Goal: Task Accomplishment & Management: Use online tool/utility

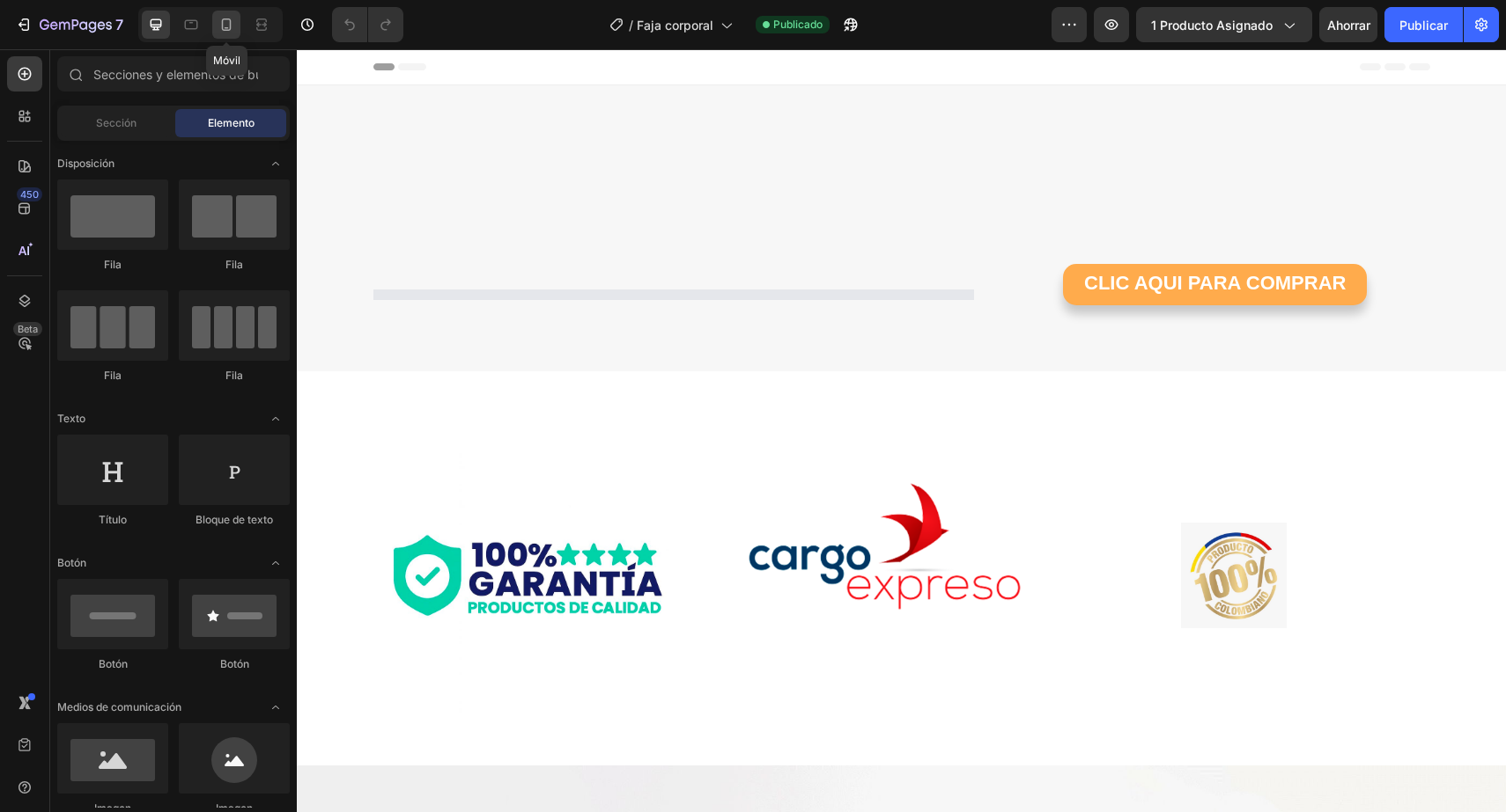
click at [233, 32] on icon at bounding box center [226, 25] width 17 height 17
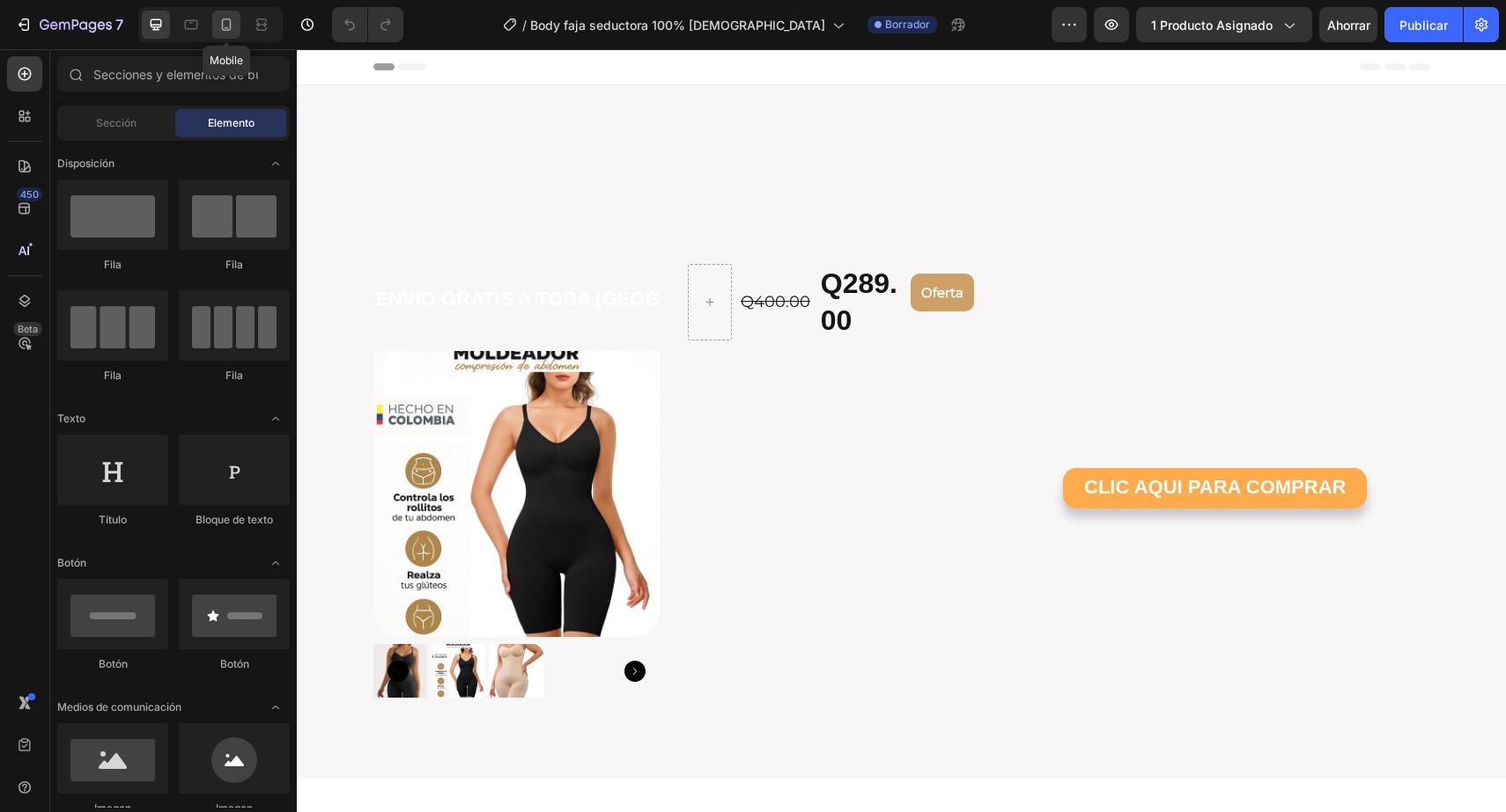
click at [229, 21] on icon at bounding box center [226, 25] width 17 height 17
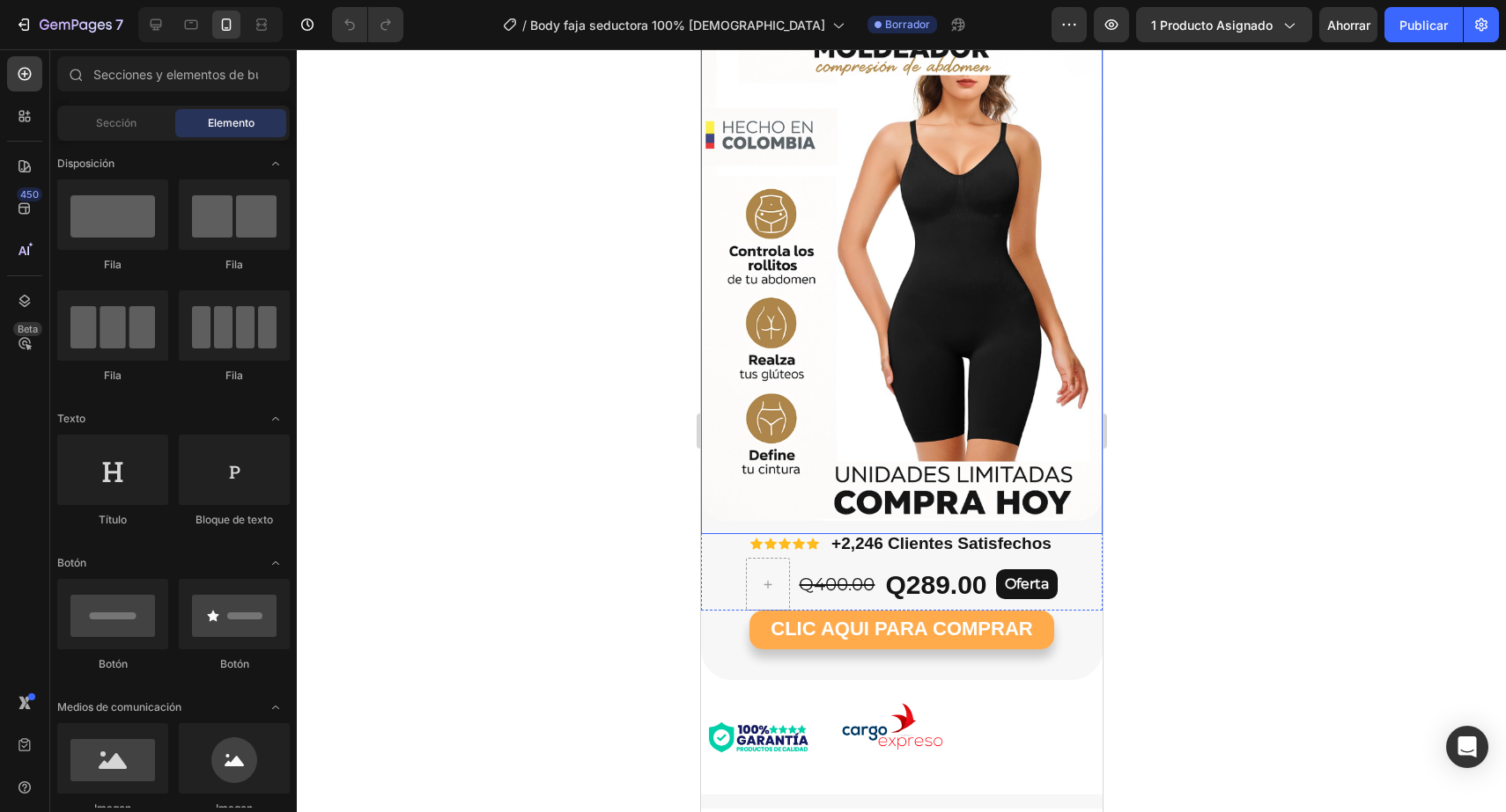
scroll to position [168, 0]
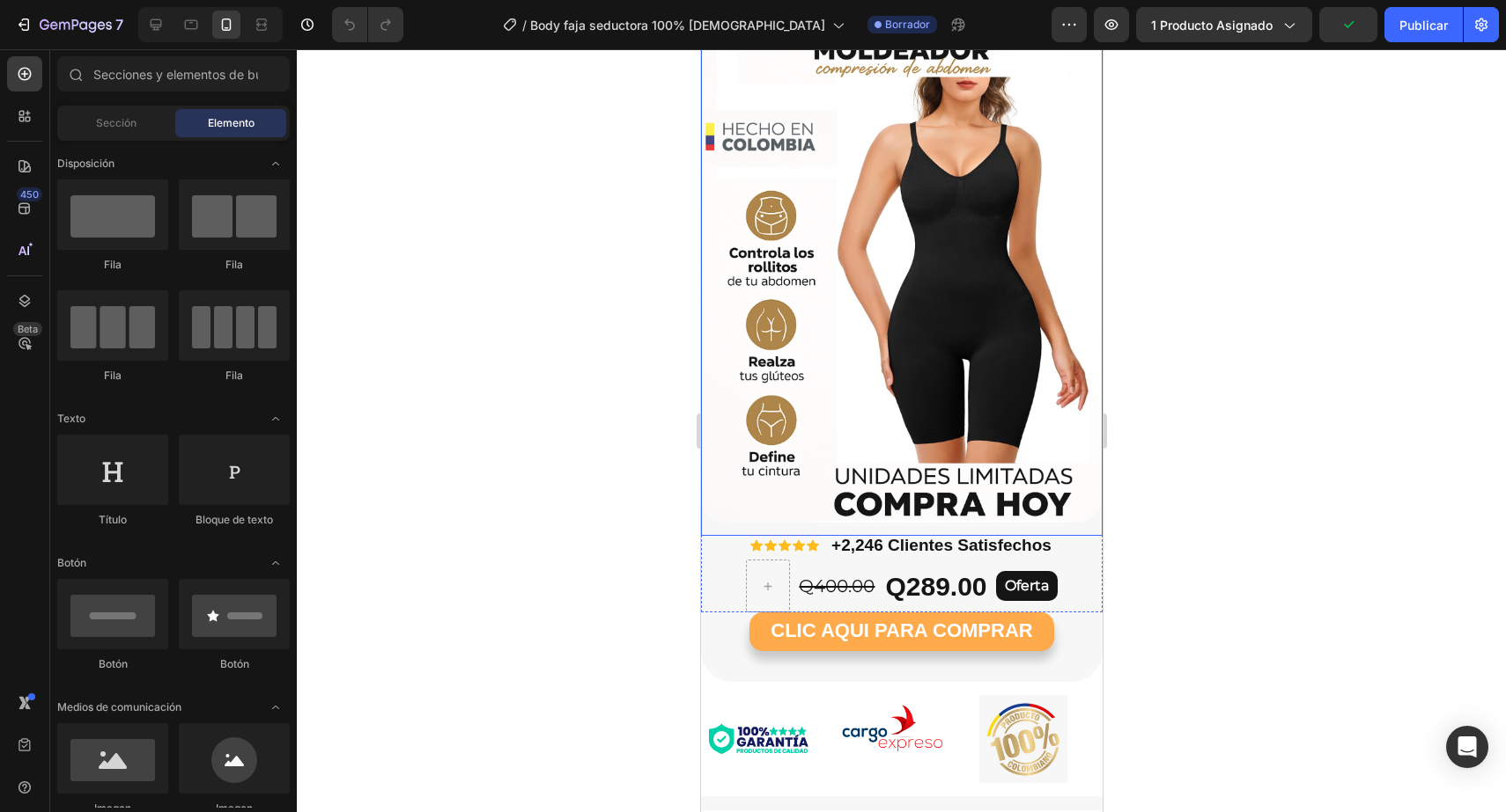
click at [952, 386] on img at bounding box center [900, 248] width 402 height 550
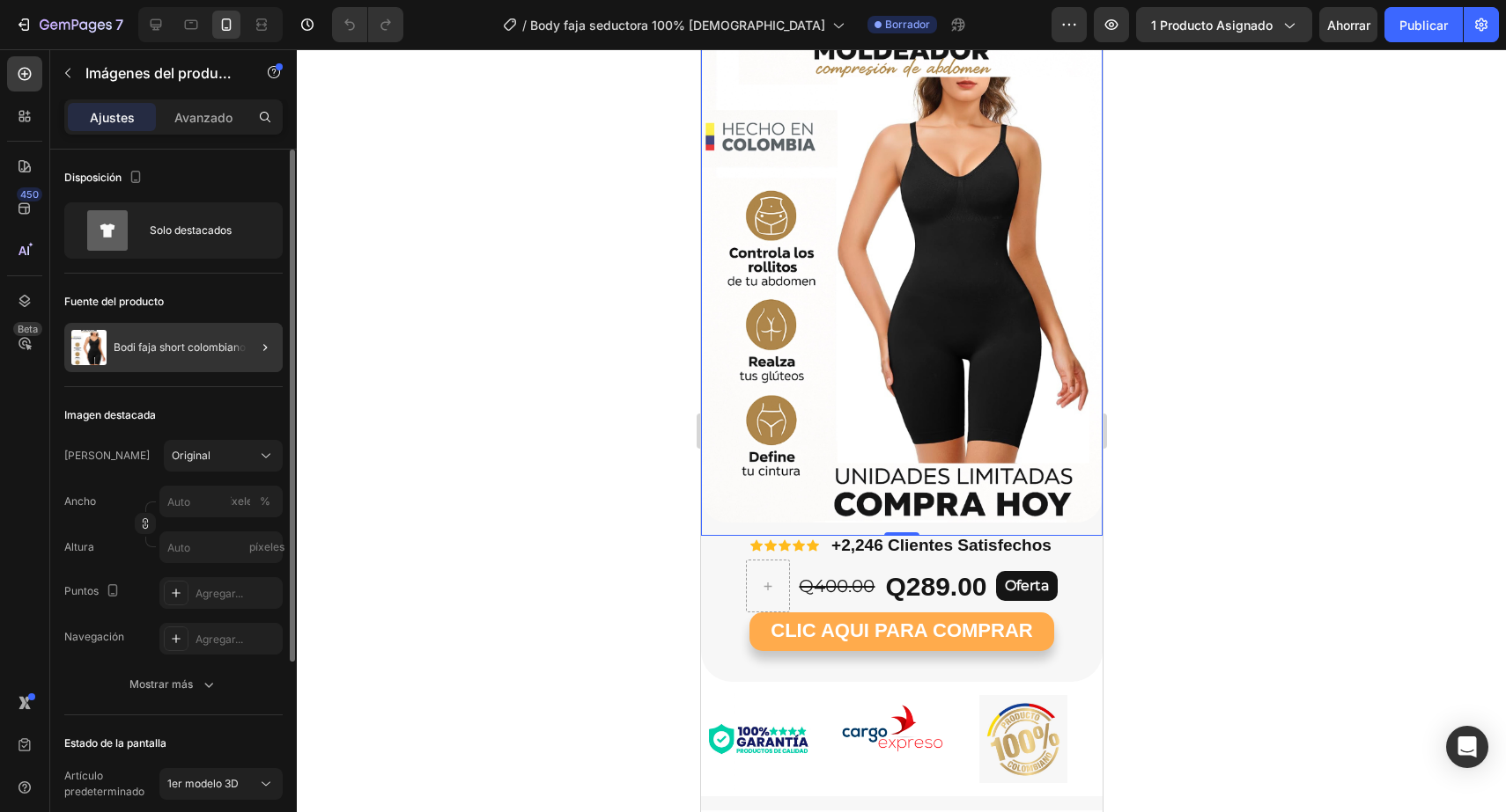
click at [276, 363] on div at bounding box center [258, 348] width 50 height 50
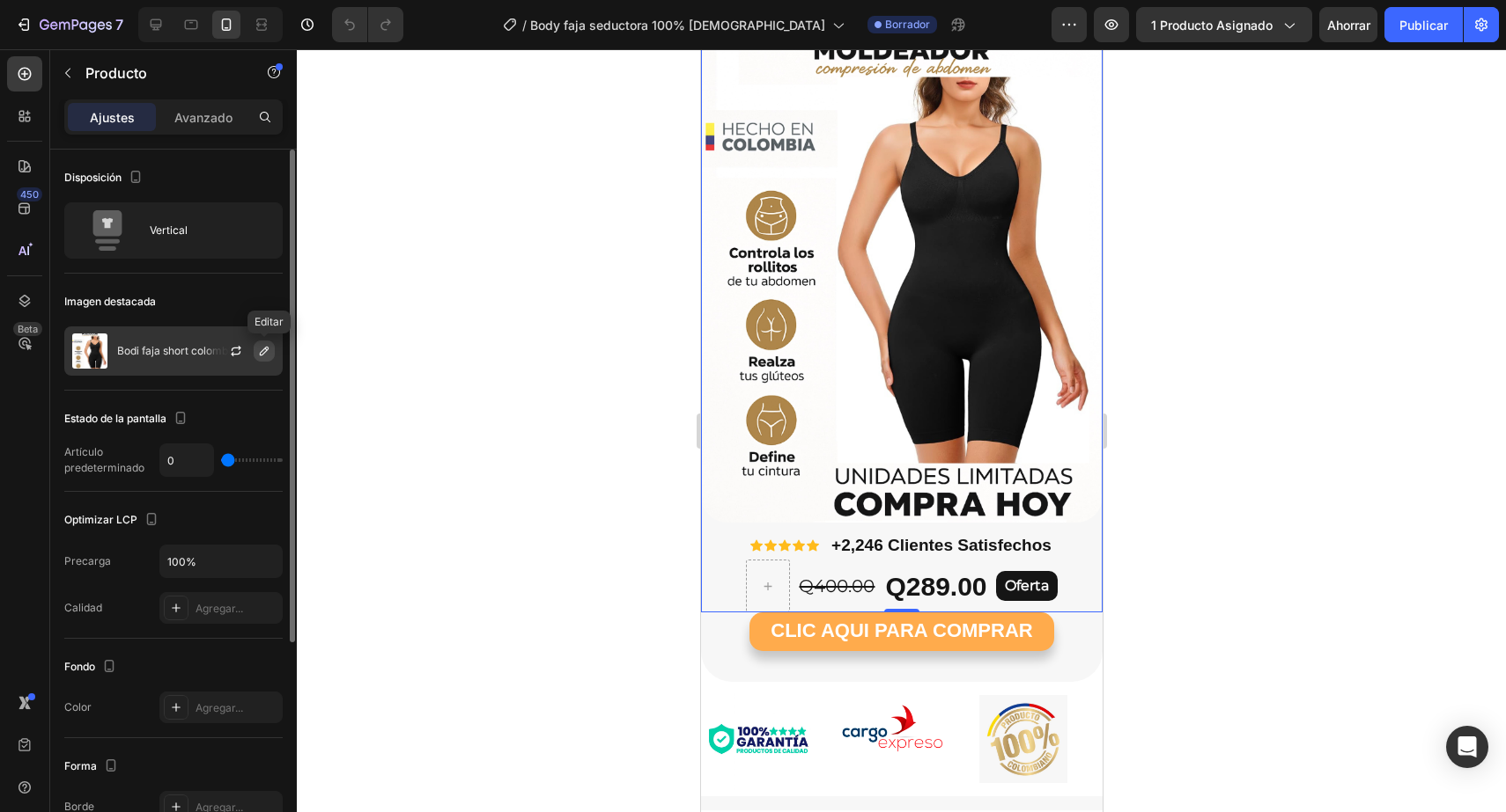
click at [262, 342] on button "button" at bounding box center [264, 351] width 21 height 21
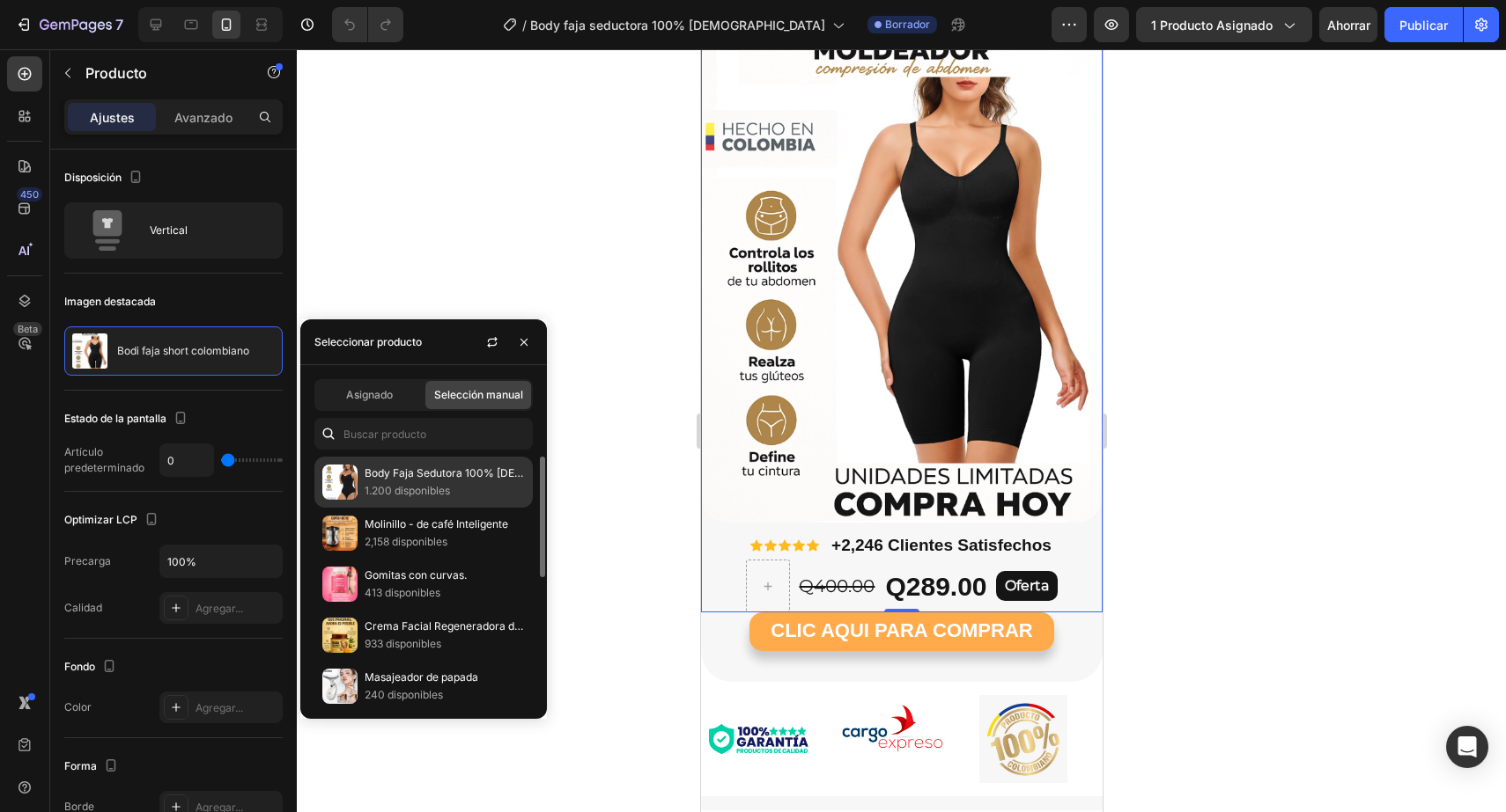
click at [405, 469] on font "Body Faja Sedutora 100% Colombiana" at bounding box center [490, 473] width 250 height 13
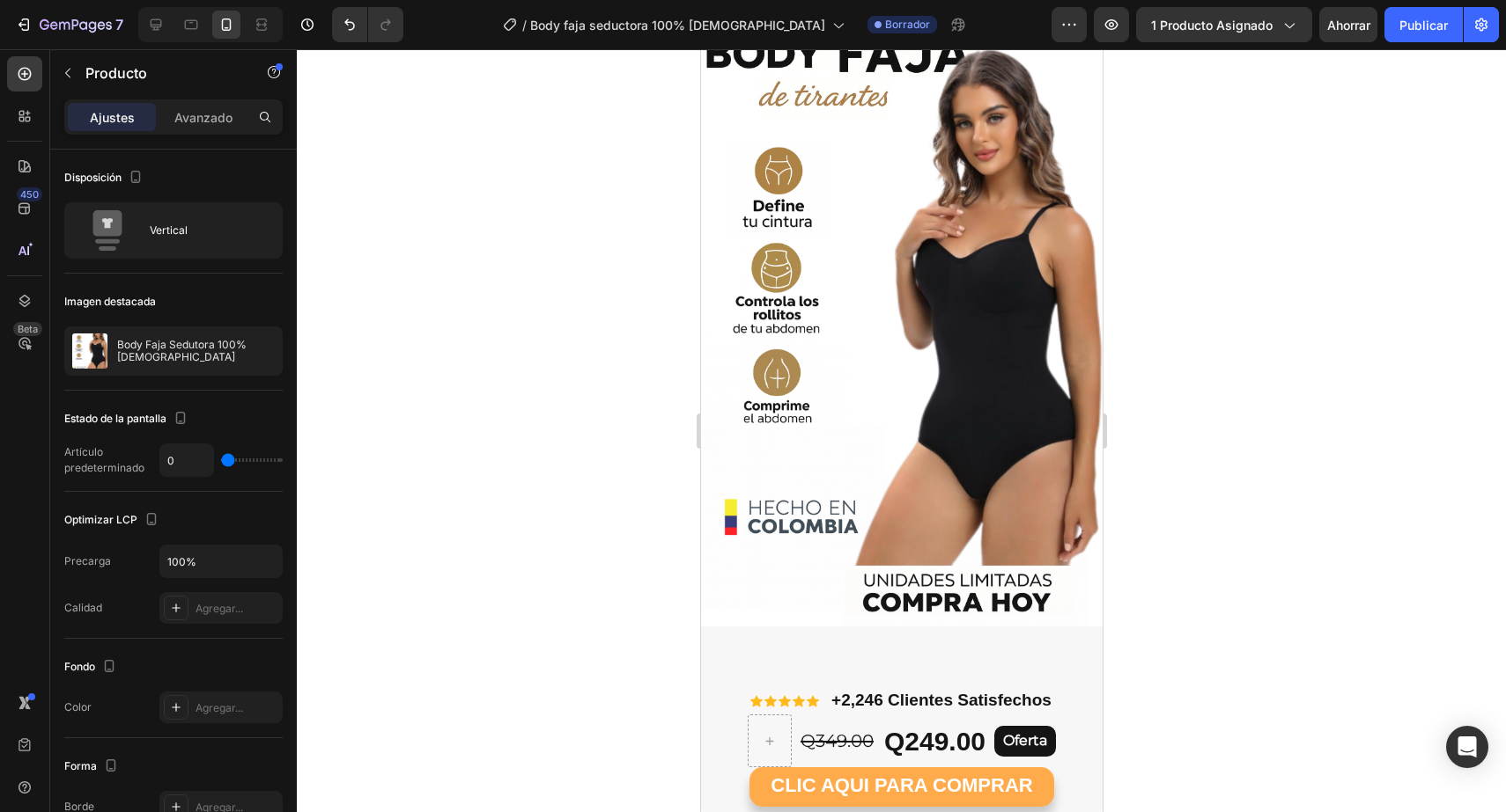
click at [1154, 285] on div at bounding box center [901, 431] width 1209 height 763
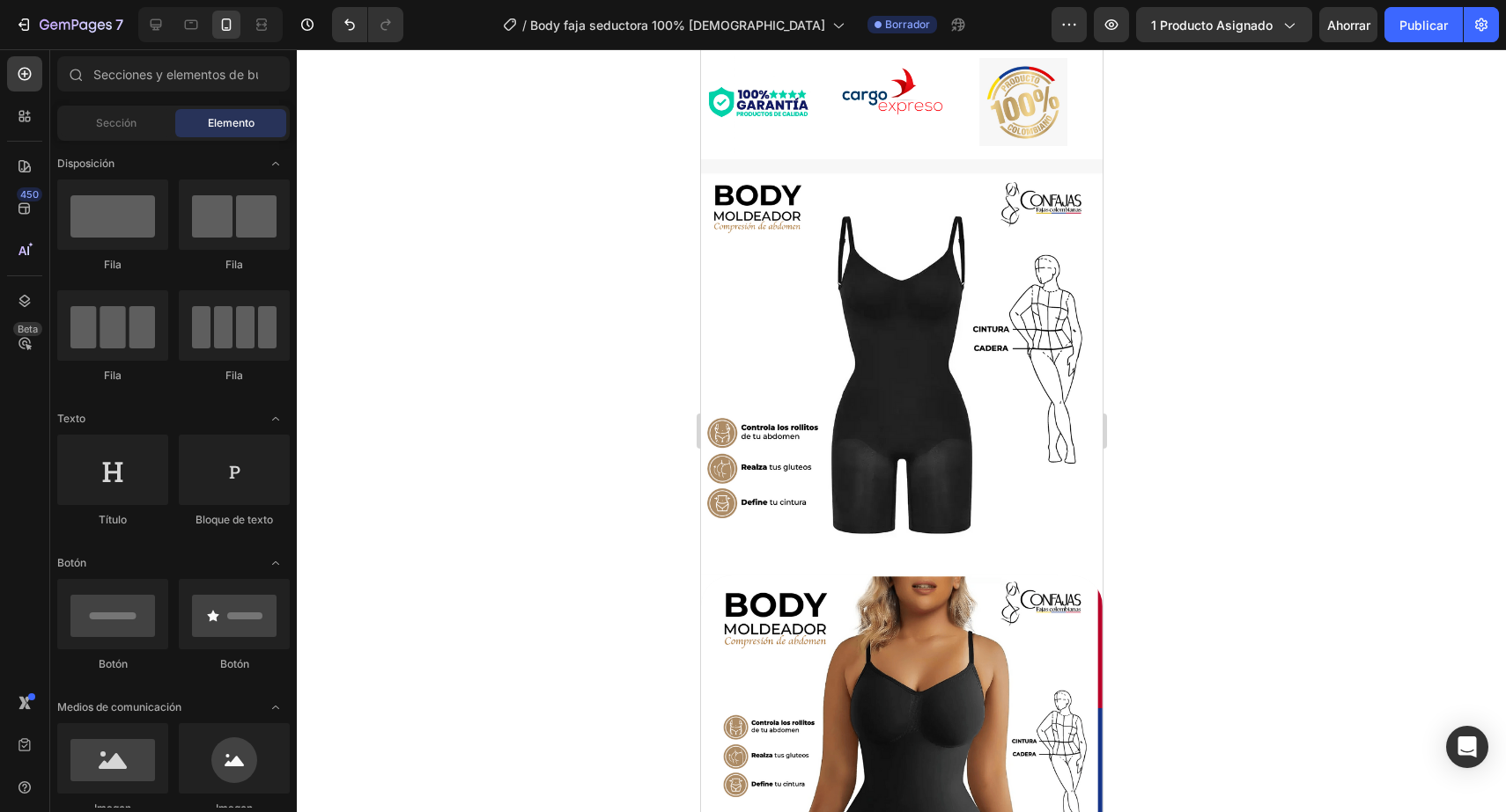
scroll to position [968, 0]
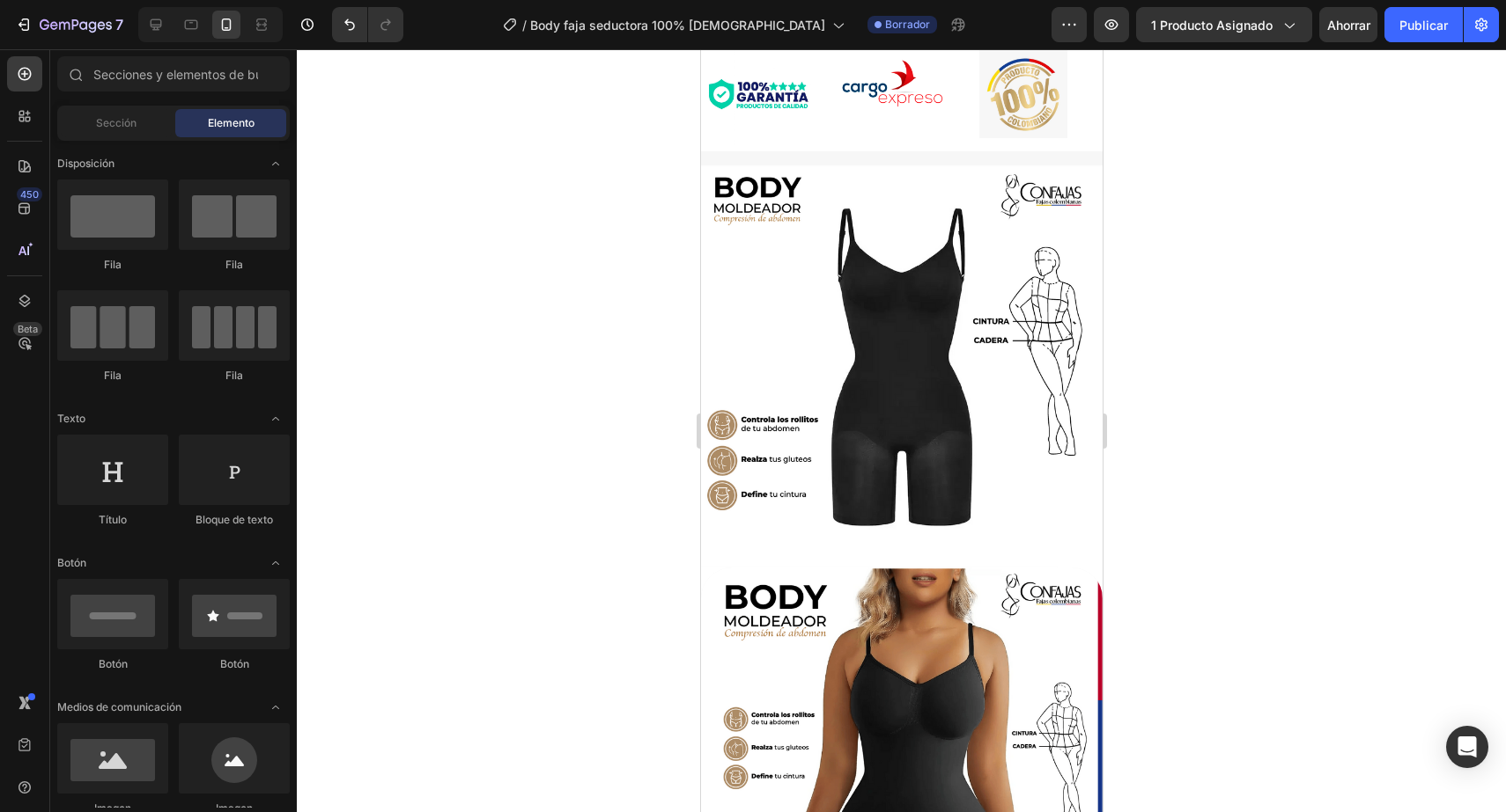
click at [864, 428] on img at bounding box center [900, 366] width 402 height 403
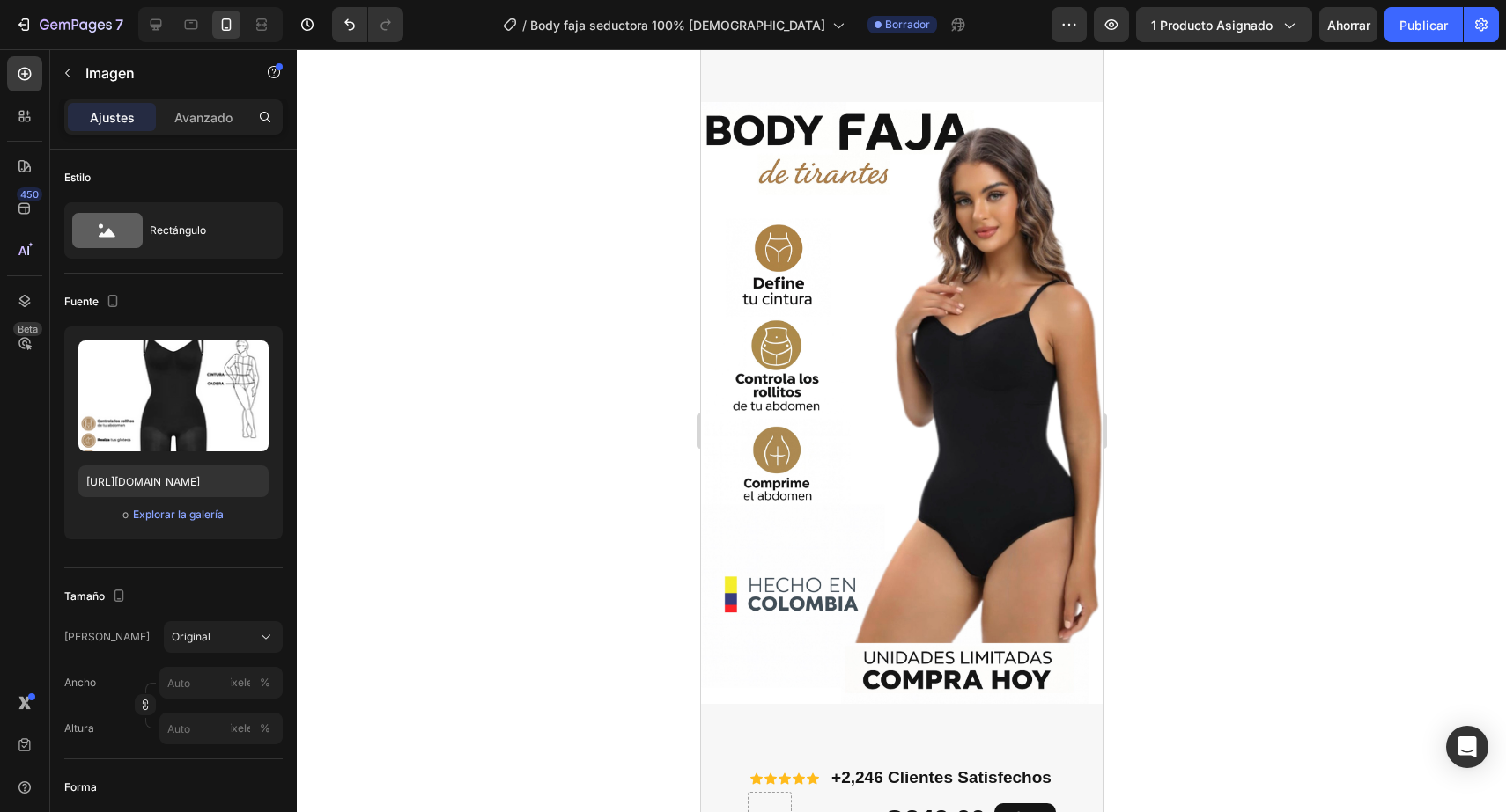
scroll to position [0, 0]
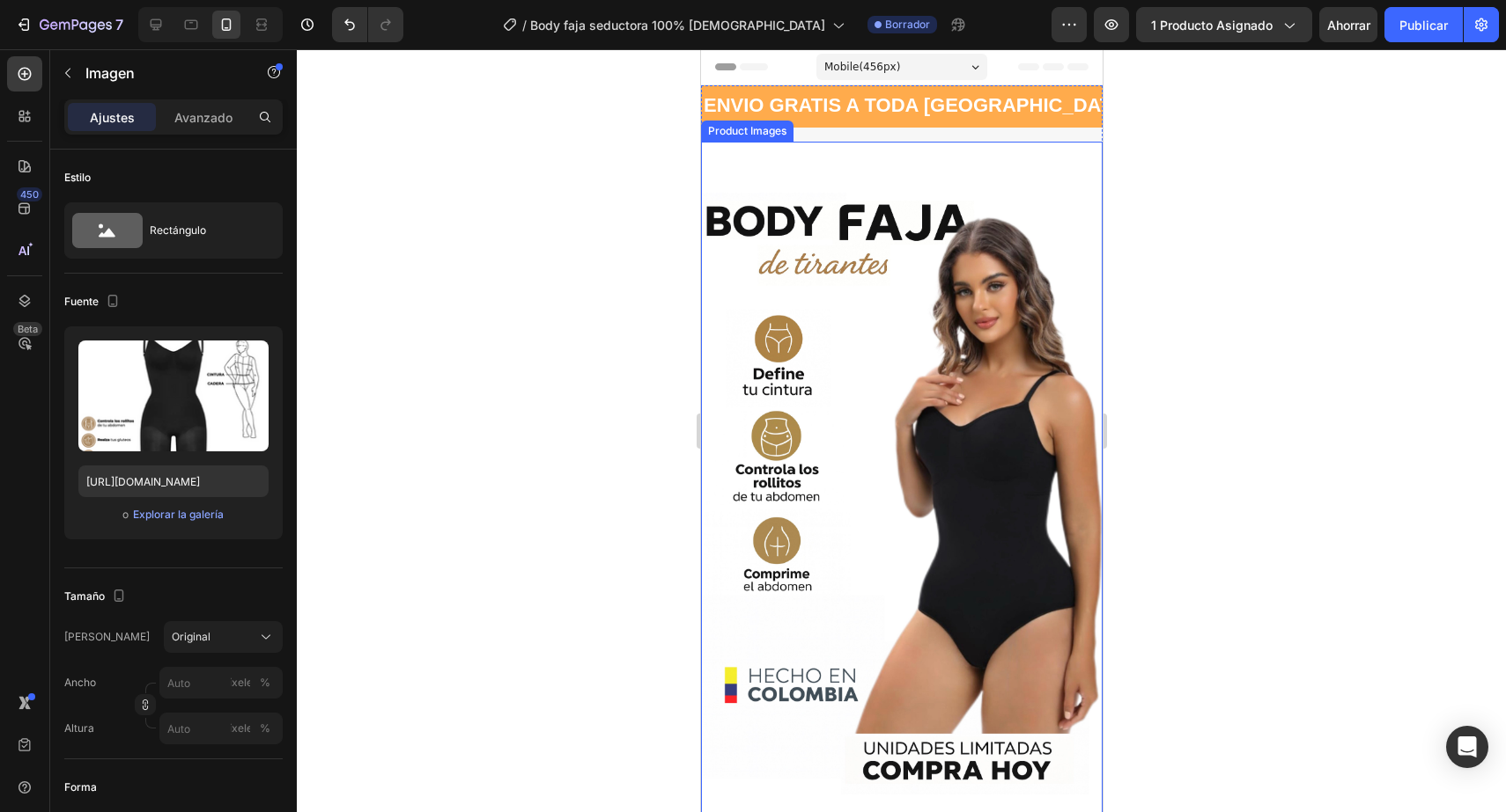
click at [855, 160] on img at bounding box center [900, 494] width 402 height 704
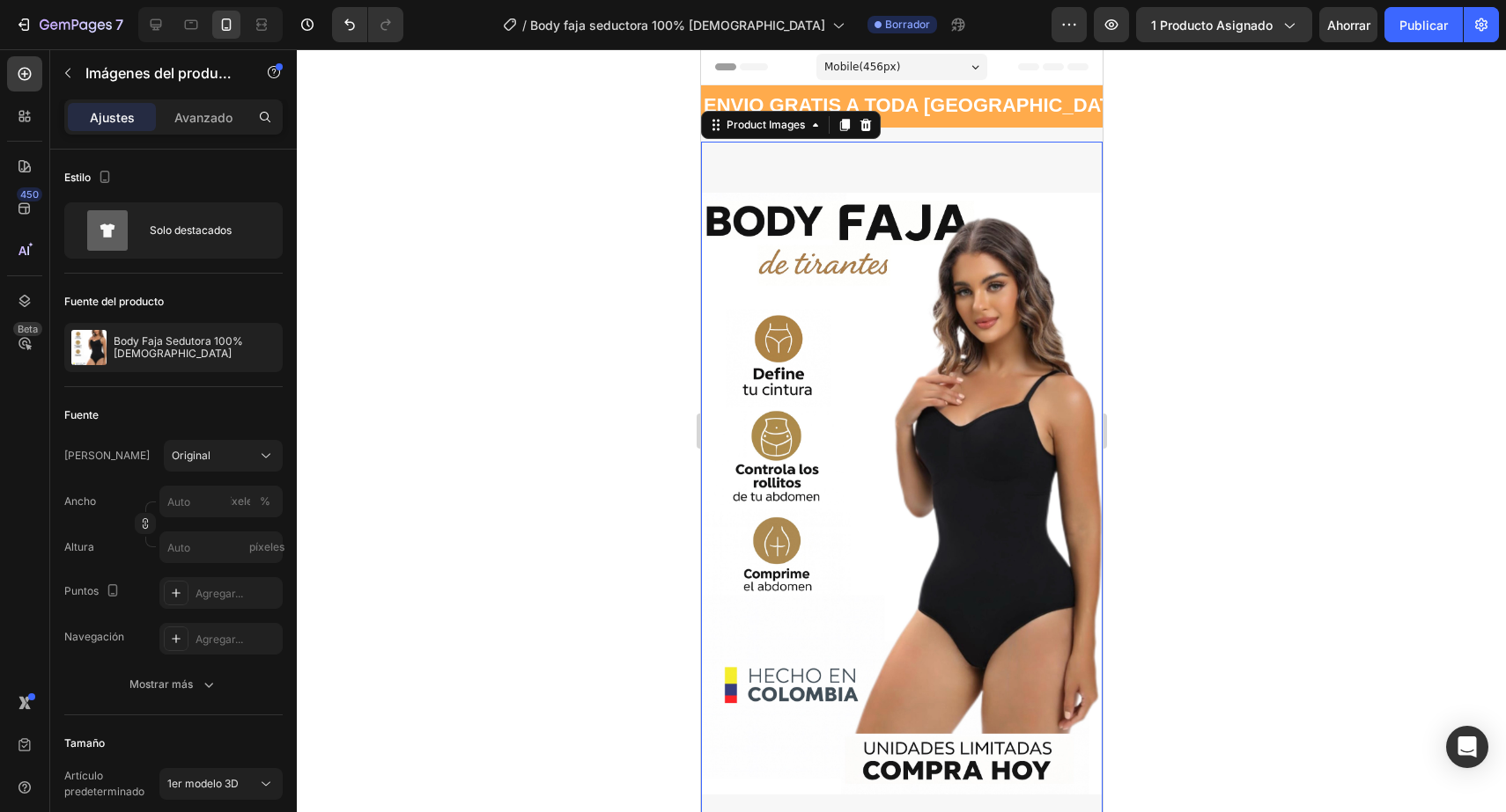
click at [1355, 166] on div at bounding box center [901, 431] width 1209 height 763
click at [906, 161] on img at bounding box center [900, 494] width 402 height 704
click at [199, 131] on div "Ajustes Avanzado" at bounding box center [173, 116] width 219 height 35
click at [199, 122] on font "Avanzado" at bounding box center [203, 117] width 58 height 15
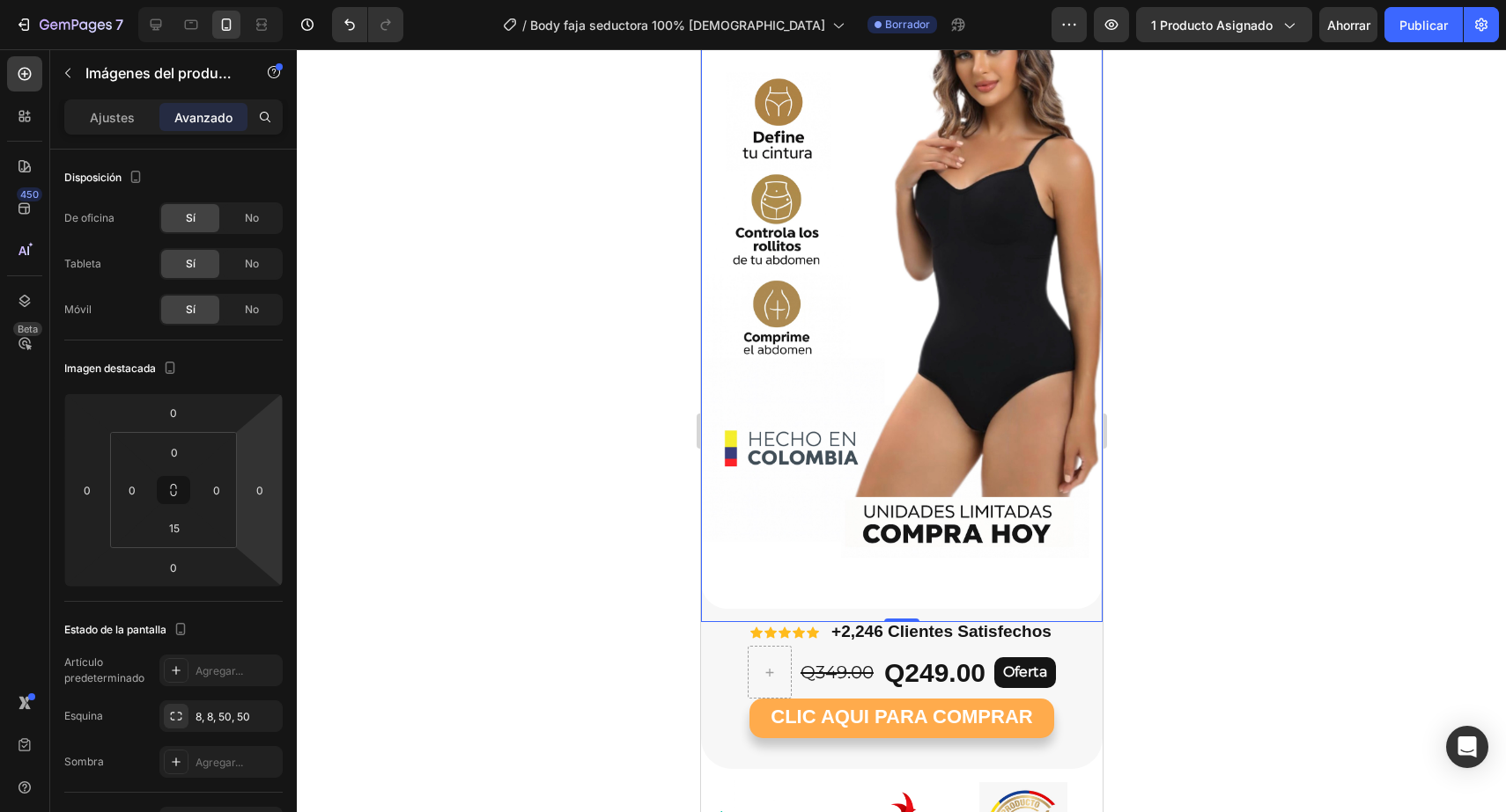
scroll to position [232, 0]
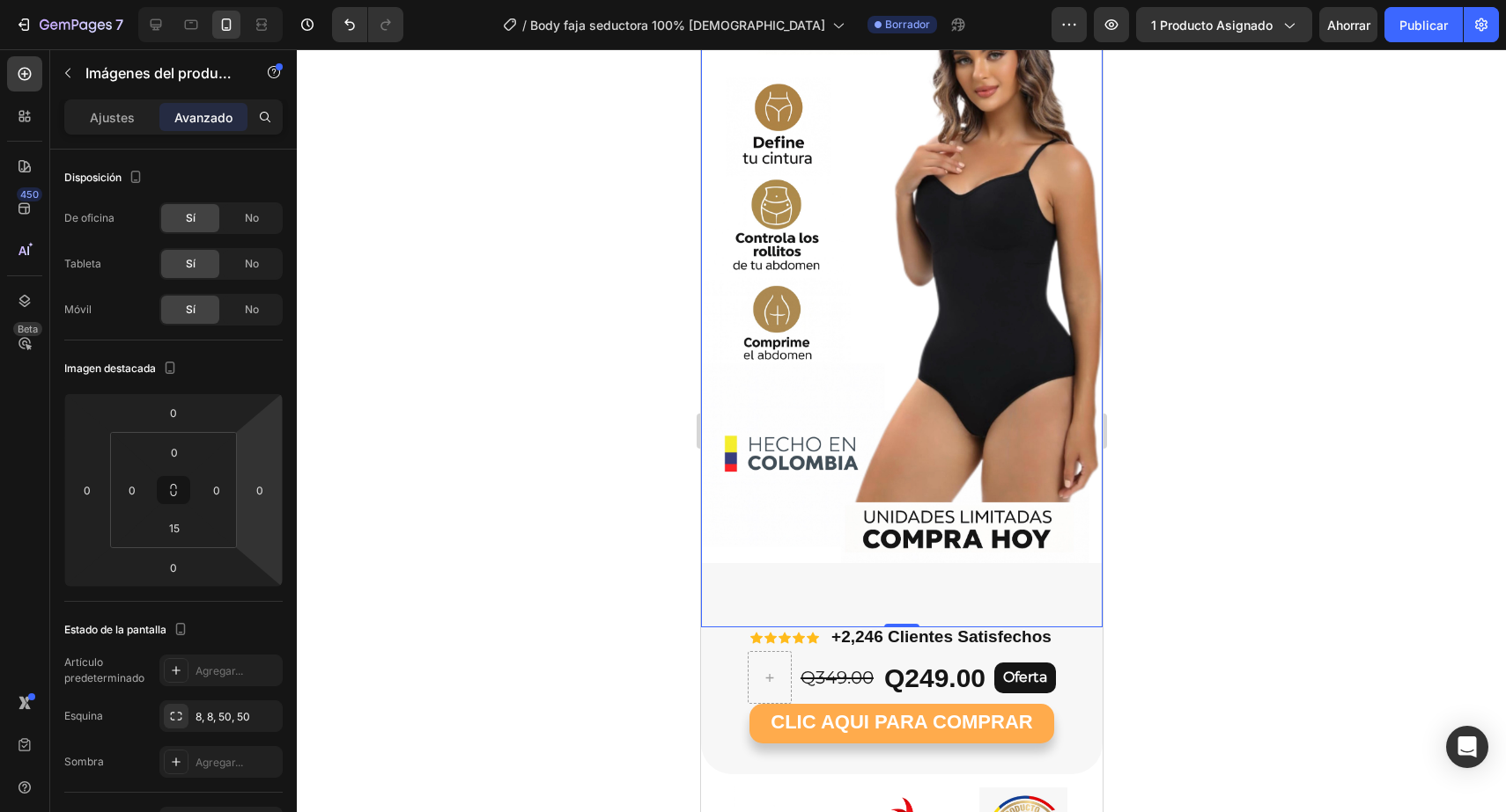
click at [913, 614] on div "Product Images 0" at bounding box center [900, 269] width 402 height 718
click at [180, 534] on input "15" at bounding box center [174, 529] width 35 height 27
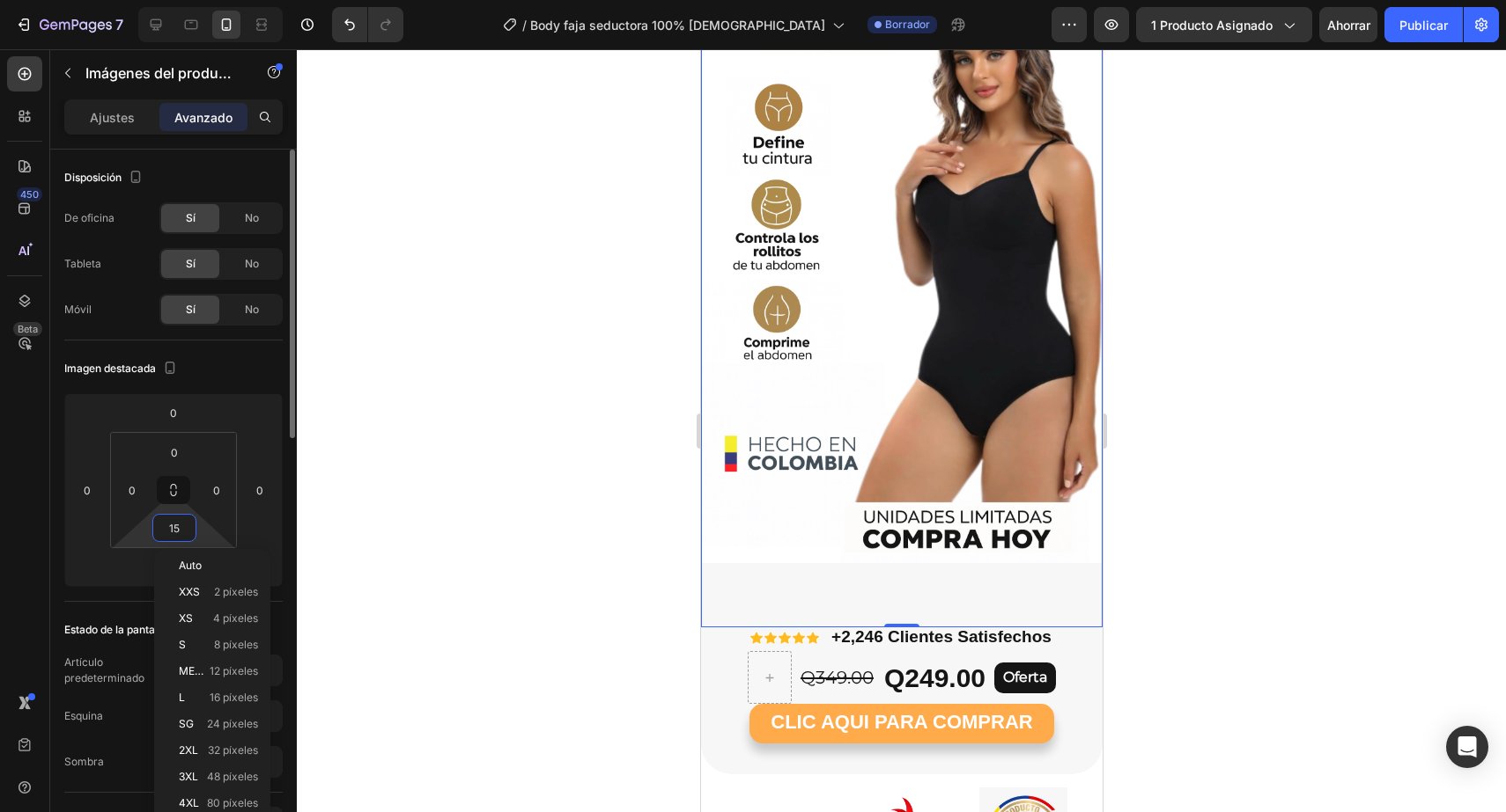
click at [180, 534] on input "15" at bounding box center [174, 529] width 35 height 27
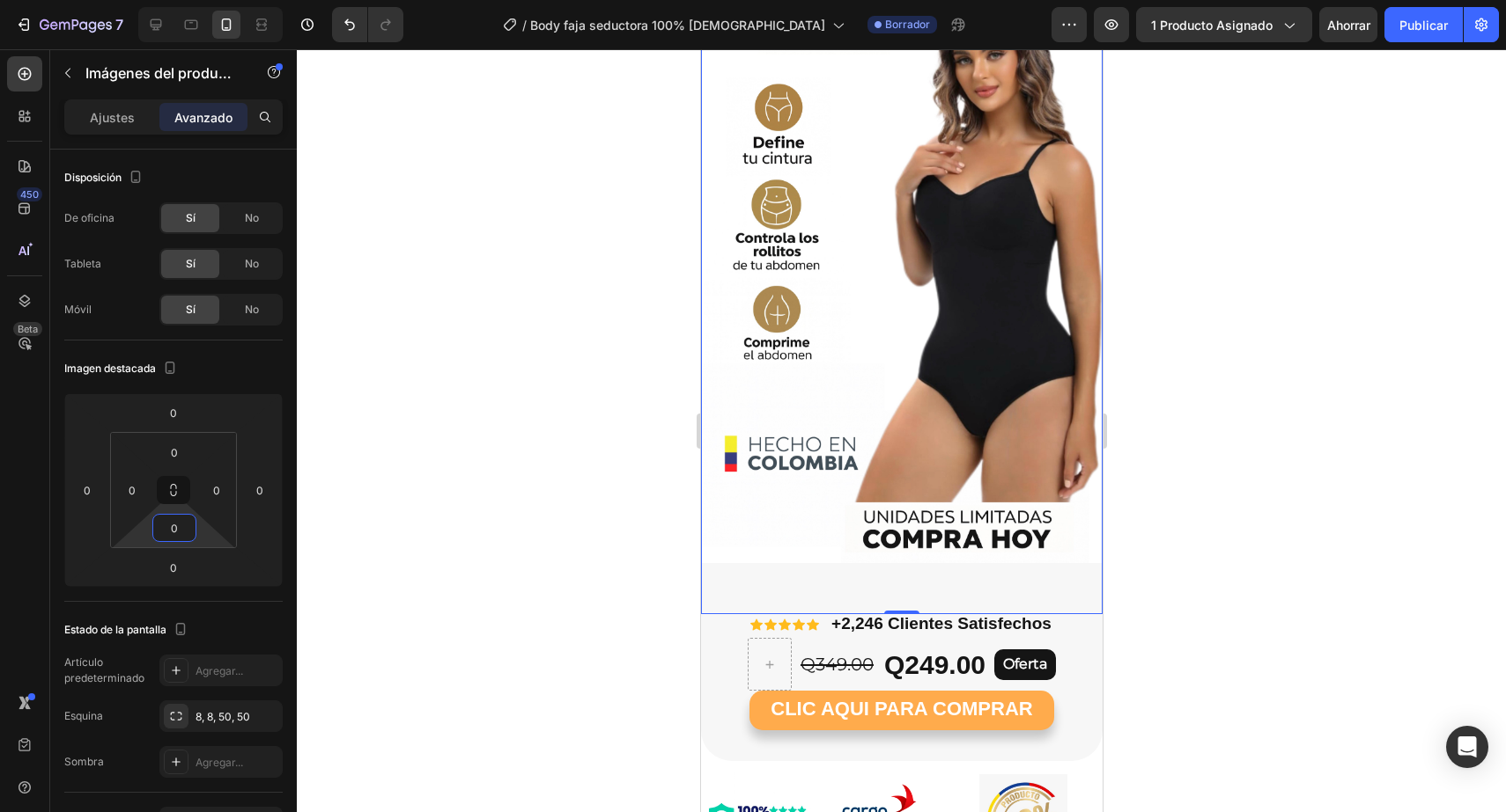
click at [1312, 437] on div at bounding box center [901, 431] width 1209 height 763
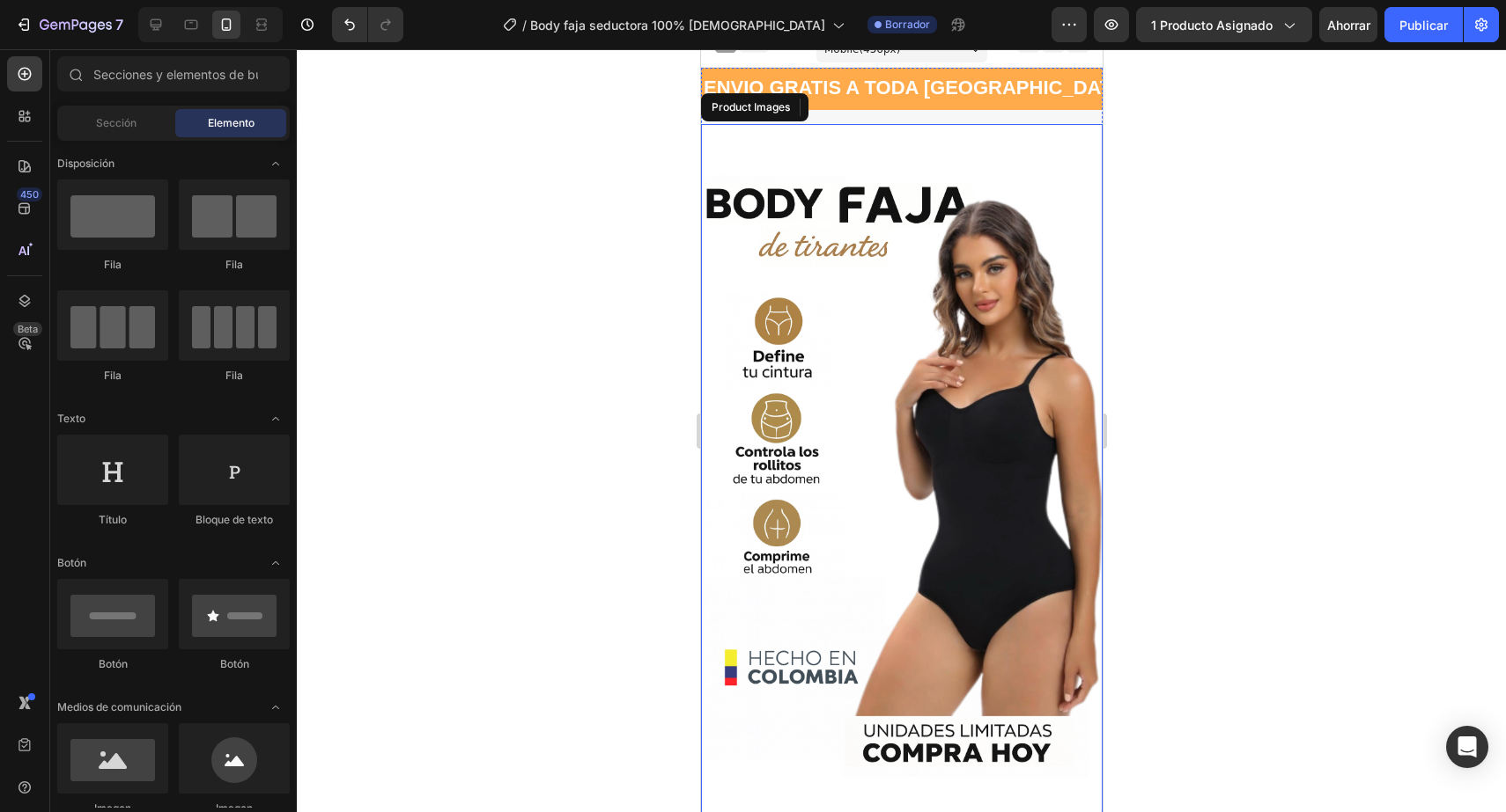
scroll to position [0, 0]
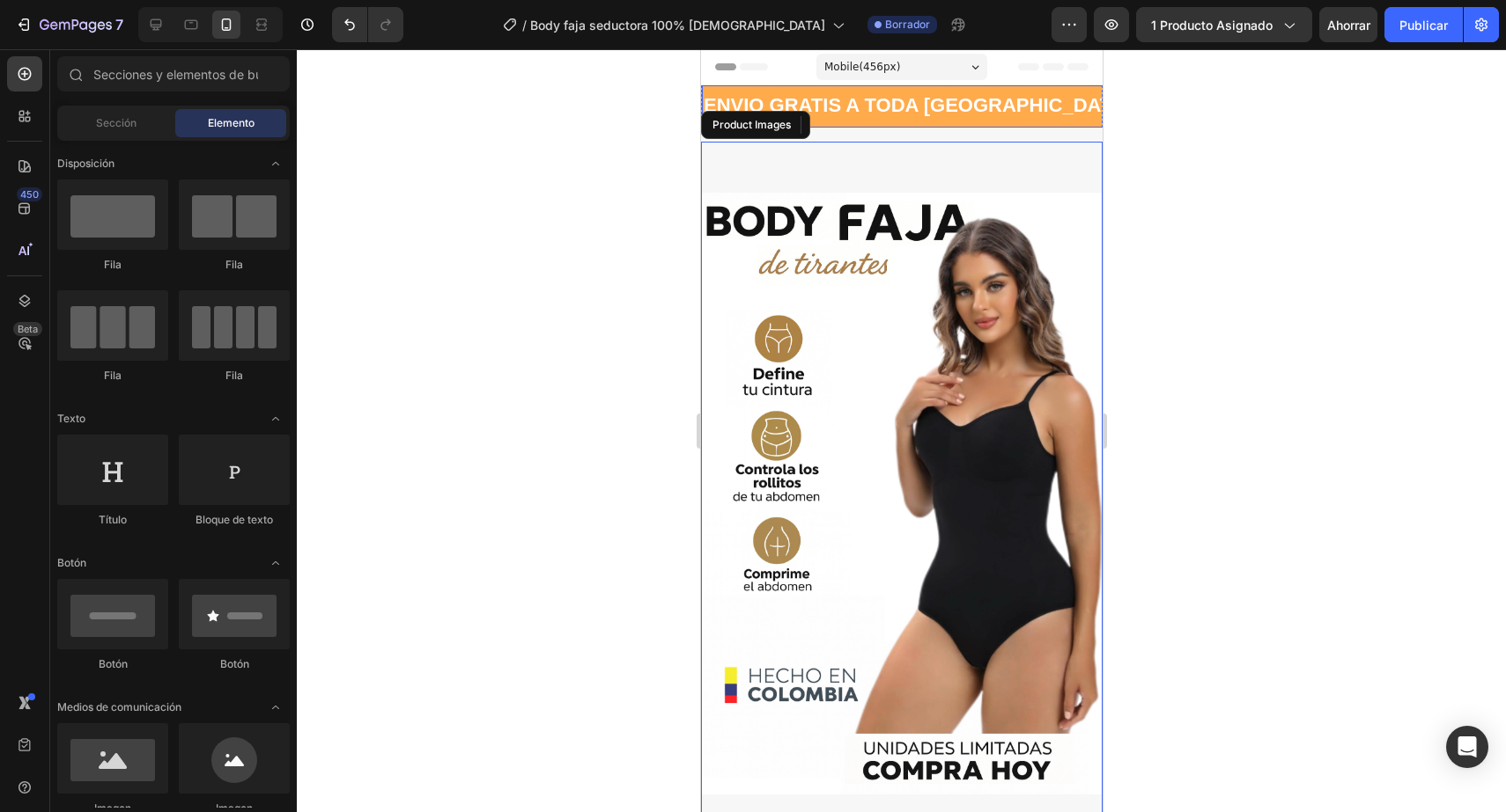
click at [857, 106] on span "ENVIO GRATIS A TODA [GEOGRAPHIC_DATA]" at bounding box center [915, 105] width 427 height 22
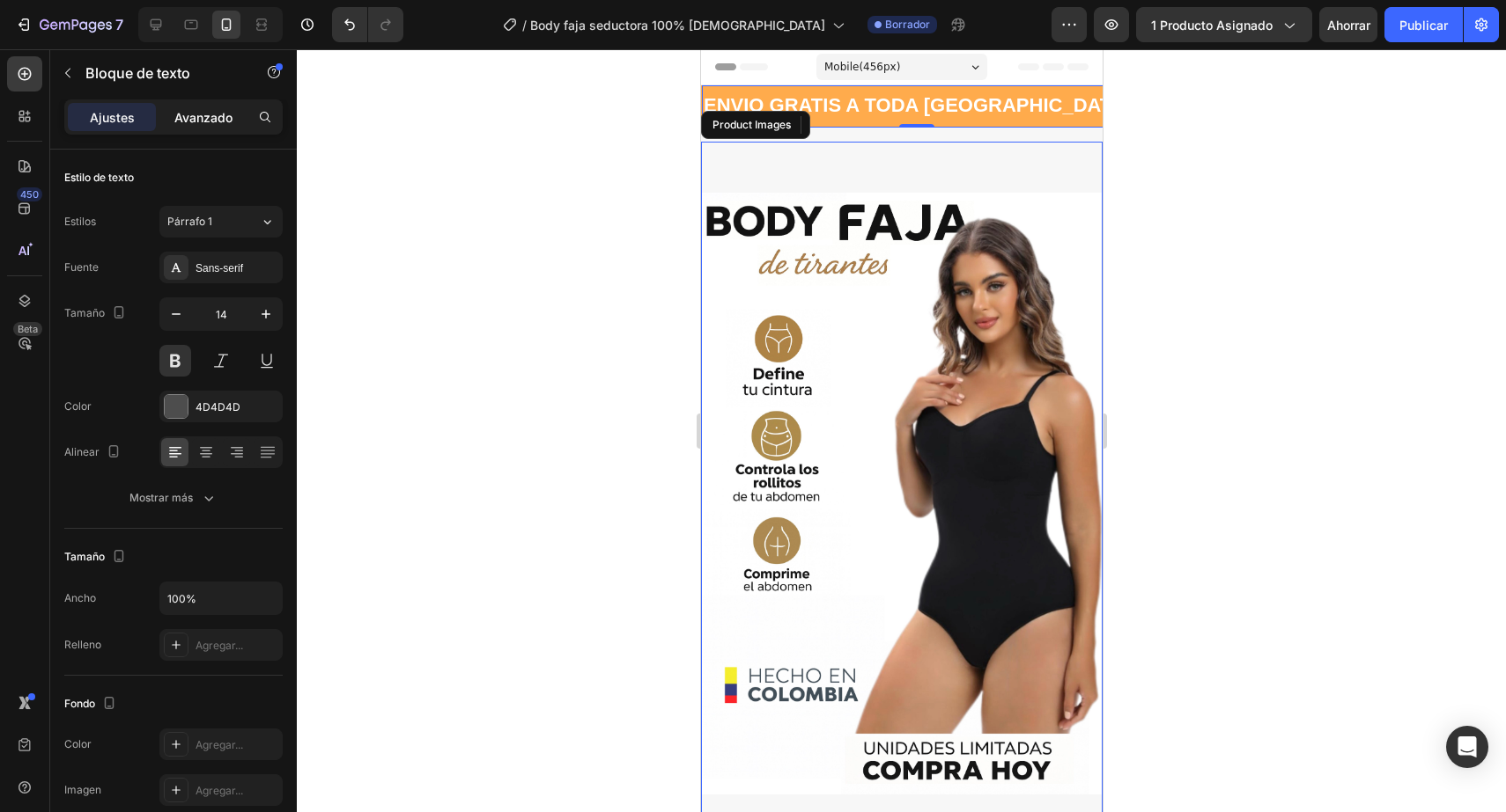
click at [181, 126] on div "Avanzado" at bounding box center [203, 117] width 88 height 29
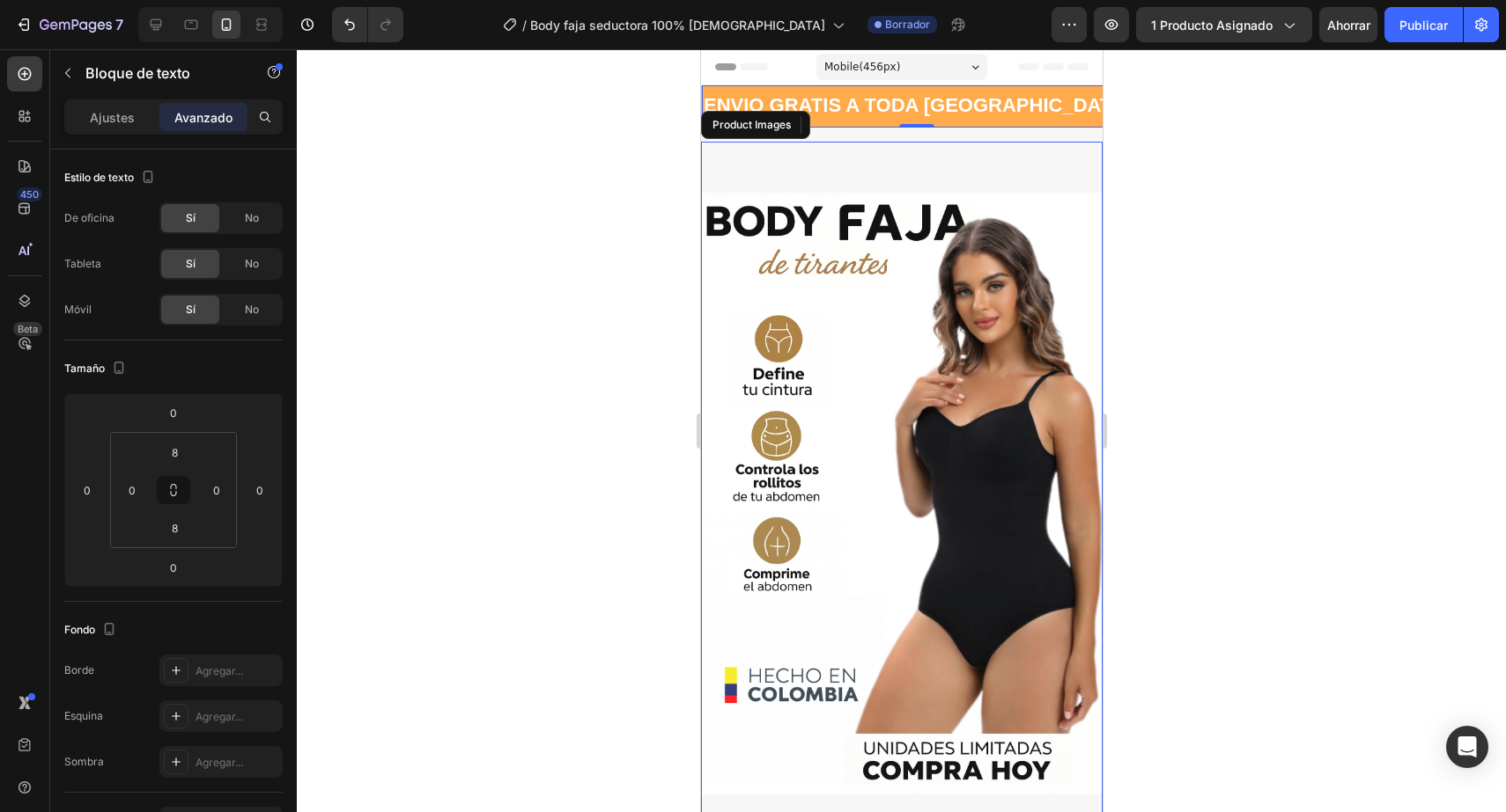
click at [1307, 338] on div at bounding box center [901, 431] width 1209 height 763
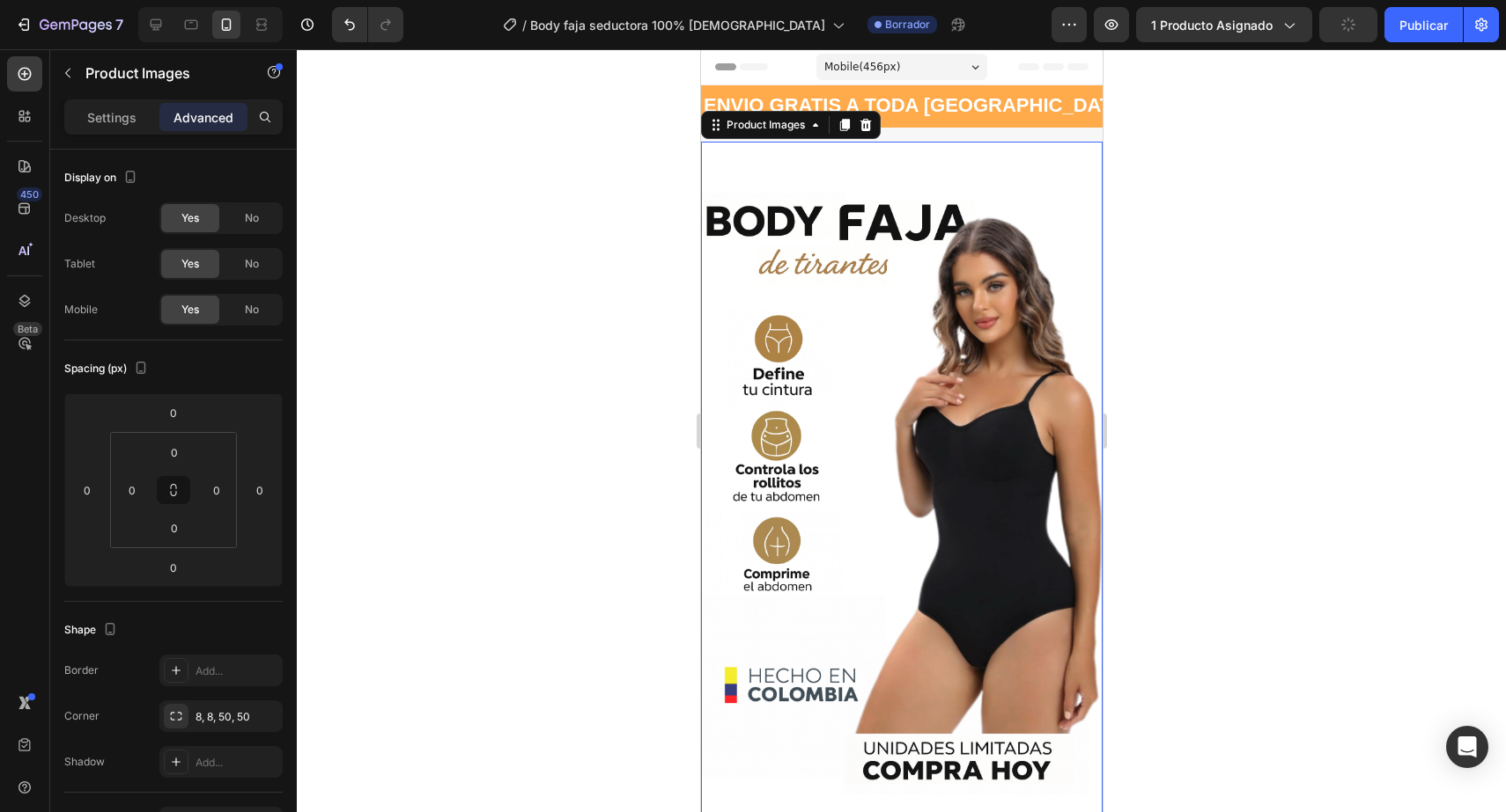
click at [825, 161] on img at bounding box center [900, 494] width 402 height 704
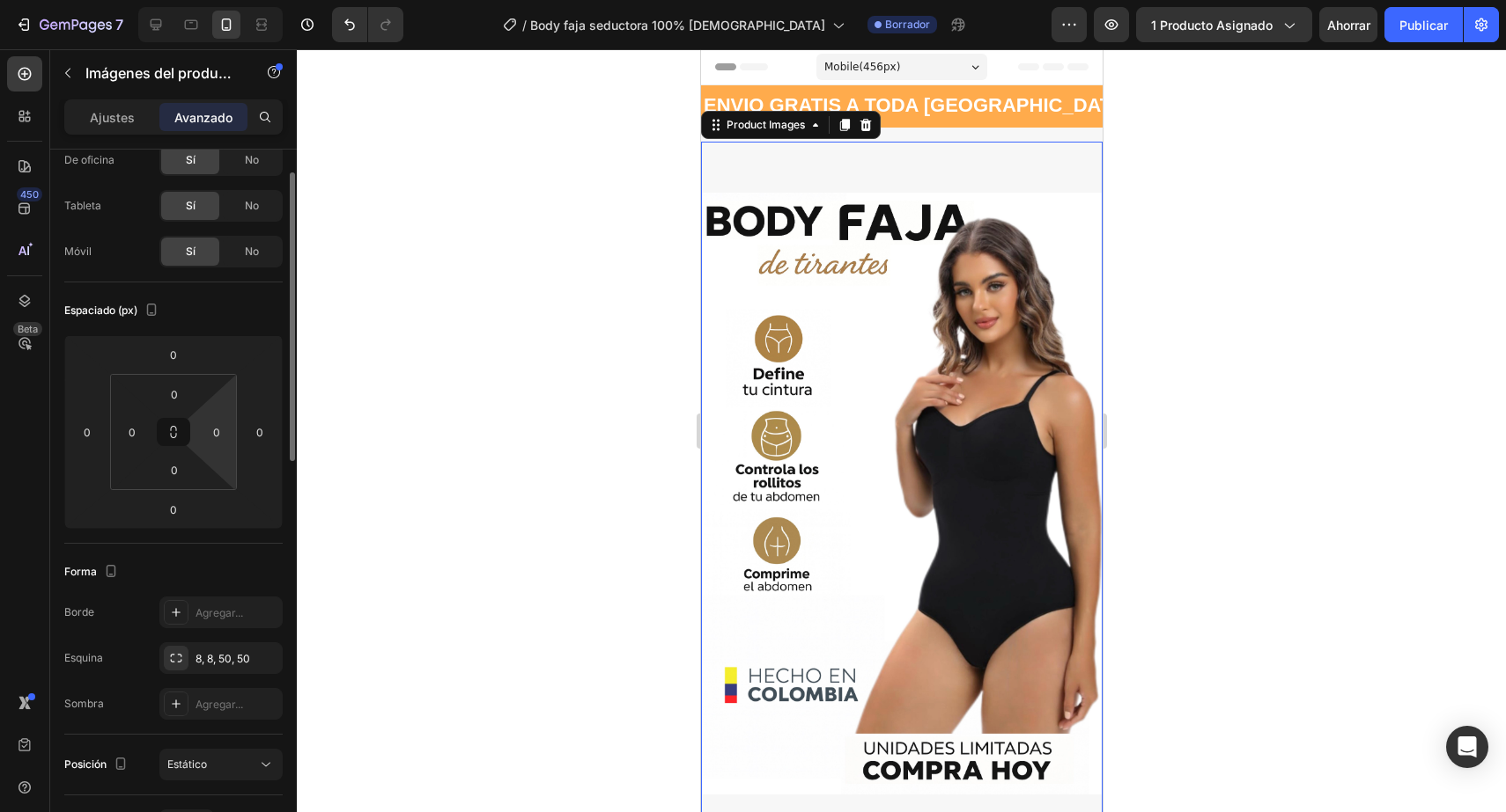
scroll to position [52, 0]
click at [1245, 529] on div at bounding box center [901, 431] width 1209 height 763
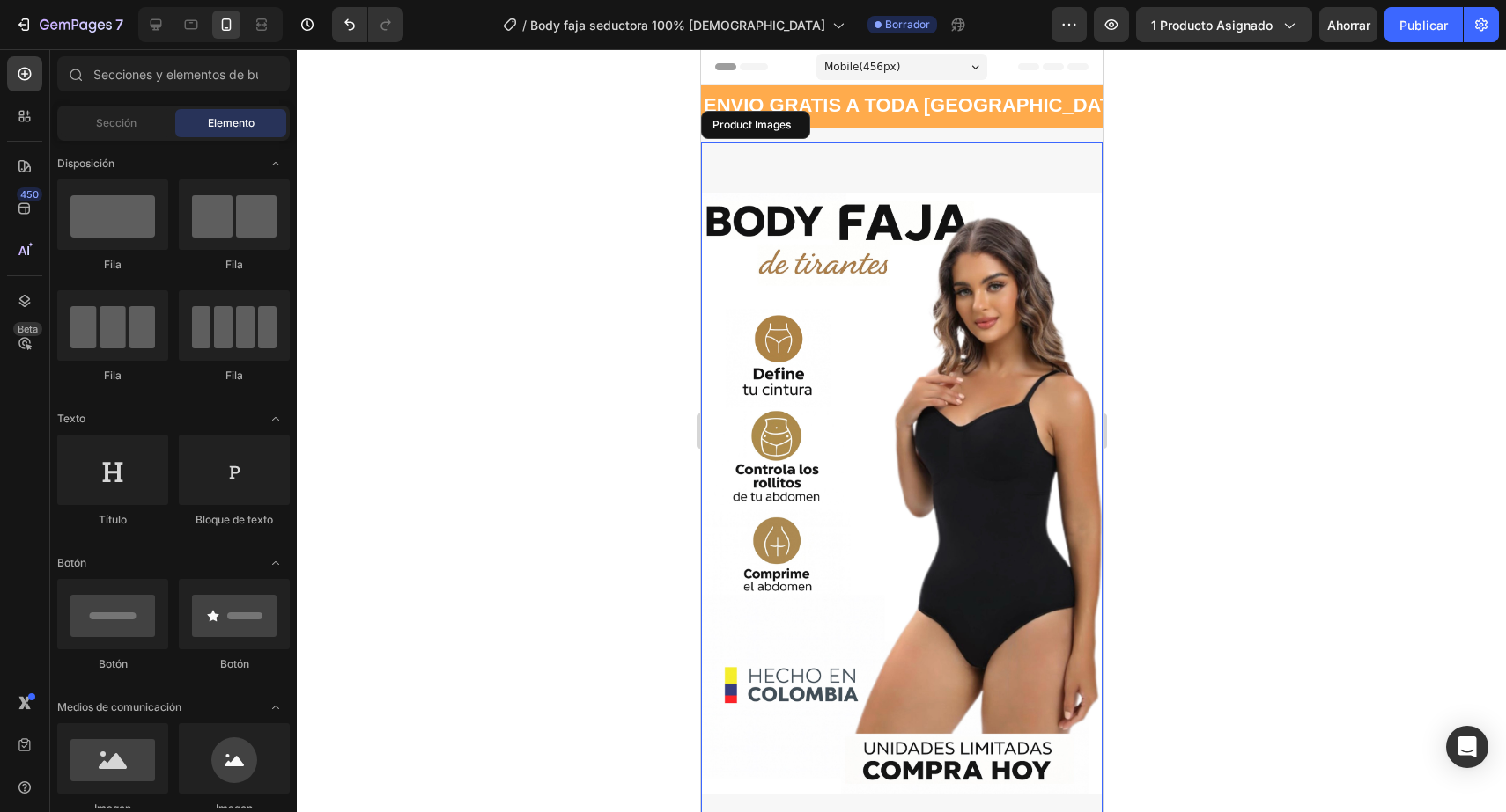
click at [1244, 266] on div at bounding box center [901, 431] width 1209 height 763
click at [914, 165] on img at bounding box center [900, 494] width 402 height 704
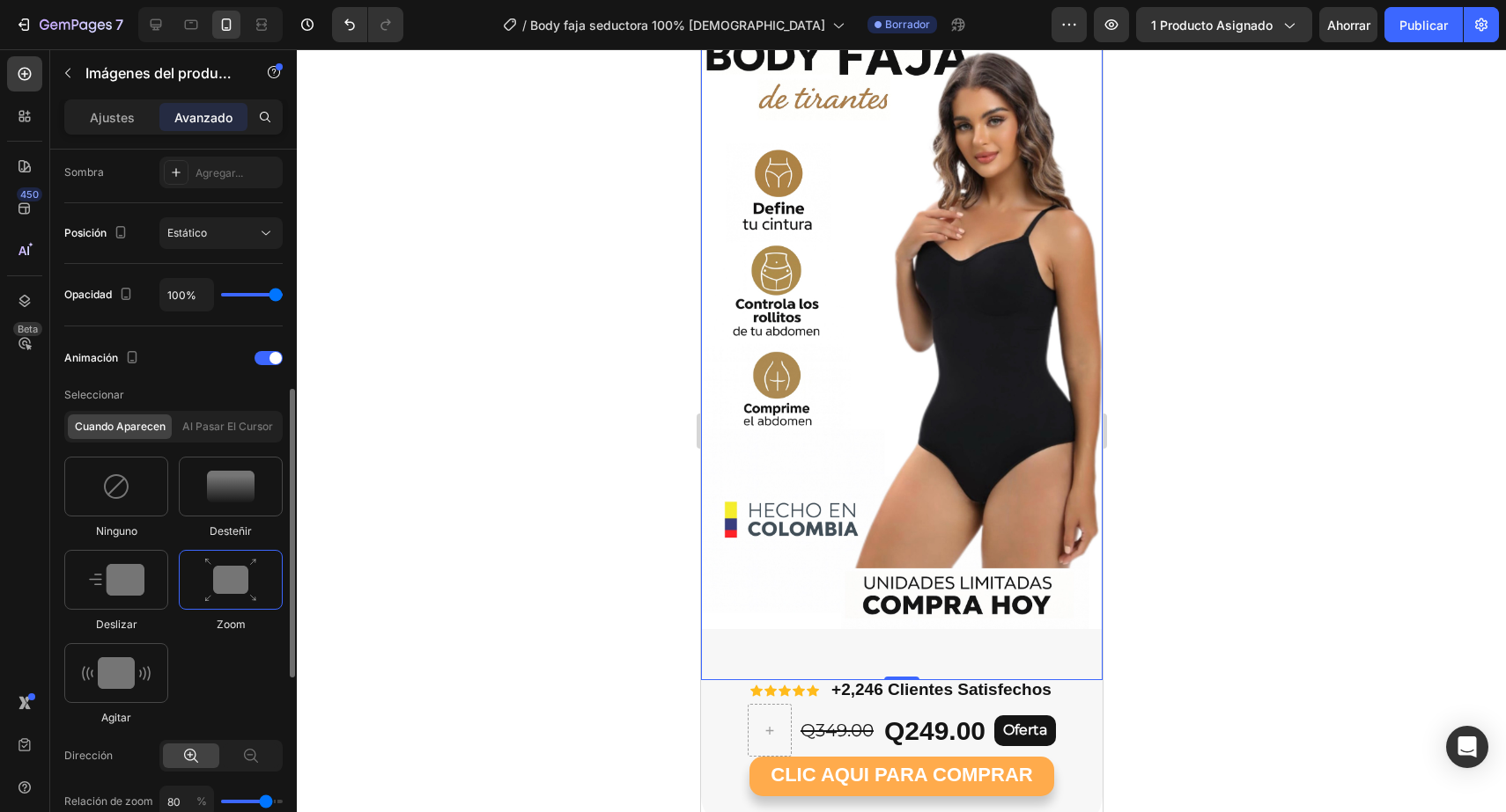
scroll to position [589, 0]
click at [133, 501] on div at bounding box center [115, 488] width 104 height 60
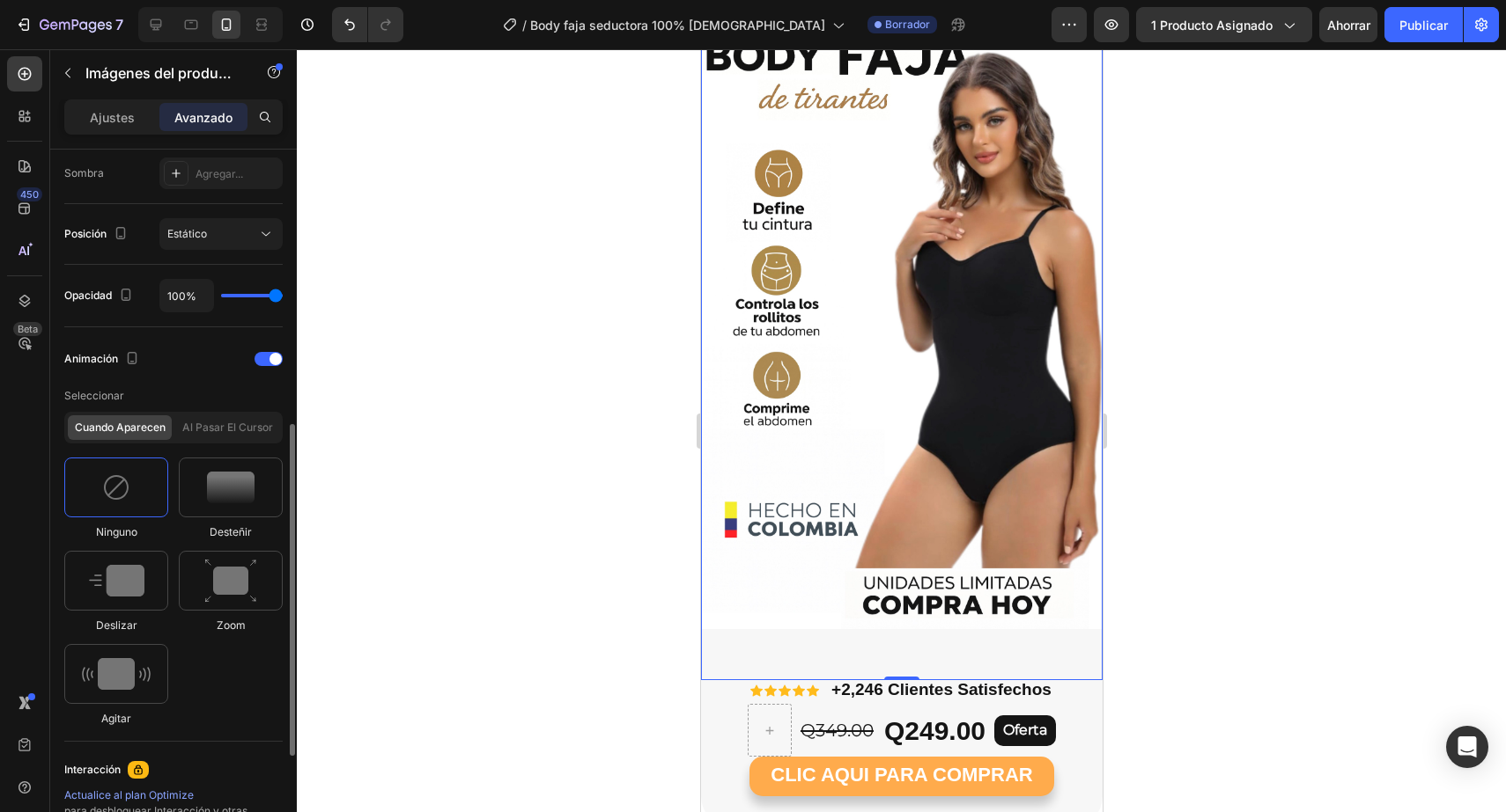
scroll to position [815, 0]
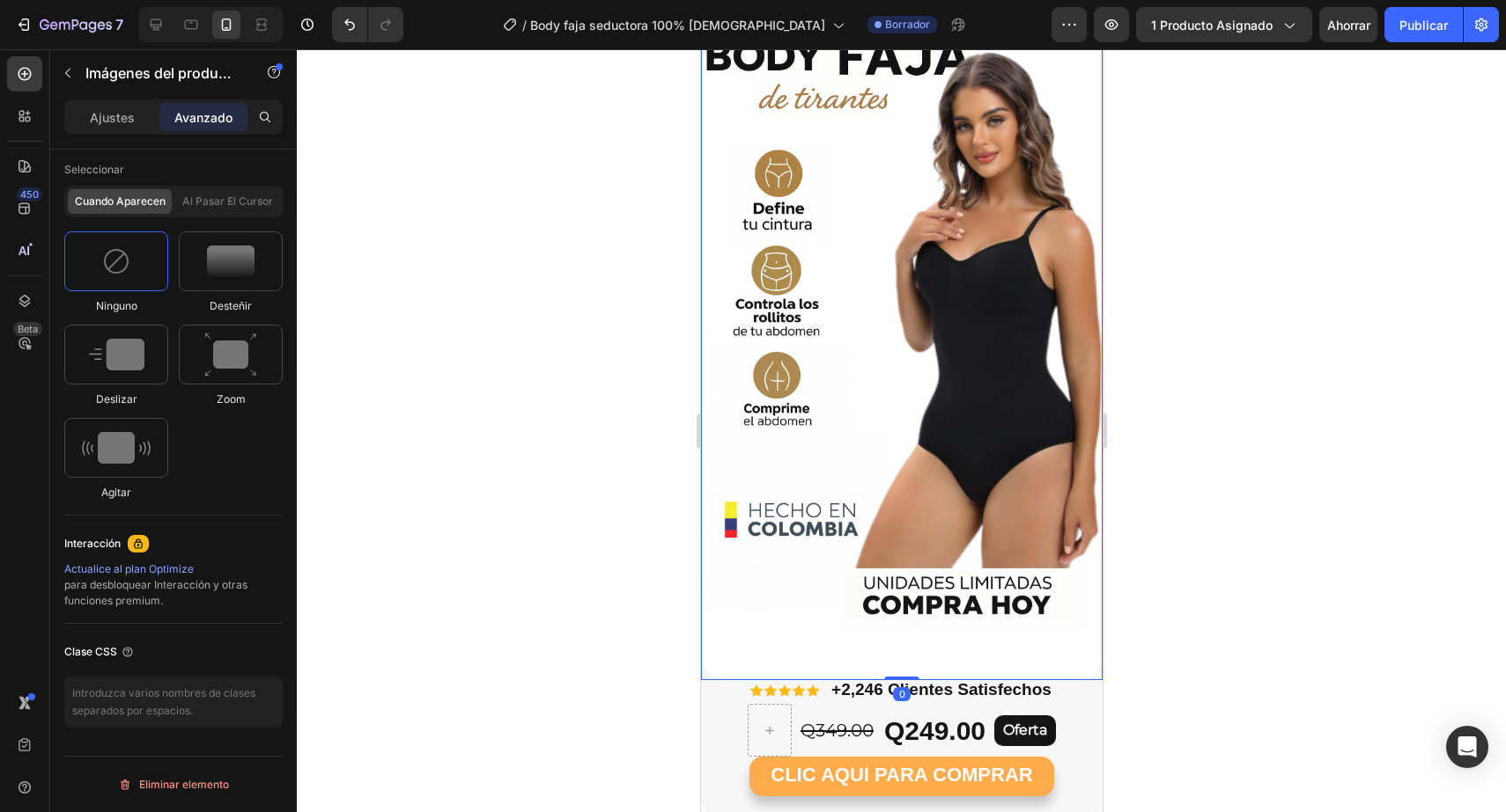
drag, startPoint x: 899, startPoint y: 678, endPoint x: 899, endPoint y: 635, distance: 43.0
click at [899, 635] on div "Product Images 0" at bounding box center [900, 328] width 402 height 704
drag, startPoint x: 892, startPoint y: 677, endPoint x: 873, endPoint y: 627, distance: 53.5
click at [873, 626] on div "Product Images 0" at bounding box center [900, 328] width 402 height 704
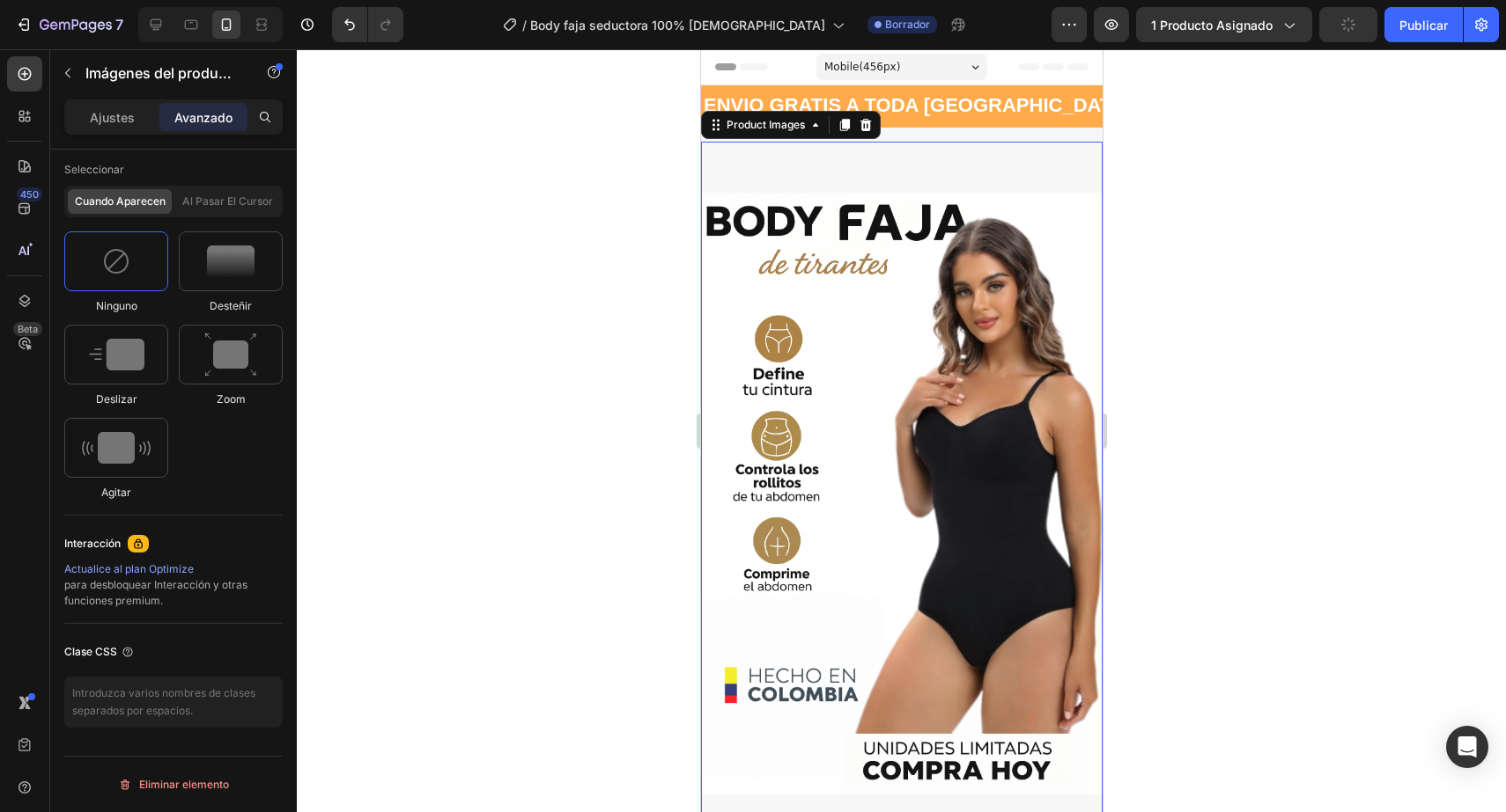
click at [1243, 186] on div at bounding box center [901, 431] width 1209 height 763
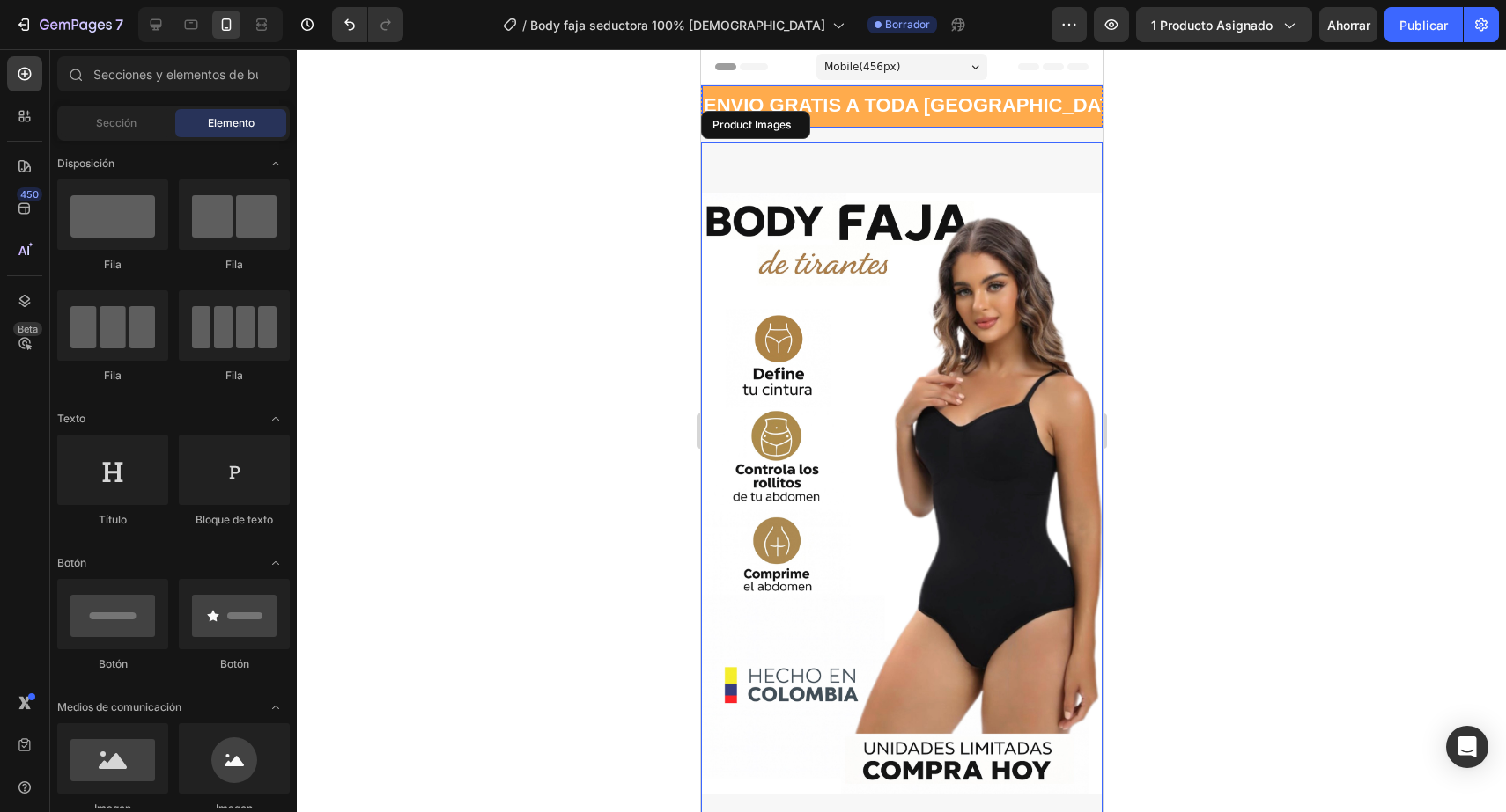
click at [844, 108] on span "ENVIO GRATIS A TODA [GEOGRAPHIC_DATA]" at bounding box center [915, 105] width 427 height 22
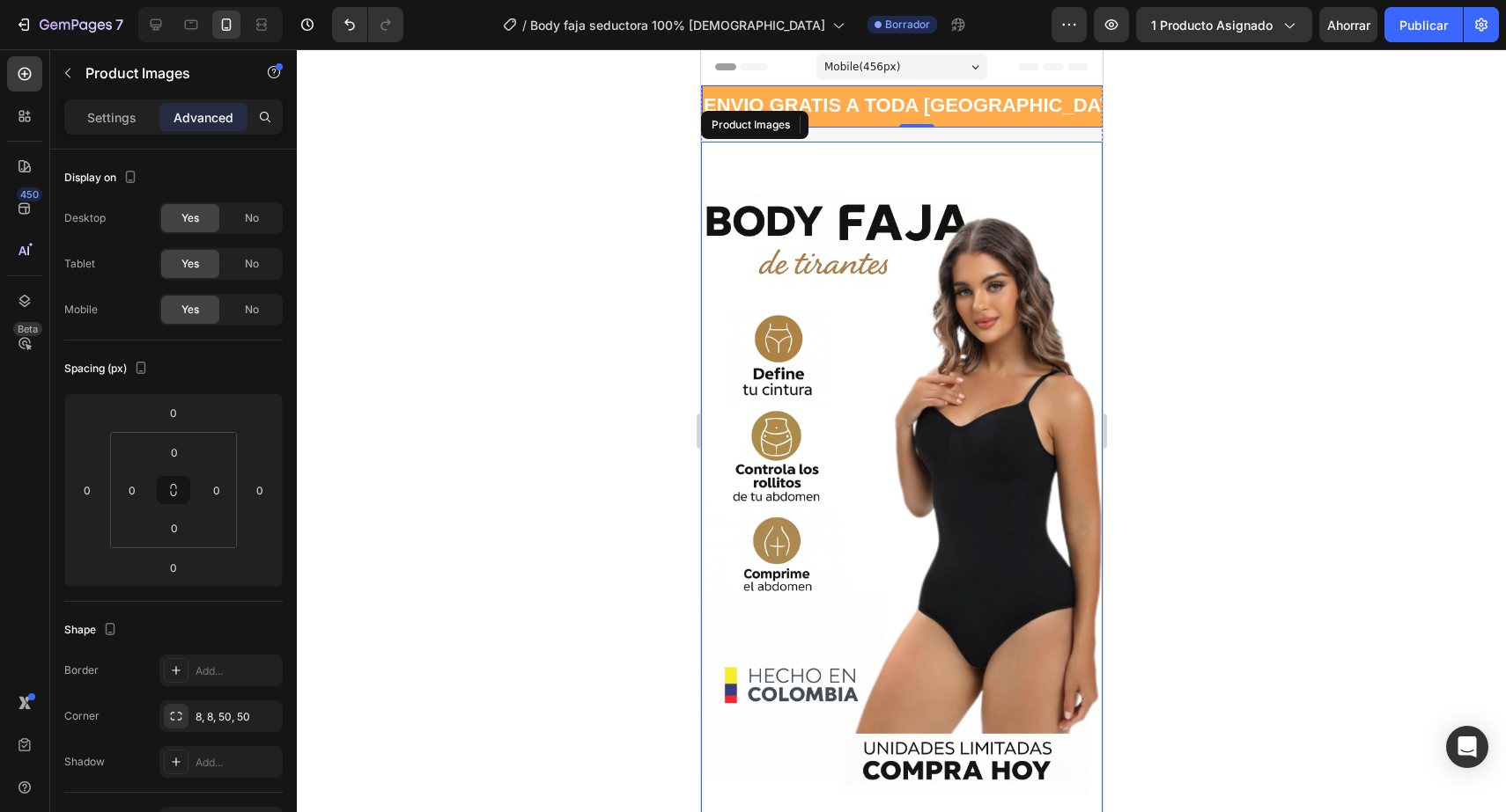
click at [829, 156] on img at bounding box center [900, 494] width 402 height 704
click at [892, 156] on img at bounding box center [900, 494] width 402 height 704
click at [866, 129] on icon at bounding box center [865, 125] width 11 height 12
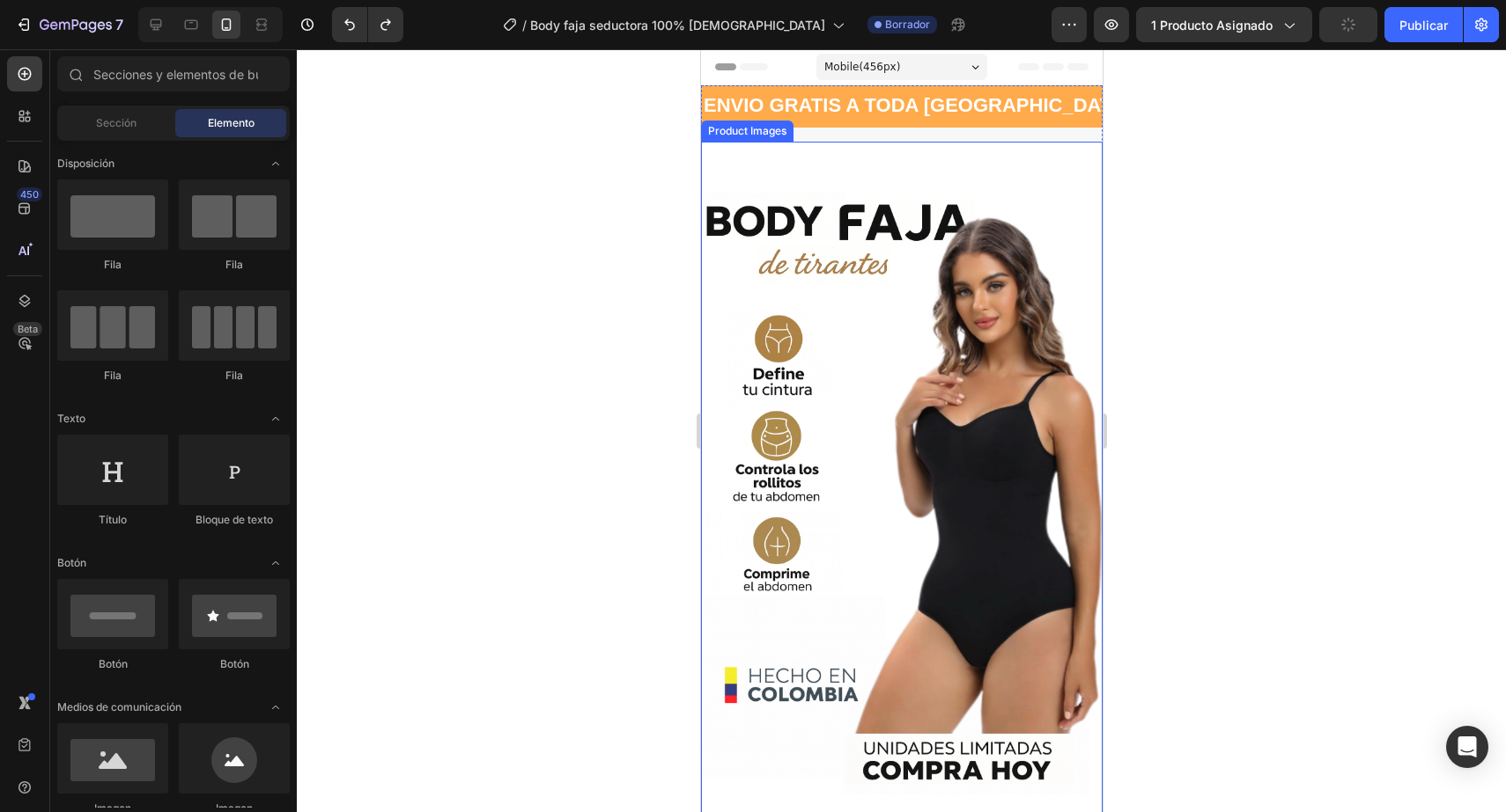
click at [898, 244] on img at bounding box center [900, 494] width 402 height 704
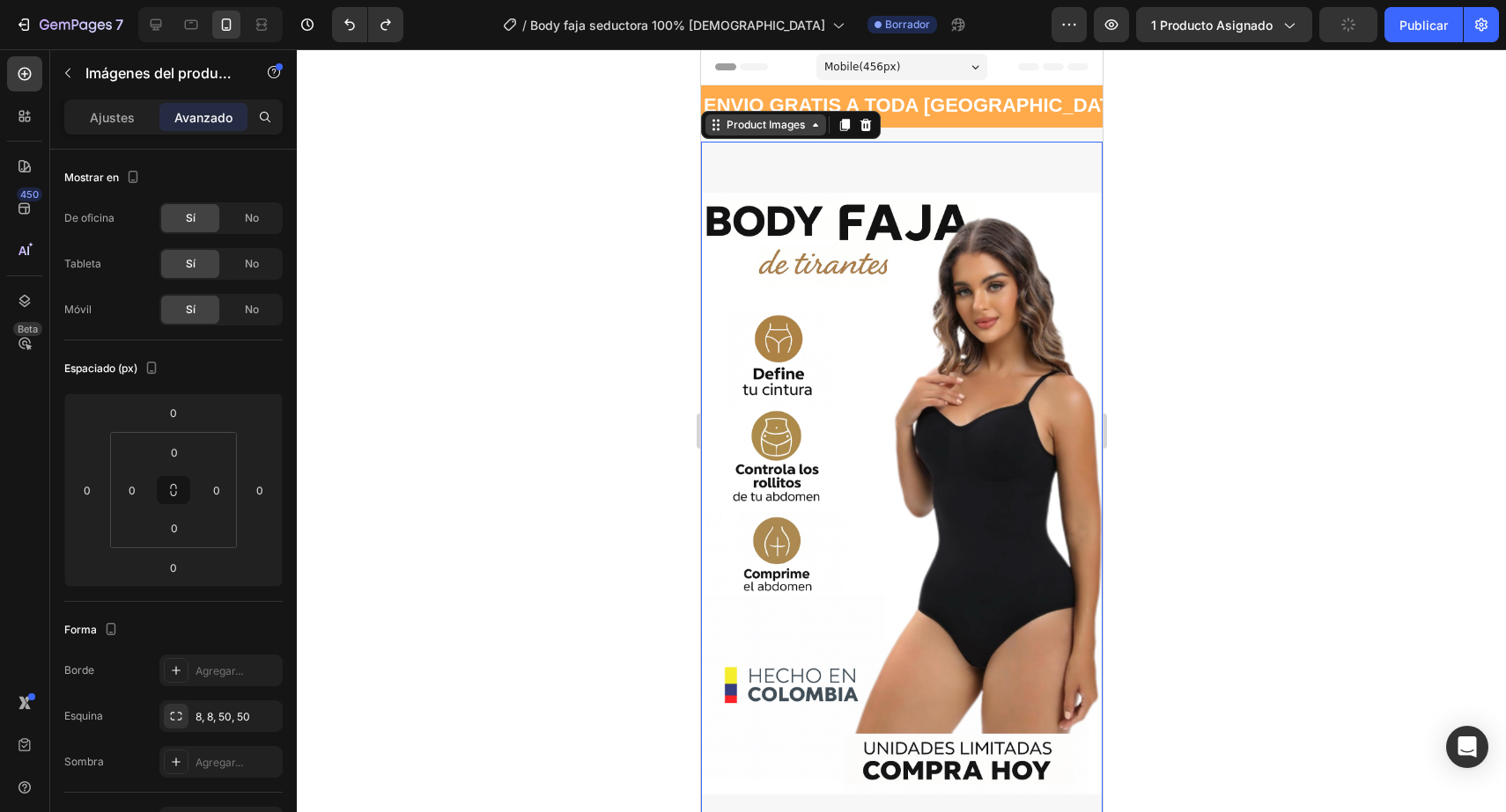
click at [792, 123] on div "Product Images" at bounding box center [763, 125] width 85 height 16
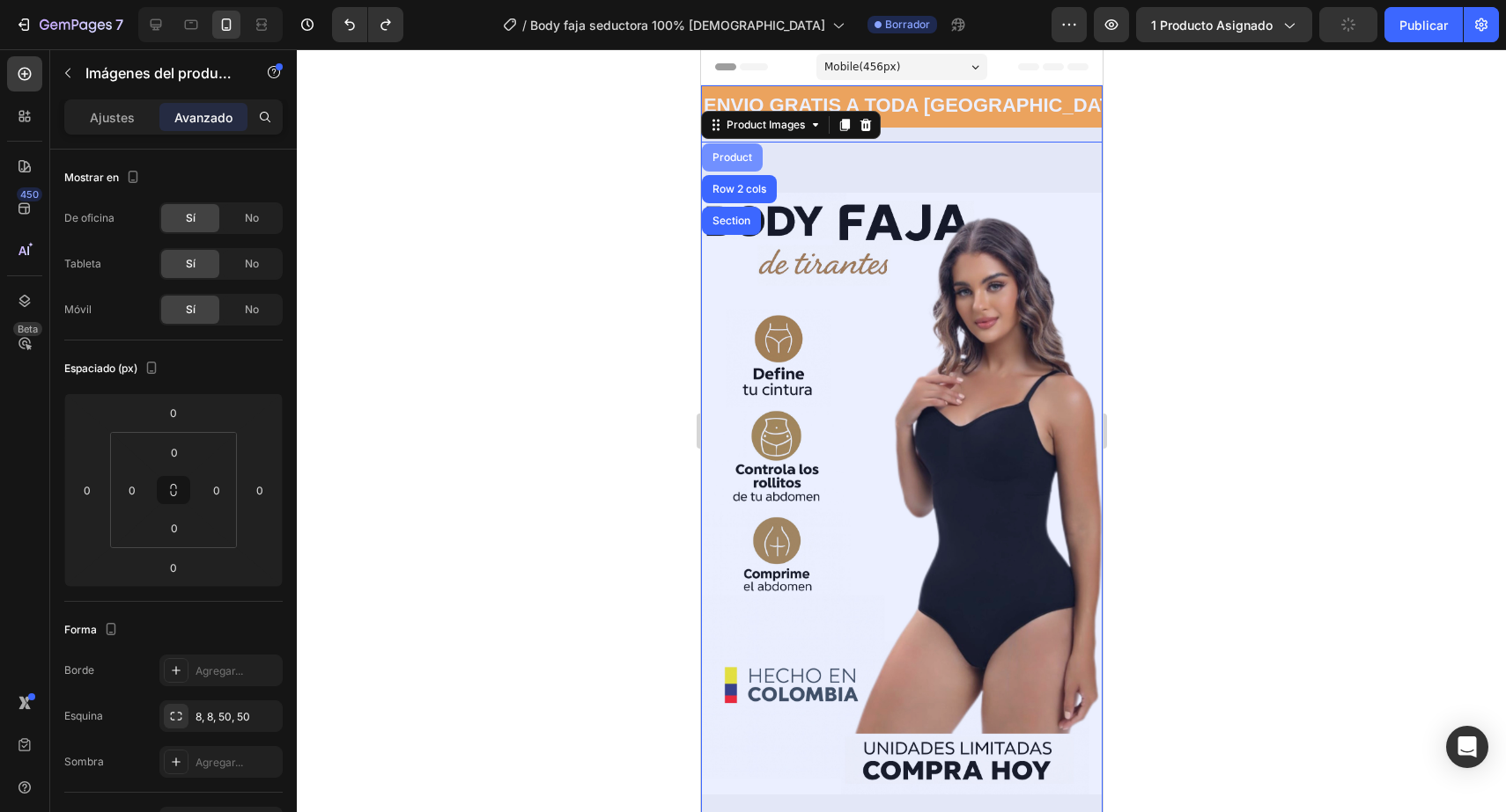
click at [743, 161] on div "Product" at bounding box center [731, 157] width 47 height 10
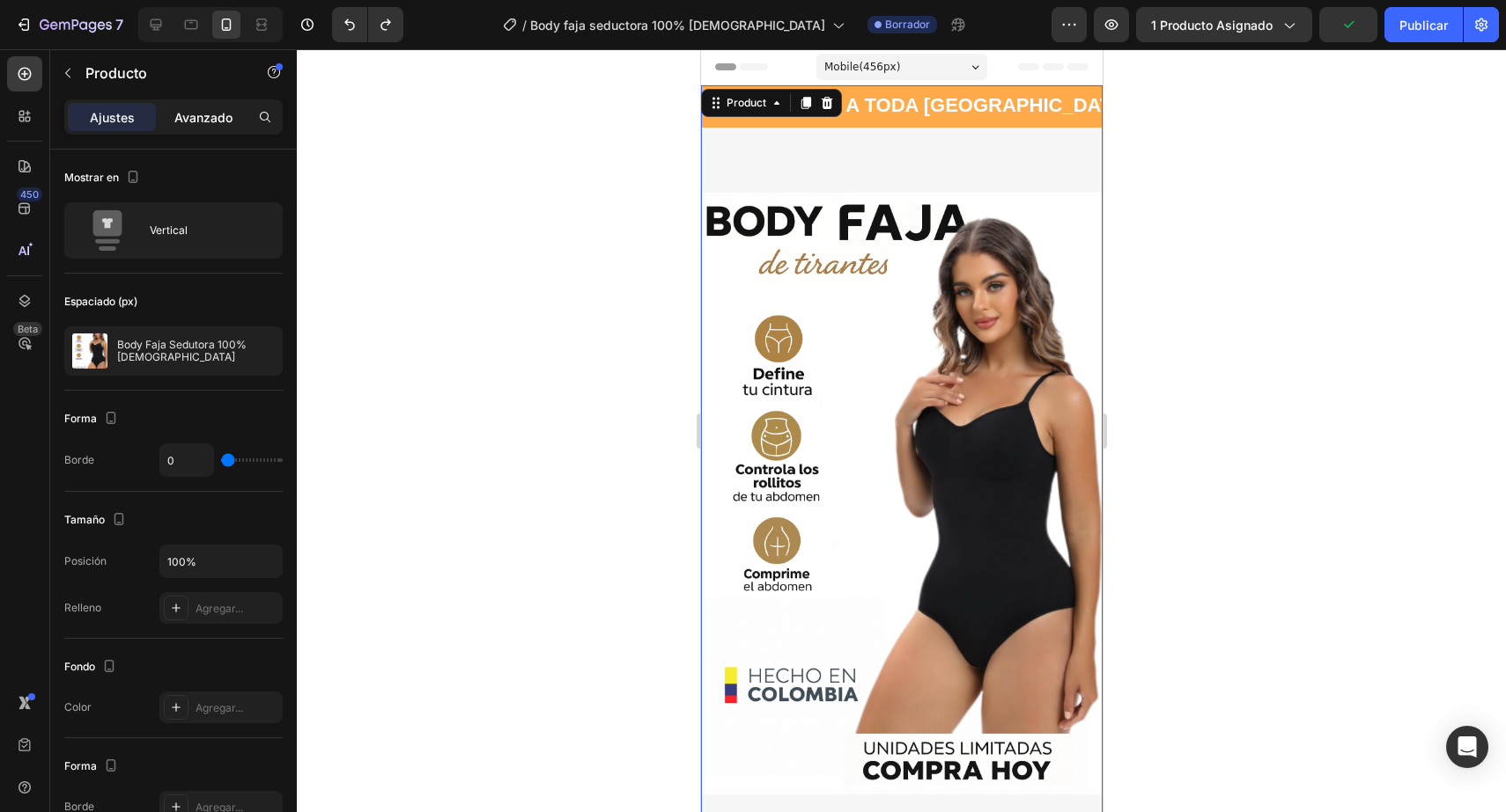
click at [216, 110] on font "Avanzado" at bounding box center [203, 117] width 58 height 15
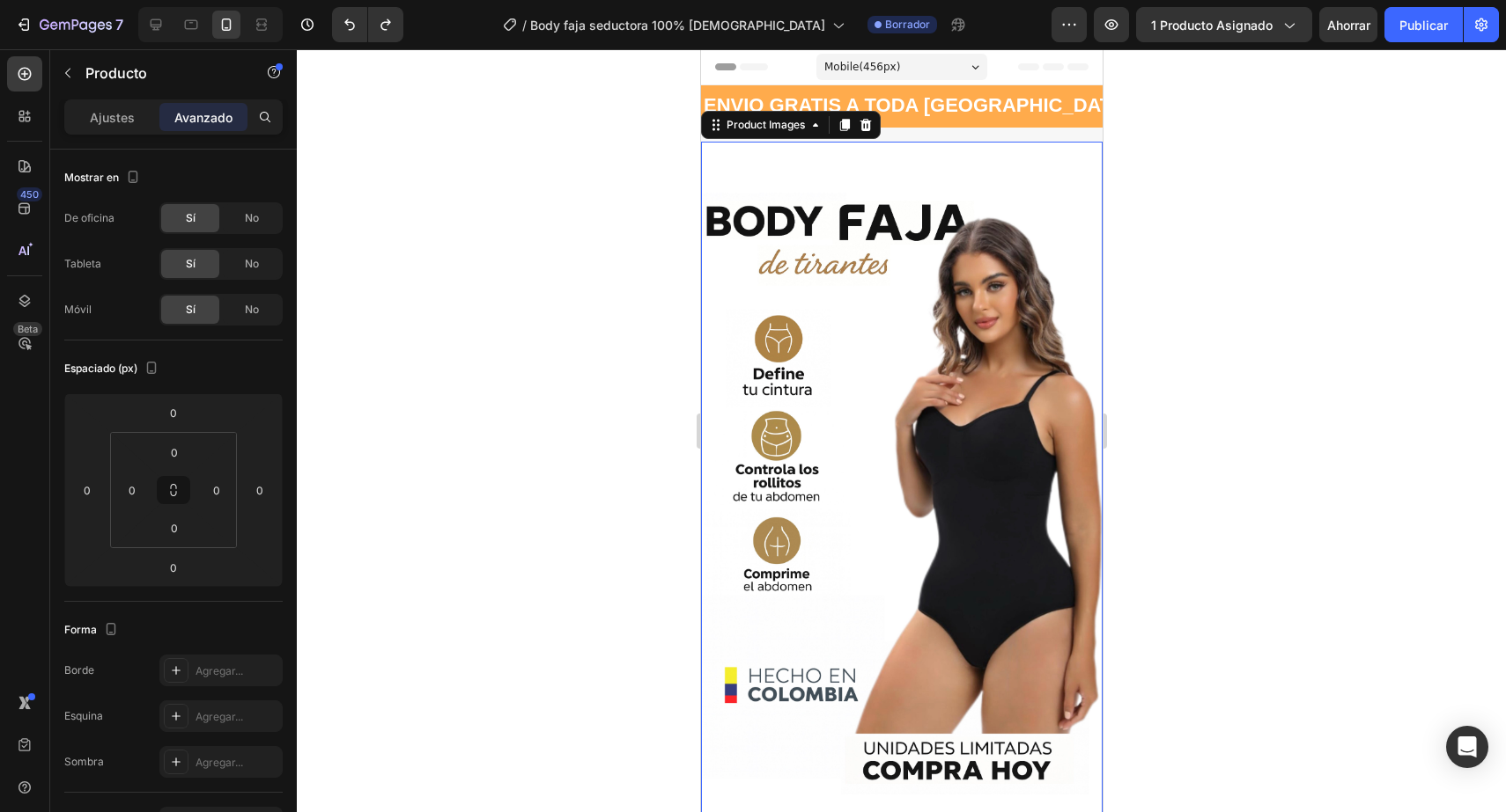
click at [750, 162] on img at bounding box center [900, 494] width 402 height 704
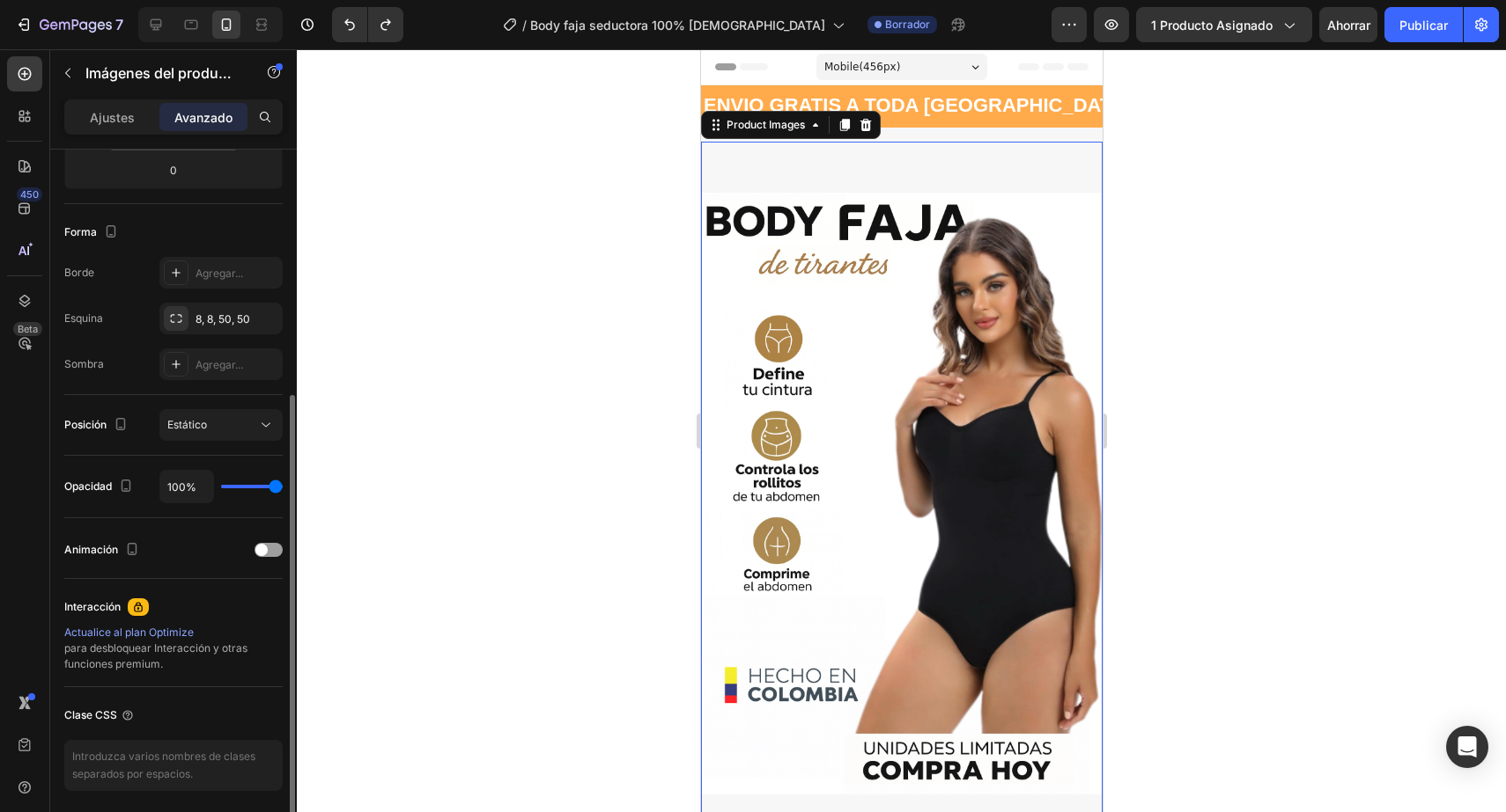
scroll to position [401, 0]
click at [753, 497] on img at bounding box center [900, 494] width 402 height 704
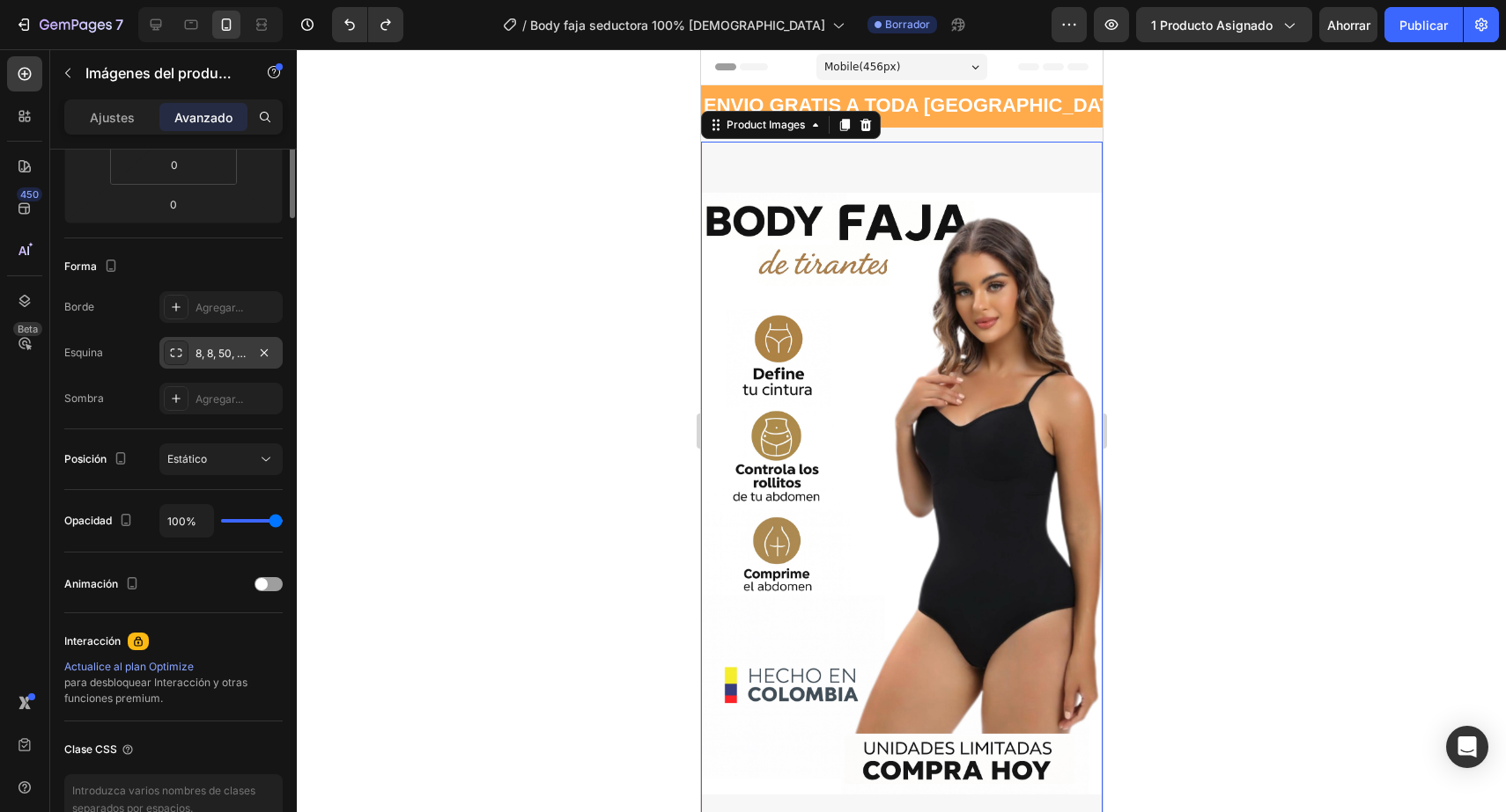
scroll to position [0, 0]
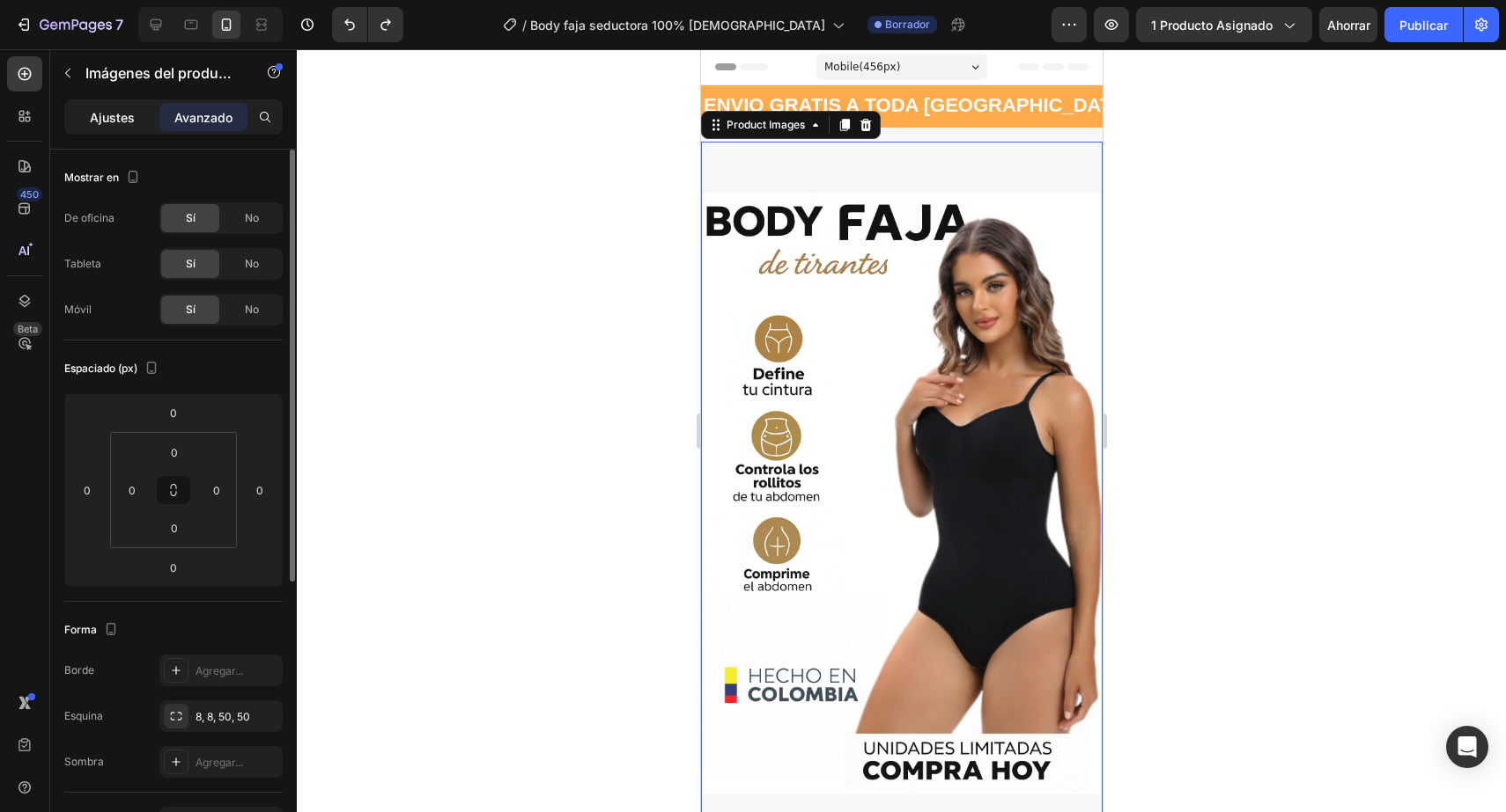
click at [131, 119] on font "Ajustes" at bounding box center [112, 117] width 45 height 15
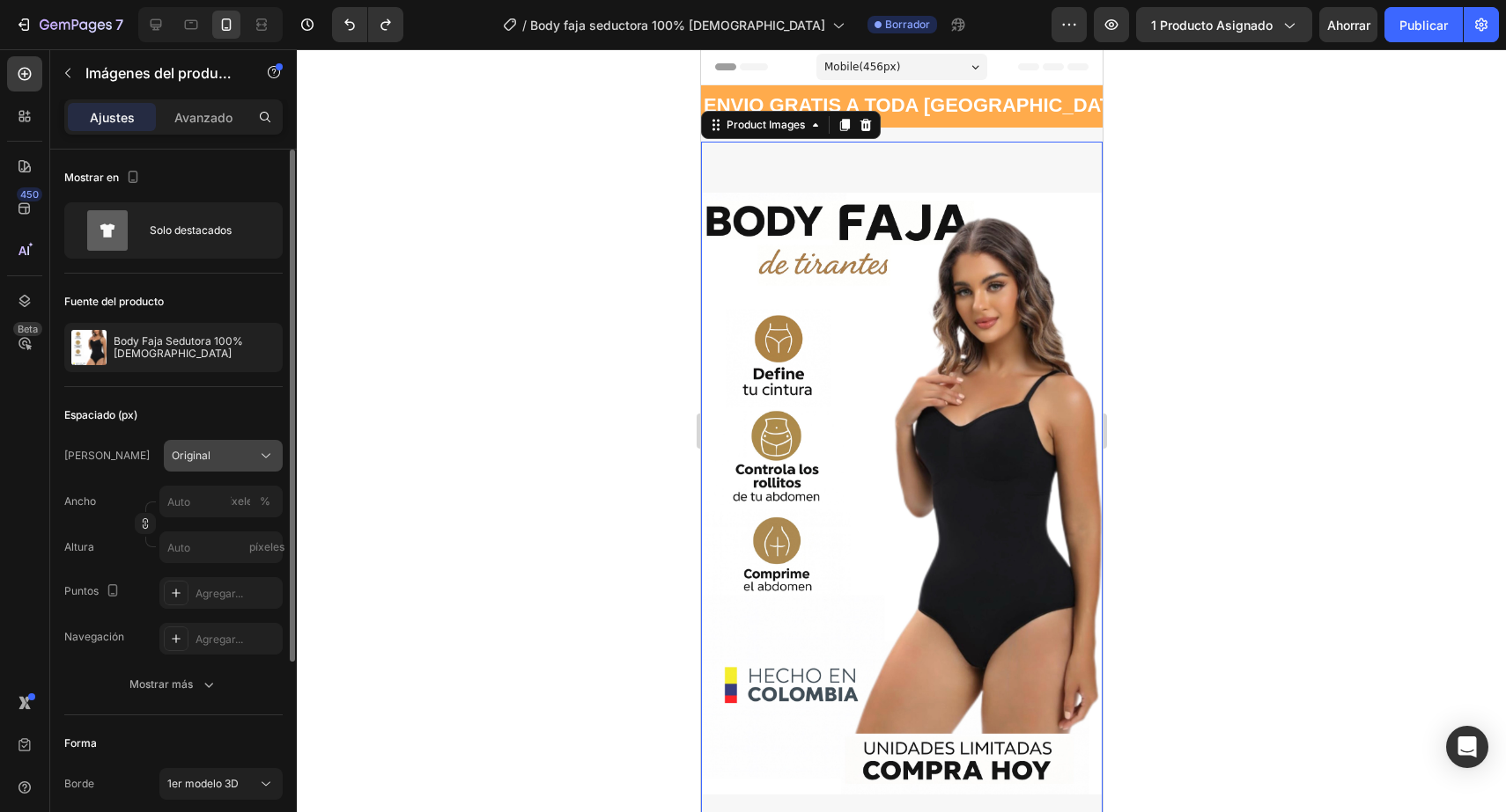
click at [199, 456] on font "Original" at bounding box center [191, 455] width 39 height 13
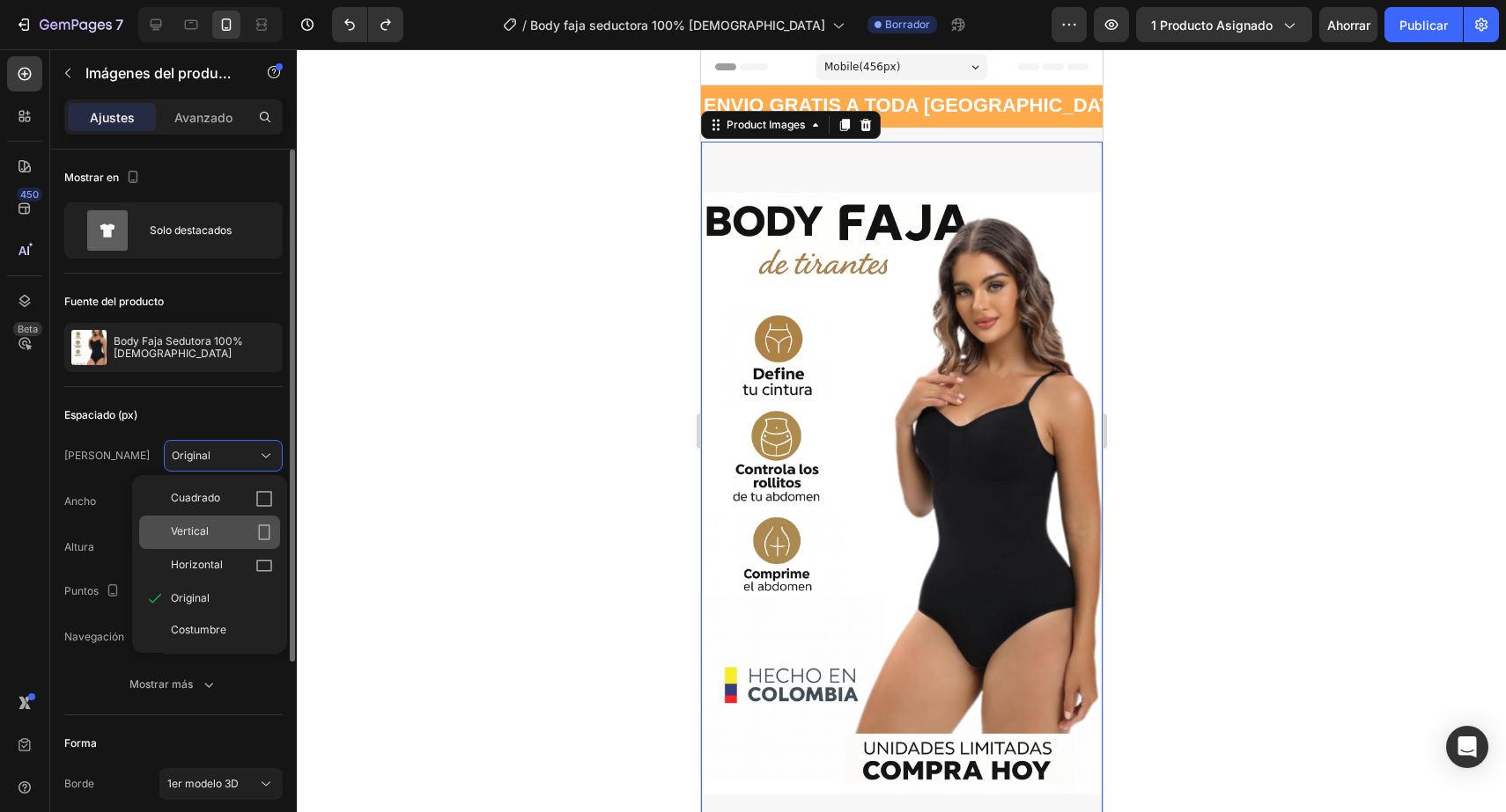
click at [241, 541] on div "Vertical" at bounding box center [210, 532] width 141 height 33
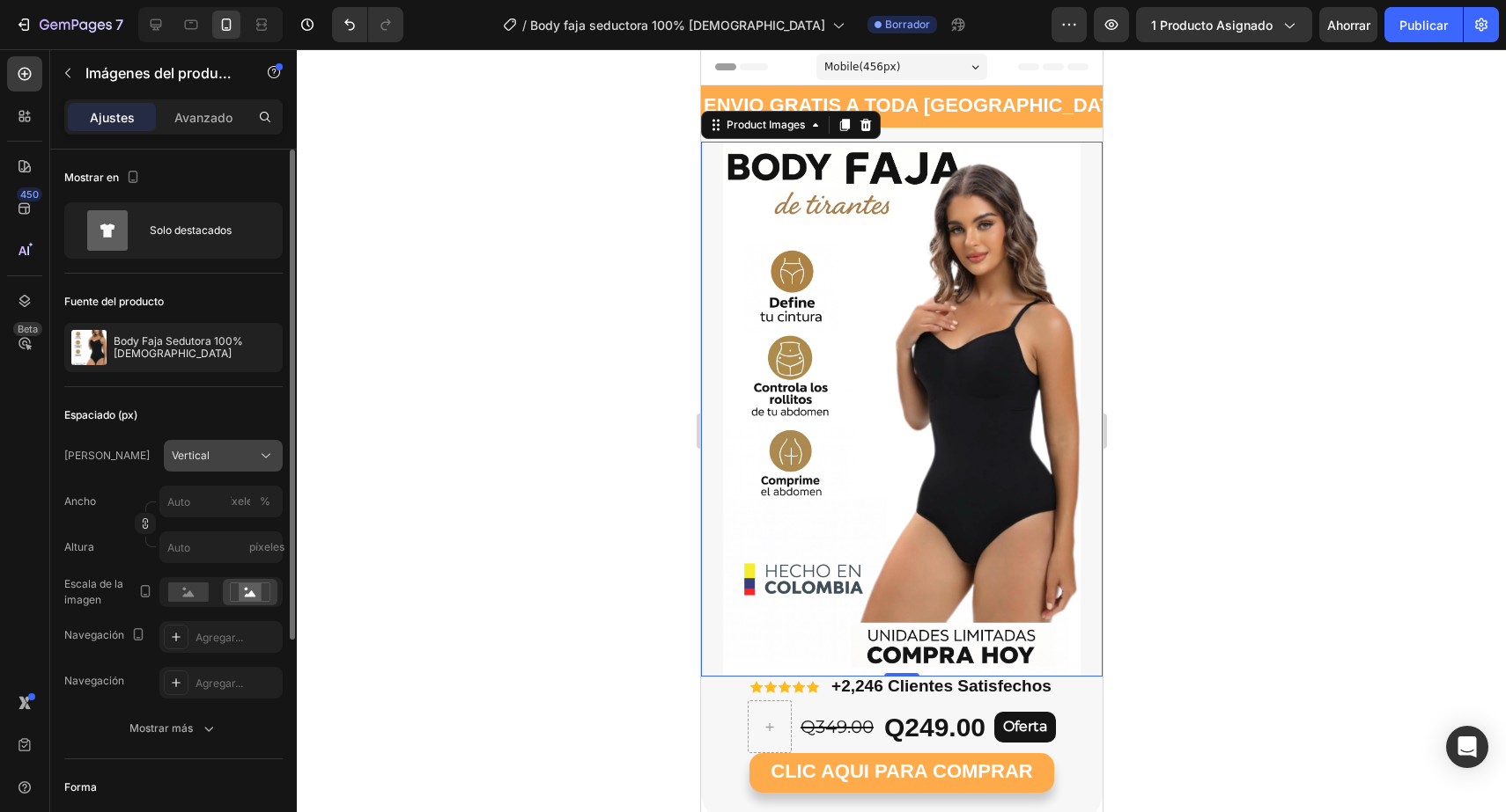
click at [259, 448] on icon at bounding box center [265, 456] width 17 height 17
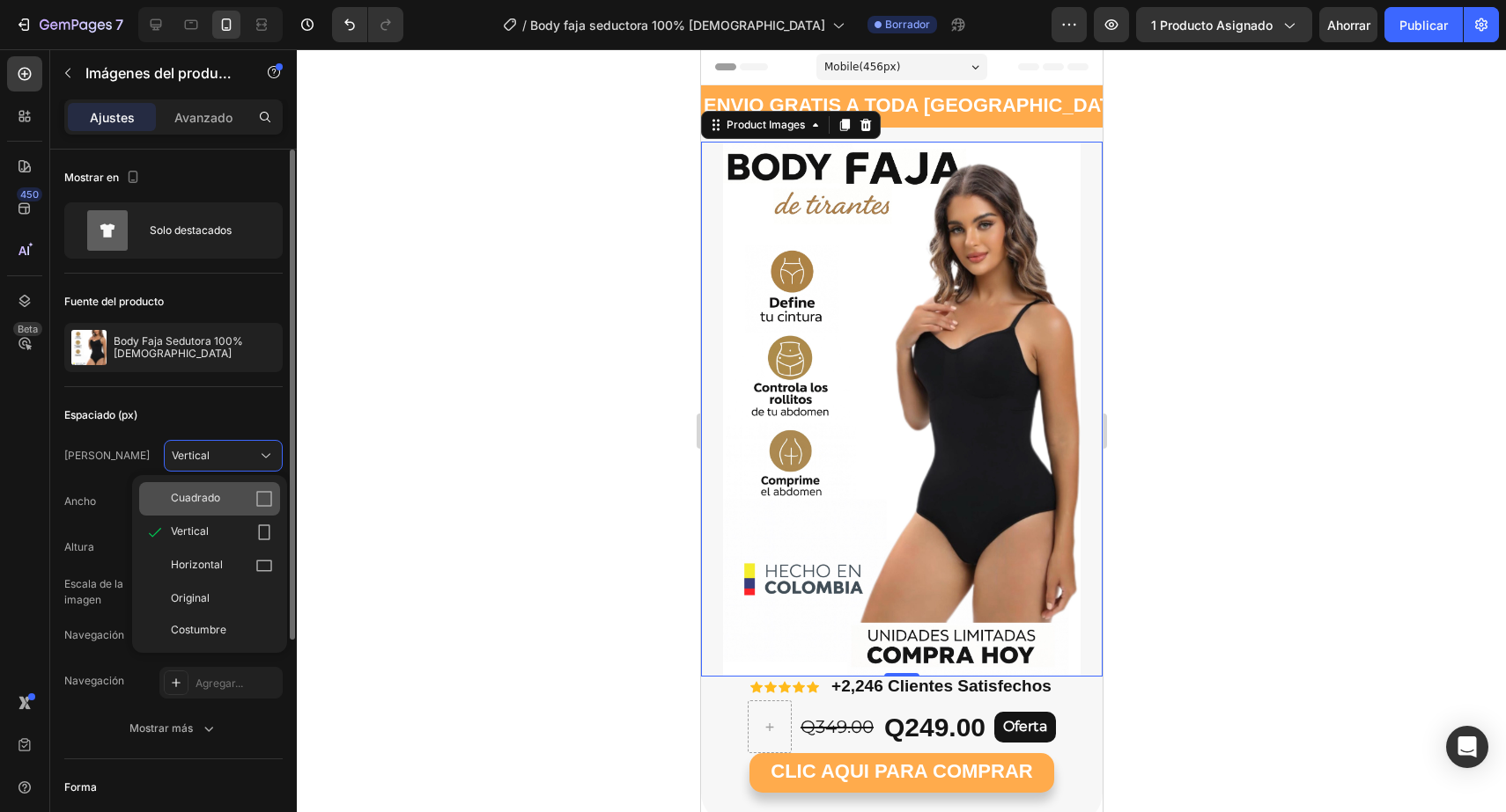
click at [243, 491] on div "Cuadrado" at bounding box center [221, 499] width 102 height 17
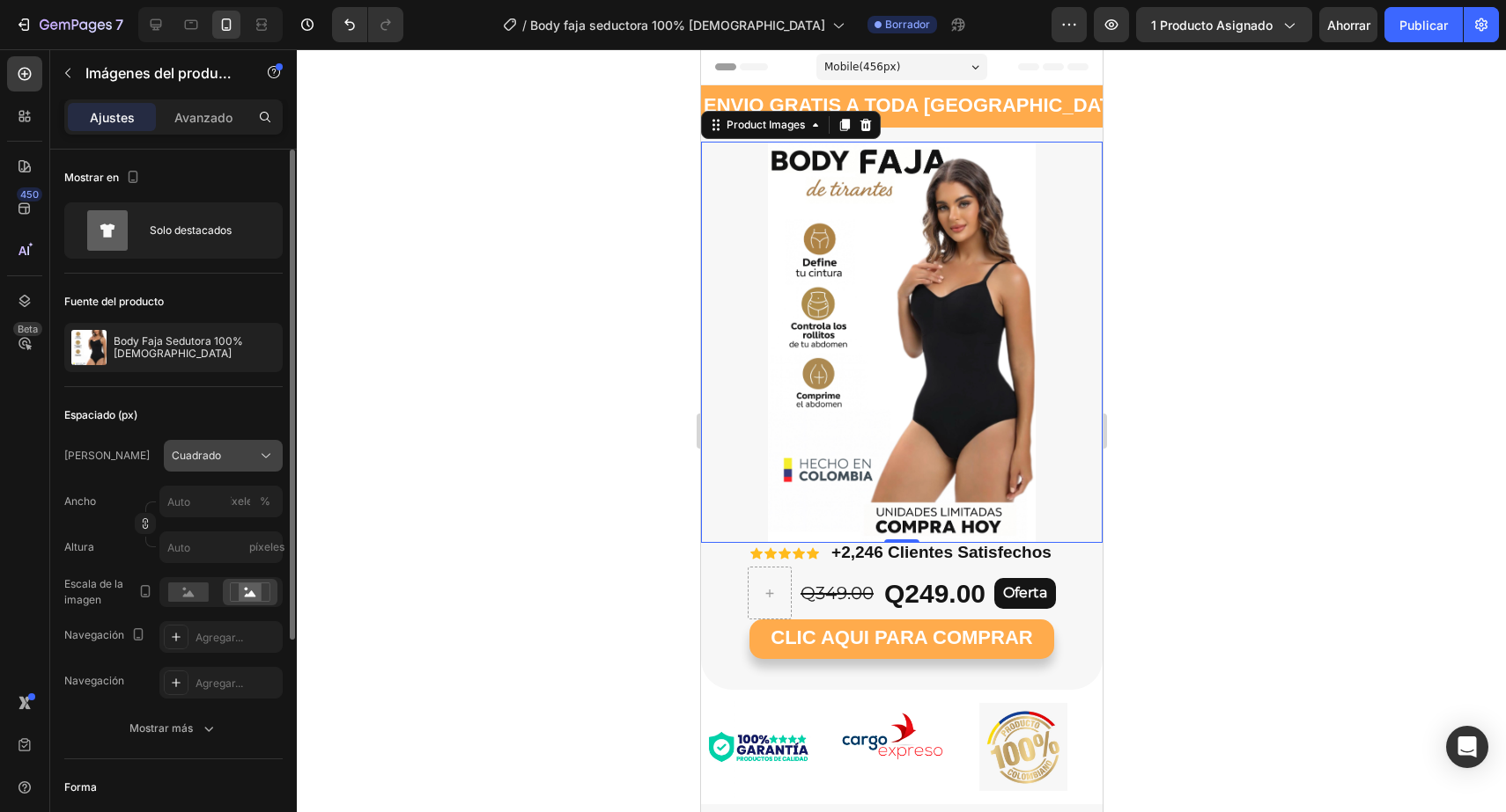
click at [244, 448] on div "Cuadrado" at bounding box center [213, 456] width 82 height 16
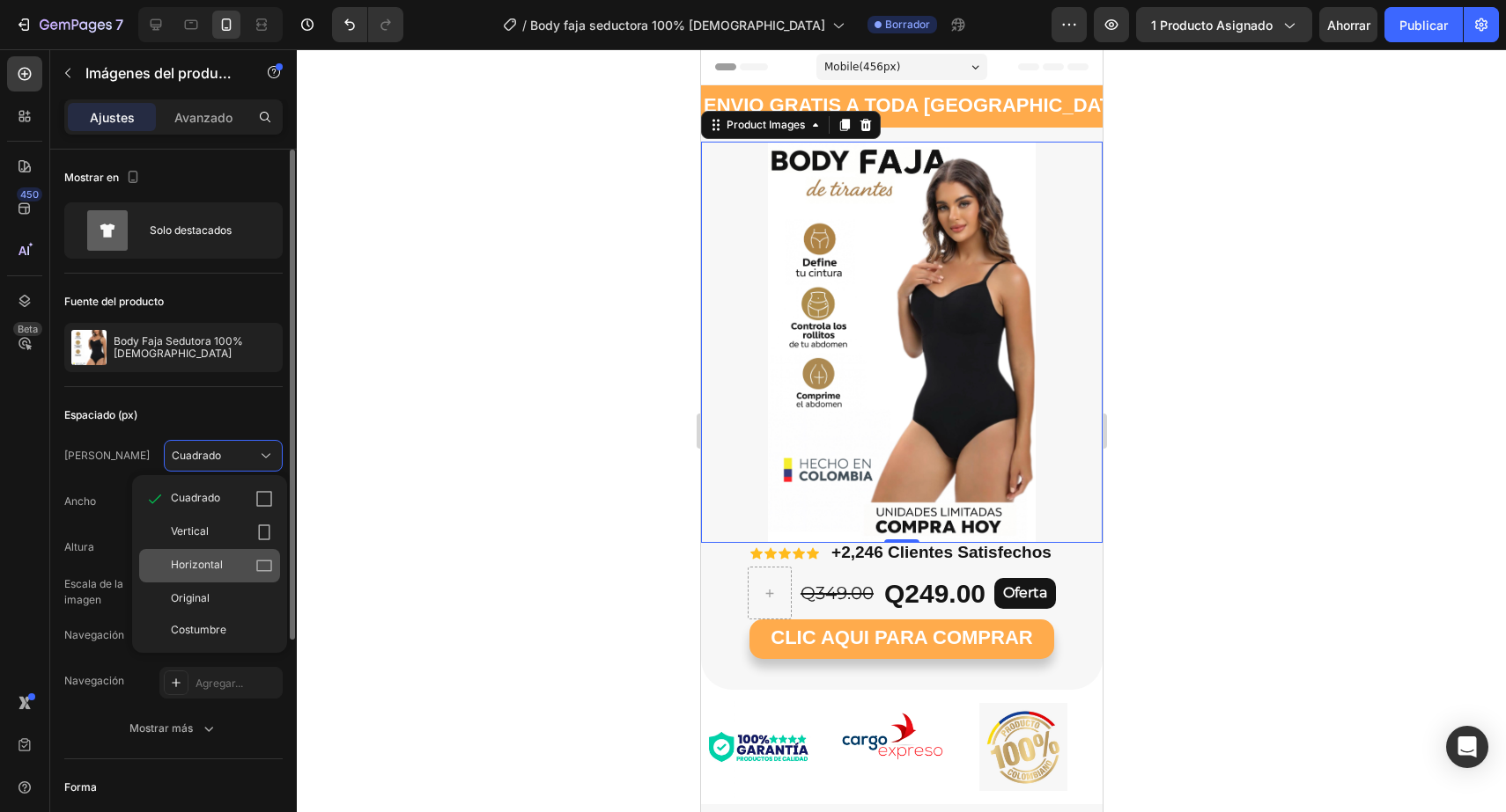
click at [210, 557] on span "Horizontal" at bounding box center [197, 566] width 52 height 17
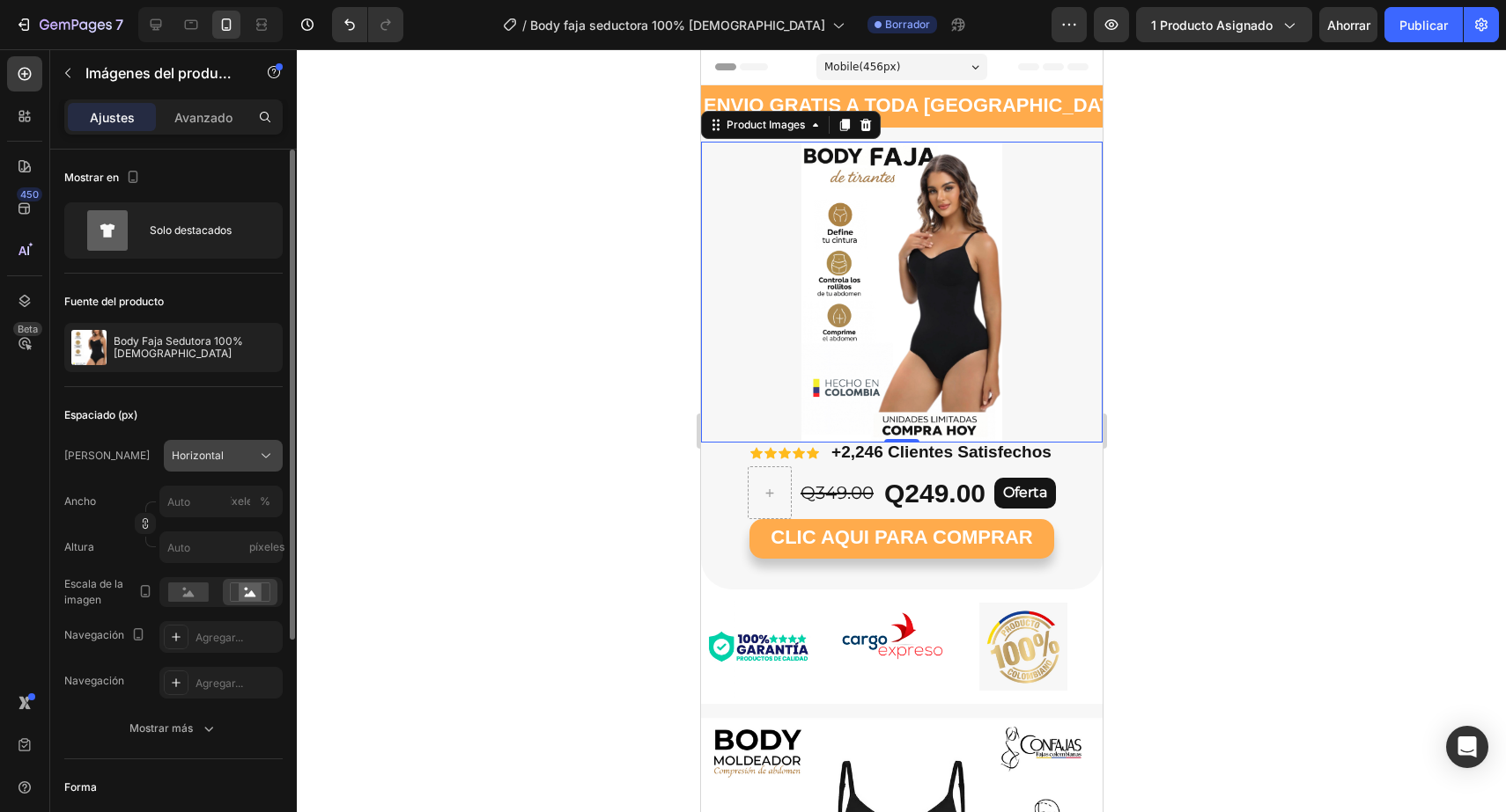
click at [233, 469] on button "Horizontal" at bounding box center [223, 455] width 119 height 31
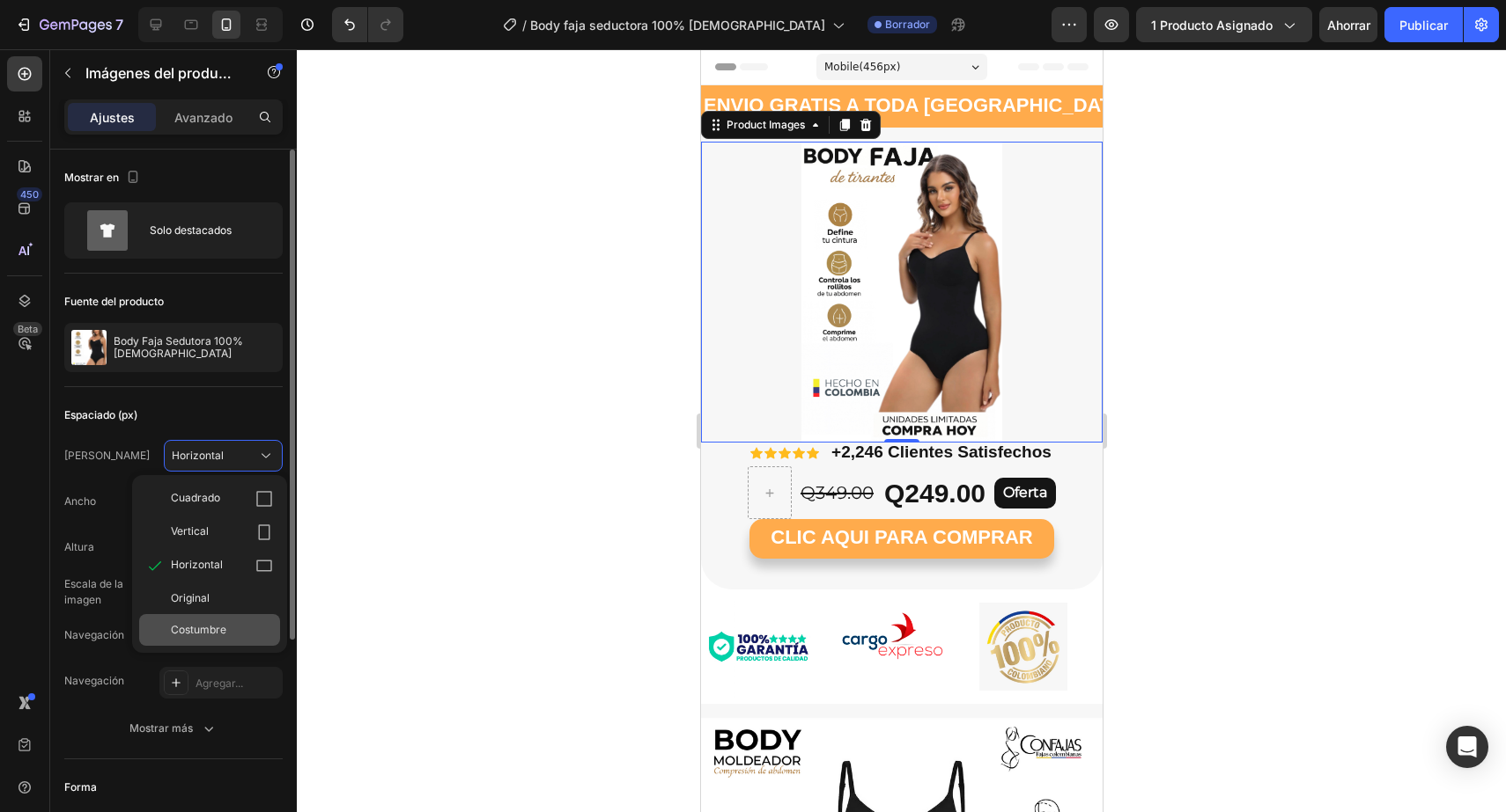
click at [194, 619] on div "Costumbre" at bounding box center [210, 630] width 141 height 31
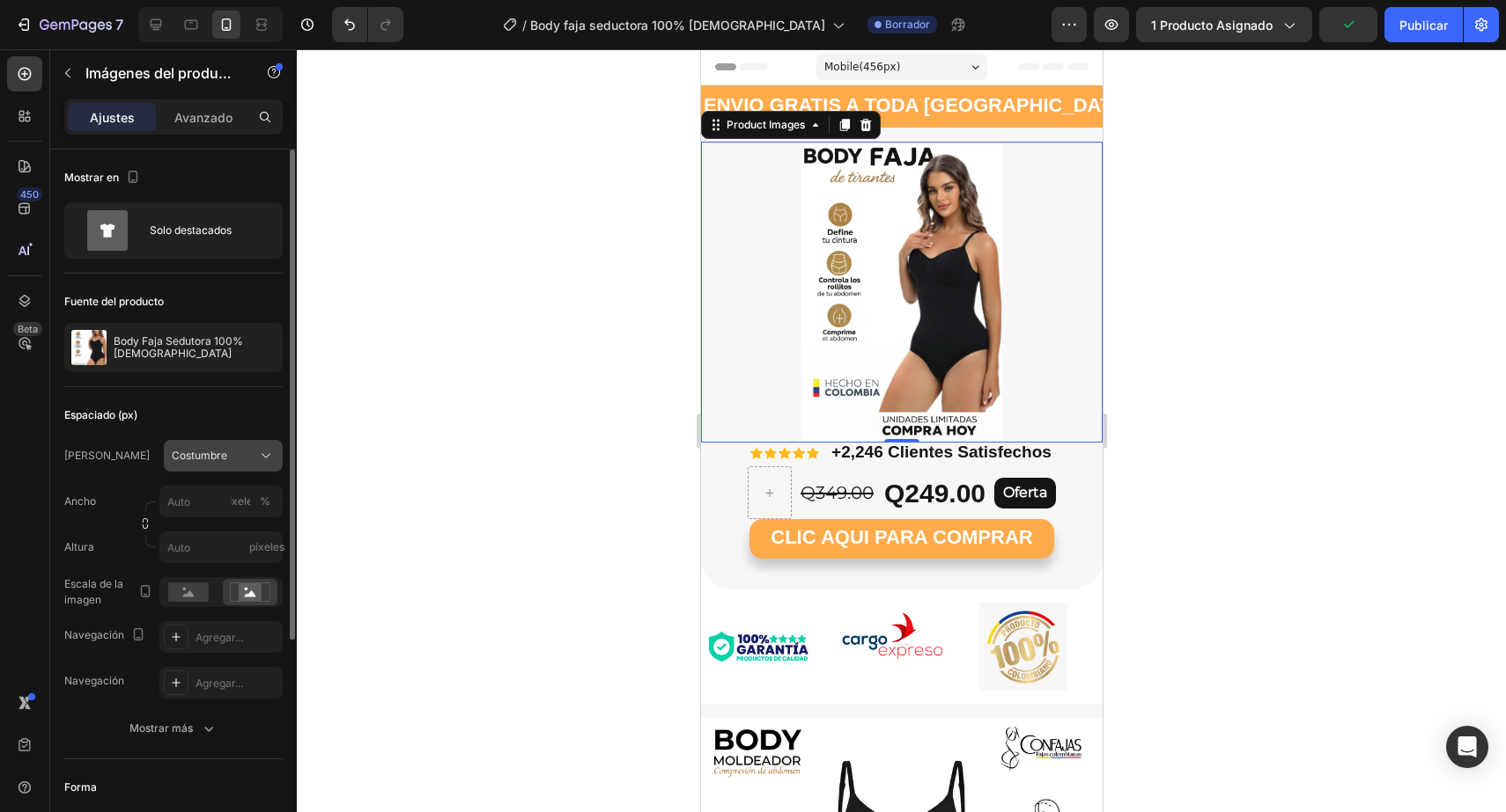
click at [236, 460] on div "Costumbre" at bounding box center [213, 456] width 82 height 16
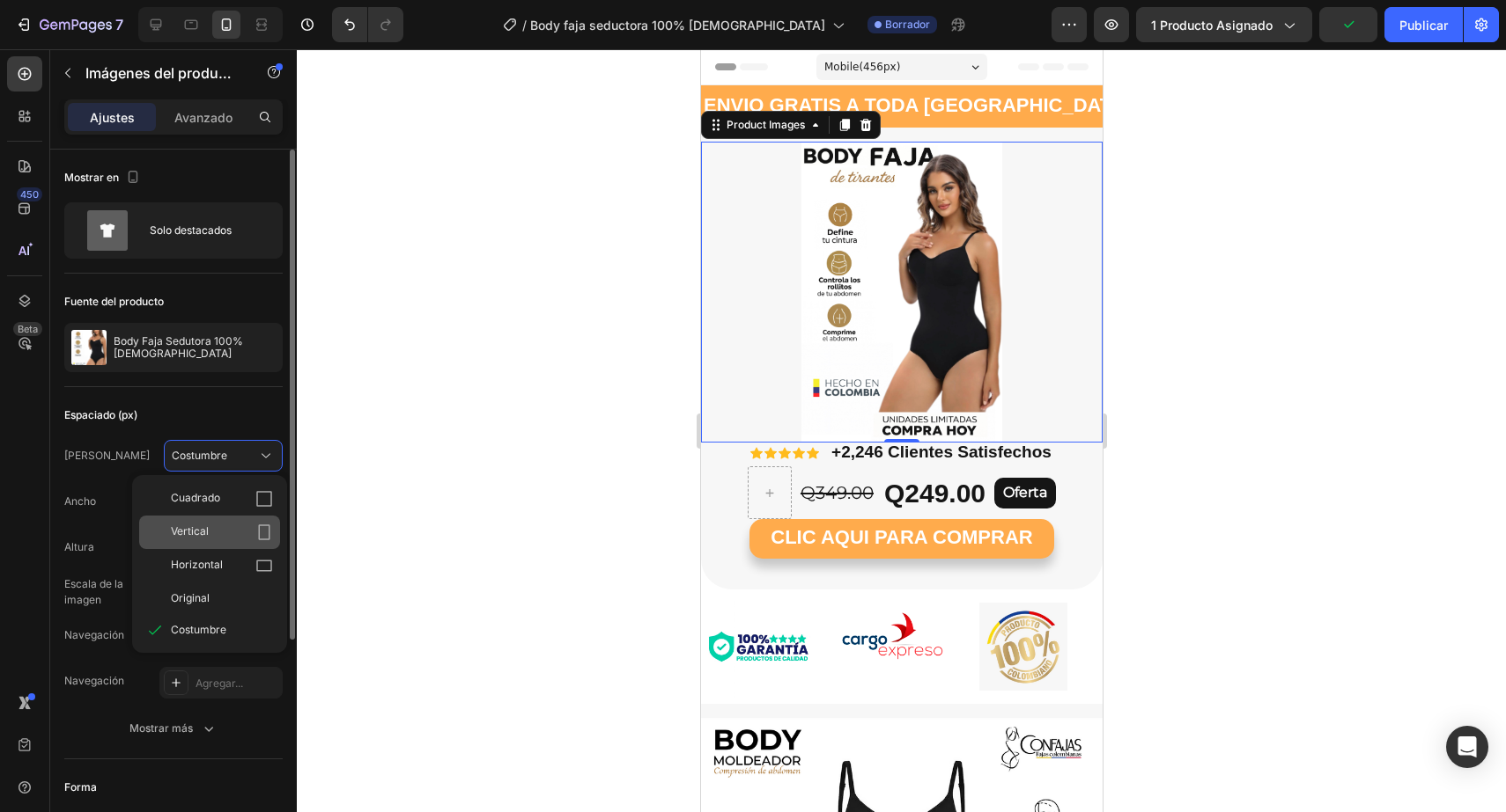
click at [217, 535] on div "Vertical" at bounding box center [221, 532] width 102 height 17
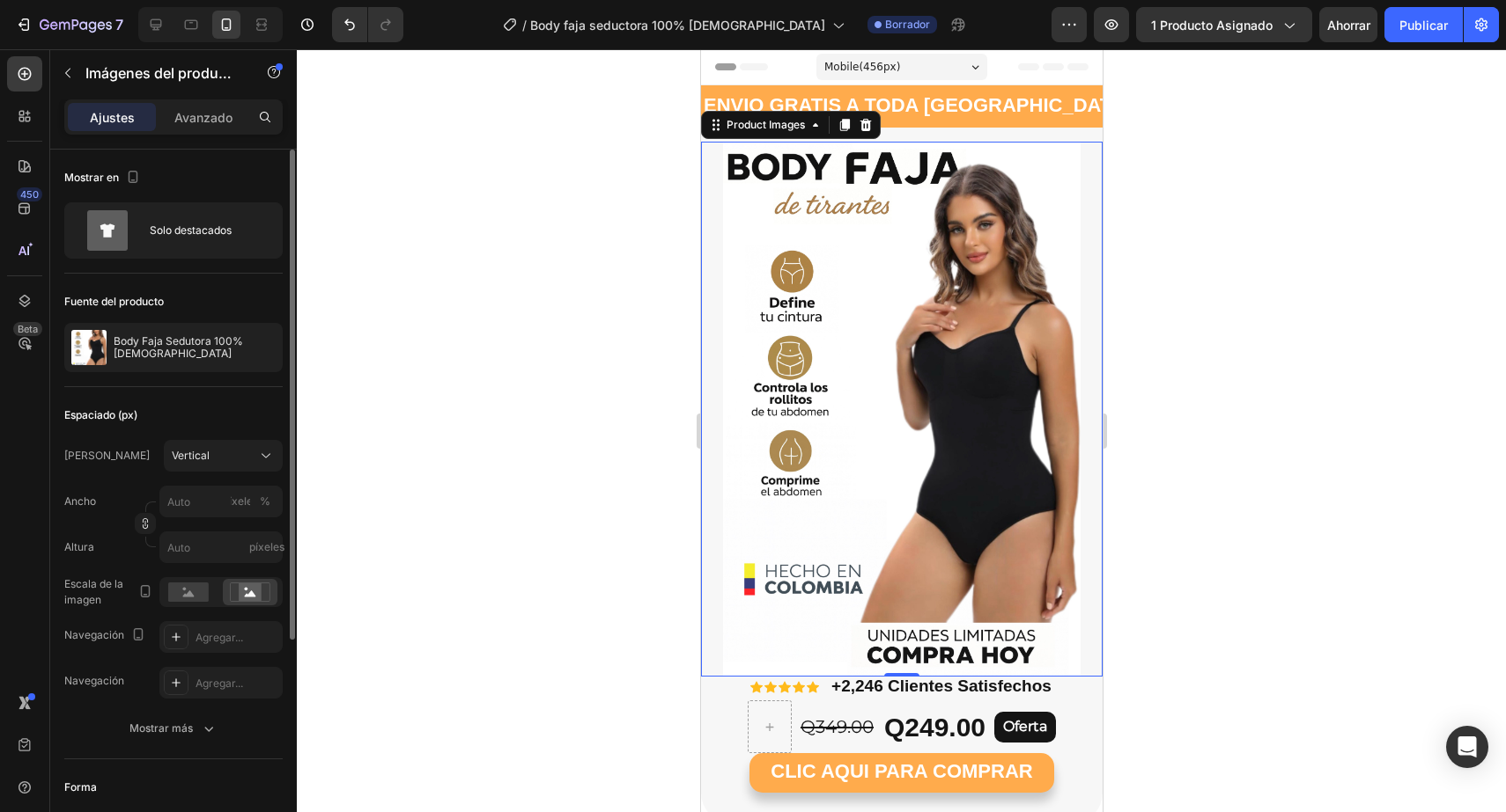
click at [1411, 464] on div at bounding box center [901, 431] width 1209 height 763
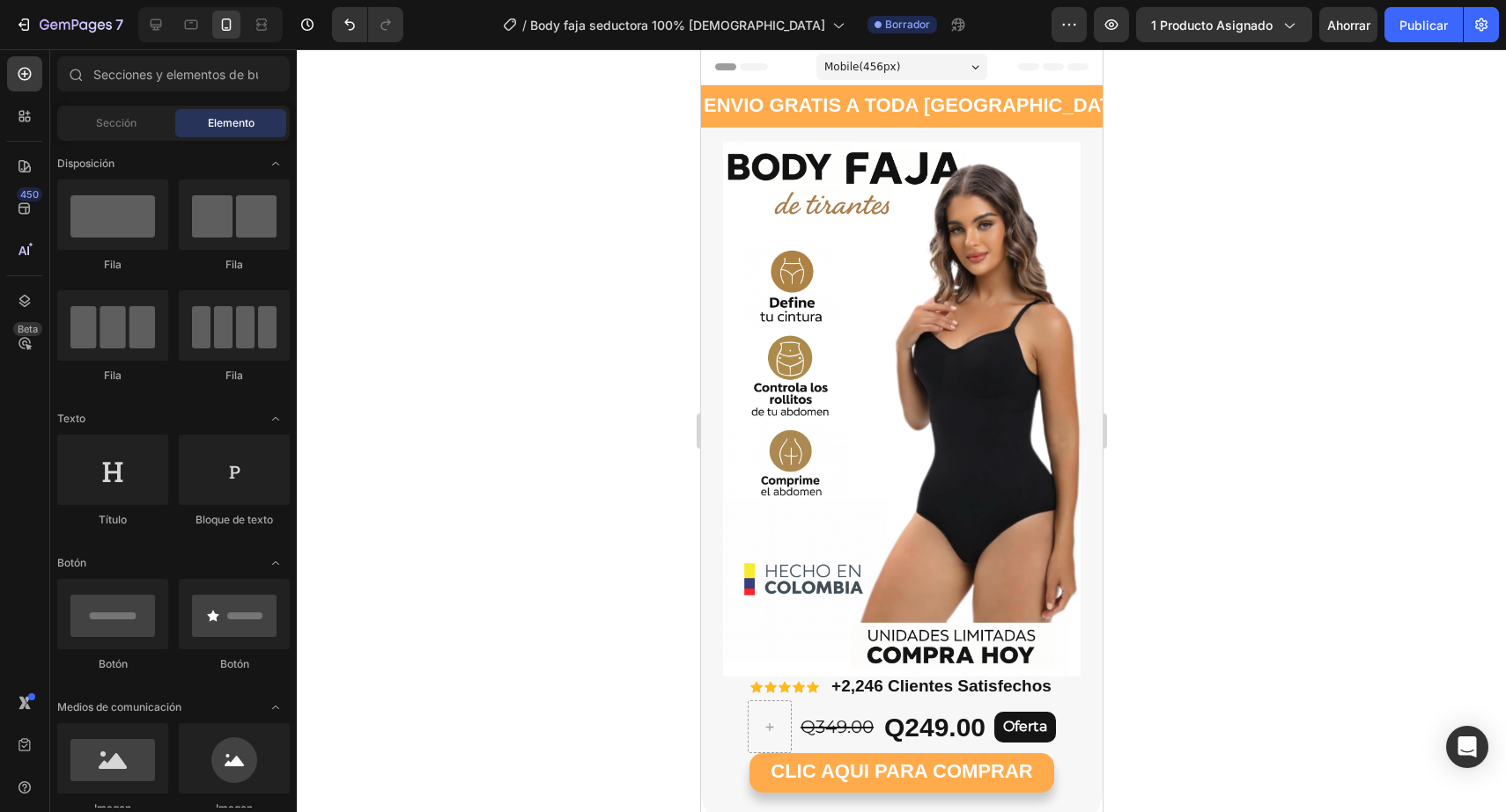
click at [1279, 335] on div at bounding box center [901, 431] width 1209 height 763
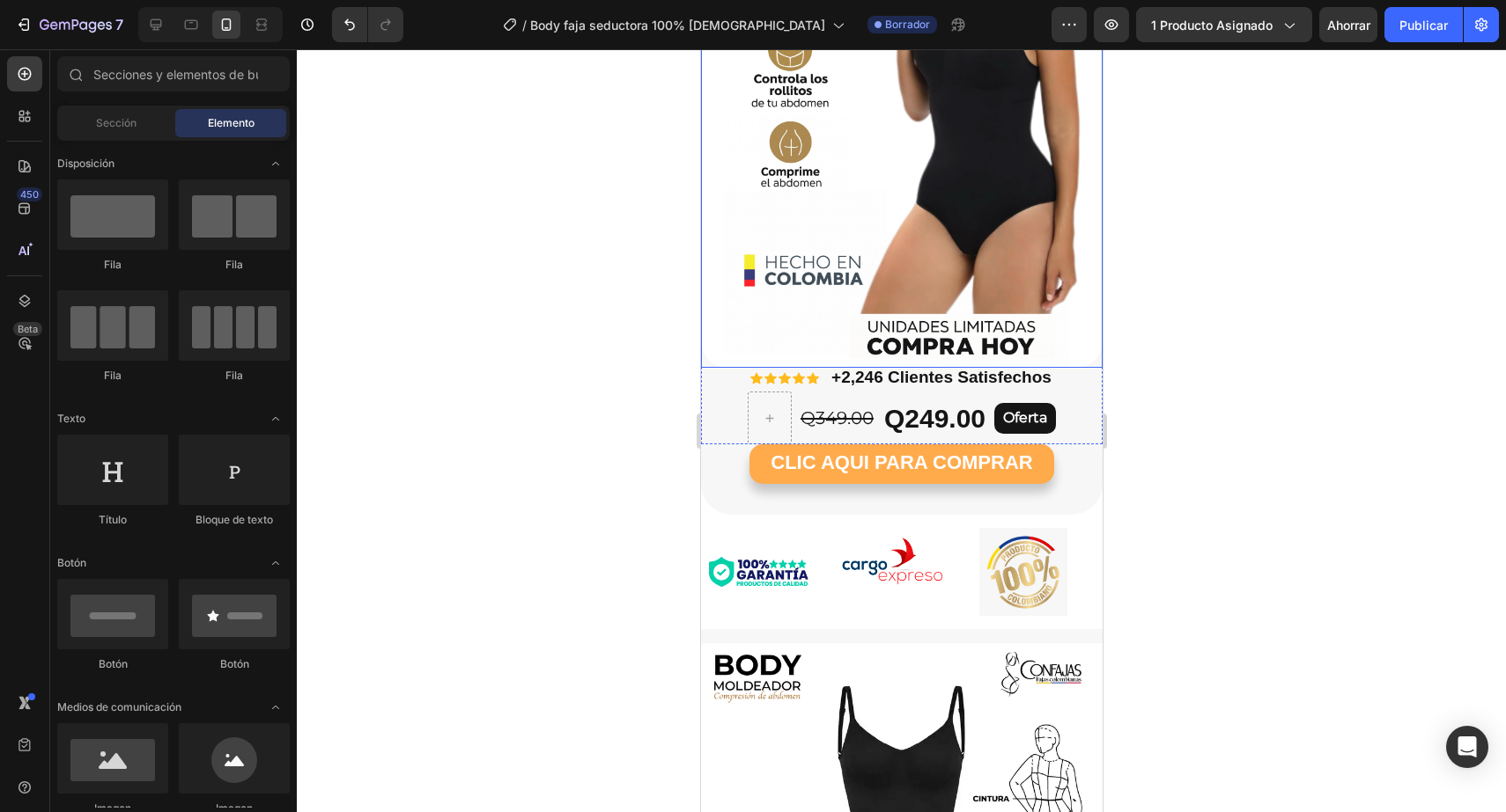
scroll to position [308, 0]
click at [945, 276] on img at bounding box center [900, 101] width 402 height 535
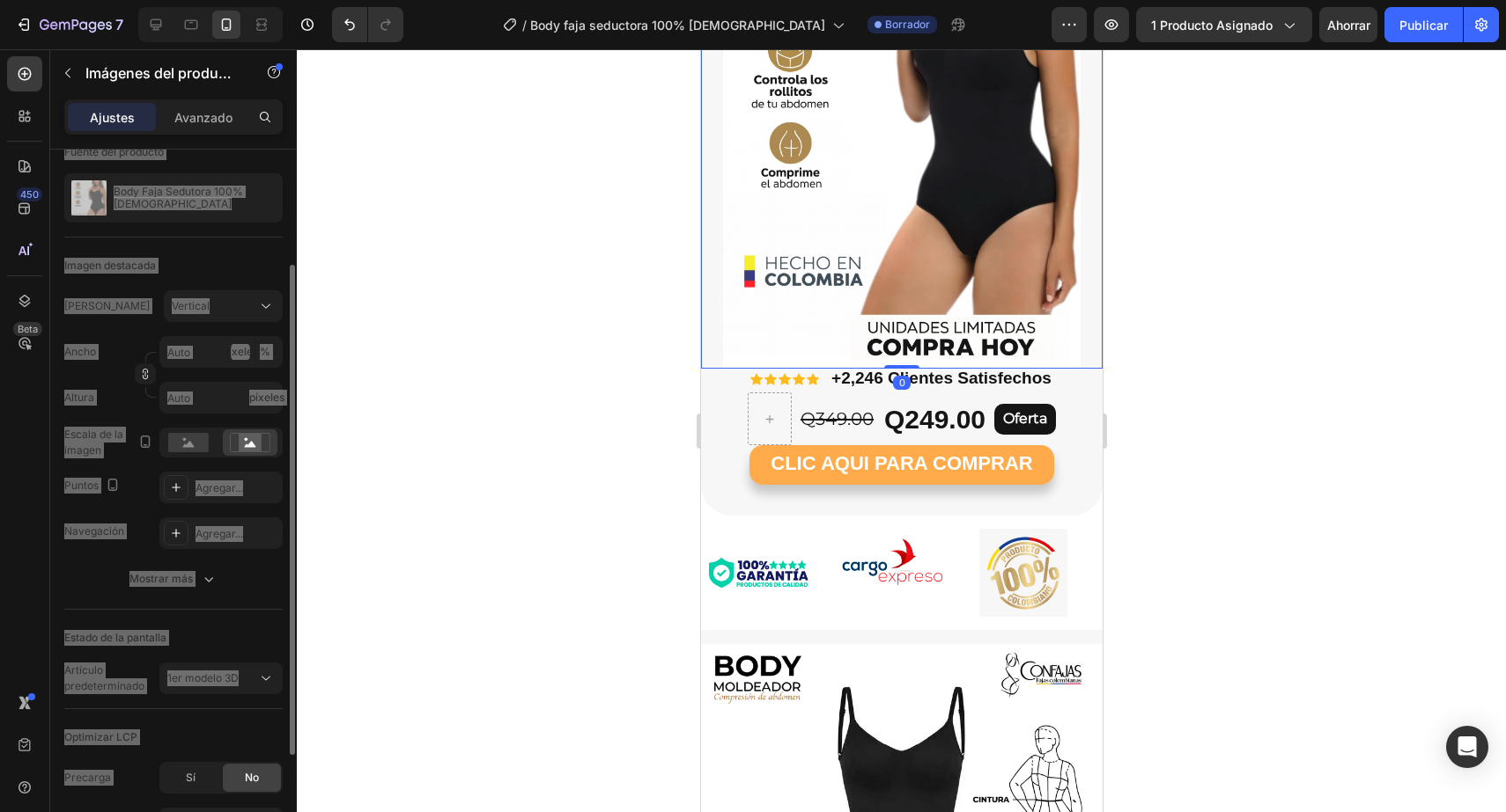
scroll to position [156, 0]
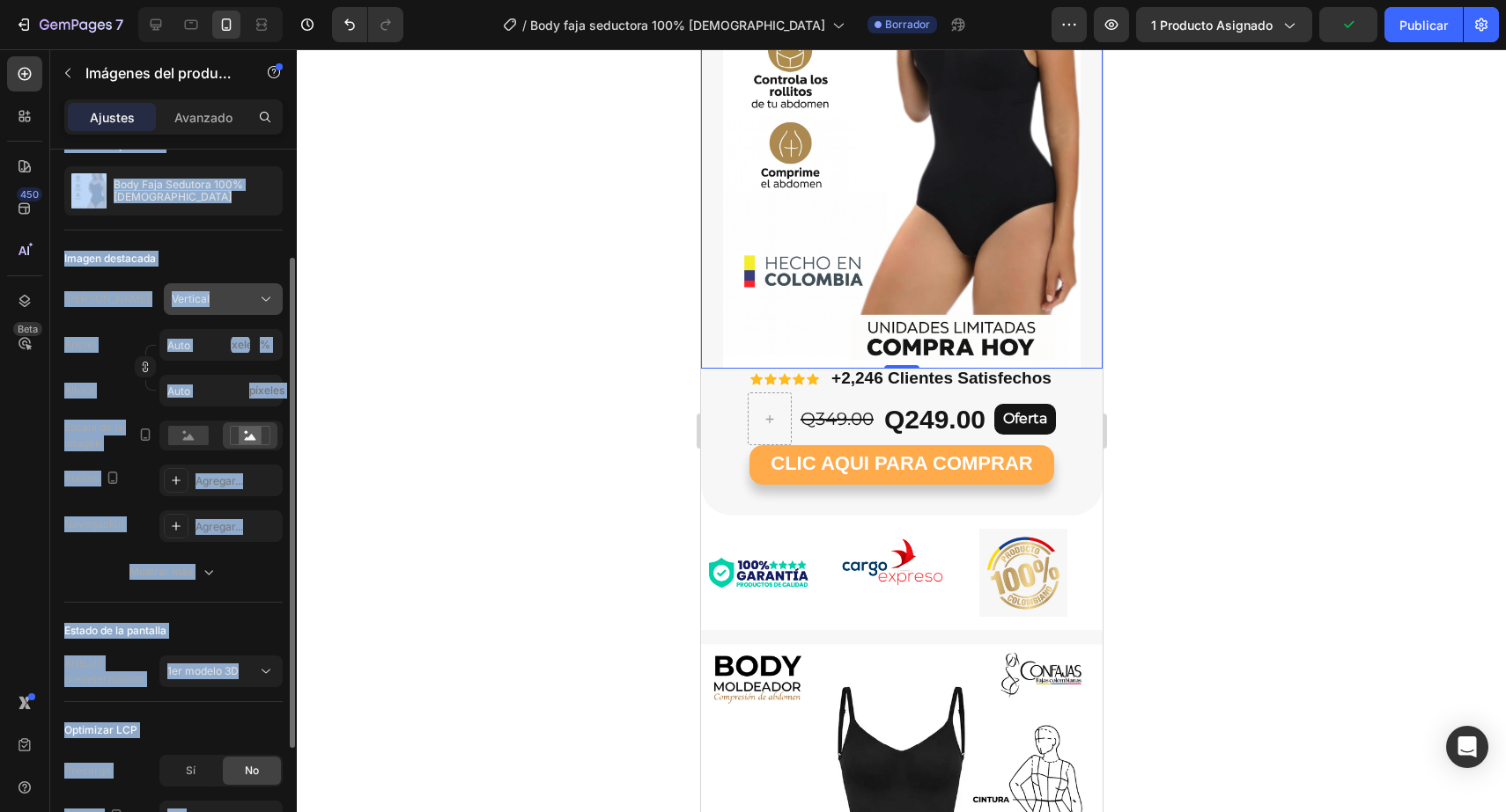
click at [210, 304] on div "Vertical" at bounding box center [213, 299] width 82 height 16
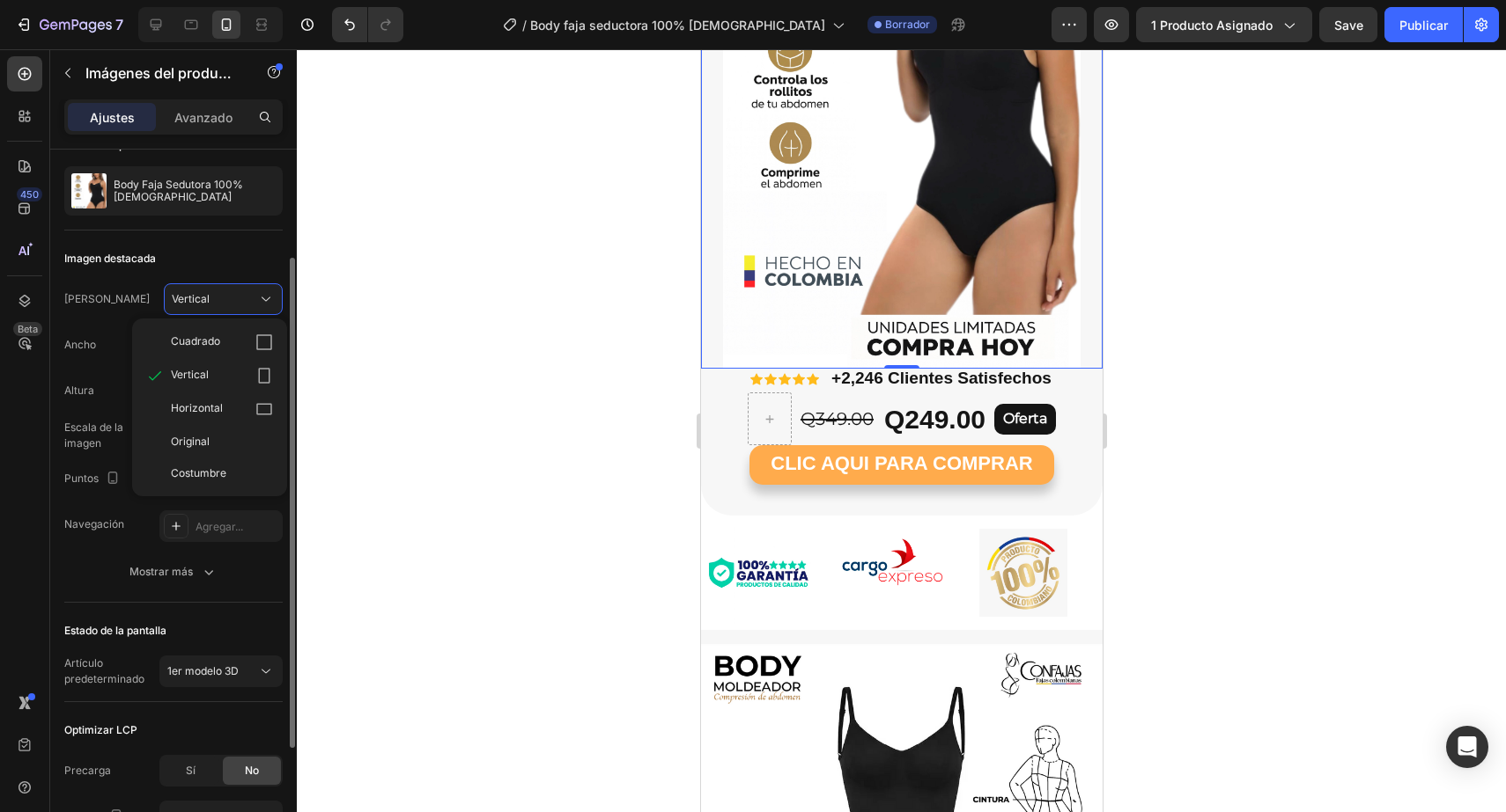
click at [242, 255] on div "Imagen destacada" at bounding box center [173, 259] width 219 height 29
click at [225, 293] on div "Vertical" at bounding box center [213, 299] width 82 height 16
click at [221, 448] on div "Original" at bounding box center [221, 442] width 102 height 16
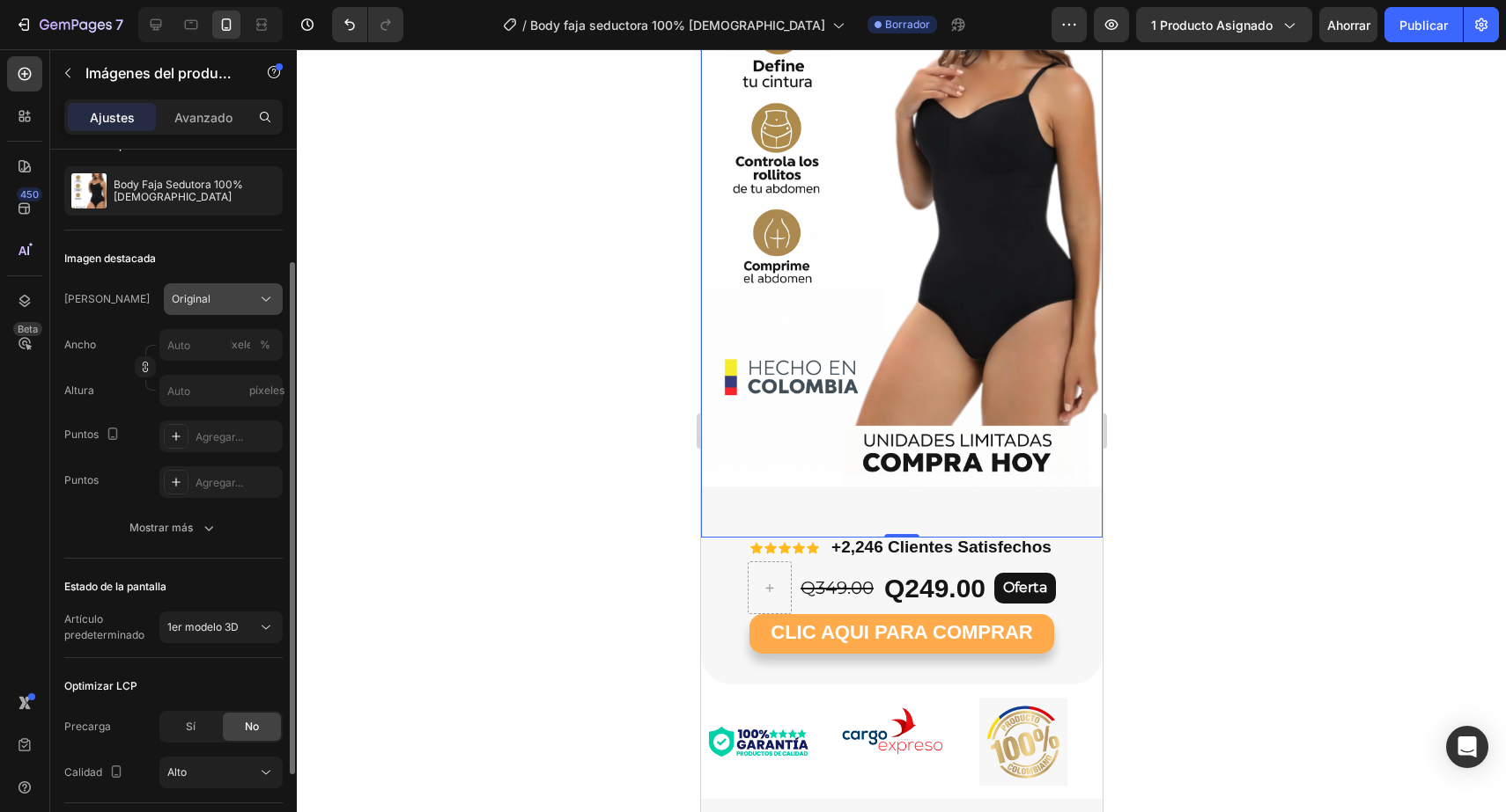
click at [222, 297] on div "Original" at bounding box center [213, 299] width 82 height 16
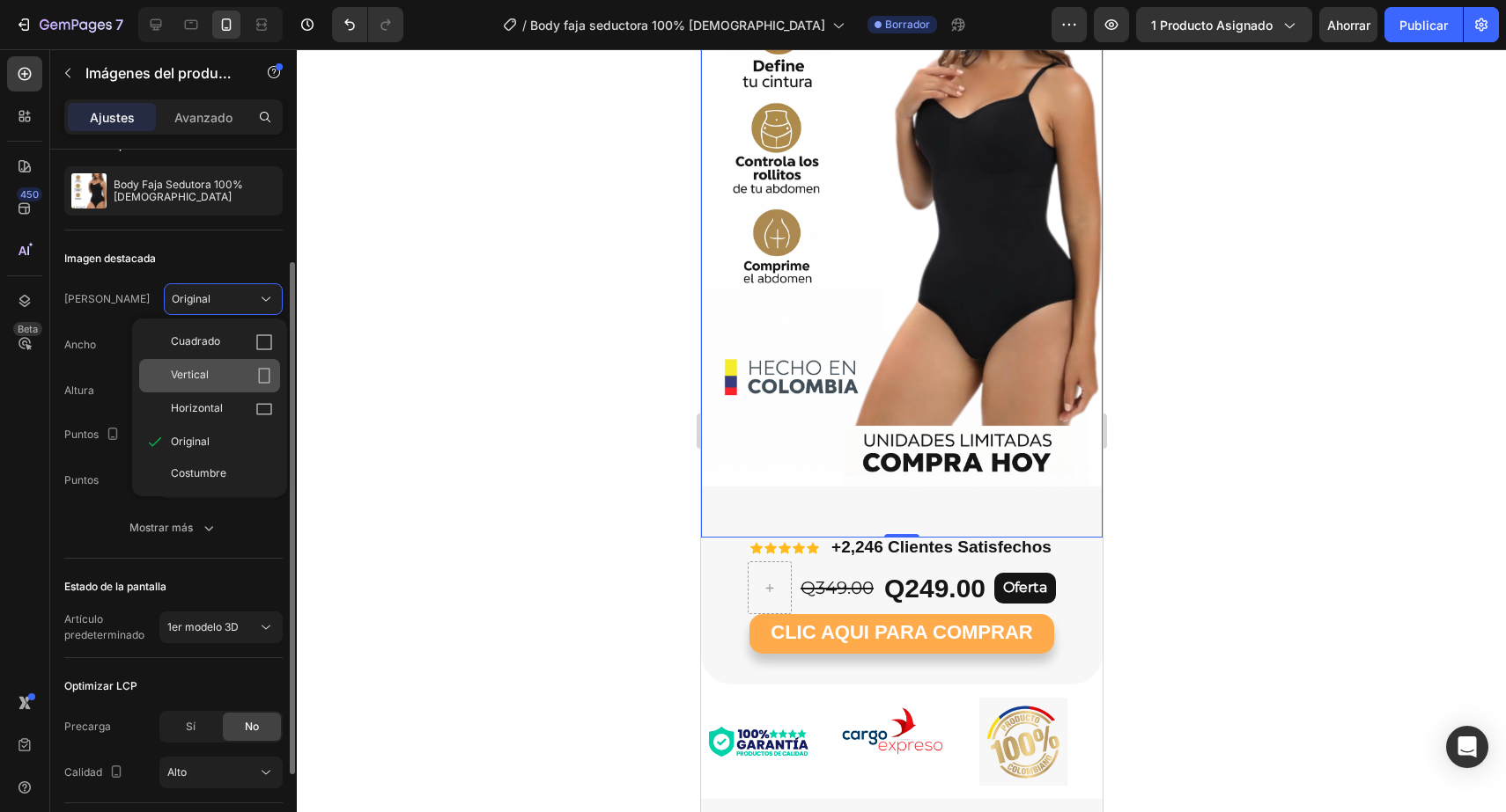
click at [233, 384] on div "Vertical" at bounding box center [221, 376] width 102 height 17
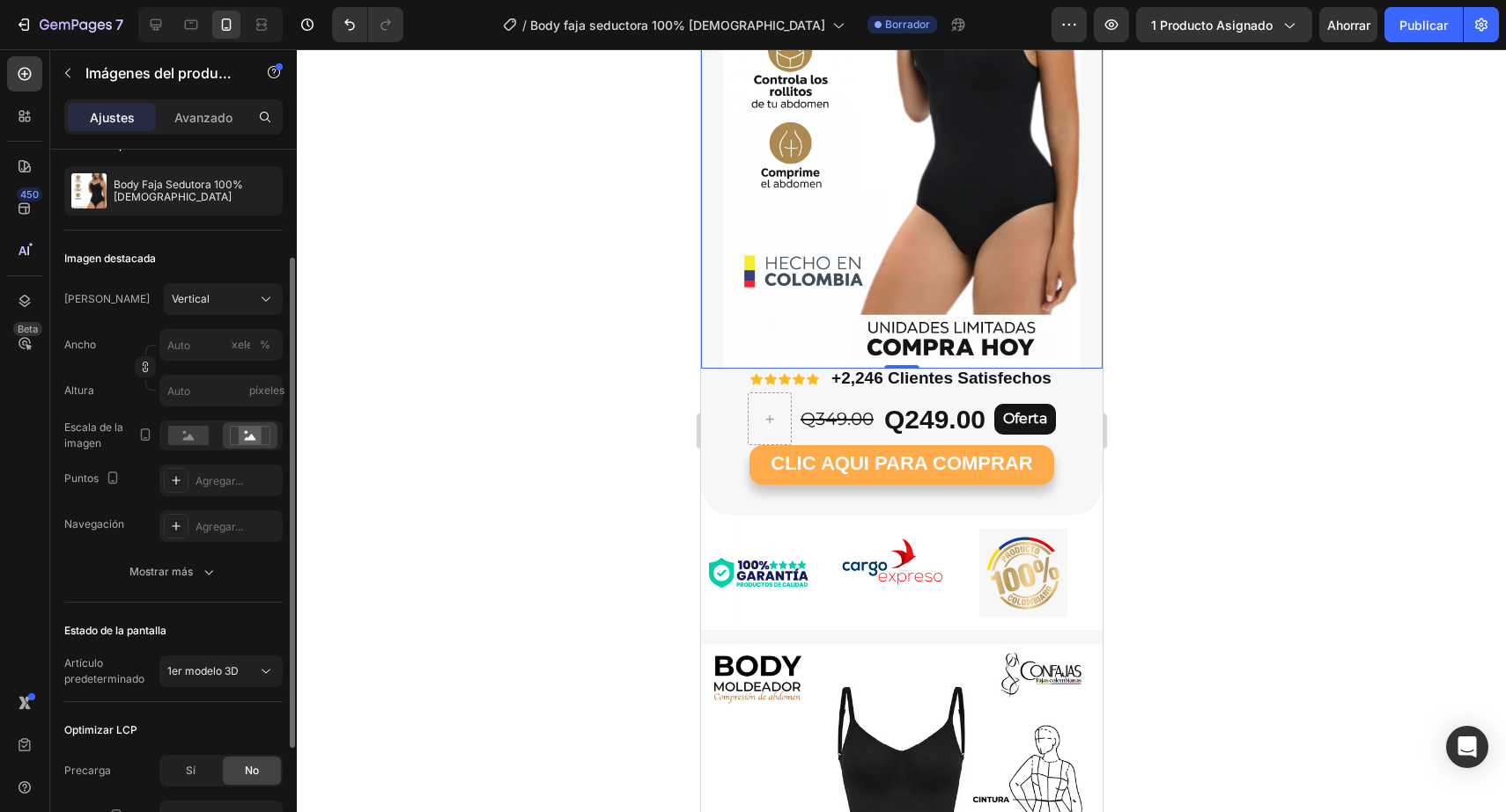
click at [1192, 253] on div at bounding box center [901, 431] width 1209 height 763
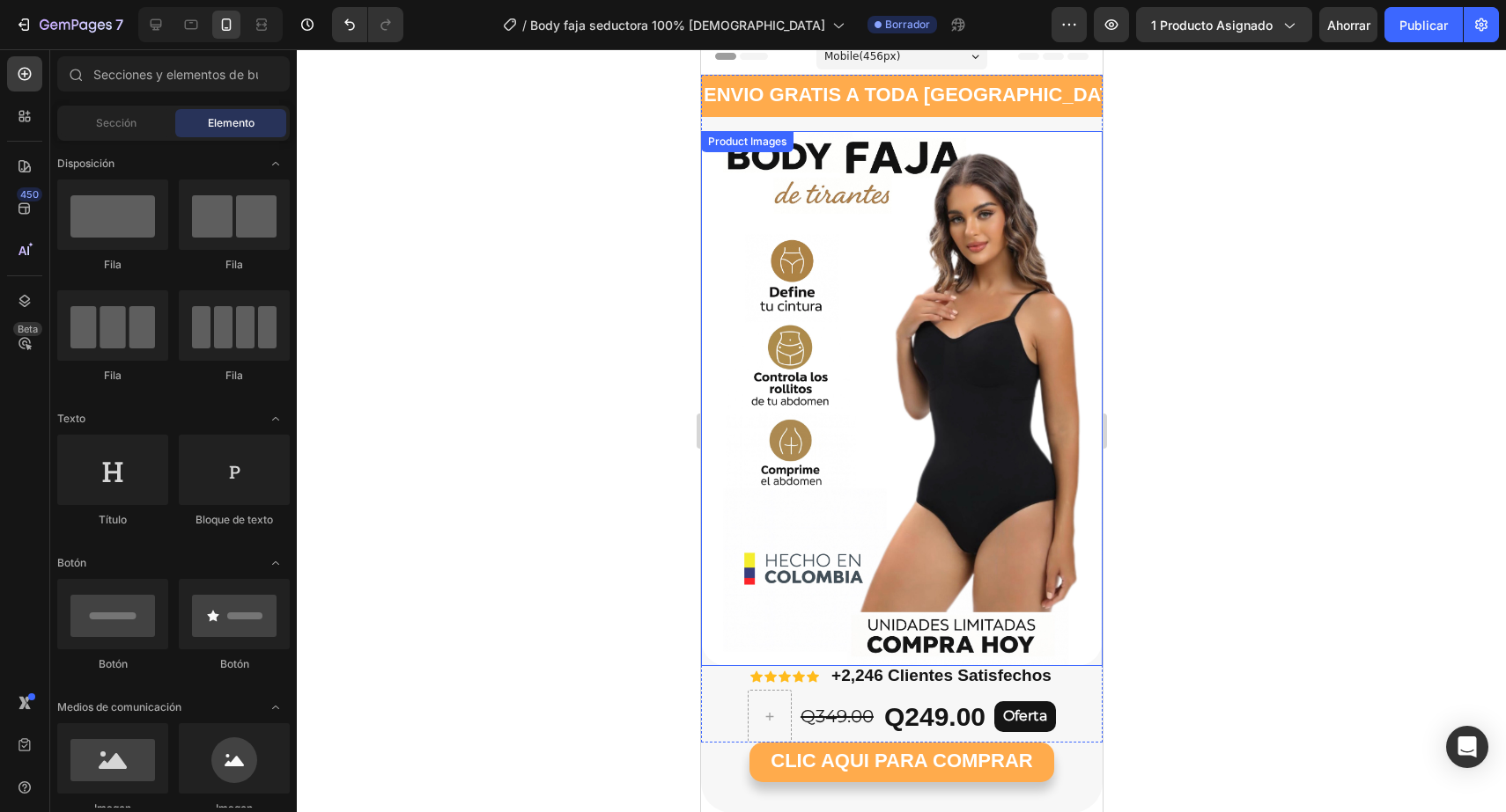
scroll to position [0, 0]
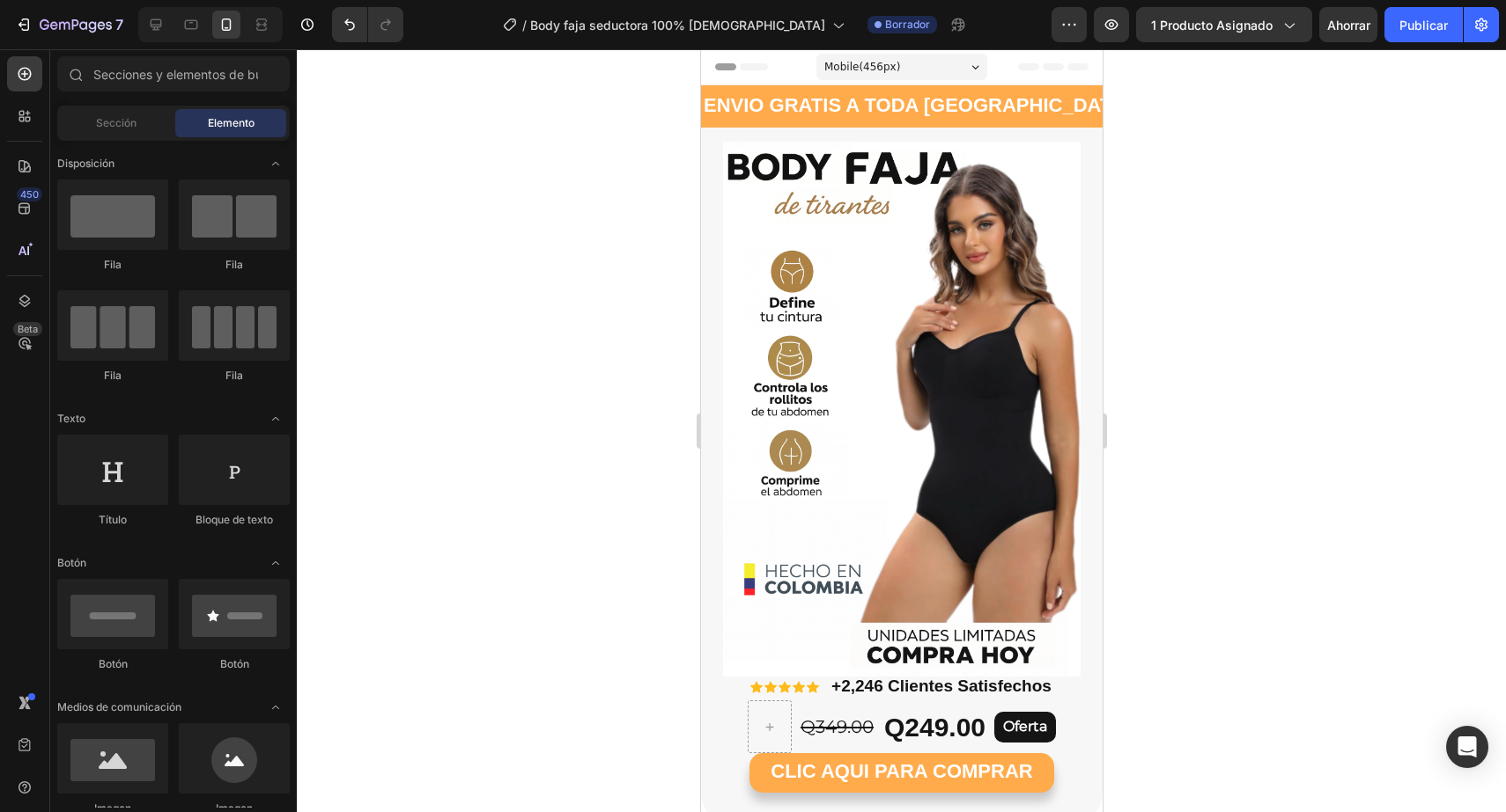
click at [1382, 349] on div at bounding box center [901, 431] width 1209 height 763
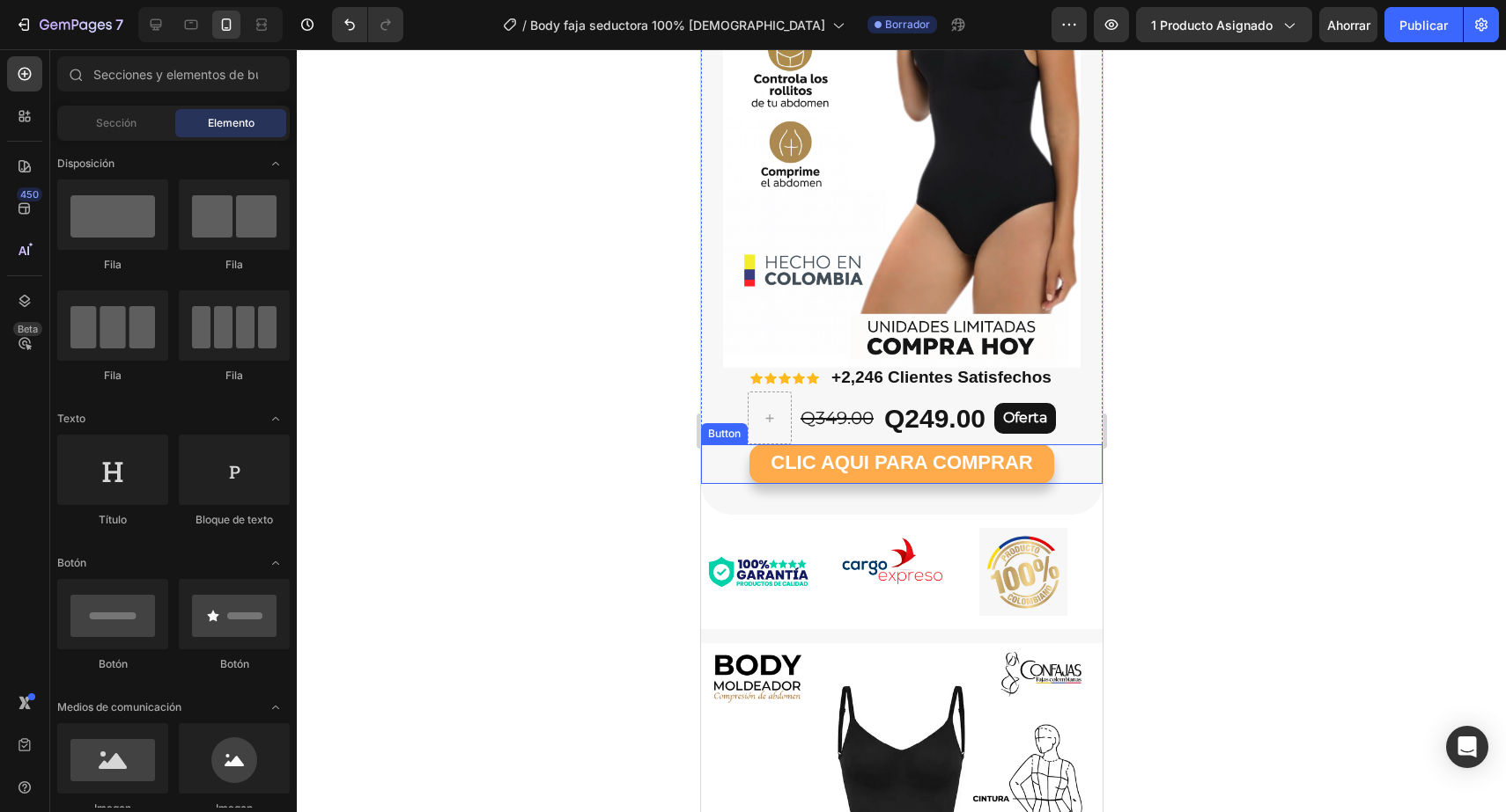
scroll to position [635, 0]
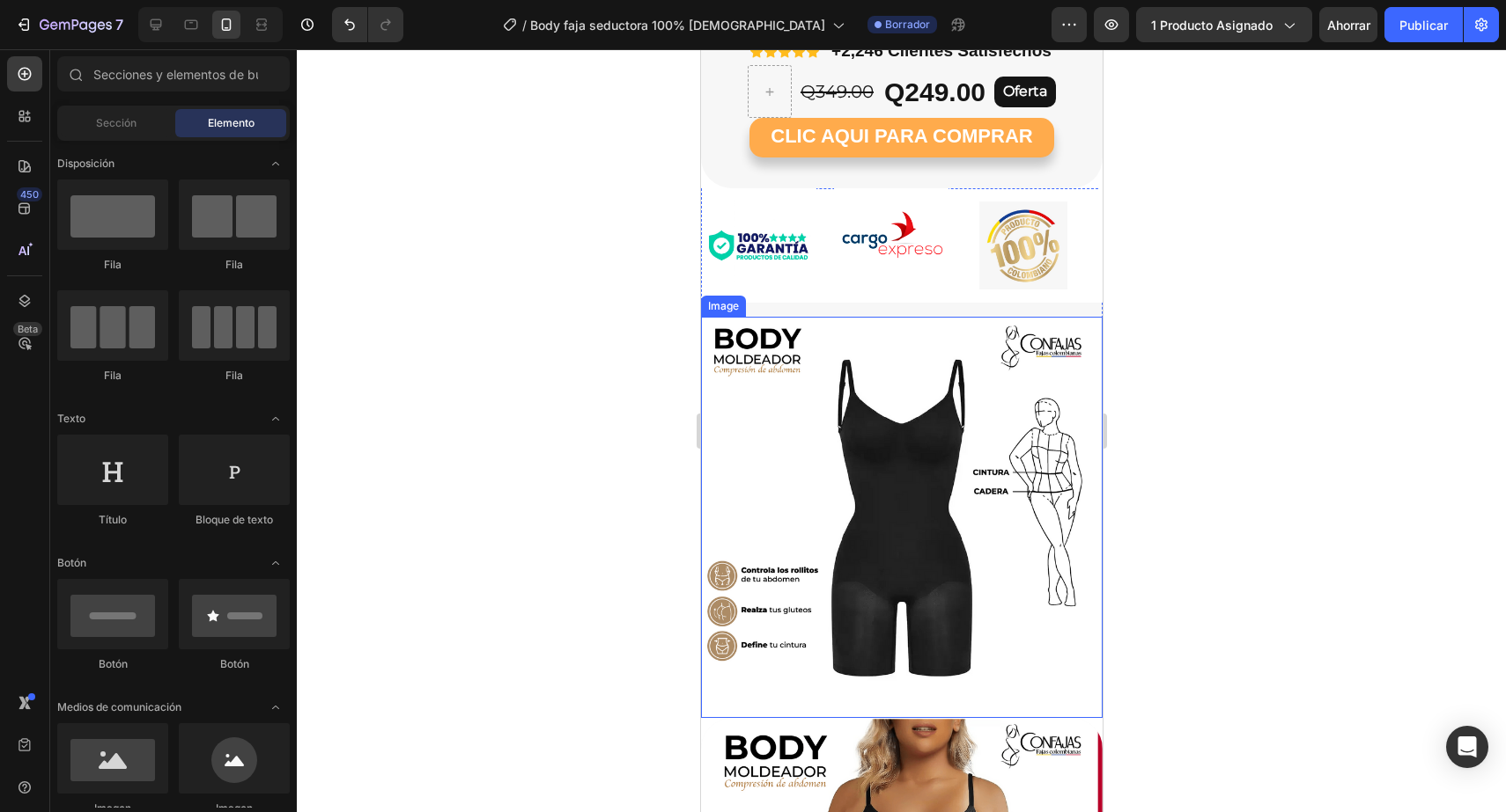
click at [984, 483] on img at bounding box center [900, 518] width 402 height 403
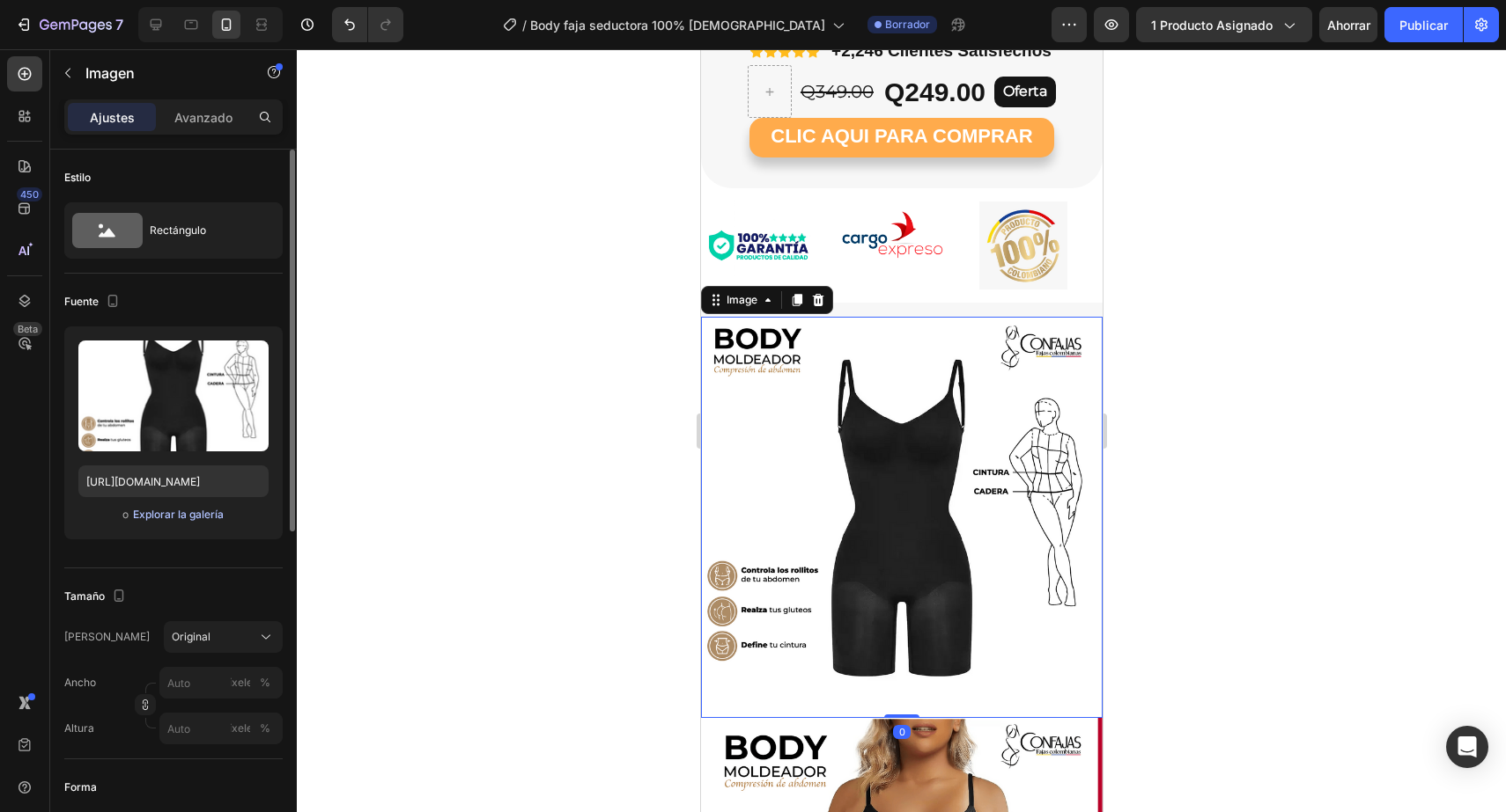
click at [201, 512] on font "Explorar la galería" at bounding box center [178, 514] width 91 height 13
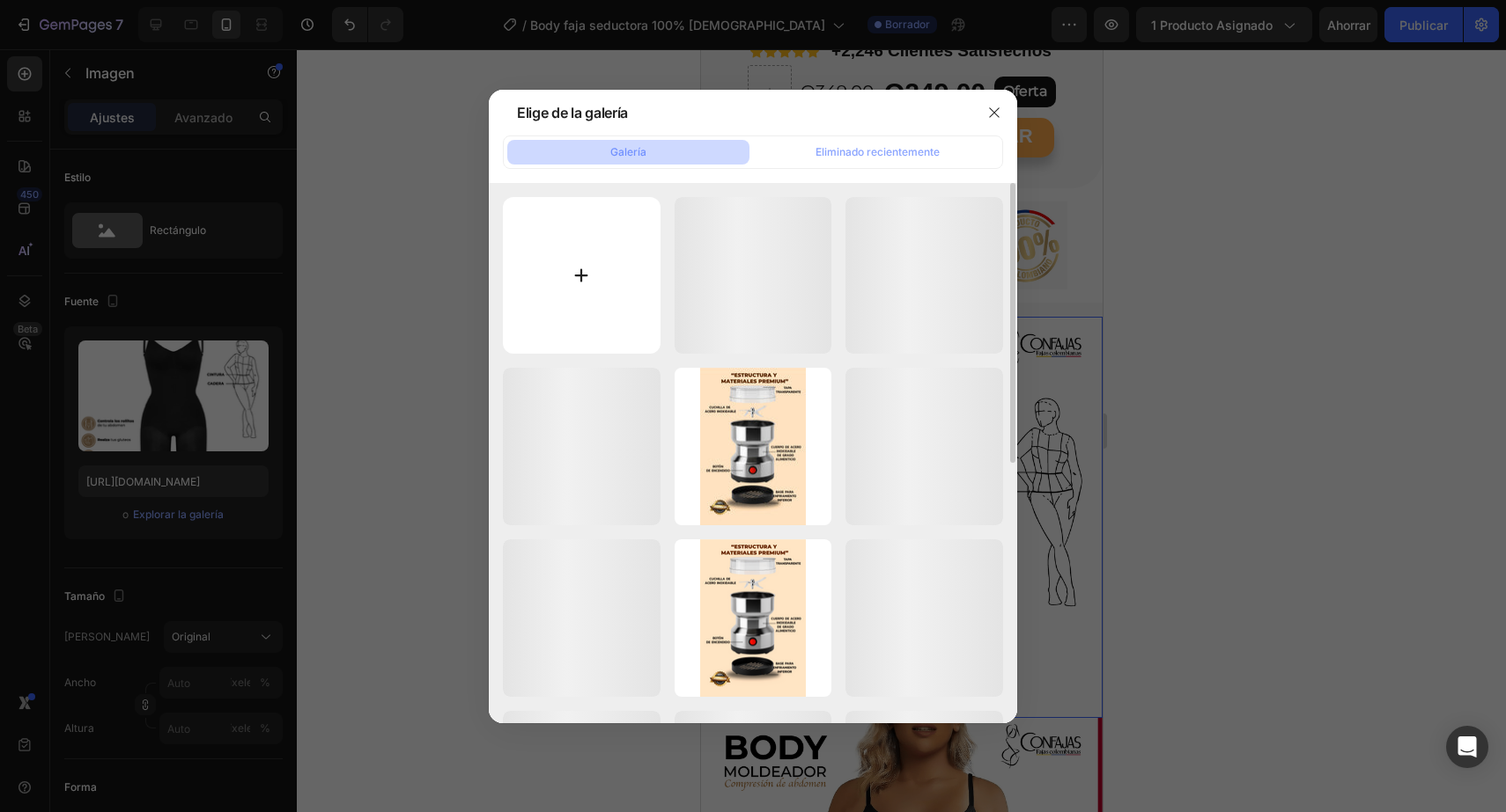
click at [577, 301] on input "file" at bounding box center [581, 276] width 157 height 157
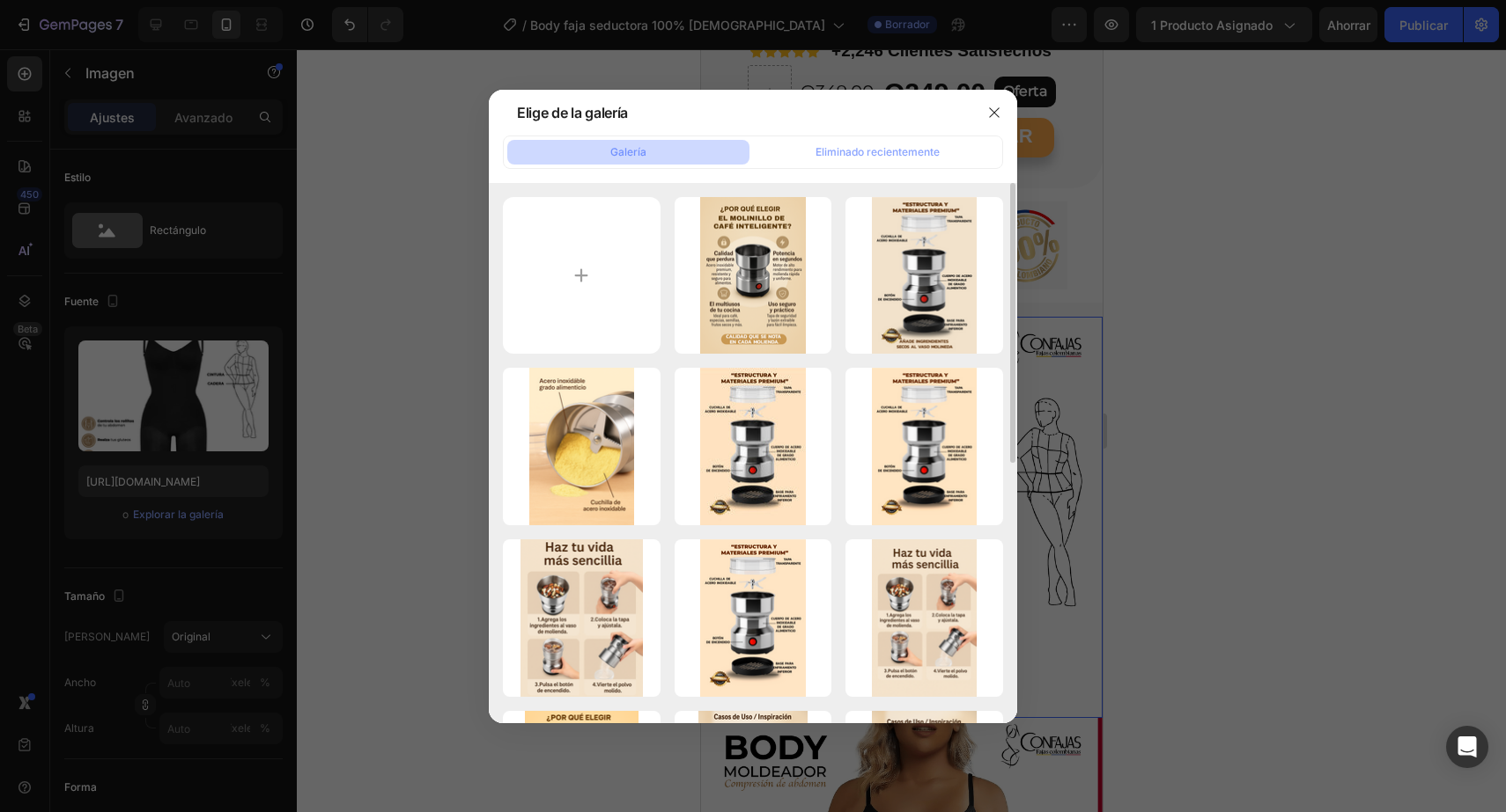
type input "C:\fakepath\IMG_7326.WEBP"
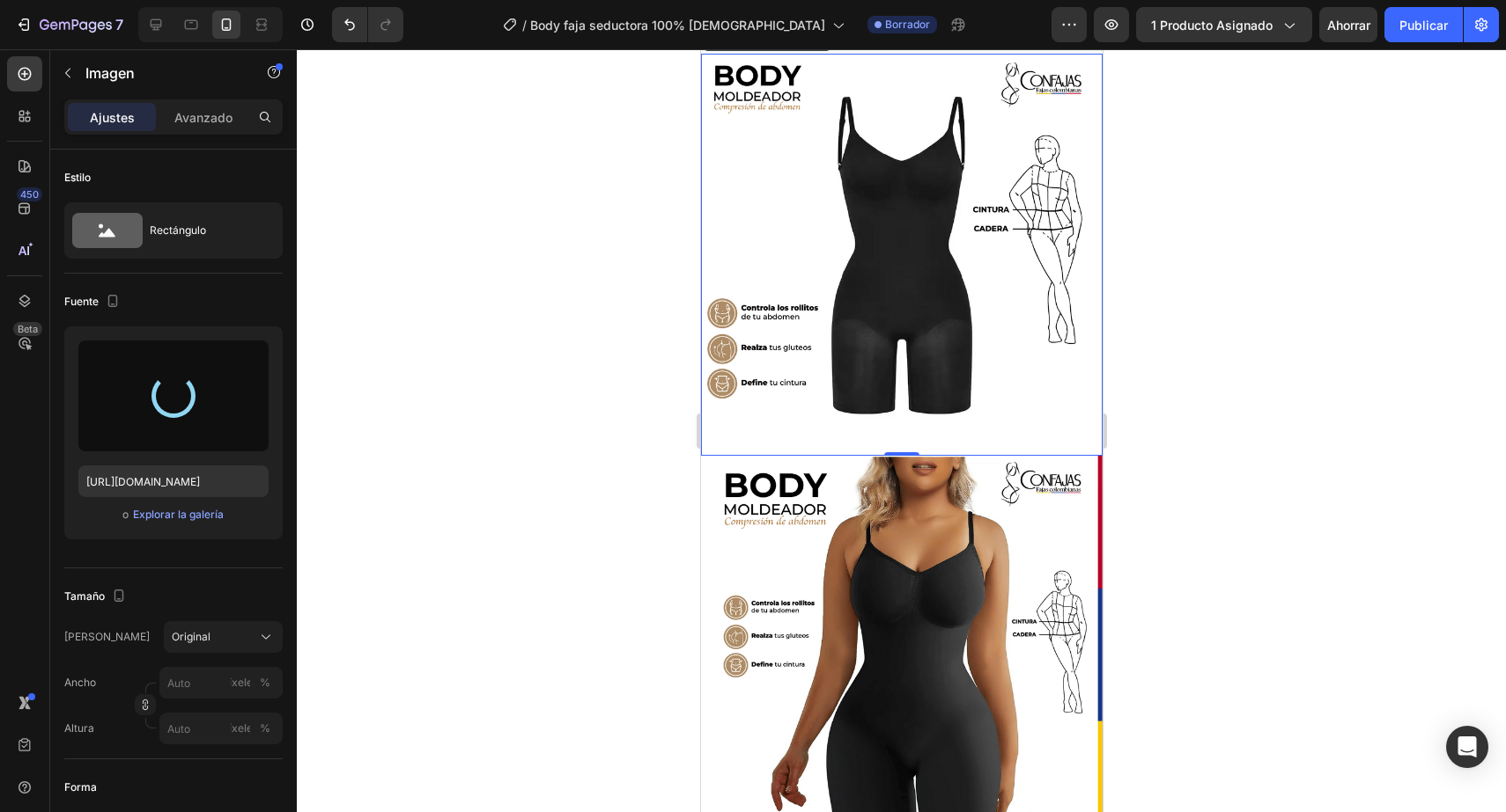
scroll to position [896, 0]
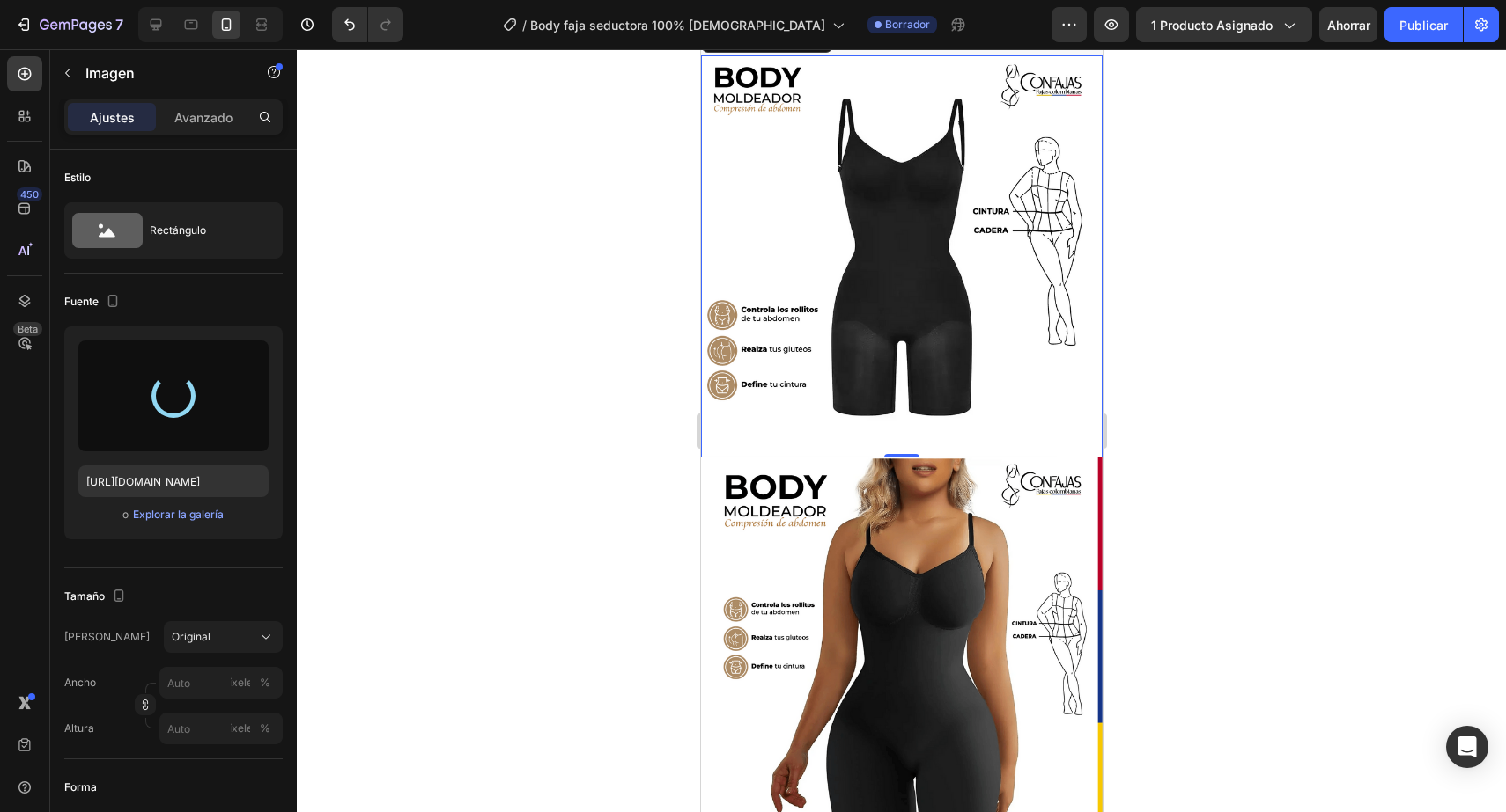
type input "https://cdn.shopify.com/s/files/1/0402/6846/4283/files/gempages_569951632696018…"
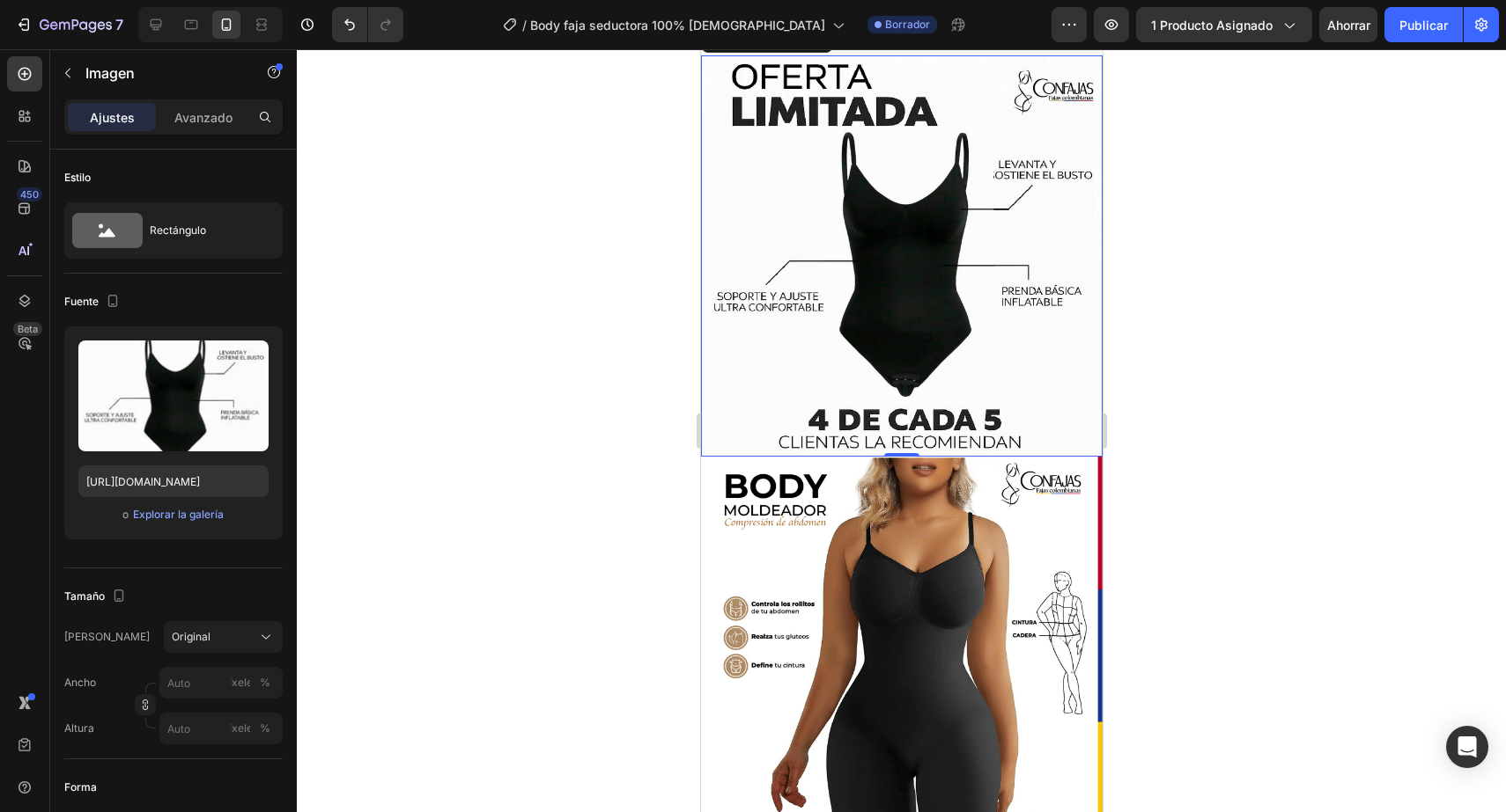
click at [1133, 483] on div at bounding box center [901, 431] width 1209 height 763
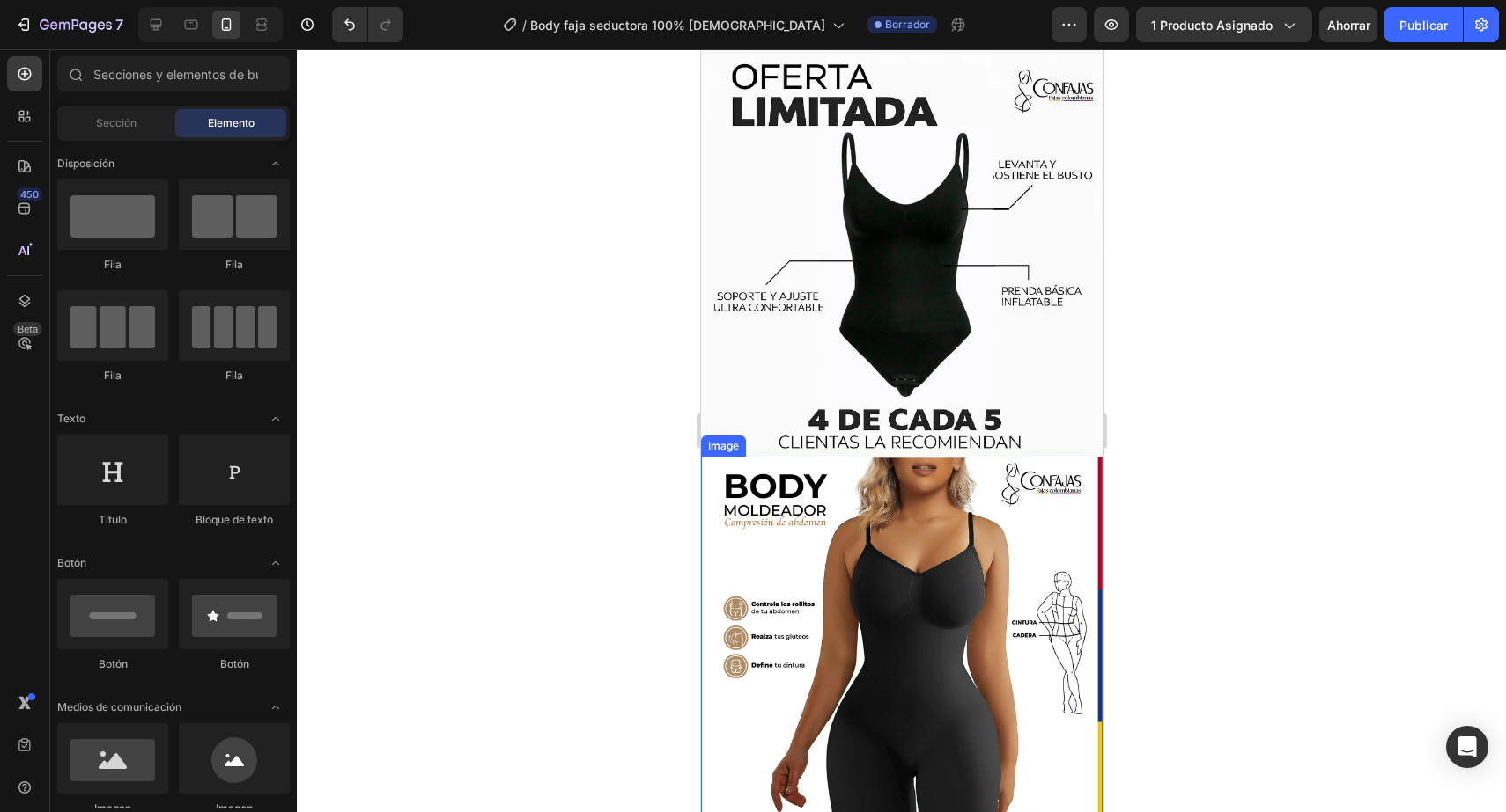
scroll to position [1198, 0]
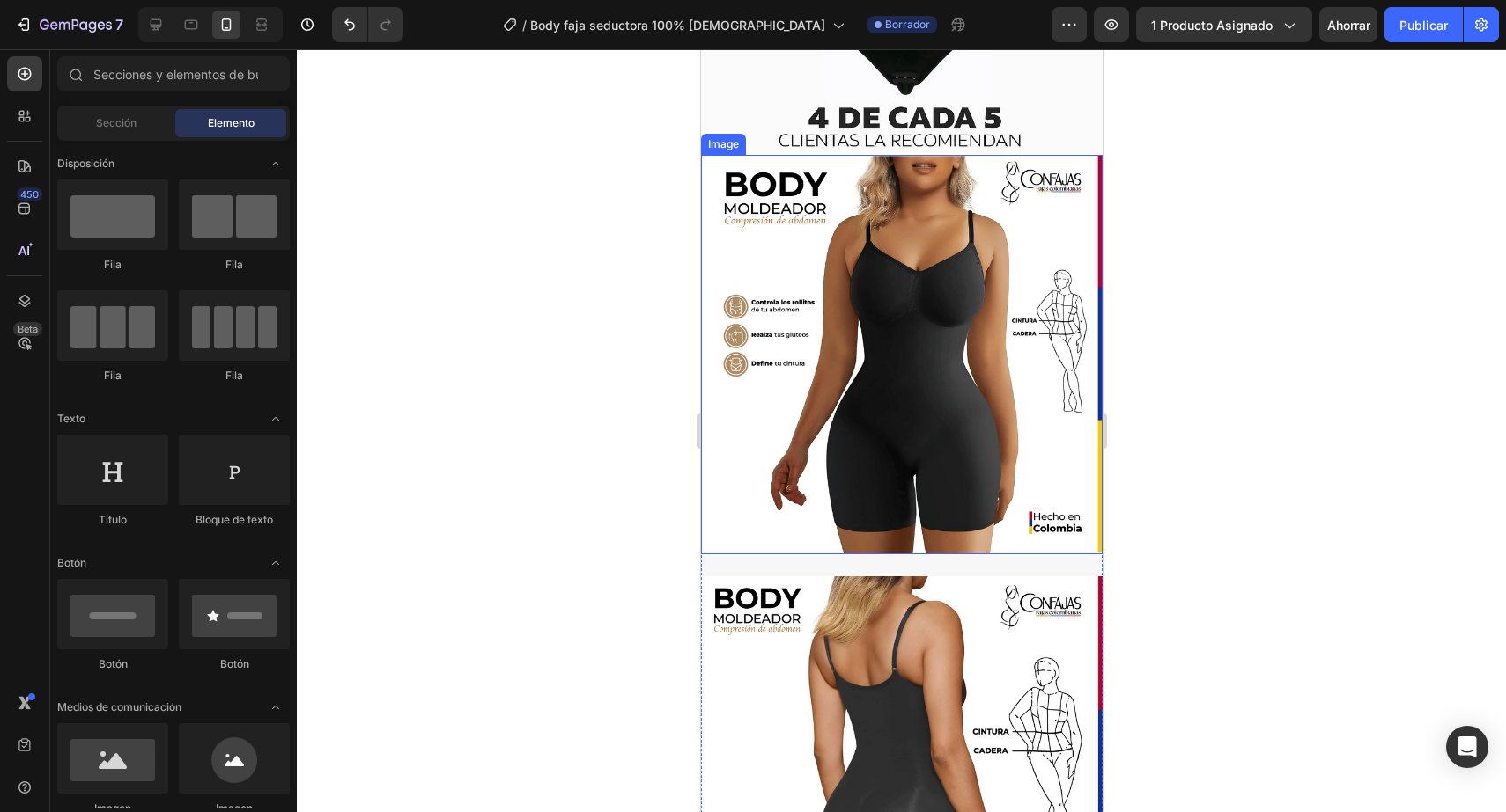
click at [932, 505] on img at bounding box center [900, 354] width 402 height 400
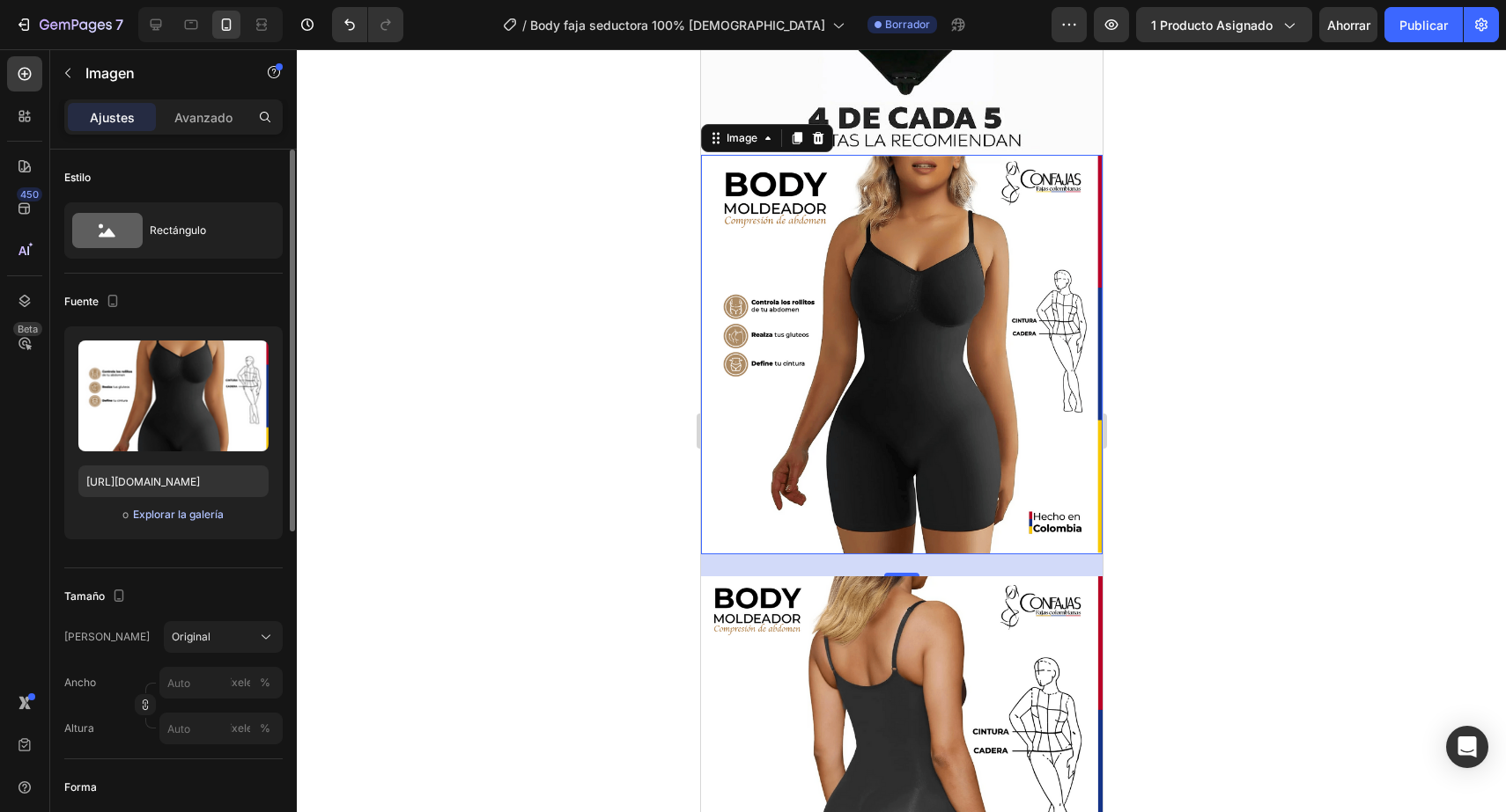
click at [191, 513] on font "Explorar la galería" at bounding box center [178, 514] width 91 height 13
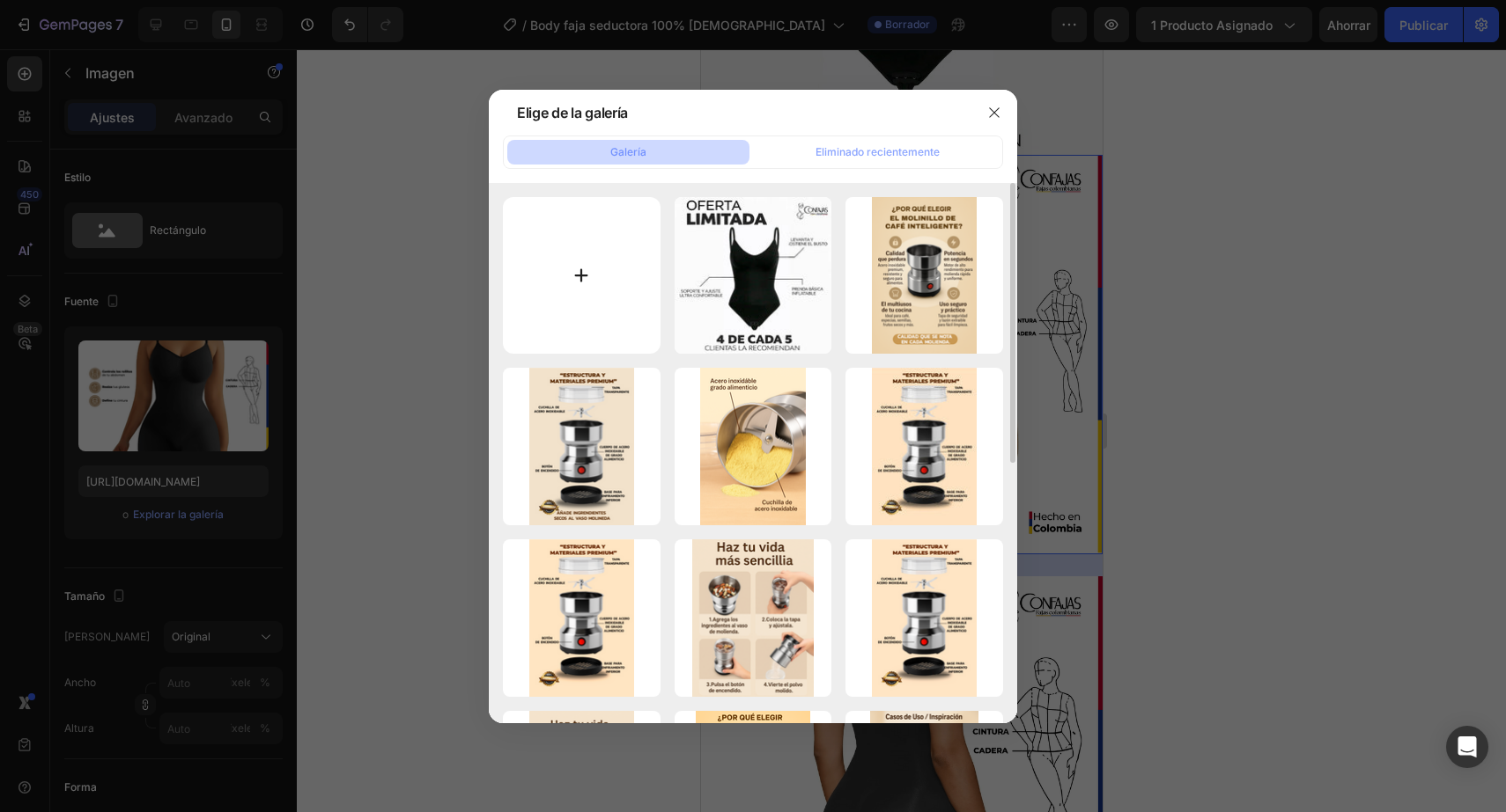
click at [567, 253] on input "file" at bounding box center [581, 276] width 157 height 157
type input "C:\fakepath\IMG_7327.WEBP"
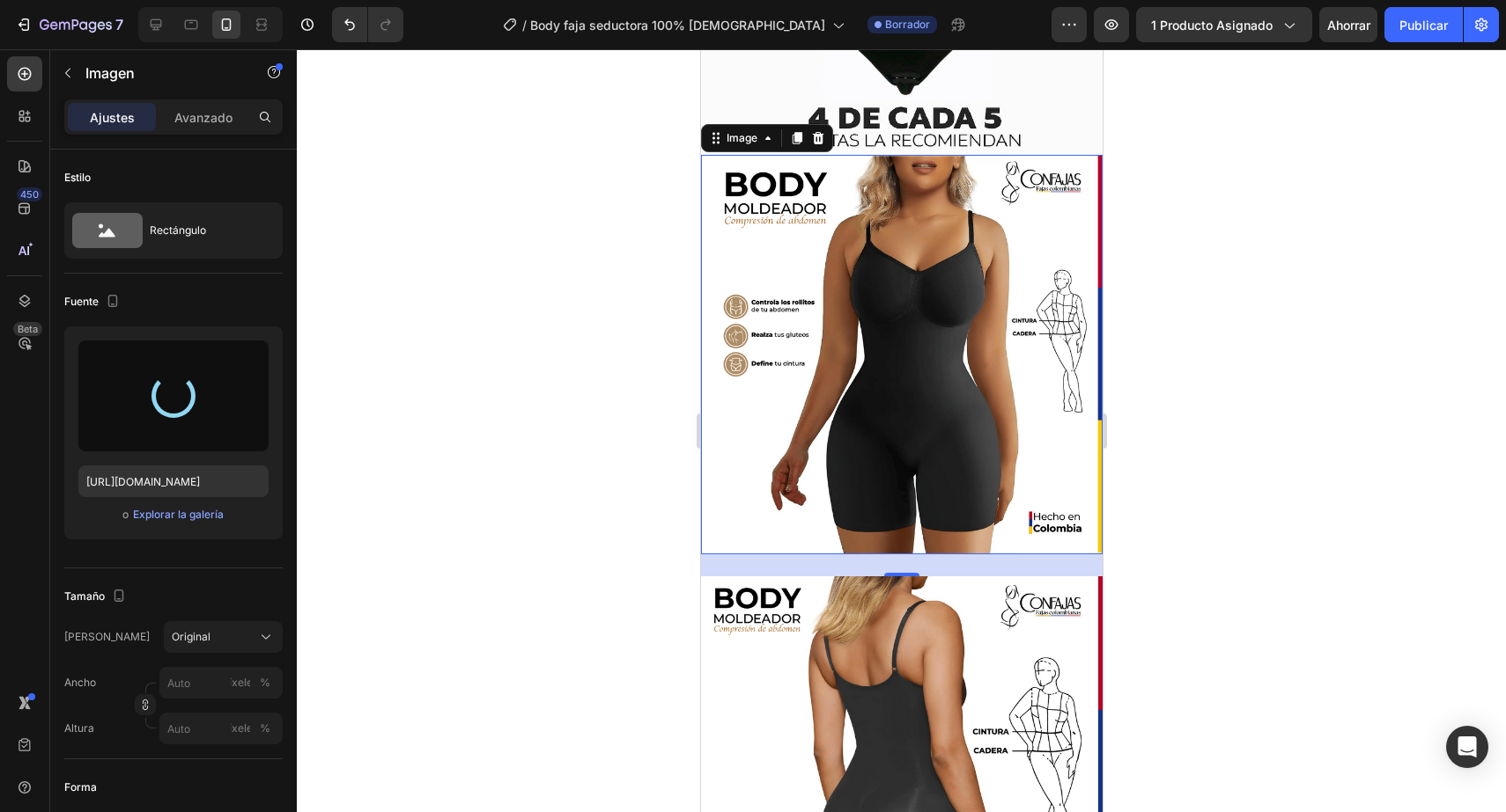
type input "https://cdn.shopify.com/s/files/1/0402/6846/4283/files/gempages_569951632696018…"
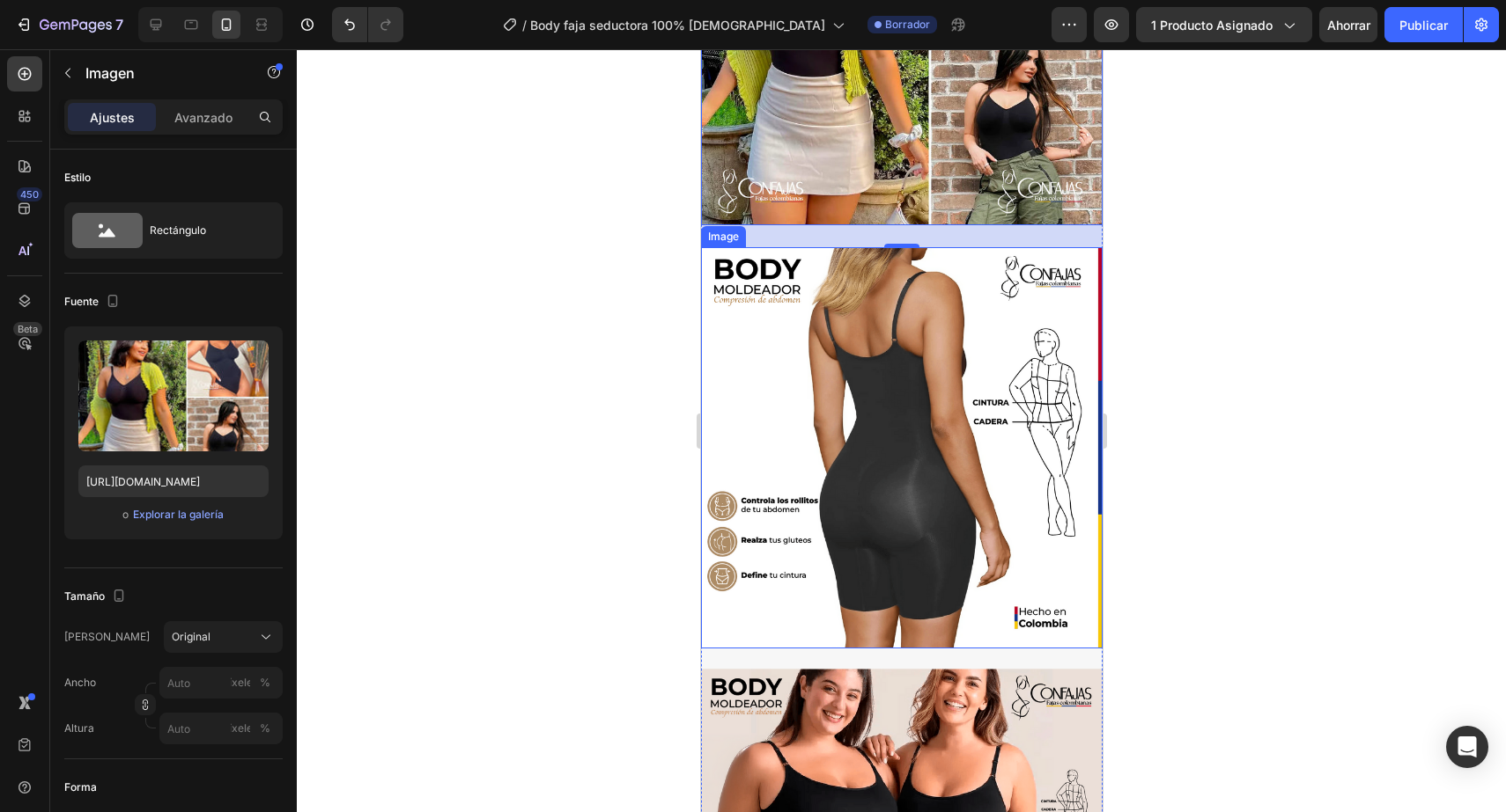
scroll to position [1530, 0]
click at [960, 584] on img at bounding box center [900, 447] width 402 height 402
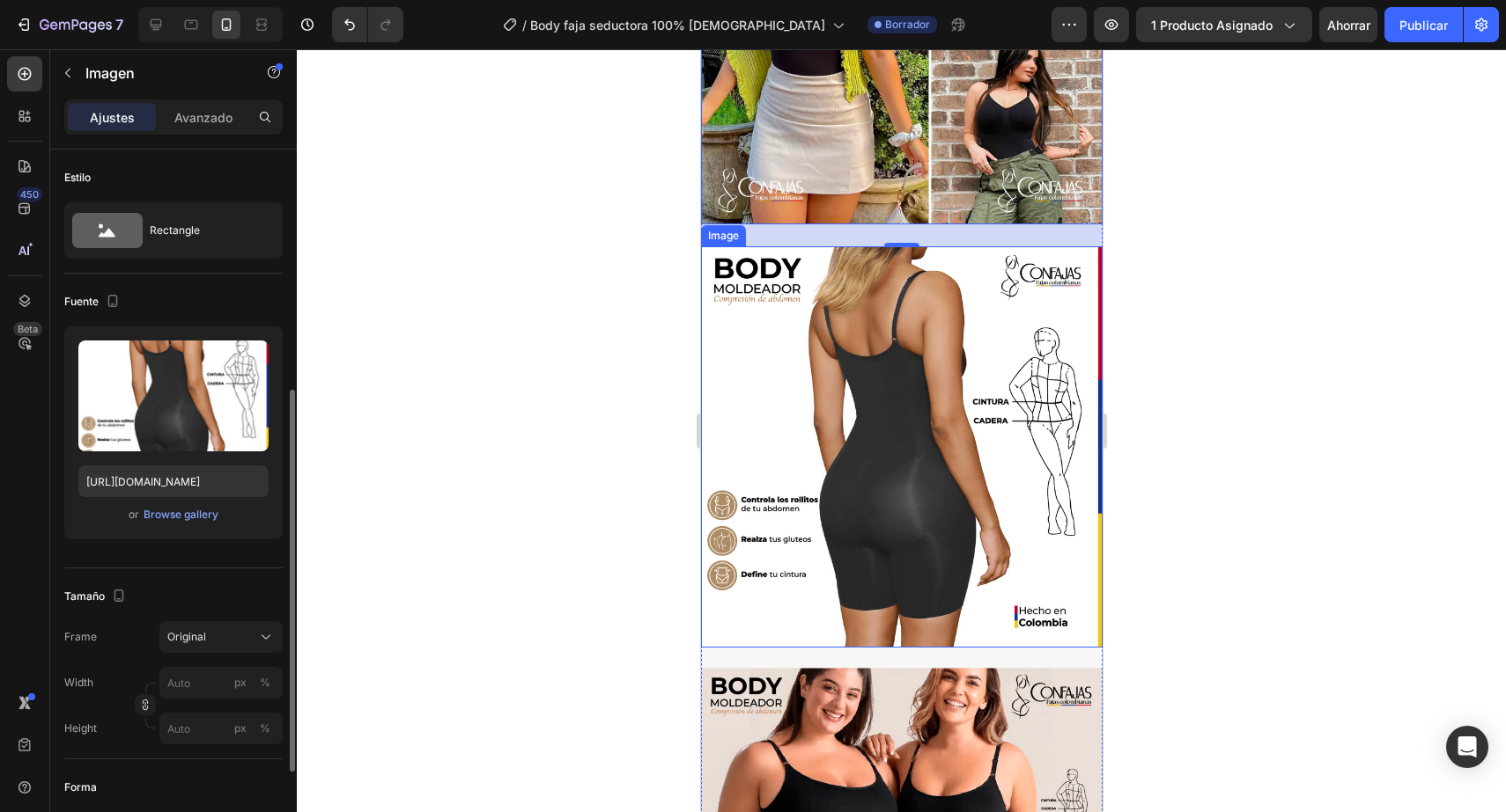
scroll to position [156, 0]
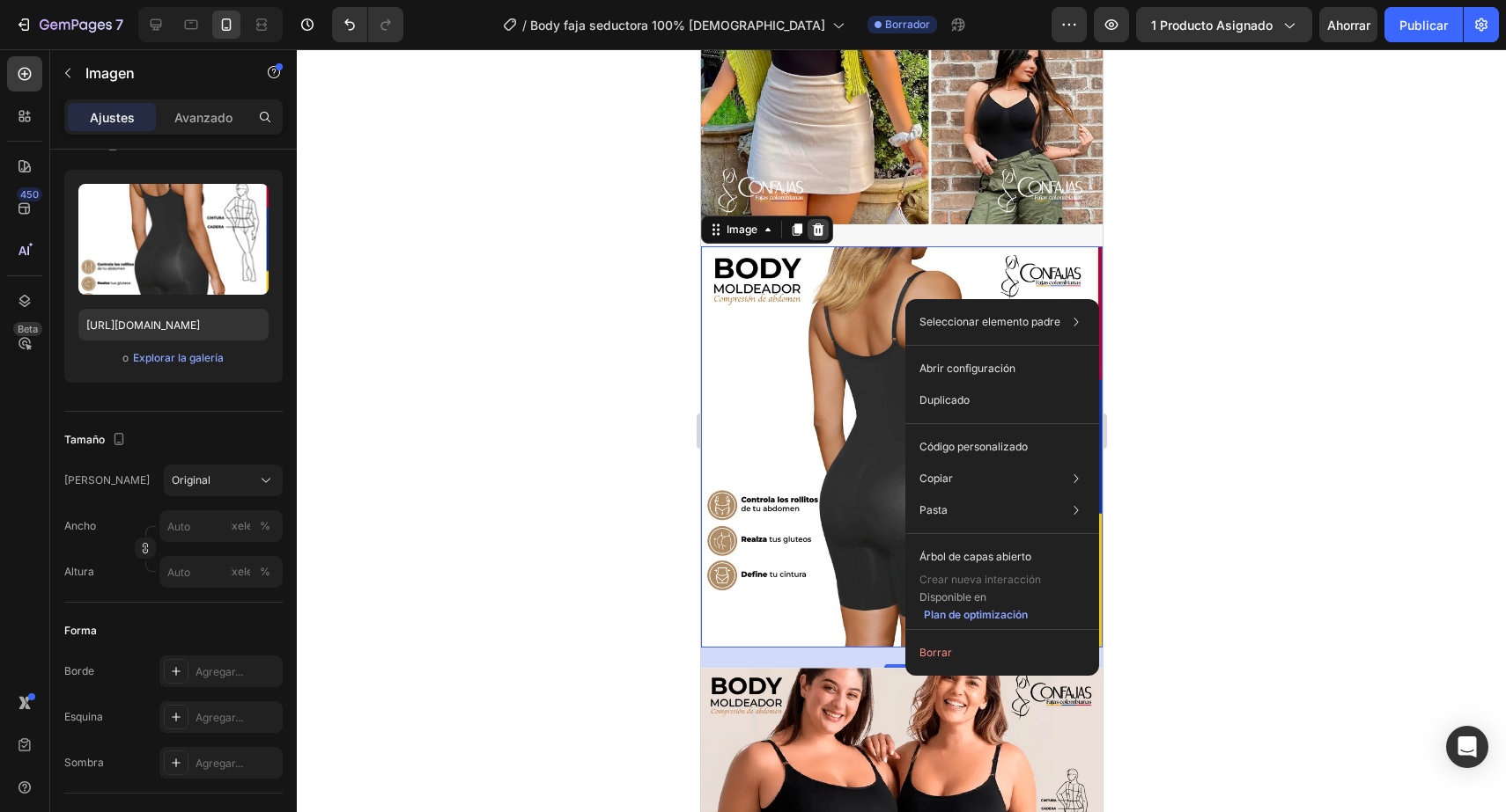
click at [812, 232] on icon at bounding box center [817, 229] width 14 height 14
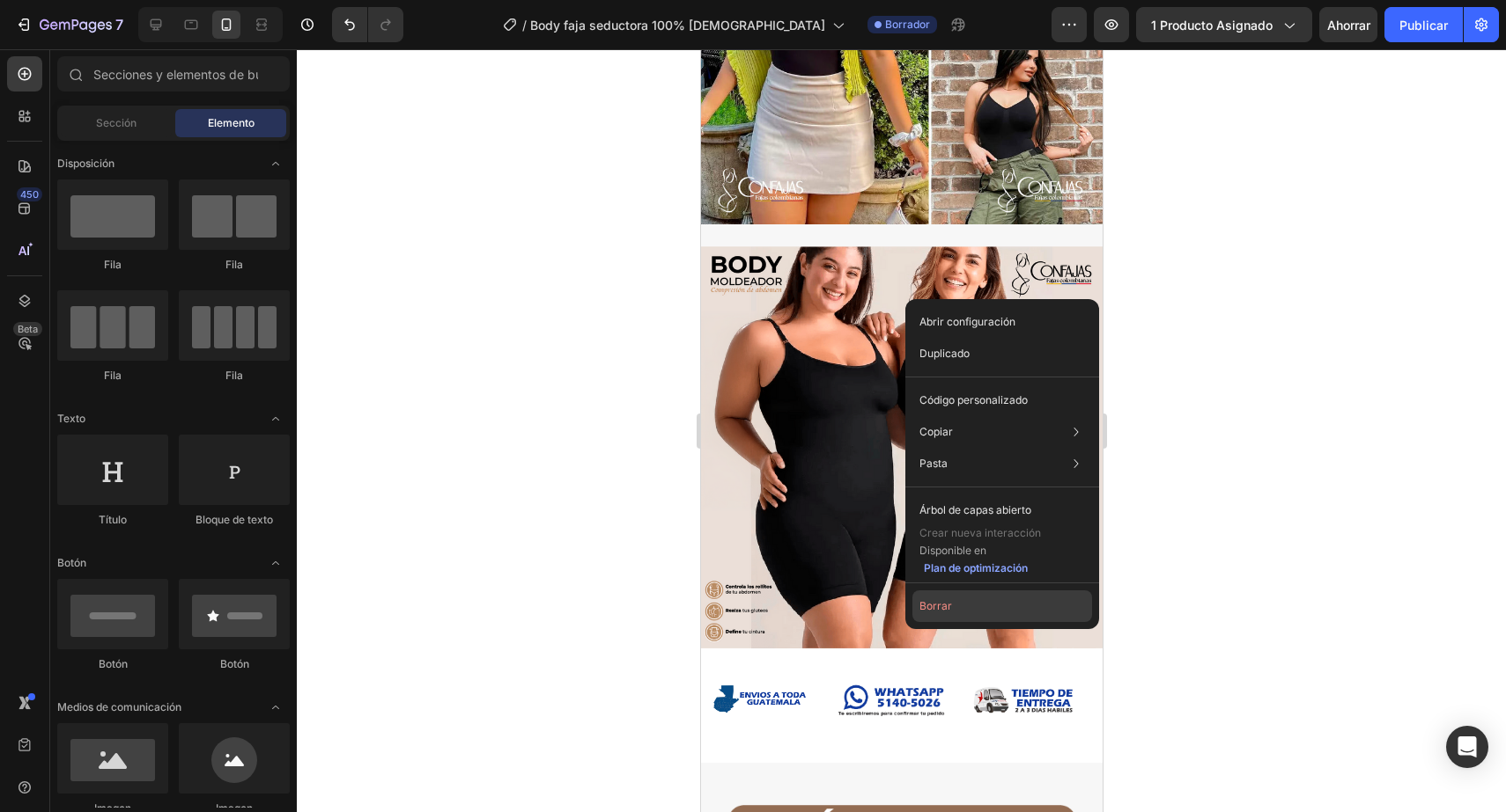
click at [925, 608] on font "Borrar" at bounding box center [935, 606] width 32 height 13
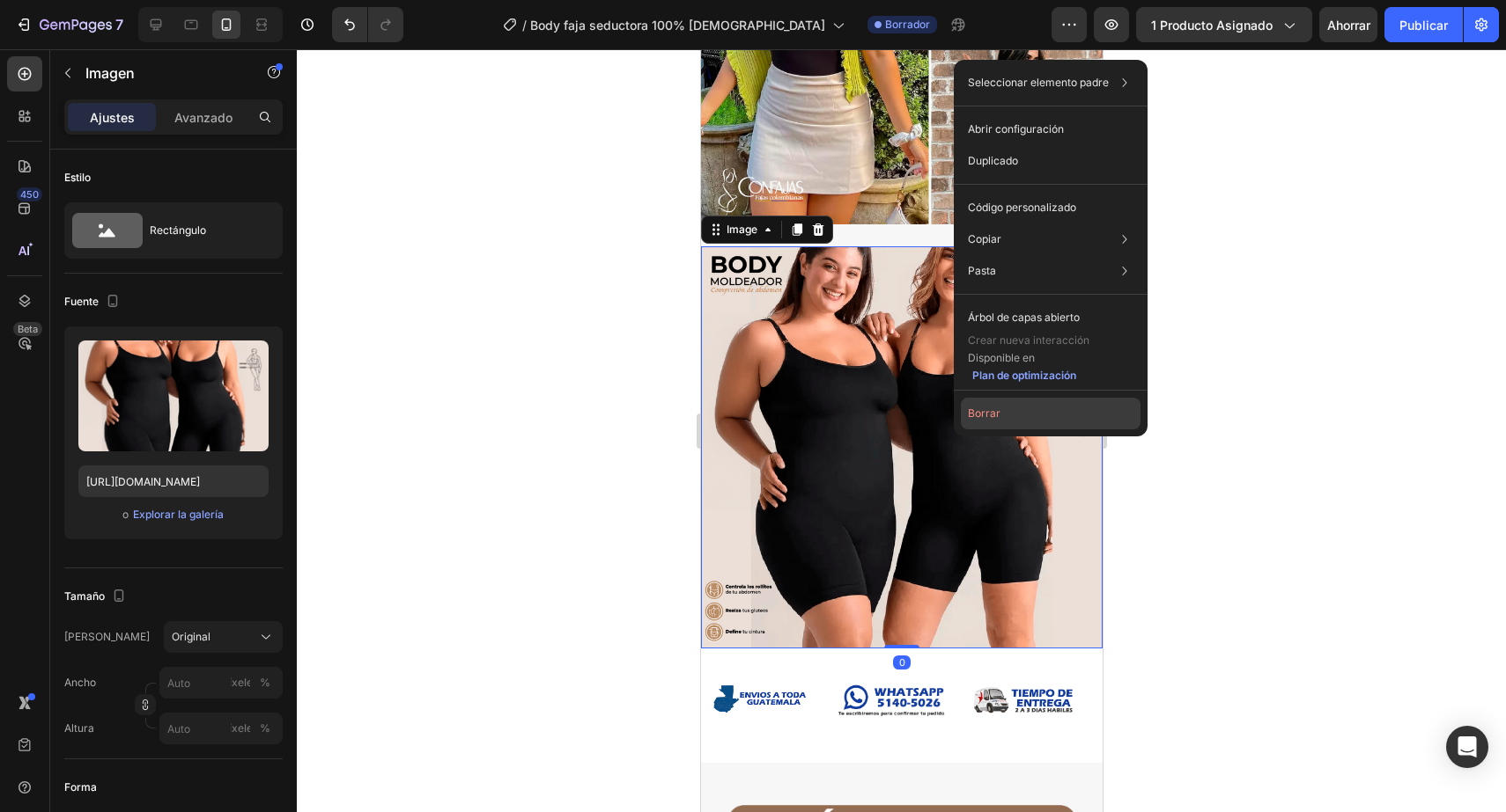
click at [974, 408] on font "Borrar" at bounding box center [984, 413] width 32 height 13
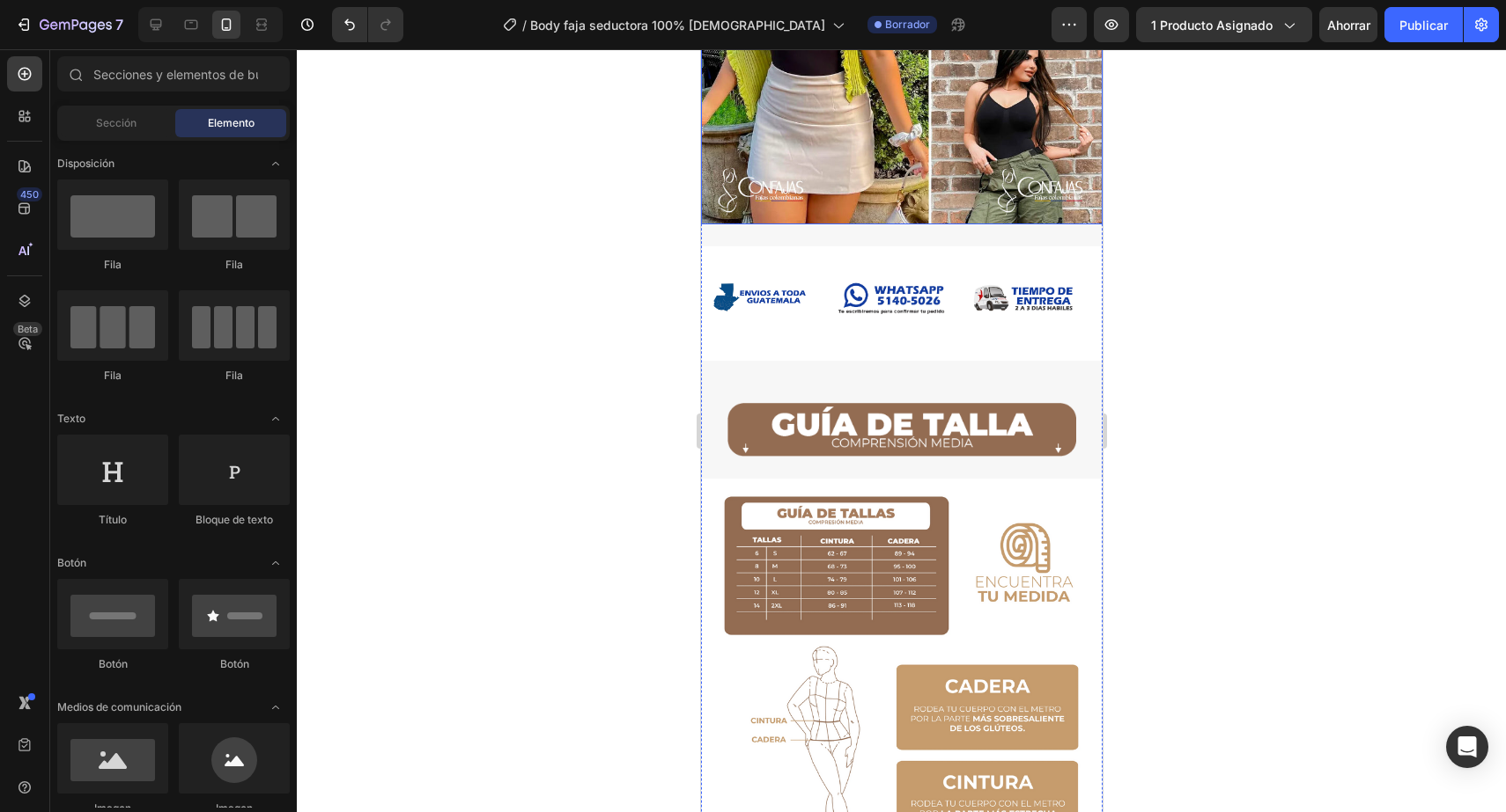
click at [939, 210] on img at bounding box center [900, 24] width 402 height 402
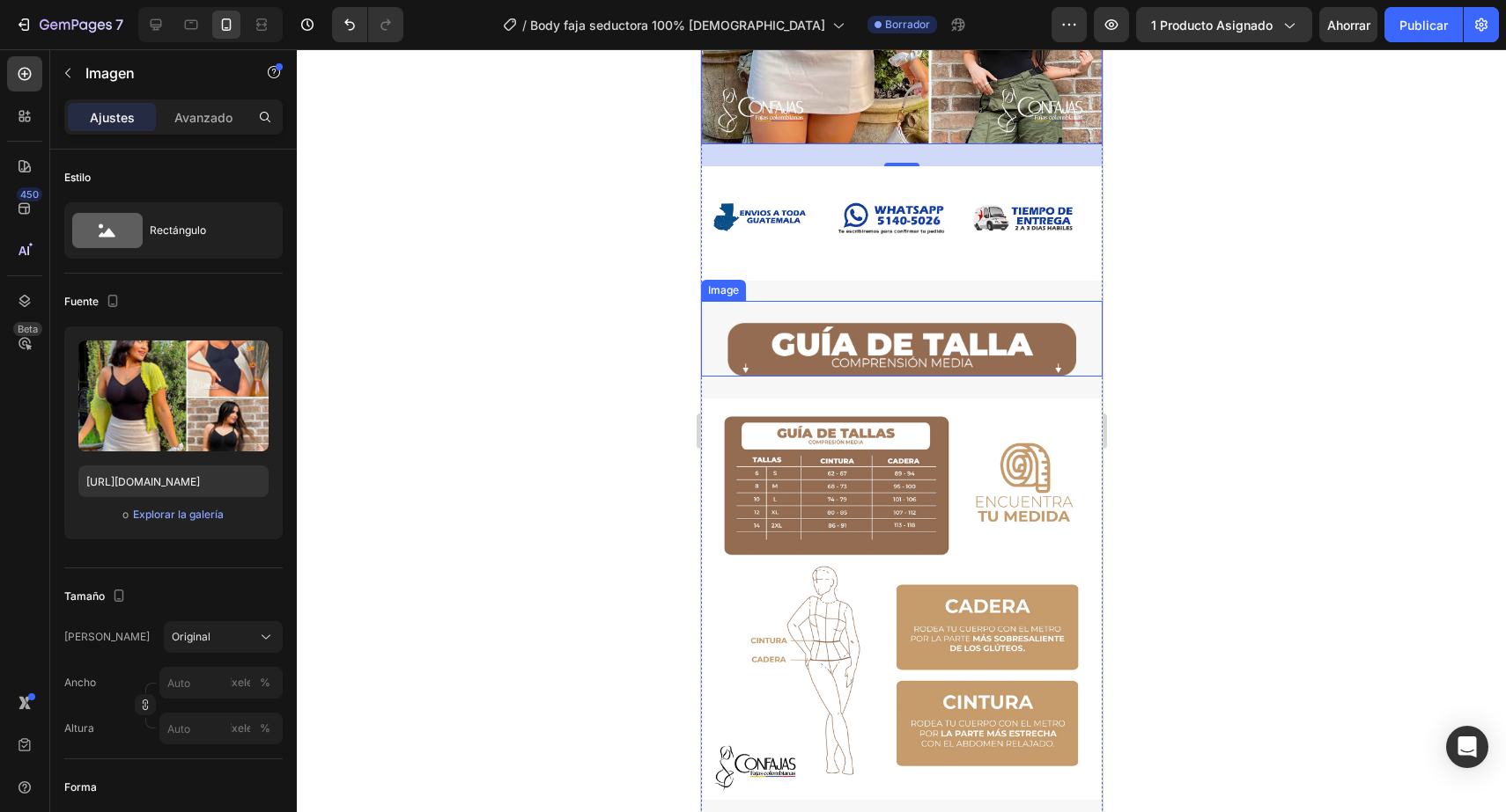
scroll to position [1605, 0]
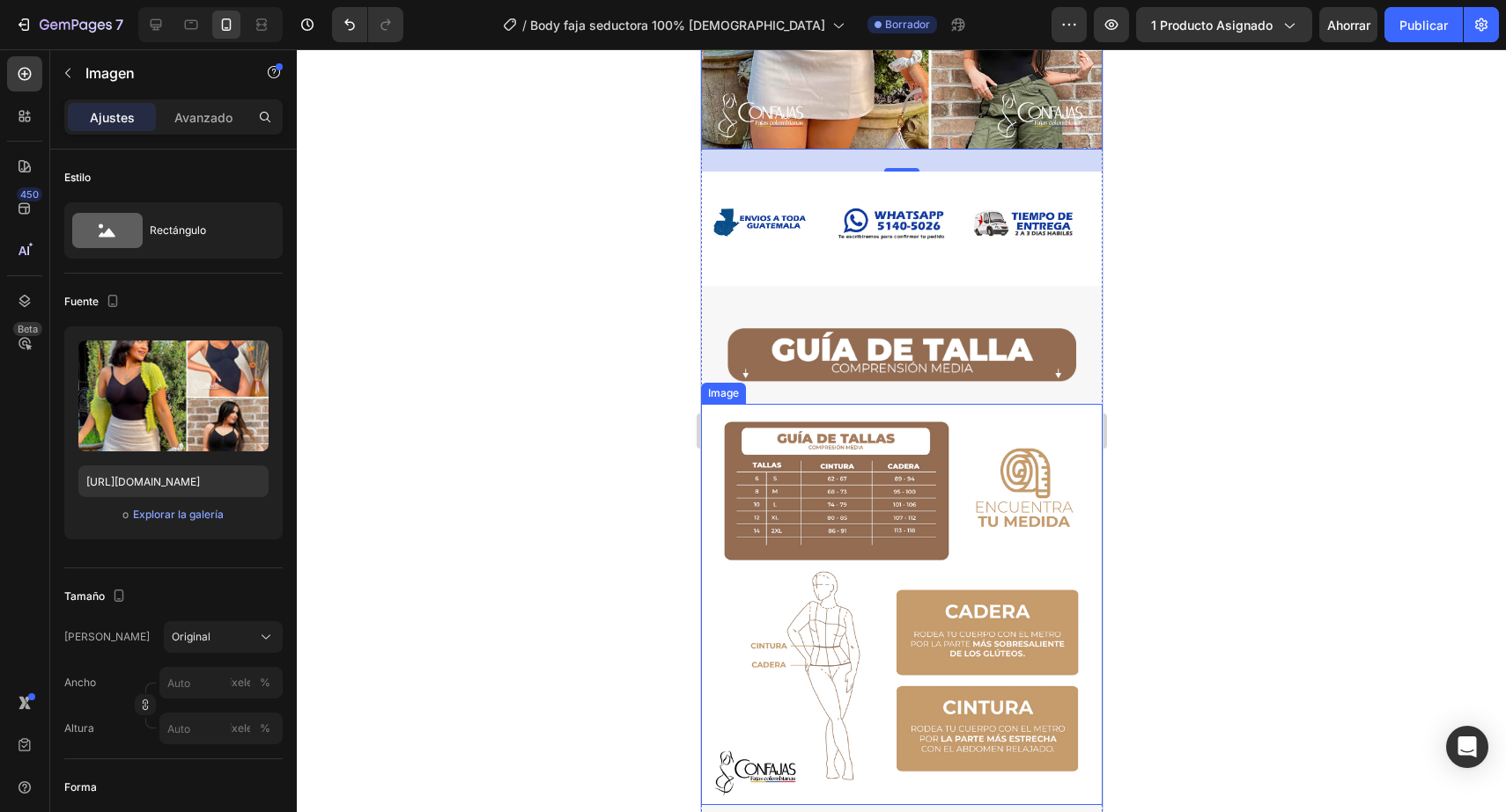
click at [782, 457] on img at bounding box center [900, 604] width 402 height 402
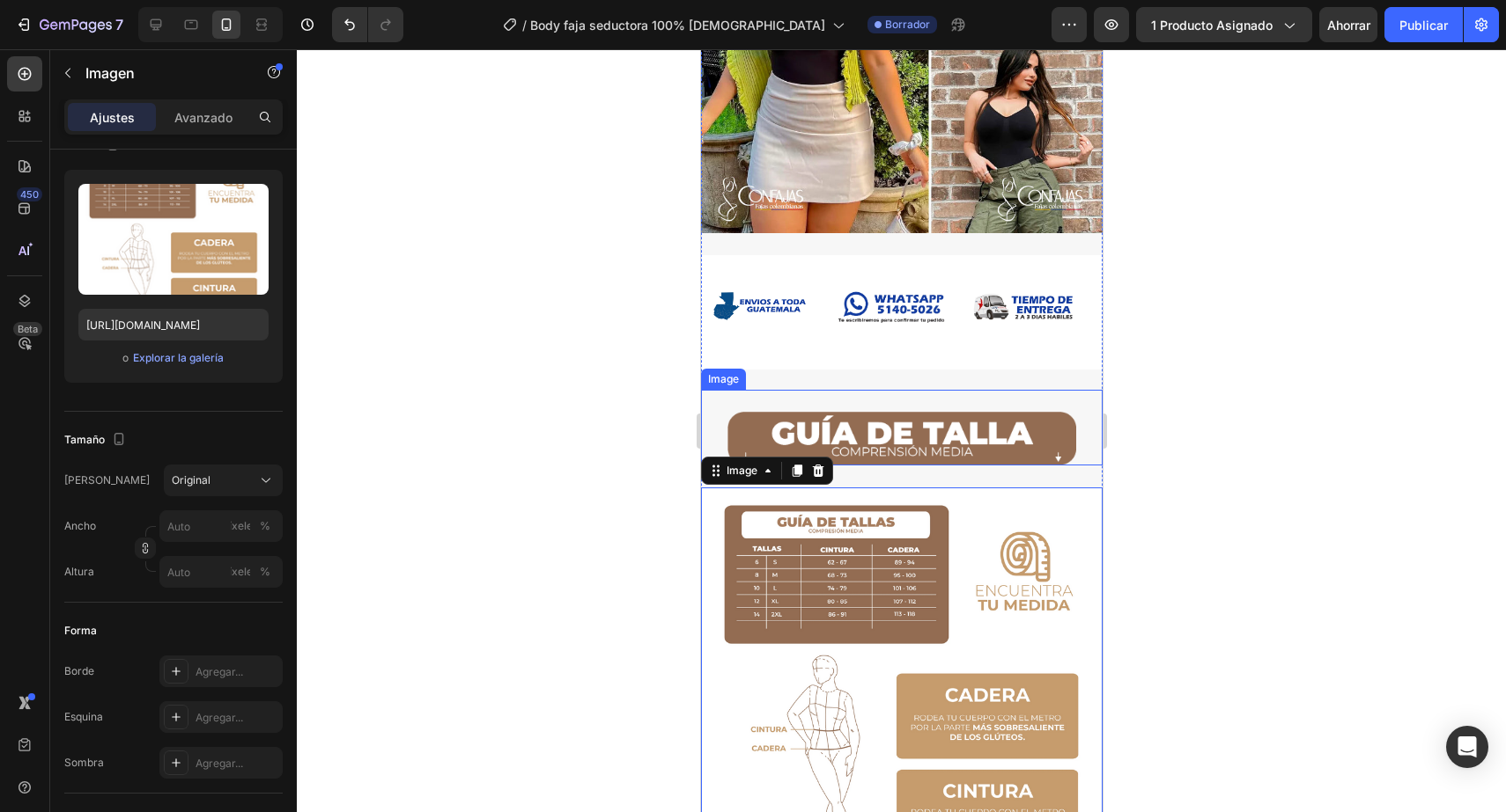
scroll to position [1519, 0]
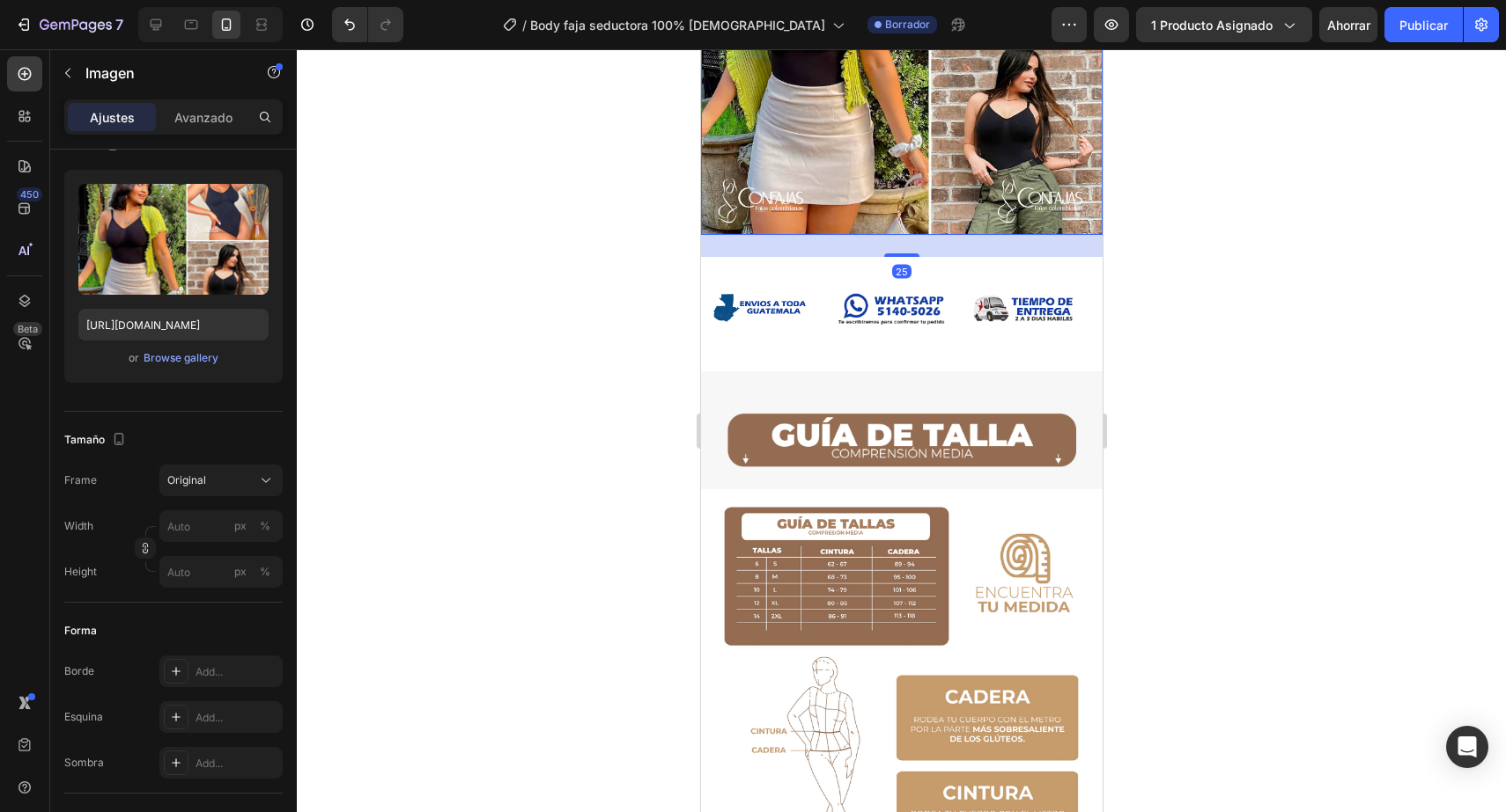
click at [842, 201] on img at bounding box center [900, 34] width 402 height 402
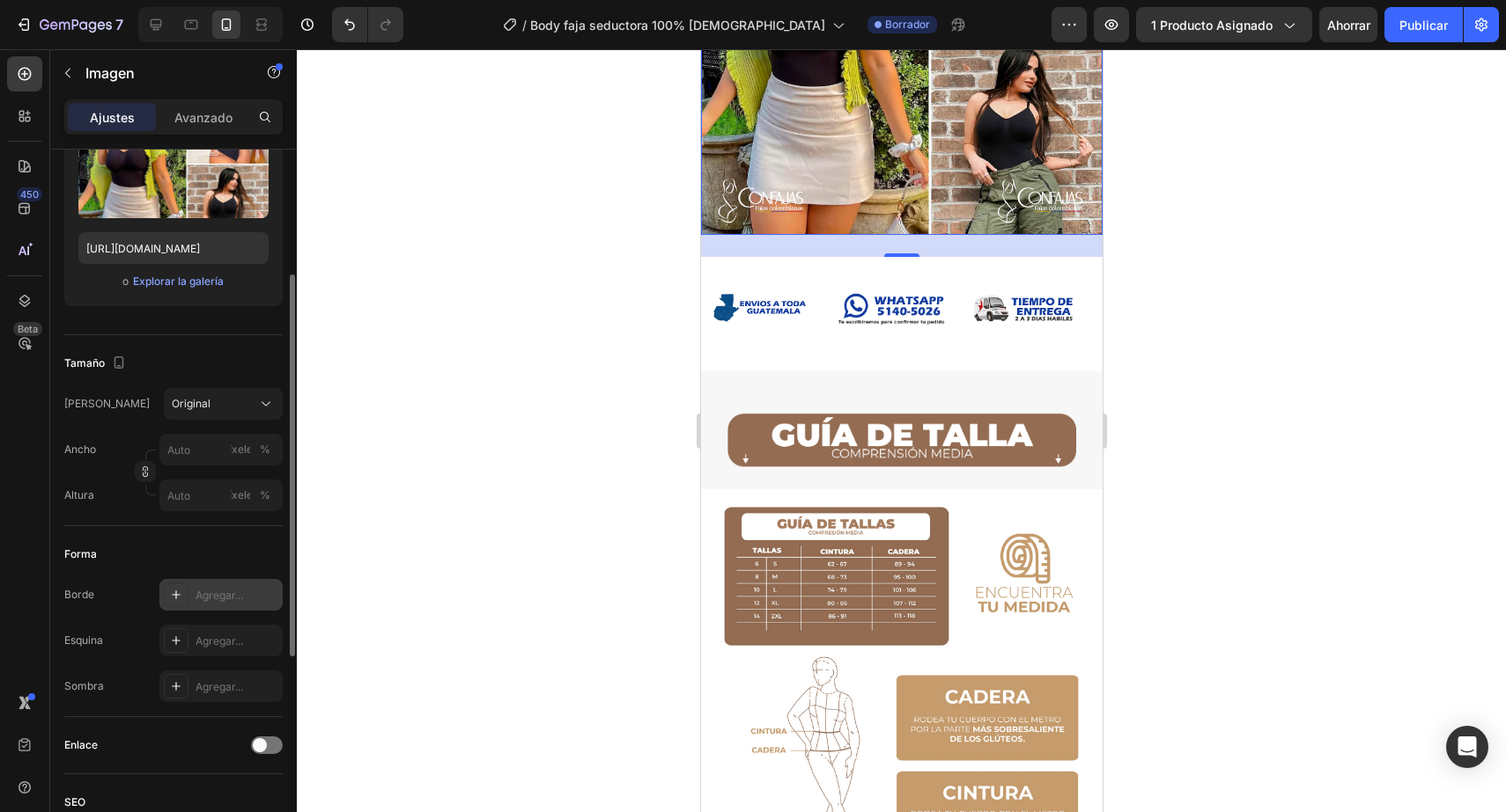
click at [181, 589] on icon at bounding box center [176, 594] width 14 height 14
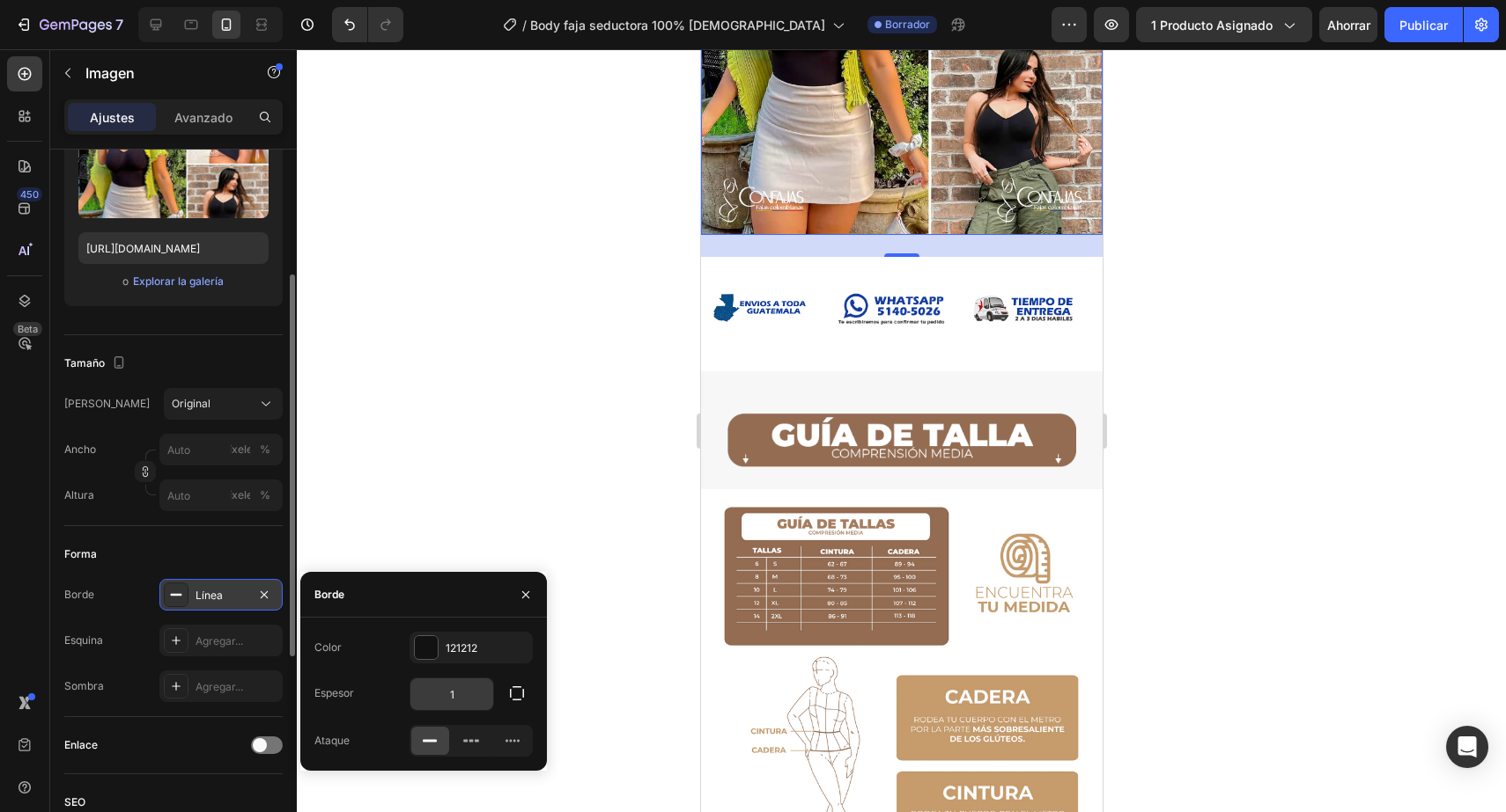
click at [466, 682] on input "1" at bounding box center [451, 694] width 83 height 31
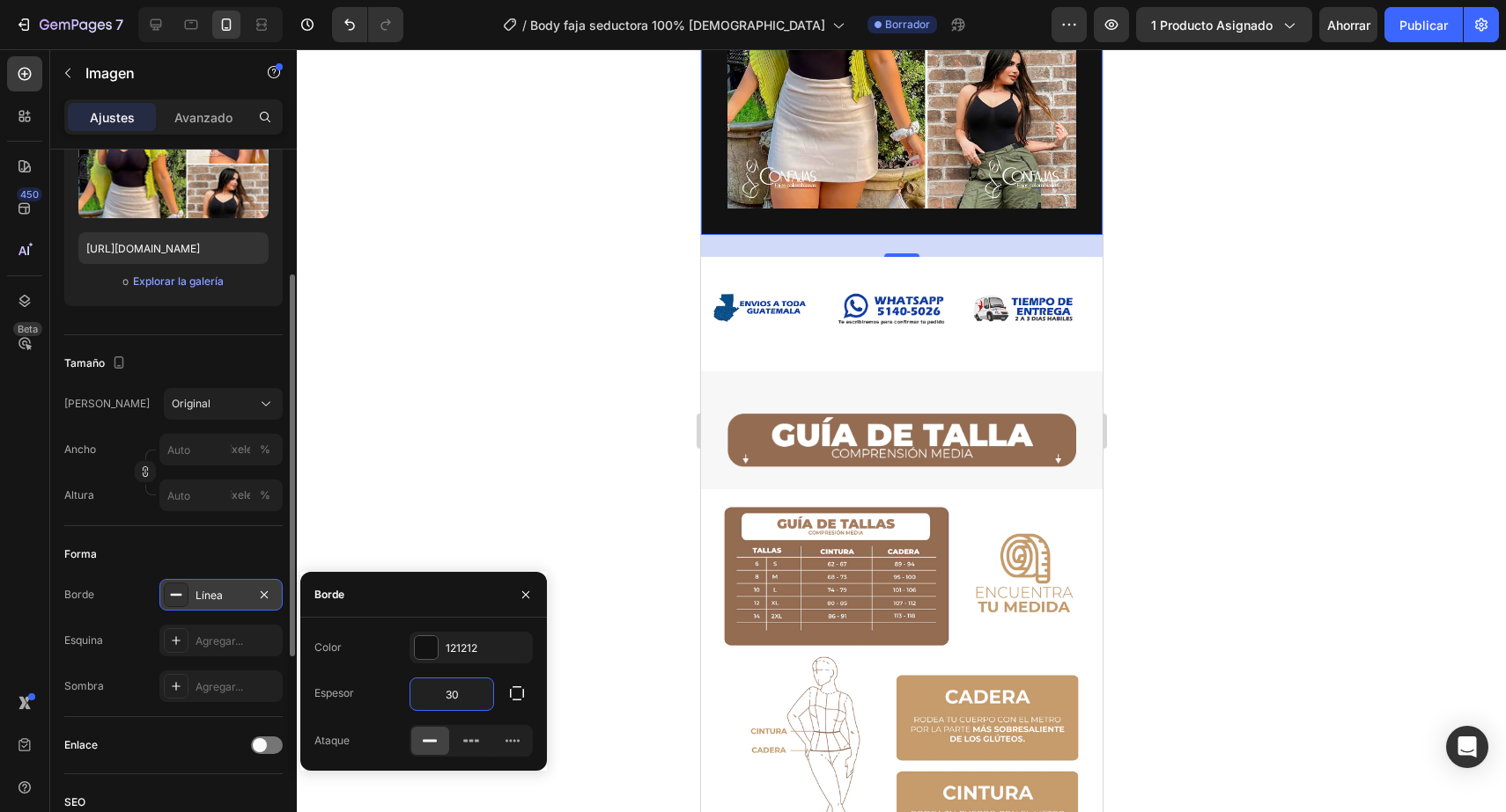
type input "3"
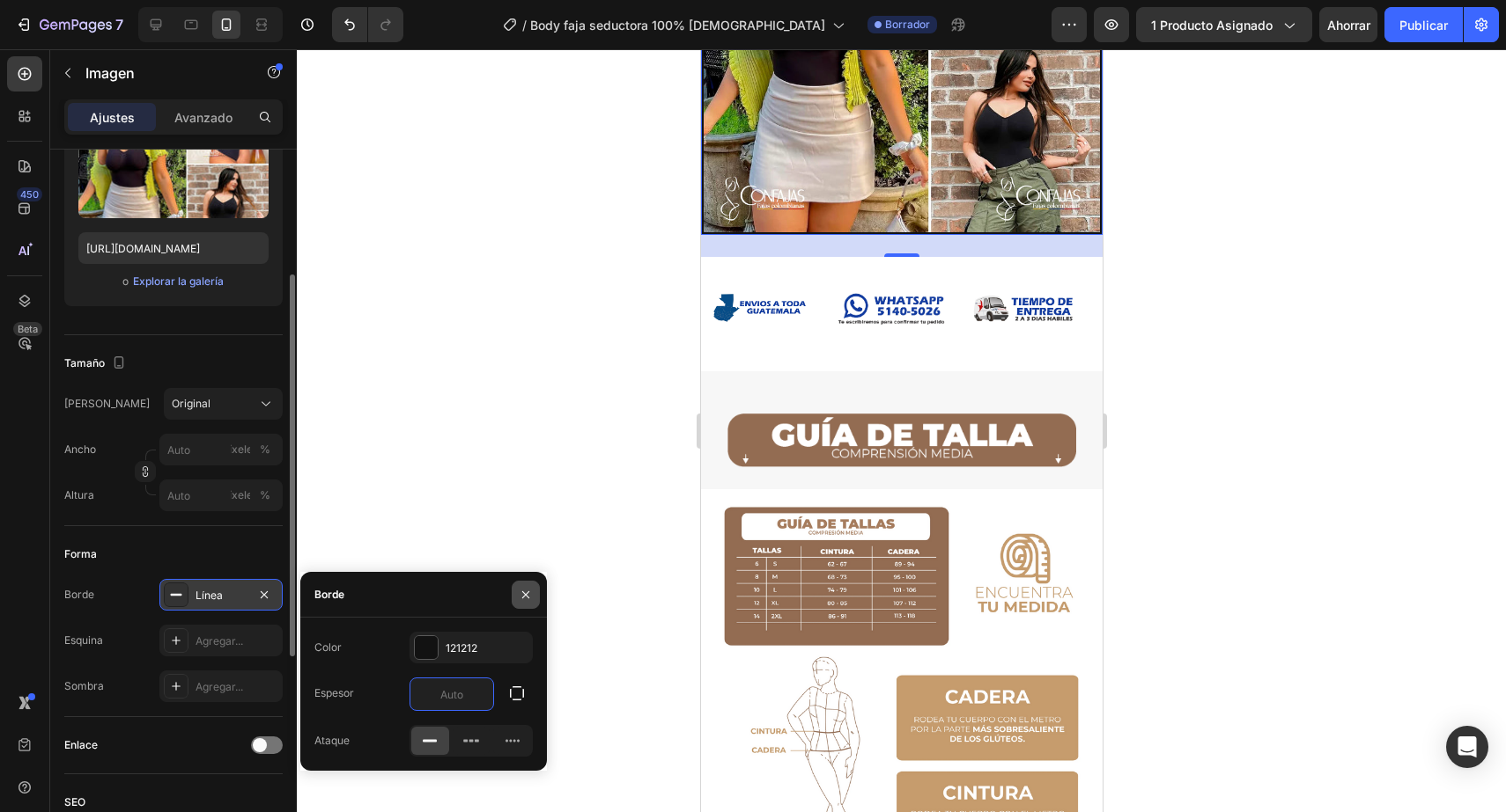
type input "0"
click at [524, 591] on icon "button" at bounding box center [525, 594] width 14 height 14
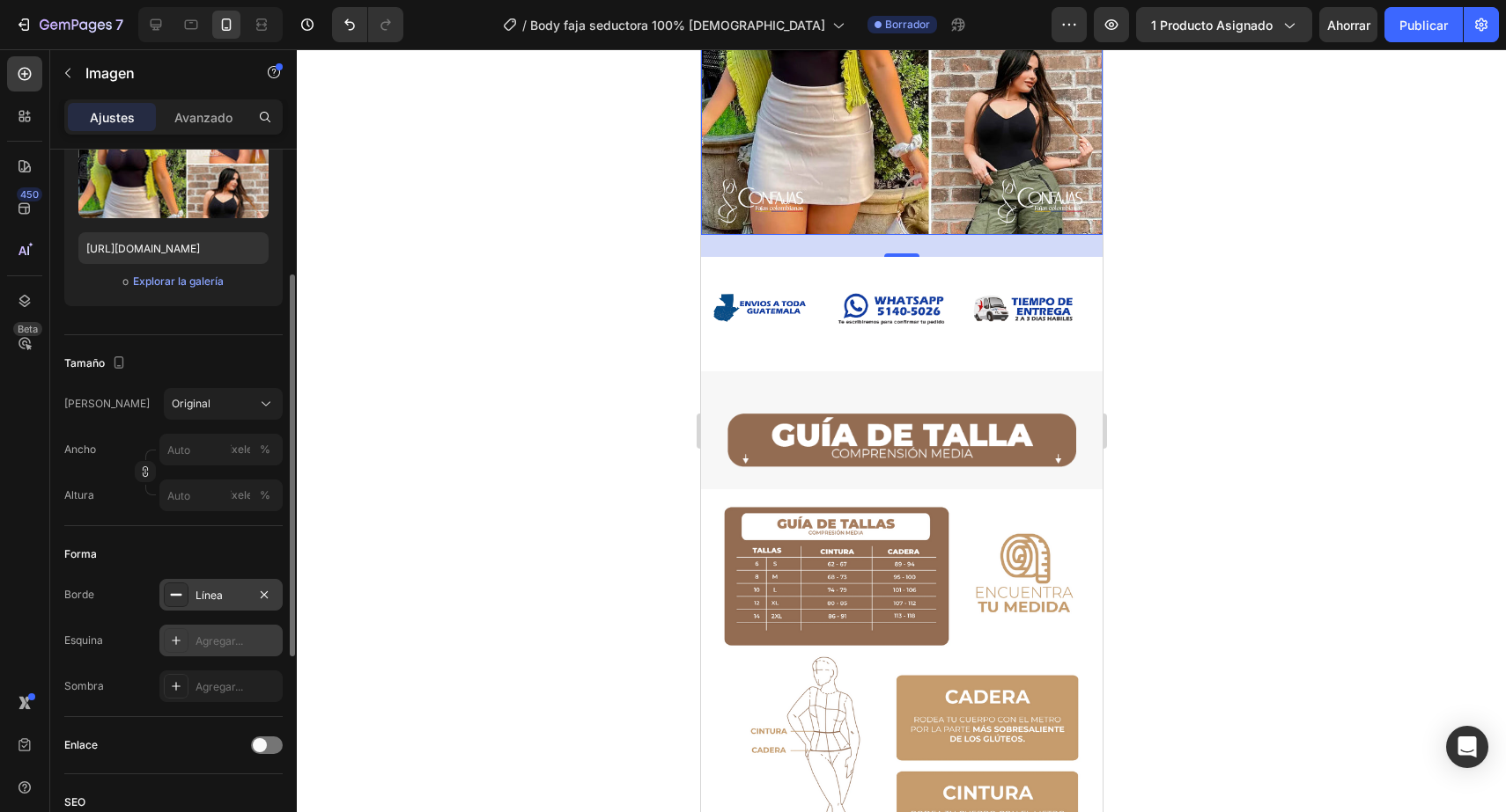
click at [231, 648] on div "Agregar..." at bounding box center [237, 641] width 83 height 16
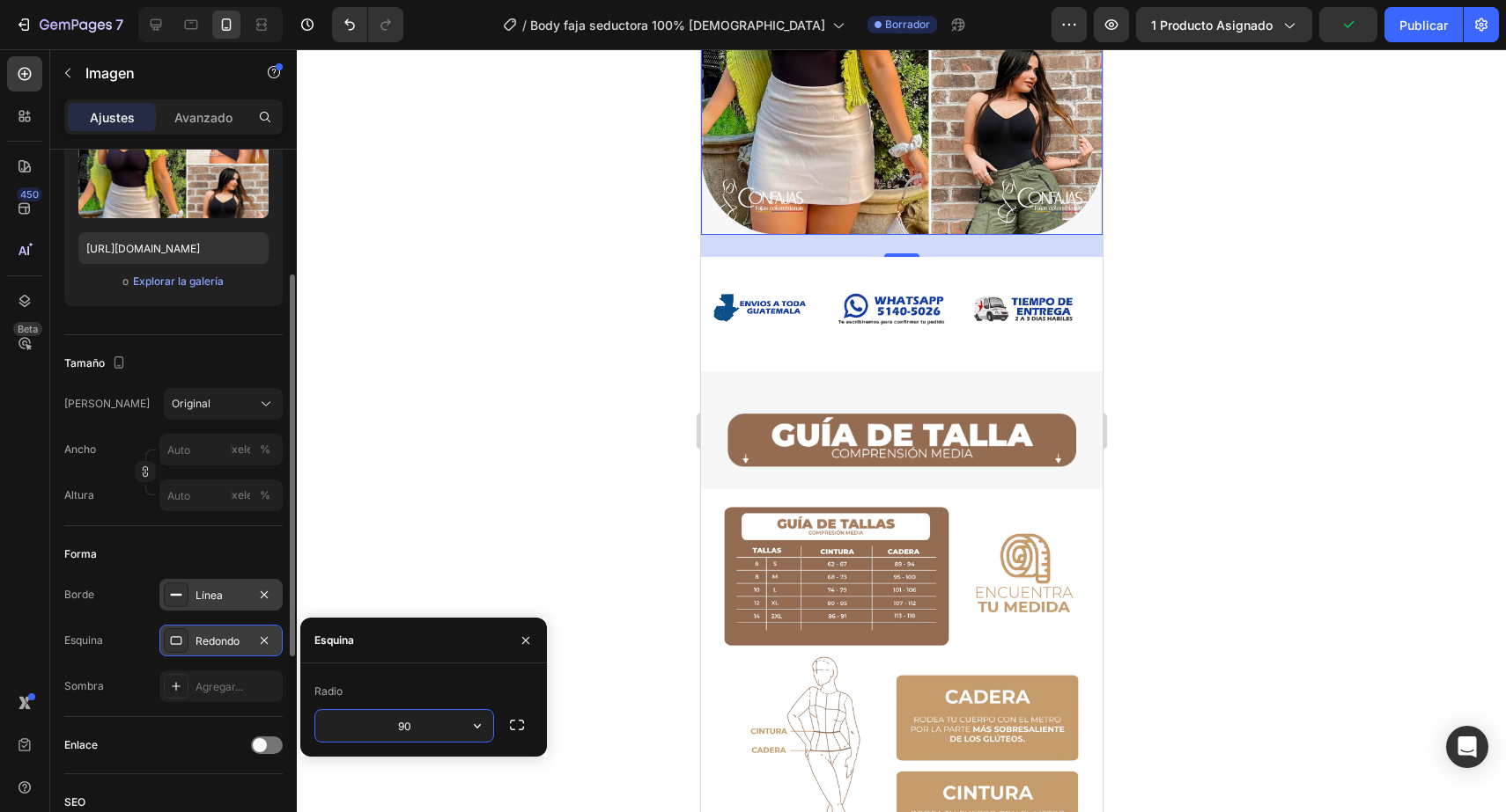
type input "9"
type input "30"
click at [1390, 435] on div at bounding box center [901, 431] width 1209 height 763
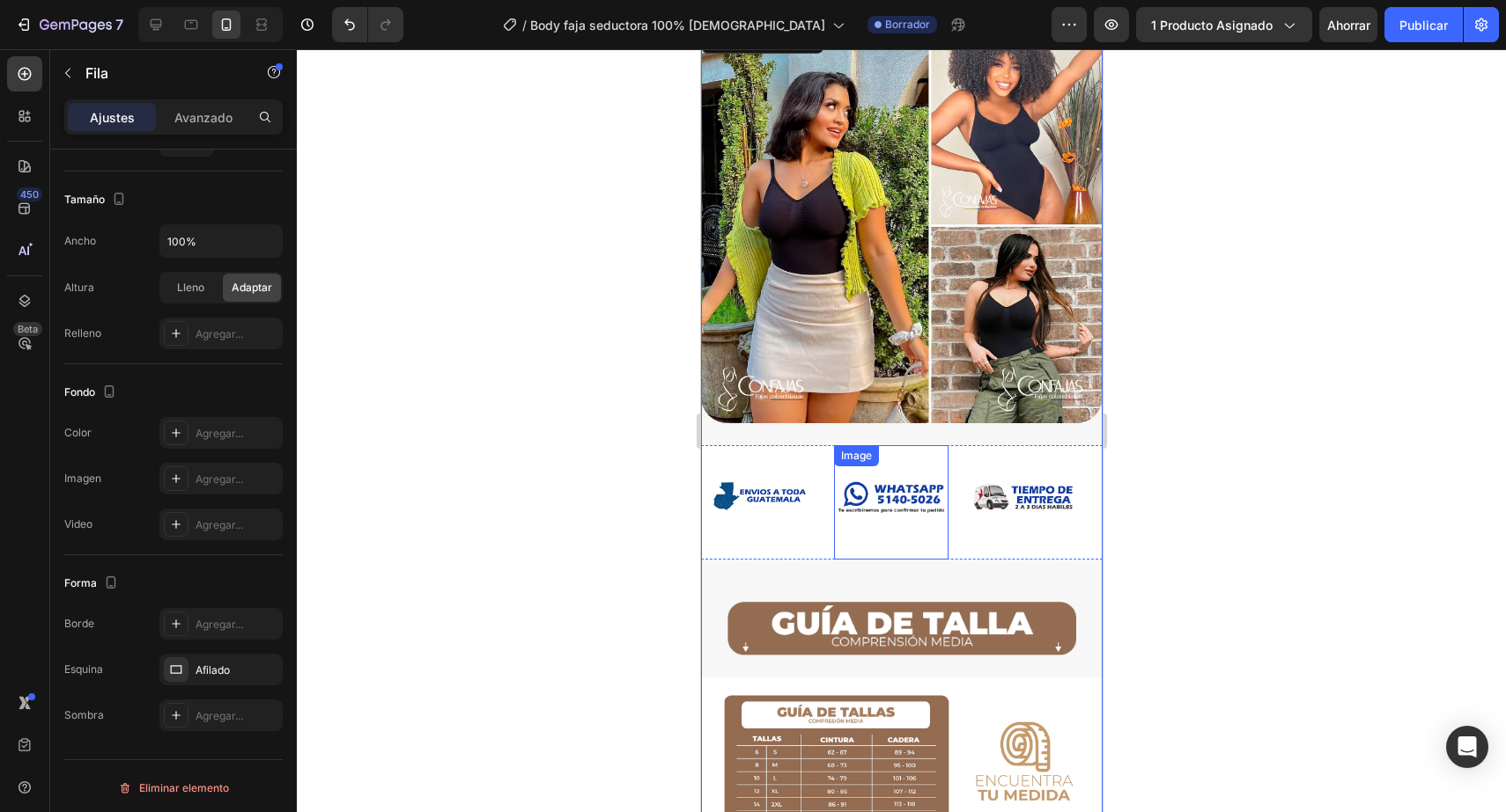
scroll to position [1322, 0]
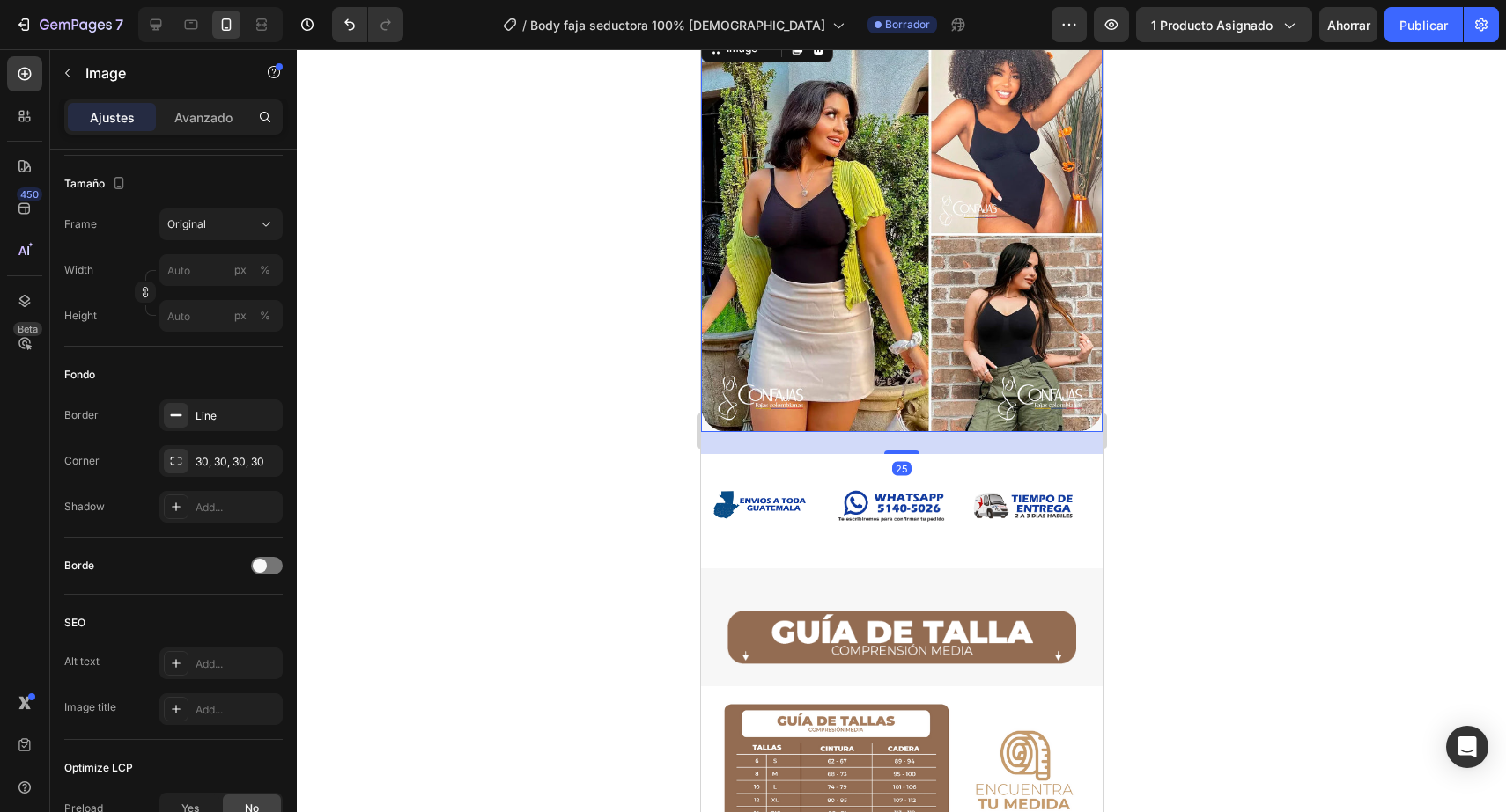
click at [925, 284] on img at bounding box center [900, 231] width 402 height 402
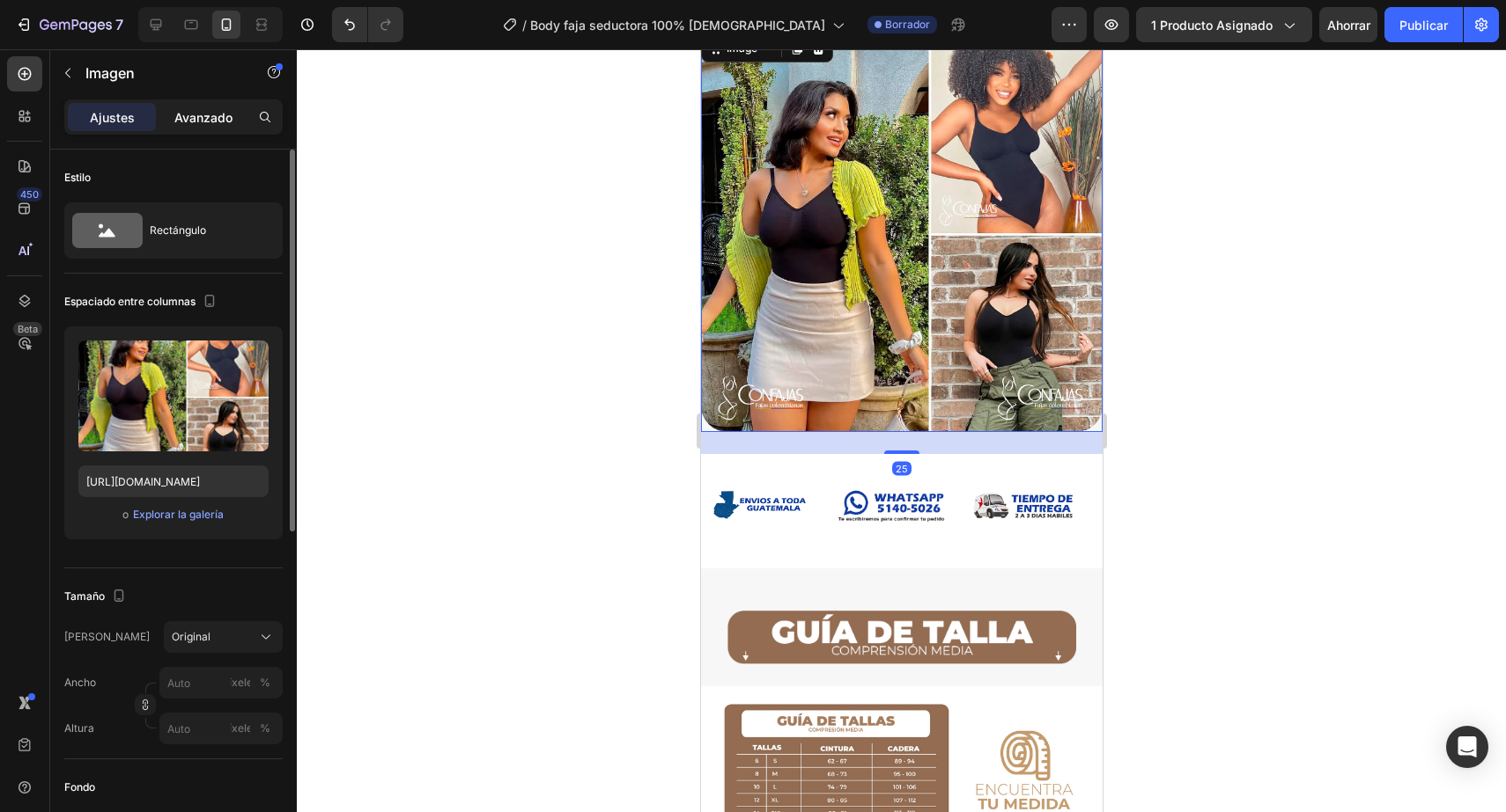
click at [212, 121] on font "Avanzado" at bounding box center [203, 117] width 58 height 15
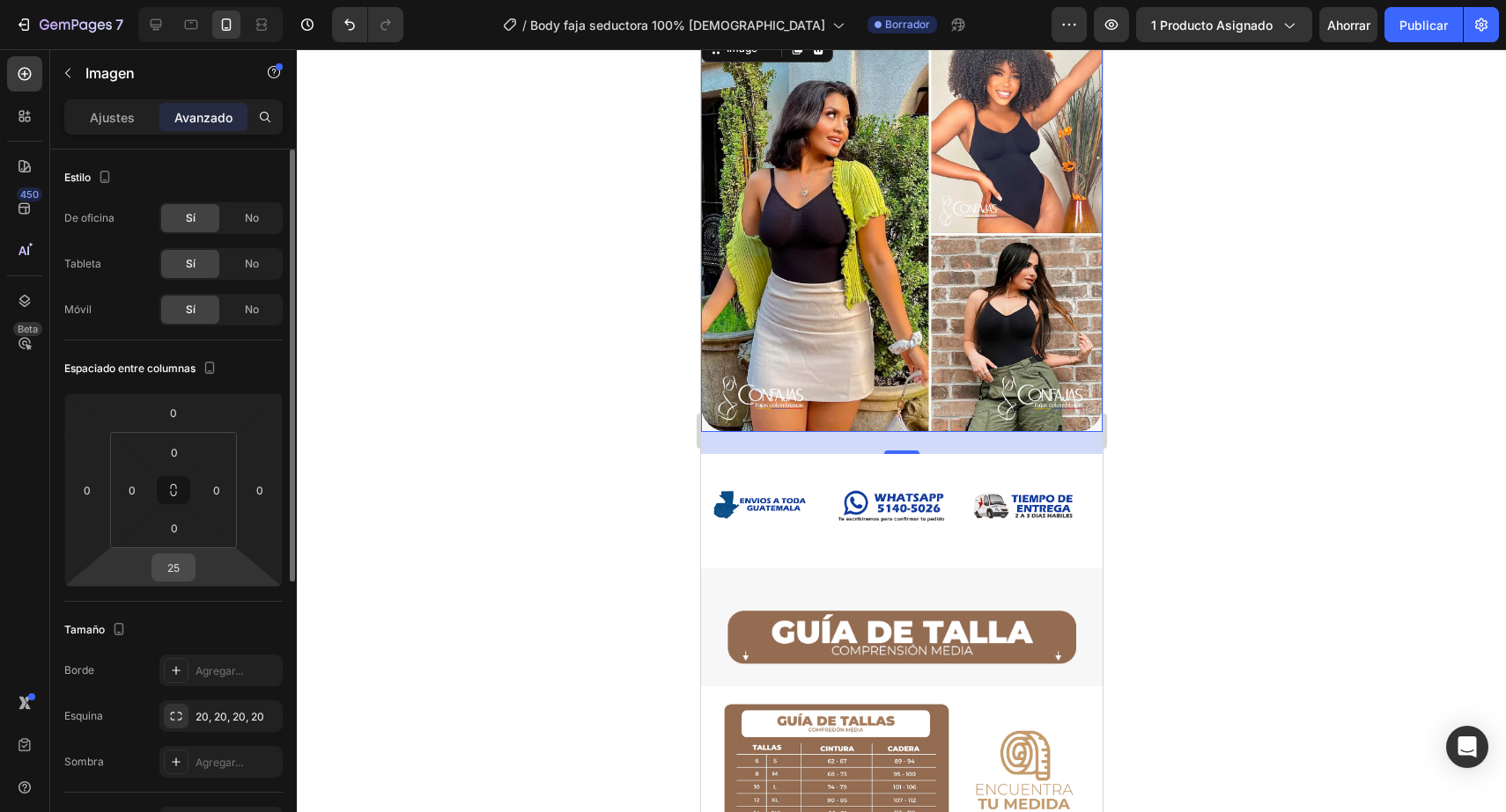
click at [191, 574] on div "25" at bounding box center [174, 568] width 44 height 29
click at [184, 571] on input "25" at bounding box center [173, 568] width 35 height 27
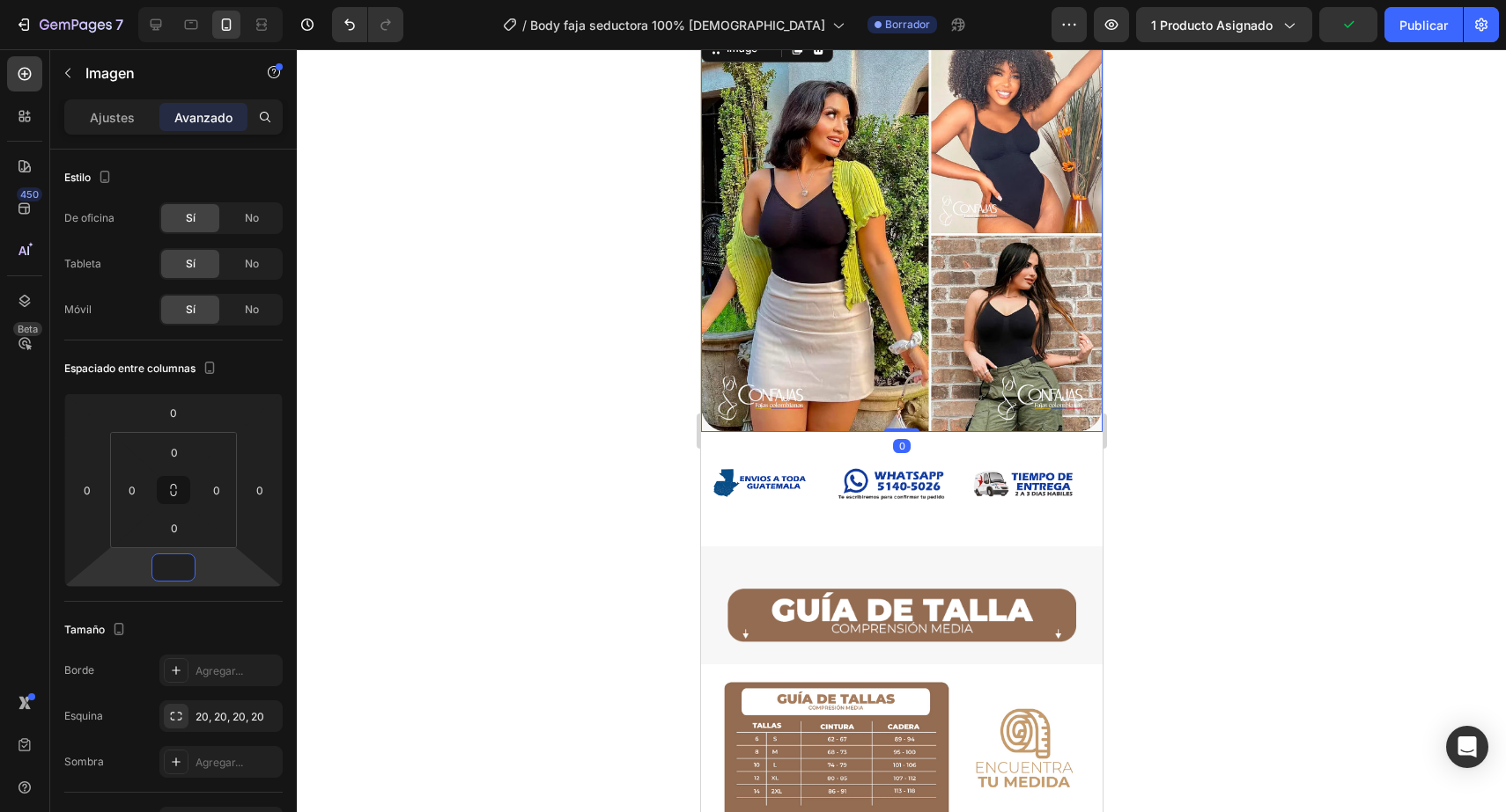
type input "0"
click at [1243, 239] on div at bounding box center [901, 431] width 1209 height 763
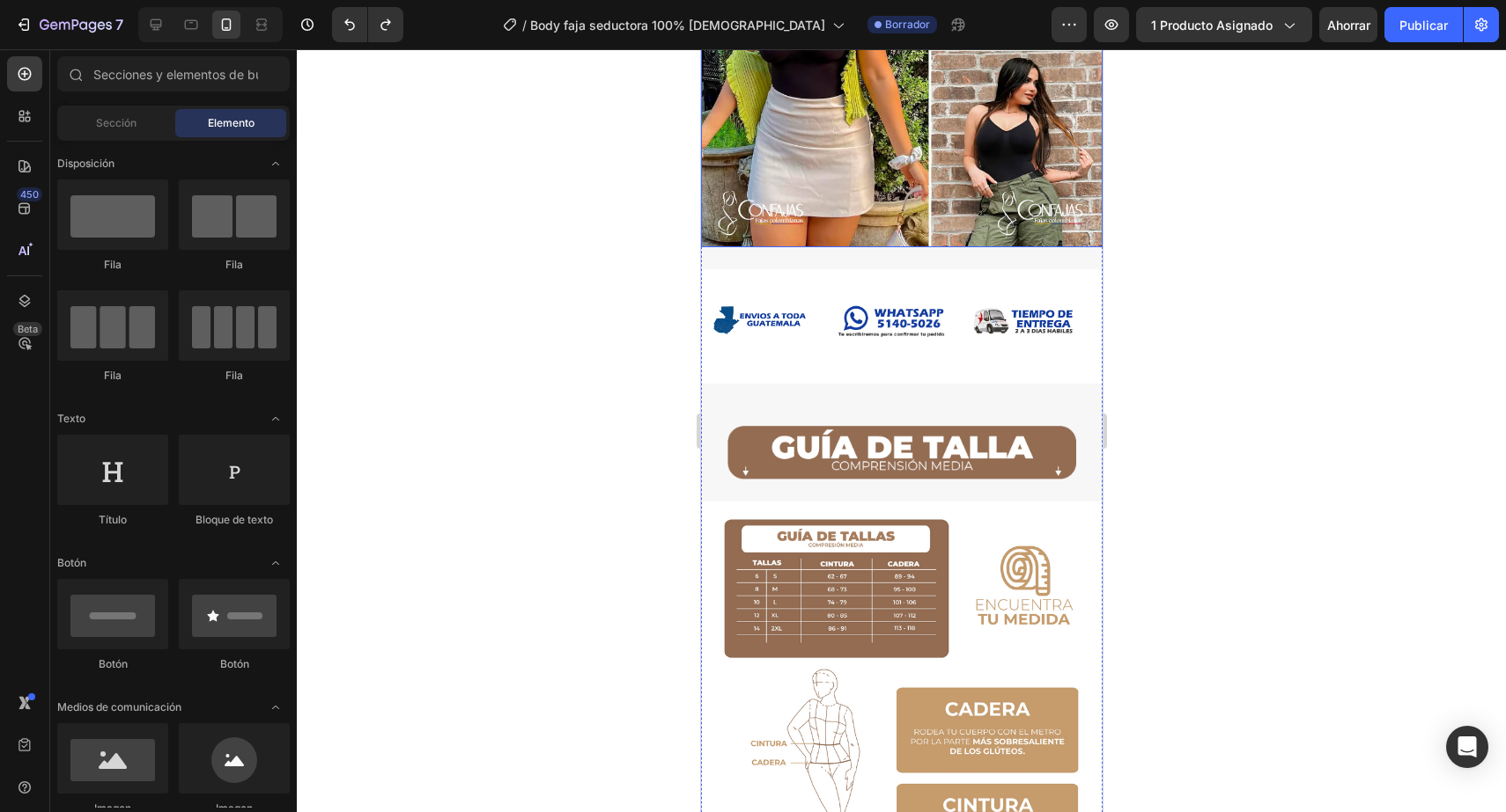
scroll to position [1505, 0]
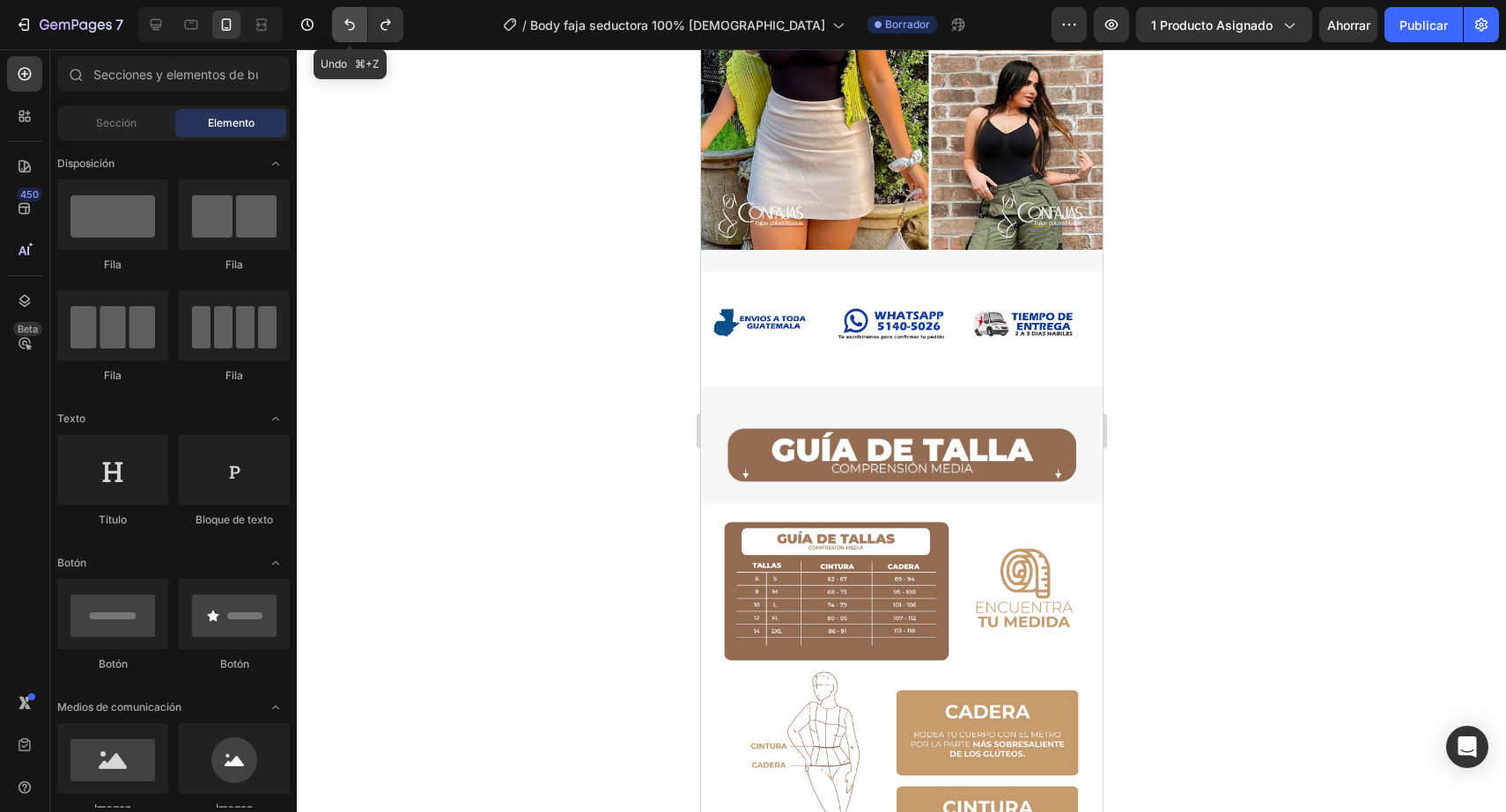
click at [339, 21] on button "Deshacer/Rehacer" at bounding box center [349, 24] width 35 height 35
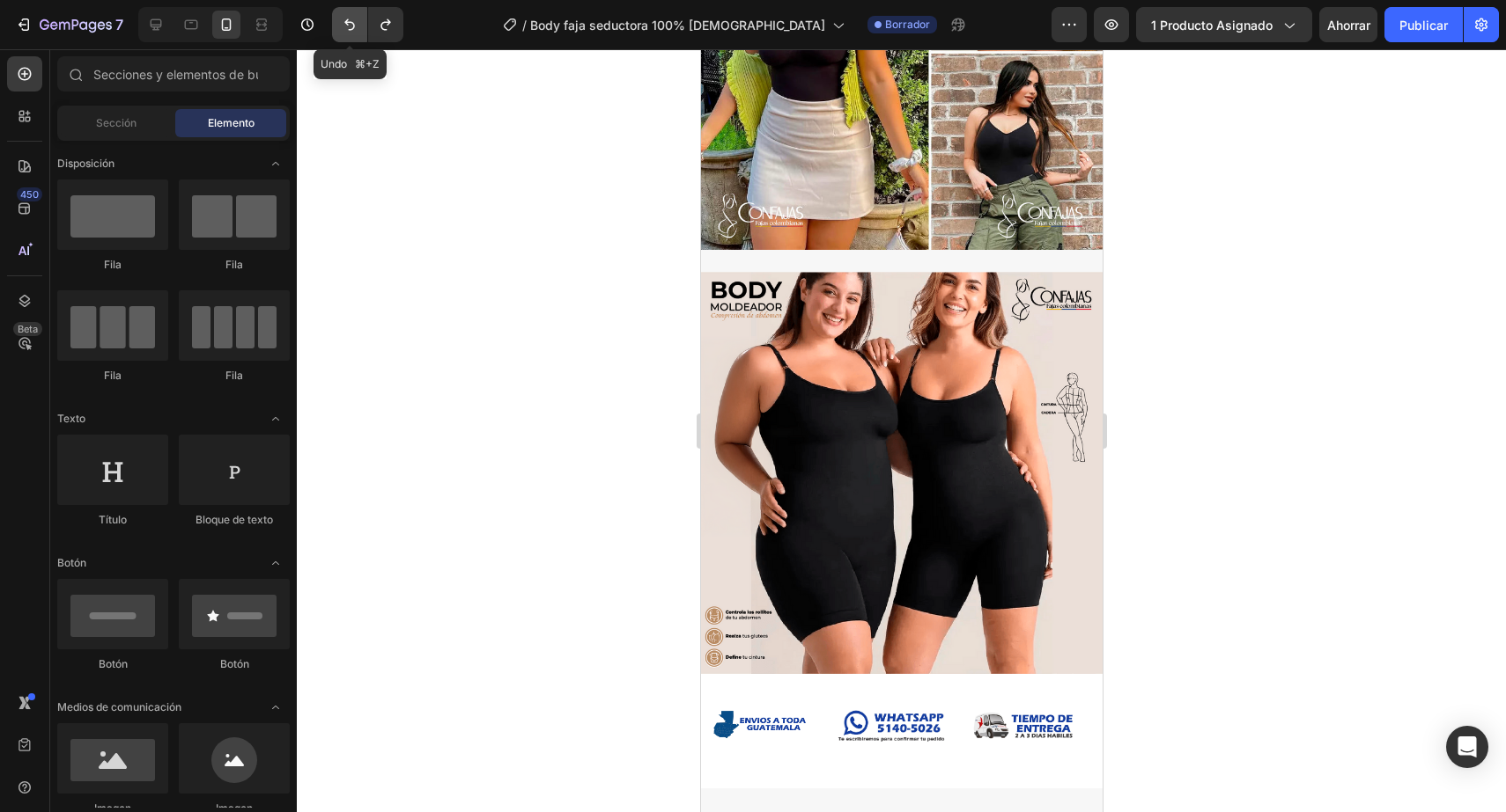
click at [339, 21] on button "Deshacer/Rehacer" at bounding box center [349, 24] width 35 height 35
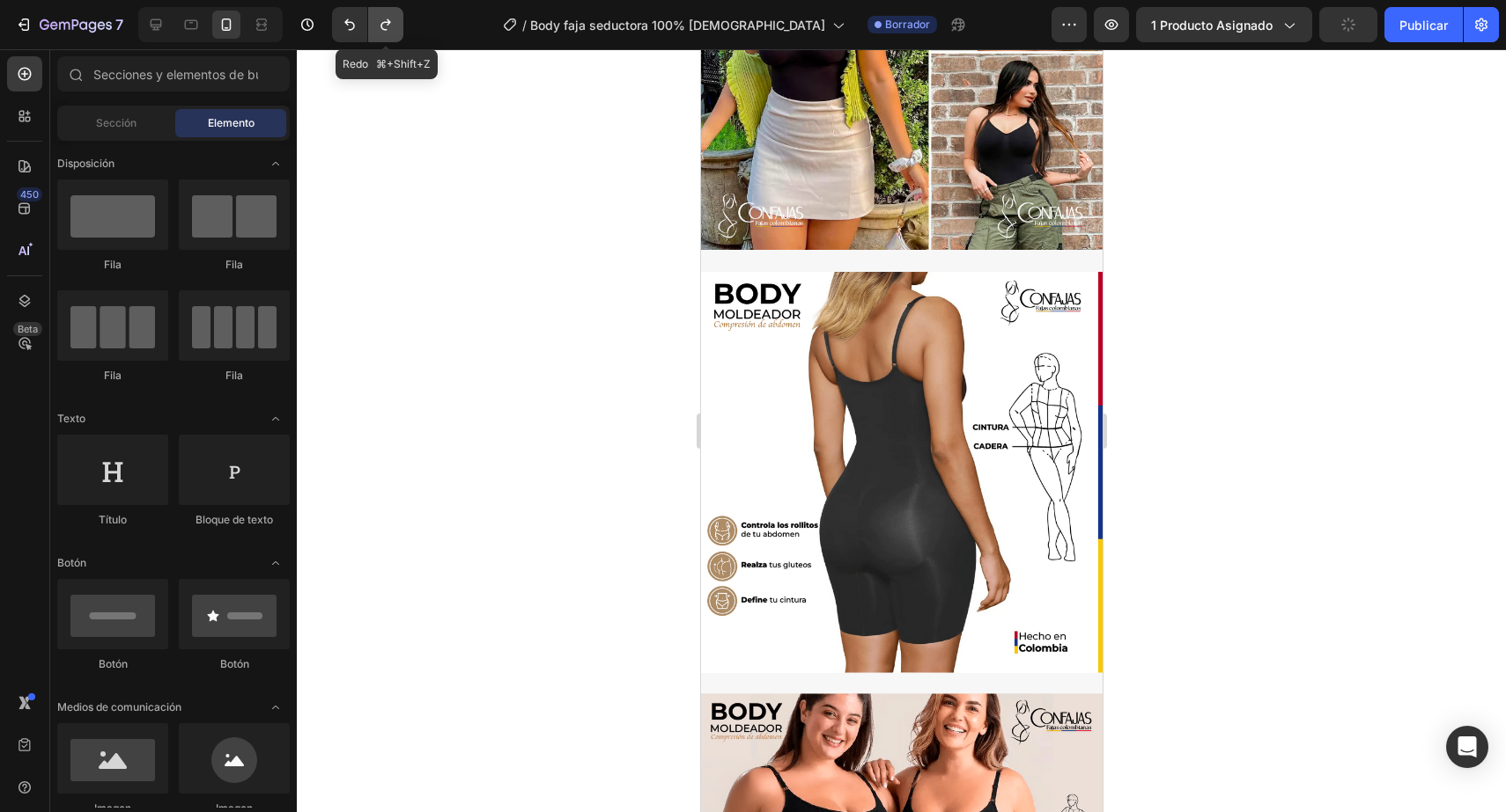
click at [387, 25] on icon "Deshacer/Rehacer" at bounding box center [386, 25] width 17 height 17
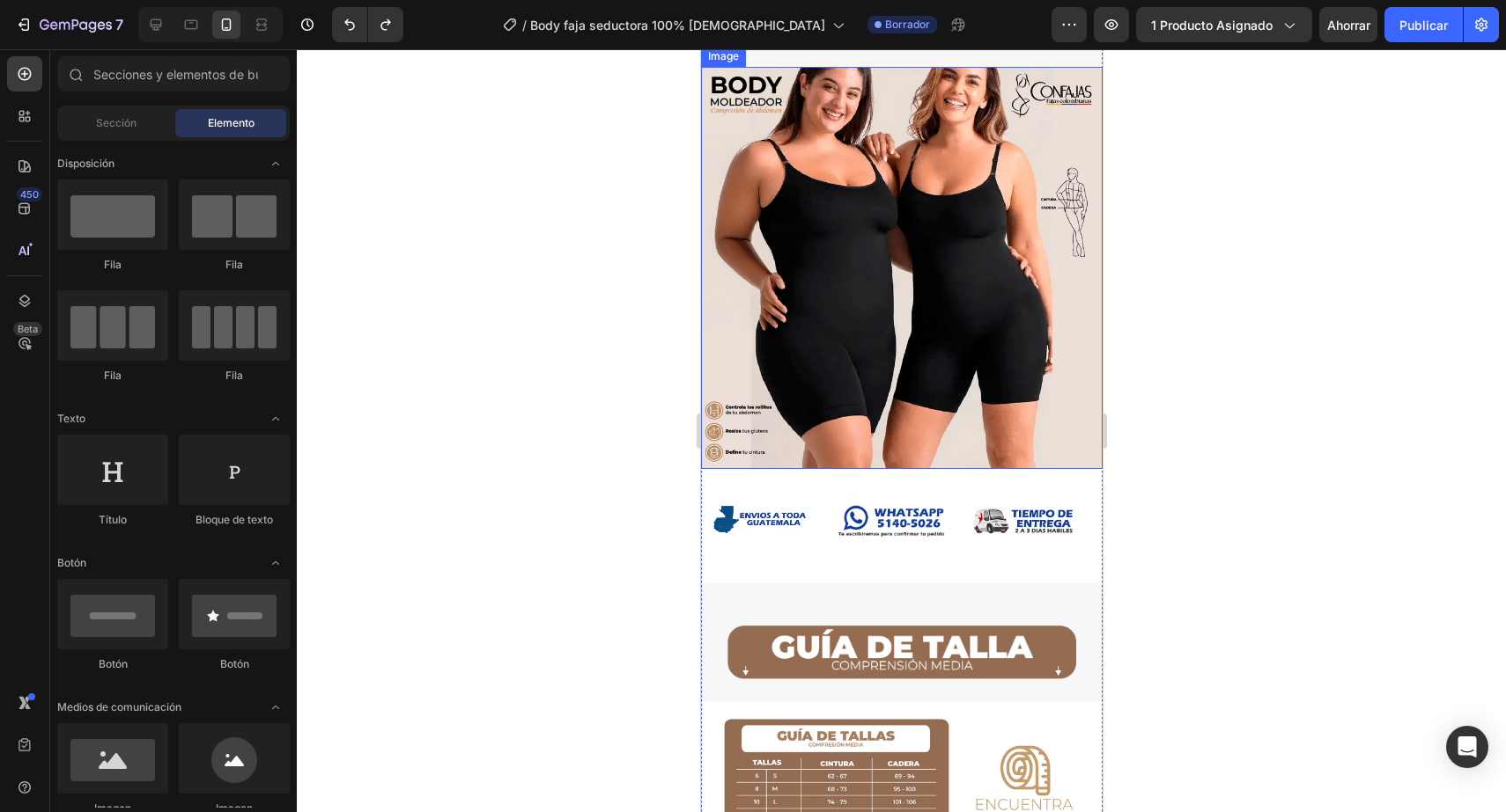
scroll to position [1709, 0]
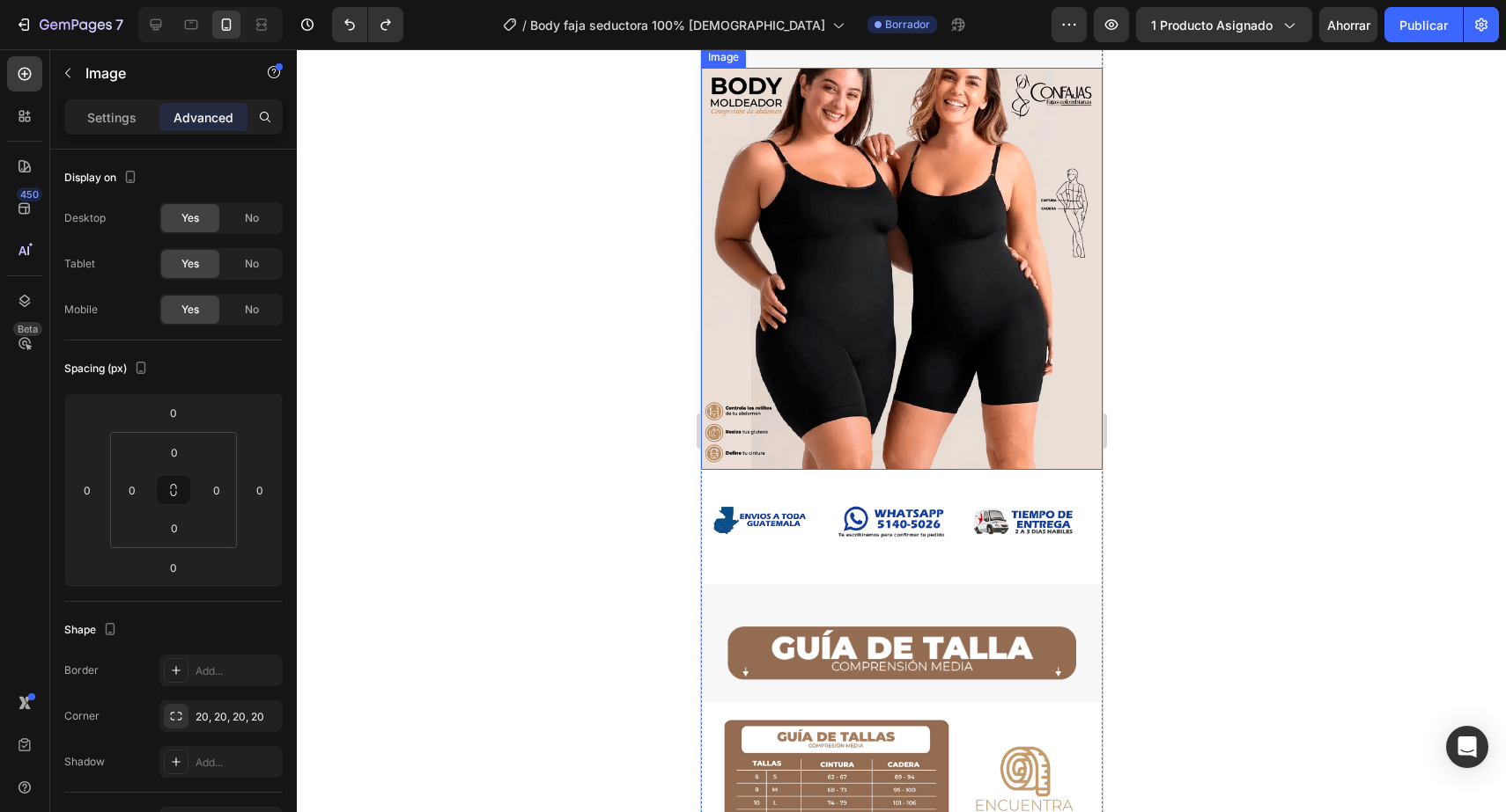
click at [840, 312] on img at bounding box center [900, 269] width 402 height 403
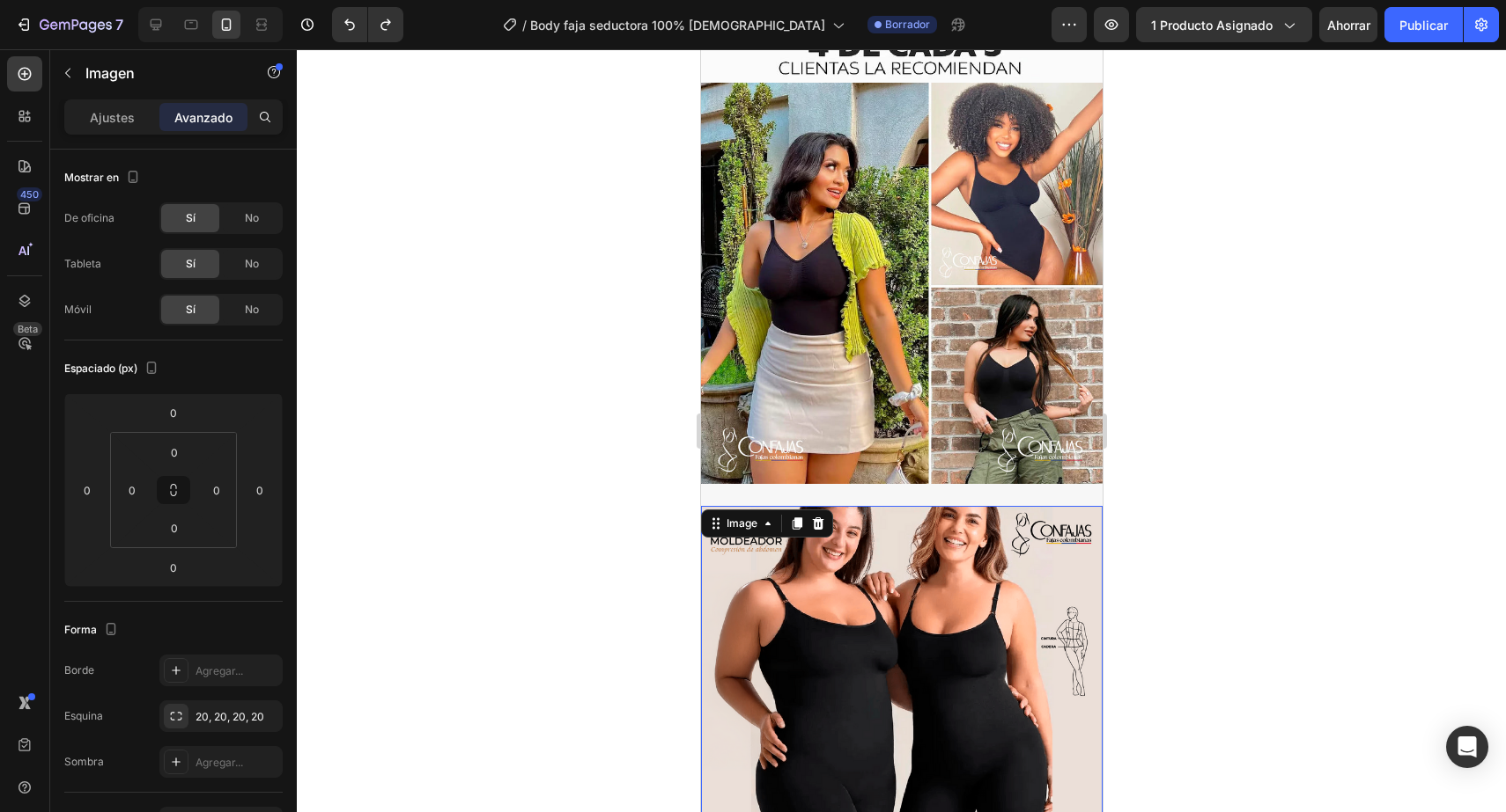
scroll to position [1267, 0]
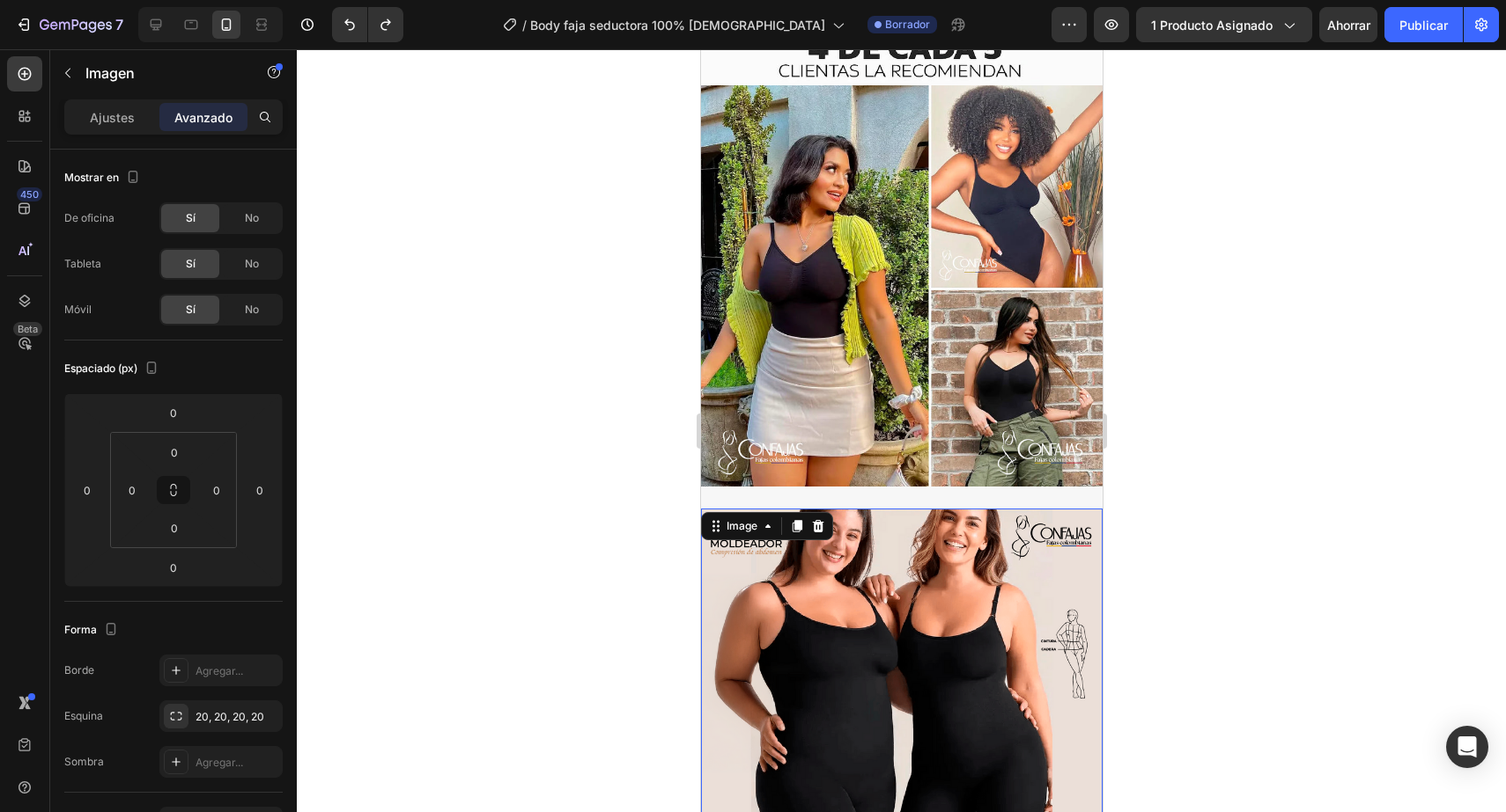
click at [958, 283] on img at bounding box center [900, 285] width 402 height 402
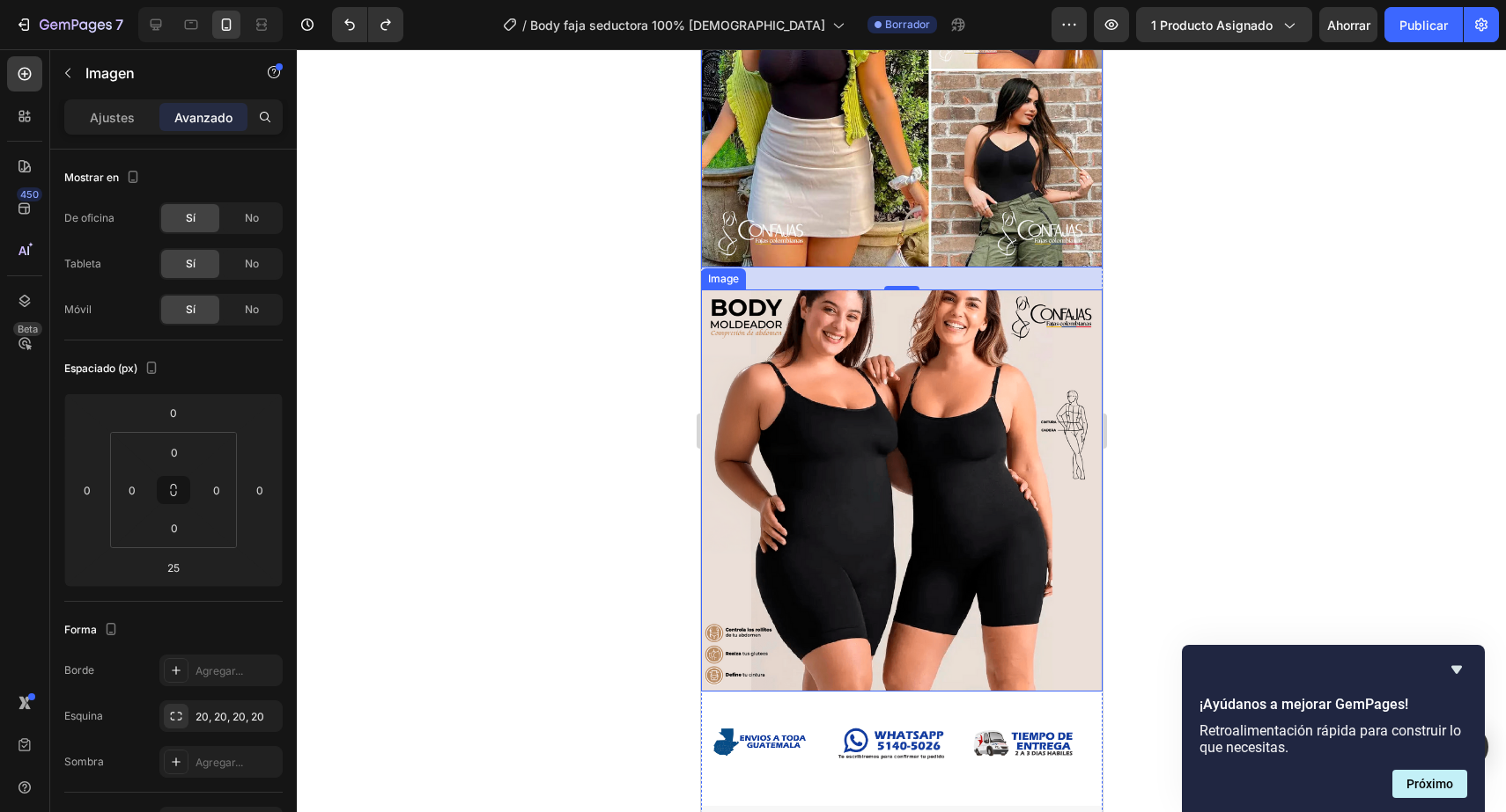
scroll to position [1485, 0]
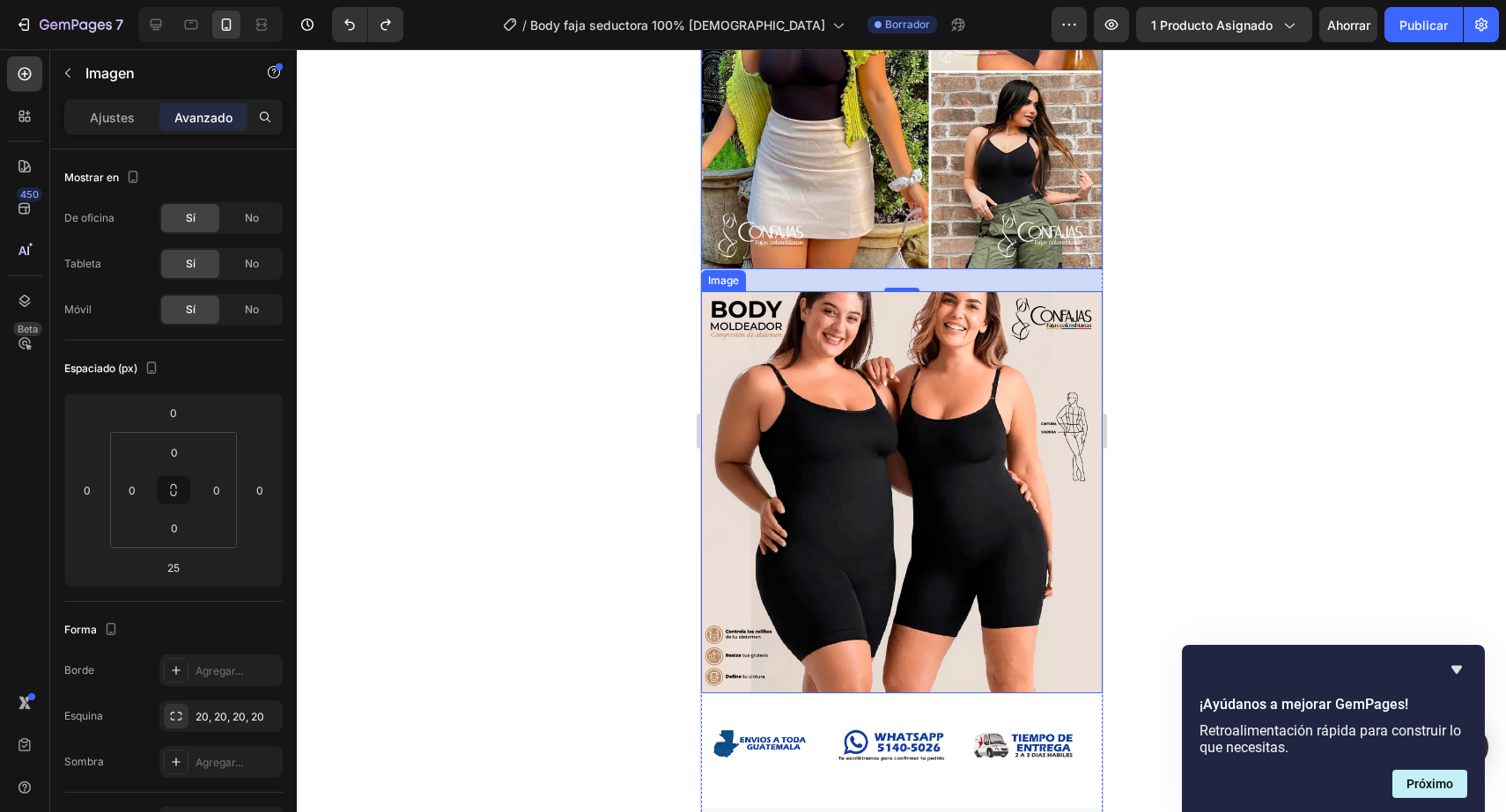
click at [952, 452] on img at bounding box center [900, 492] width 402 height 403
click at [129, 124] on font "Ajustes" at bounding box center [112, 117] width 45 height 15
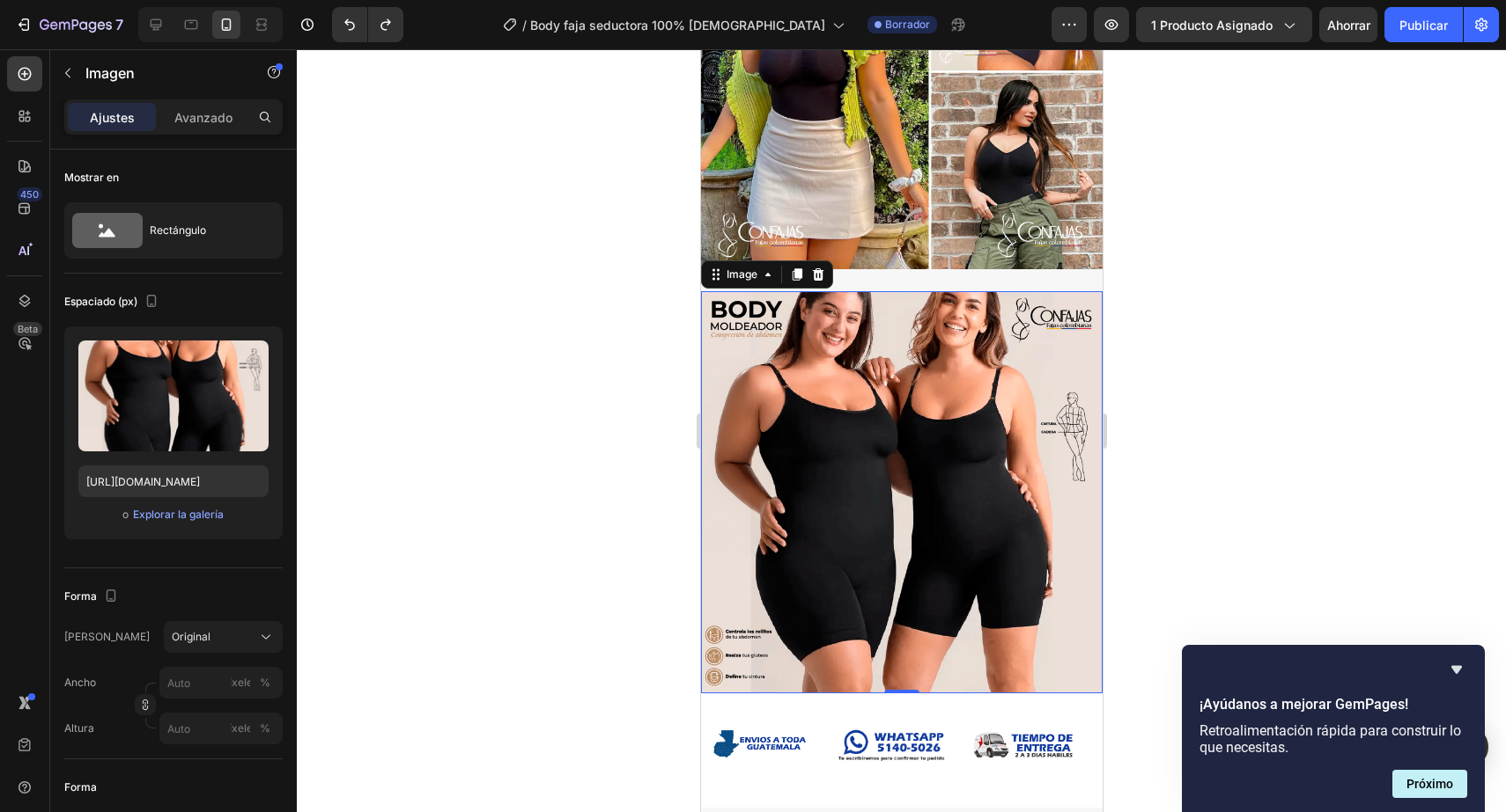
click at [993, 516] on img at bounding box center [900, 492] width 402 height 403
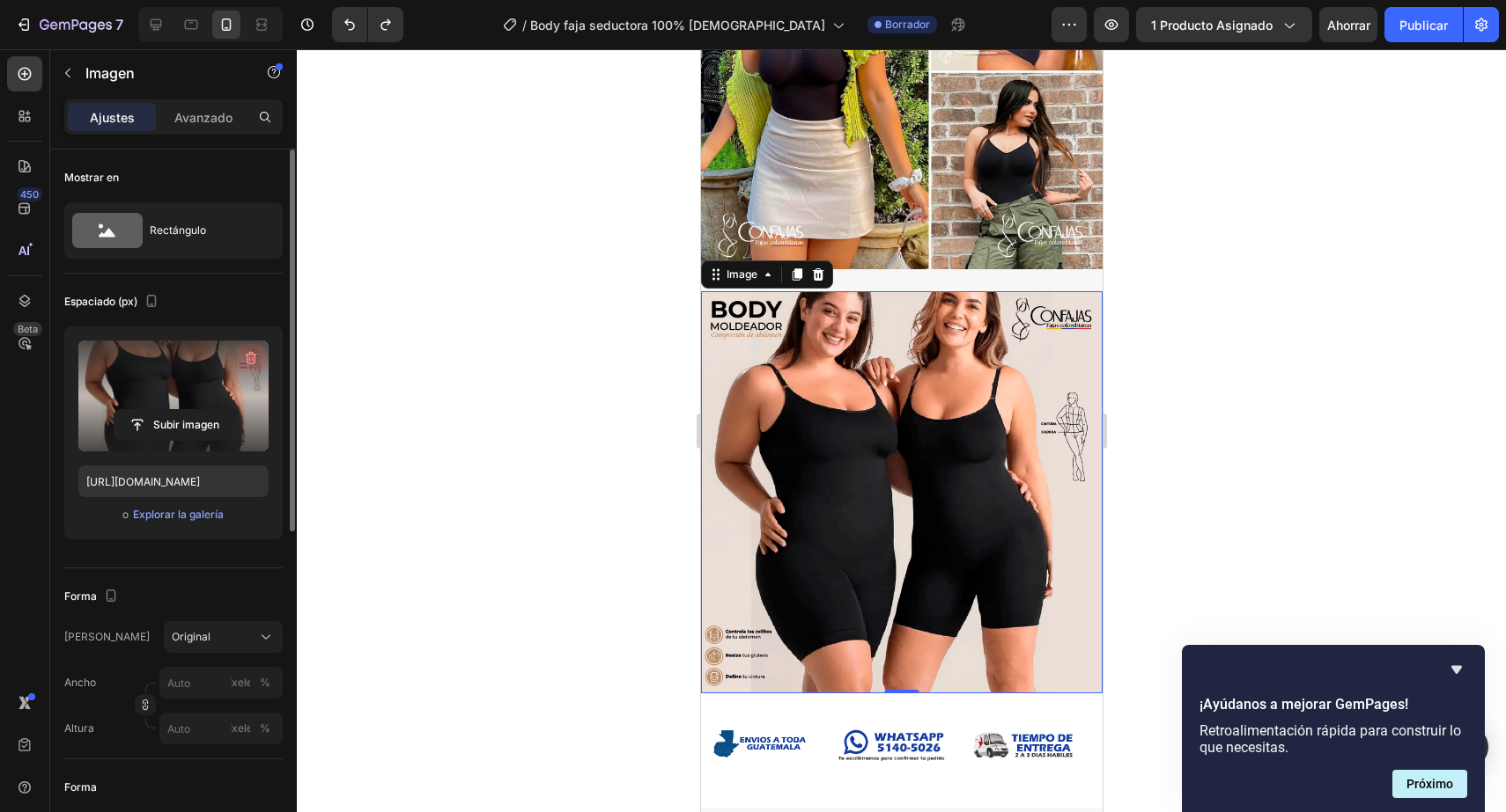
click at [249, 356] on icon "button" at bounding box center [251, 358] width 17 height 17
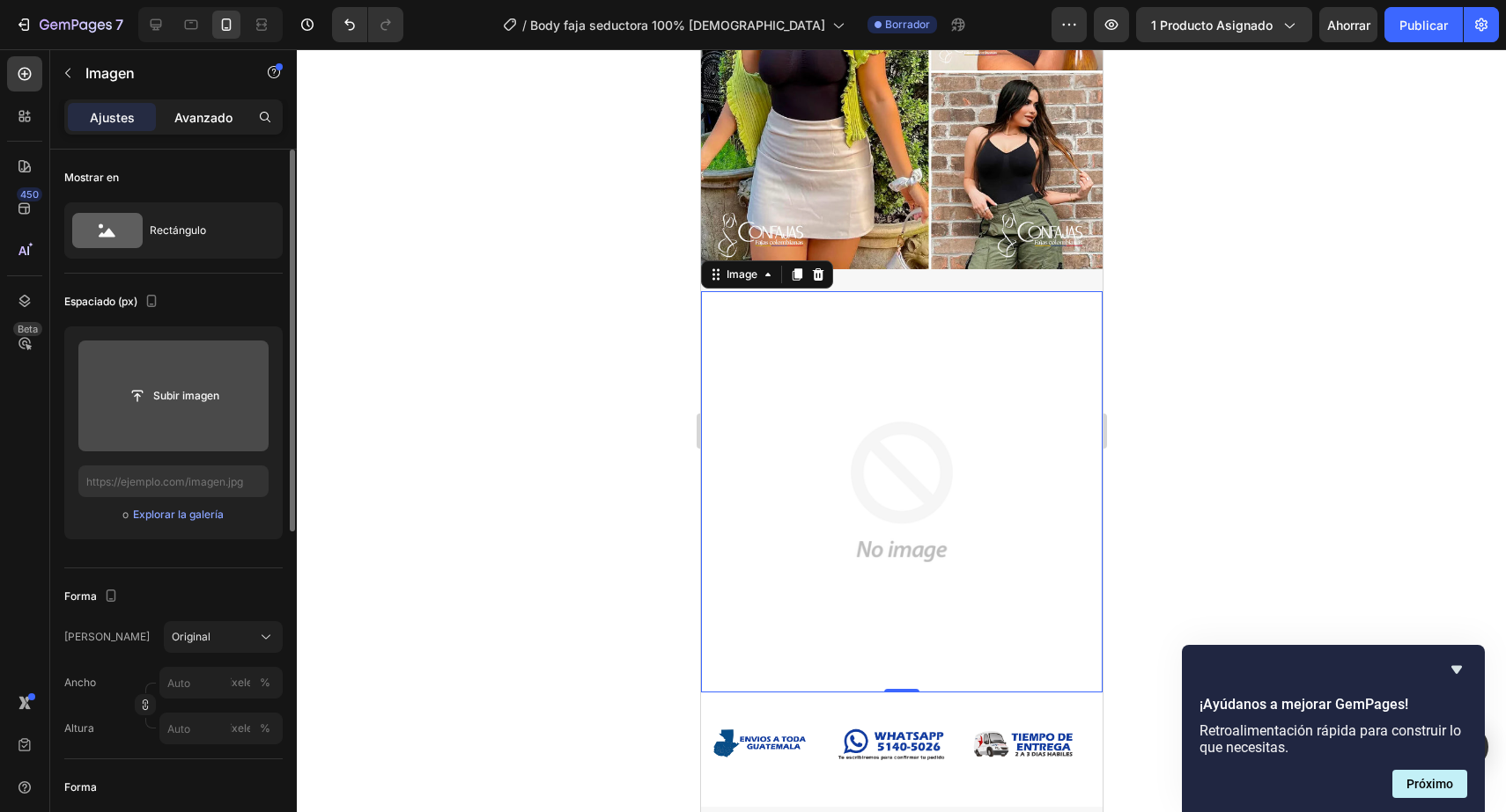
click at [168, 107] on div "Avanzado" at bounding box center [203, 117] width 88 height 29
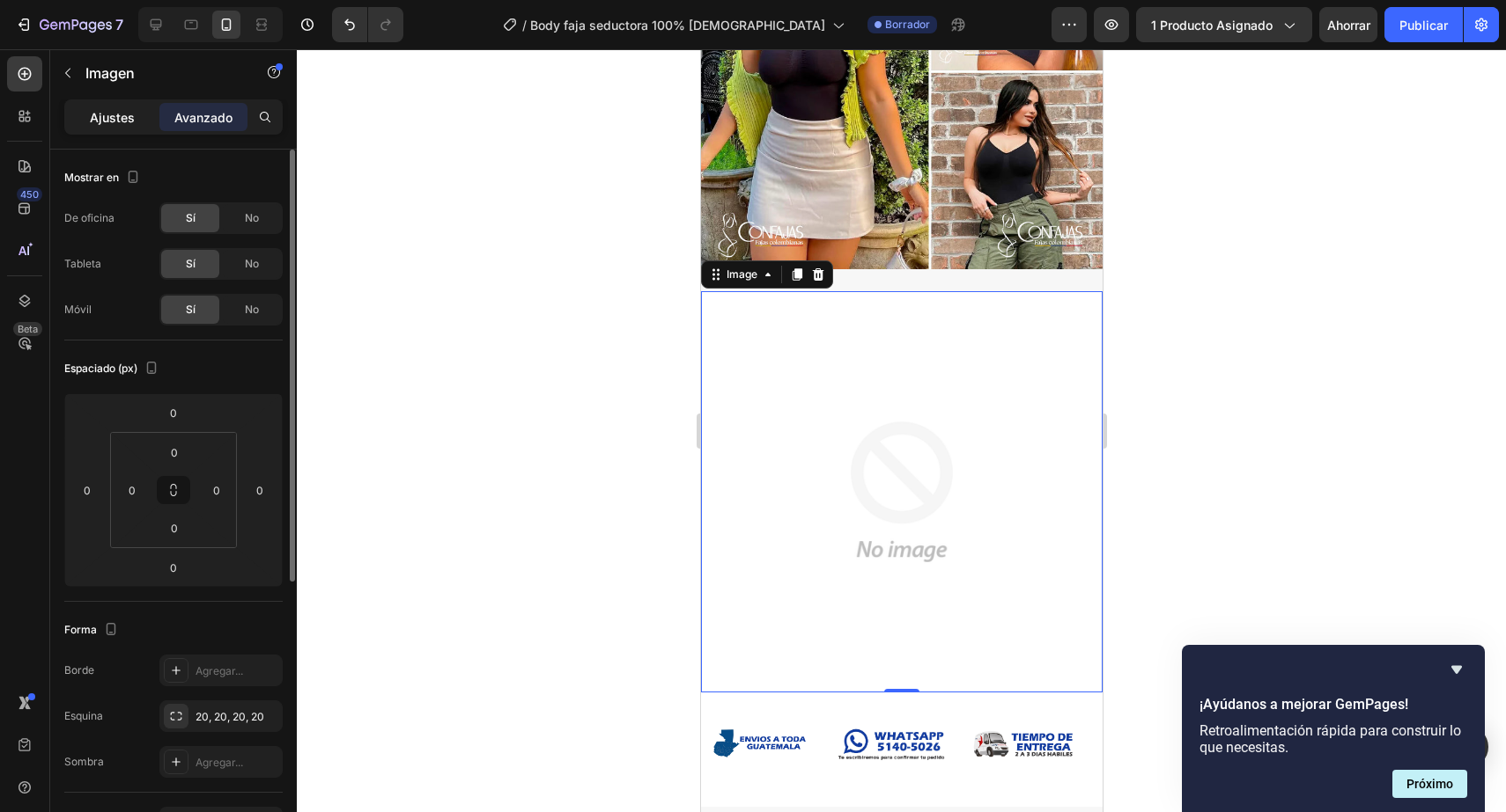
click at [131, 120] on font "Ajustes" at bounding box center [112, 117] width 45 height 15
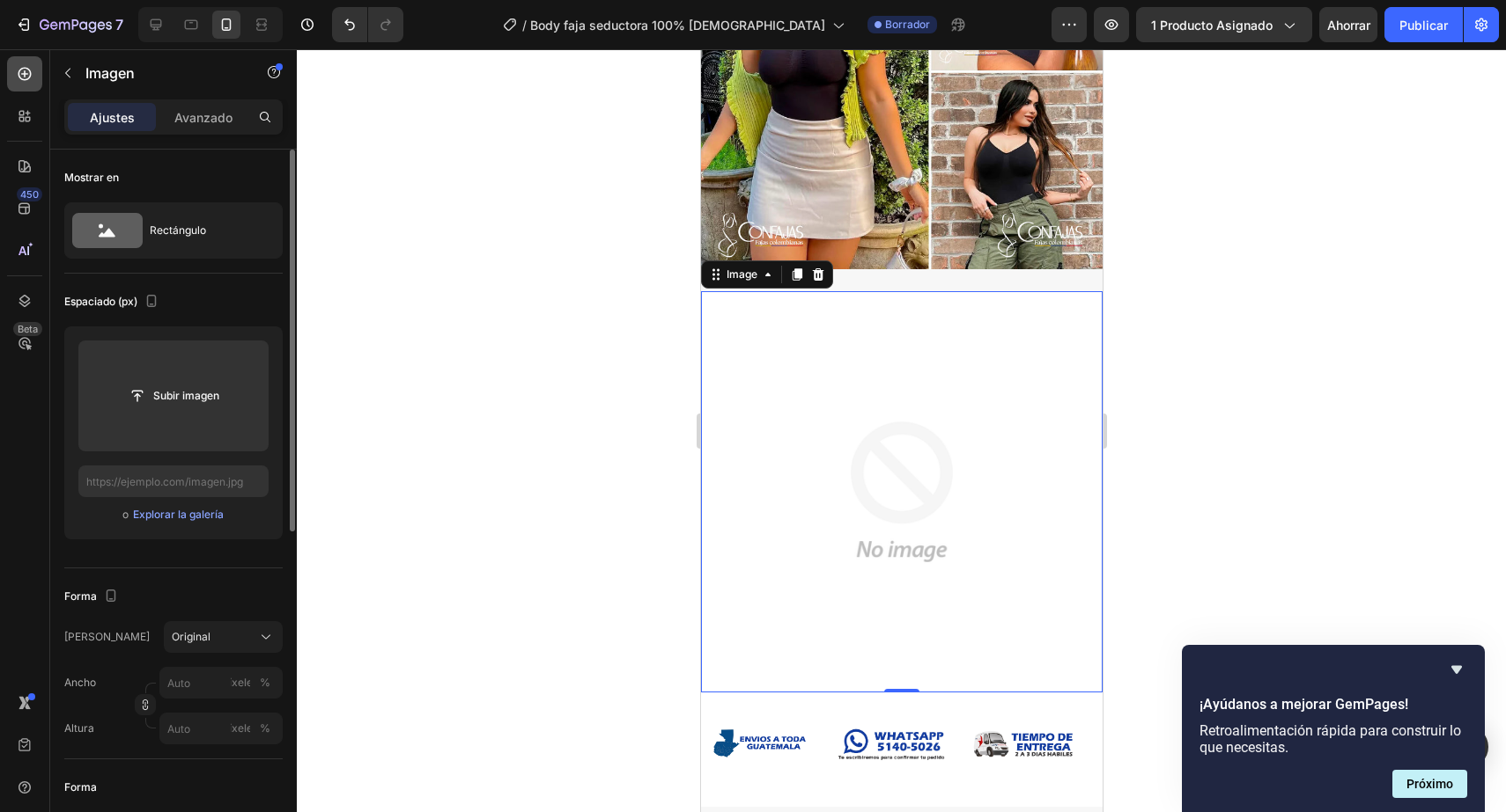
click at [10, 74] on div at bounding box center [24, 73] width 35 height 35
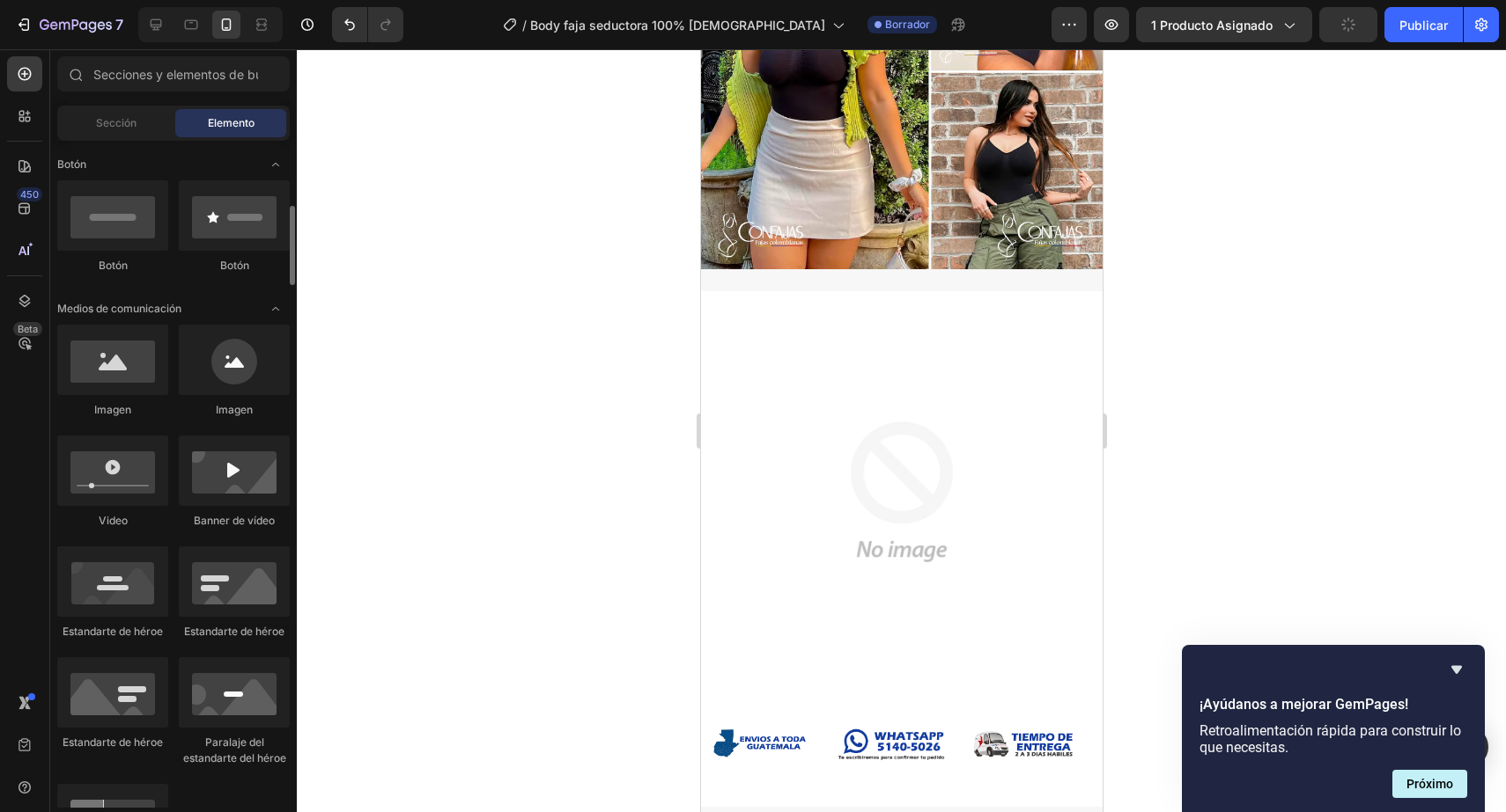
scroll to position [388, 0]
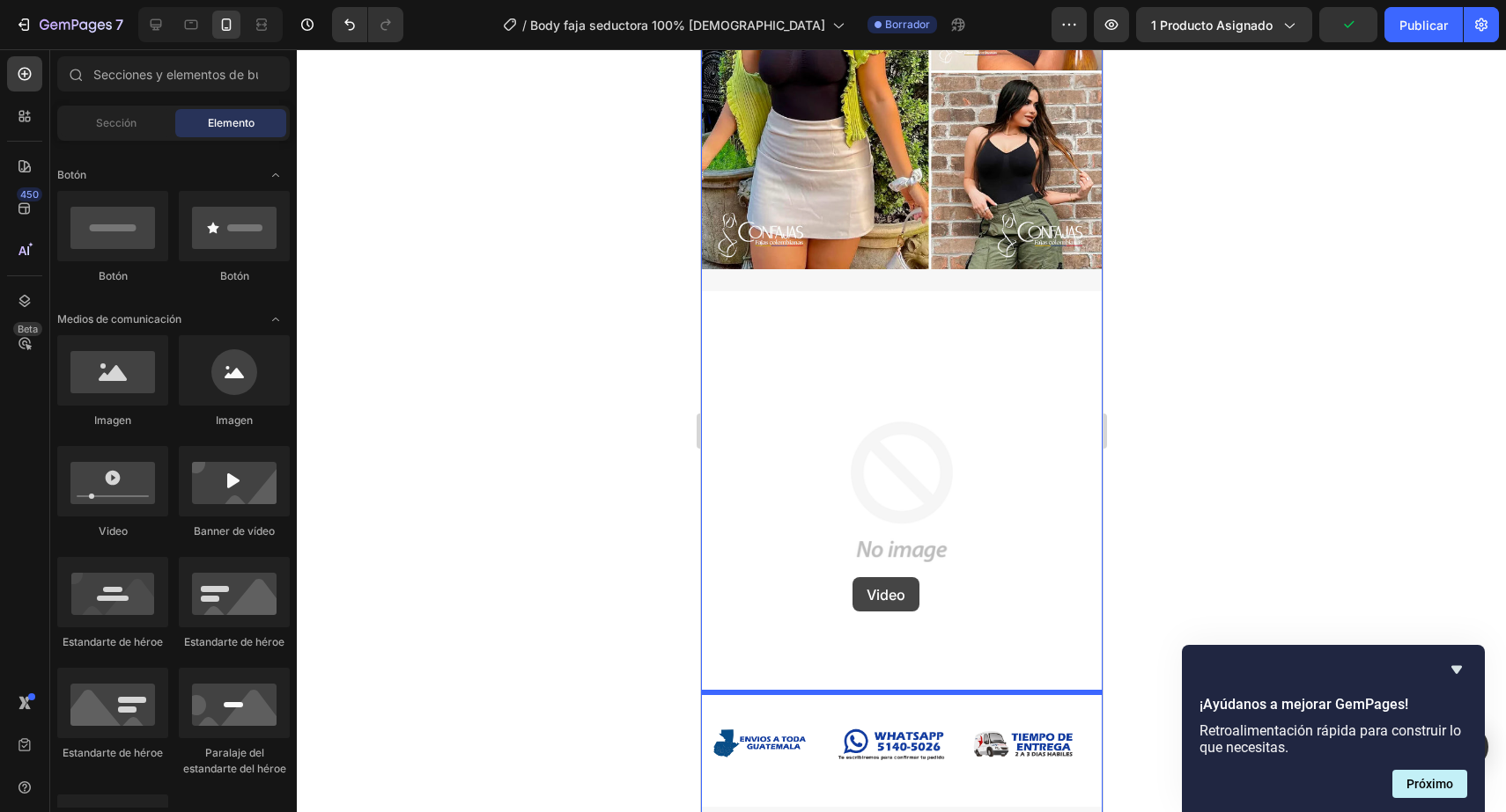
drag, startPoint x: 823, startPoint y: 540, endPoint x: 851, endPoint y: 577, distance: 46.4
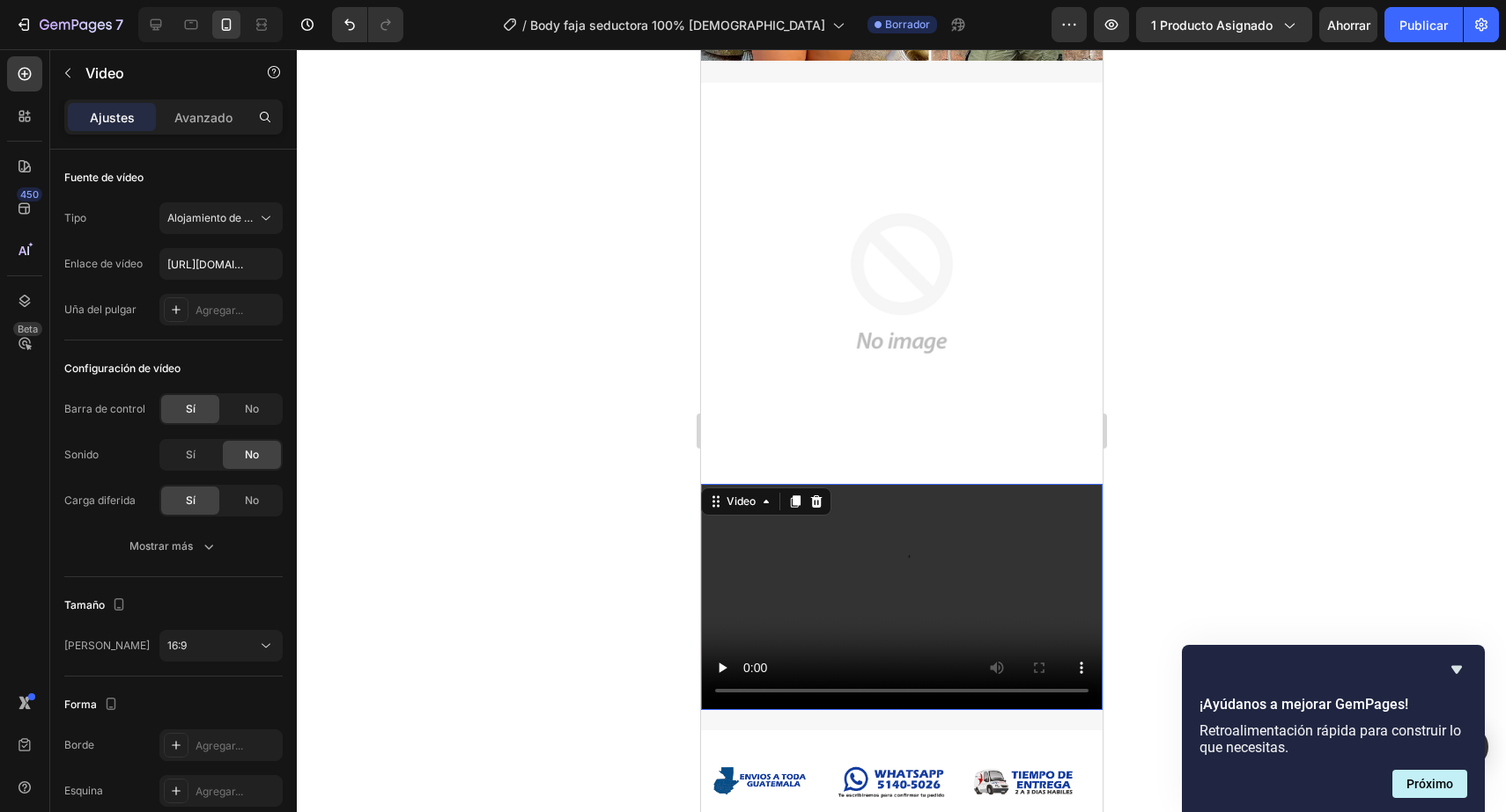
scroll to position [1687, 0]
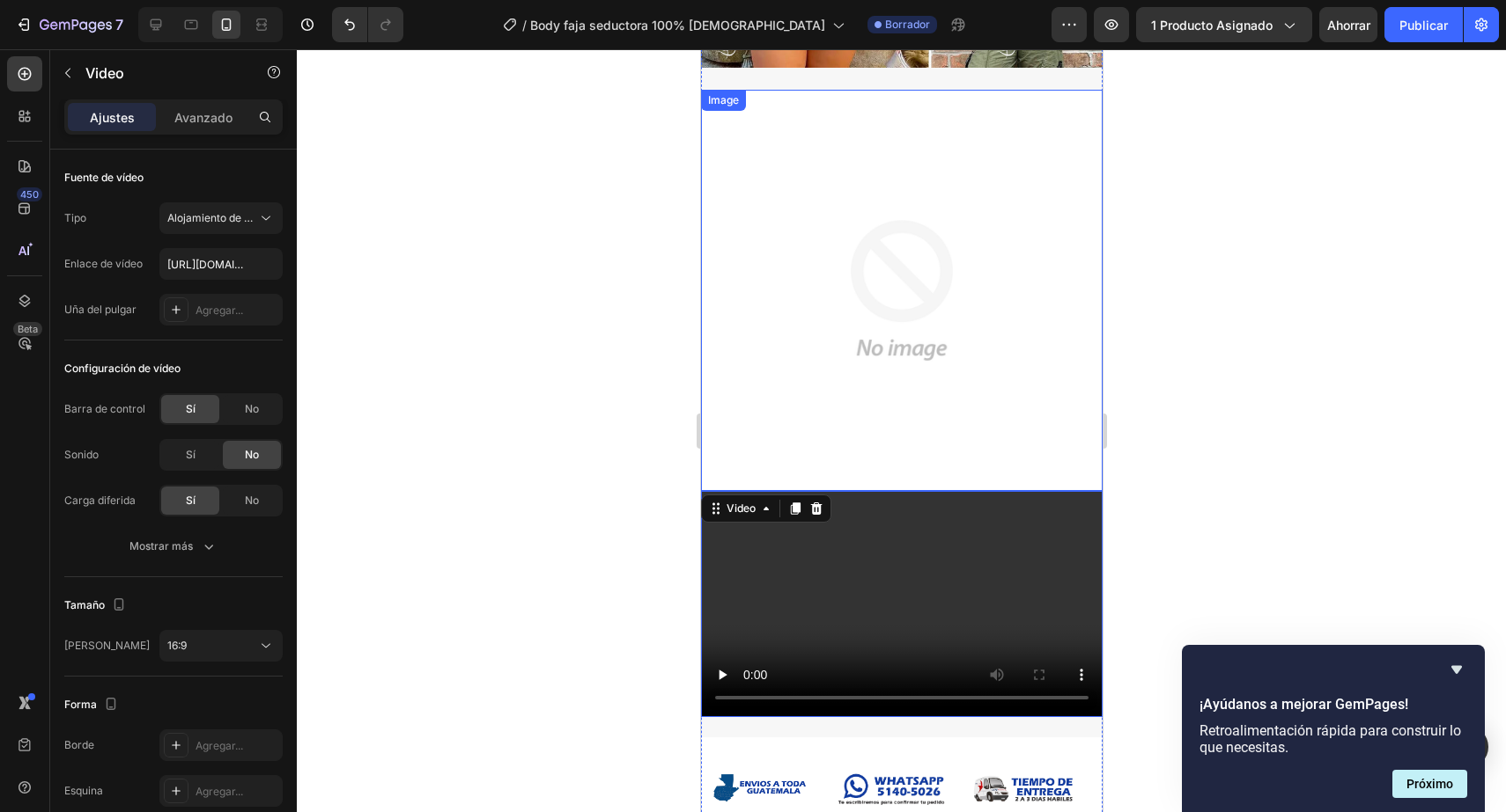
click at [861, 409] on img at bounding box center [900, 290] width 402 height 402
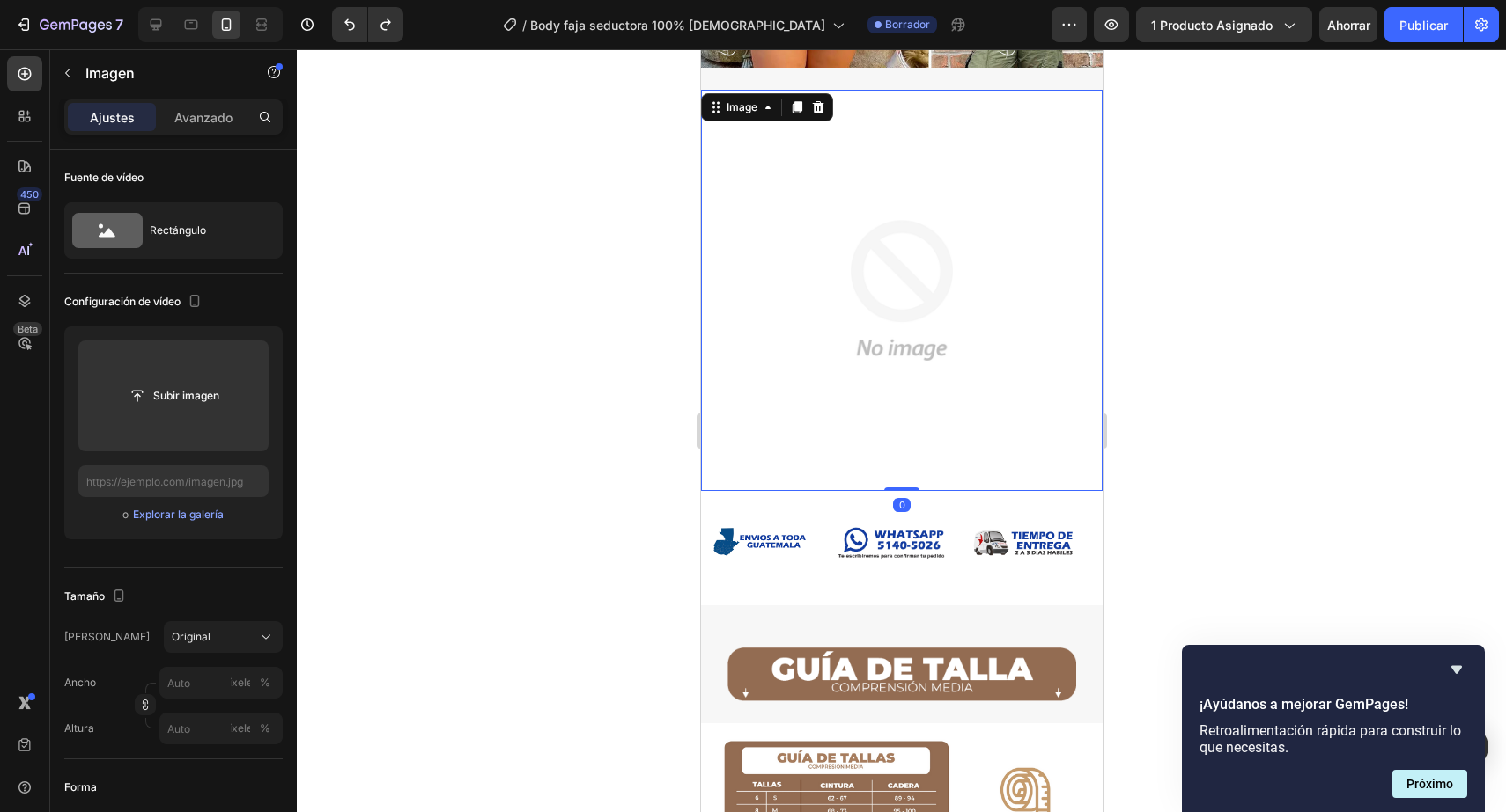
type input "https://cdn.shopify.com/s/files/1/0402/6846/4283/files/gempages_569951632696018…"
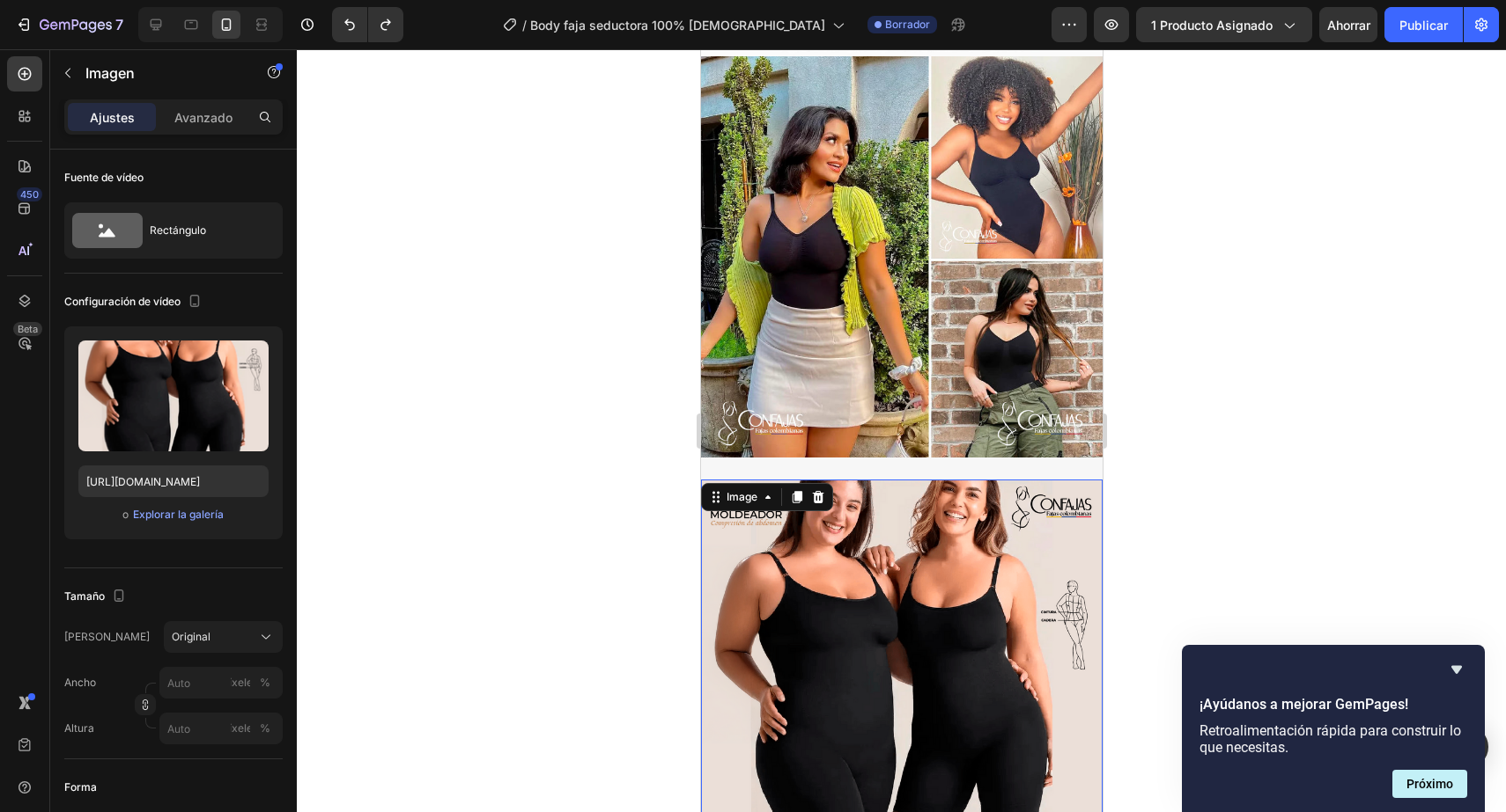
scroll to position [1295, 0]
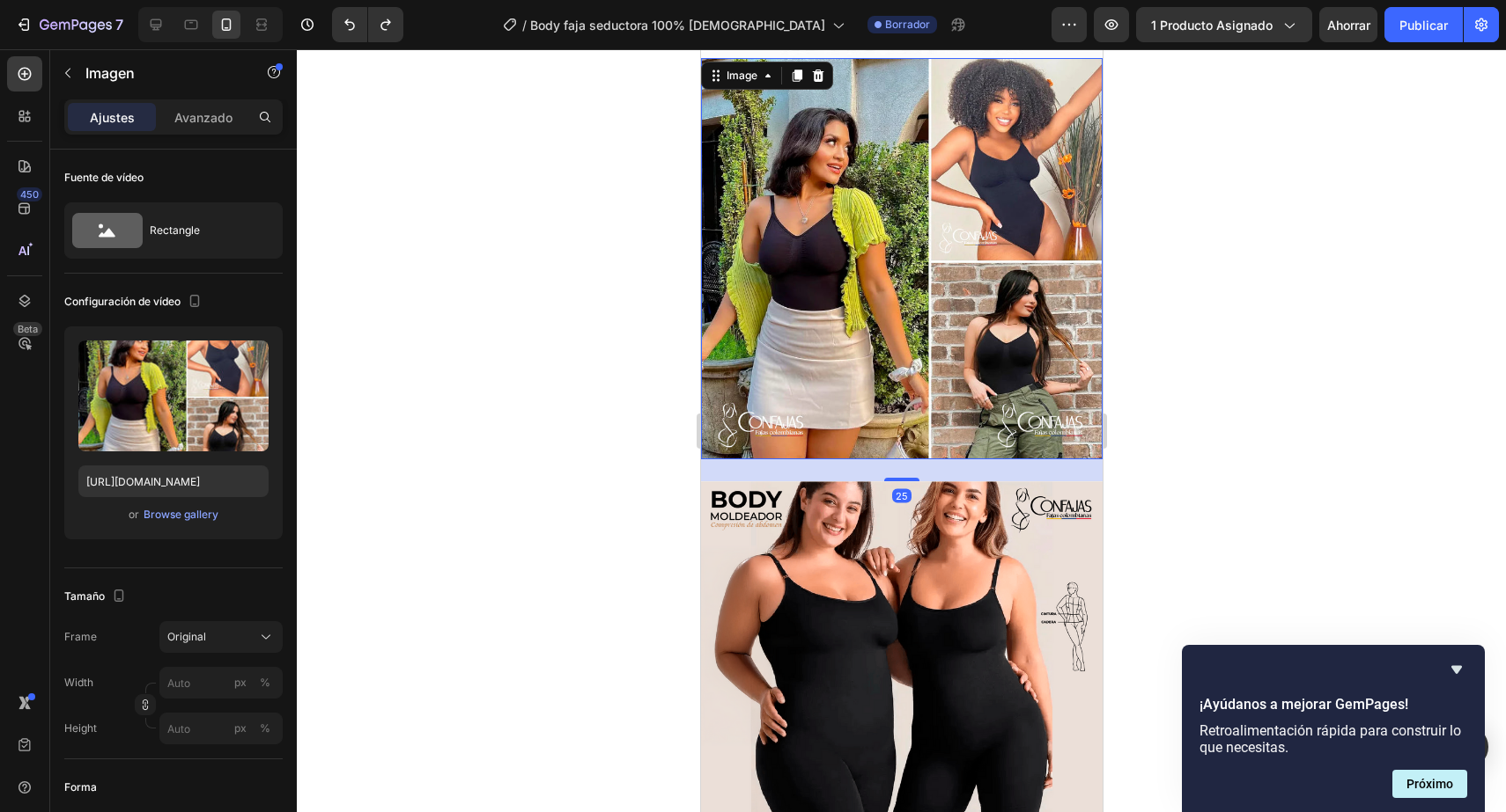
click at [880, 372] on img at bounding box center [900, 259] width 402 height 402
click at [868, 330] on img at bounding box center [900, 259] width 402 height 402
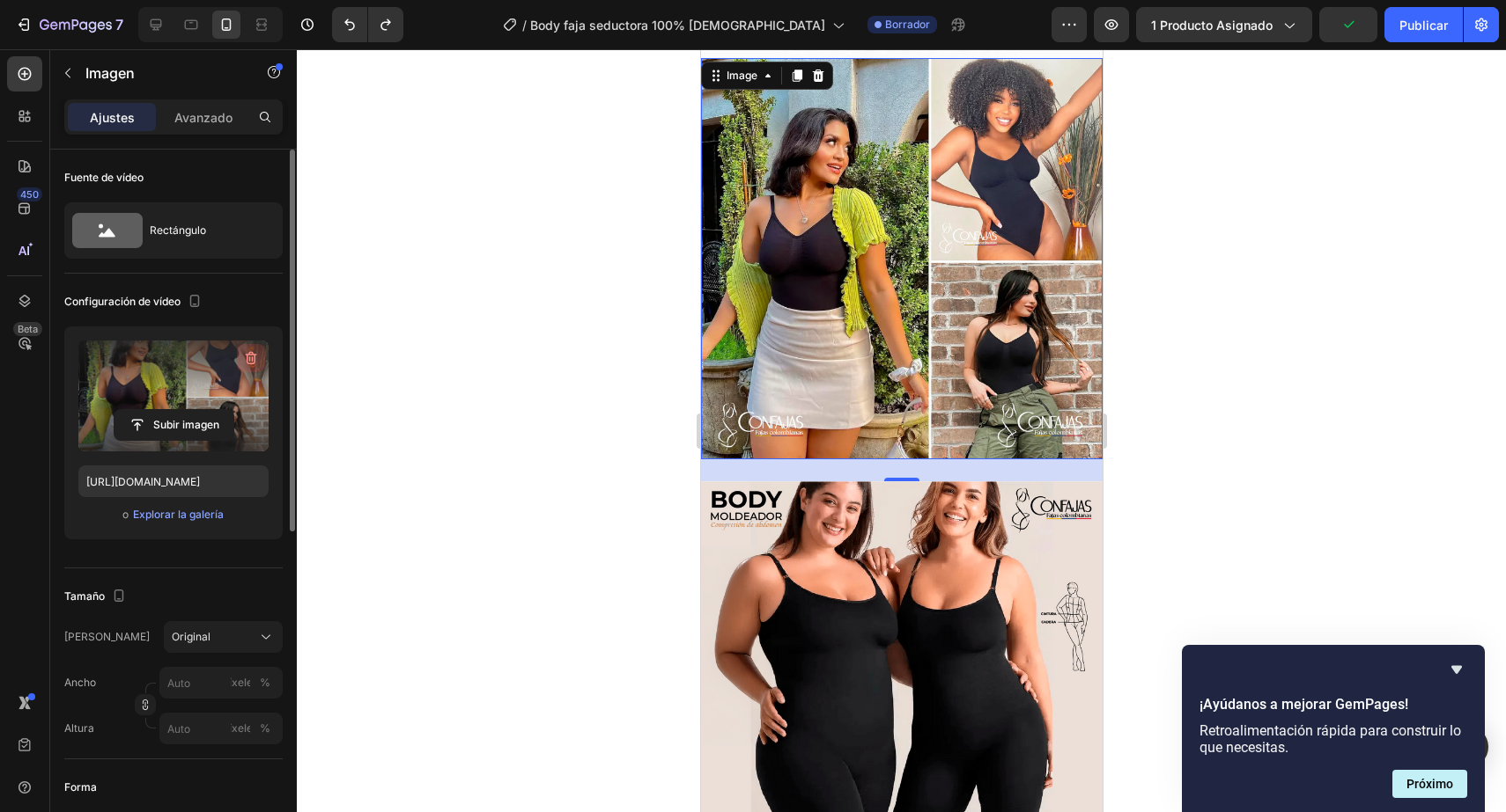
click at [250, 364] on icon "button" at bounding box center [251, 359] width 11 height 13
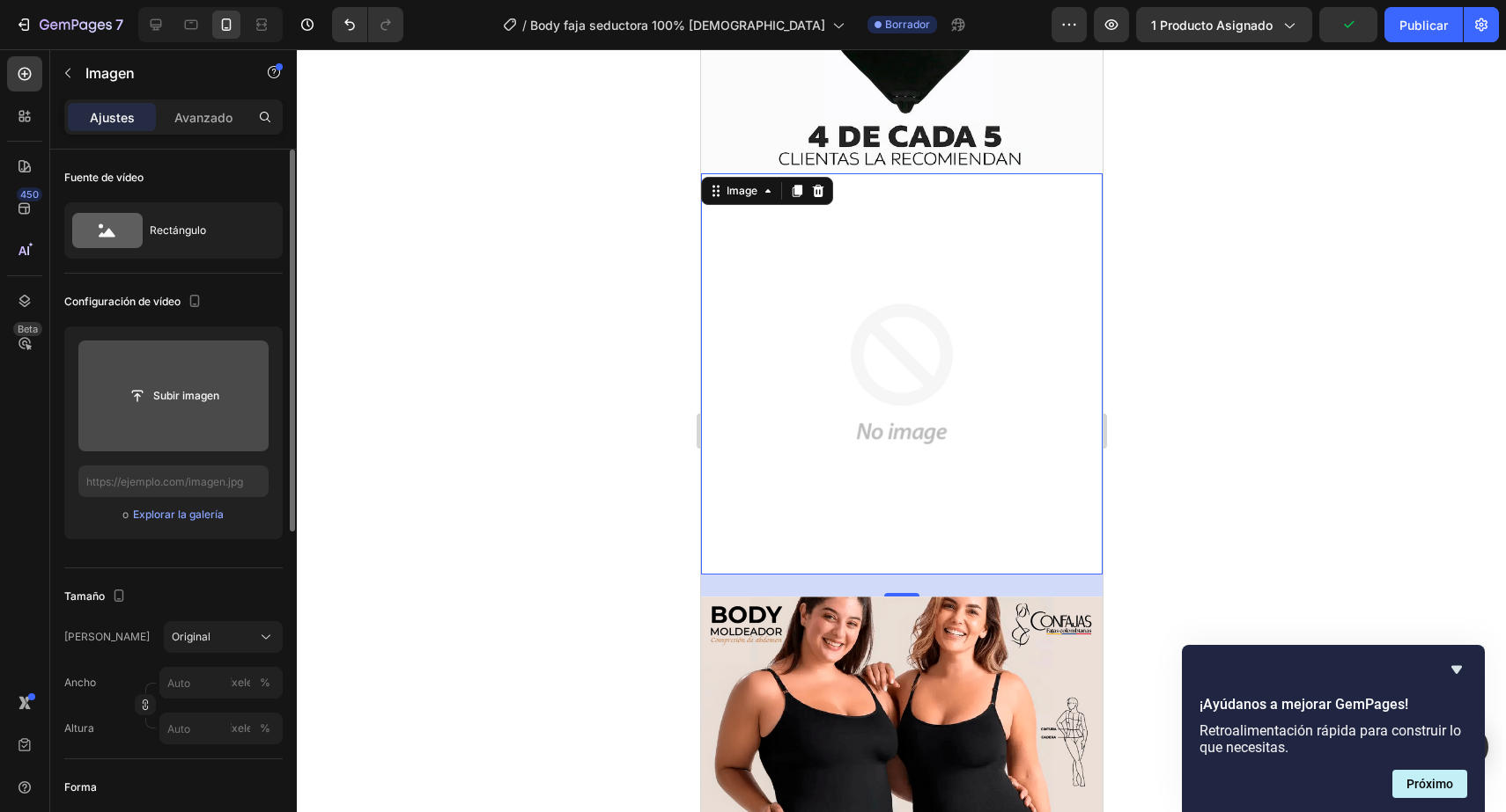
scroll to position [1176, 0]
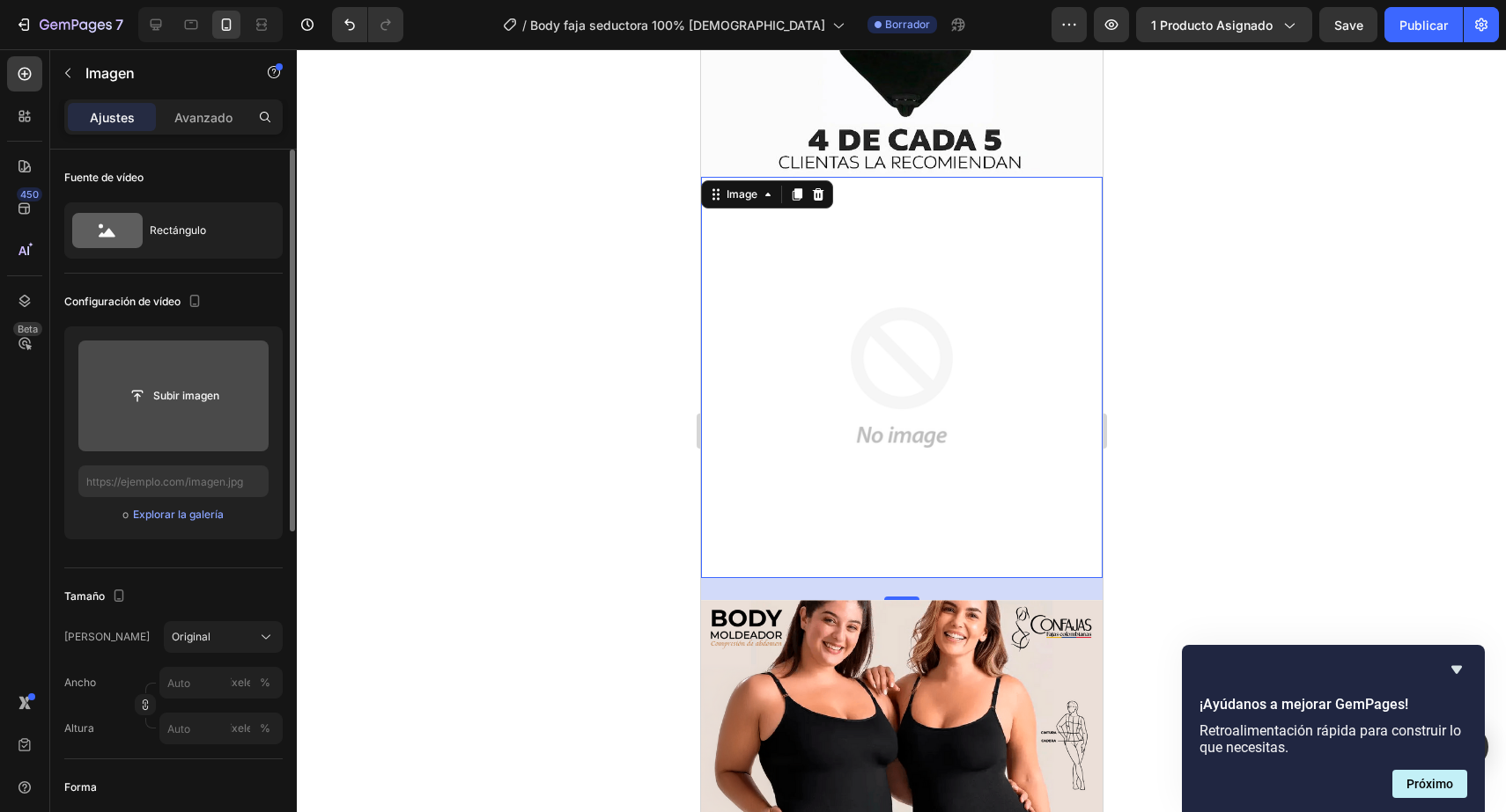
click at [911, 400] on img at bounding box center [900, 377] width 402 height 402
click at [834, 367] on img at bounding box center [900, 377] width 402 height 402
click at [818, 195] on icon at bounding box center [817, 194] width 14 height 14
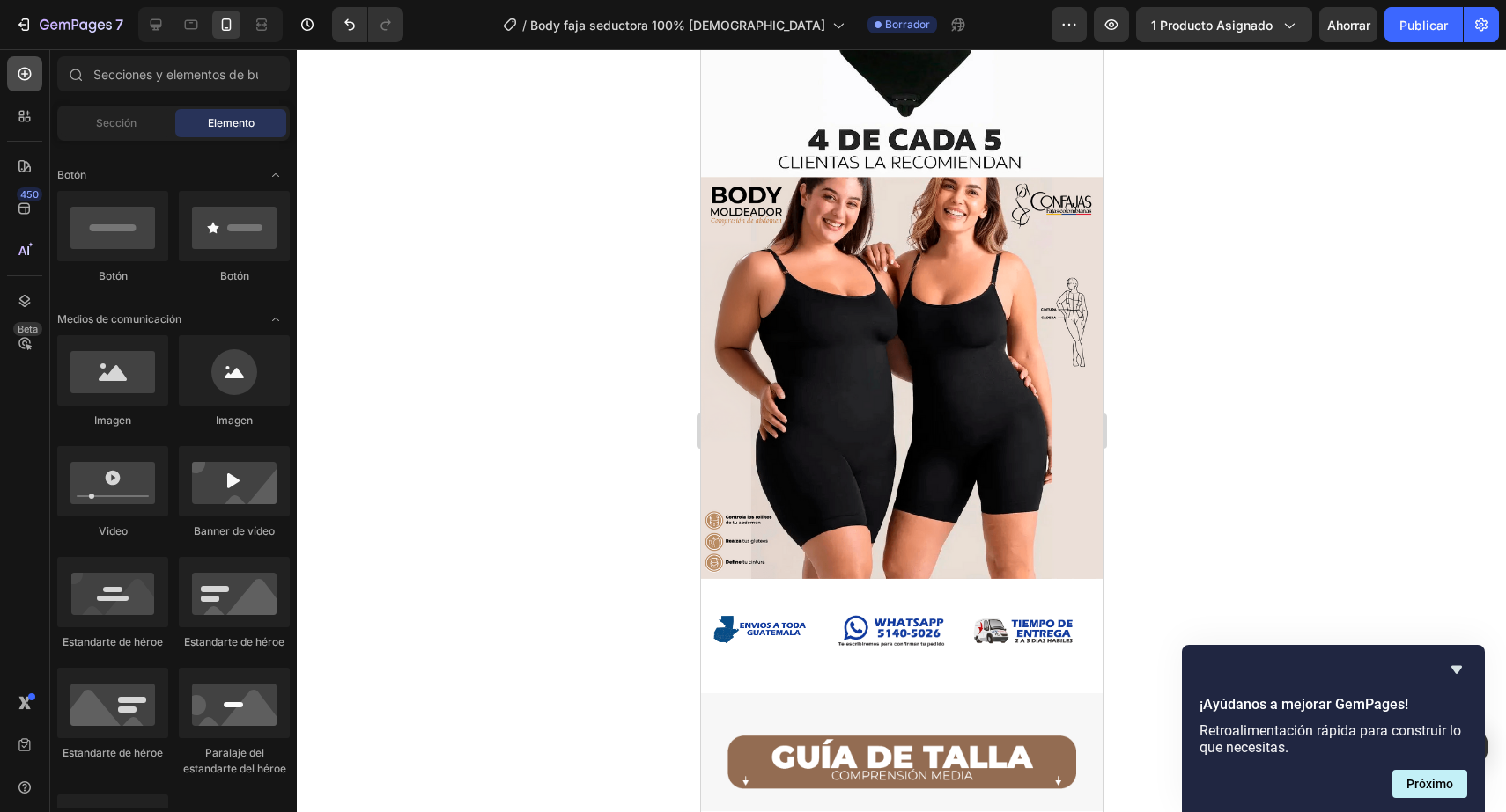
click at [14, 72] on div at bounding box center [24, 73] width 35 height 35
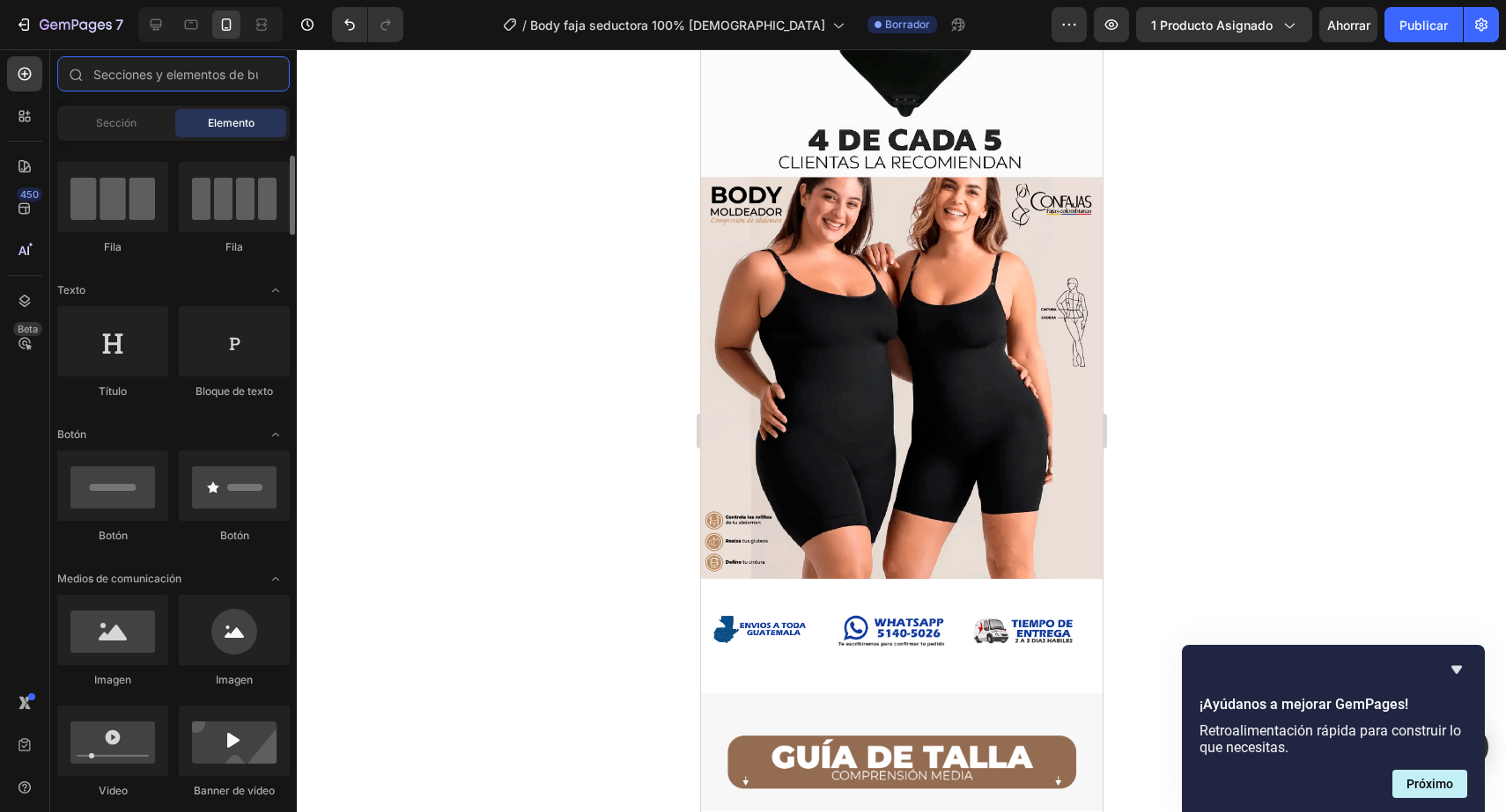
scroll to position [0, 0]
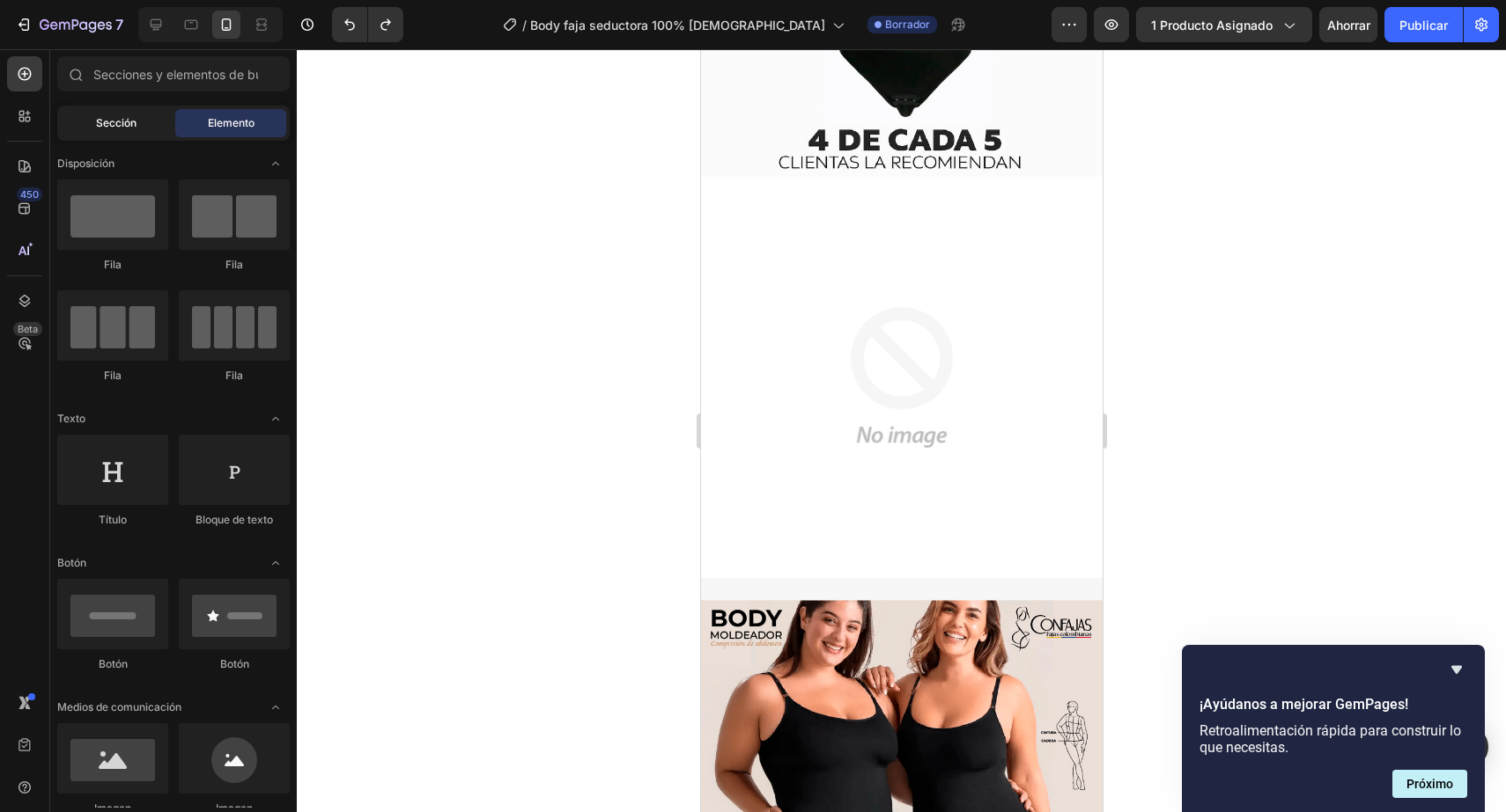
click at [113, 126] on font "Sección" at bounding box center [116, 123] width 40 height 13
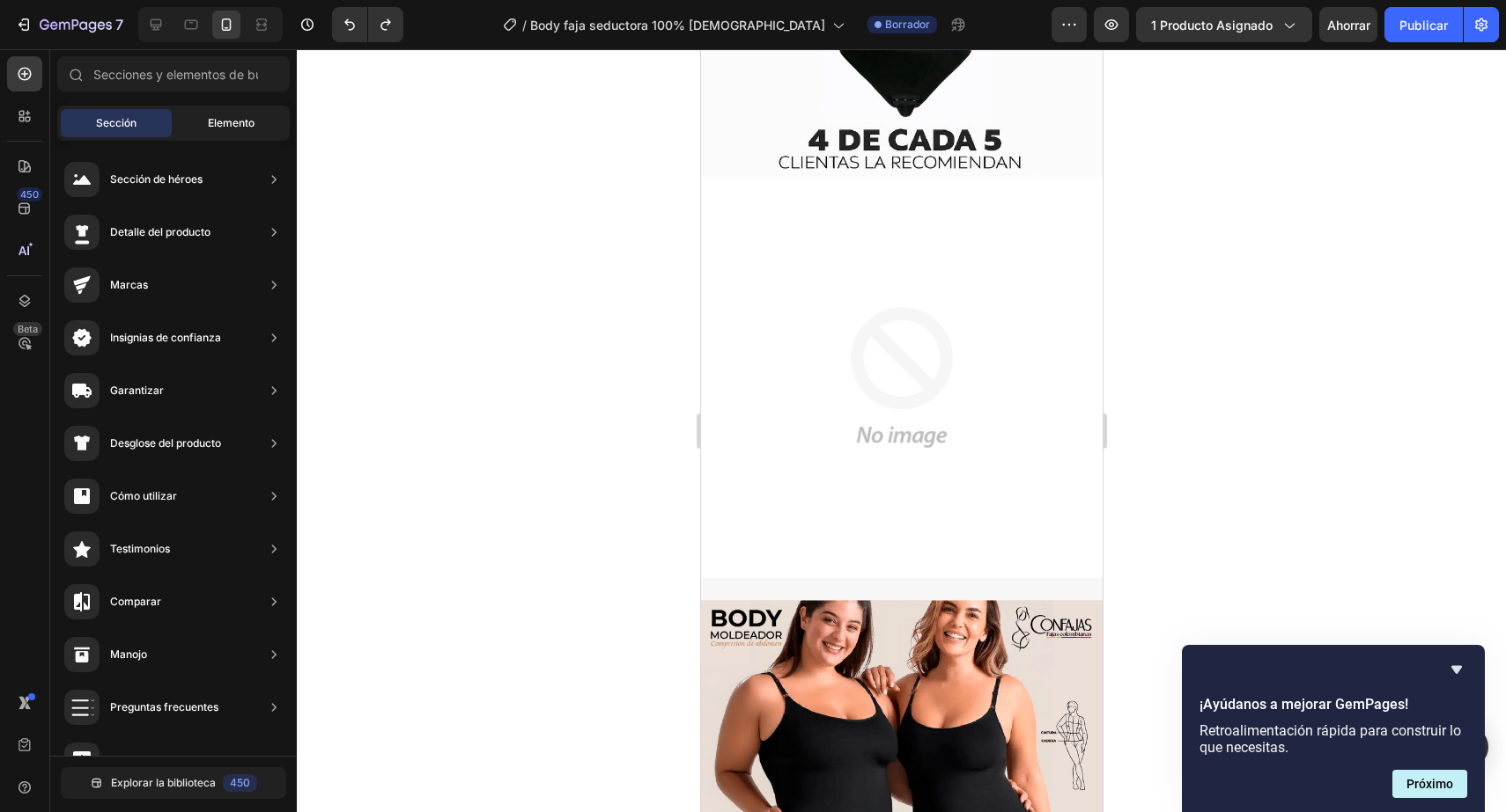
click at [190, 111] on div "Elemento" at bounding box center [231, 123] width 111 height 29
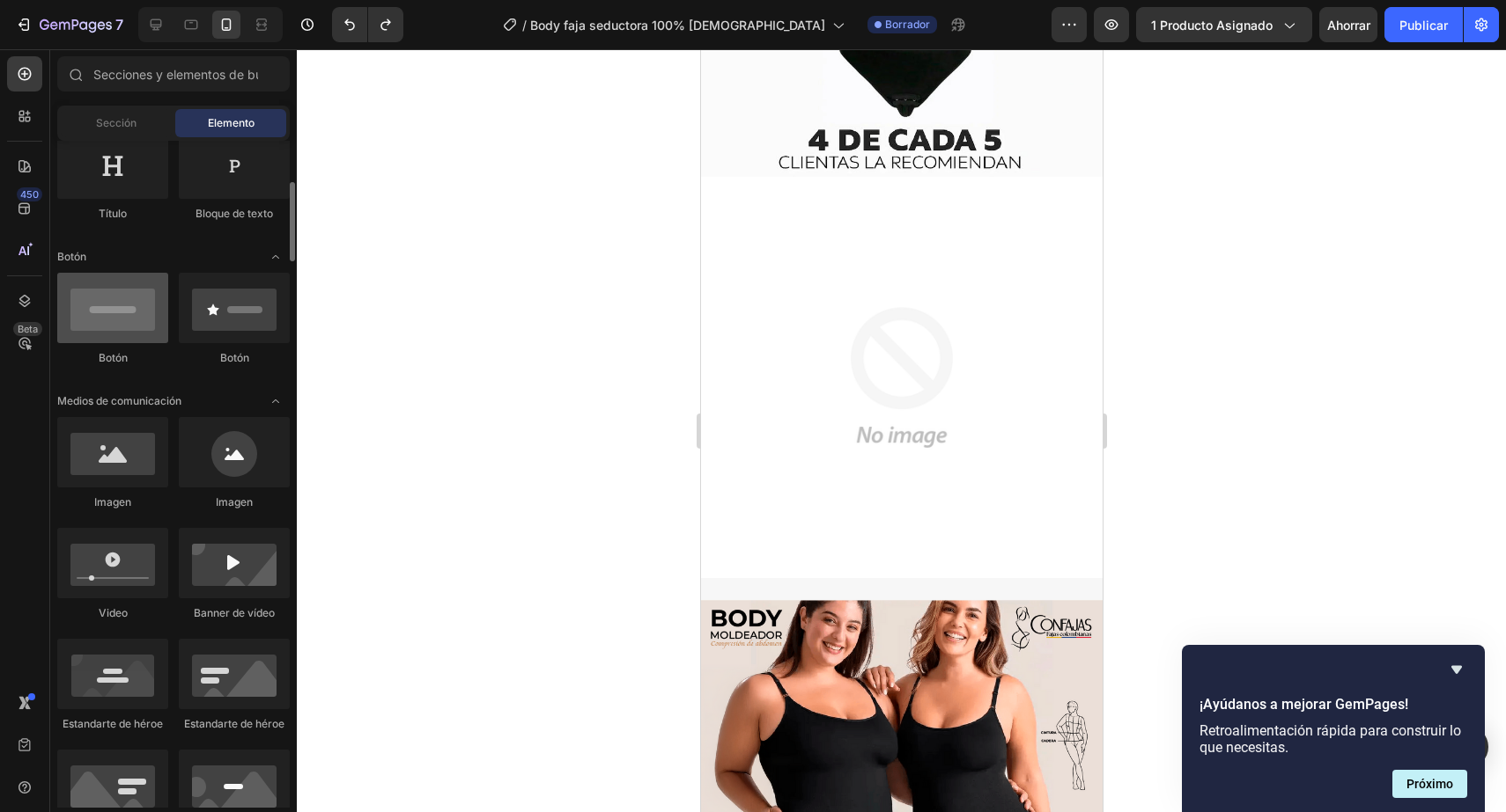
scroll to position [347, 0]
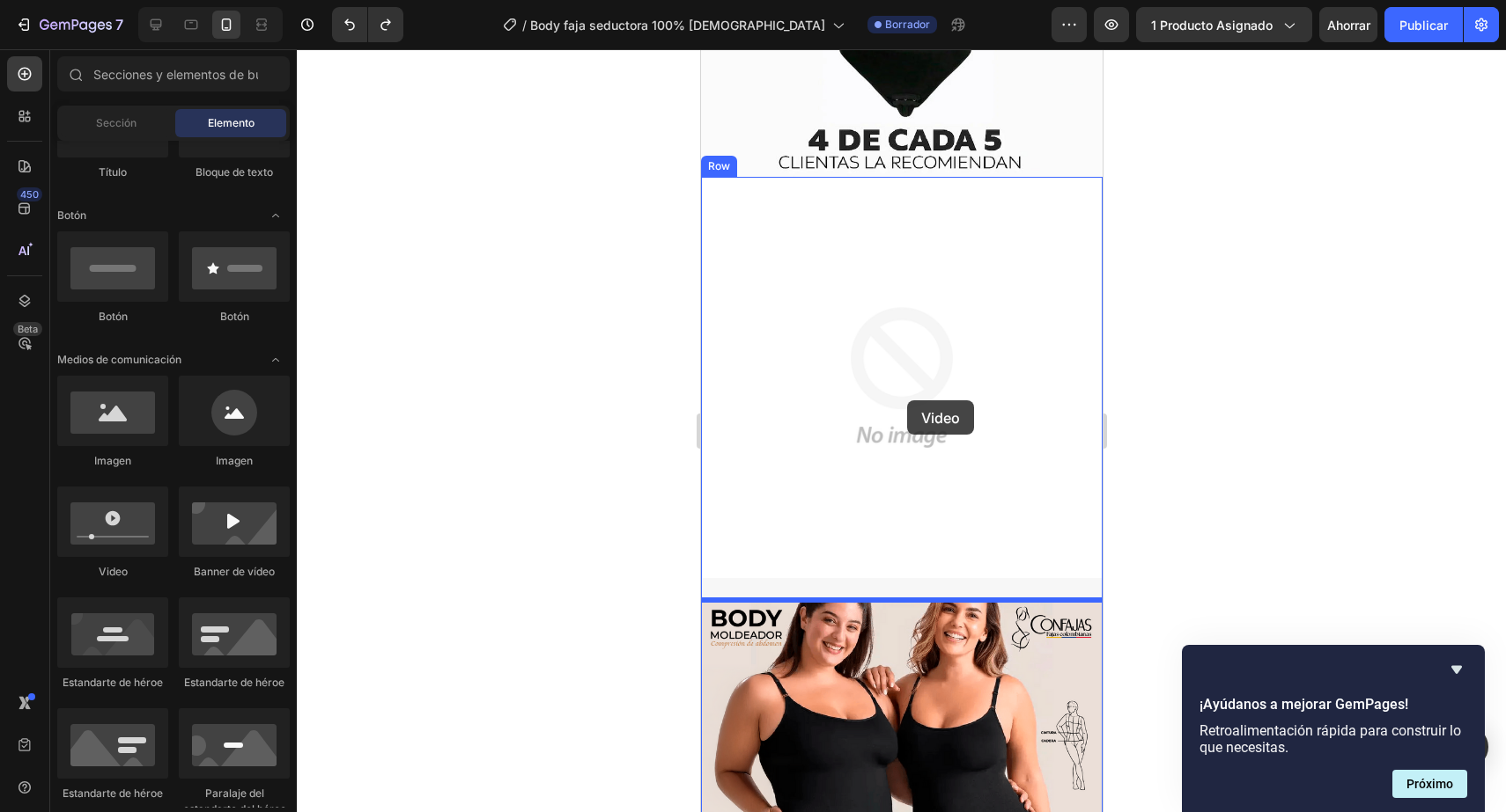
drag, startPoint x: 815, startPoint y: 573, endPoint x: 918, endPoint y: 401, distance: 200.5
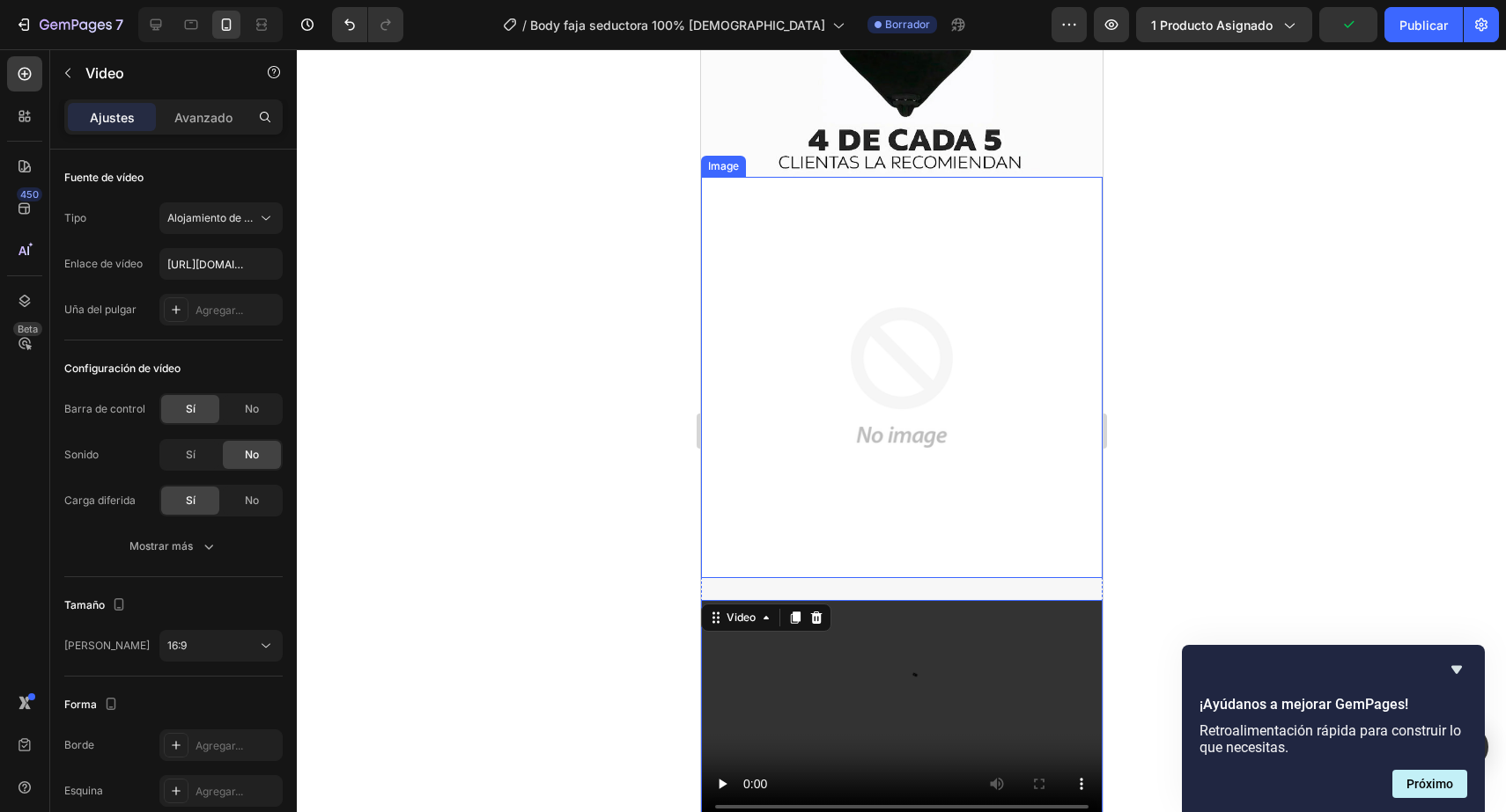
click at [827, 472] on img at bounding box center [900, 377] width 402 height 402
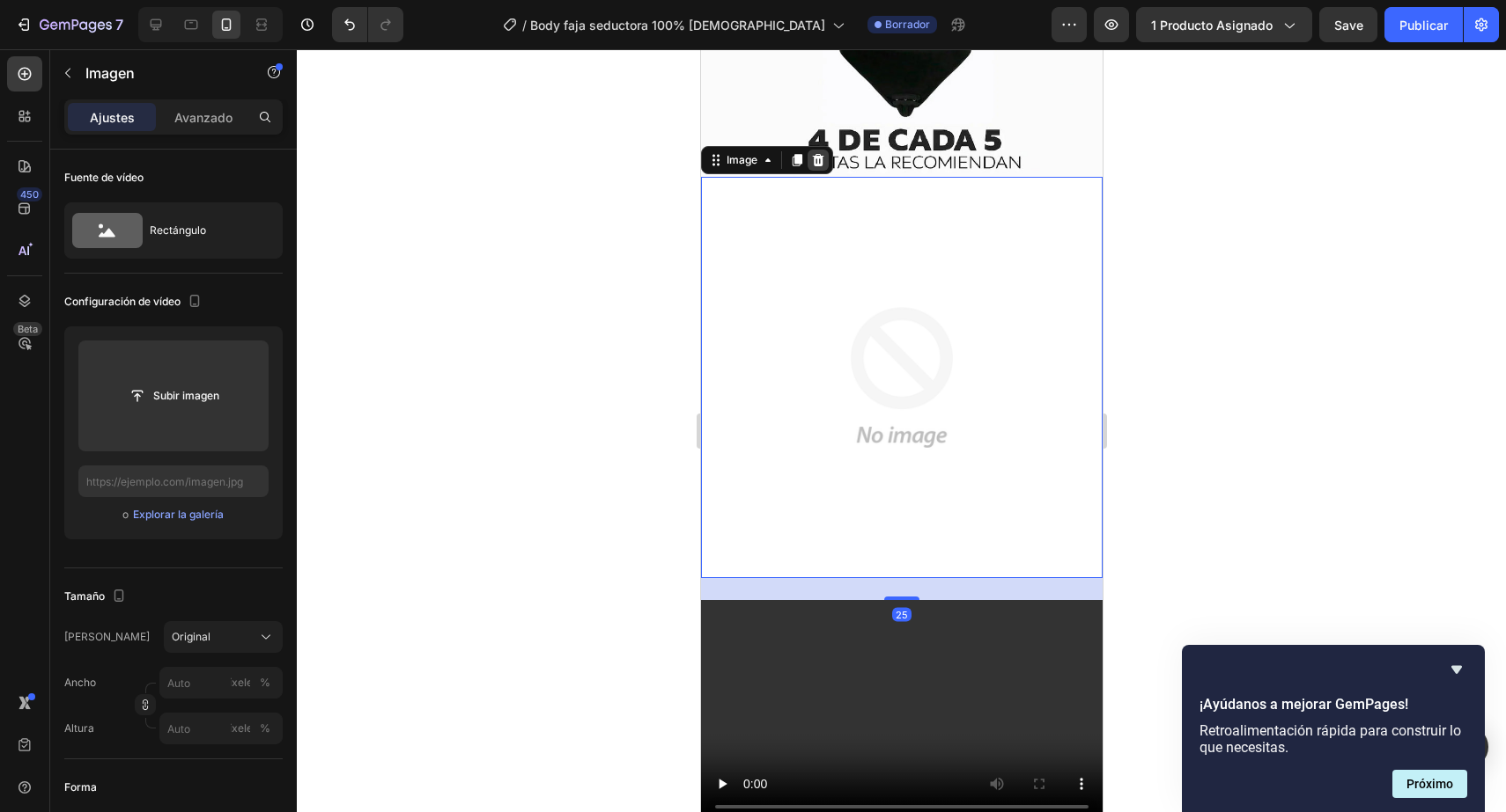
click at [812, 162] on icon at bounding box center [818, 159] width 11 height 12
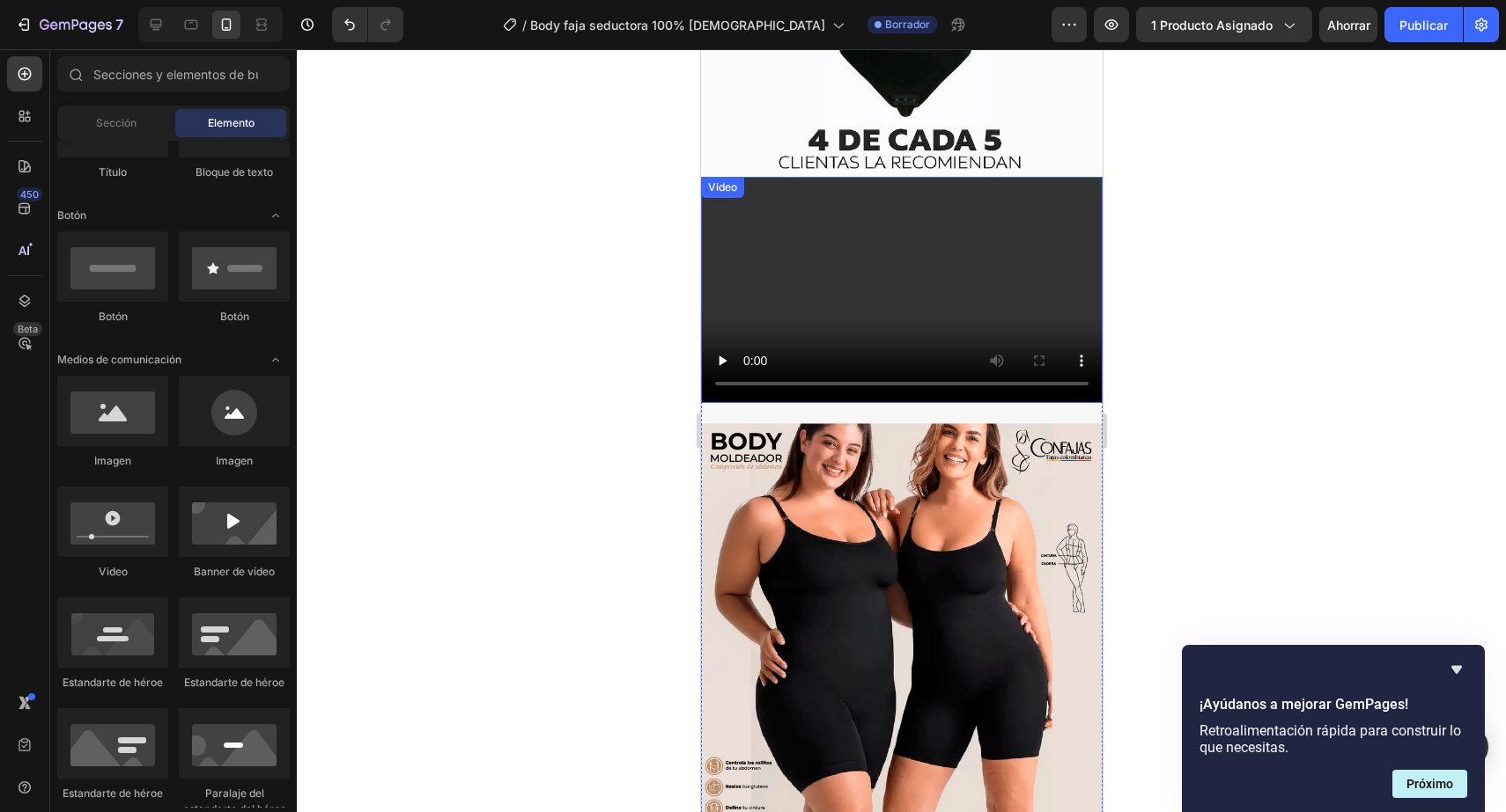
click at [847, 332] on video at bounding box center [900, 289] width 402 height 226
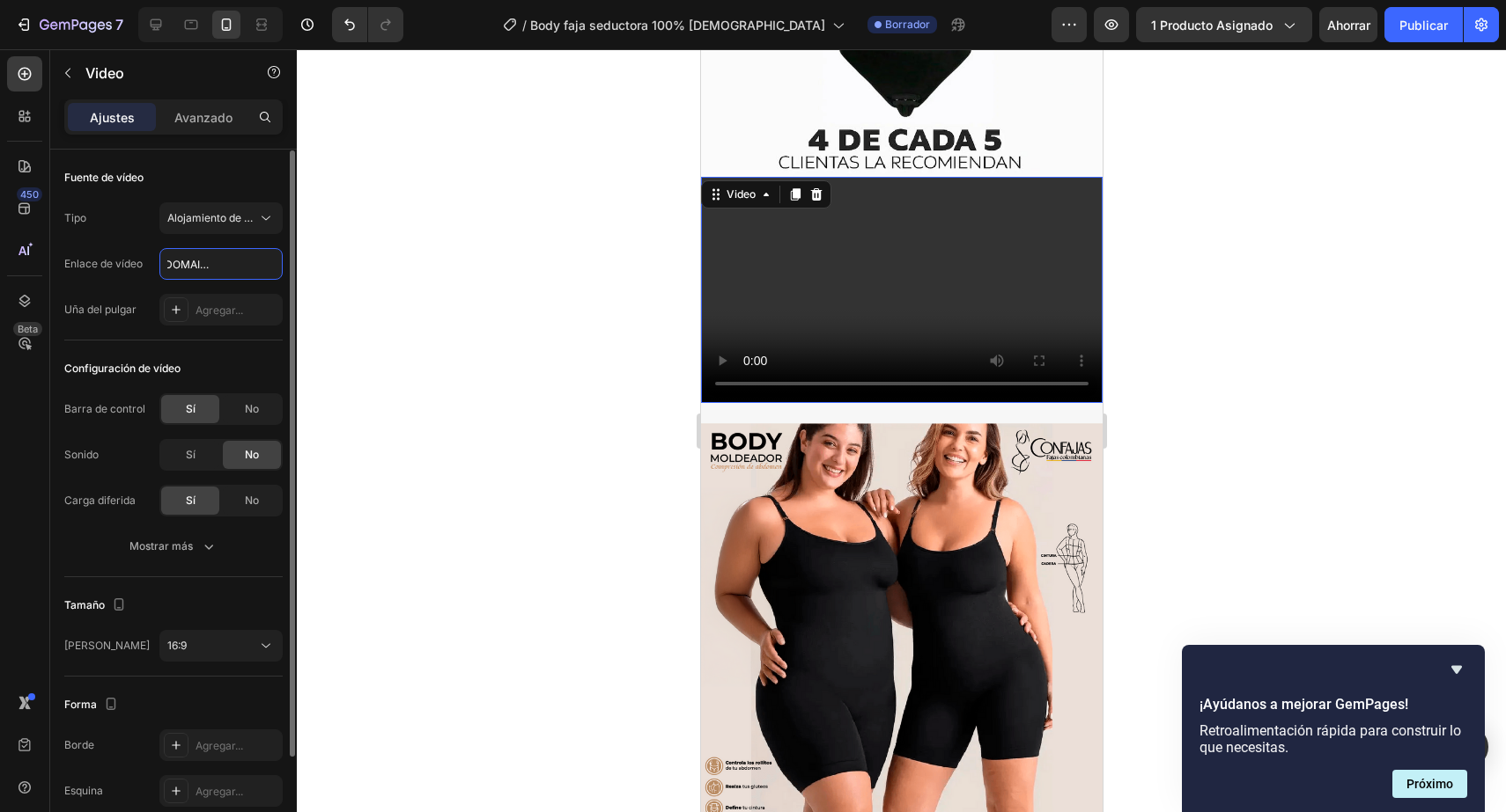
scroll to position [125, 0]
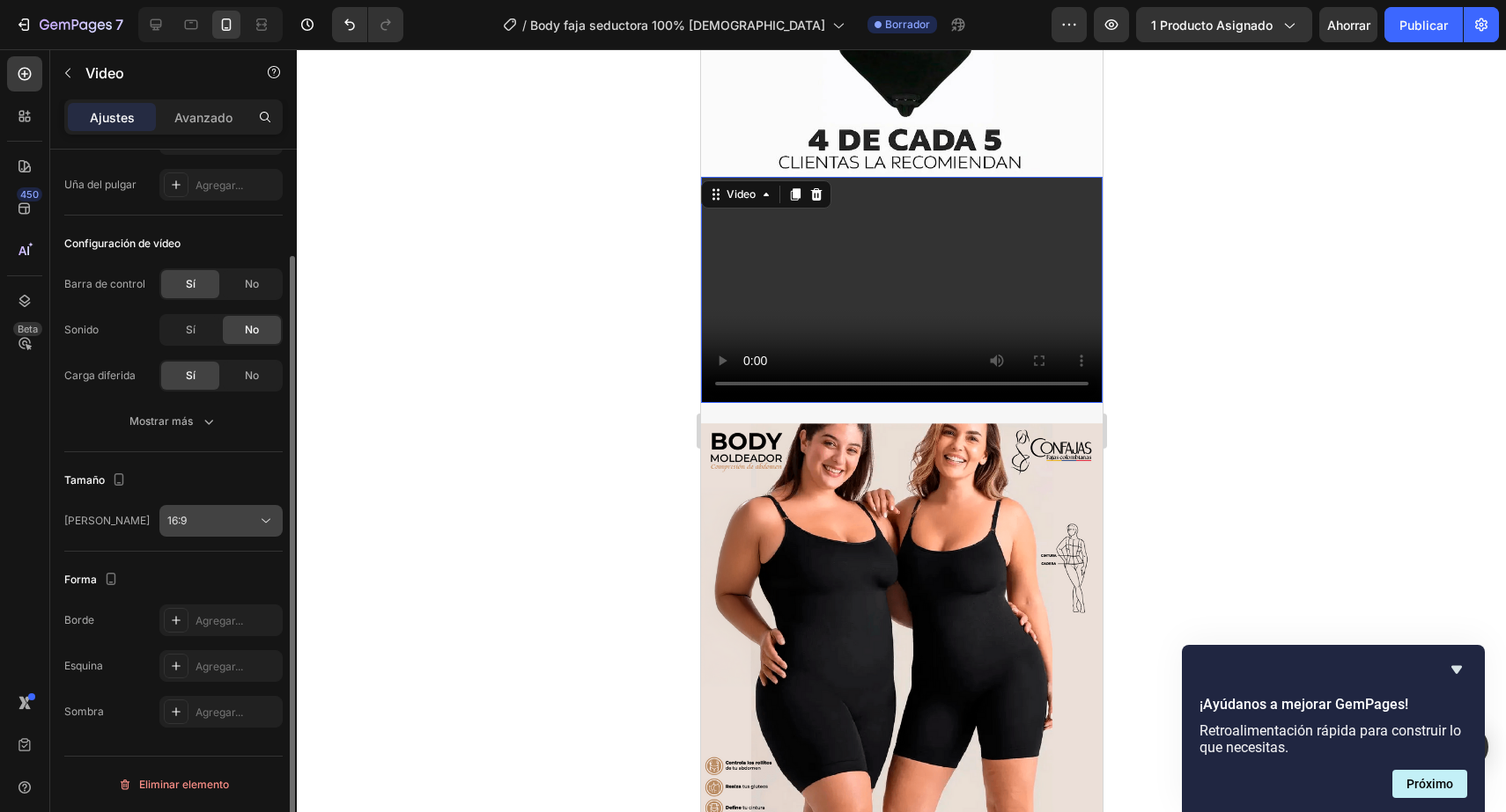
click at [199, 526] on div "16:9" at bounding box center [212, 521] width 90 height 16
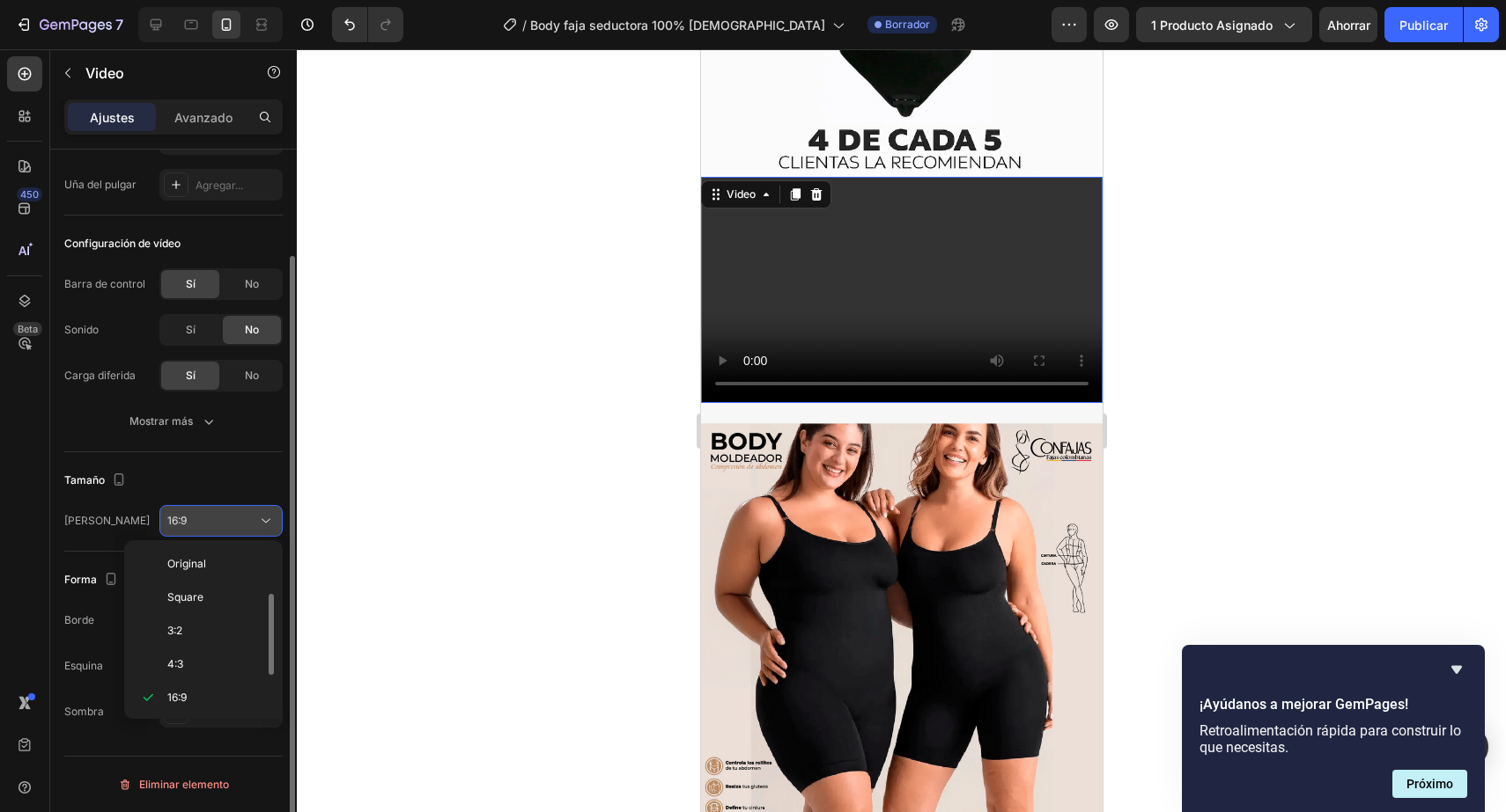
scroll to position [31, 0]
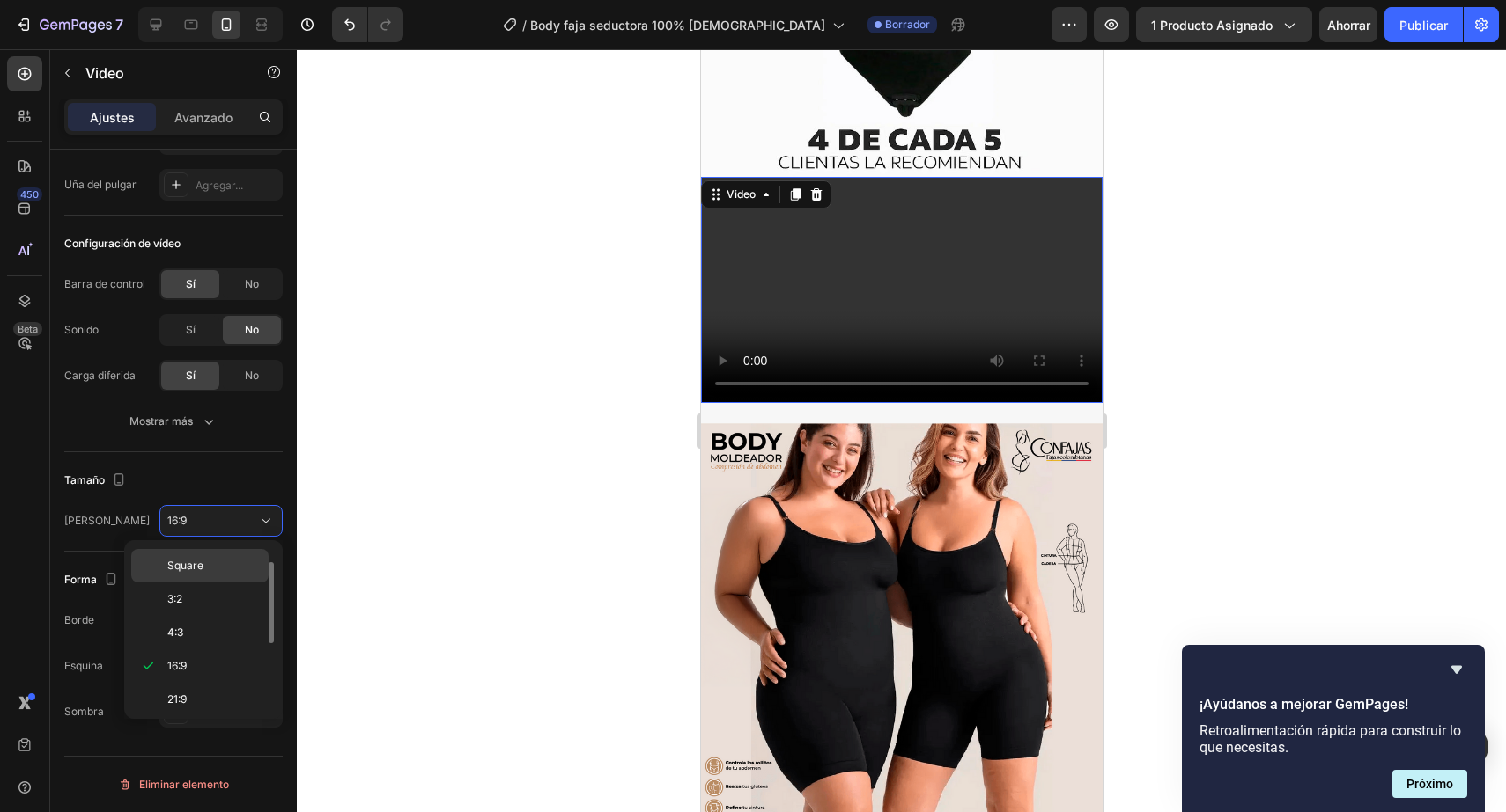
click at [189, 555] on div "Square" at bounding box center [199, 566] width 137 height 33
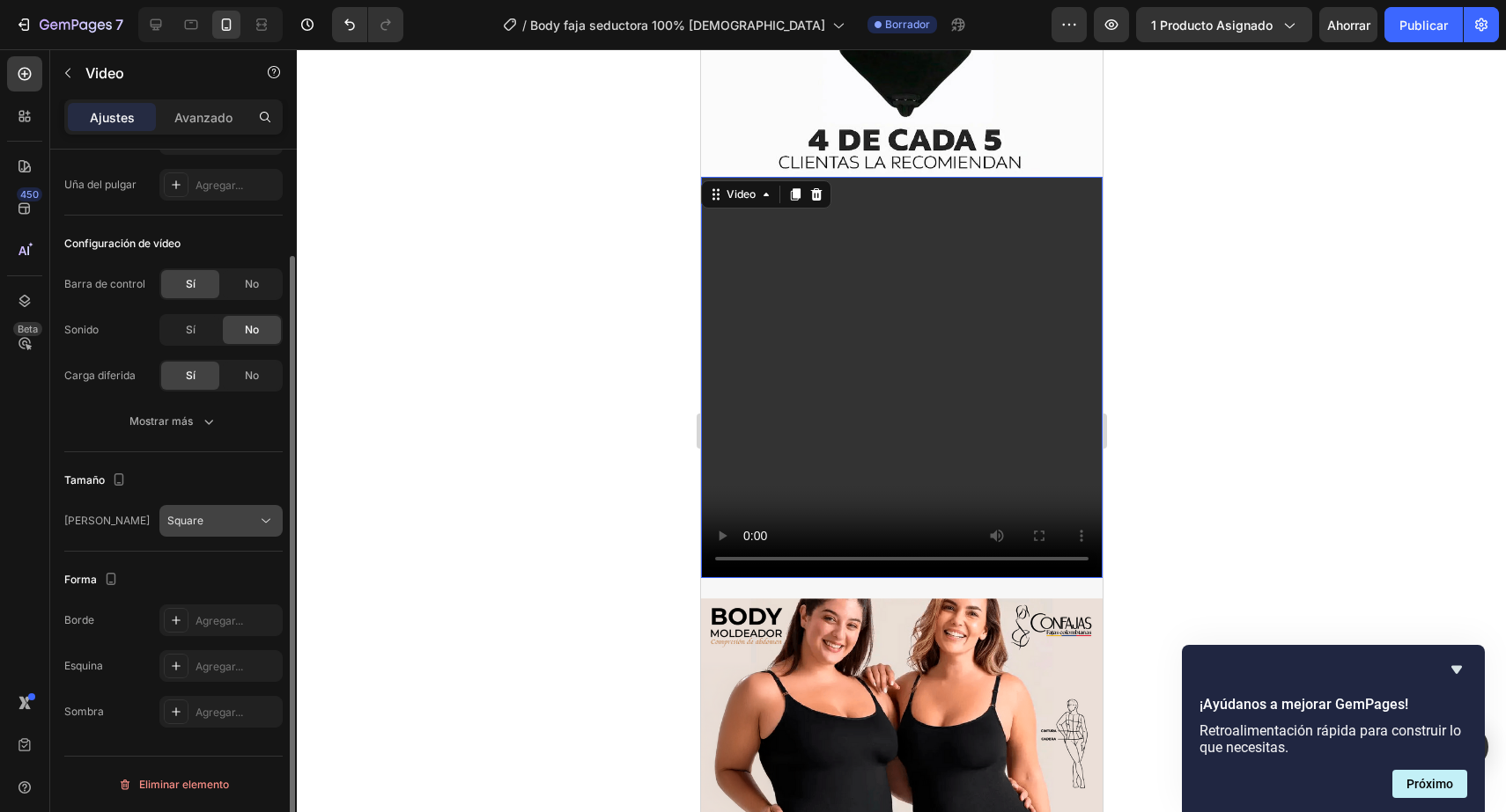
click at [211, 518] on div "Square" at bounding box center [212, 521] width 90 height 16
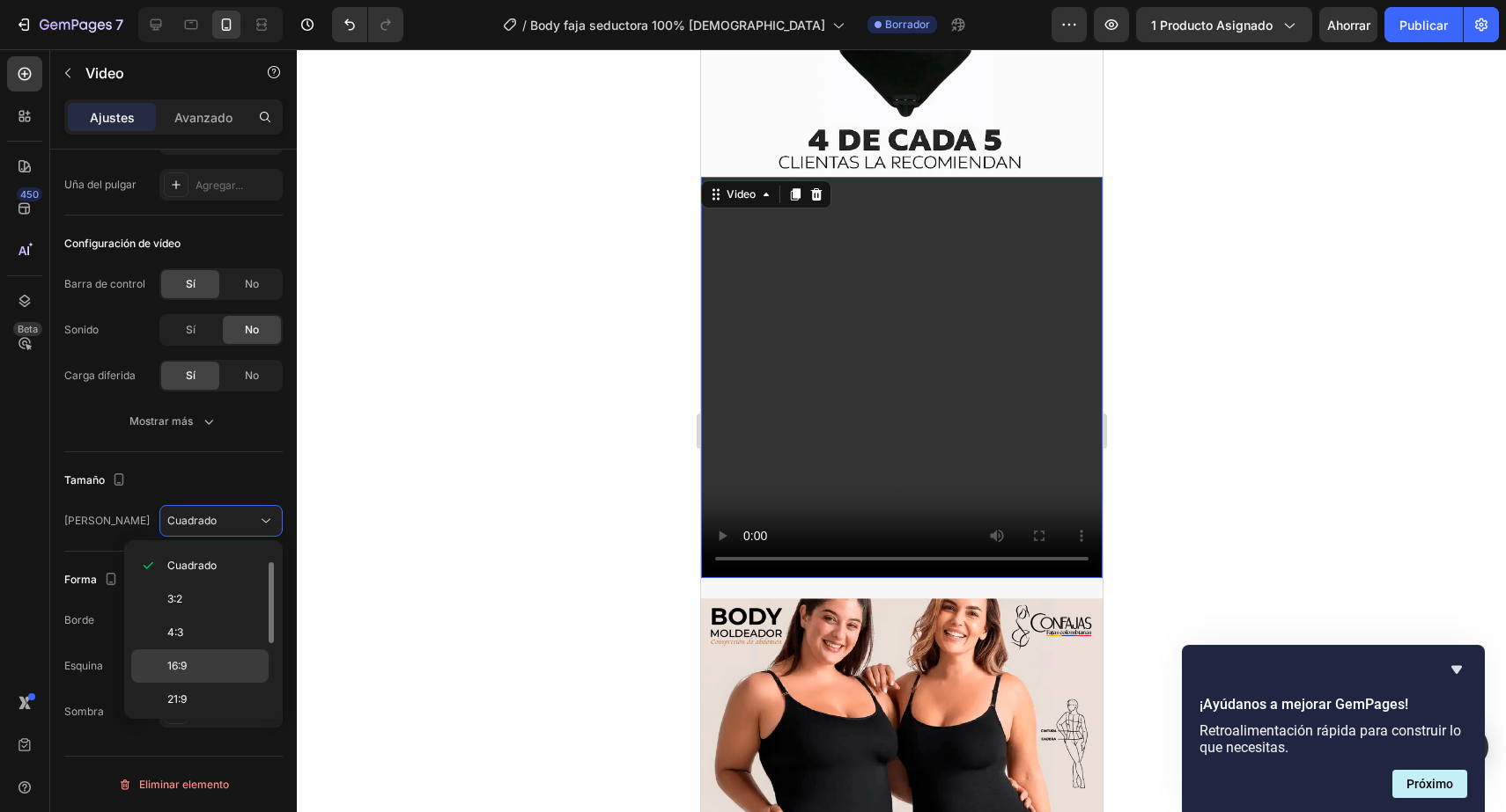
click at [165, 659] on div "16:9" at bounding box center [199, 666] width 137 height 33
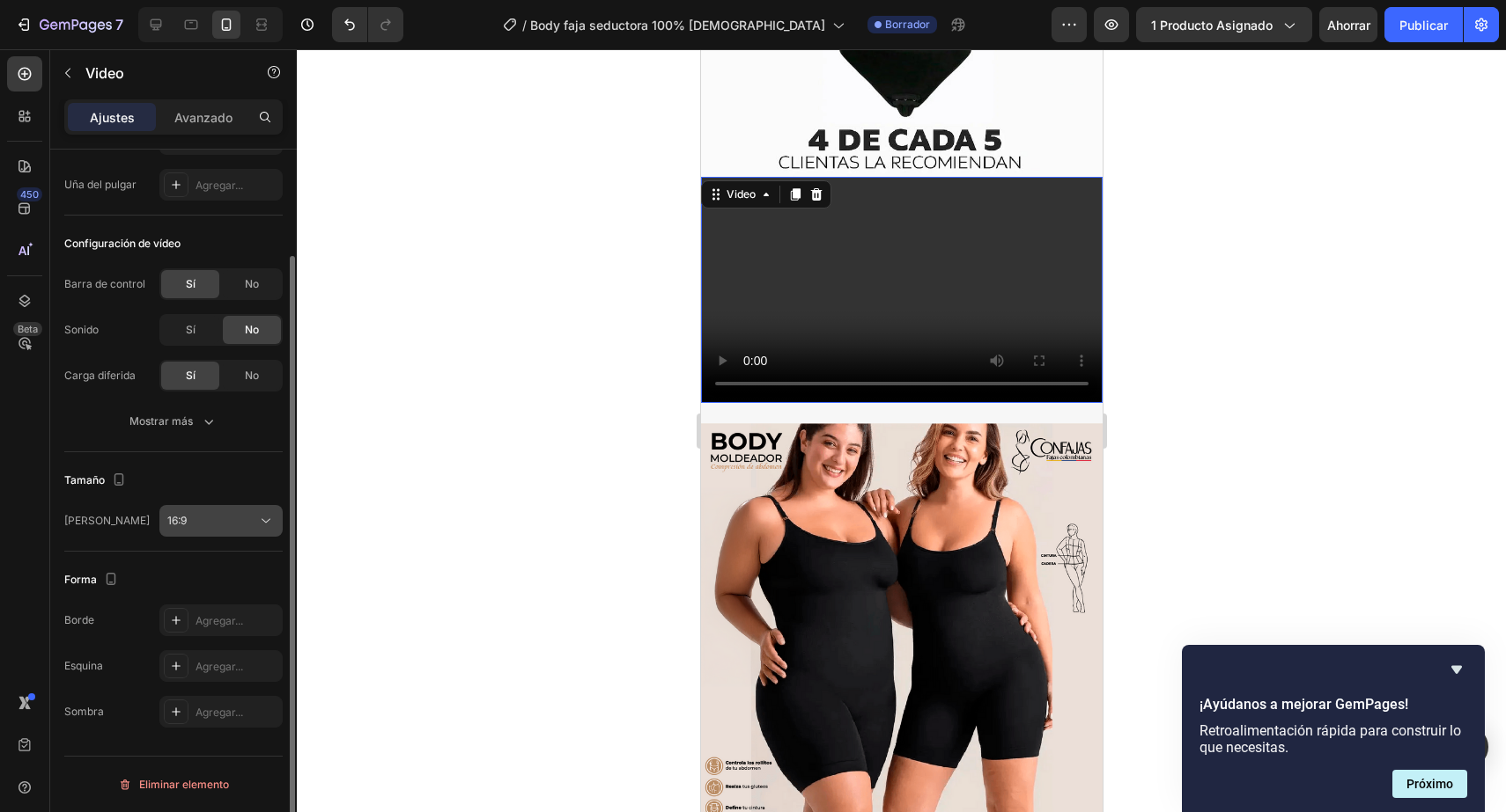
click at [246, 526] on div "16:9" at bounding box center [212, 521] width 90 height 16
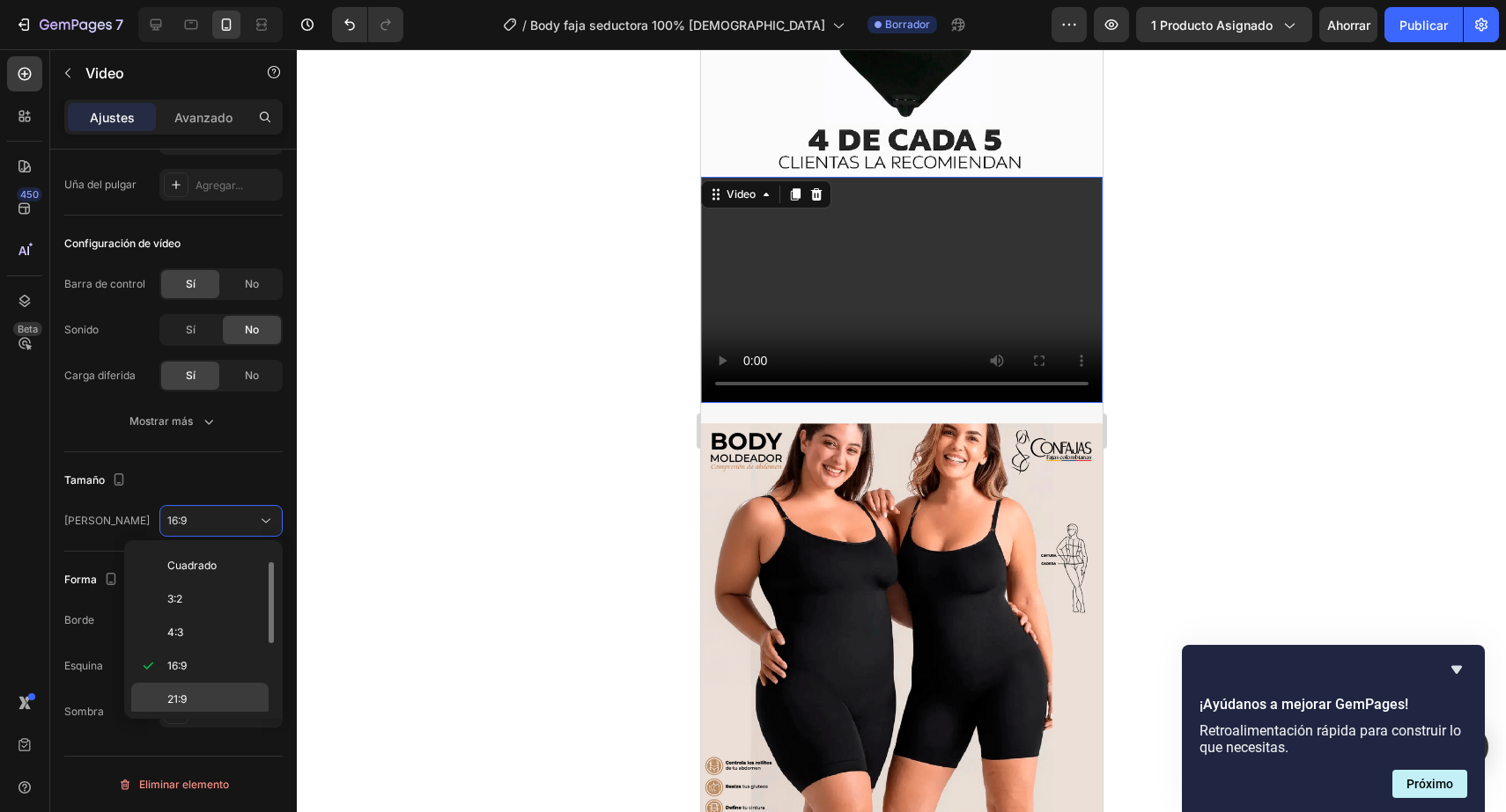
click at [207, 690] on div "21:9" at bounding box center [199, 699] width 137 height 33
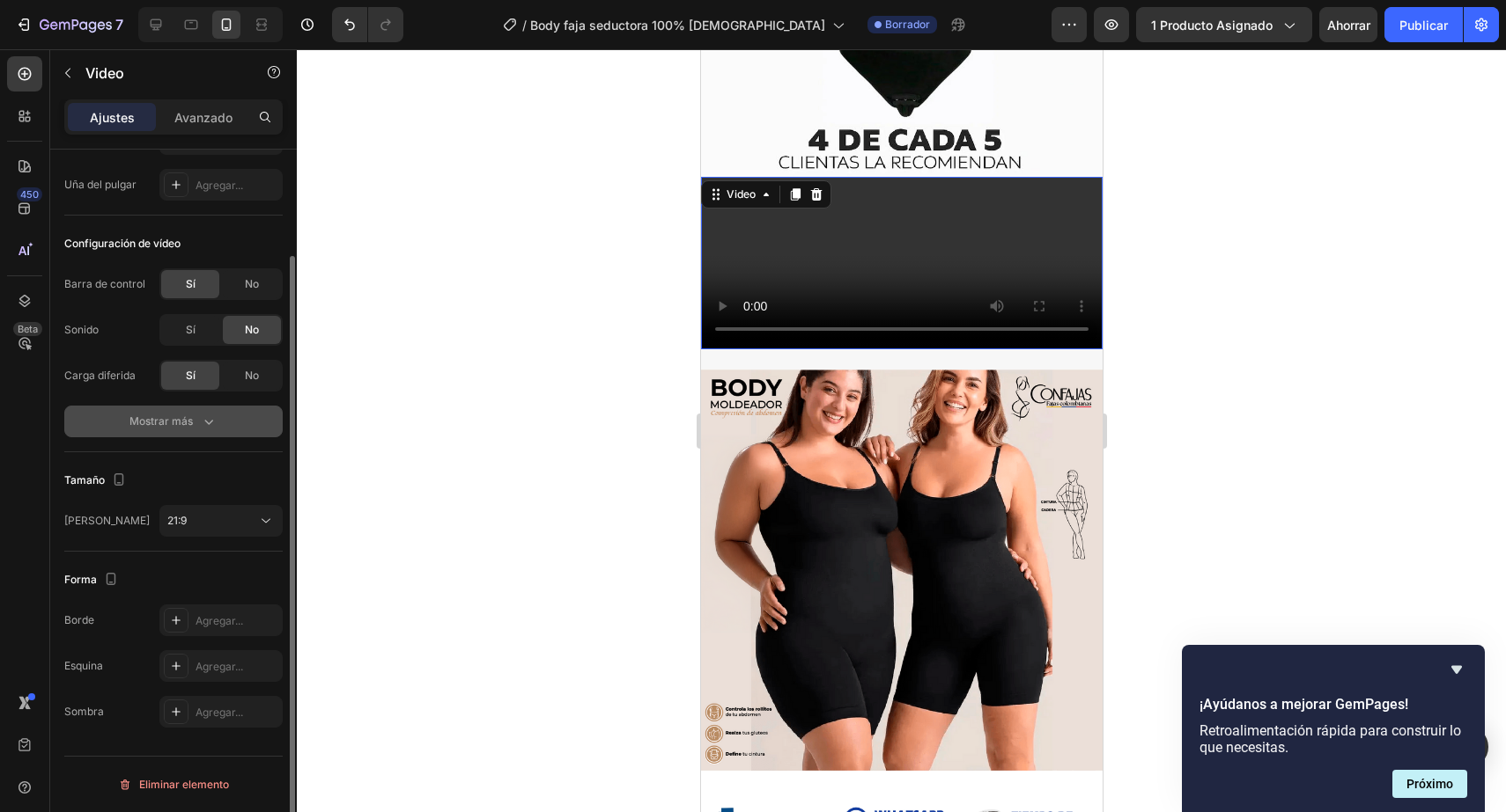
click at [188, 431] on button "Mostrar más" at bounding box center [173, 421] width 219 height 31
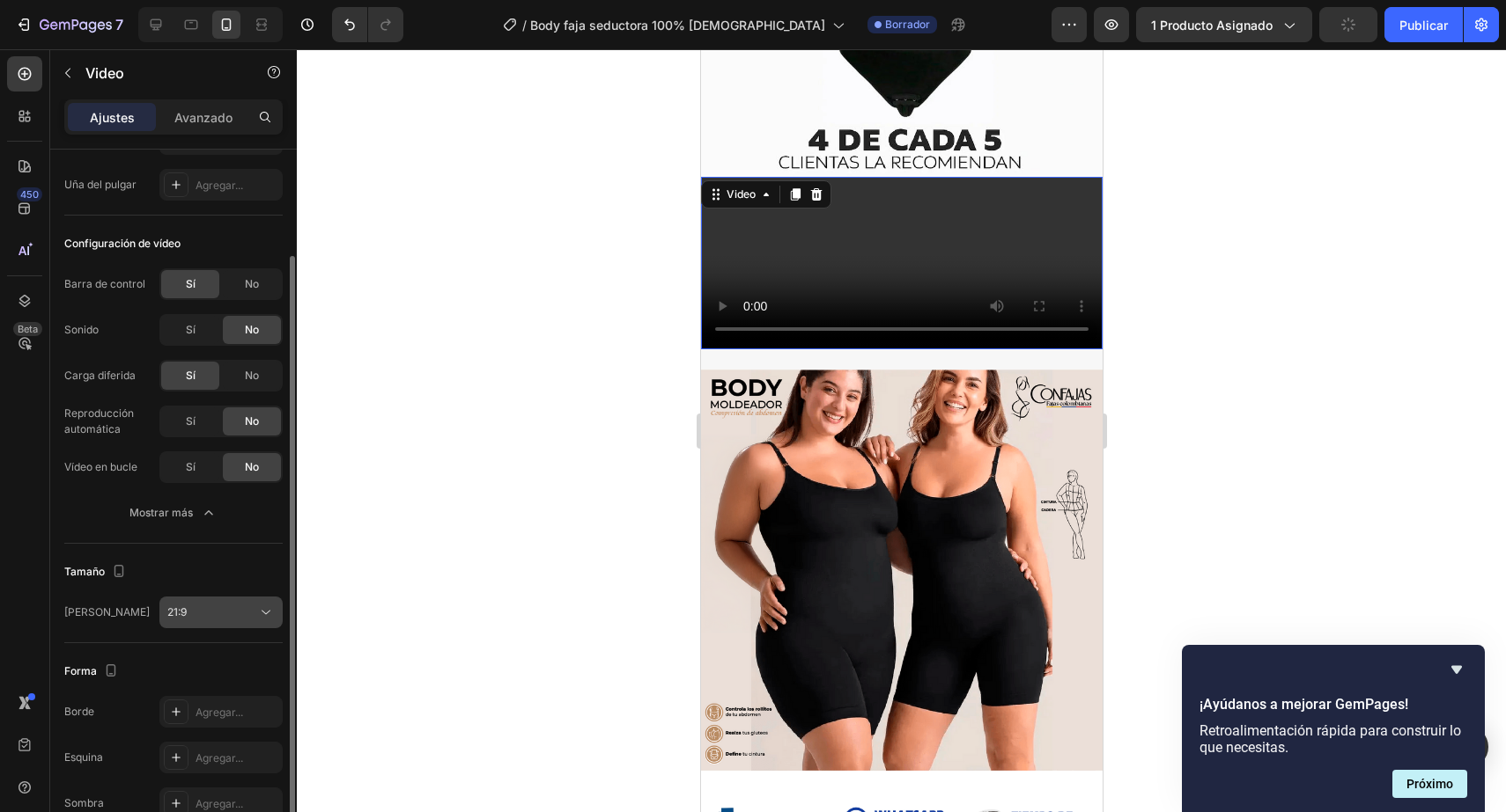
click at [190, 606] on div "21:9" at bounding box center [212, 613] width 90 height 16
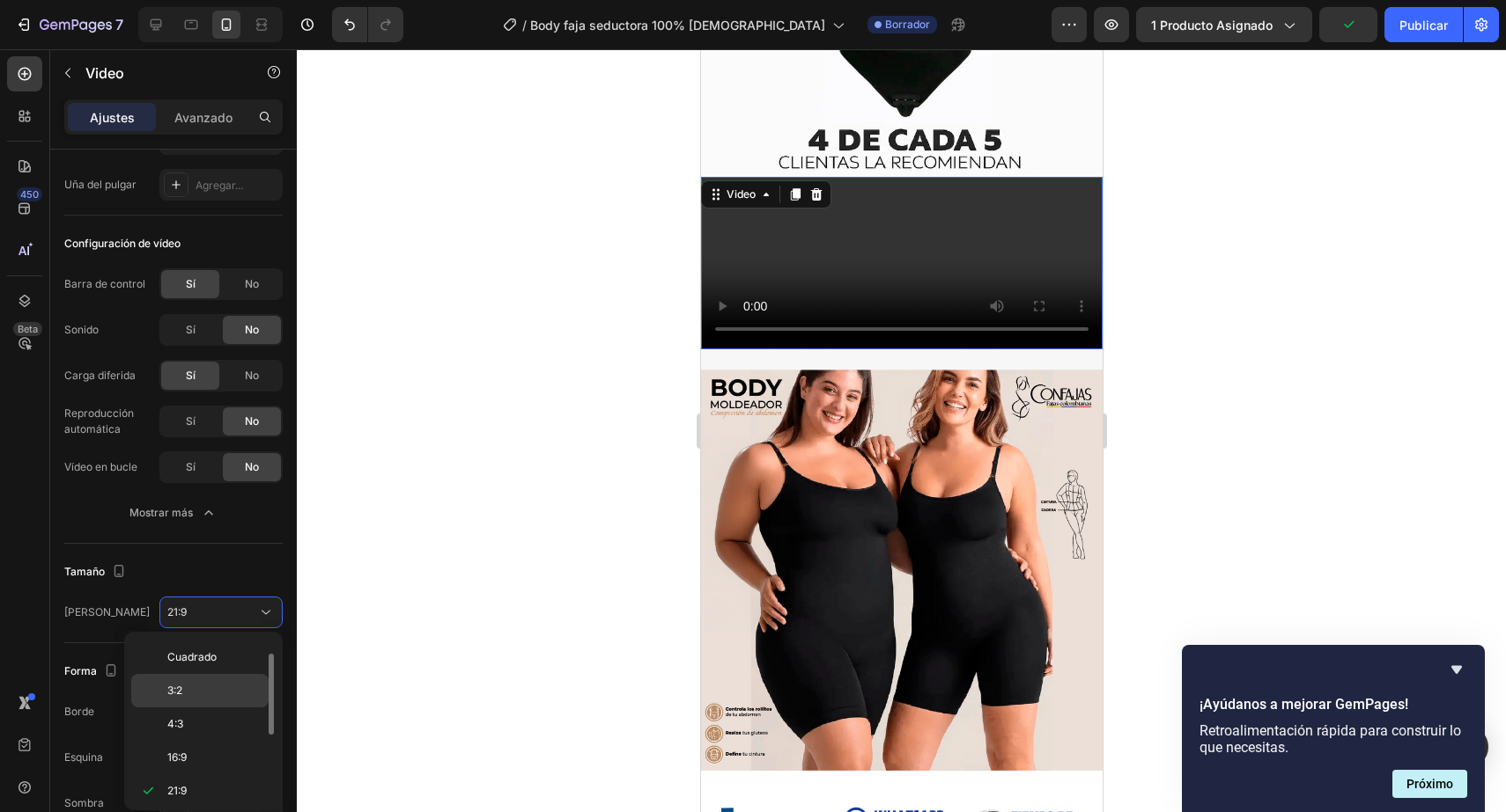
click at [196, 693] on p "3:2" at bounding box center [214, 691] width 94 height 16
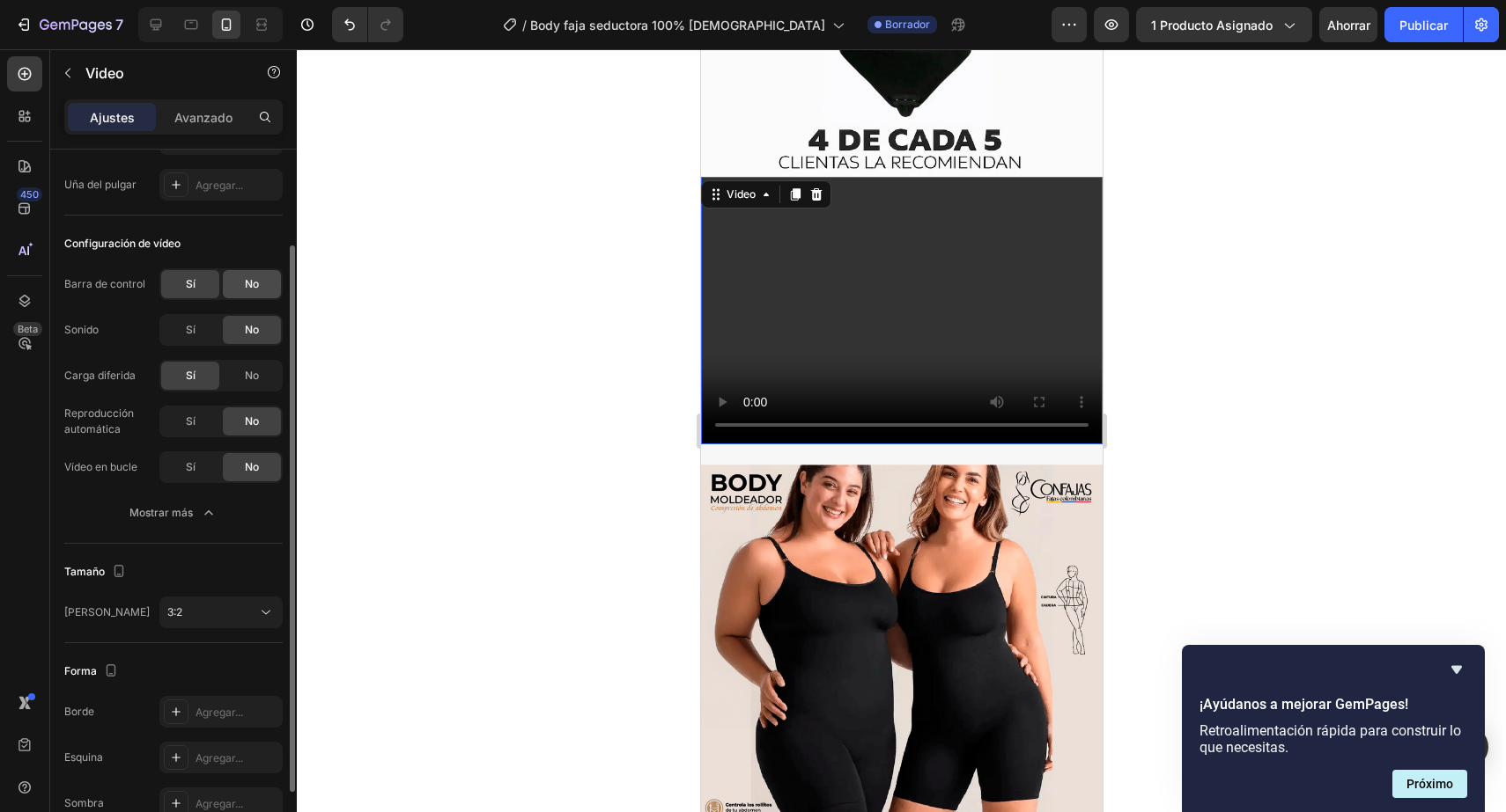
click at [249, 288] on font "No" at bounding box center [251, 284] width 14 height 13
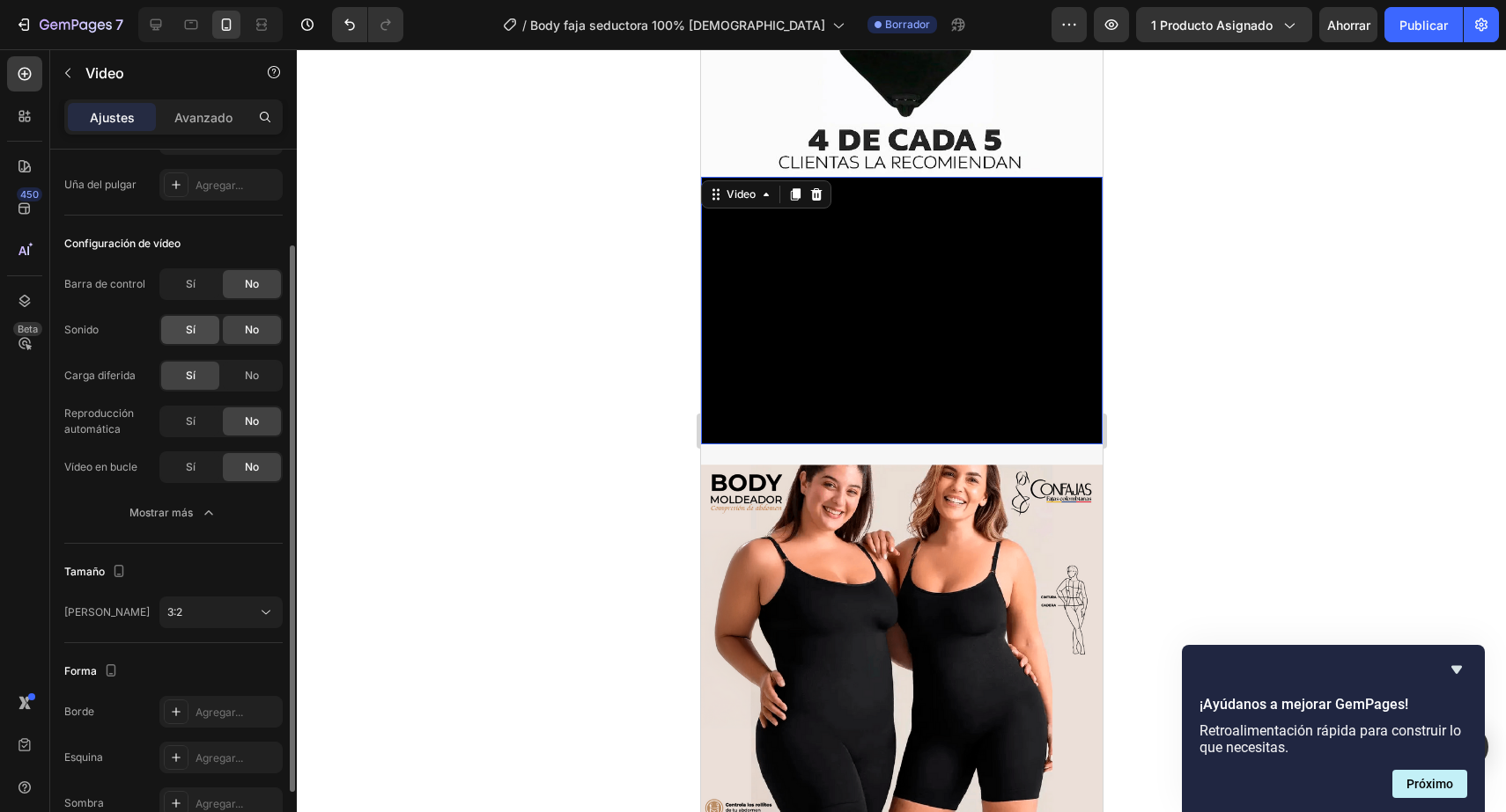
click at [190, 332] on font "Sí" at bounding box center [191, 330] width 10 height 13
click at [200, 422] on div "Sí" at bounding box center [190, 422] width 58 height 29
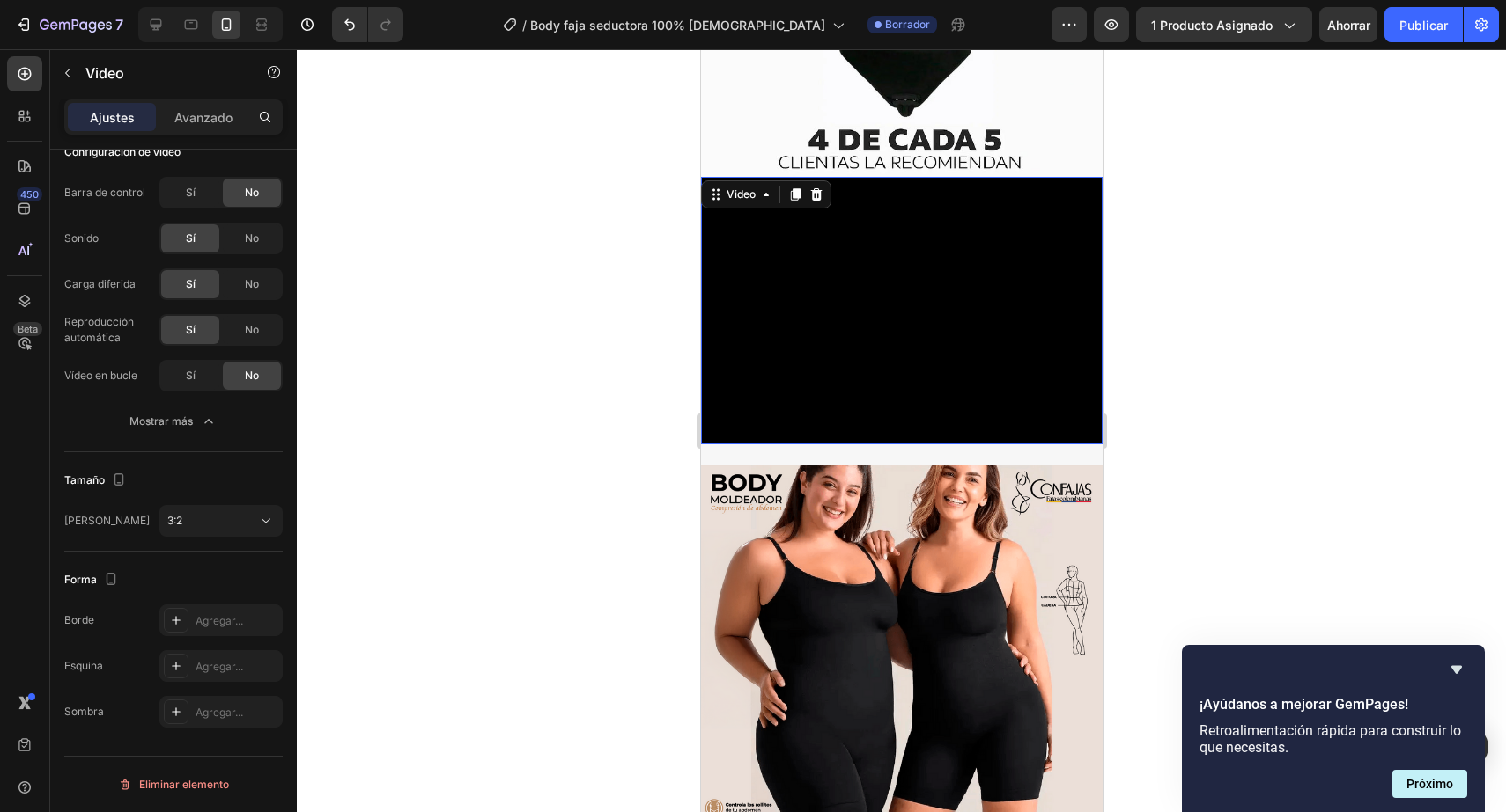
click at [779, 429] on video at bounding box center [900, 310] width 402 height 267
click at [236, 515] on div "3:2" at bounding box center [212, 521] width 90 height 16
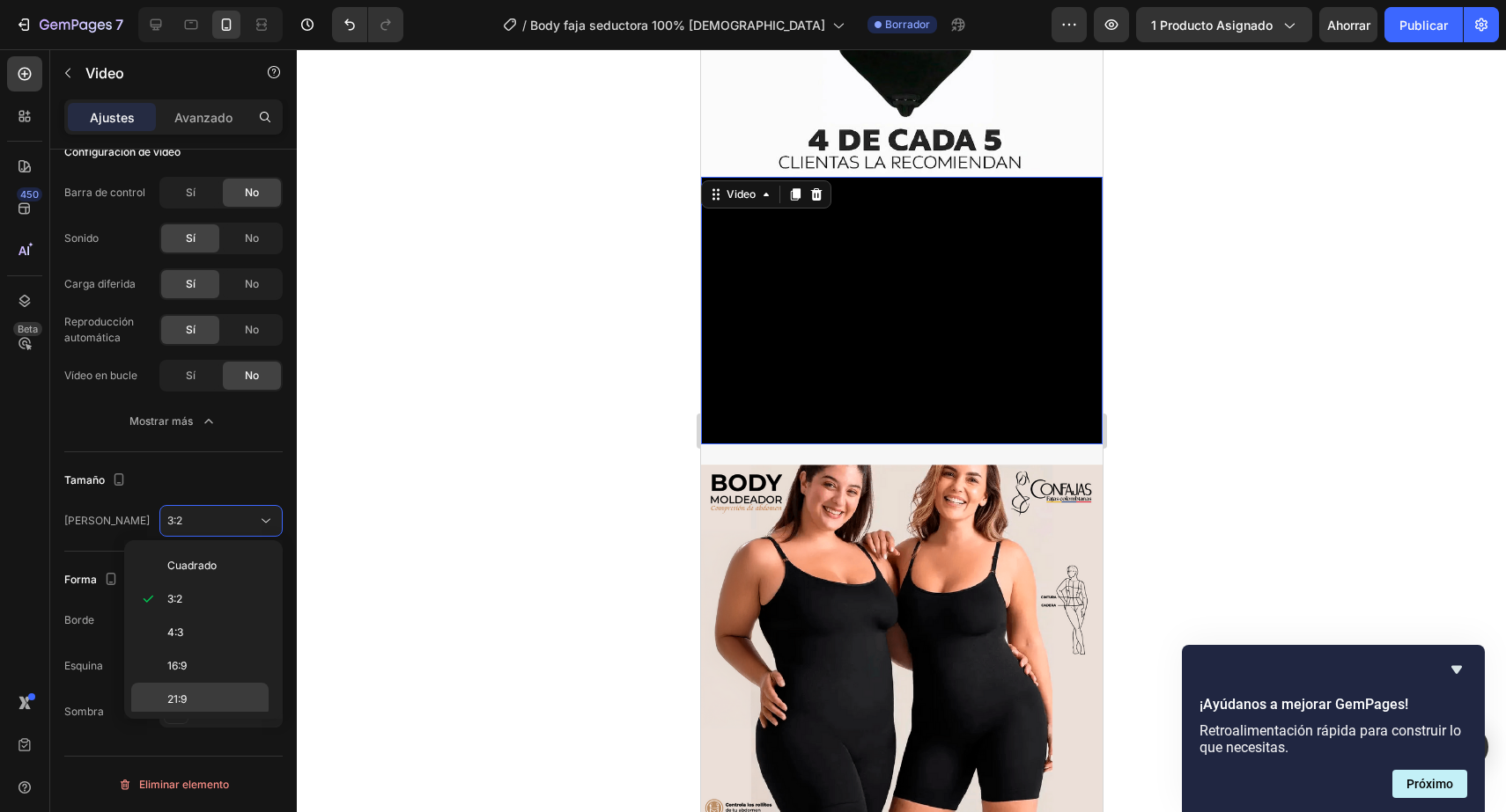
click at [175, 706] on span "21:9" at bounding box center [177, 699] width 19 height 16
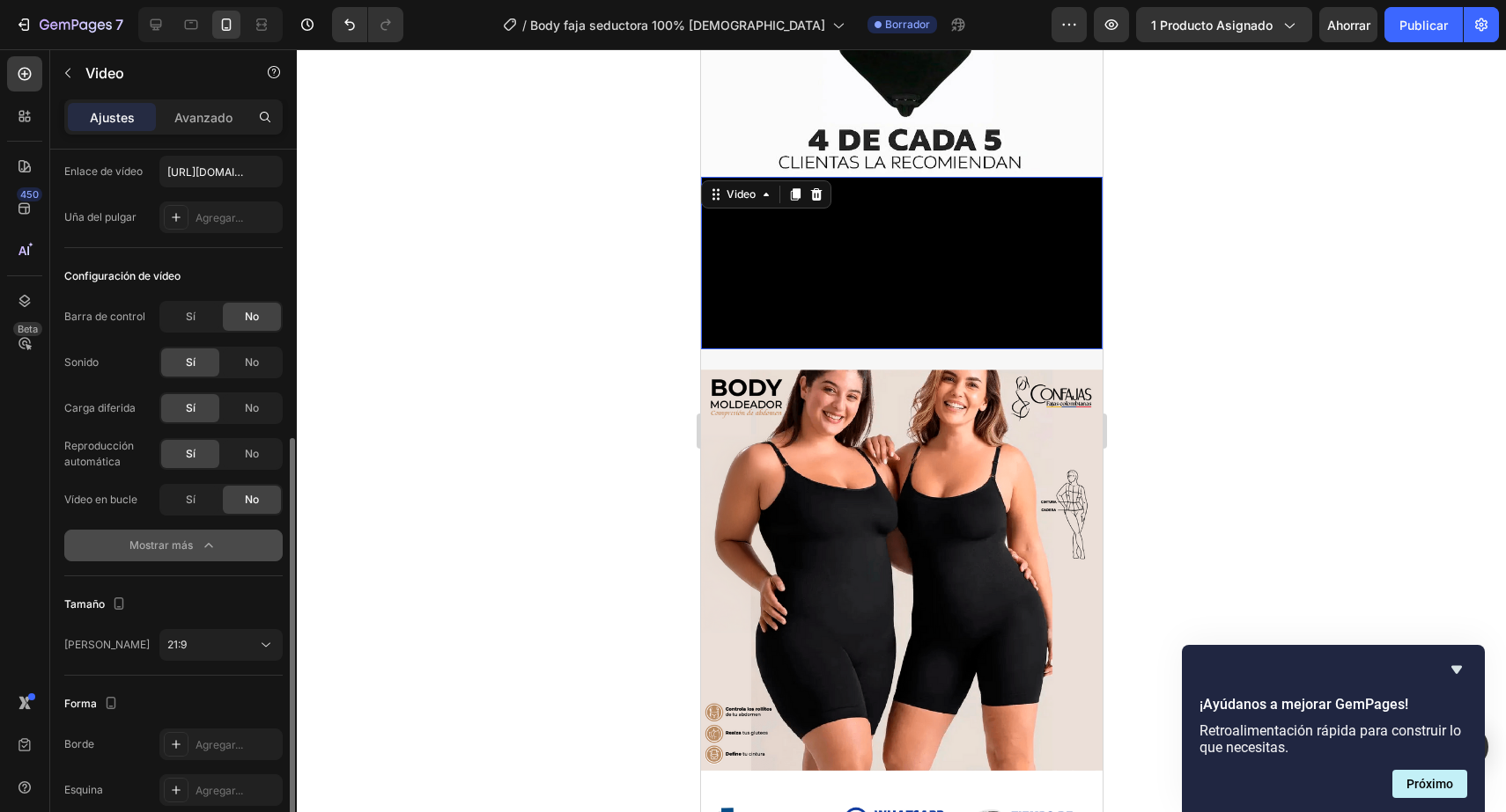
scroll to position [0, 0]
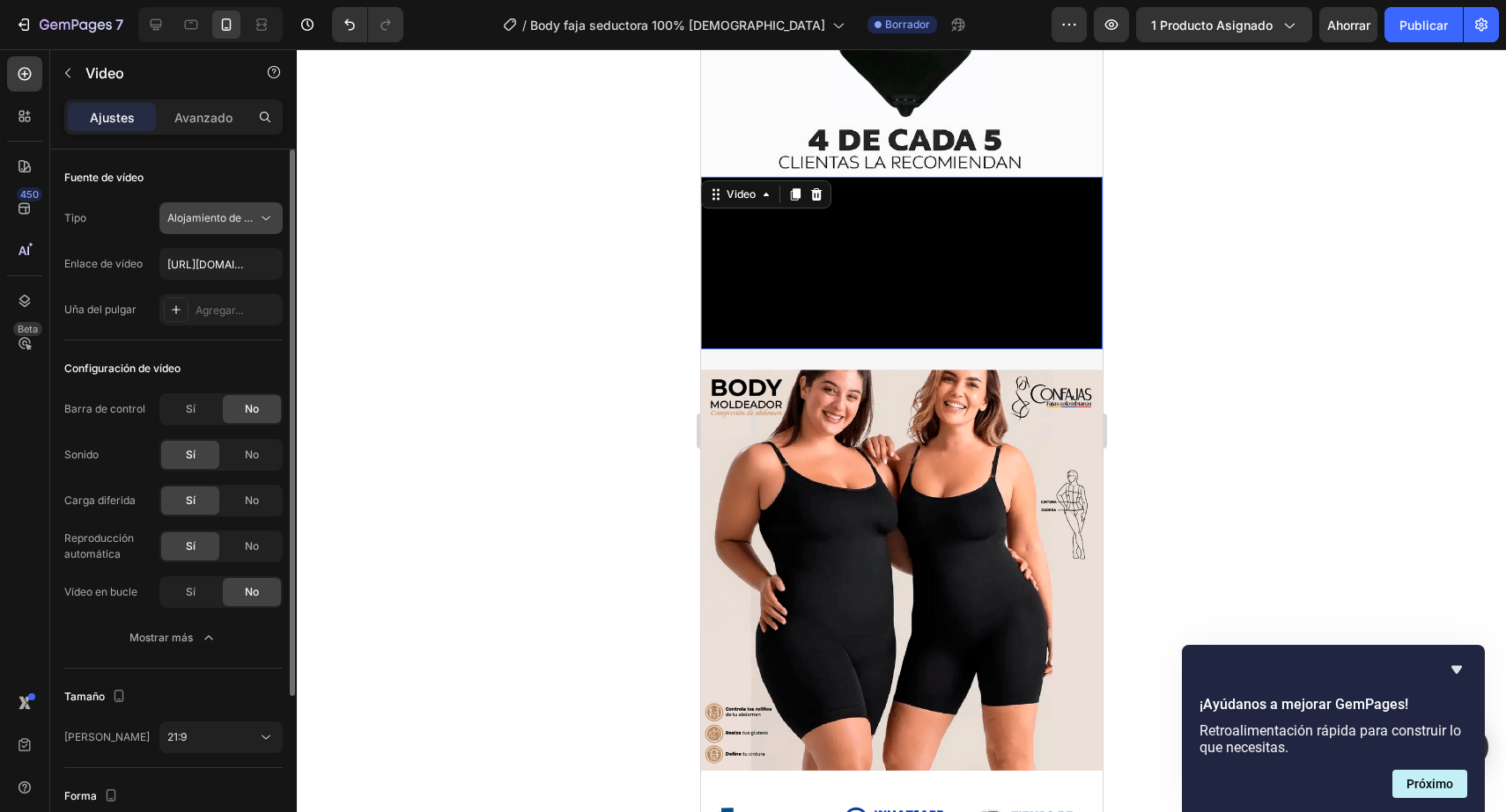
click at [254, 206] on button "Alojamiento de vídeos" at bounding box center [220, 218] width 123 height 31
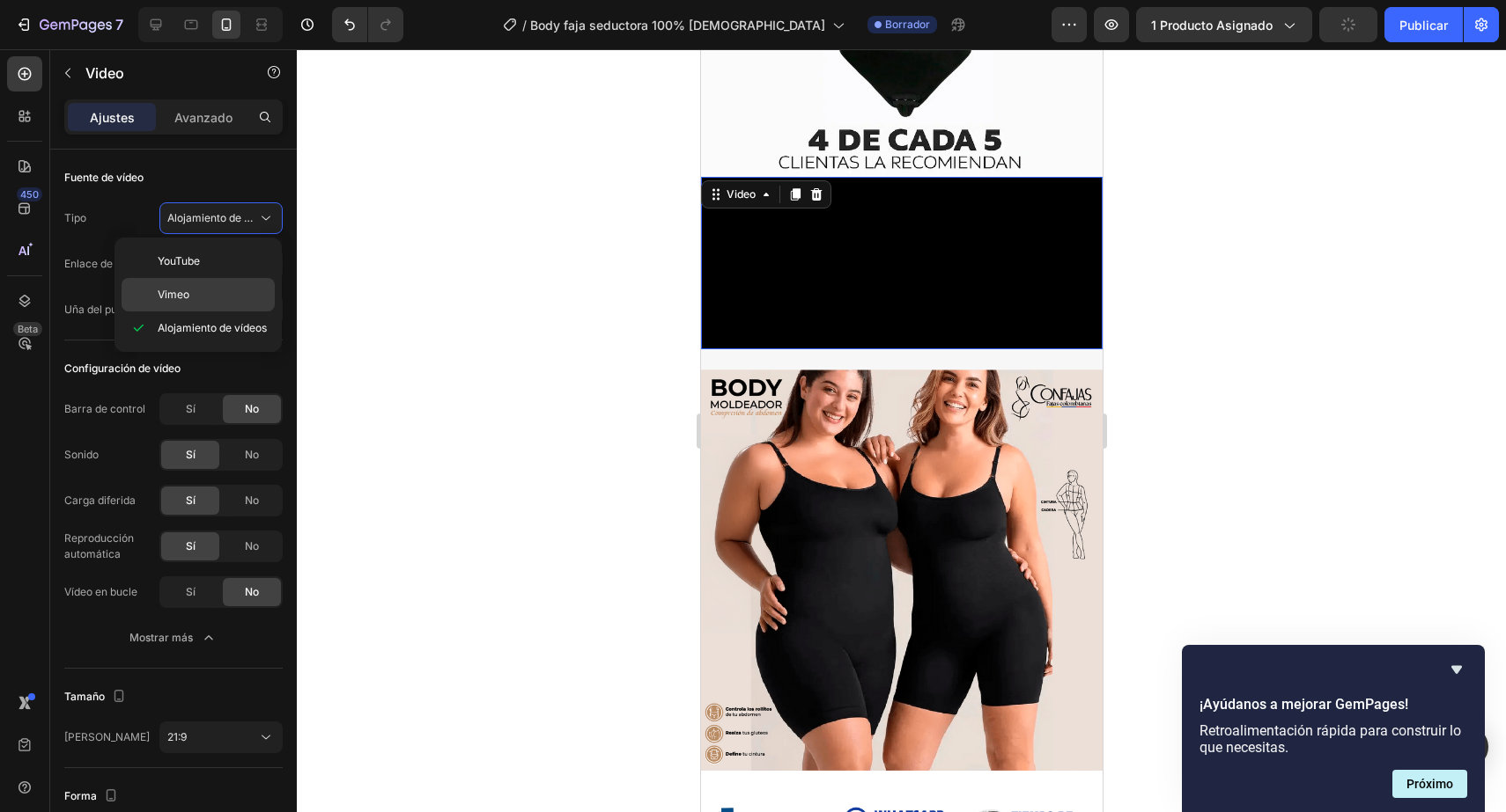
click at [183, 300] on font "Vimeo" at bounding box center [173, 295] width 31 height 13
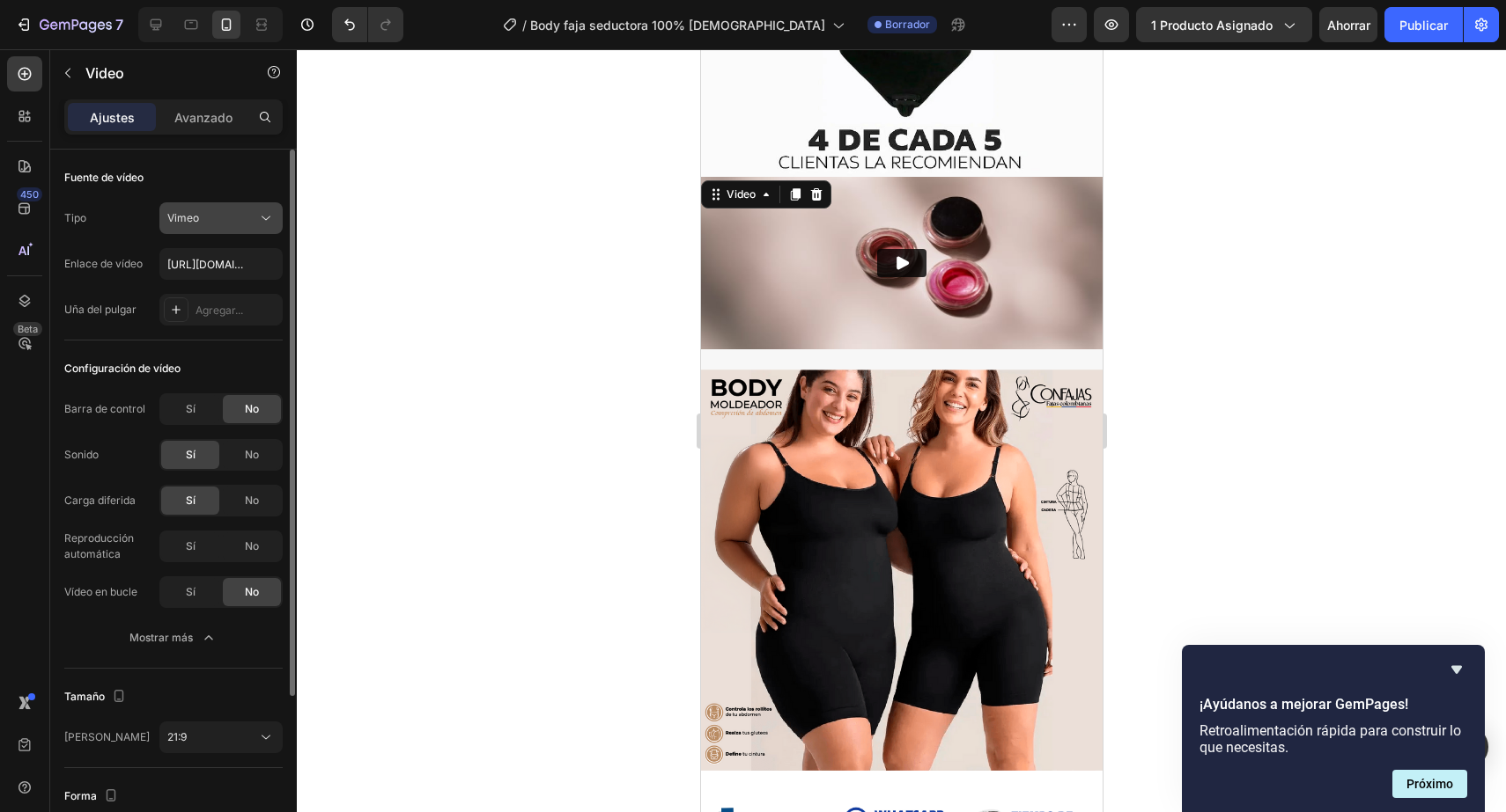
click at [233, 224] on div "Vimeo" at bounding box center [212, 218] width 90 height 16
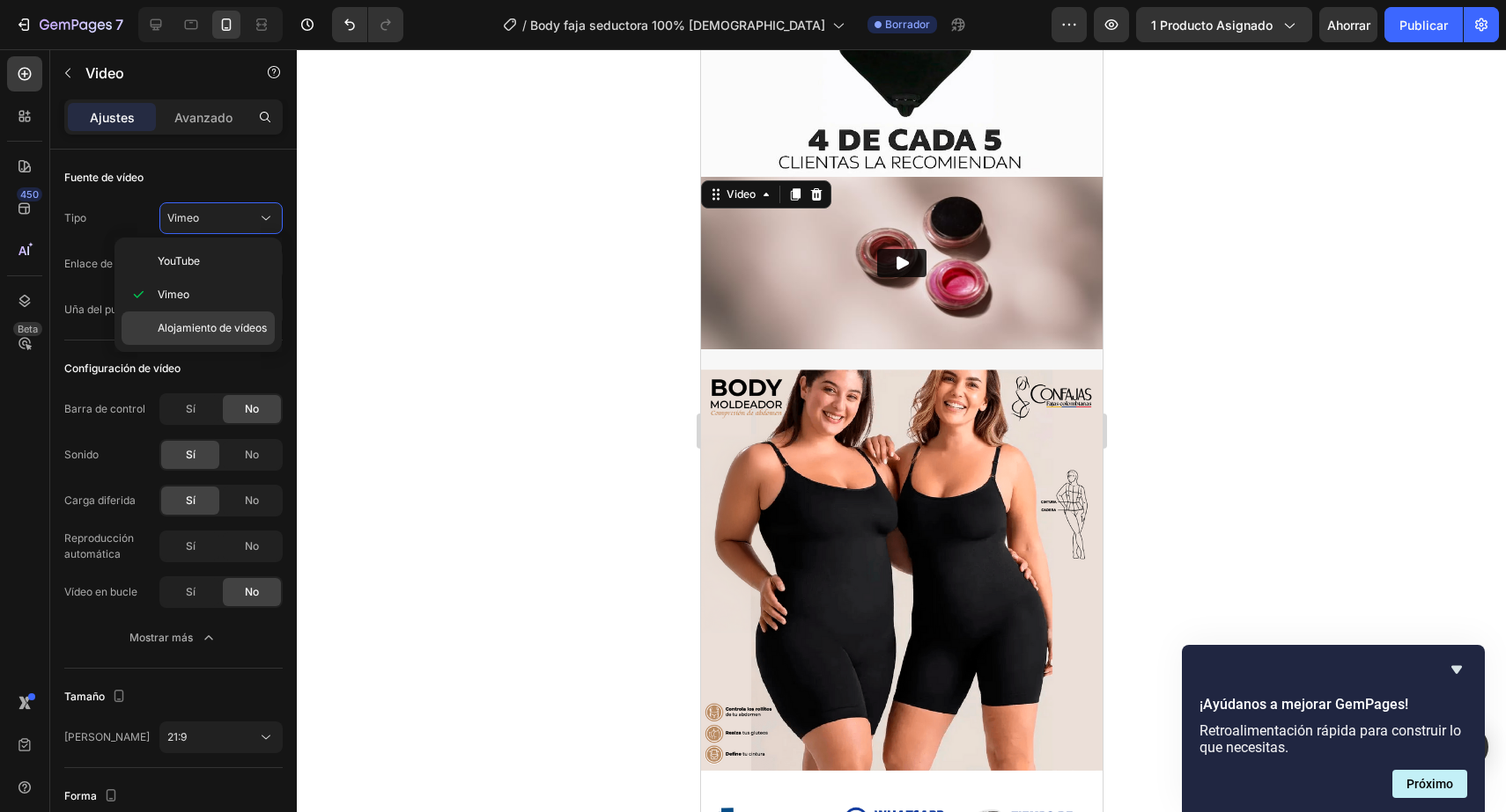
click at [196, 319] on div "Alojamiento de vídeos" at bounding box center [198, 328] width 154 height 33
type input "https://cdn.shopify.com/videos/c/o/v/7c6feae7243b463b8d23297a10c35bac.mov"
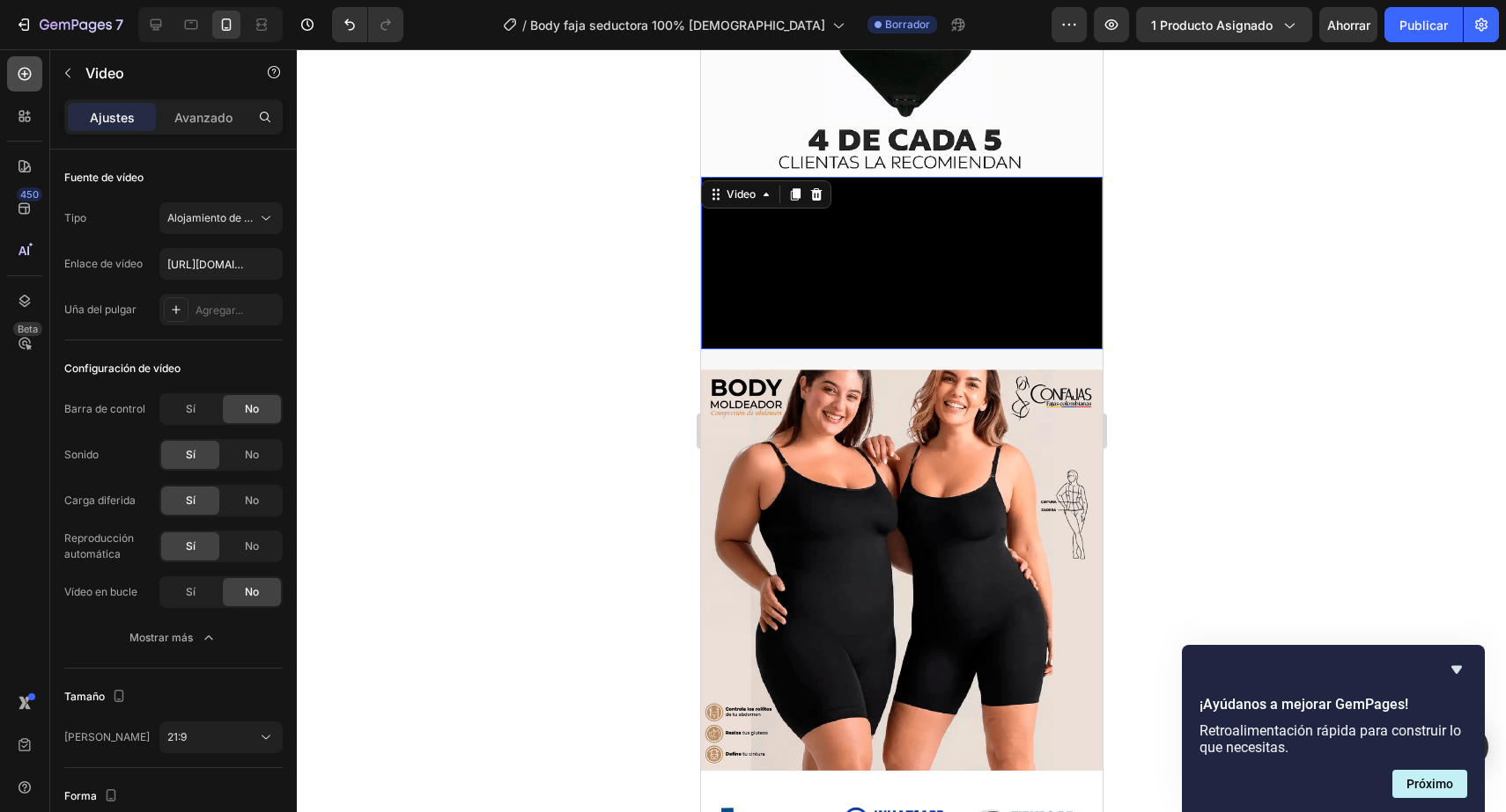
click at [17, 77] on icon at bounding box center [25, 73] width 17 height 17
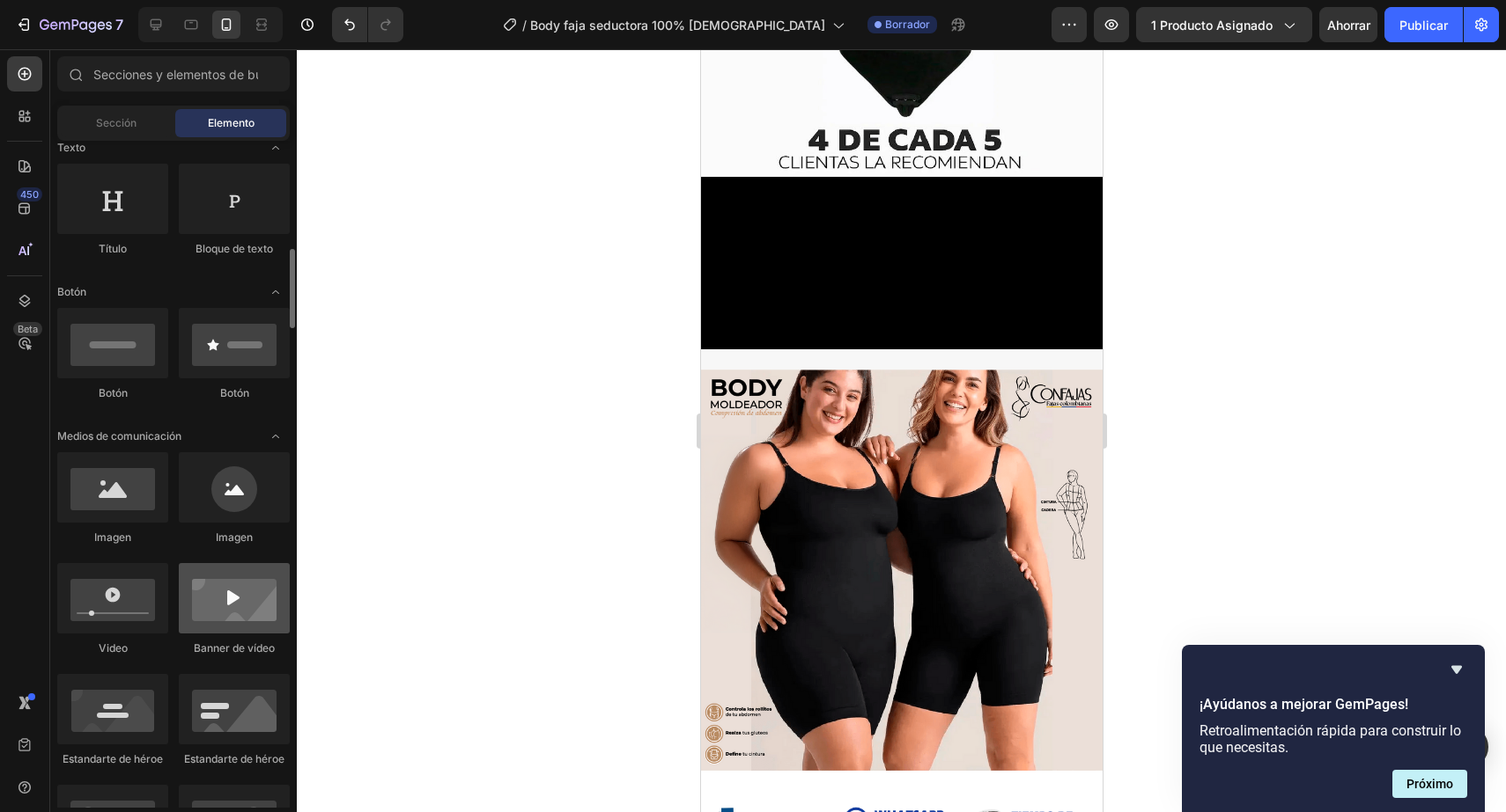
scroll to position [388, 0]
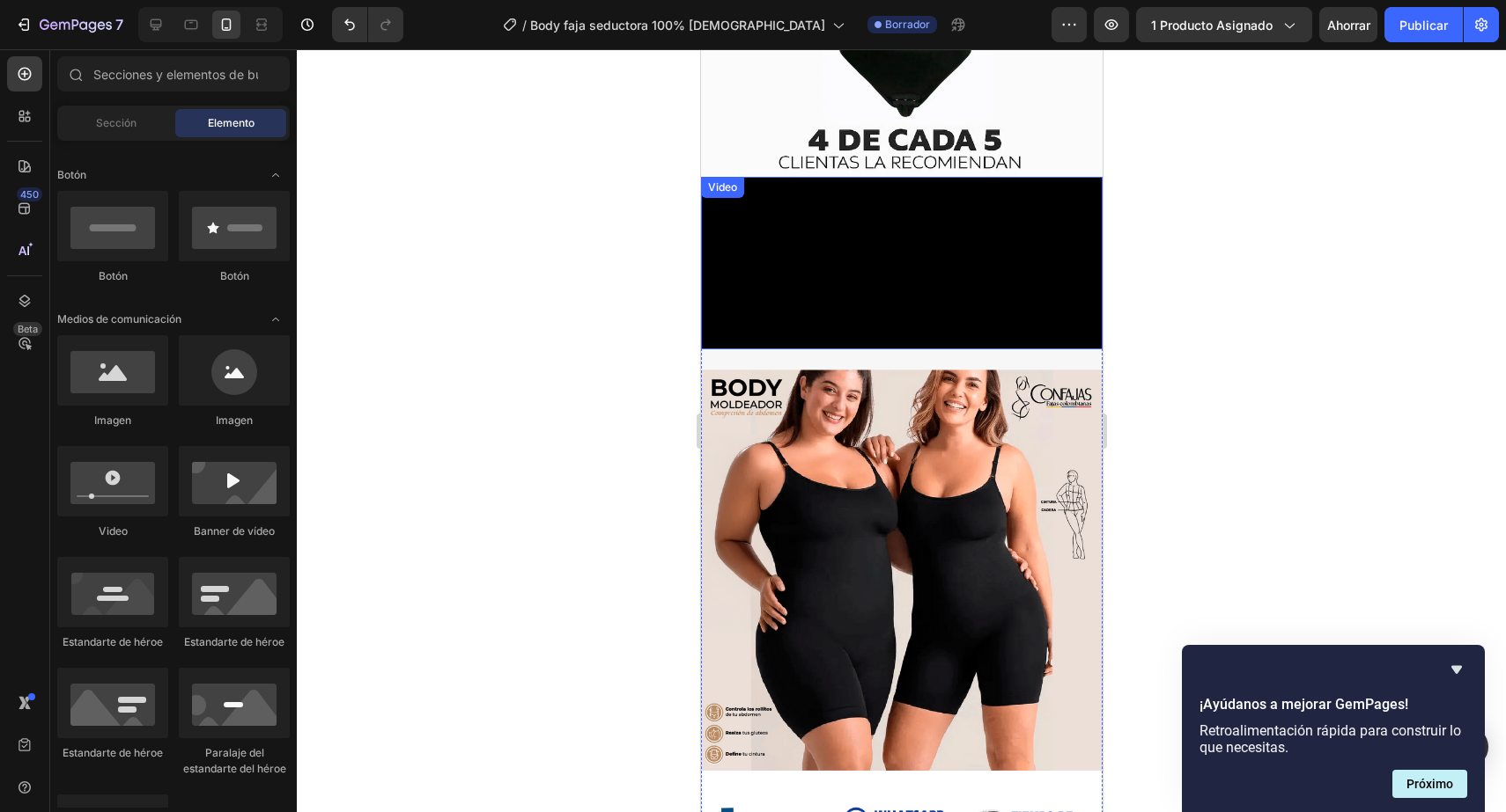
click at [961, 299] on video at bounding box center [900, 262] width 402 height 172
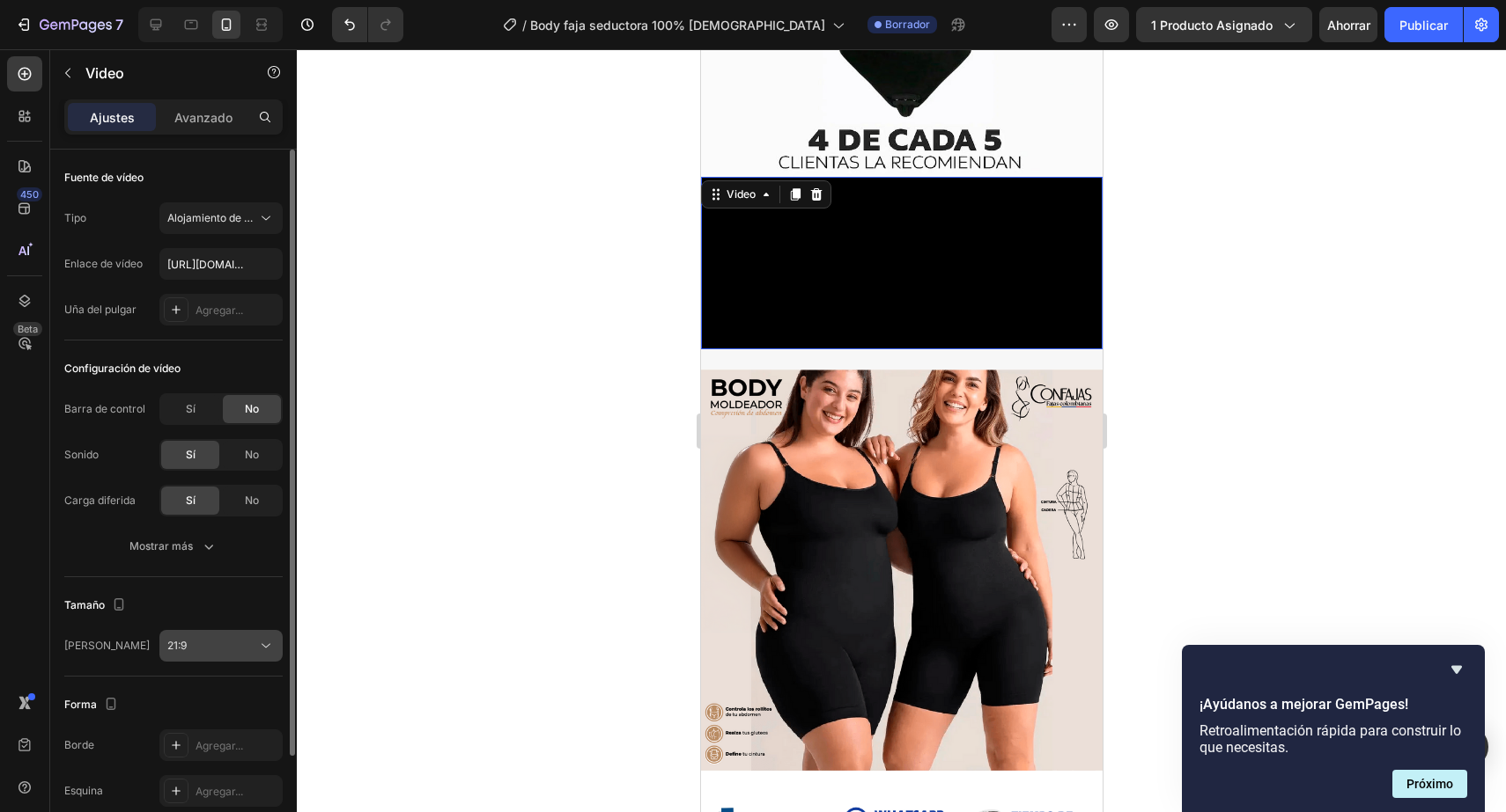
click at [232, 654] on div "21:9" at bounding box center [212, 646] width 90 height 16
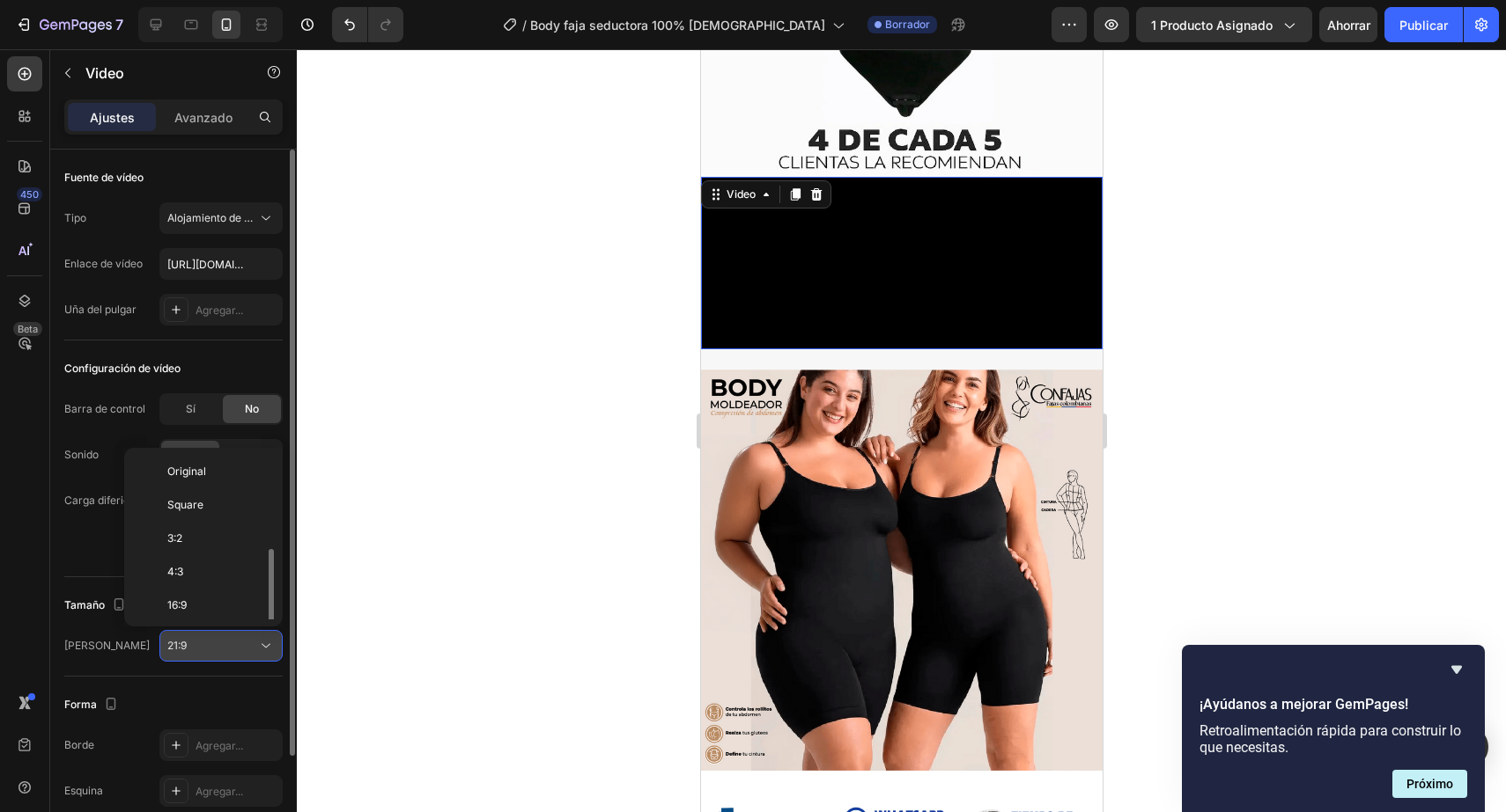
scroll to position [63, 0]
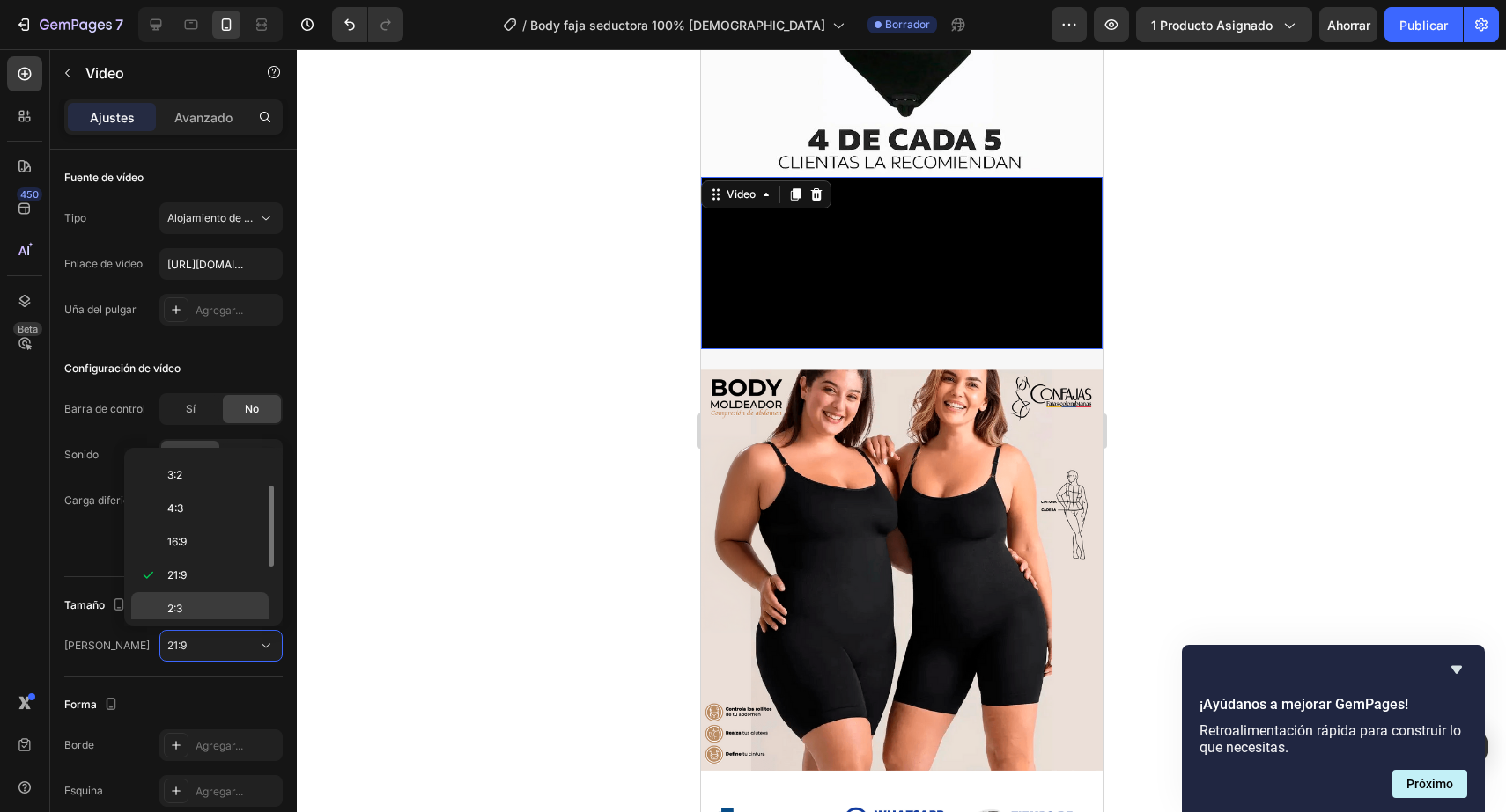
click at [214, 600] on div "2:3" at bounding box center [199, 609] width 137 height 33
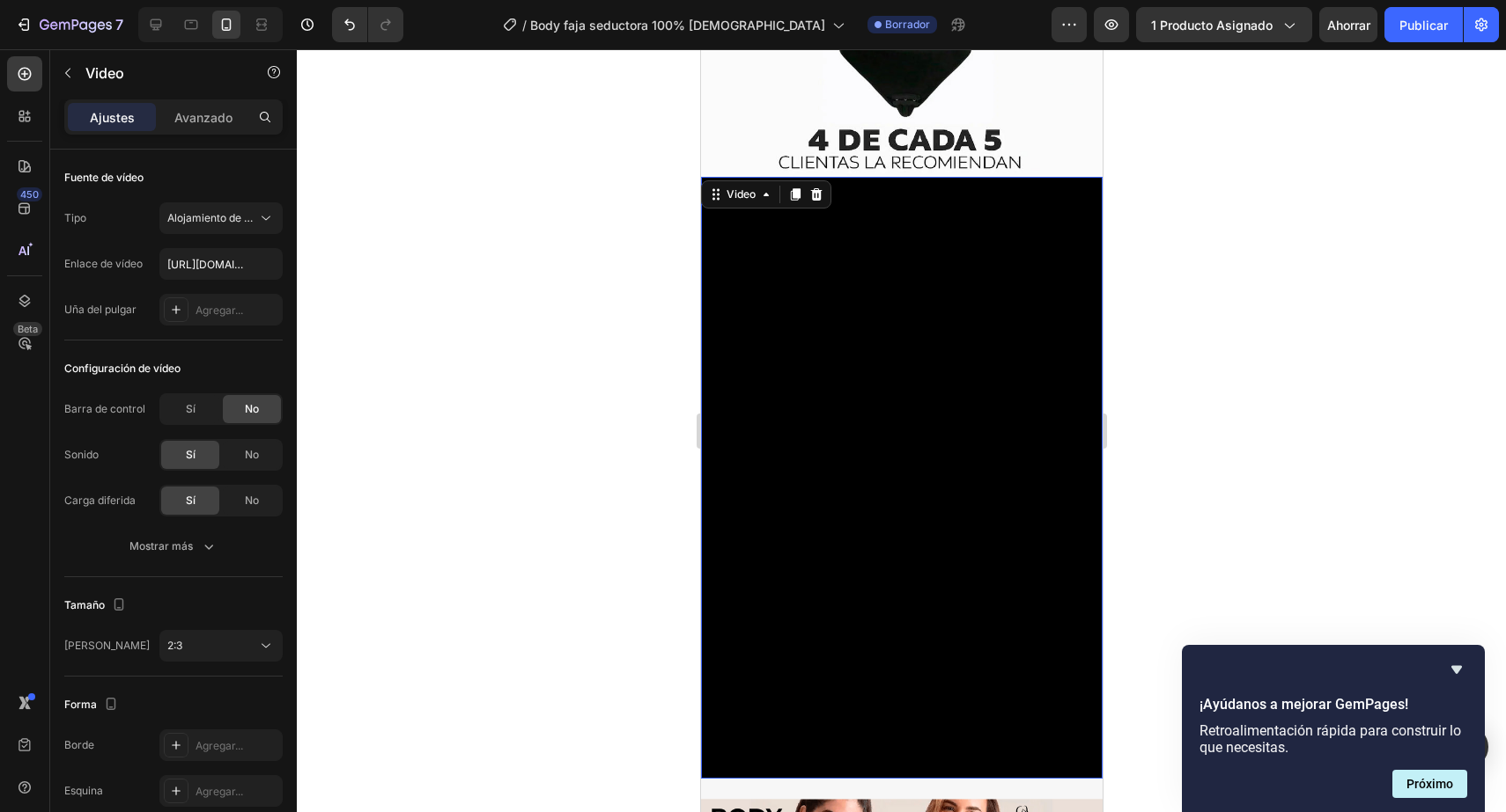
scroll to position [1322, 0]
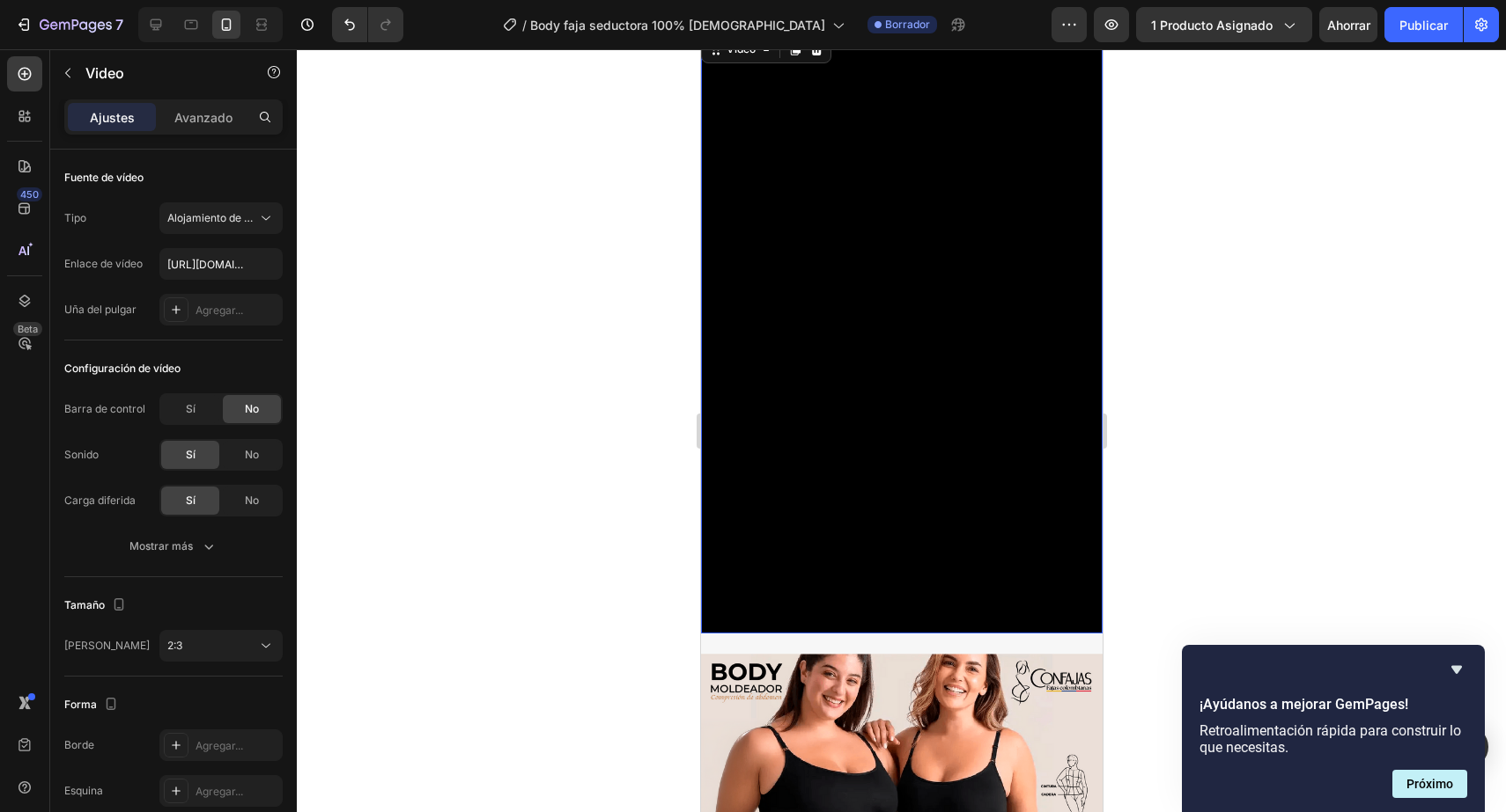
click at [758, 452] on video at bounding box center [900, 332] width 402 height 602
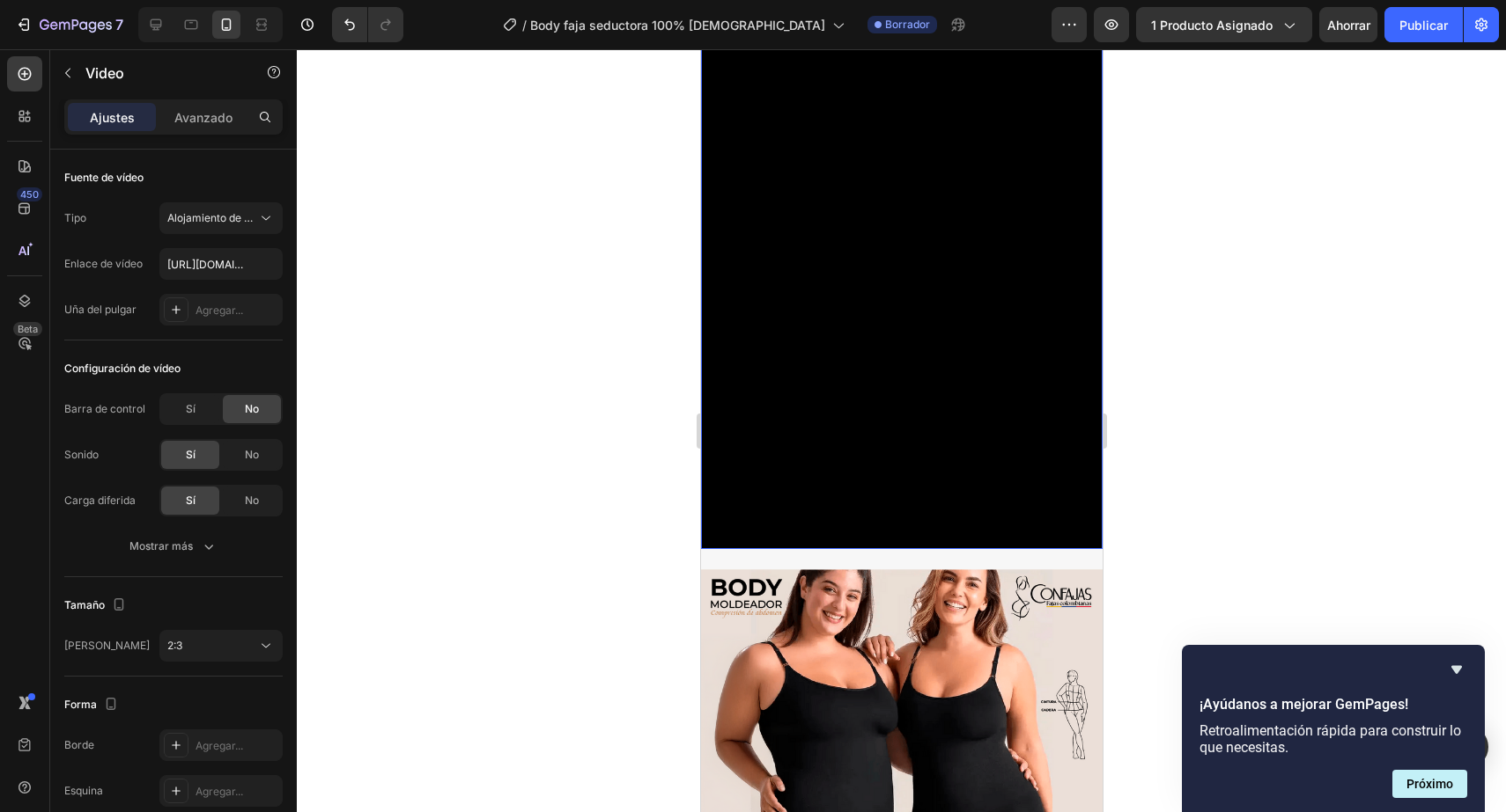
scroll to position [1376, 0]
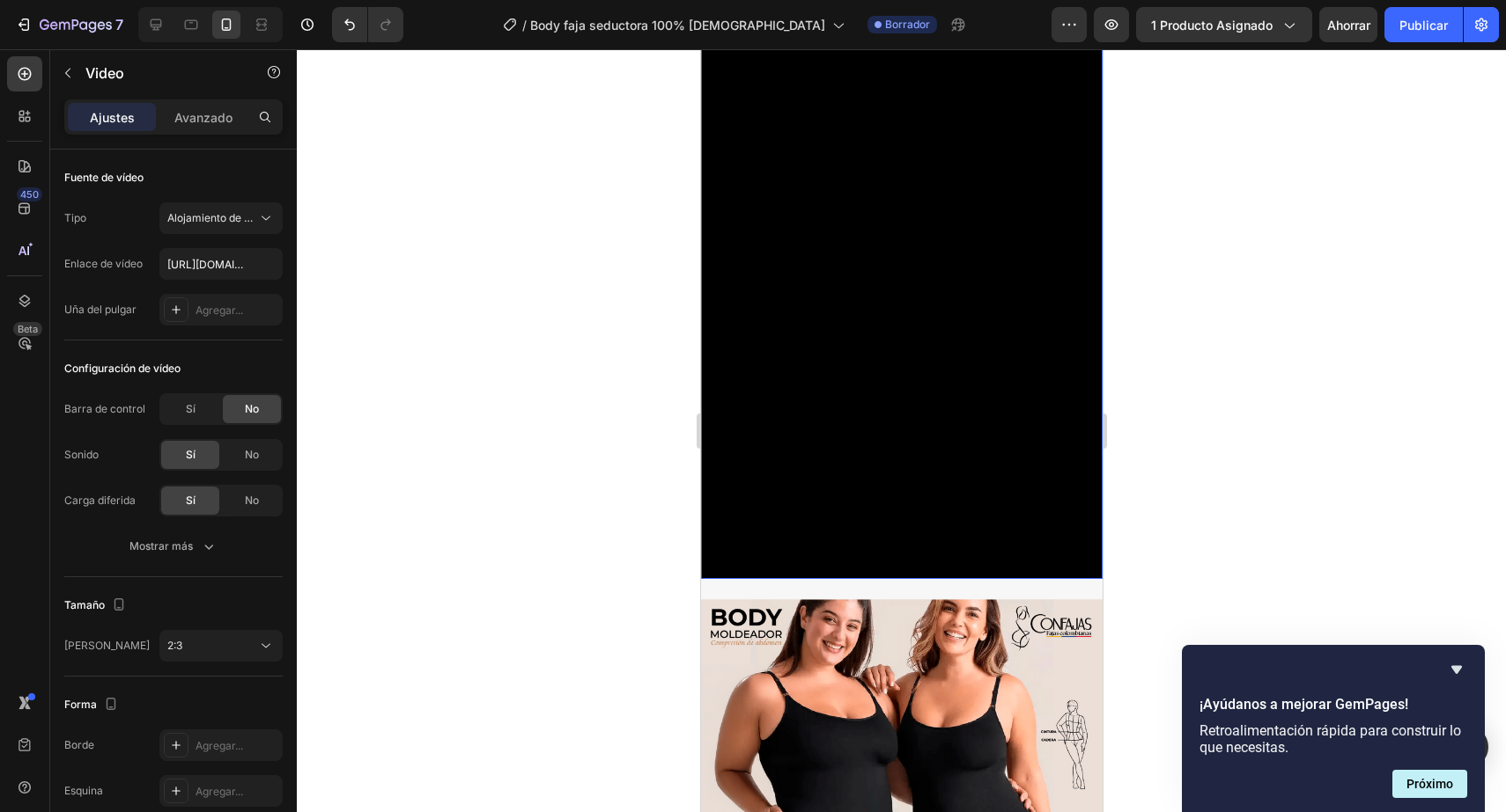
click at [895, 332] on video at bounding box center [900, 278] width 402 height 602
click at [202, 427] on div "Barra de control Sí No Sonido Sí No Carga diferida Sí No" at bounding box center [173, 454] width 219 height 123
click at [199, 426] on div "Barra de control Sí No Sonido Sí No Carga diferida Sí No" at bounding box center [173, 454] width 219 height 123
click at [198, 421] on div "Sí" at bounding box center [190, 409] width 58 height 29
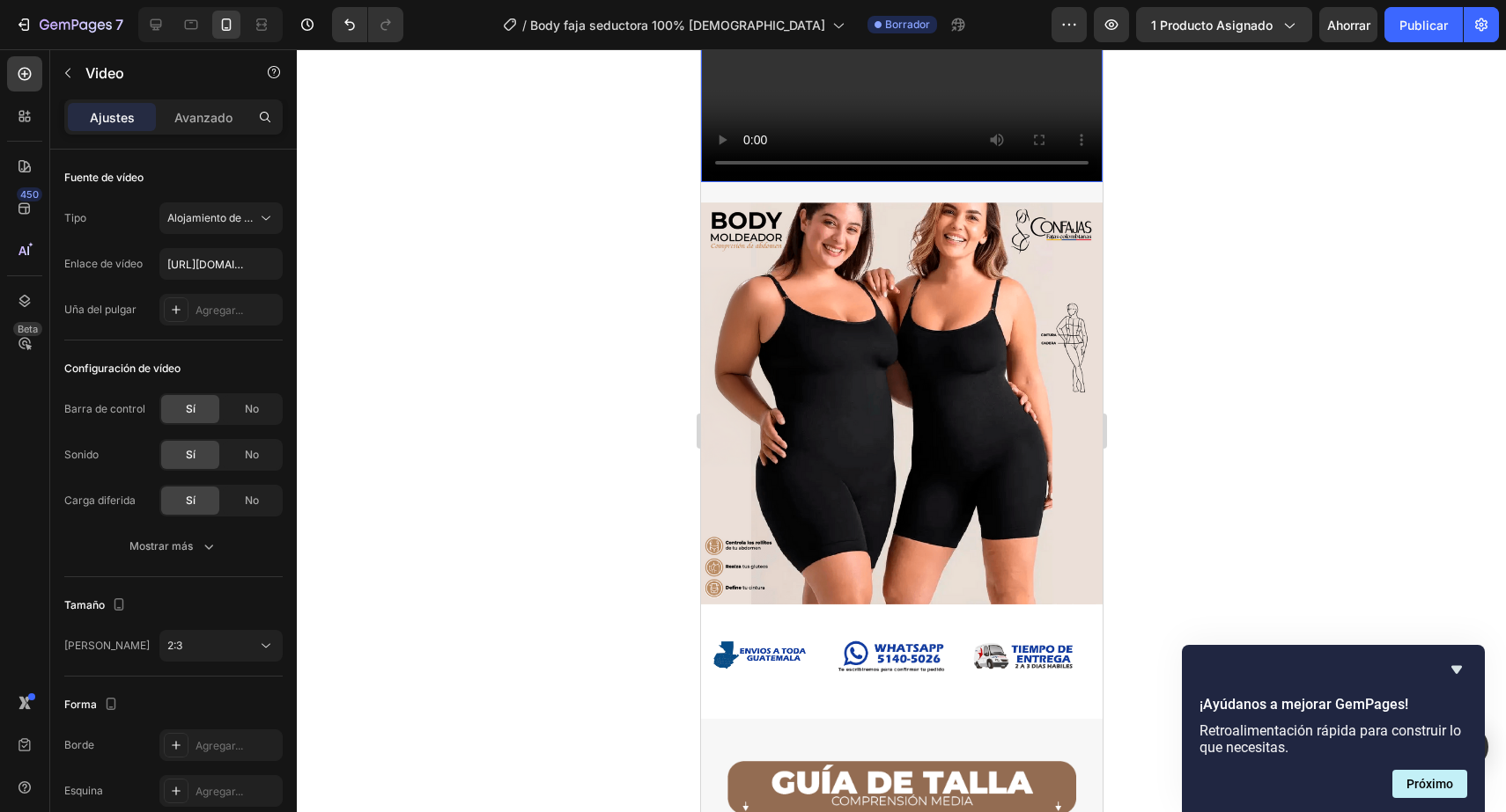
scroll to position [1775, 0]
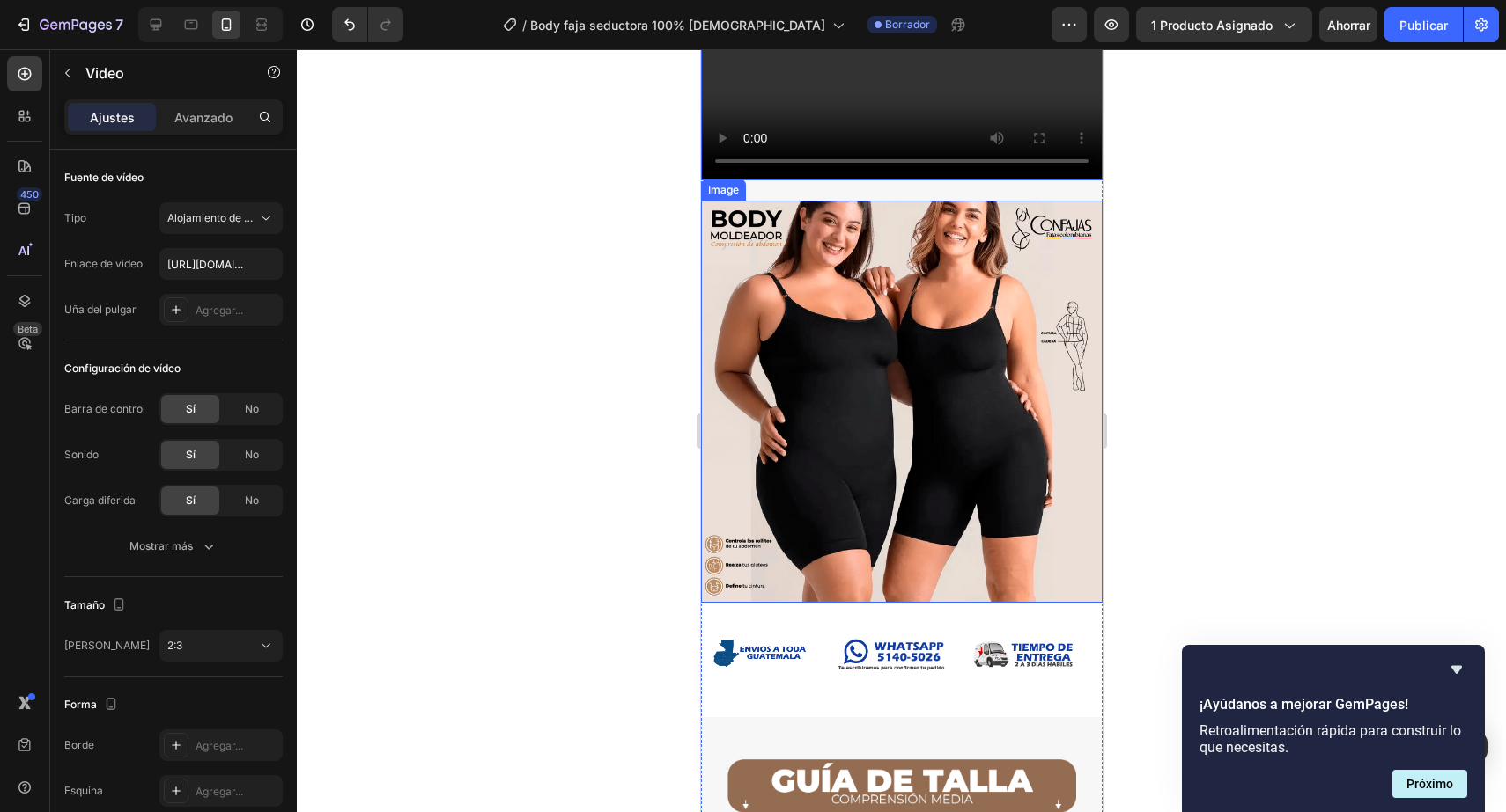
click at [911, 364] on img at bounding box center [900, 402] width 402 height 403
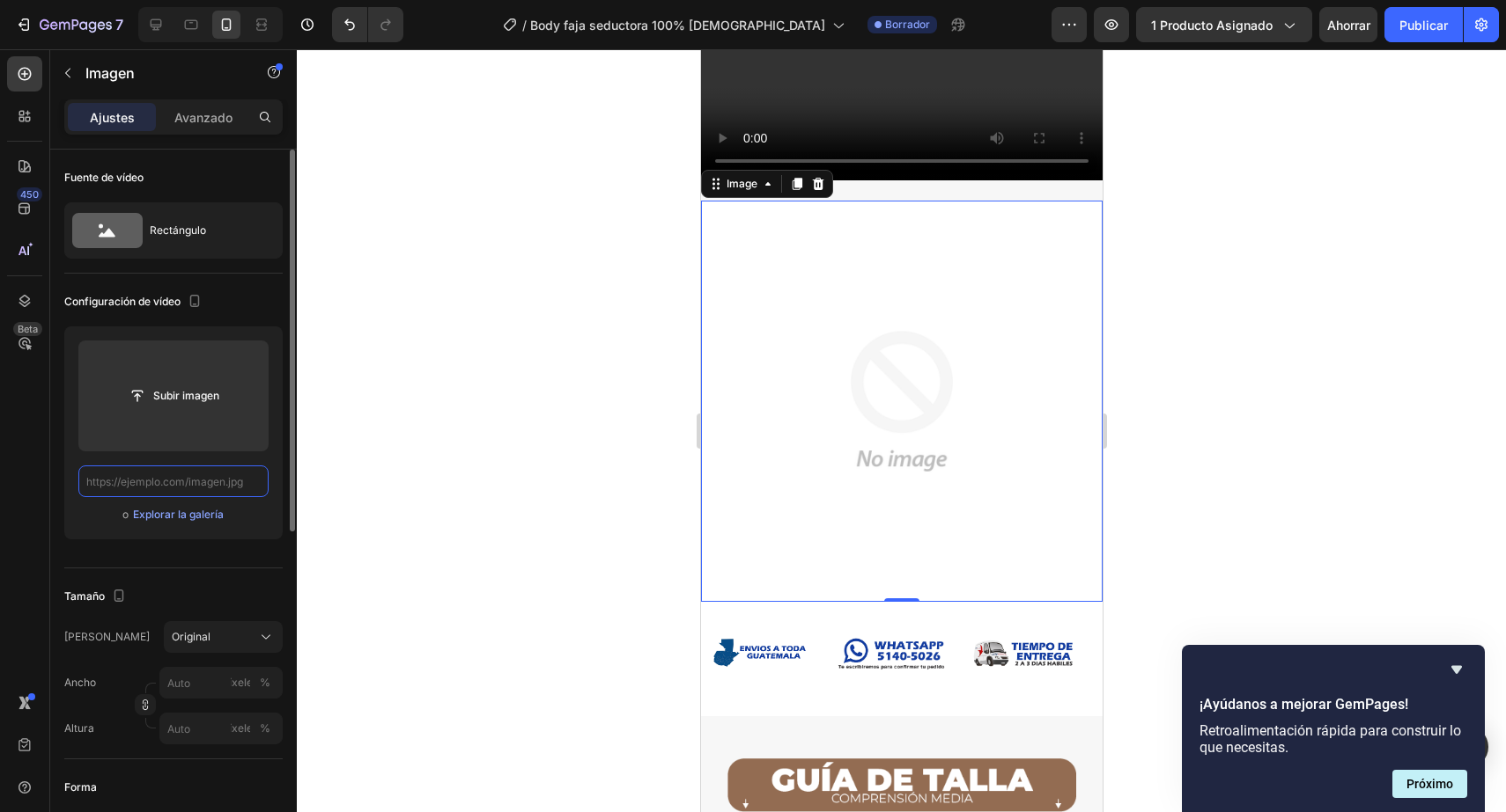
scroll to position [0, 0]
click at [192, 514] on font "Explorar la galería" at bounding box center [178, 514] width 91 height 13
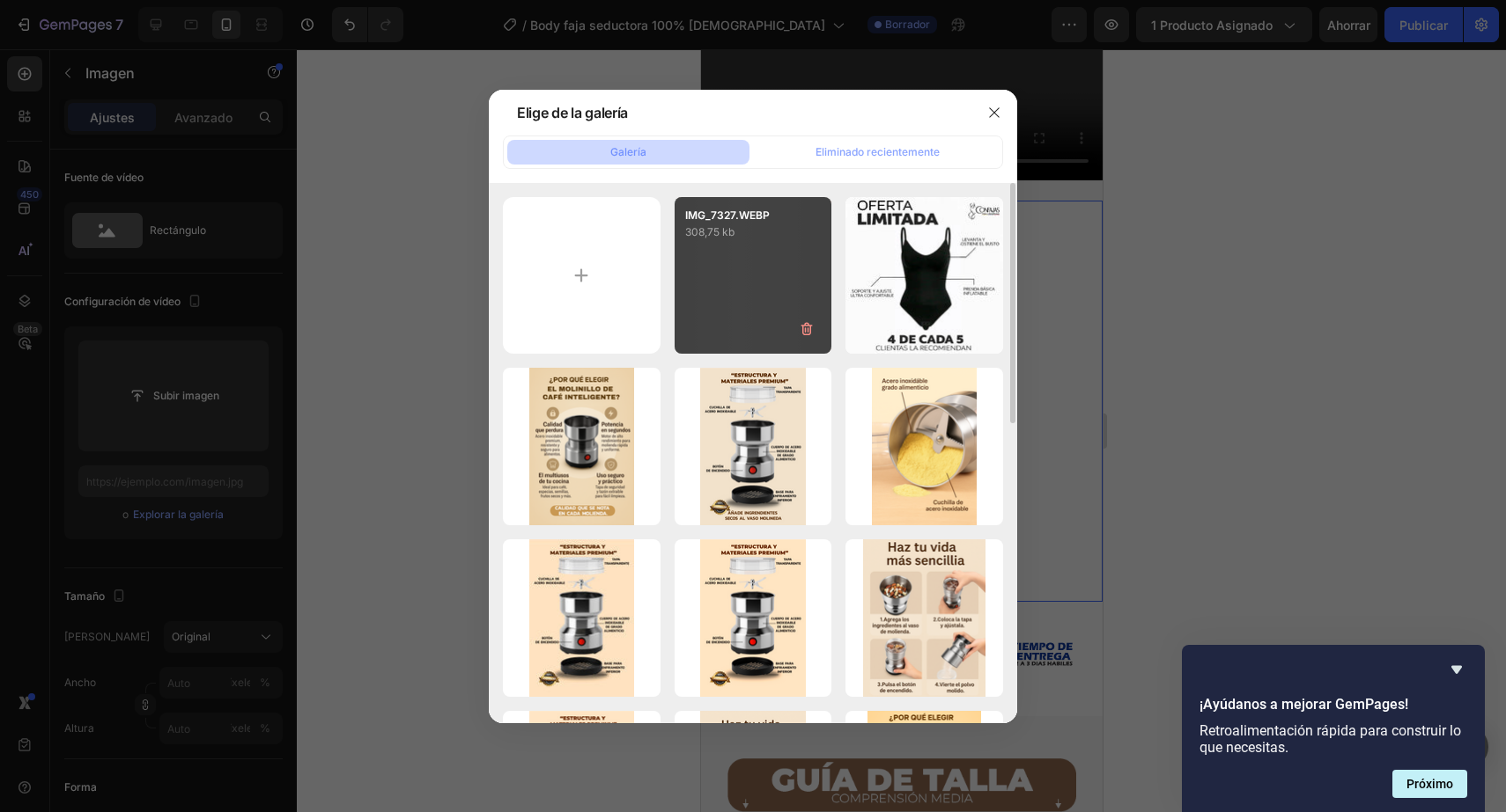
click at [764, 280] on div "IMG_7327.WEBP 308,75 kb" at bounding box center [753, 276] width 157 height 157
type input "https://cdn.shopify.com/s/files/1/0402/6846/4283/files/gempages_569951632696018…"
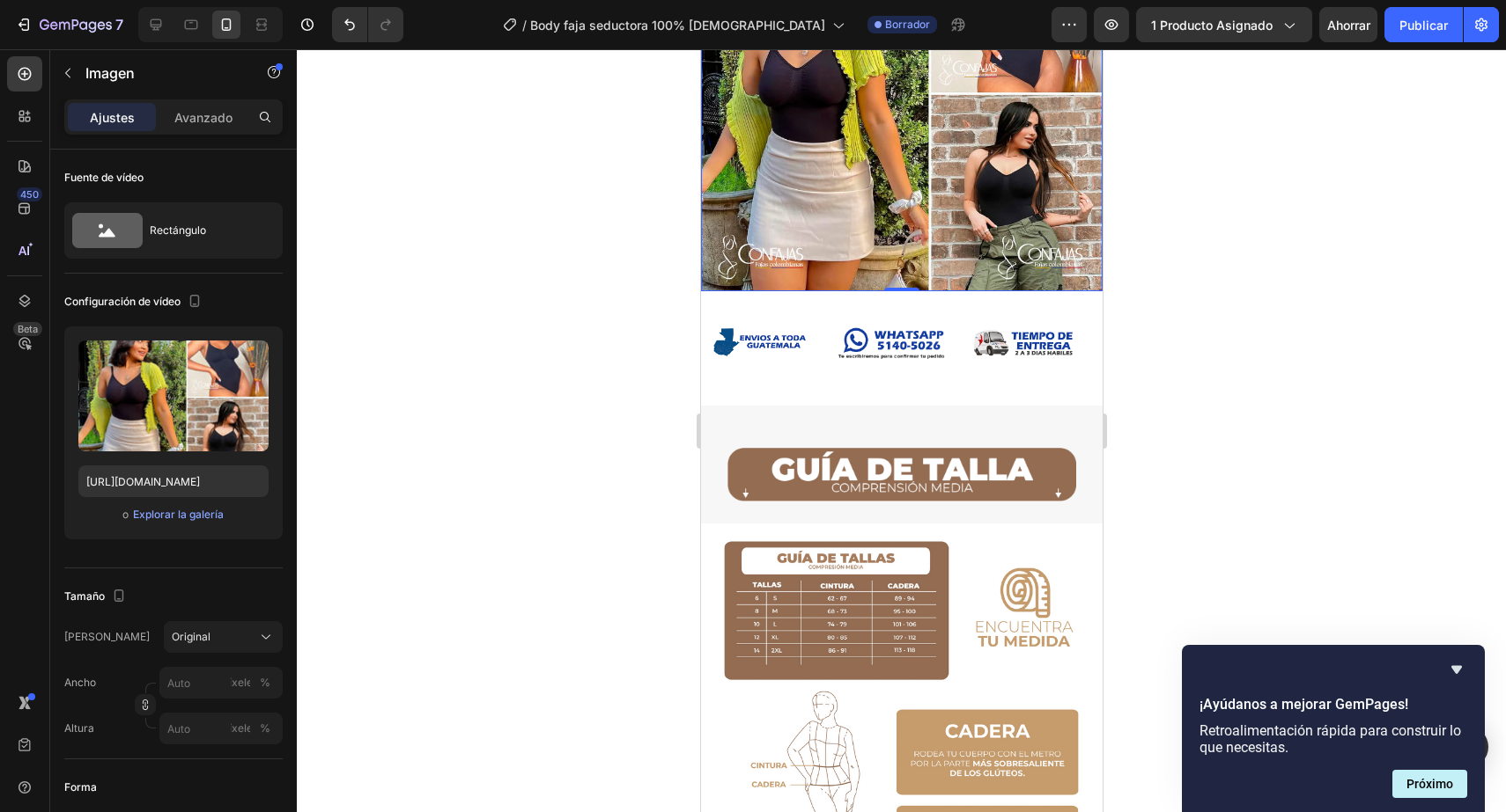
scroll to position [2088, 0]
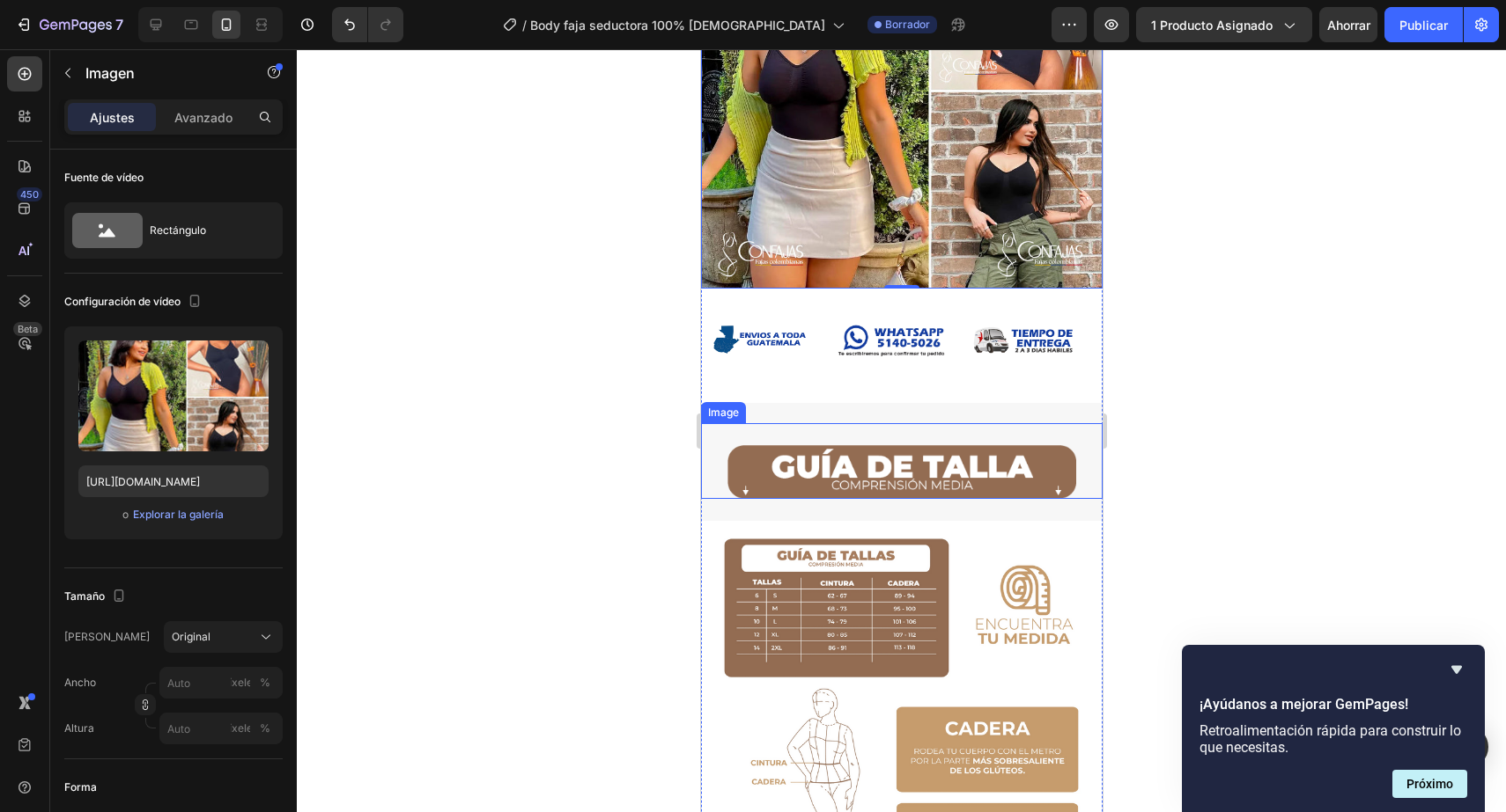
click at [864, 436] on div "Image" at bounding box center [900, 461] width 402 height 75
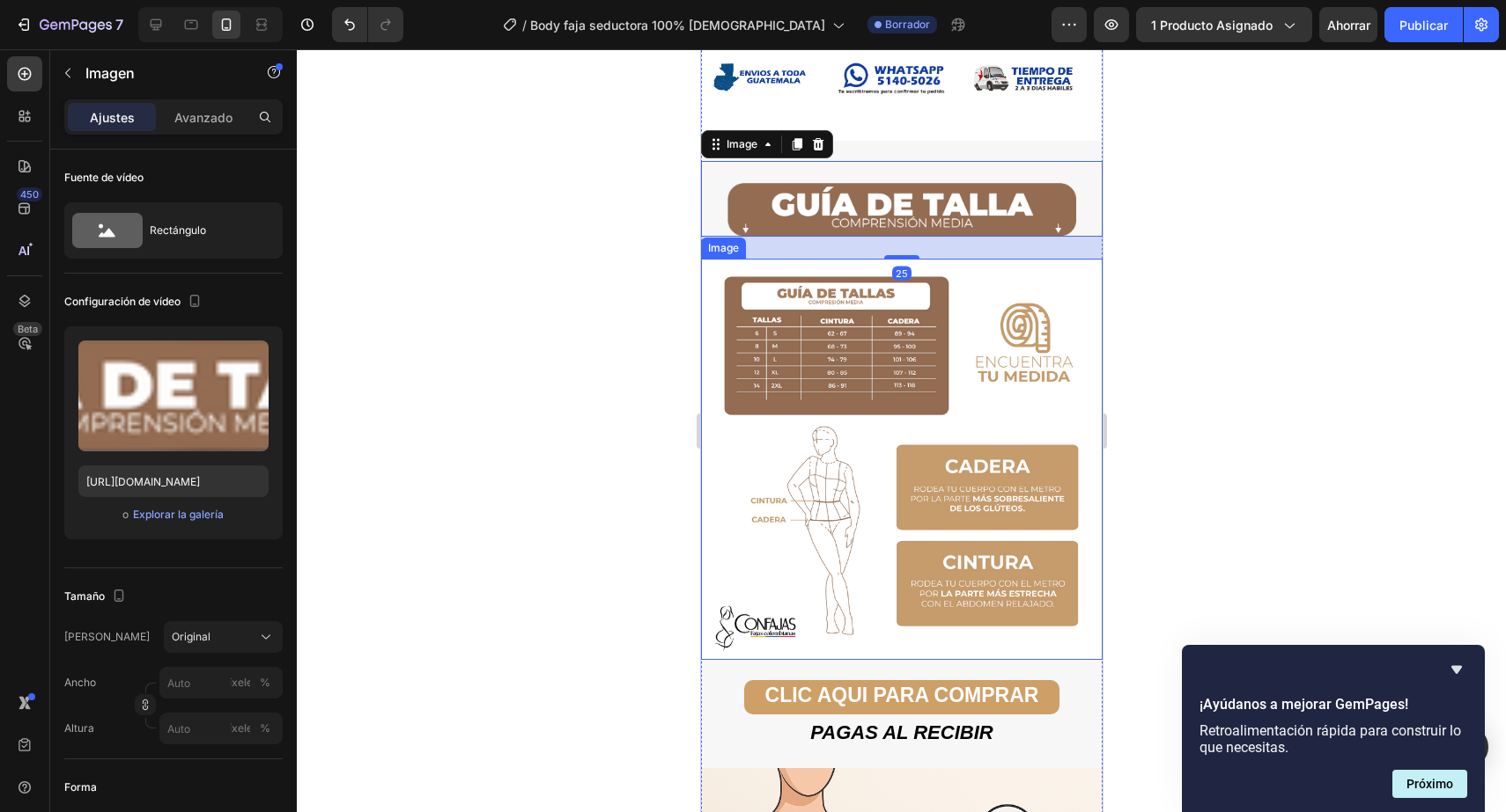
scroll to position [2358, 0]
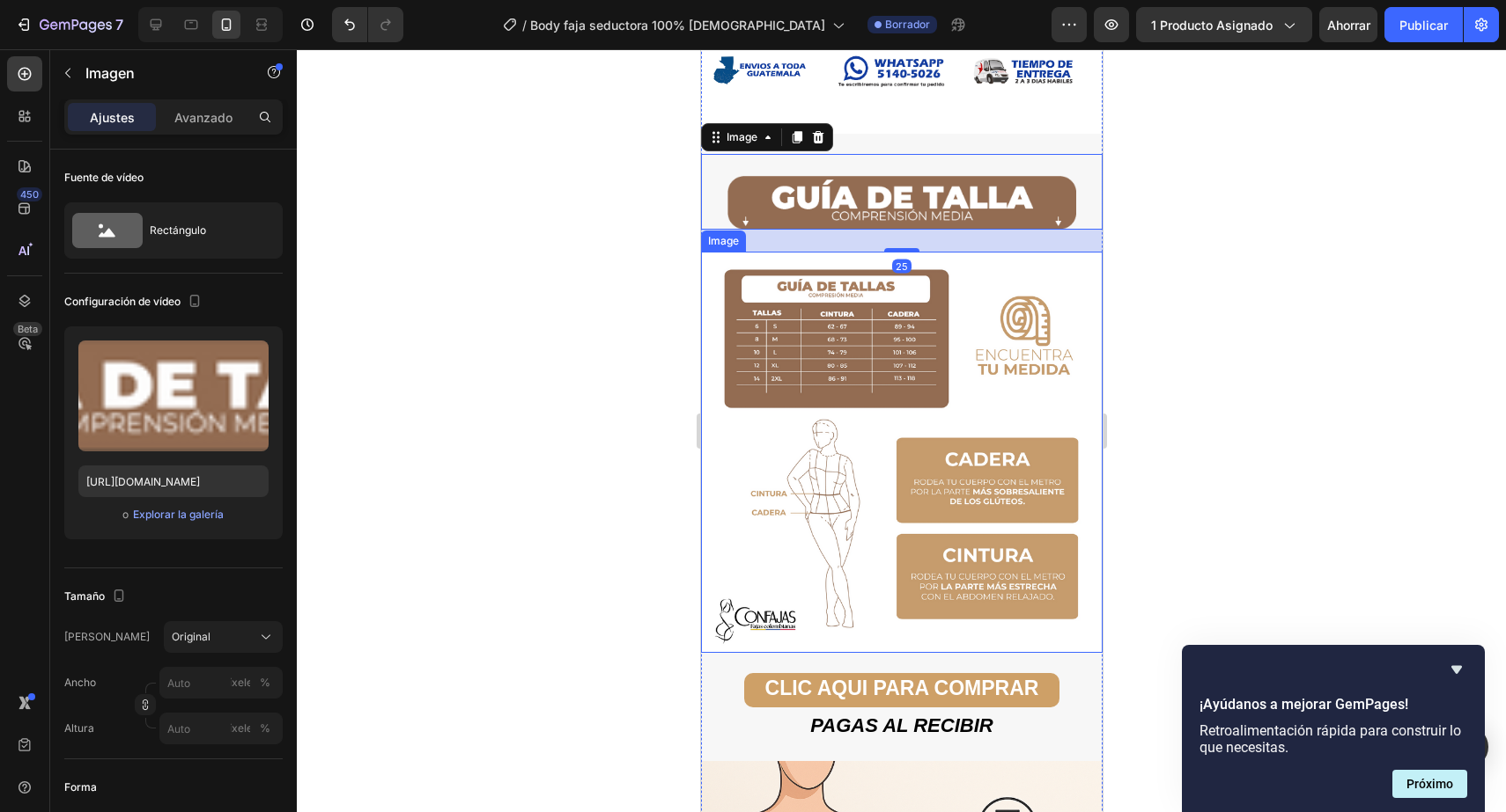
click at [875, 470] on img at bounding box center [900, 452] width 402 height 402
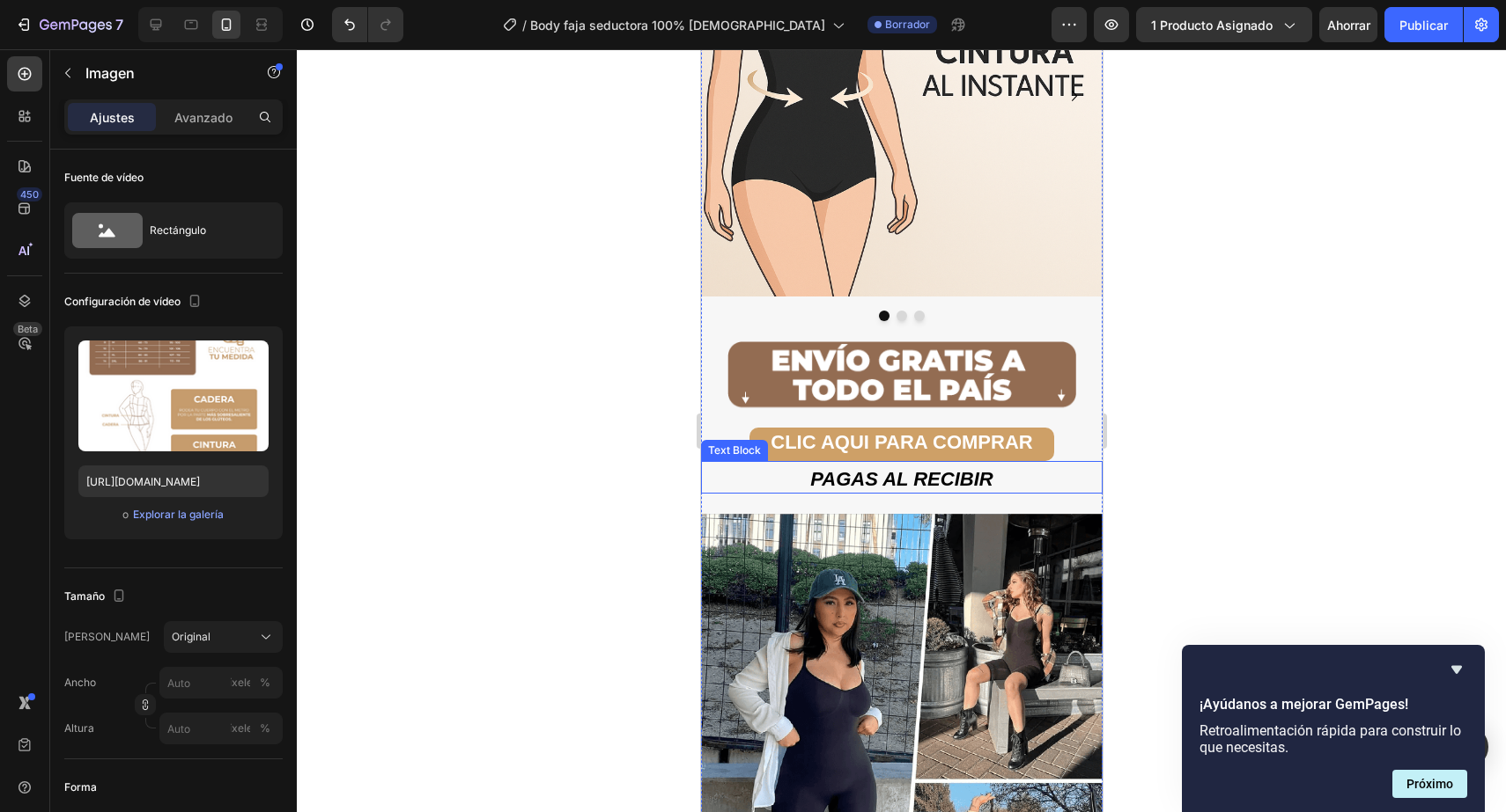
scroll to position [3550, 0]
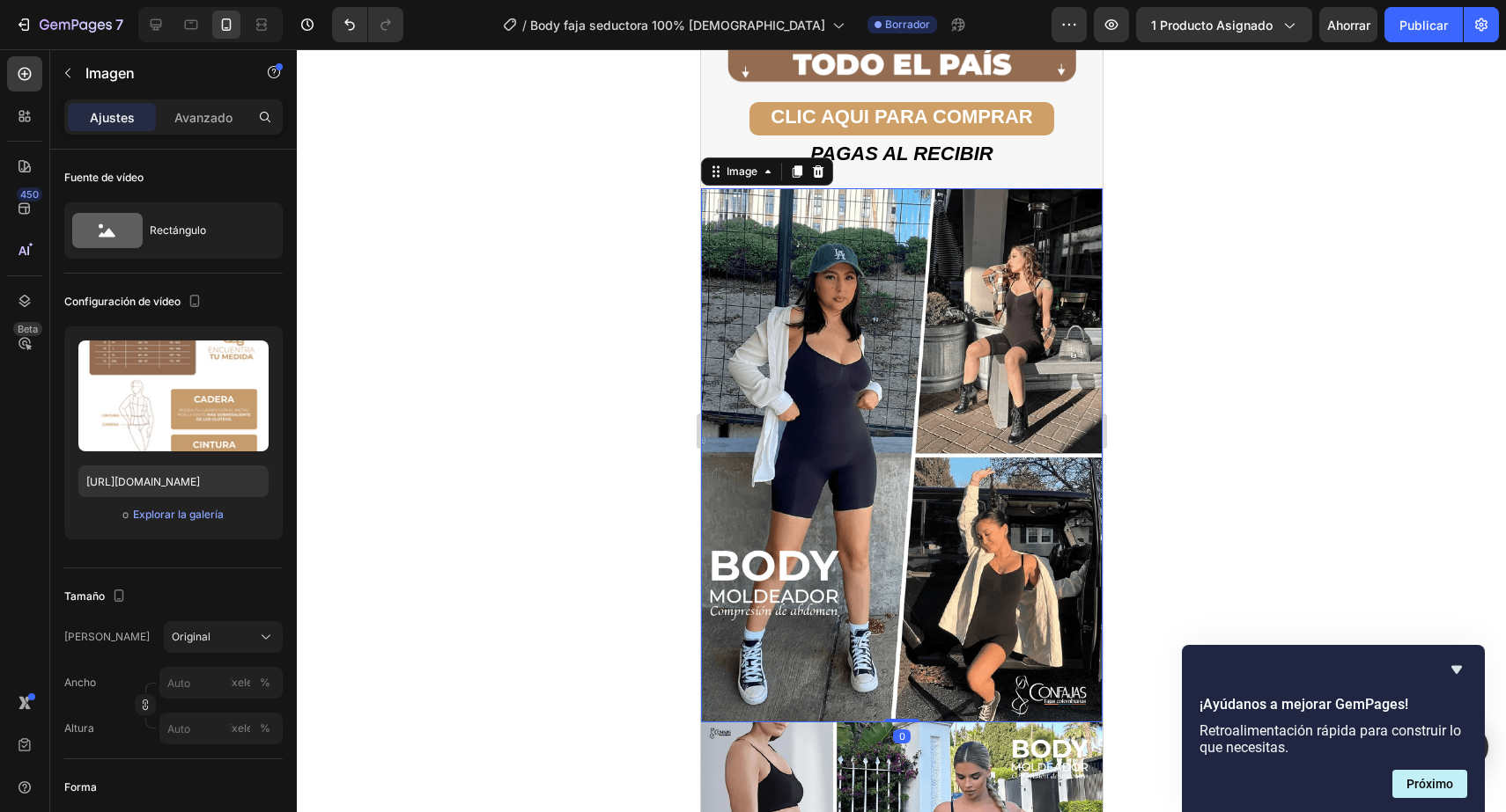
click at [998, 488] on img at bounding box center [900, 455] width 402 height 534
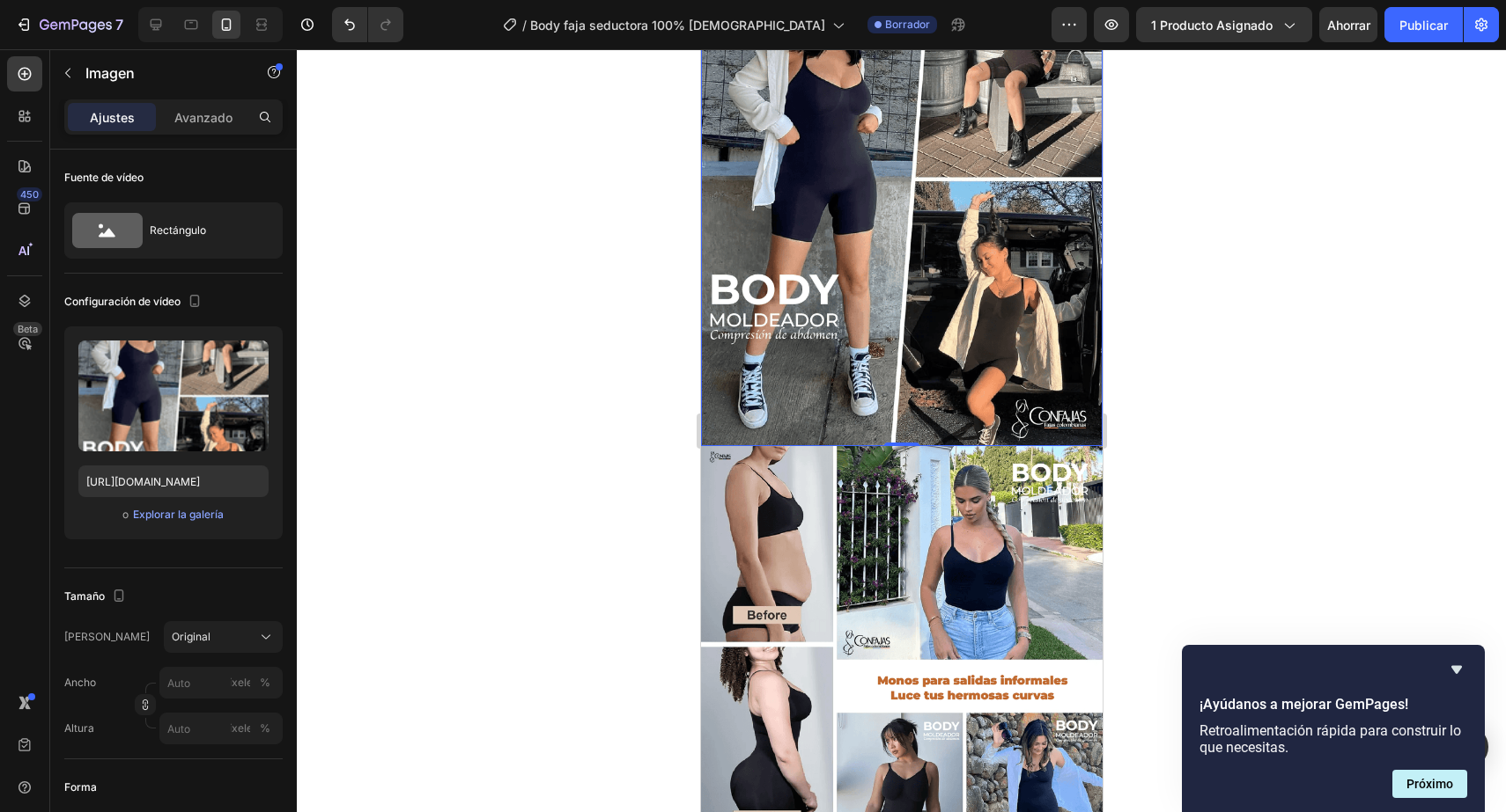
scroll to position [3824, 0]
click at [1386, 588] on div at bounding box center [901, 431] width 1209 height 763
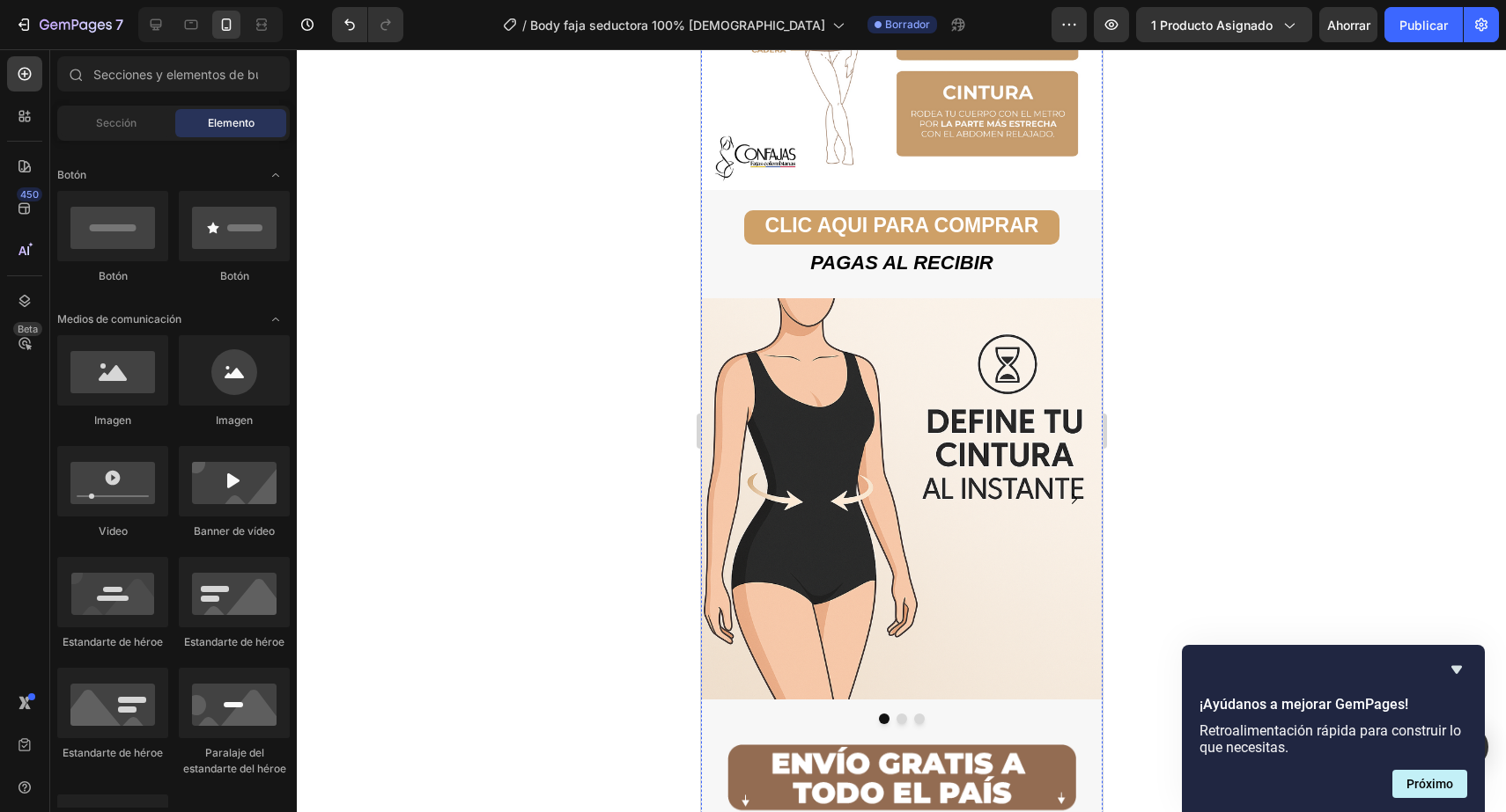
scroll to position [2821, 0]
click at [928, 468] on img at bounding box center [900, 498] width 402 height 402
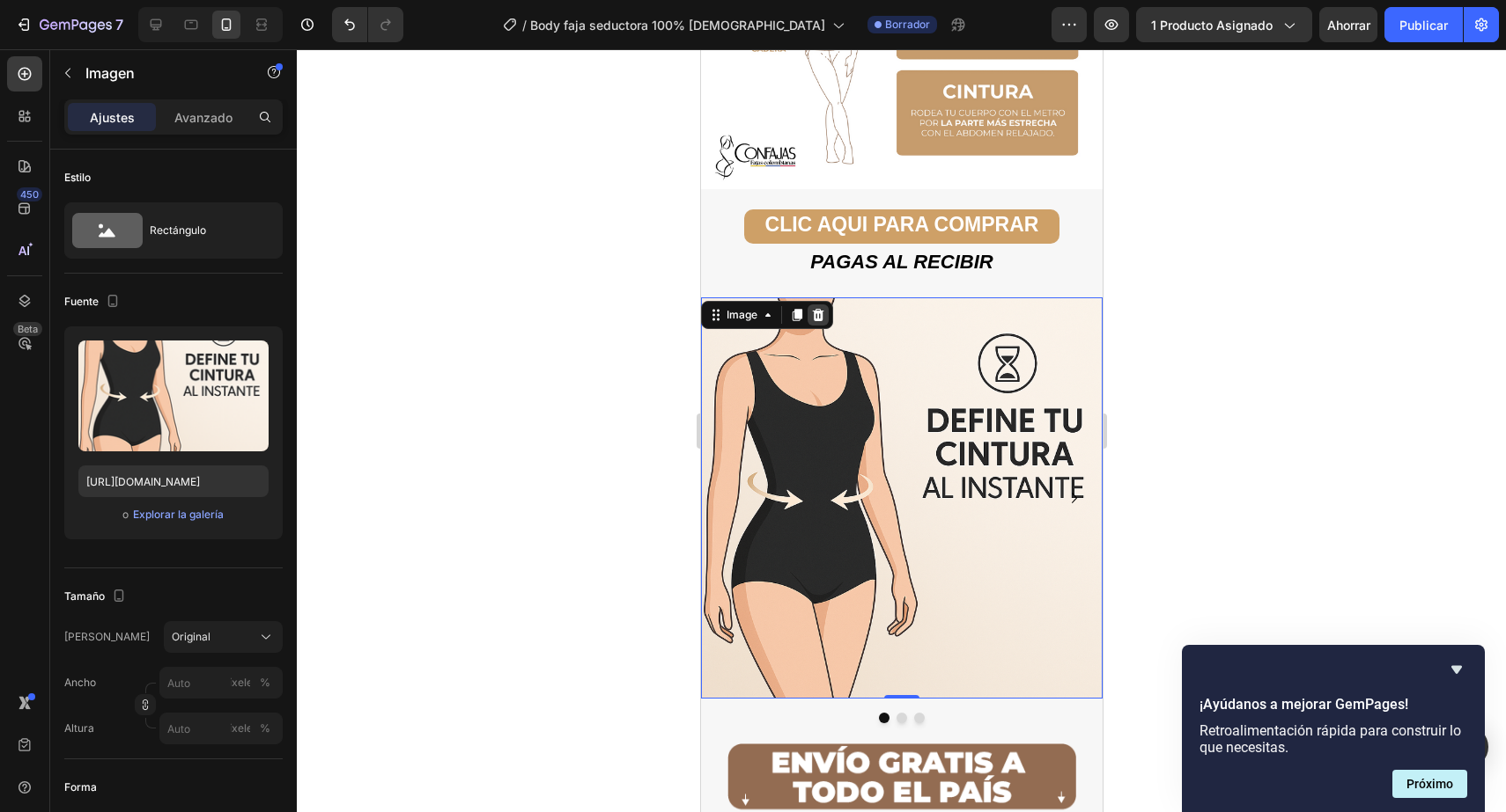
click at [817, 312] on icon at bounding box center [818, 315] width 11 height 12
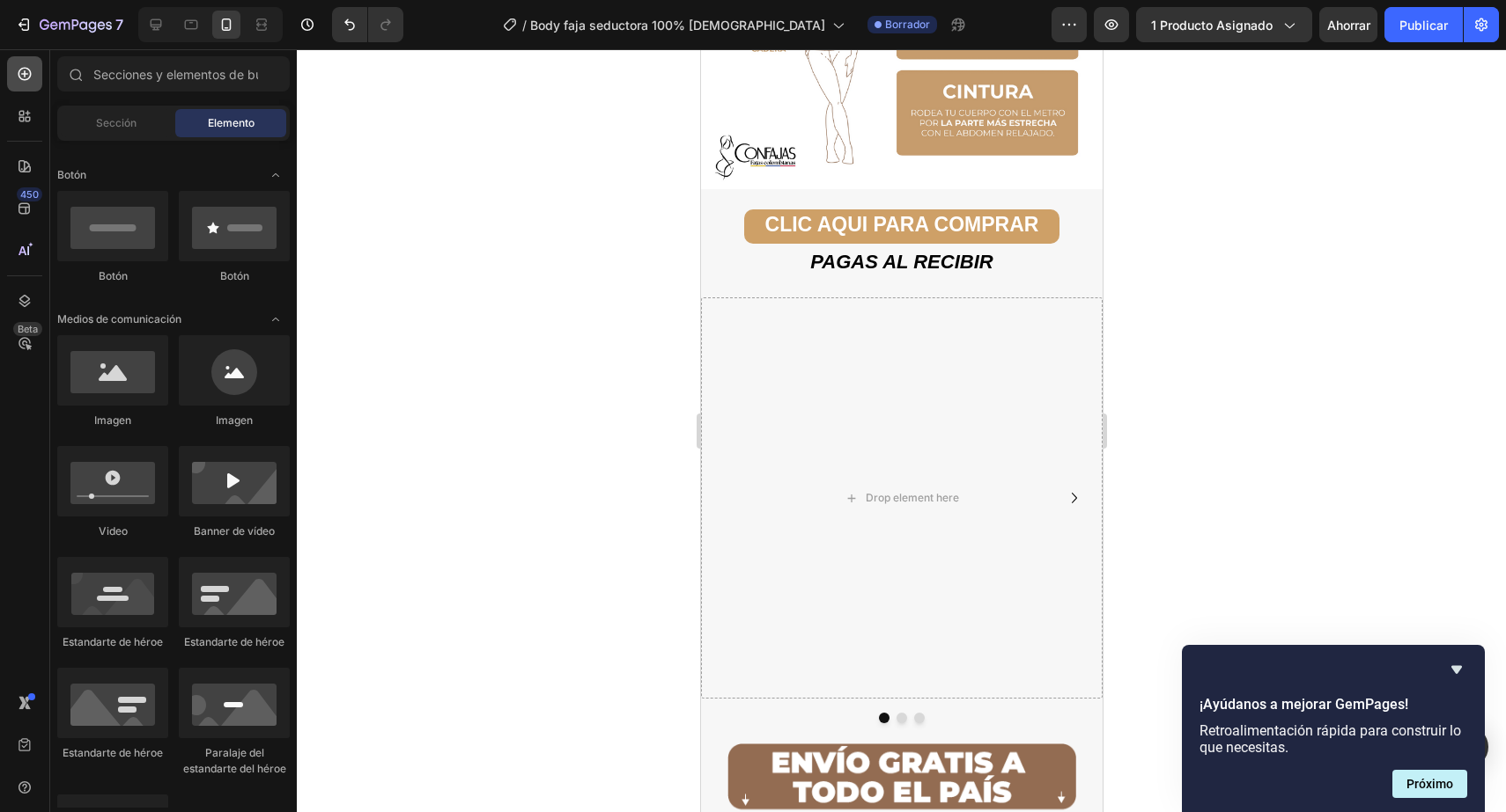
click at [19, 76] on icon at bounding box center [25, 74] width 13 height 13
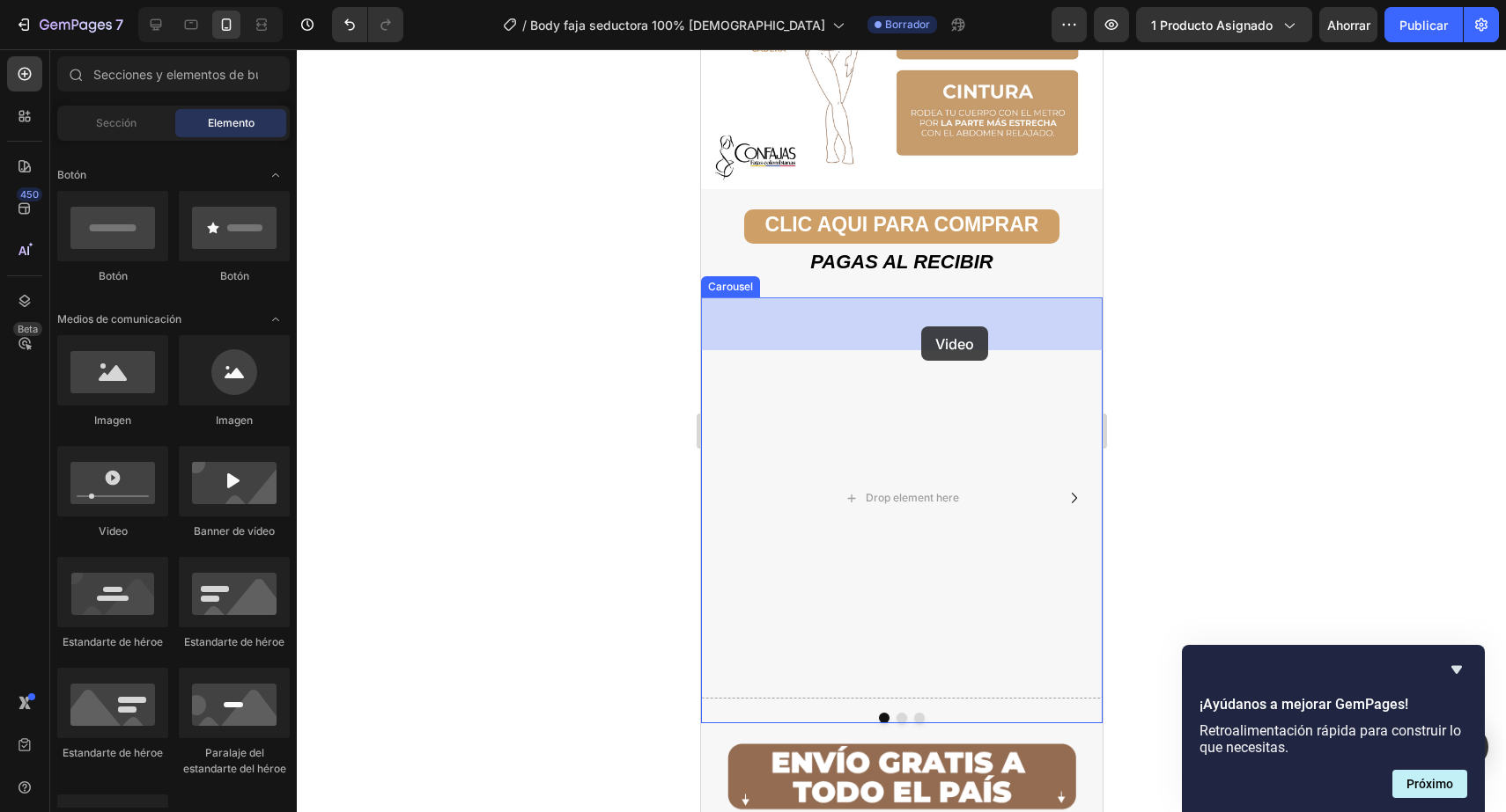
drag, startPoint x: 817, startPoint y: 550, endPoint x: 919, endPoint y: 326, distance: 246.1
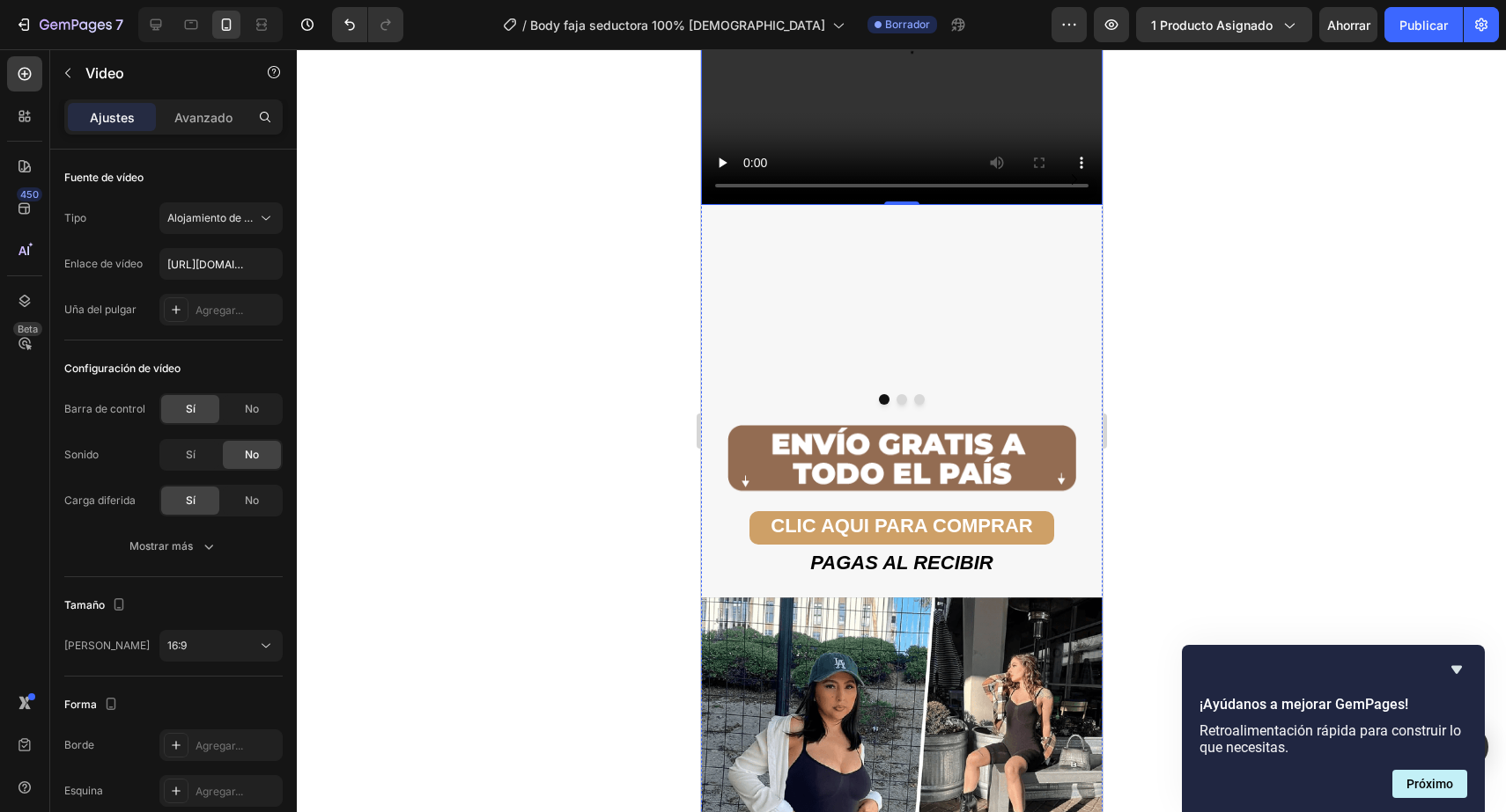
scroll to position [3416, 0]
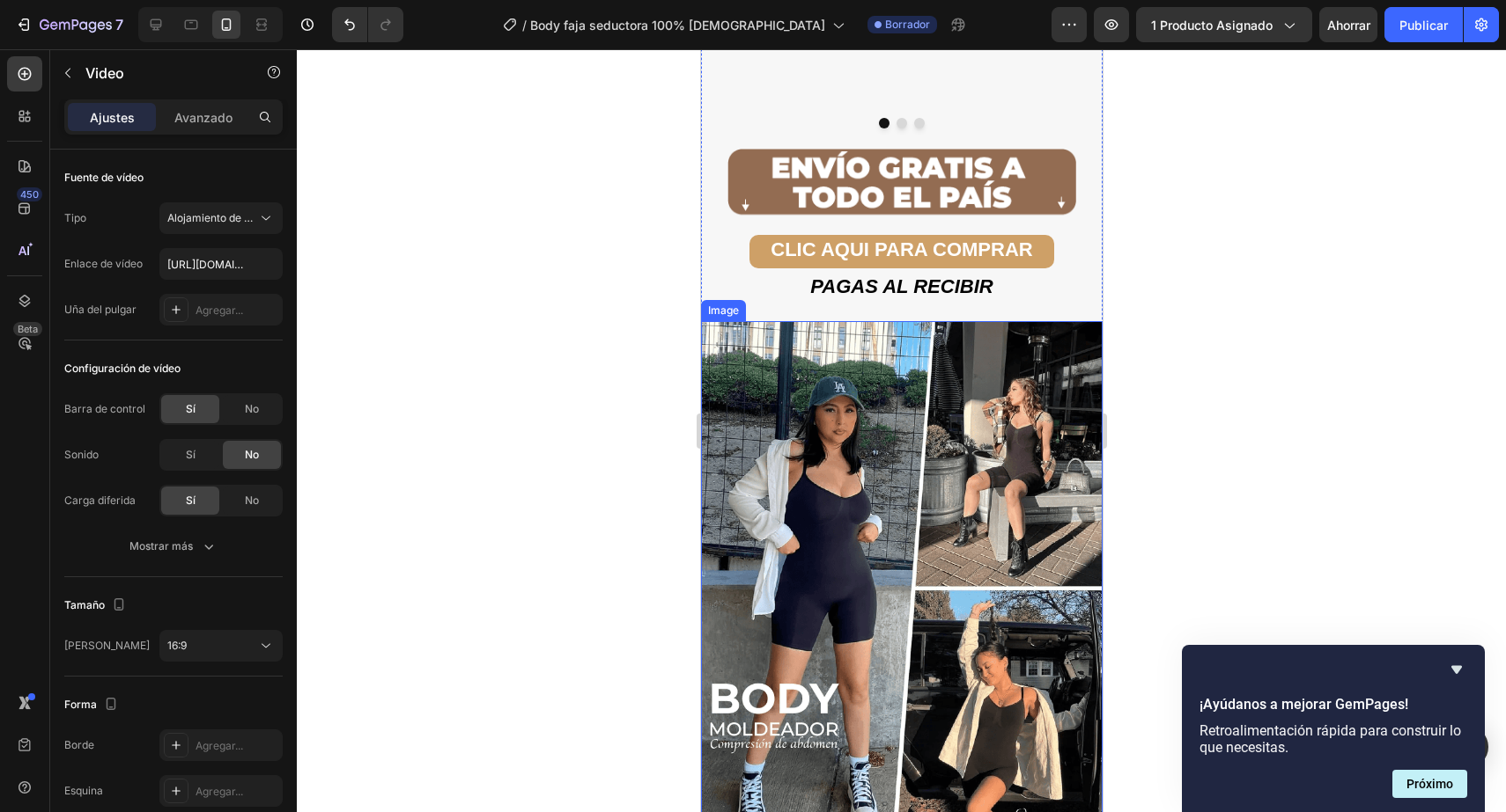
click at [996, 555] on img at bounding box center [900, 589] width 402 height 534
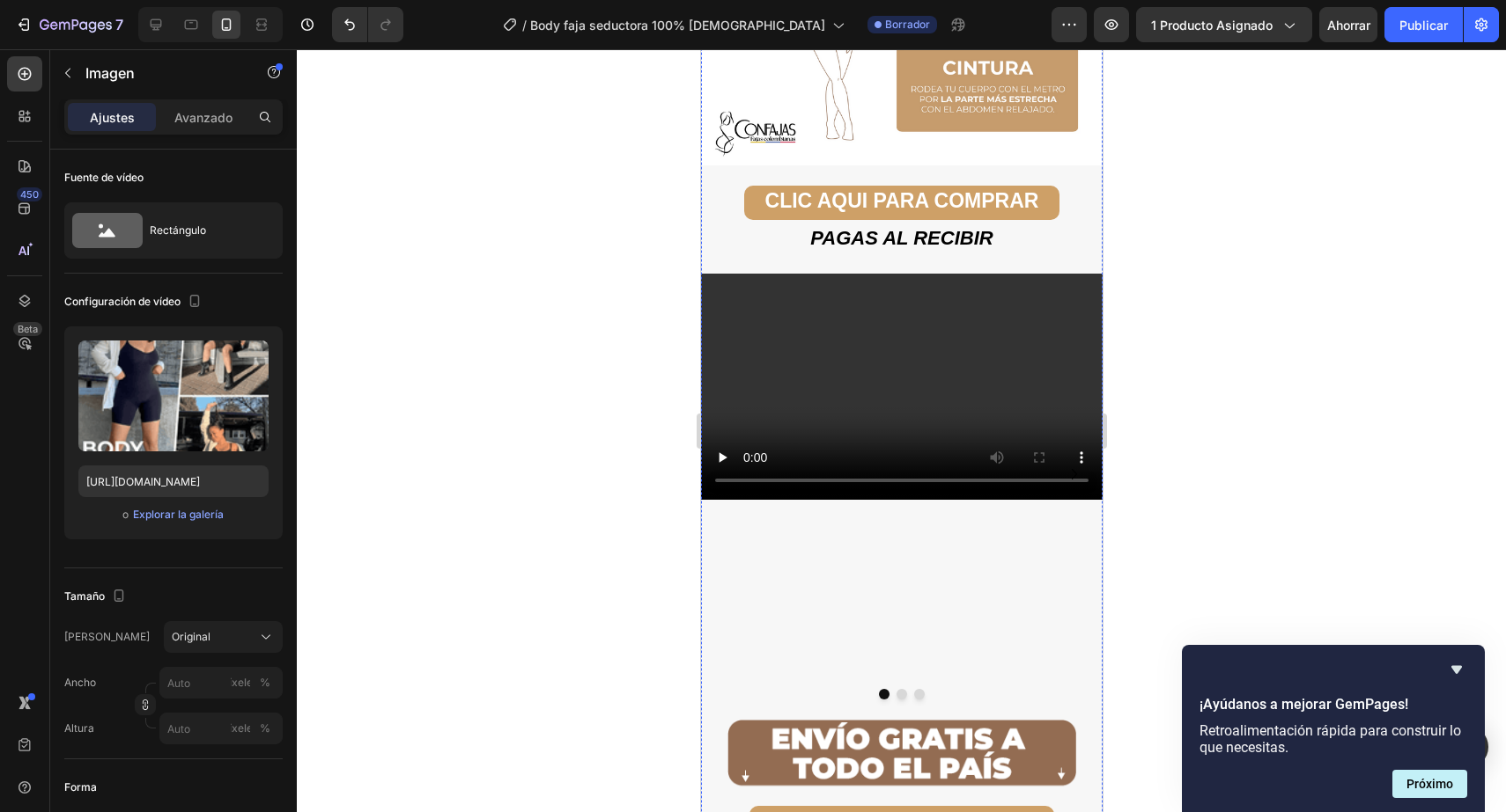
scroll to position [2844, 0]
click at [806, 335] on video at bounding box center [900, 387] width 402 height 226
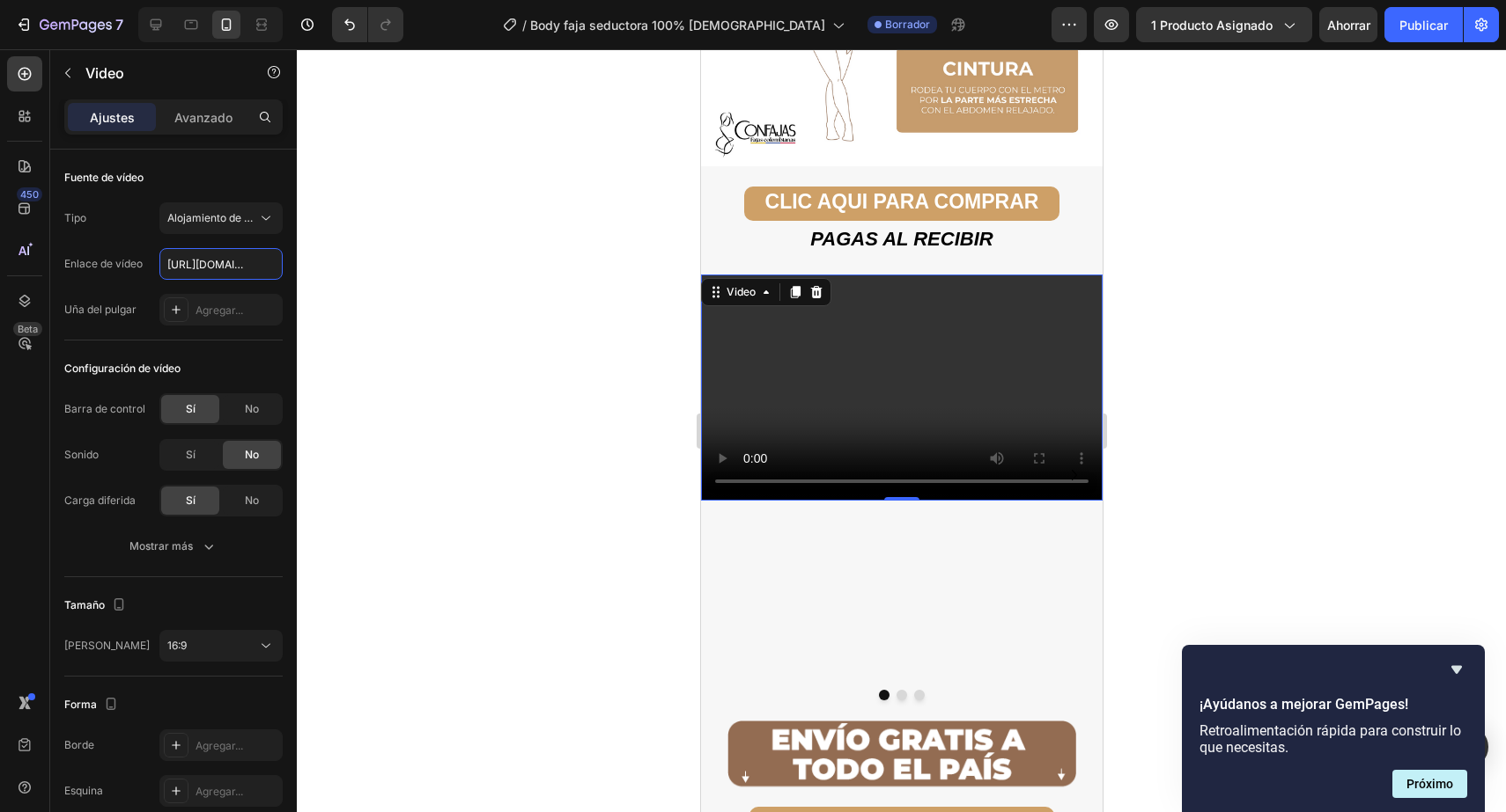
scroll to position [0, 332]
type input "https://cdn.shopify.com/videos/c/o/v/599b0375f7a04149a15b4265b2de90cc.mp4"
click at [198, 450] on div "Sí" at bounding box center [190, 455] width 58 height 29
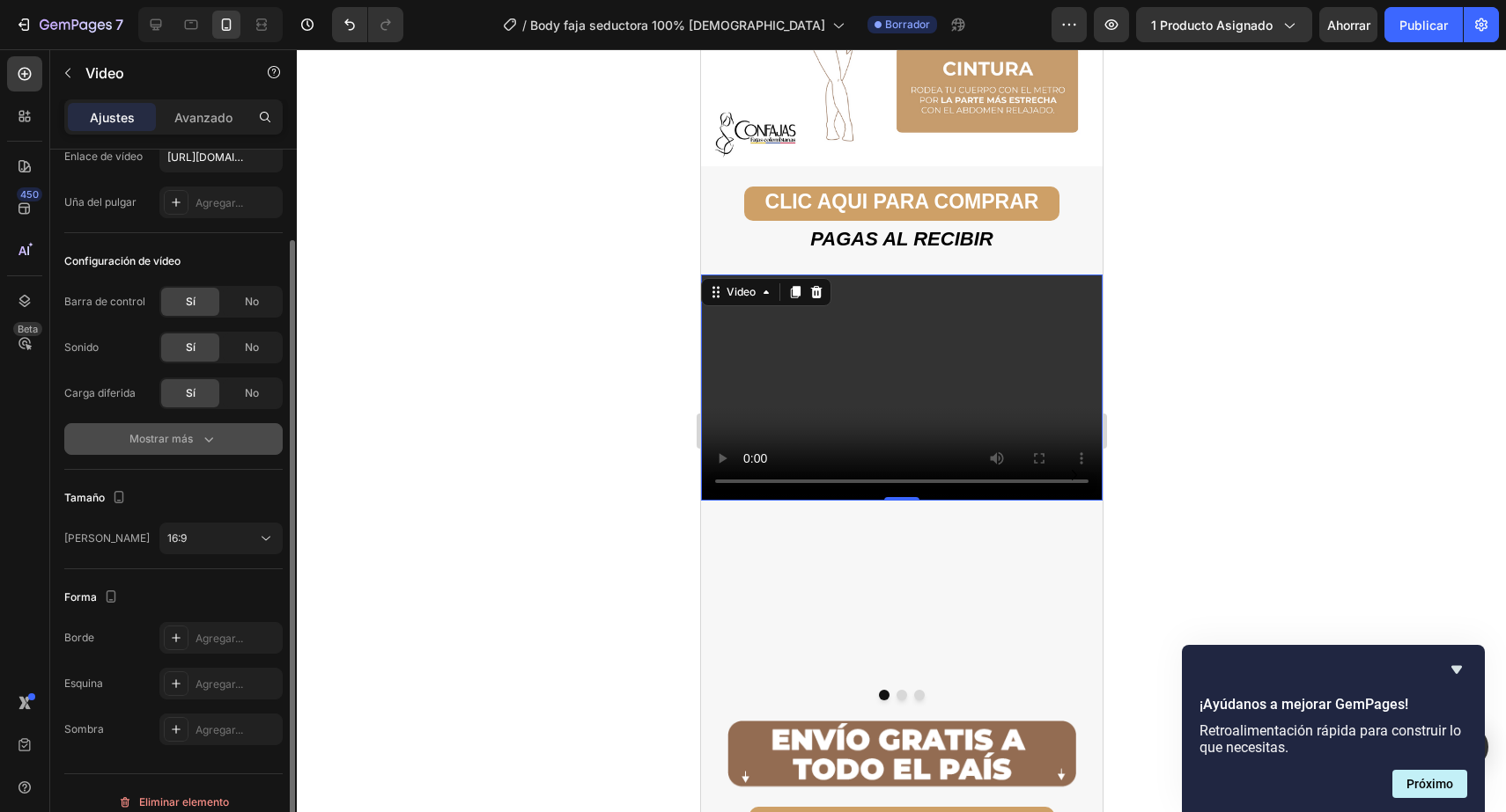
scroll to position [106, 0]
click at [210, 431] on button "Mostrar más" at bounding box center [173, 441] width 219 height 31
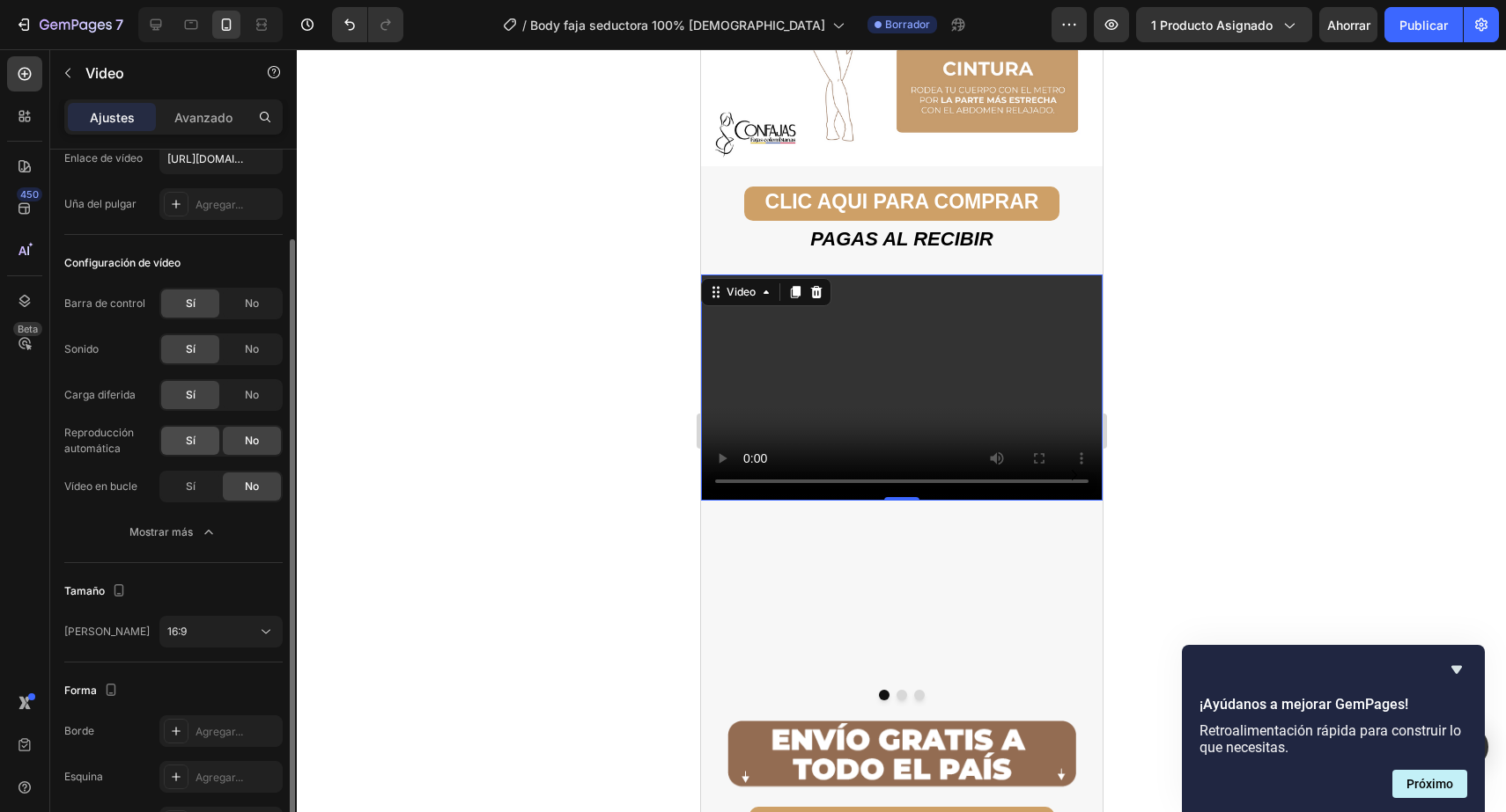
click at [208, 440] on div "Sí" at bounding box center [190, 441] width 58 height 29
click at [198, 487] on div "Sí" at bounding box center [190, 487] width 58 height 29
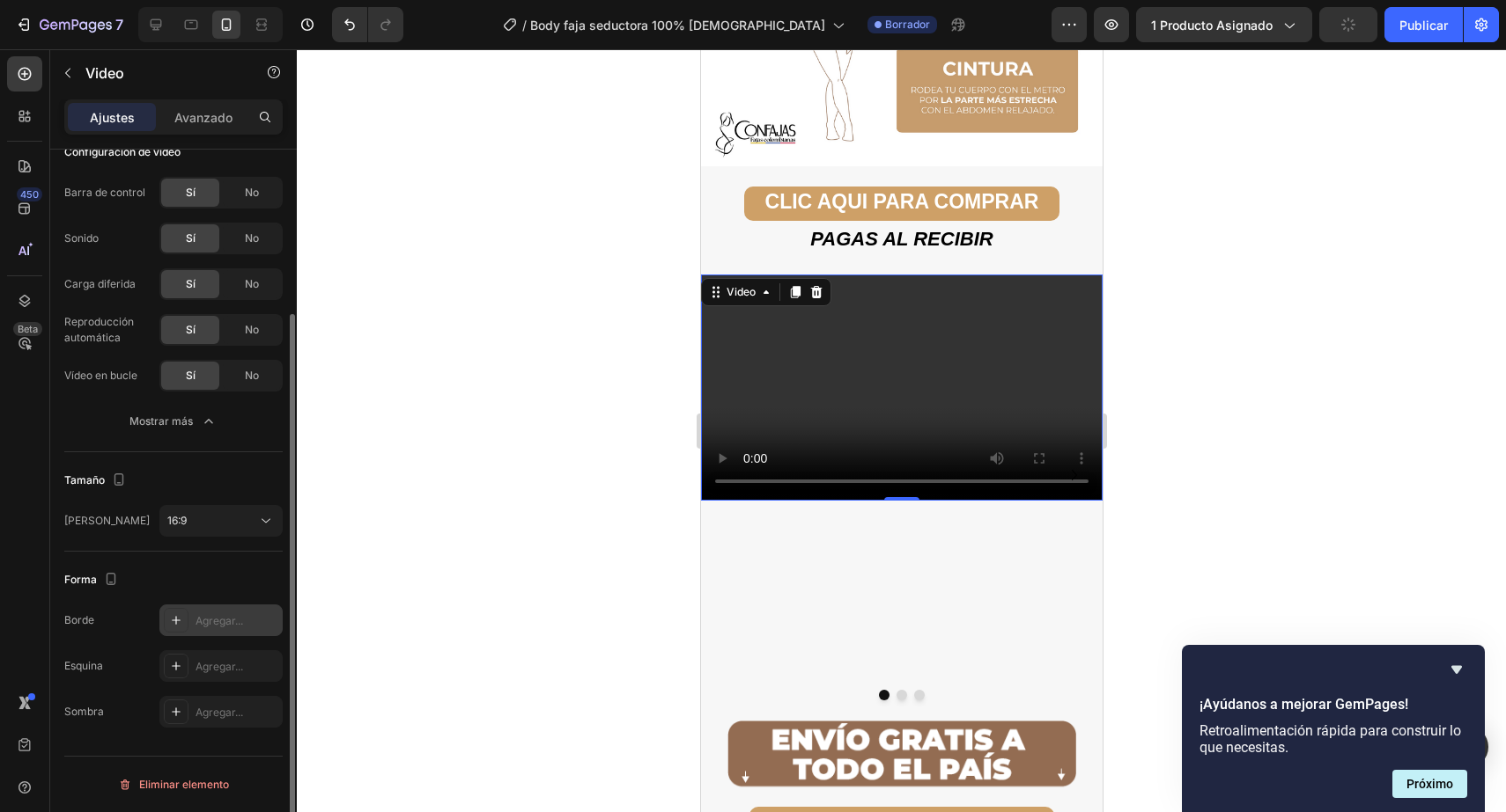
scroll to position [216, 0]
click at [239, 531] on button "16:9" at bounding box center [220, 521] width 123 height 31
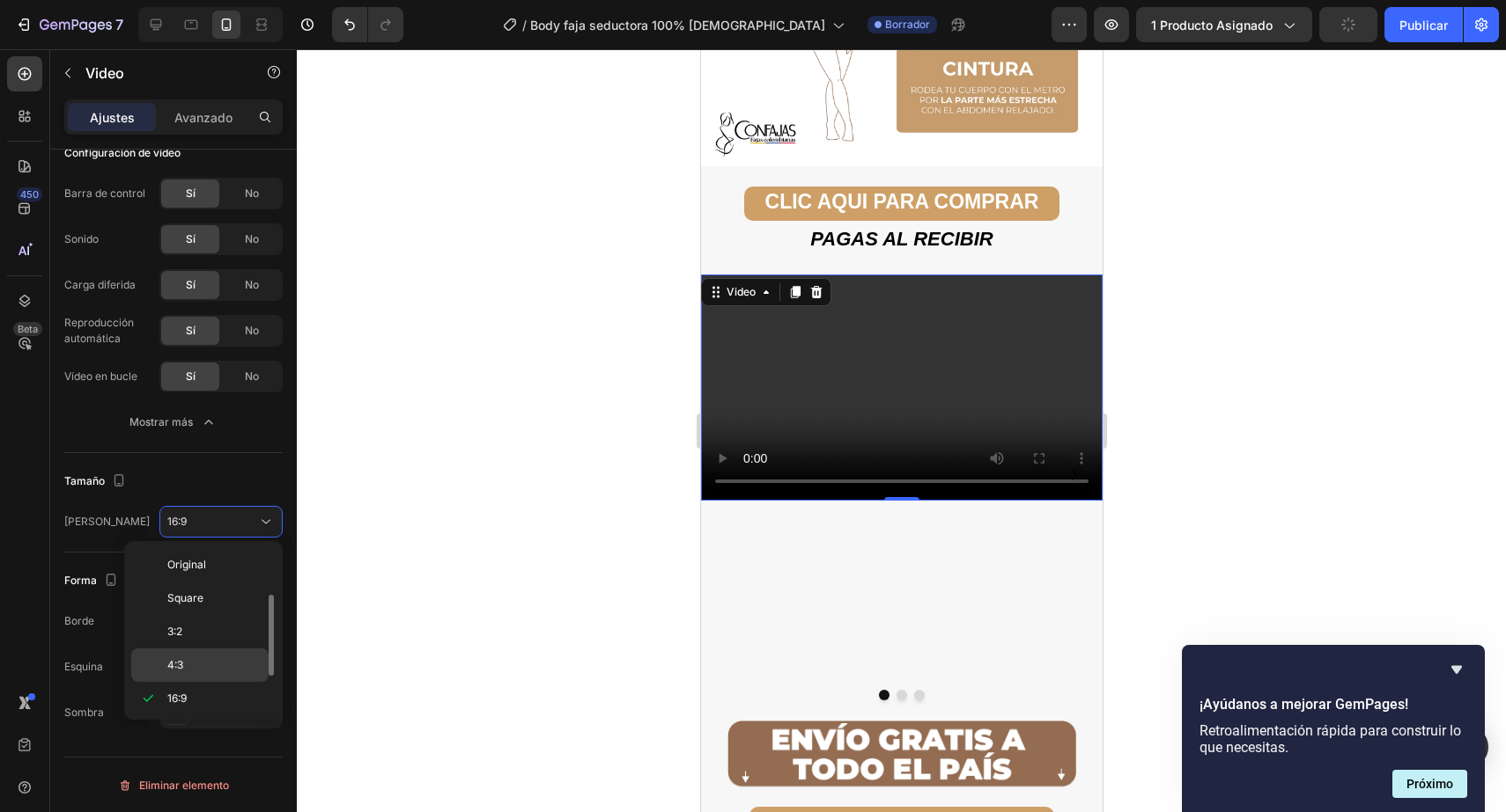
scroll to position [31, 0]
click at [180, 689] on div "21:9" at bounding box center [199, 700] width 137 height 33
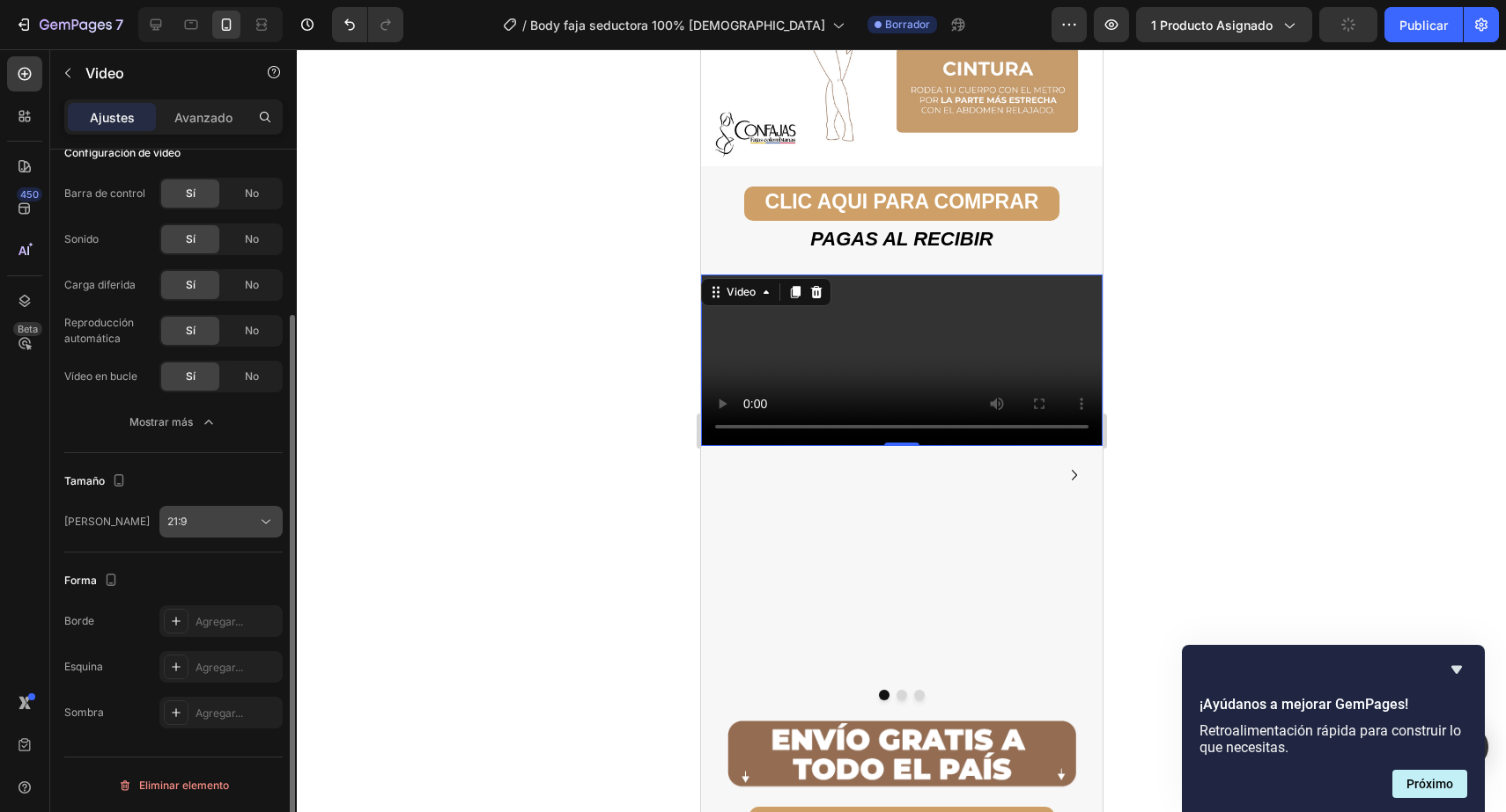
click at [245, 518] on div "21:9" at bounding box center [212, 522] width 90 height 16
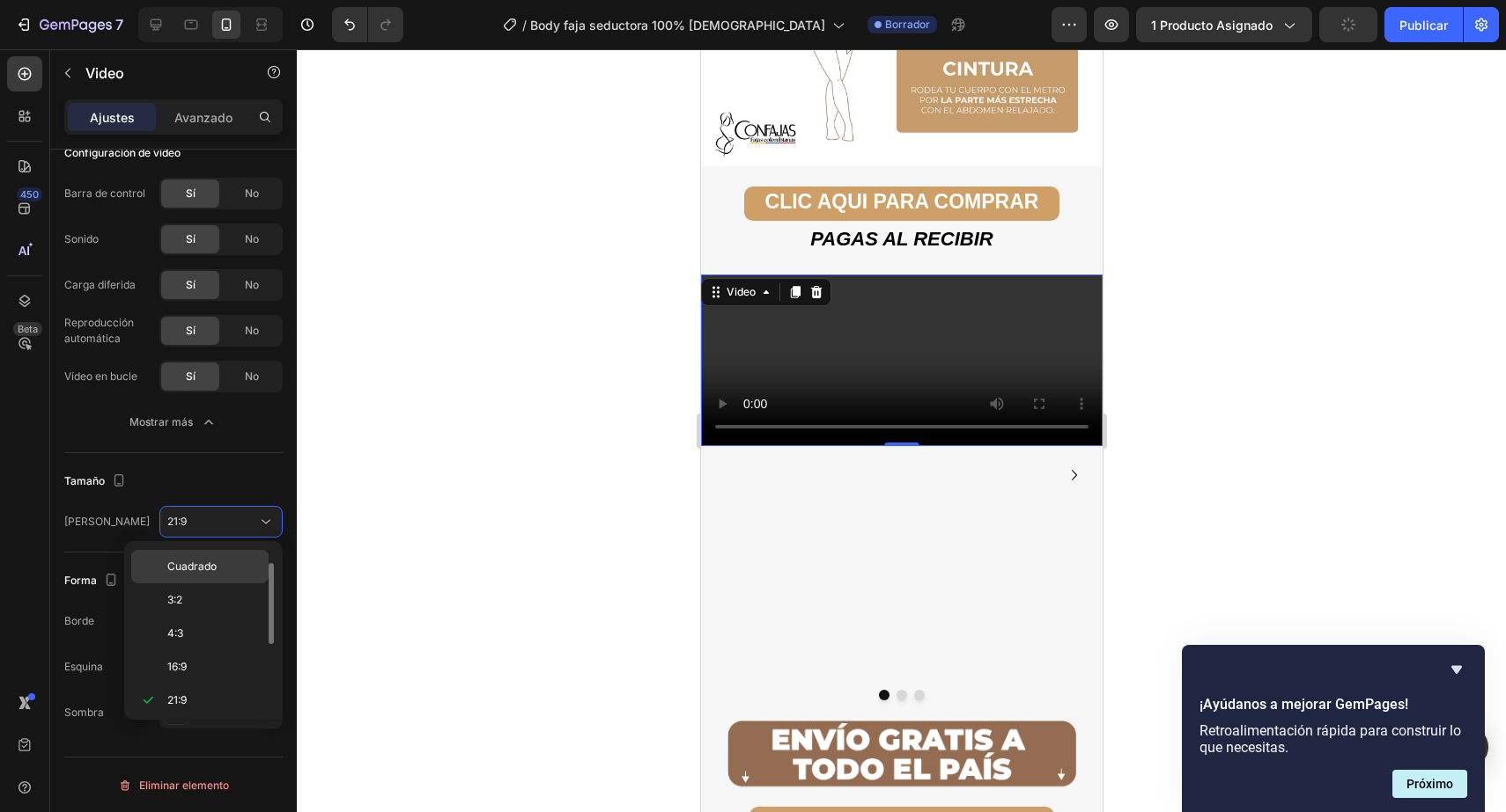
click at [191, 568] on font "Cuadrado" at bounding box center [192, 567] width 50 height 13
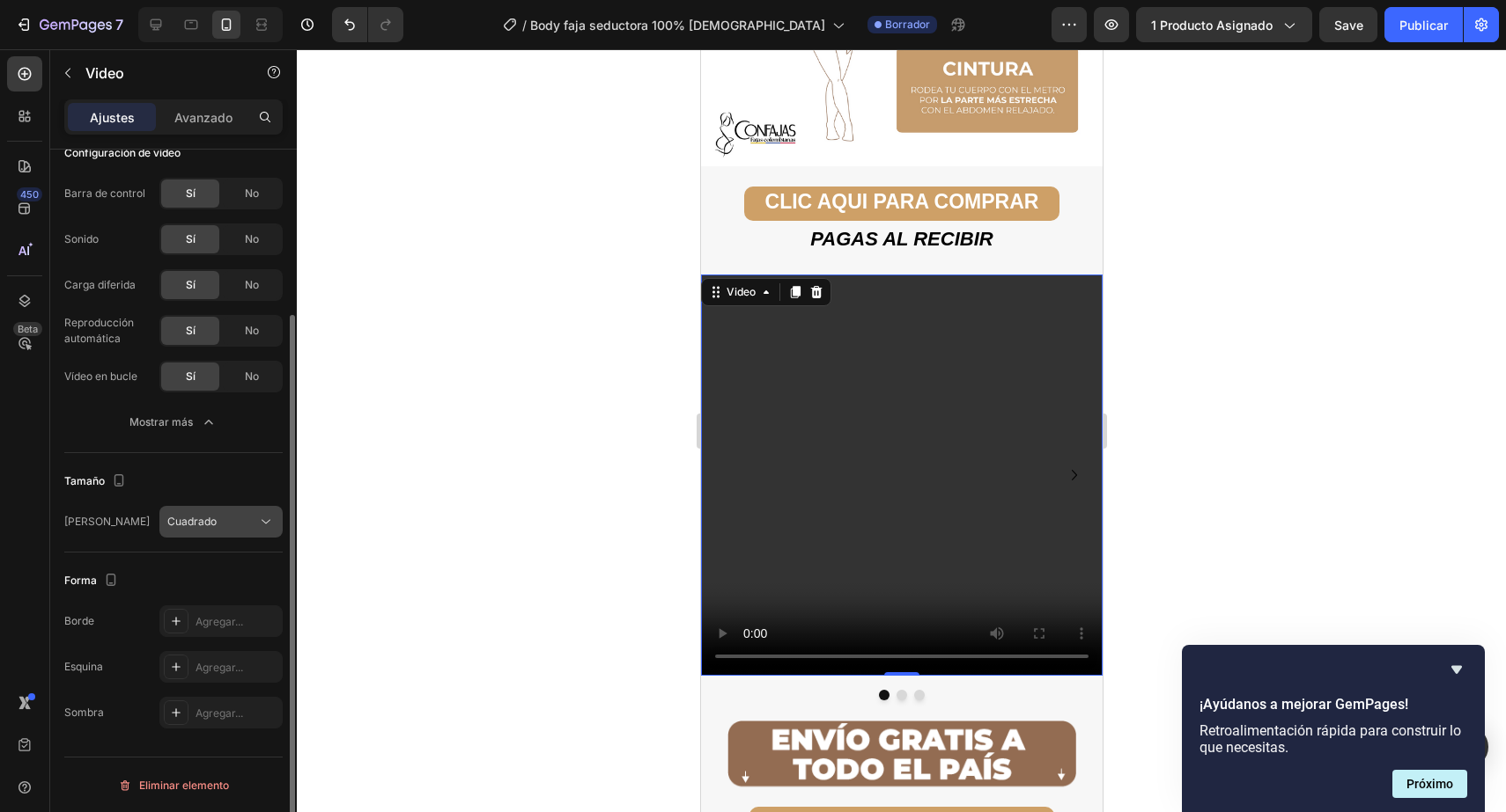
click at [236, 508] on button "Cuadrado" at bounding box center [220, 521] width 123 height 31
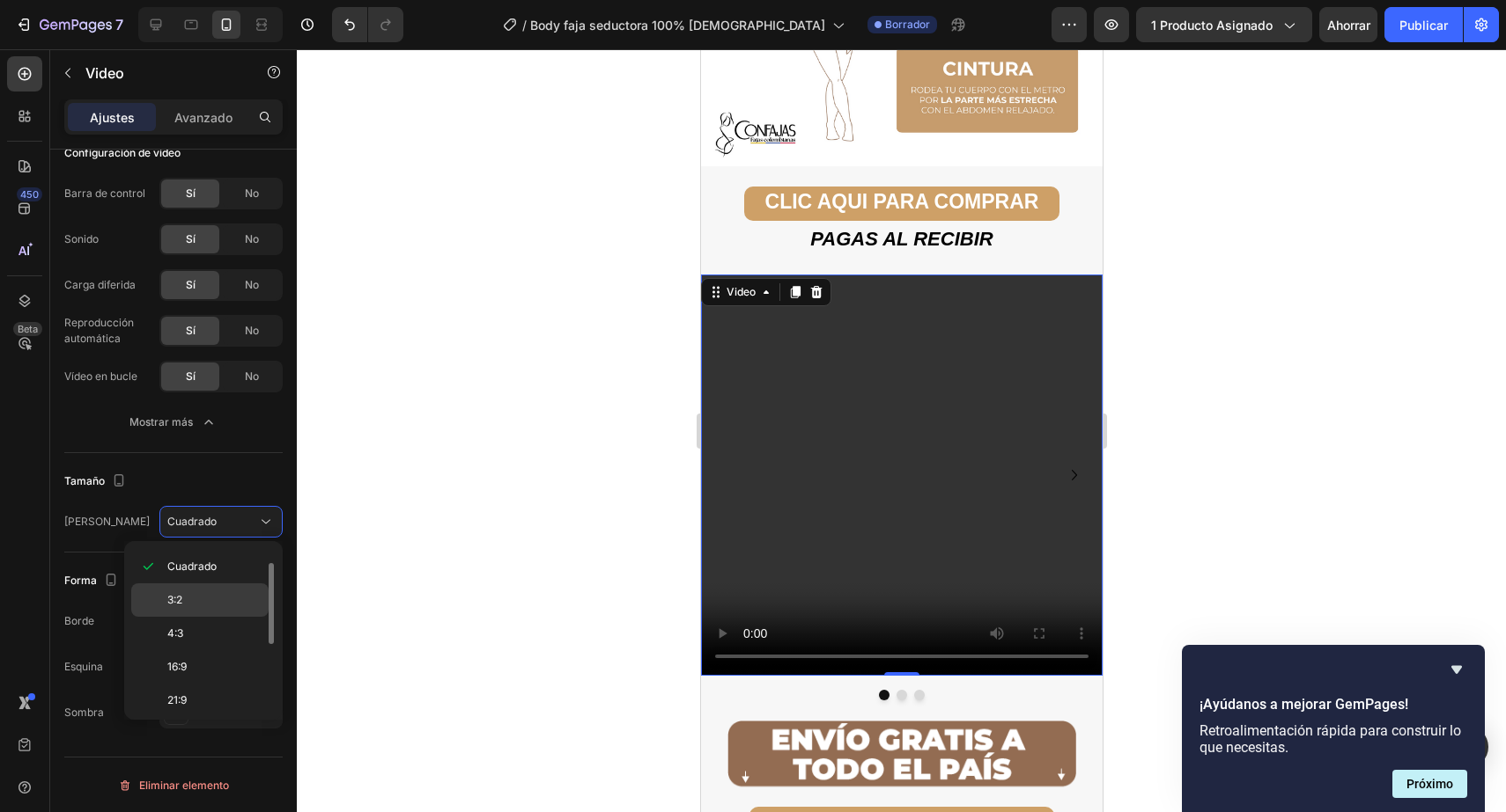
click at [181, 595] on font "3:2" at bounding box center [175, 600] width 15 height 13
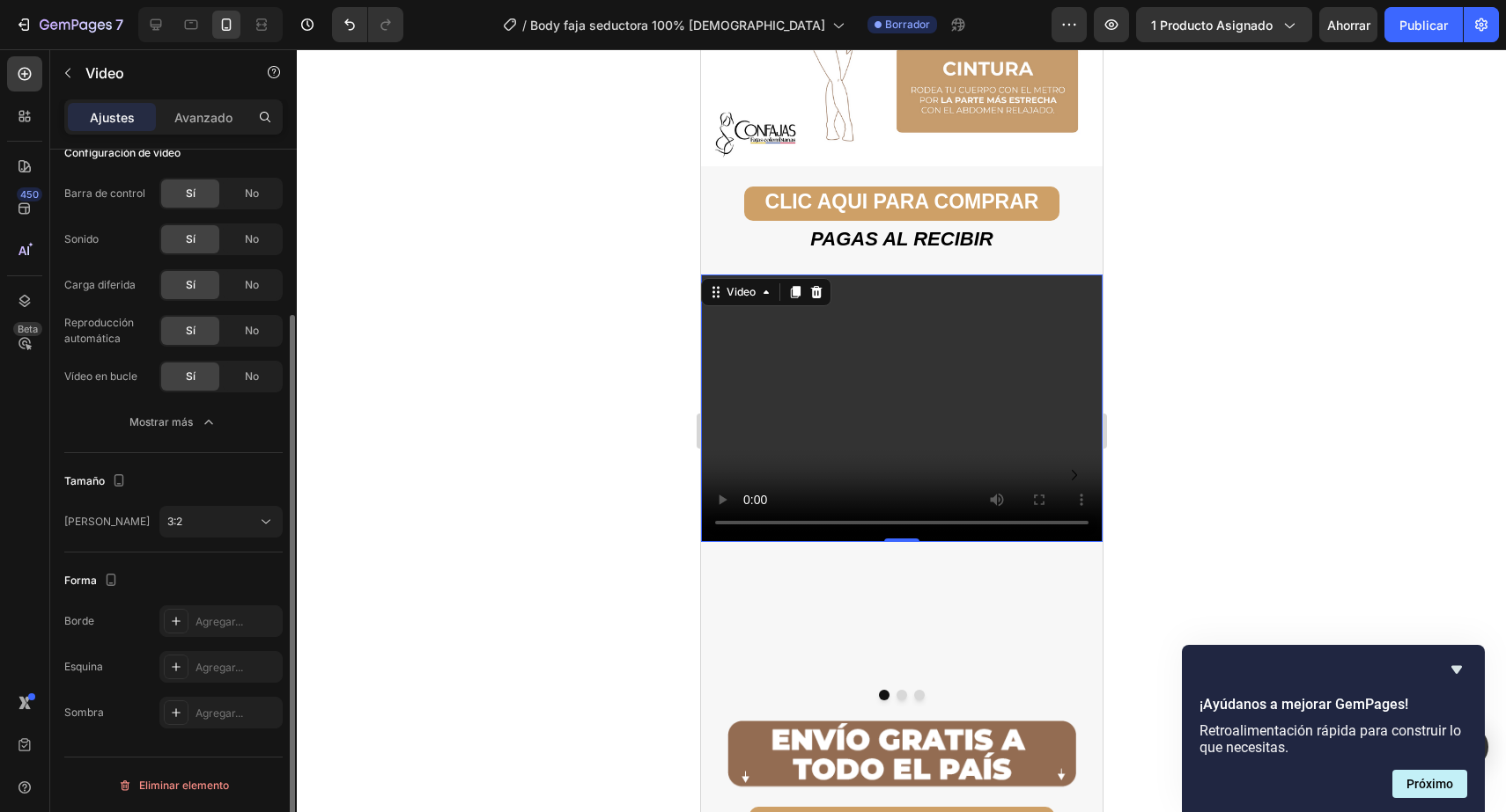
click at [242, 505] on div "Tamaño Marco 3:2" at bounding box center [173, 503] width 219 height 99
click at [229, 516] on div "3:2" at bounding box center [212, 522] width 90 height 16
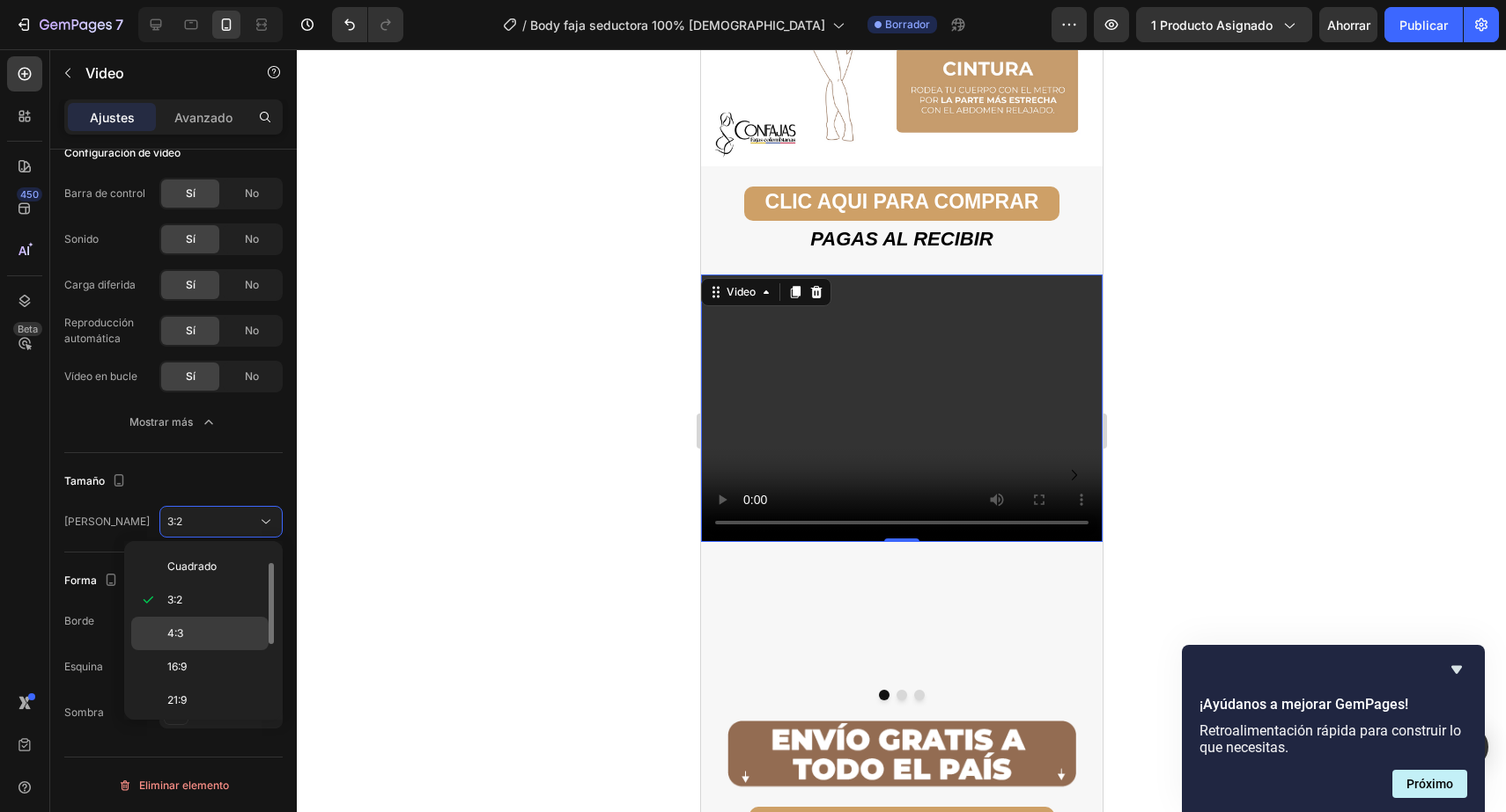
click at [199, 636] on p "4:3" at bounding box center [214, 634] width 94 height 16
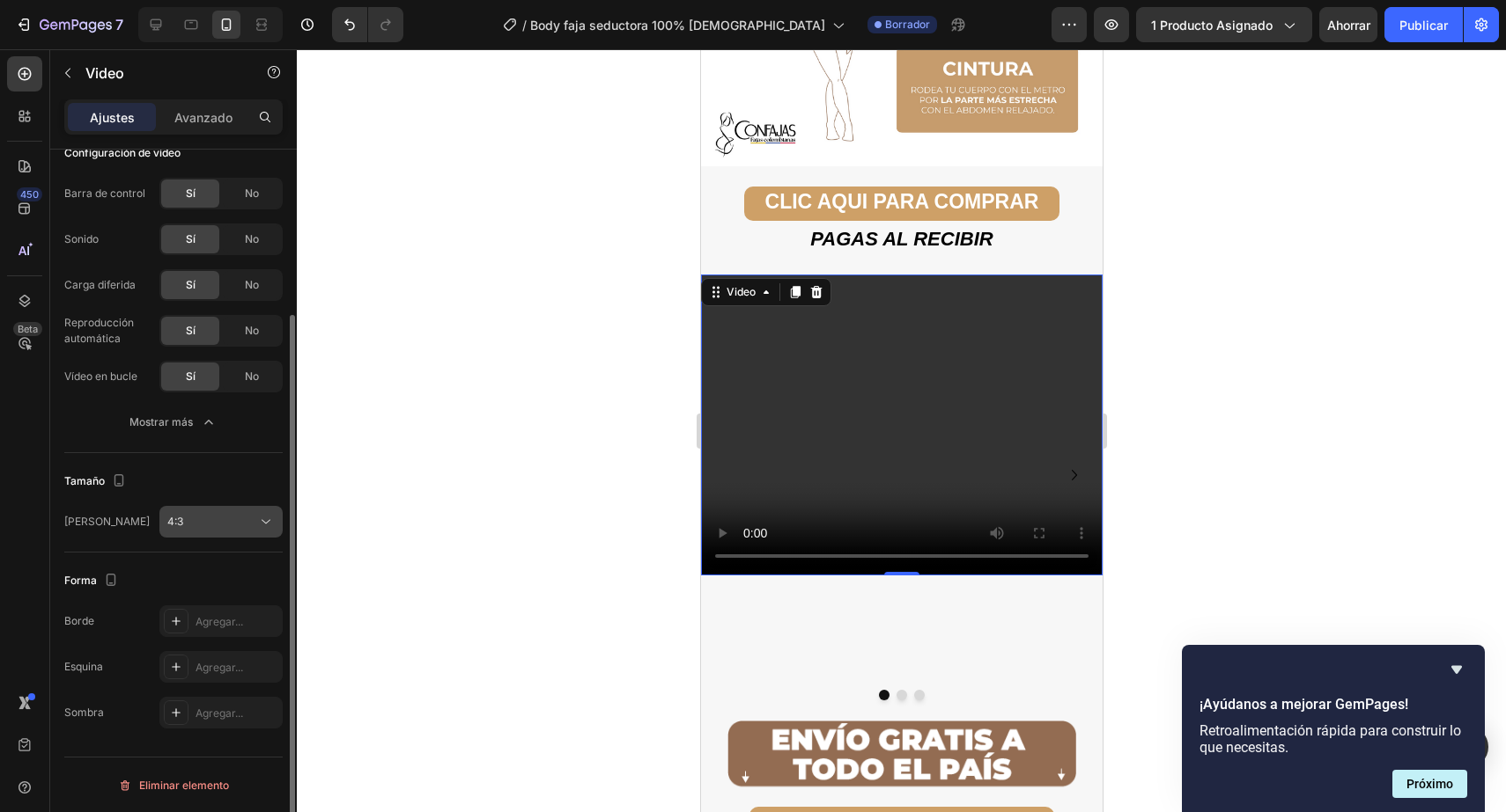
click at [259, 530] on icon at bounding box center [265, 522] width 17 height 17
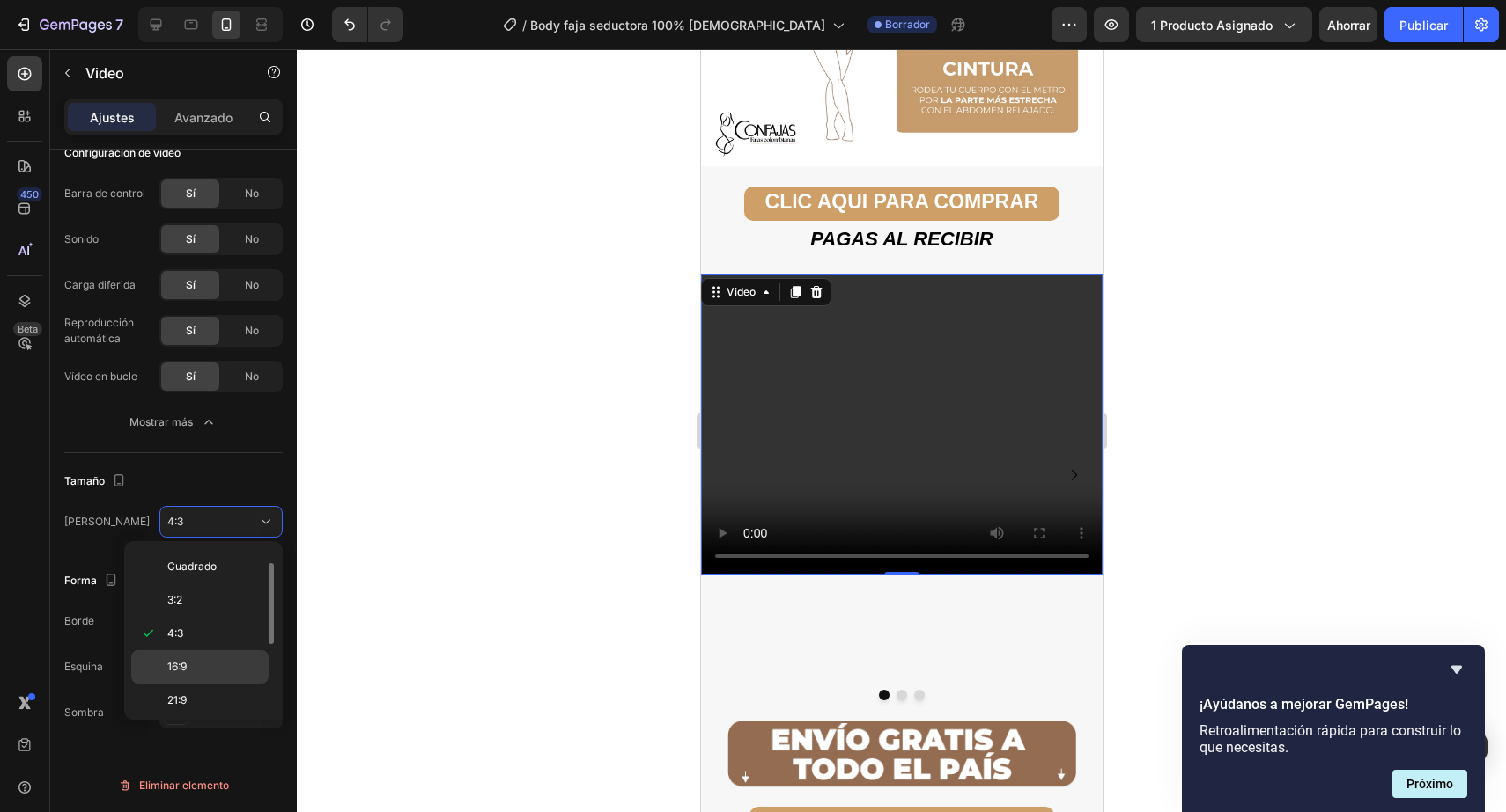
click at [232, 671] on p "16:9" at bounding box center [214, 667] width 94 height 16
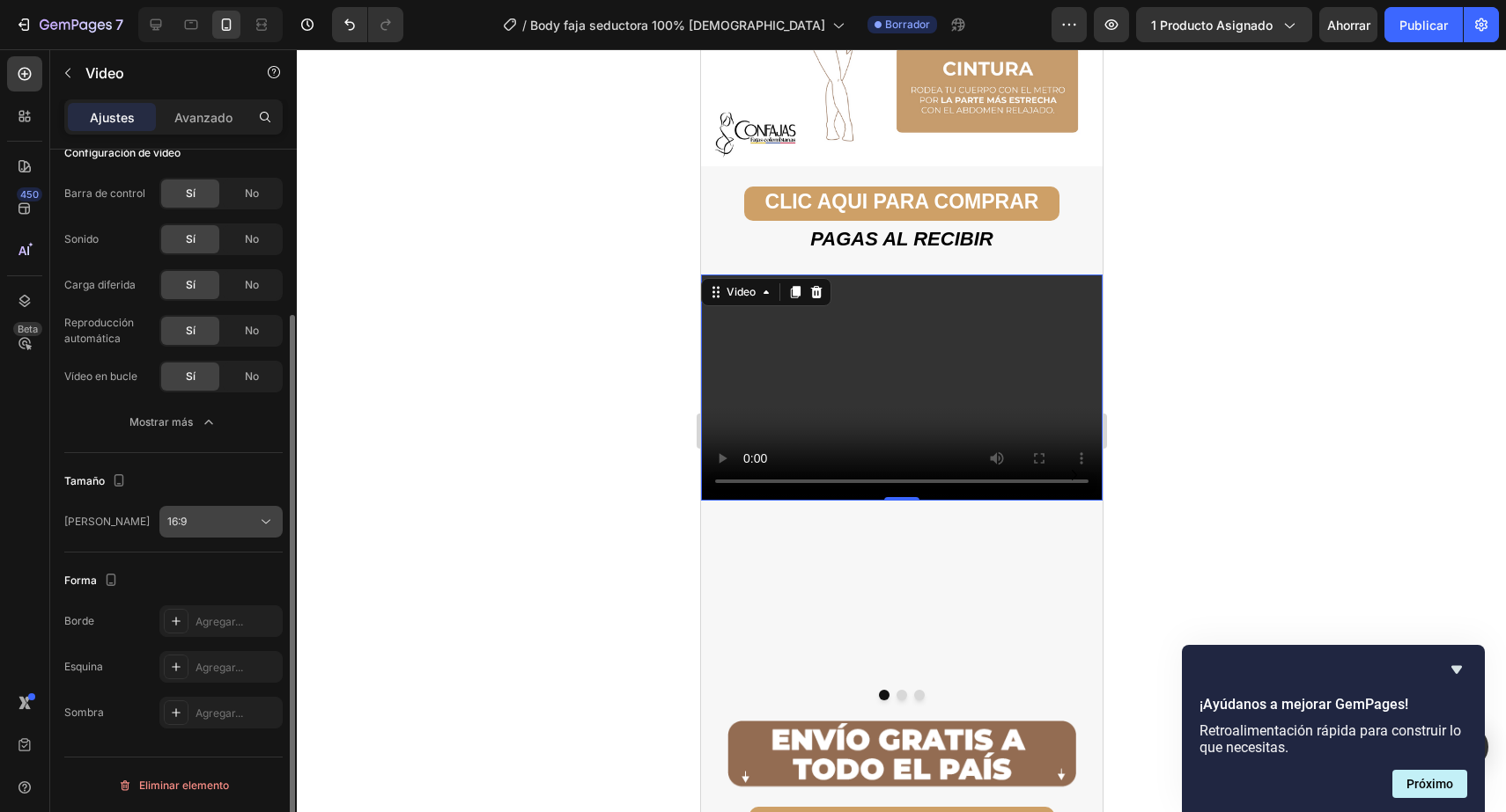
click at [260, 529] on icon at bounding box center [265, 522] width 17 height 17
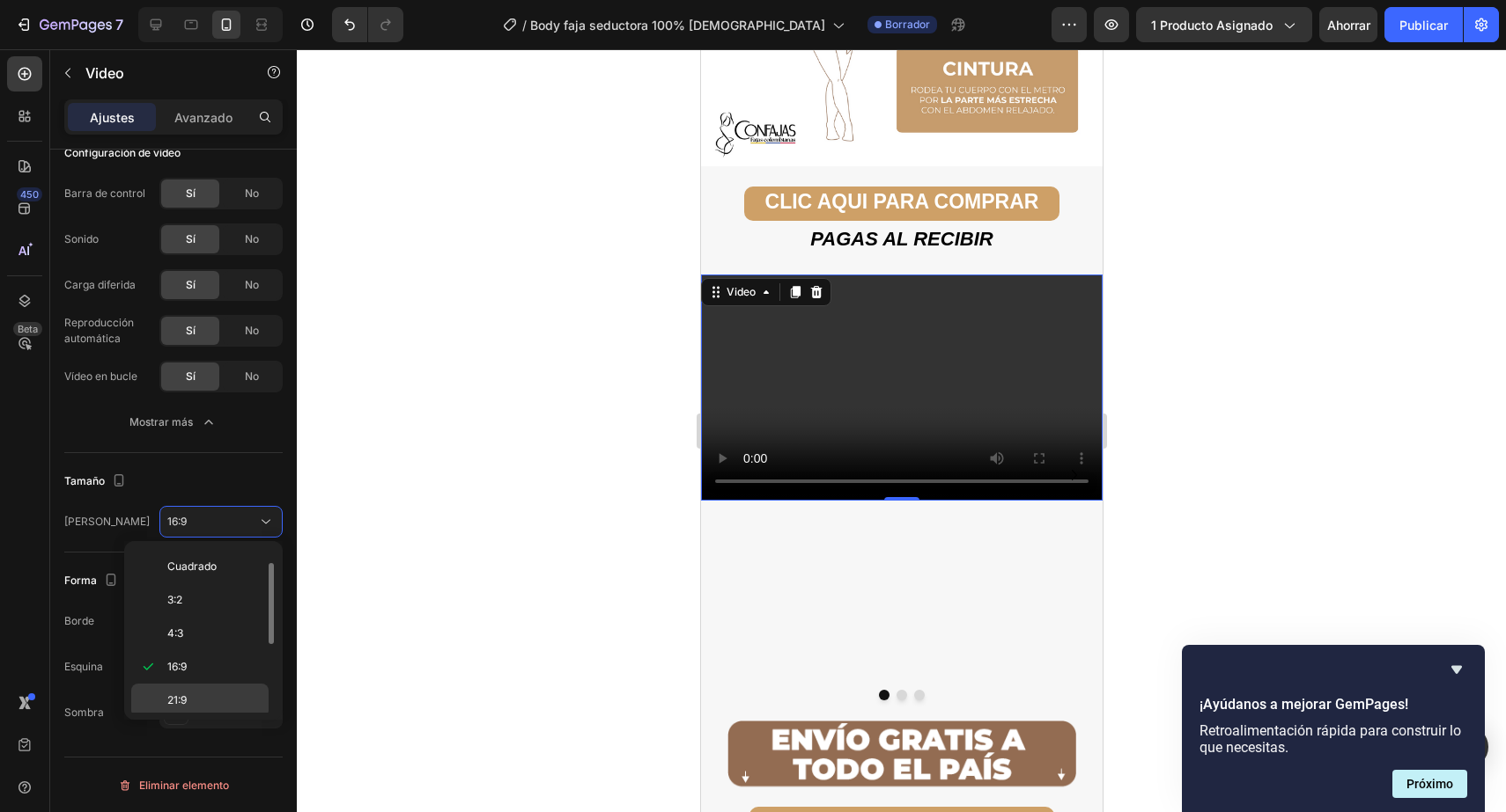
click at [199, 684] on div "21:9" at bounding box center [199, 700] width 137 height 33
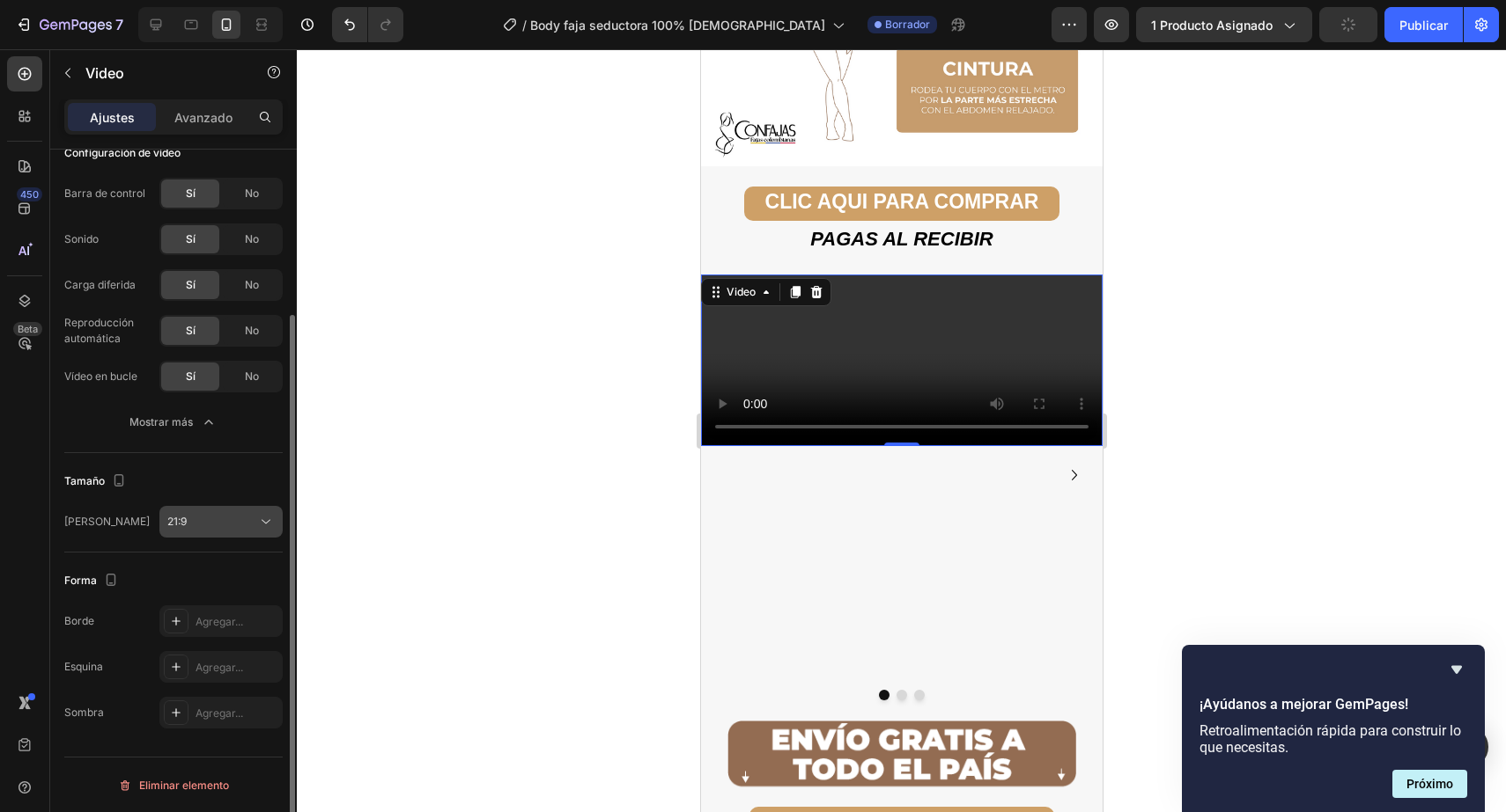
click at [247, 512] on button "21:9" at bounding box center [220, 521] width 123 height 31
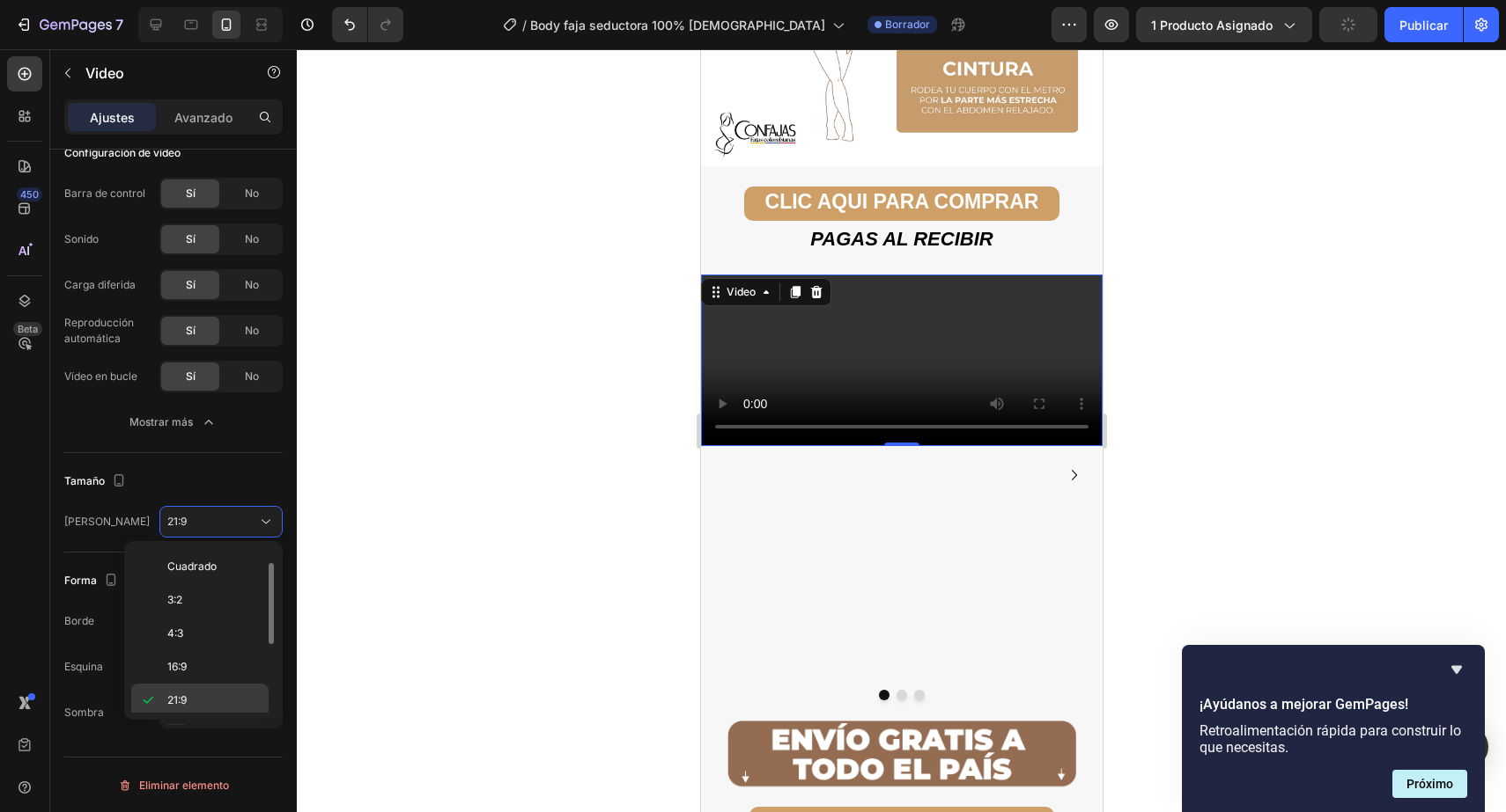
click at [207, 702] on p "21:9" at bounding box center [214, 700] width 94 height 16
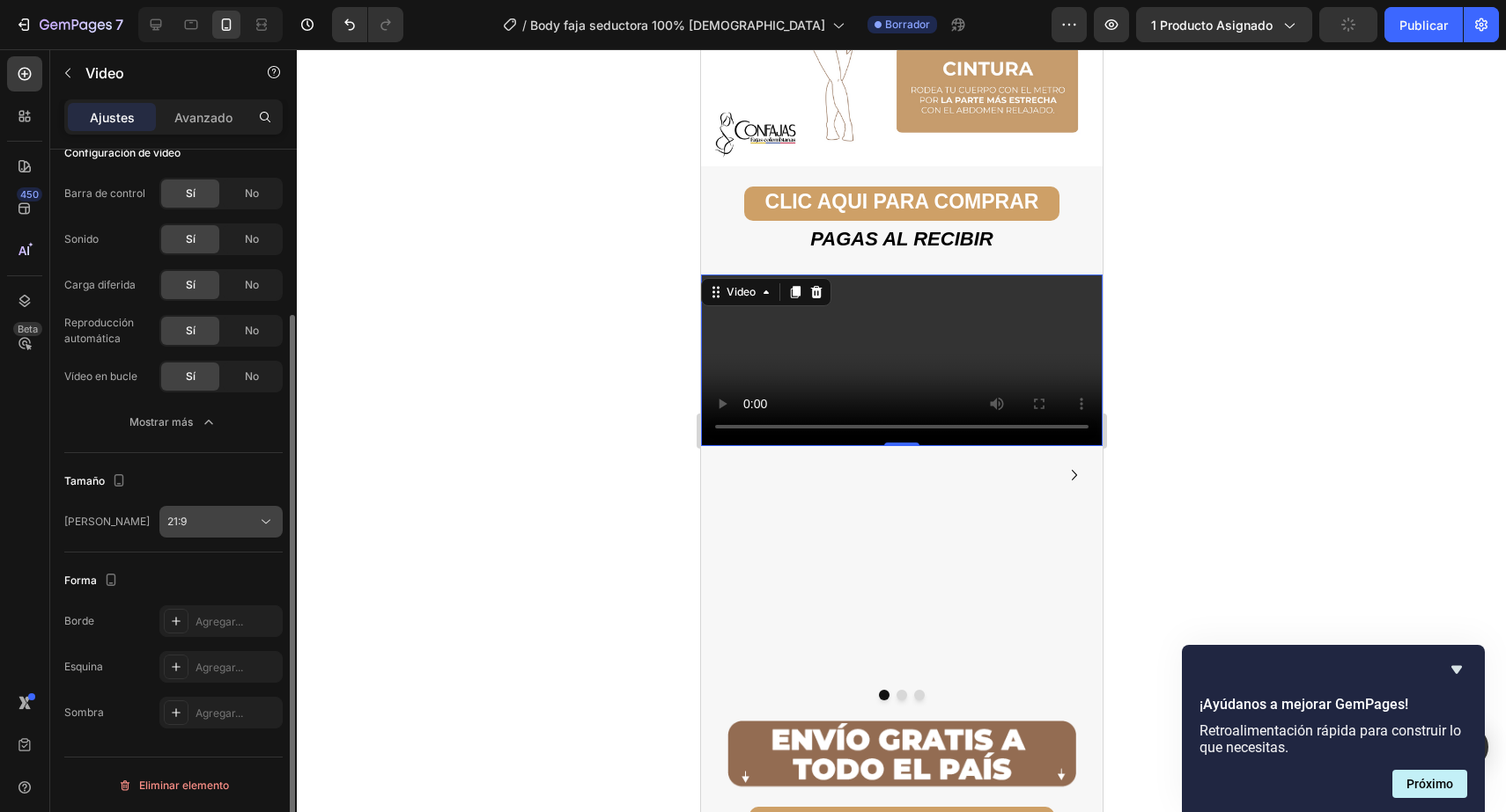
click at [243, 536] on button "21:9" at bounding box center [220, 521] width 123 height 31
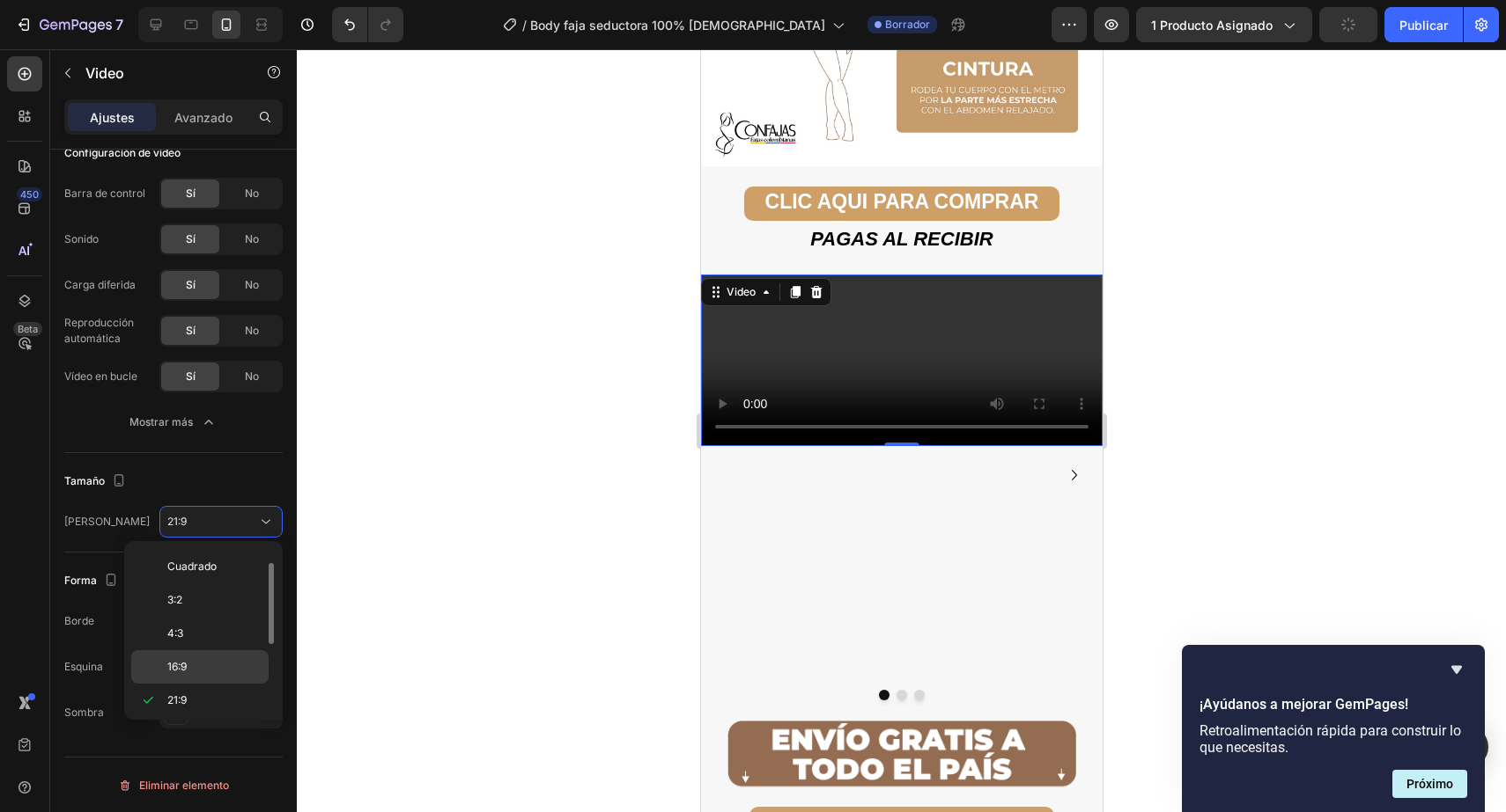
click at [216, 654] on div "16:9" at bounding box center [199, 667] width 137 height 33
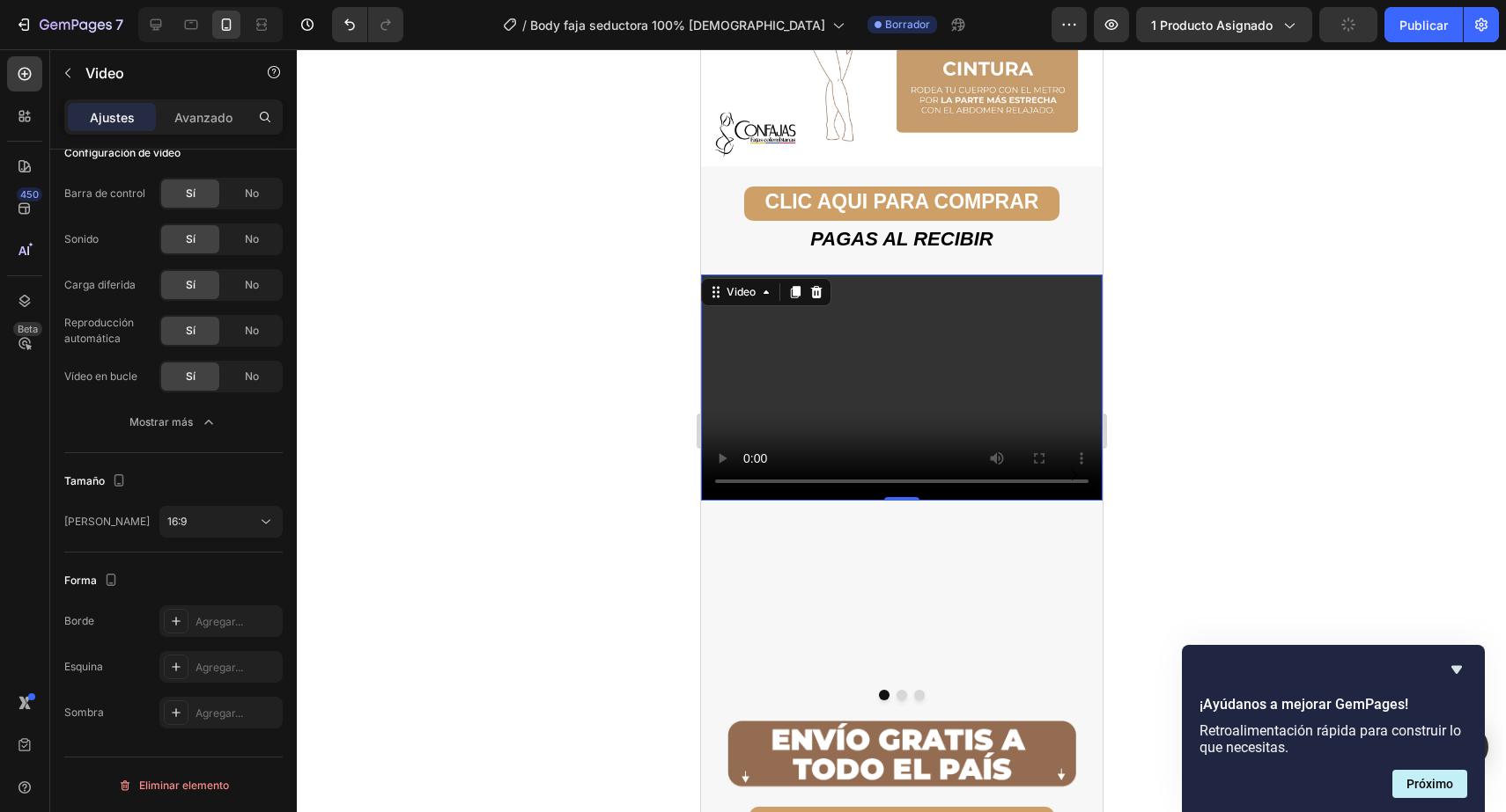
click at [1225, 370] on div at bounding box center [901, 431] width 1209 height 763
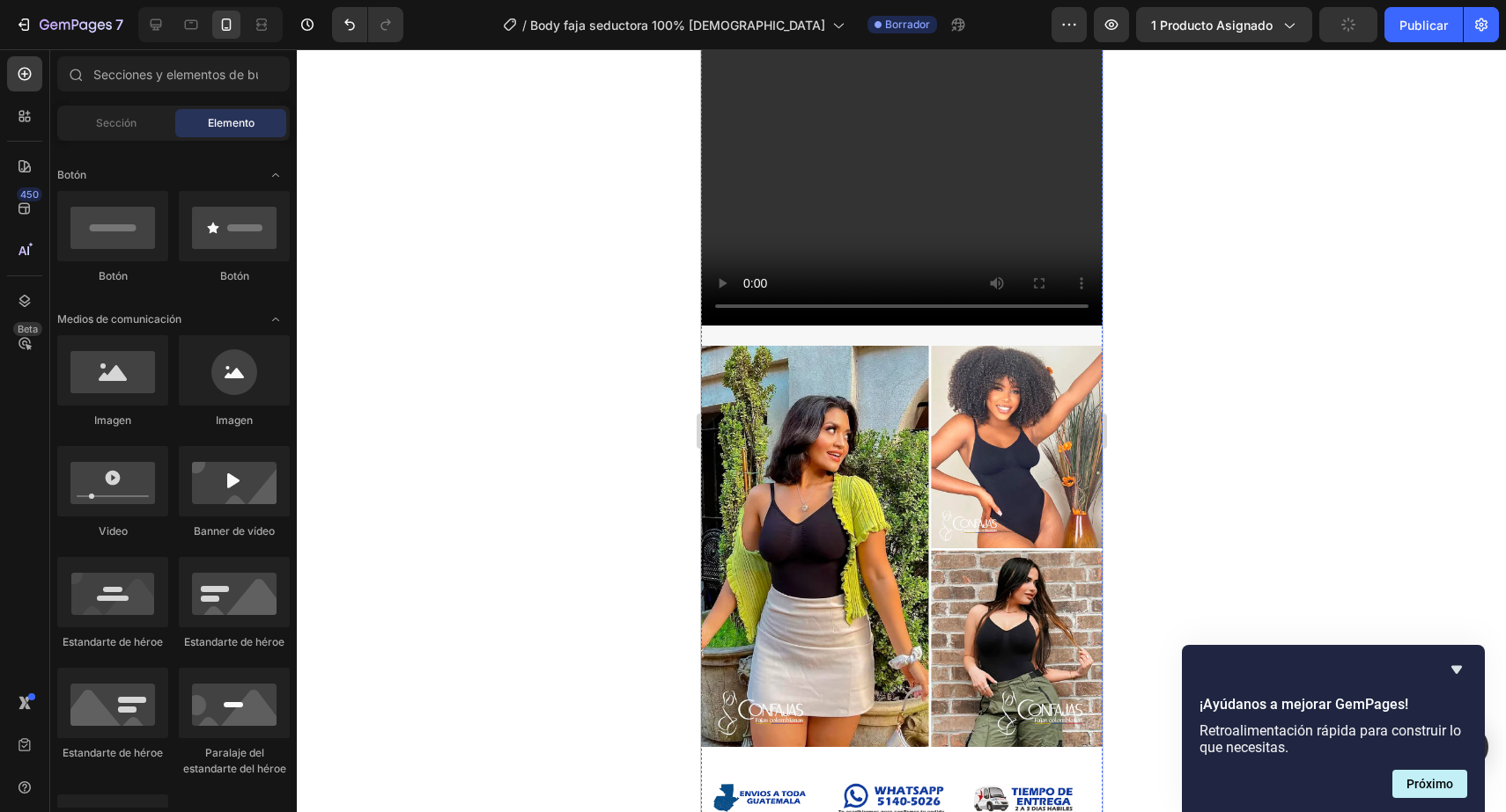
scroll to position [1619, 0]
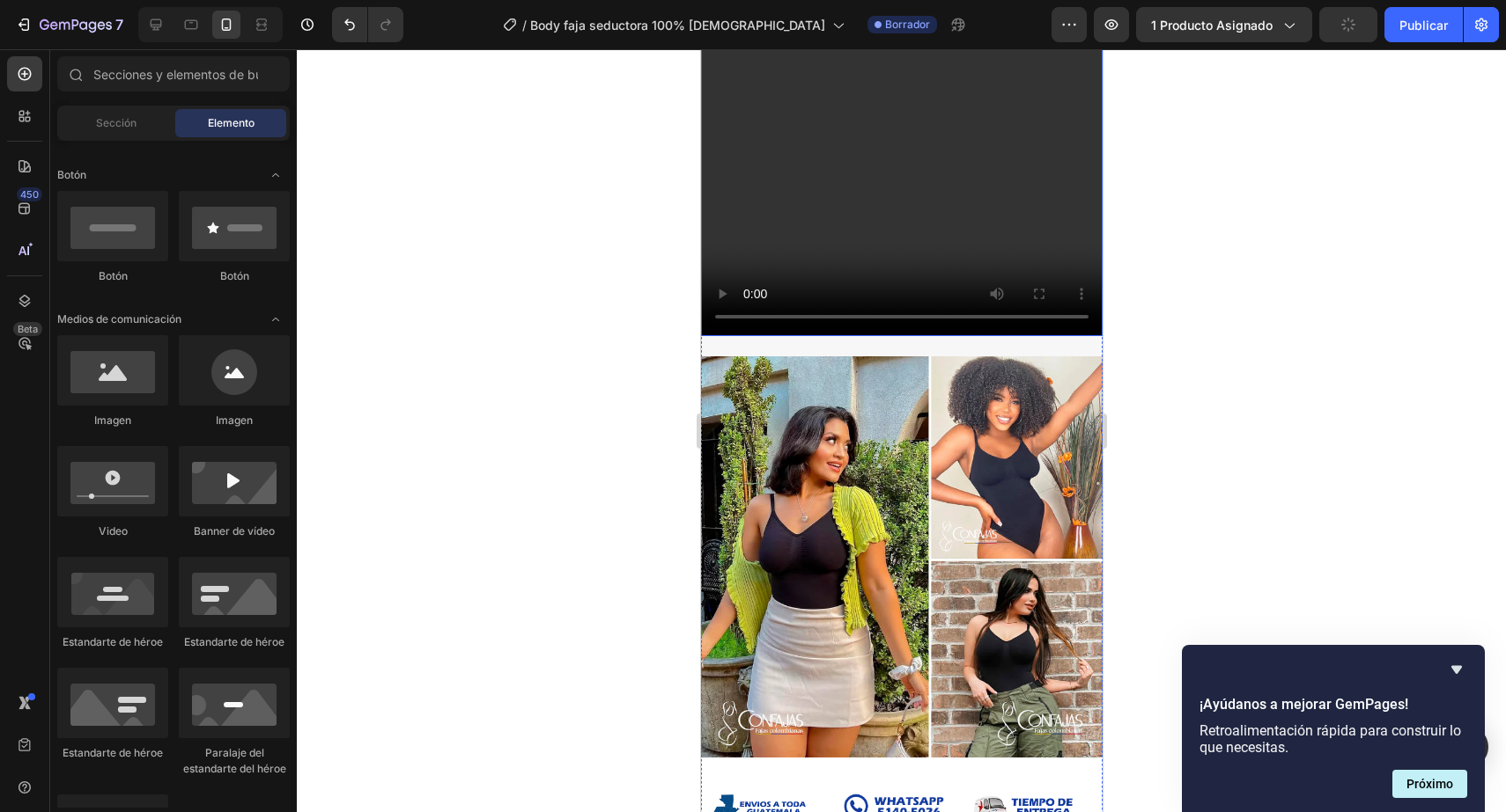
click at [953, 240] on video at bounding box center [900, 34] width 402 height 602
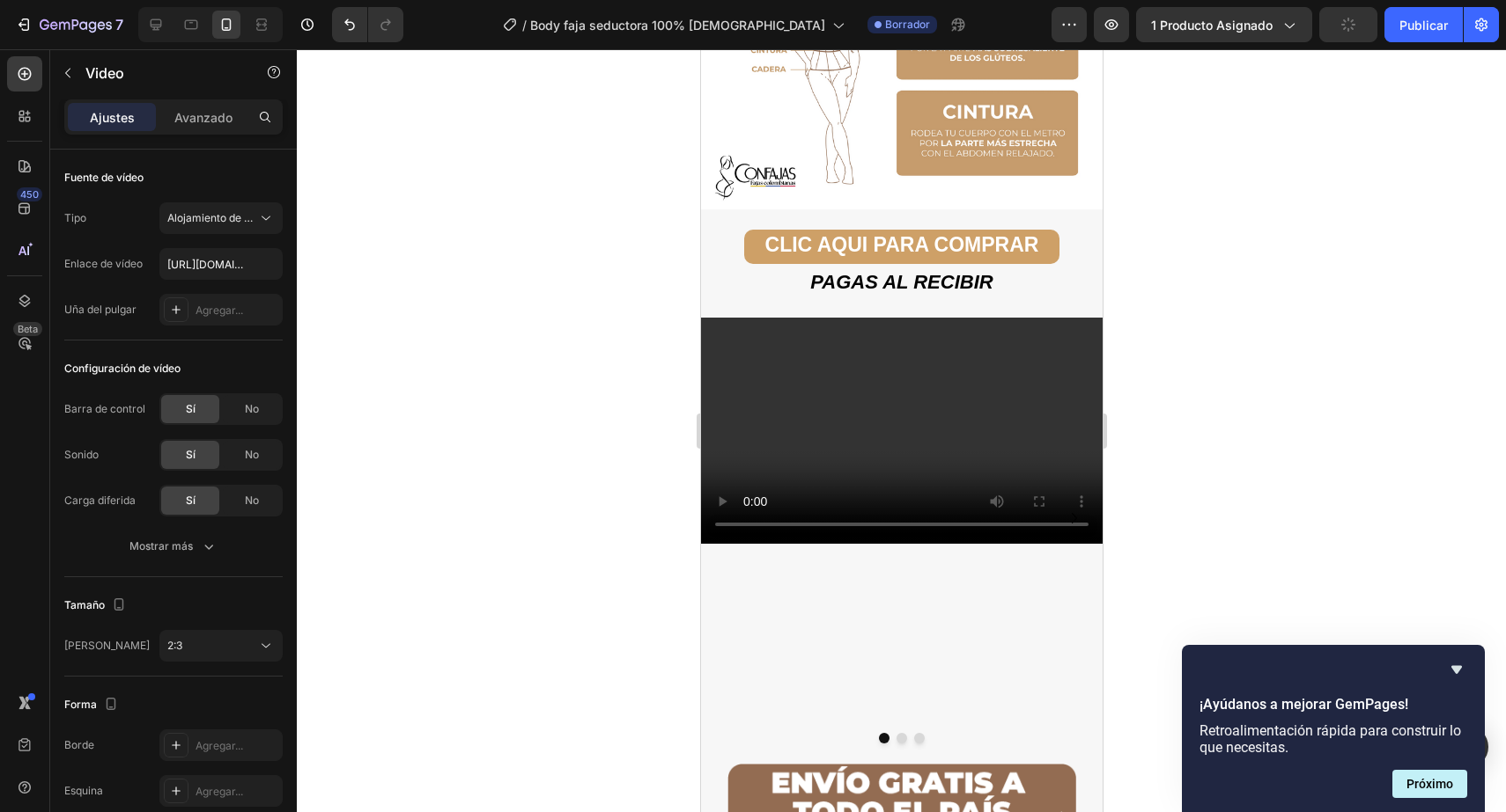
scroll to position [2852, 0]
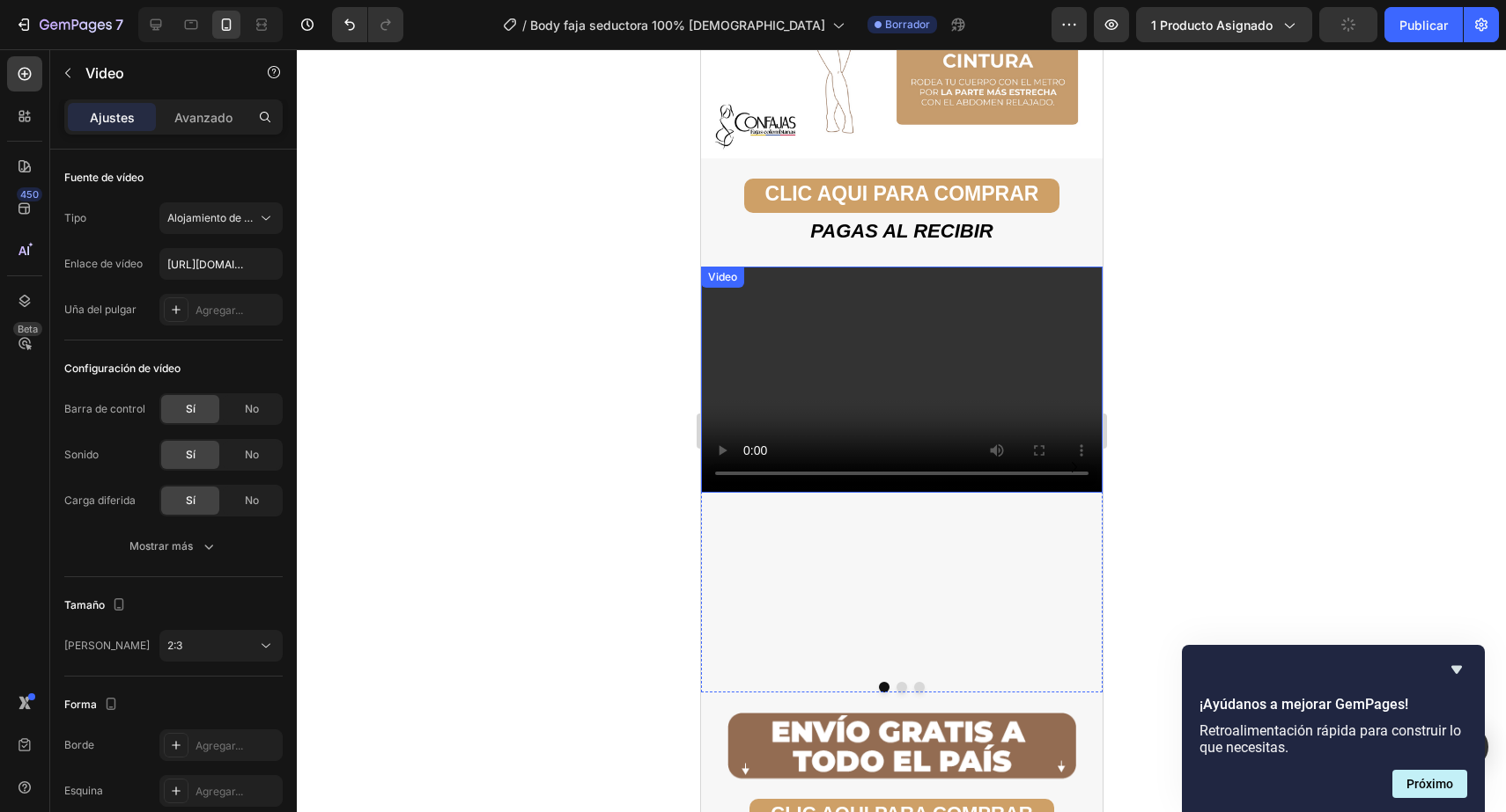
click at [801, 340] on video at bounding box center [900, 380] width 402 height 226
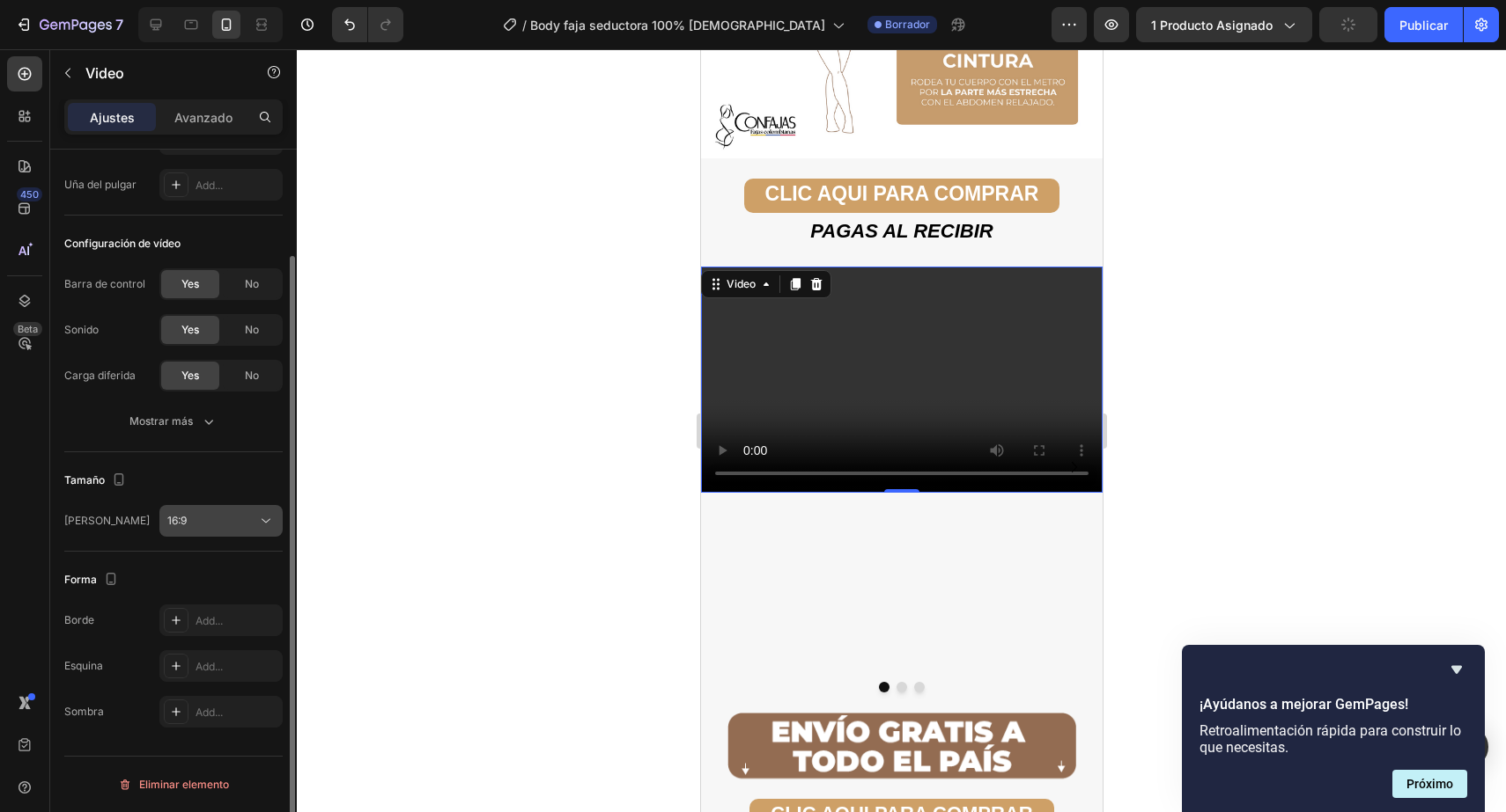
click at [213, 510] on button "16:9" at bounding box center [220, 521] width 123 height 31
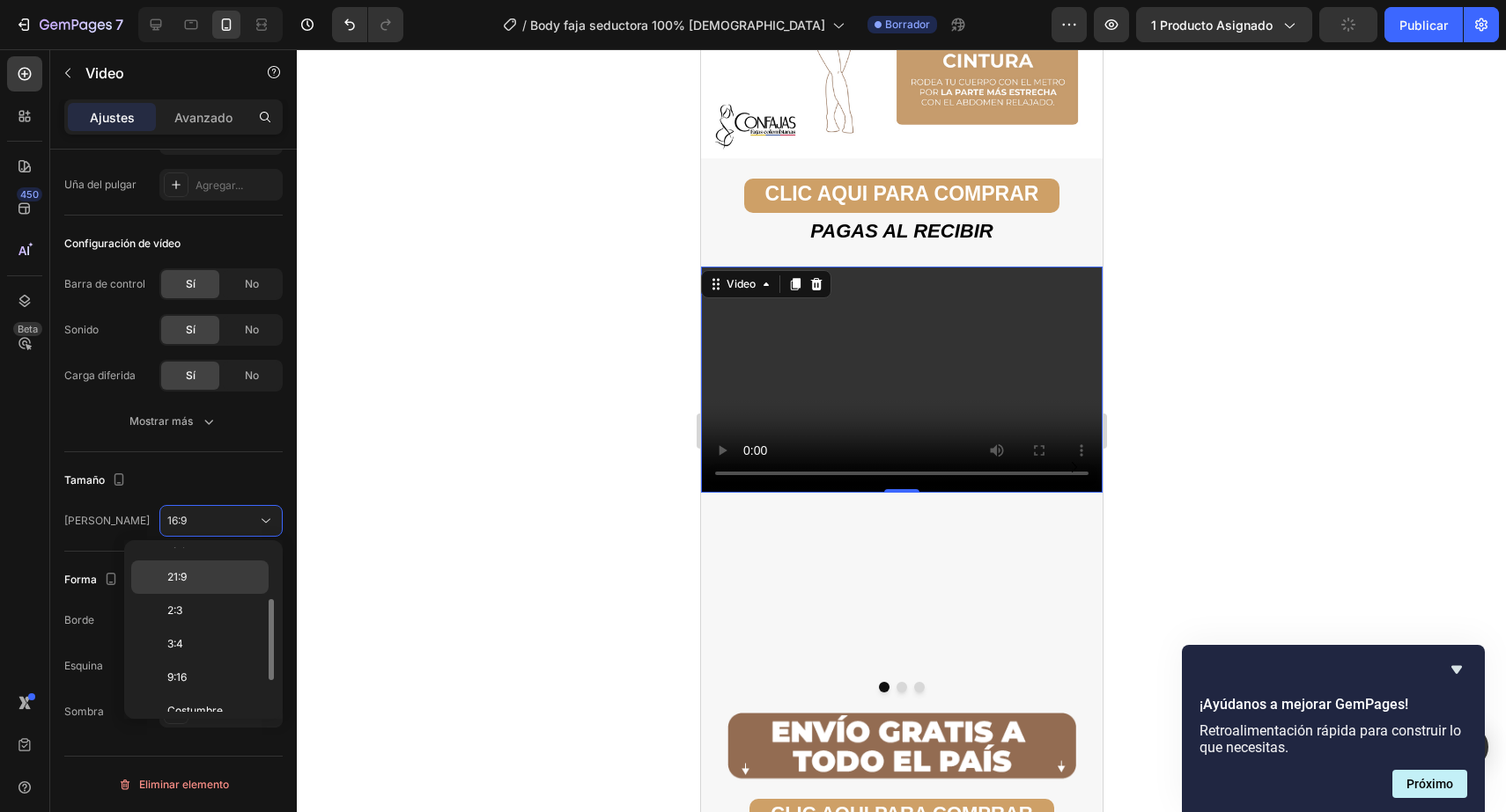
scroll to position [170, 0]
click at [204, 637] on div "3:4" at bounding box center [199, 628] width 137 height 33
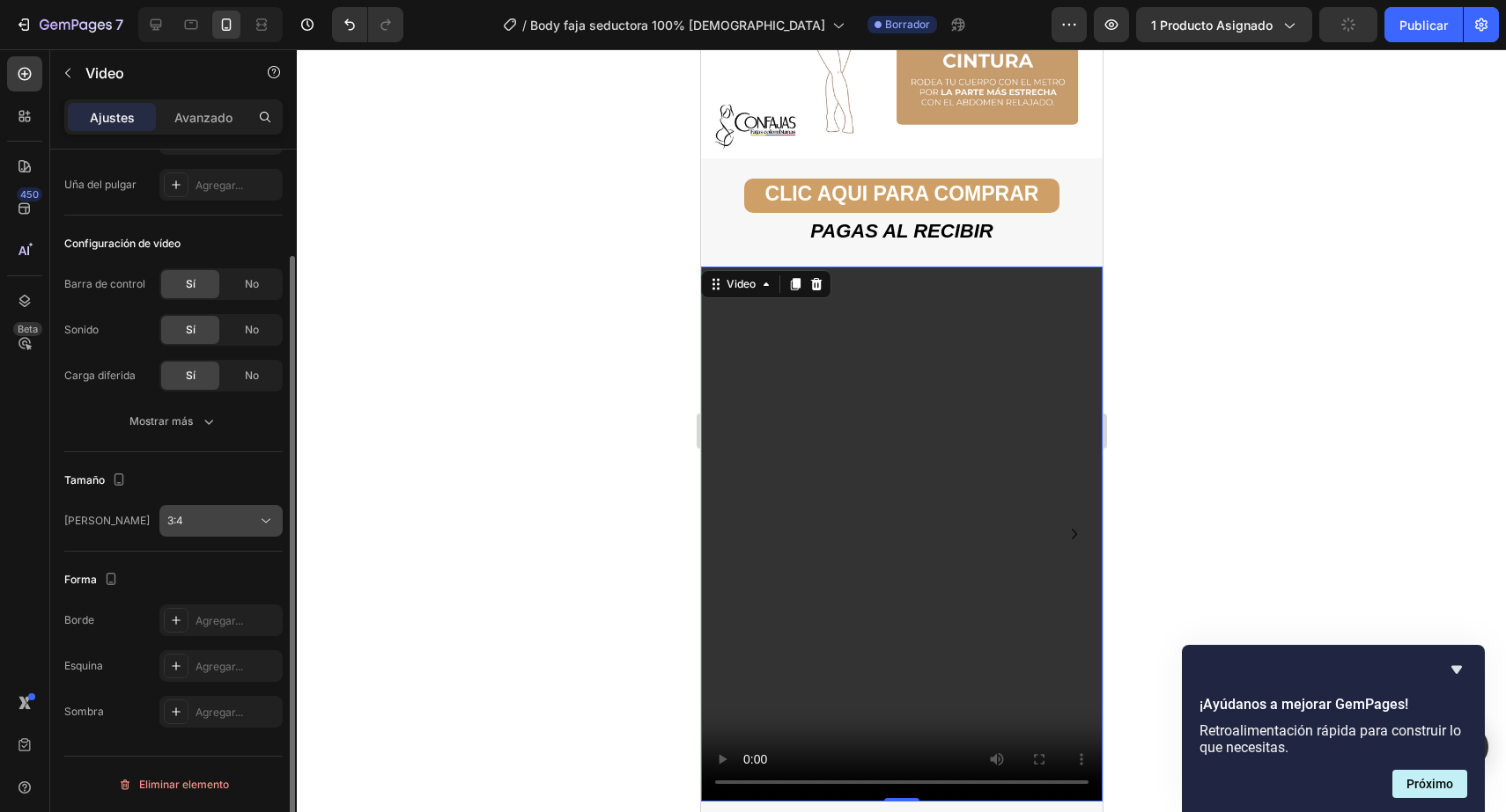
click at [230, 522] on div "3:4" at bounding box center [212, 521] width 90 height 16
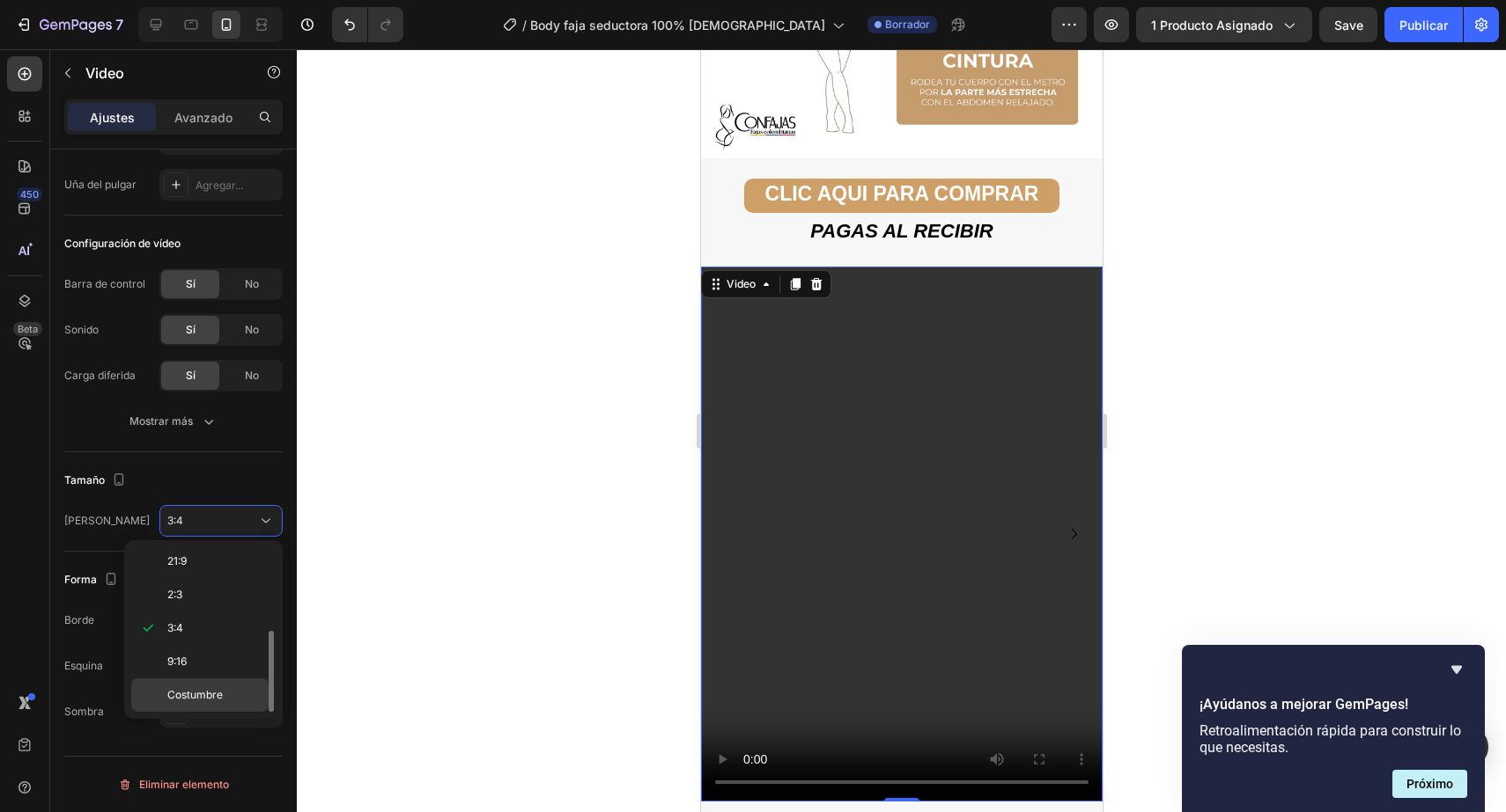
click at [199, 695] on font "Costumbre" at bounding box center [195, 695] width 55 height 13
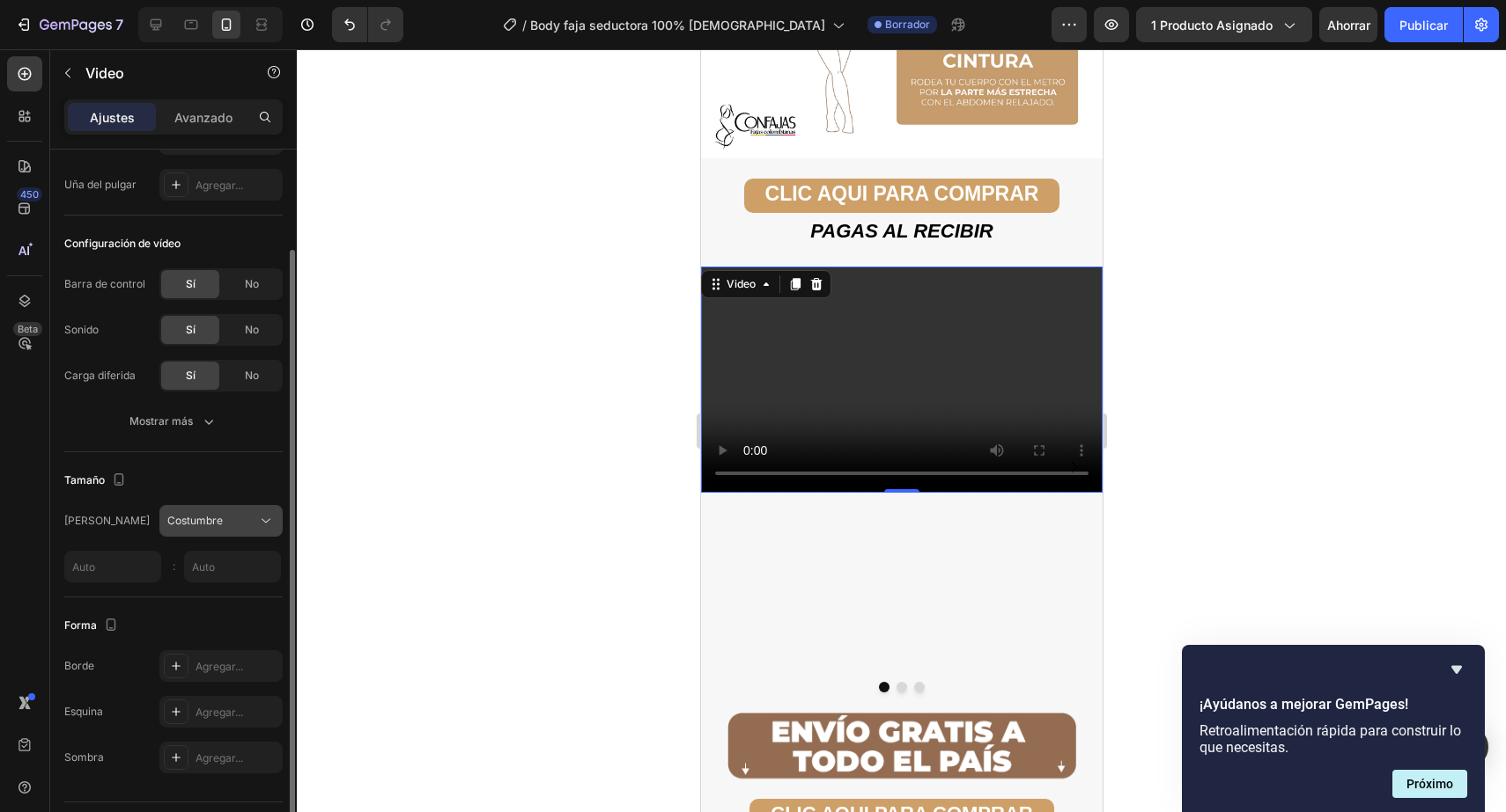
click at [240, 509] on button "Costumbre" at bounding box center [220, 521] width 123 height 31
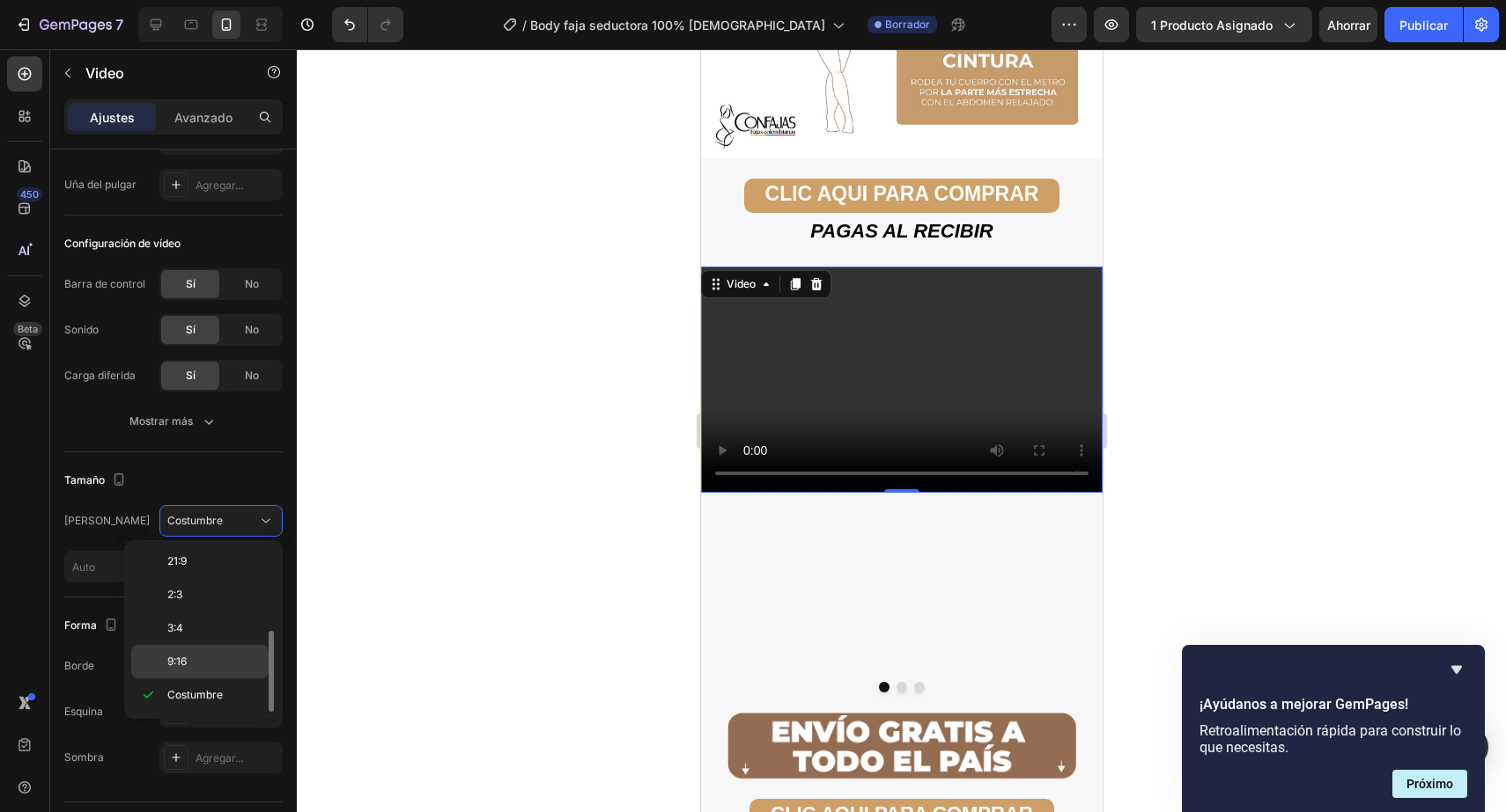
click at [192, 657] on p "9:16" at bounding box center [214, 661] width 94 height 16
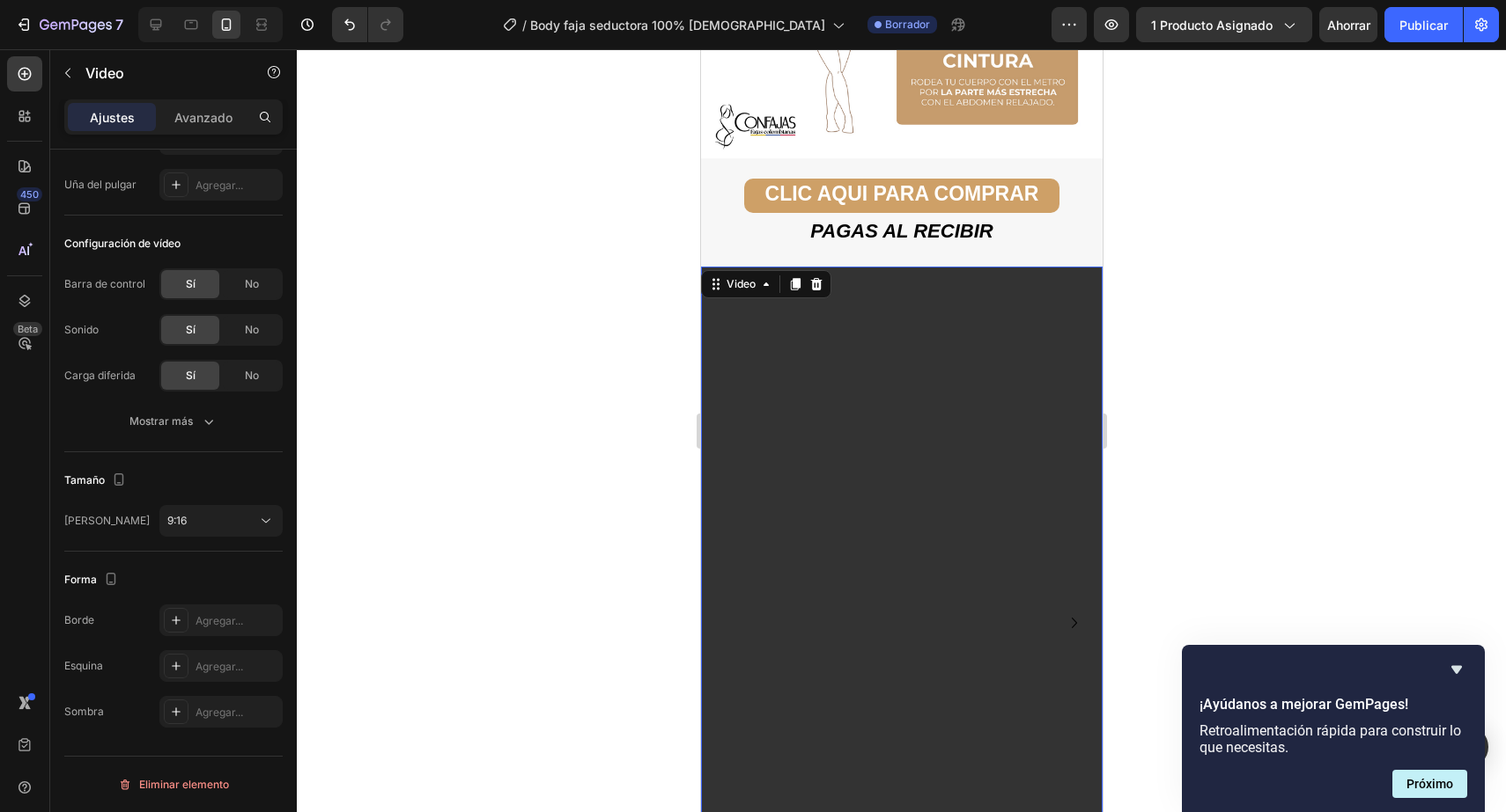
click at [1256, 323] on div at bounding box center [901, 431] width 1209 height 763
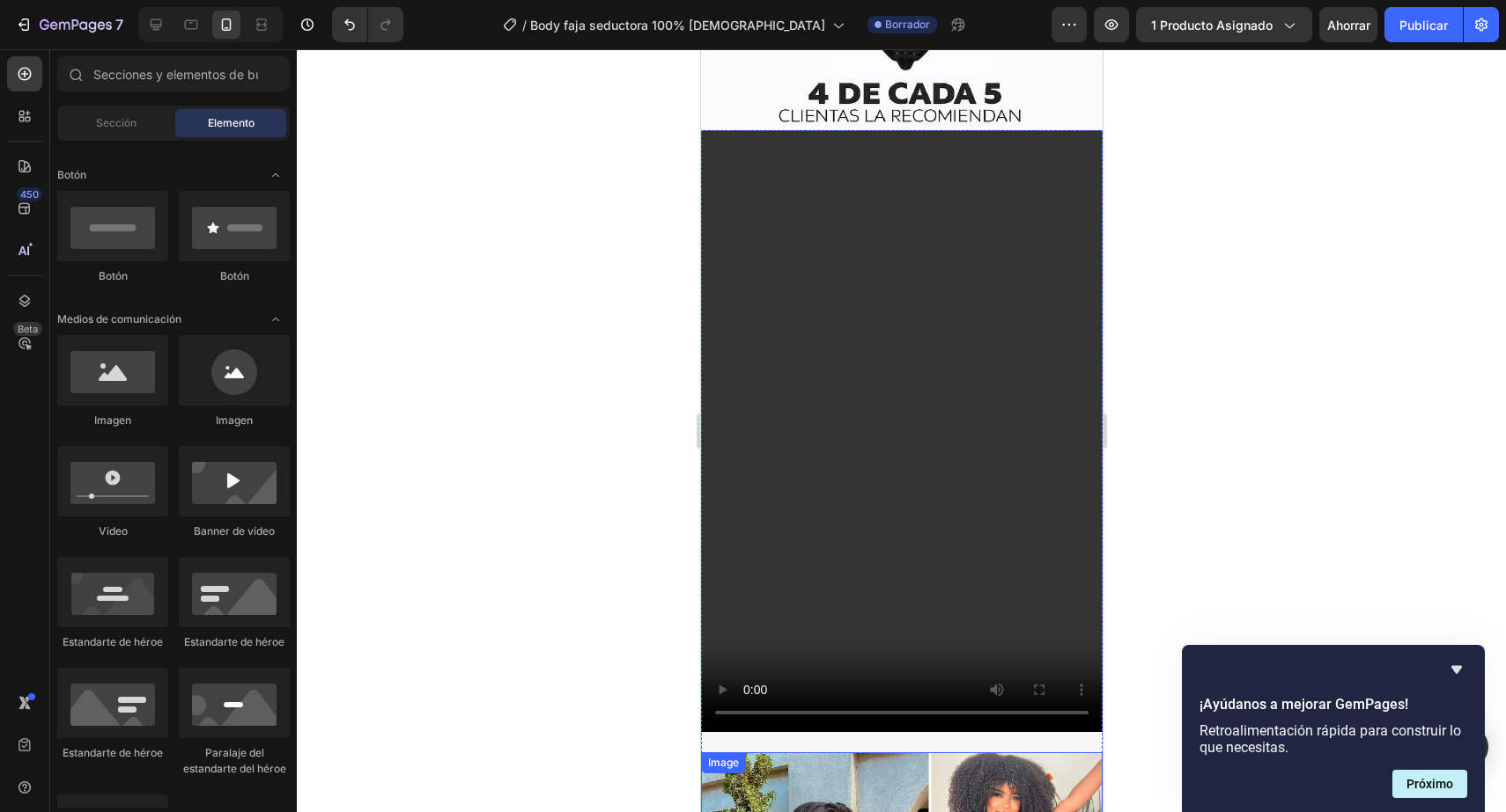
scroll to position [1183, 0]
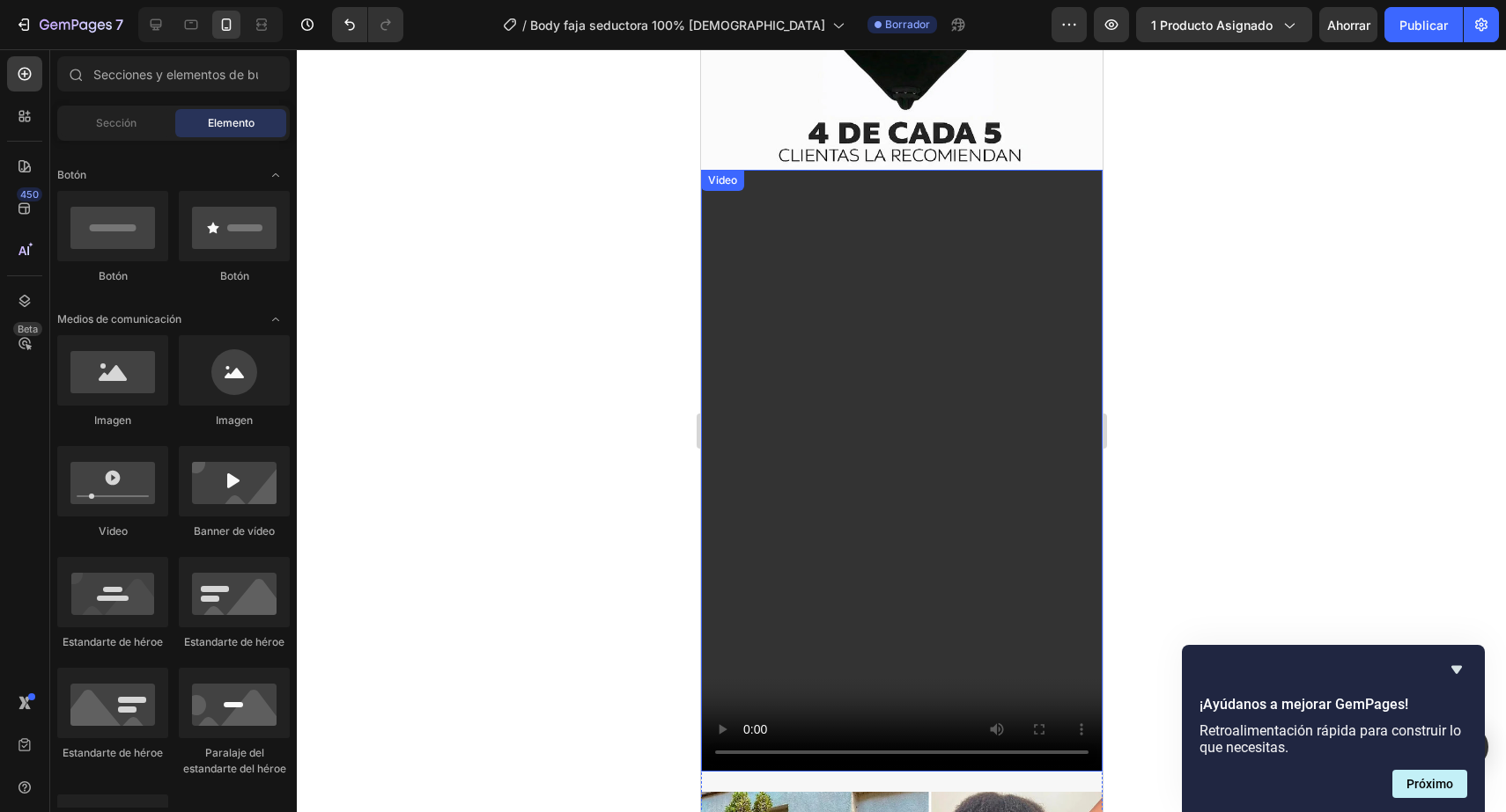
click at [951, 312] on video at bounding box center [900, 470] width 402 height 602
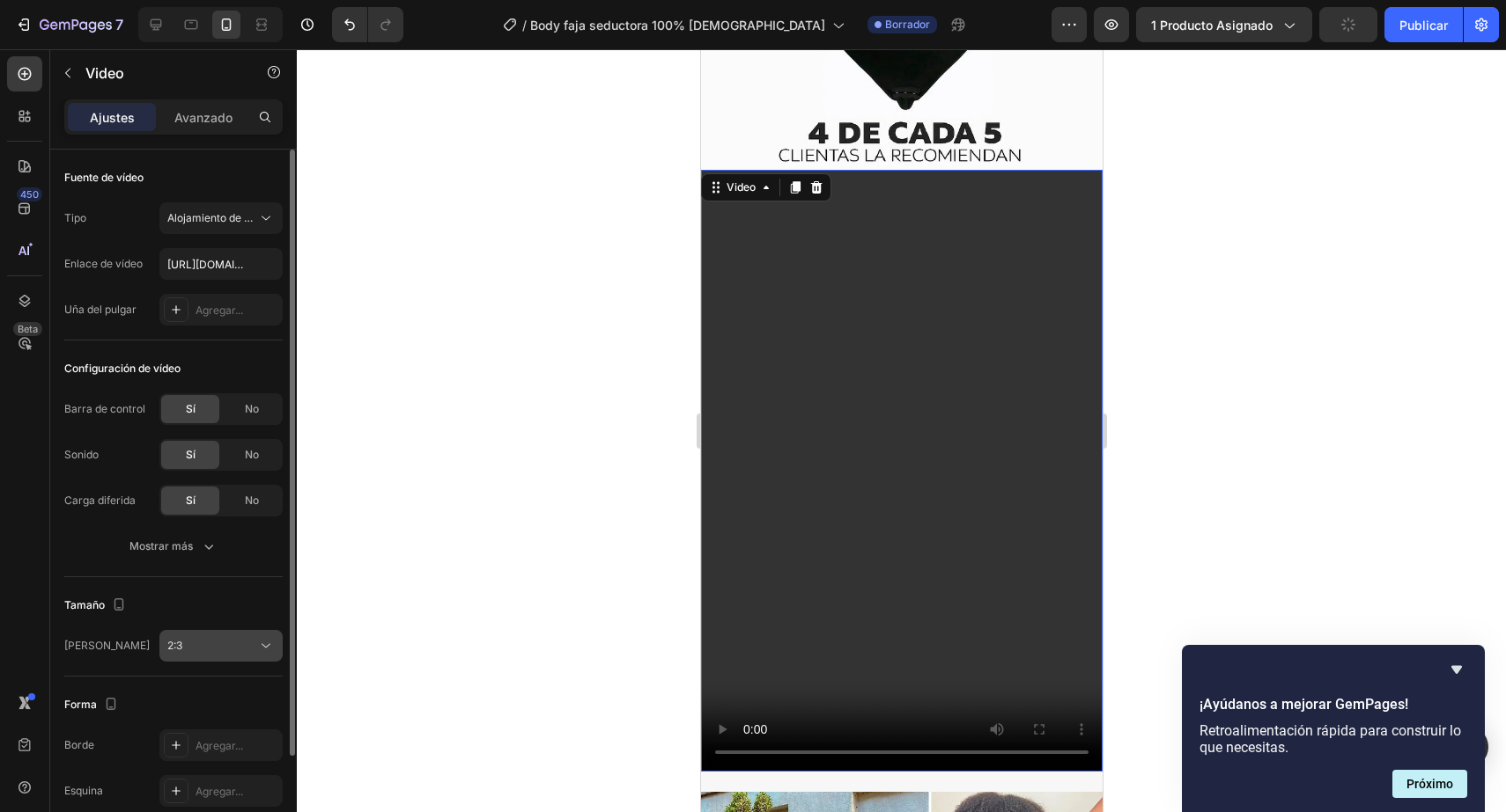
click at [211, 648] on div "2:3" at bounding box center [212, 646] width 90 height 16
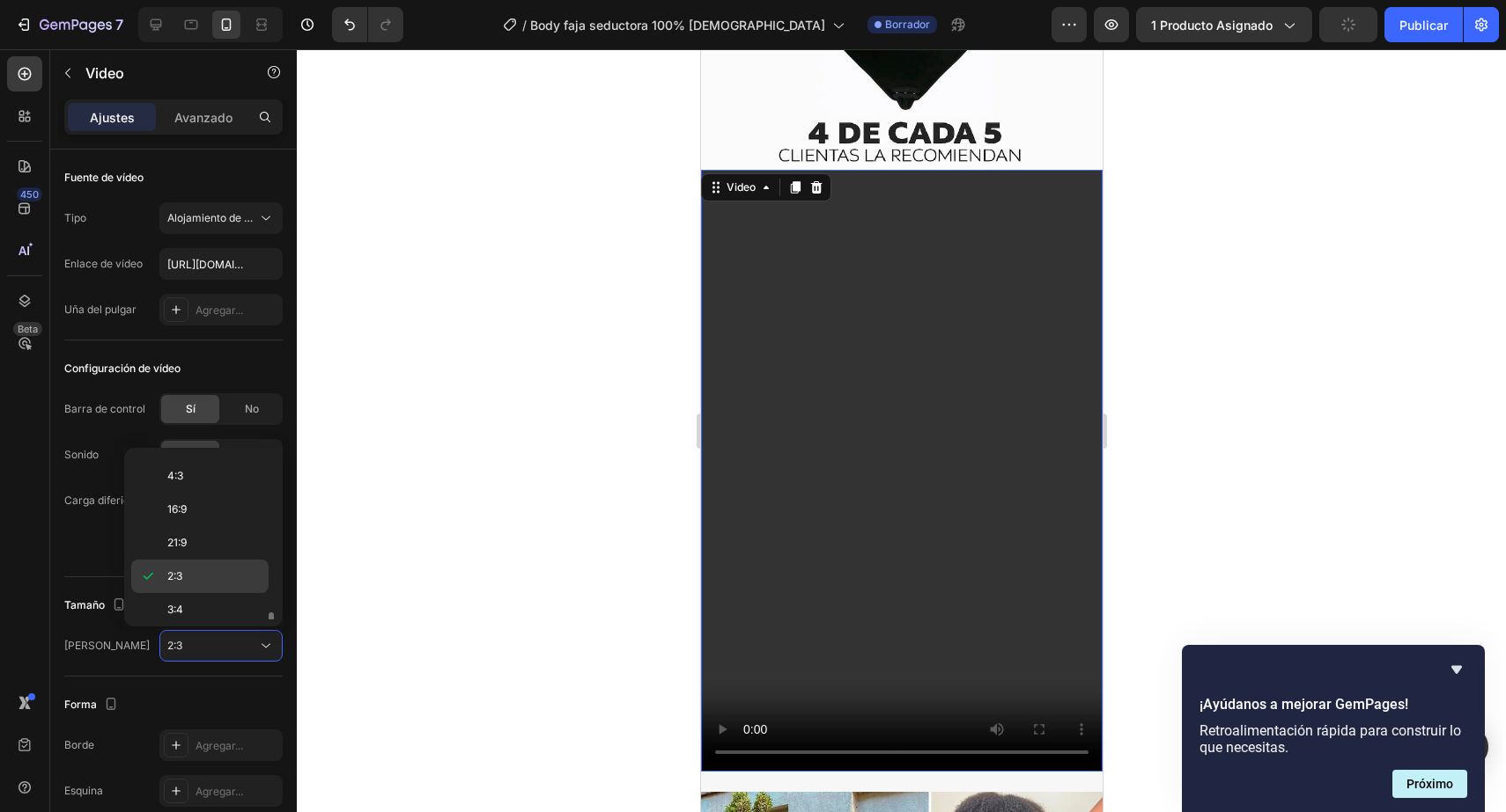
scroll to position [170, 0]
click at [231, 574] on p "9:16" at bounding box center [214, 570] width 94 height 16
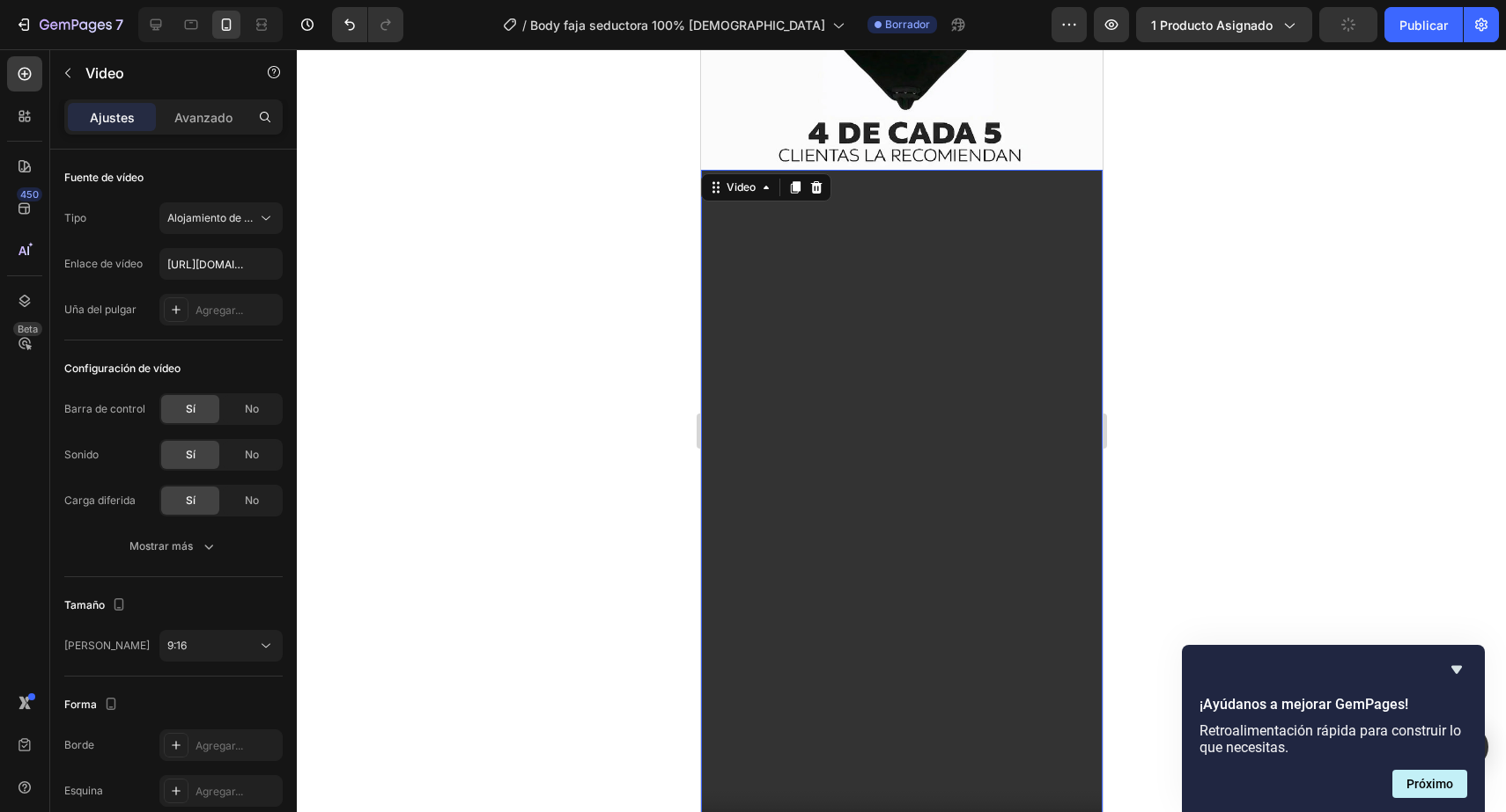
click at [1165, 381] on div at bounding box center [901, 431] width 1209 height 763
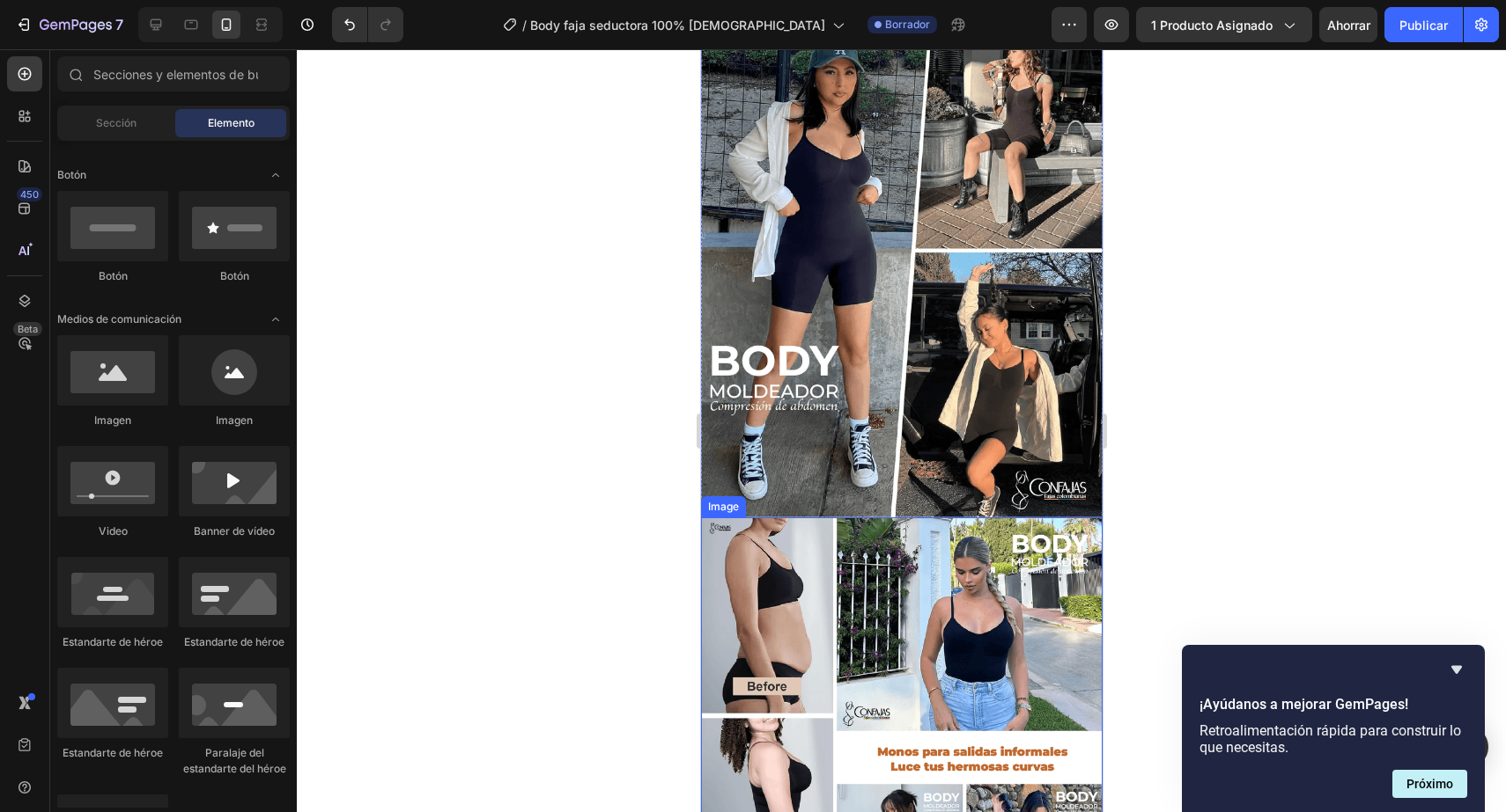
scroll to position [4347, 0]
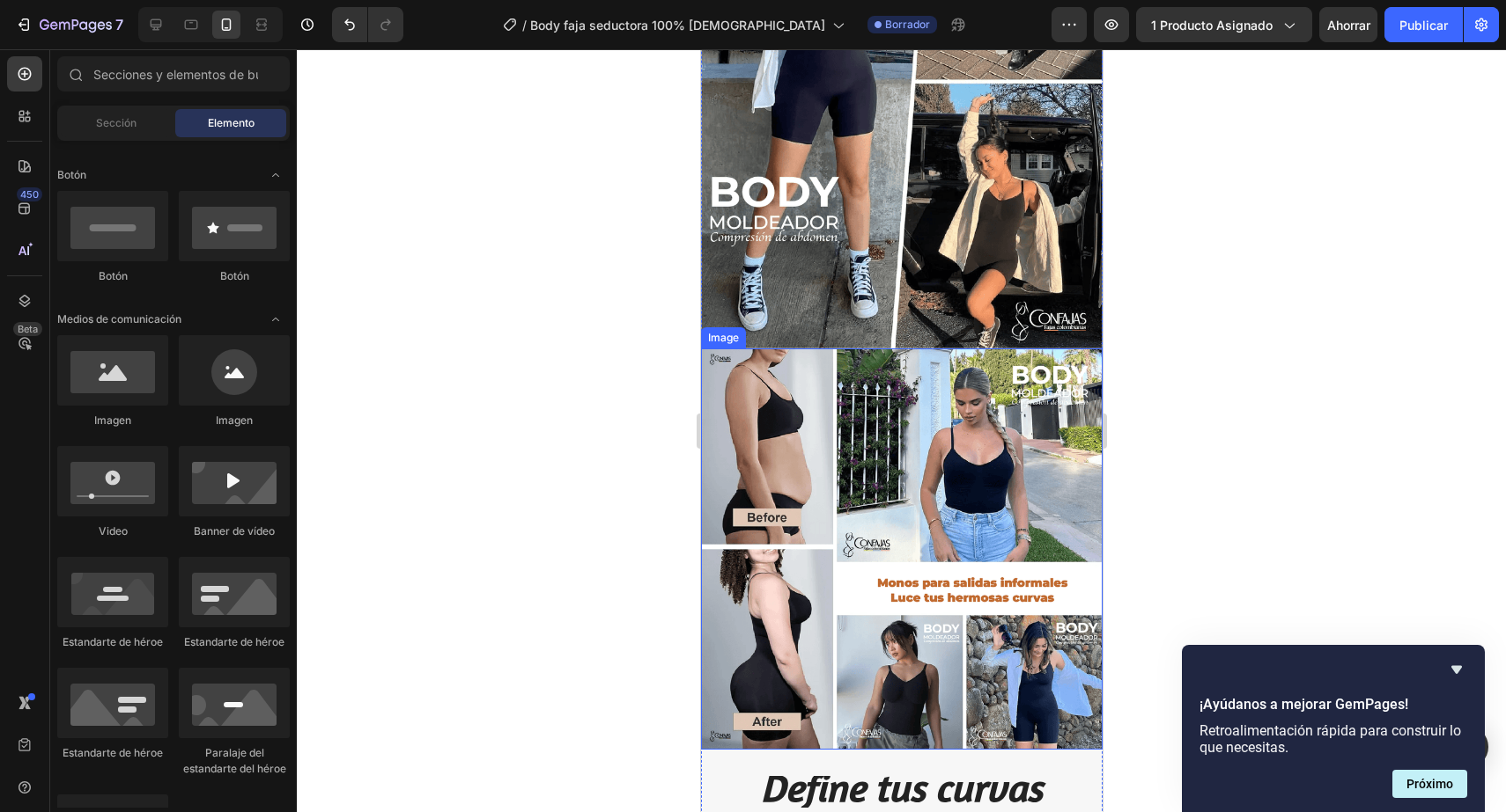
click at [976, 306] on img at bounding box center [900, 81] width 402 height 534
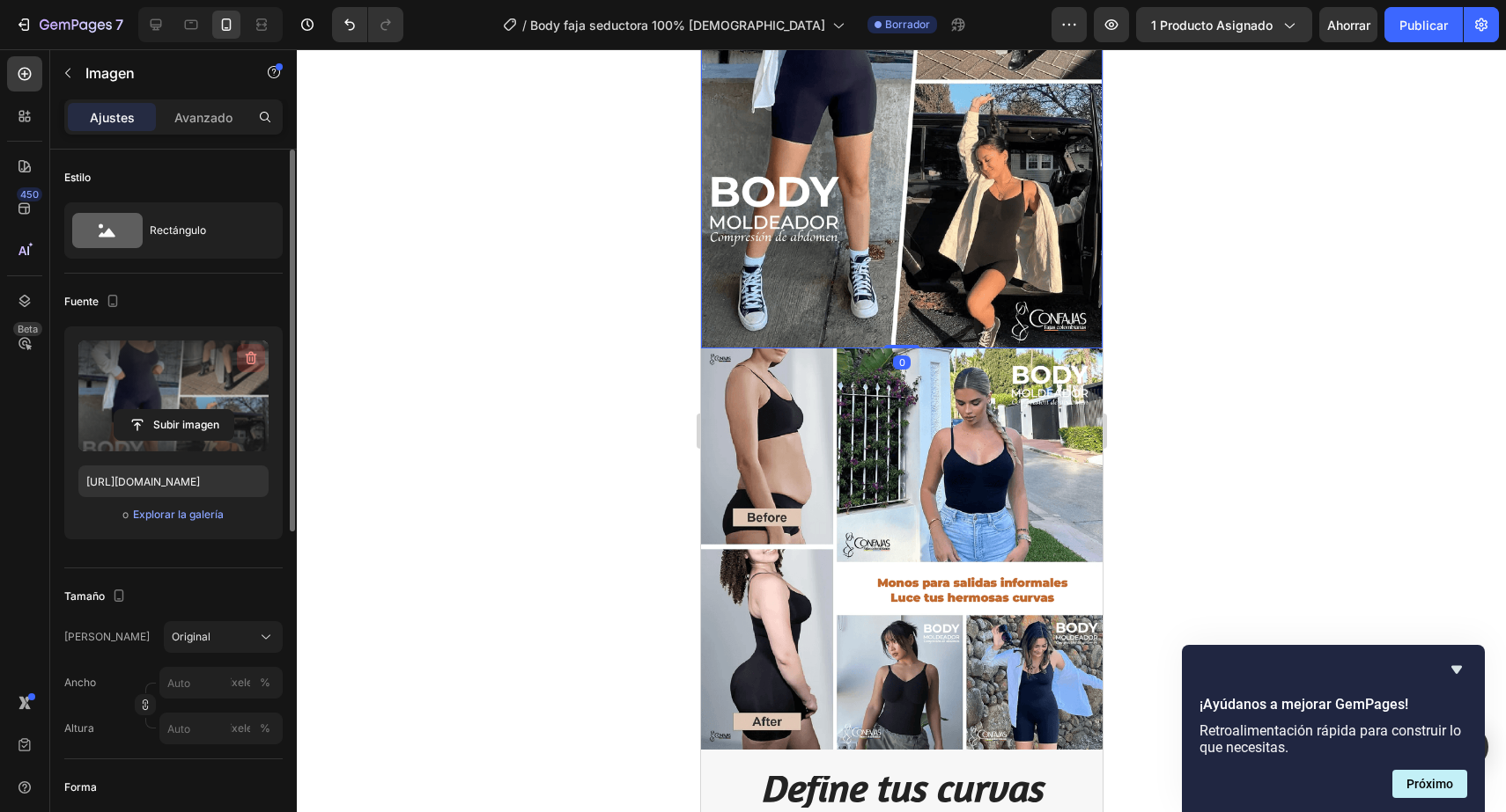
click at [252, 351] on icon "button" at bounding box center [251, 358] width 17 height 17
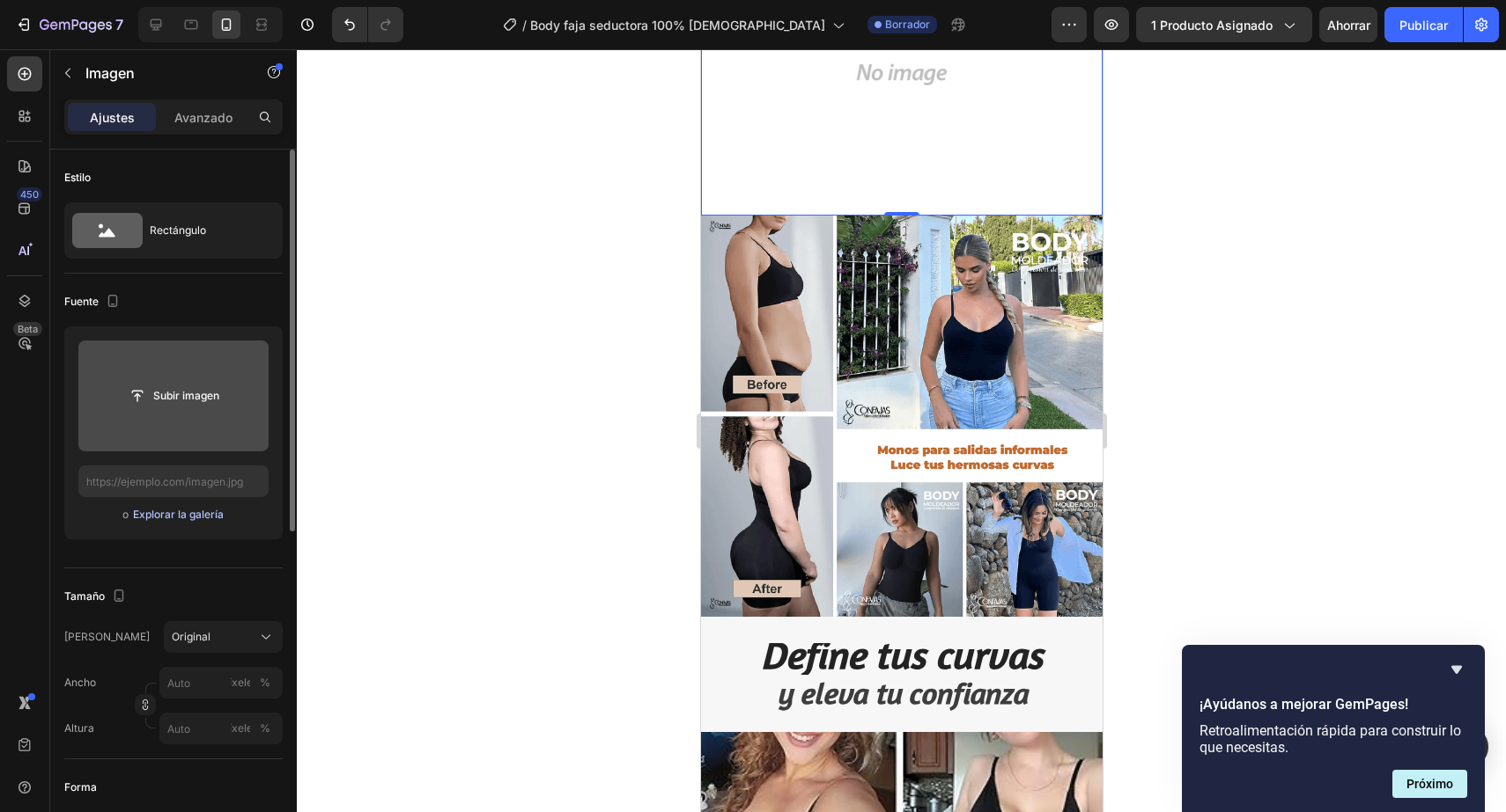
click at [179, 518] on font "Explorar la galería" at bounding box center [178, 514] width 91 height 13
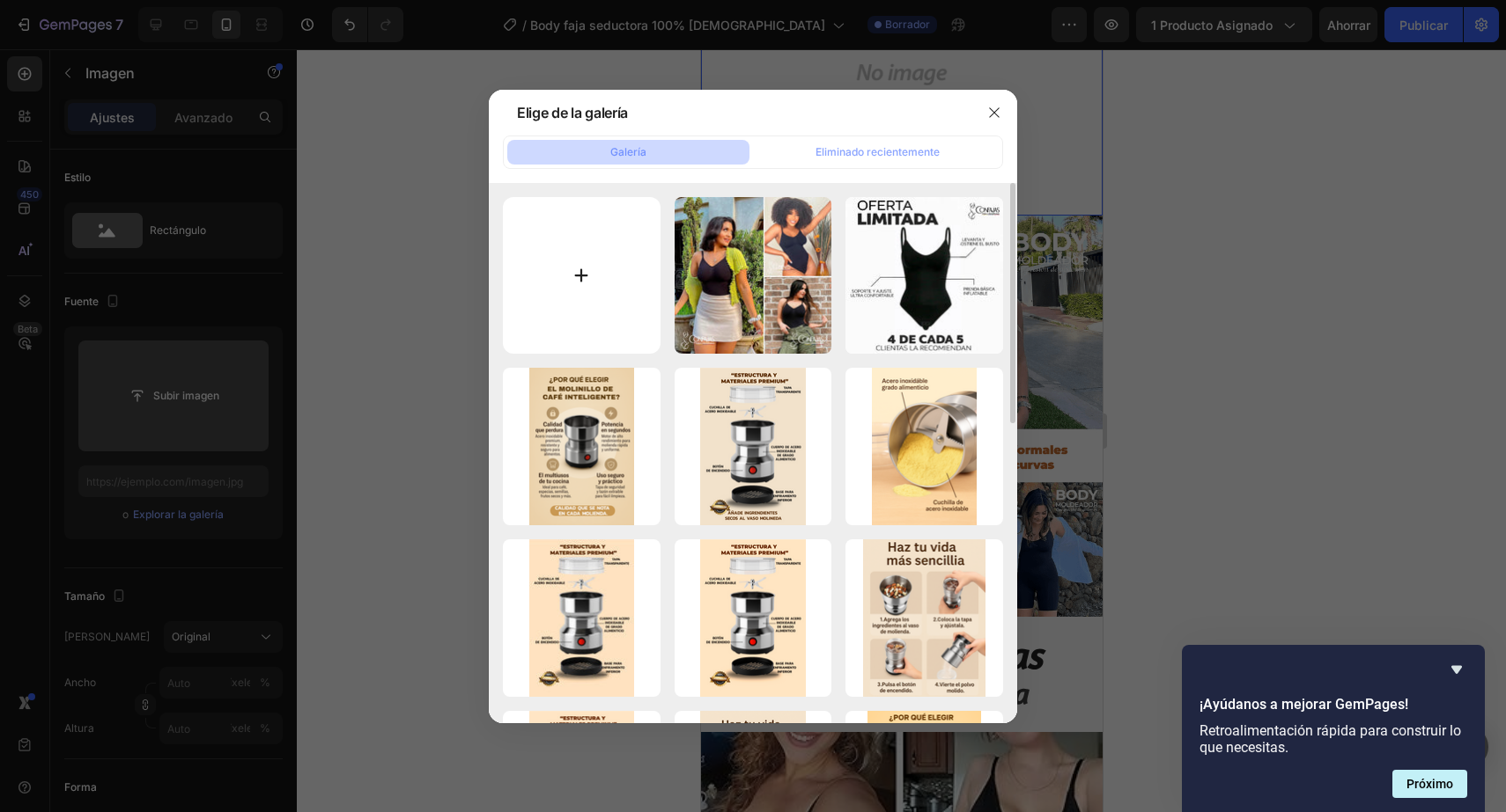
click at [592, 341] on input "file" at bounding box center [581, 276] width 157 height 157
type input "C:\fakepath\71G9Co1audL._AC_SX679_.jpg"
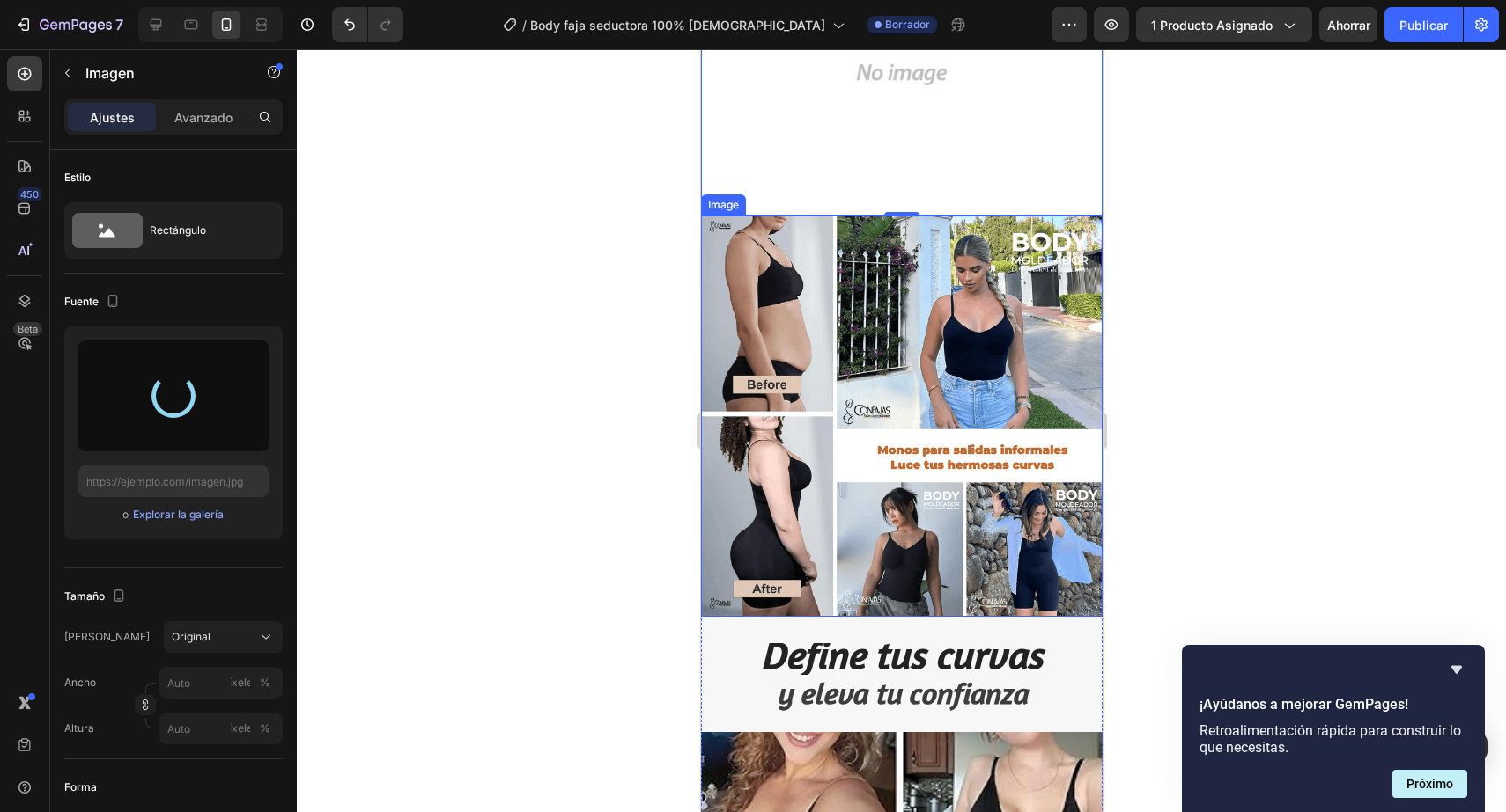
type input "https://cdn.shopify.com/s/files/1/0402/6846/4283/files/gempages_569951632696018…"
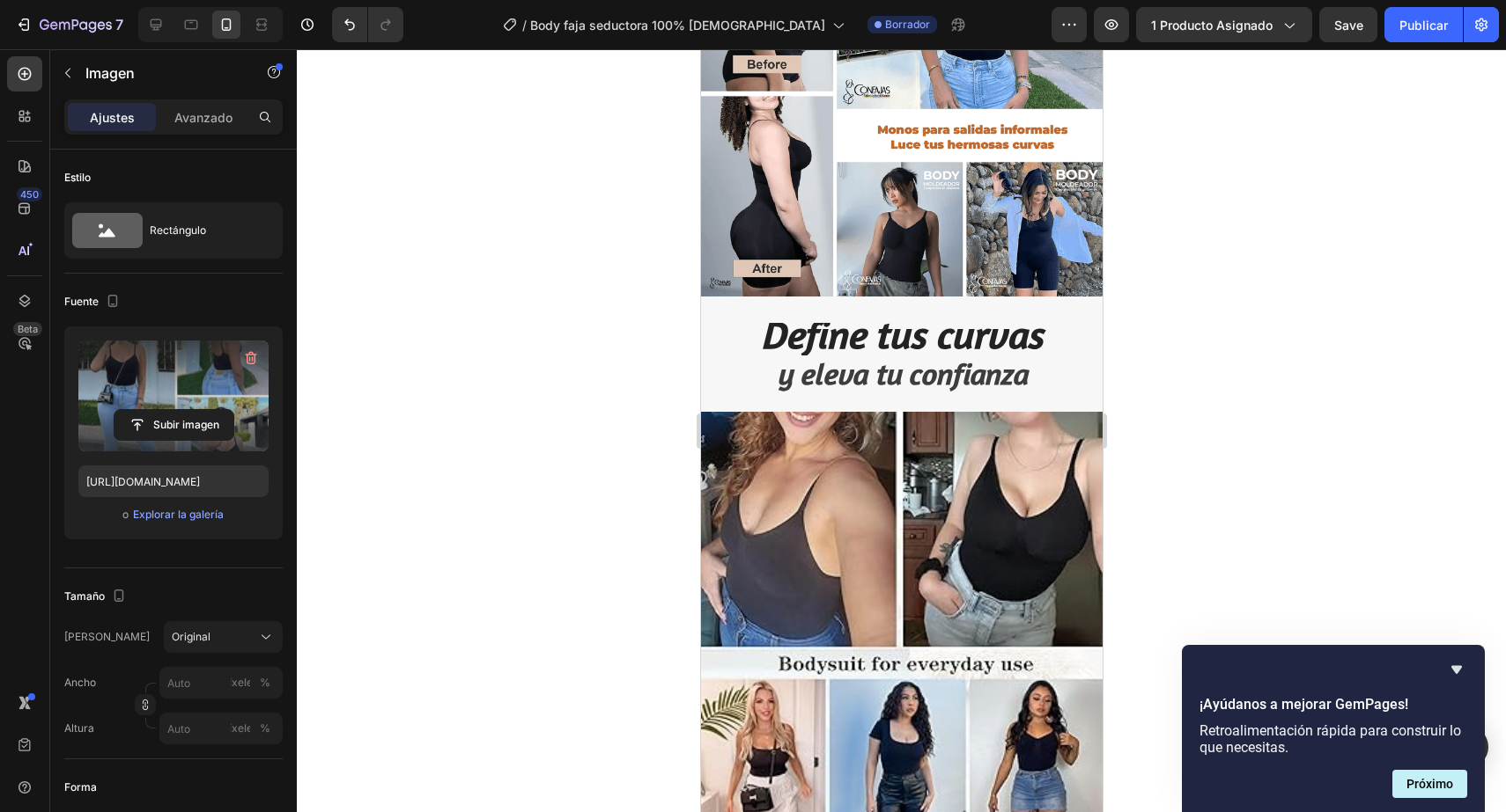
scroll to position [4585, 0]
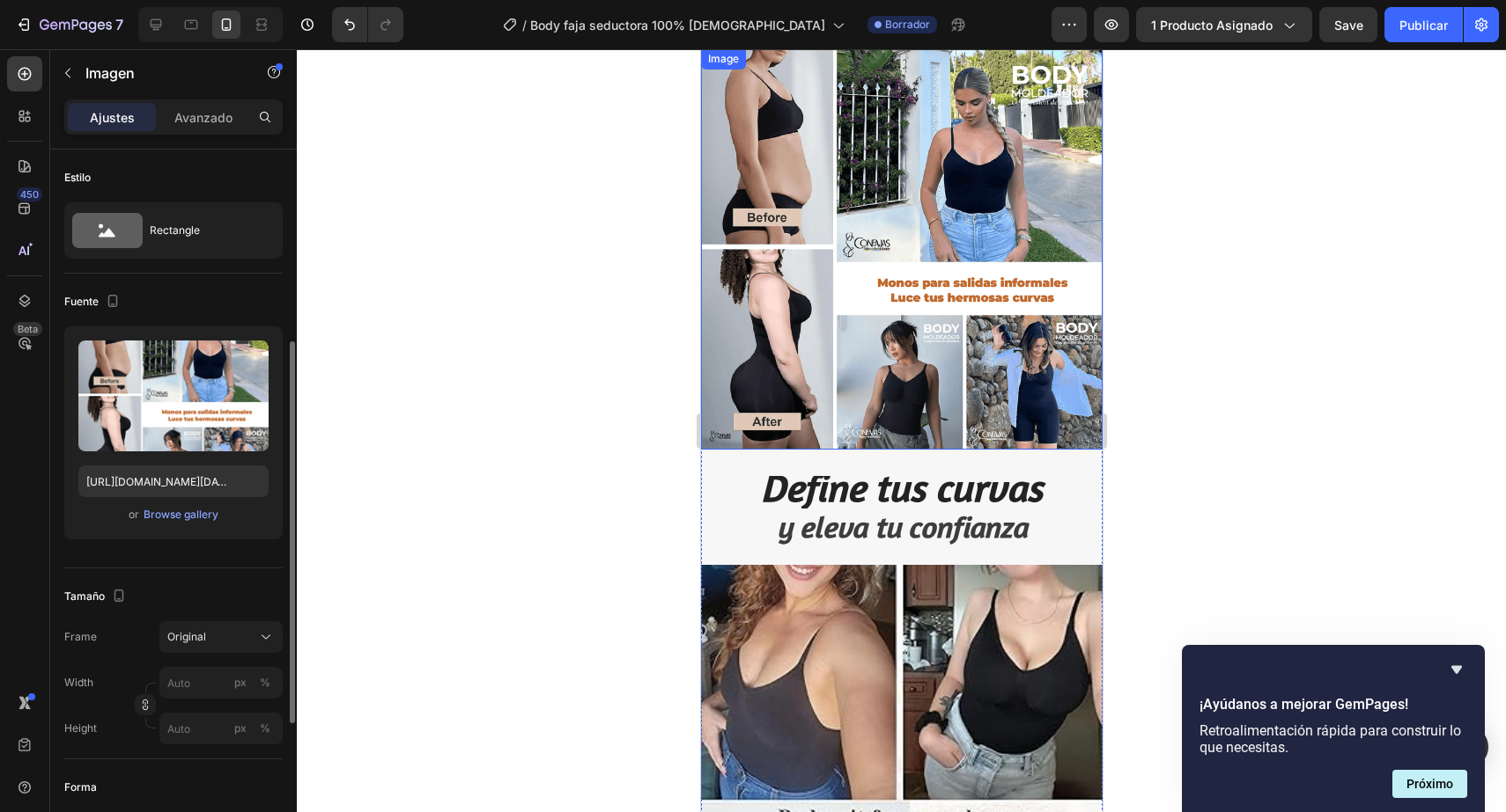
click at [973, 325] on img at bounding box center [900, 249] width 402 height 402
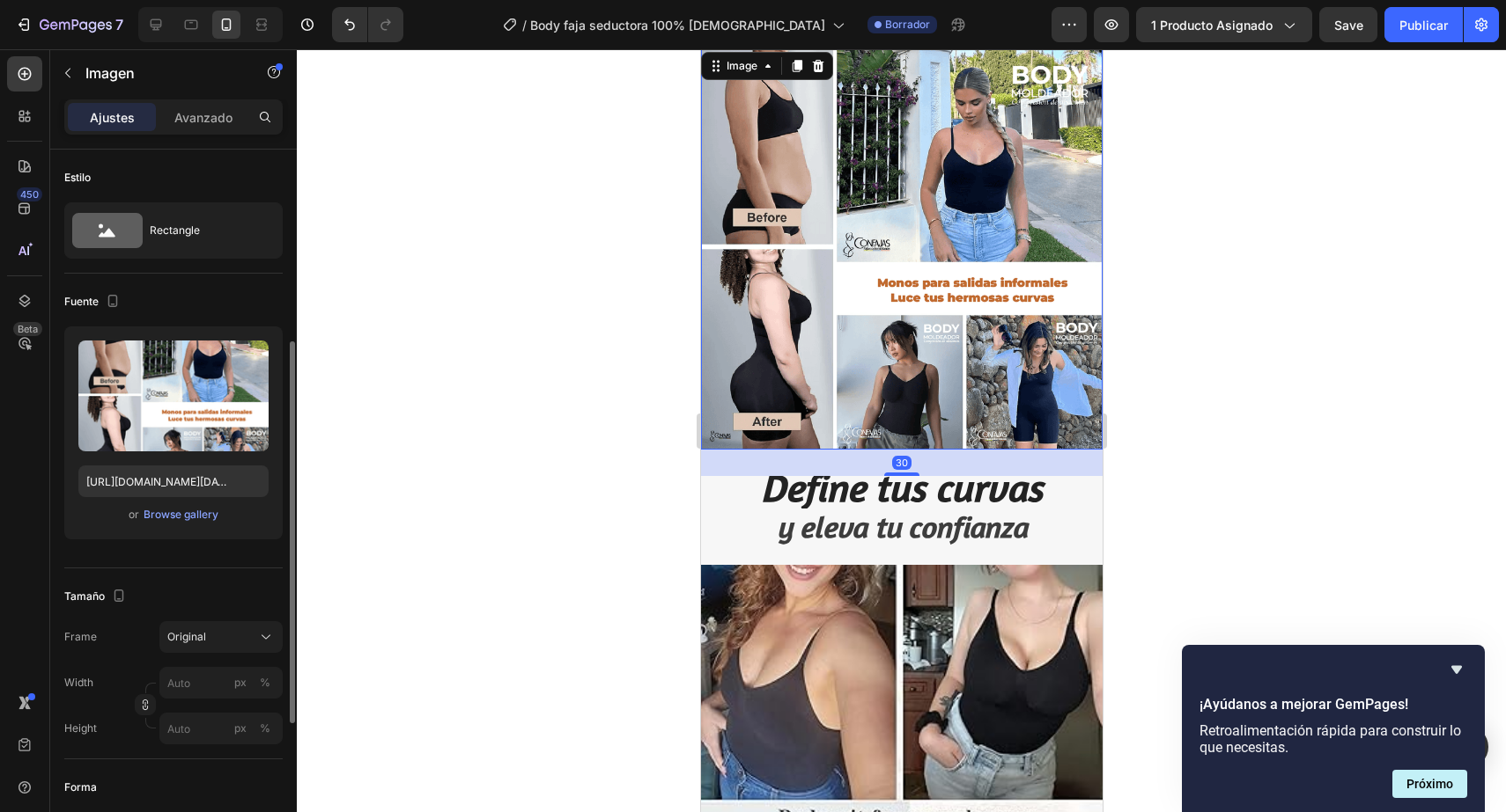
scroll to position [125, 0]
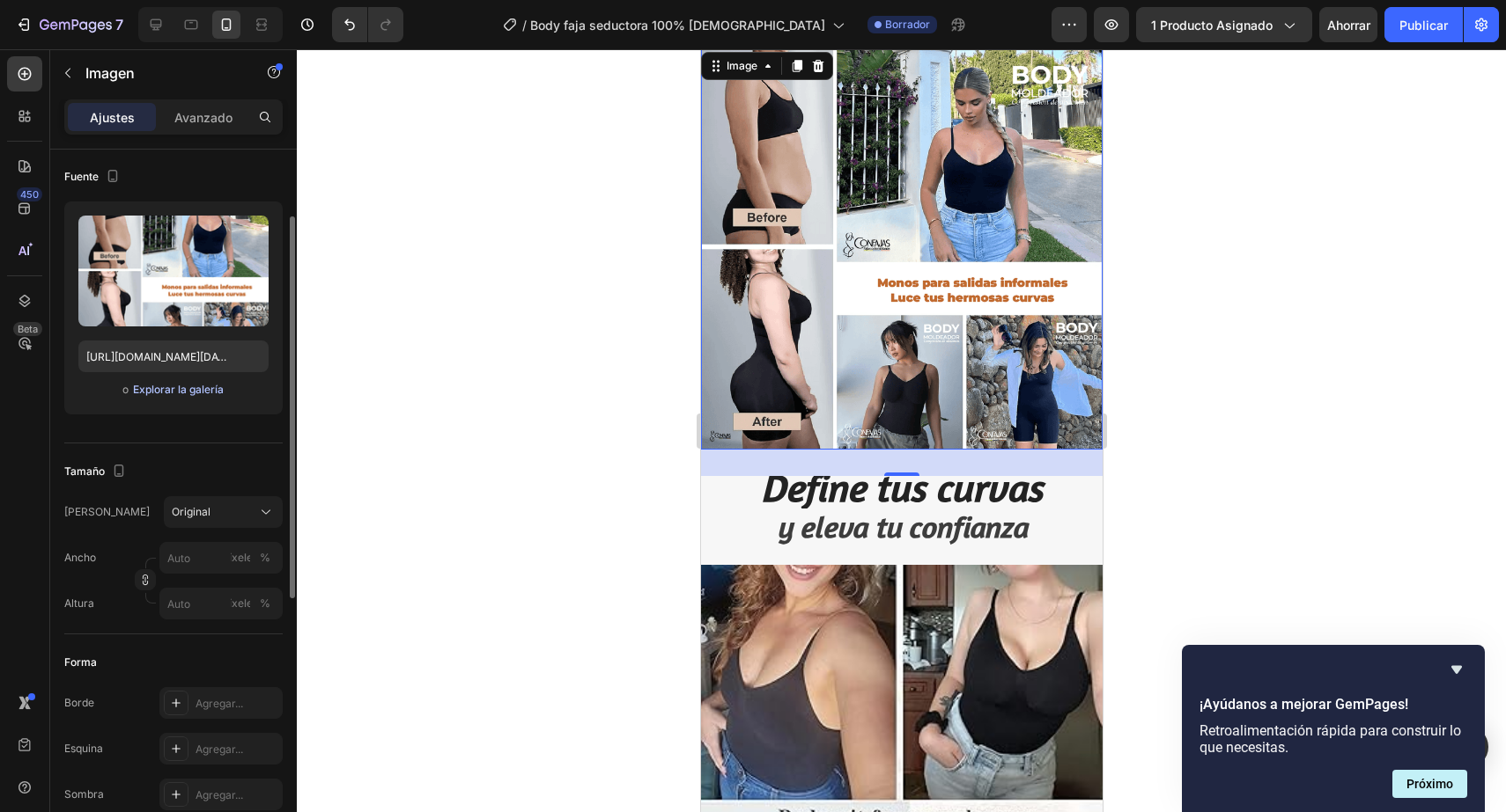
click at [193, 392] on font "Explorar la galería" at bounding box center [178, 389] width 91 height 13
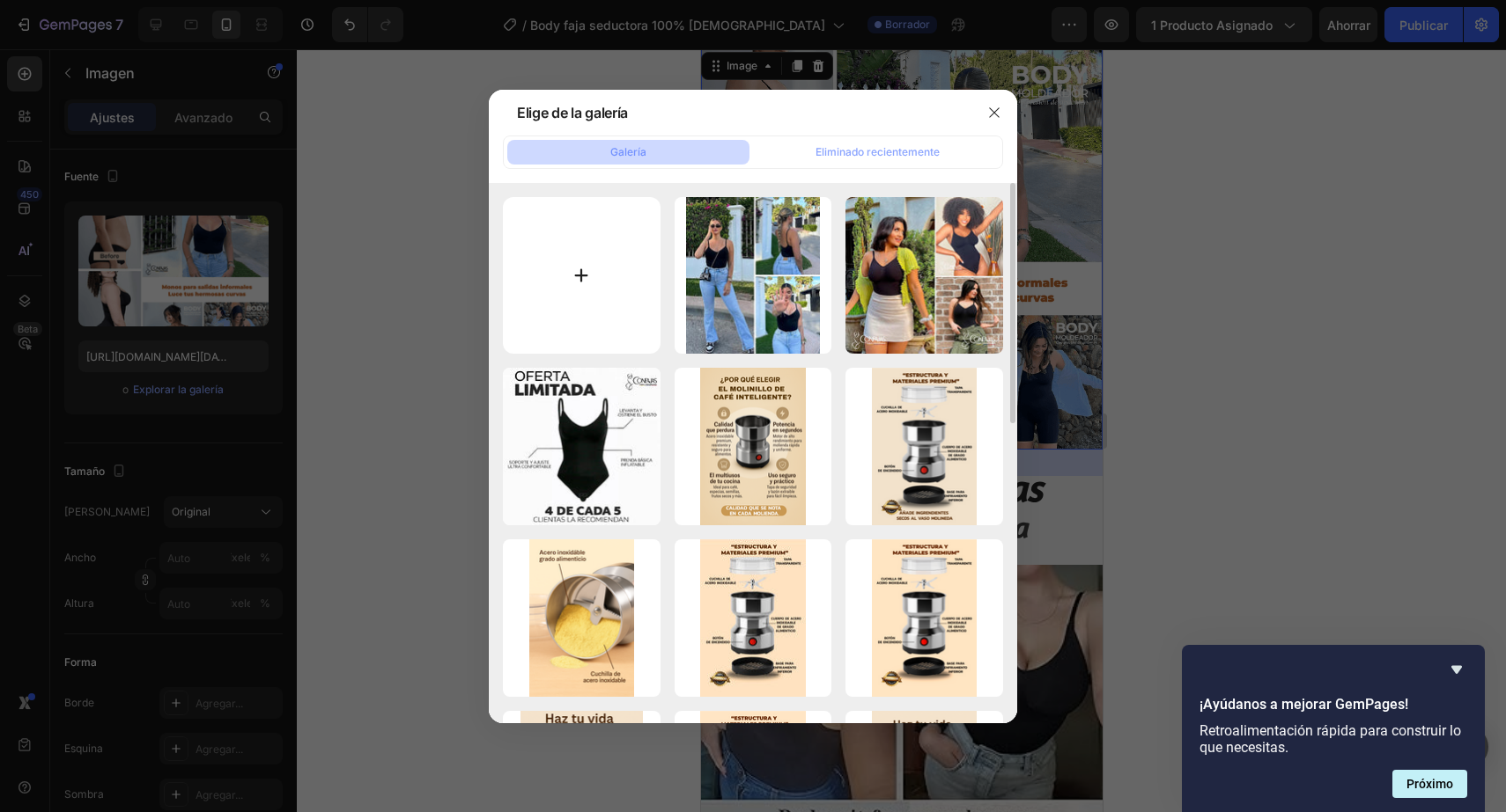
click at [585, 287] on input "file" at bounding box center [581, 276] width 157 height 157
click at [987, 111] on icon "button" at bounding box center [994, 113] width 14 height 14
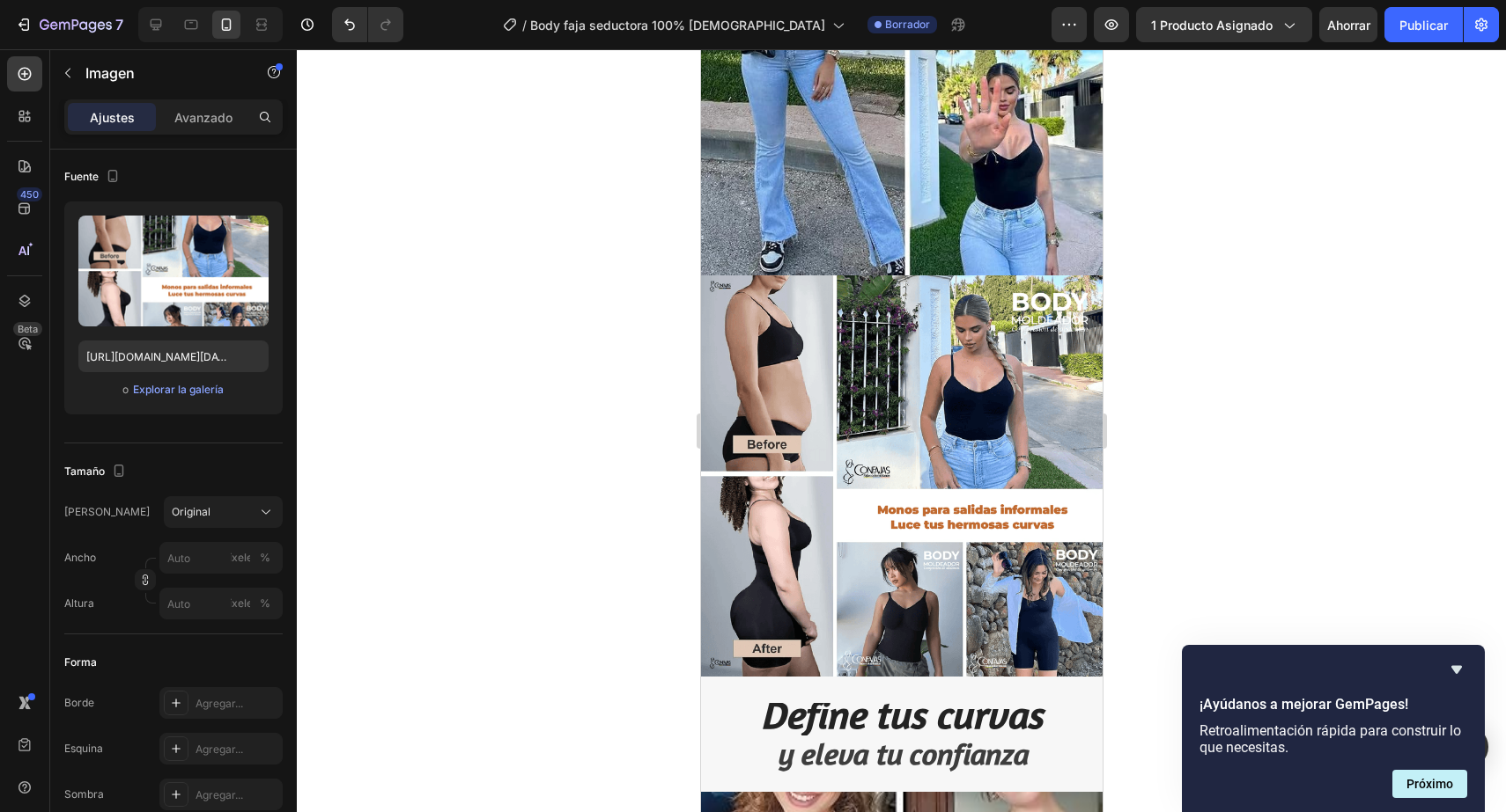
scroll to position [4380, 0]
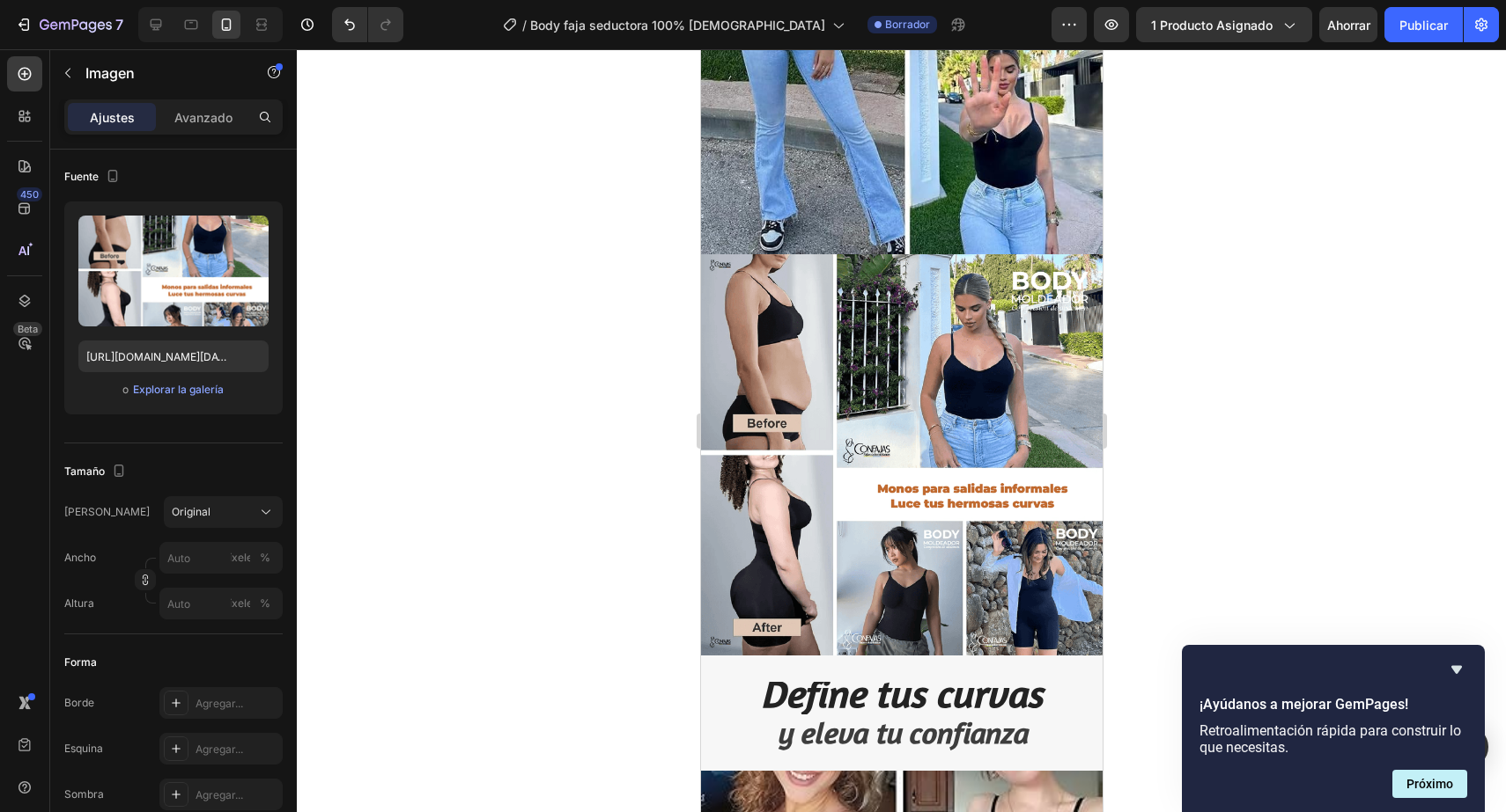
click at [955, 443] on img at bounding box center [900, 455] width 402 height 402
click at [958, 423] on img at bounding box center [900, 455] width 402 height 402
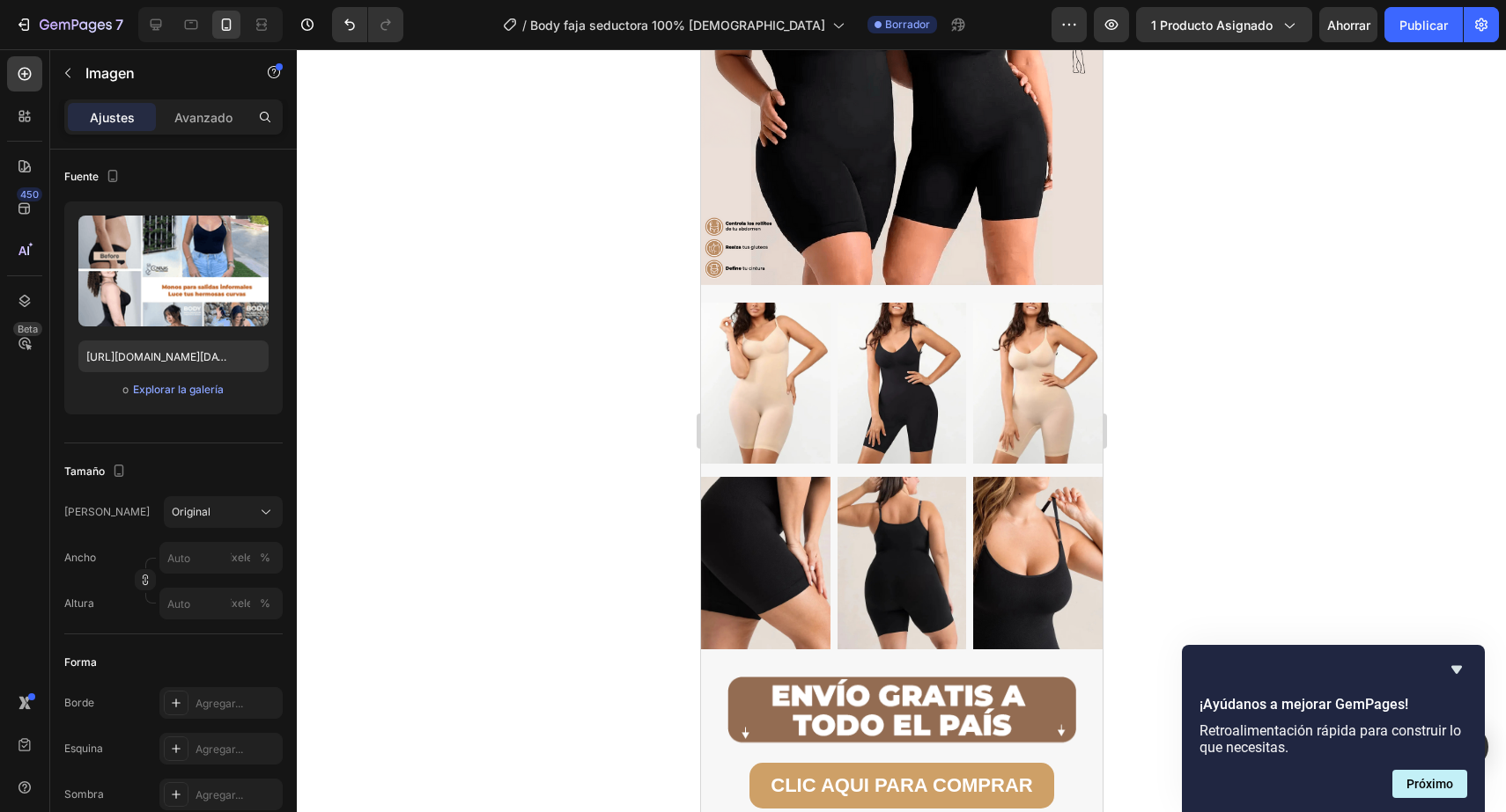
scroll to position [5893, 0]
click at [946, 442] on img at bounding box center [901, 382] width 130 height 161
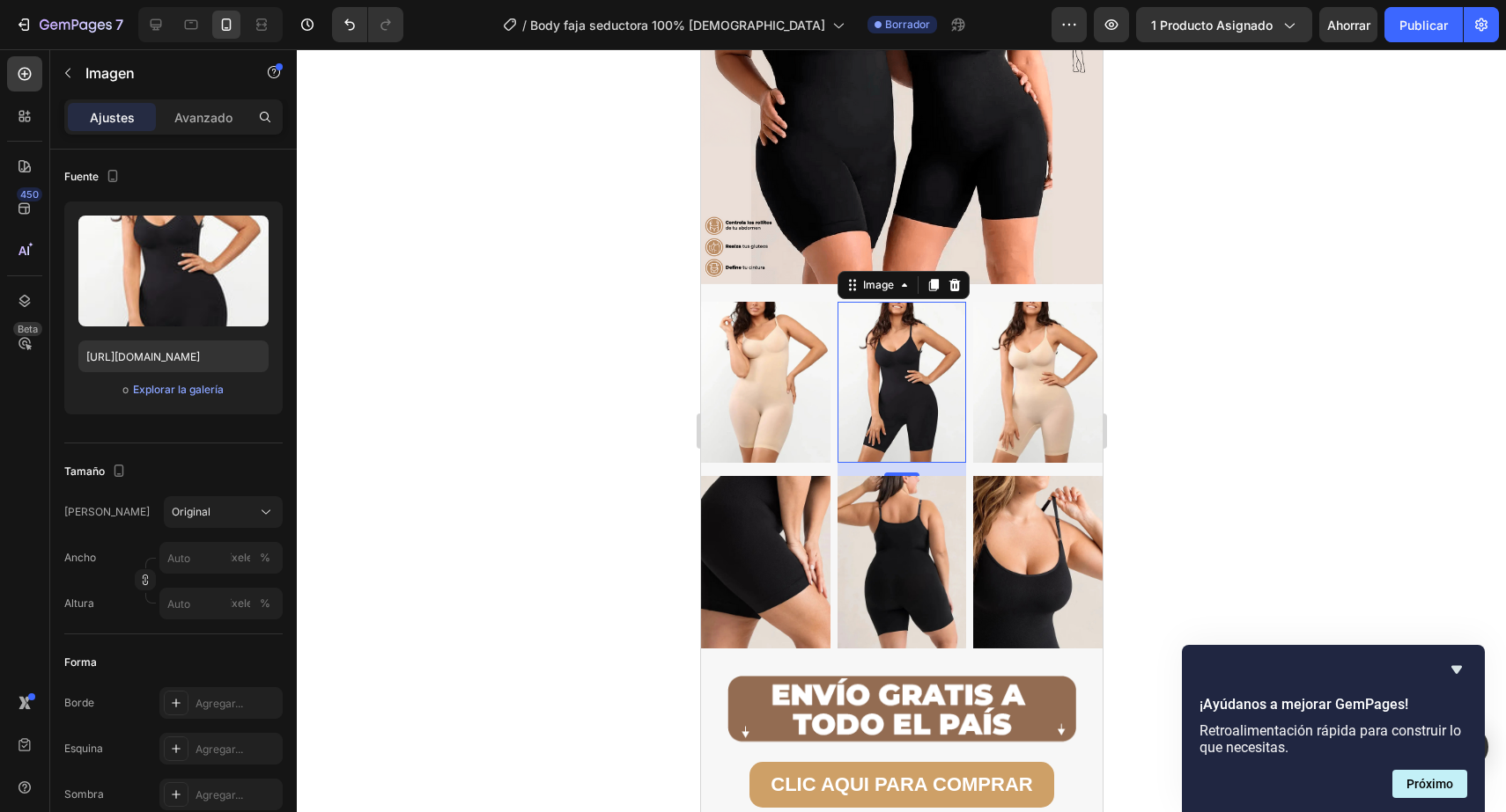
click at [1345, 535] on div at bounding box center [901, 431] width 1209 height 763
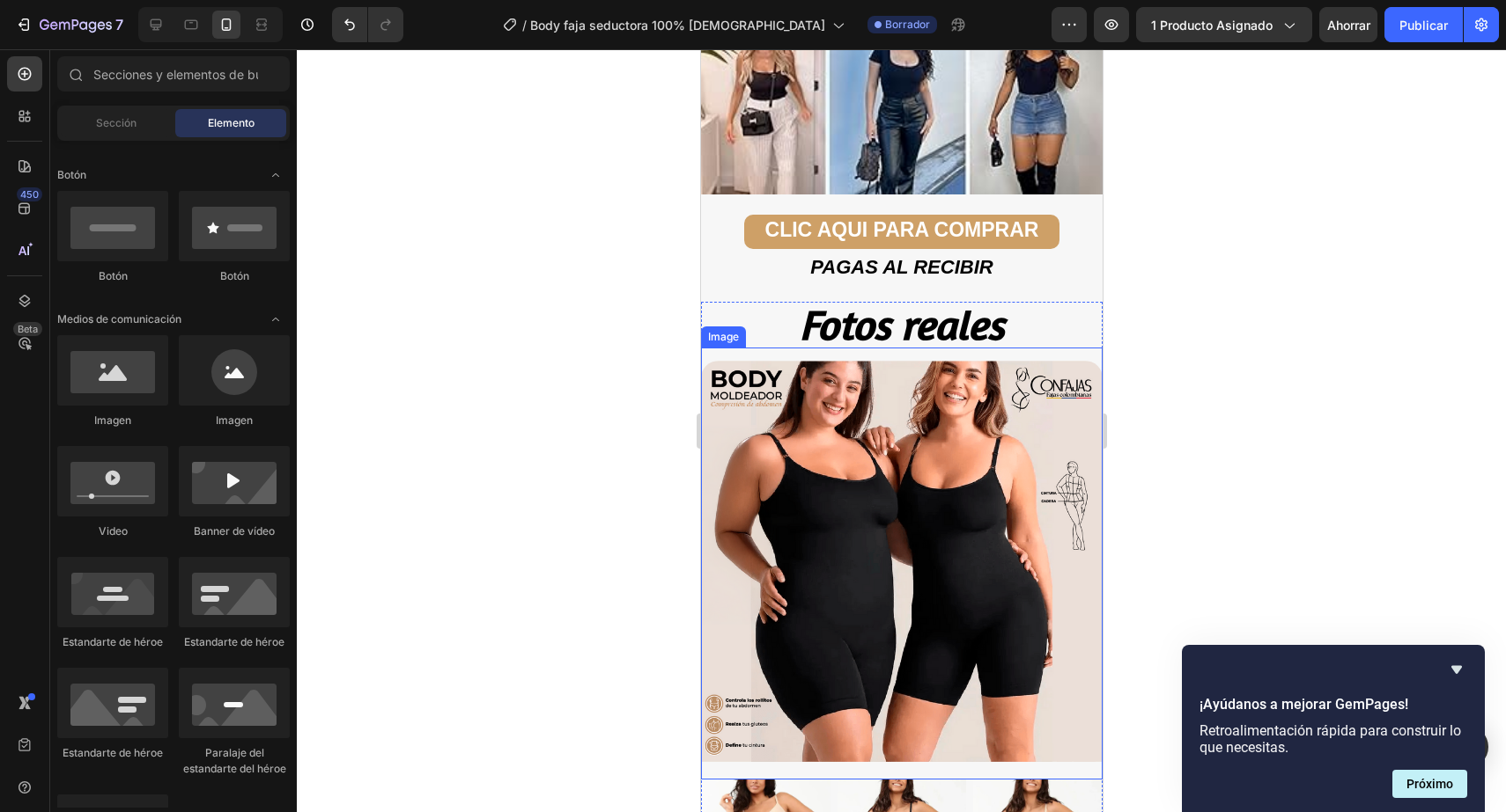
scroll to position [5680, 0]
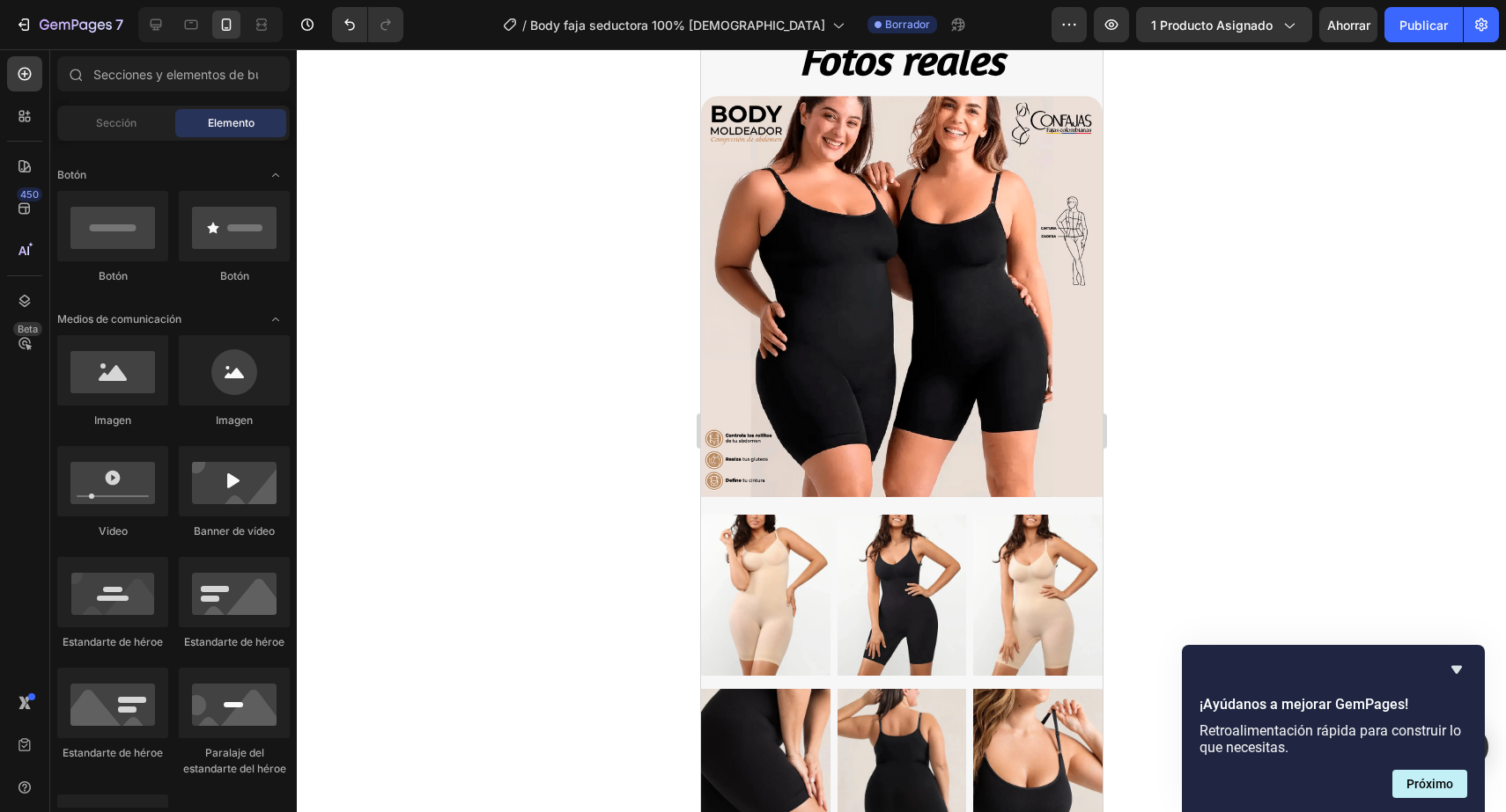
click at [1337, 567] on div at bounding box center [901, 431] width 1209 height 763
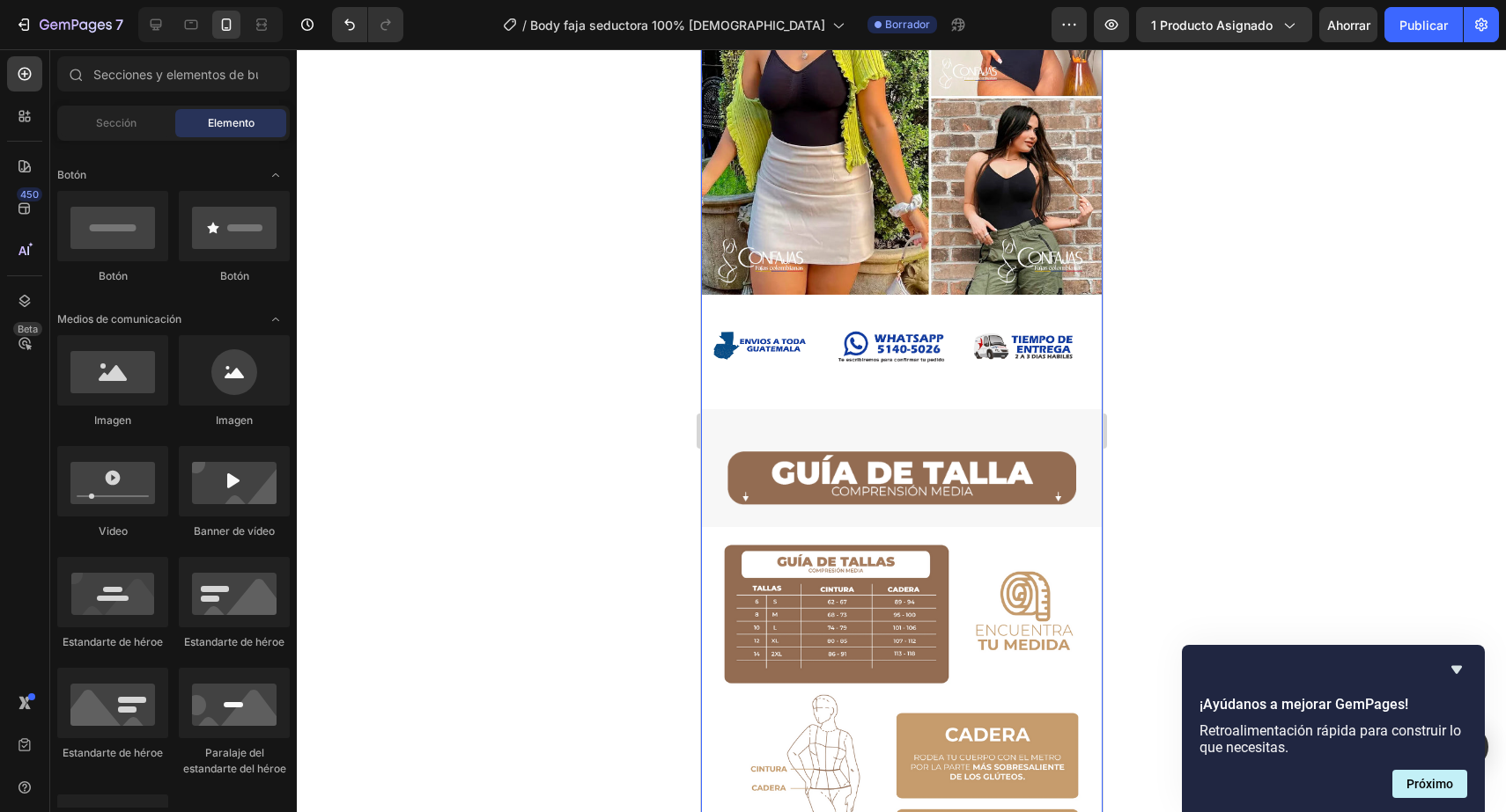
scroll to position [2196, 0]
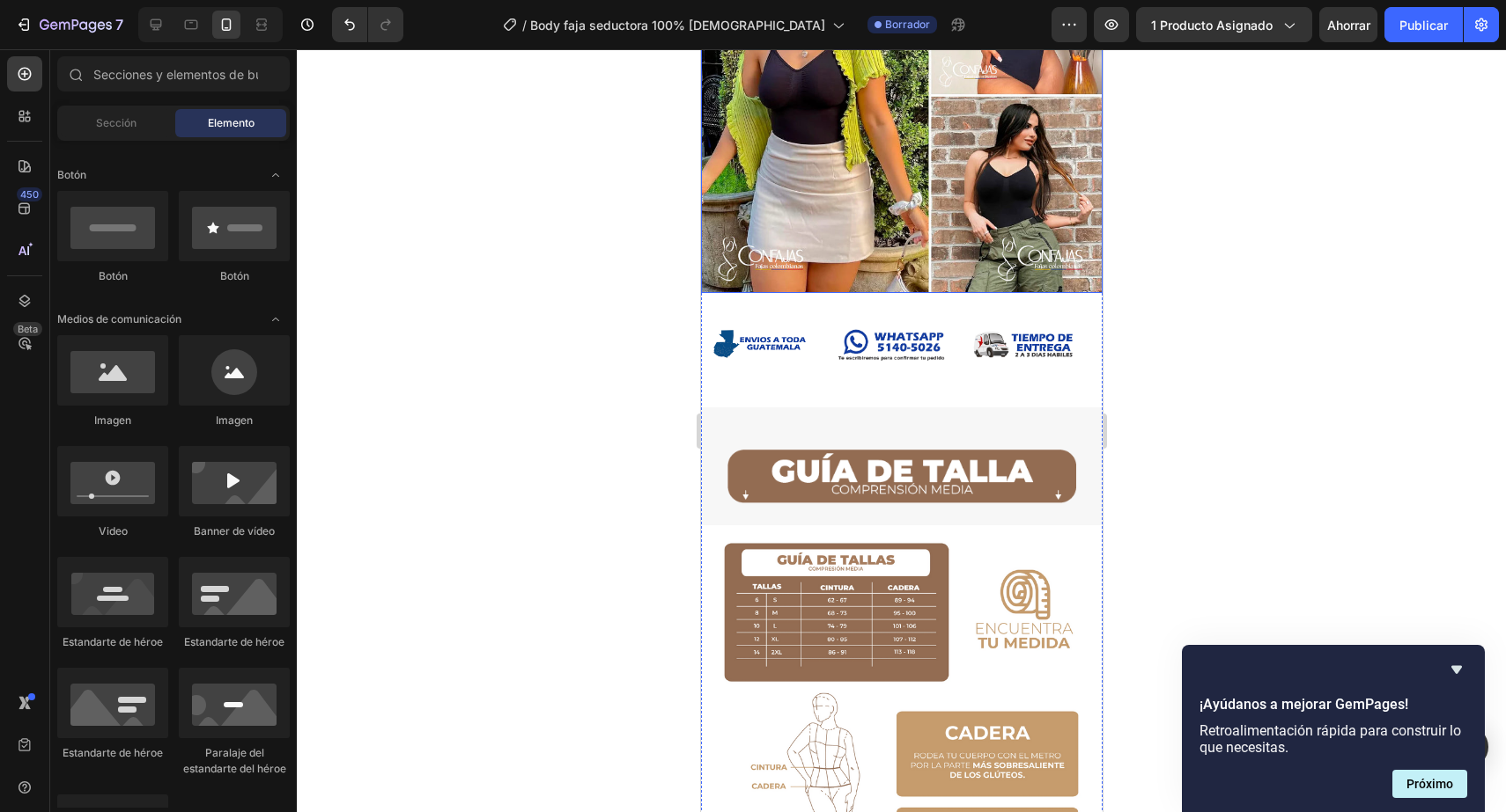
click at [868, 267] on img at bounding box center [900, 93] width 402 height 402
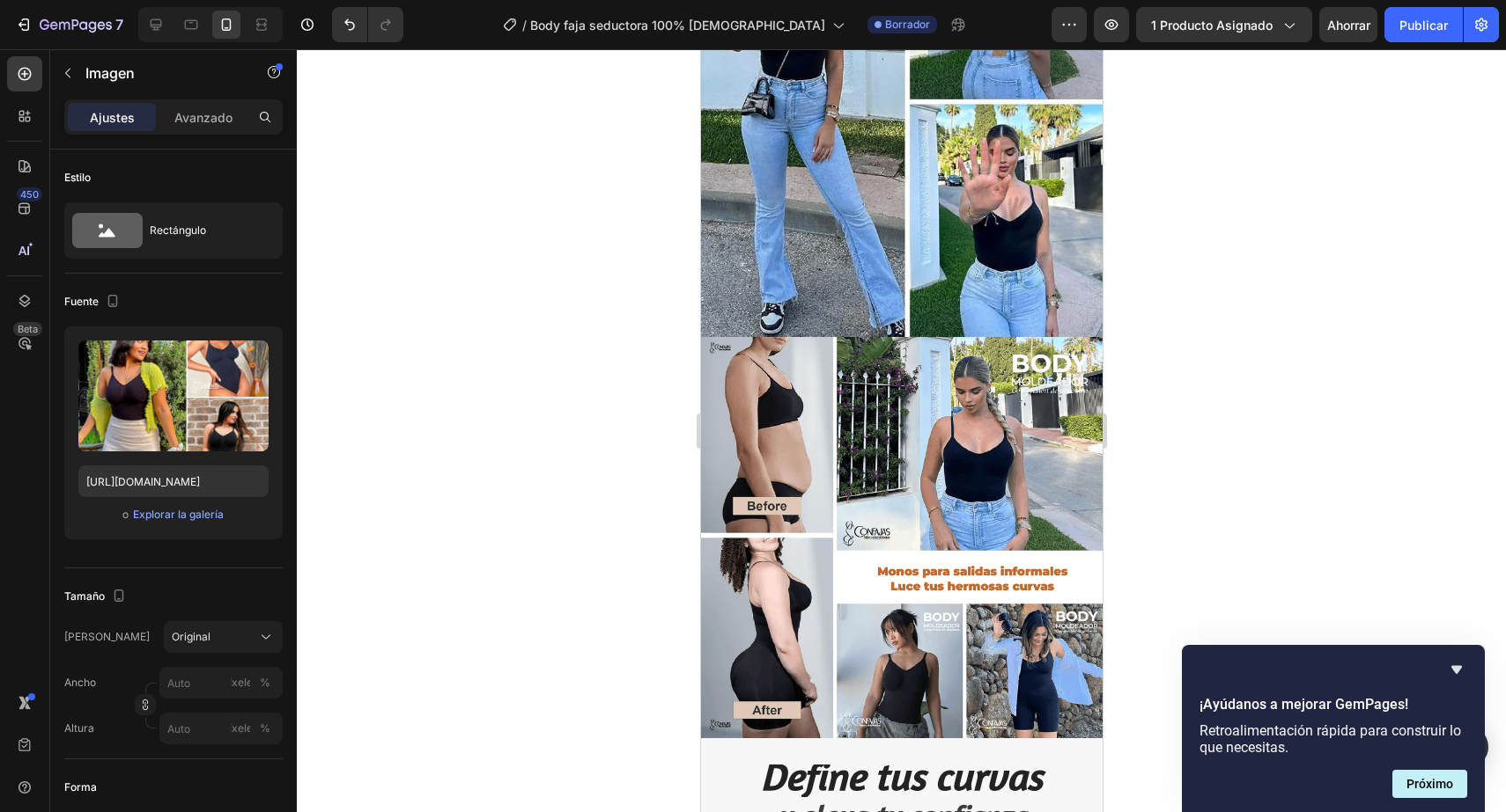
scroll to position [4305, 0]
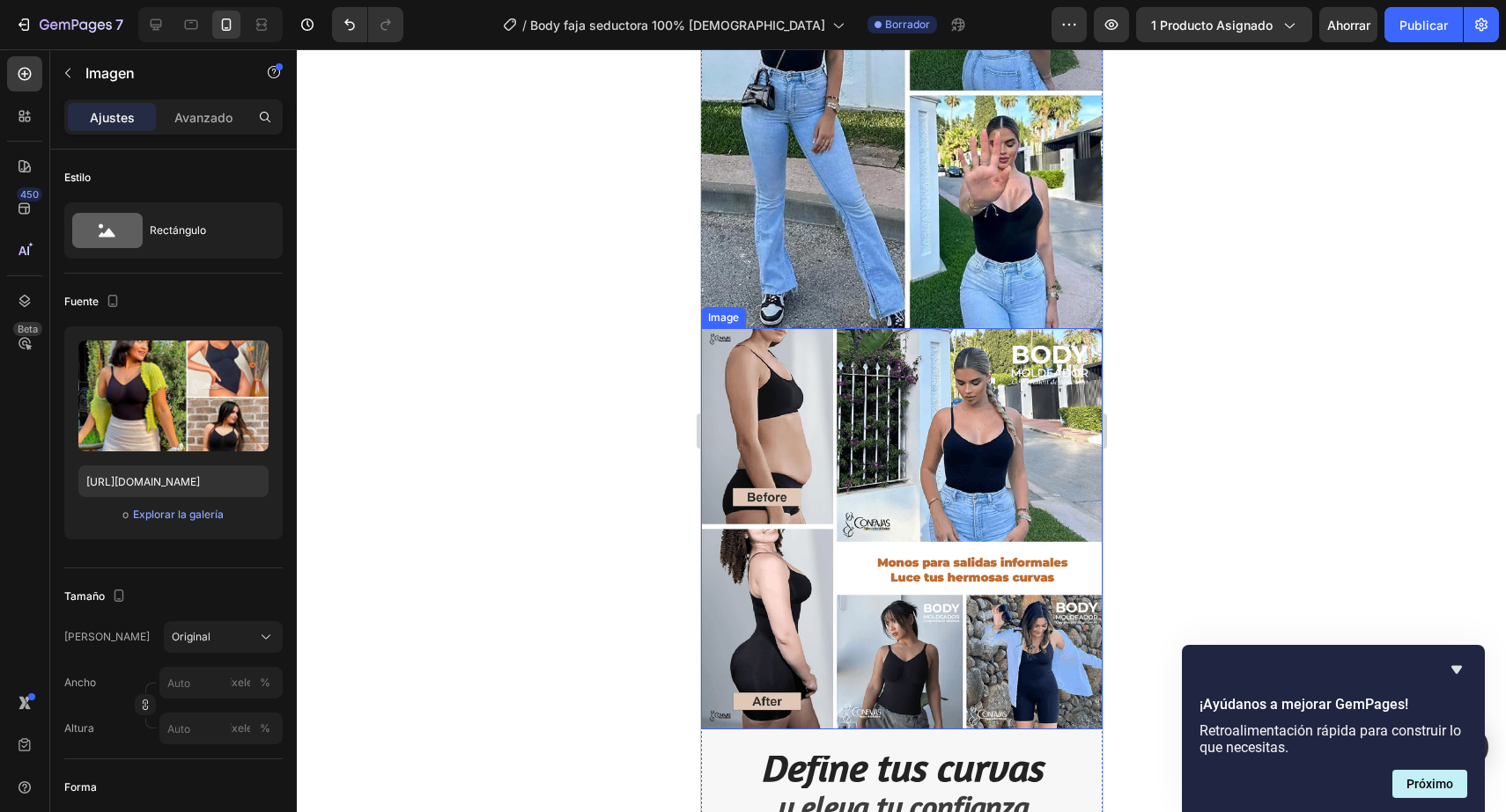
click at [963, 473] on img at bounding box center [900, 529] width 402 height 402
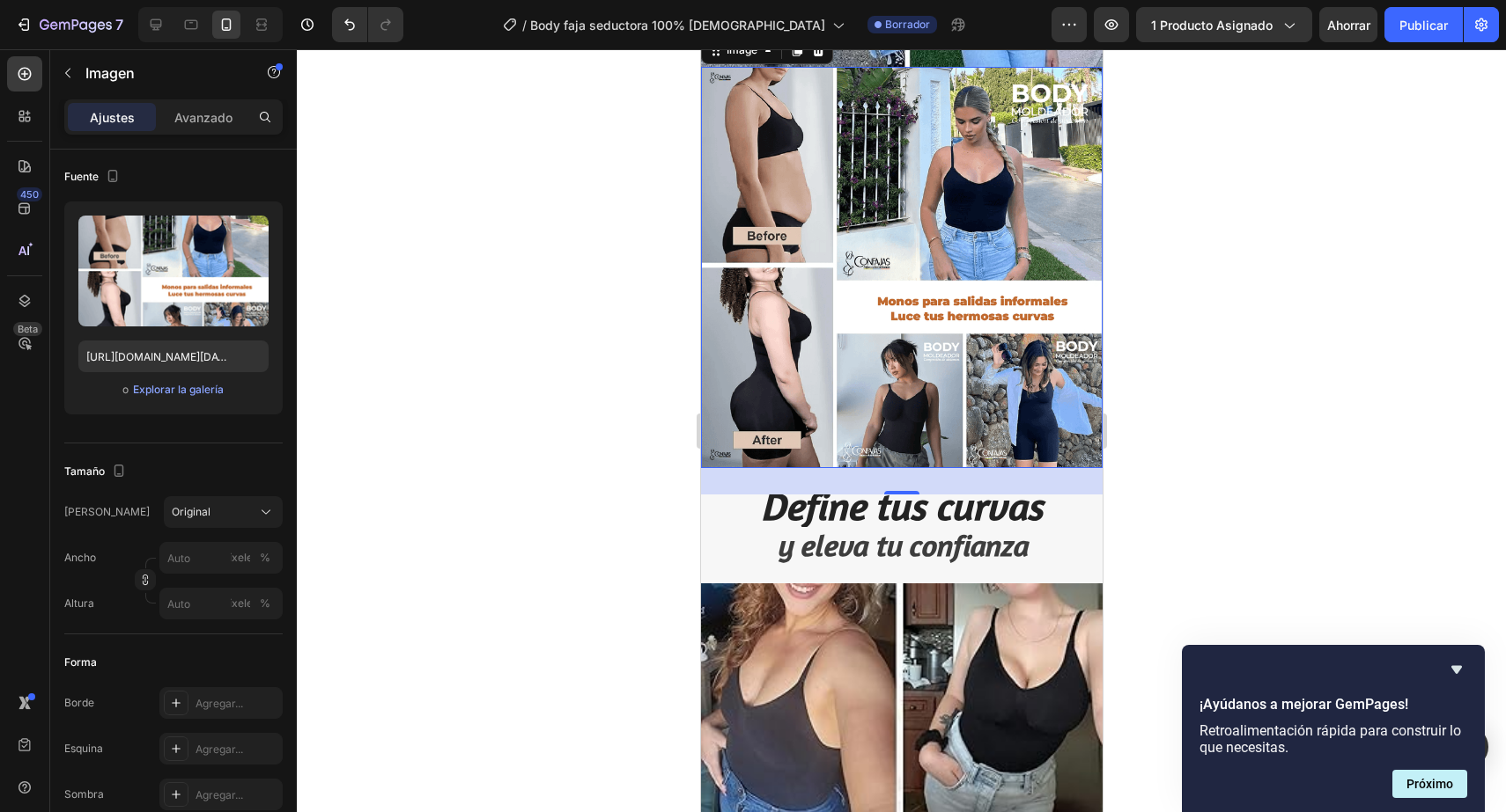
scroll to position [4776, 0]
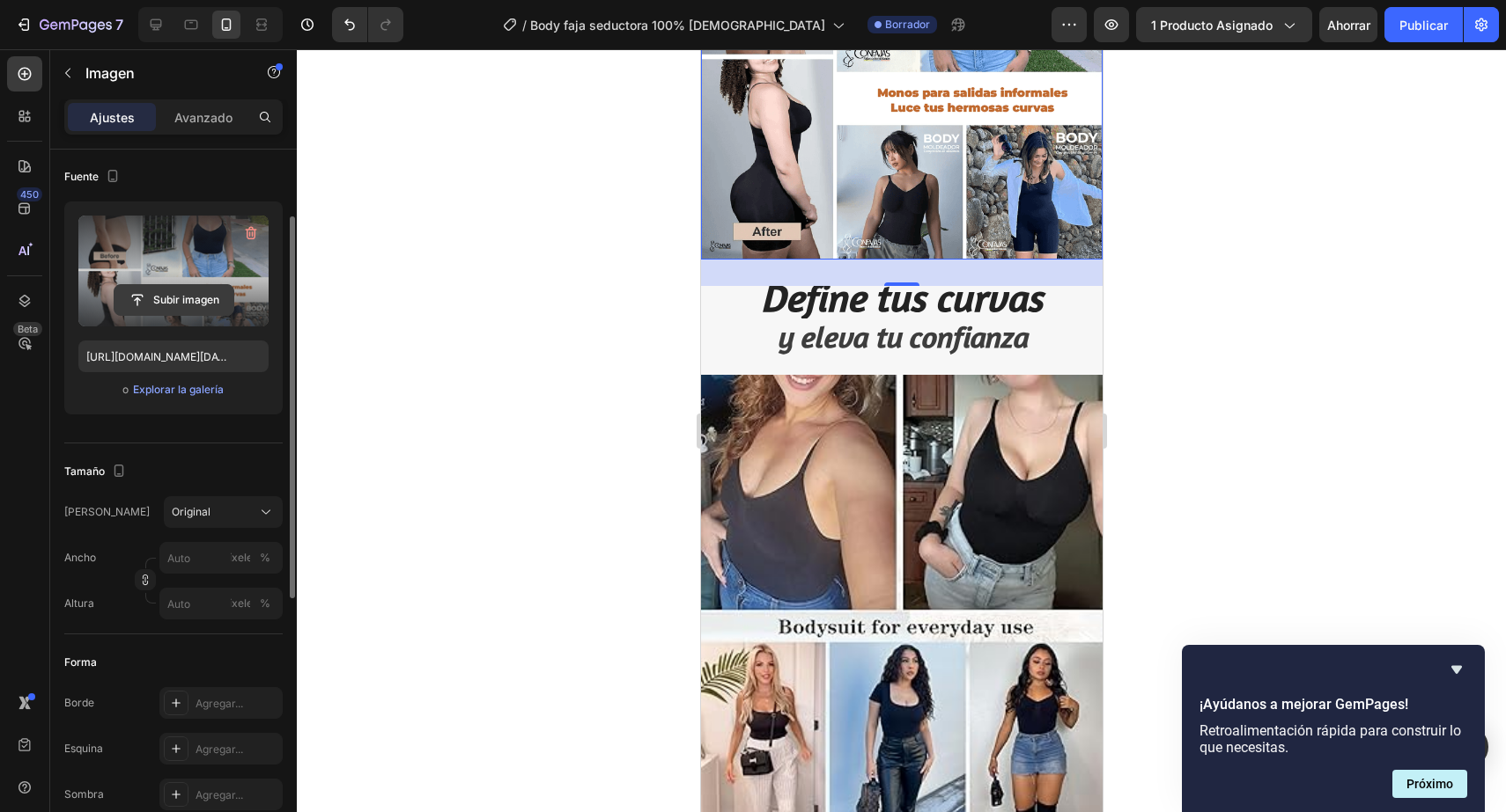
click at [216, 306] on input "file" at bounding box center [174, 300] width 119 height 30
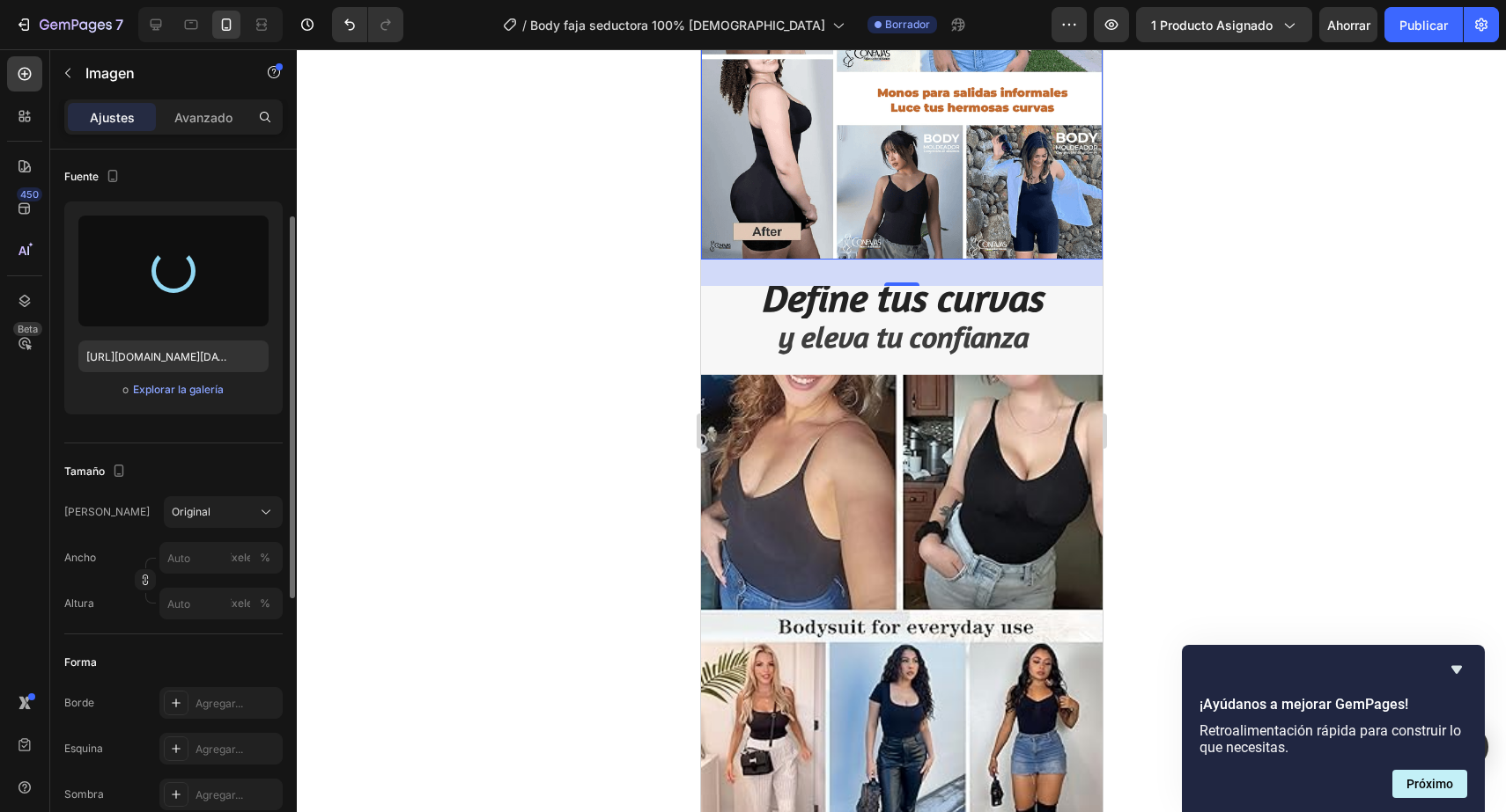
click at [1371, 609] on div at bounding box center [901, 431] width 1209 height 763
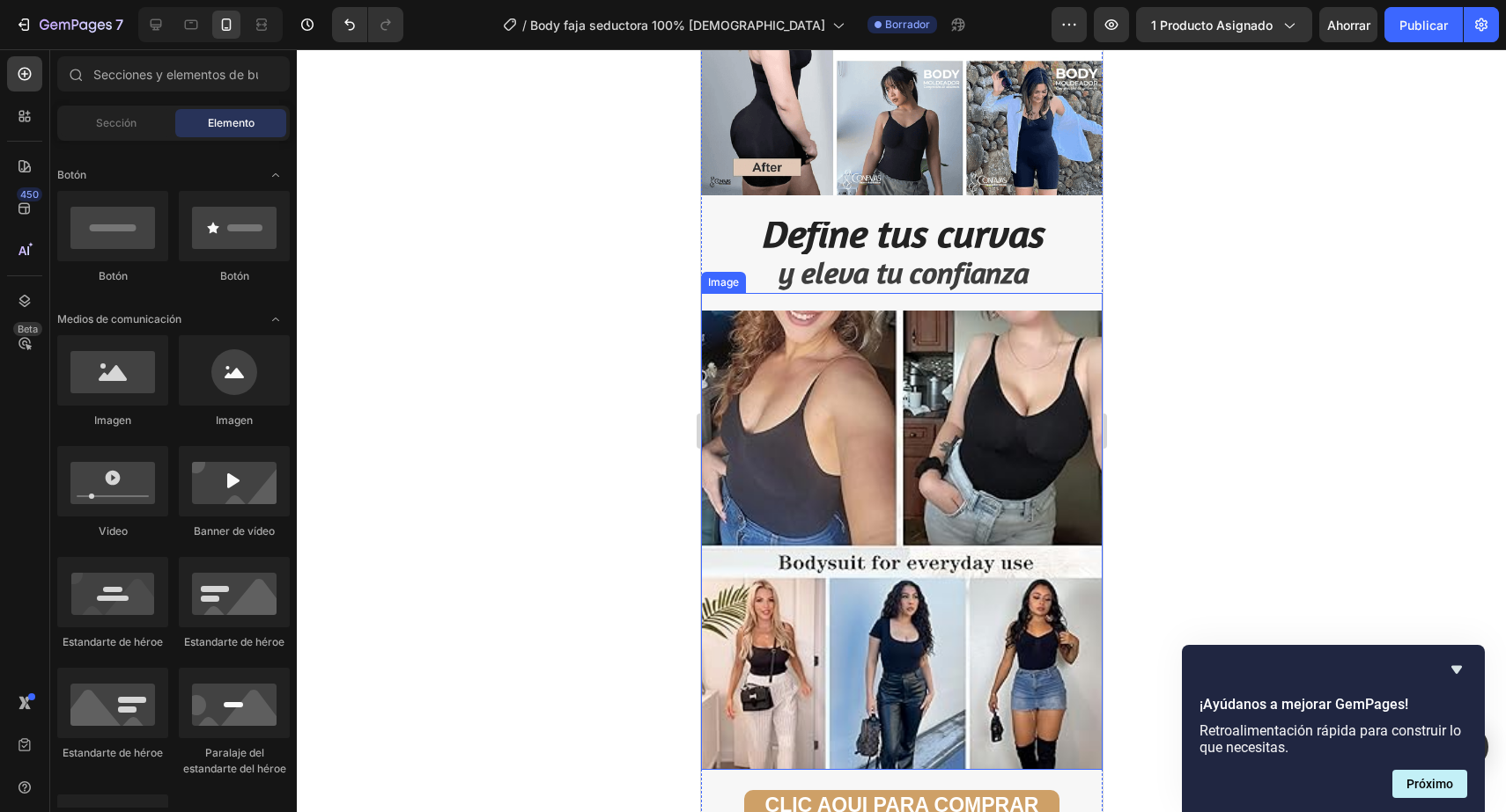
scroll to position [4839, 0]
click at [109, 126] on font "Sección" at bounding box center [116, 123] width 40 height 13
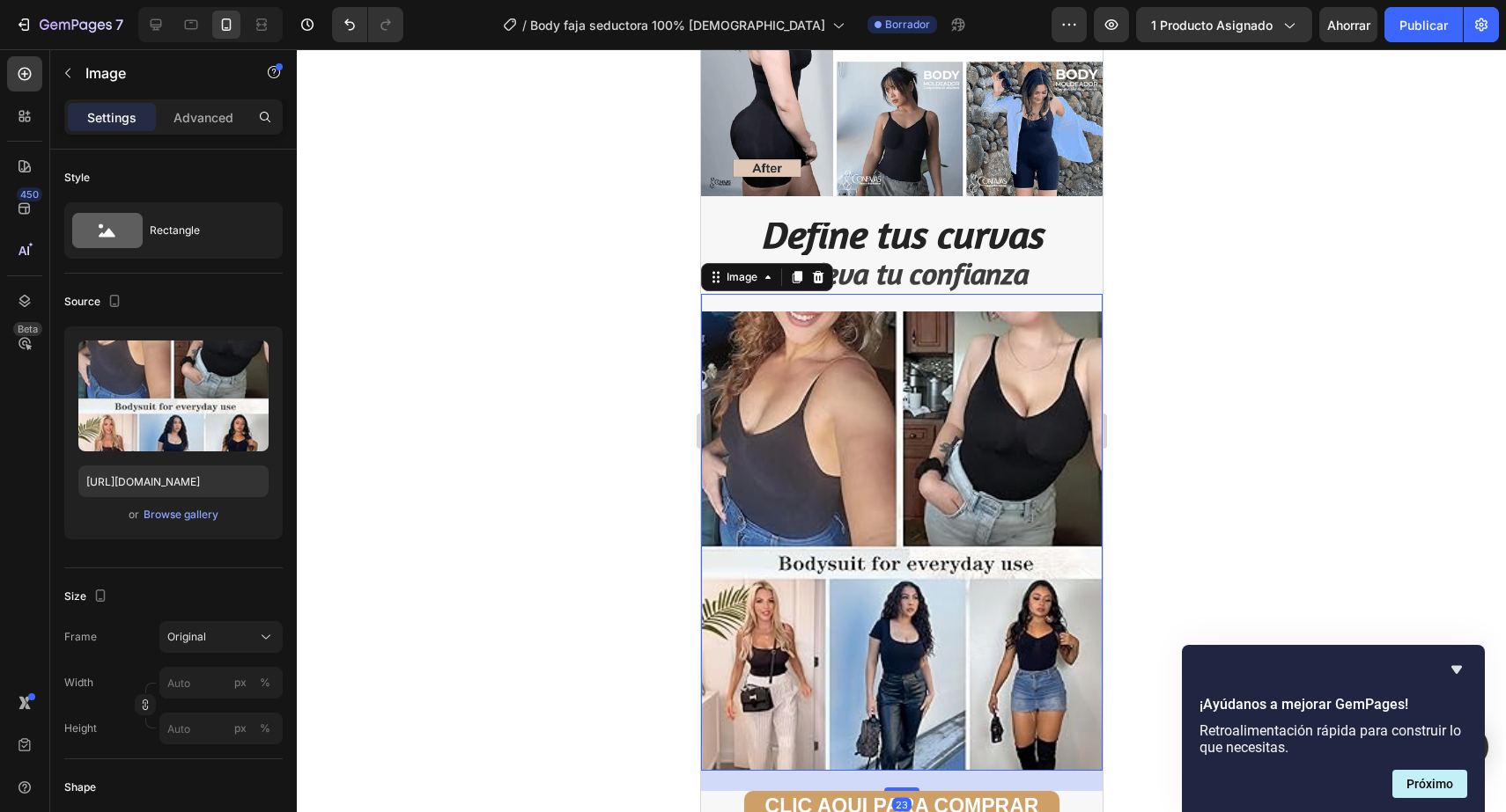
click at [1034, 525] on img at bounding box center [900, 542] width 402 height 460
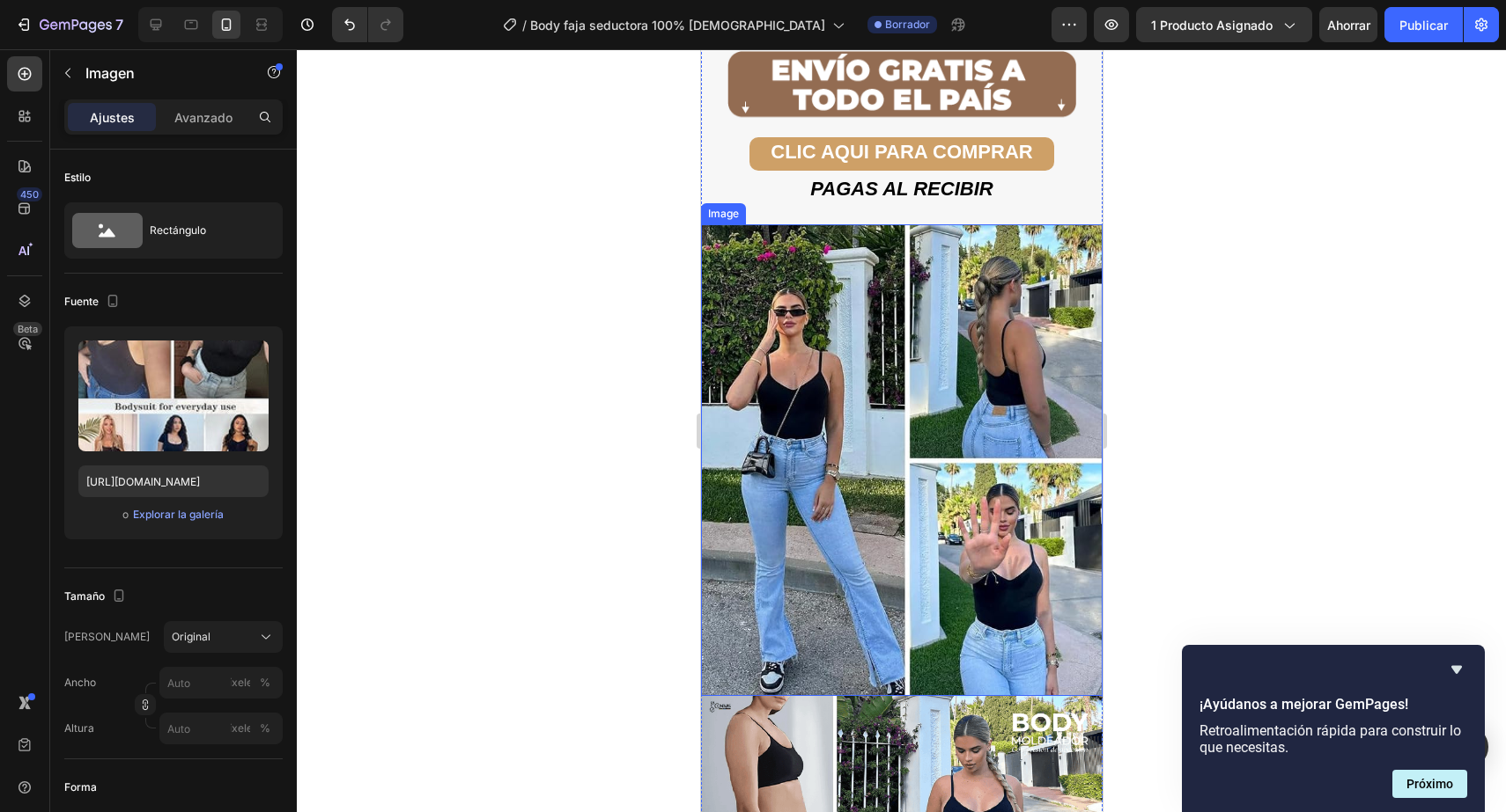
scroll to position [3933, 0]
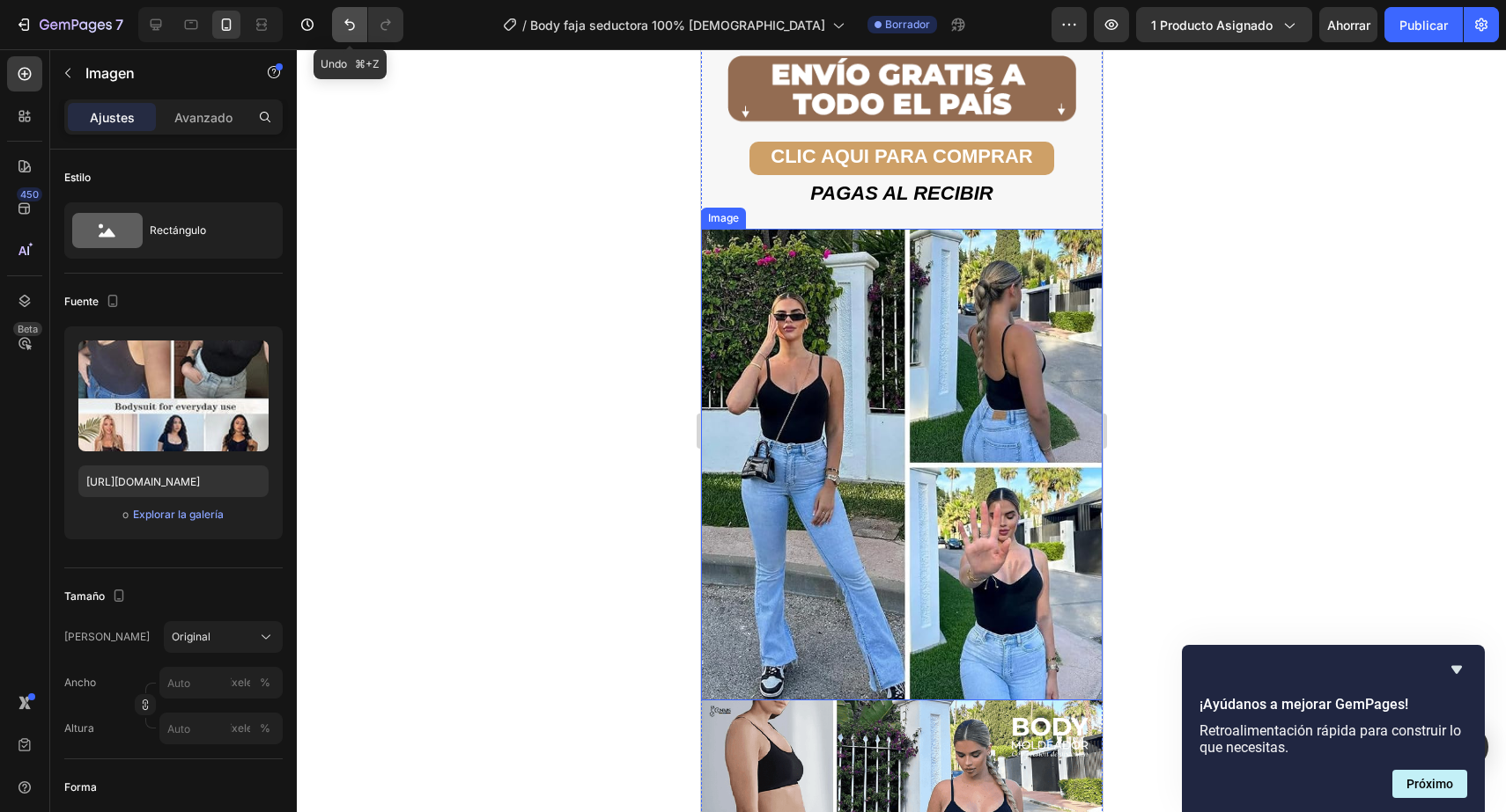
click at [347, 30] on icon "Deshacer/Rehacer" at bounding box center [349, 25] width 17 height 17
click at [347, 31] on icon "Deshacer/Rehacer" at bounding box center [349, 25] width 17 height 17
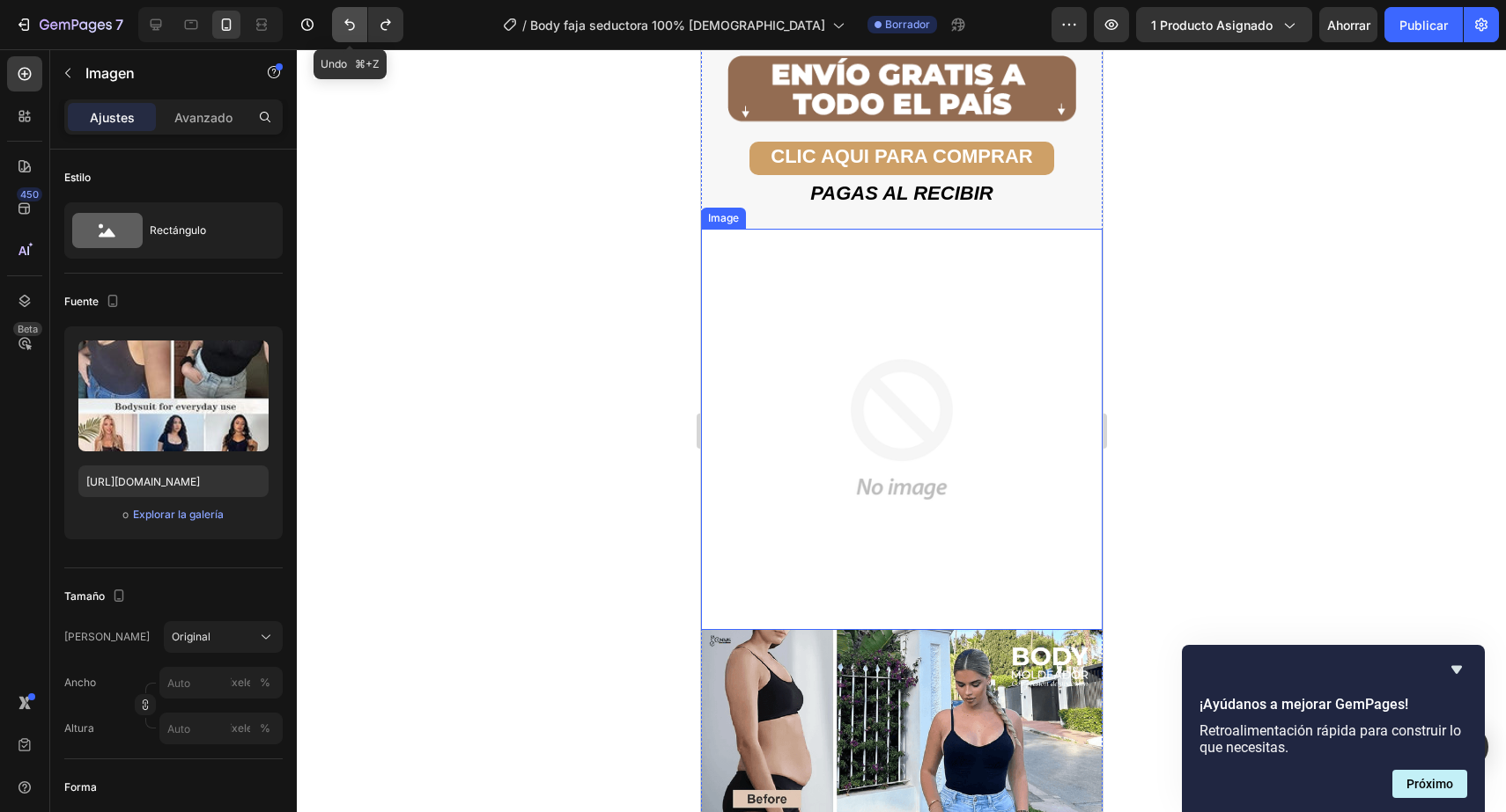
click at [347, 31] on icon "Deshacer/Rehacer" at bounding box center [349, 25] width 17 height 17
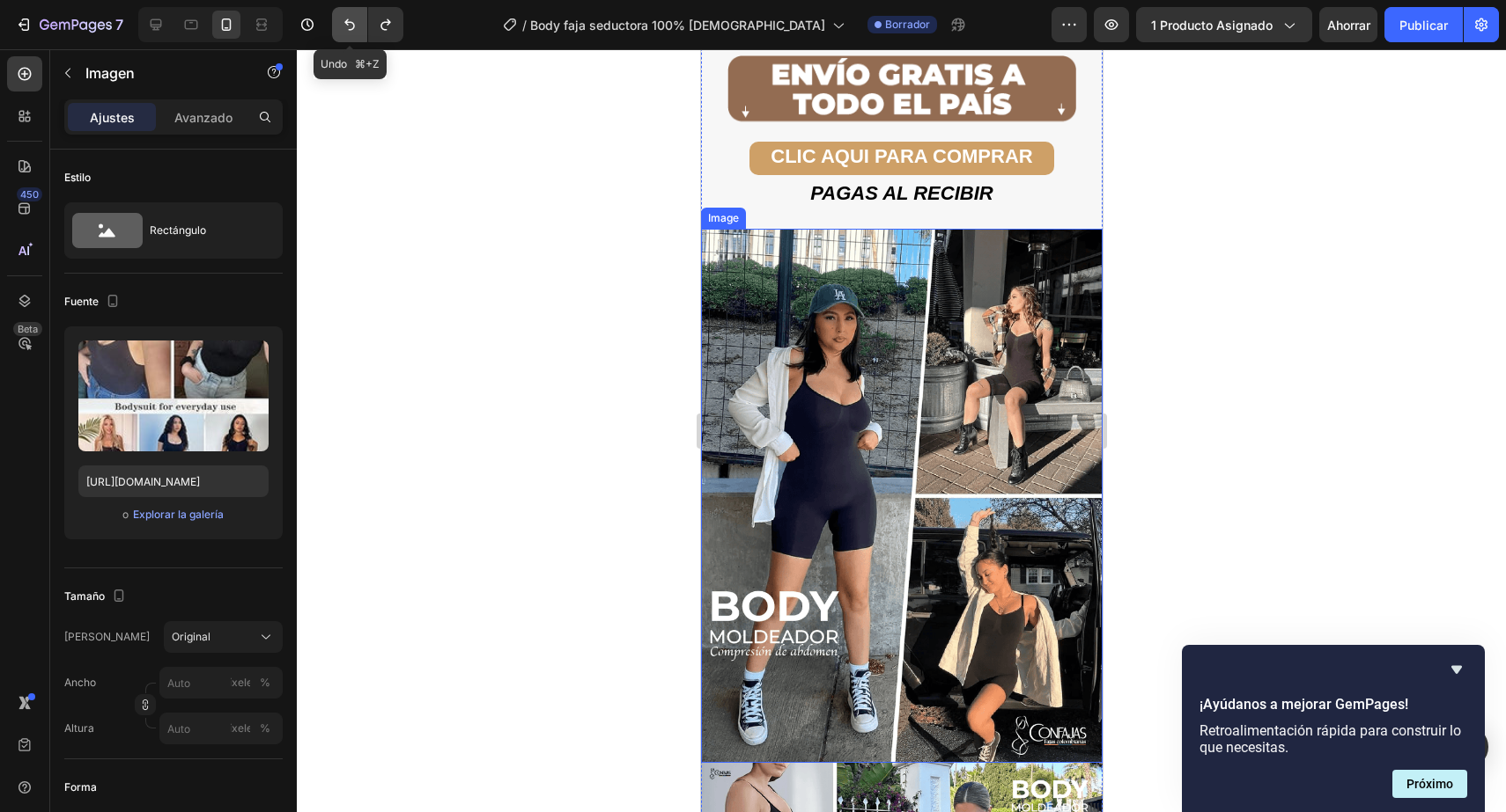
click at [346, 31] on icon "Deshacer/Rehacer" at bounding box center [349, 25] width 17 height 17
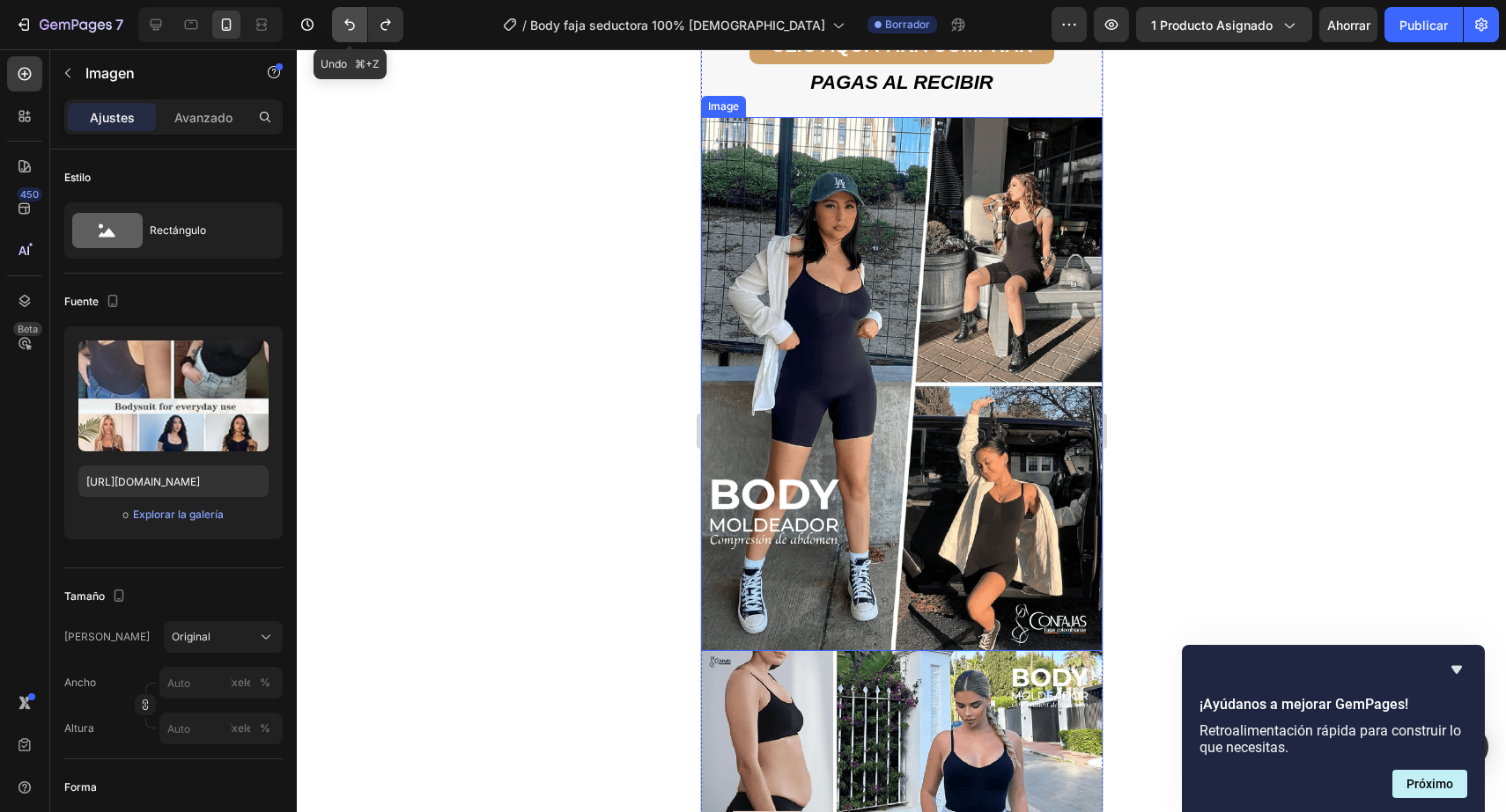
scroll to position [3821, 0]
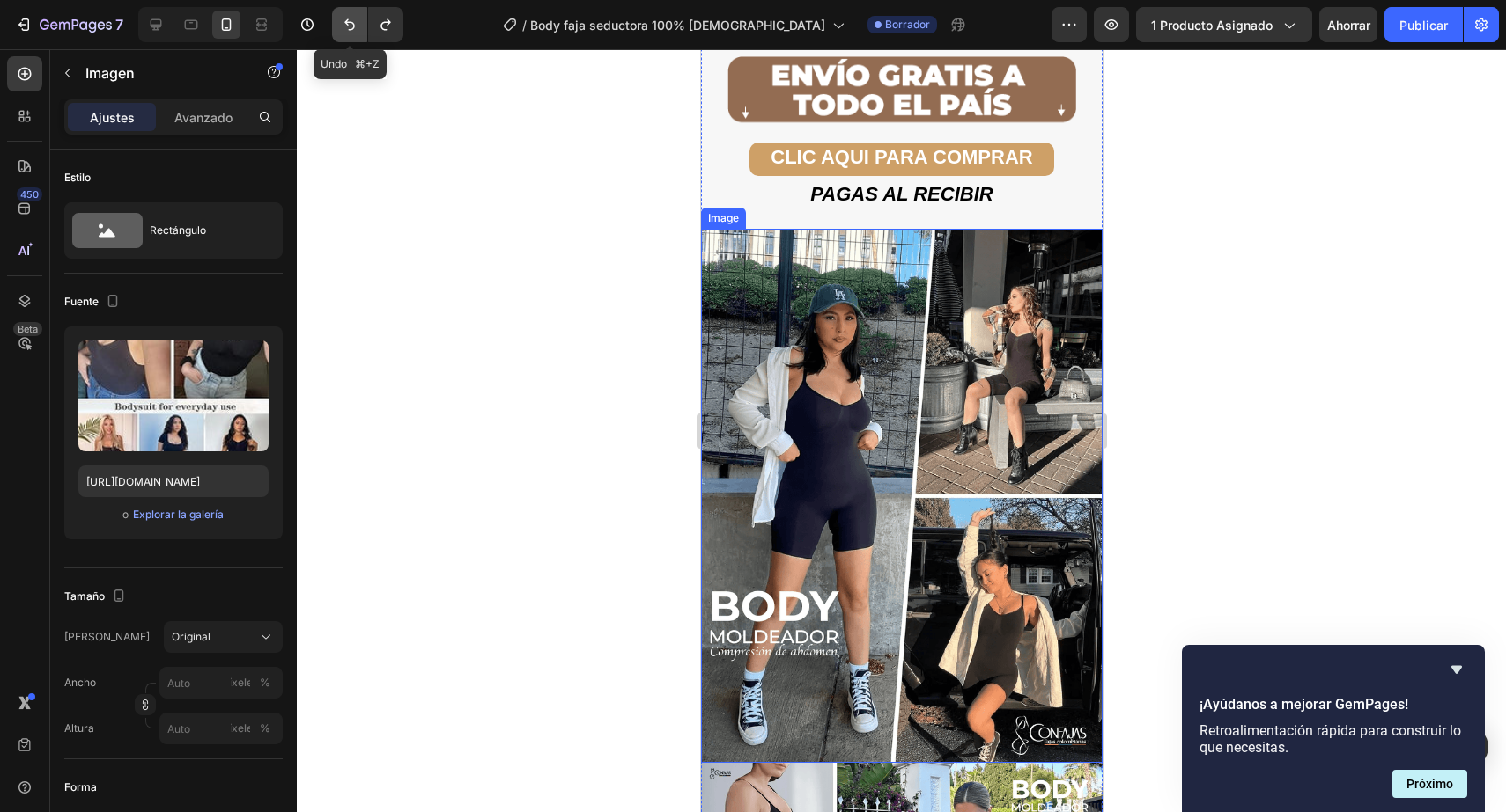
click at [345, 31] on icon "Deshacer/Rehacer" at bounding box center [349, 25] width 17 height 17
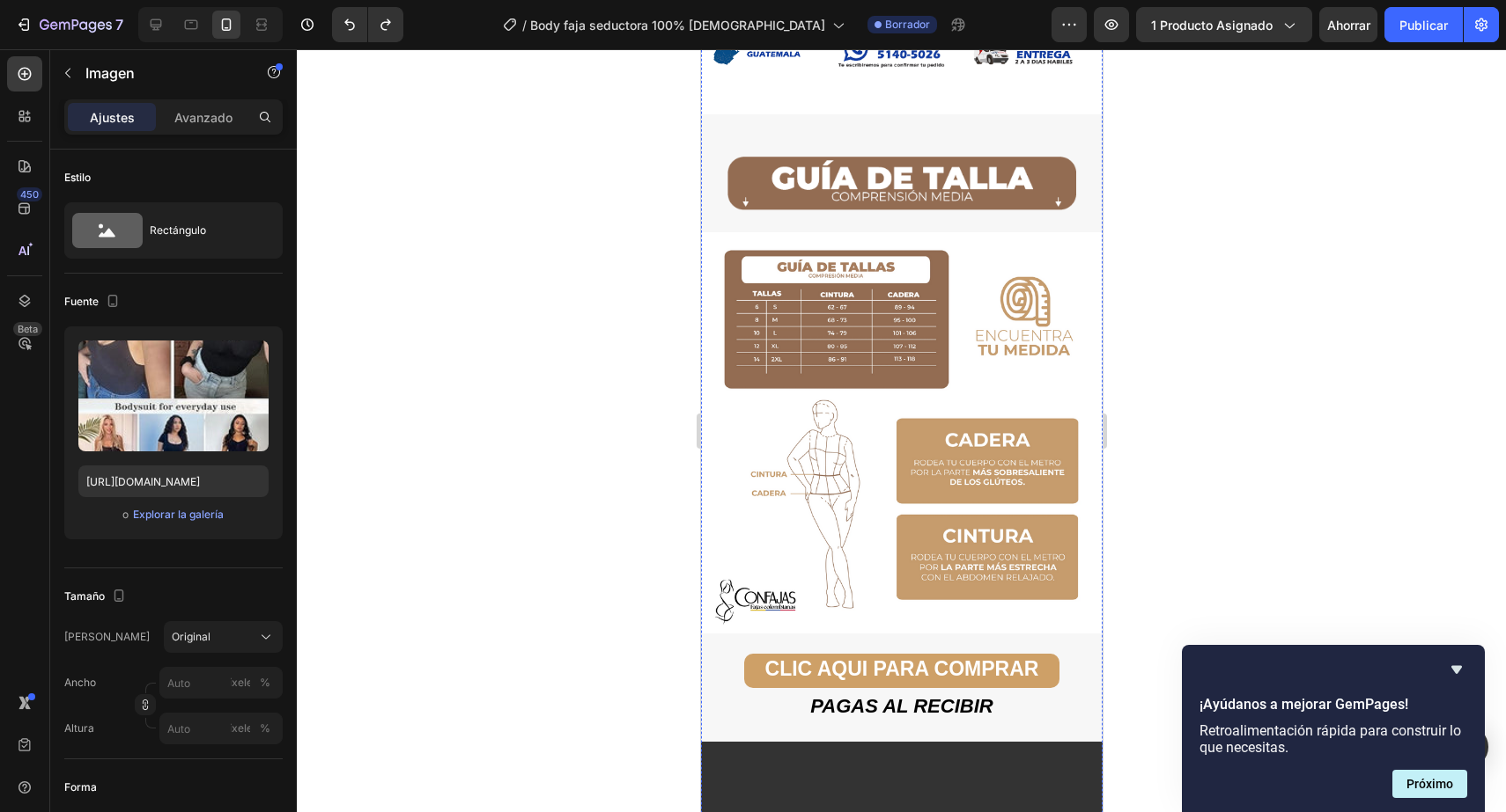
scroll to position [2220, 0]
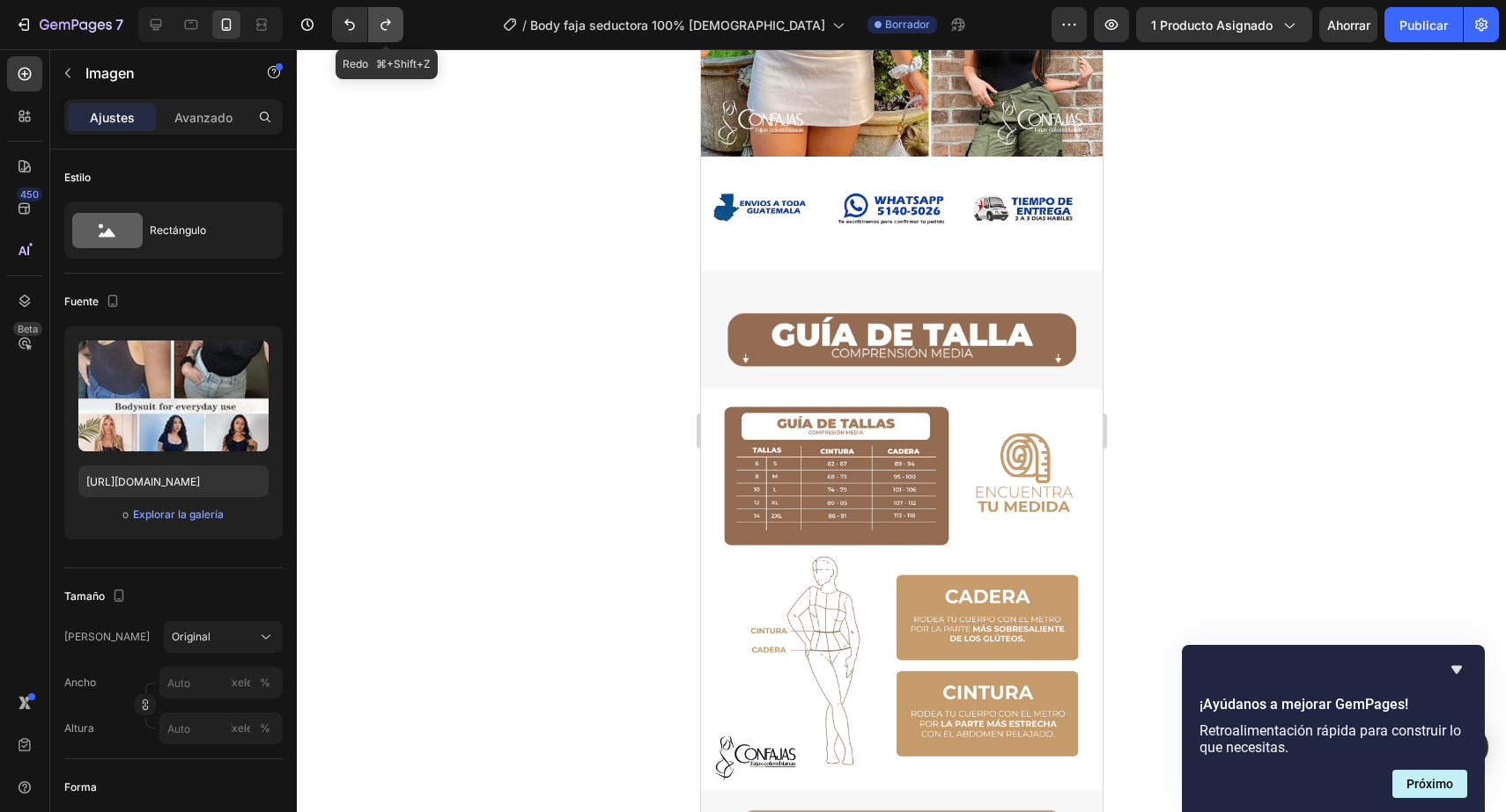
click at [388, 16] on icon "Deshacer/Rehacer" at bounding box center [386, 25] width 17 height 17
click at [387, 18] on icon "Deshacer/Rehacer" at bounding box center [386, 25] width 17 height 17
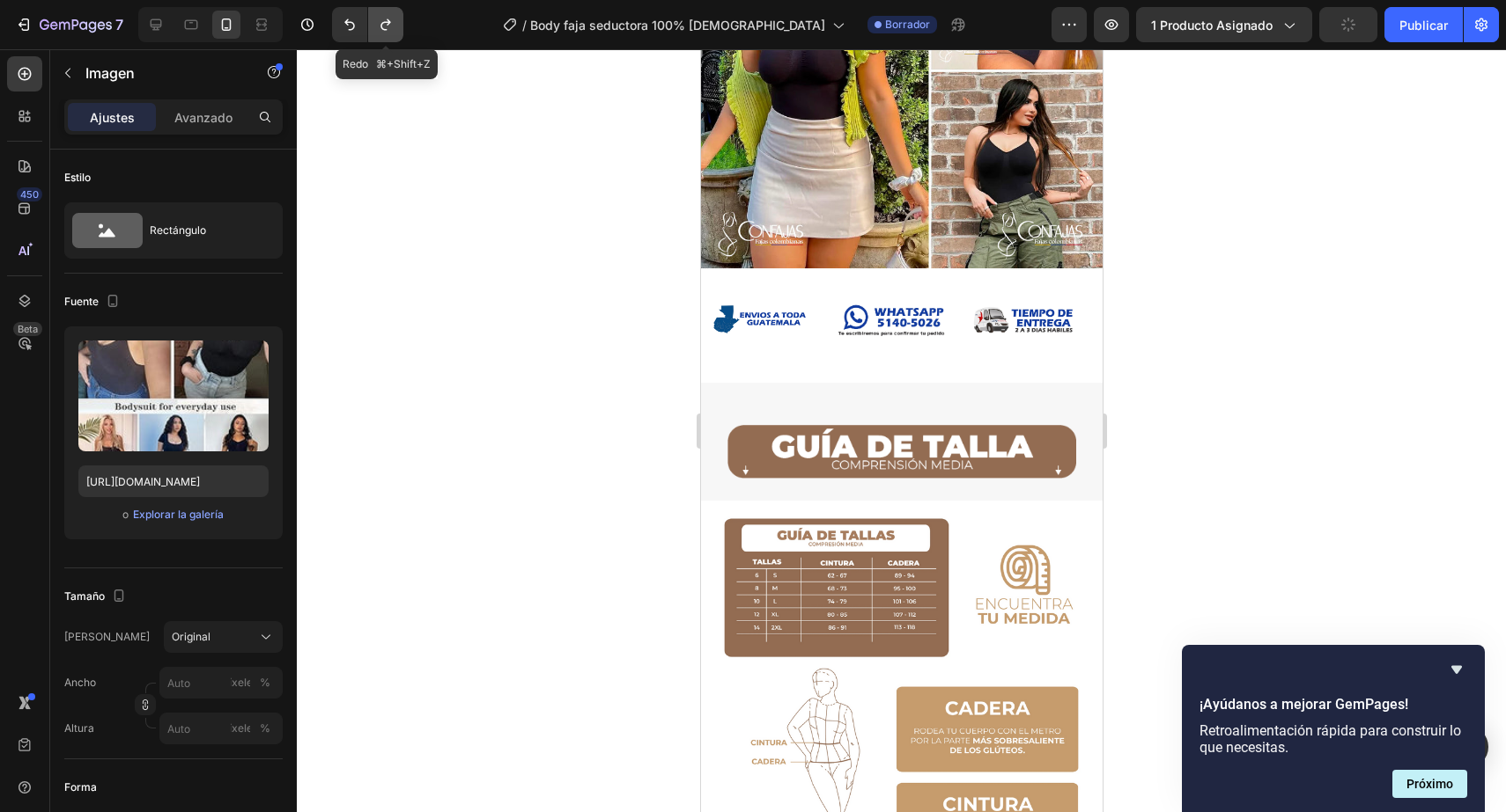
scroll to position [2332, 0]
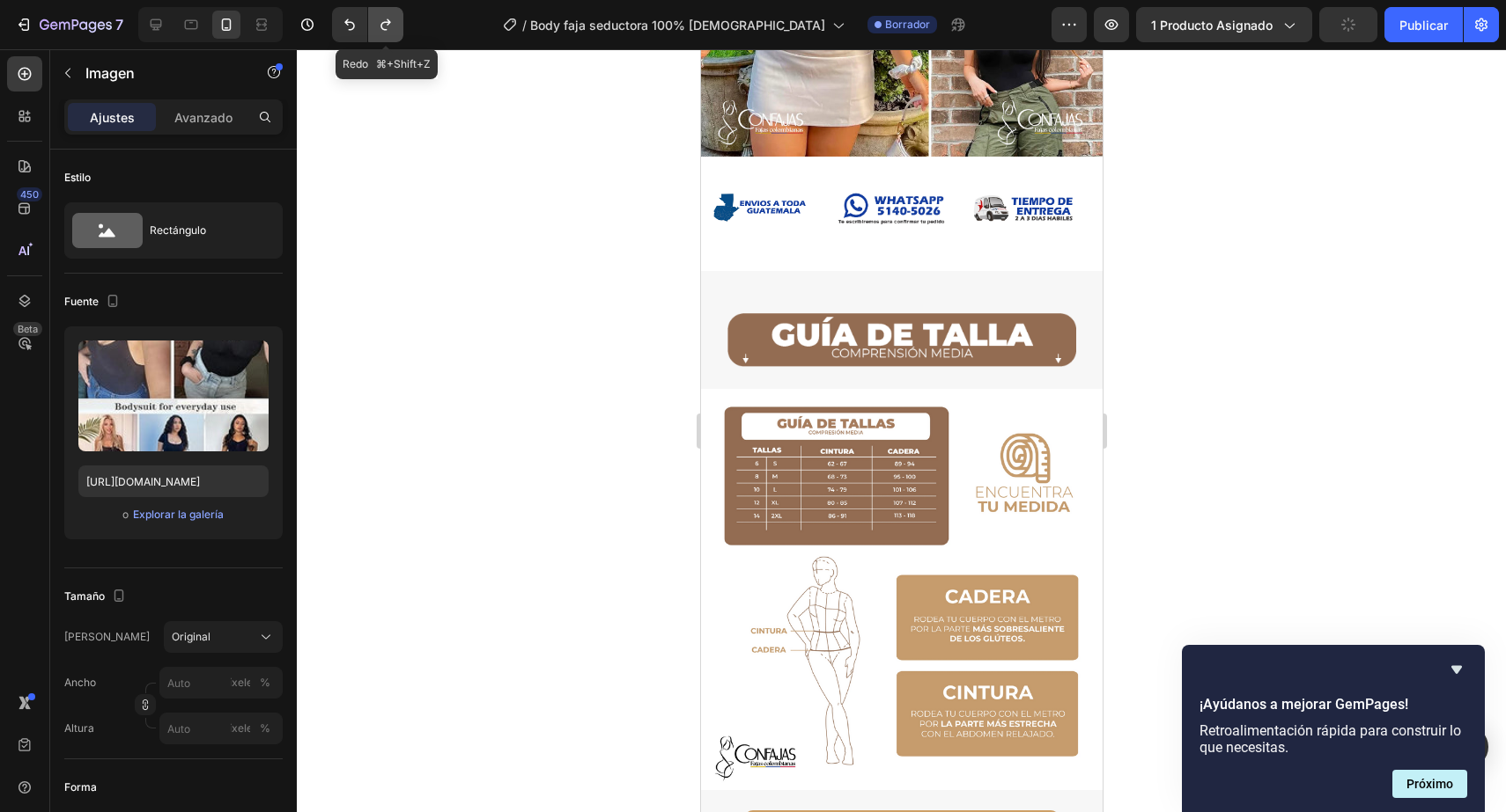
click at [387, 18] on icon "Deshacer/Rehacer" at bounding box center [386, 25] width 17 height 17
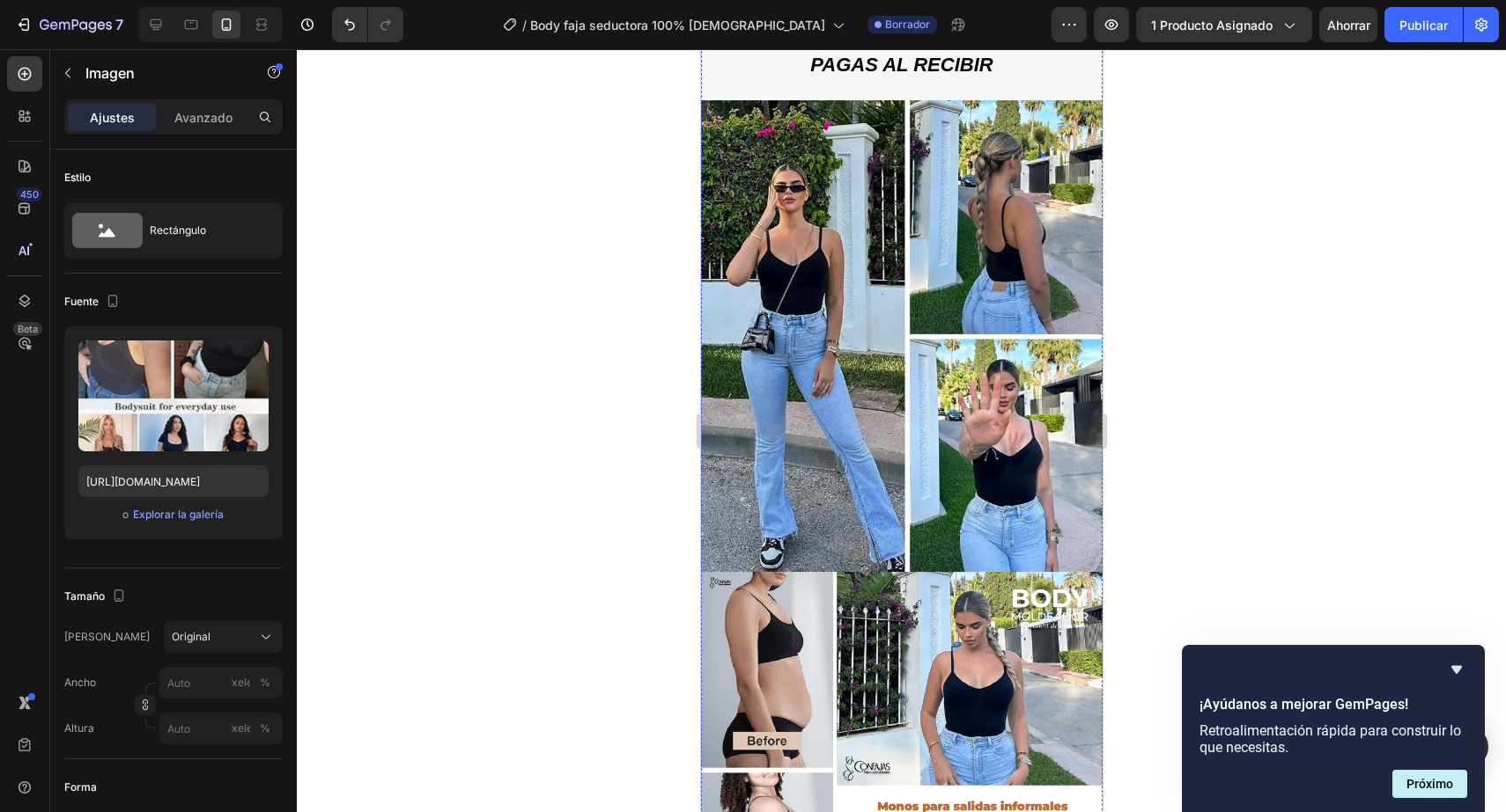
scroll to position [4061, 0]
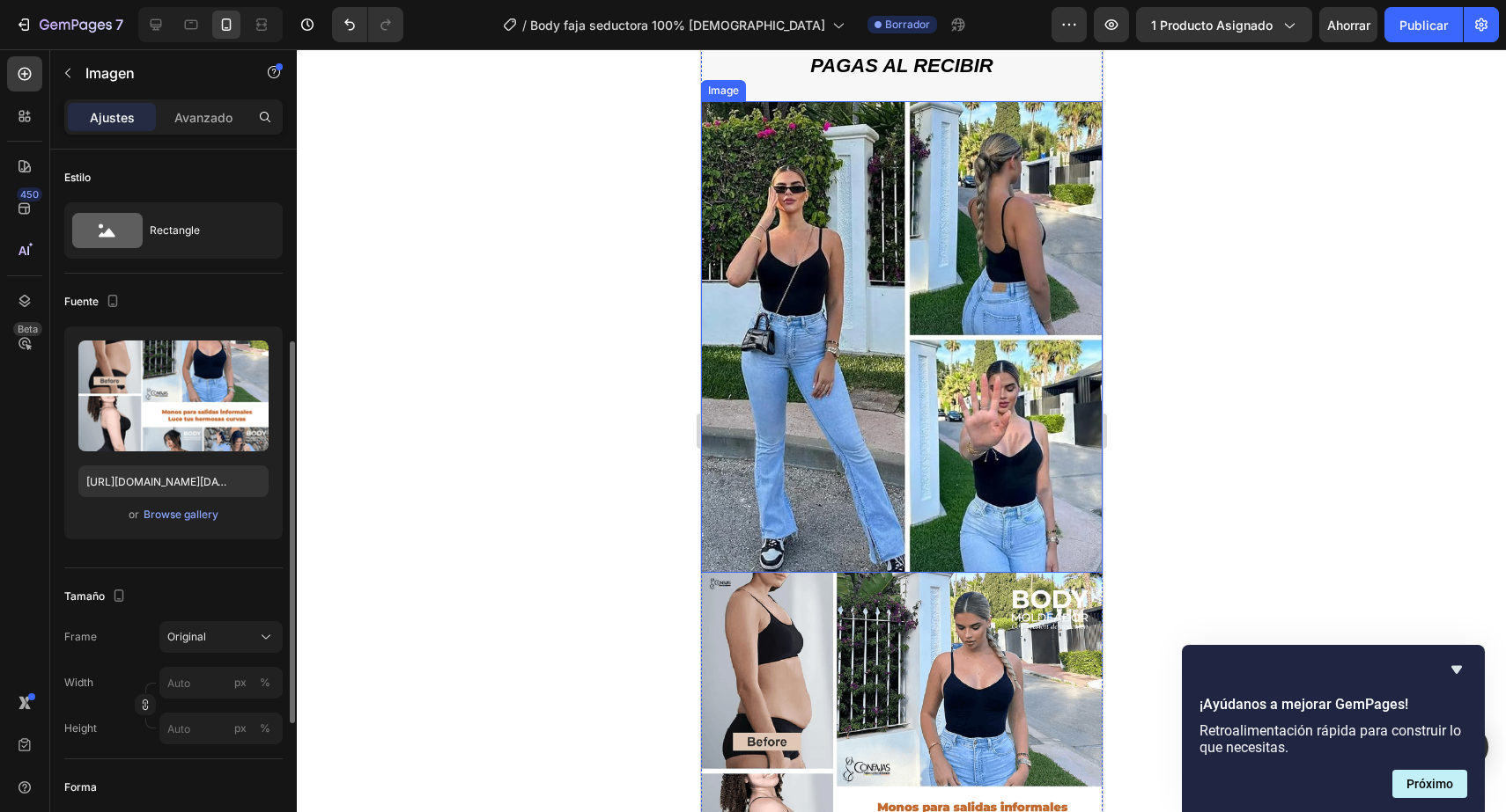
click at [874, 648] on img at bounding box center [900, 774] width 402 height 402
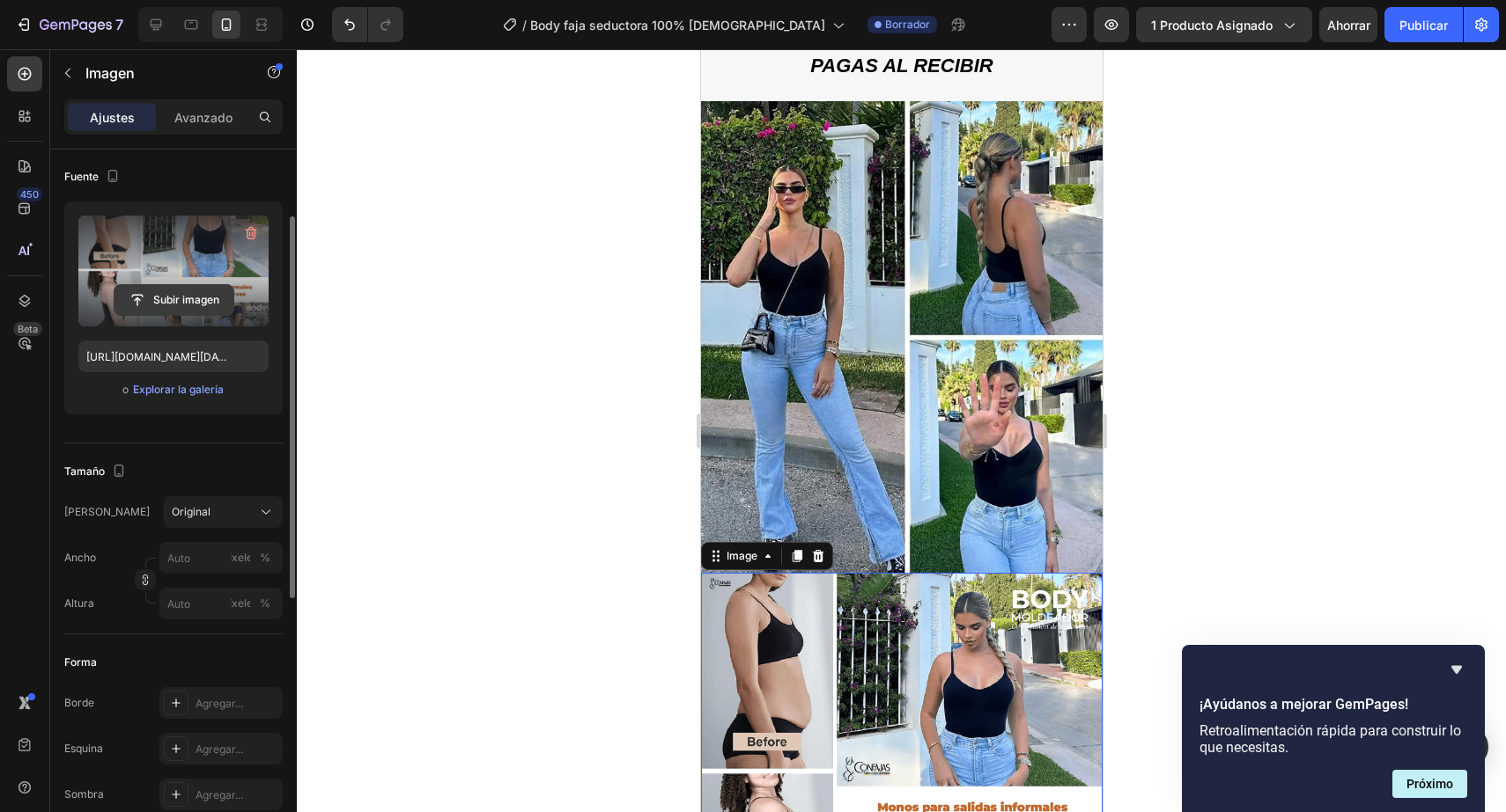
click at [218, 301] on input "file" at bounding box center [174, 300] width 119 height 30
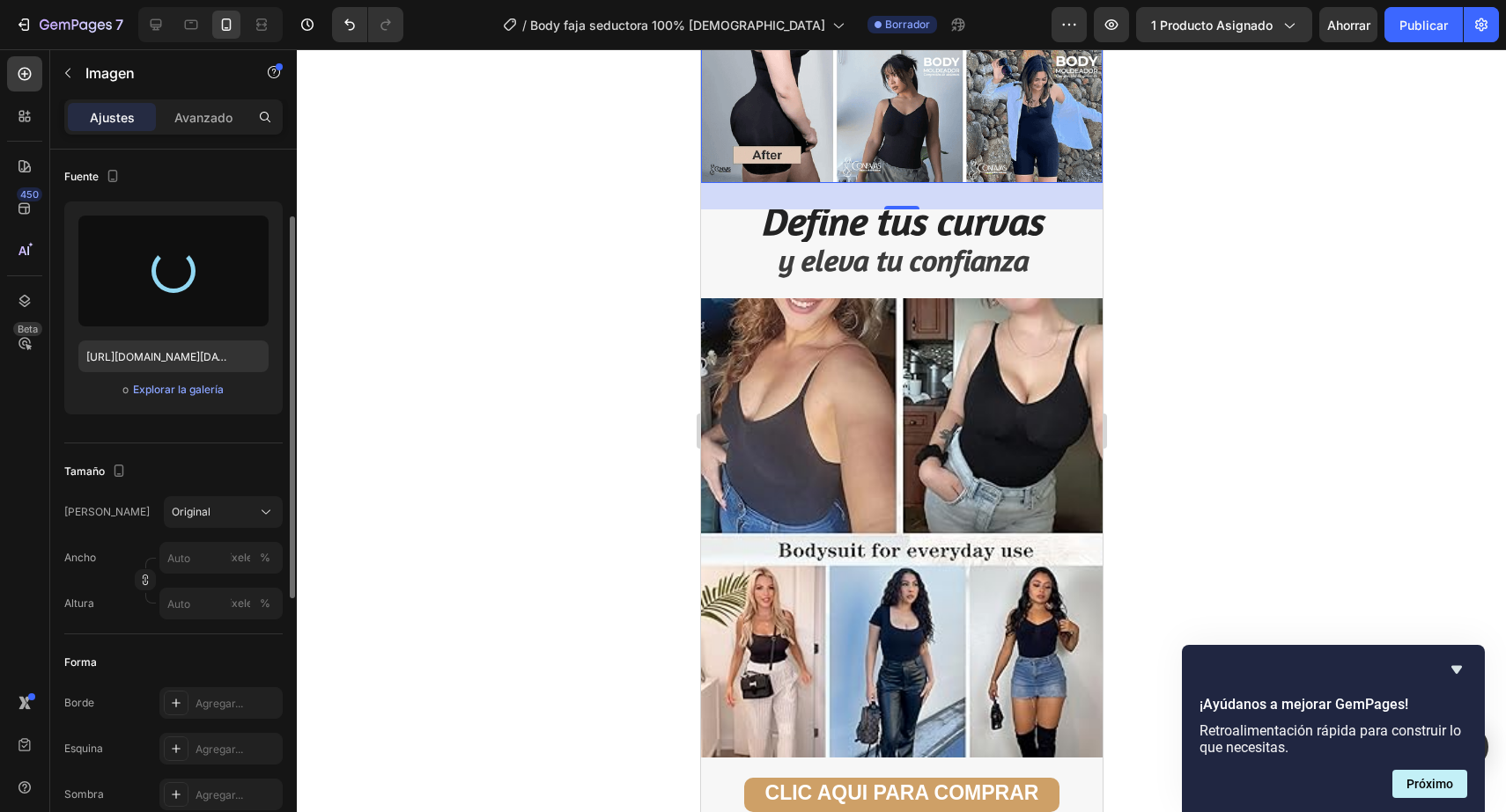
scroll to position [5066, 0]
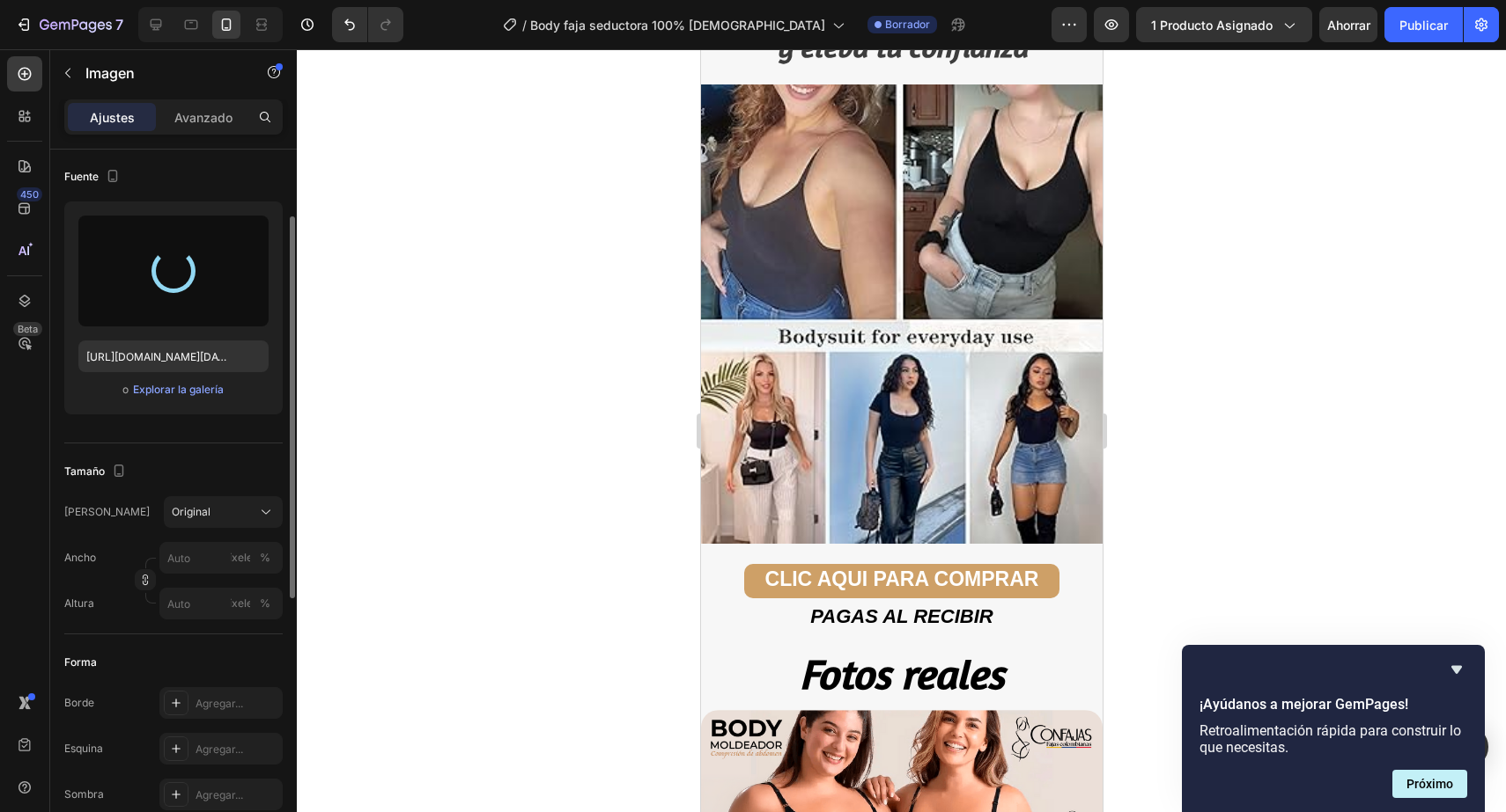
type input "https://cdn.shopify.com/s/files/1/0402/6846/4283/files/gempages_569951632696018…"
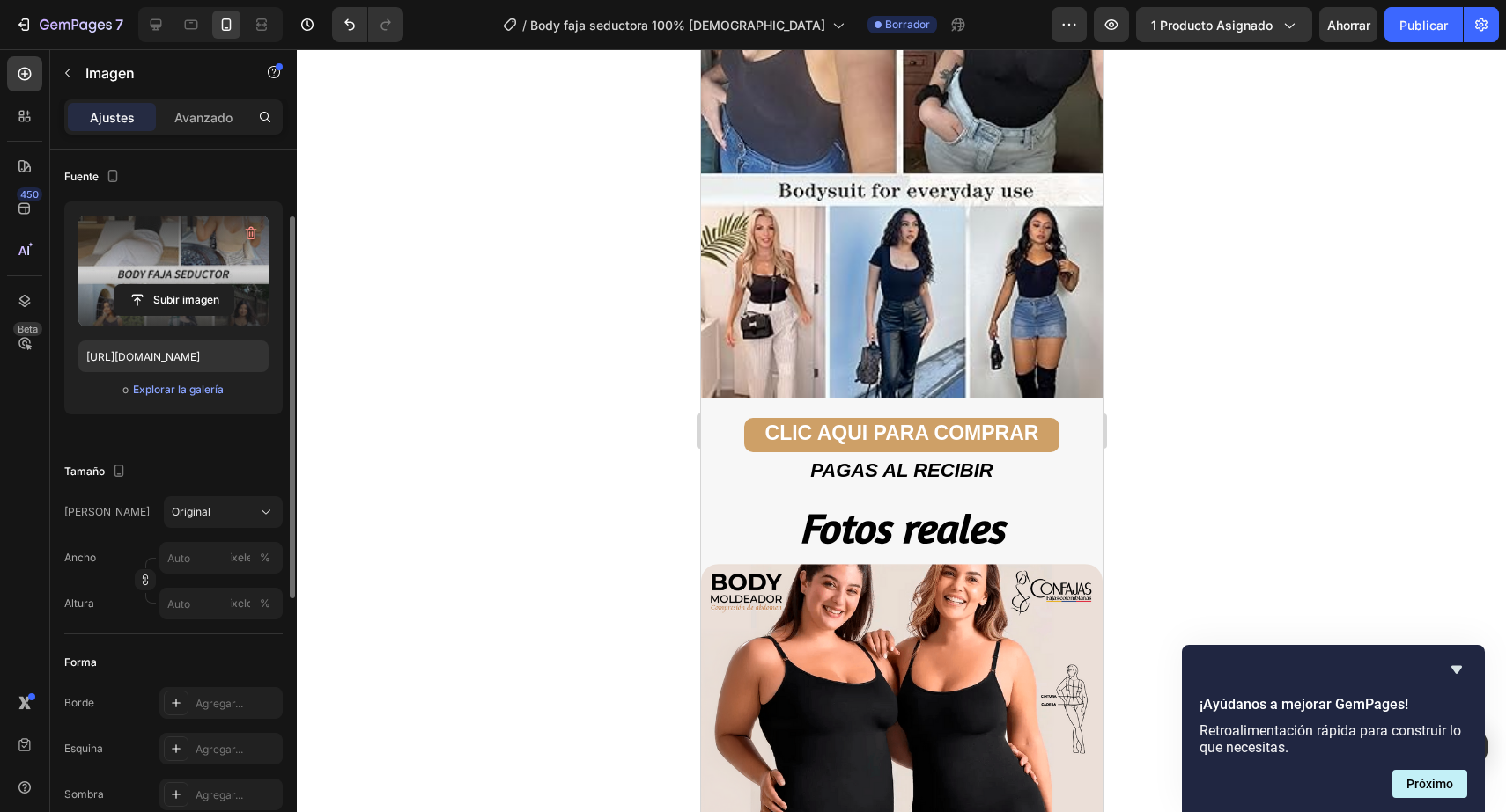
scroll to position [5280, 0]
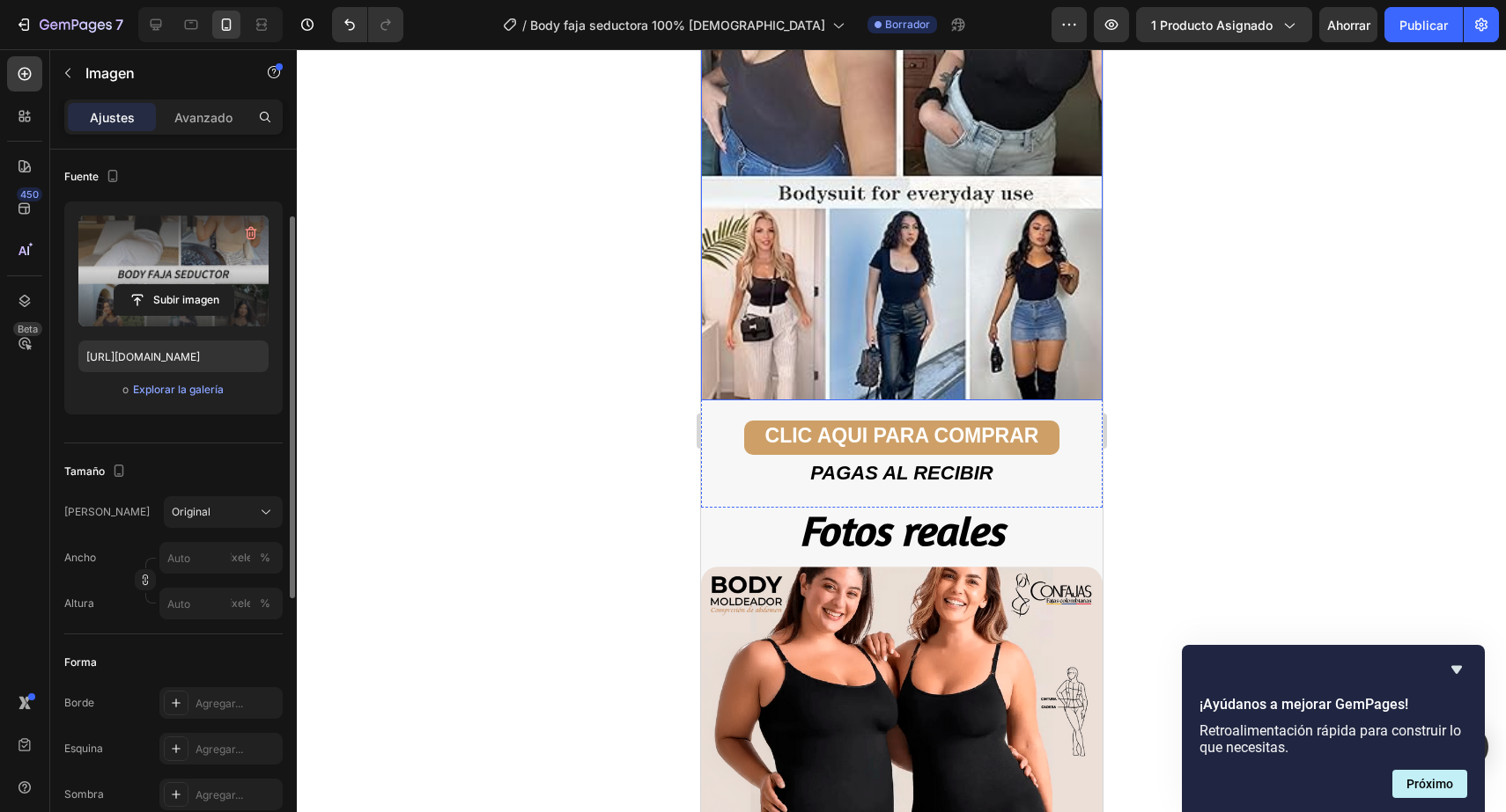
click at [994, 373] on img at bounding box center [900, 171] width 402 height 460
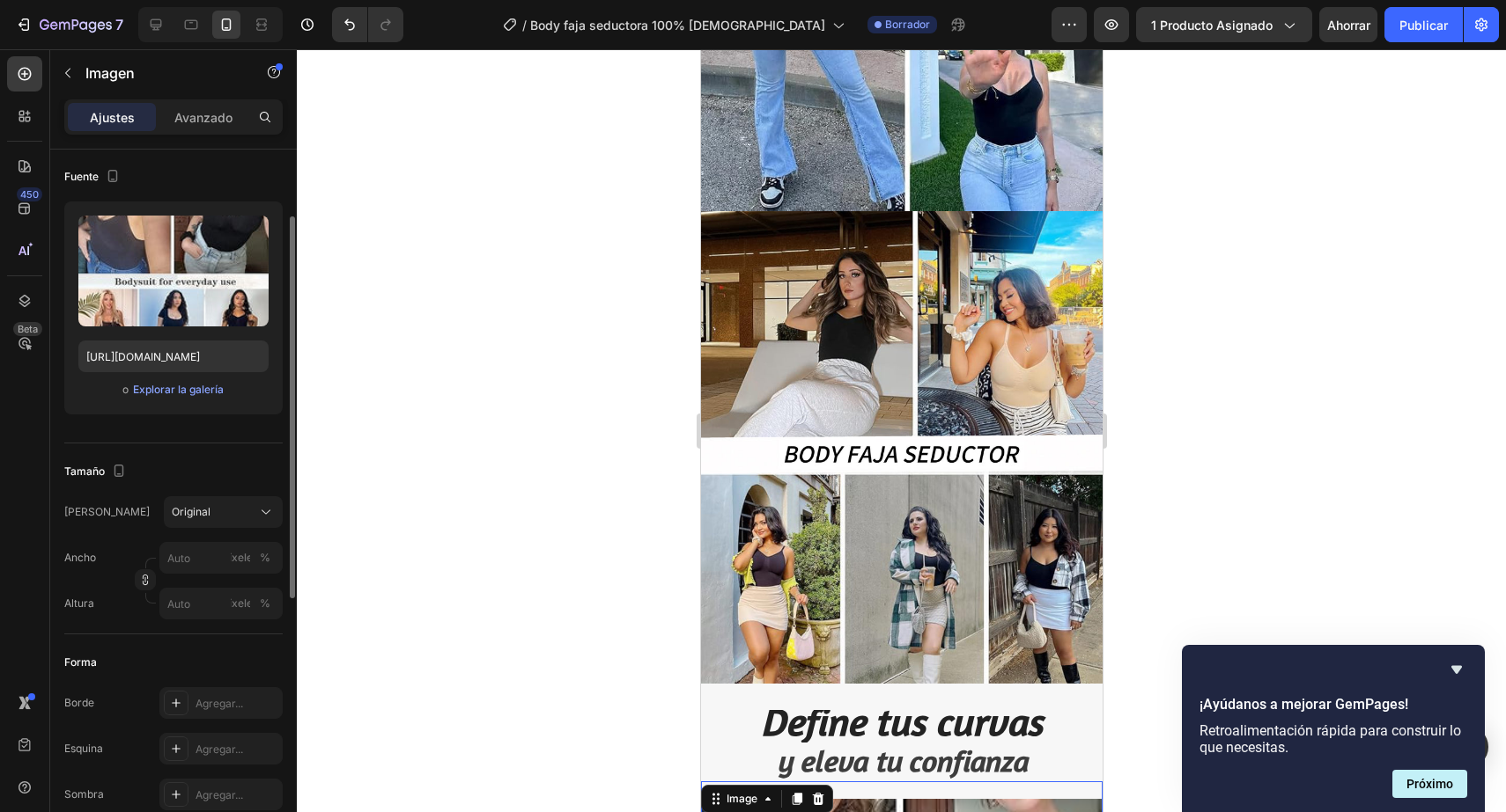
scroll to position [4683, 0]
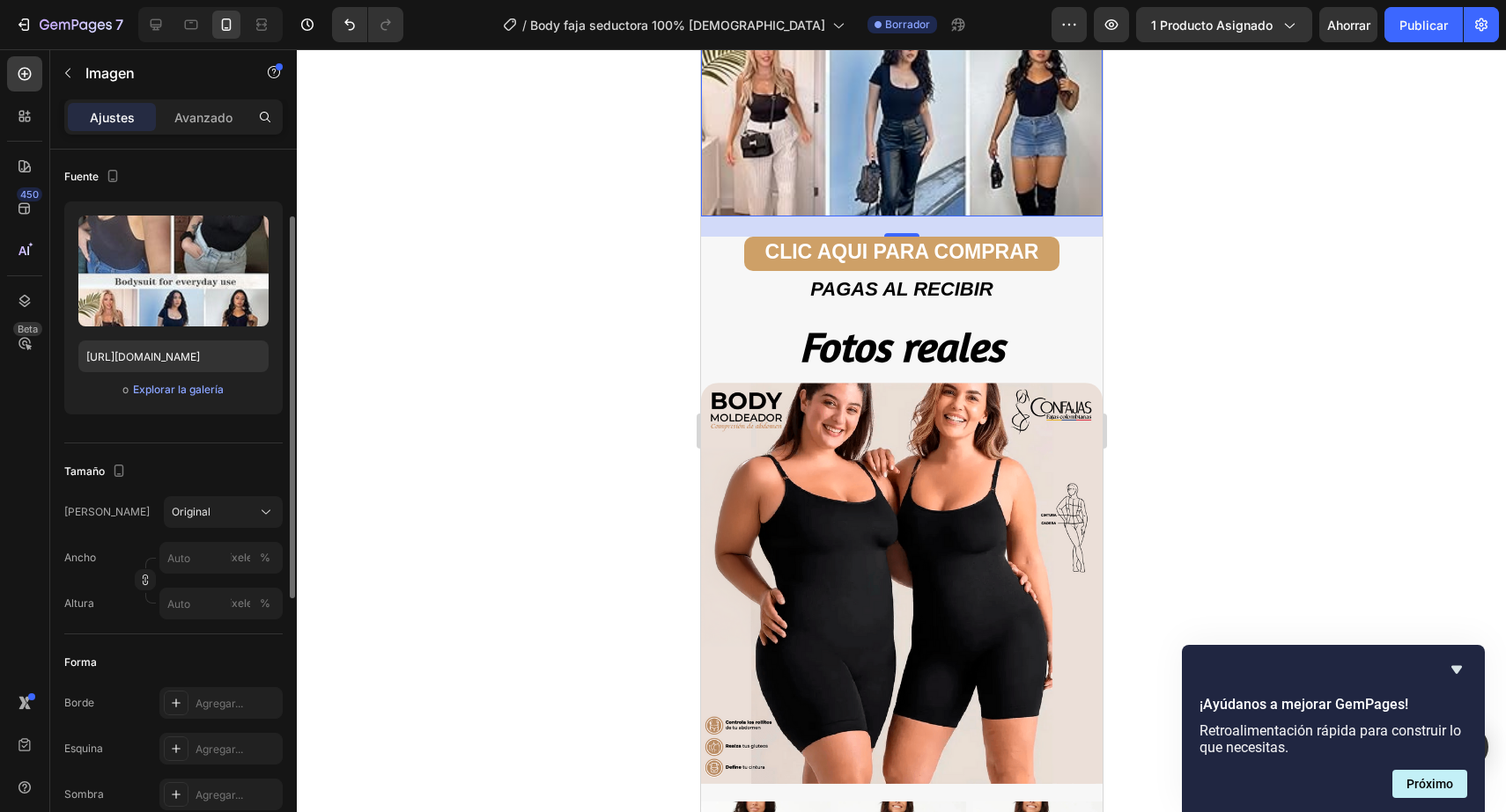
click at [866, 534] on img at bounding box center [900, 584] width 402 height 403
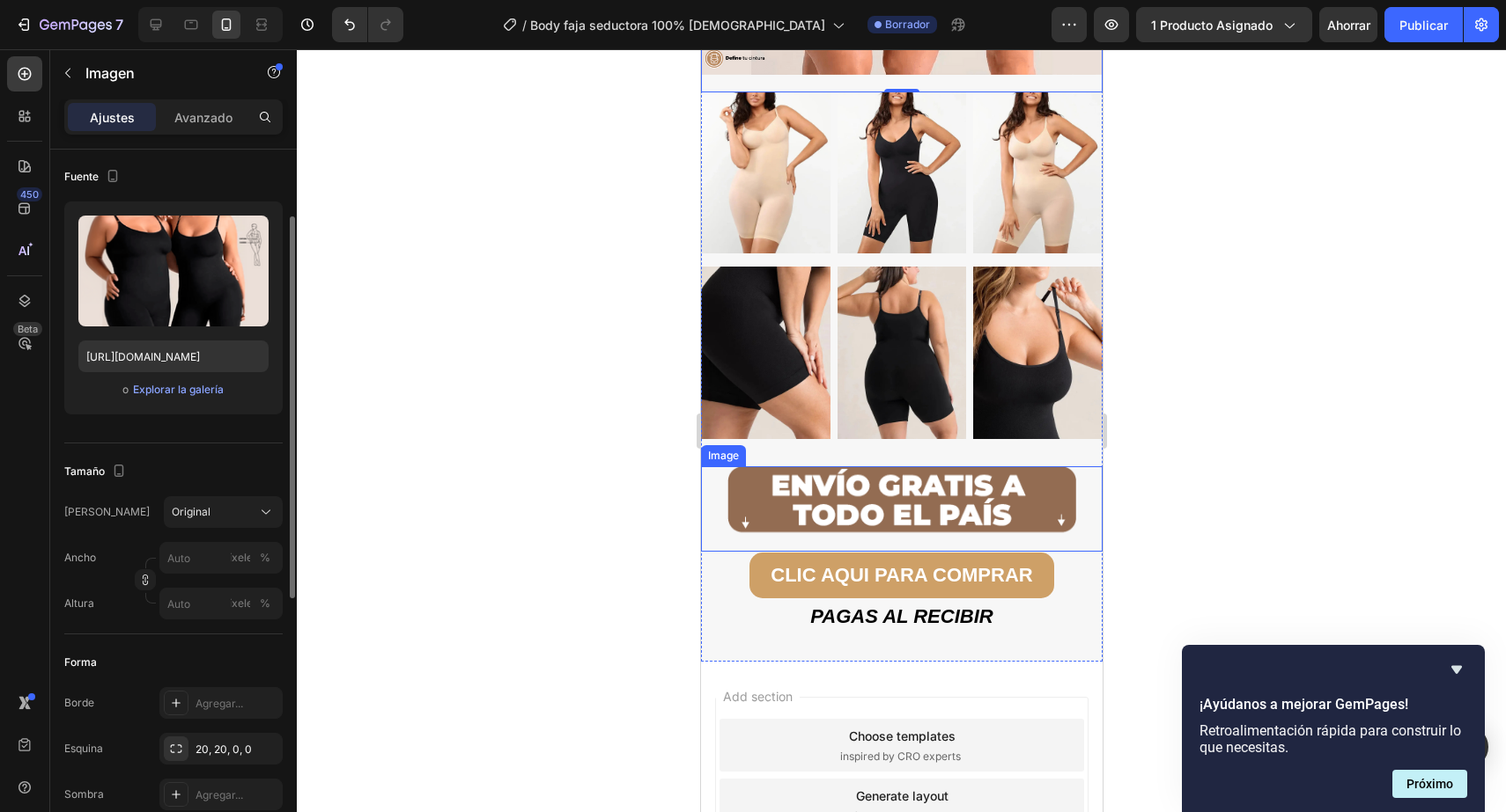
scroll to position [6165, 0]
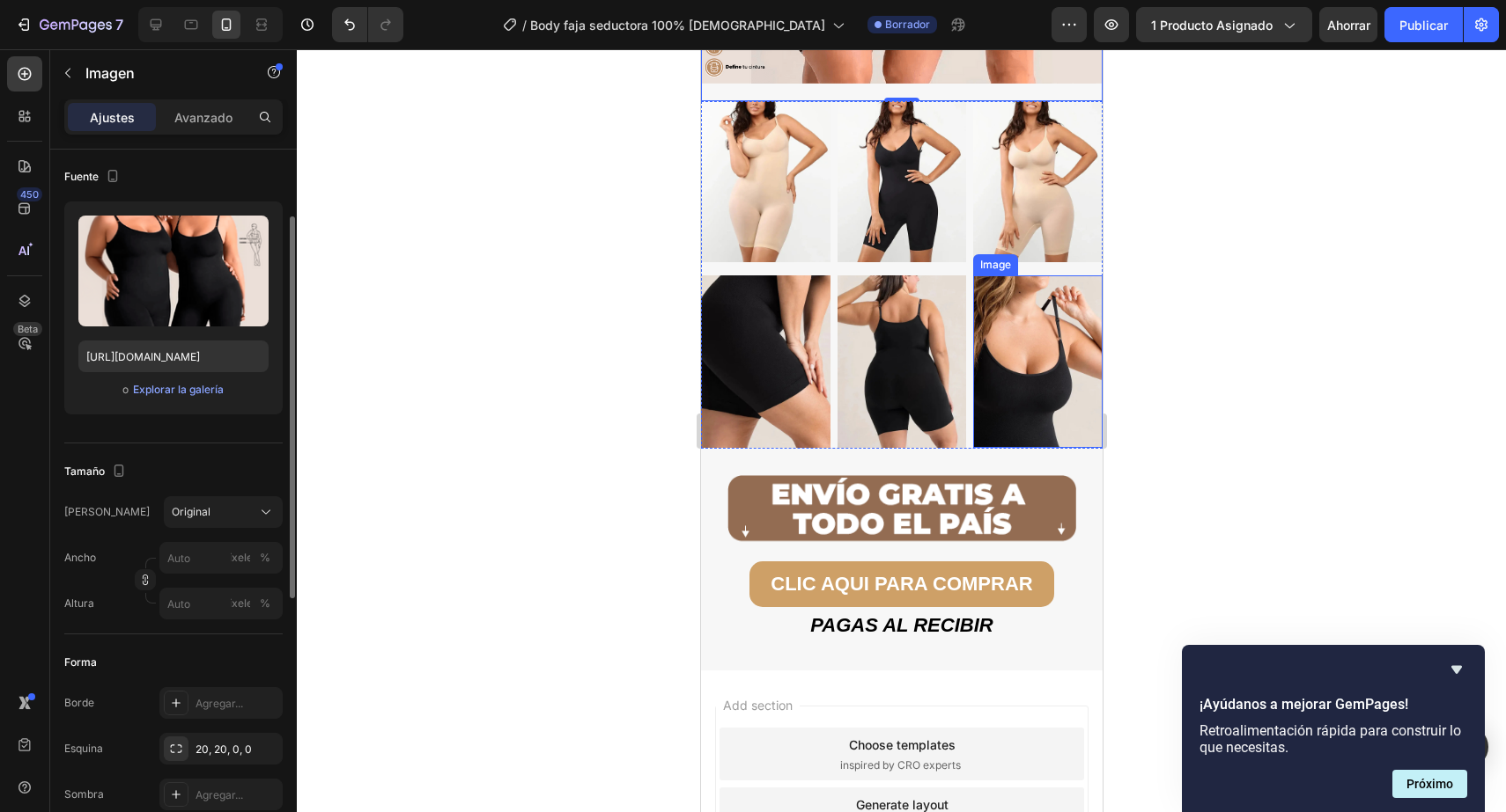
click at [1011, 368] on img at bounding box center [1036, 362] width 130 height 173
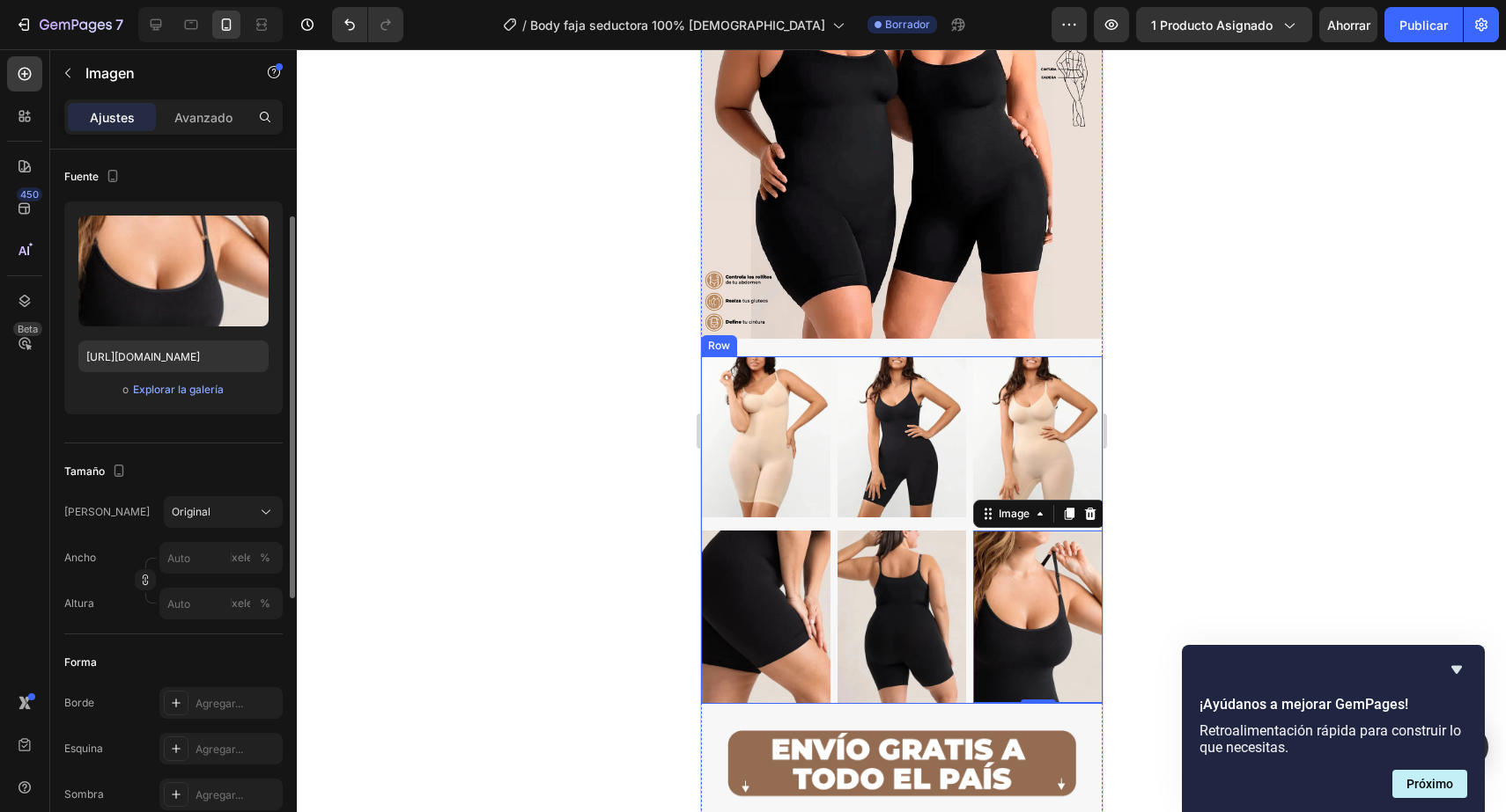
scroll to position [5911, 0]
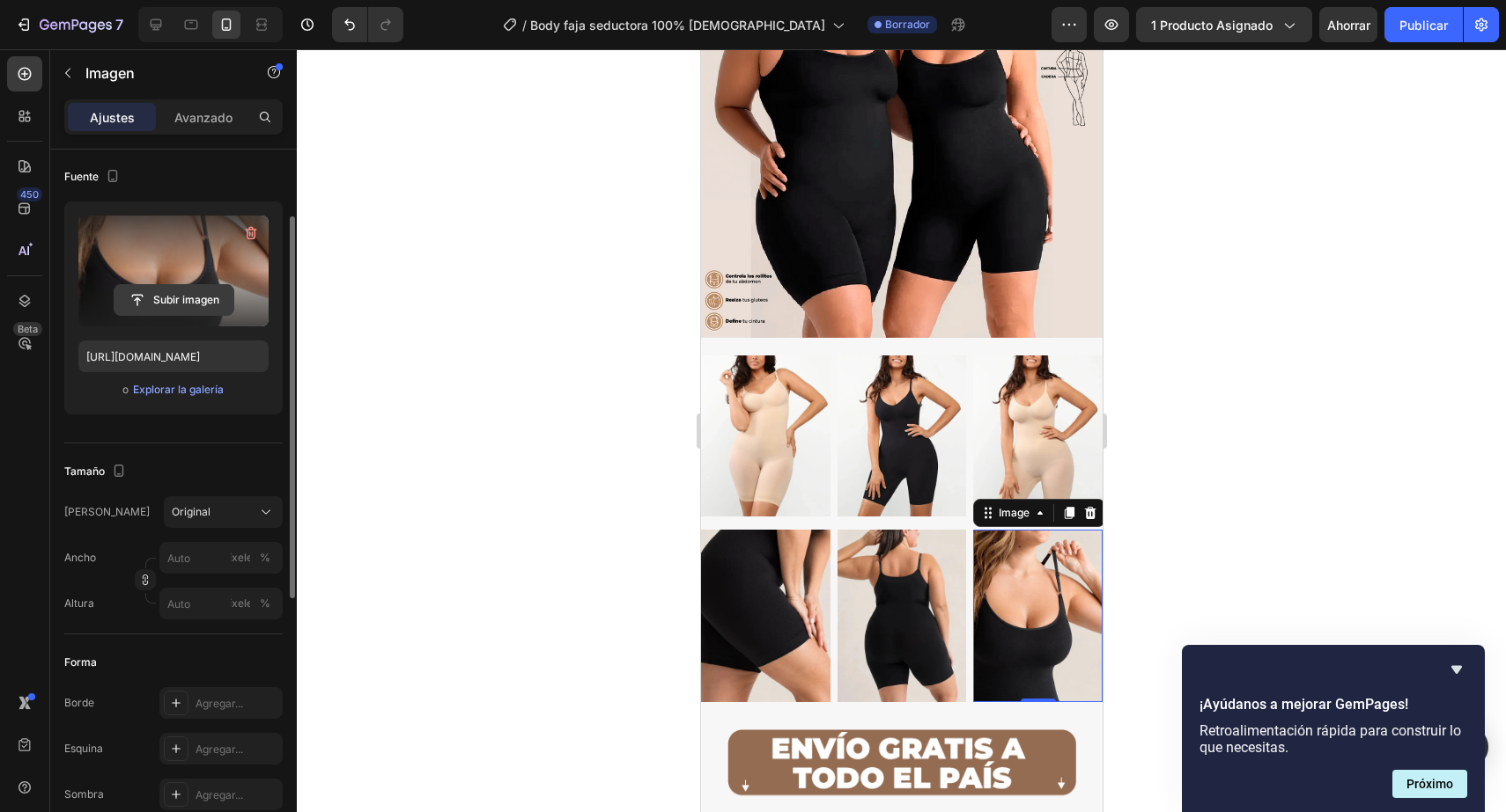
click at [194, 291] on input "file" at bounding box center [174, 300] width 119 height 30
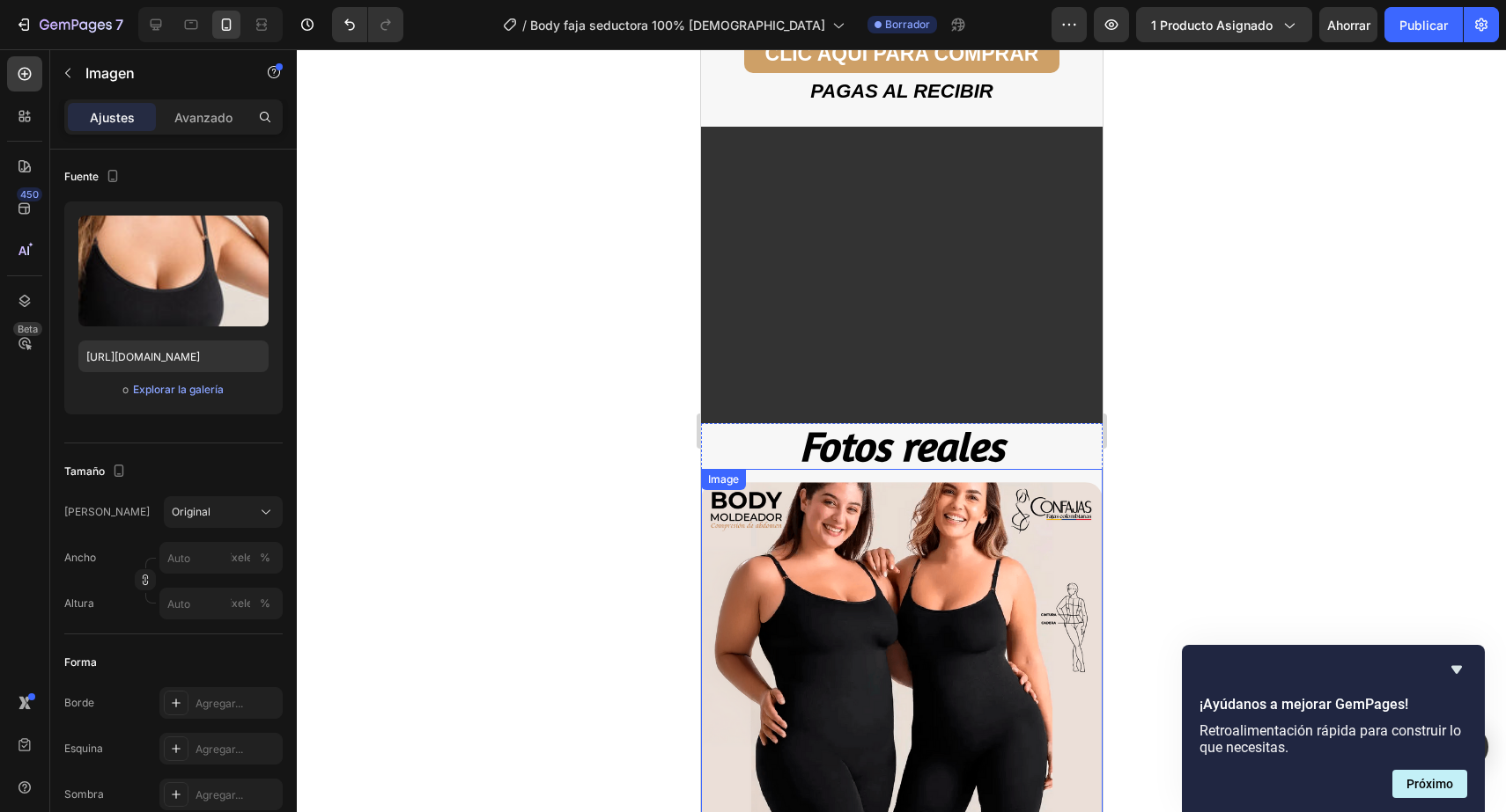
scroll to position [3103, 0]
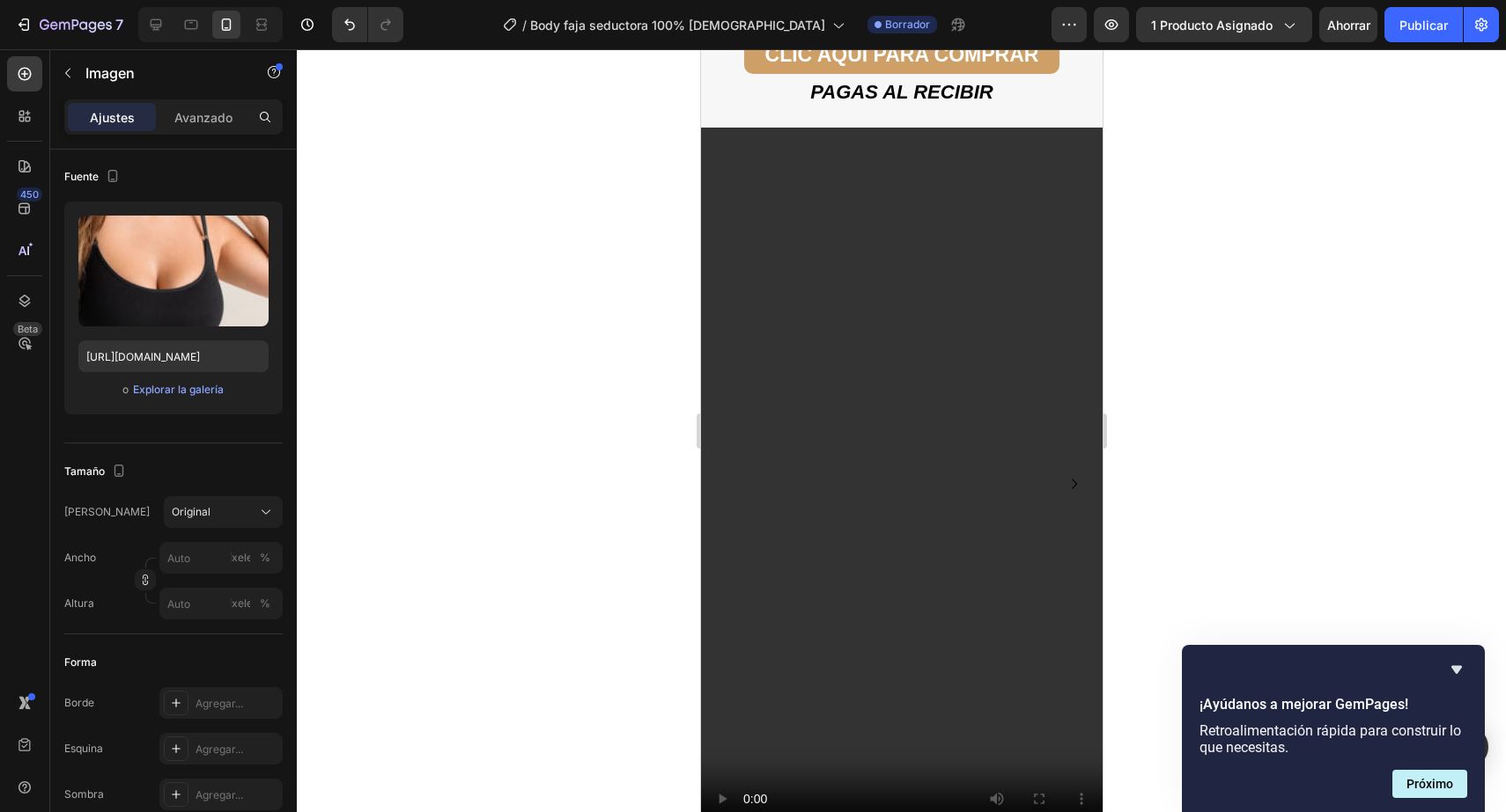
click at [1171, 278] on div at bounding box center [901, 431] width 1209 height 763
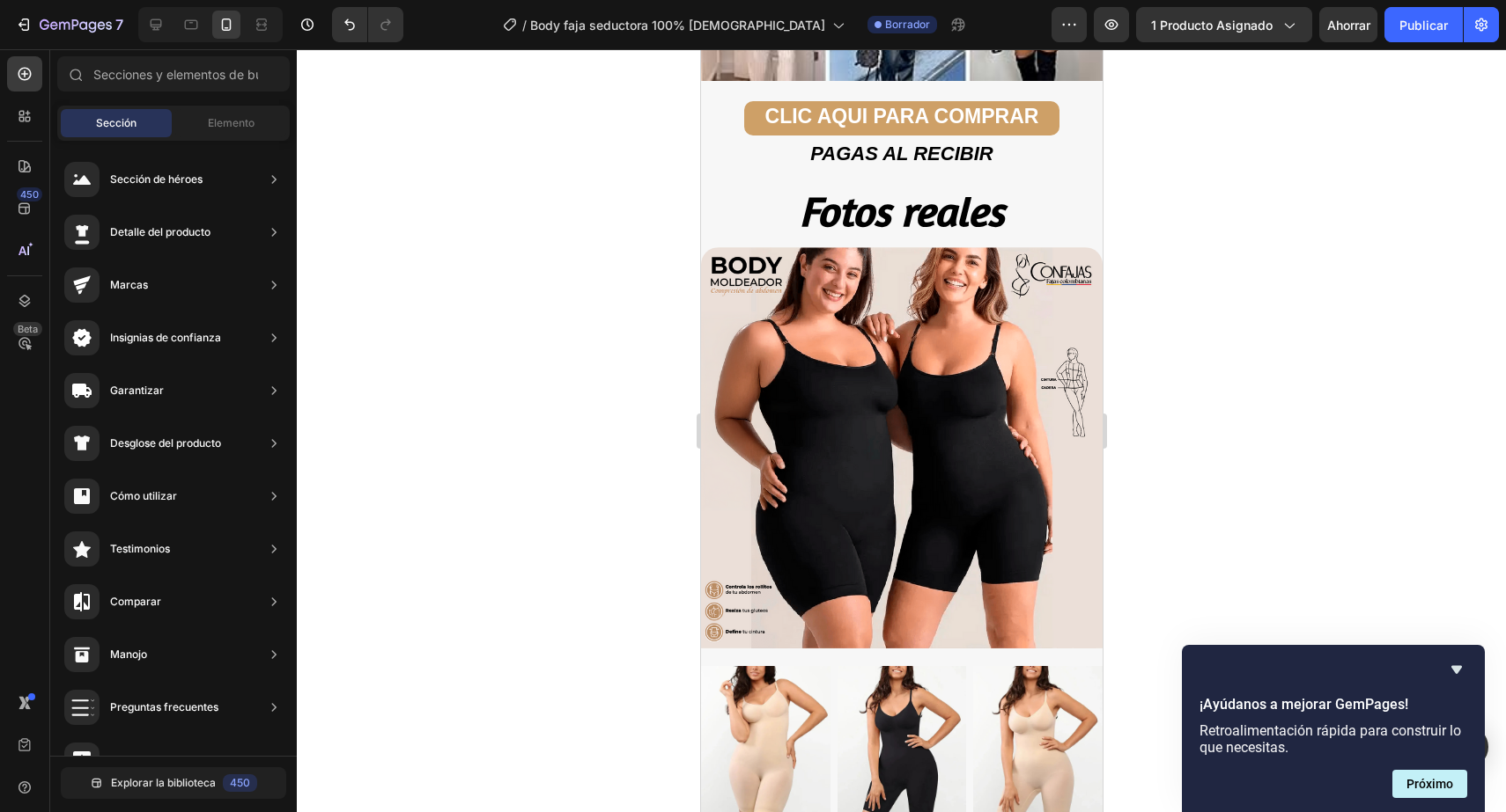
scroll to position [5607, 0]
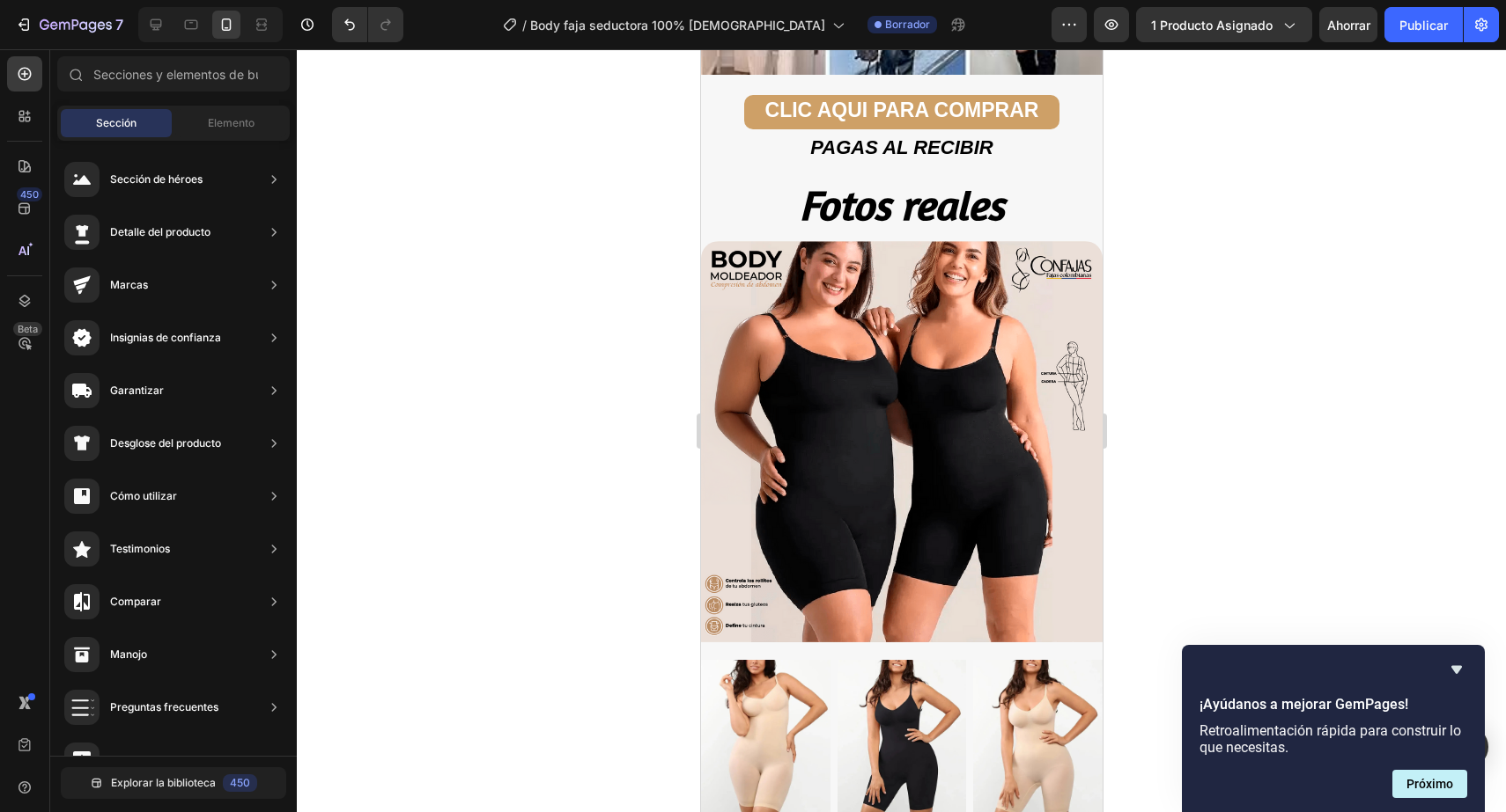
click at [932, 415] on img at bounding box center [900, 443] width 402 height 403
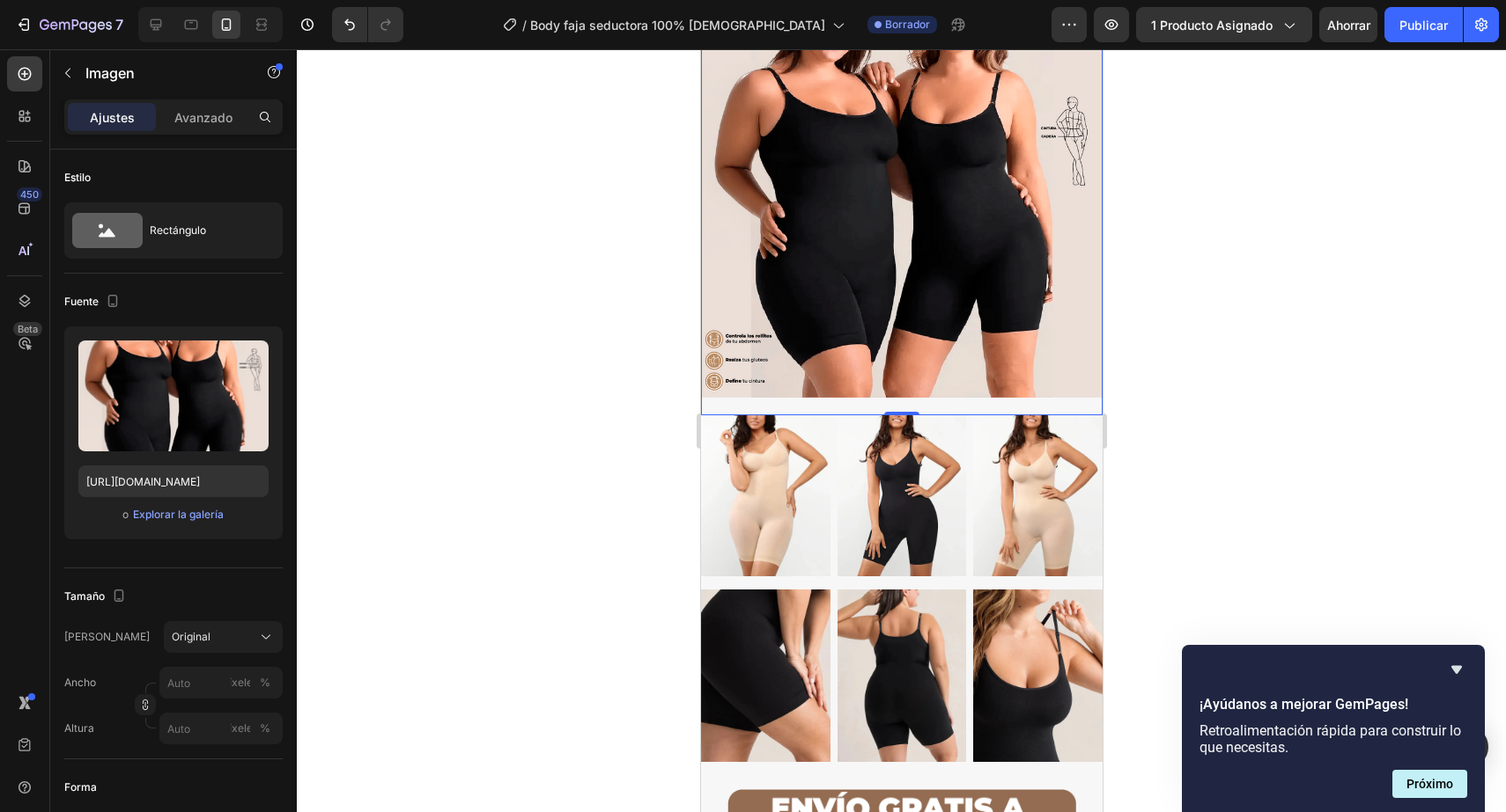
scroll to position [5861, 0]
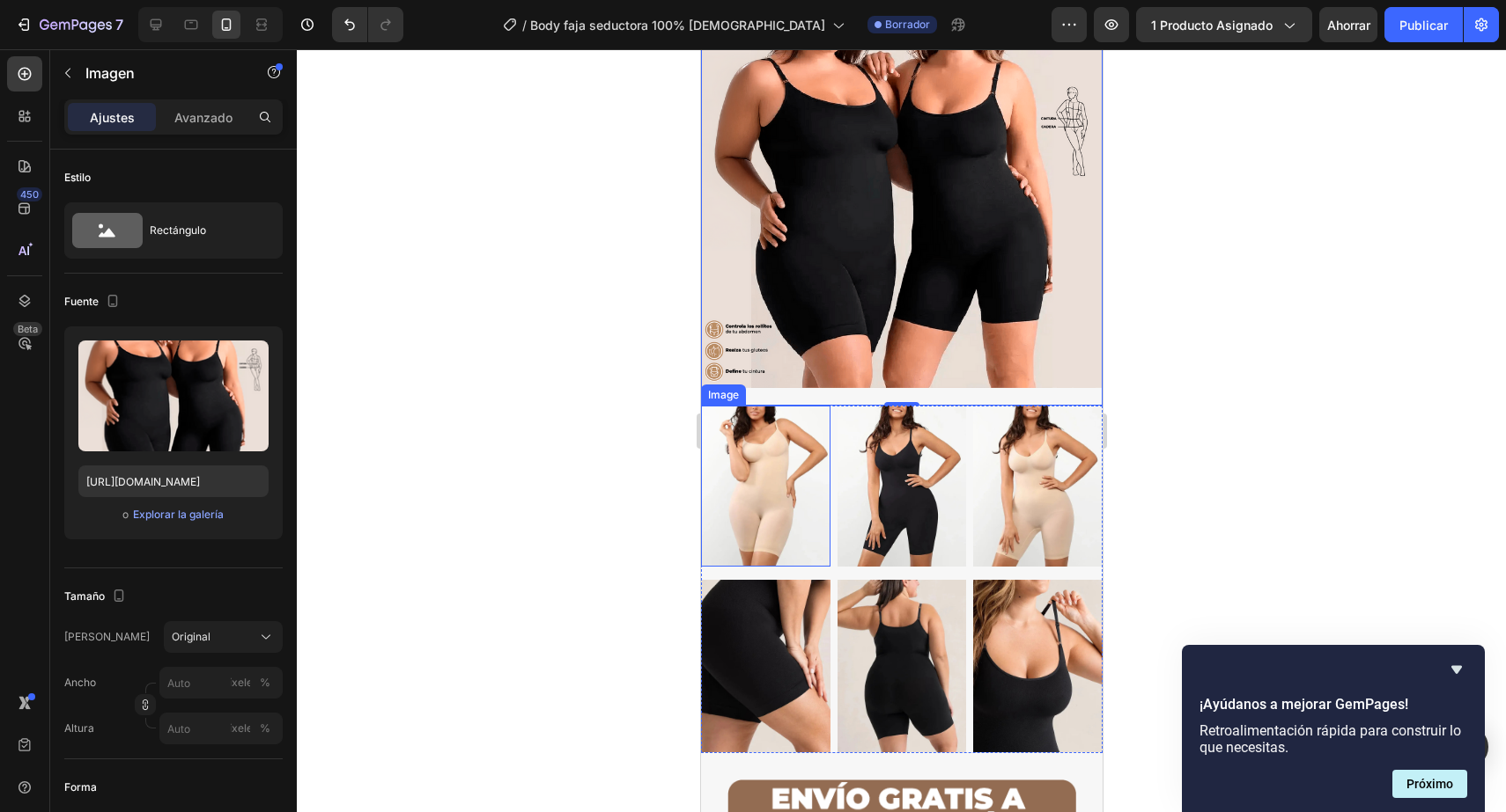
click at [787, 489] on img at bounding box center [764, 486] width 130 height 161
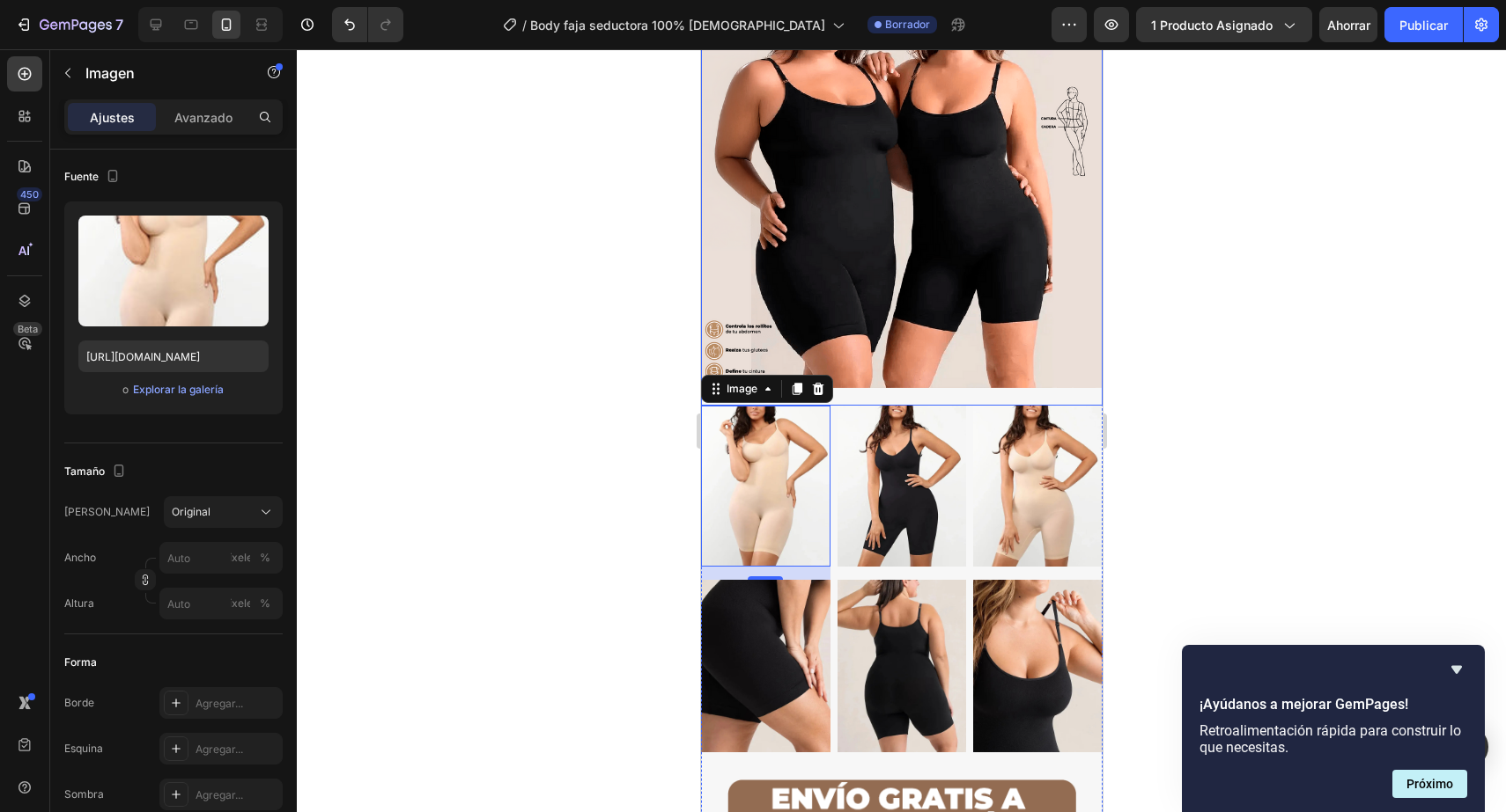
click at [982, 339] on img at bounding box center [900, 187] width 402 height 403
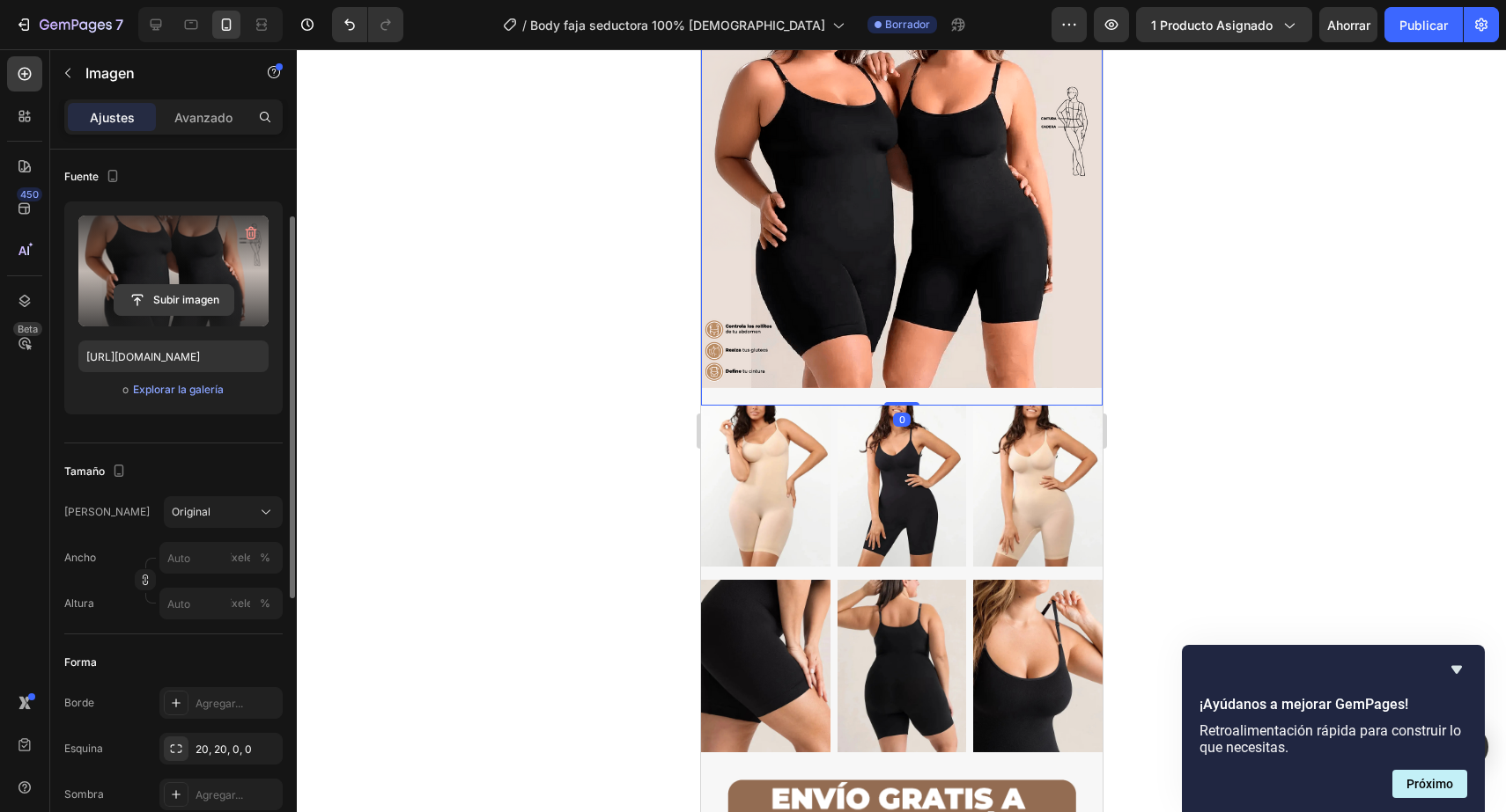
click at [202, 301] on input "file" at bounding box center [174, 300] width 119 height 30
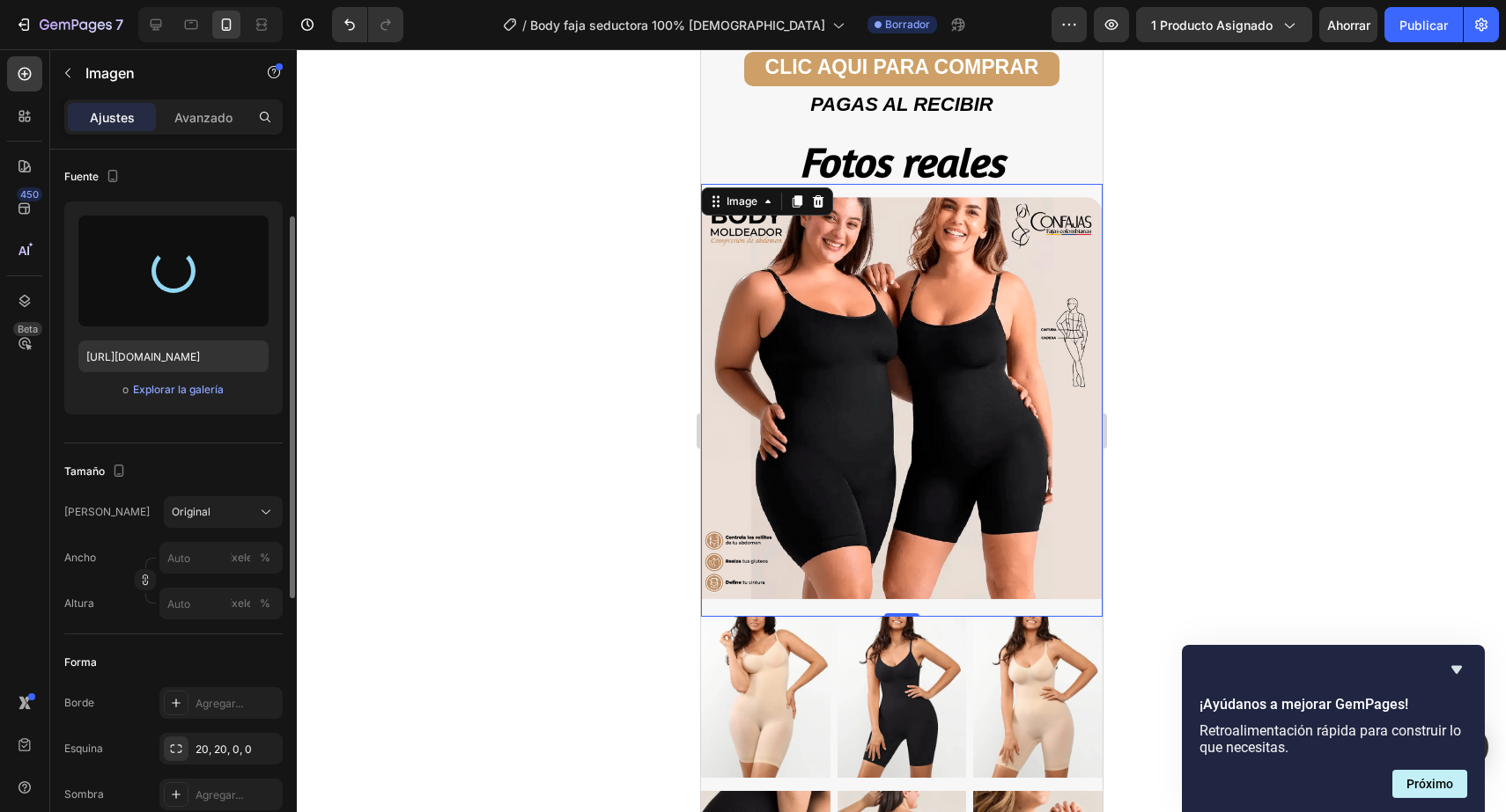
scroll to position [5648, 0]
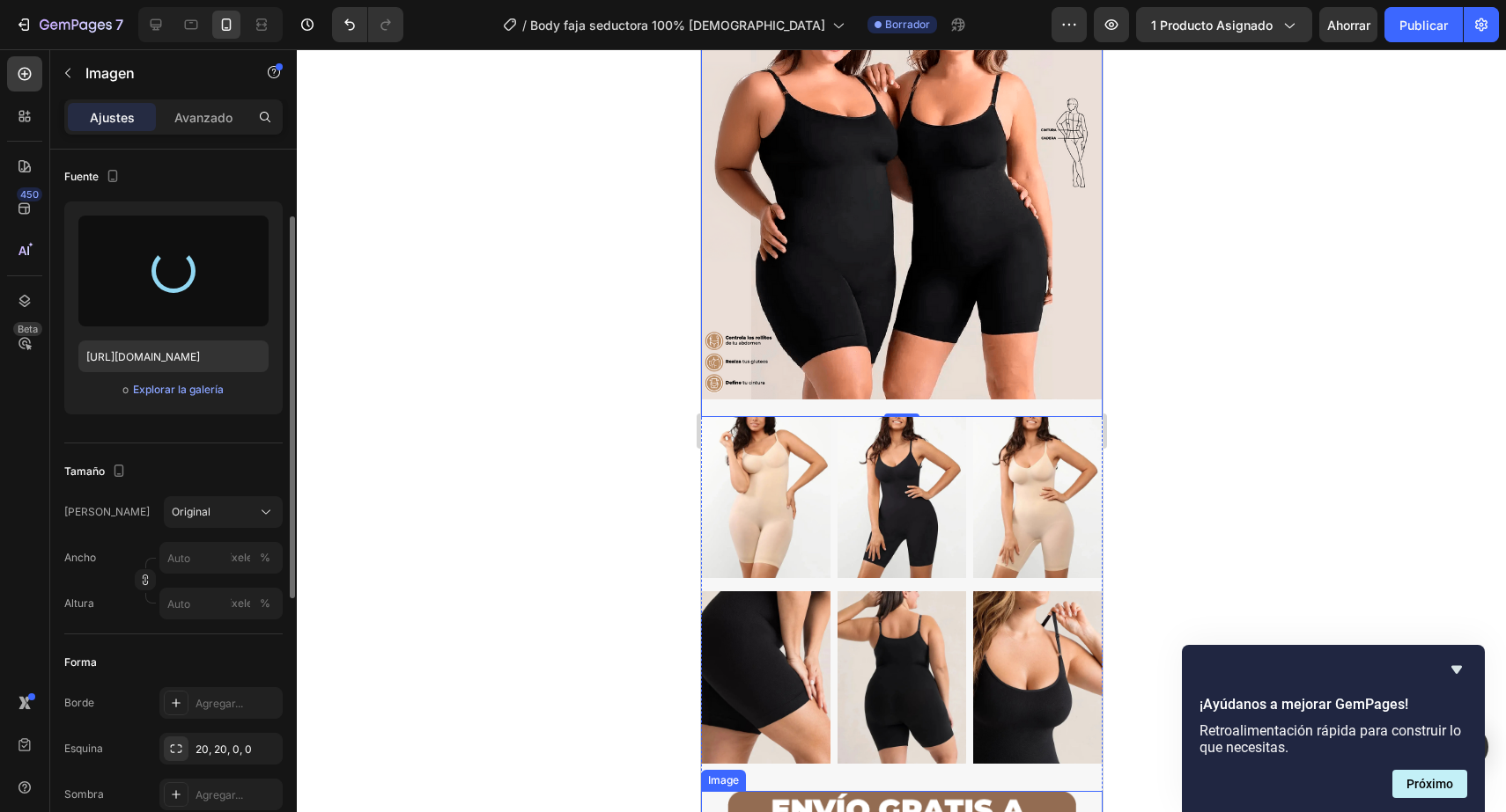
type input "https://cdn.shopify.com/s/files/1/0402/6846/4283/files/gempages_569951632696018…"
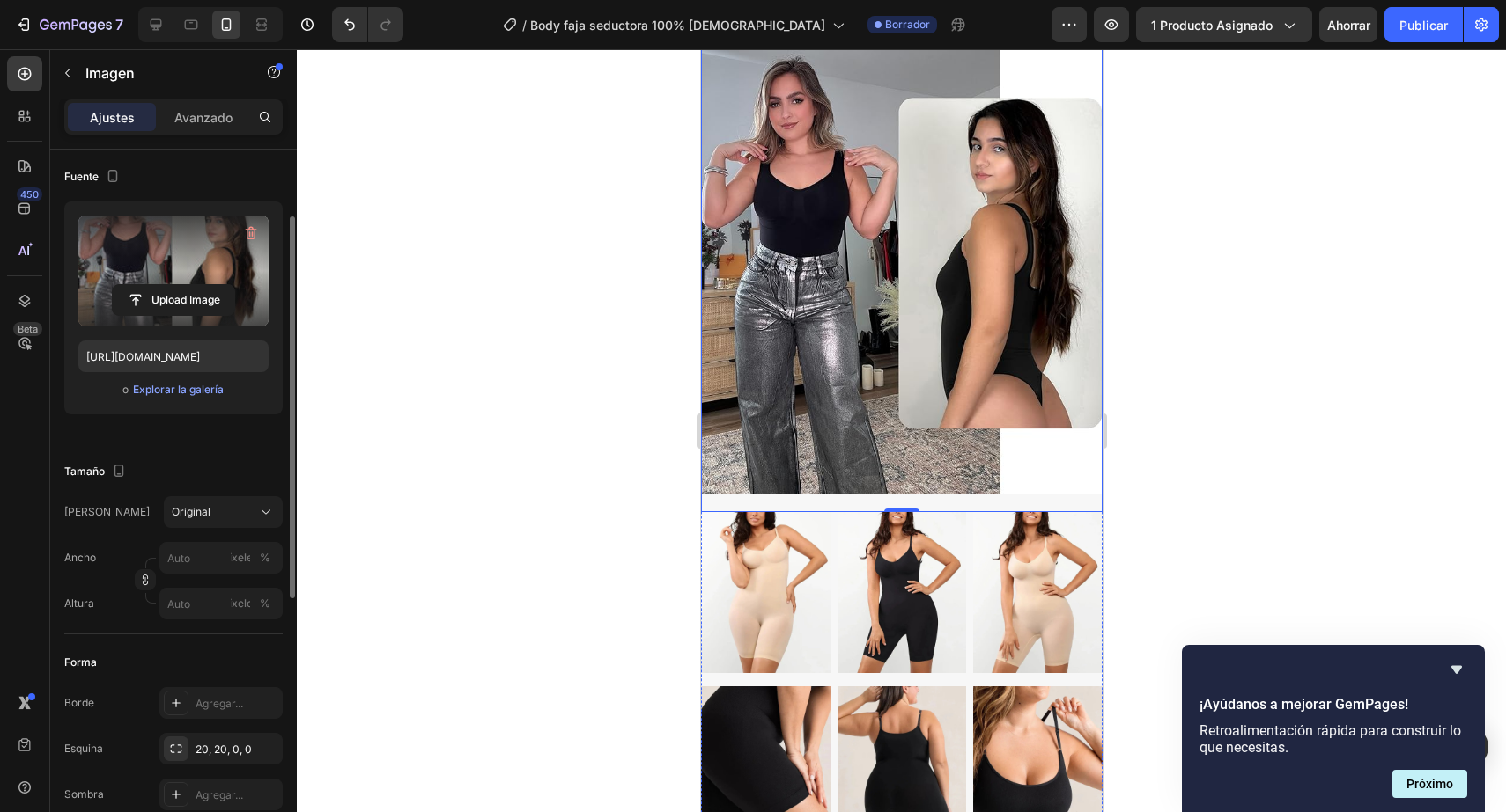
scroll to position [3571, 0]
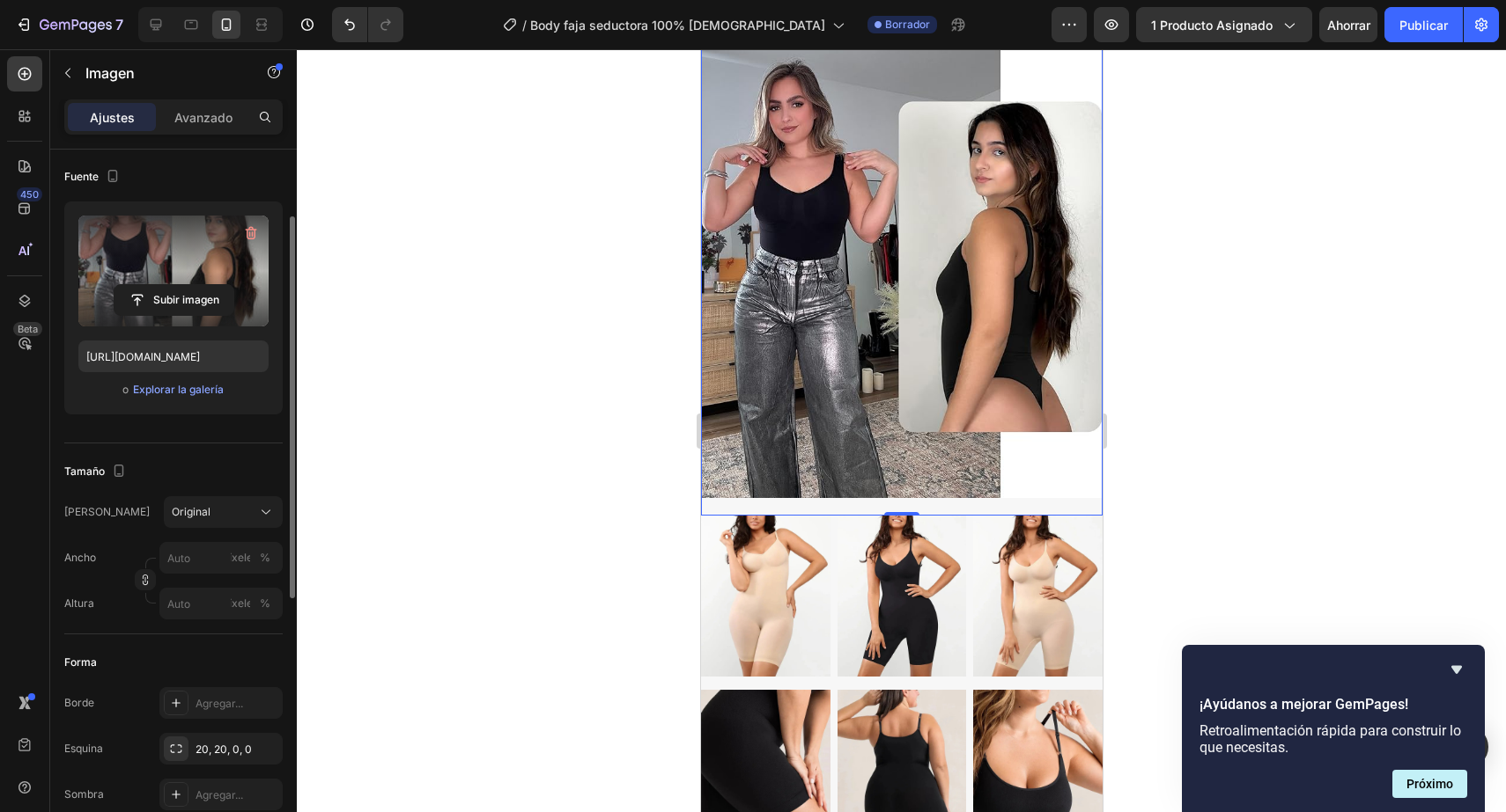
click at [1218, 345] on div at bounding box center [901, 431] width 1209 height 763
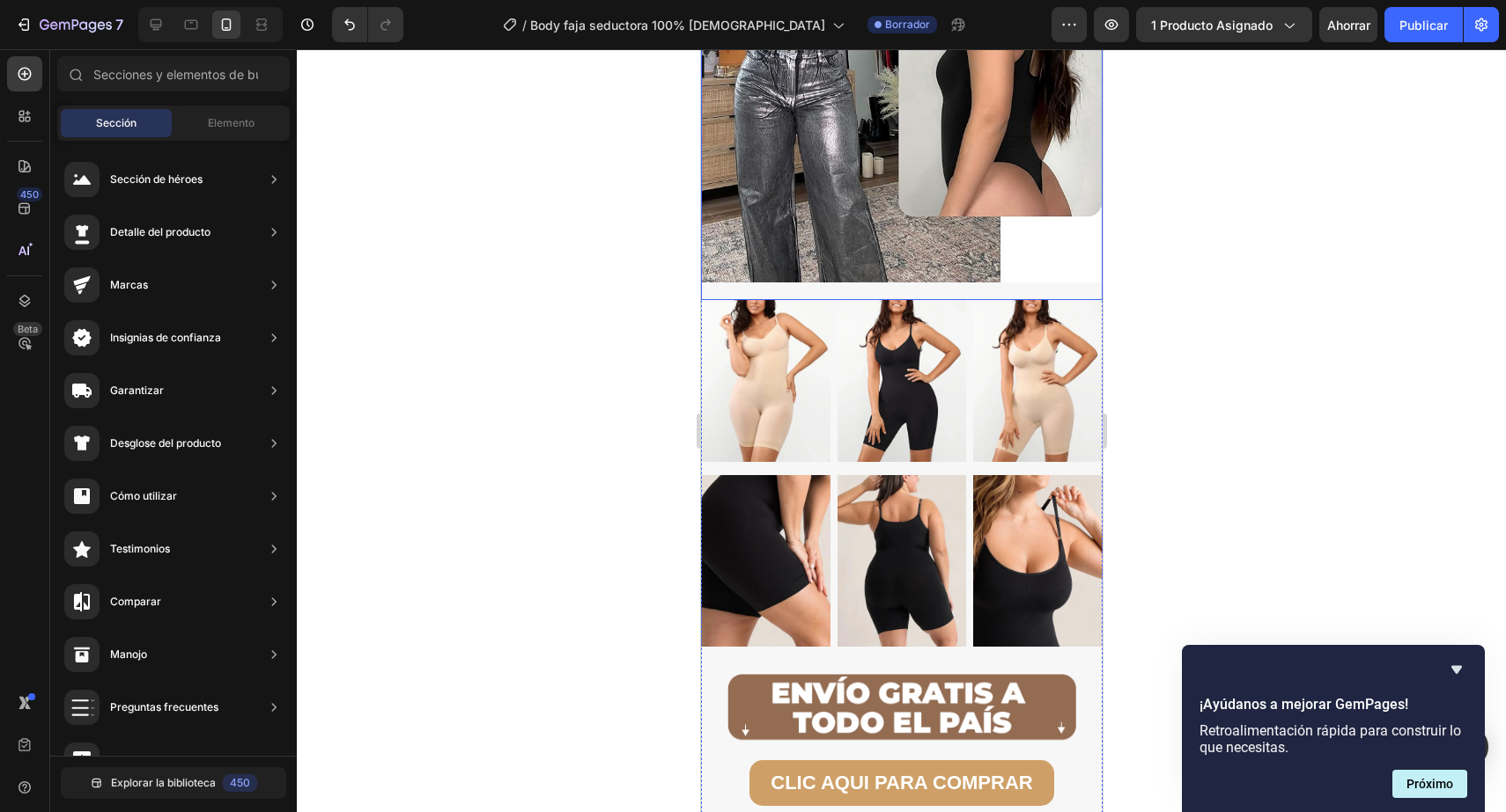
scroll to position [6046, 0]
click at [729, 388] on img at bounding box center [764, 382] width 130 height 161
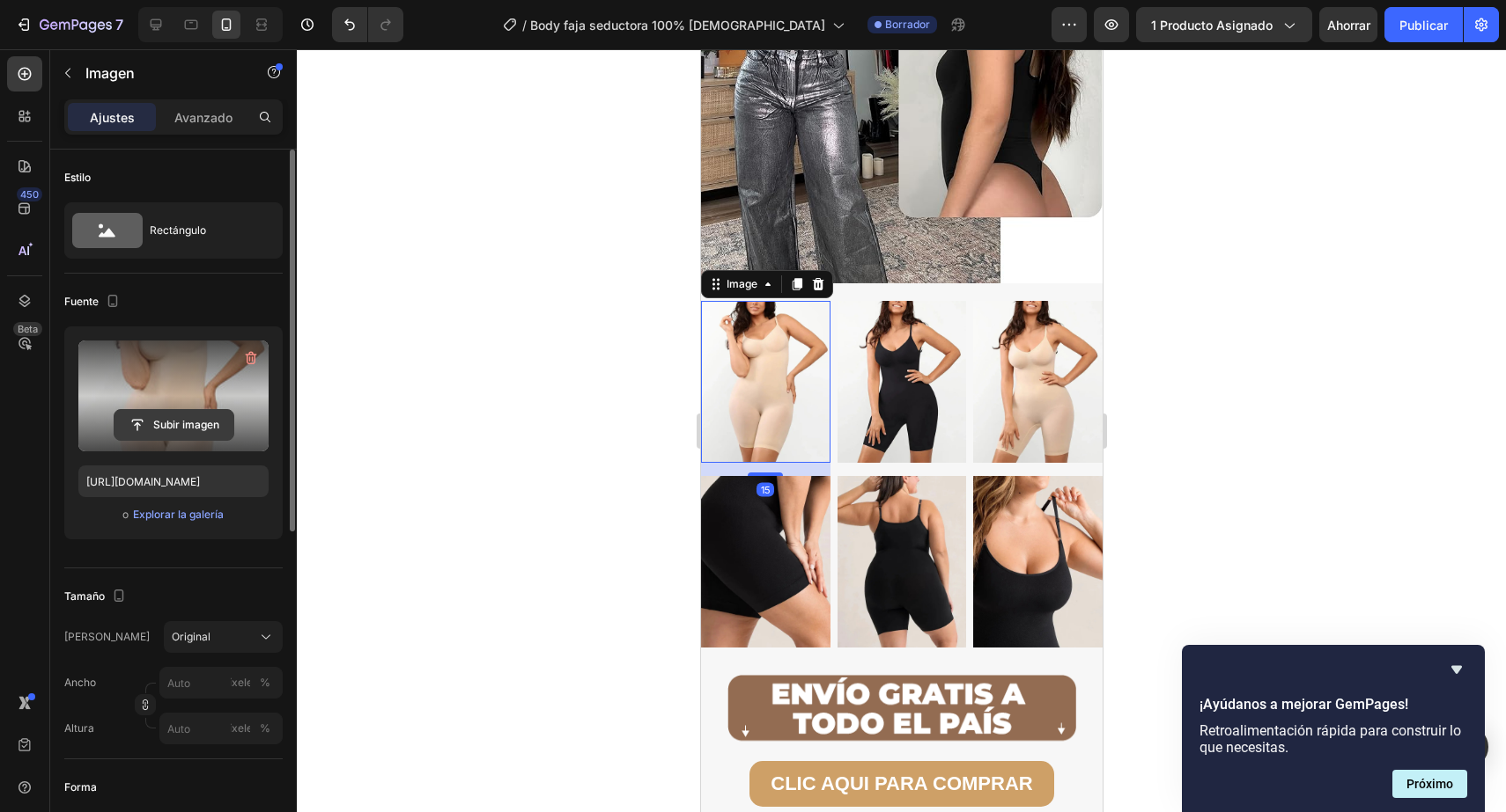
click at [217, 425] on input "file" at bounding box center [174, 425] width 119 height 30
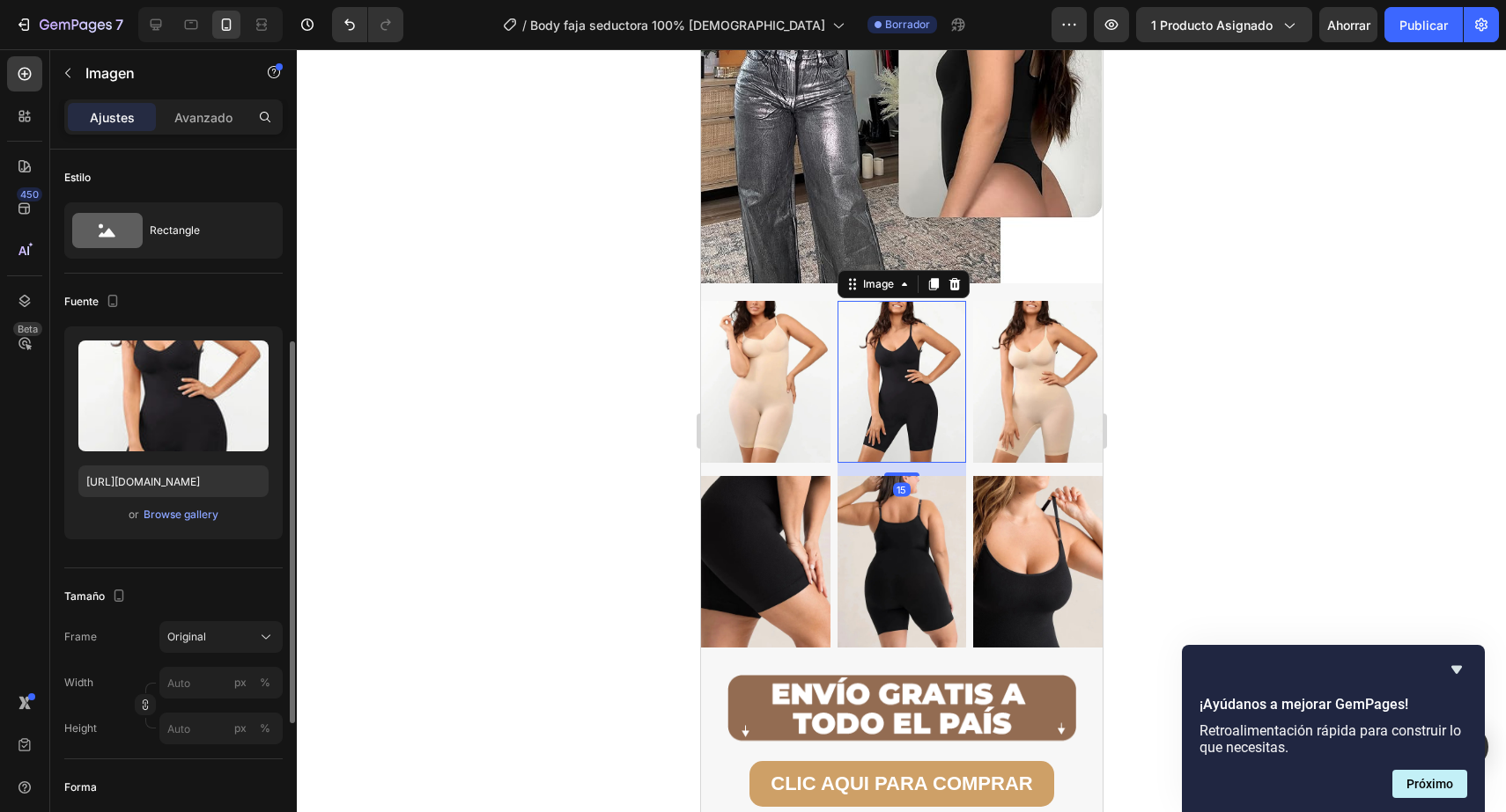
click at [903, 404] on img at bounding box center [901, 382] width 130 height 161
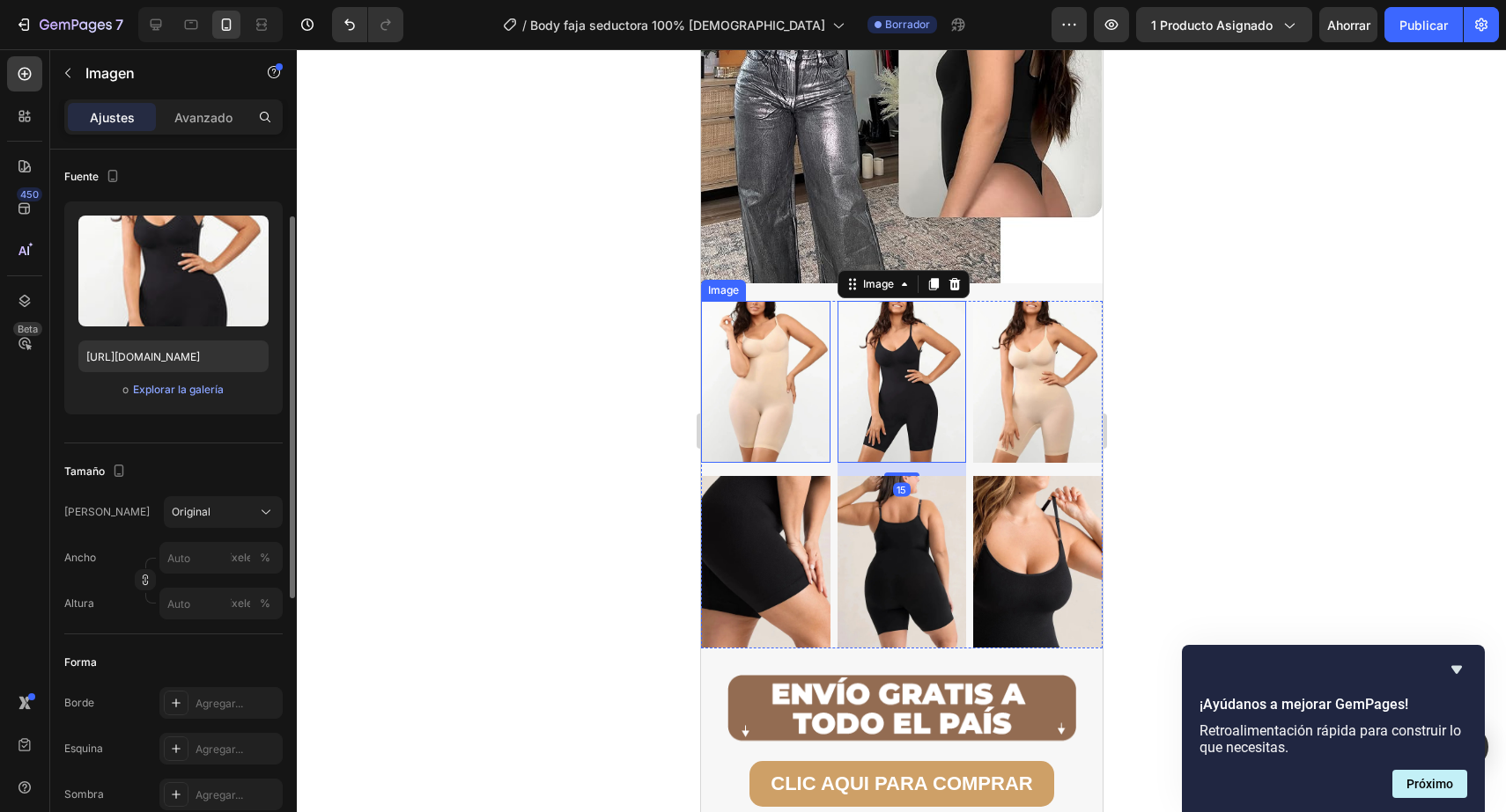
click at [712, 369] on img at bounding box center [764, 382] width 130 height 161
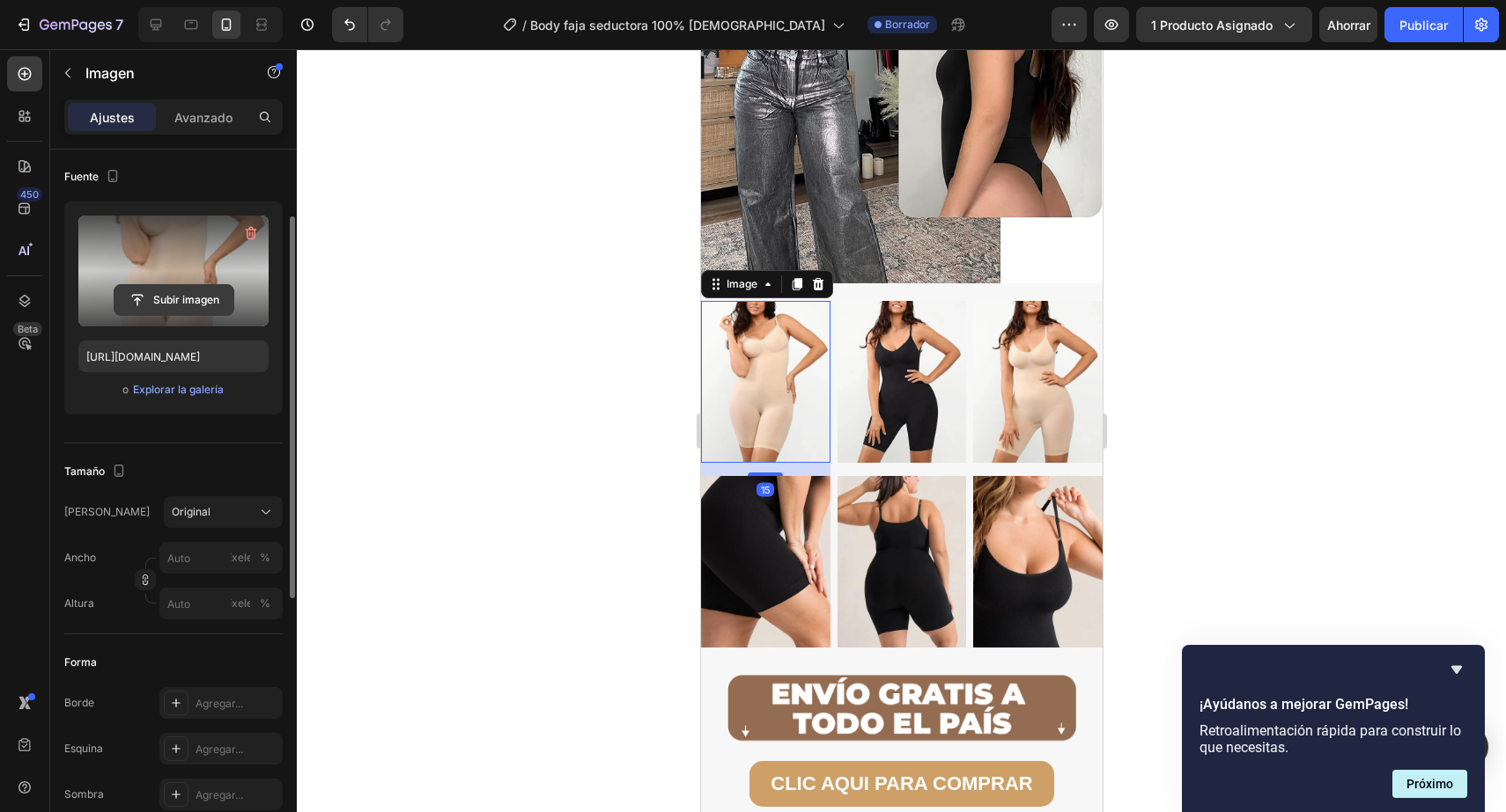
click at [192, 297] on input "file" at bounding box center [174, 300] width 119 height 30
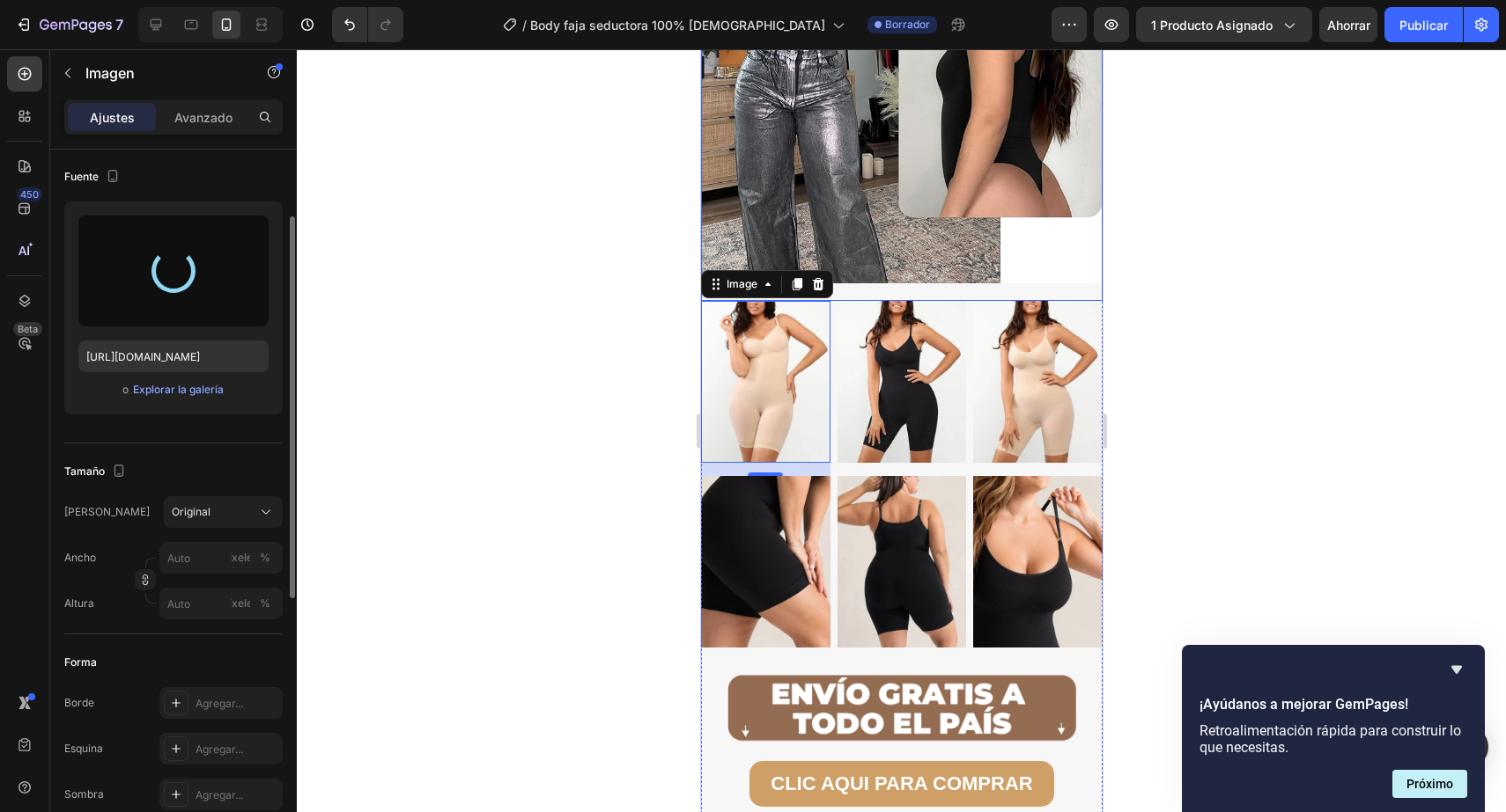
type input "https://cdn.shopify.com/s/files/1/0402/6846/4283/files/gempages_569951632696018…"
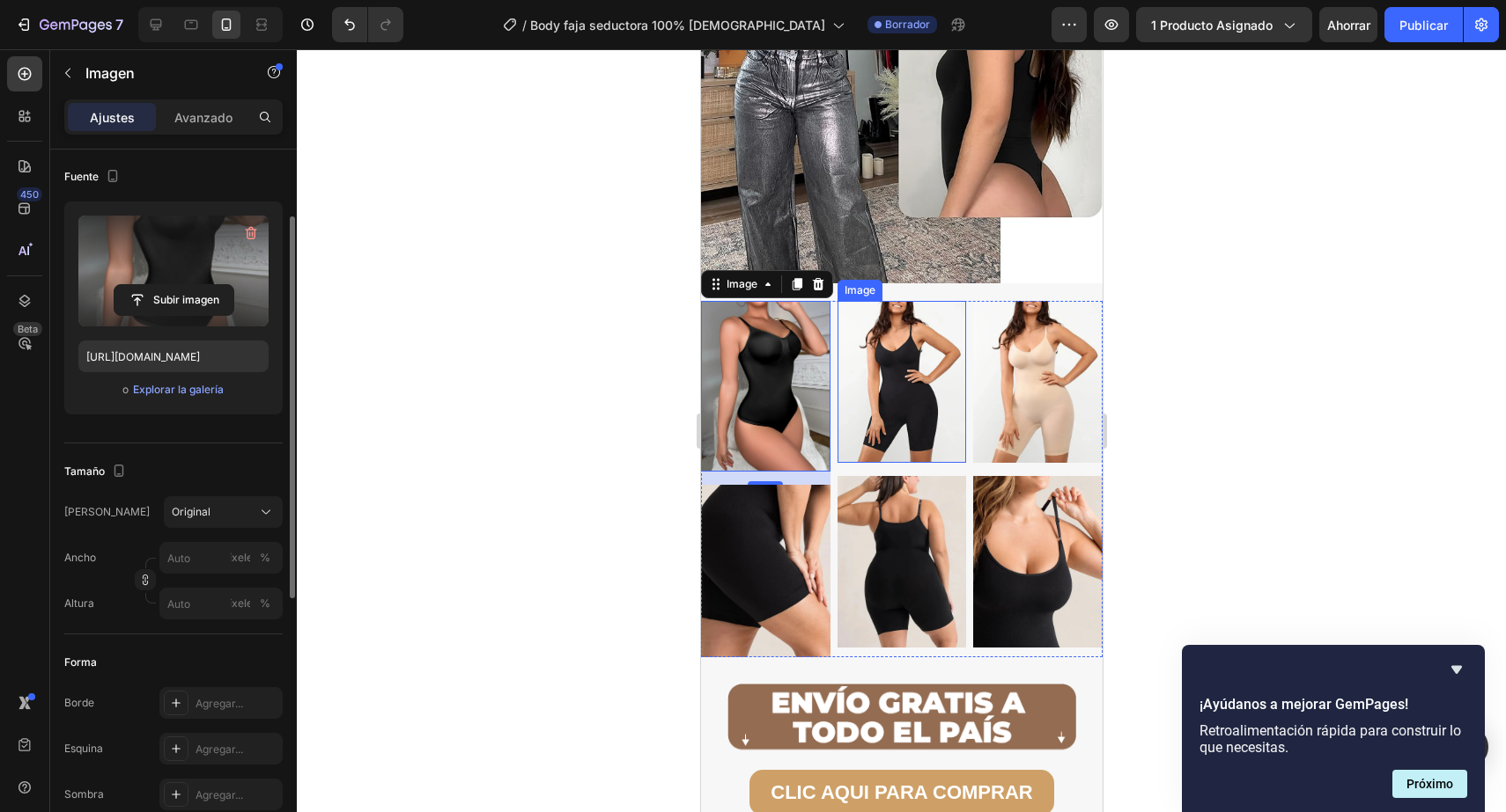
click at [909, 406] on img at bounding box center [901, 382] width 130 height 161
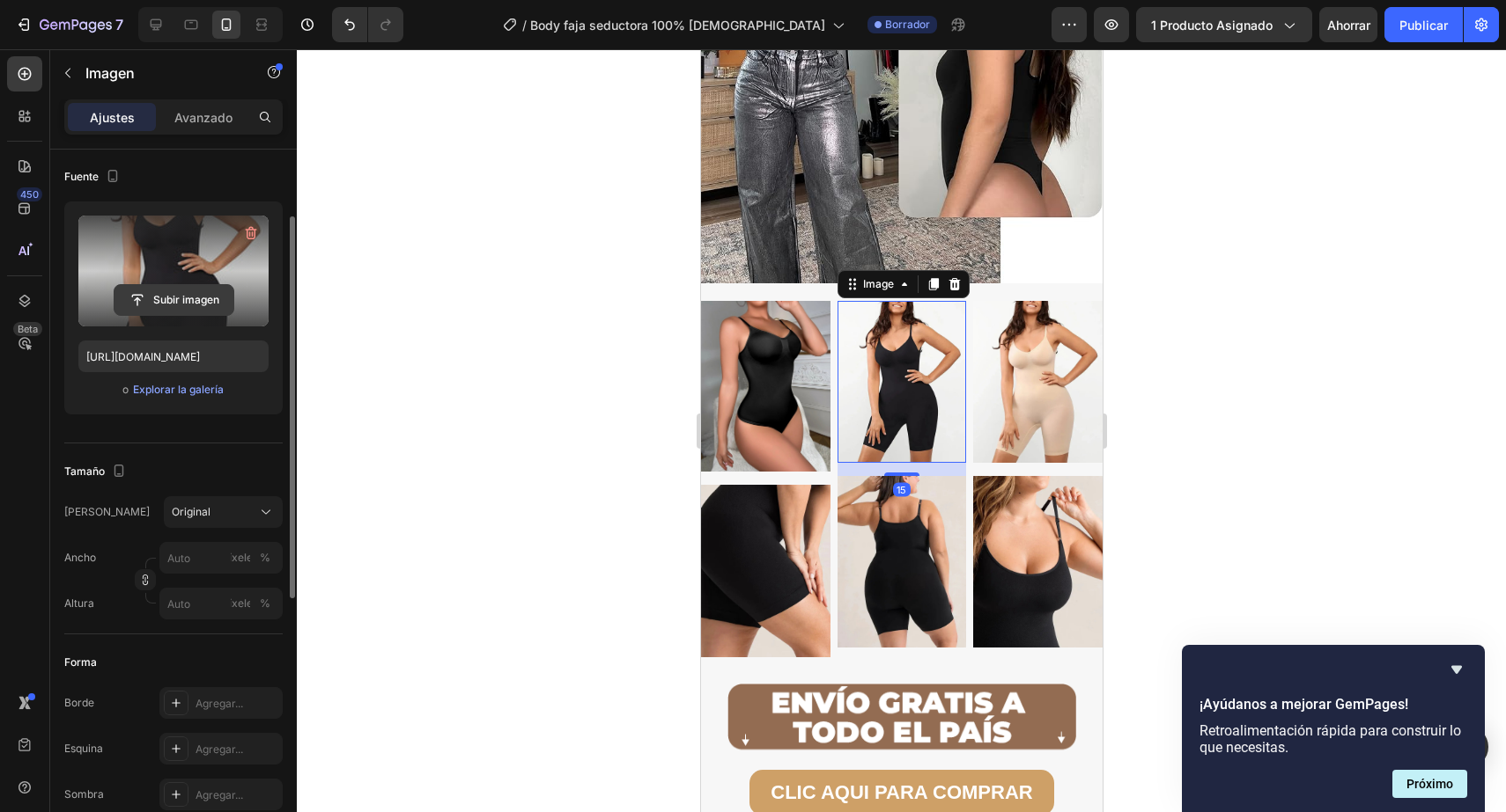
click at [201, 302] on input "file" at bounding box center [174, 300] width 119 height 30
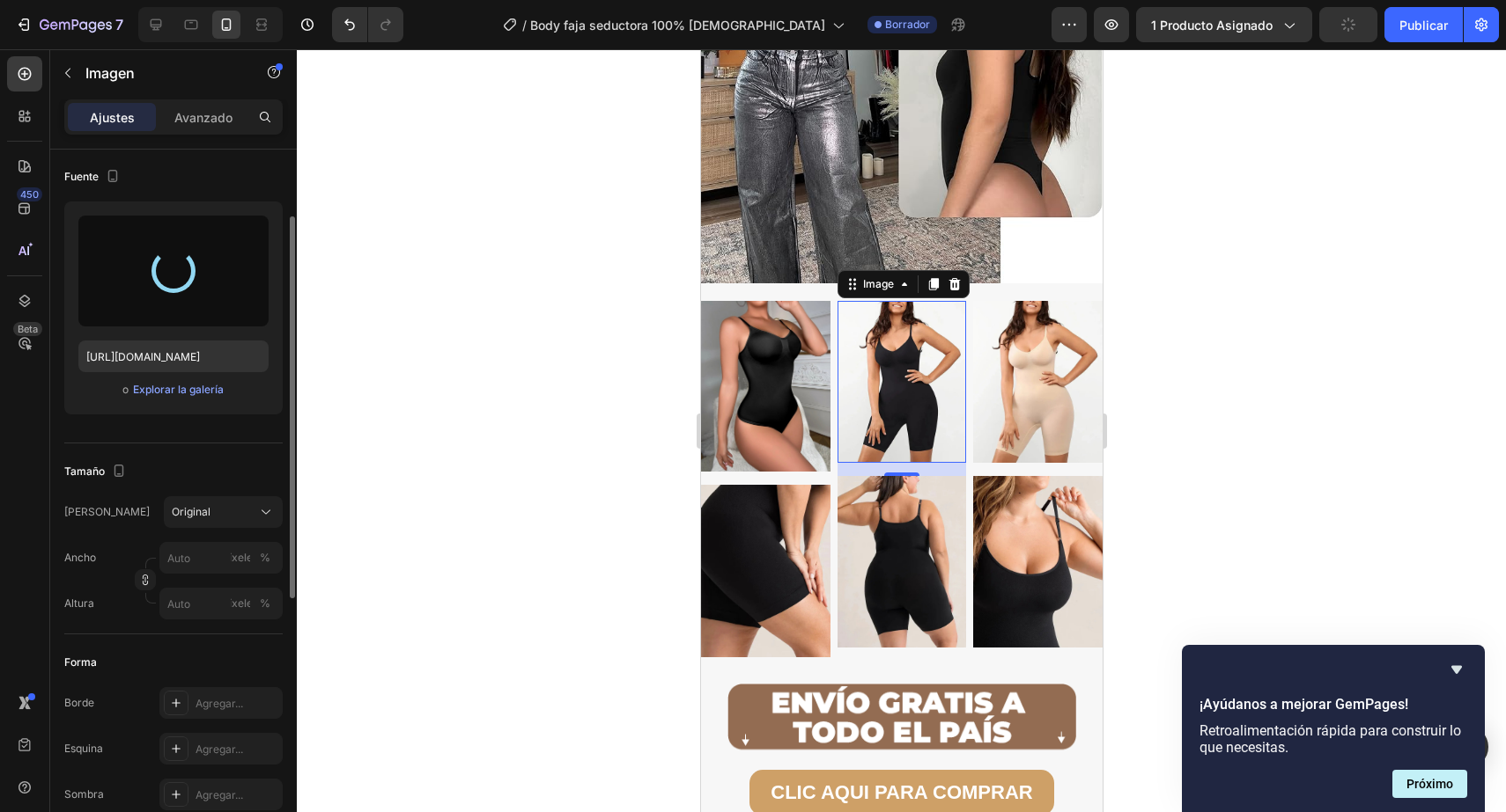
type input "https://cdn.shopify.com/s/files/1/0402/6846/4283/files/gempages_569951632696018…"
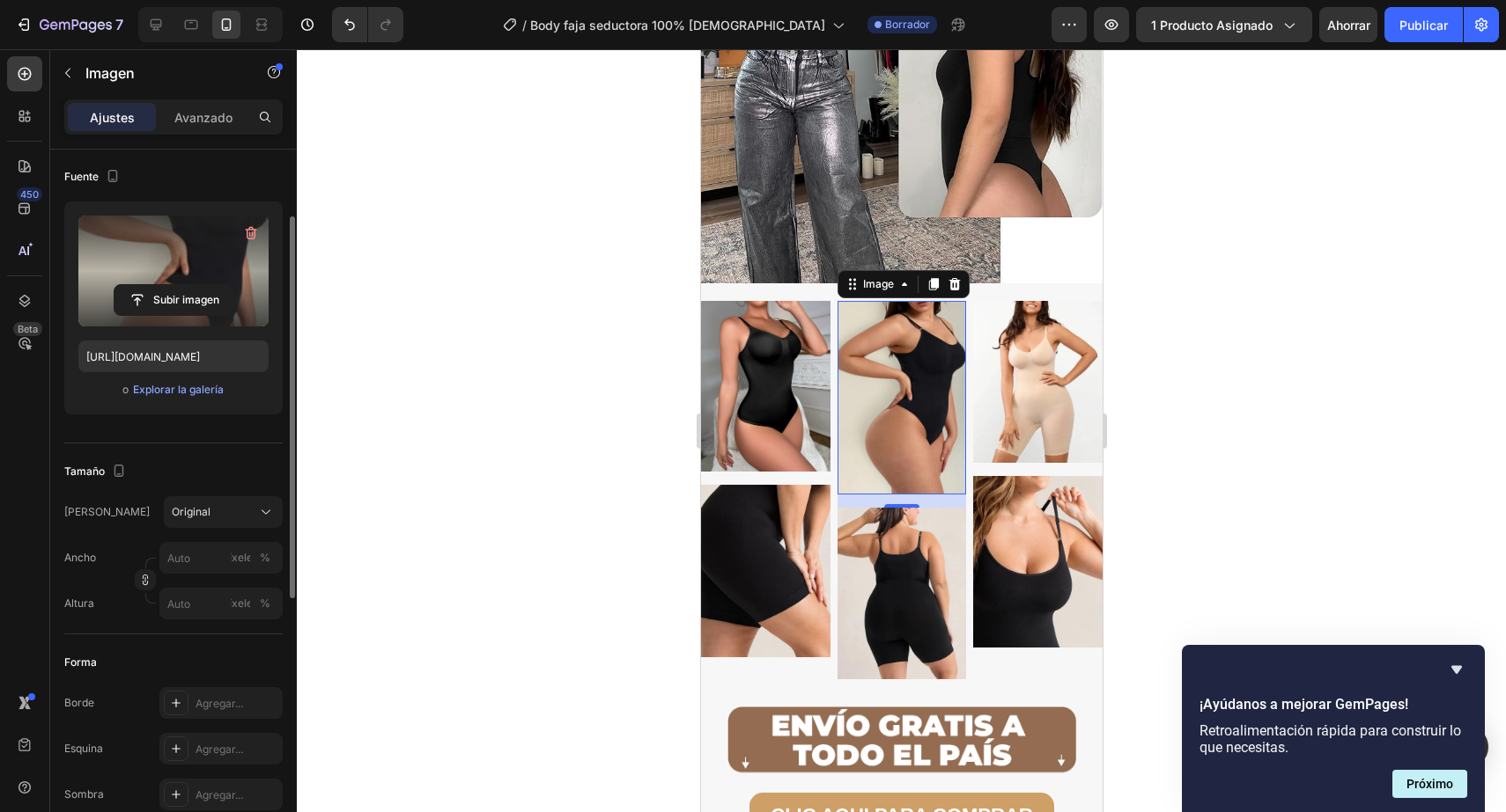
click at [949, 446] on img at bounding box center [901, 398] width 130 height 194
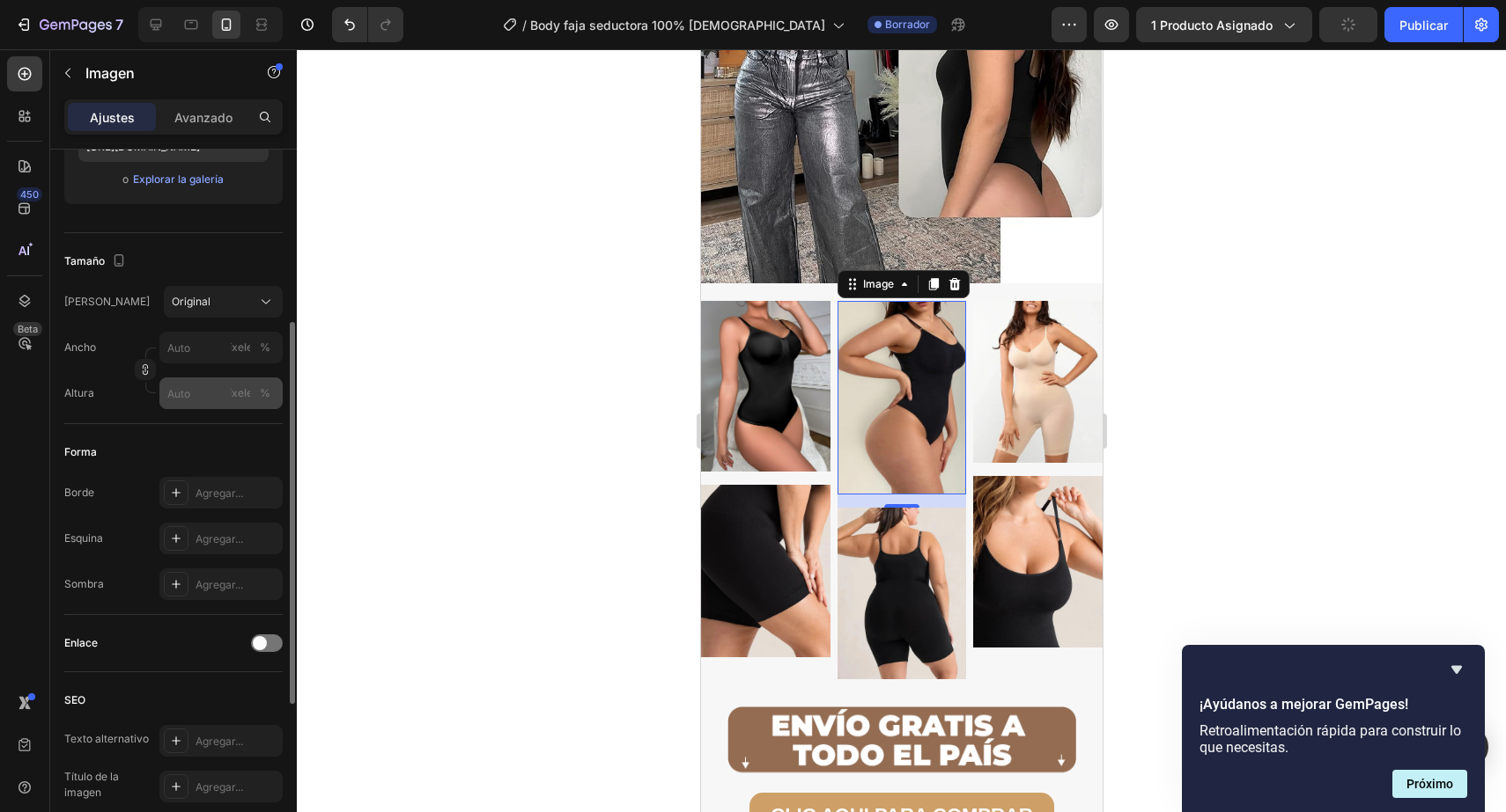
scroll to position [340, 0]
click at [190, 289] on div "Original" at bounding box center [223, 298] width 103 height 17
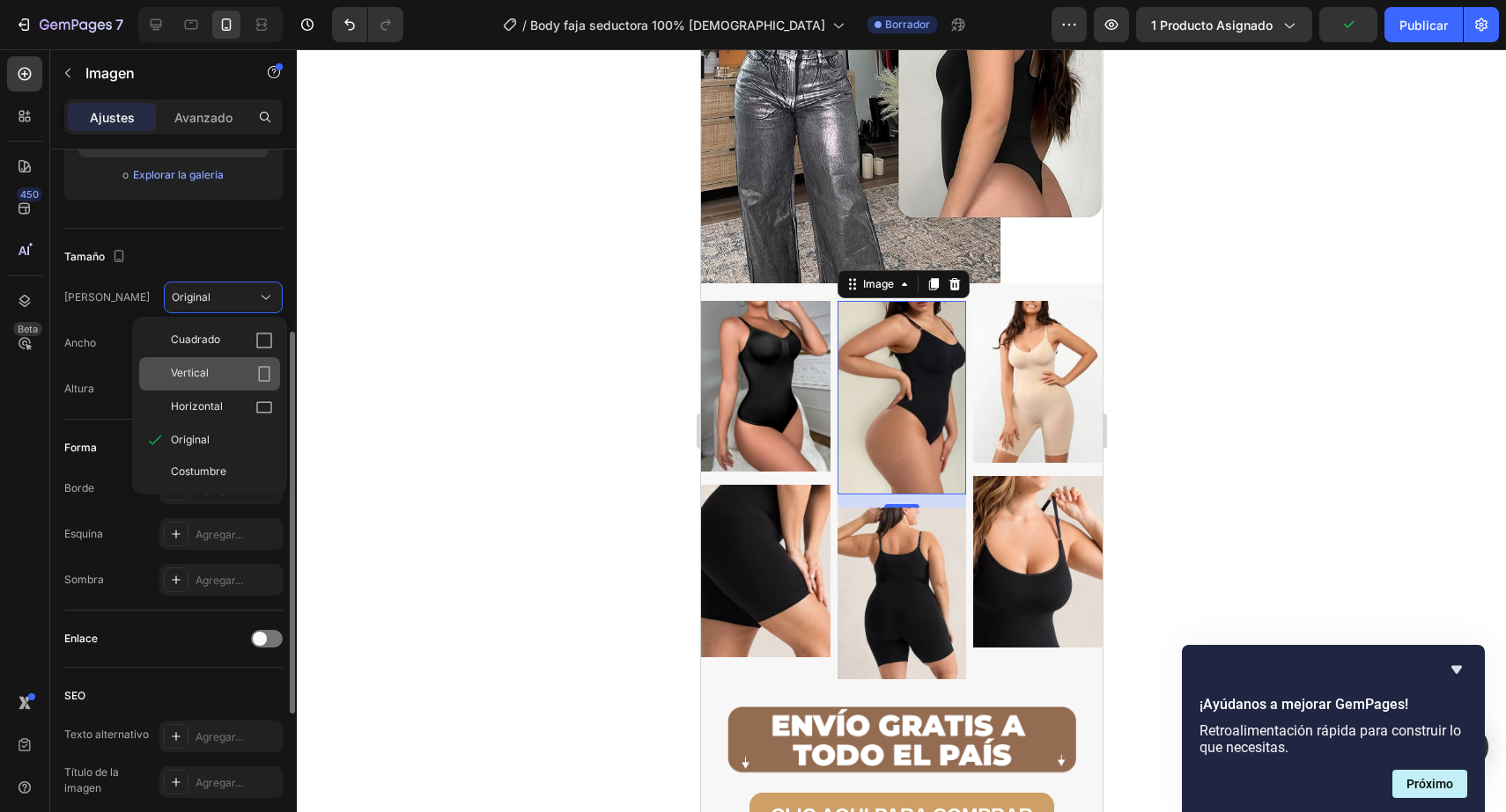
click at [233, 374] on div "Vertical" at bounding box center [221, 374] width 102 height 17
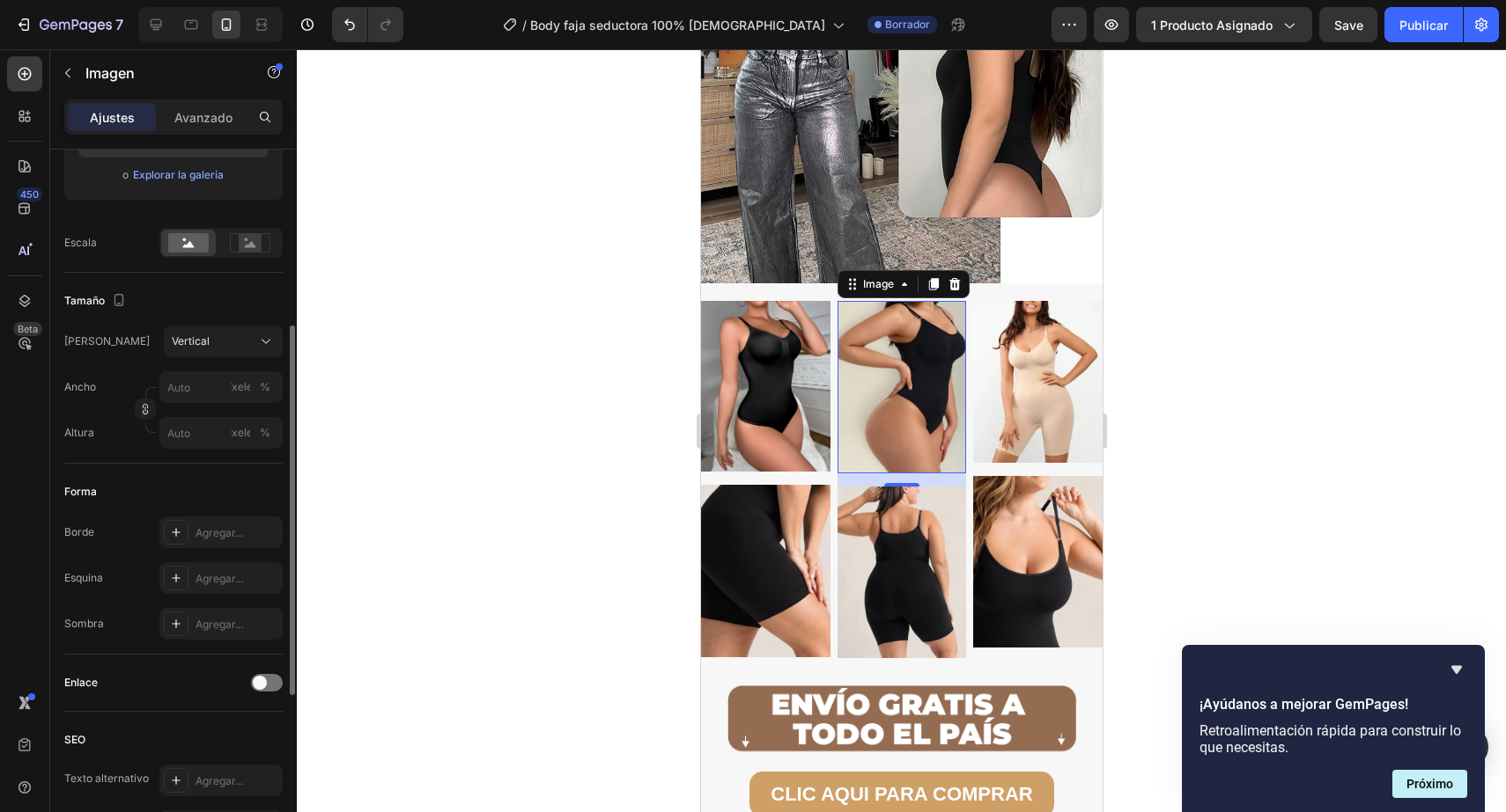
click at [1362, 312] on div at bounding box center [901, 431] width 1209 height 763
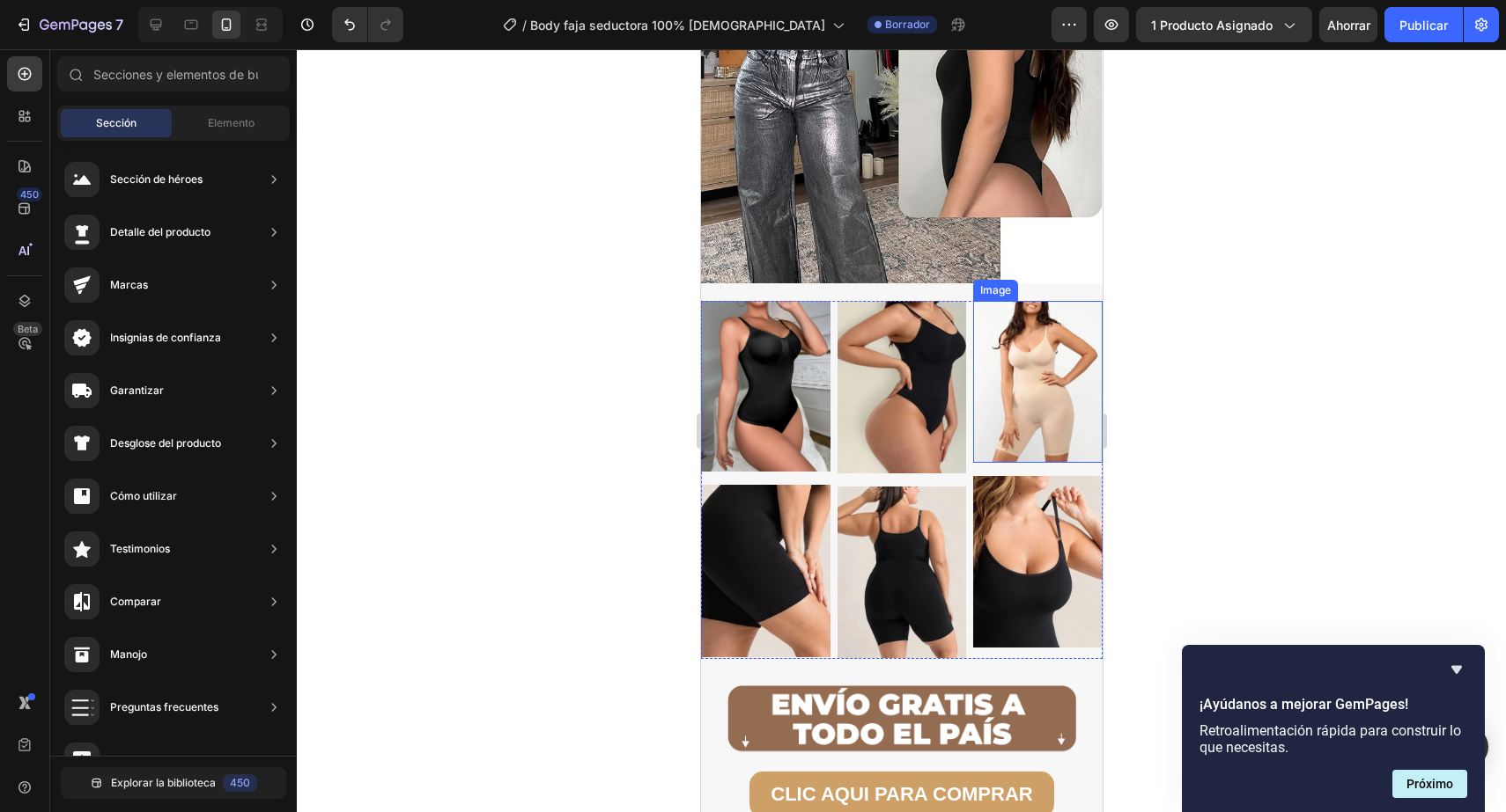
click at [988, 373] on img at bounding box center [1036, 382] width 130 height 161
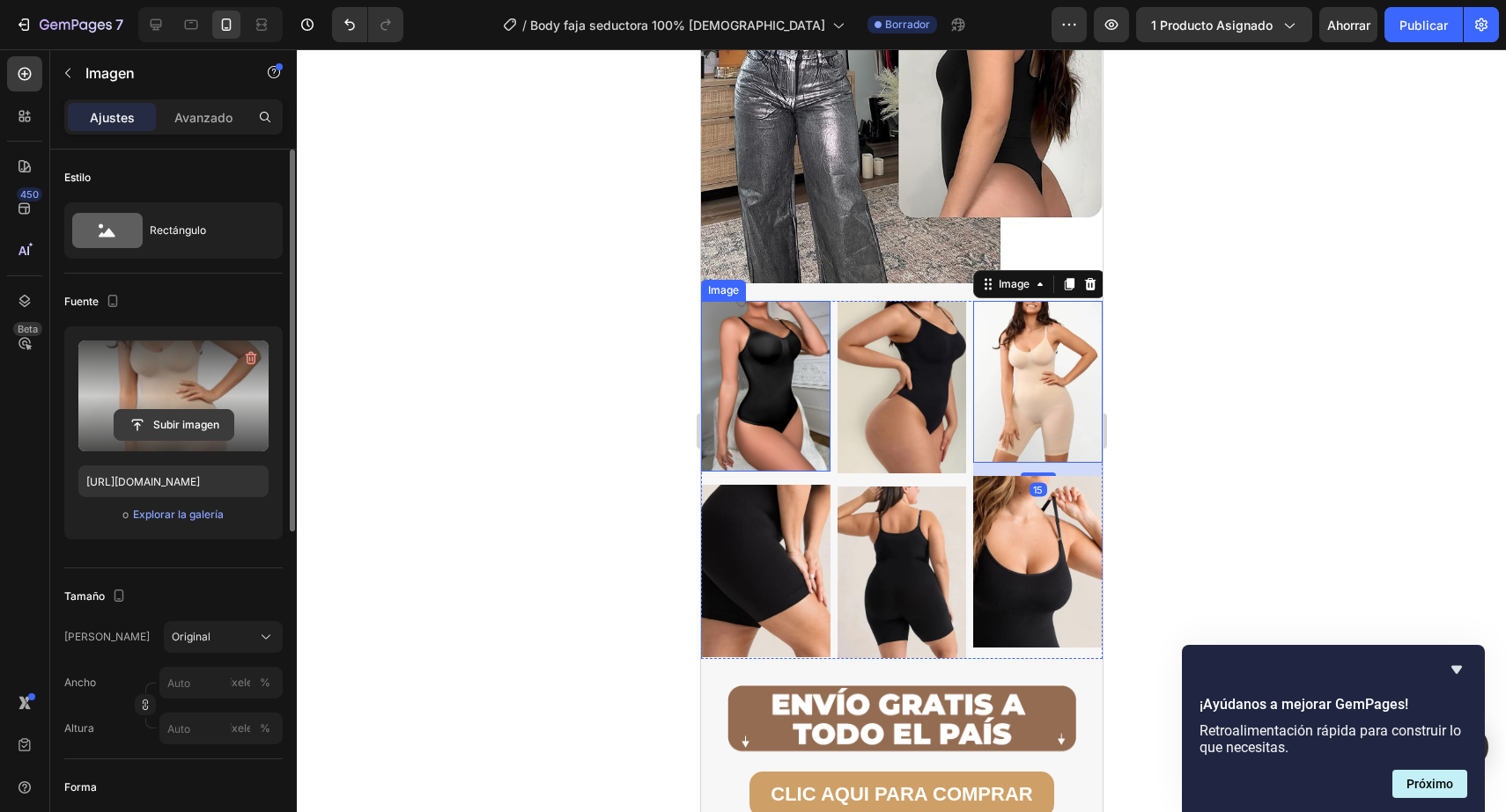
click at [199, 433] on input "file" at bounding box center [174, 425] width 119 height 30
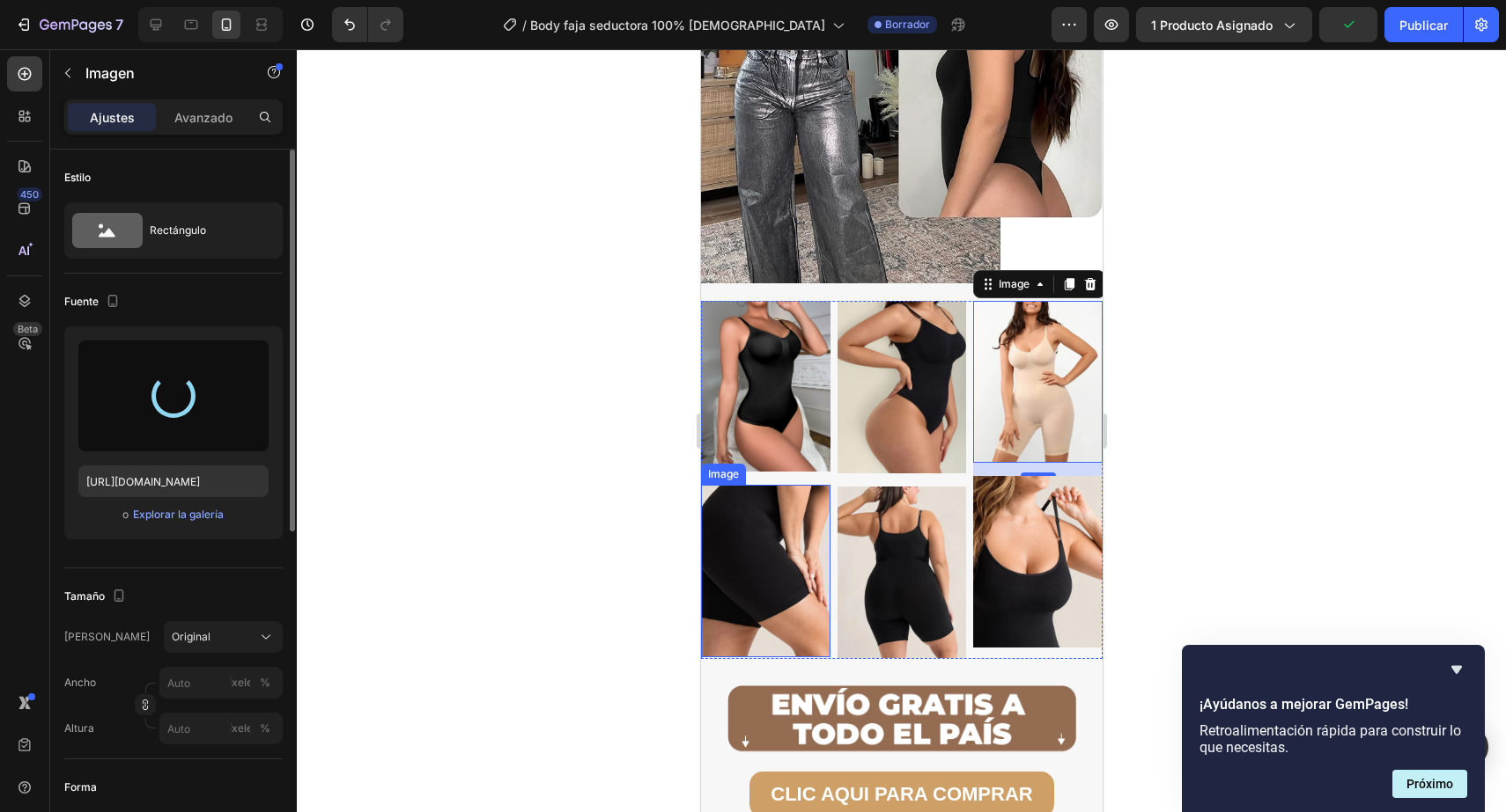
type input "https://cdn.shopify.com/s/files/1/0402/6846/4283/files/gempages_569951632696018…"
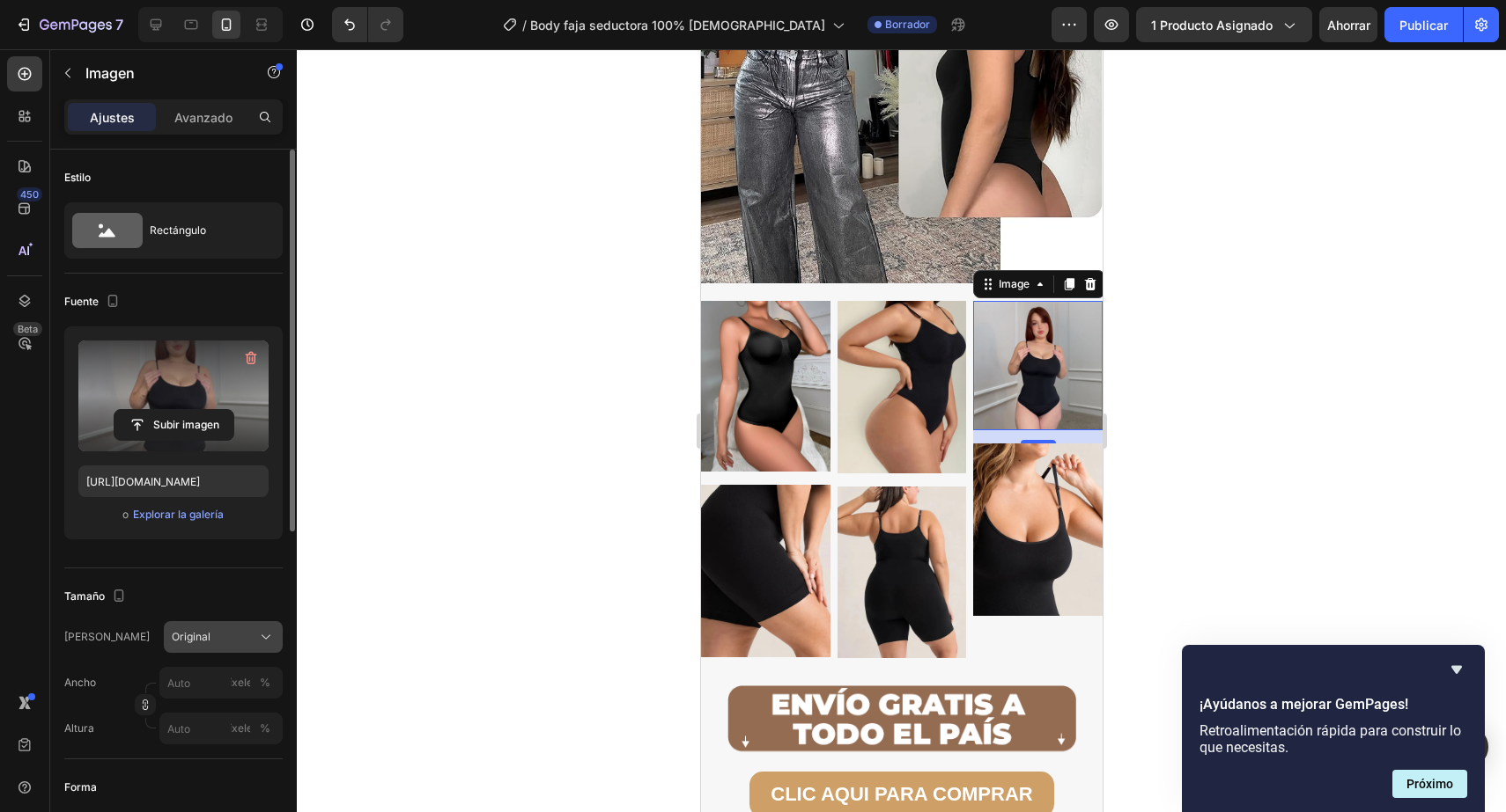
click at [235, 639] on div "Original" at bounding box center [213, 637] width 82 height 16
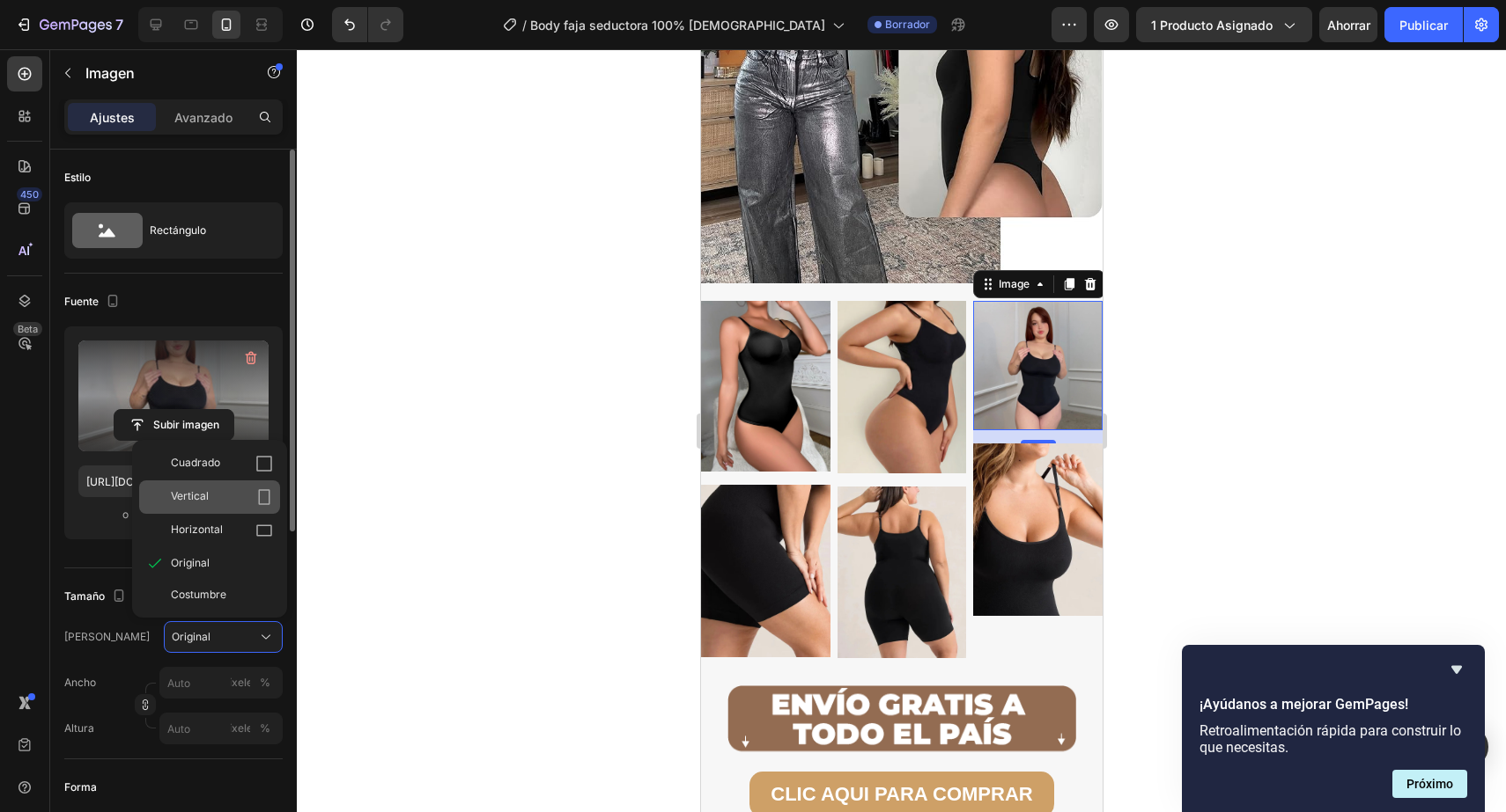
click at [239, 509] on div "Vertical" at bounding box center [210, 497] width 141 height 33
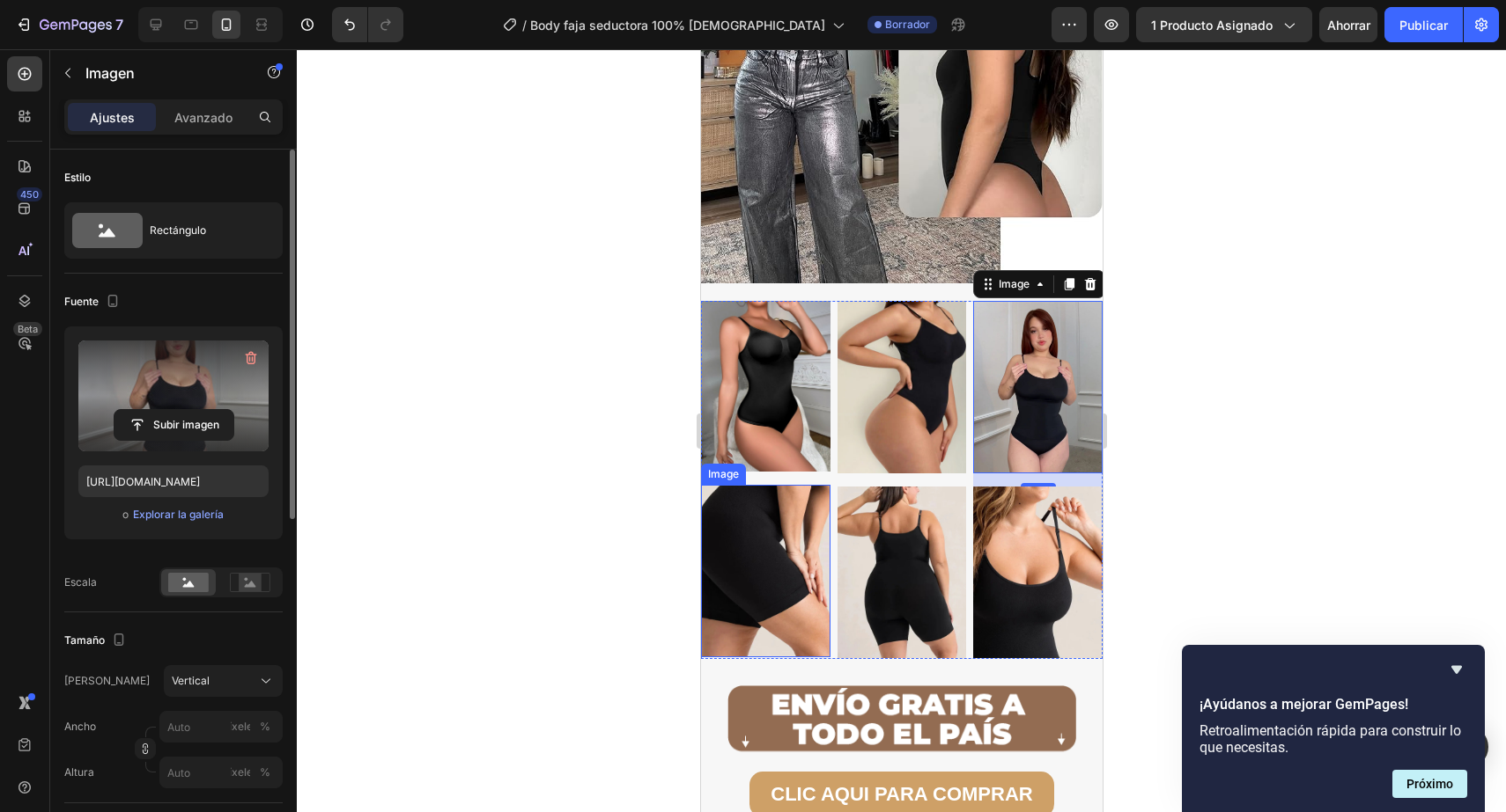
click at [687, 562] on div at bounding box center [901, 431] width 1209 height 763
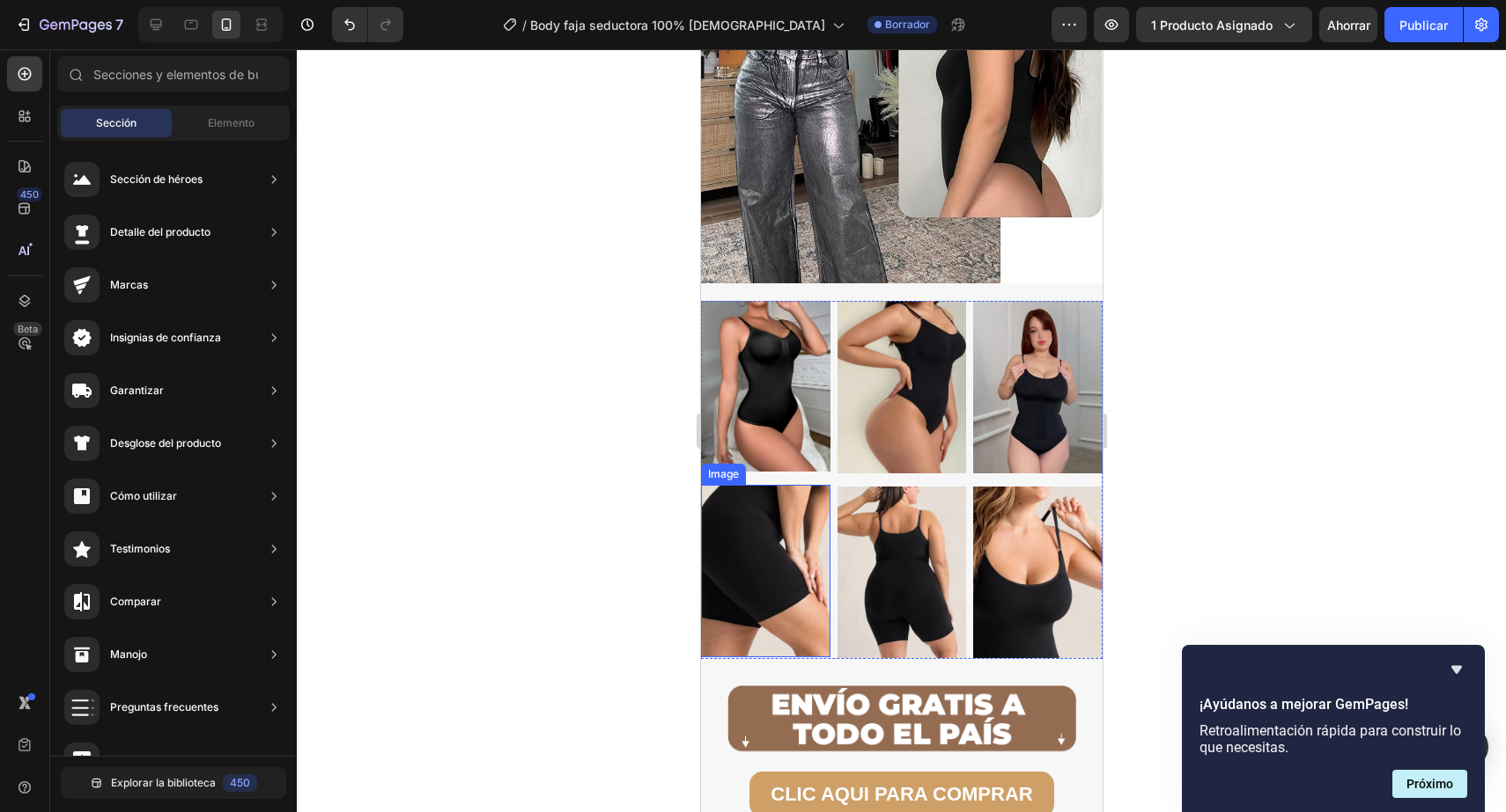
click at [737, 563] on img at bounding box center [764, 571] width 130 height 173
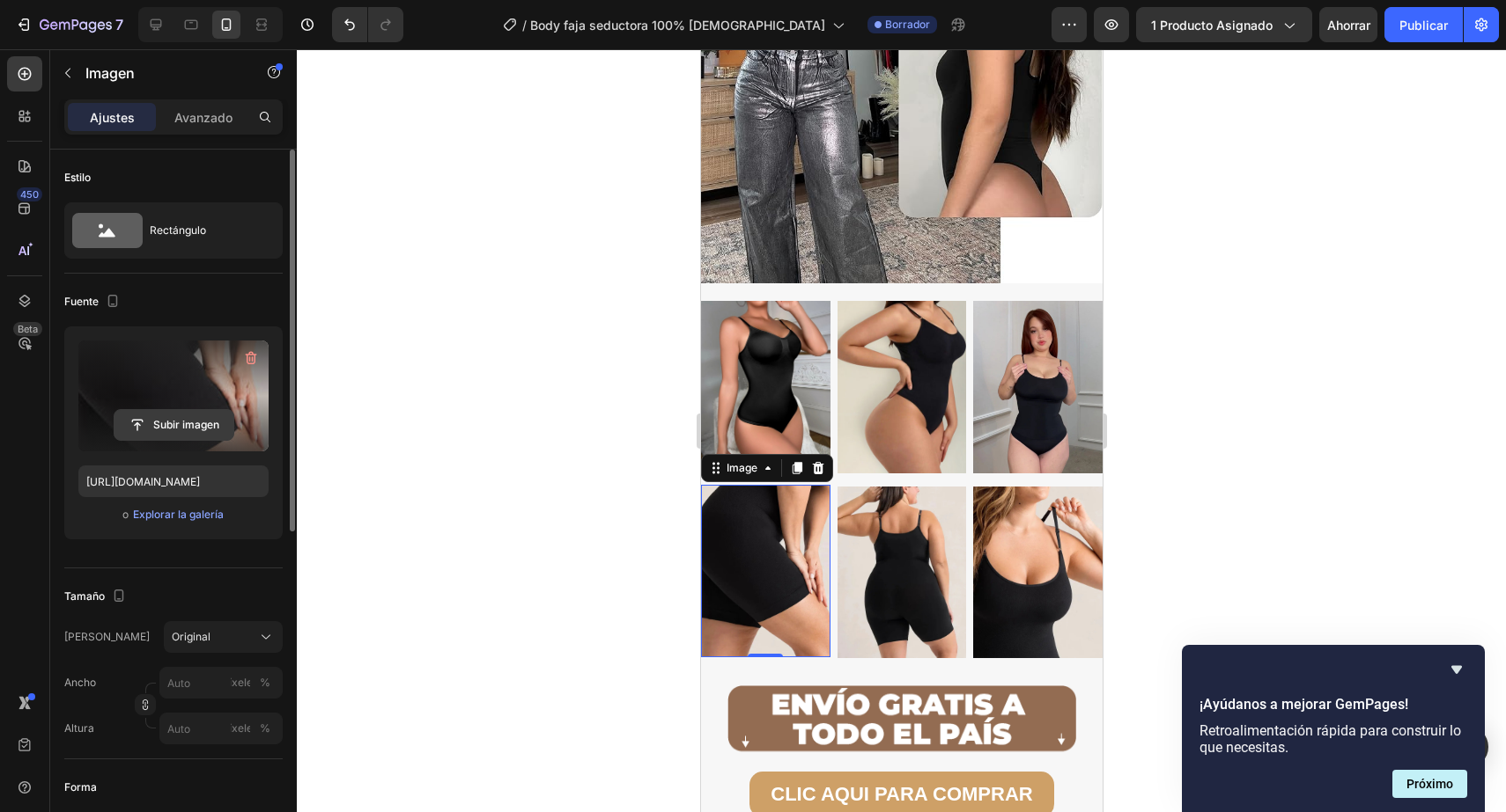
click at [188, 428] on input "file" at bounding box center [174, 425] width 119 height 30
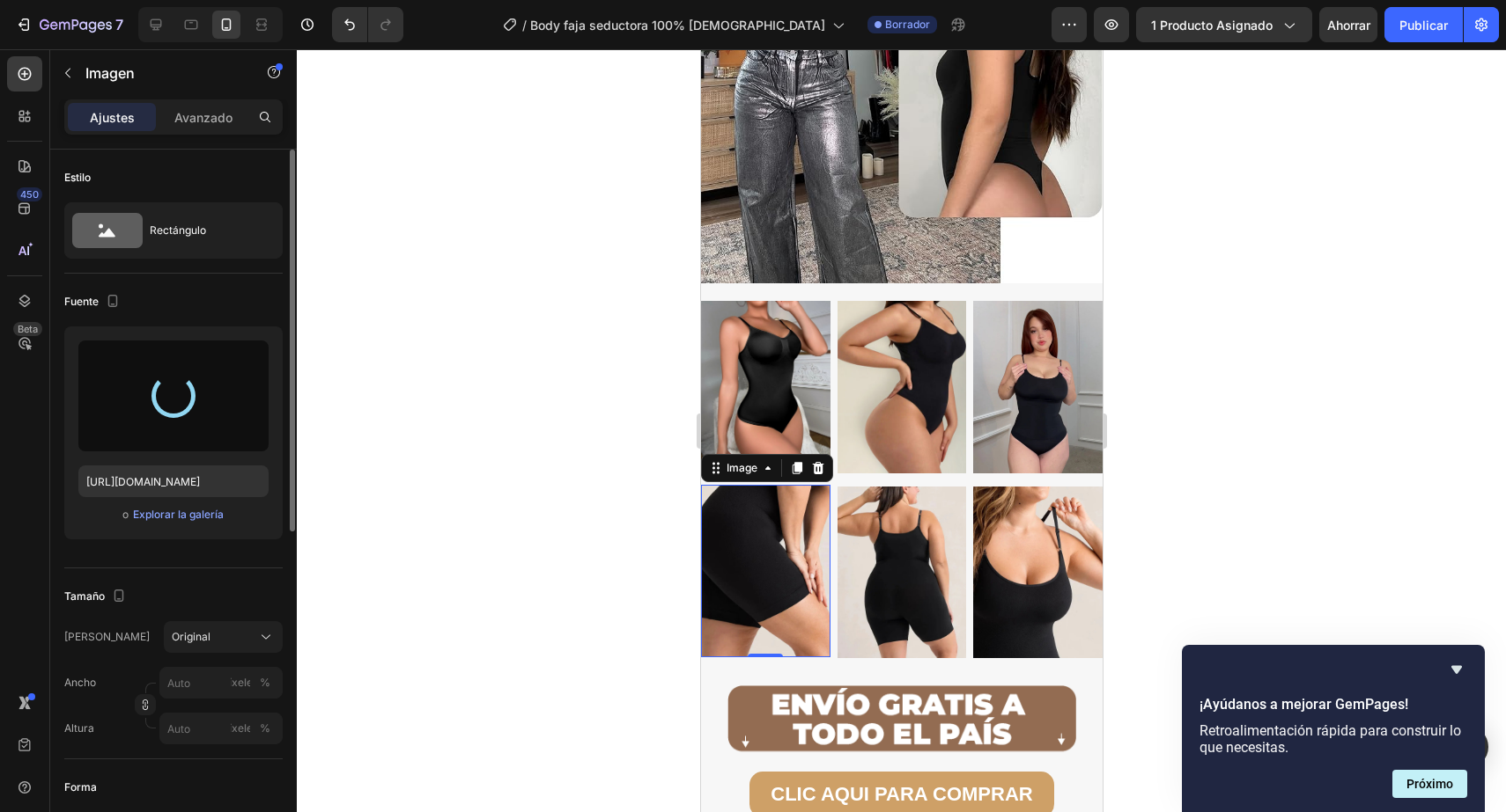
type input "https://cdn.shopify.com/s/files/1/0402/6846/4283/files/gempages_569951632696018…"
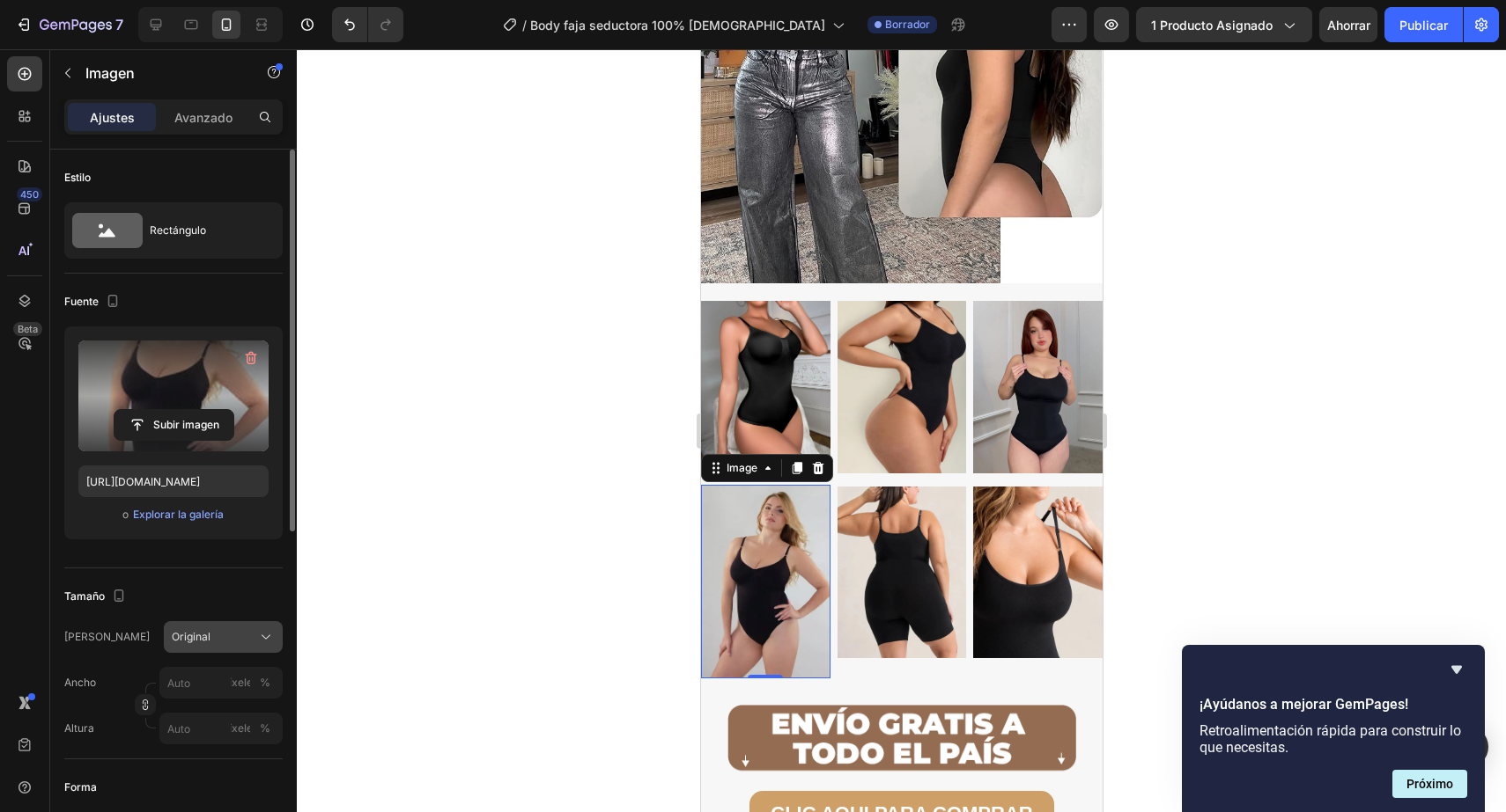
click at [196, 626] on button "Original" at bounding box center [223, 636] width 119 height 31
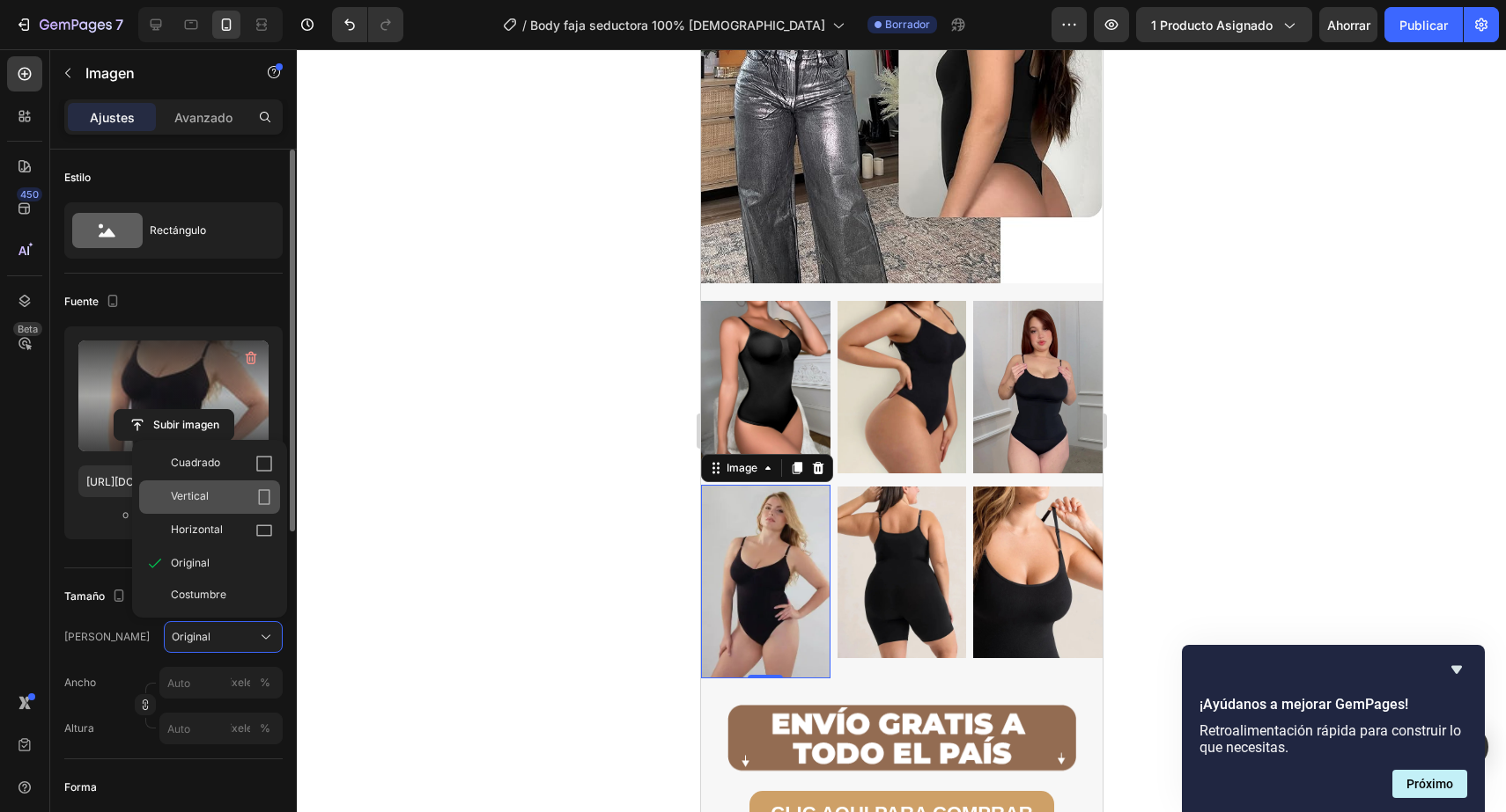
click at [246, 487] on div "Vertical" at bounding box center [210, 497] width 141 height 33
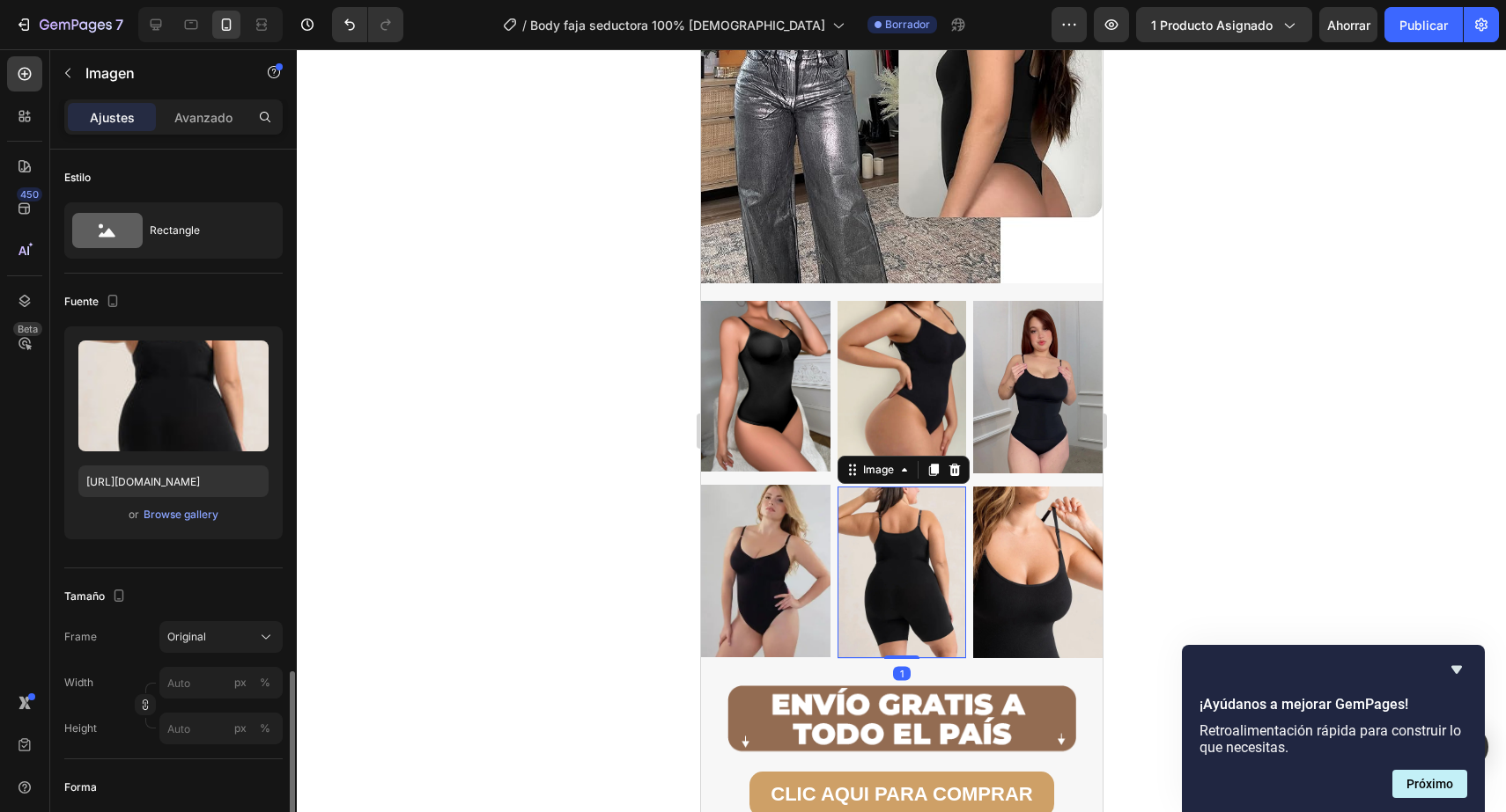
click at [858, 512] on img at bounding box center [901, 573] width 130 height 173
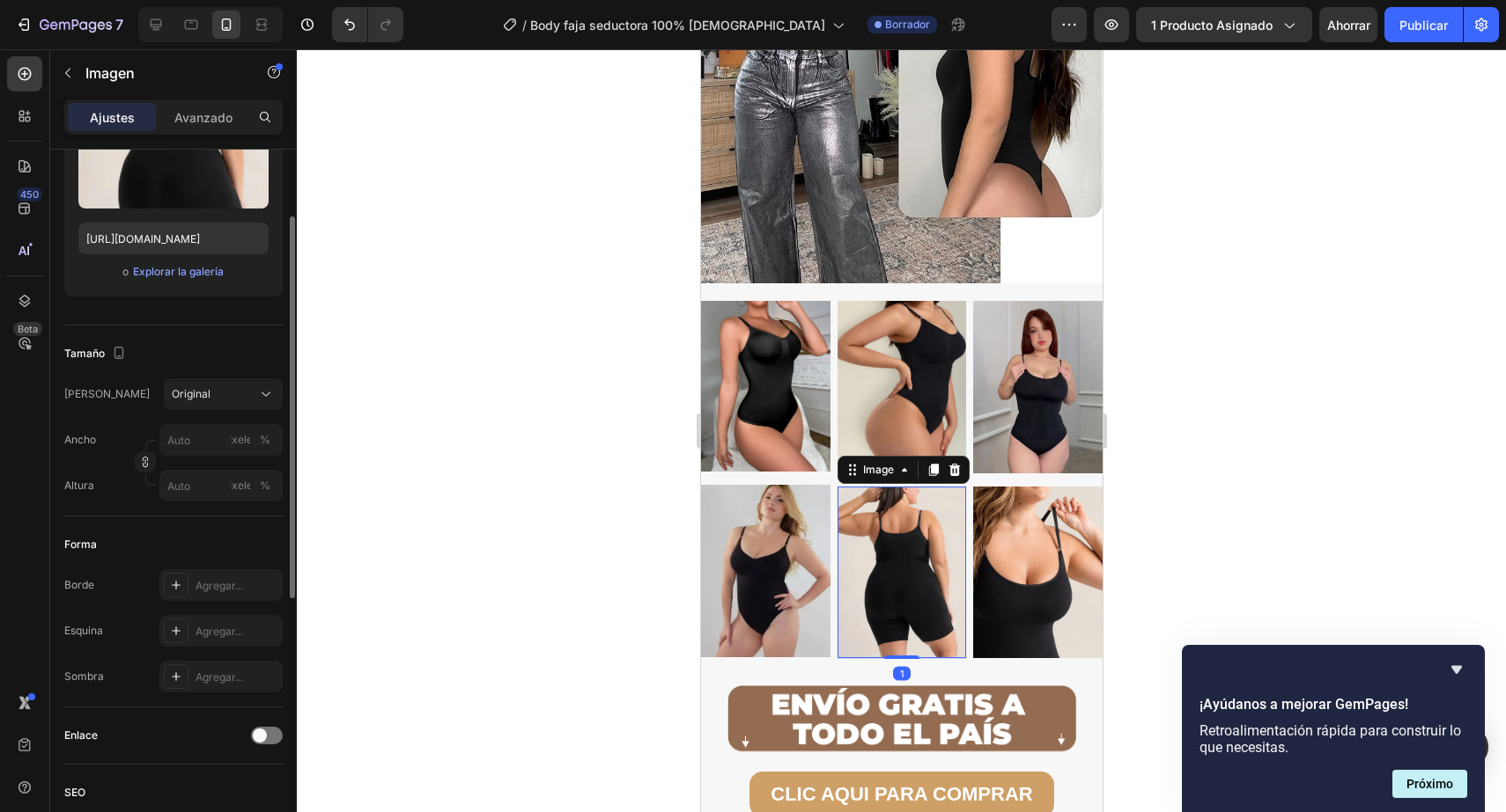
scroll to position [200, 0]
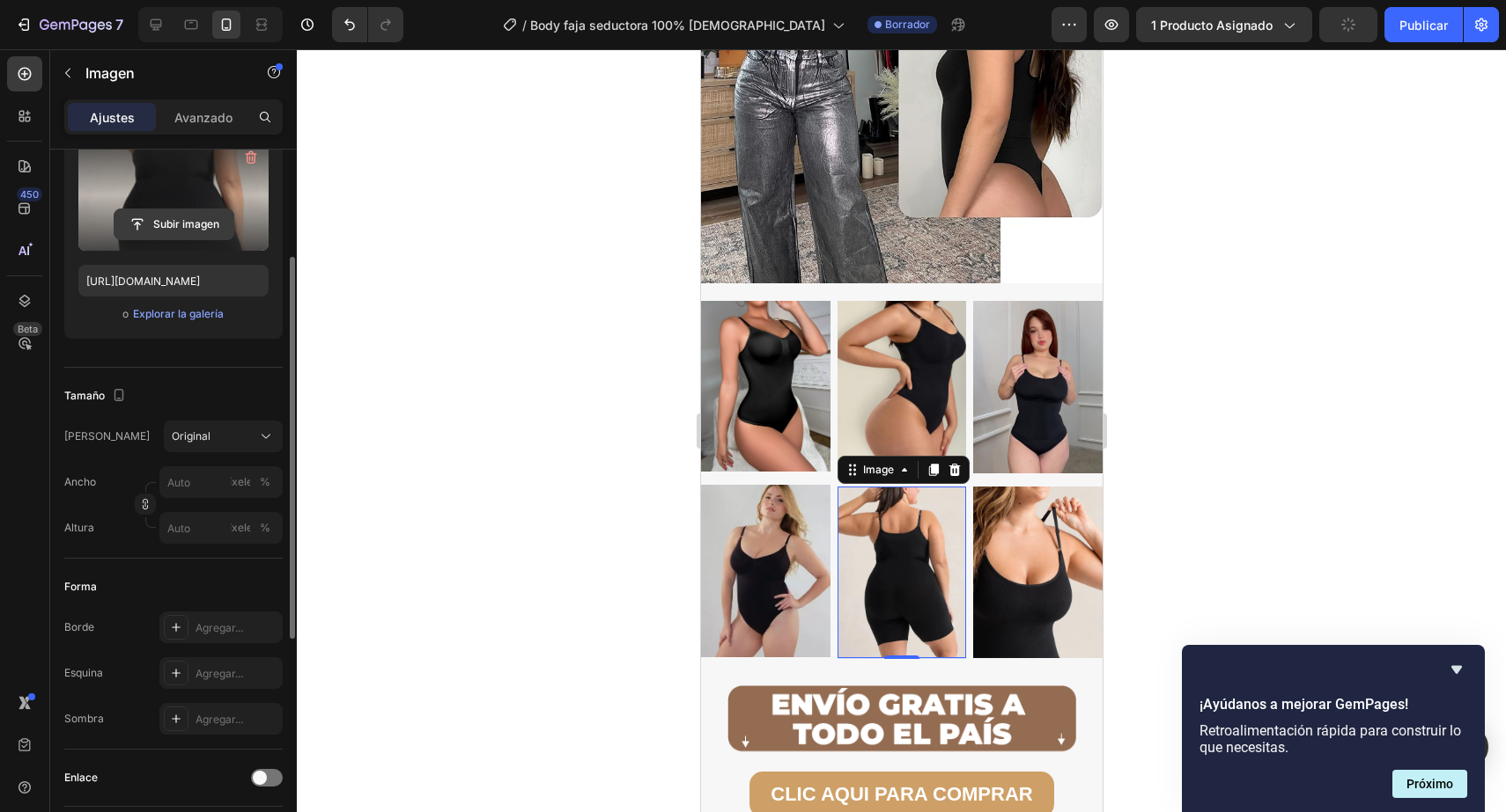
click at [164, 227] on input "file" at bounding box center [174, 224] width 119 height 30
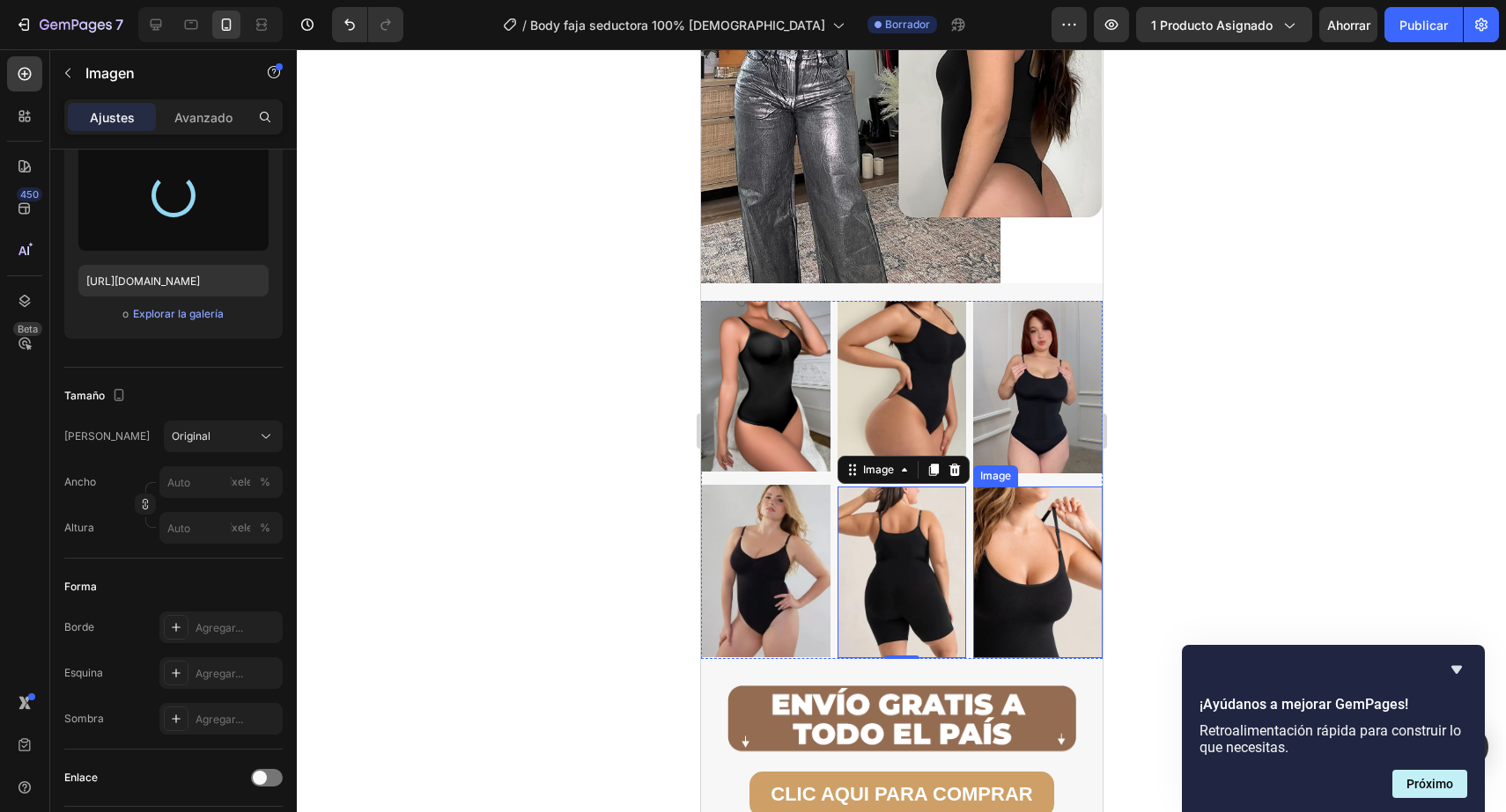
type input "https://cdn.shopify.com/s/files/1/0402/6846/4283/files/gempages_569951632696018…"
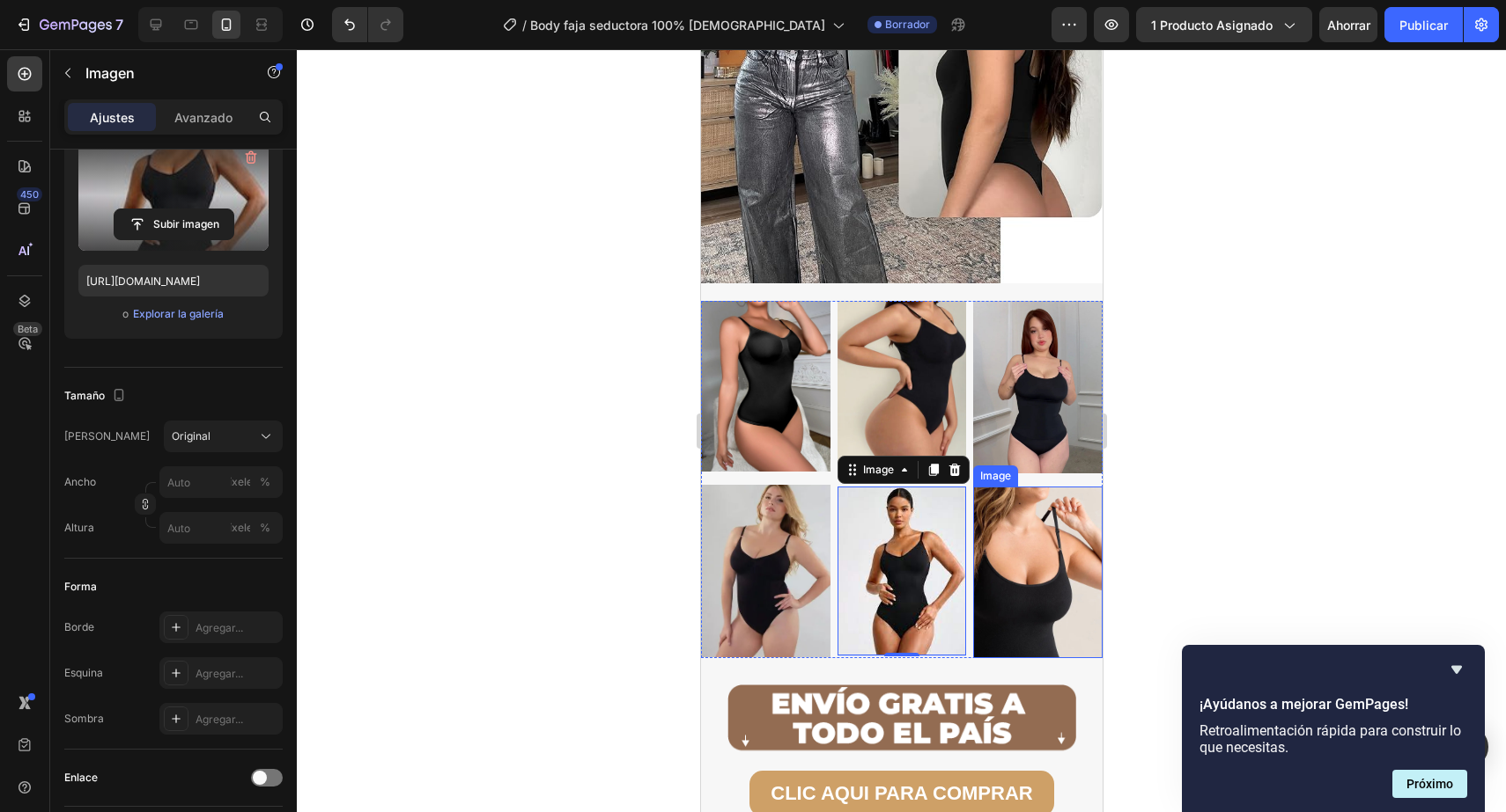
click at [1053, 544] on img at bounding box center [1036, 573] width 130 height 173
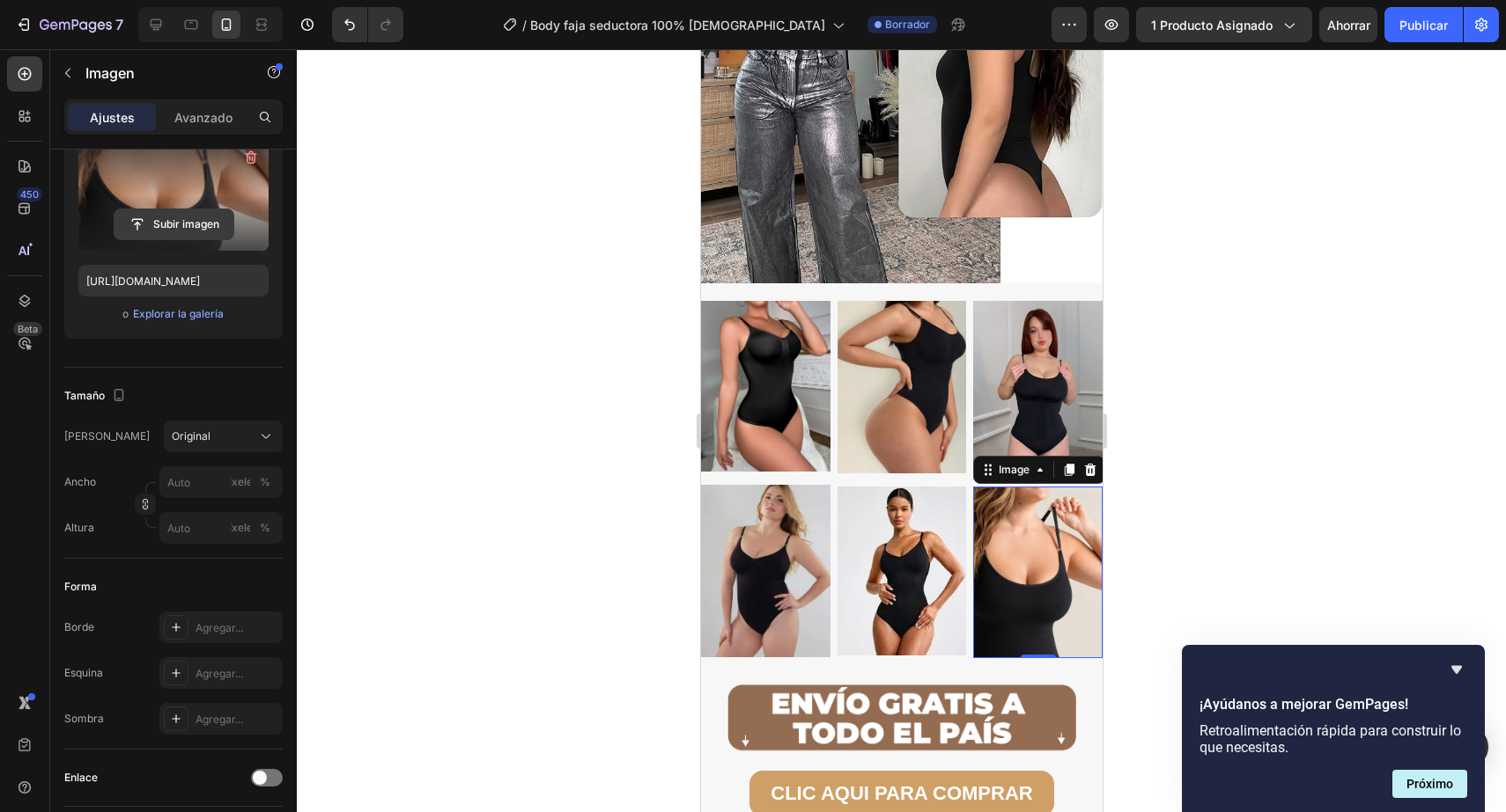
click at [217, 223] on input "file" at bounding box center [174, 224] width 119 height 30
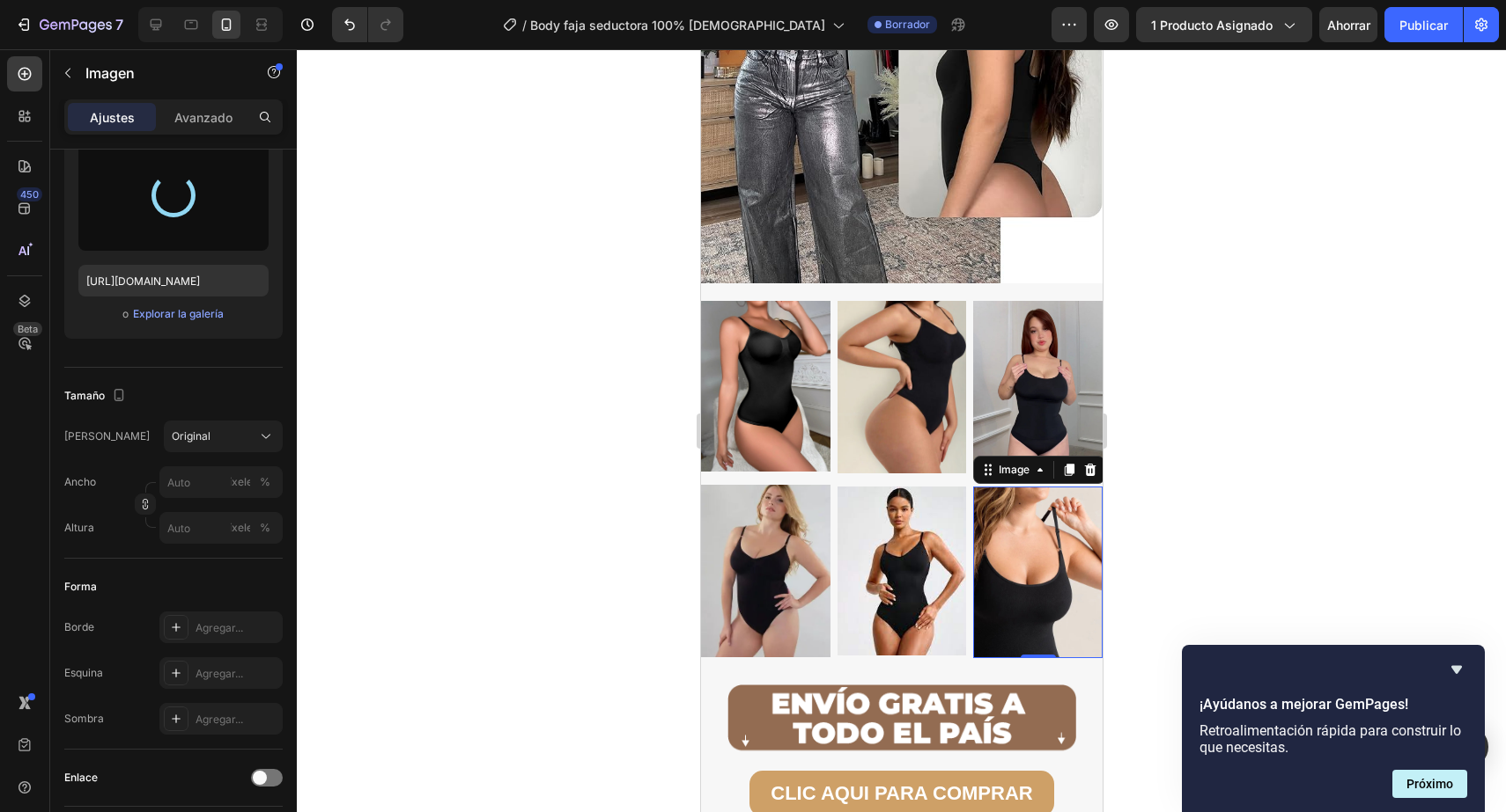
type input "https://cdn.shopify.com/s/files/1/0402/6846/4283/files/gempages_569951632696018…"
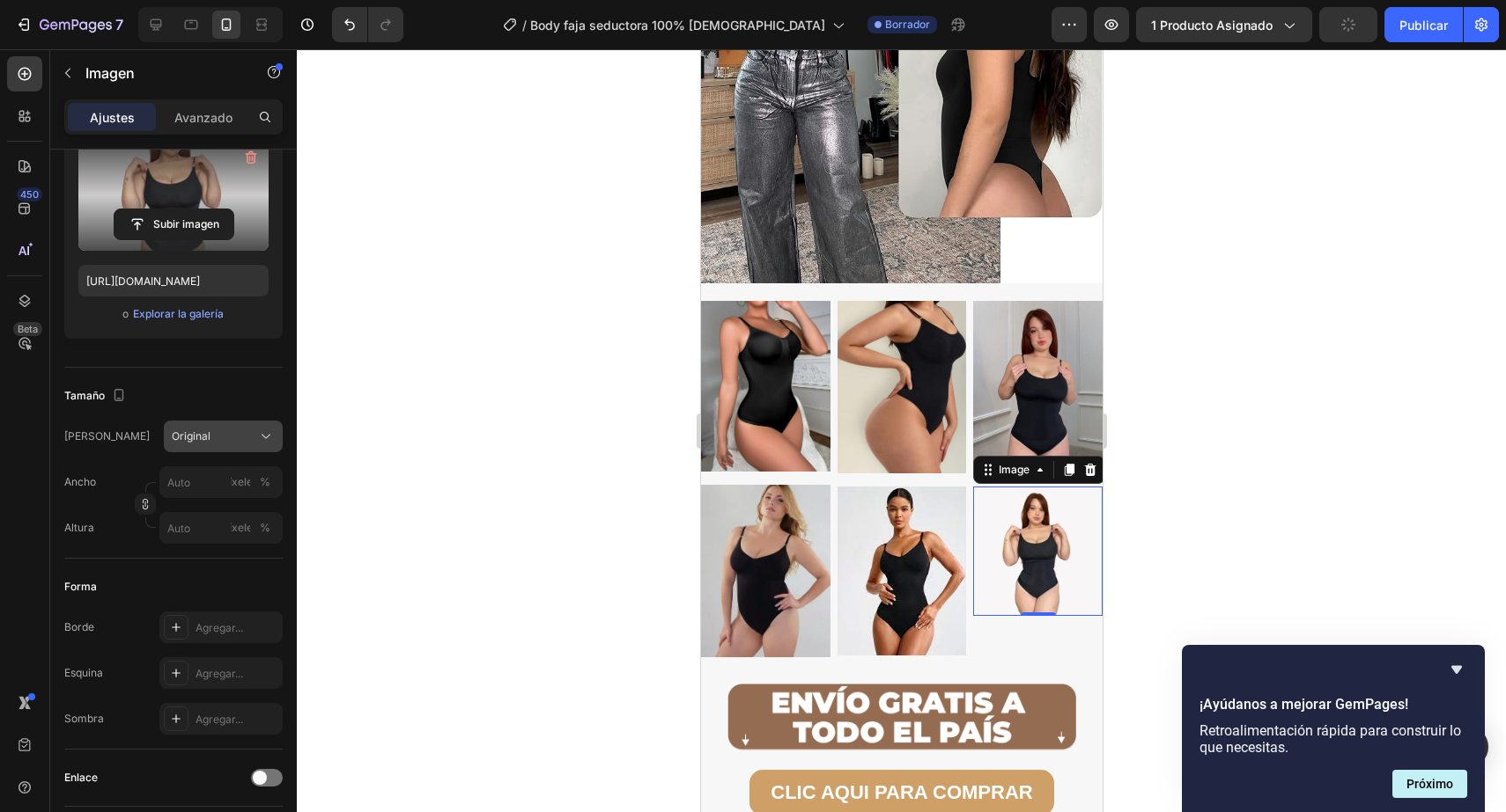
click at [242, 421] on button "Original" at bounding box center [223, 436] width 119 height 31
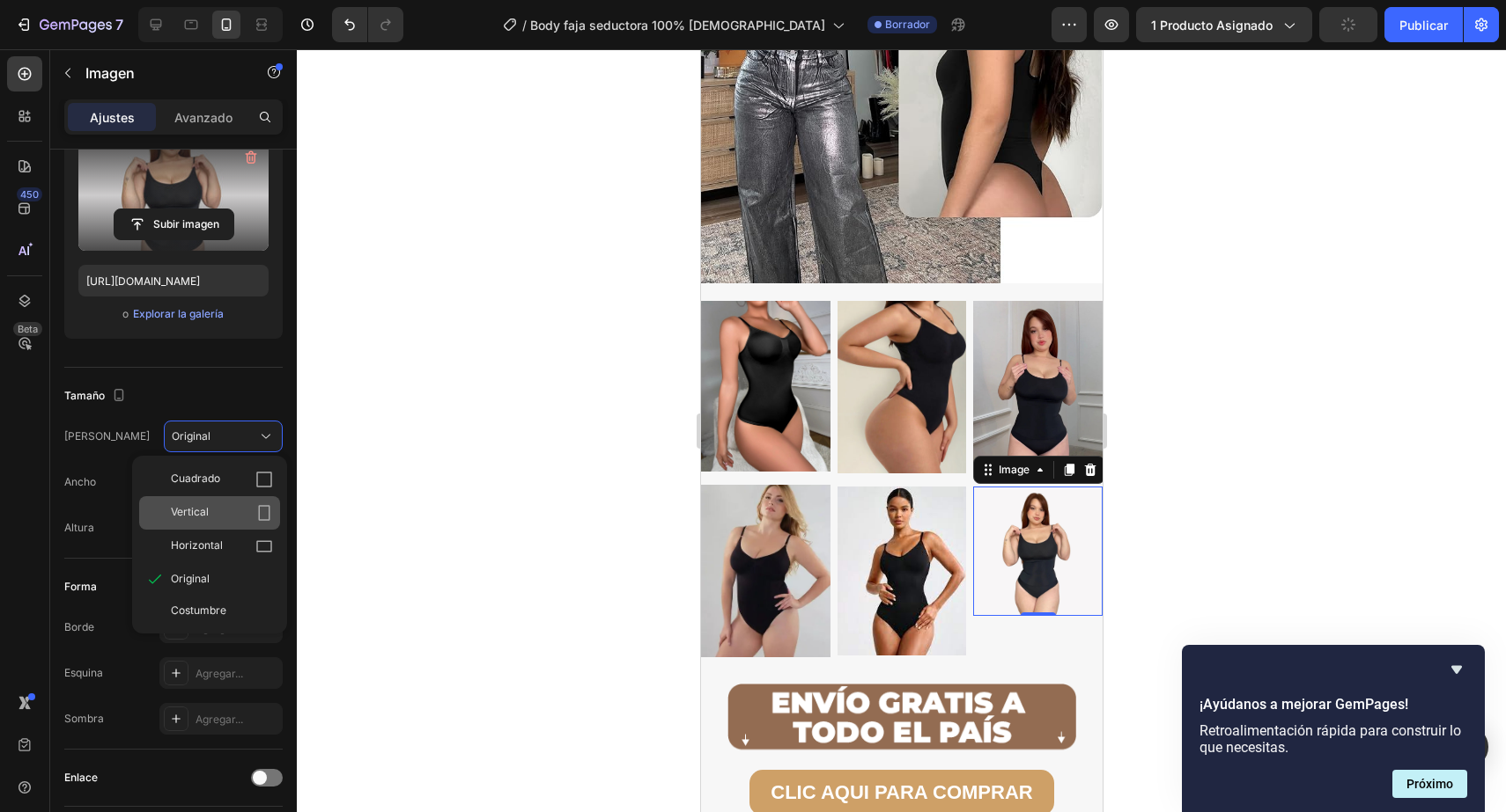
click at [256, 516] on icon at bounding box center [264, 513] width 17 height 17
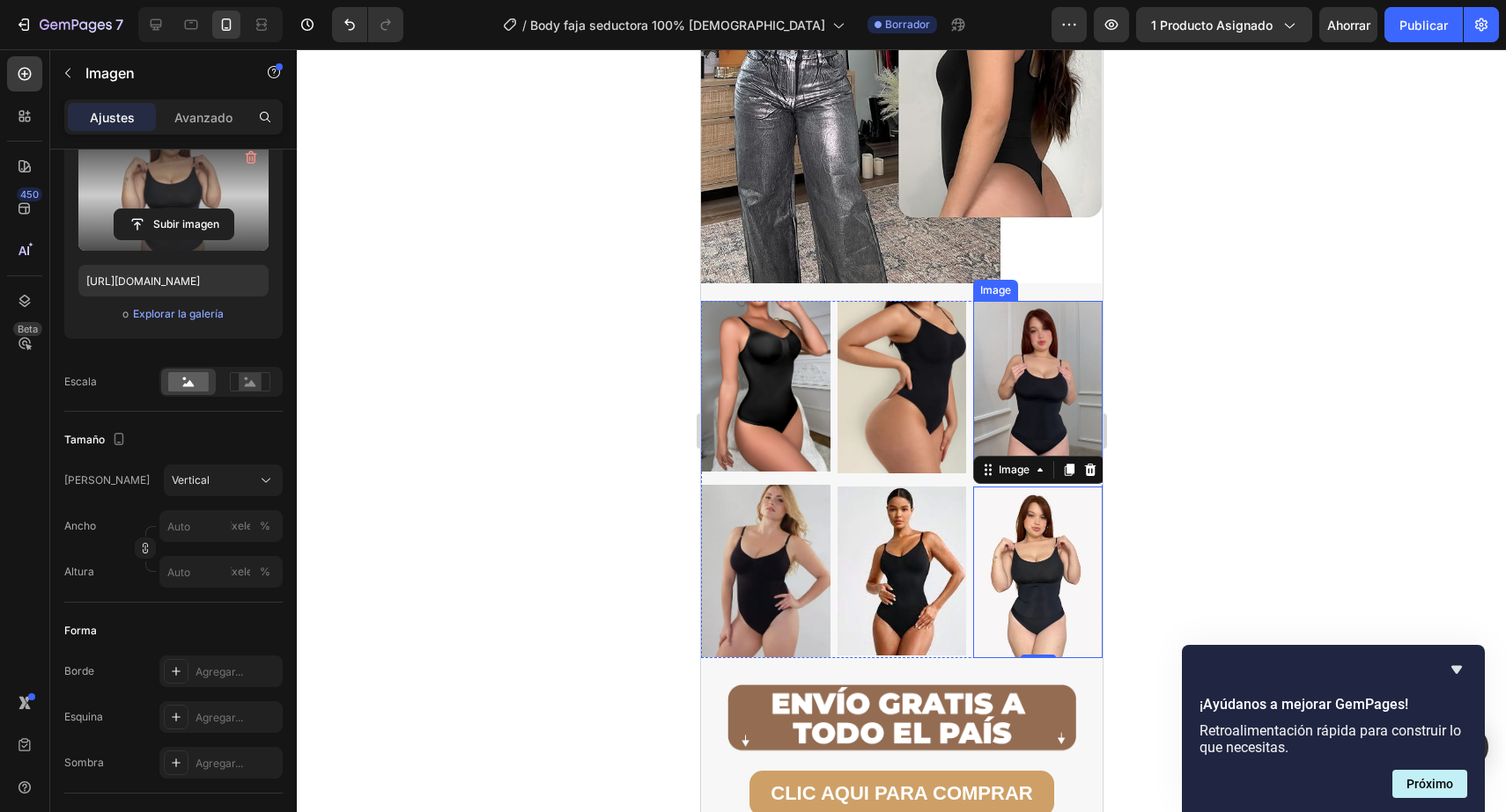
click at [1125, 395] on div at bounding box center [901, 431] width 1209 height 763
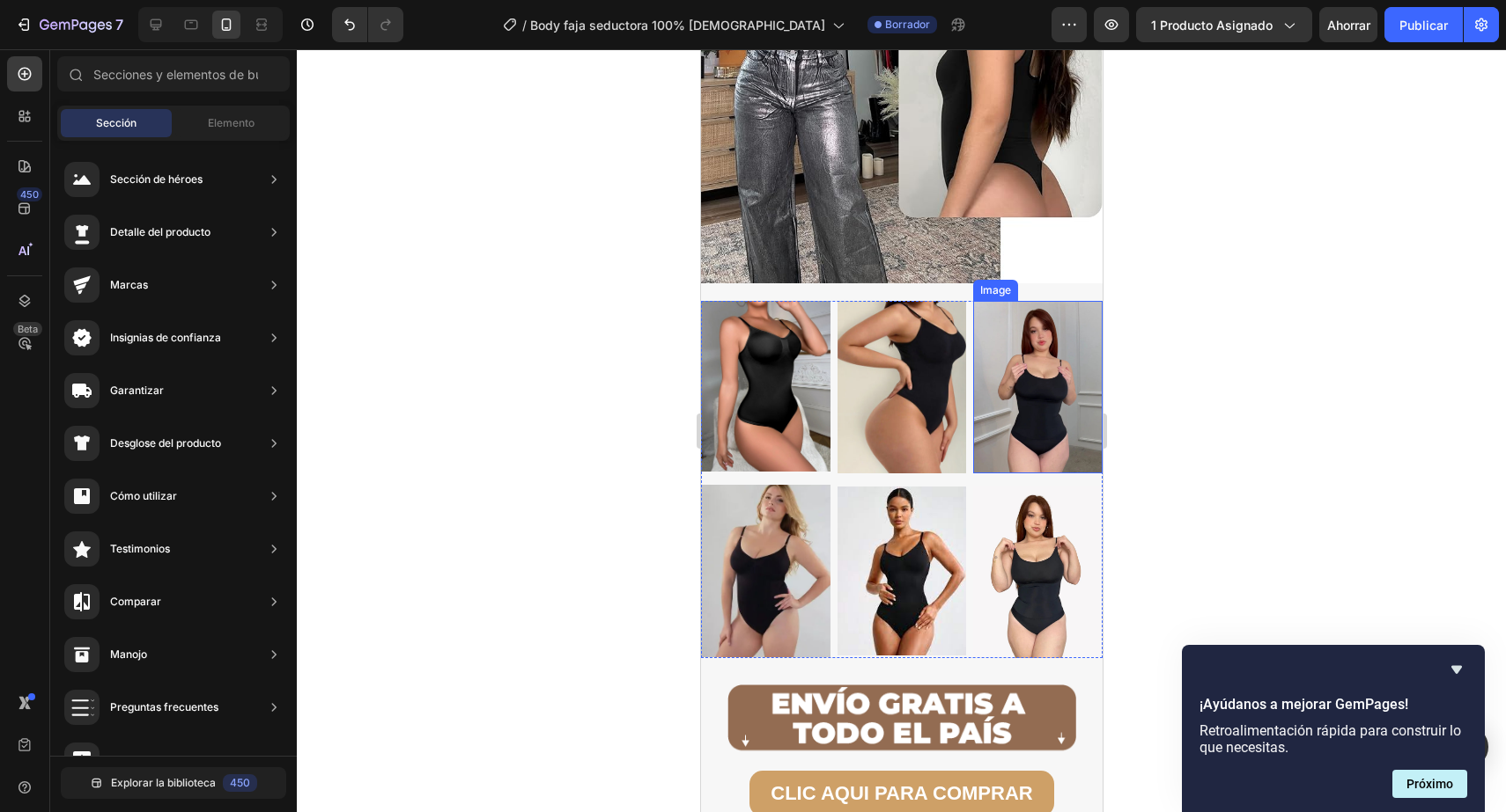
click at [1040, 397] on img at bounding box center [1036, 387] width 130 height 173
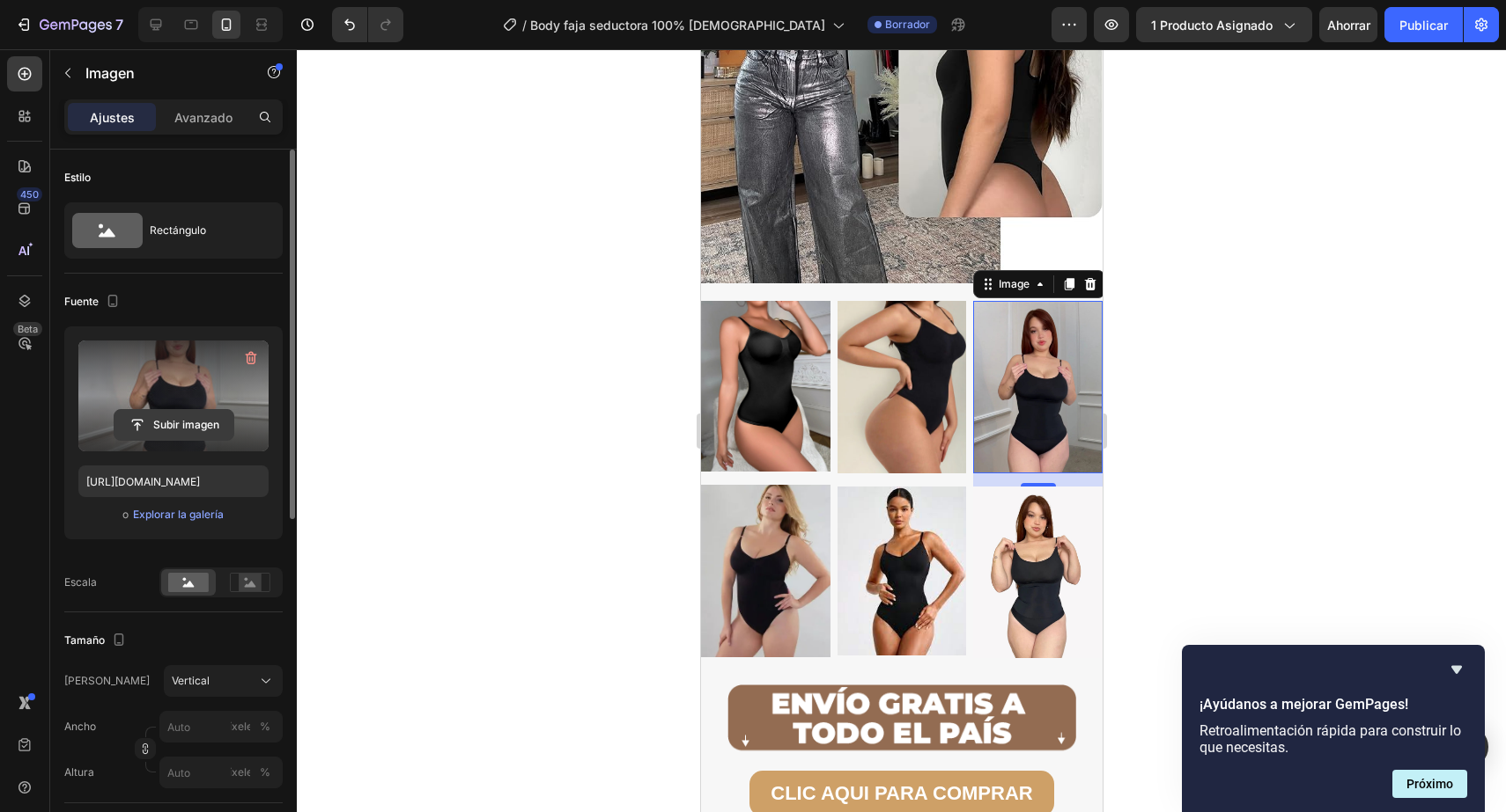
click at [194, 429] on input "file" at bounding box center [174, 425] width 119 height 30
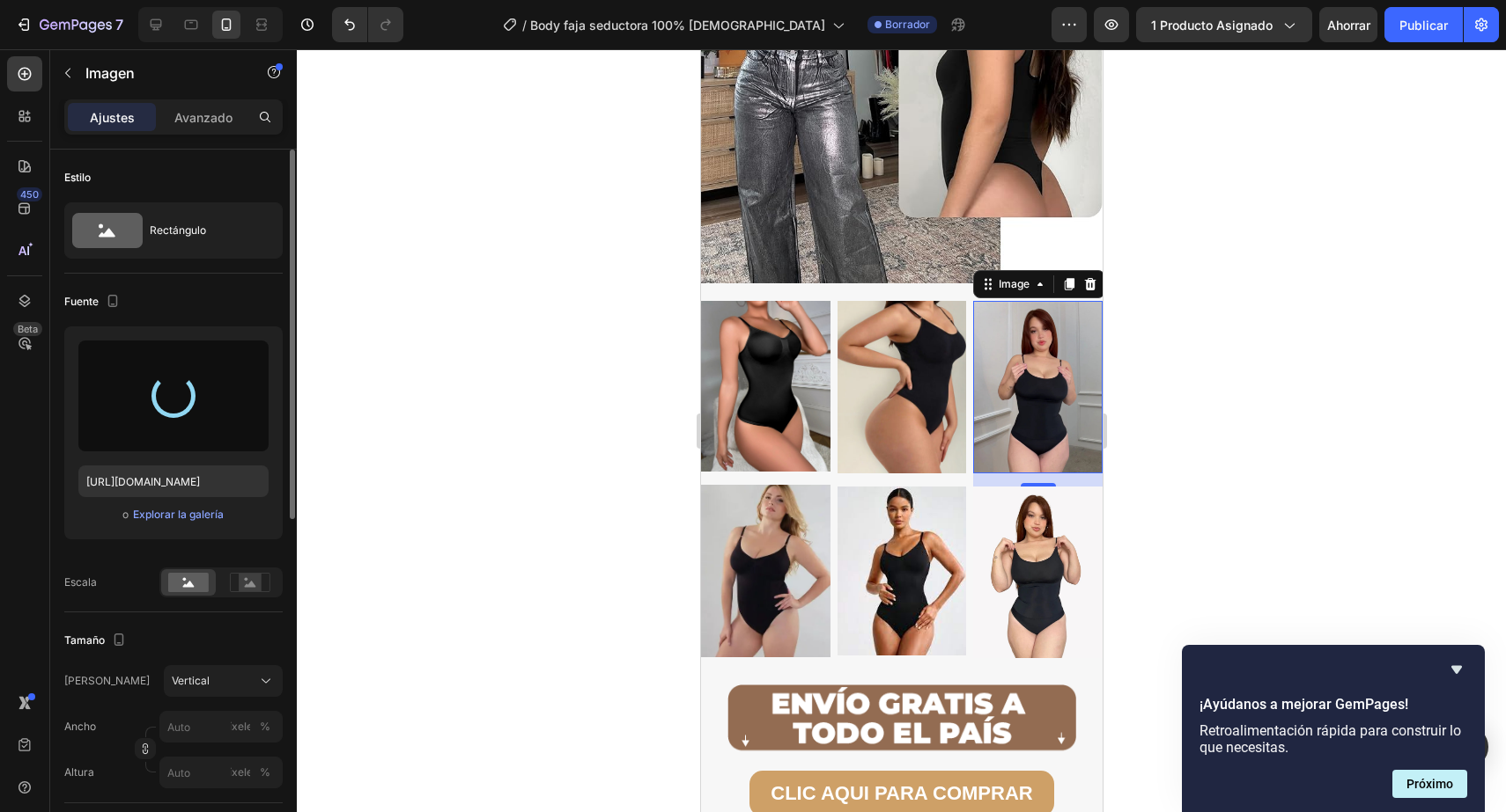
type input "https://cdn.shopify.com/s/files/1/0402/6846/4283/files/gempages_569951632696018…"
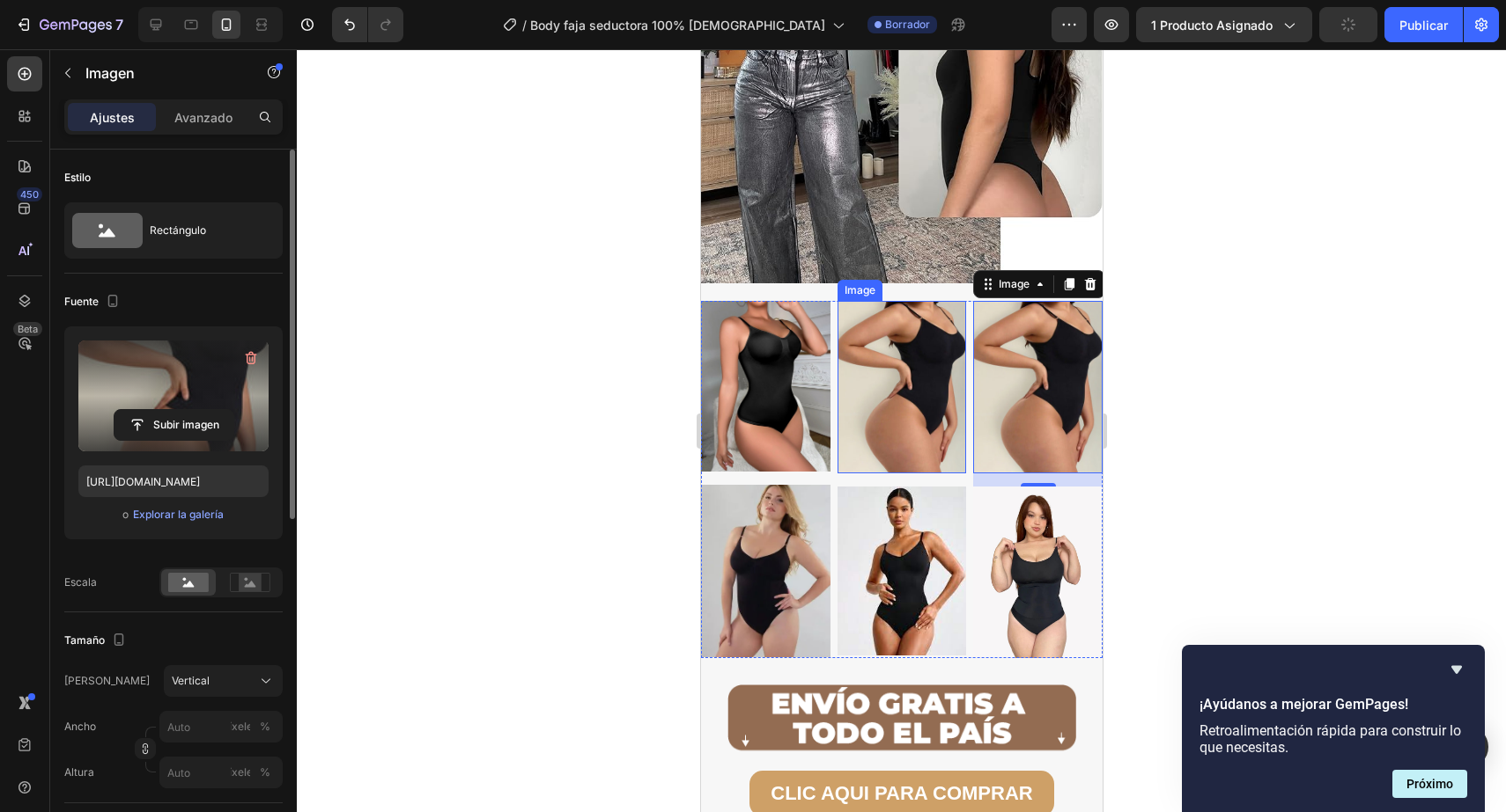
click at [911, 355] on img at bounding box center [901, 387] width 130 height 173
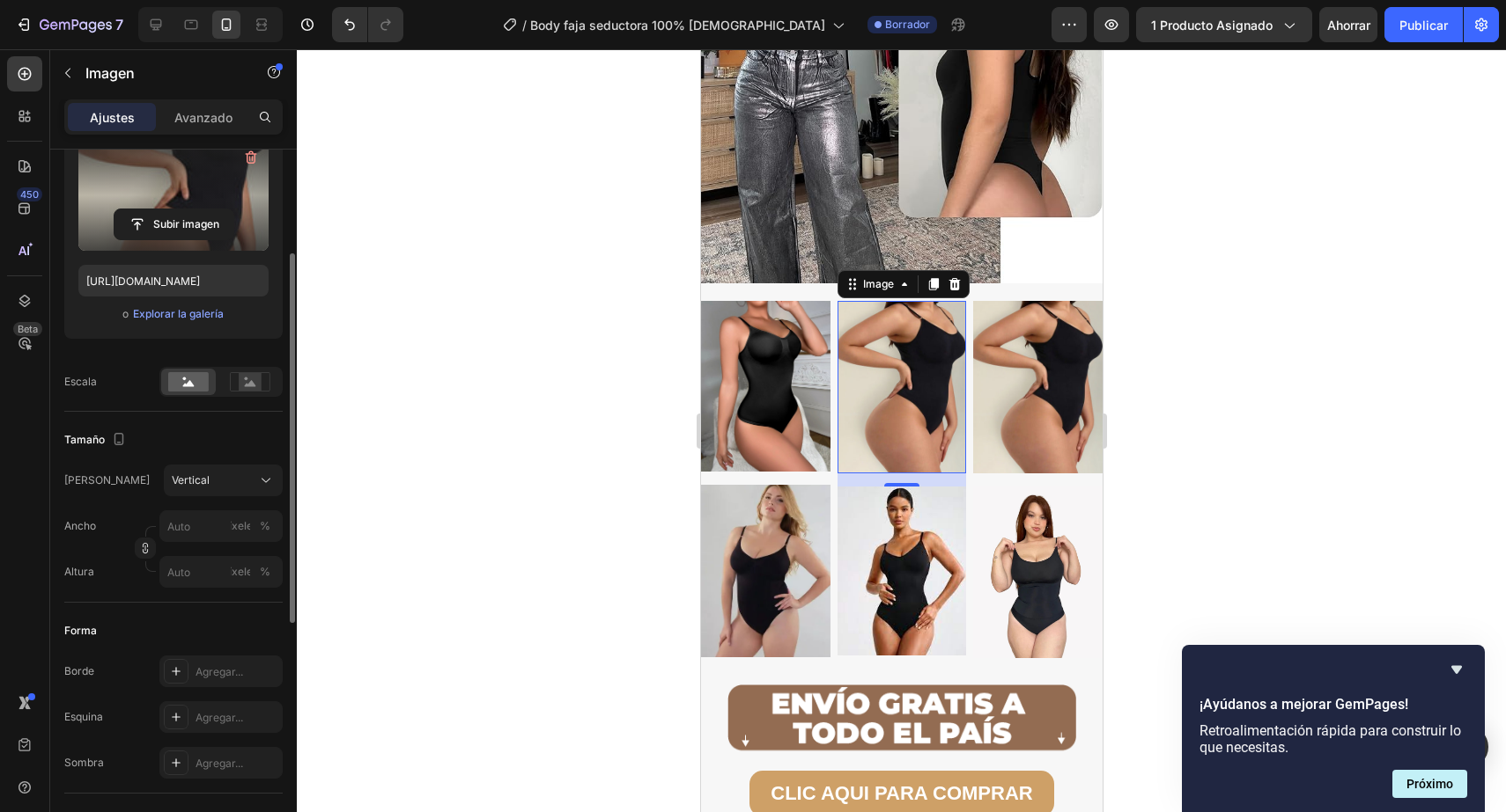
click at [202, 204] on label at bounding box center [173, 196] width 190 height 111
click at [202, 210] on input "file" at bounding box center [174, 224] width 119 height 30
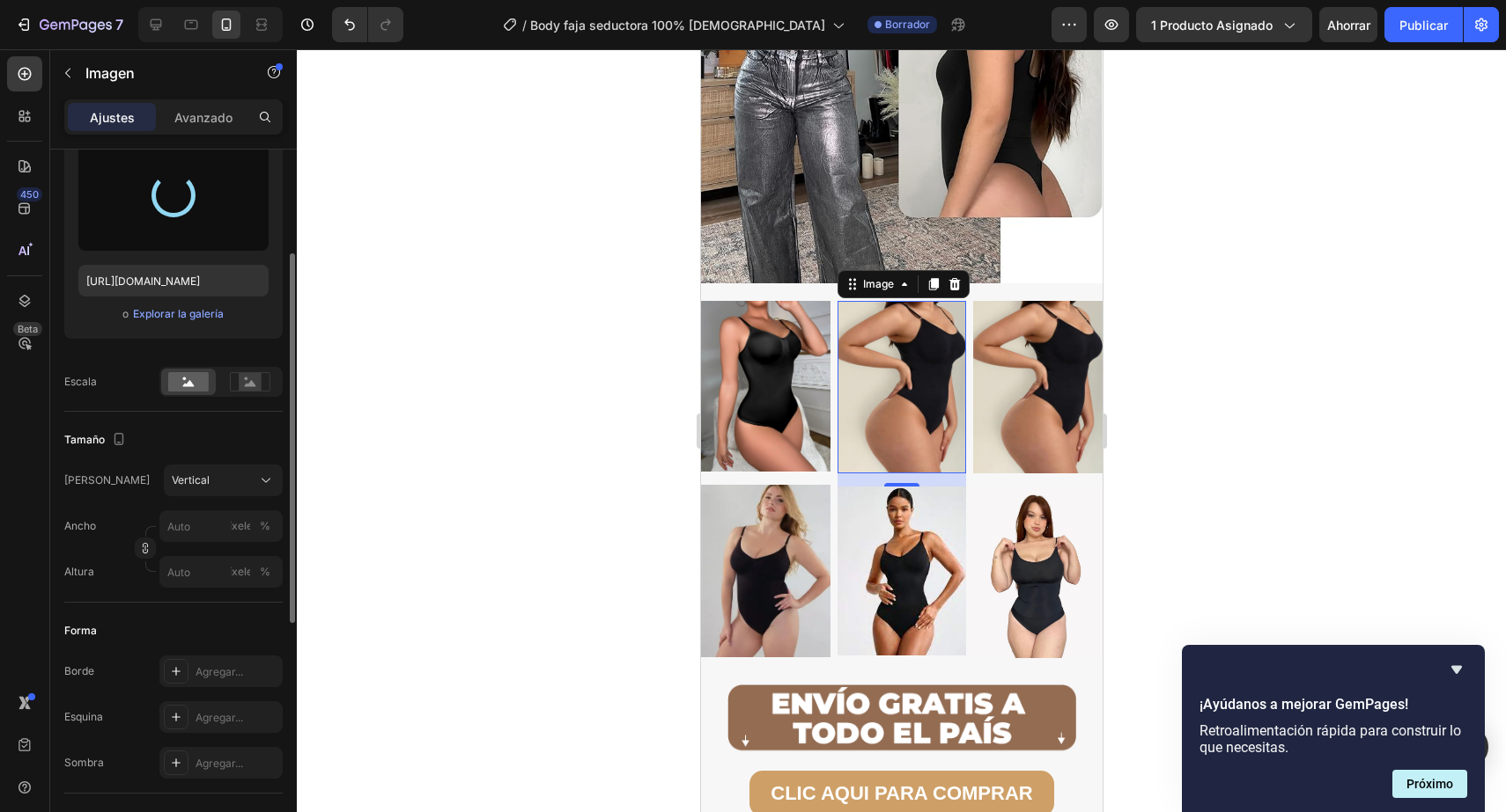
type input "https://cdn.shopify.com/s/files/1/0402/6846/4283/files/gempages_569951632696018…"
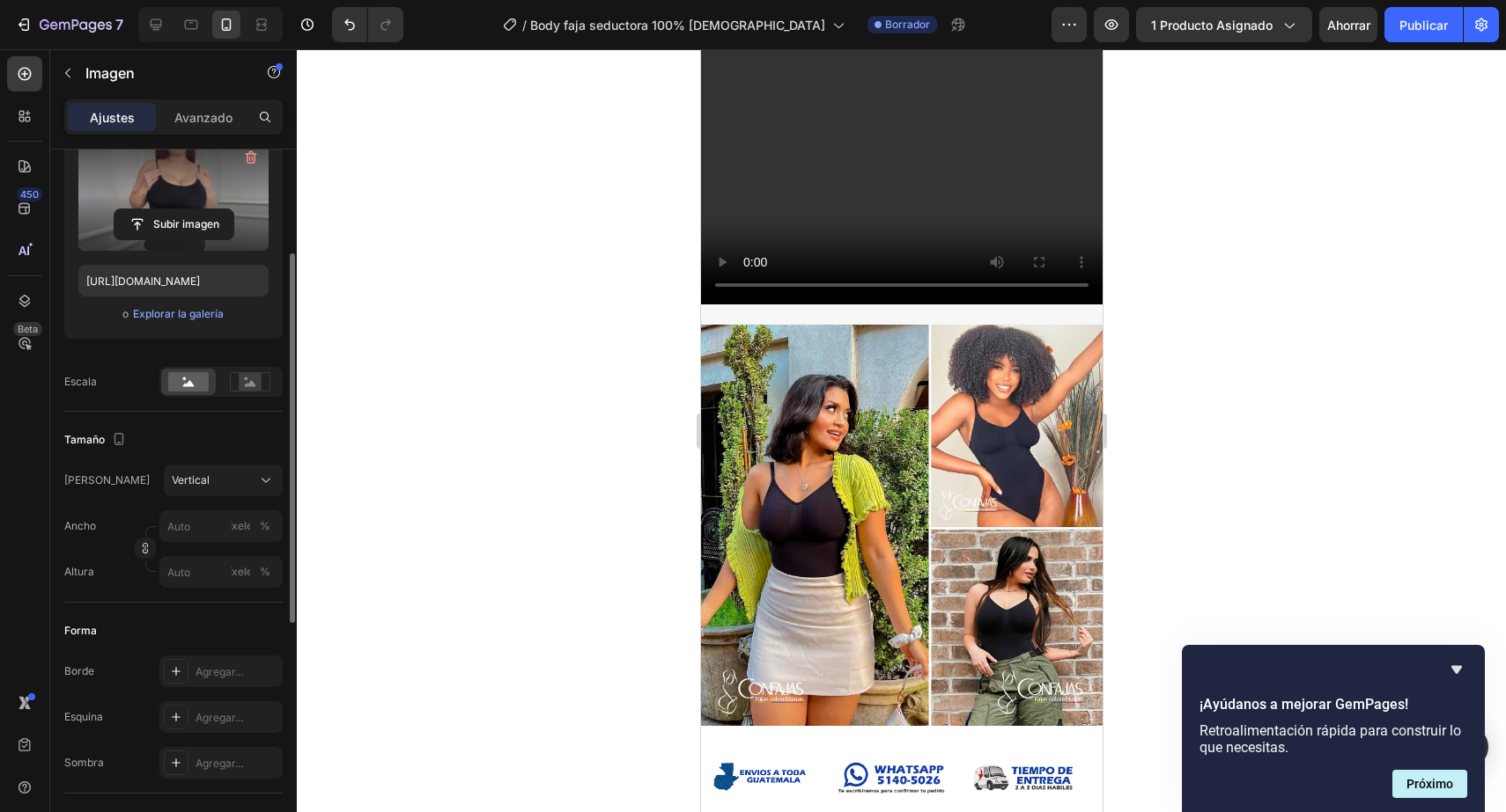
scroll to position [1779, 0]
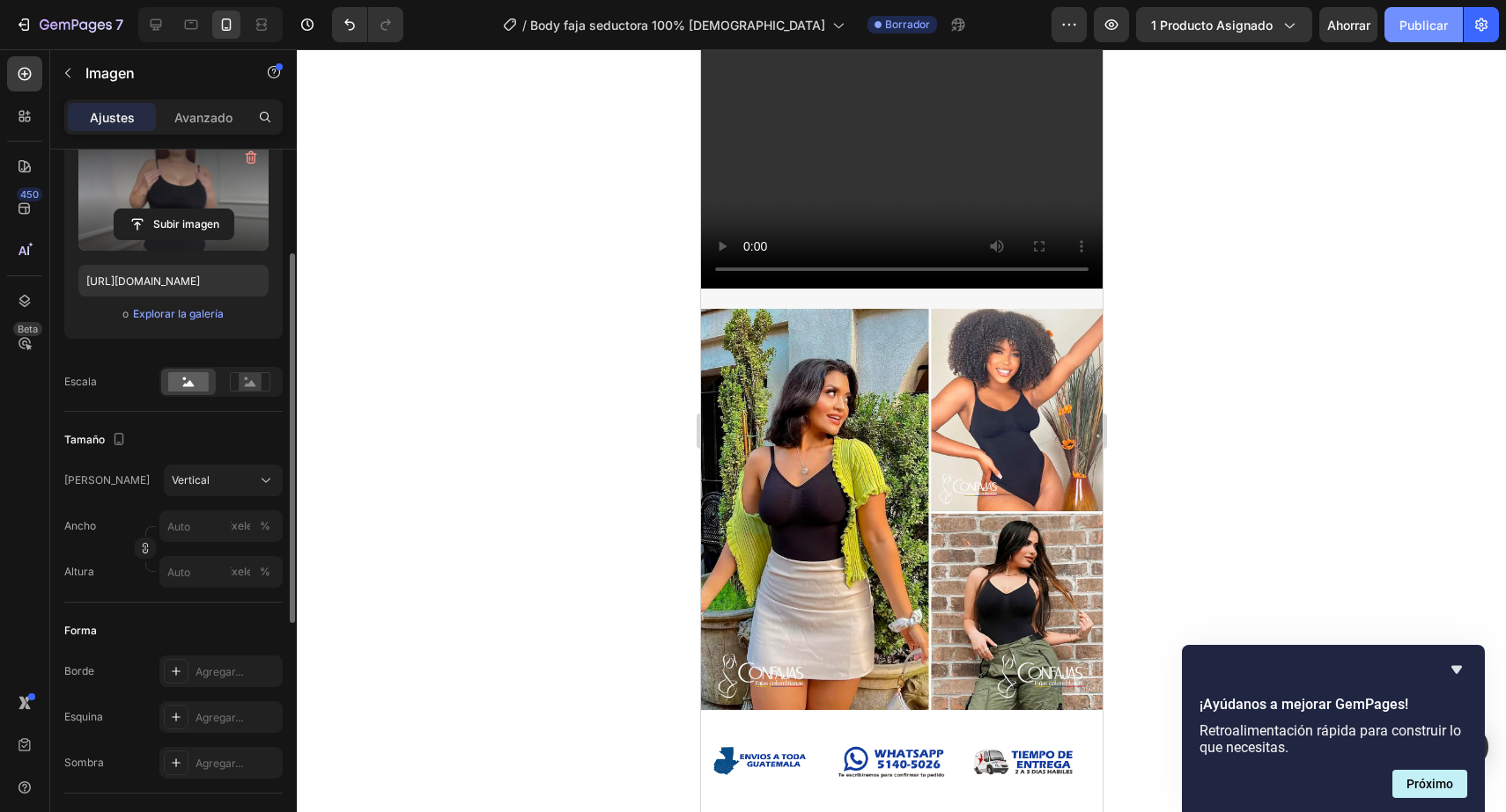
click at [1386, 24] on button "Publicar" at bounding box center [1423, 24] width 78 height 35
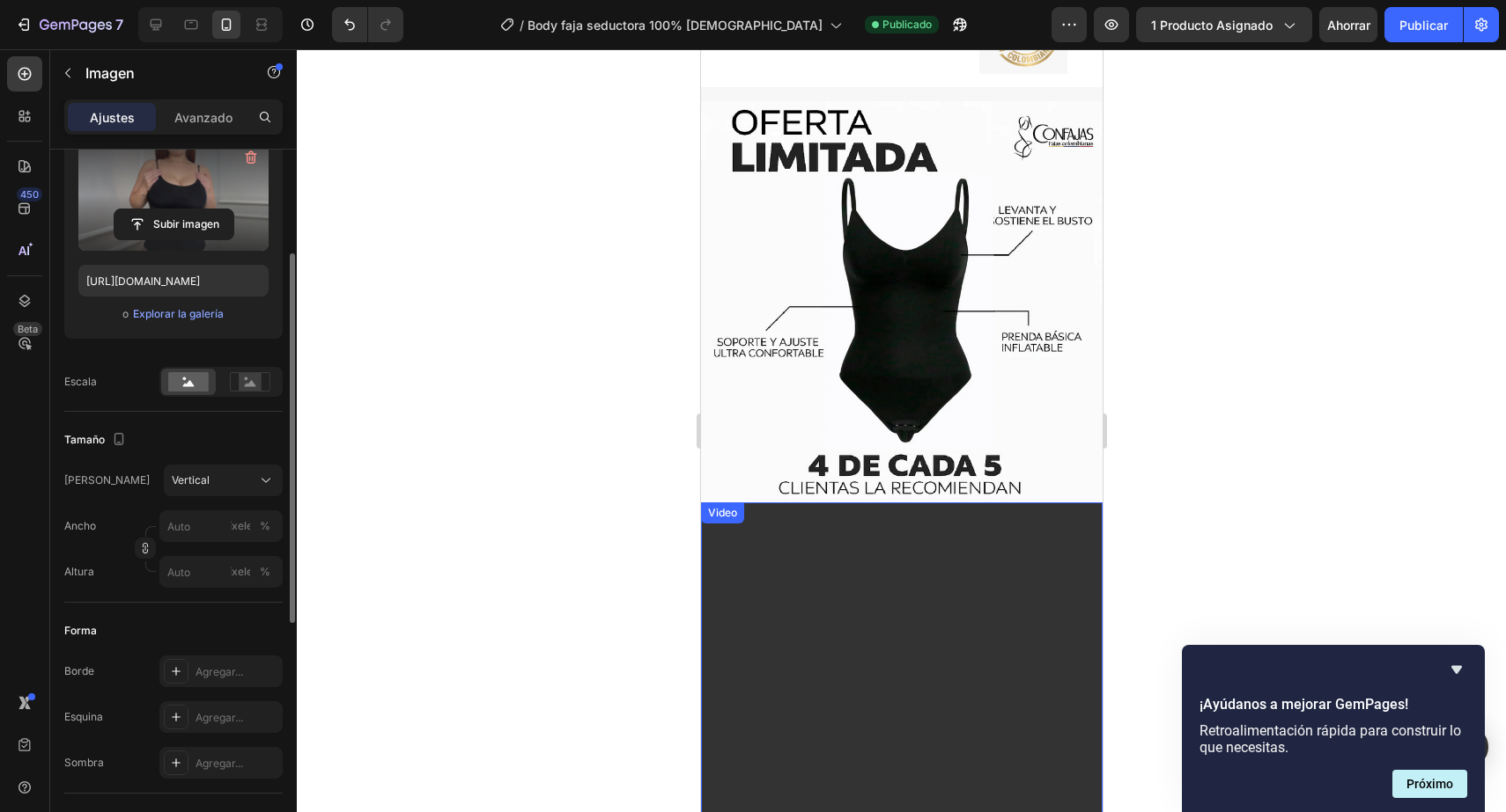
scroll to position [0, 0]
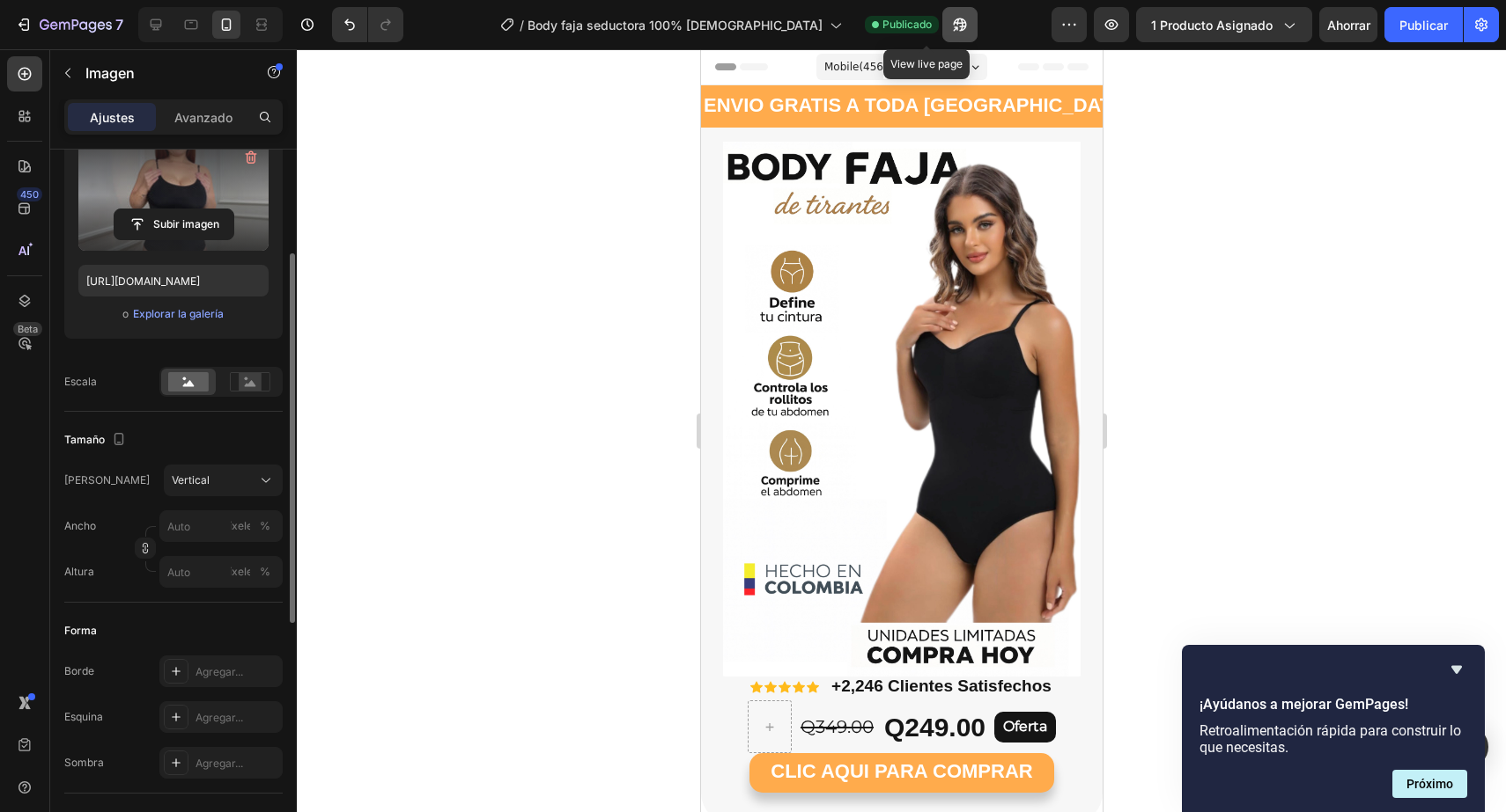
click at [953, 25] on icon "button" at bounding box center [960, 25] width 13 height 13
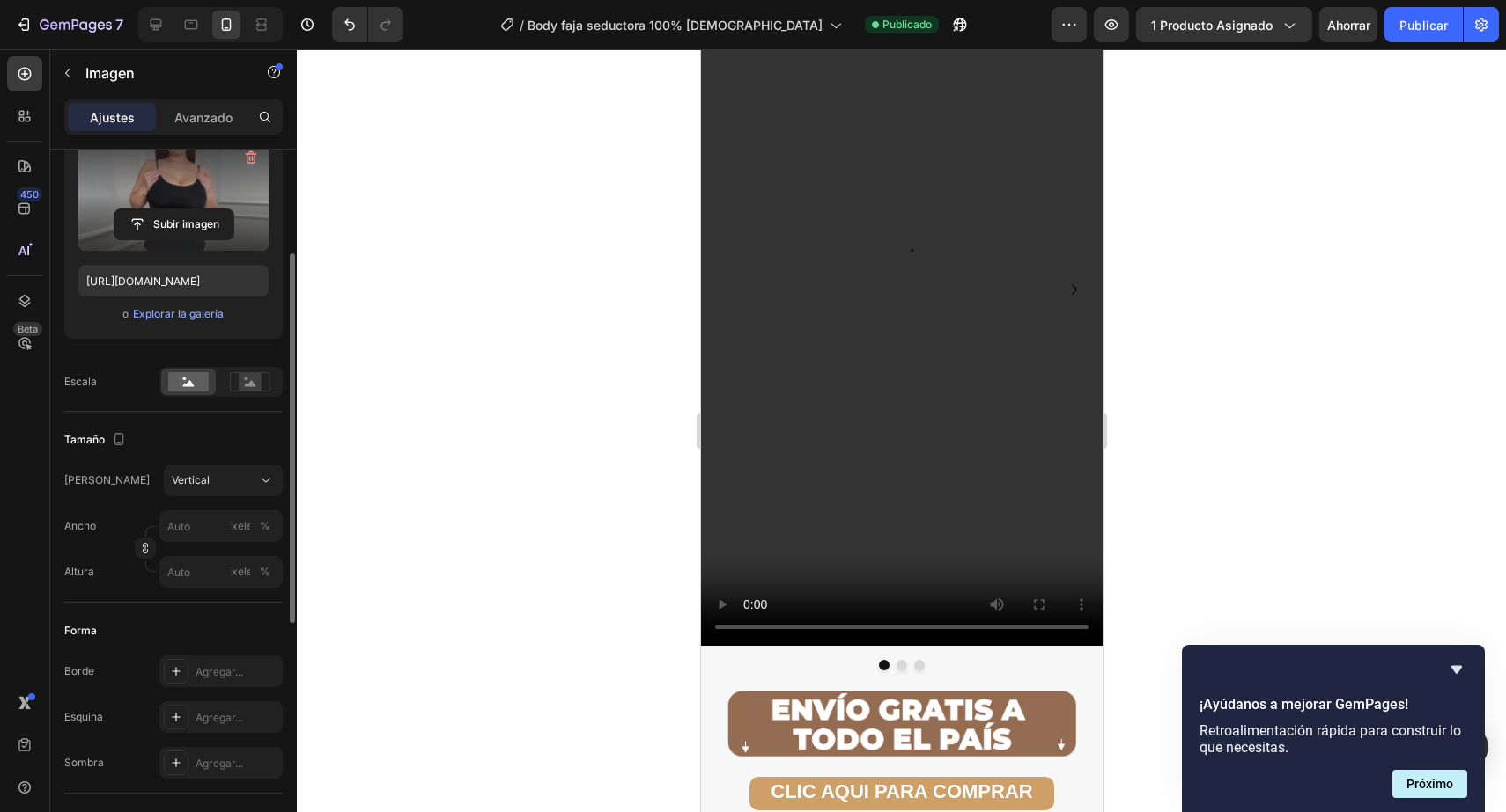
scroll to position [3409, 0]
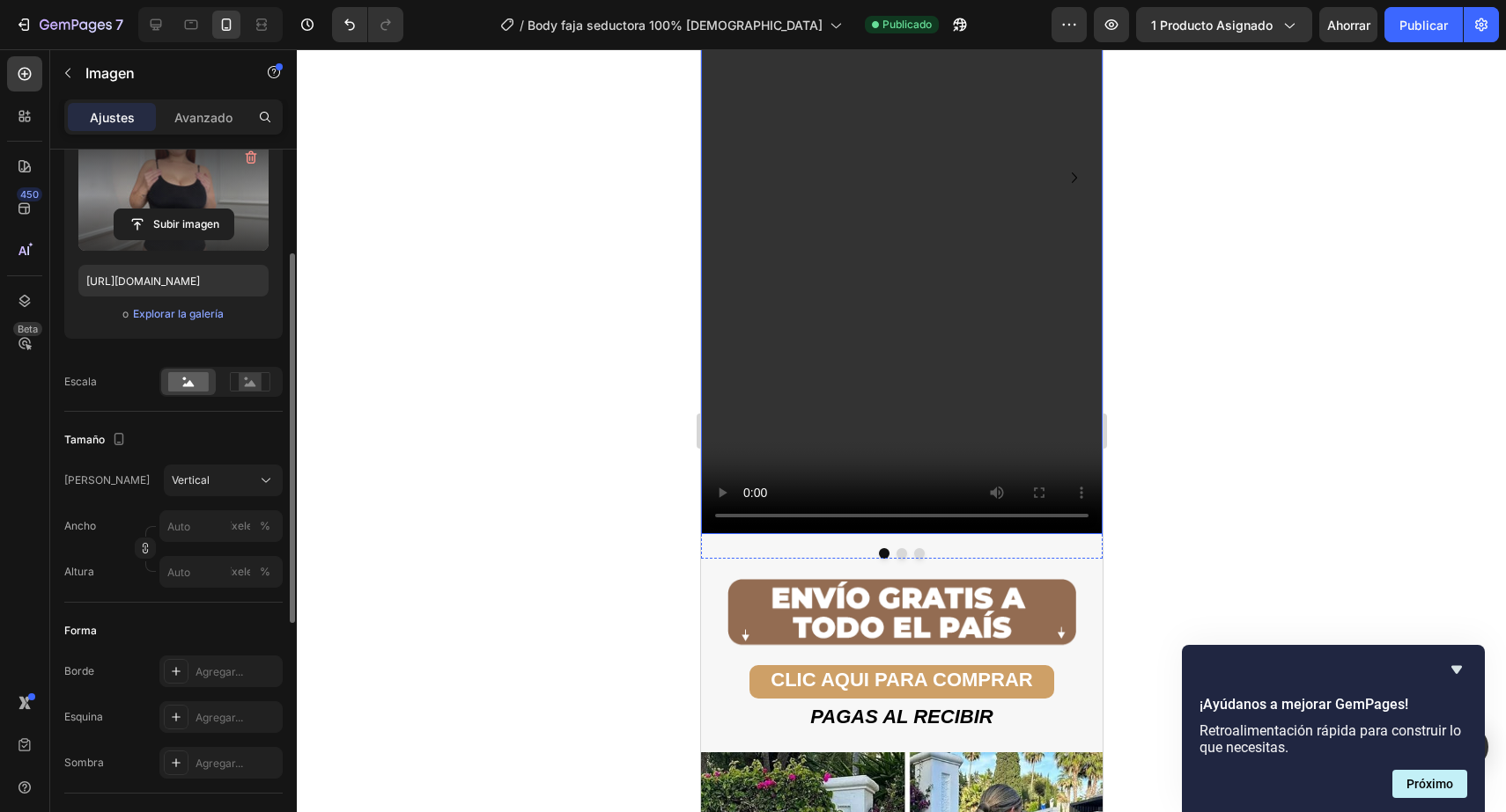
click at [908, 326] on video at bounding box center [900, 178] width 402 height 714
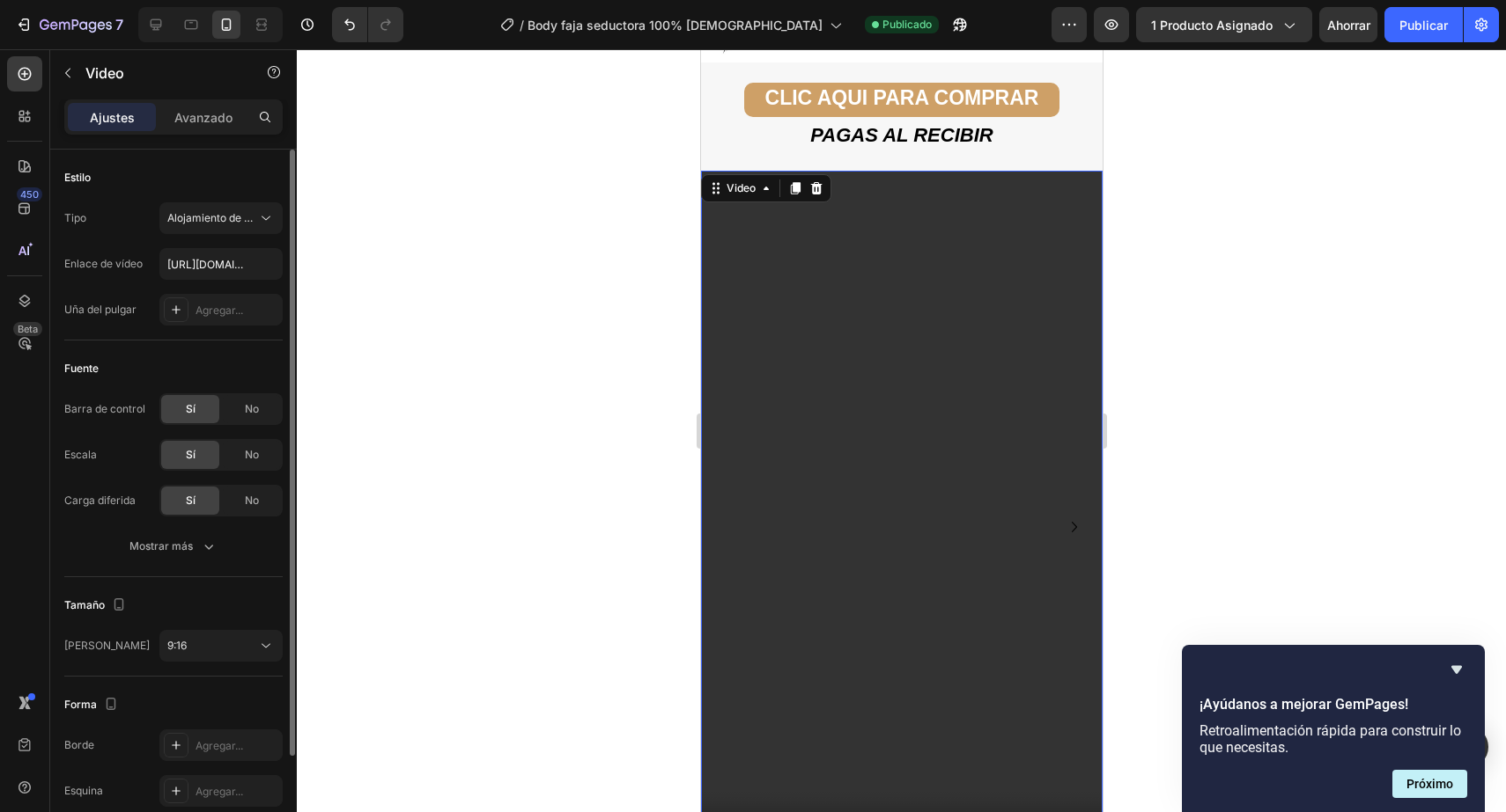
scroll to position [3055, 0]
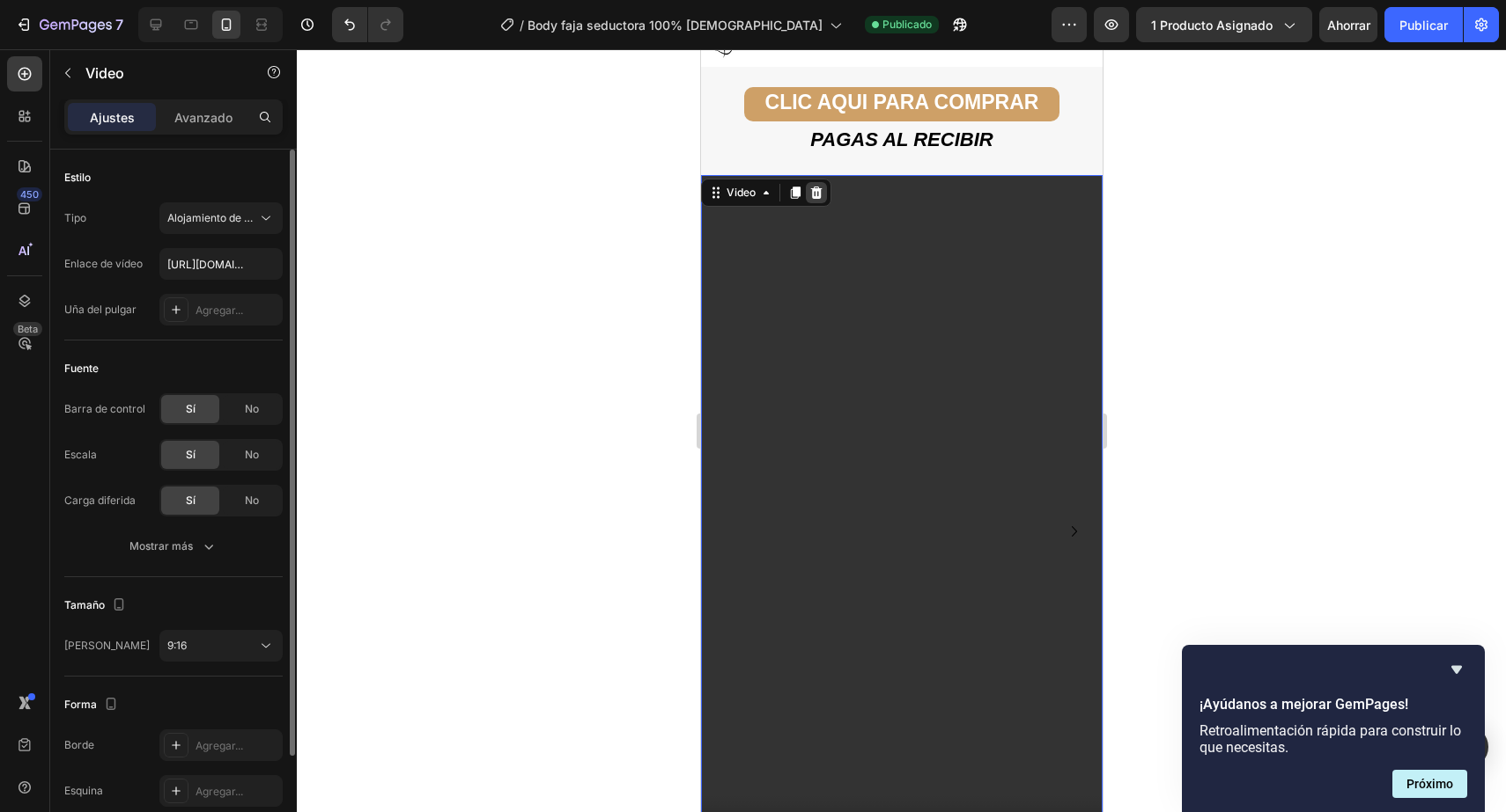
click at [812, 196] on icon at bounding box center [816, 193] width 11 height 12
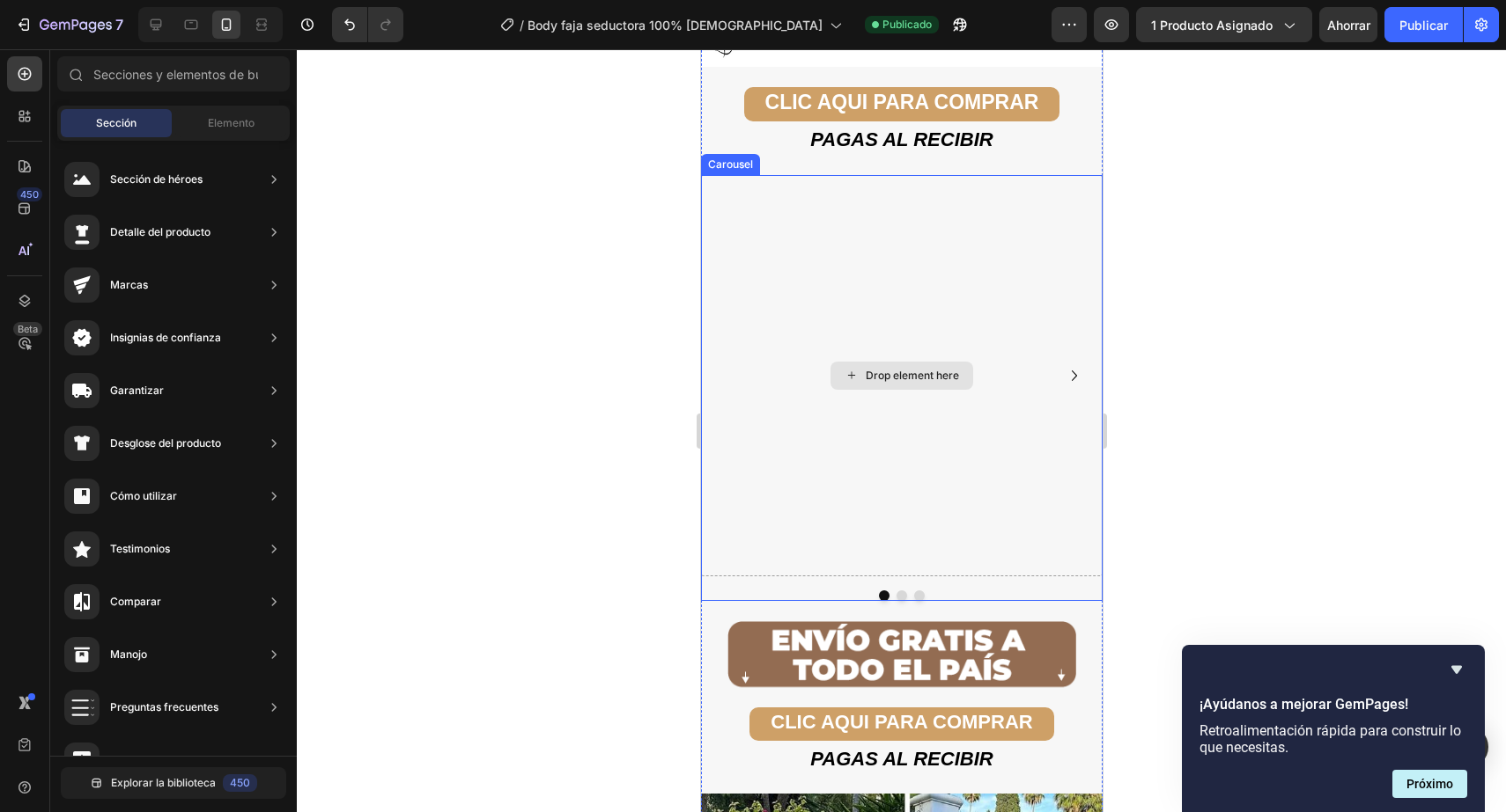
click at [842, 362] on div "Drop element here" at bounding box center [900, 376] width 142 height 29
click at [792, 217] on div "Drop element here" at bounding box center [900, 376] width 402 height 402
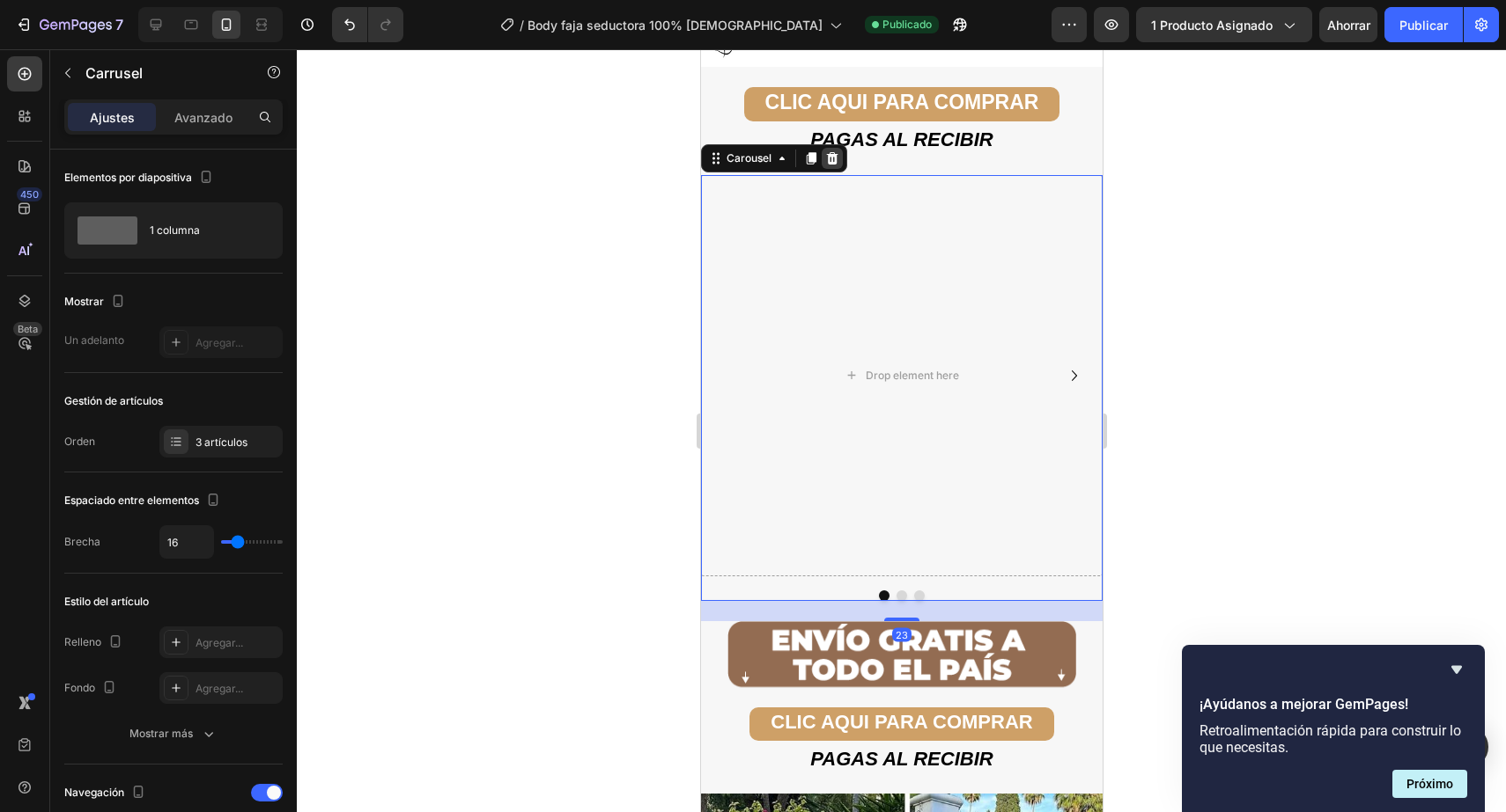
click at [829, 160] on icon at bounding box center [830, 158] width 14 height 14
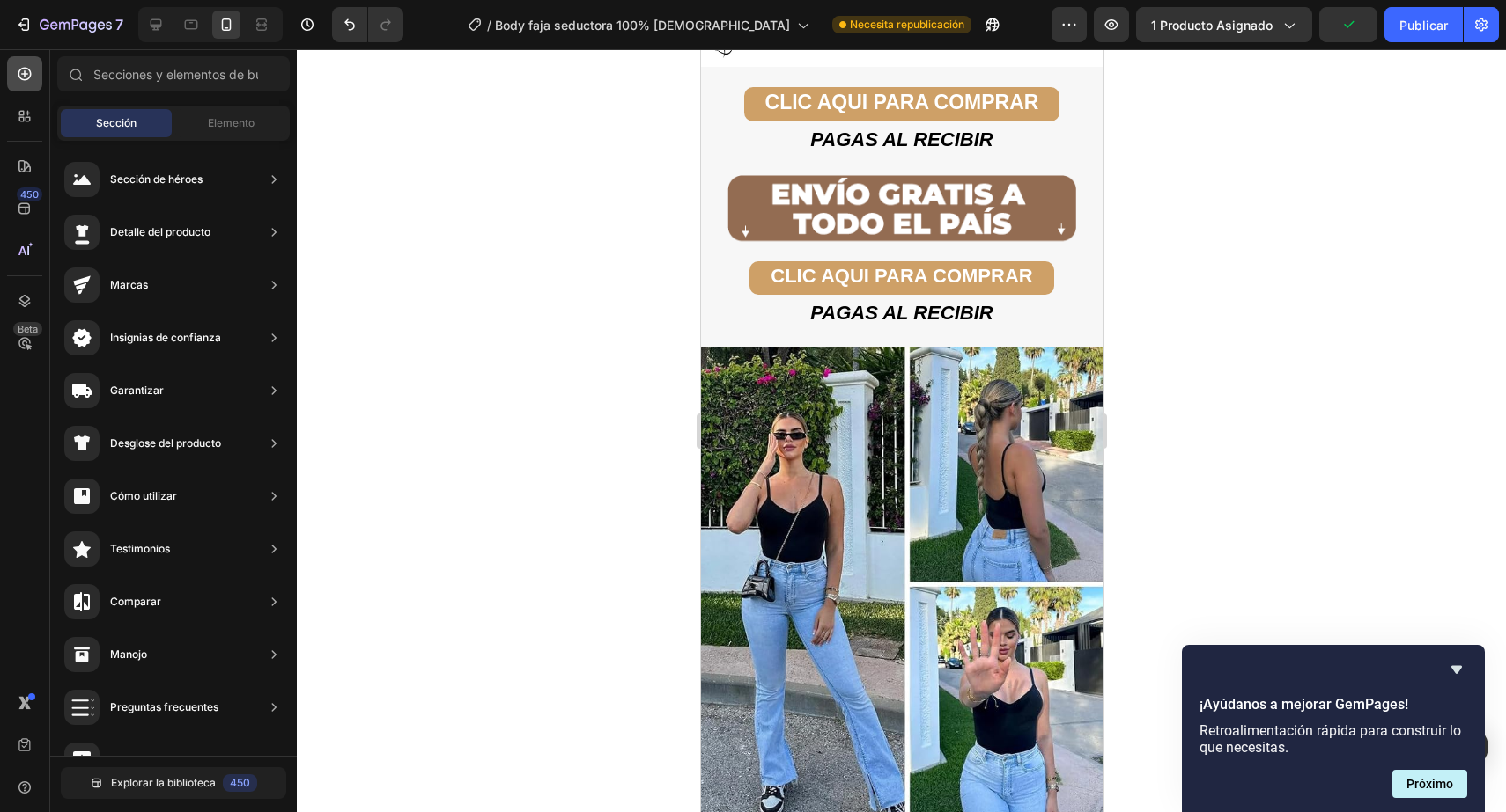
click at [16, 74] on icon at bounding box center [25, 73] width 17 height 17
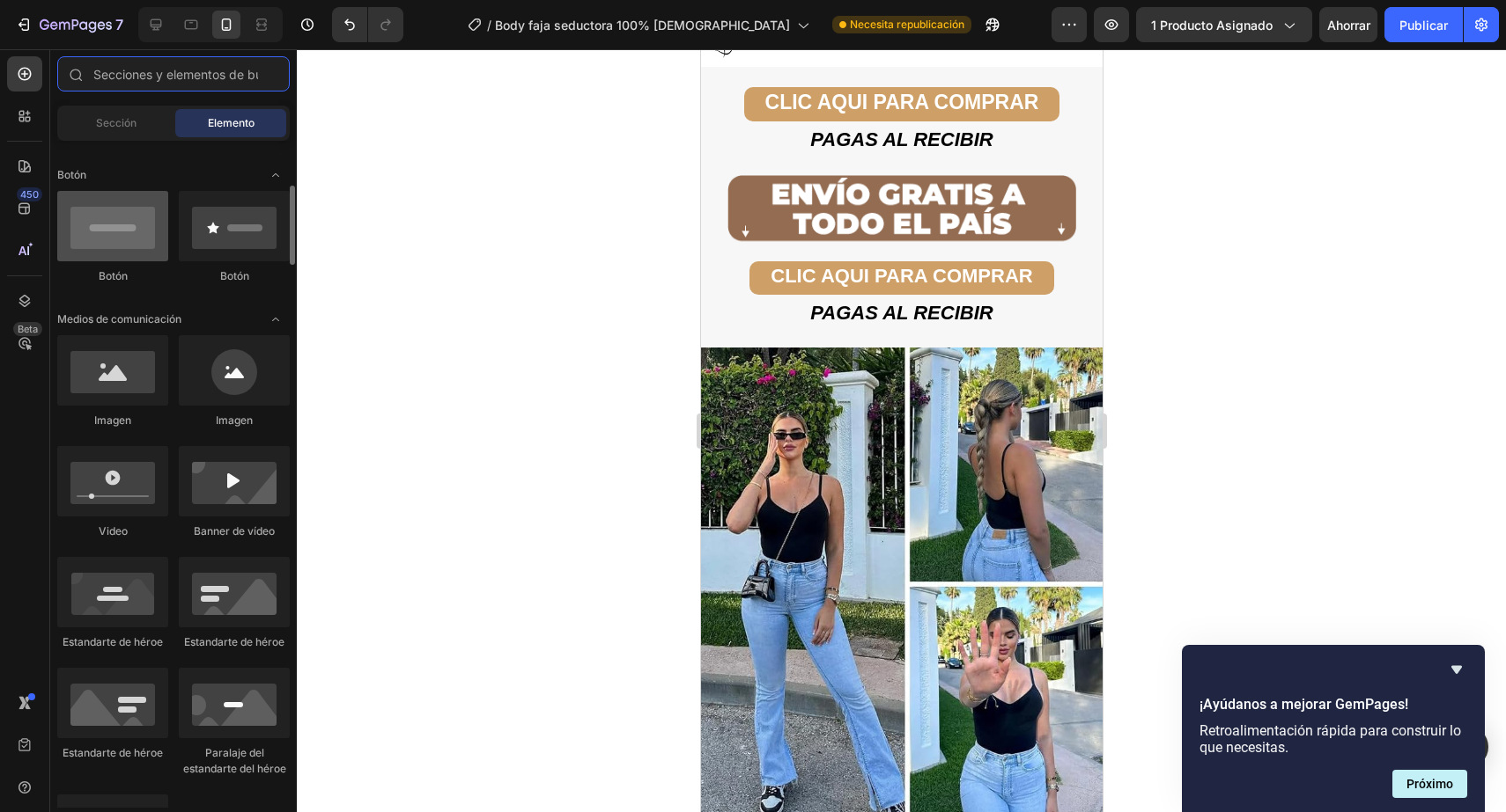
scroll to position [0, 0]
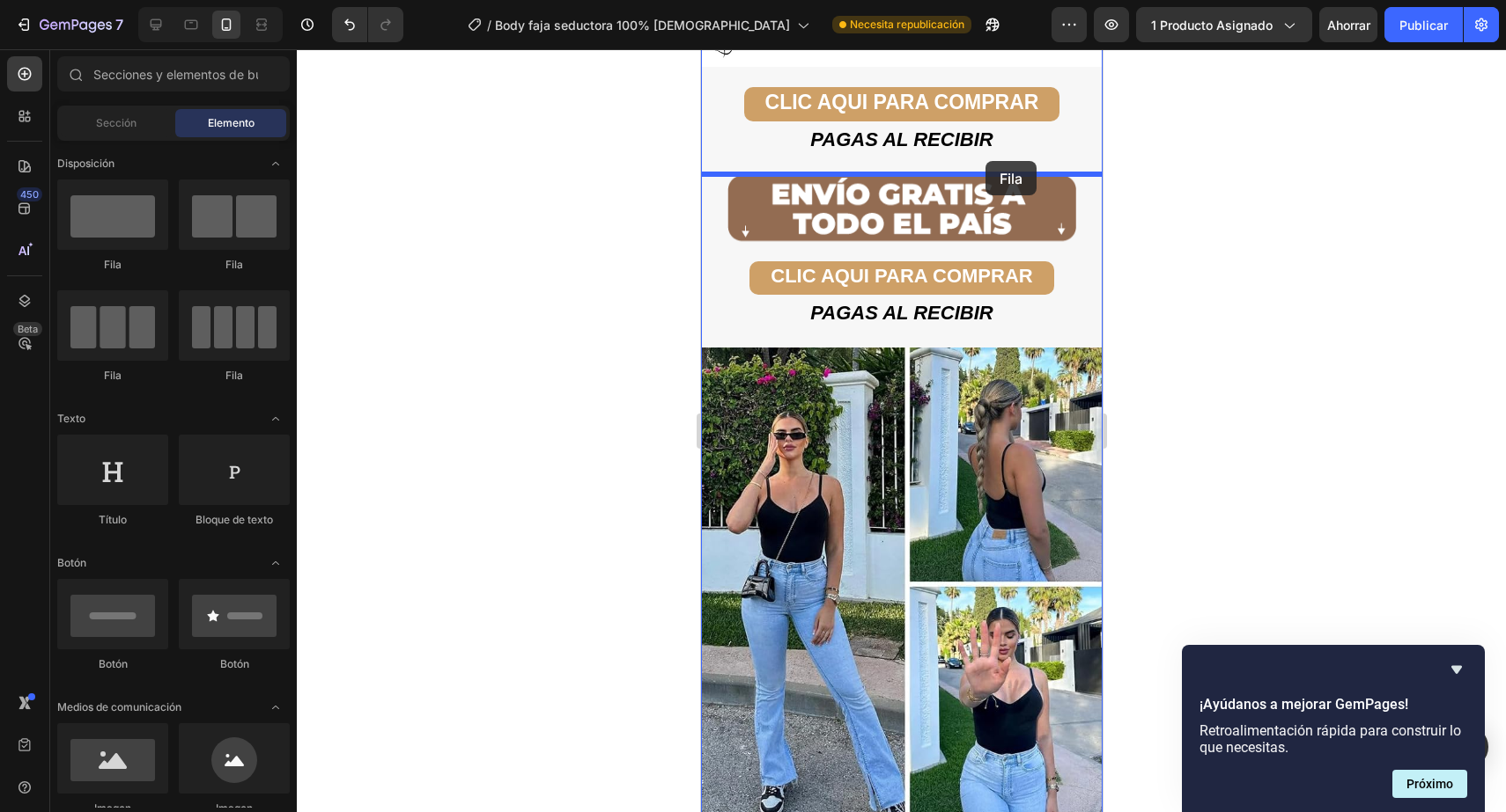
drag, startPoint x: 804, startPoint y: 279, endPoint x: 983, endPoint y: 162, distance: 213.8
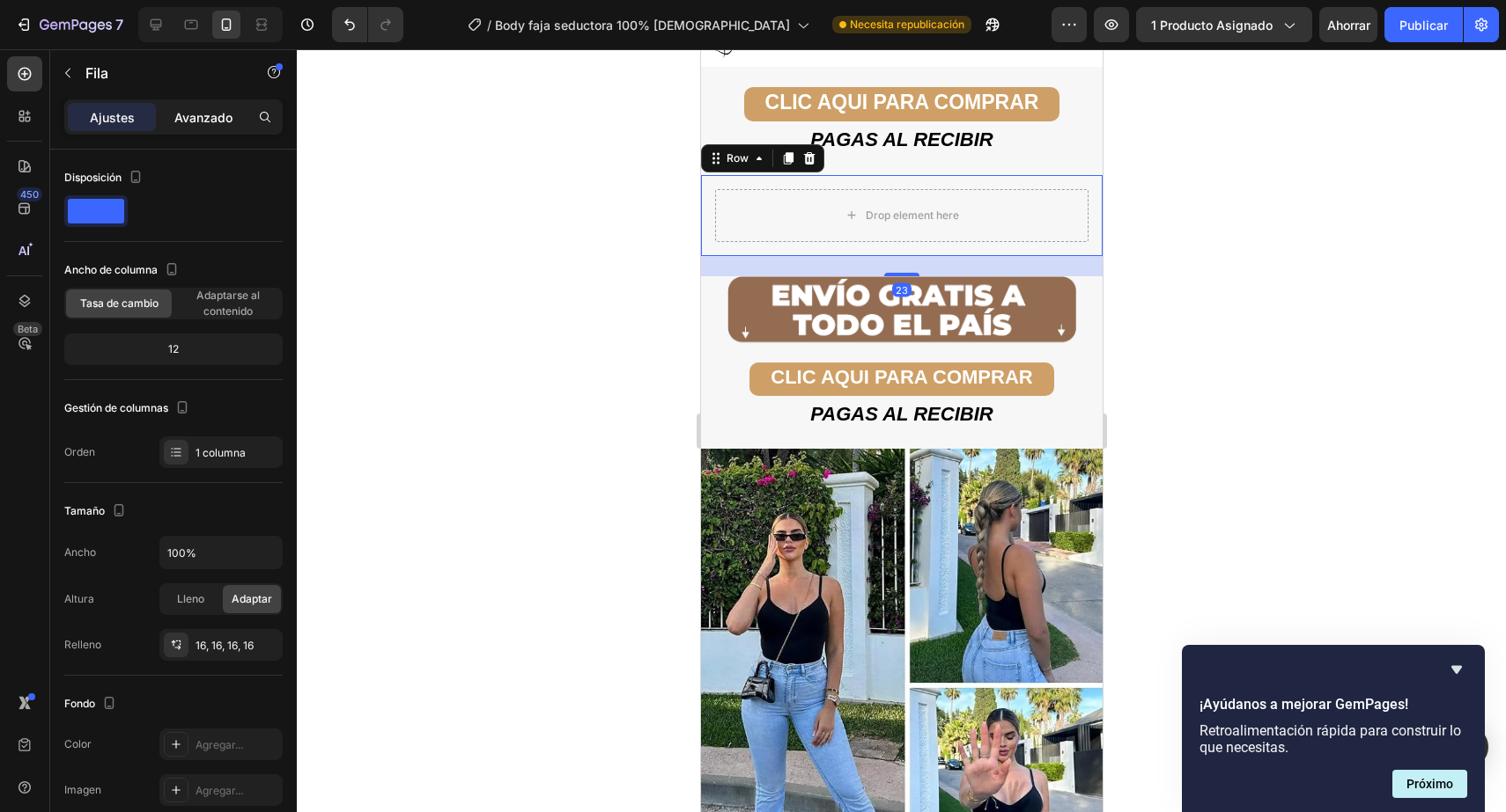
click at [210, 110] on font "Avanzado" at bounding box center [203, 117] width 58 height 15
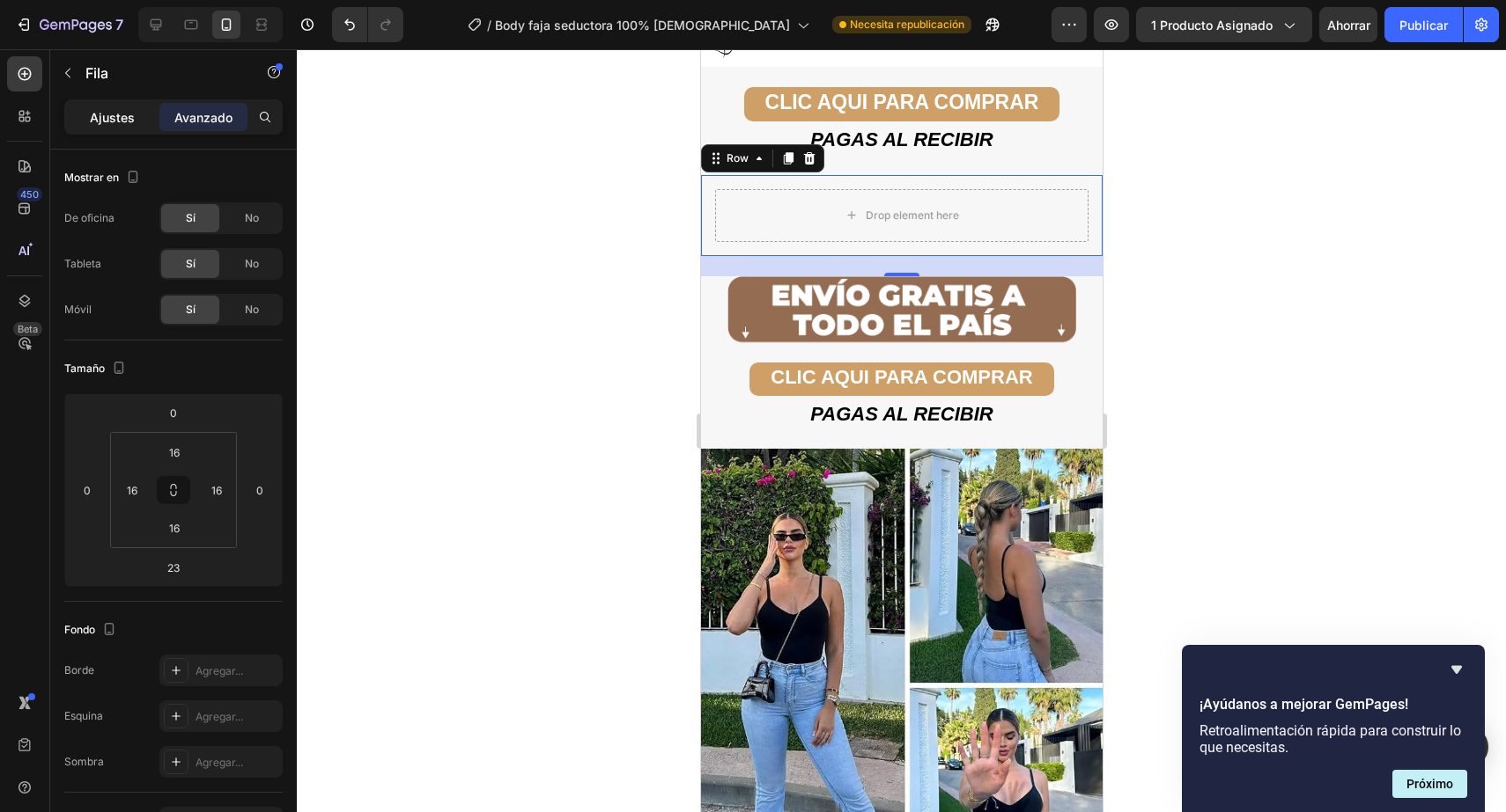
click at [134, 116] on div "Ajustes" at bounding box center [112, 117] width 88 height 29
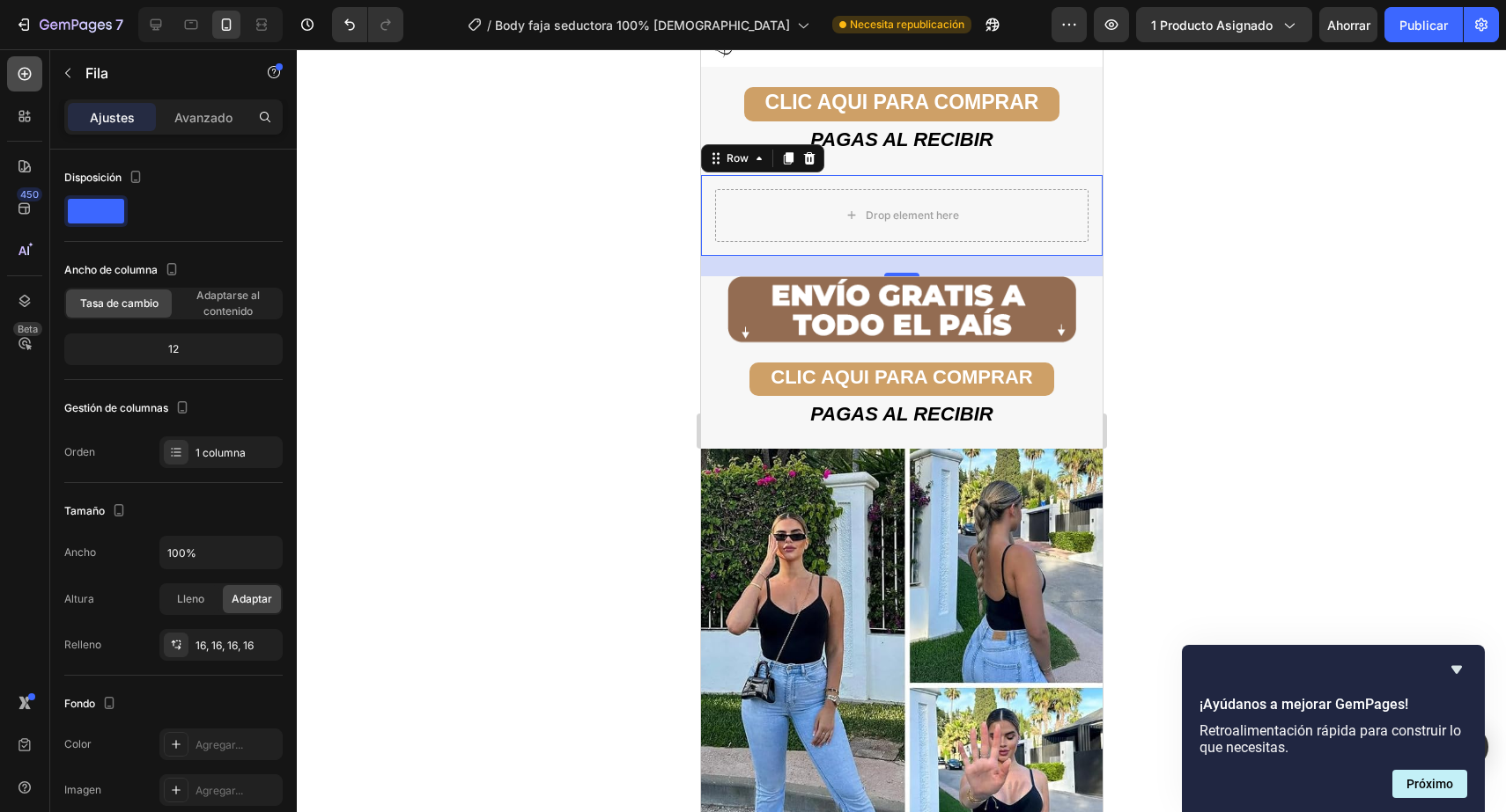
click at [28, 73] on icon at bounding box center [24, 73] width 7 height 7
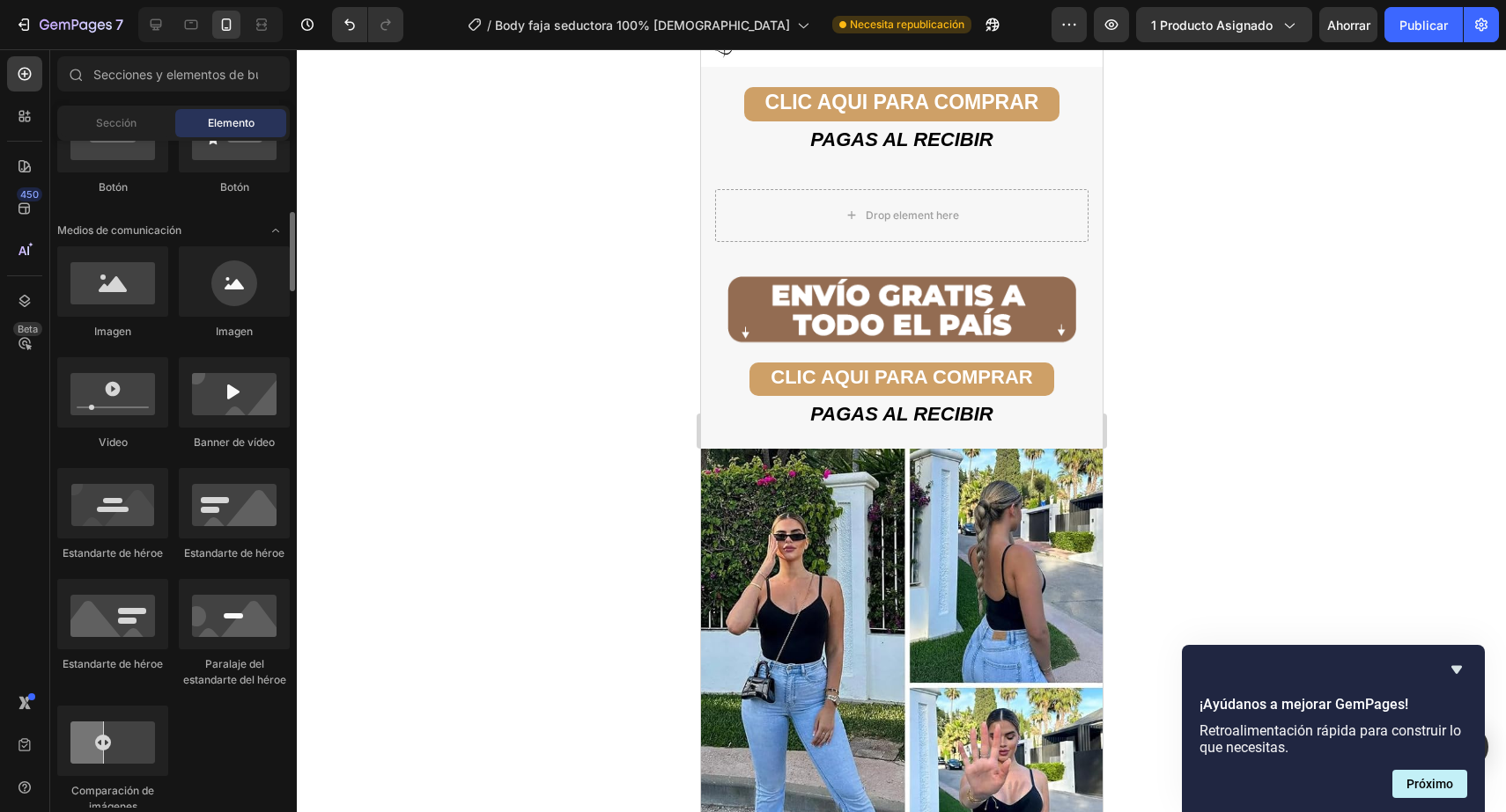
scroll to position [490, 0]
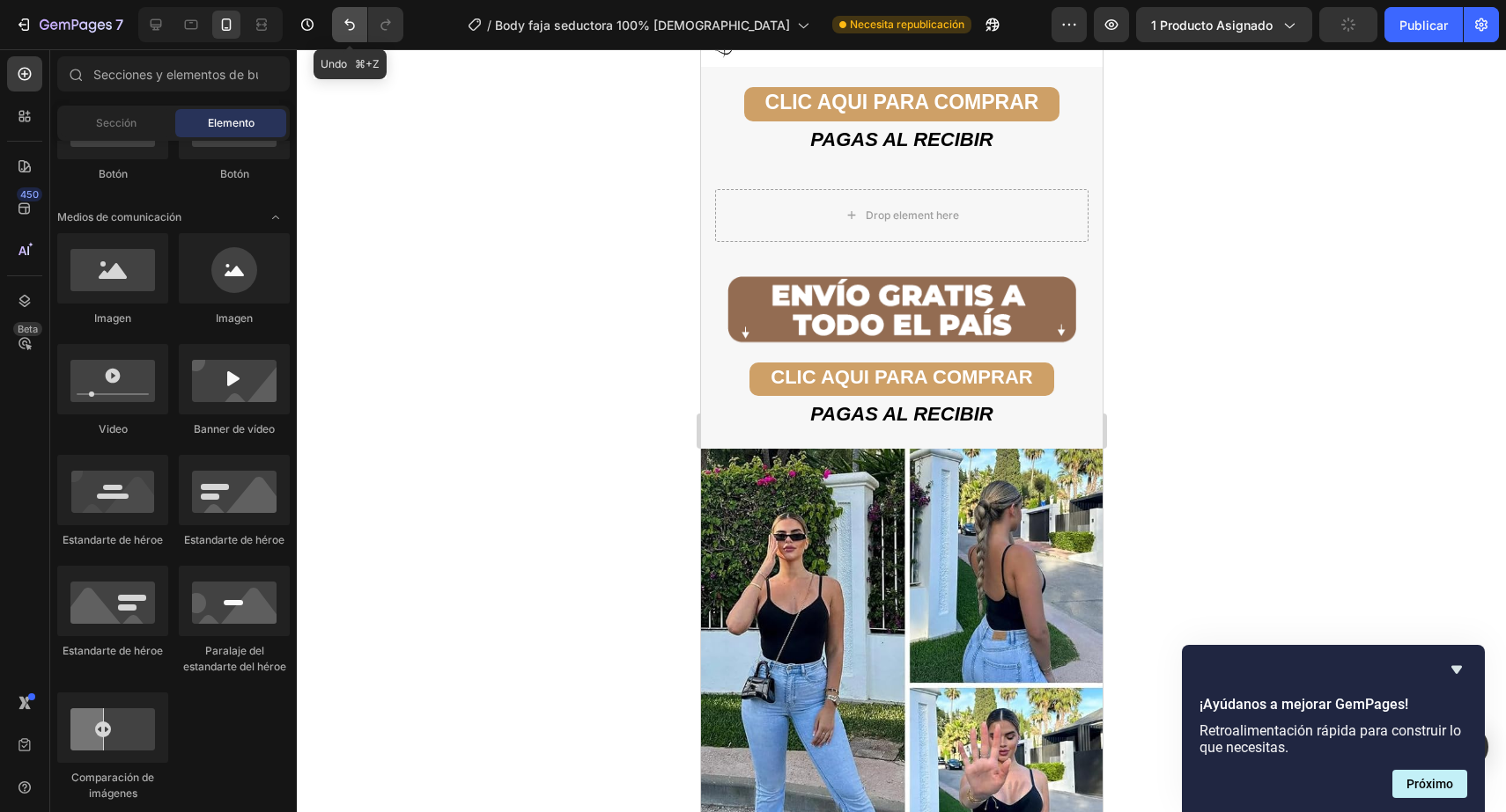
click at [346, 18] on icon "Deshacer/Rehacer" at bounding box center [349, 25] width 17 height 17
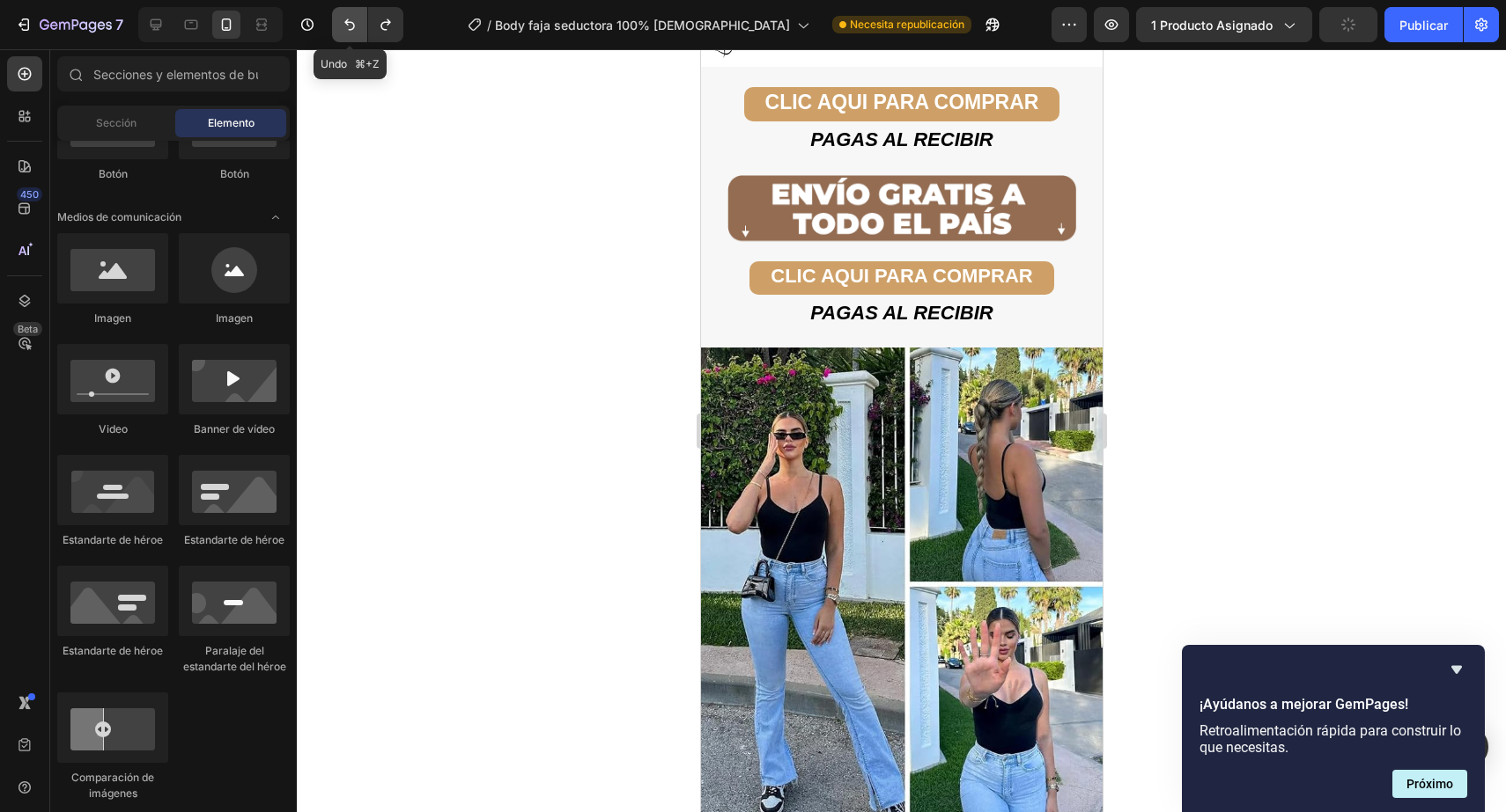
click at [346, 18] on icon "Deshacer/Rehacer" at bounding box center [349, 25] width 17 height 17
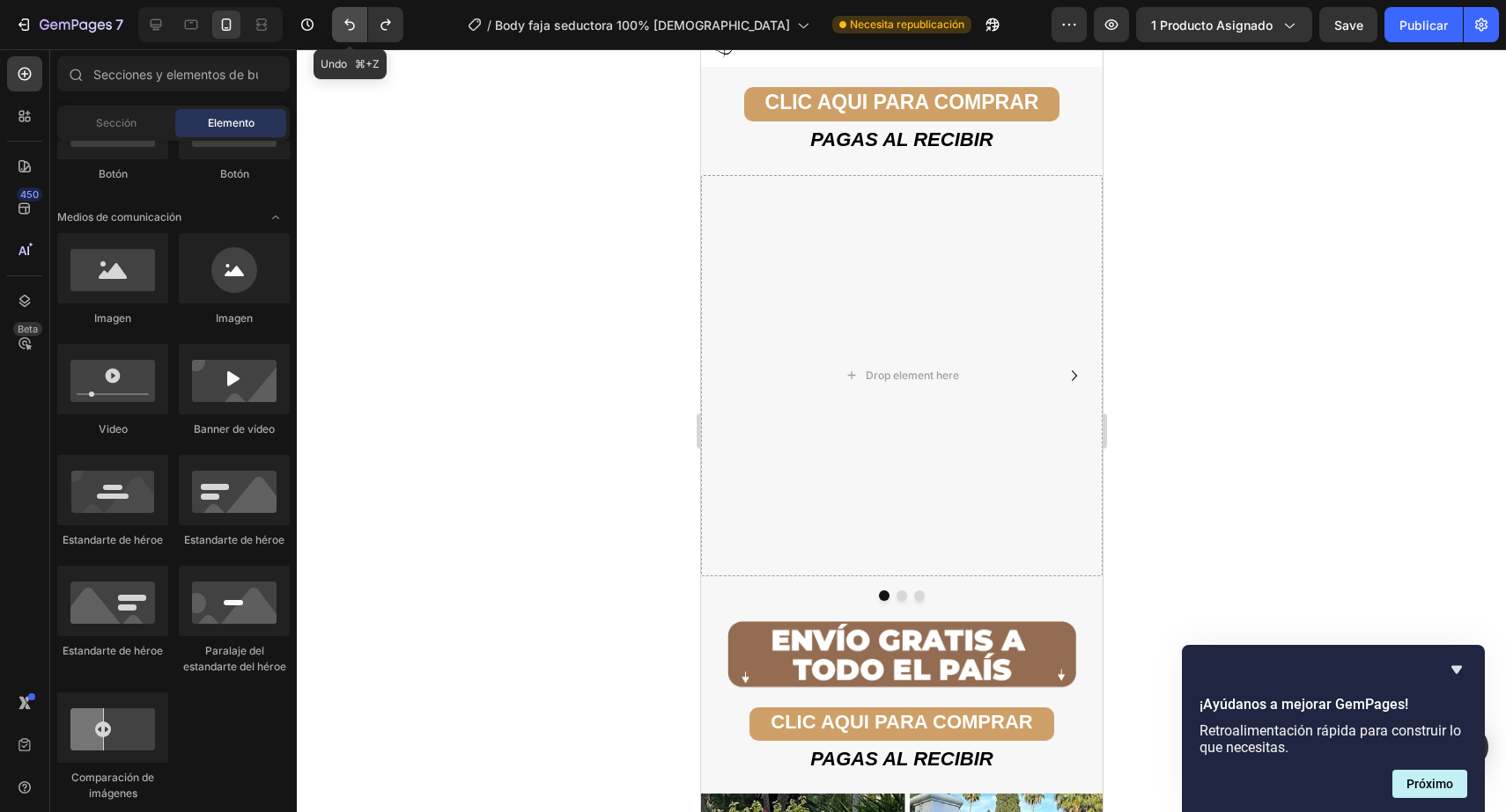
click at [346, 18] on icon "Deshacer/Rehacer" at bounding box center [349, 25] width 17 height 17
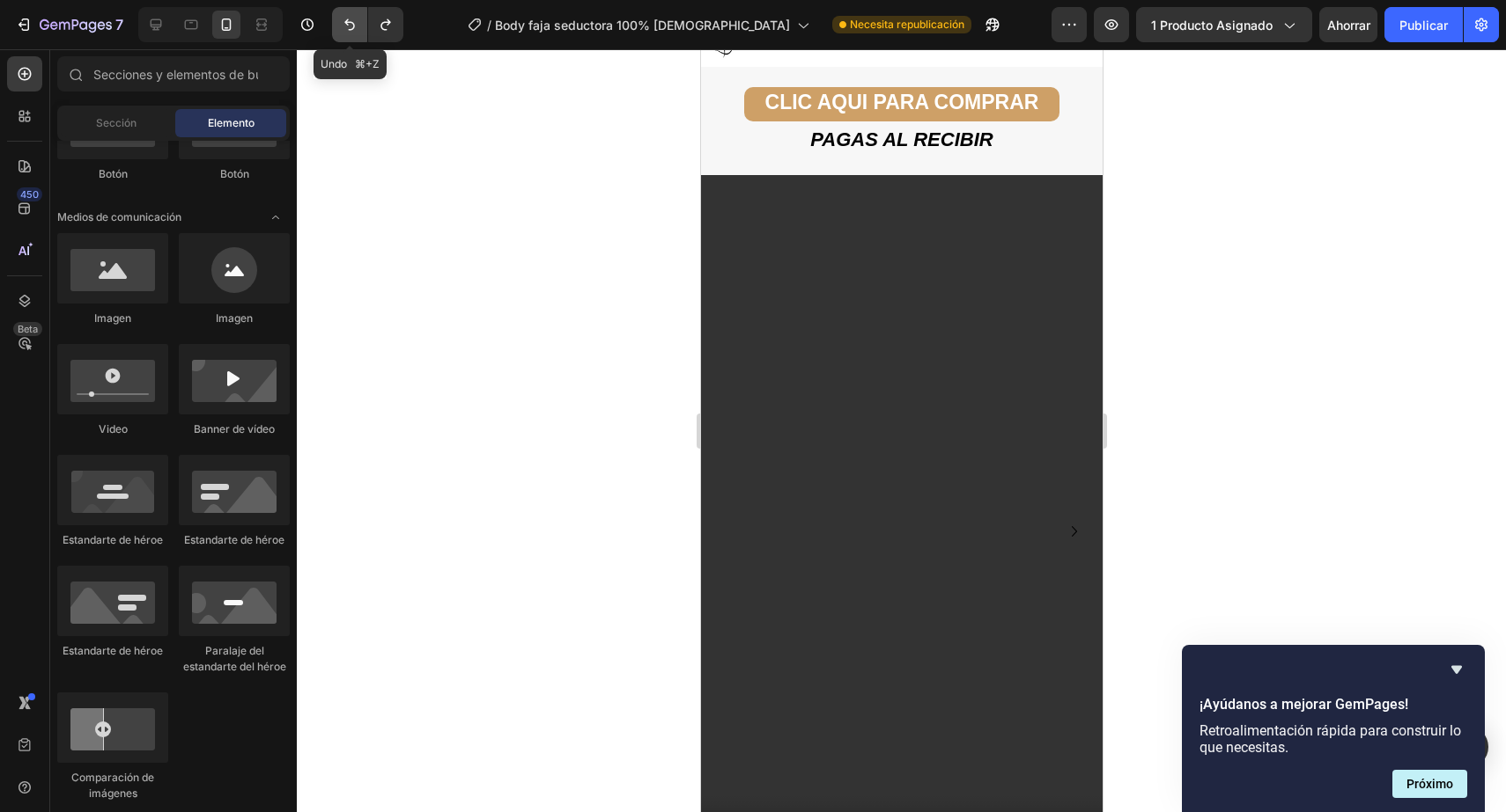
click at [346, 18] on icon "Deshacer/Rehacer" at bounding box center [349, 25] width 17 height 17
click at [346, 19] on icon "Deshacer/Rehacer" at bounding box center [349, 25] width 17 height 17
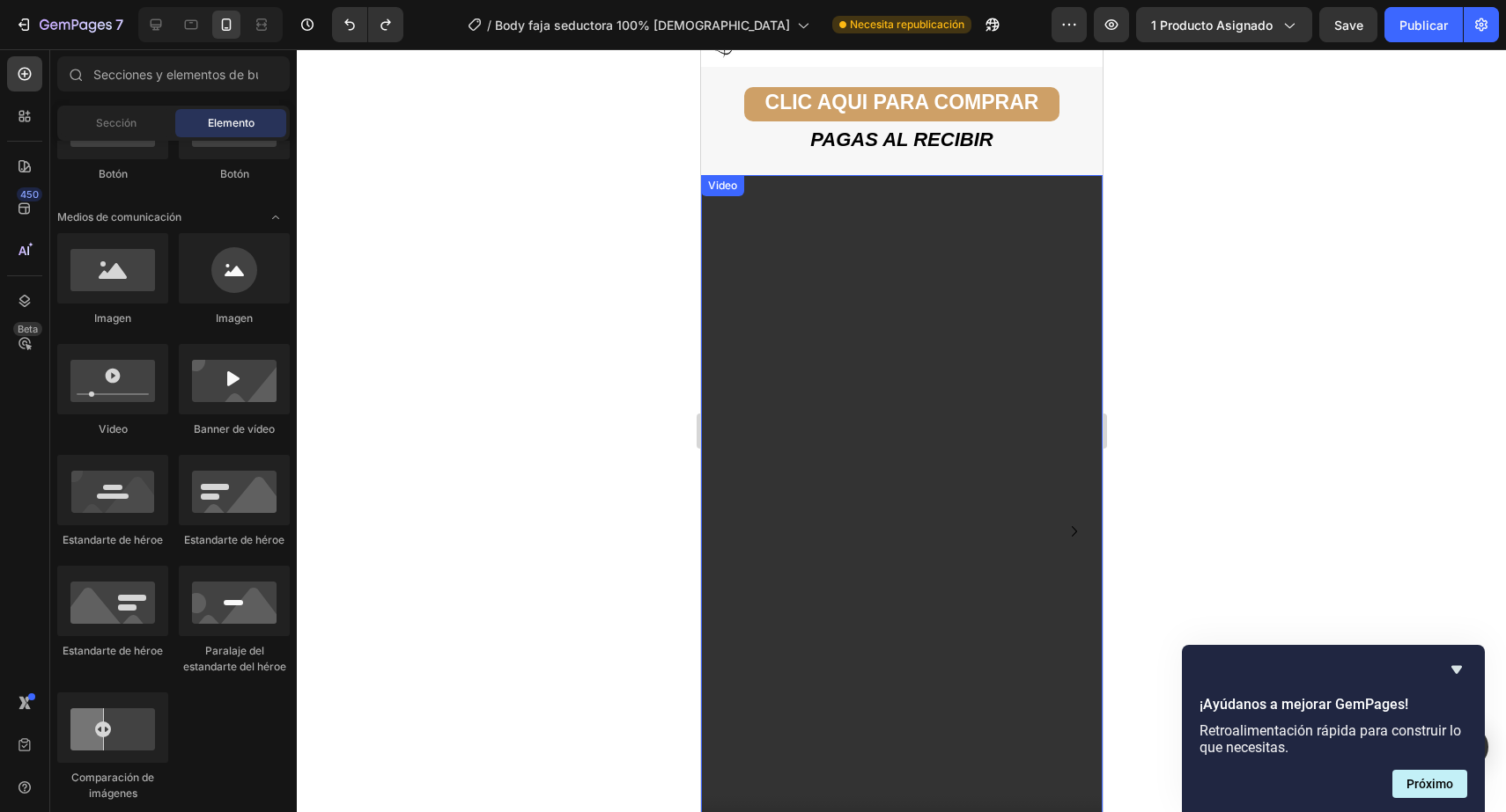
click at [888, 398] on video at bounding box center [900, 532] width 402 height 714
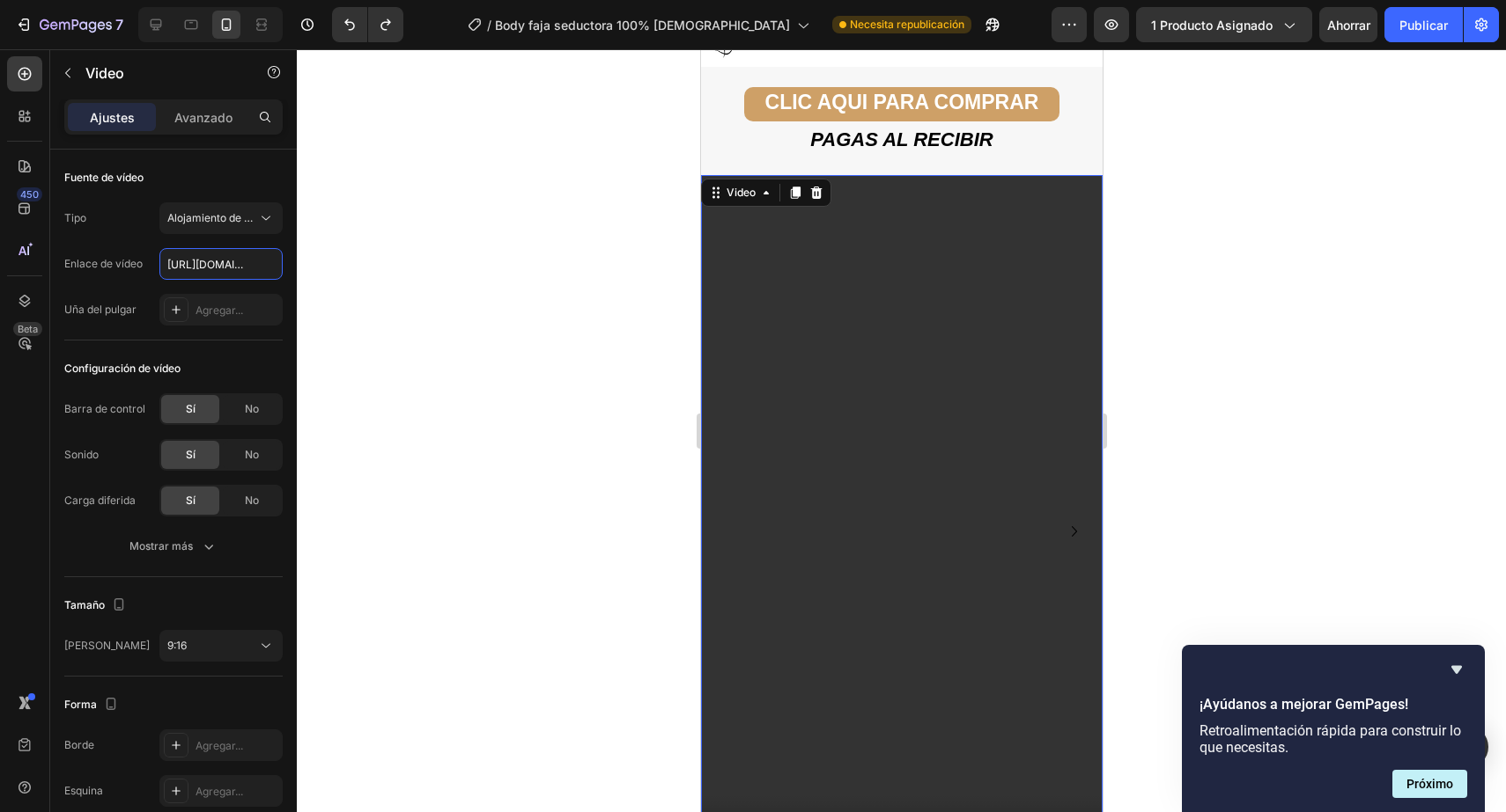
scroll to position [0, 327]
type input "https://cdn.shopify.com/videos/c/o/v/c68c178cf46f4d40b455e92d9f0fd40b.mp4"
click at [1429, 17] on font "Publicar" at bounding box center [1423, 25] width 49 height 15
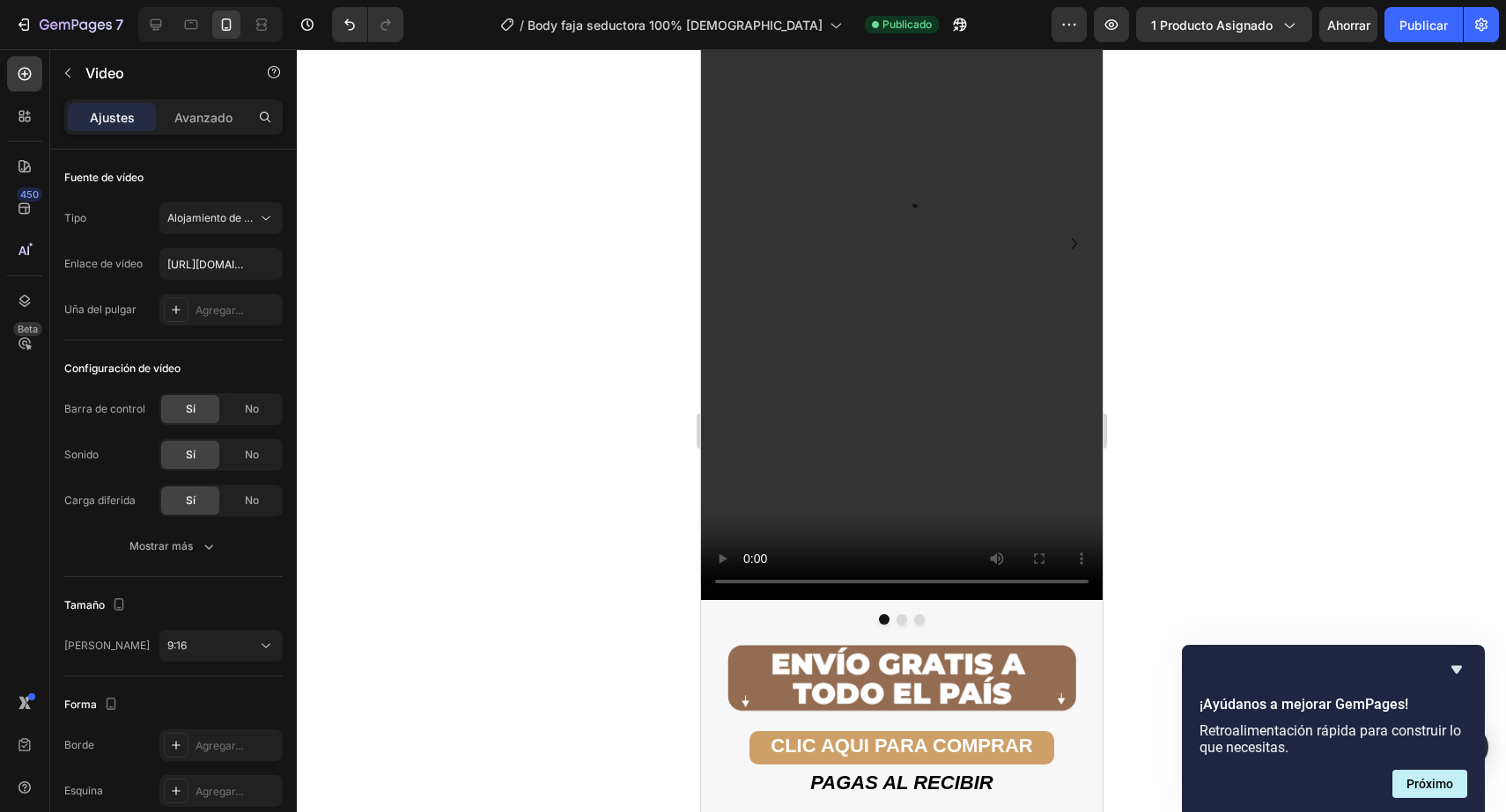
scroll to position [3342, 0]
click at [956, 483] on video at bounding box center [900, 245] width 402 height 714
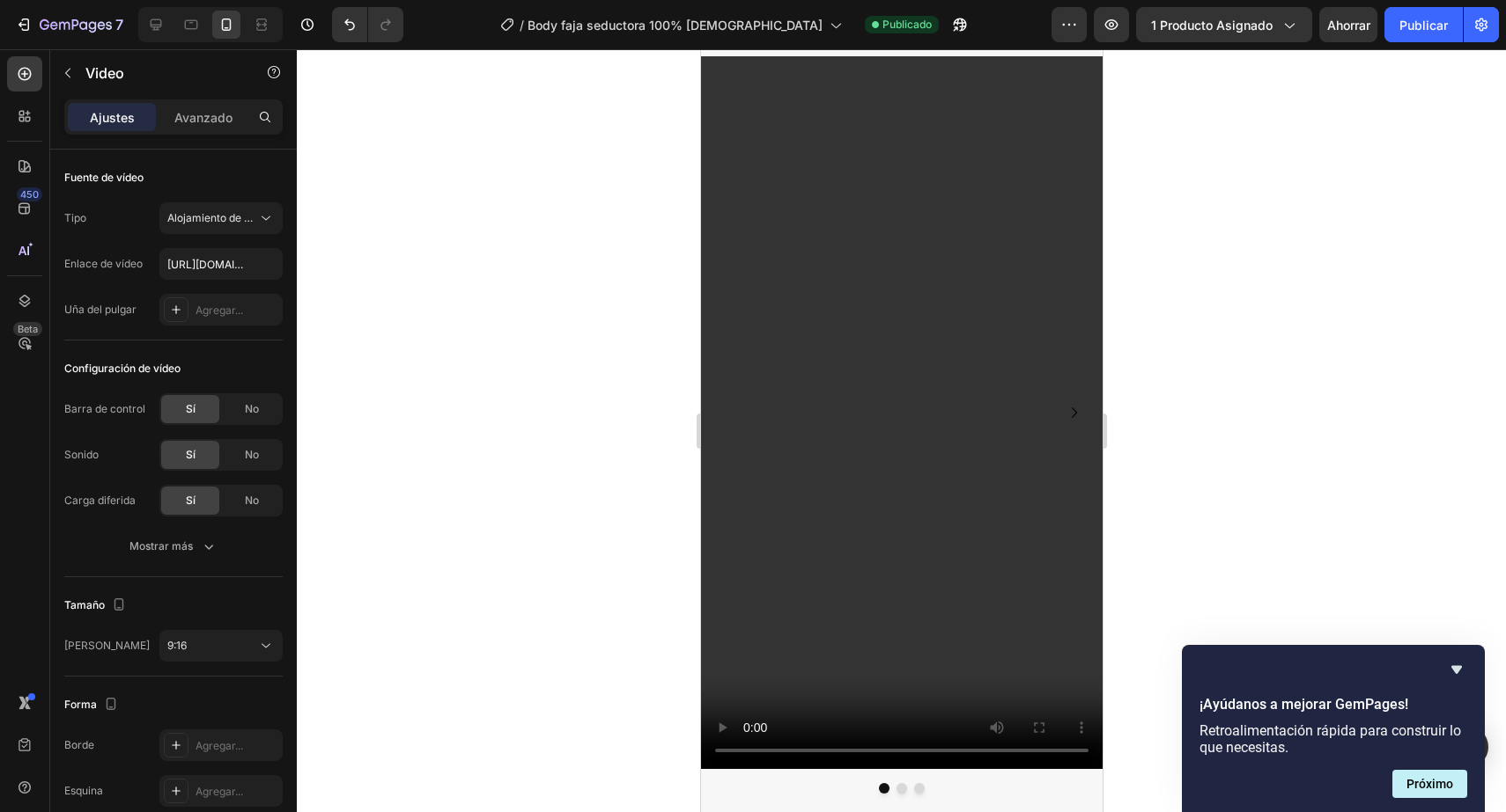
scroll to position [3142, 0]
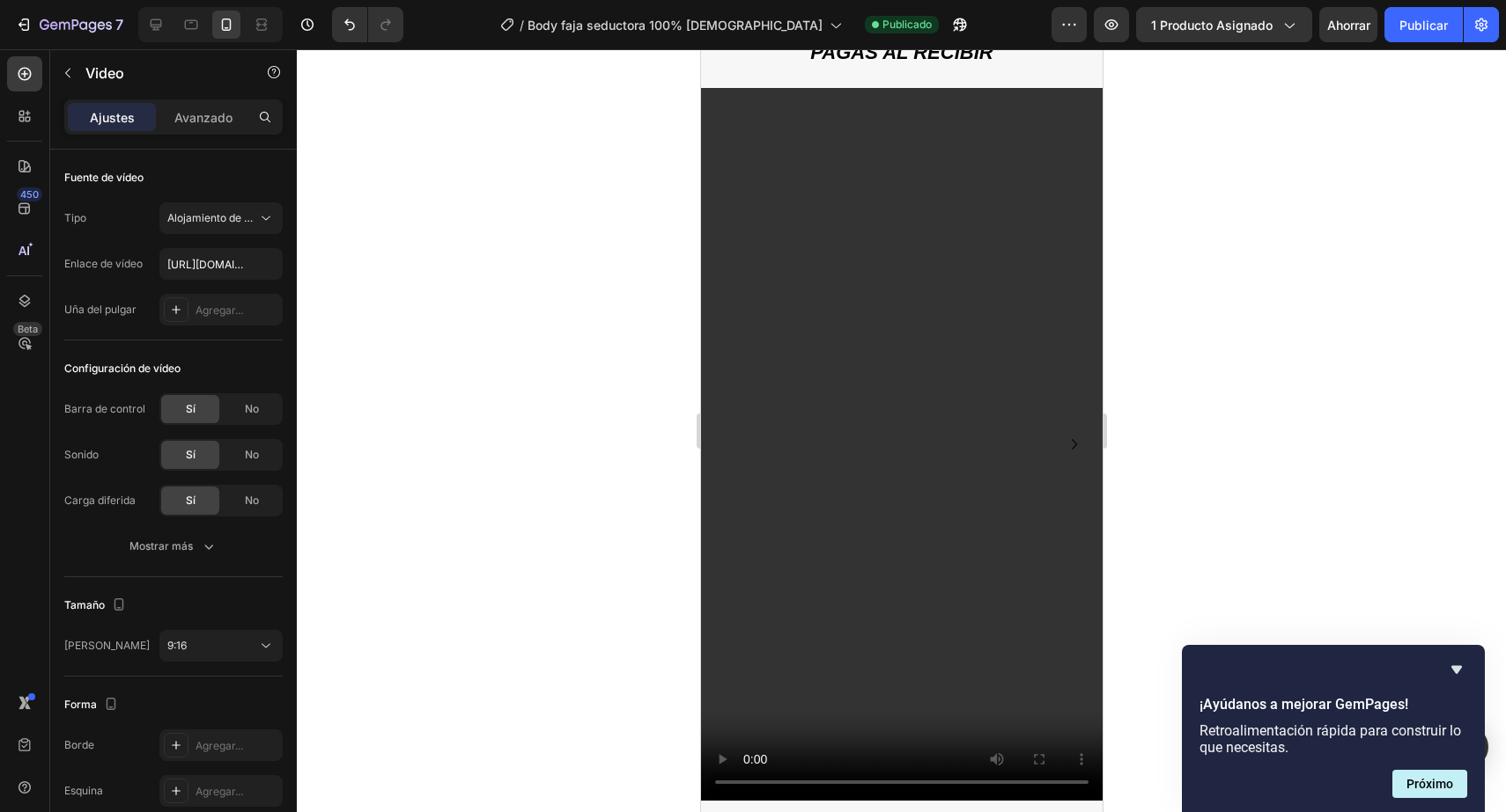
click at [982, 156] on video at bounding box center [900, 445] width 402 height 714
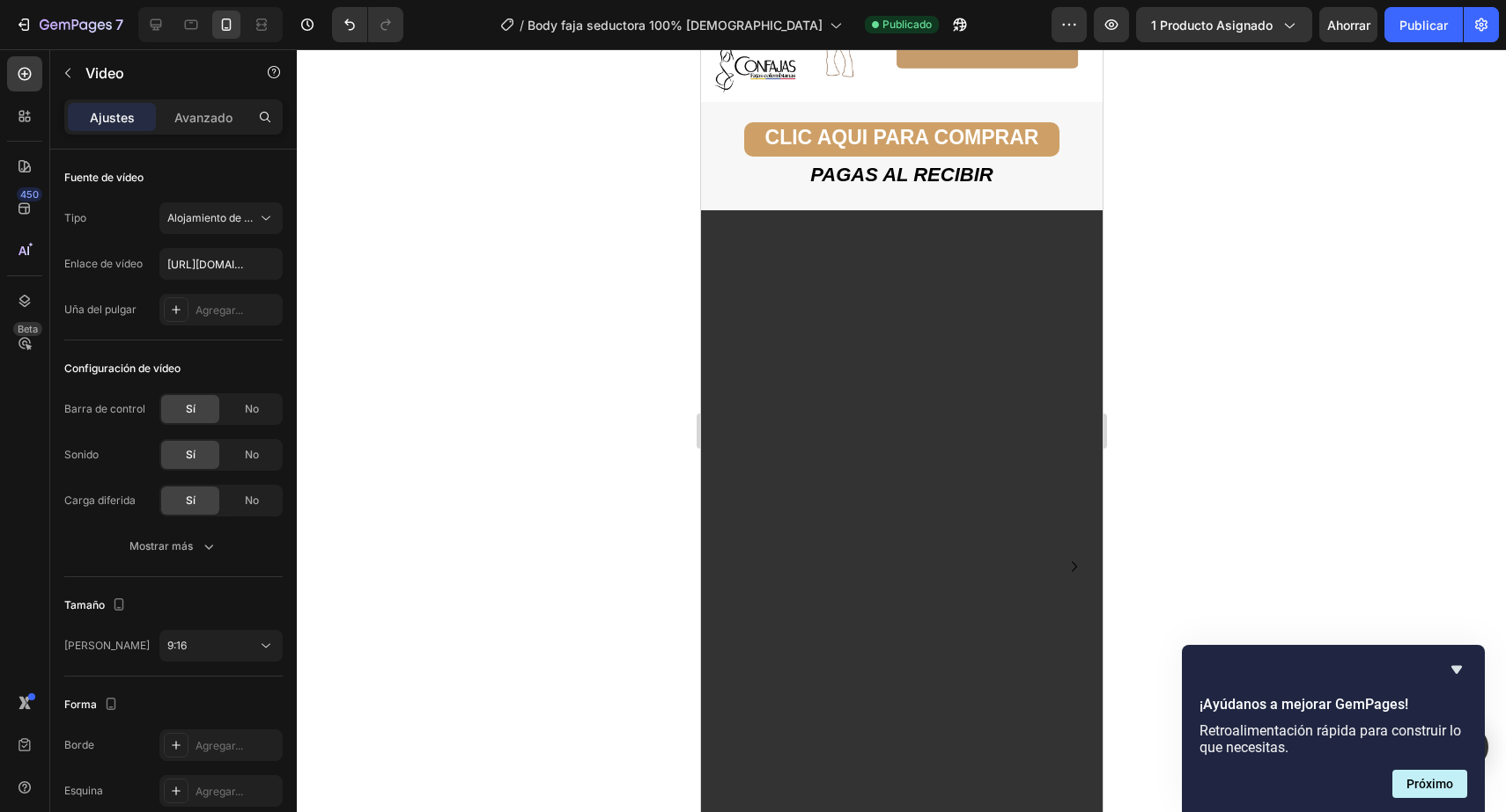
scroll to position [3017, 0]
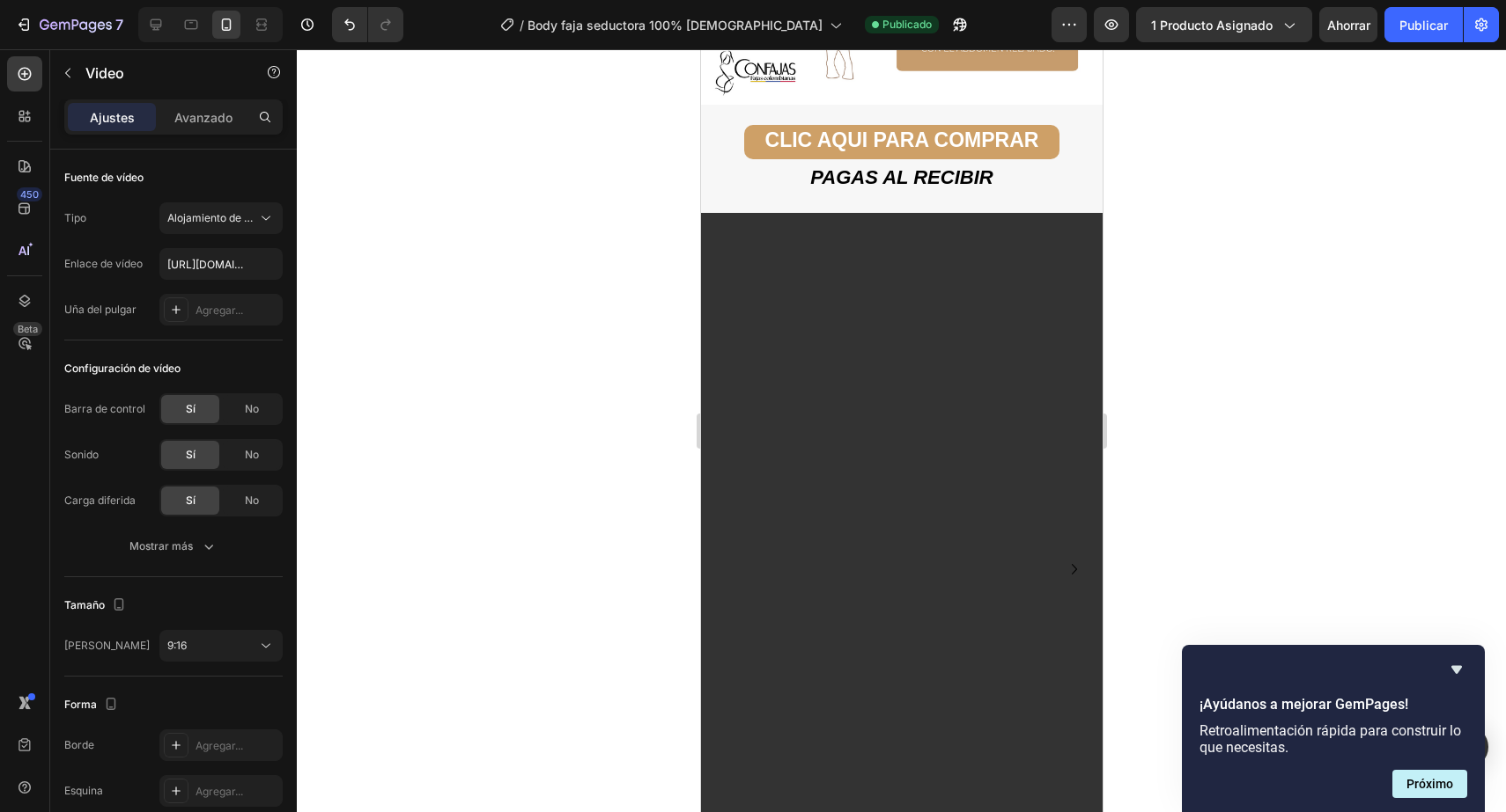
click at [960, 273] on video at bounding box center [900, 570] width 402 height 714
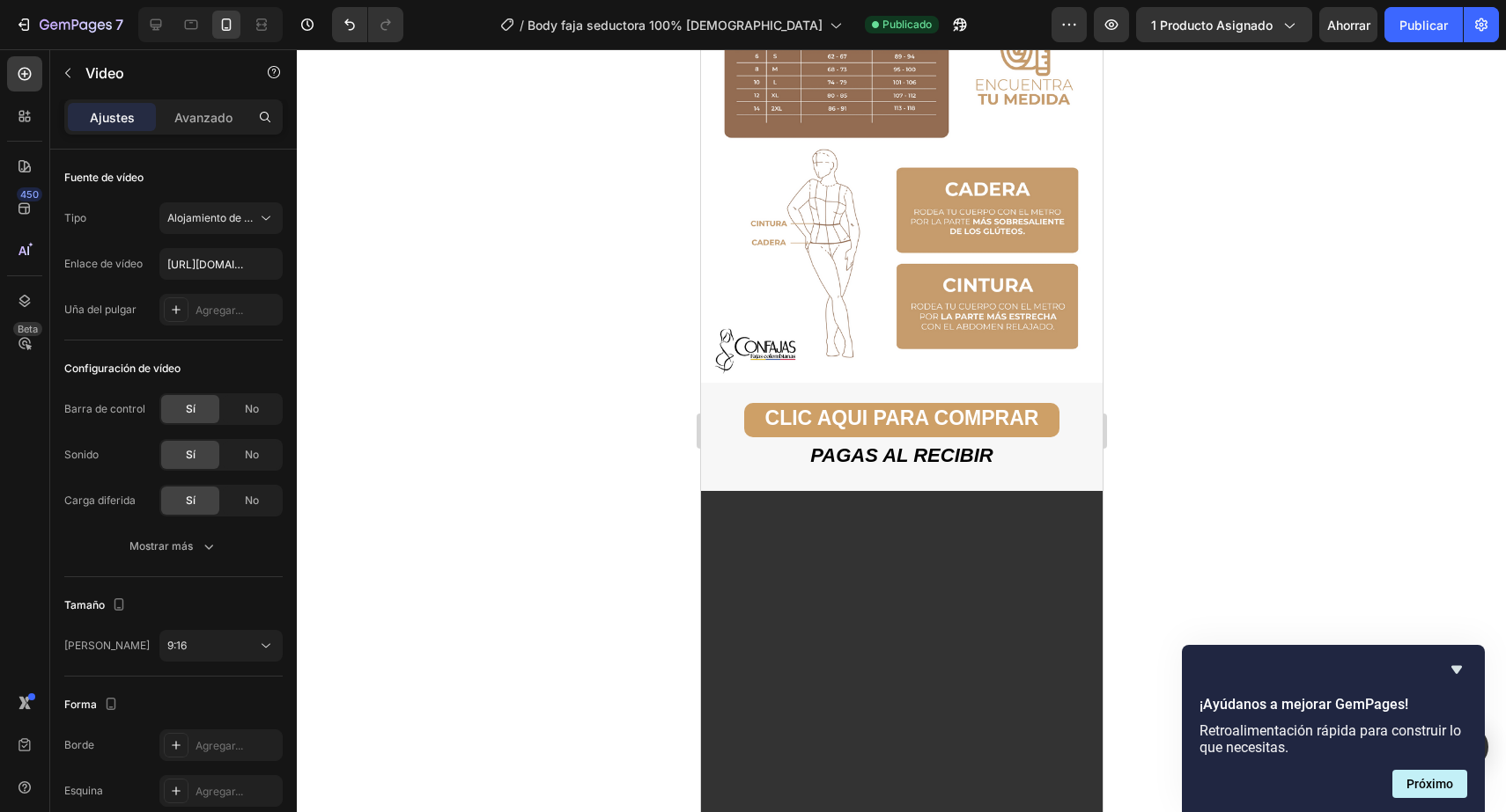
scroll to position [2746, 0]
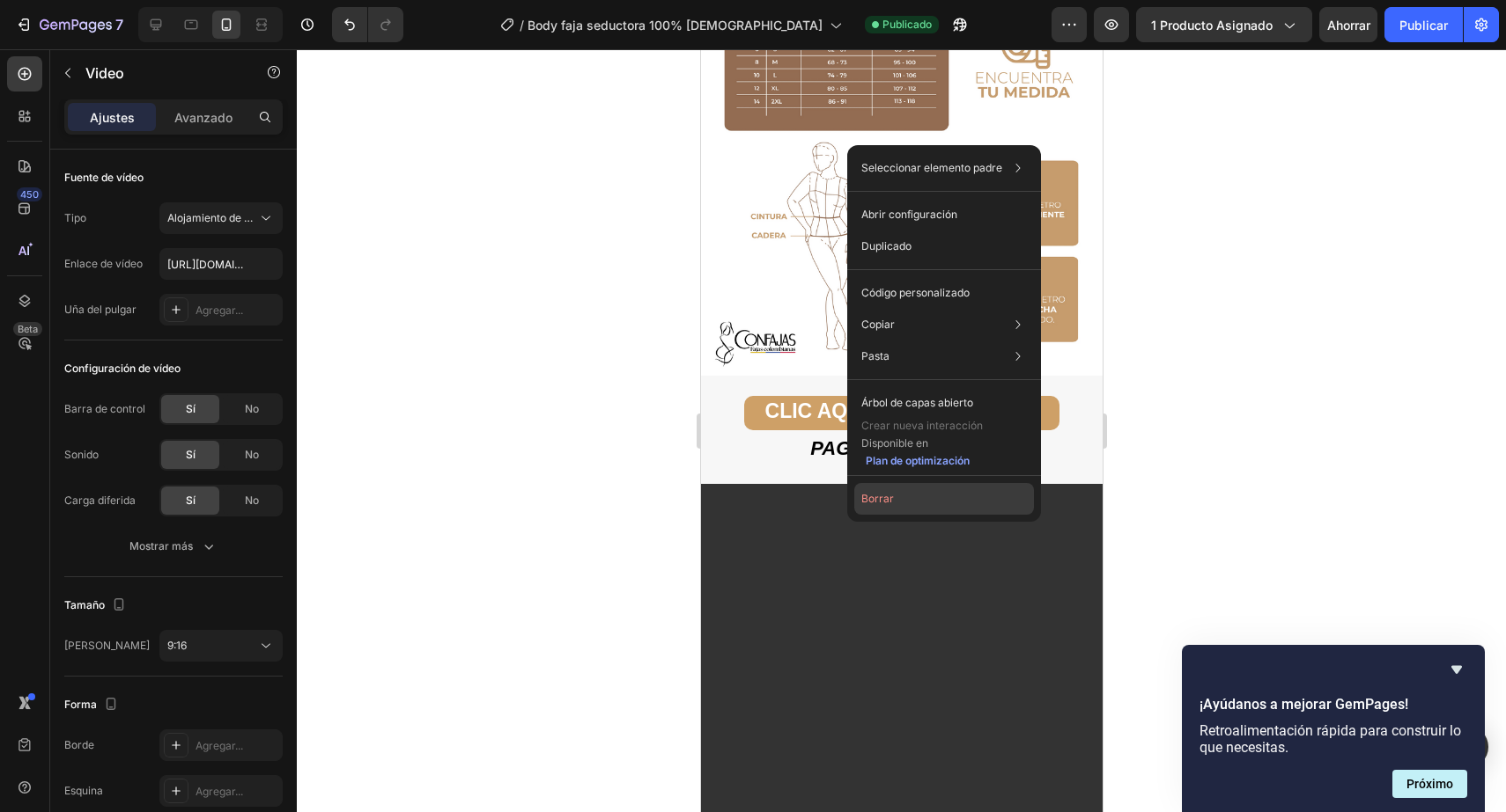
click at [860, 507] on button "Borrar" at bounding box center [944, 498] width 179 height 31
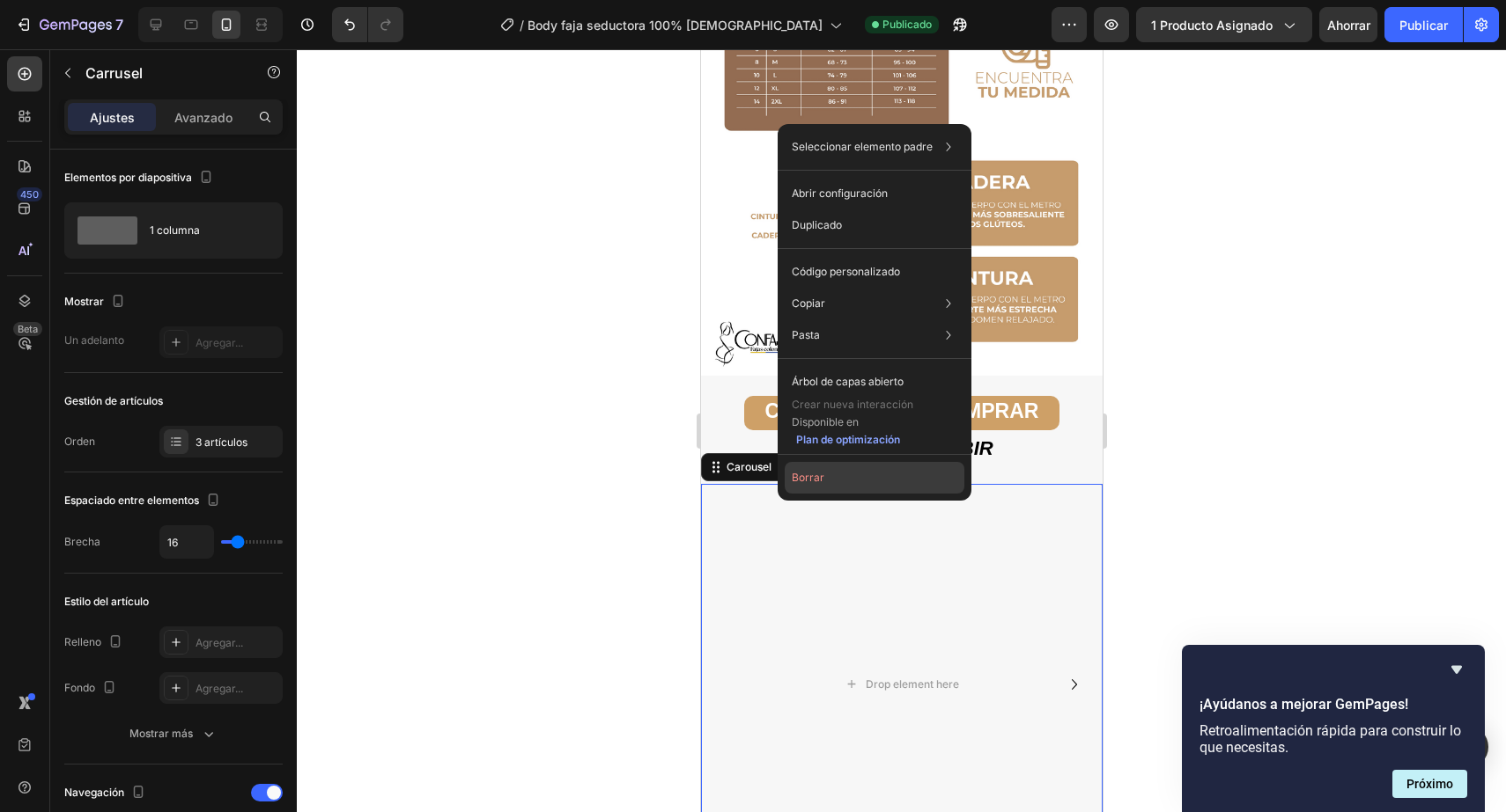
click at [881, 487] on button "Borrar" at bounding box center [874, 477] width 179 height 31
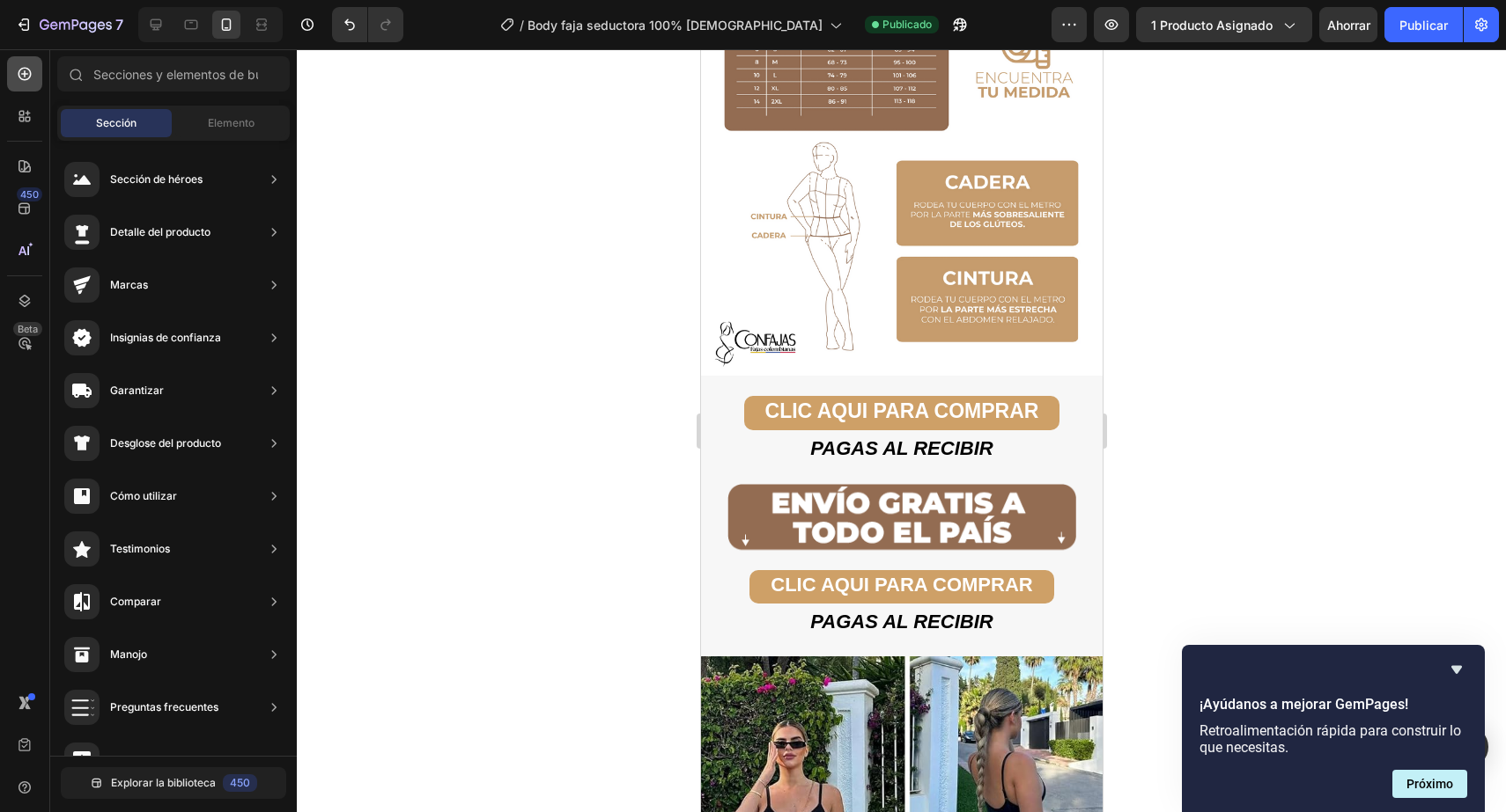
click at [20, 74] on icon at bounding box center [25, 73] width 17 height 17
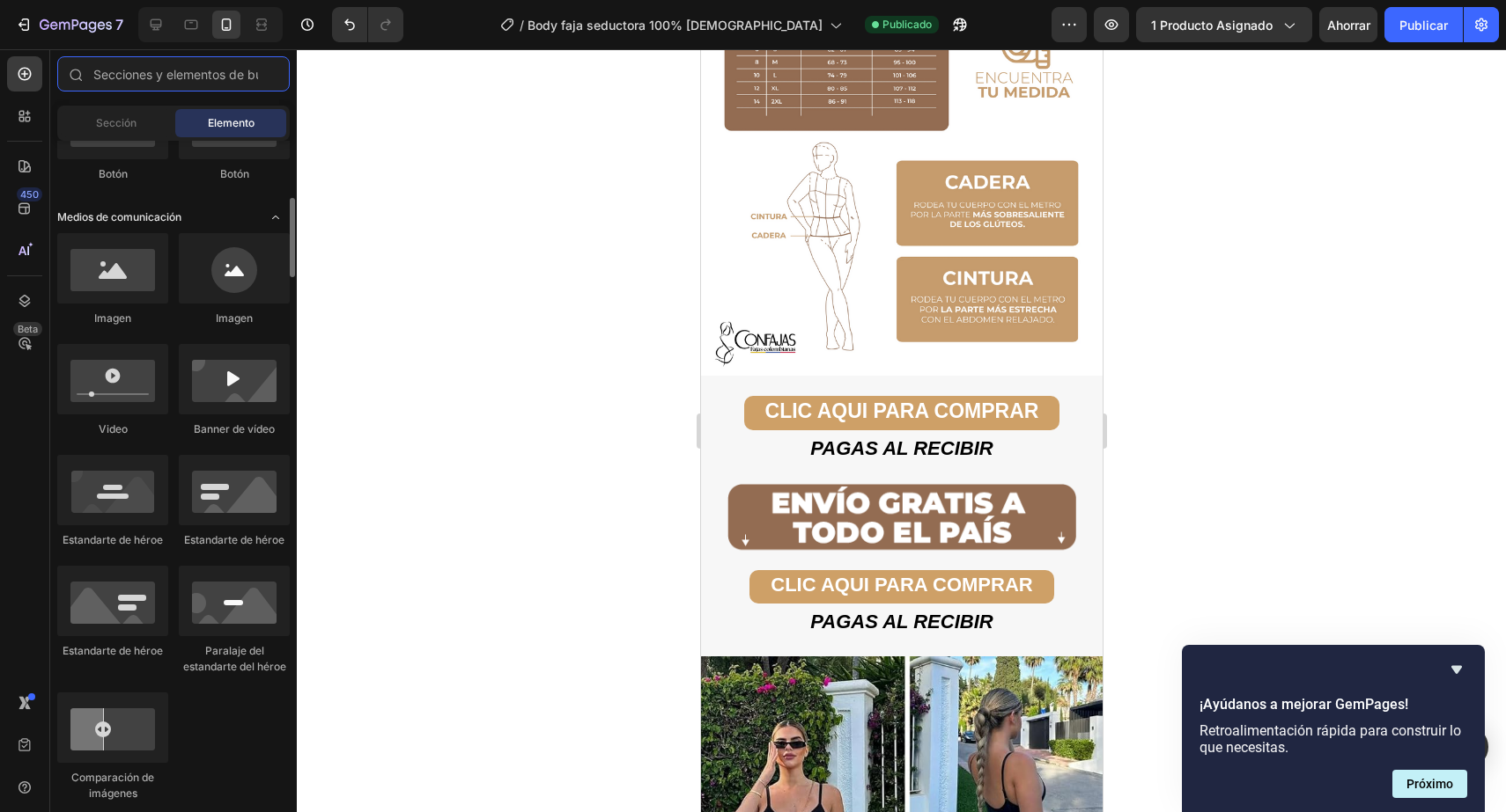
scroll to position [0, 0]
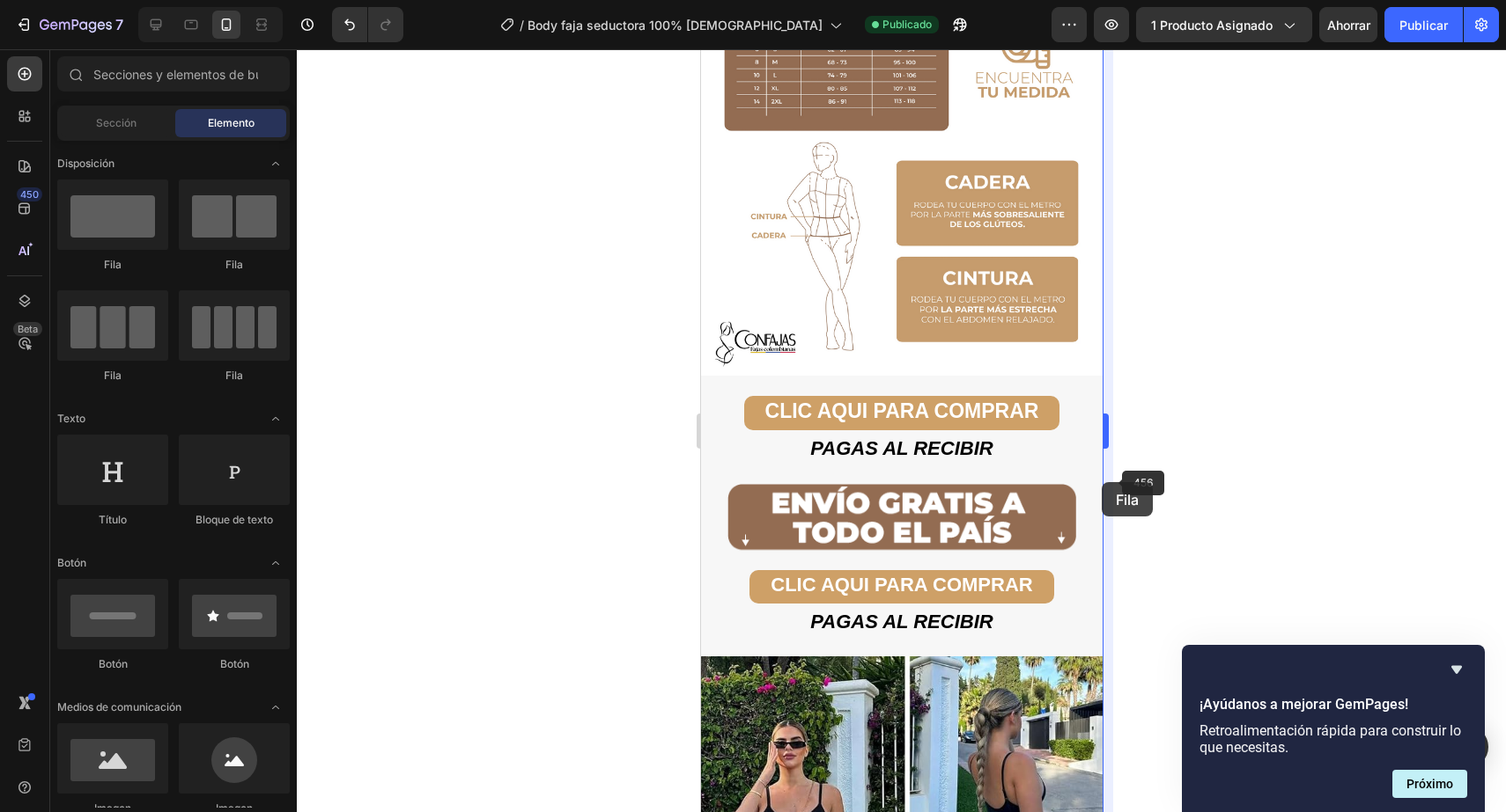
drag, startPoint x: 108, startPoint y: 224, endPoint x: 1101, endPoint y: 483, distance: 1026.2
click at [1101, 0] on div "7 Version history / Body faja seductora 100% colombiano Publicado Avance 1 prod…" at bounding box center [753, 0] width 1506 height 0
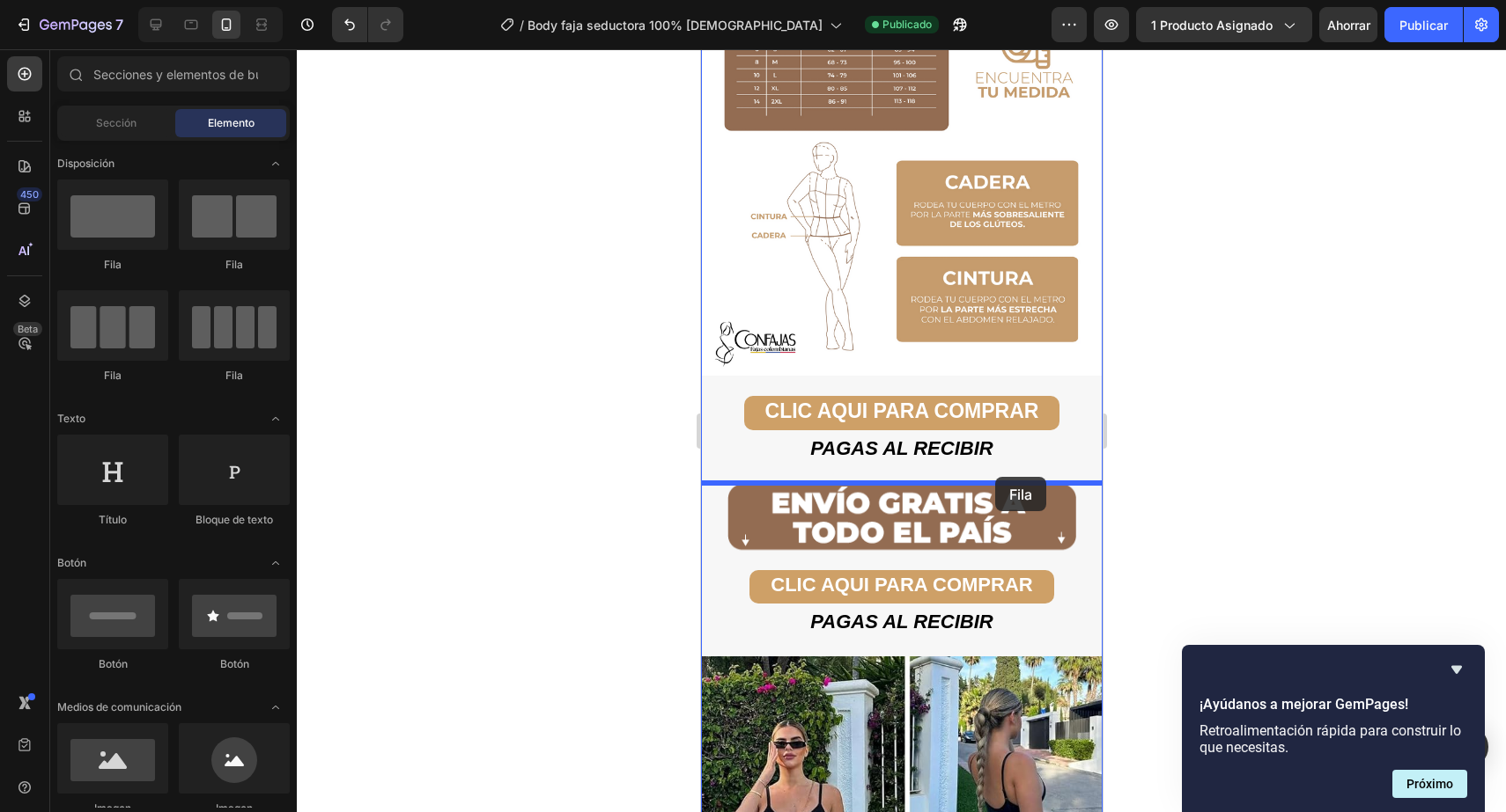
drag, startPoint x: 805, startPoint y: 256, endPoint x: 994, endPoint y: 478, distance: 291.6
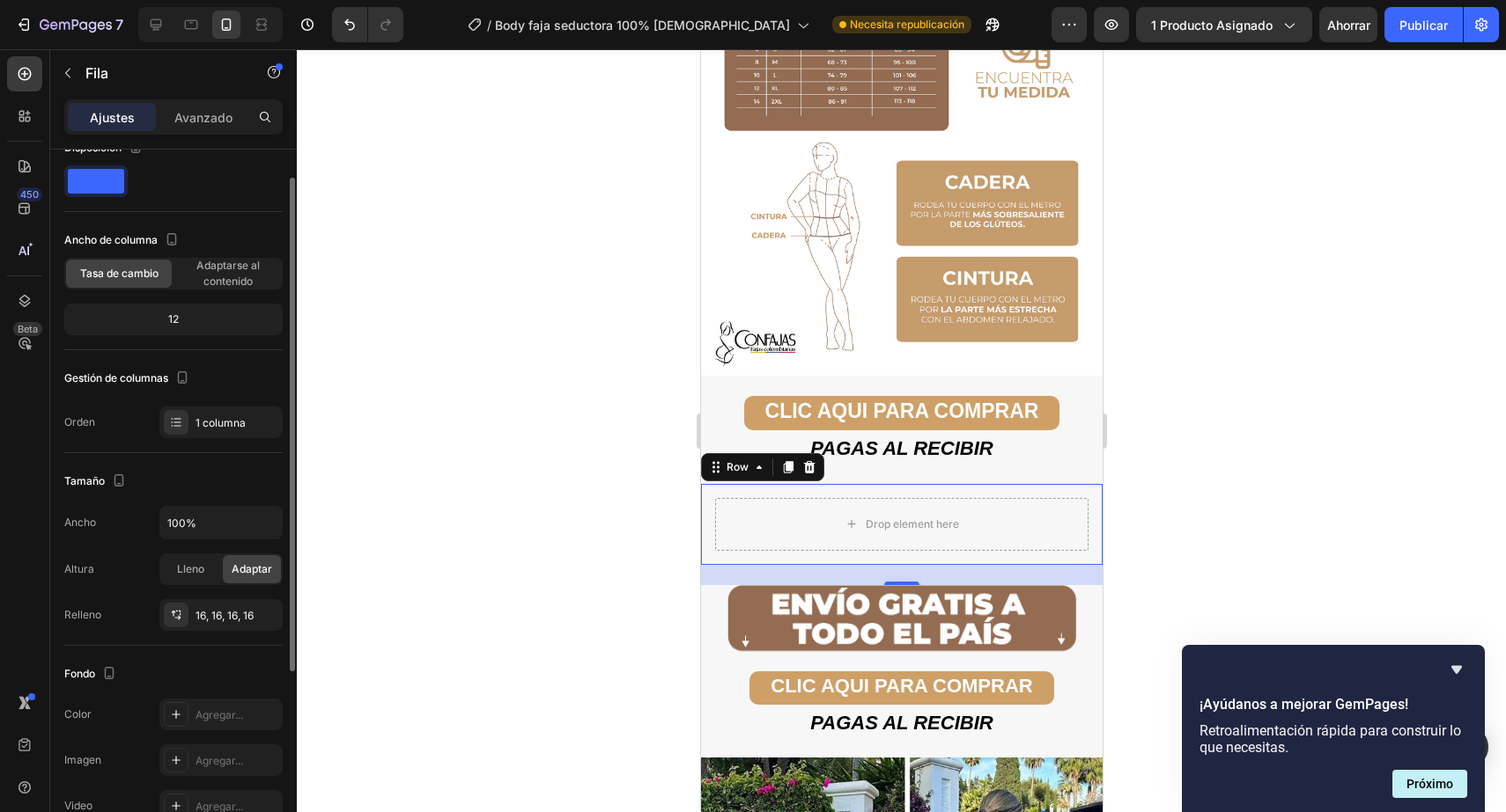
scroll to position [36, 0]
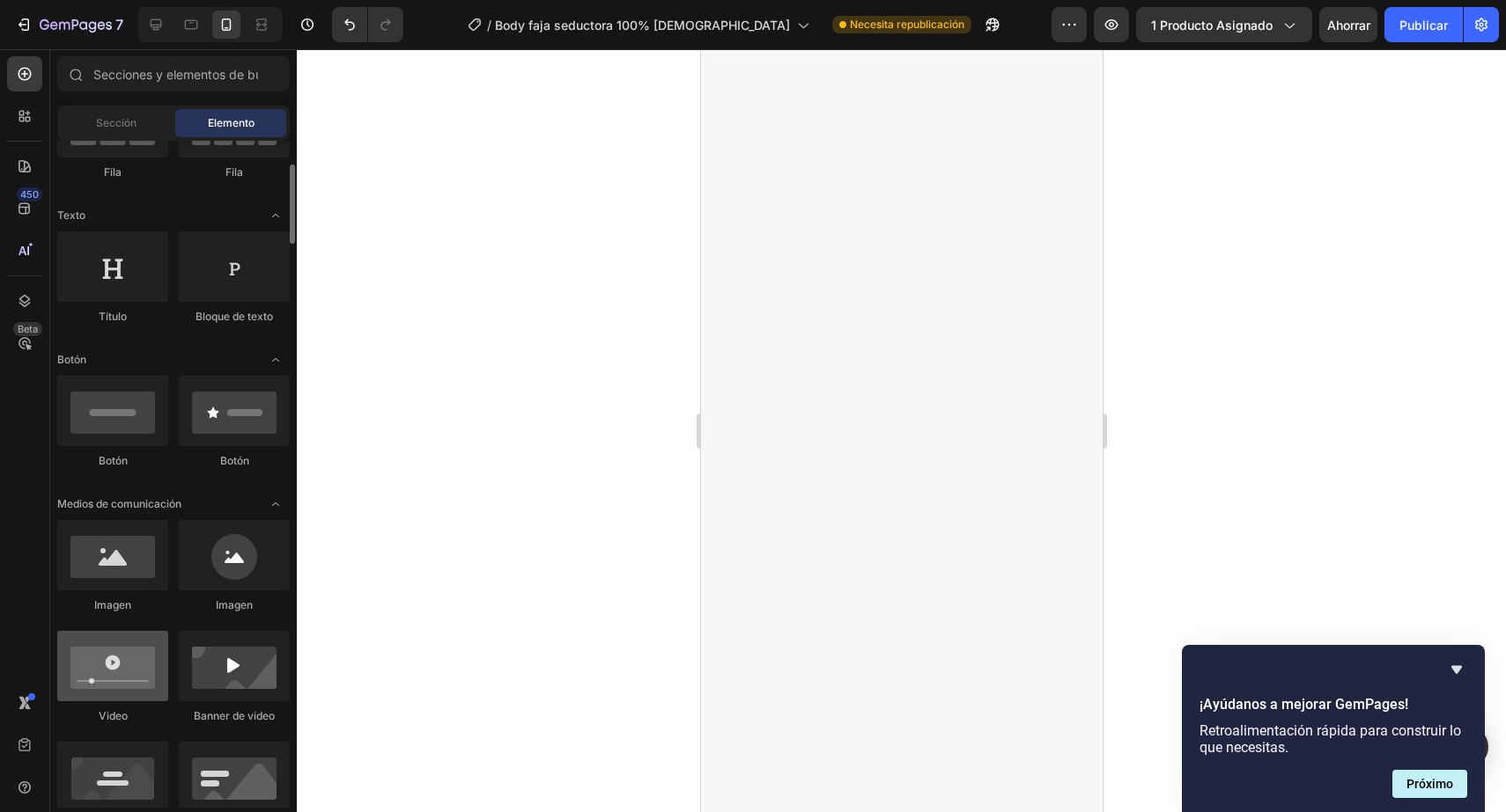
scroll to position [202, 0]
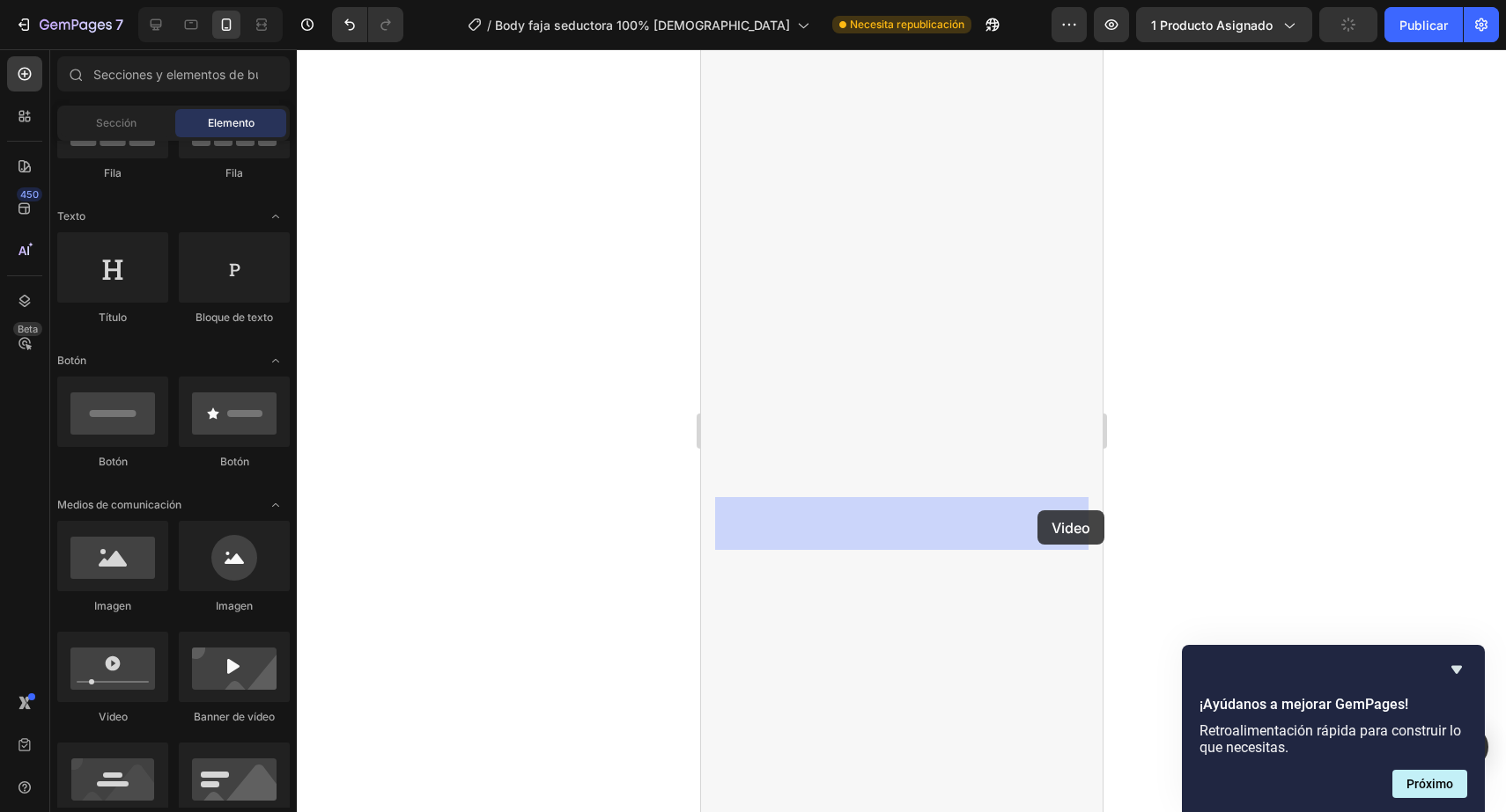
drag, startPoint x: 824, startPoint y: 718, endPoint x: 1035, endPoint y: 512, distance: 294.9
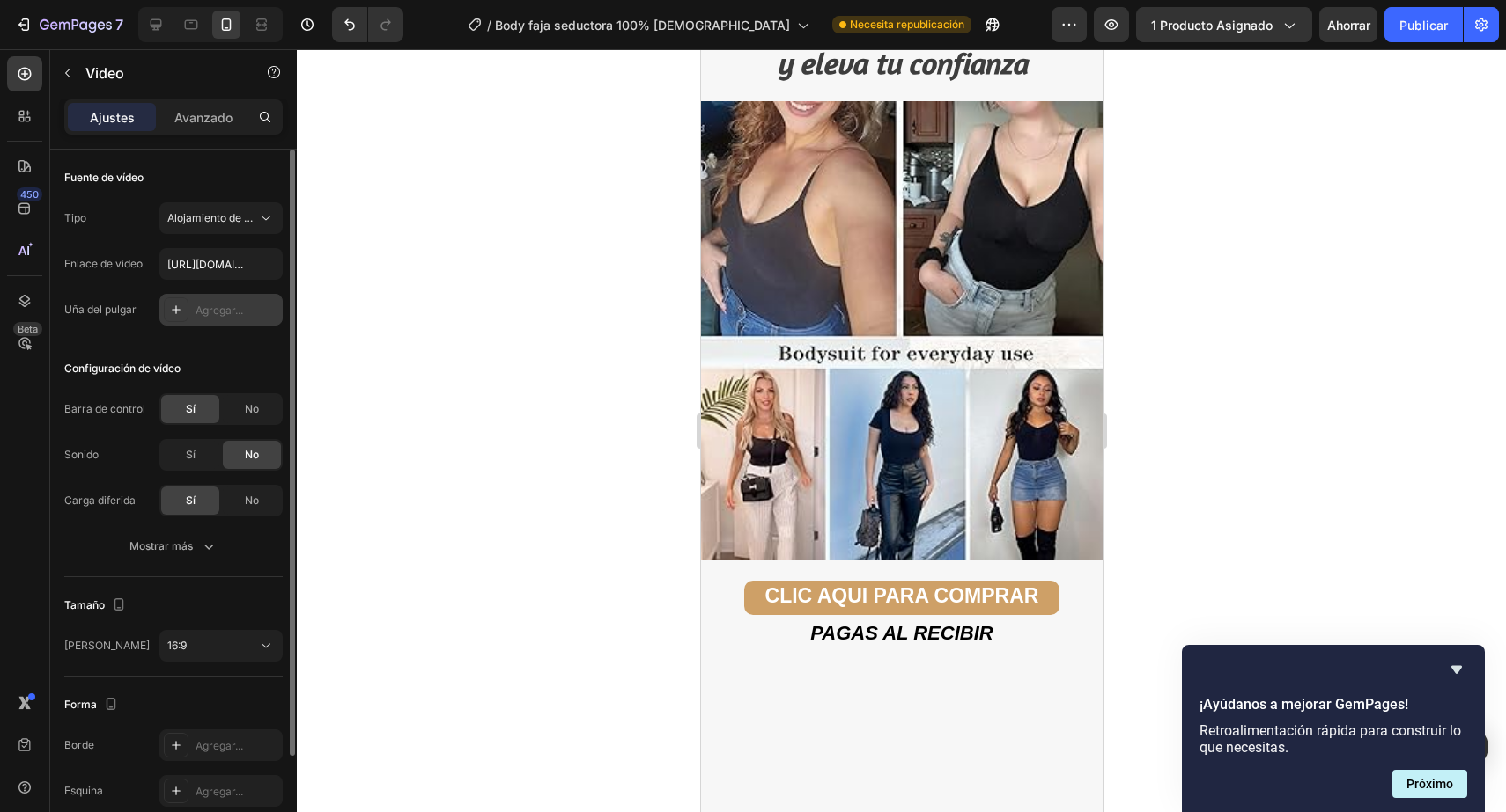
click at [235, 306] on font "Agregar..." at bounding box center [220, 310] width 48 height 13
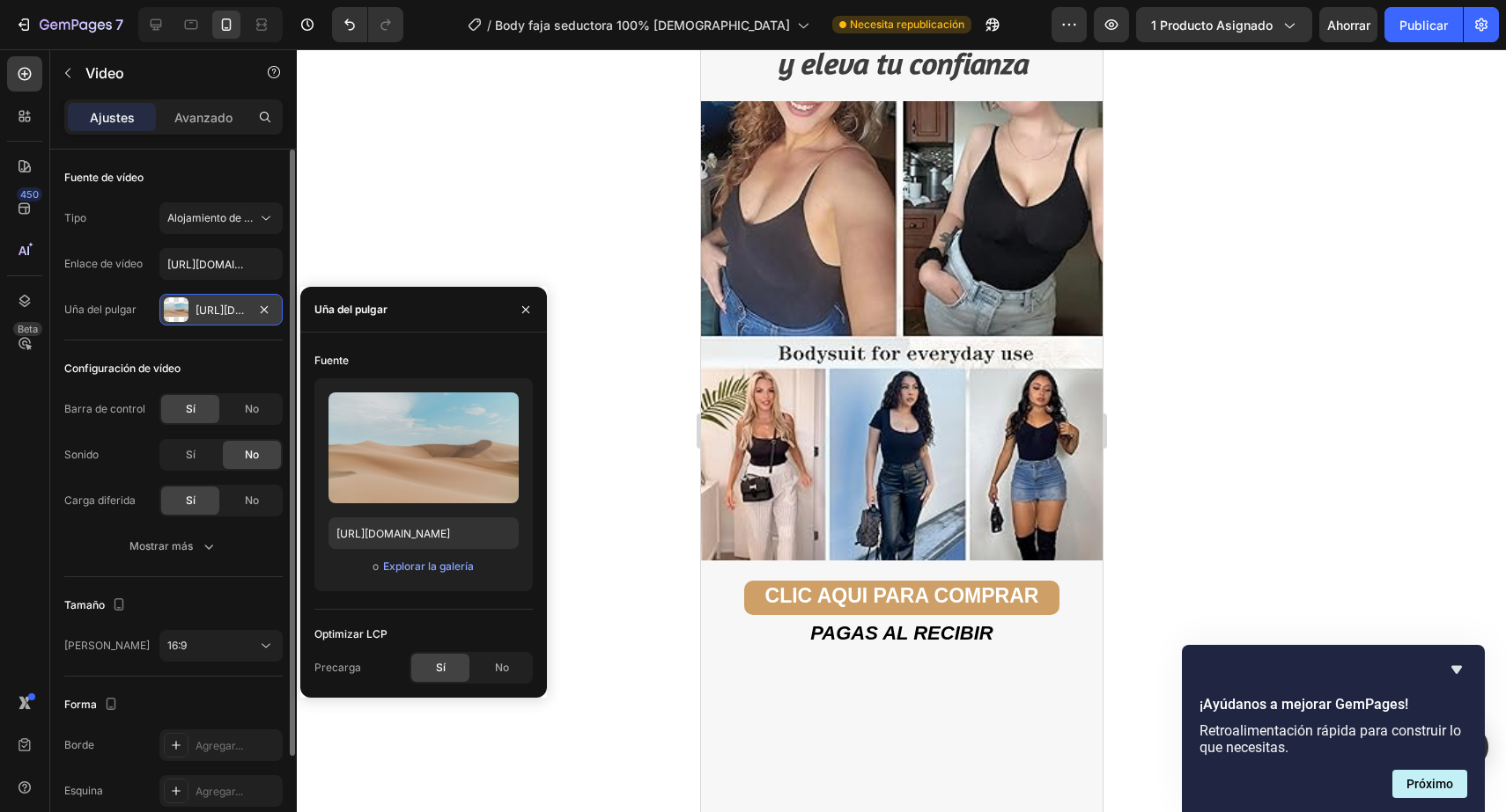
click at [235, 306] on font "https://ucarecdn.Com/06075225-af9e-460c-8e3c-6be63c0b773a/-/formato/auto/" at bounding box center [252, 310] width 114 height 13
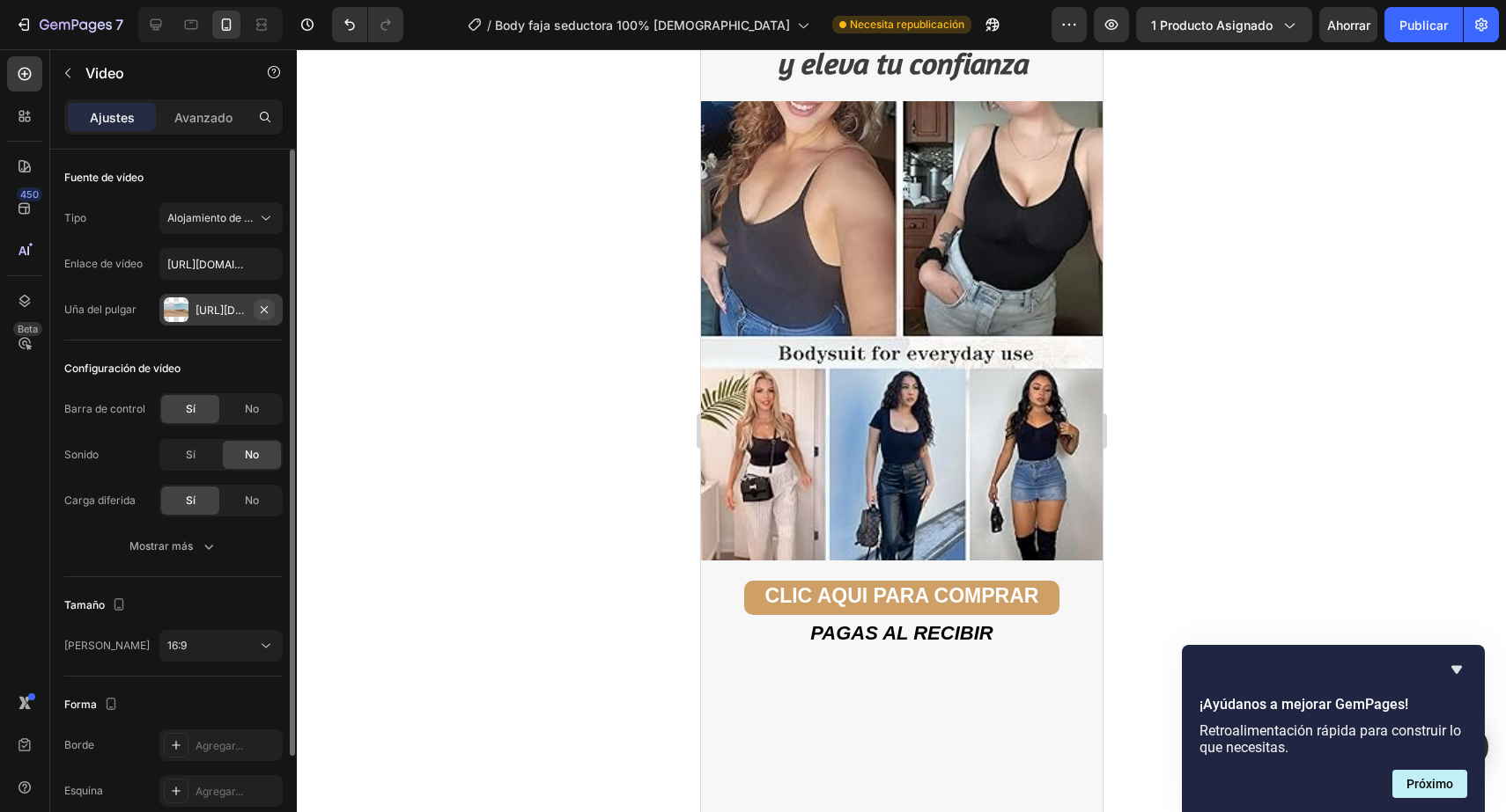
click at [264, 303] on icon "button" at bounding box center [263, 309] width 14 height 14
click at [217, 305] on font "Agregar..." at bounding box center [220, 310] width 48 height 13
type input "https://ucarecdn.com/06075225-af9e-460c-8e3c-6be63c0b773a/-/format/auto/"
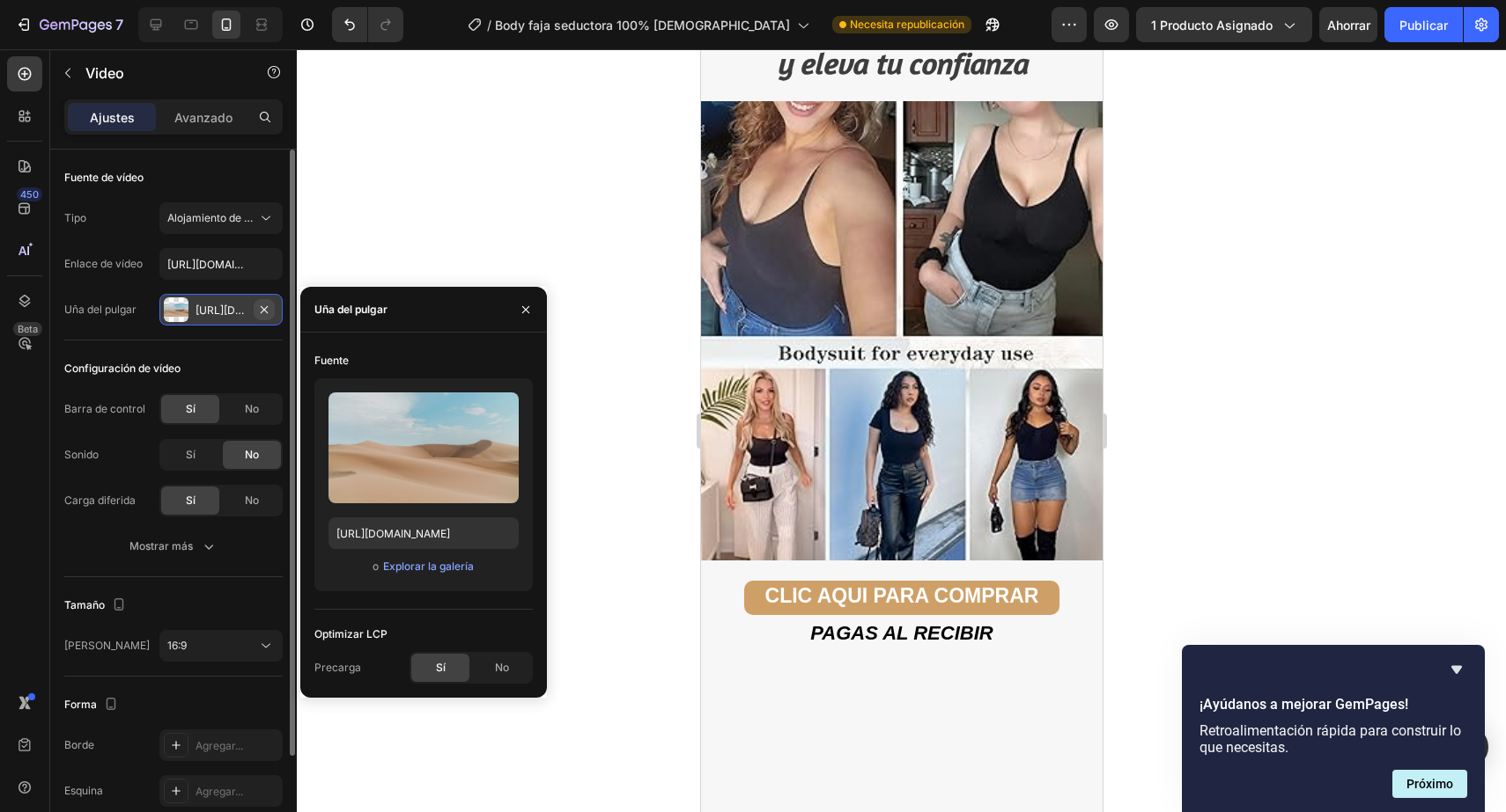
click at [261, 310] on icon "button" at bounding box center [263, 309] width 14 height 14
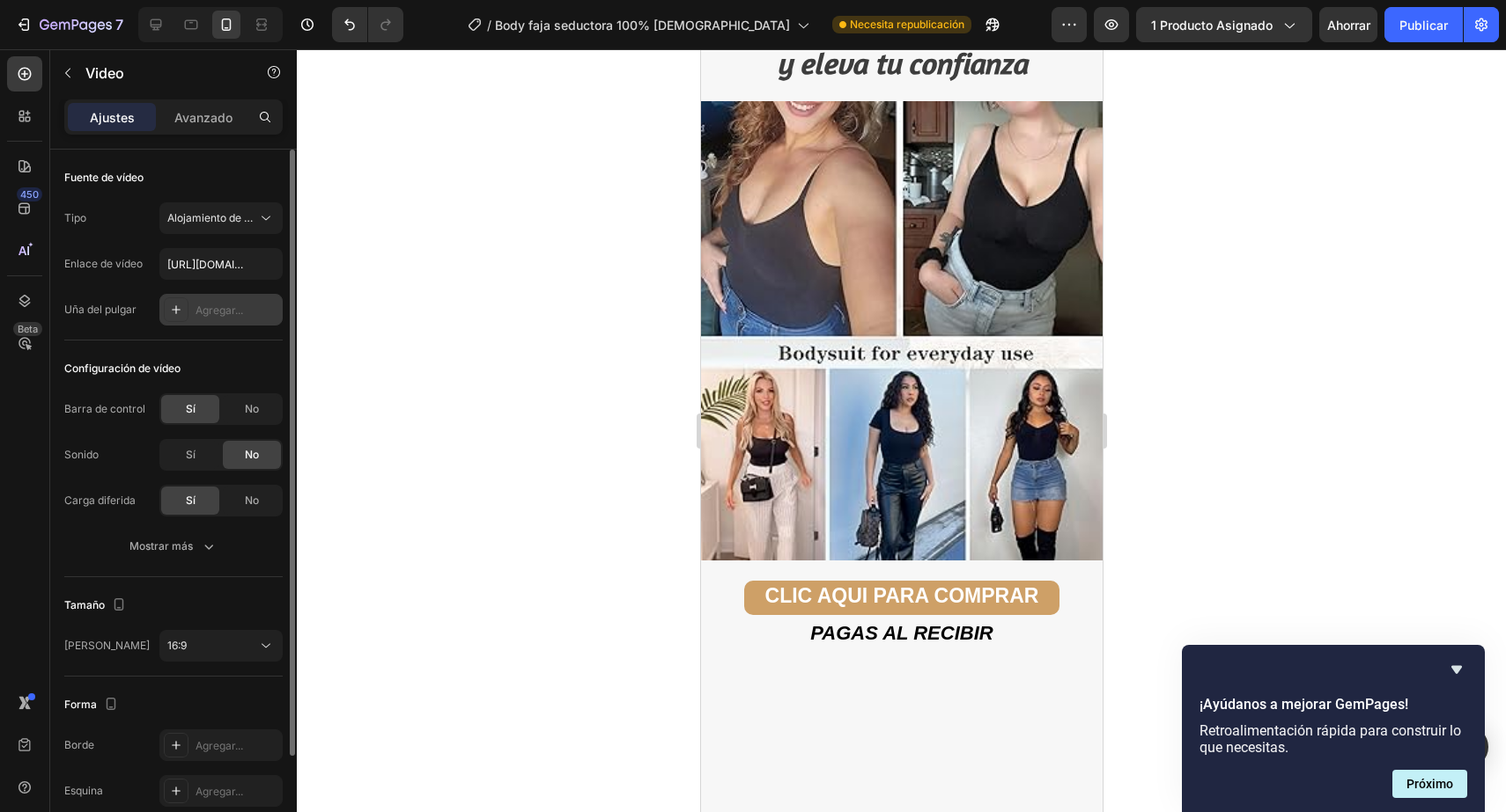
click at [314, 278] on div at bounding box center [901, 431] width 1209 height 763
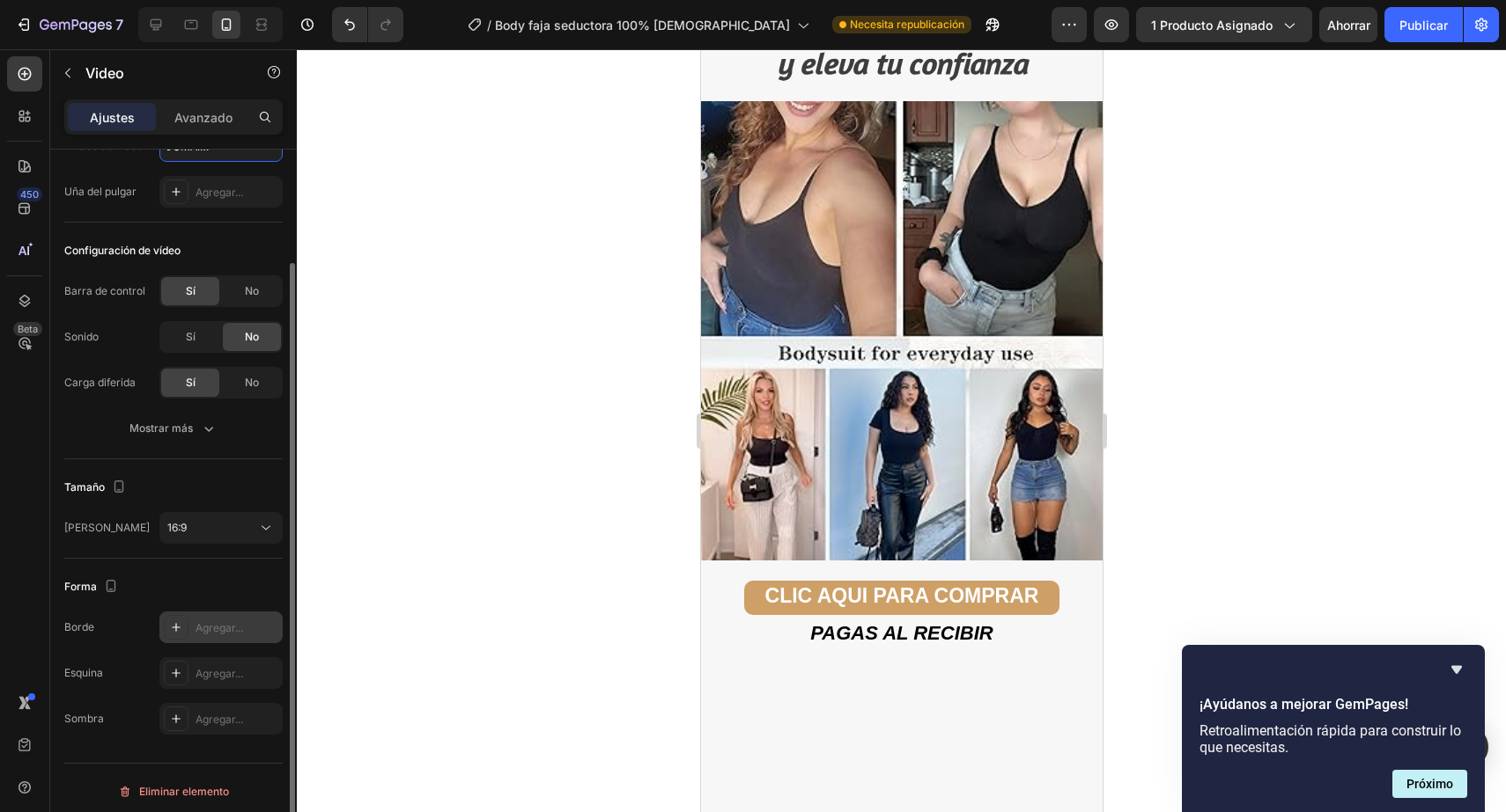
scroll to position [125, 0]
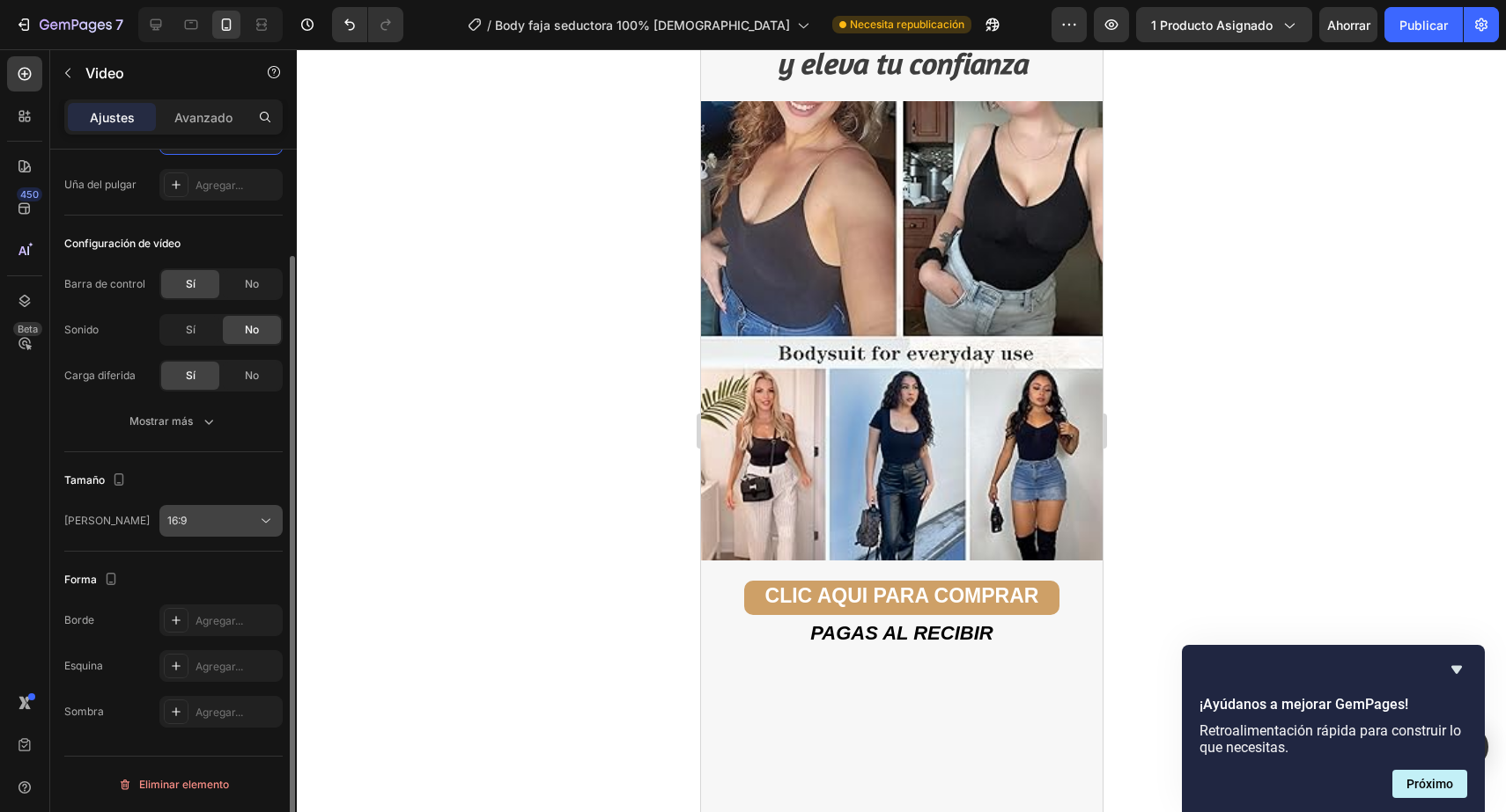
type input "https://cdn.shopify.com/videos/c/o/v/c68c178cf46f4d40b455e92d9f0fd40b.mp4"
click at [221, 521] on div "16:9" at bounding box center [212, 521] width 90 height 16
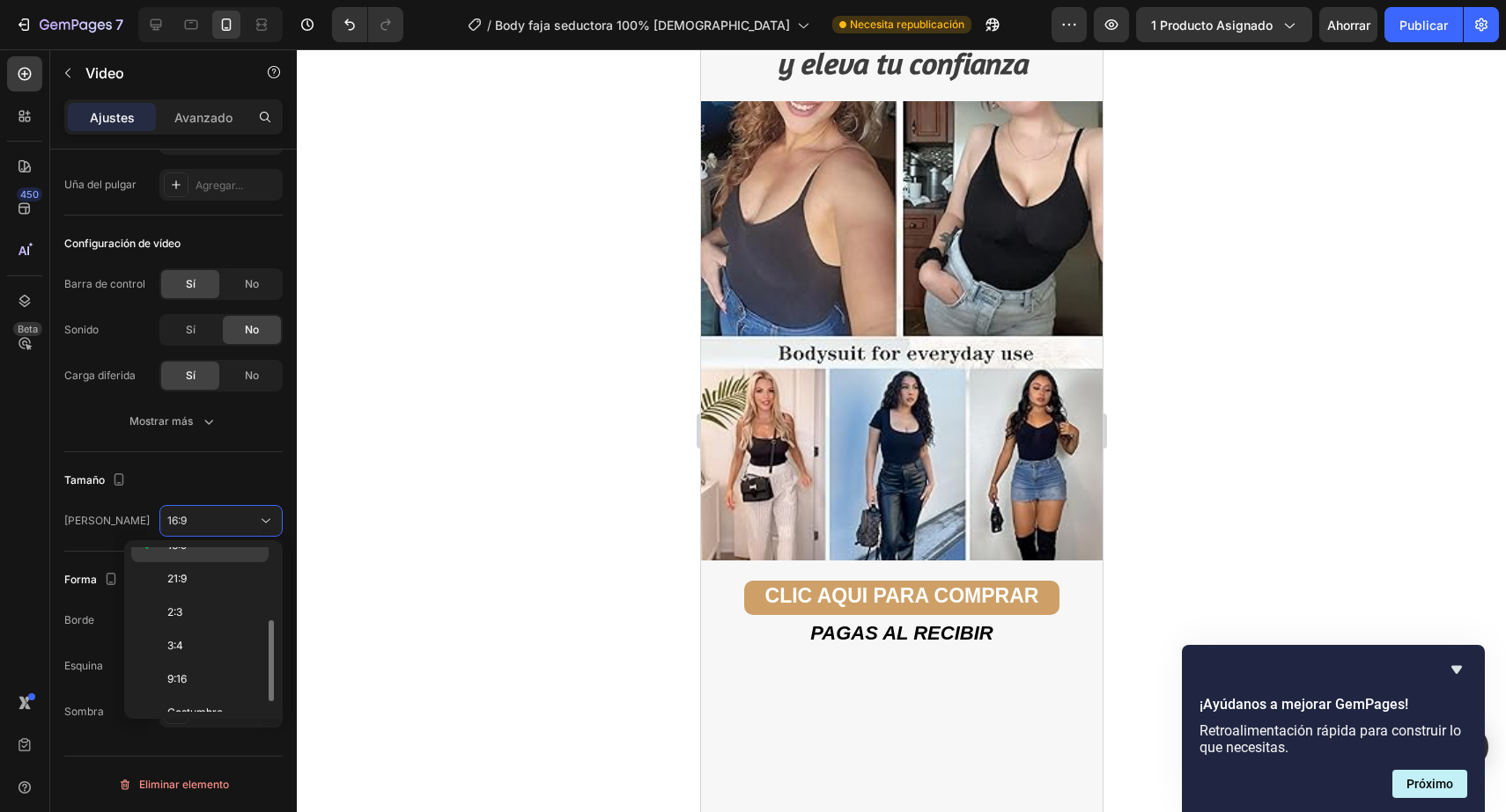
scroll to position [151, 0]
click at [212, 647] on p "3:4" at bounding box center [214, 648] width 94 height 16
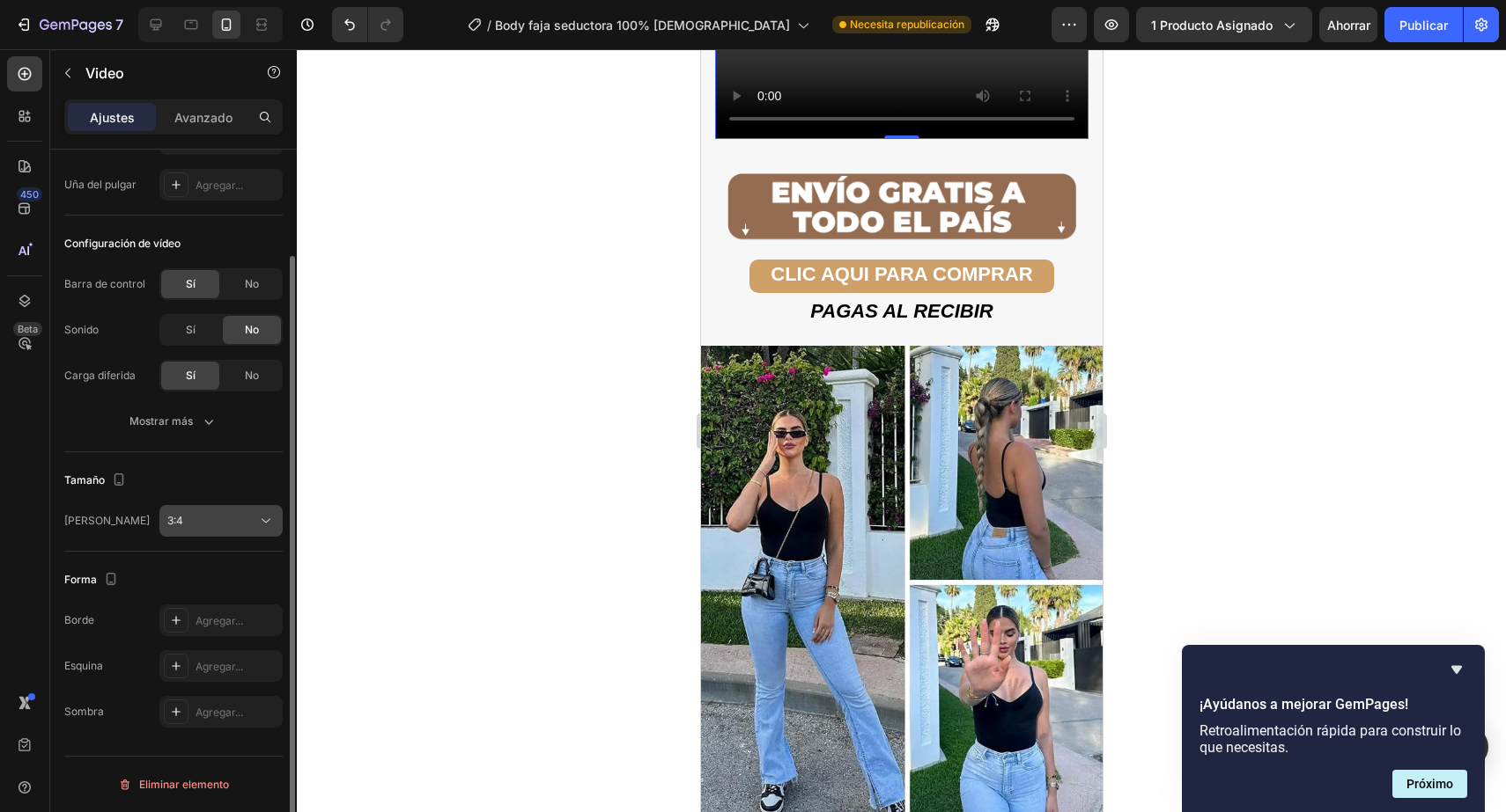
click at [238, 530] on button "3:4" at bounding box center [220, 521] width 123 height 31
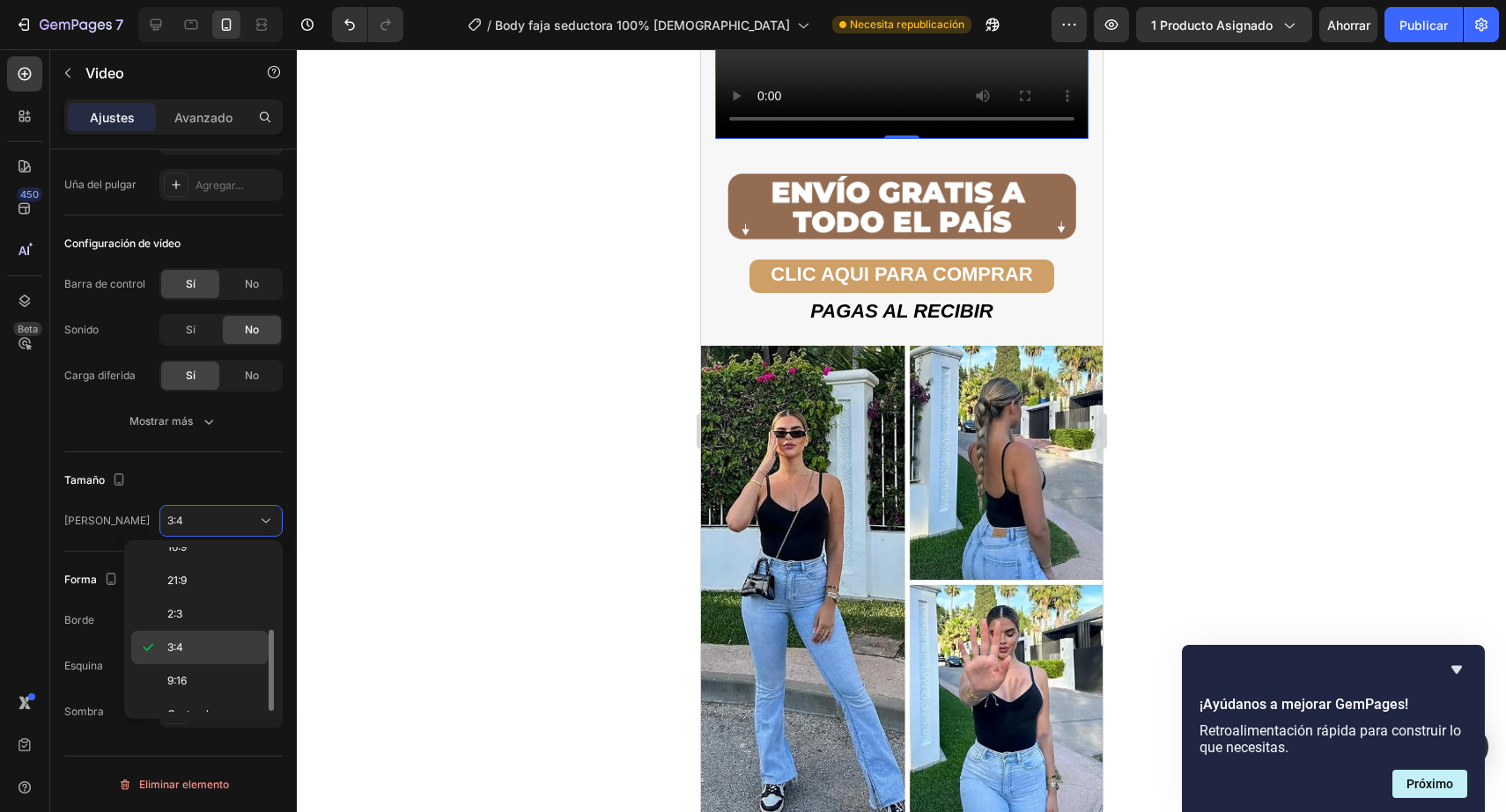
scroll to position [170, 0]
click at [221, 657] on p "9:16" at bounding box center [214, 661] width 94 height 16
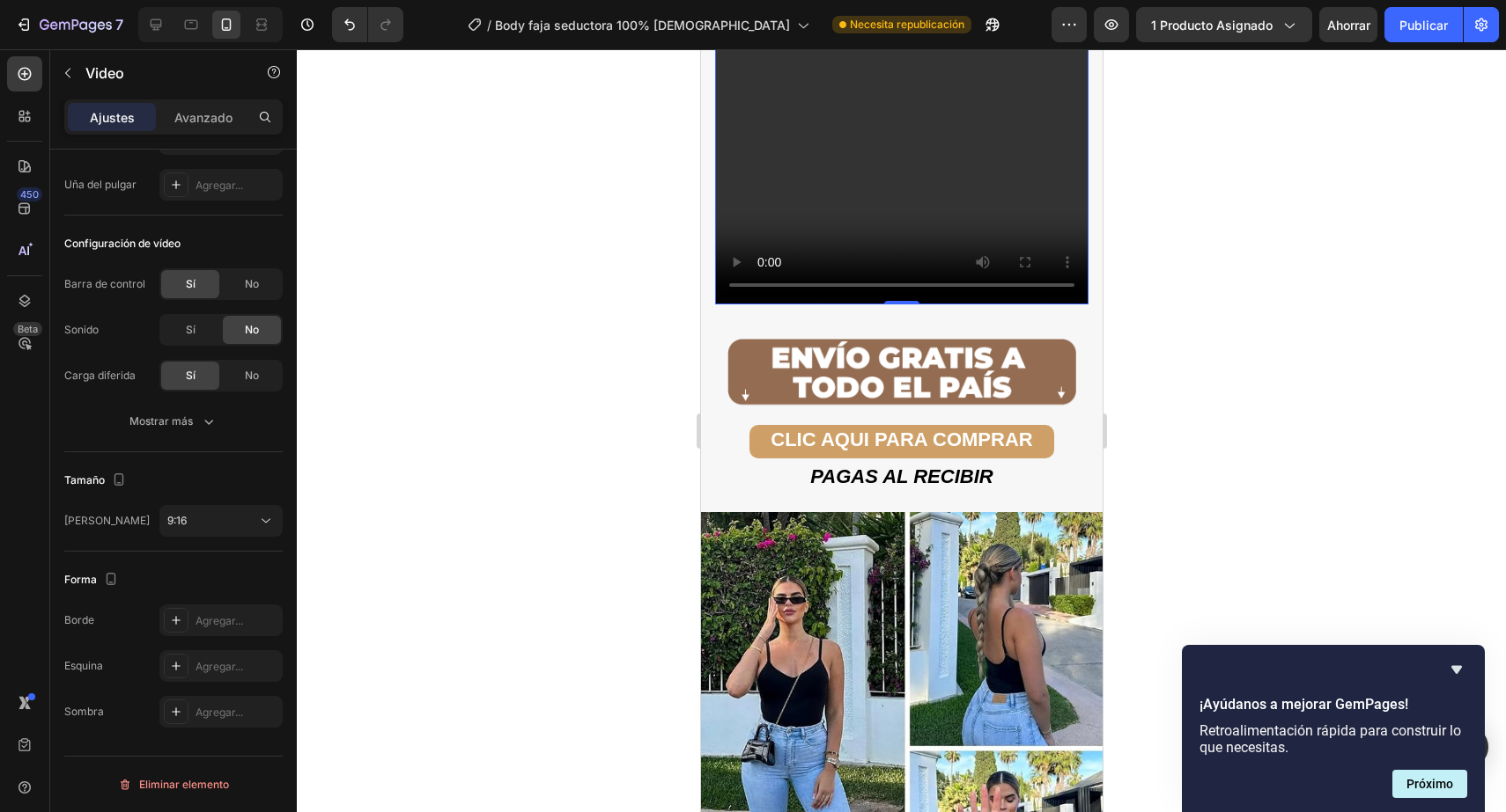
click at [1314, 497] on div at bounding box center [901, 431] width 1209 height 763
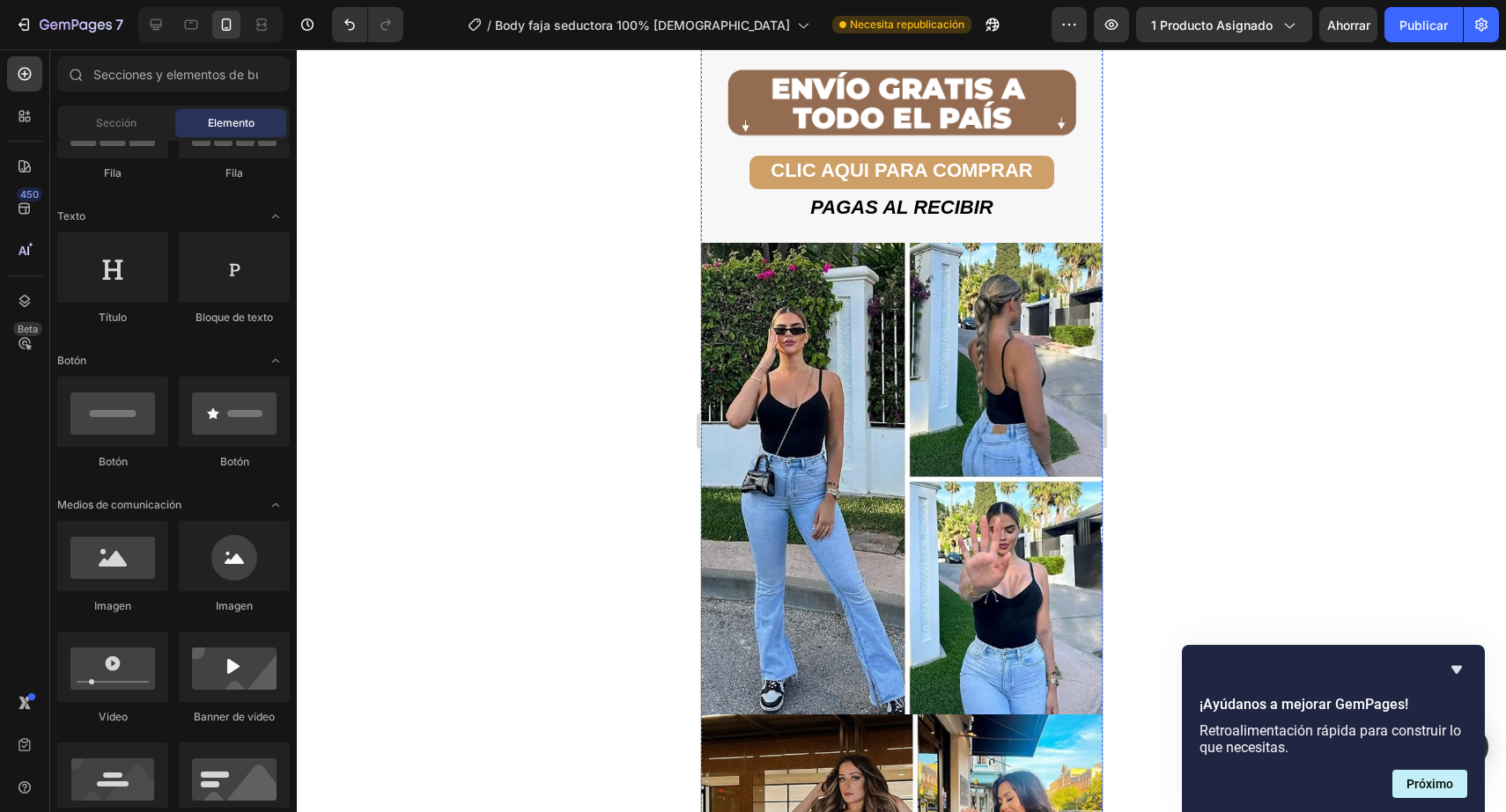
scroll to position [3032, 0]
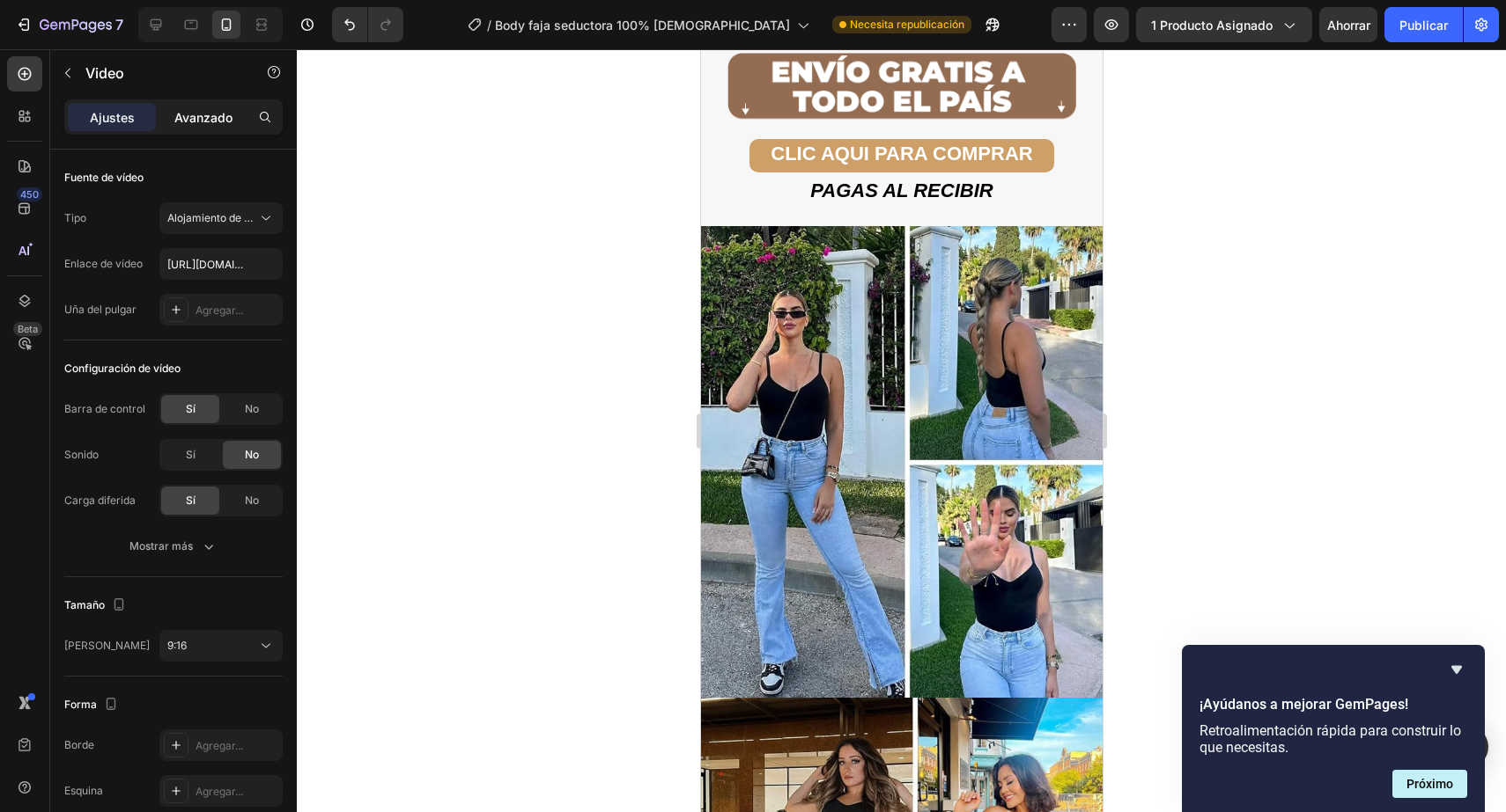
click at [222, 112] on font "Avanzado" at bounding box center [203, 117] width 58 height 15
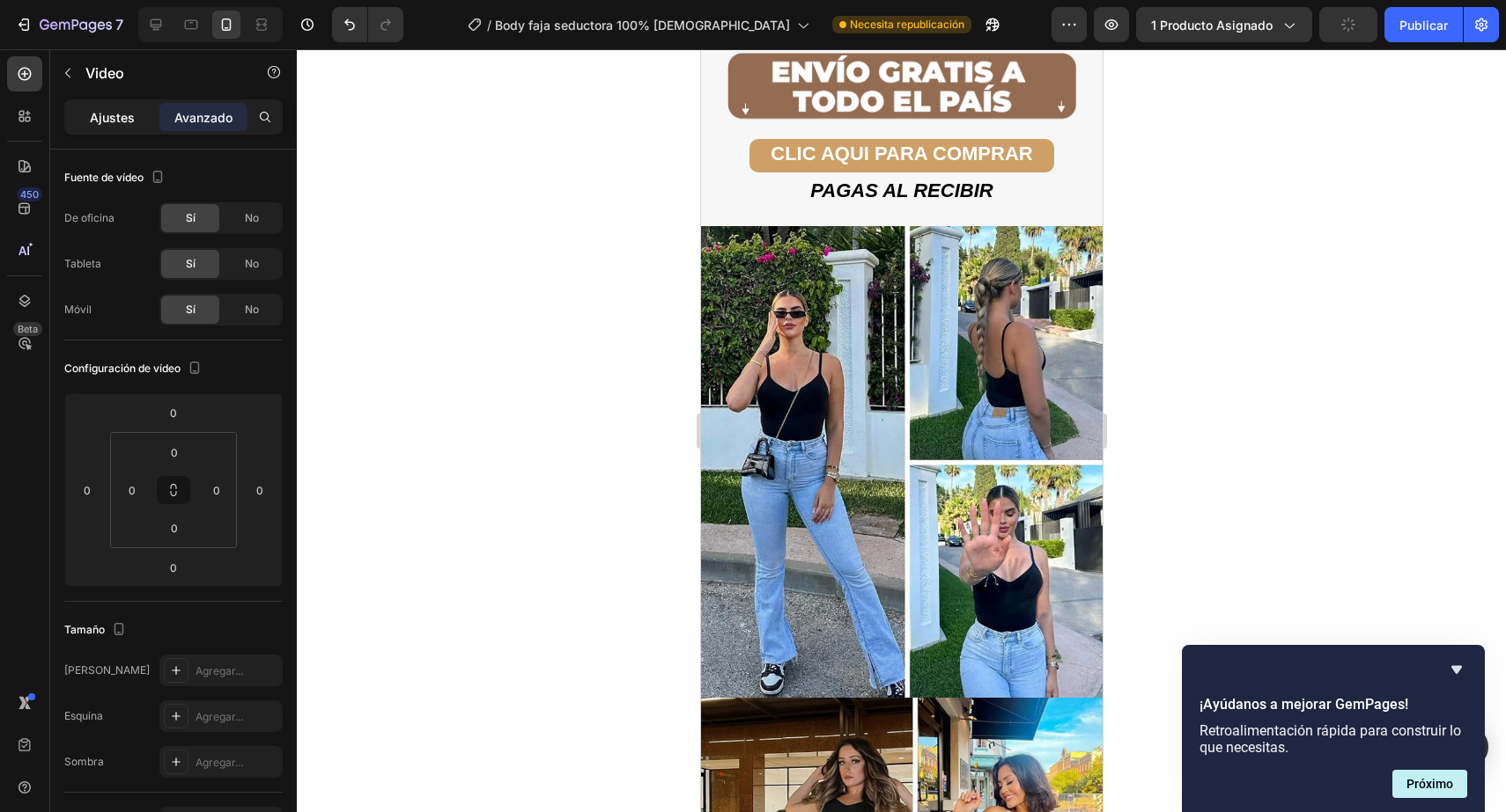
click at [122, 113] on font "Ajustes" at bounding box center [112, 117] width 45 height 15
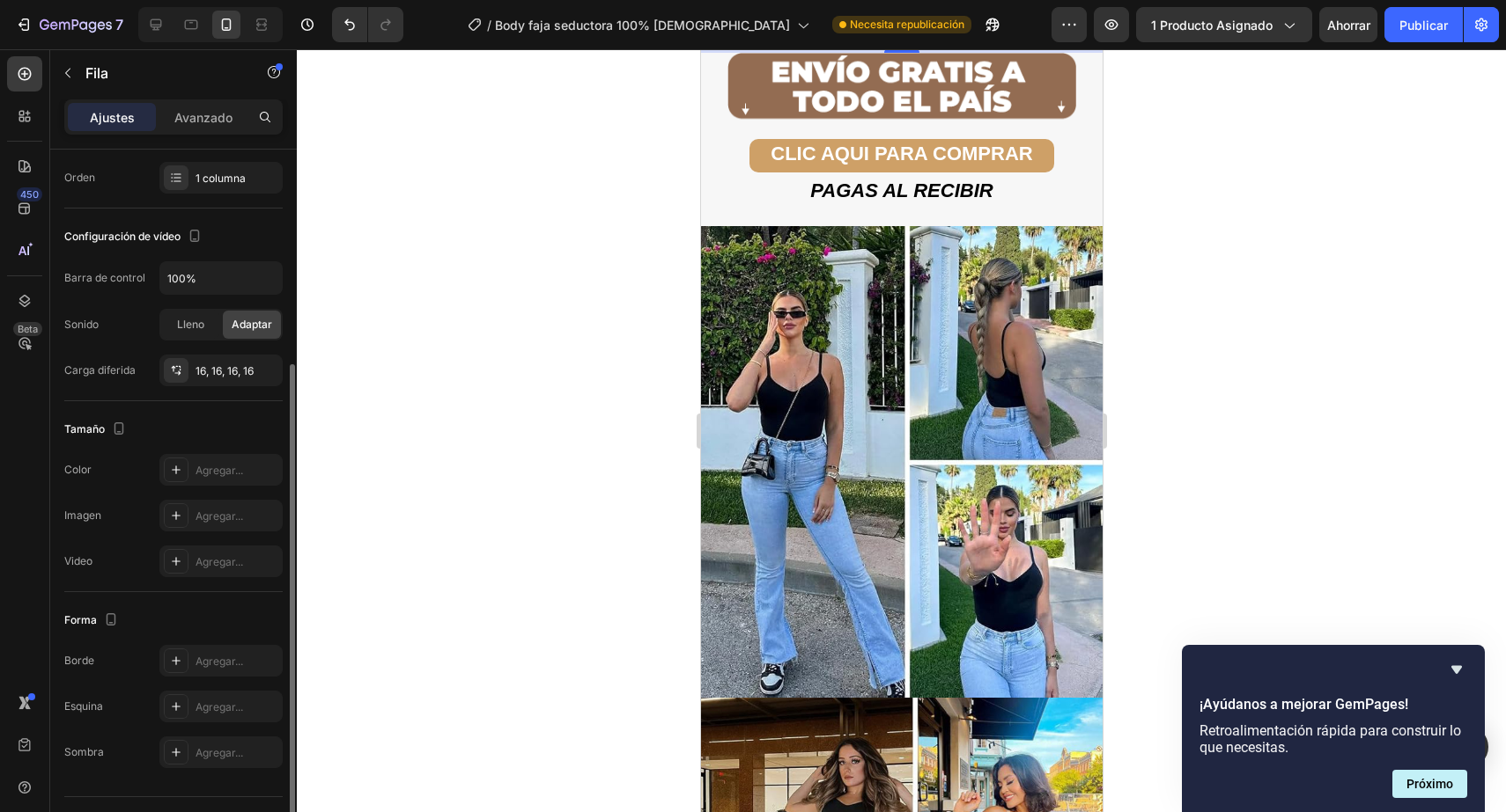
scroll to position [274, 0]
click at [264, 366] on icon "button" at bounding box center [263, 371] width 14 height 14
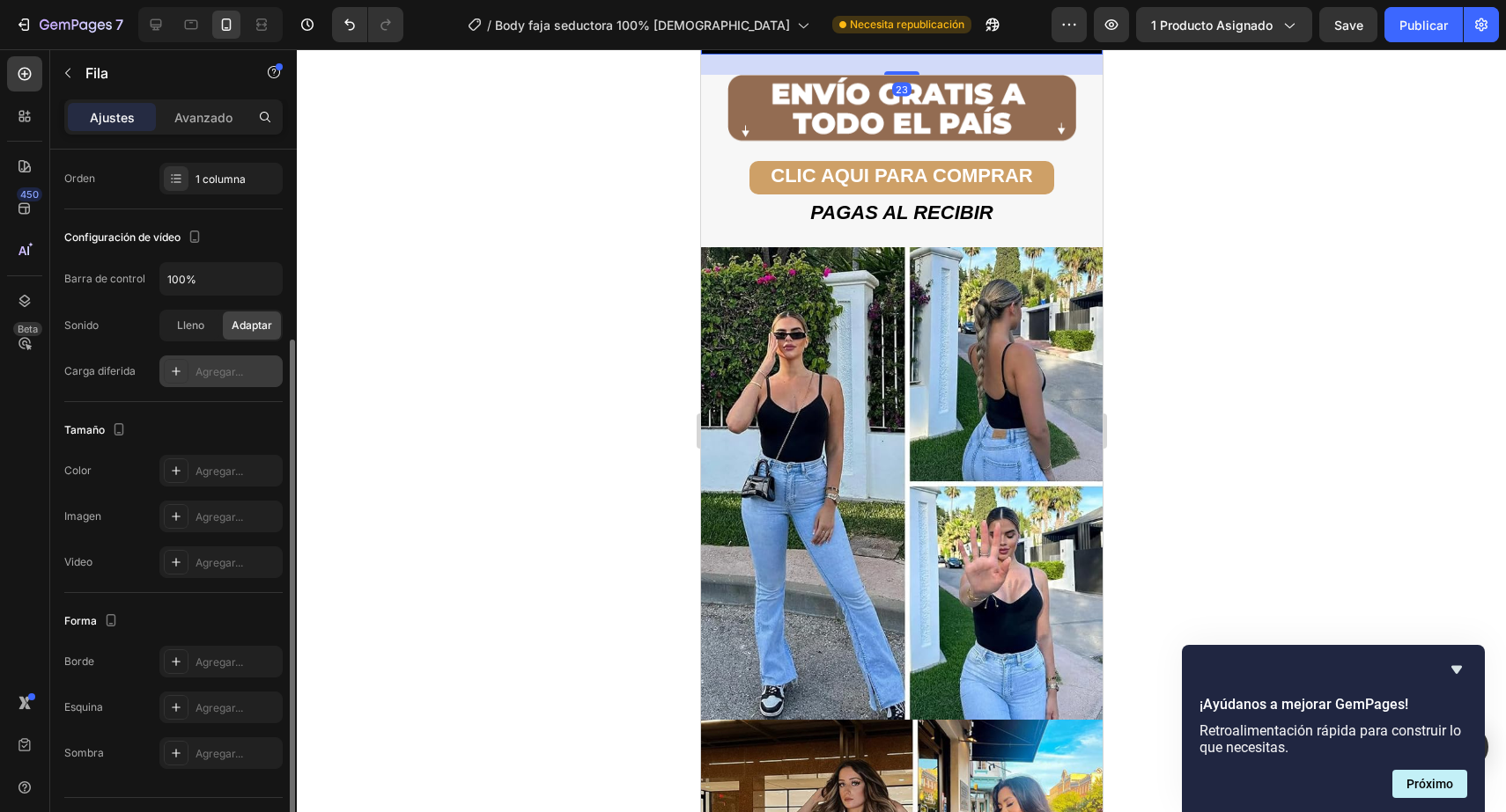
click at [329, 361] on div at bounding box center [901, 431] width 1209 height 763
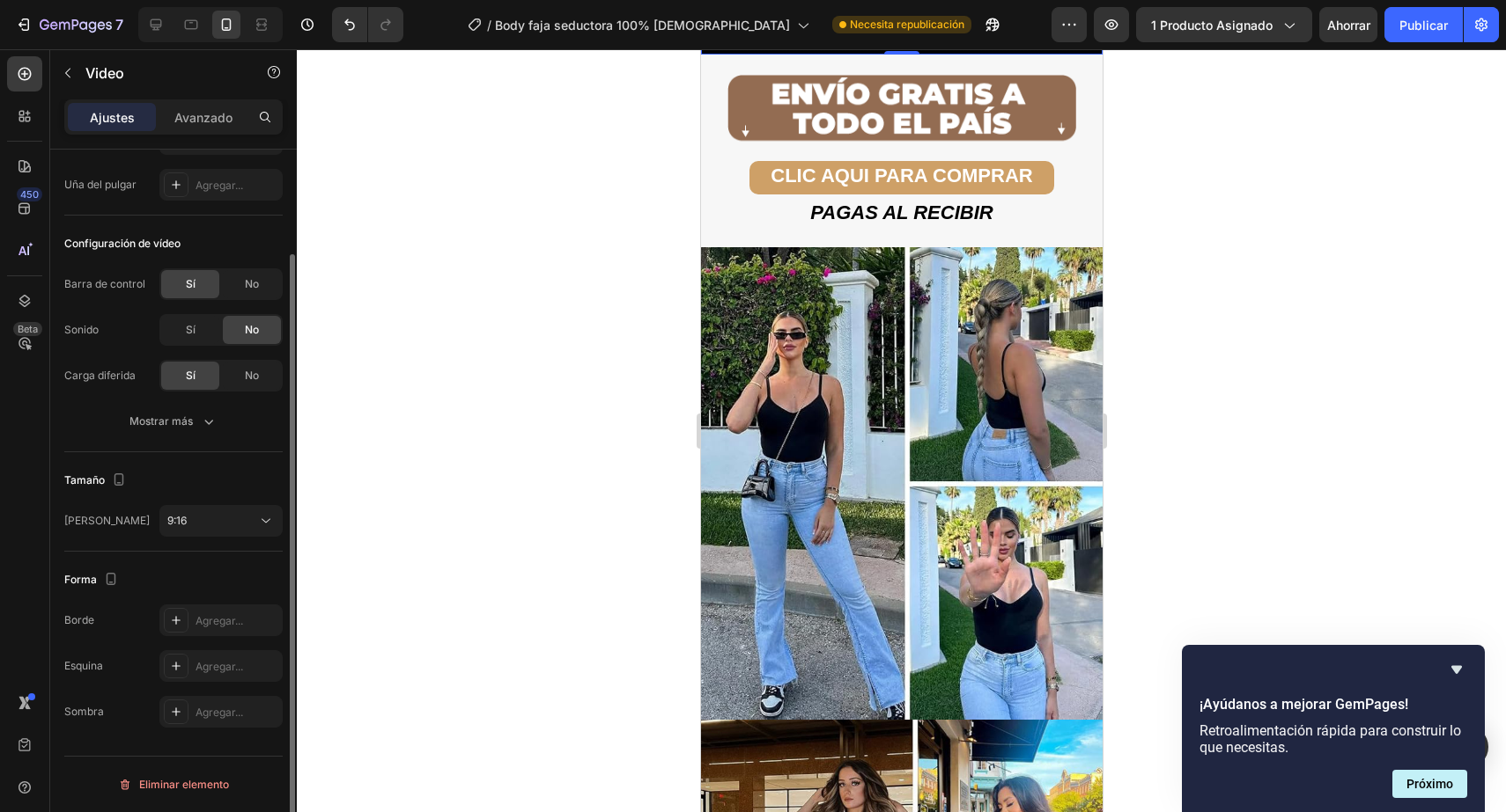
scroll to position [119, 0]
click at [192, 659] on div "Agregar..." at bounding box center [220, 671] width 123 height 31
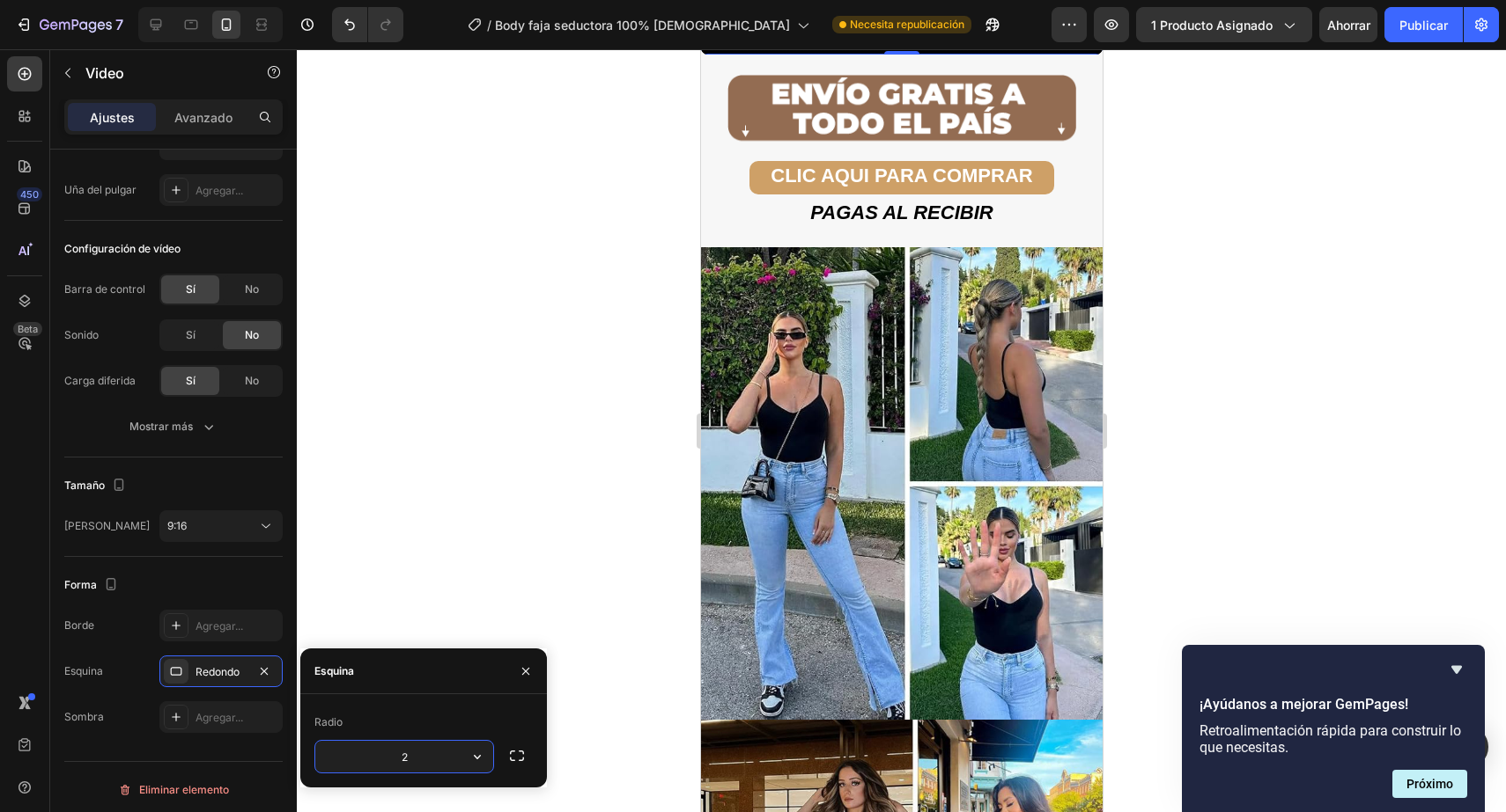
type input "20"
click at [433, 585] on div at bounding box center [901, 431] width 1209 height 763
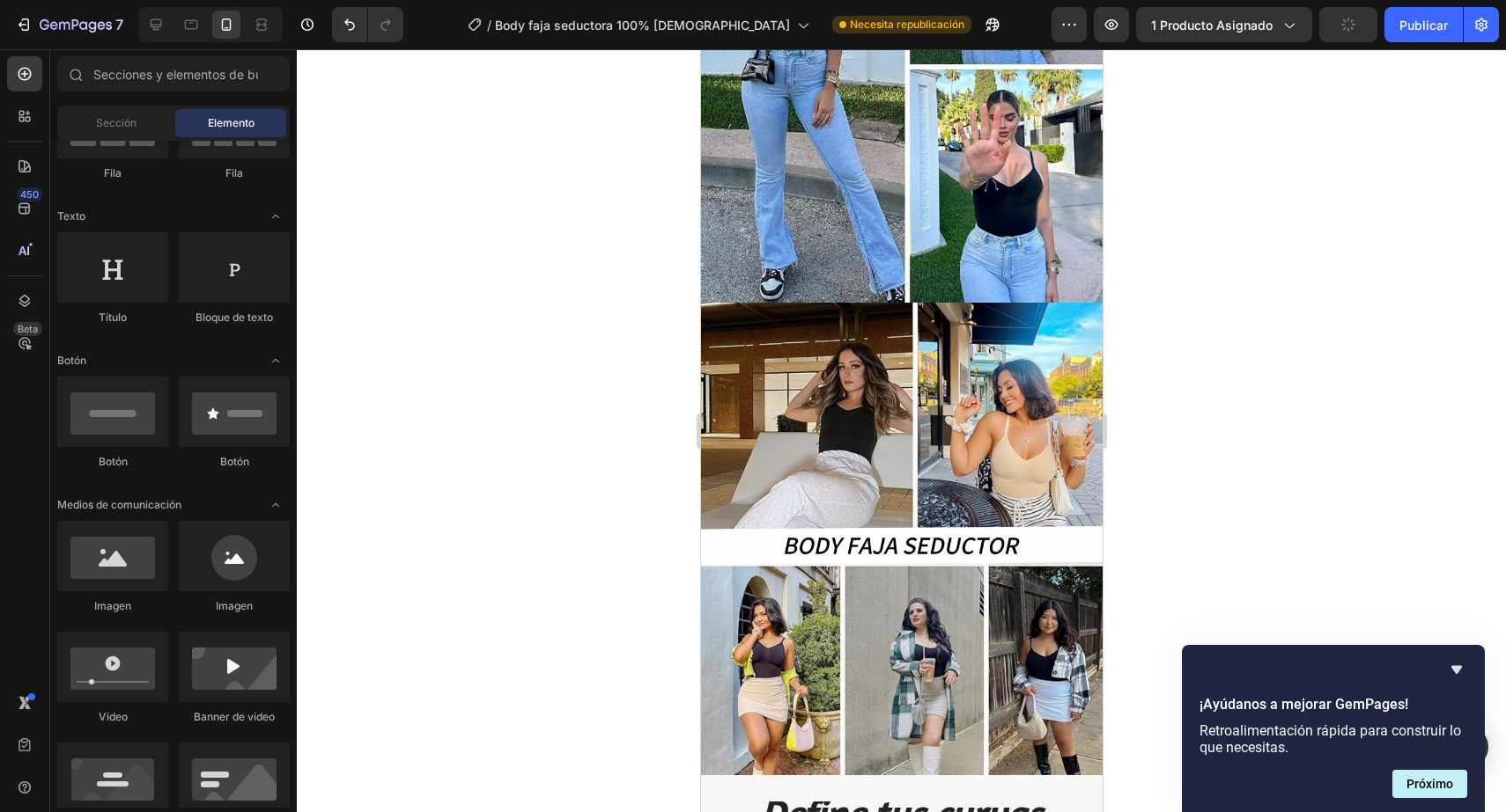
scroll to position [3448, 0]
click at [1375, 422] on div at bounding box center [901, 431] width 1209 height 763
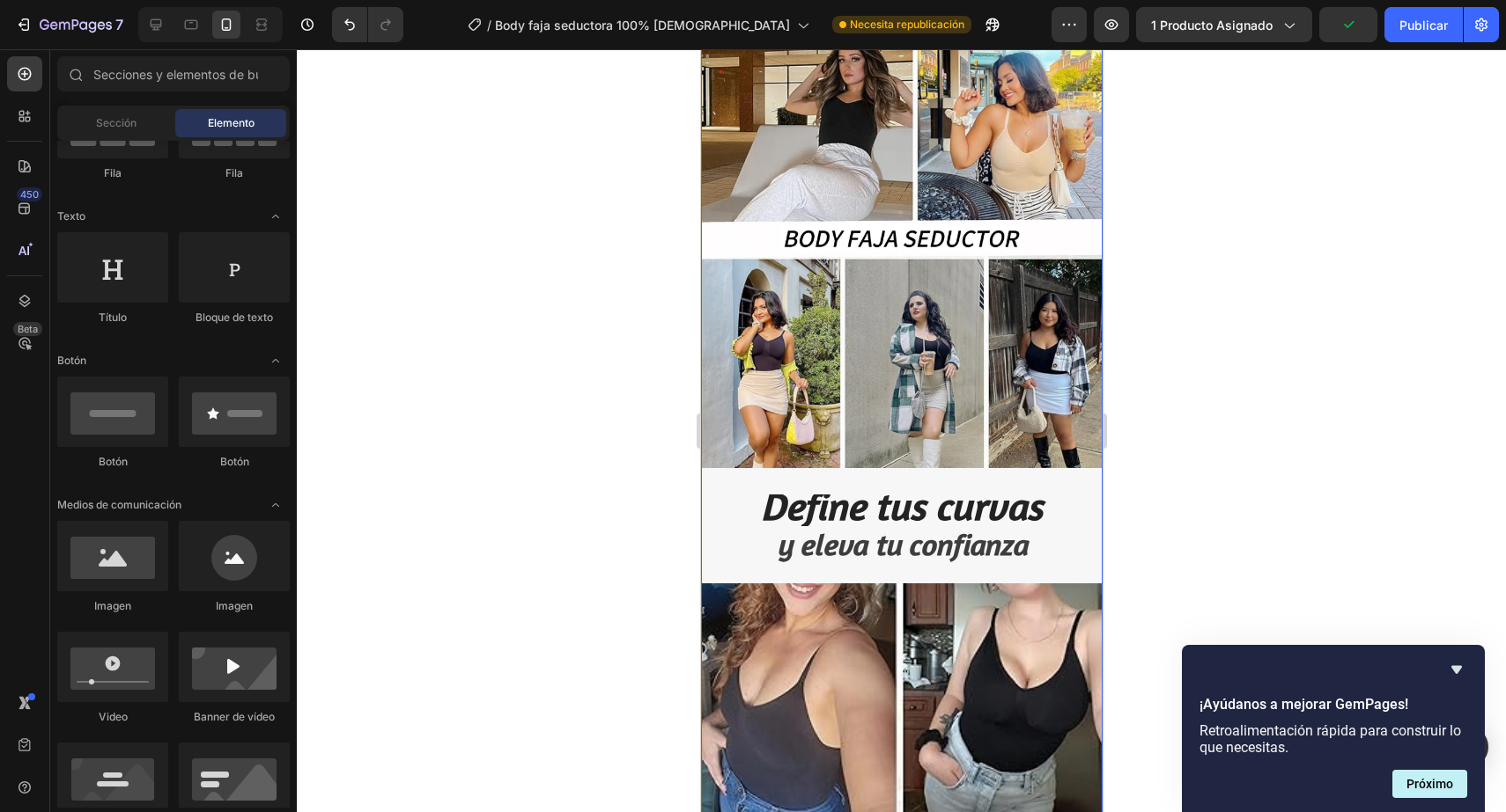
scroll to position [3756, 0]
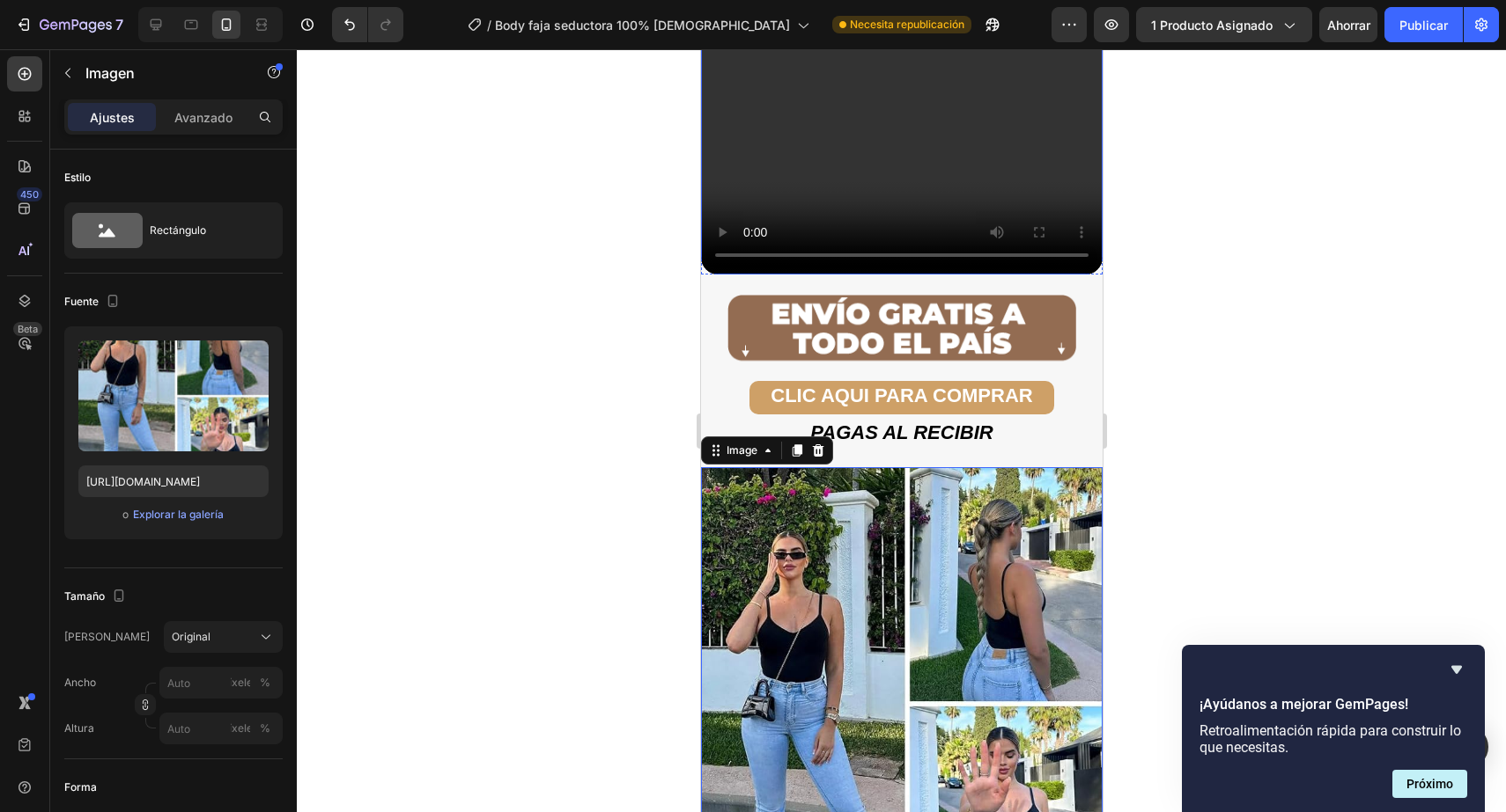
scroll to position [2767, 0]
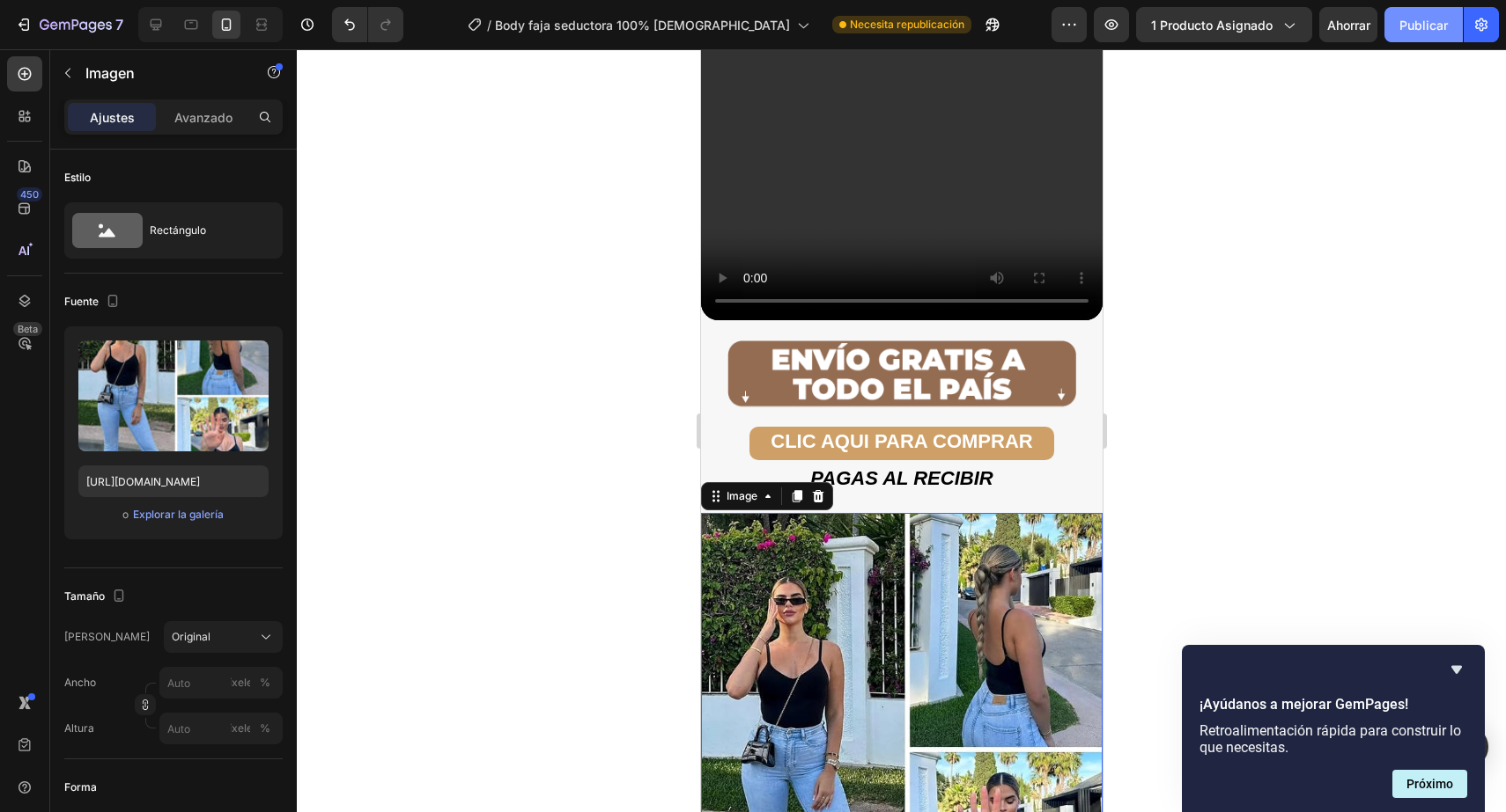
click at [1400, 31] on font "Publicar" at bounding box center [1423, 25] width 49 height 15
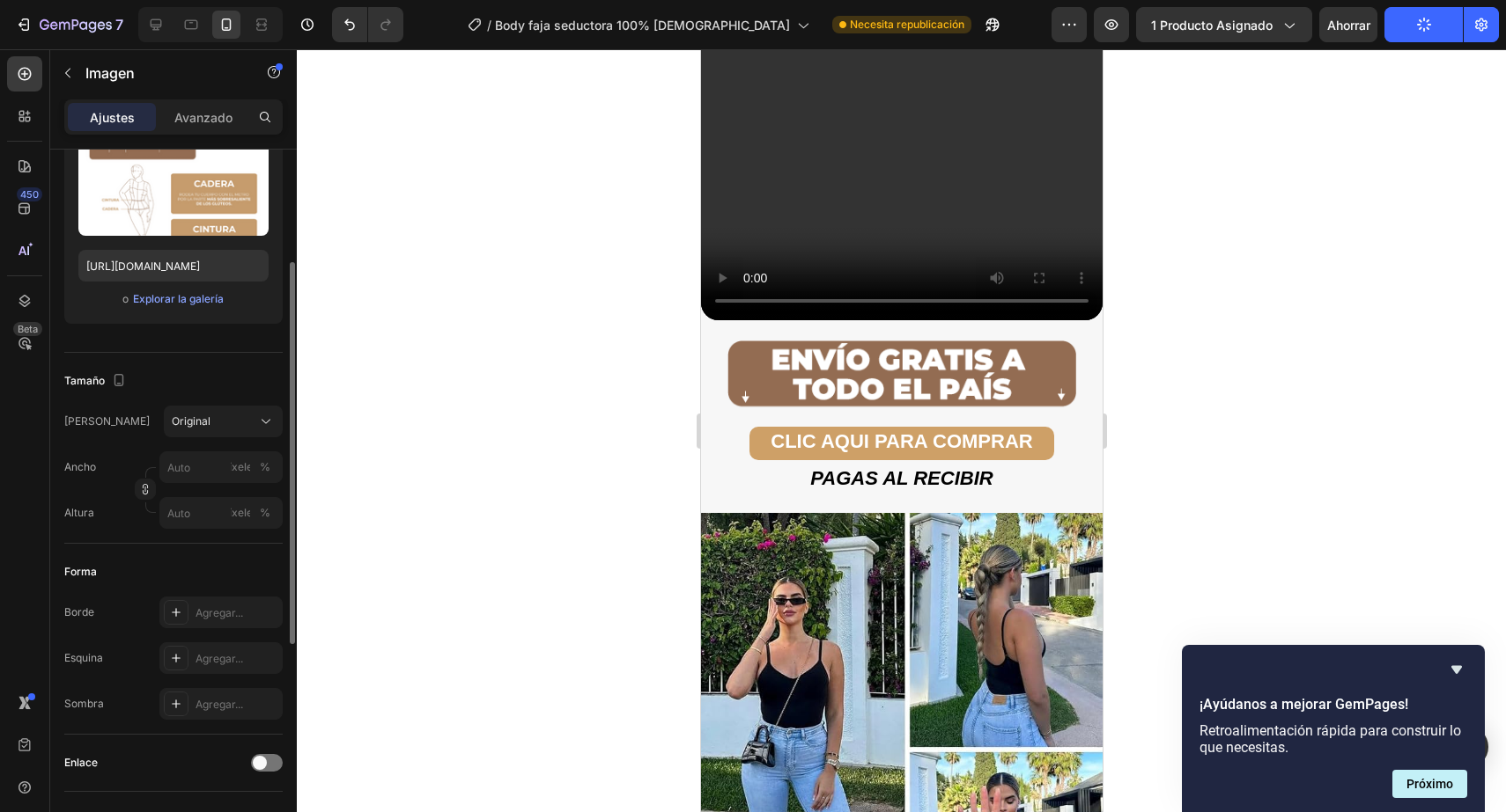
scroll to position [217, 0]
click at [187, 643] on div "Agregar..." at bounding box center [220, 657] width 123 height 31
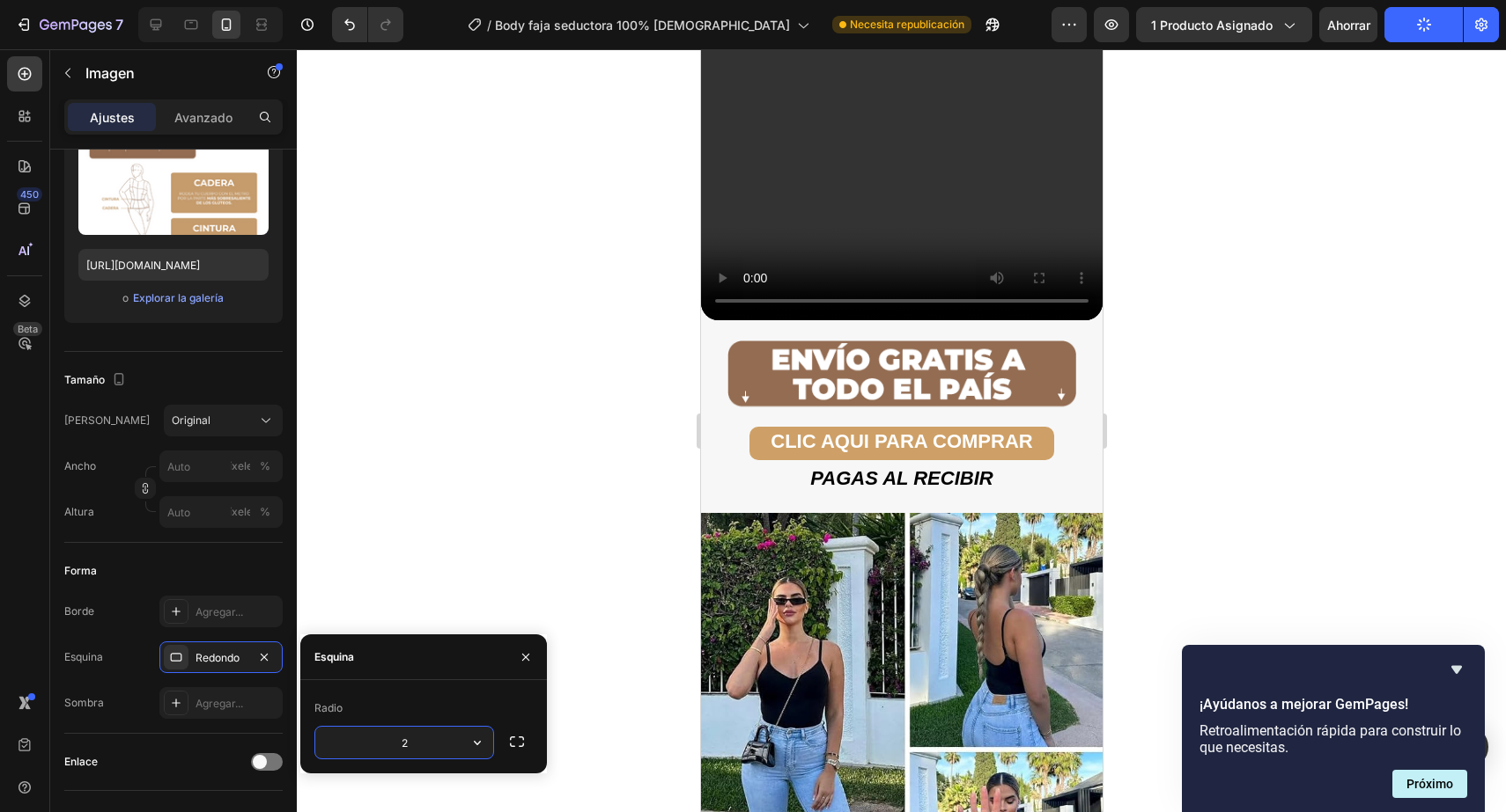
type input "20"
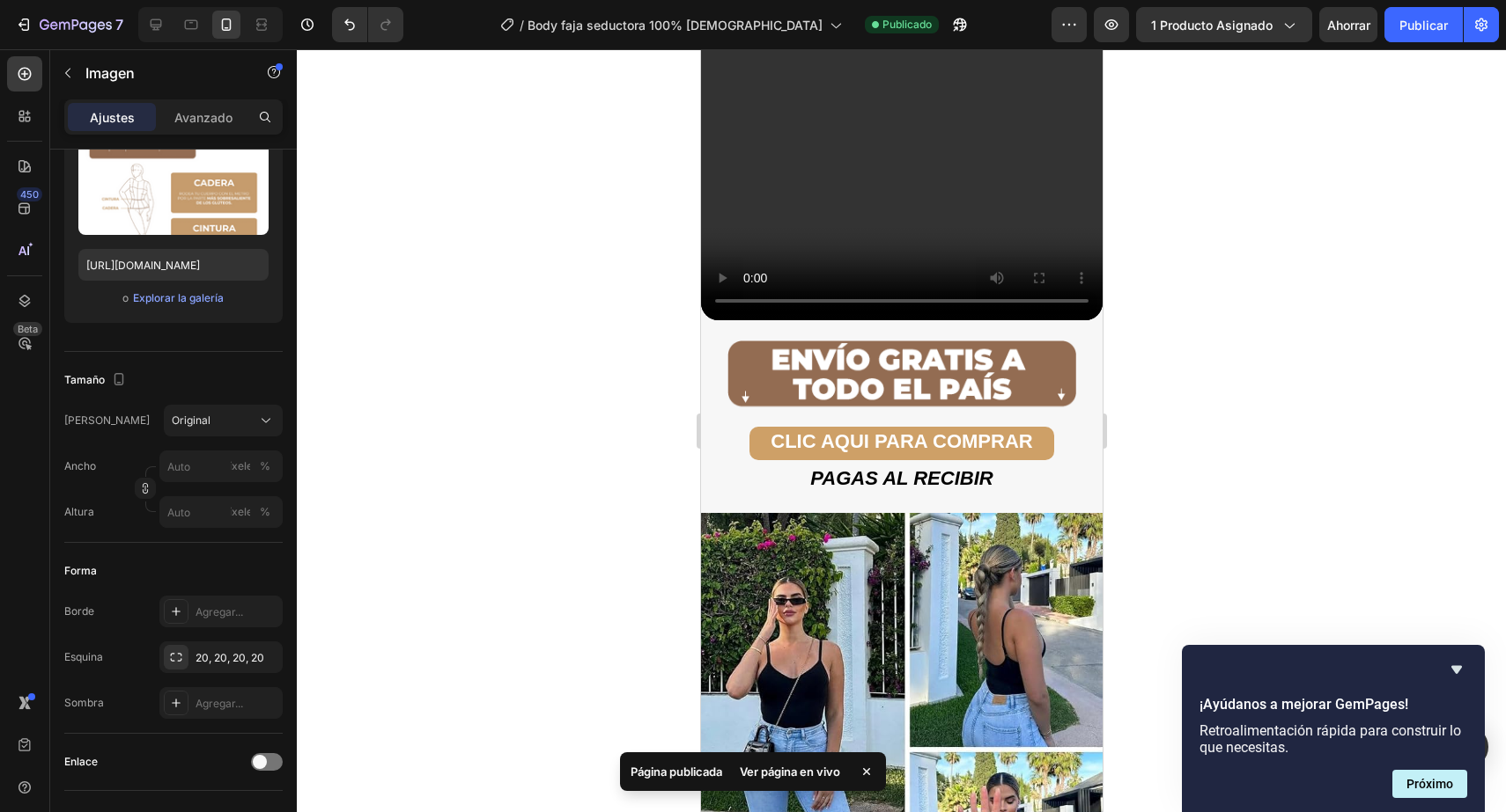
click at [497, 626] on div at bounding box center [901, 431] width 1209 height 763
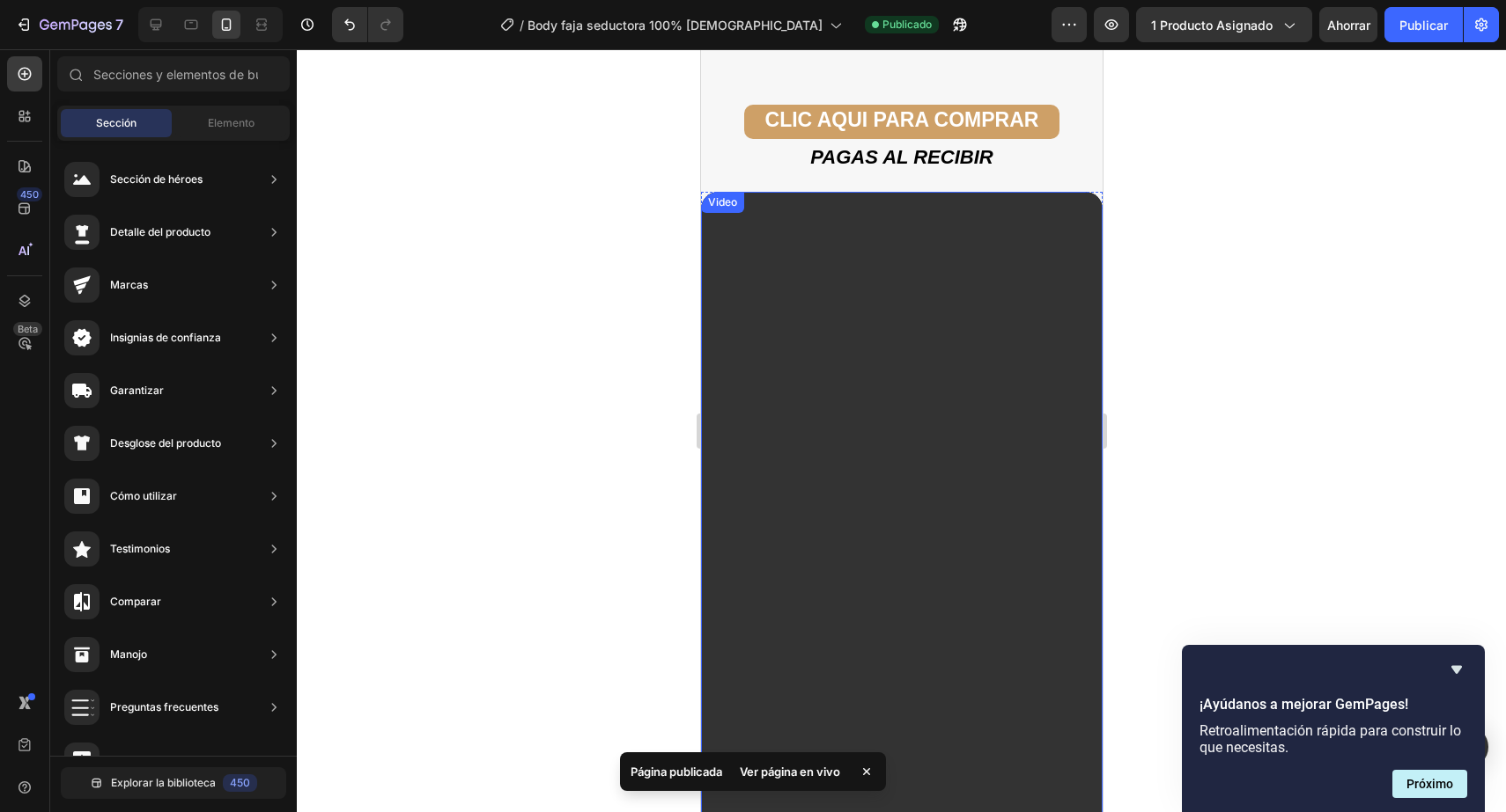
scroll to position [2122, 0]
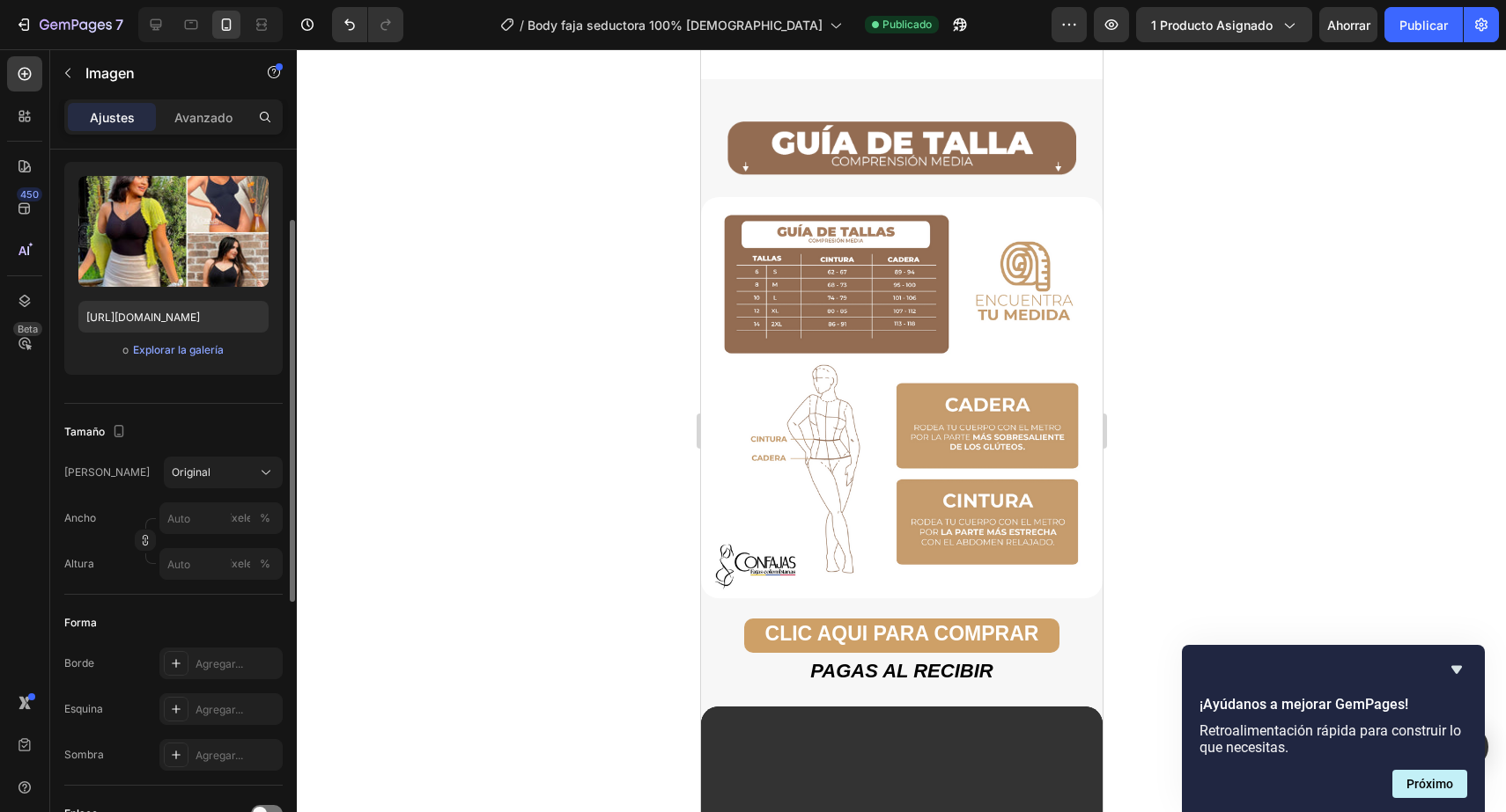
scroll to position [165, 0]
click at [198, 704] on font "Agregar..." at bounding box center [220, 709] width 48 height 13
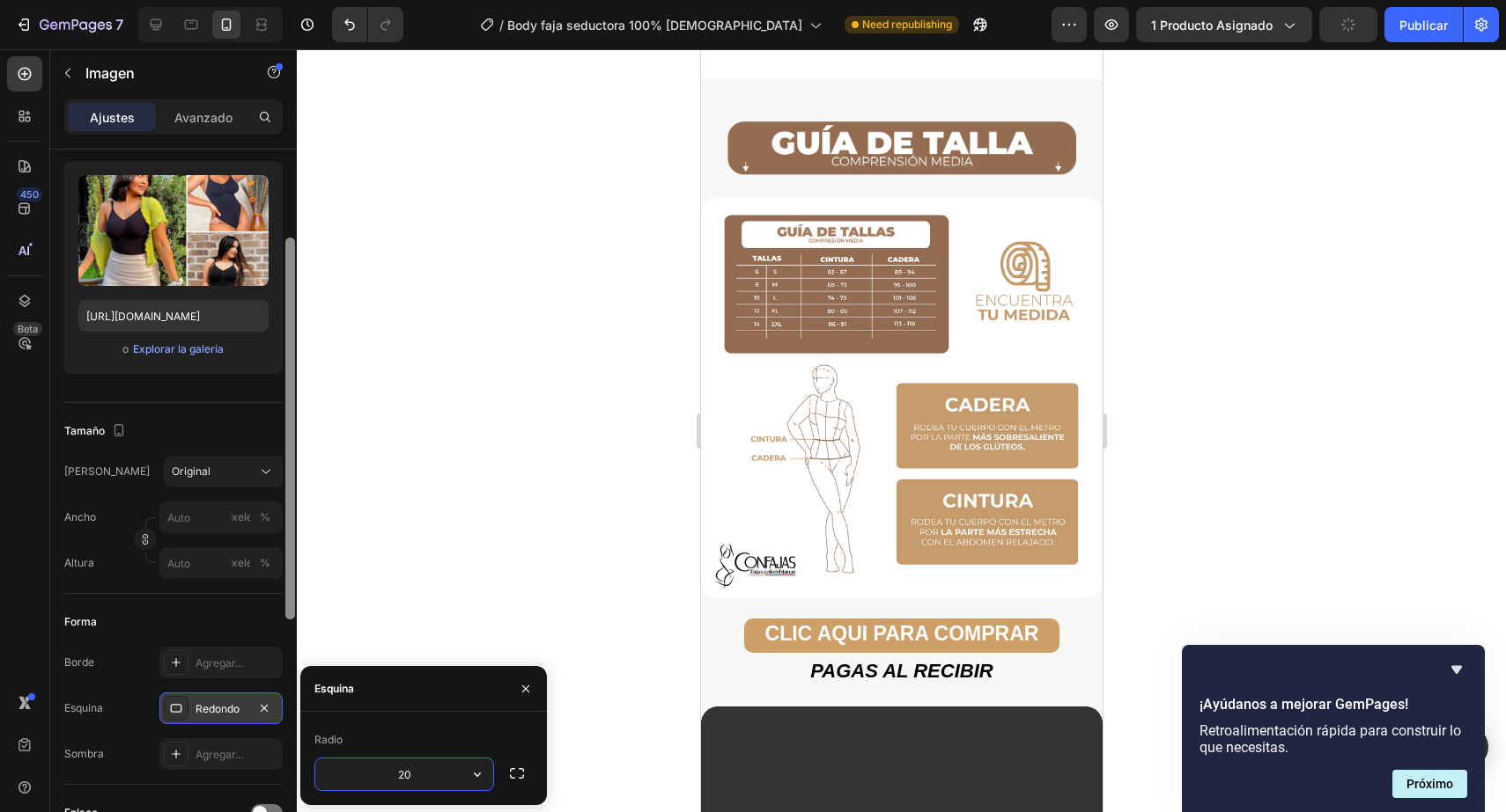
type input "20"
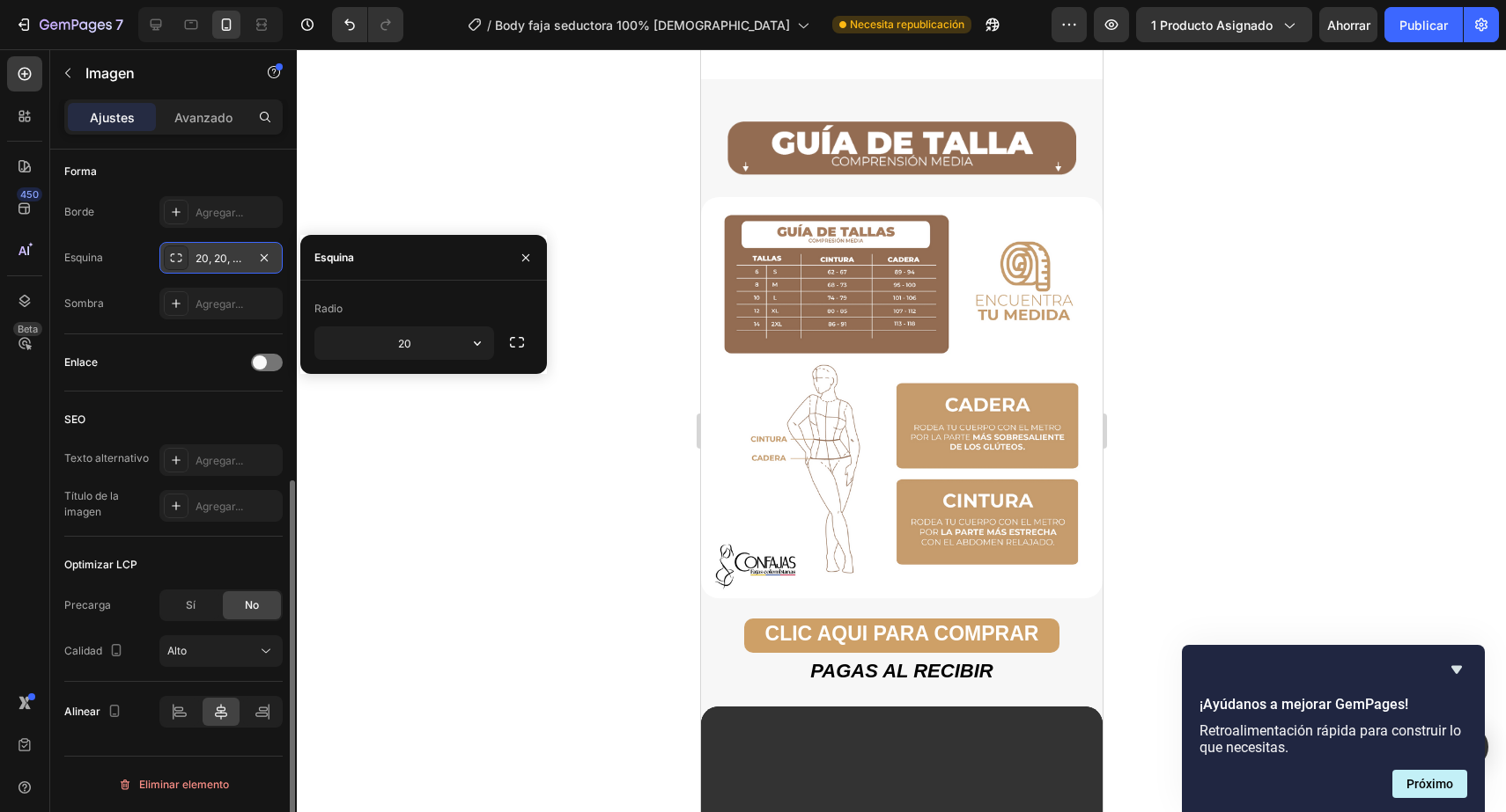
click at [617, 523] on div at bounding box center [901, 431] width 1209 height 763
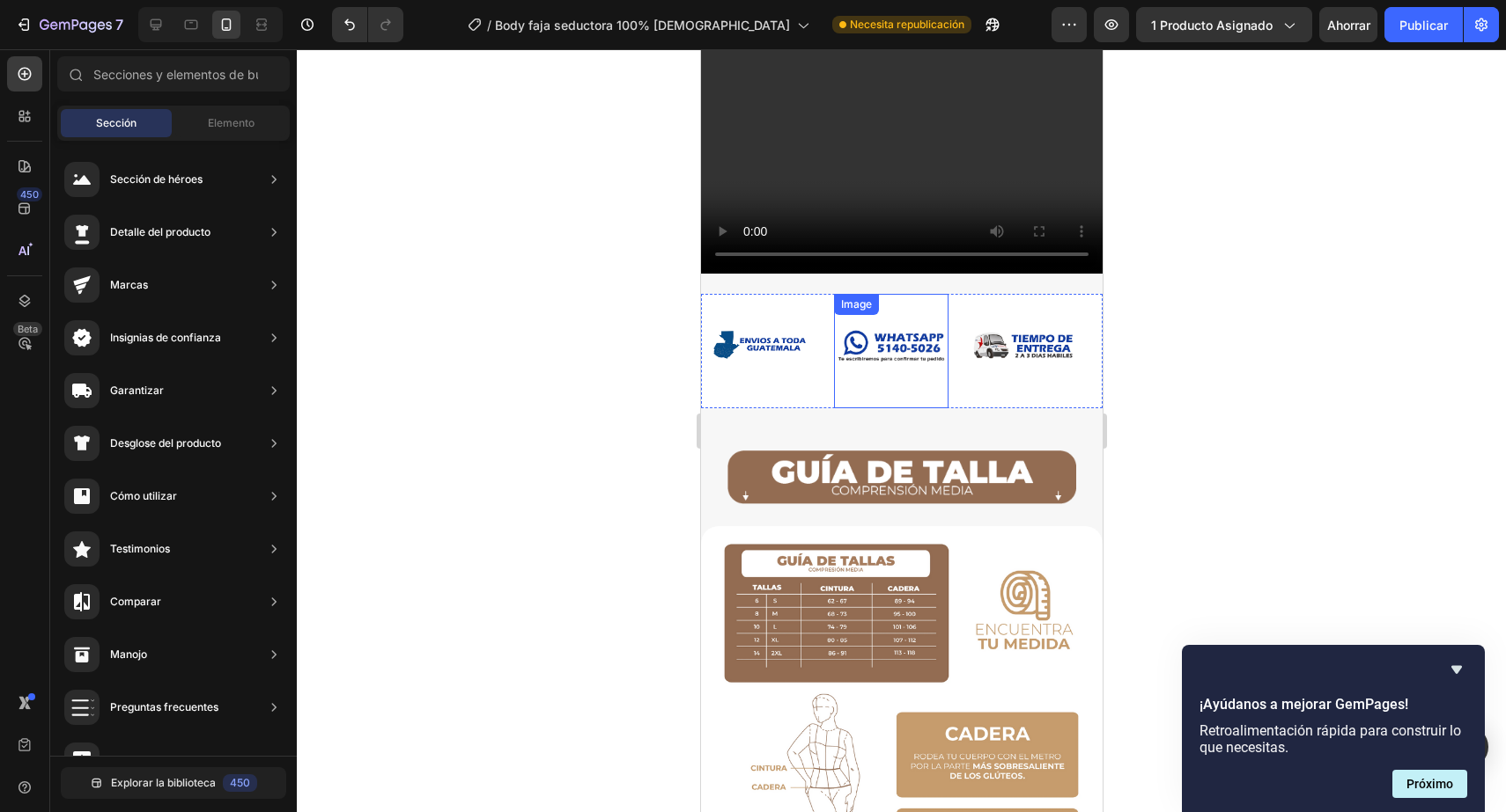
scroll to position [1554, 0]
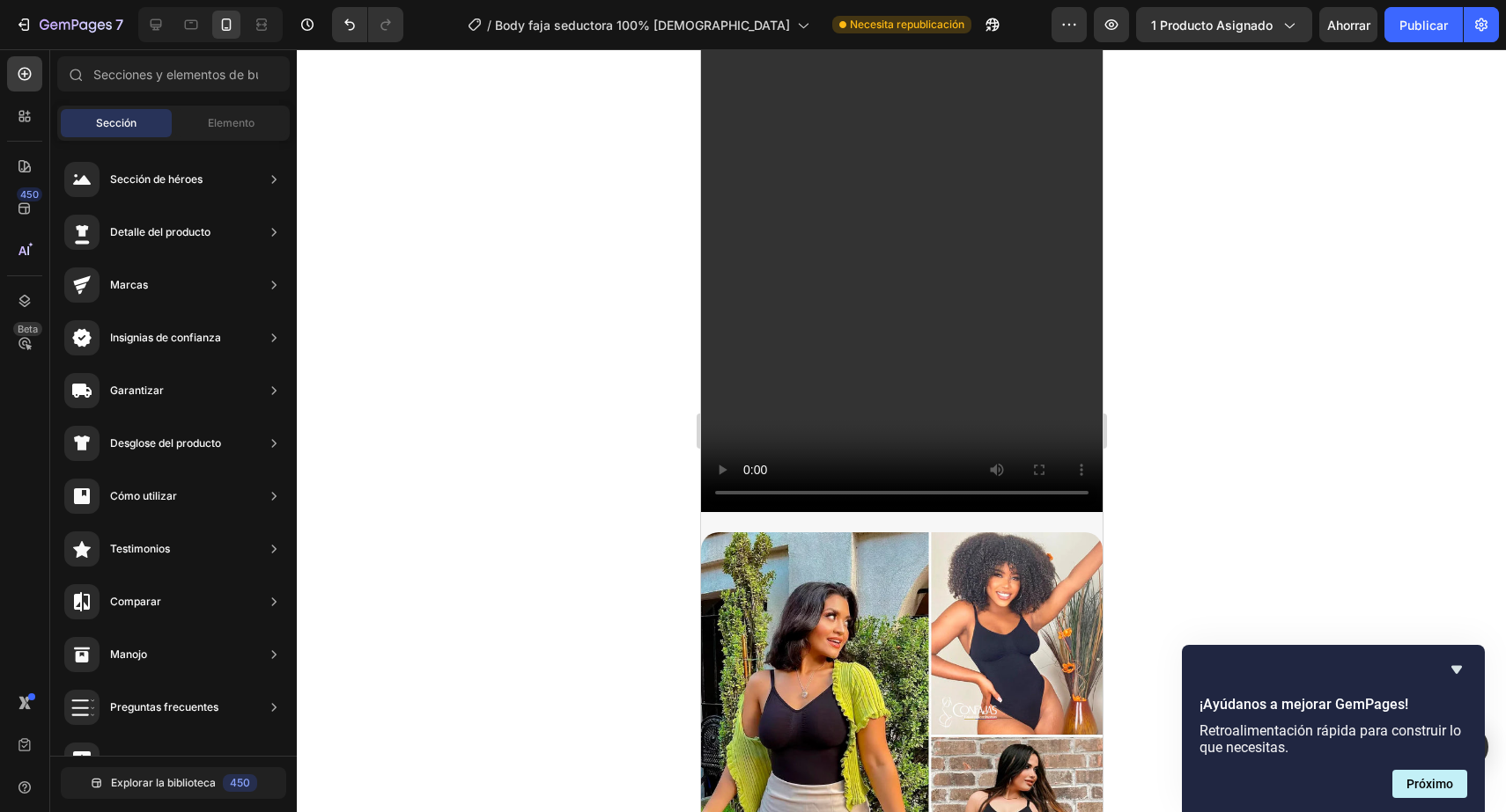
click at [894, 386] on video at bounding box center [900, 156] width 402 height 714
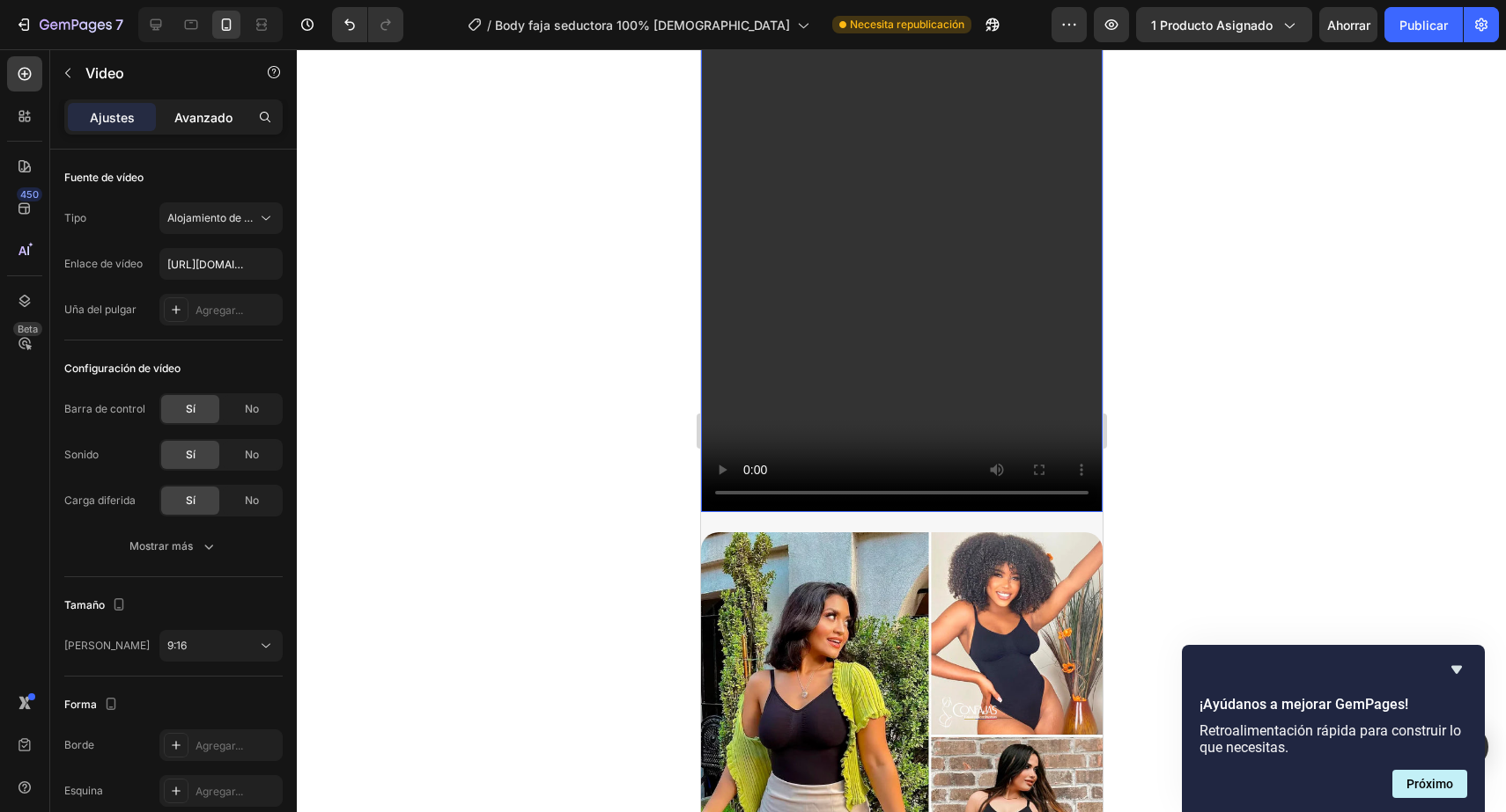
click at [216, 114] on font "Avanzado" at bounding box center [203, 117] width 58 height 15
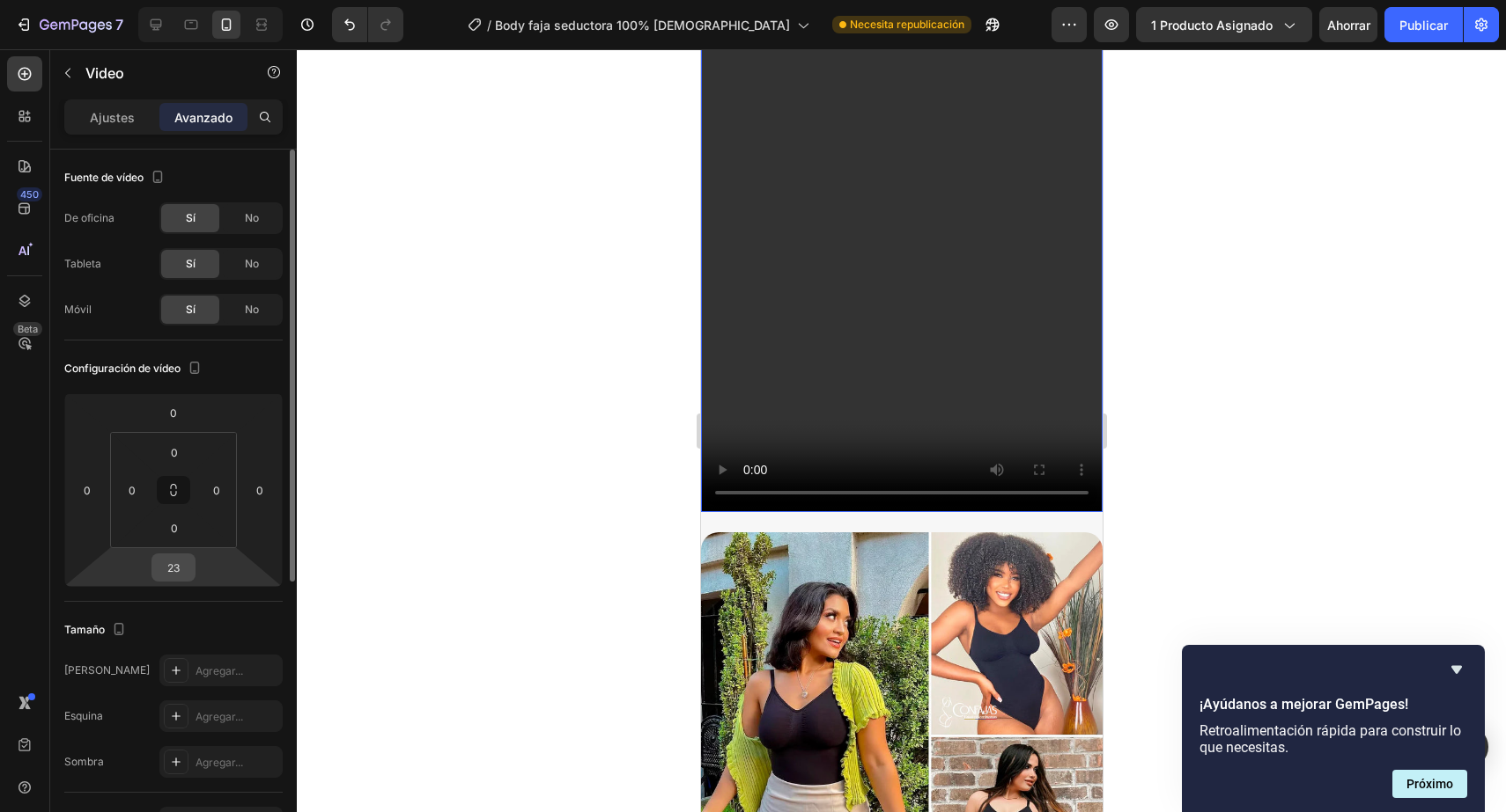
click at [188, 568] on input "23" at bounding box center [173, 568] width 35 height 27
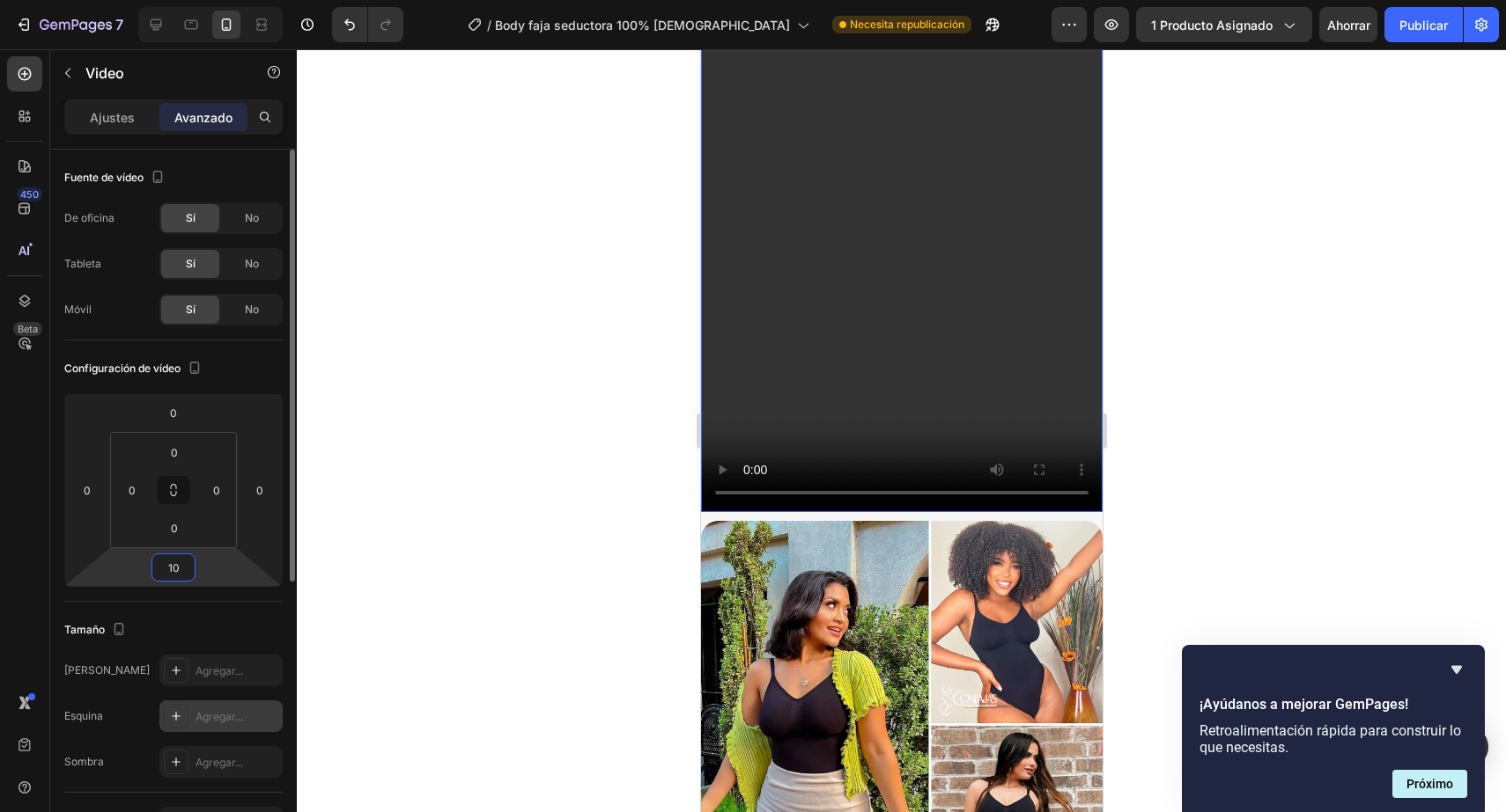
type input "10"
click at [198, 711] on font "Agregar..." at bounding box center [220, 717] width 48 height 13
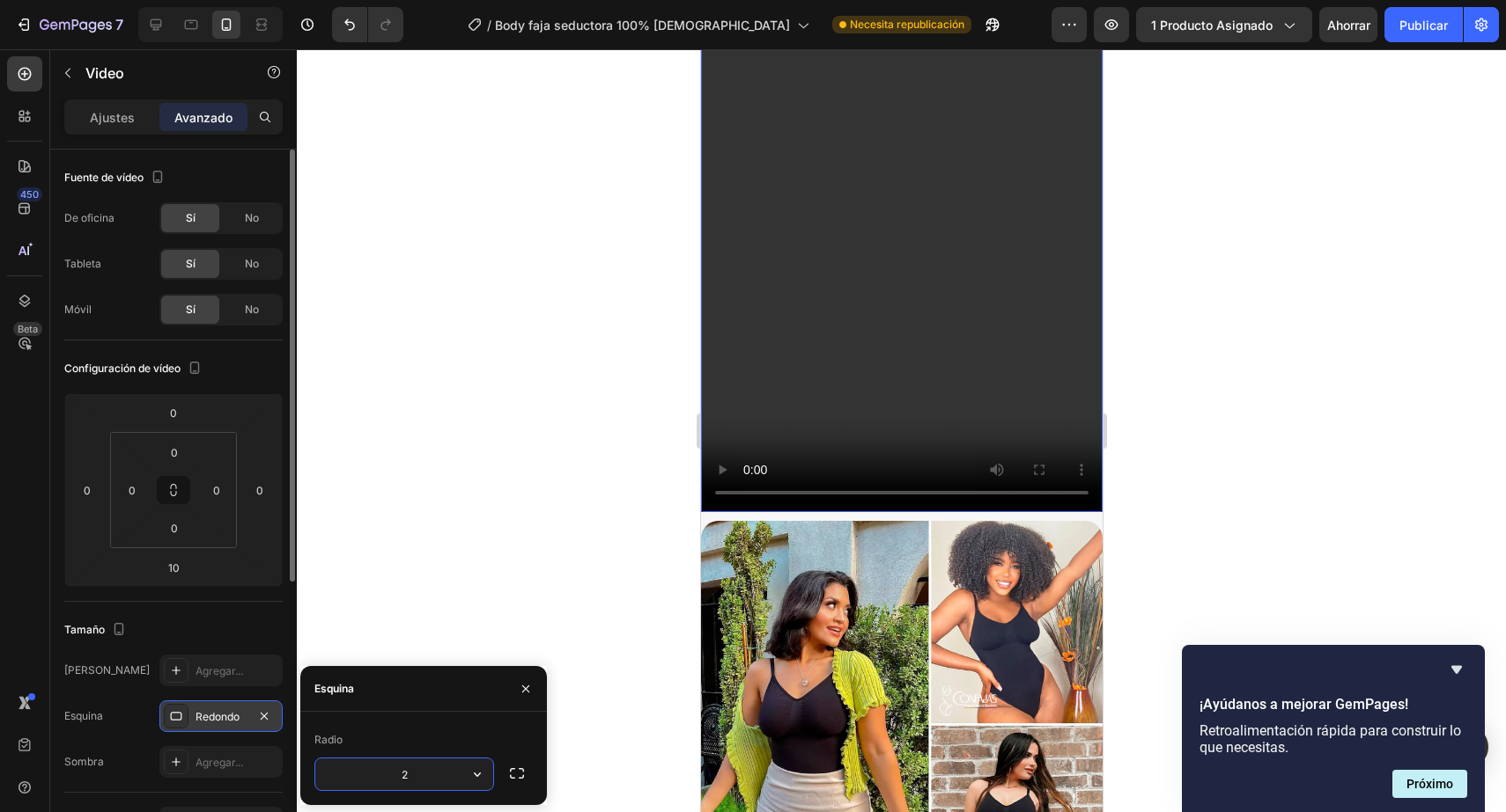
type input "20"
click at [298, 610] on div at bounding box center [901, 431] width 1209 height 763
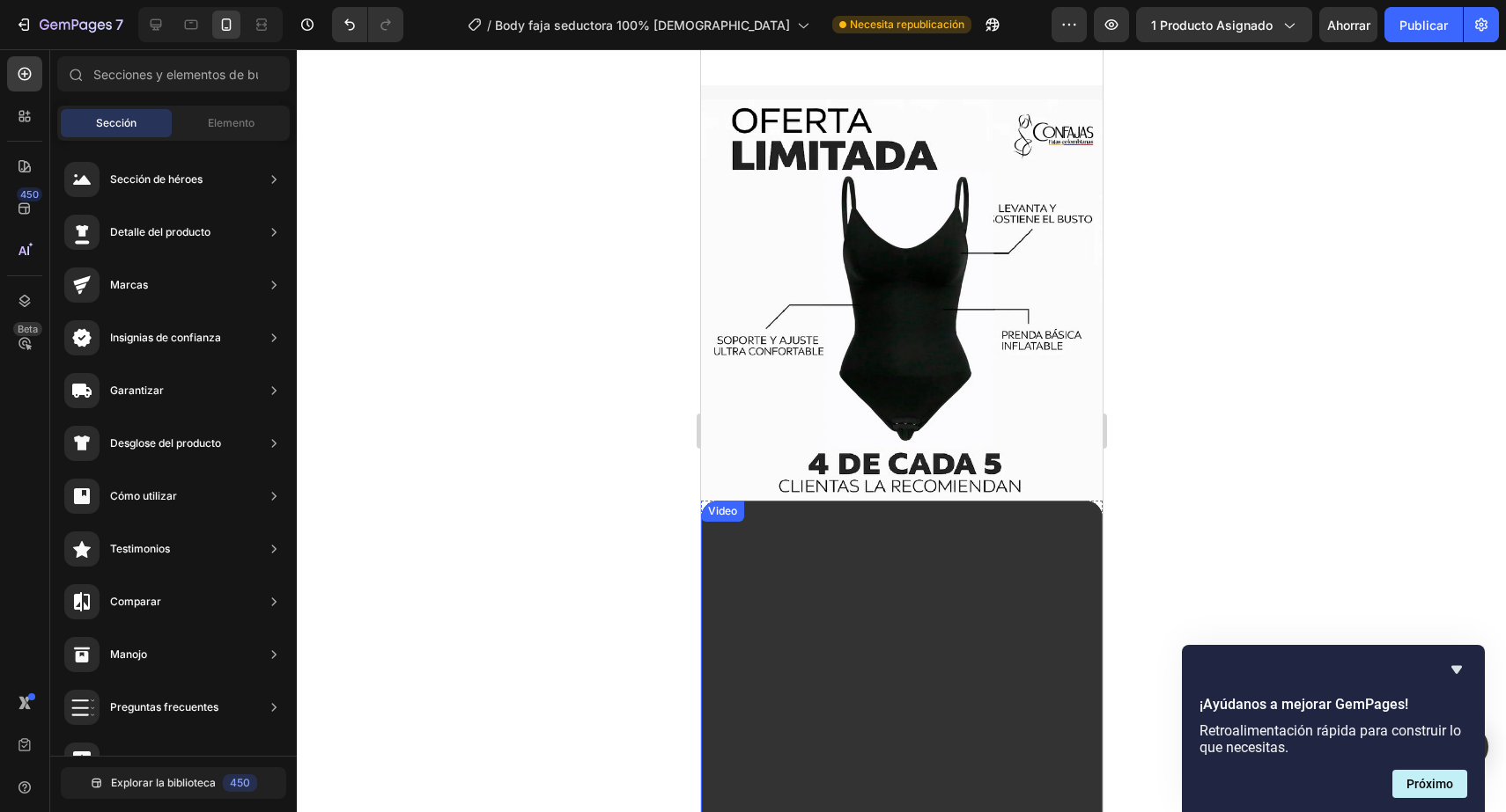
scroll to position [701, 0]
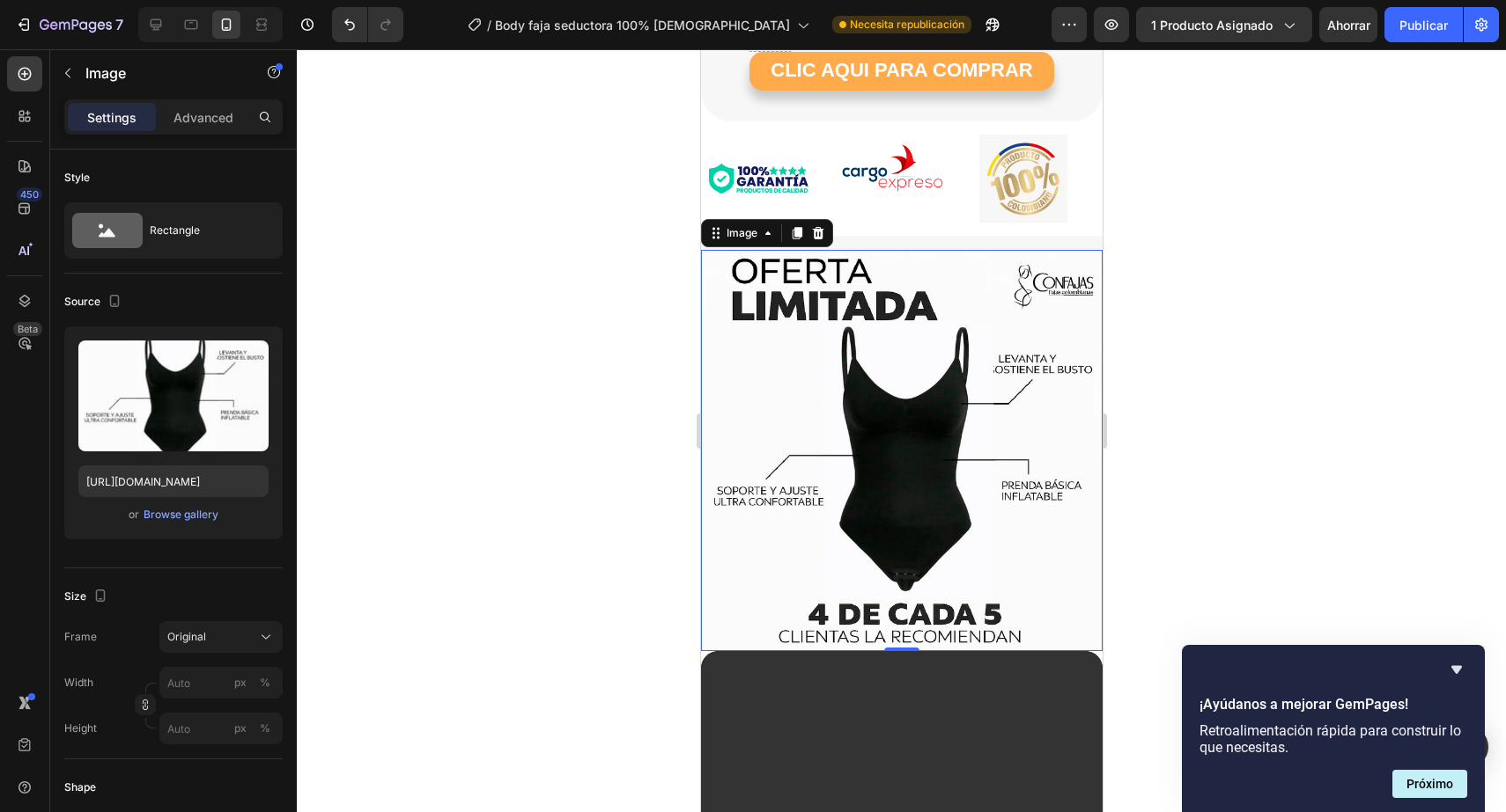
click at [944, 335] on img at bounding box center [900, 450] width 402 height 402
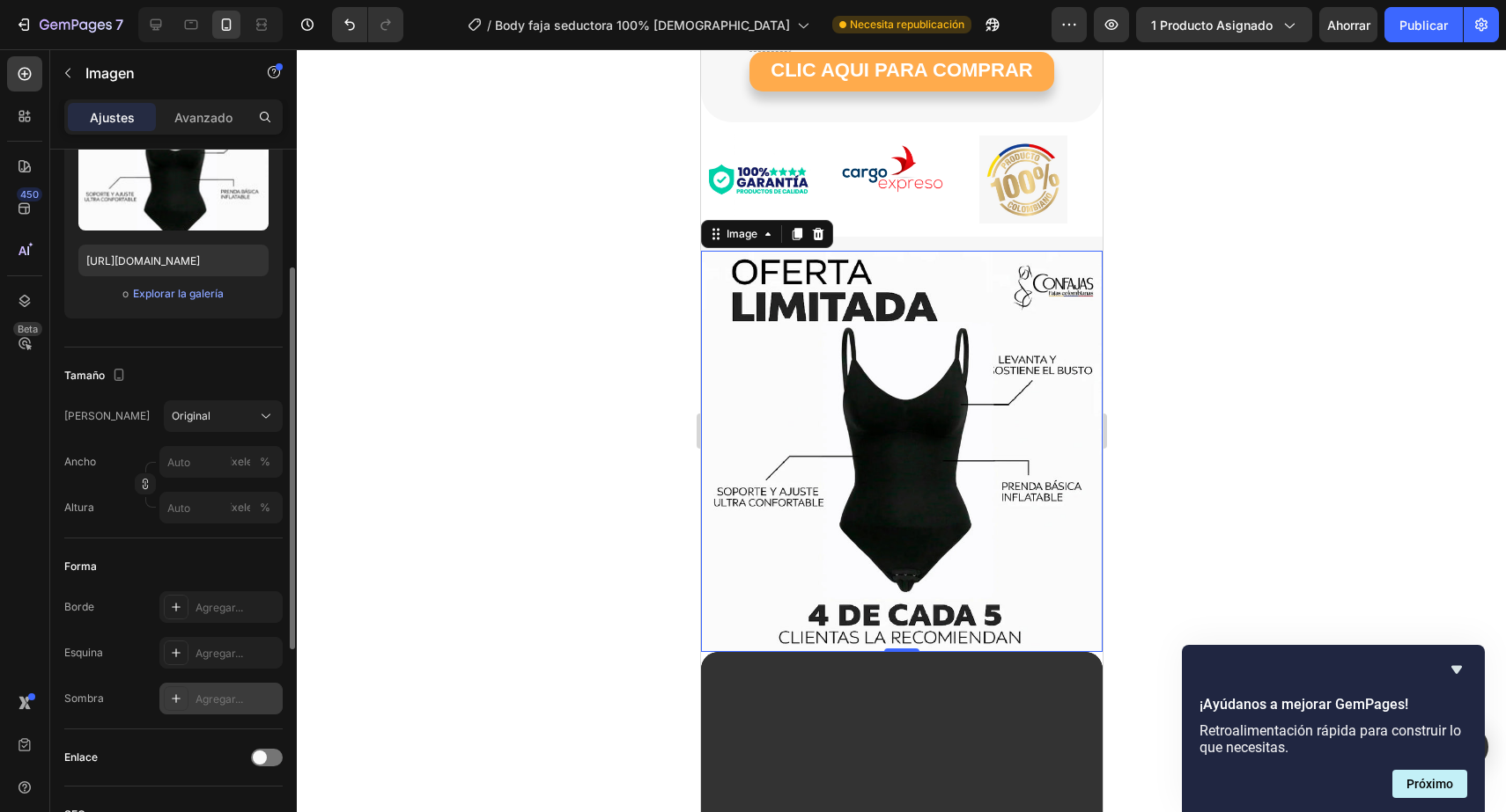
scroll to position [218, 0]
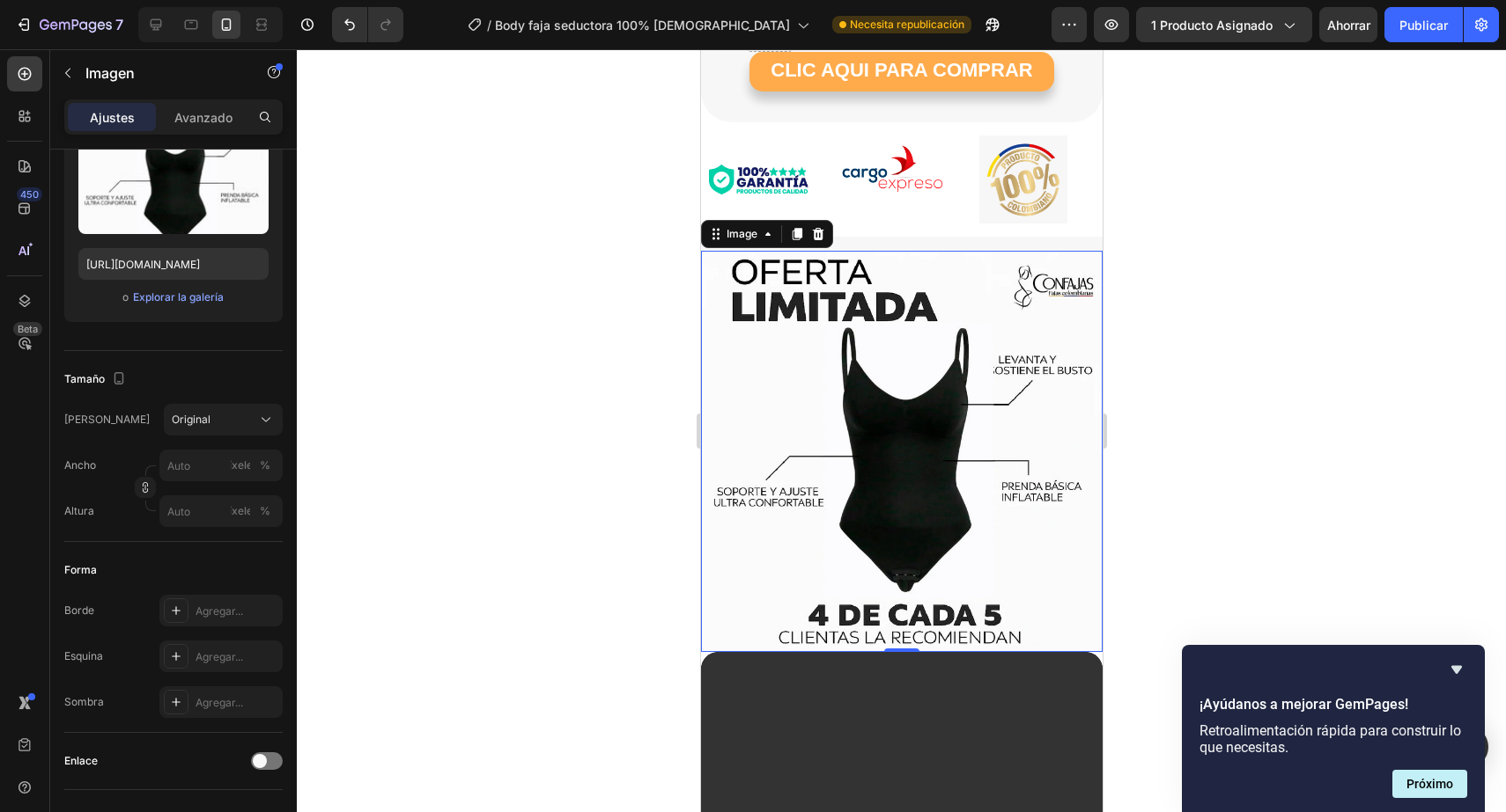
click at [1403, 274] on div at bounding box center [901, 431] width 1209 height 763
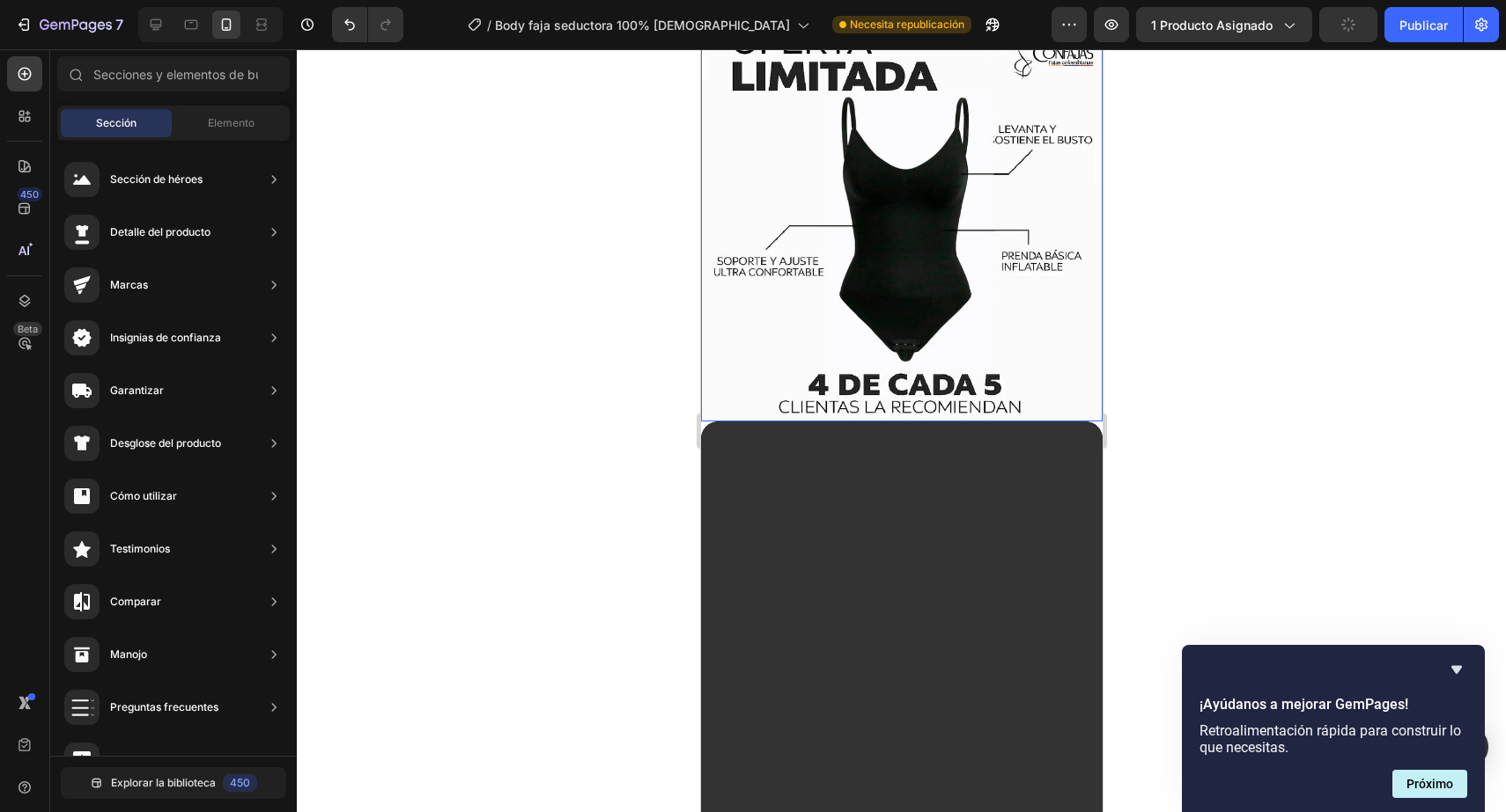
scroll to position [941, 0]
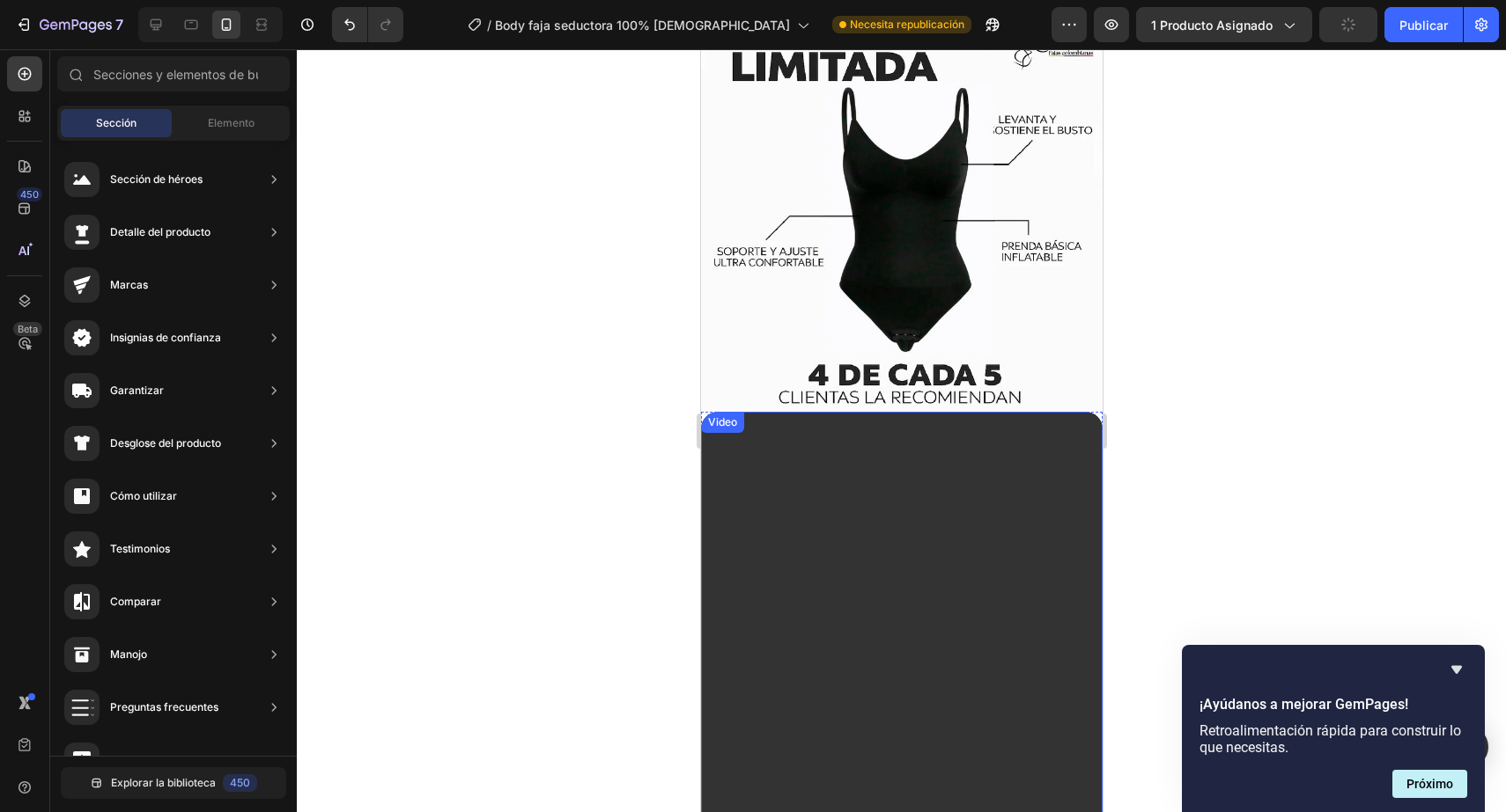
click at [950, 585] on video at bounding box center [900, 769] width 402 height 714
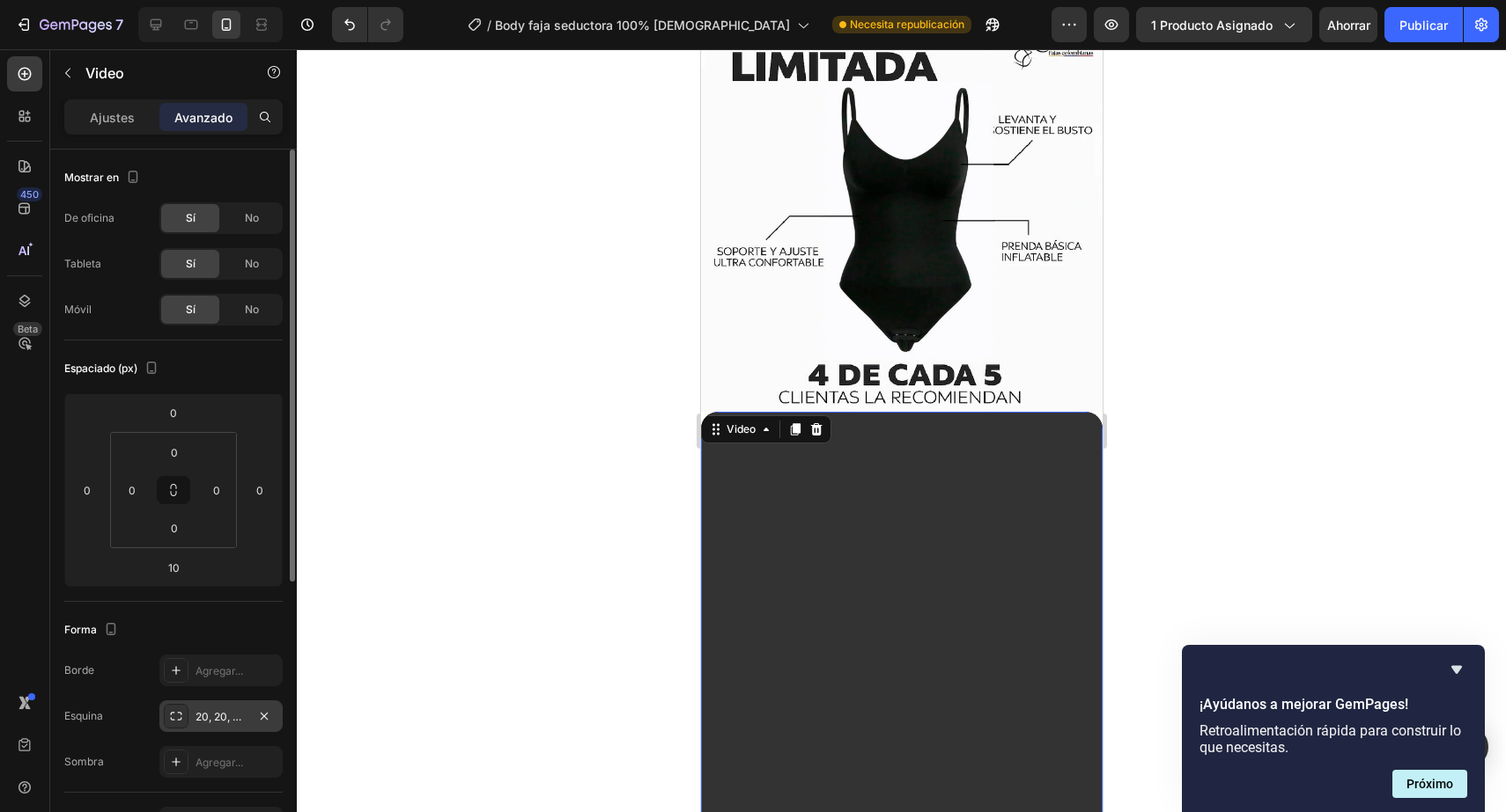
click at [226, 710] on font "20, 20, 20, 20" at bounding box center [230, 717] width 69 height 13
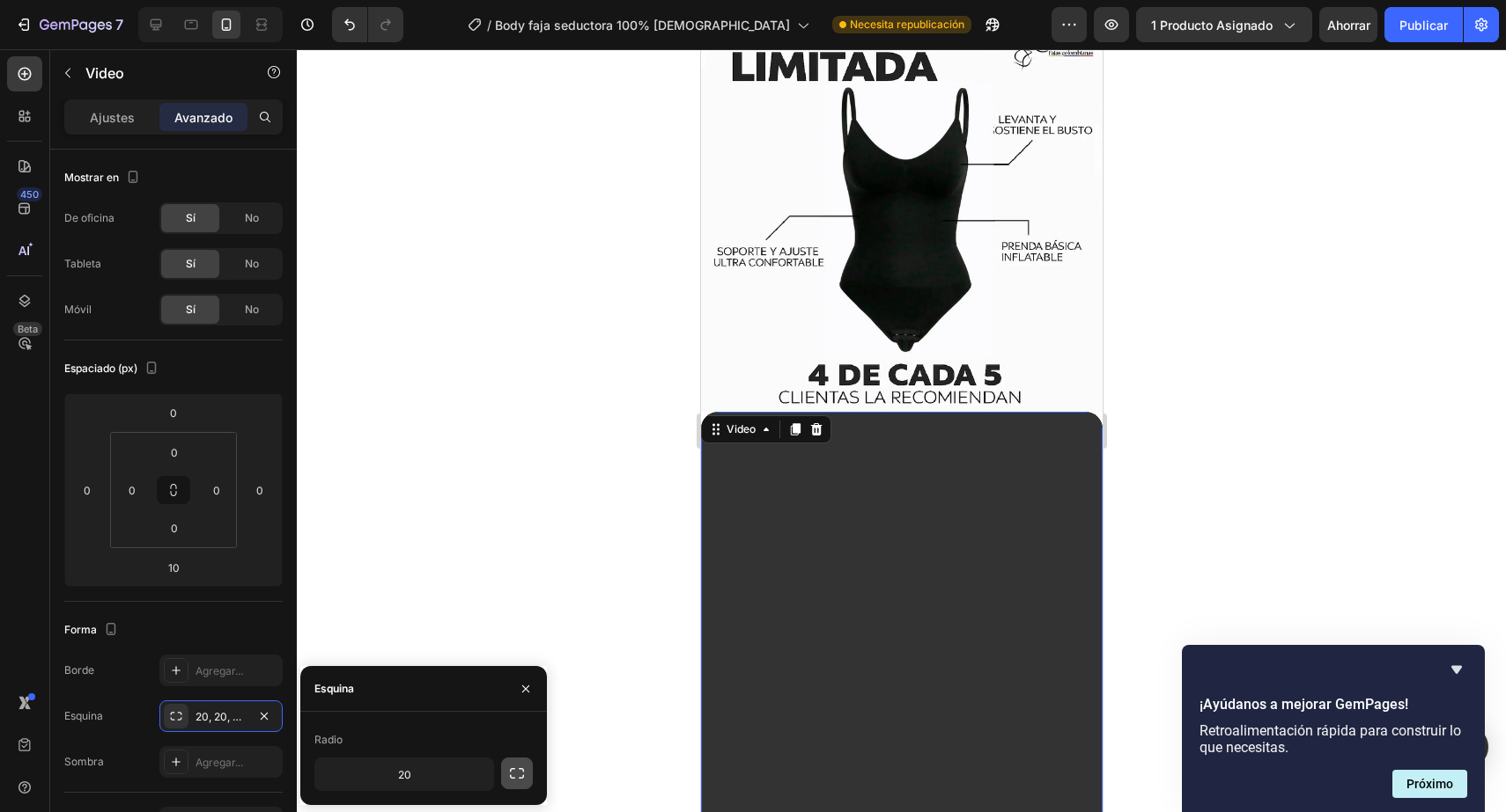
click at [527, 781] on button "button" at bounding box center [516, 773] width 31 height 31
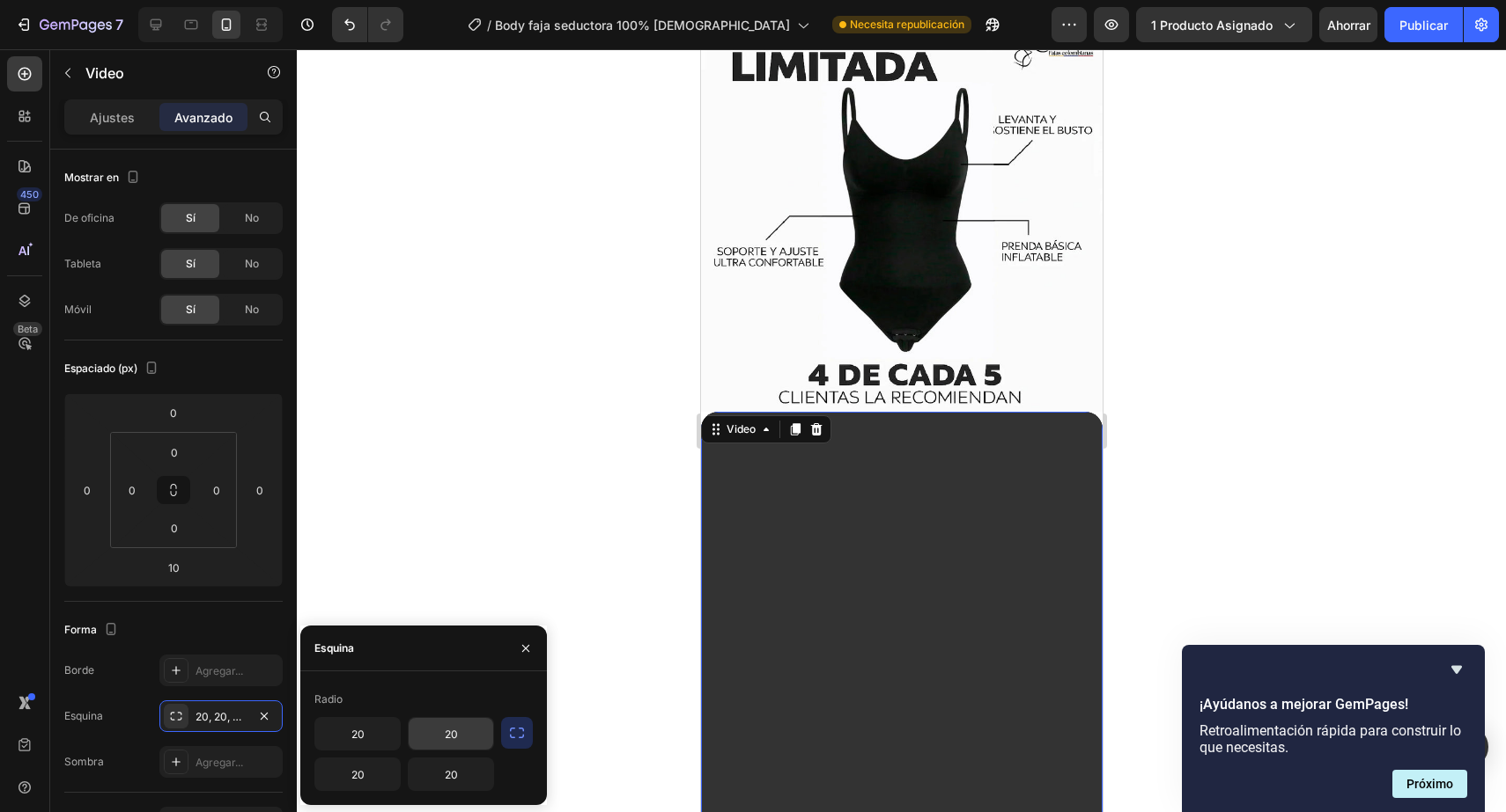
click at [444, 723] on input "20" at bounding box center [450, 734] width 85 height 31
click at [370, 736] on input "20" at bounding box center [357, 734] width 85 height 31
click at [1271, 414] on div at bounding box center [901, 431] width 1209 height 763
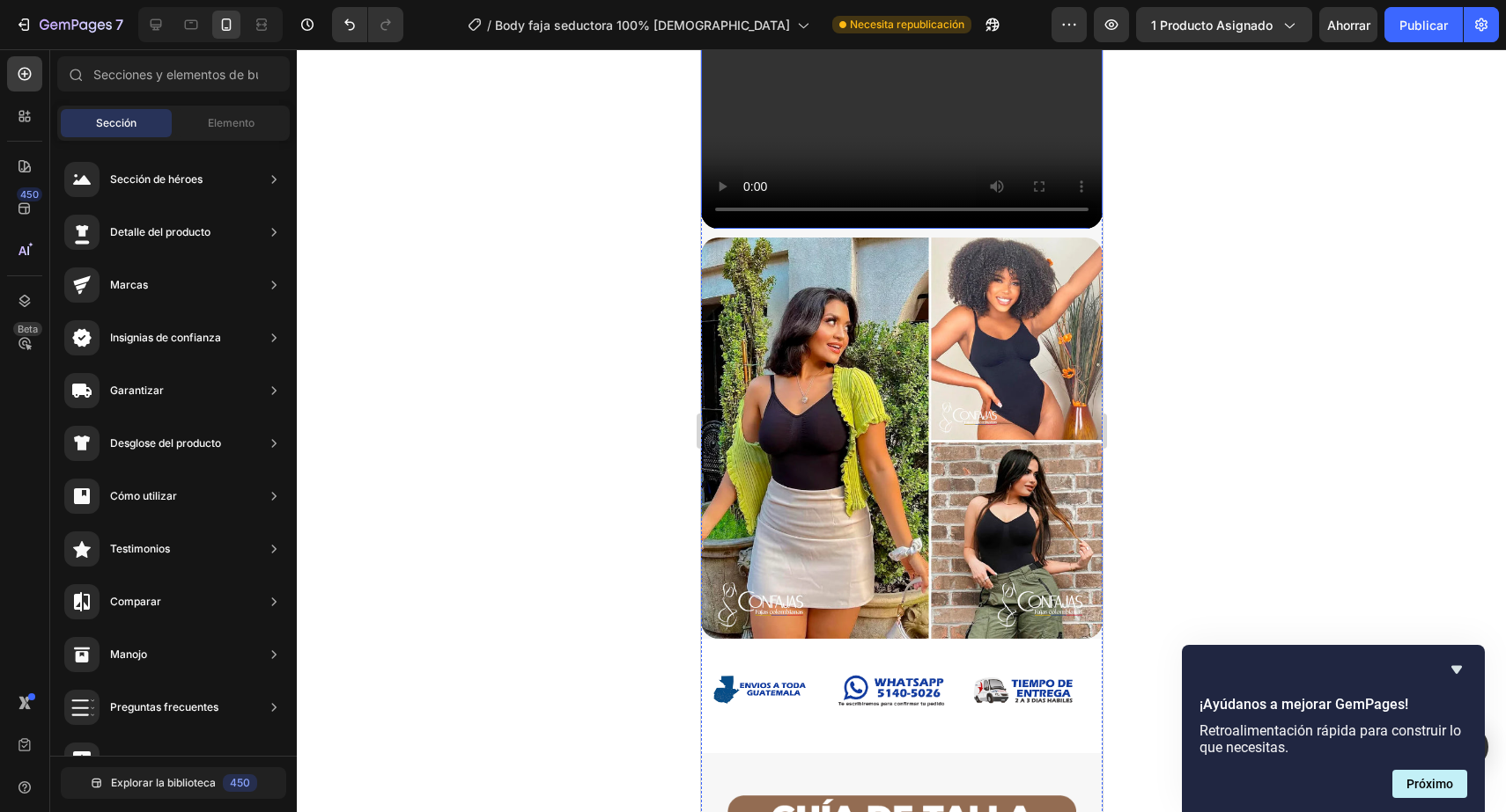
scroll to position [1830, 0]
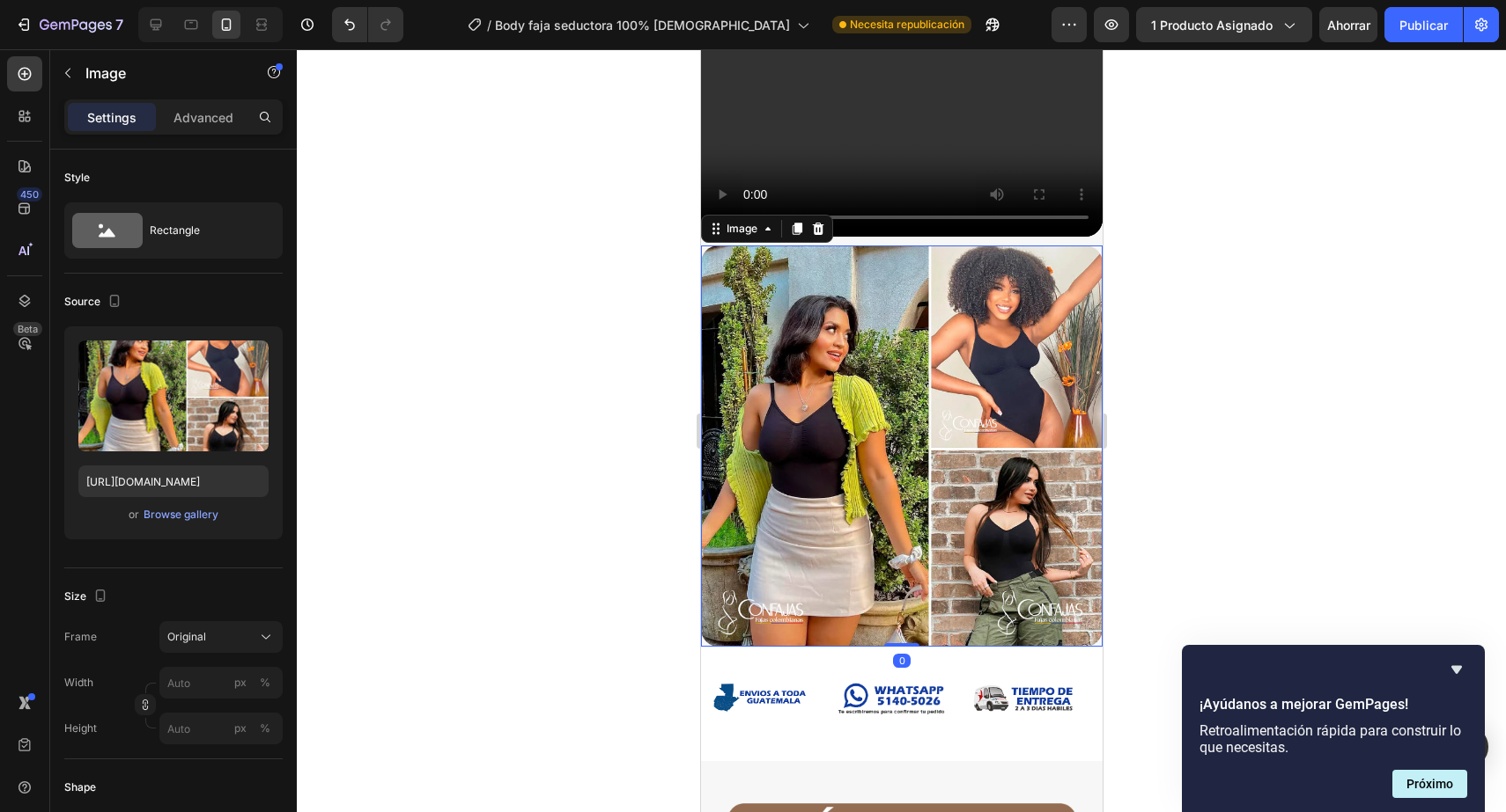
click at [951, 401] on img at bounding box center [900, 446] width 402 height 402
click at [1309, 299] on div at bounding box center [901, 431] width 1209 height 763
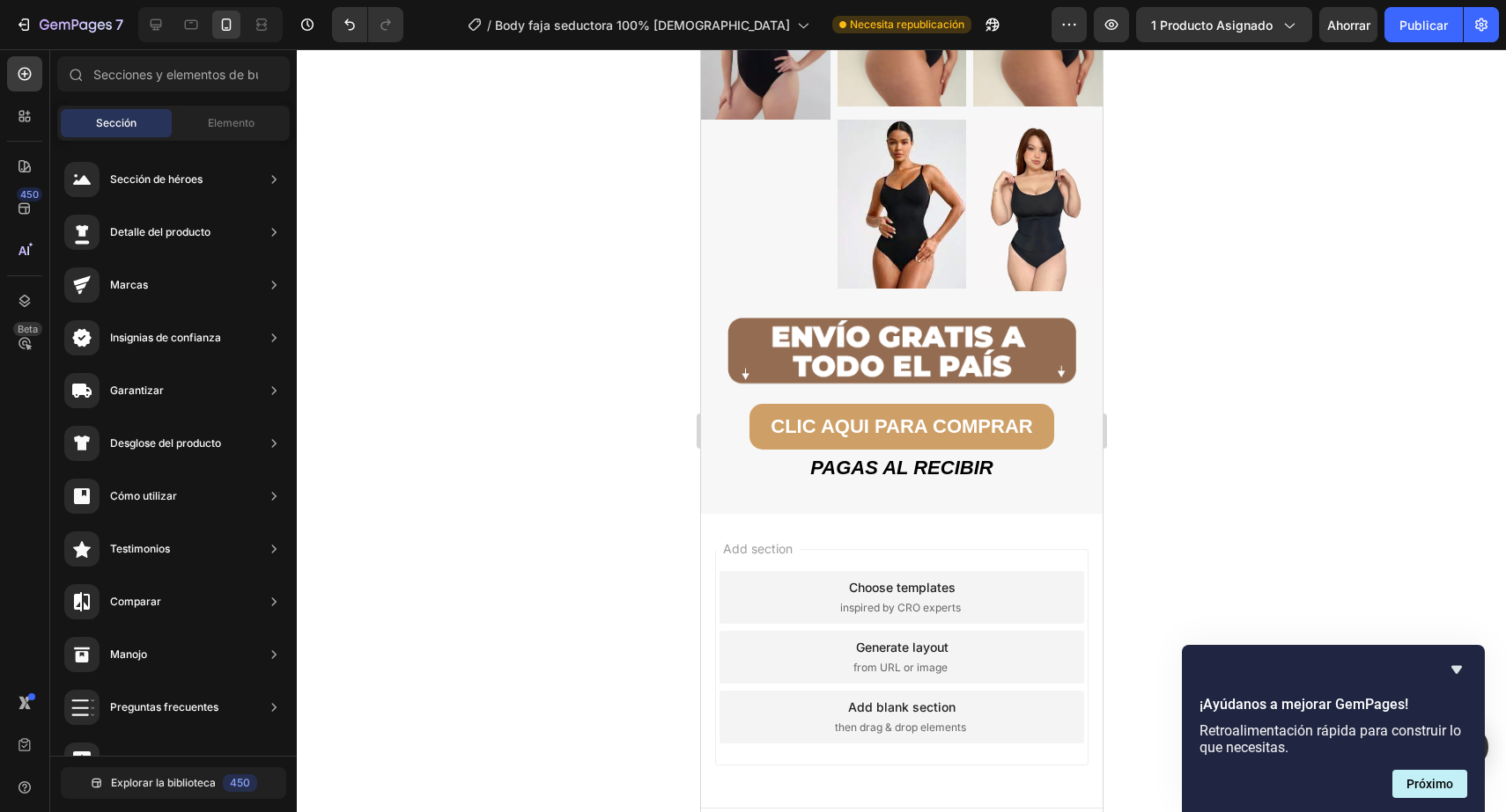
scroll to position [6096, 0]
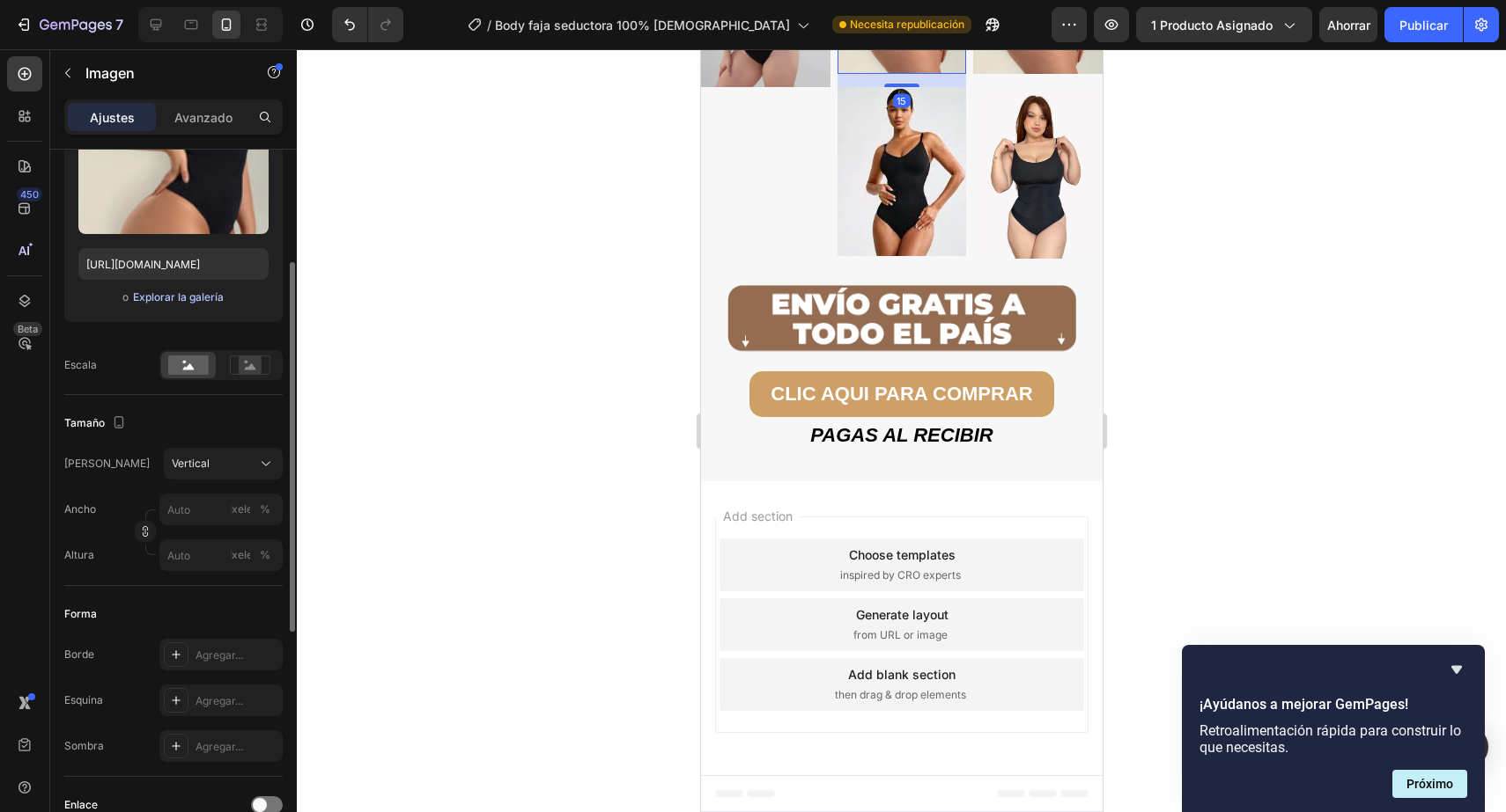
click at [168, 294] on font "Explorar la galería" at bounding box center [178, 297] width 91 height 13
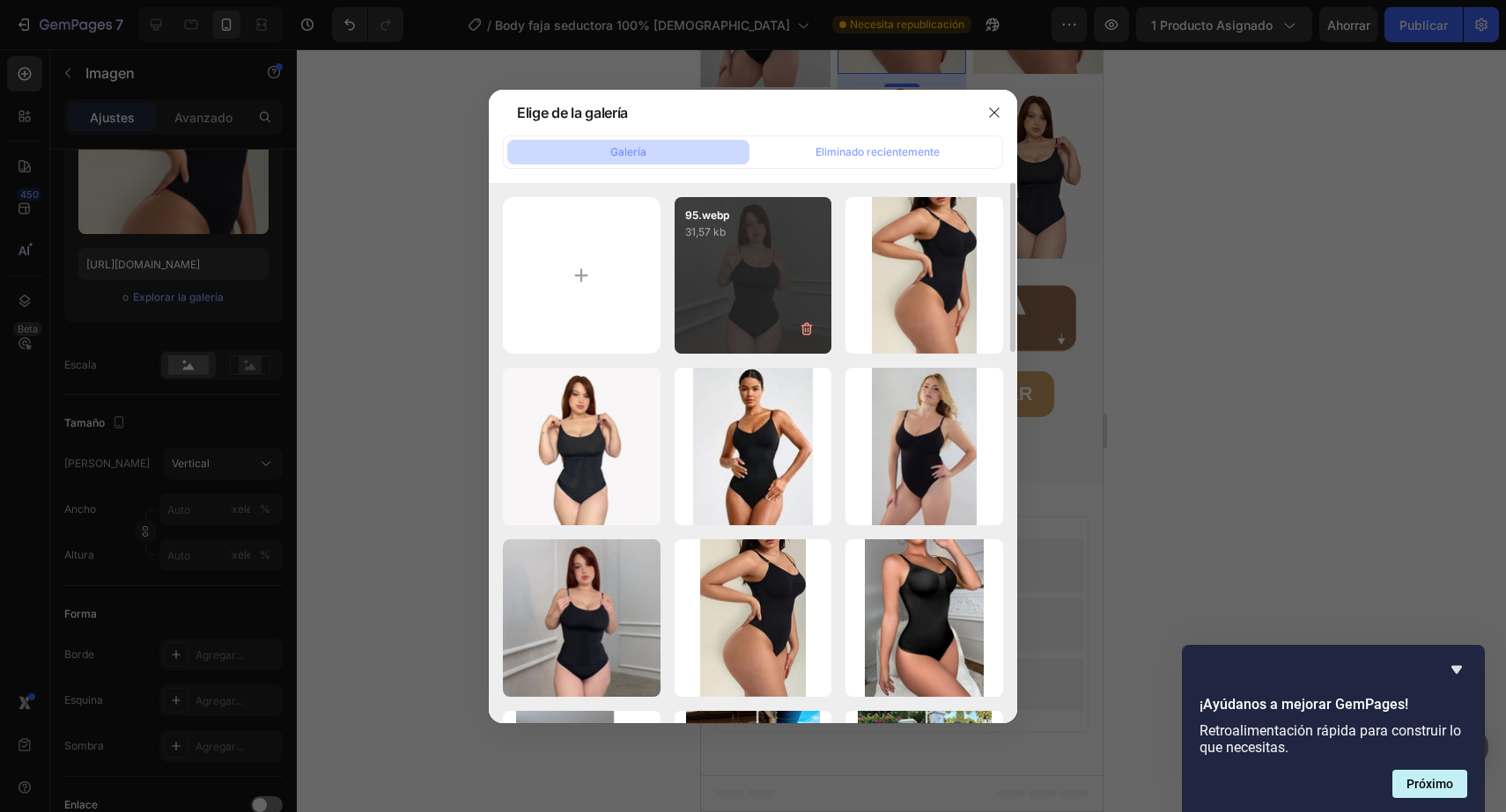
click at [761, 321] on div "95.webp 31,57 kb" at bounding box center [753, 276] width 157 height 157
type input "https://cdn.shopify.com/s/files/1/0402/6846/4283/files/gempages_569951632696018…"
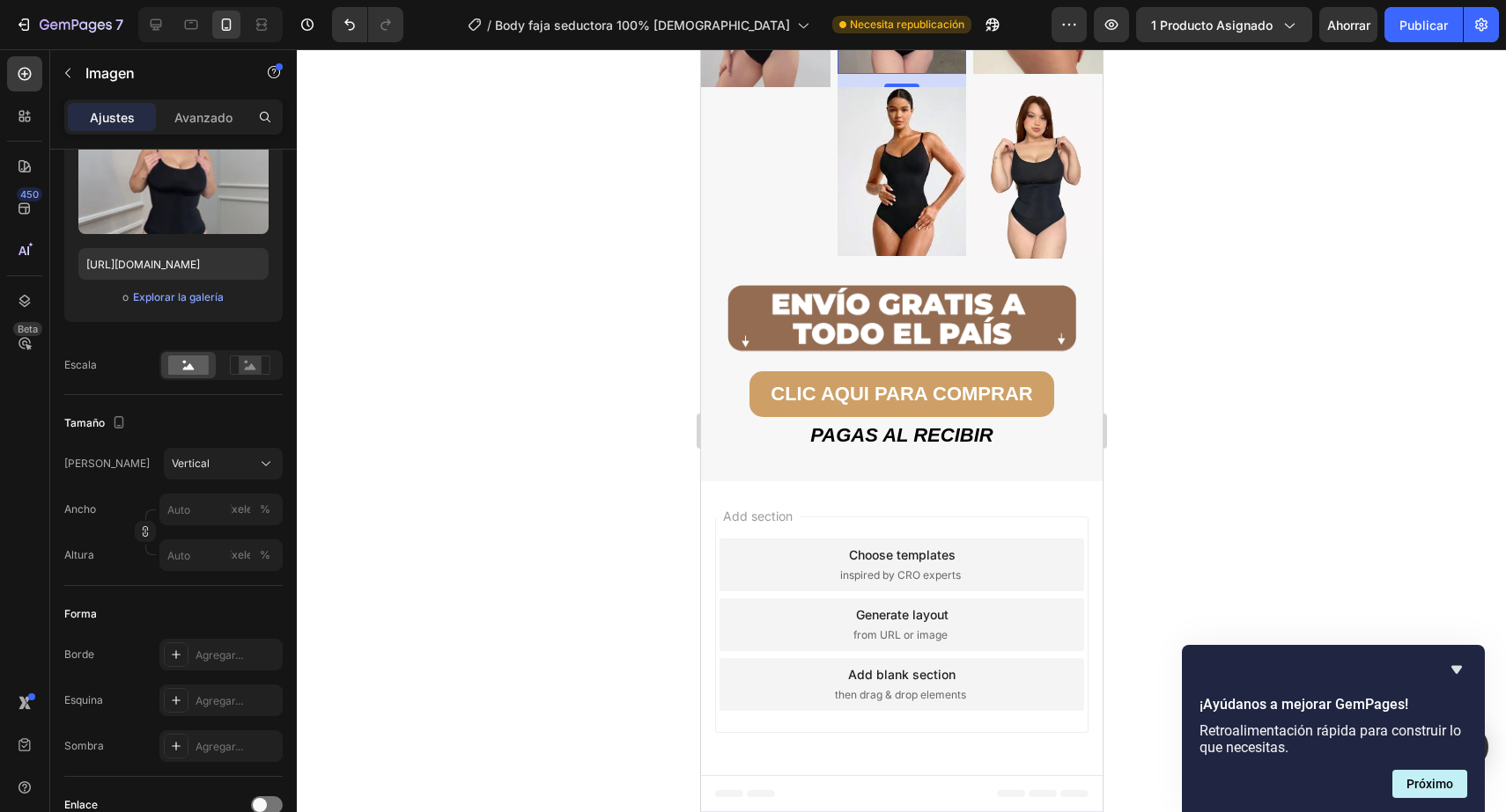
click at [1258, 344] on div at bounding box center [901, 431] width 1209 height 763
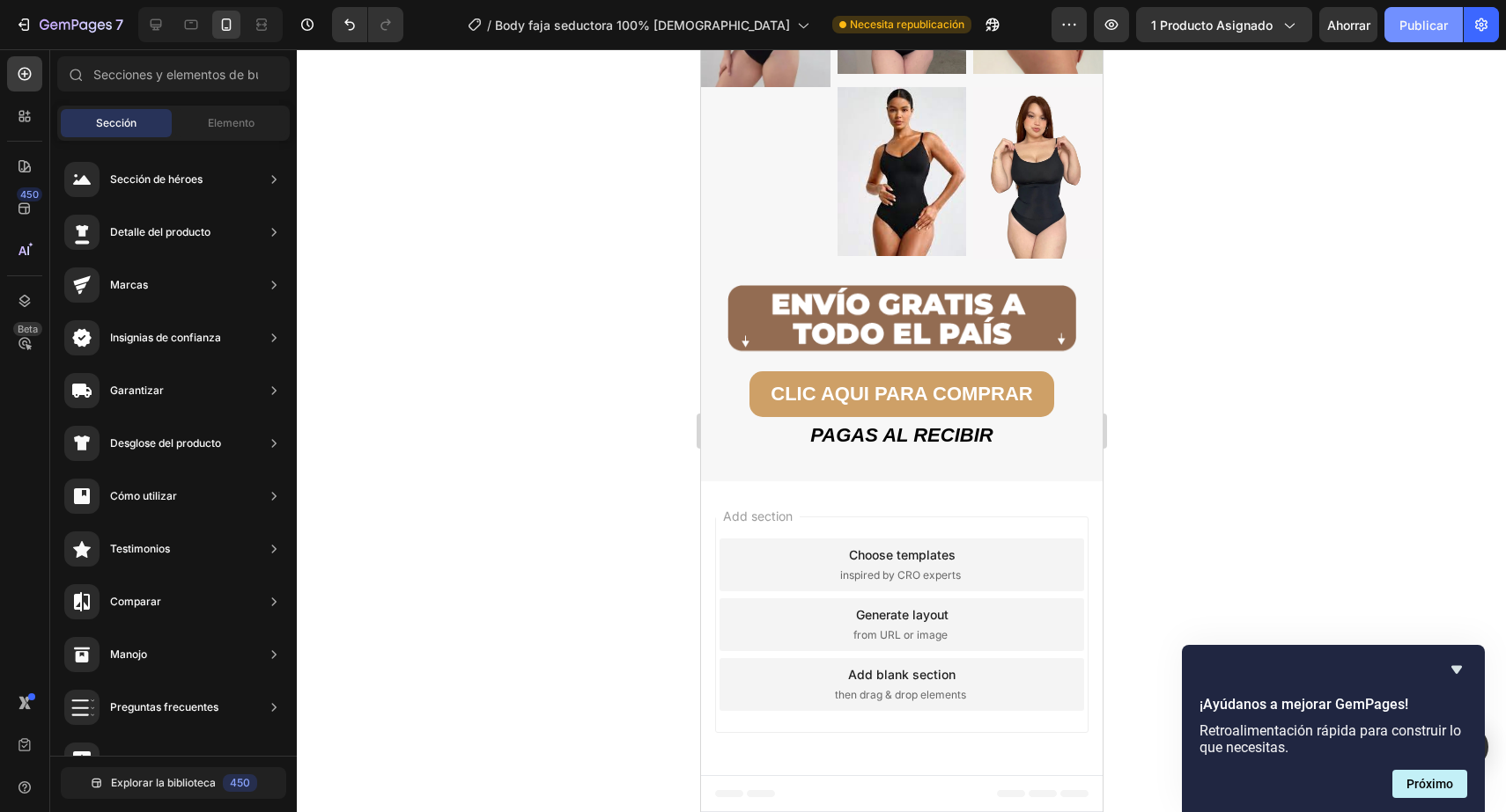
click at [1408, 16] on font "Publicar" at bounding box center [1423, 25] width 49 height 18
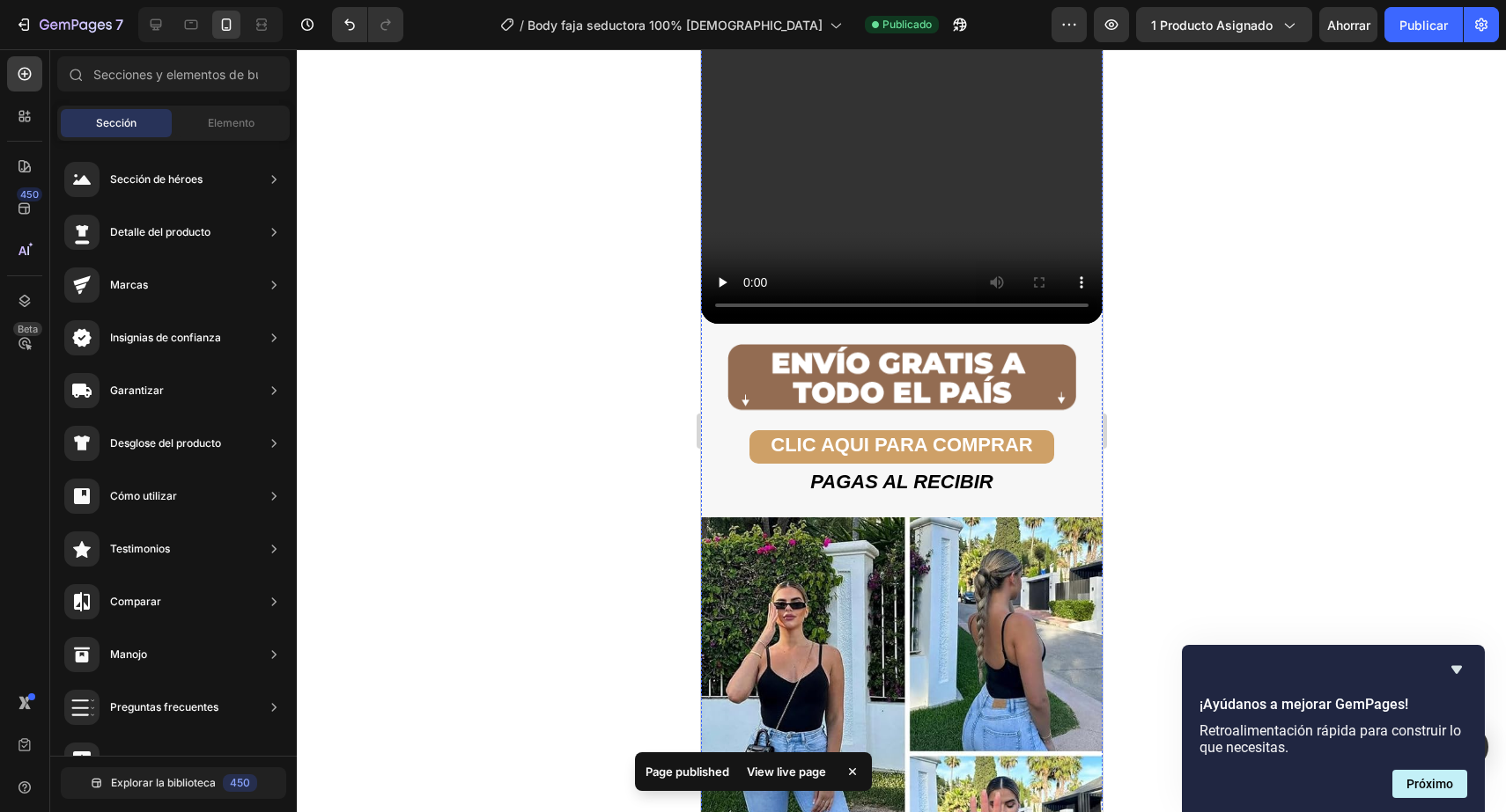
scroll to position [3157, 0]
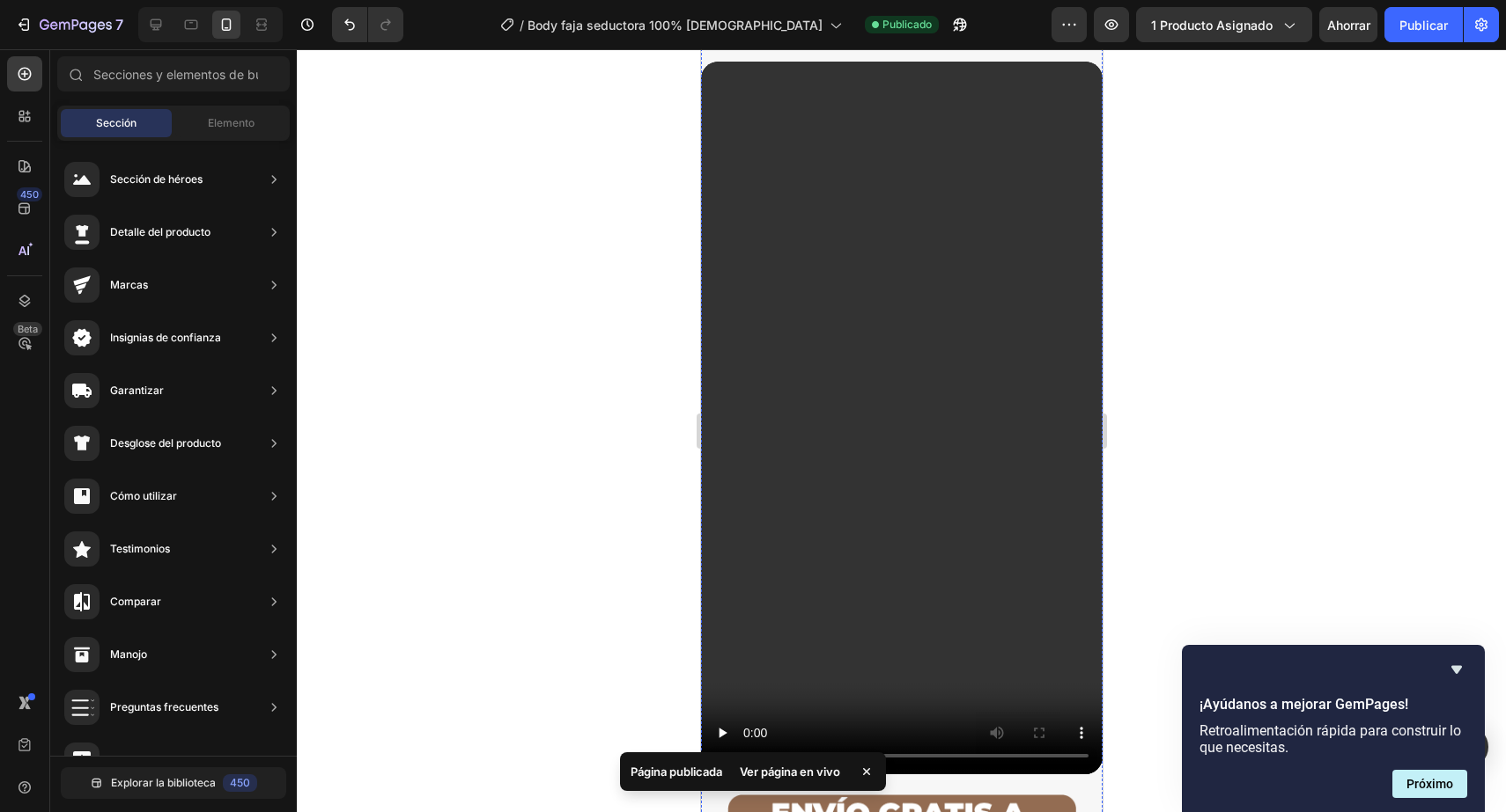
click at [790, 371] on video at bounding box center [900, 419] width 402 height 714
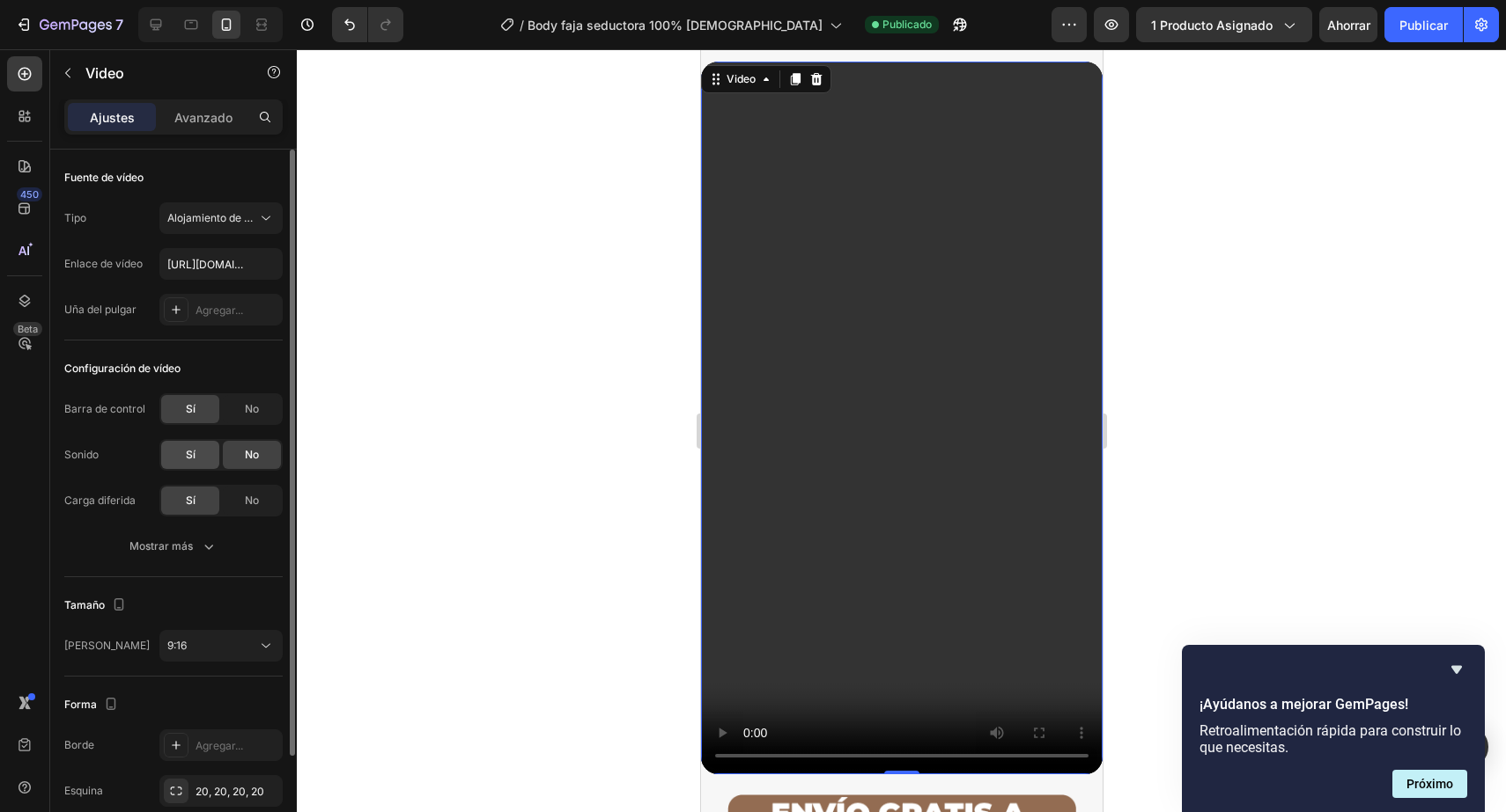
click at [204, 456] on div "Sí" at bounding box center [190, 455] width 58 height 29
click at [200, 538] on icon "button" at bounding box center [208, 547] width 17 height 17
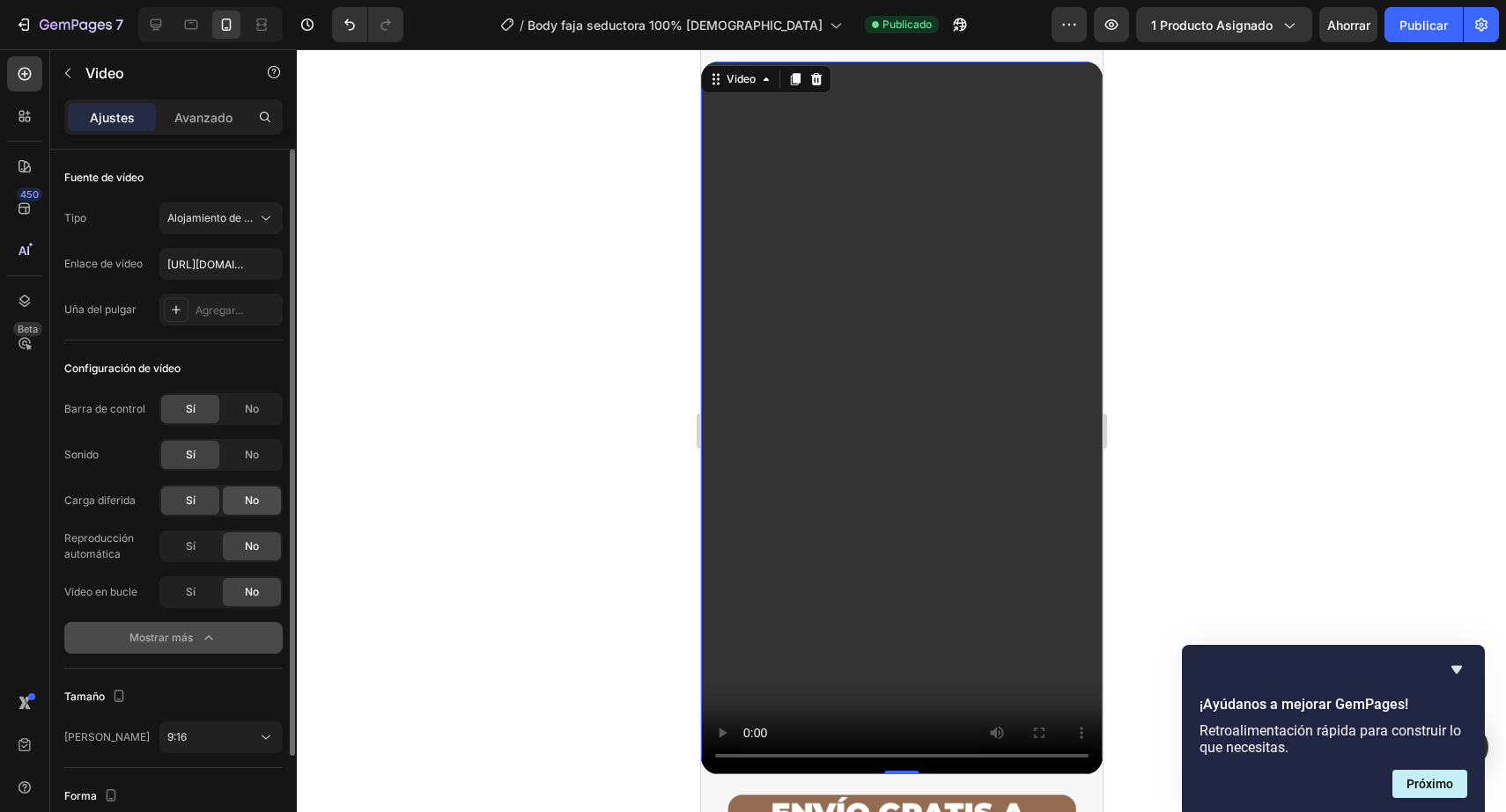
click at [249, 506] on font "No" at bounding box center [251, 501] width 14 height 13
click at [206, 503] on div "Sí" at bounding box center [190, 501] width 58 height 29
click at [199, 547] on div "Sí" at bounding box center [190, 547] width 58 height 29
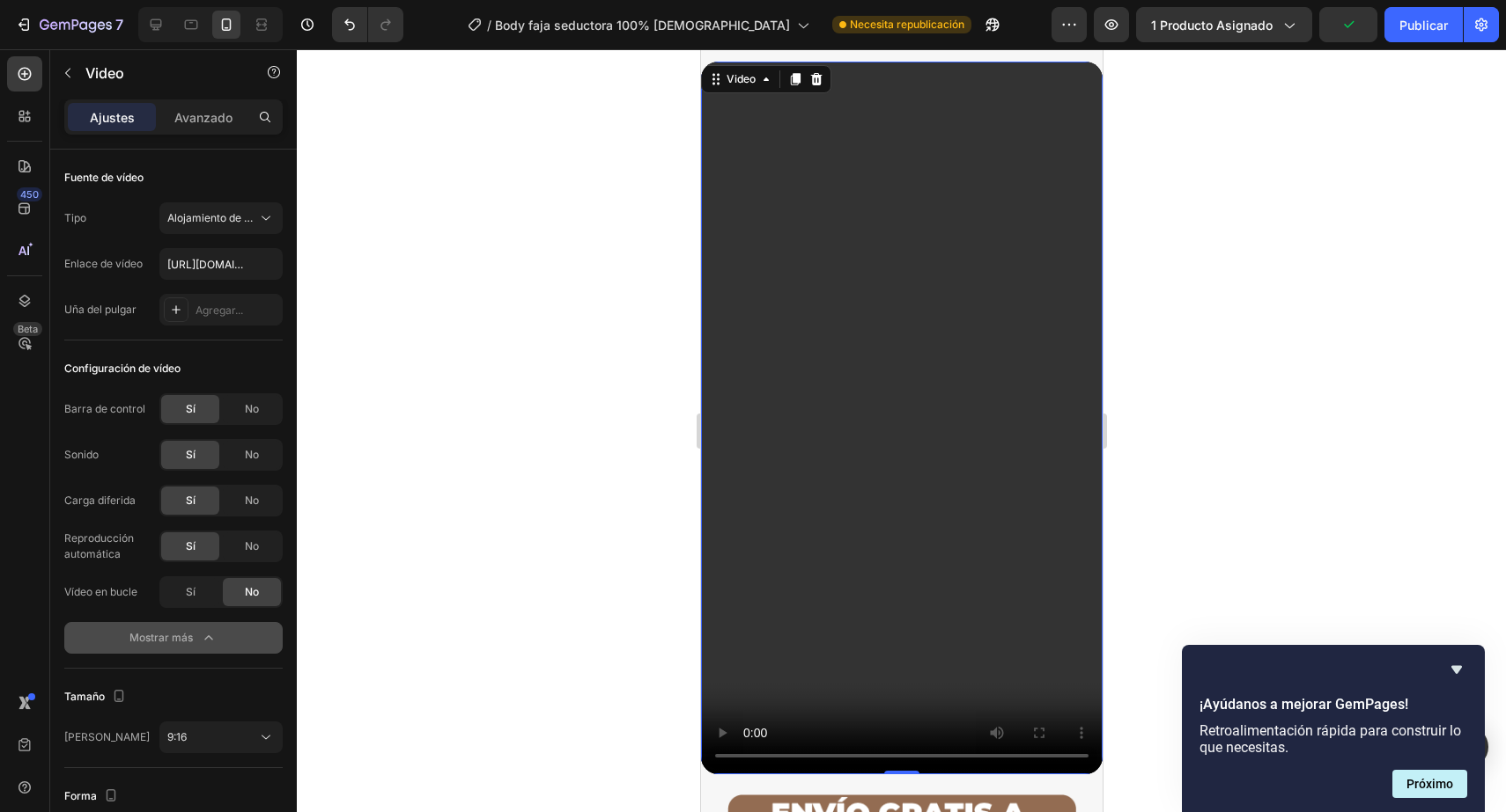
click at [425, 554] on div at bounding box center [901, 431] width 1209 height 763
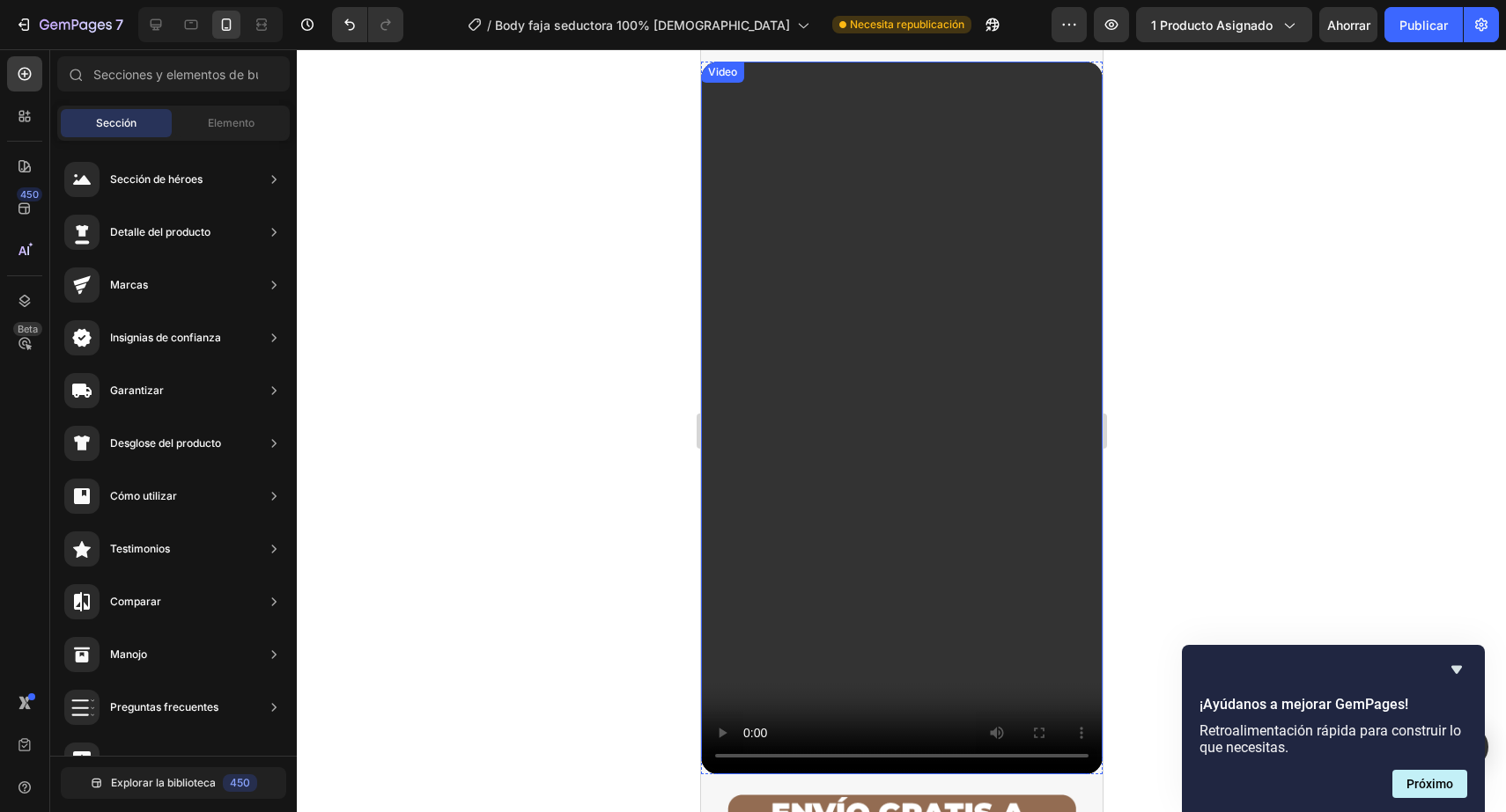
click at [896, 468] on video at bounding box center [900, 419] width 402 height 714
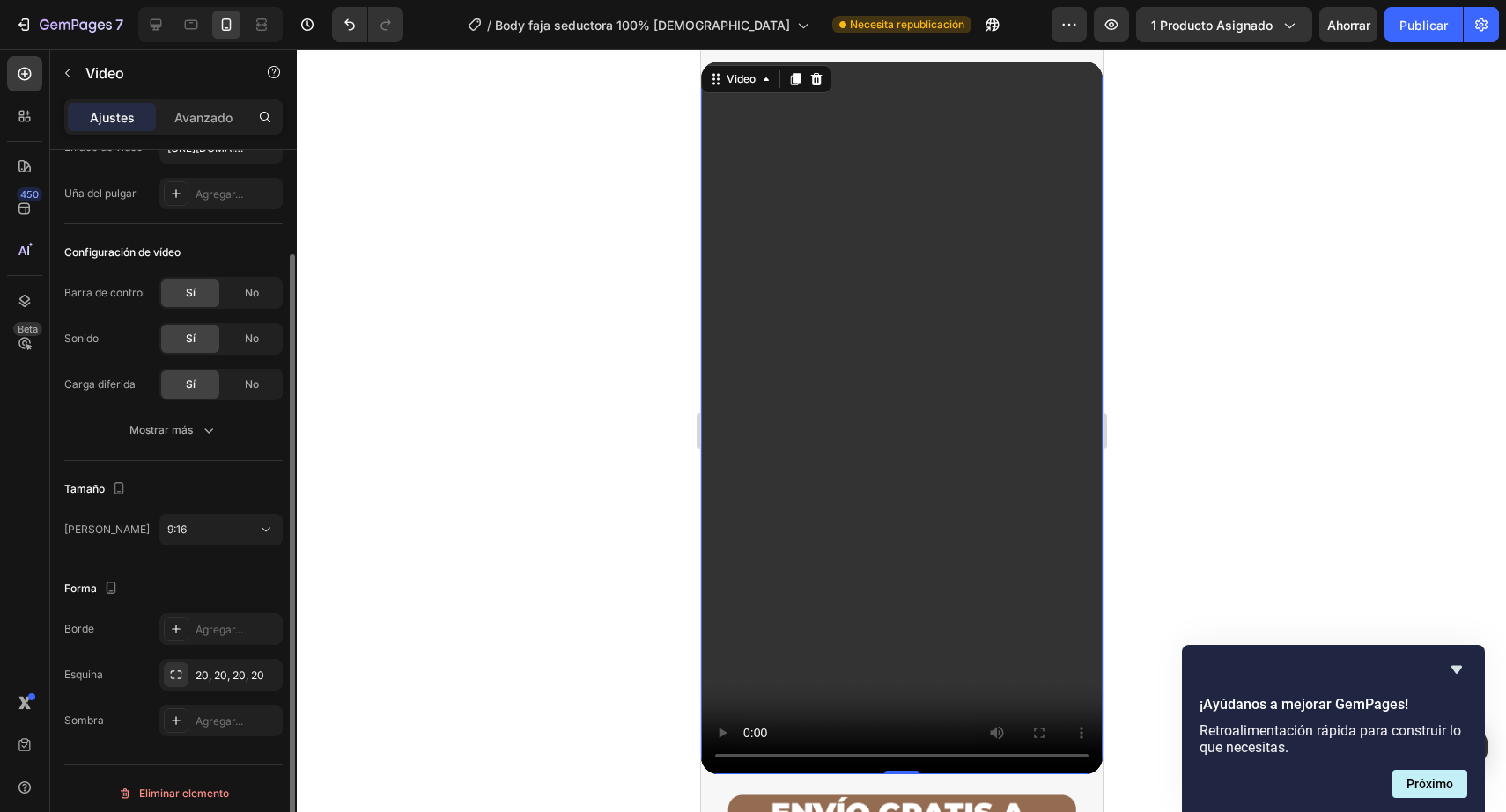
scroll to position [0, 0]
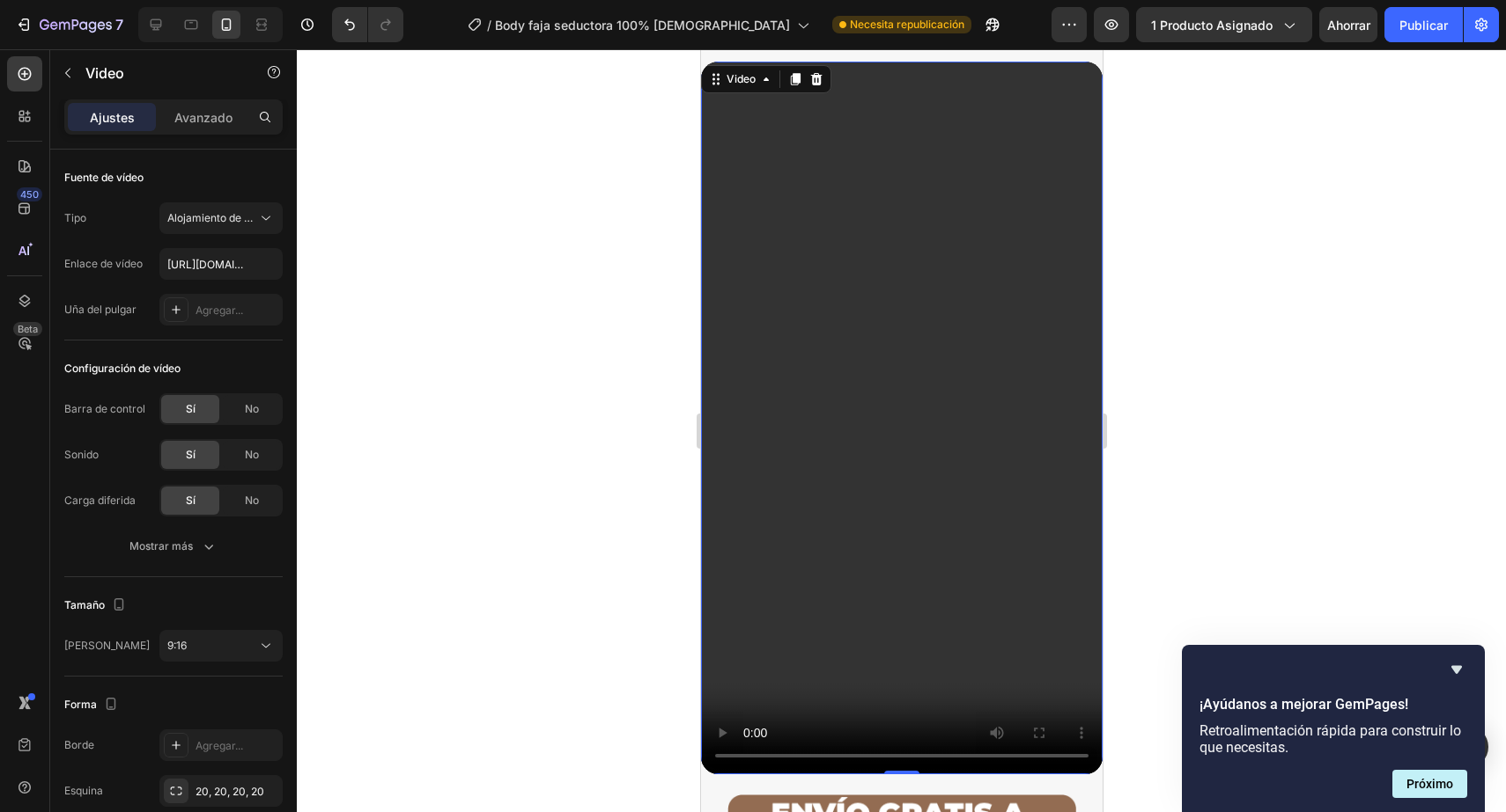
click at [765, 414] on video at bounding box center [900, 419] width 402 height 714
click at [209, 118] on font "Avanzado" at bounding box center [203, 117] width 58 height 15
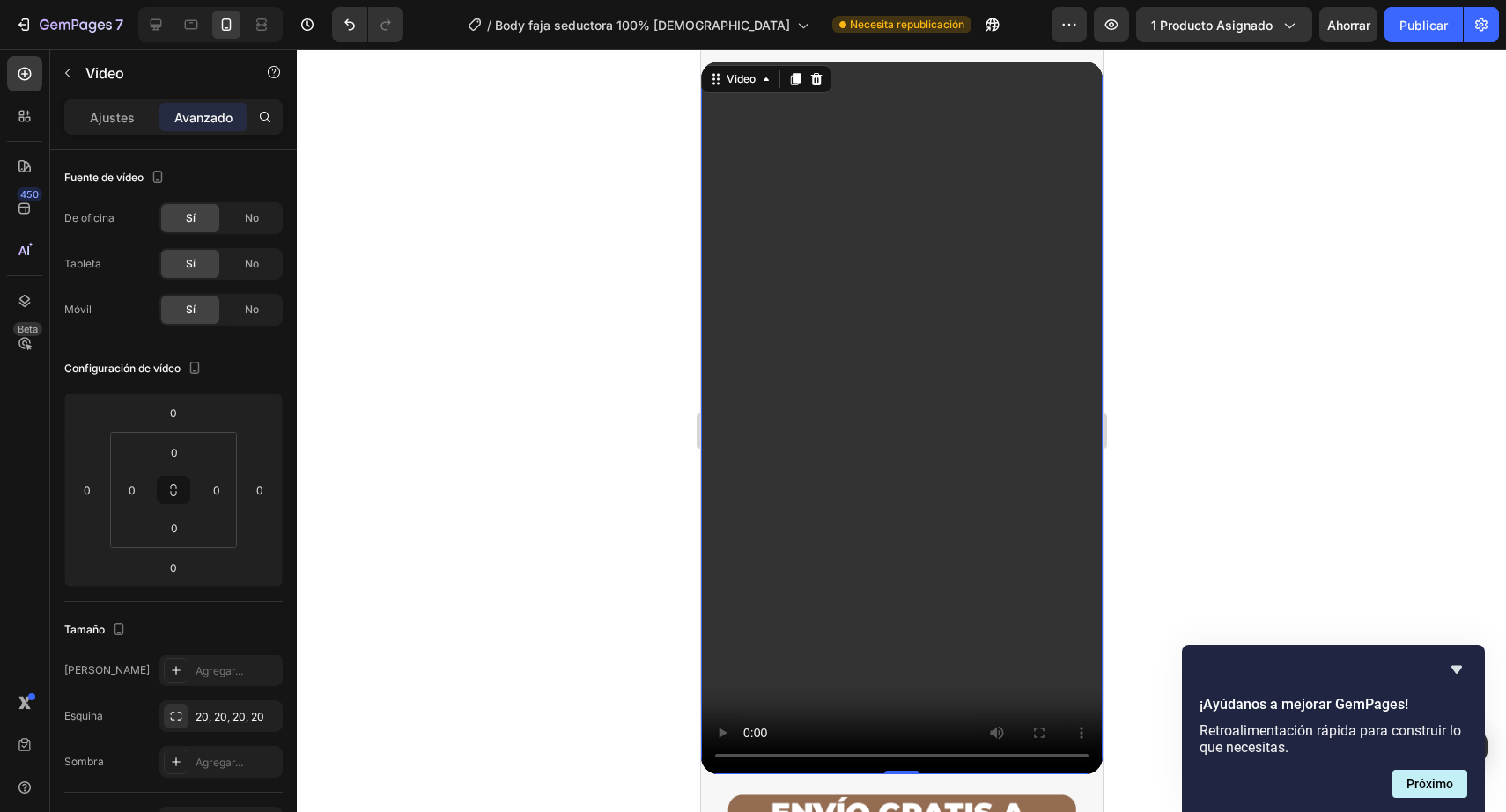
click at [902, 427] on video at bounding box center [900, 419] width 402 height 714
click at [116, 124] on font "Ajustes" at bounding box center [112, 117] width 45 height 15
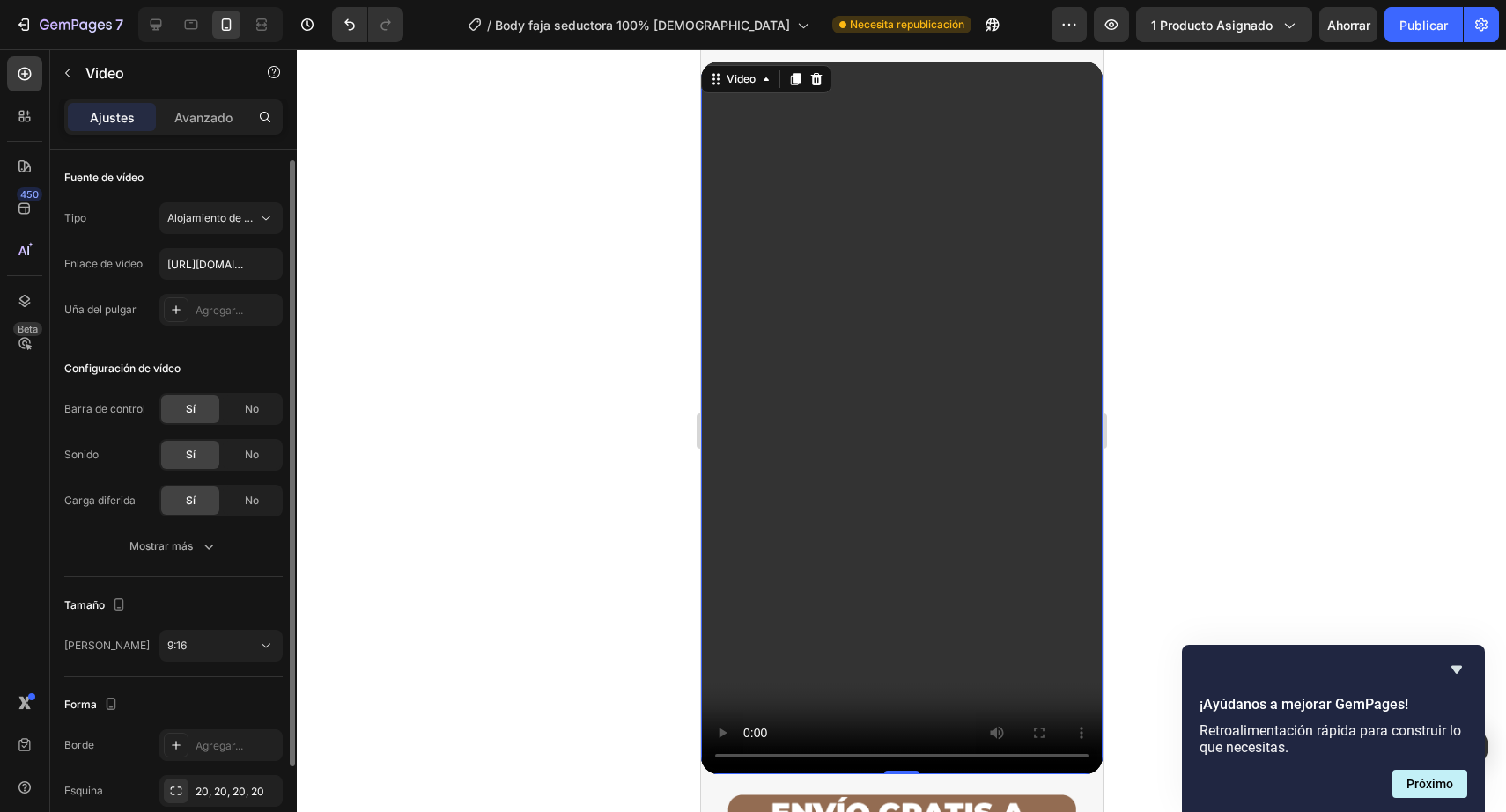
scroll to position [36, 0]
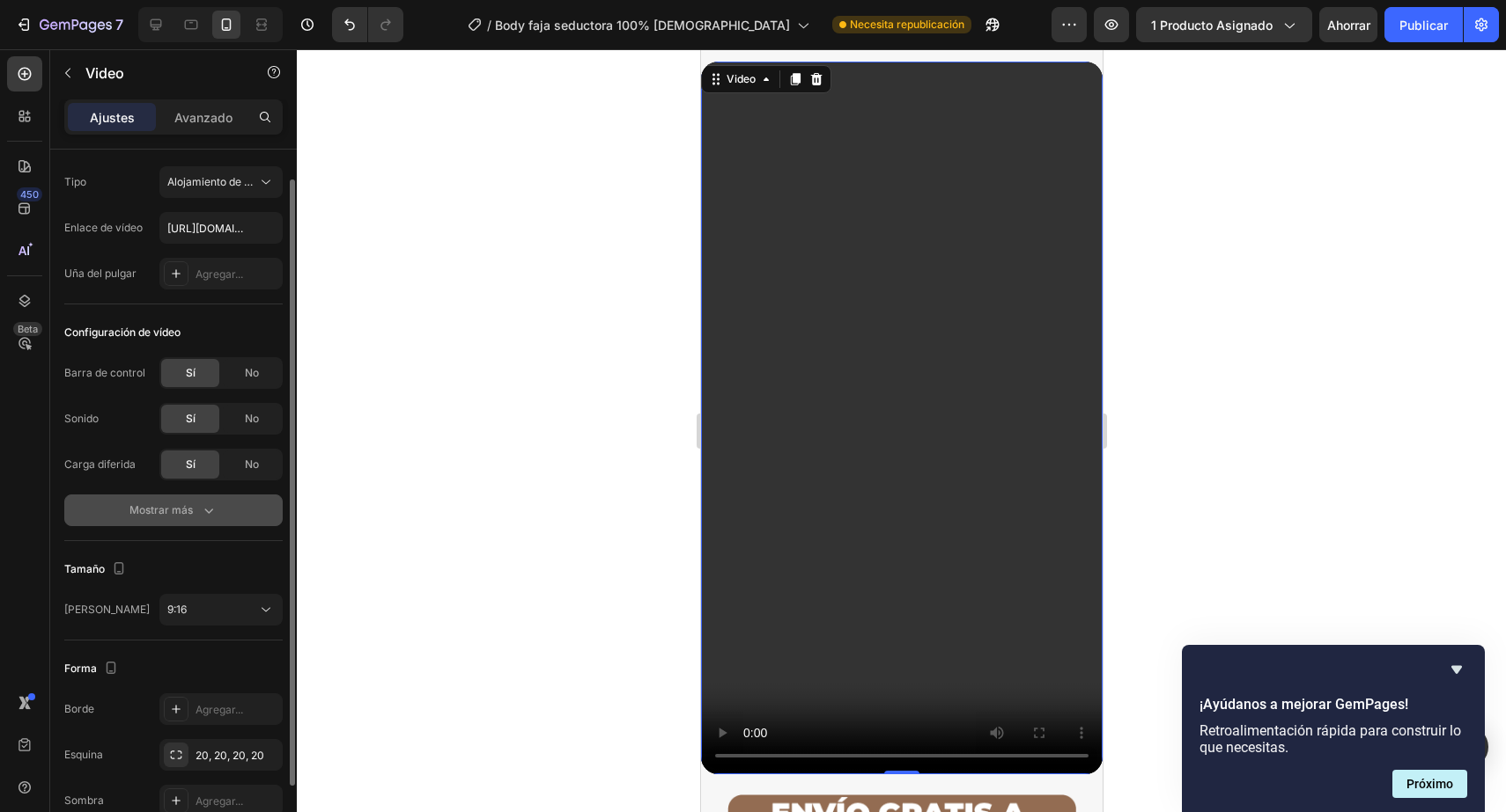
click at [216, 503] on icon "button" at bounding box center [208, 510] width 17 height 17
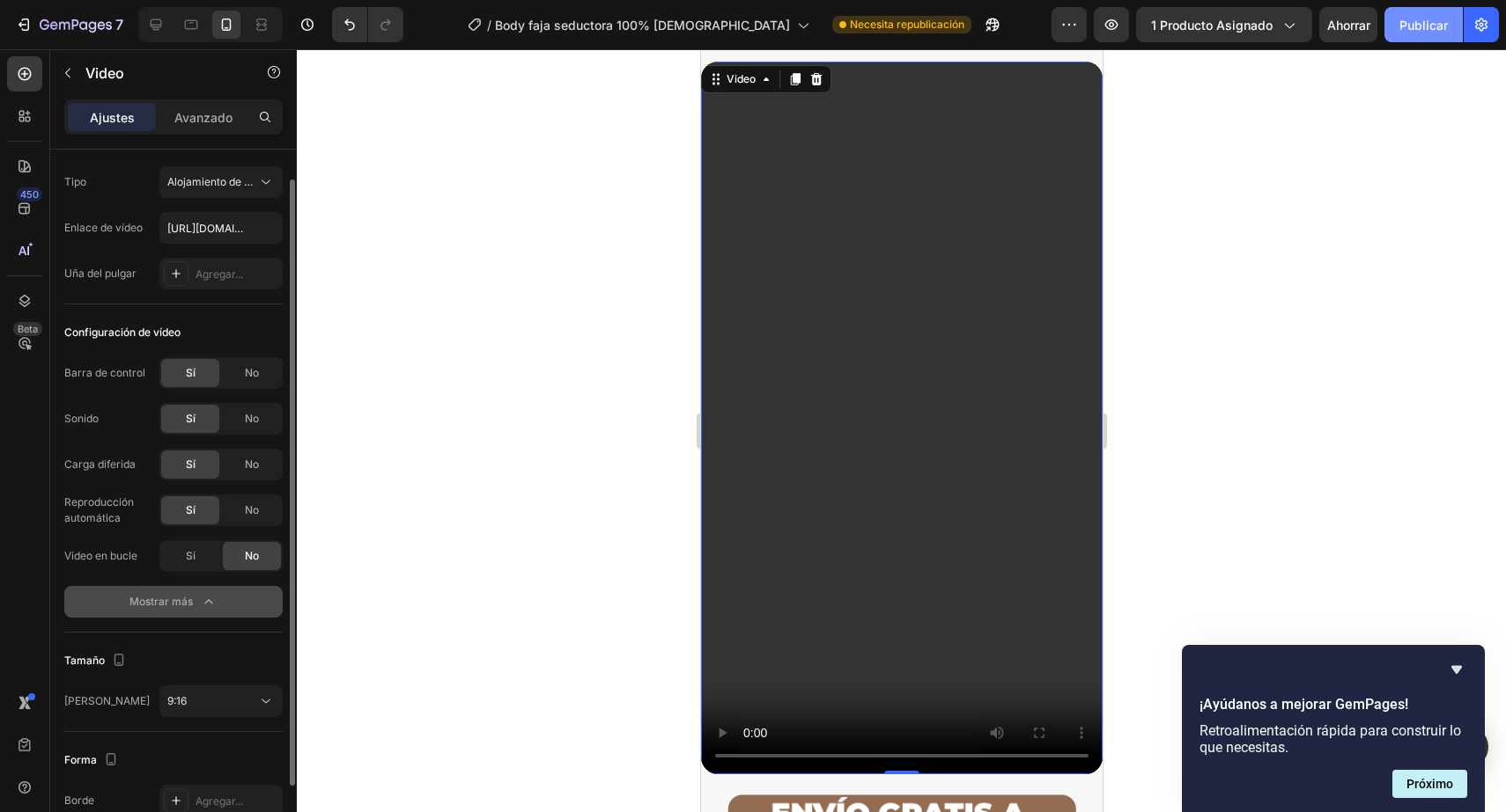
click at [1440, 31] on font "Publicar" at bounding box center [1423, 25] width 49 height 15
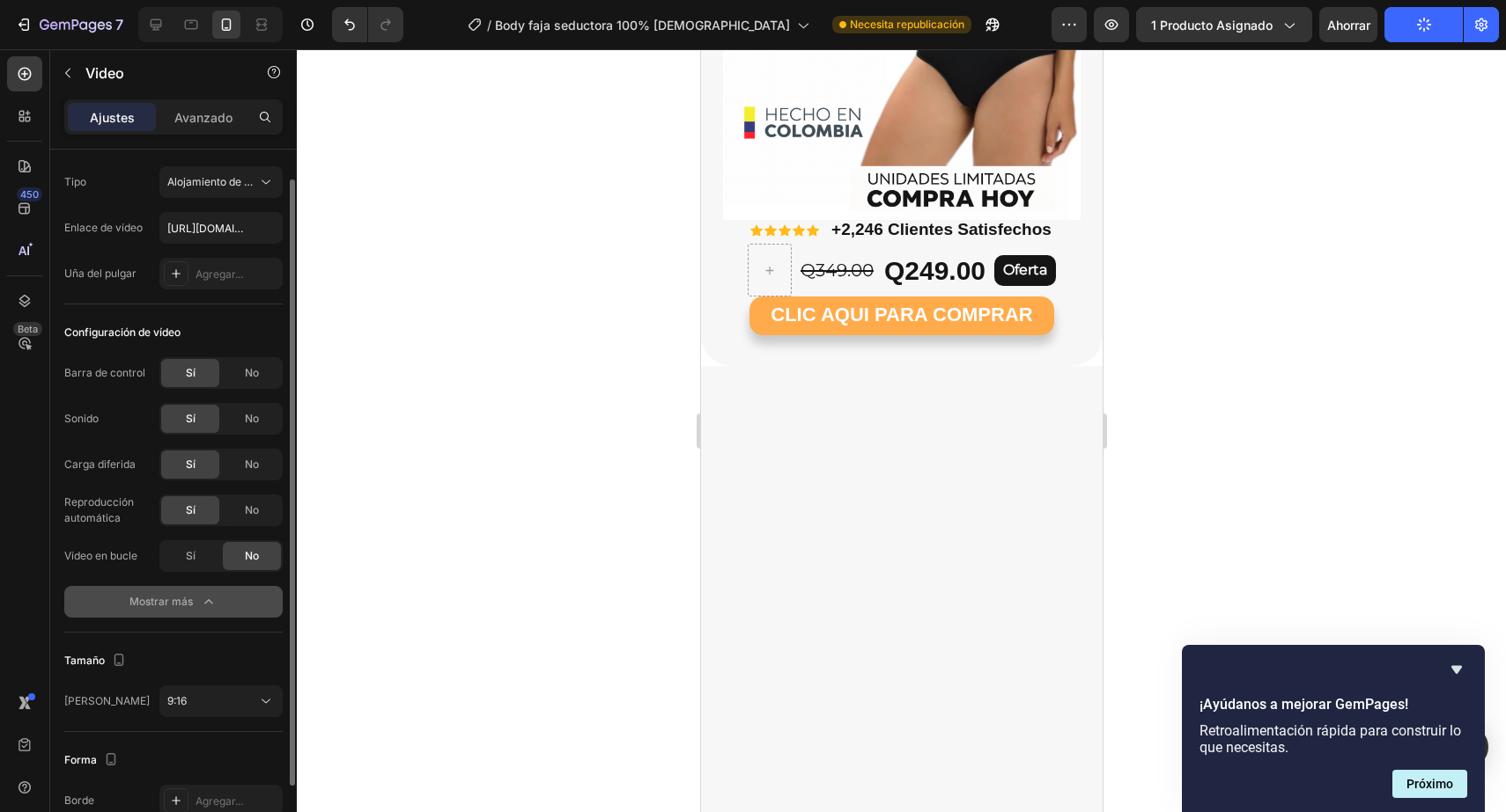
scroll to position [0, 0]
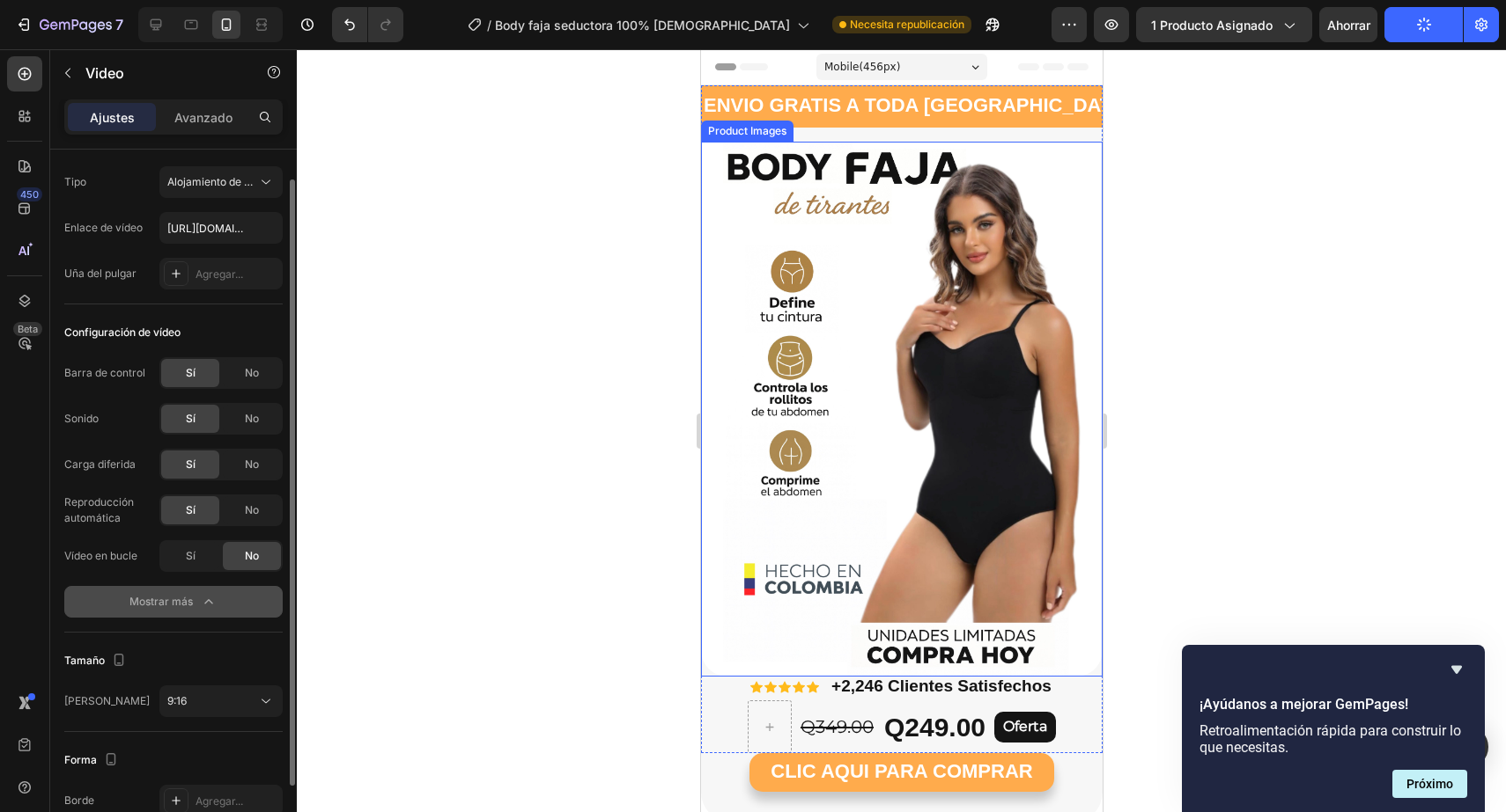
click at [920, 233] on img at bounding box center [900, 409] width 402 height 535
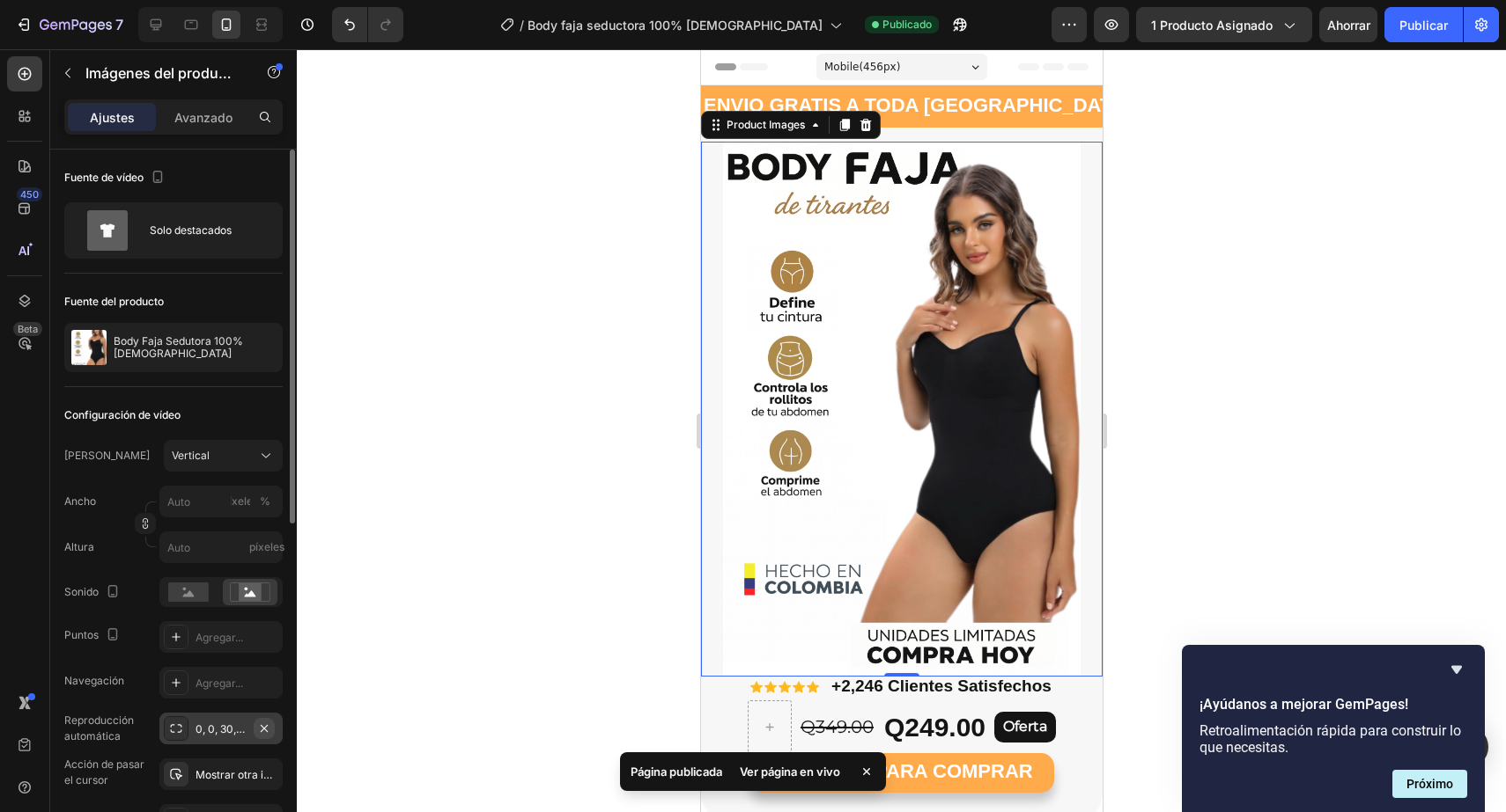
click at [267, 727] on icon "button" at bounding box center [263, 728] width 14 height 14
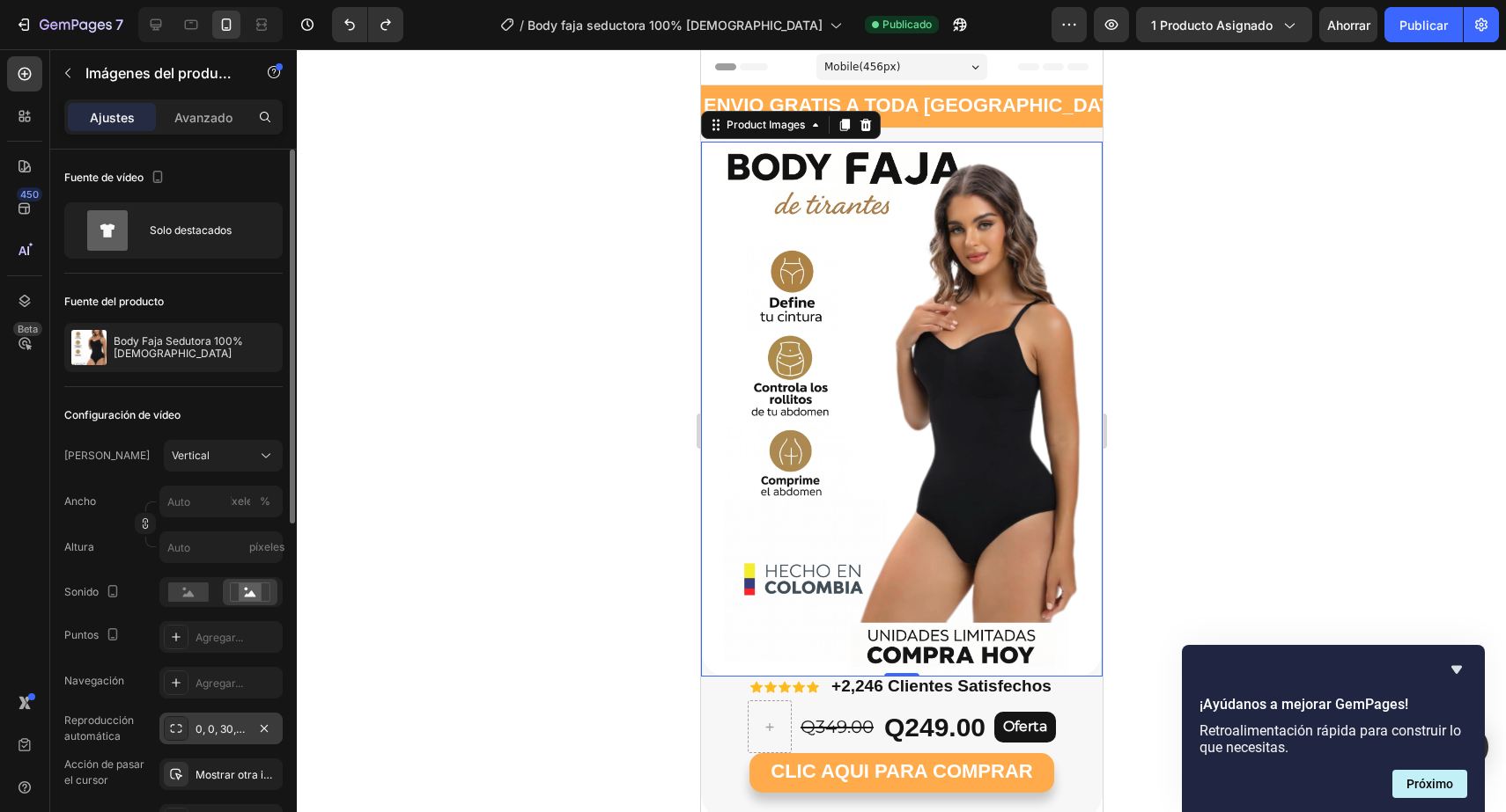
click at [942, 312] on img at bounding box center [900, 409] width 402 height 535
click at [214, 448] on div "Vertical" at bounding box center [213, 456] width 82 height 16
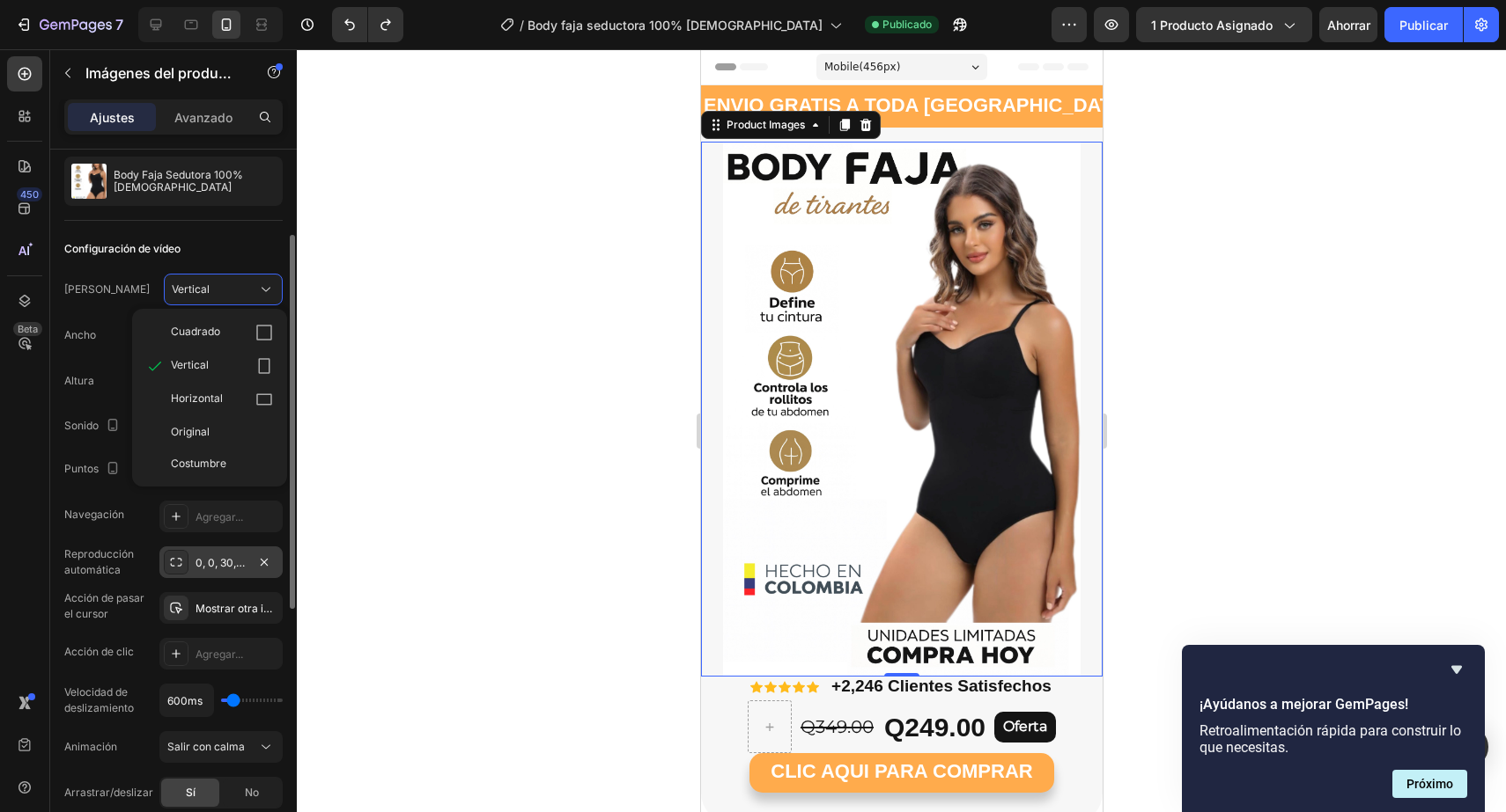
scroll to position [165, 0]
click at [213, 439] on div "Original" at bounding box center [221, 433] width 102 height 16
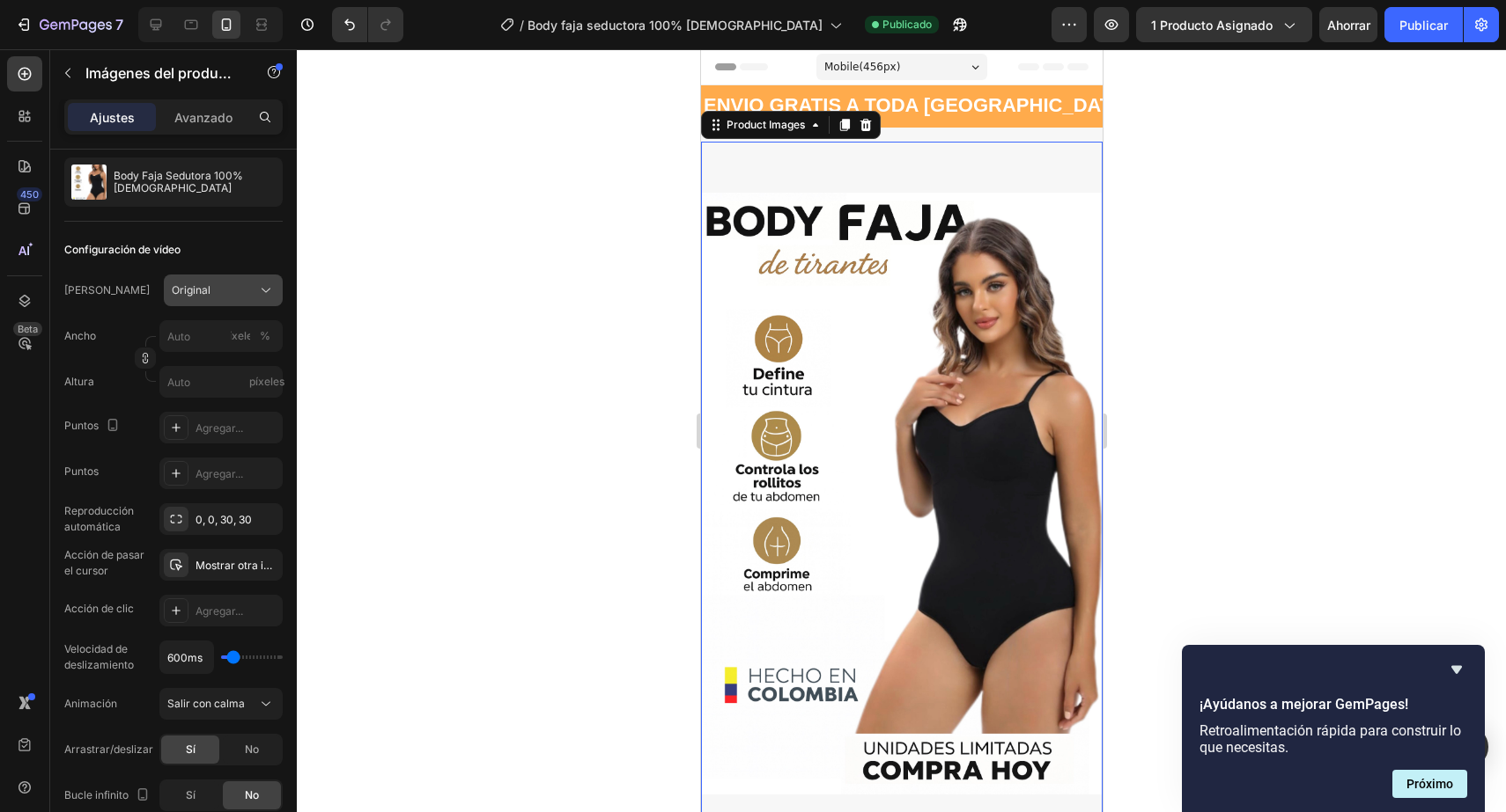
click at [236, 277] on button "Original" at bounding box center [223, 290] width 119 height 31
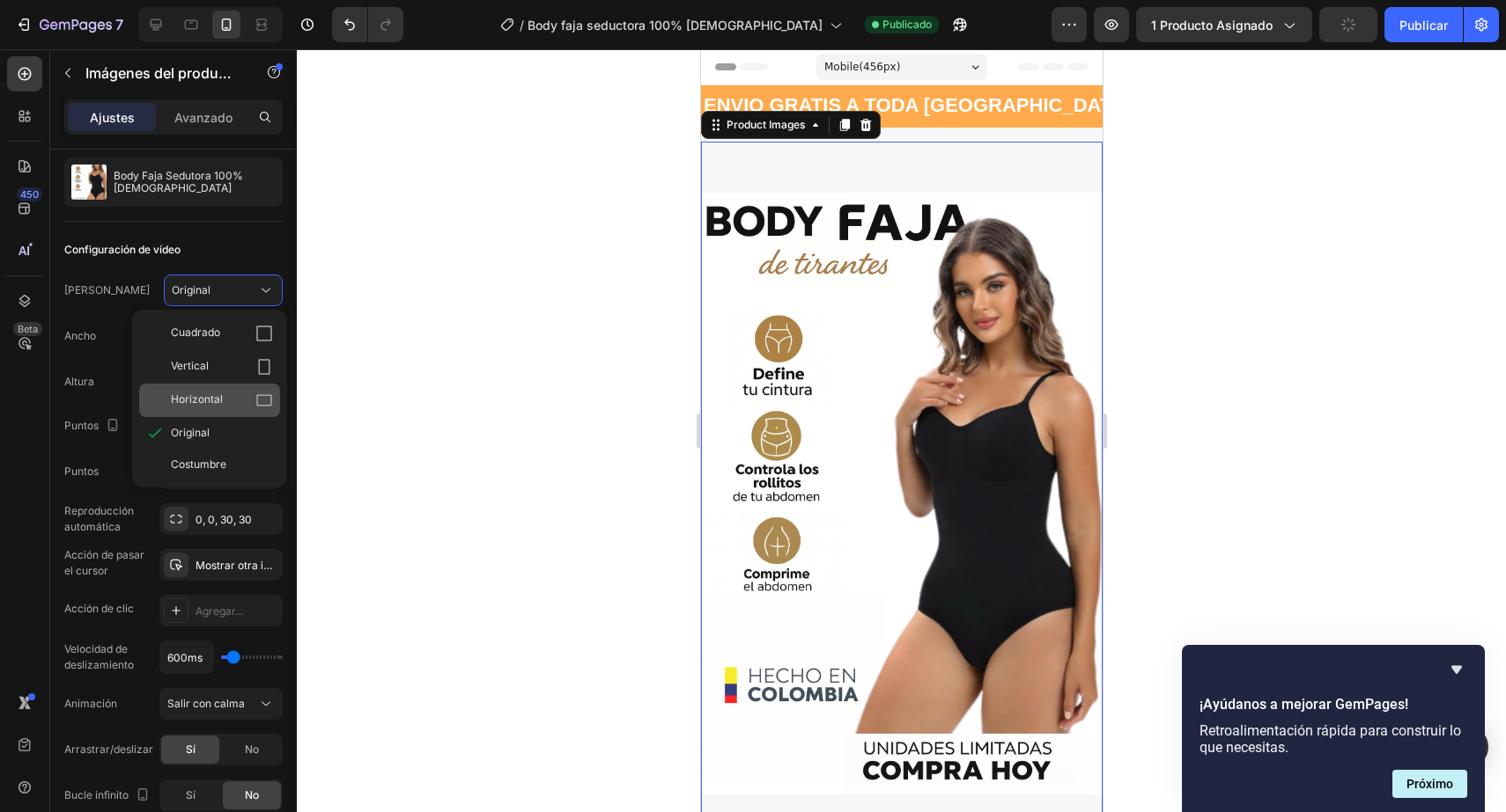
click at [198, 392] on span "Horizontal" at bounding box center [197, 401] width 52 height 17
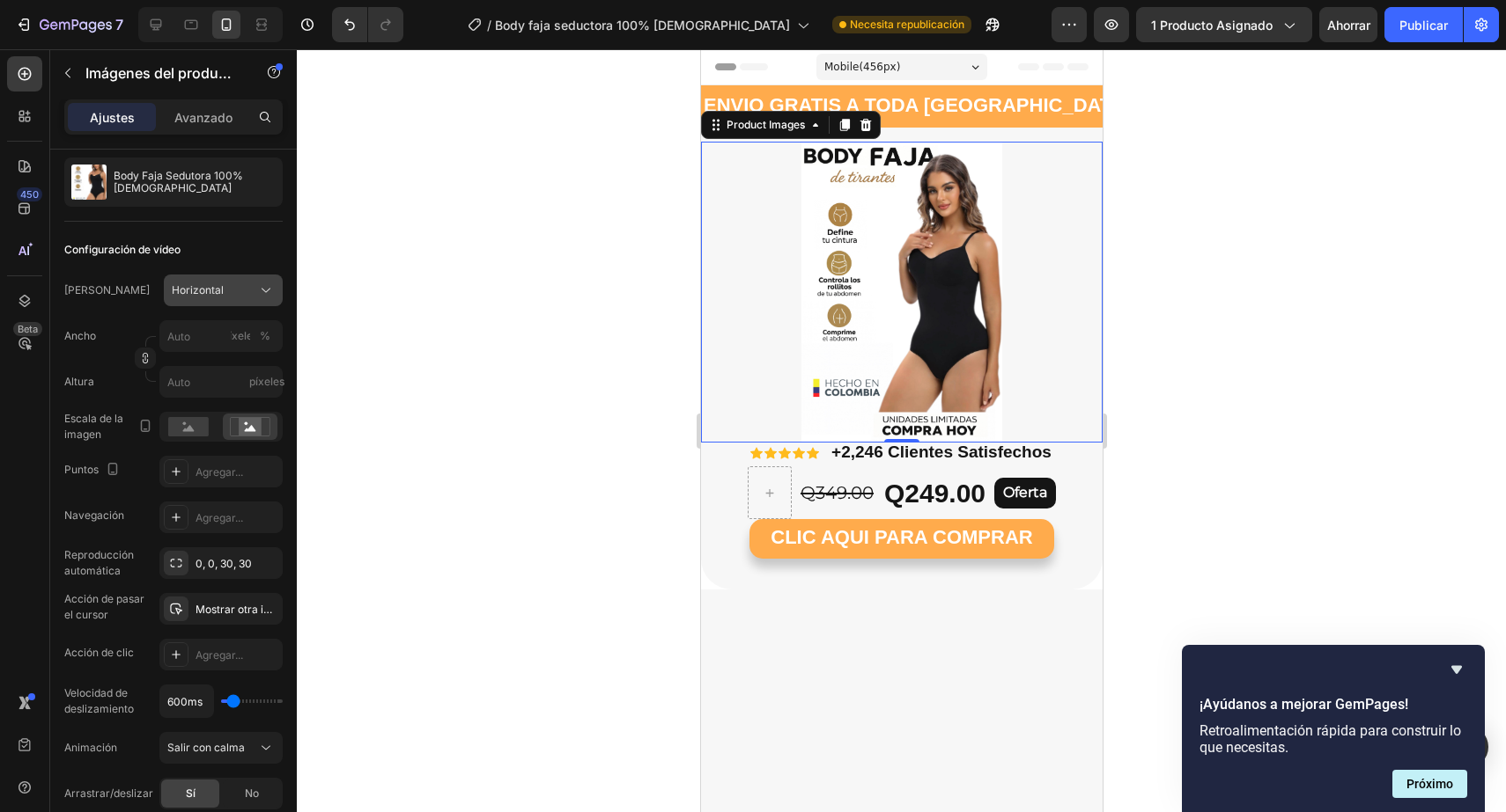
click at [252, 297] on div "Horizontal" at bounding box center [213, 290] width 82 height 16
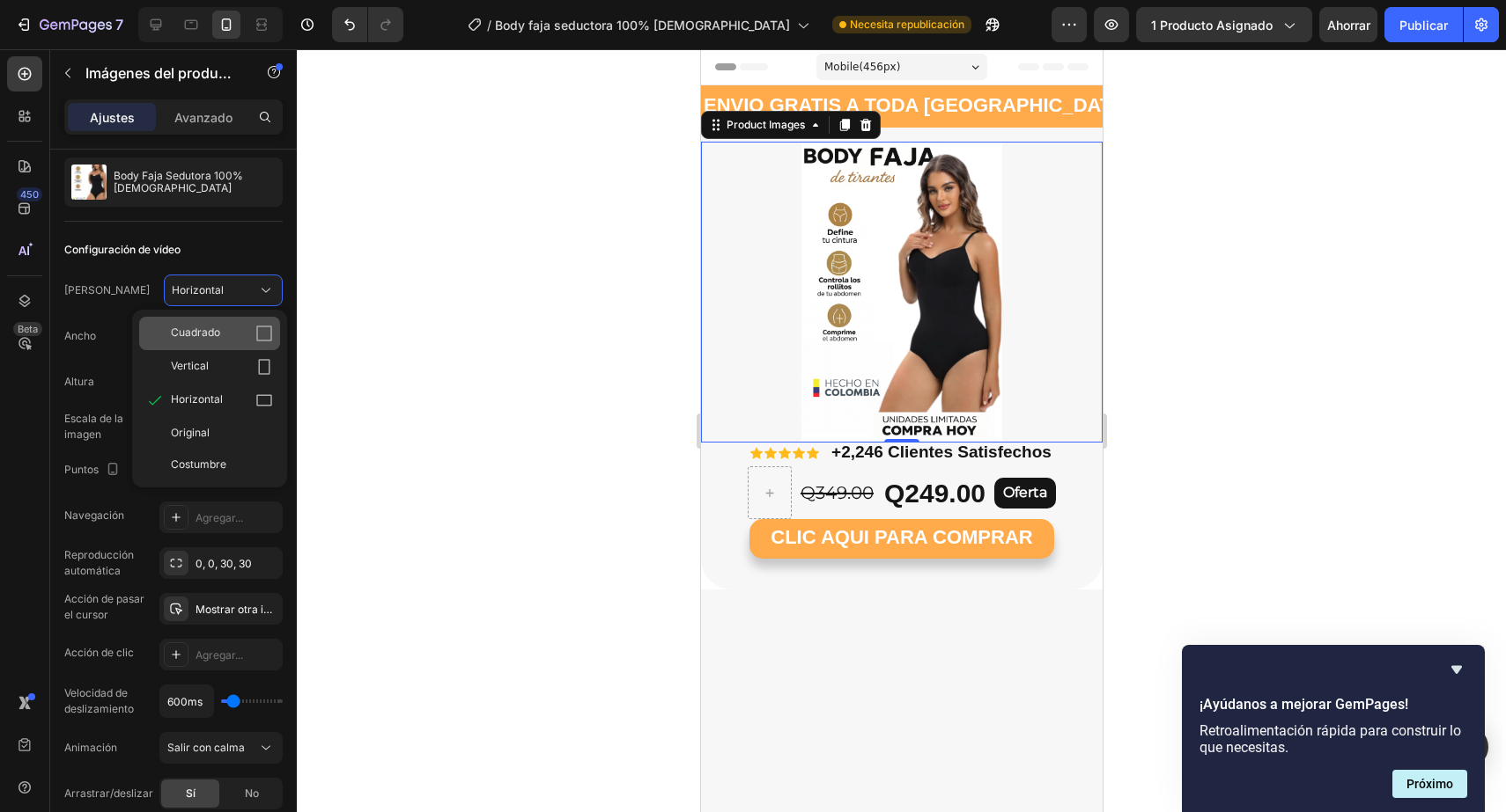
click at [238, 328] on div "Cuadrado" at bounding box center [221, 333] width 102 height 17
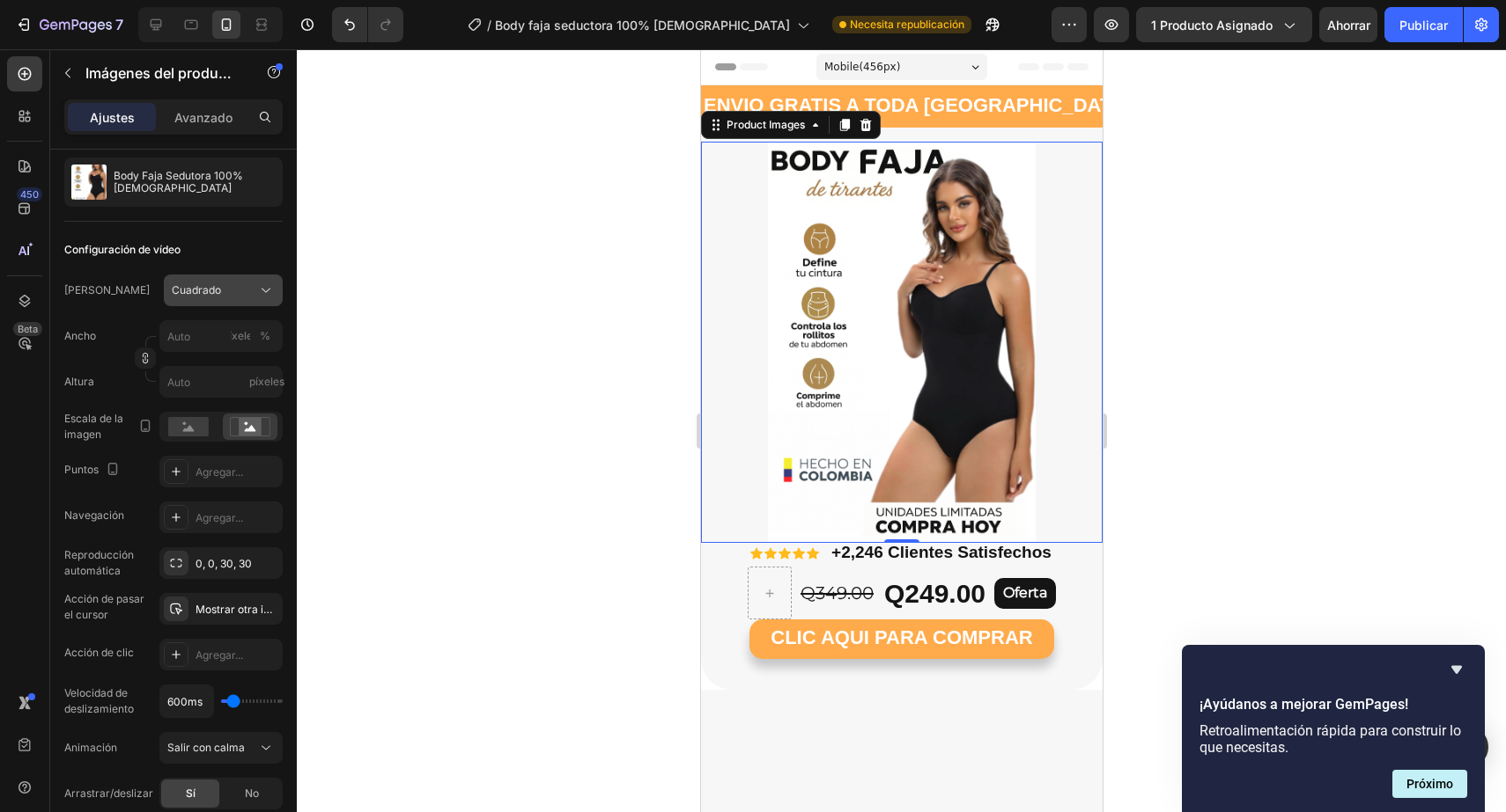
click at [264, 296] on icon at bounding box center [265, 290] width 17 height 17
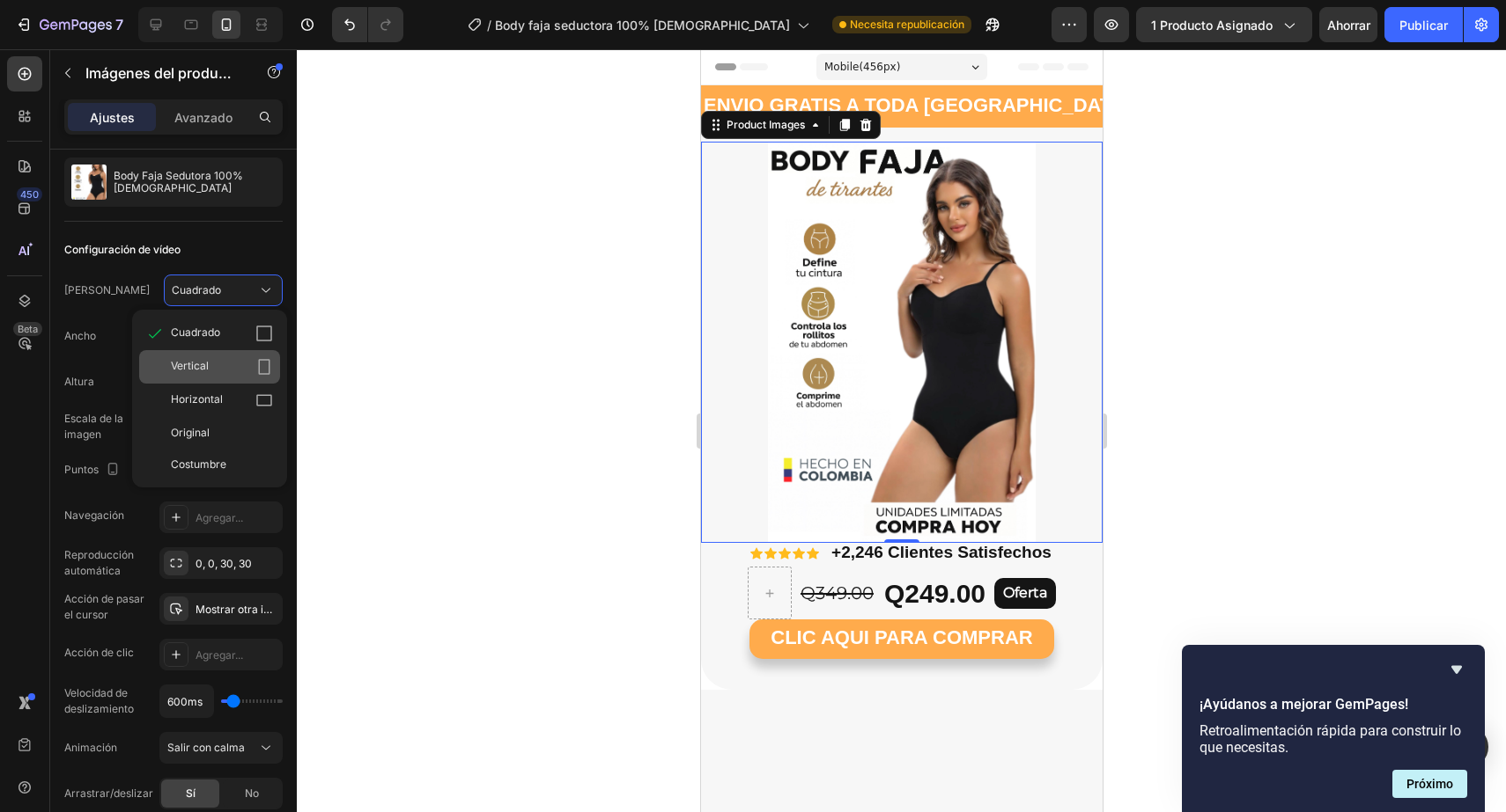
click at [224, 379] on div "Vertical" at bounding box center [210, 366] width 141 height 33
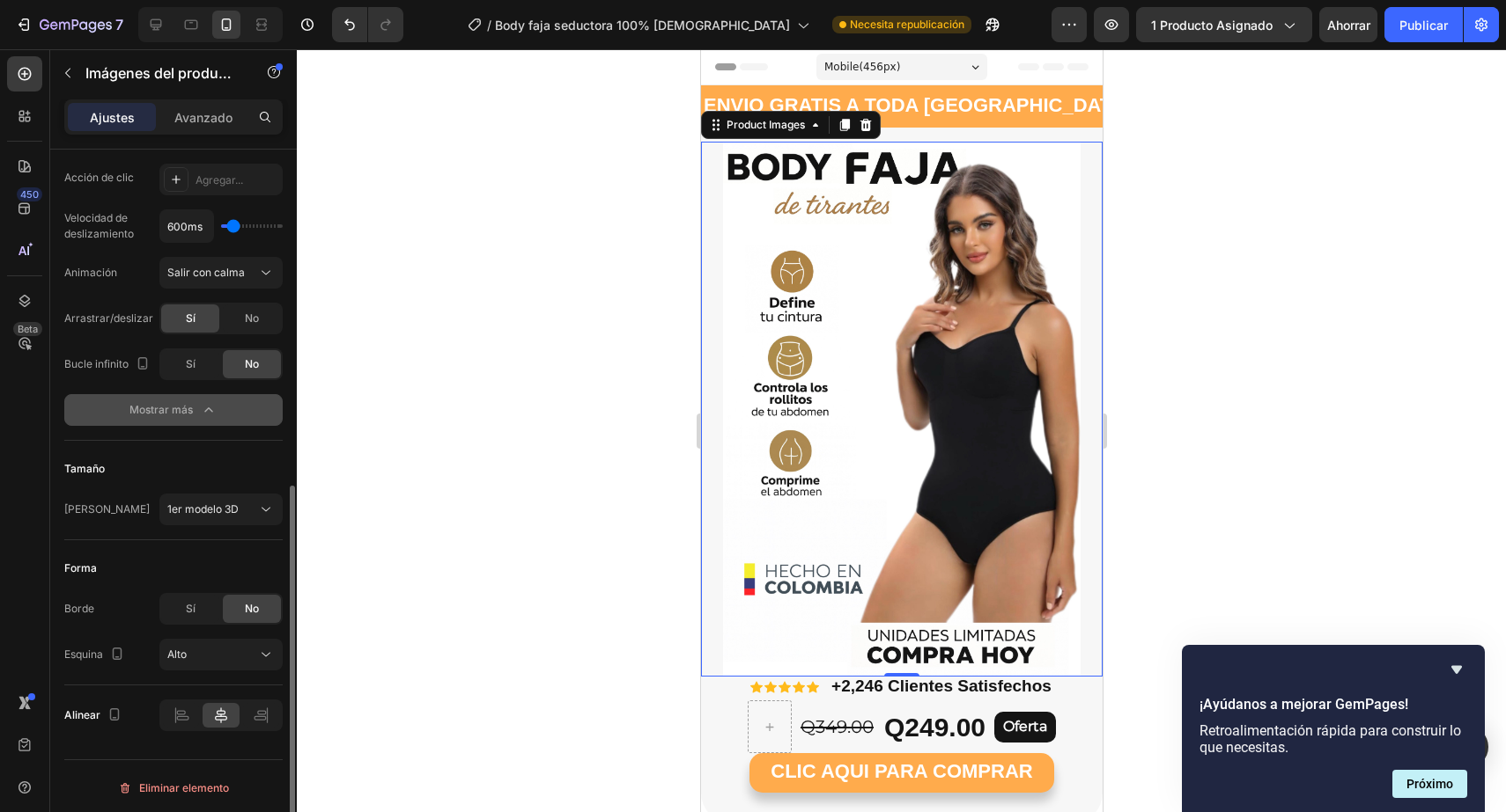
scroll to position [639, 0]
click at [204, 615] on div "Sí" at bounding box center [190, 611] width 58 height 29
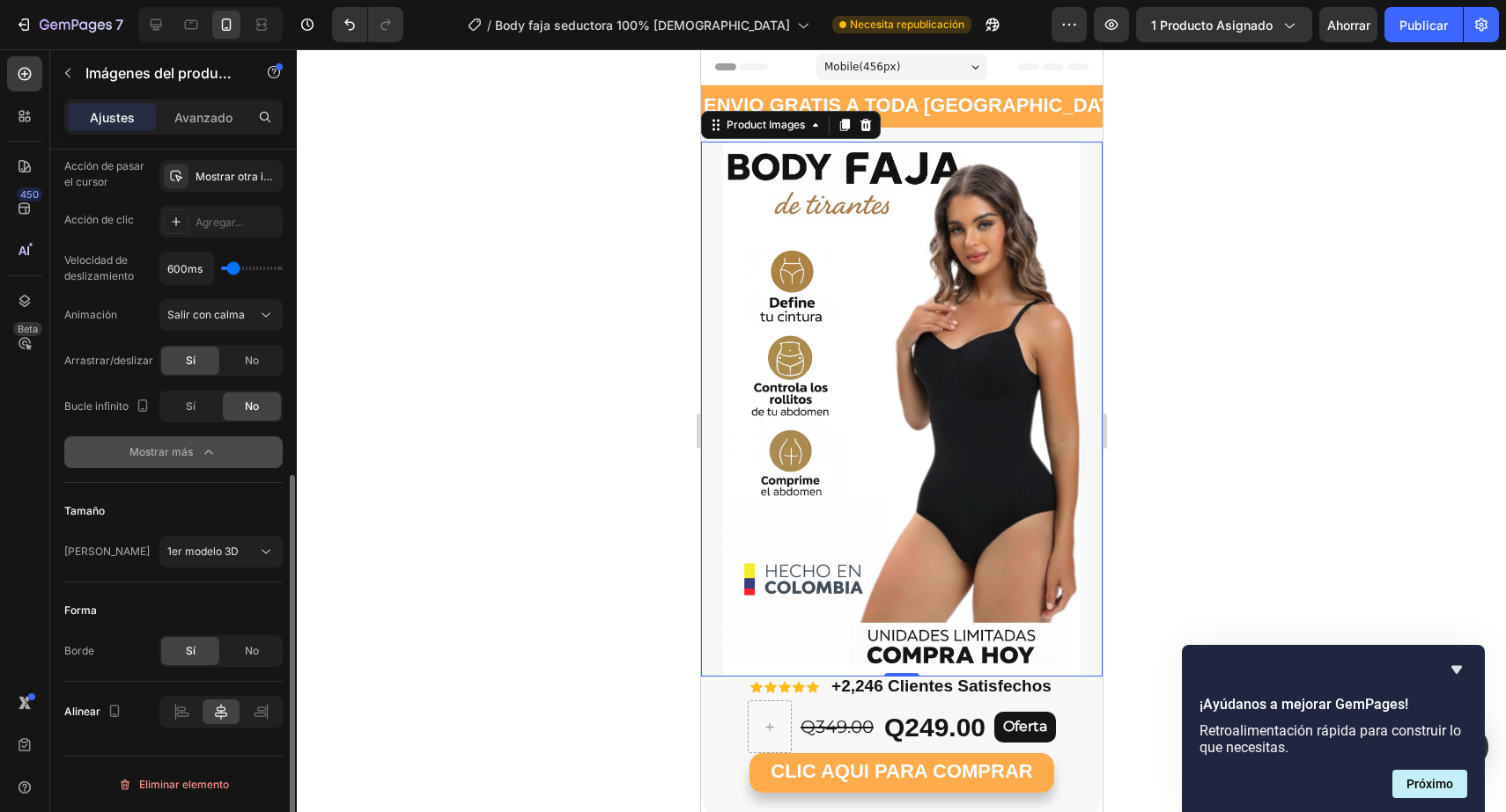
scroll to position [598, 0]
click at [241, 648] on div "No" at bounding box center [251, 652] width 58 height 29
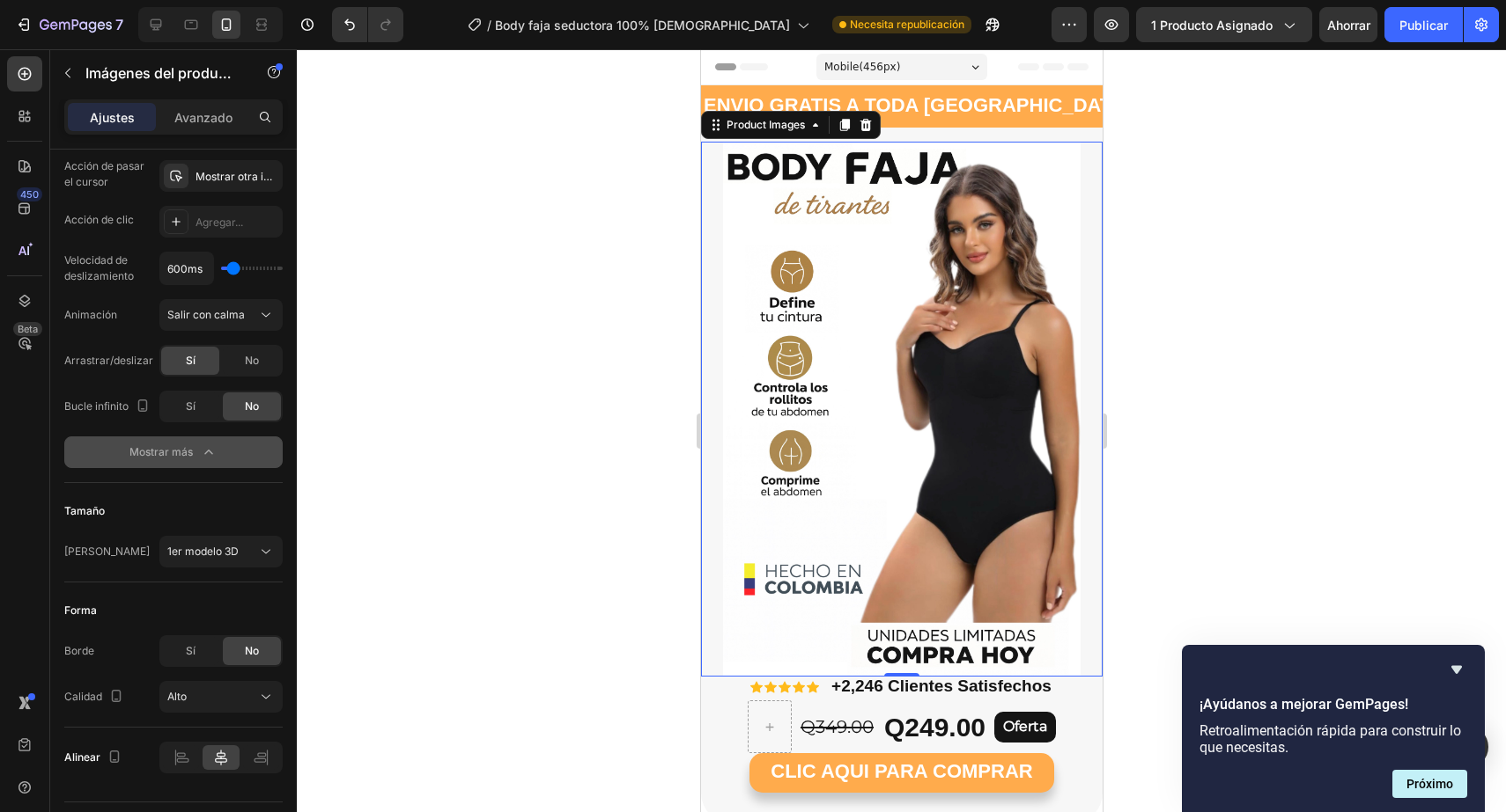
click at [185, 460] on font "Mostrar más" at bounding box center [161, 452] width 63 height 16
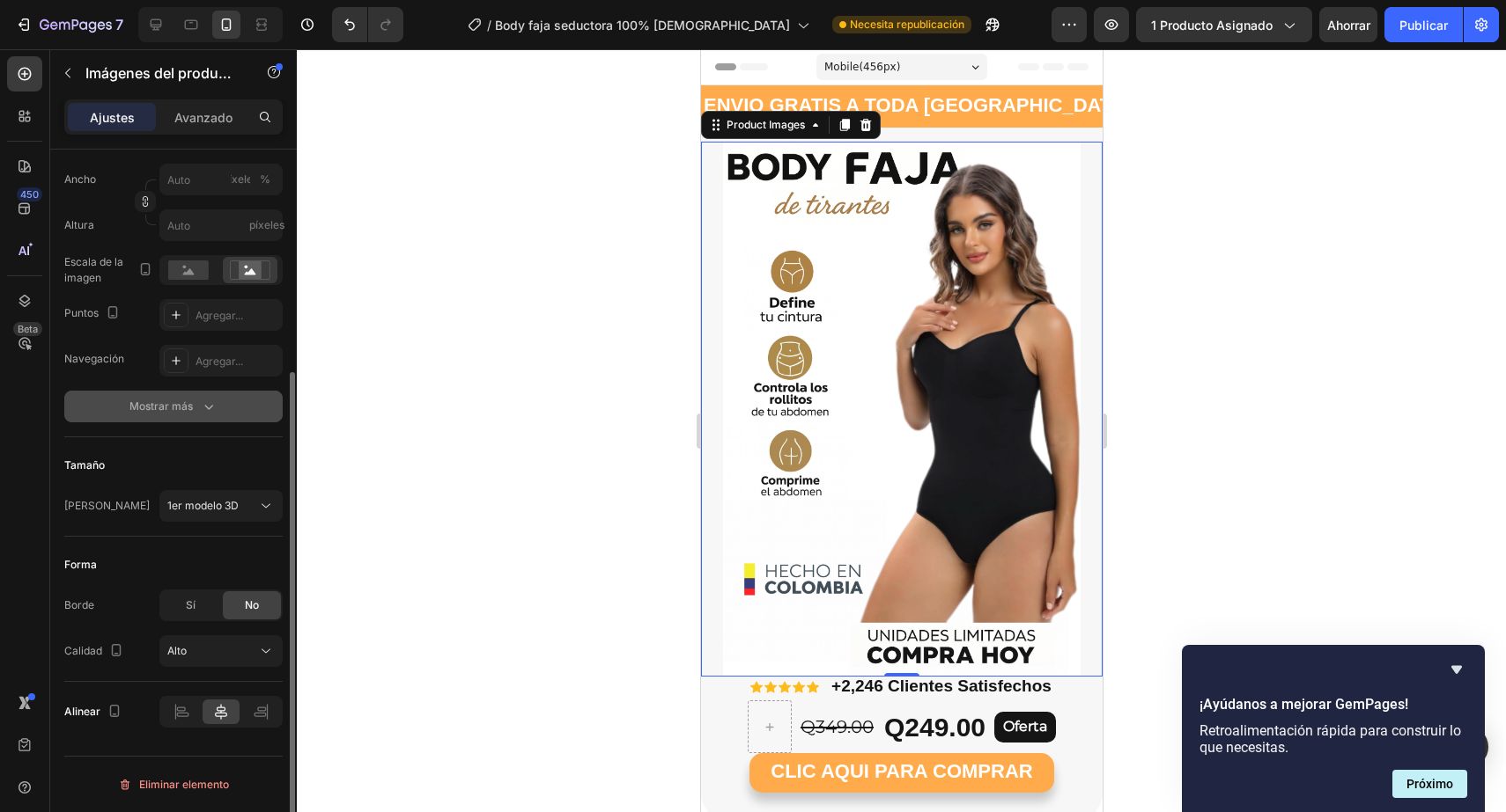
scroll to position [323, 0]
click at [1187, 379] on div at bounding box center [901, 431] width 1209 height 763
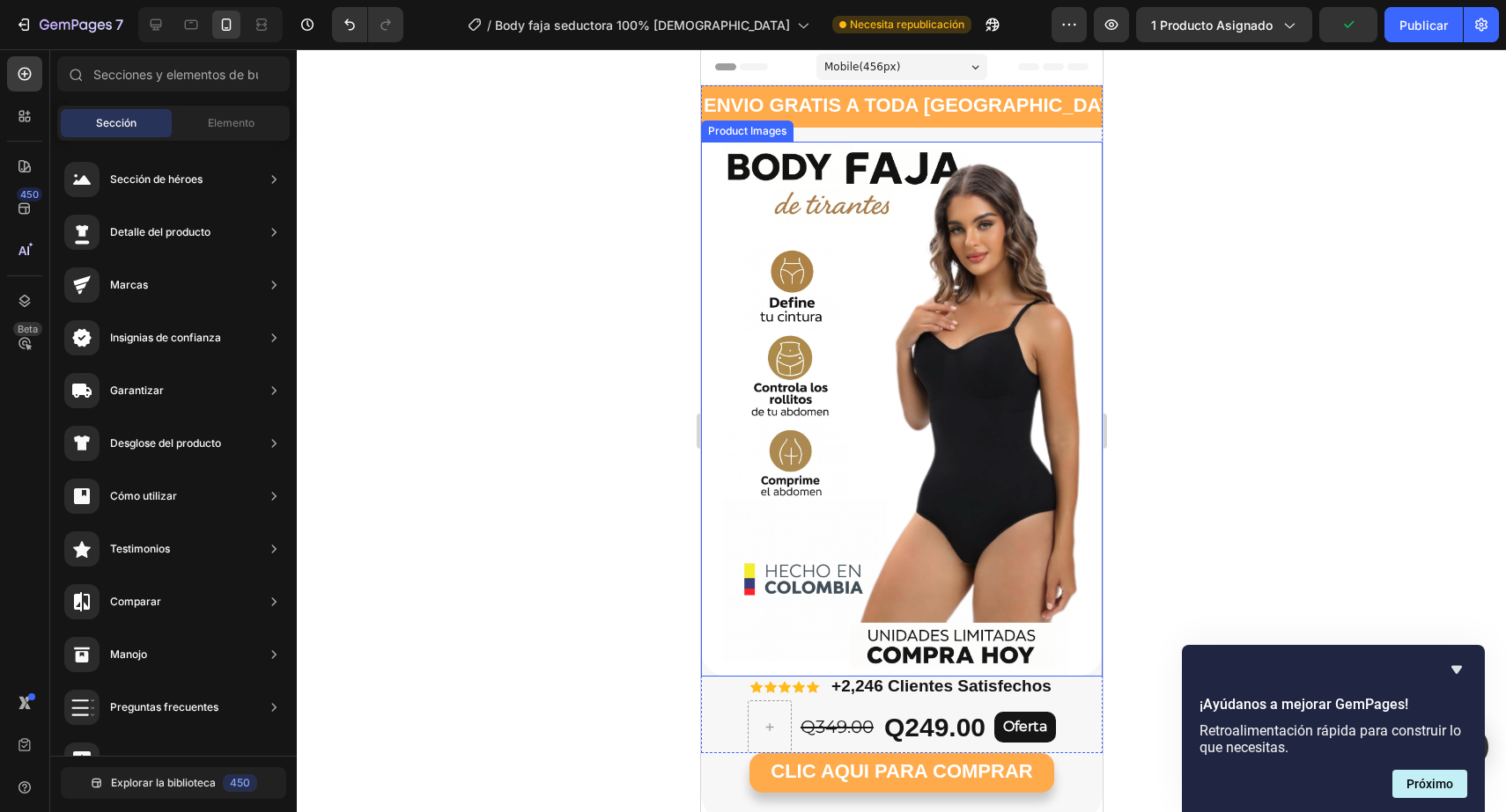
click at [710, 304] on img at bounding box center [900, 409] width 402 height 535
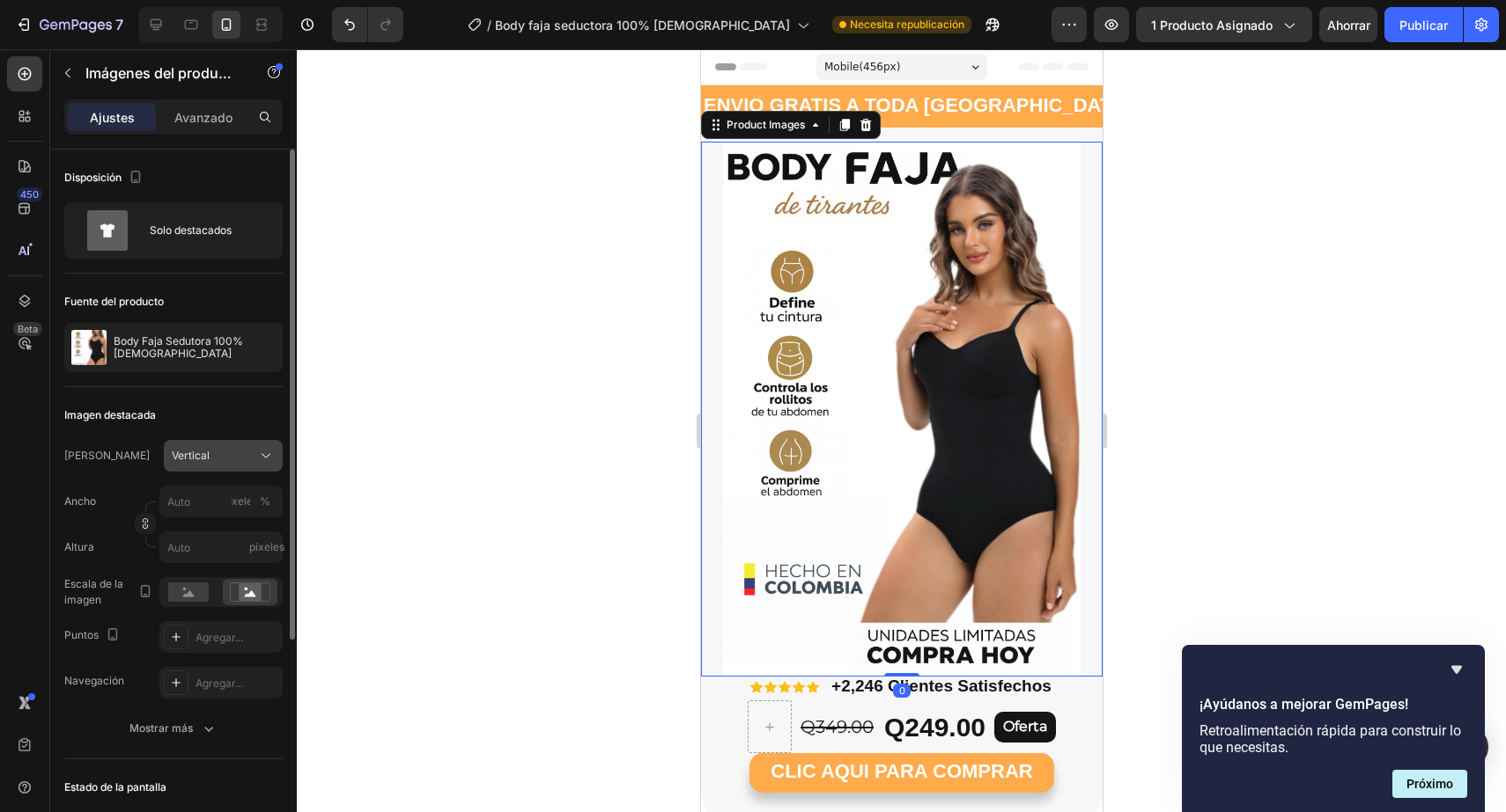
click at [177, 459] on font "Vertical" at bounding box center [191, 455] width 38 height 13
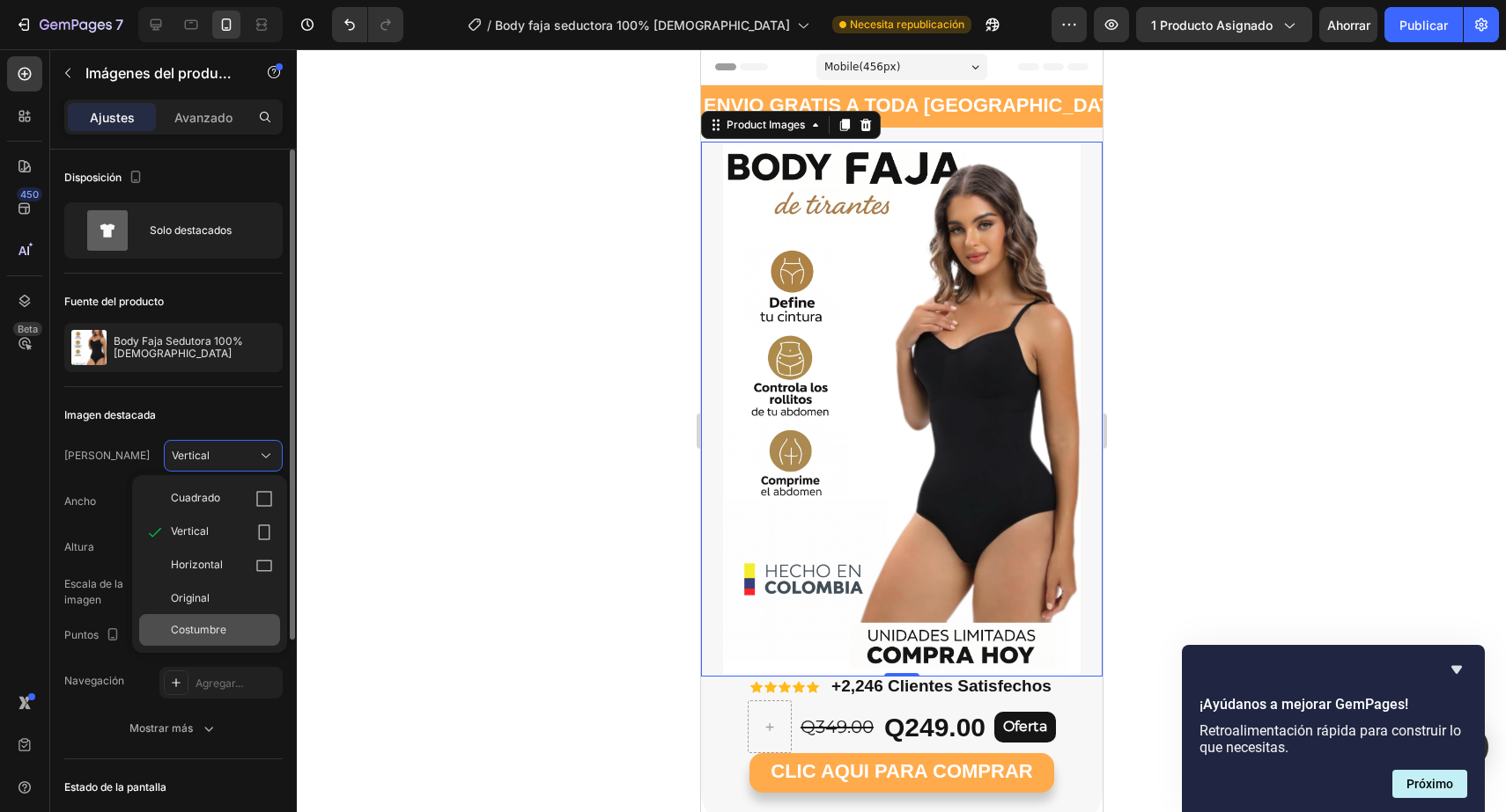
click at [178, 614] on div "Costumbre" at bounding box center [210, 630] width 141 height 31
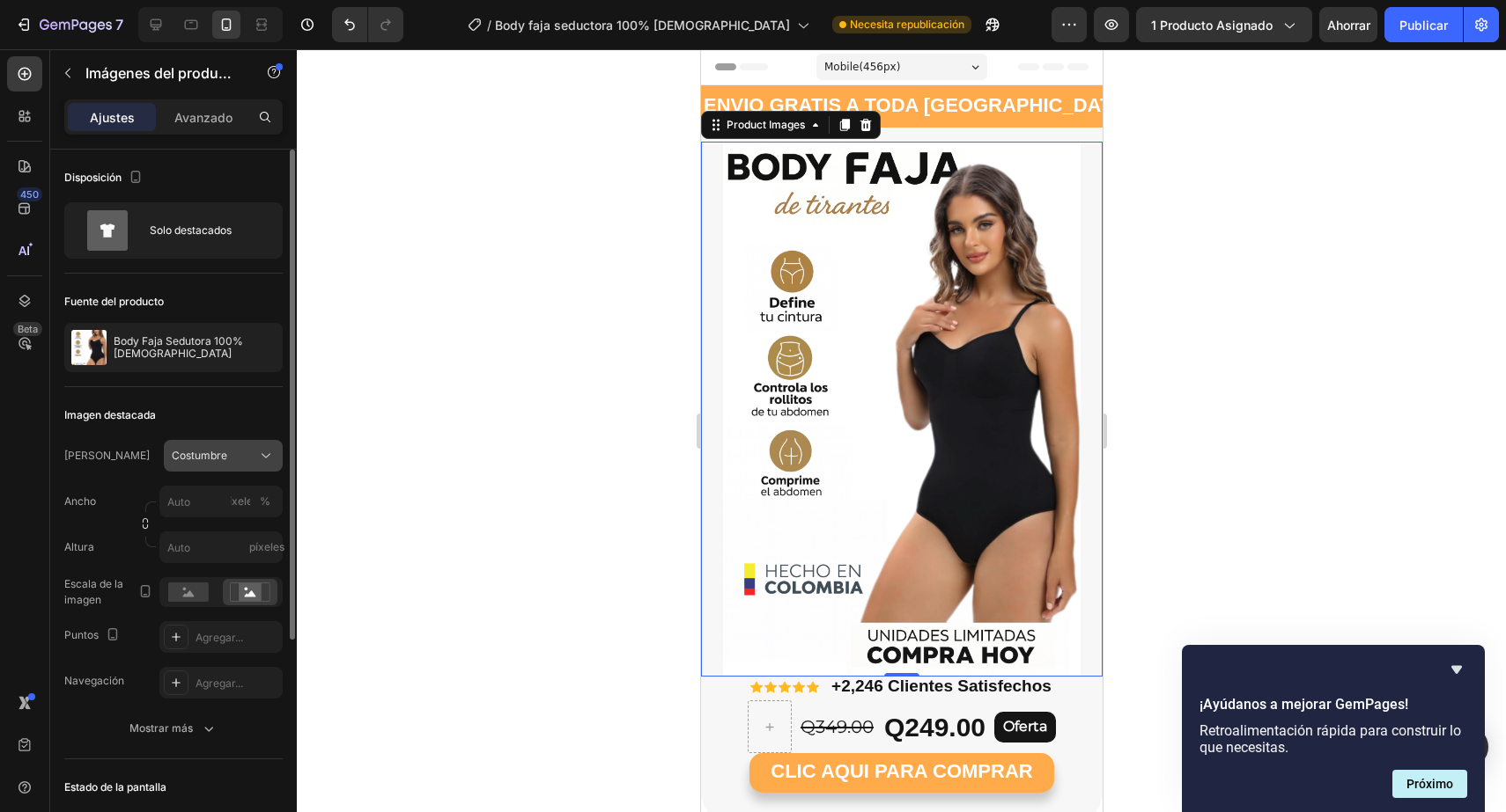
click at [221, 468] on button "Costumbre" at bounding box center [223, 455] width 119 height 31
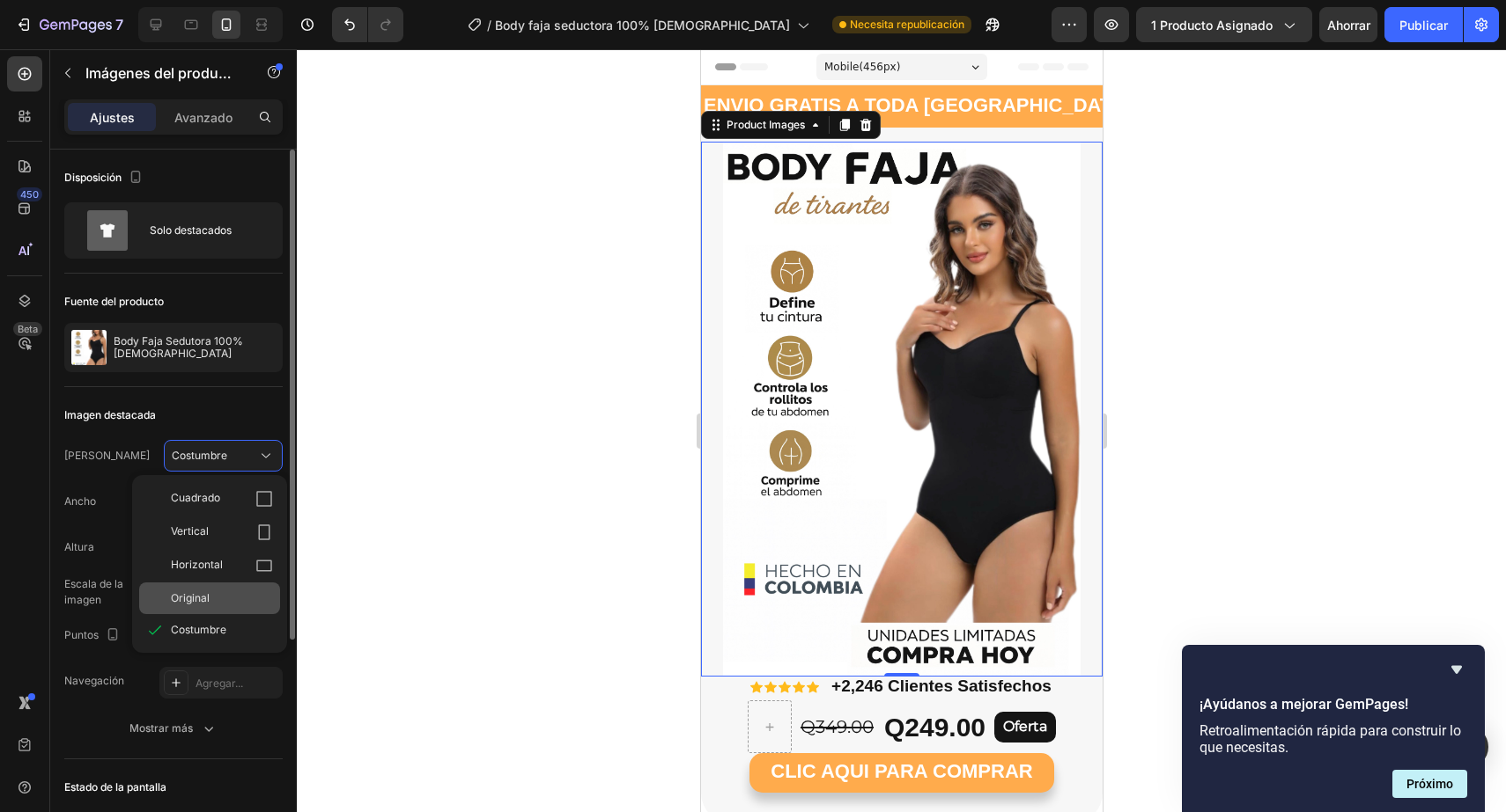
click at [210, 602] on div "Original" at bounding box center [221, 598] width 102 height 16
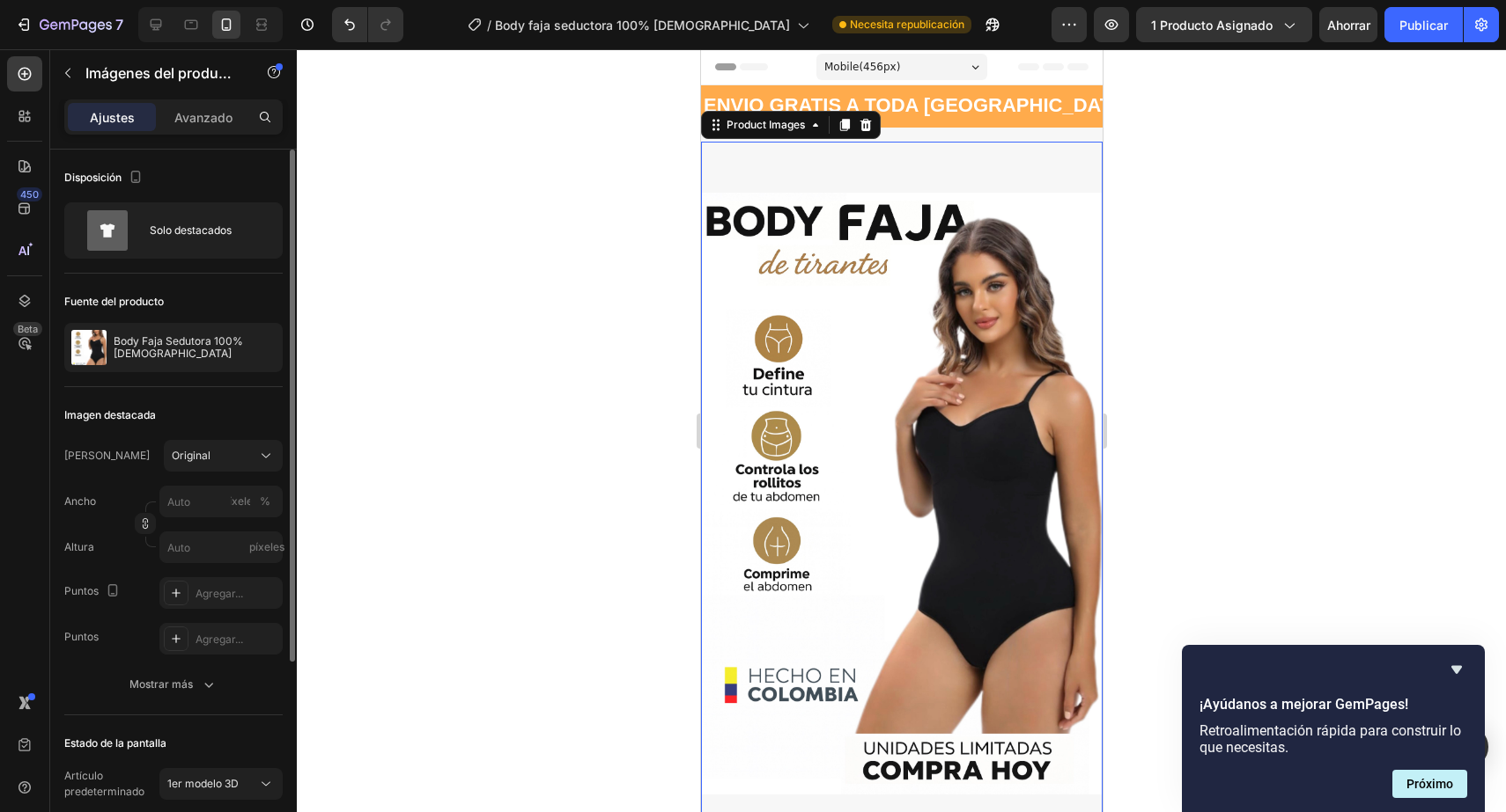
click at [1144, 386] on div at bounding box center [901, 431] width 1209 height 763
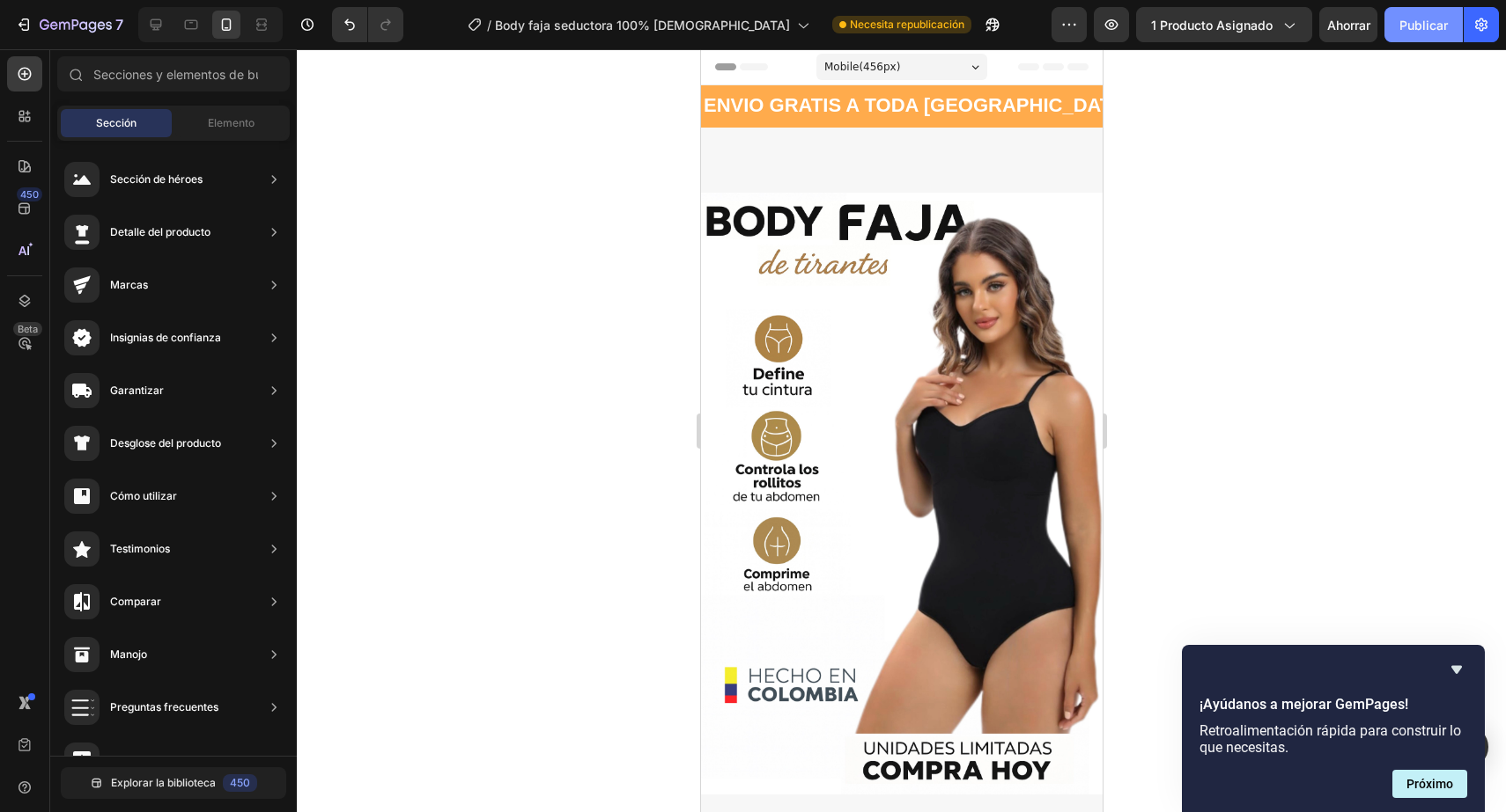
click at [1446, 34] on button "Publicar" at bounding box center [1423, 24] width 78 height 35
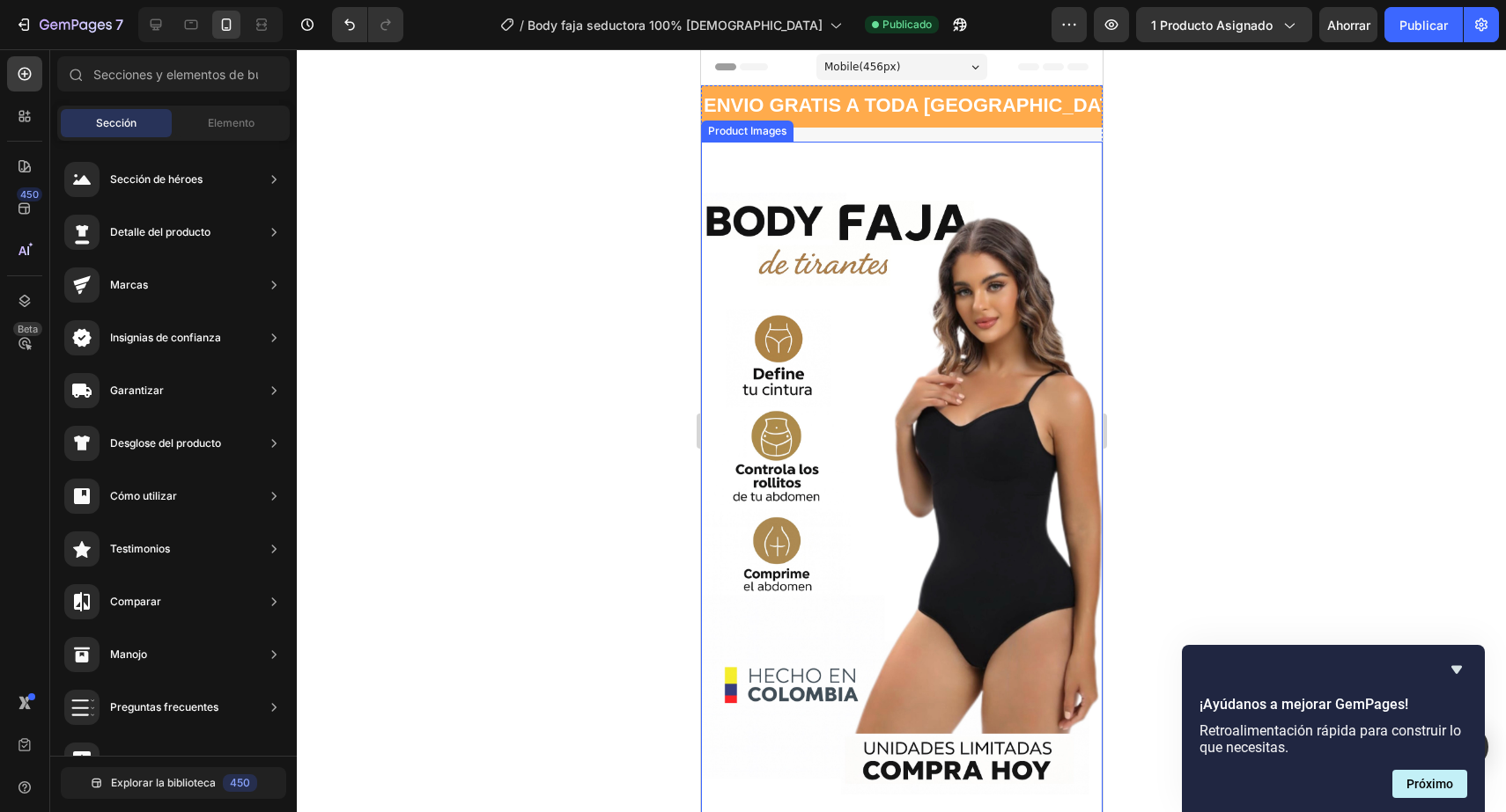
click at [1023, 175] on img at bounding box center [900, 494] width 402 height 704
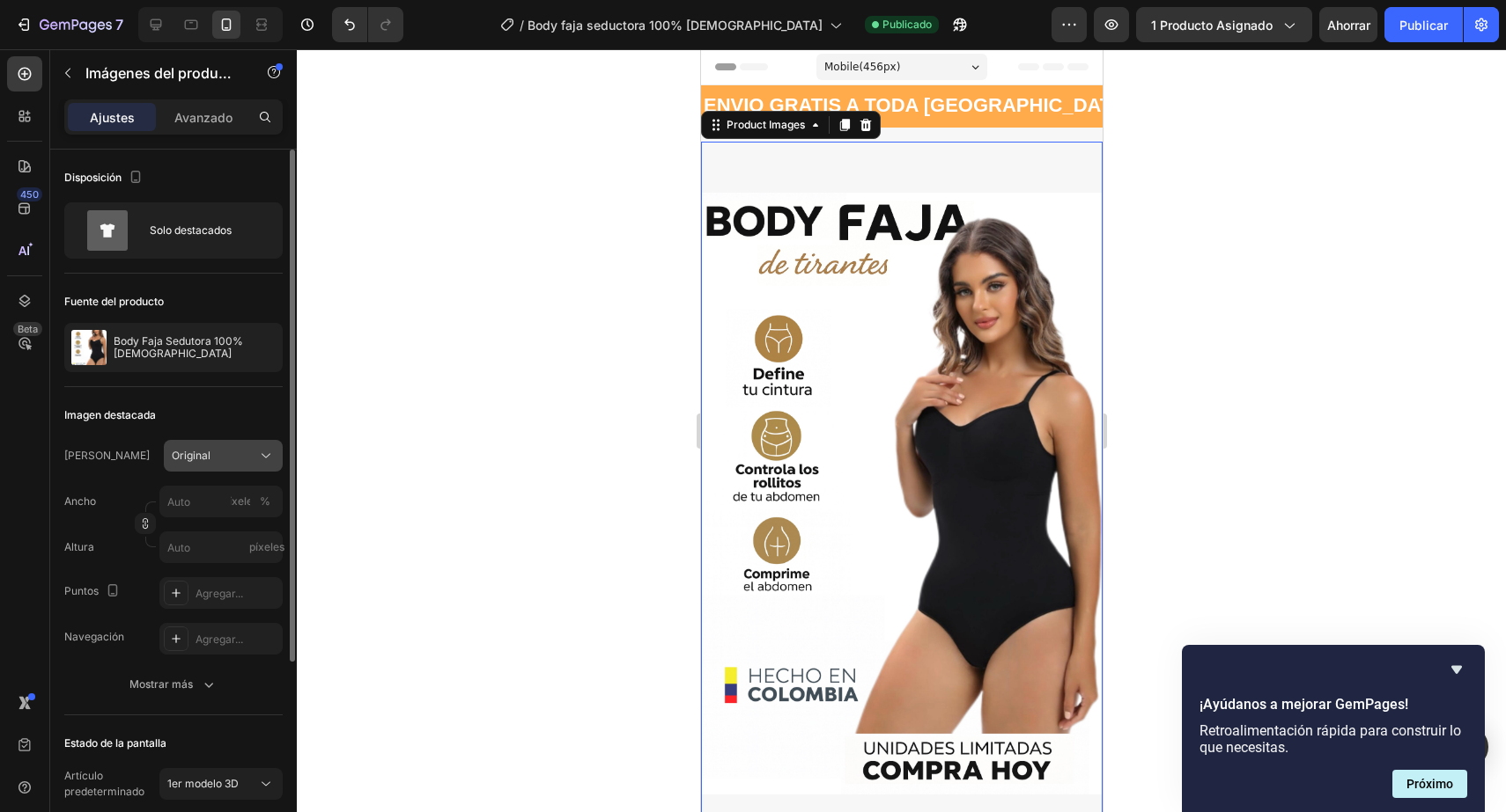
click at [238, 455] on div "Original" at bounding box center [213, 456] width 82 height 16
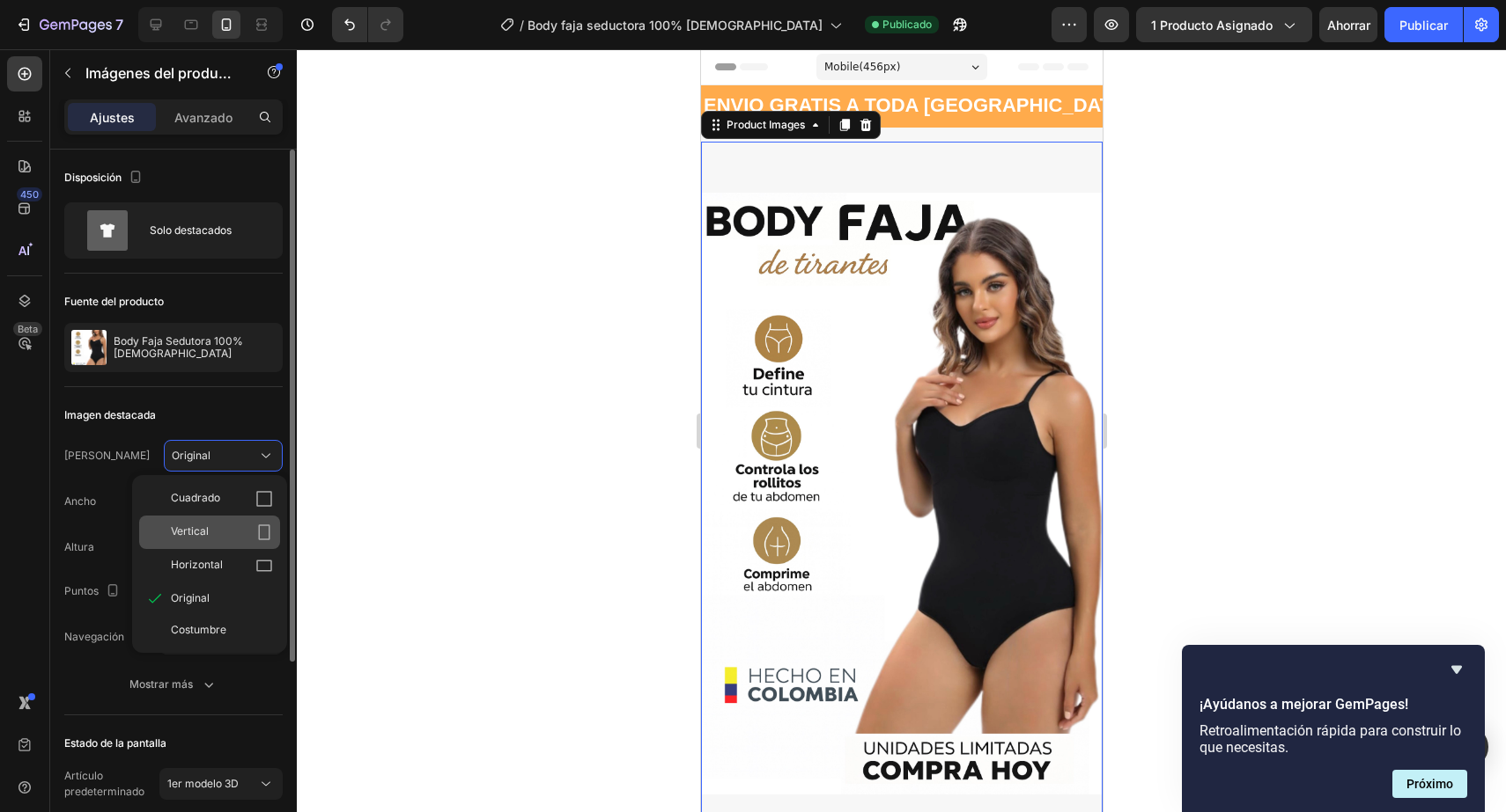
click at [221, 543] on div "Vertical" at bounding box center [210, 532] width 141 height 33
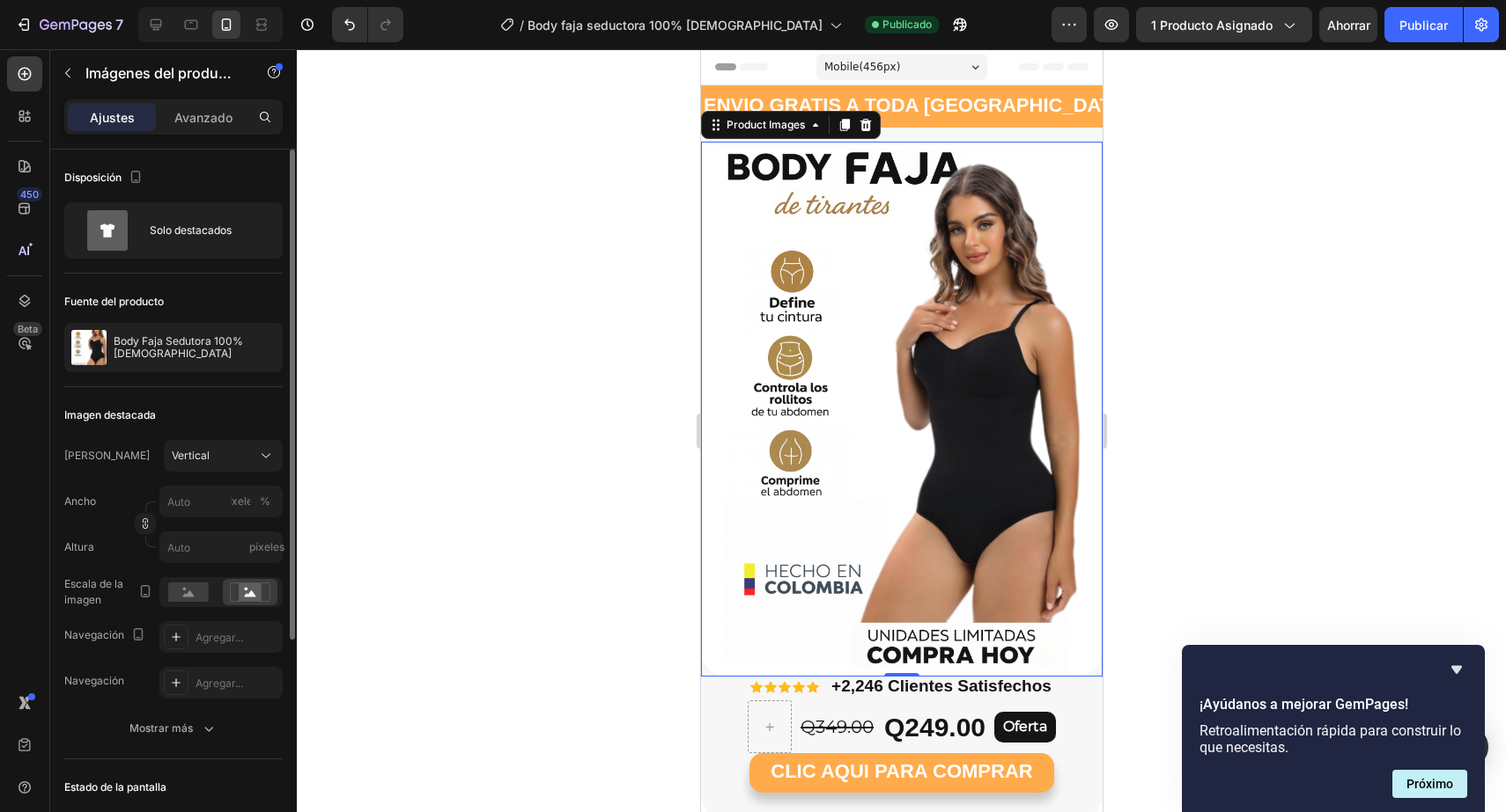
click at [710, 551] on img at bounding box center [900, 409] width 402 height 535
click at [726, 540] on img at bounding box center [900, 409] width 402 height 535
click at [208, 128] on div "Avanzado" at bounding box center [203, 117] width 88 height 29
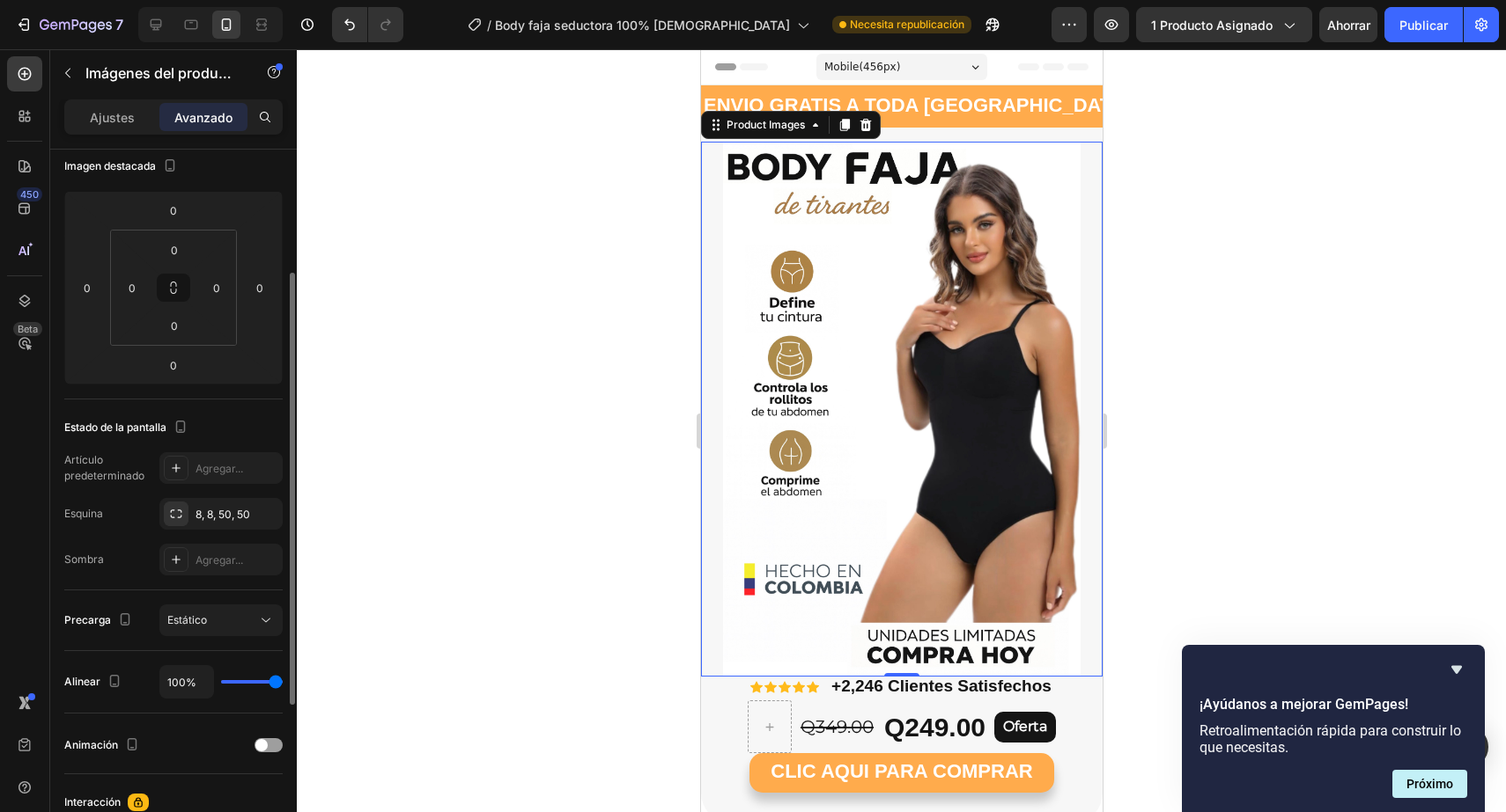
scroll to position [200, 0]
click at [262, 514] on icon "button" at bounding box center [263, 514] width 7 height 7
click at [206, 615] on font "Estático" at bounding box center [187, 622] width 40 height 13
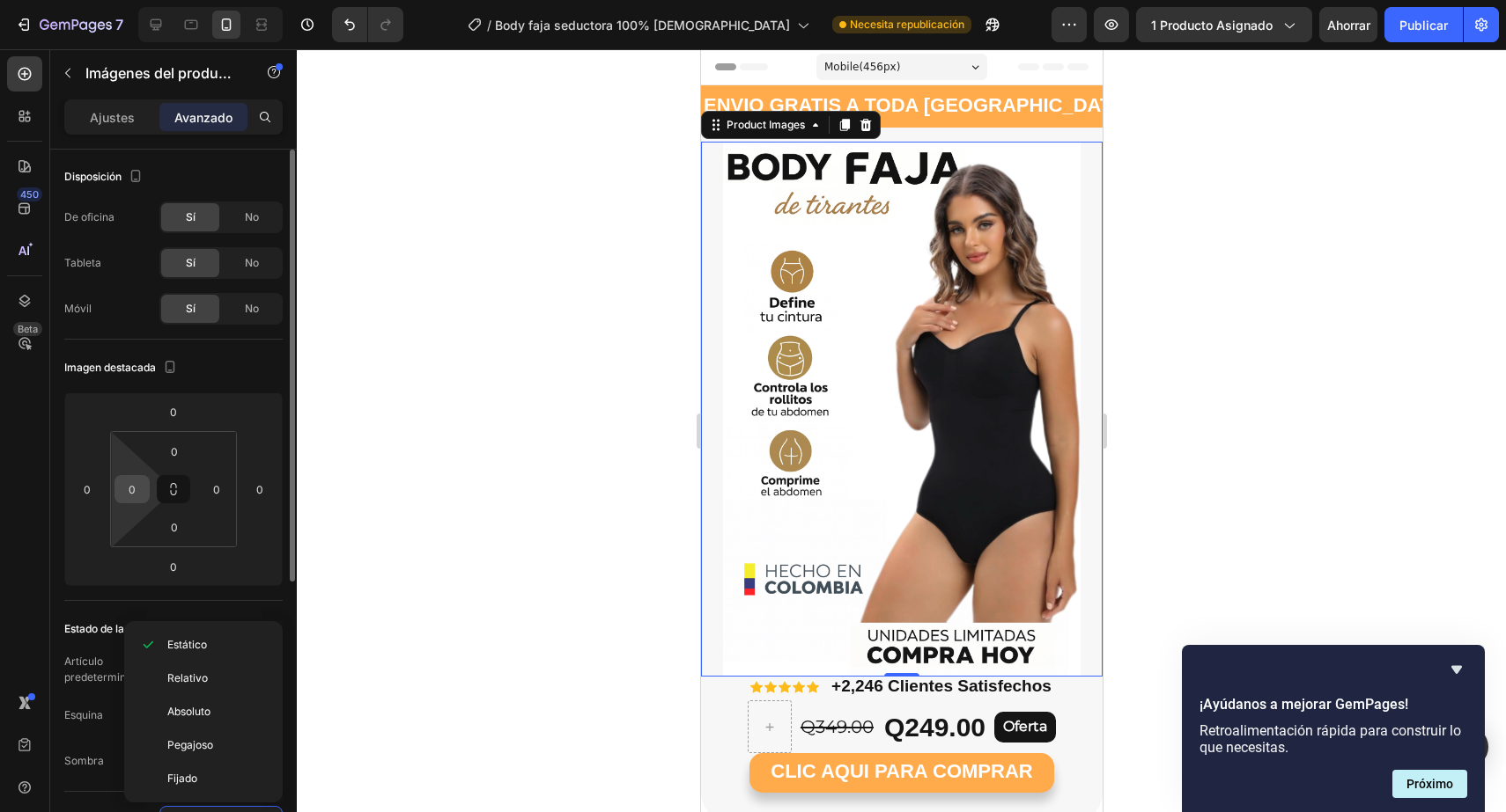
scroll to position [373, 0]
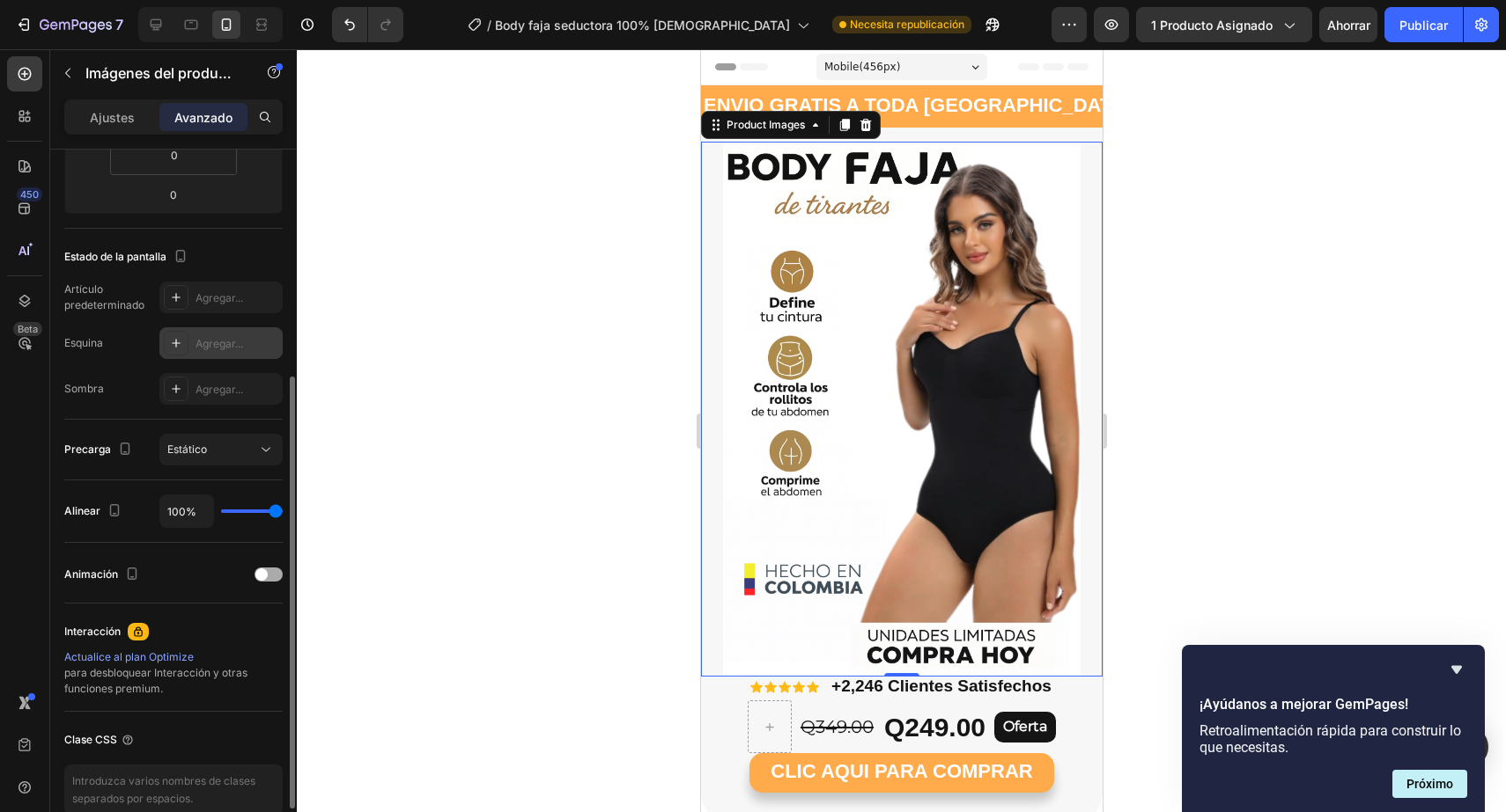
click at [73, 587] on div "Animación" at bounding box center [103, 575] width 78 height 29
click at [261, 573] on span at bounding box center [261, 574] width 12 height 12
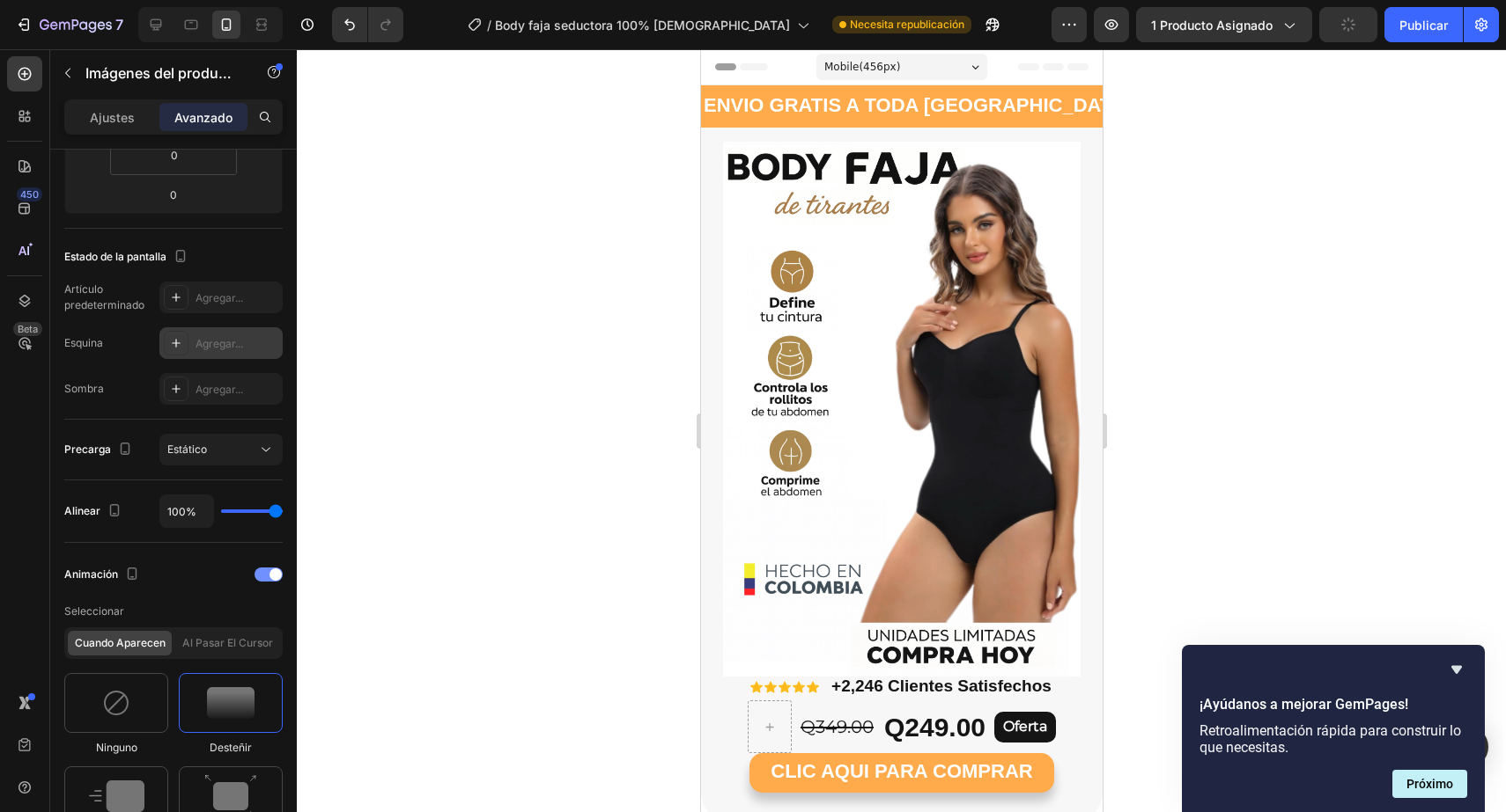
click at [261, 573] on div at bounding box center [269, 574] width 29 height 14
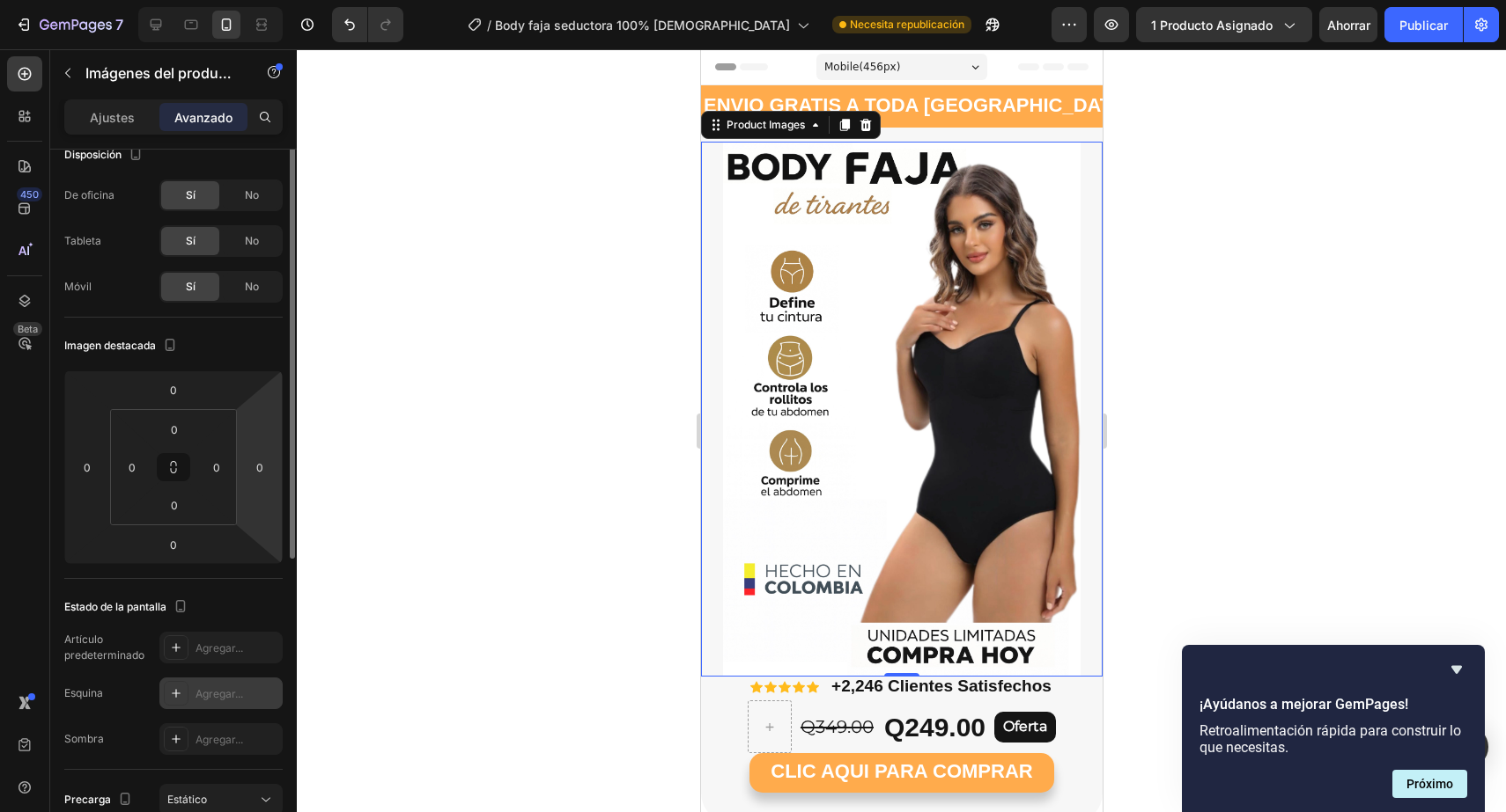
scroll to position [0, 0]
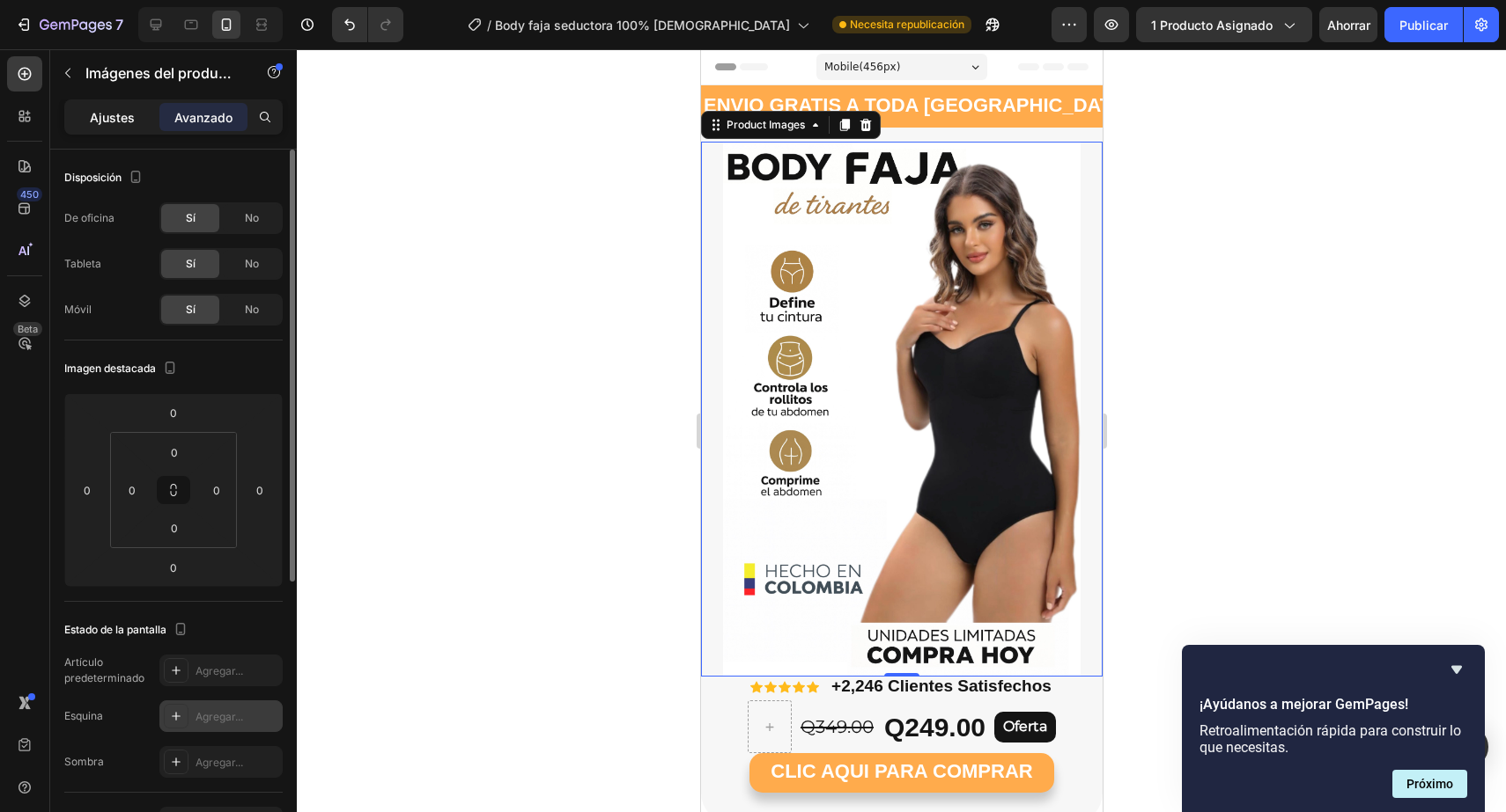
click at [137, 130] on div "Ajustes" at bounding box center [112, 117] width 88 height 29
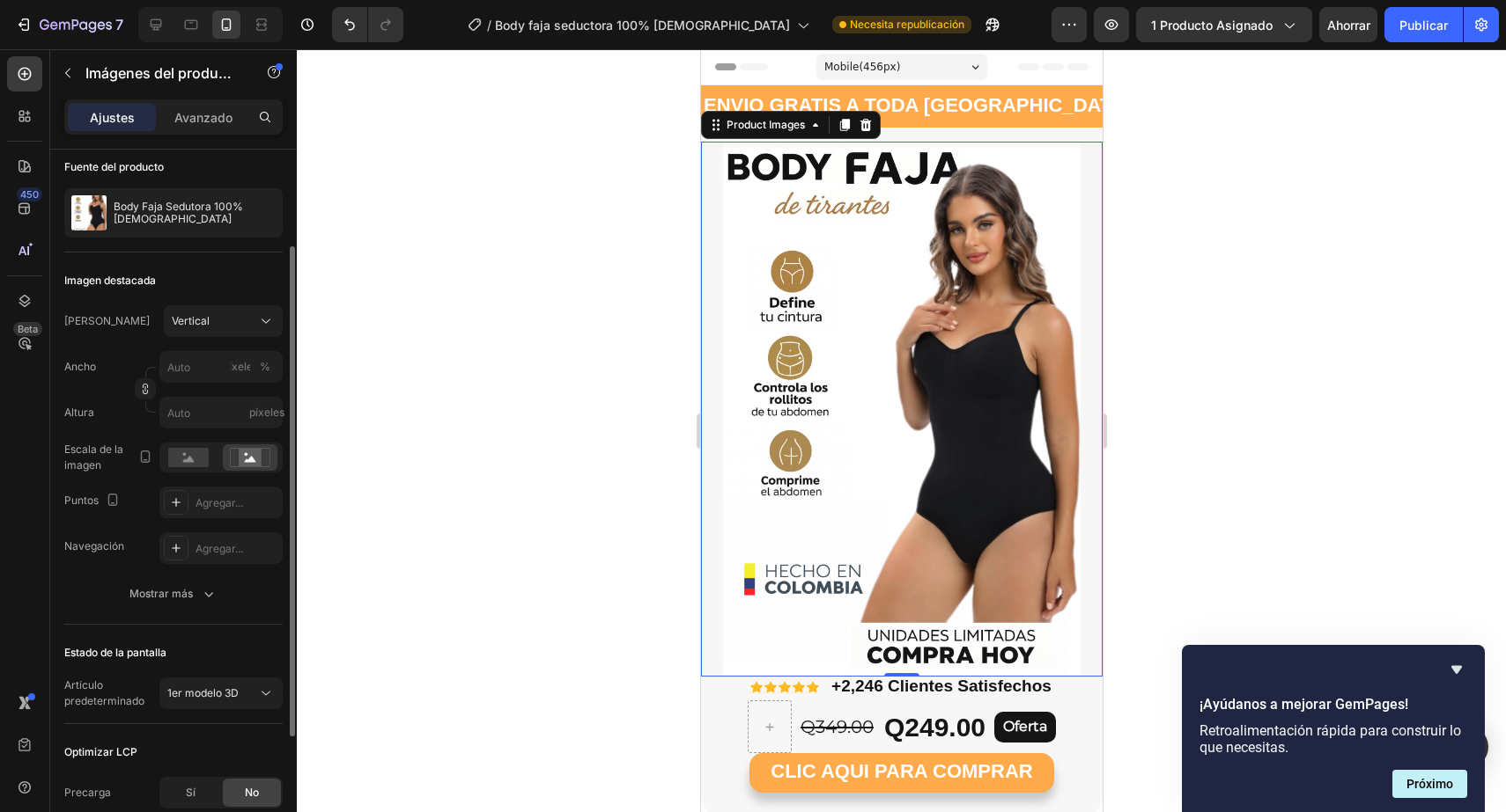
scroll to position [133, 0]
click at [211, 409] on input "píxeles" at bounding box center [220, 414] width 123 height 31
click at [227, 368] on input "píxeles %" at bounding box center [220, 368] width 123 height 31
type input "1"
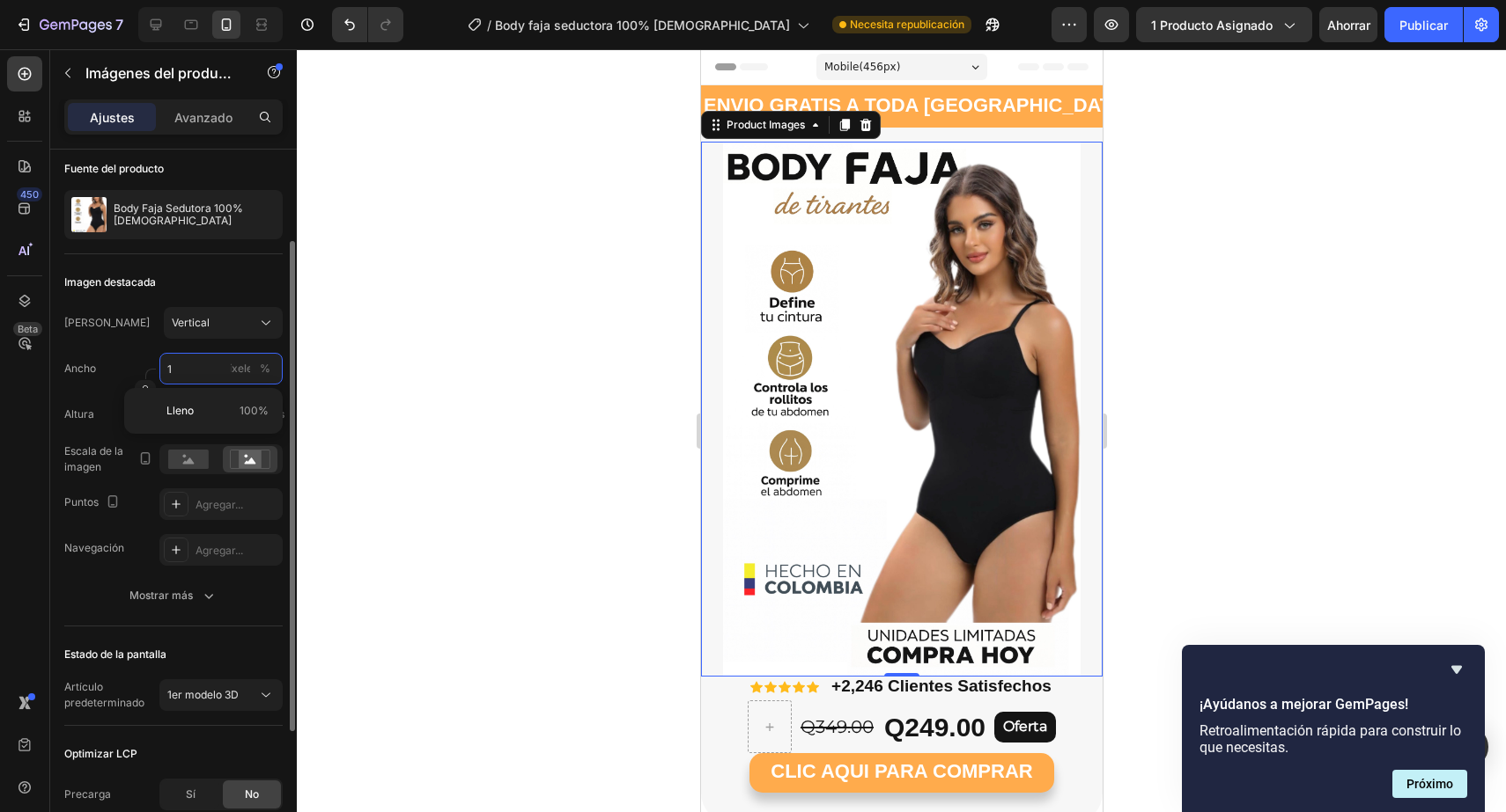
type input "10"
type input "13"
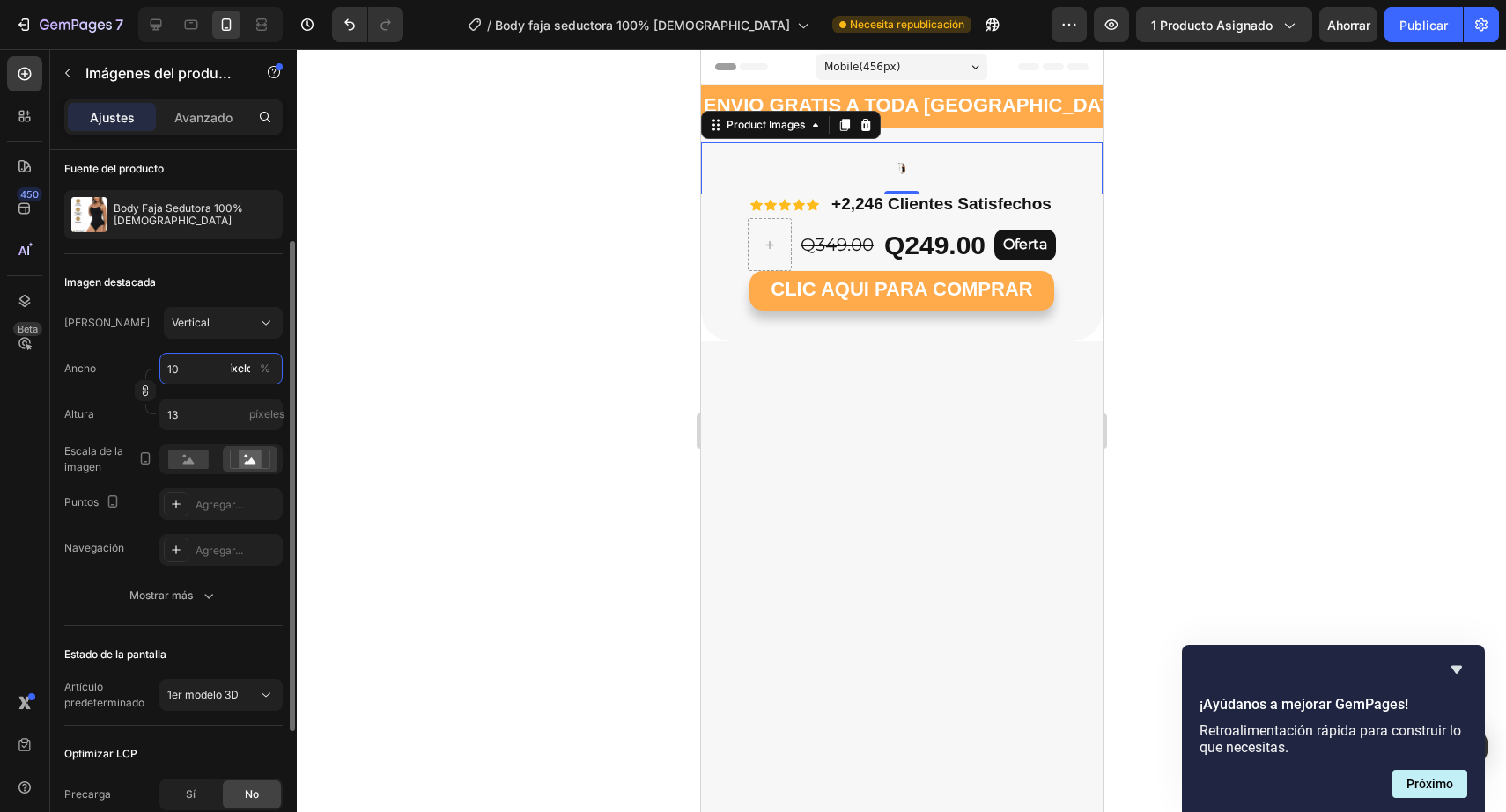
type input "1"
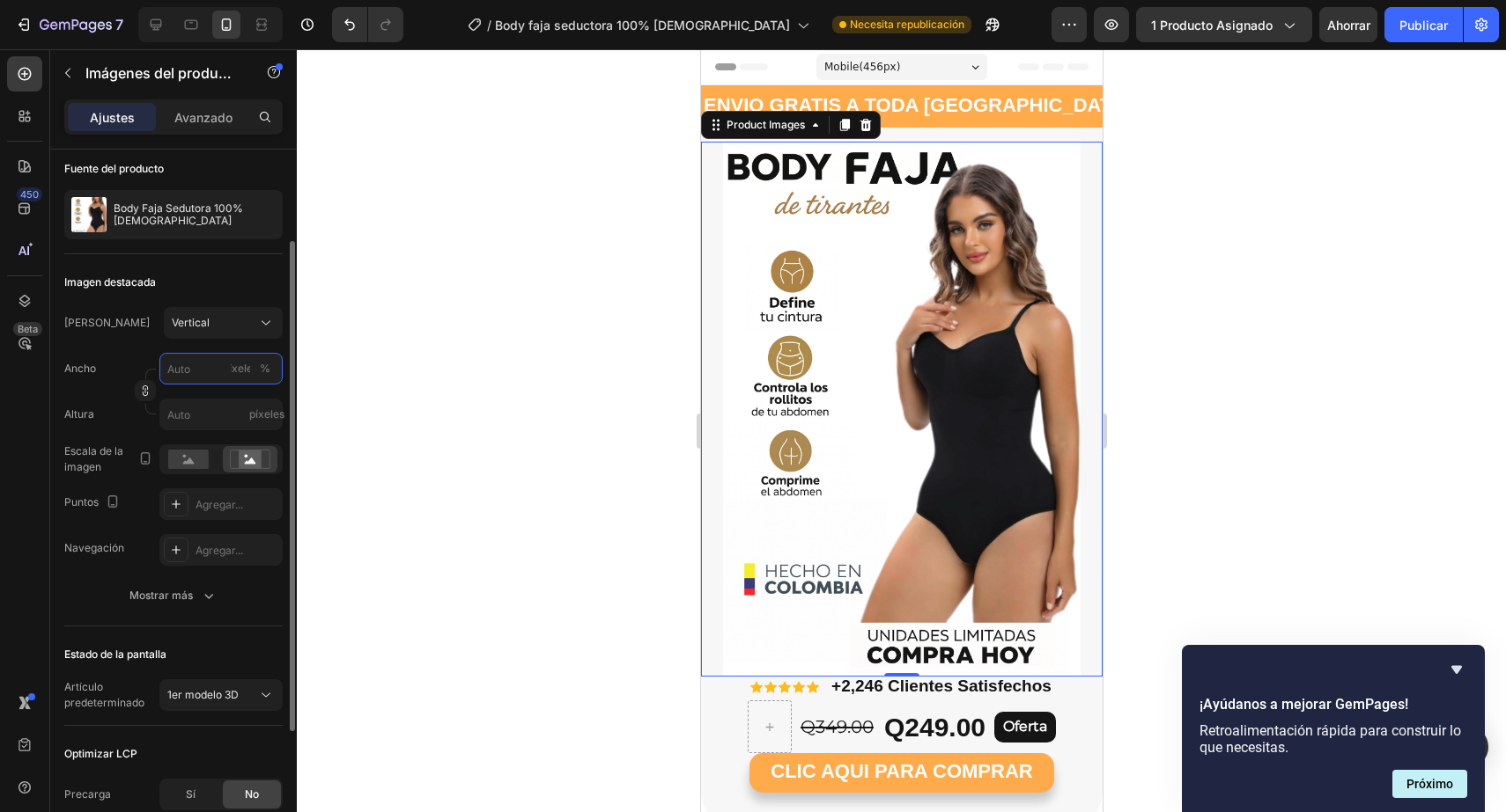
type input "1"
click at [195, 463] on rect at bounding box center [188, 459] width 40 height 19
type input "1"
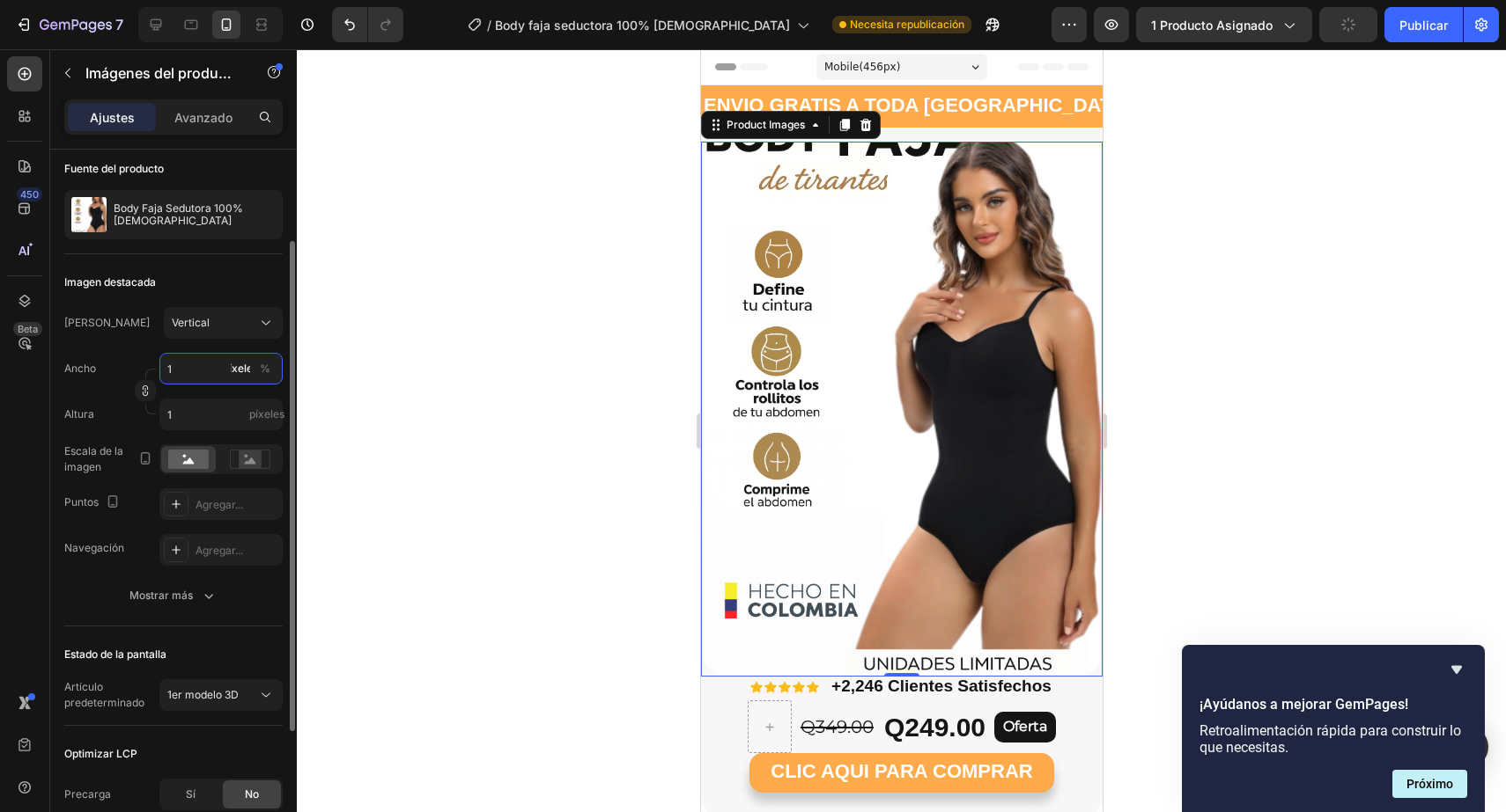
click at [213, 372] on input "1" at bounding box center [220, 368] width 123 height 31
click at [381, 369] on div at bounding box center [901, 431] width 1209 height 763
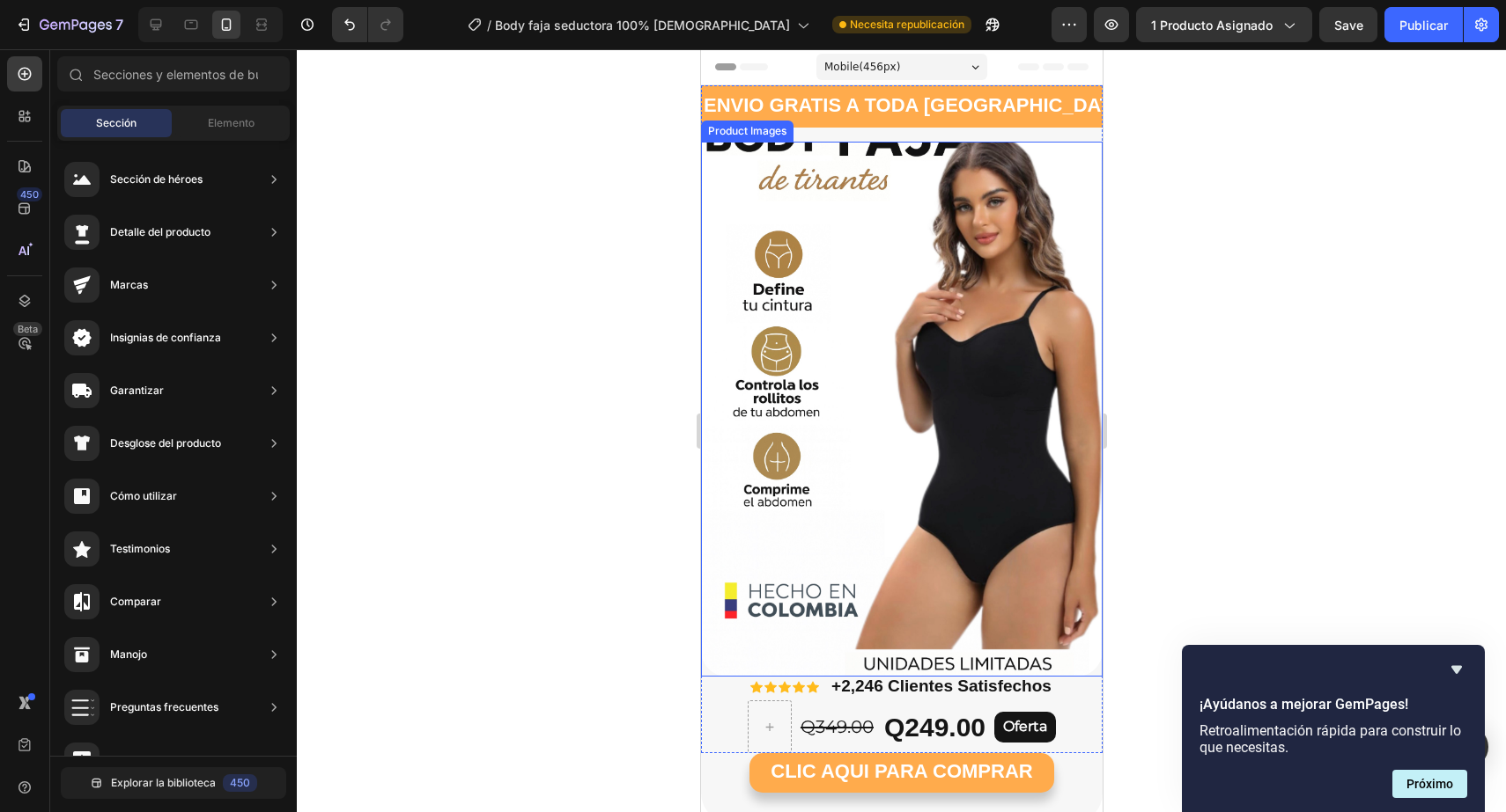
click at [892, 354] on img at bounding box center [900, 409] width 402 height 535
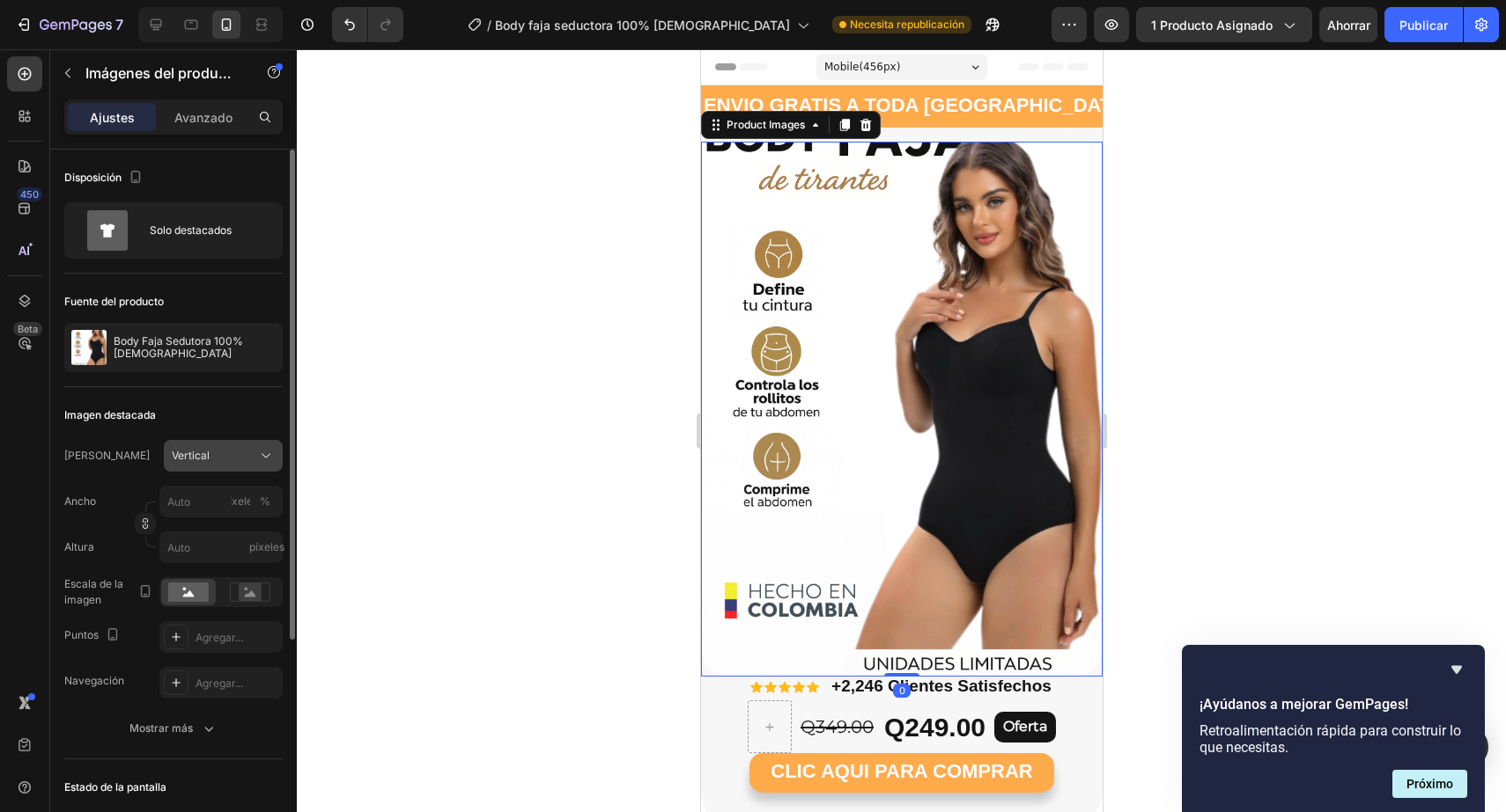
click at [225, 454] on div "Vertical" at bounding box center [213, 456] width 82 height 16
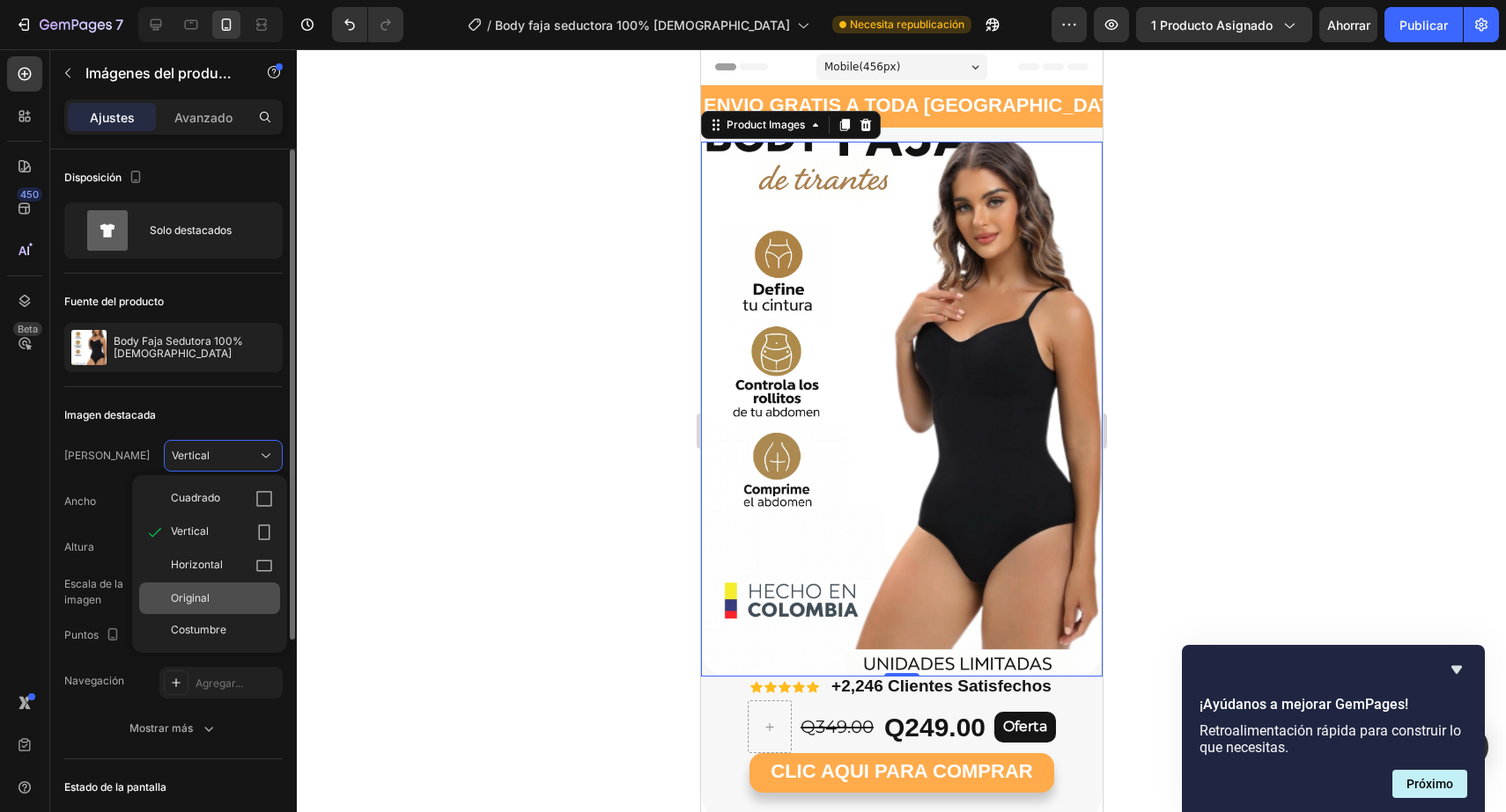
click at [207, 590] on div "Original" at bounding box center [210, 598] width 141 height 31
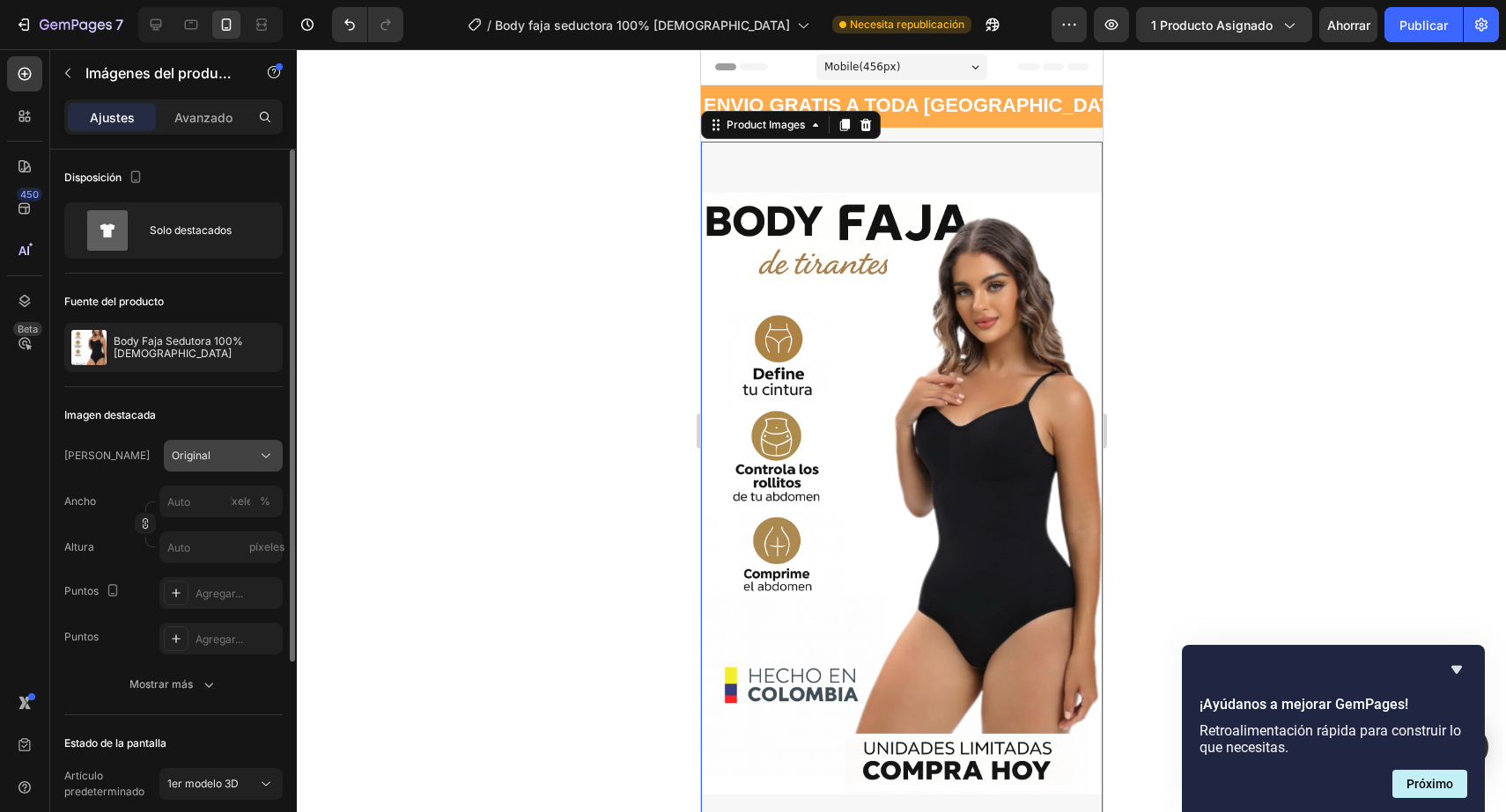
click at [249, 459] on div "Original" at bounding box center [213, 456] width 82 height 16
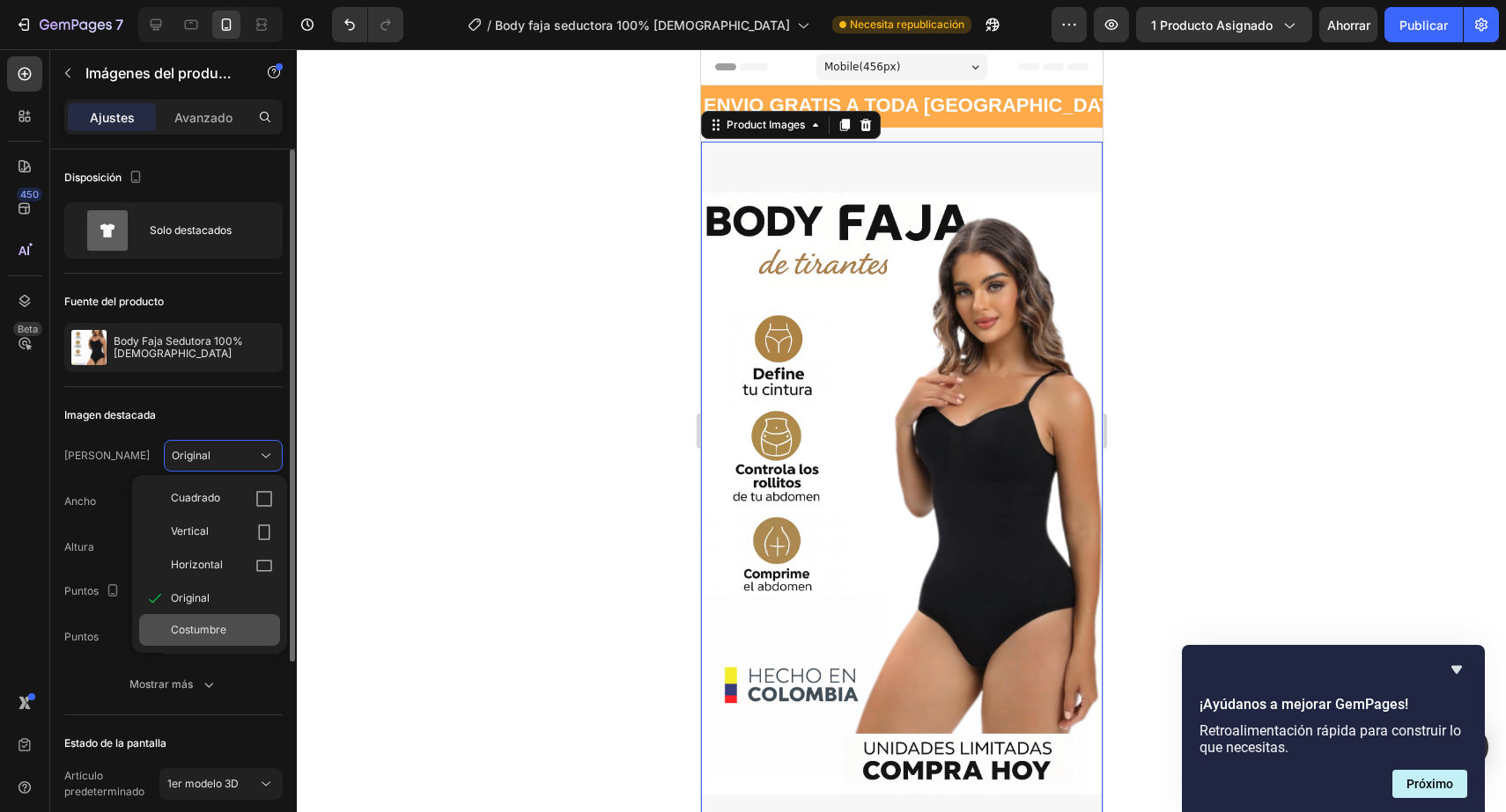
click at [204, 627] on font "Costumbre" at bounding box center [199, 630] width 55 height 13
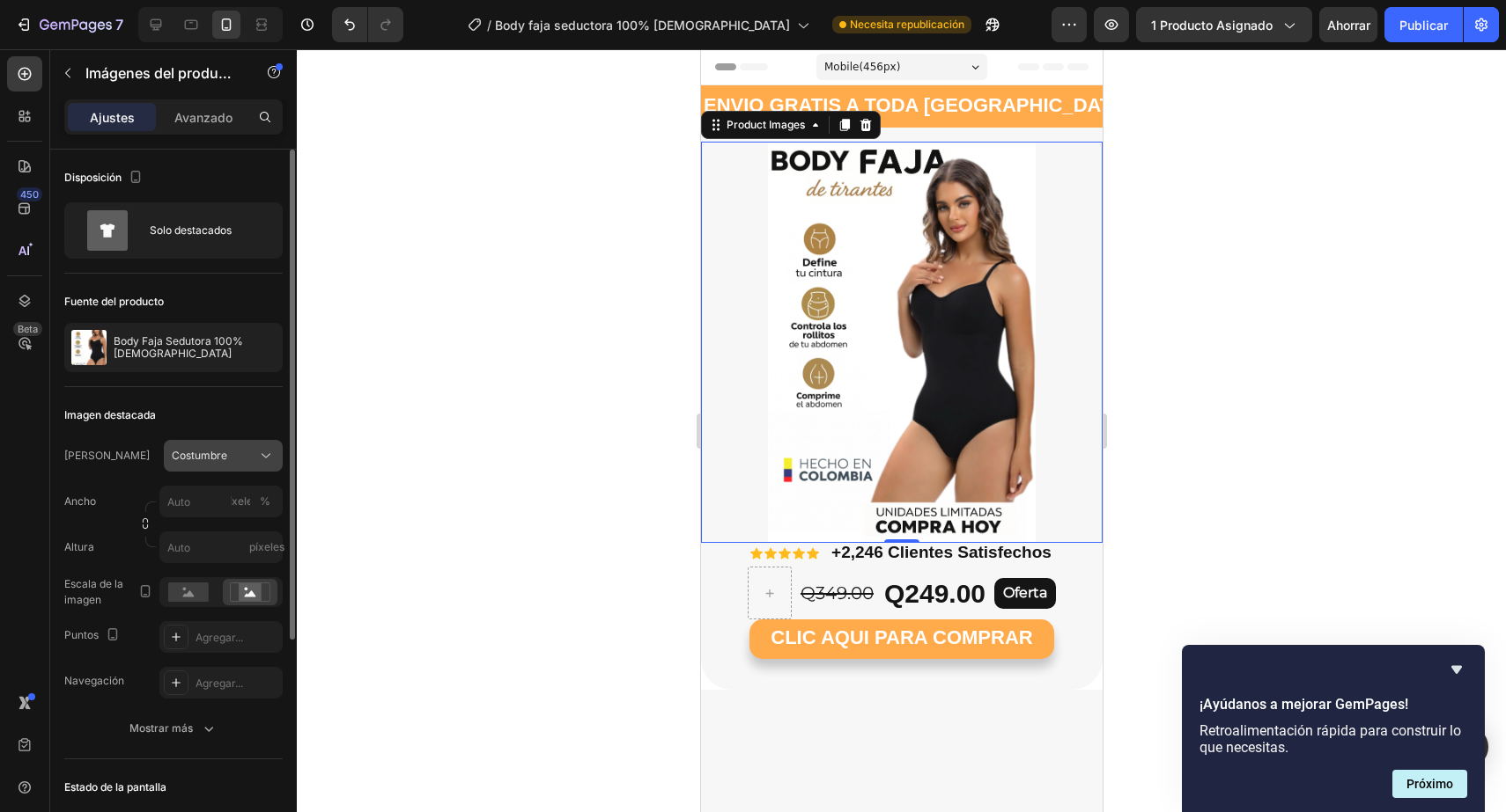
click at [261, 448] on icon at bounding box center [265, 456] width 17 height 17
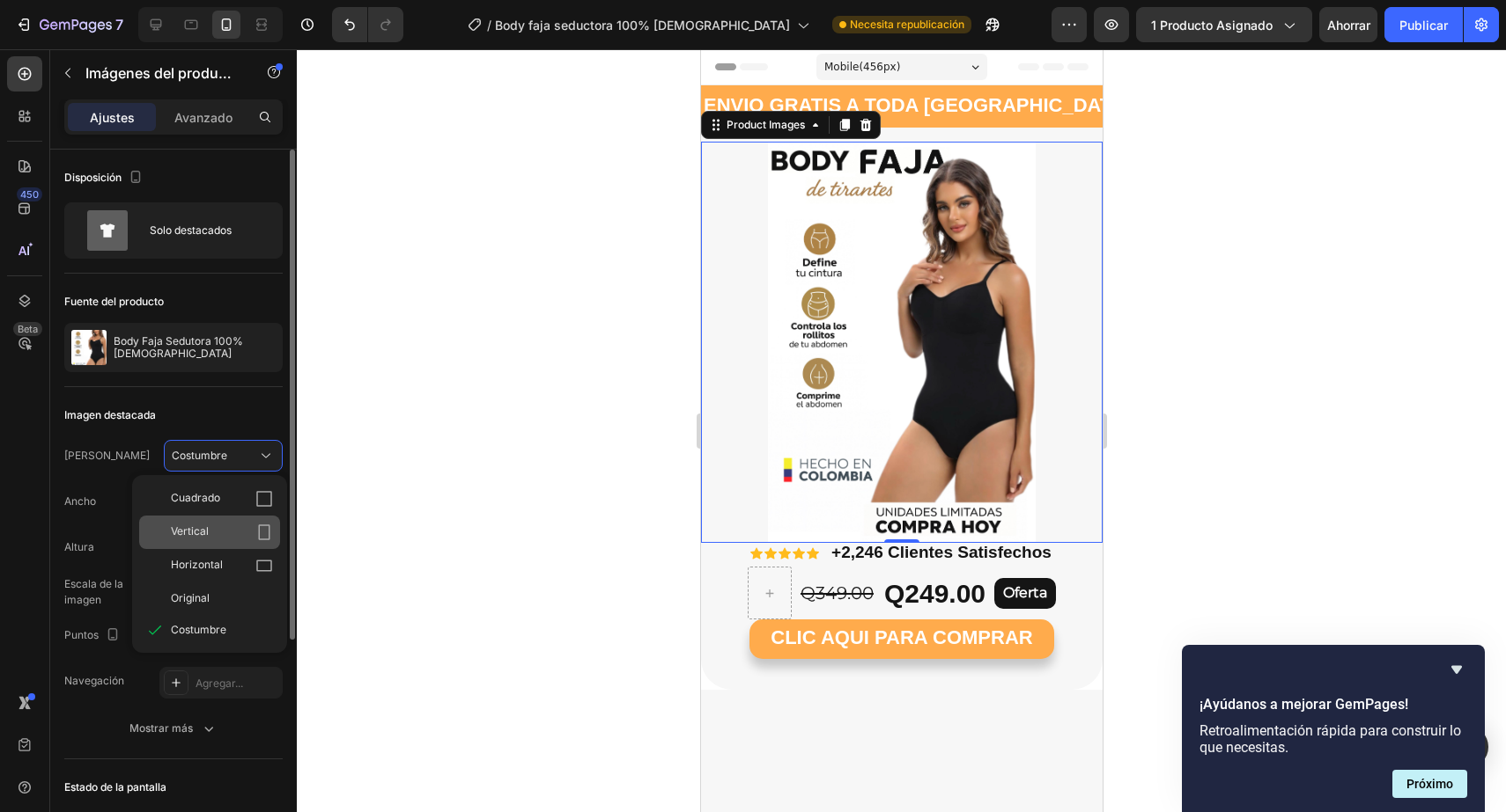
click at [232, 540] on div "Vertical" at bounding box center [221, 532] width 102 height 17
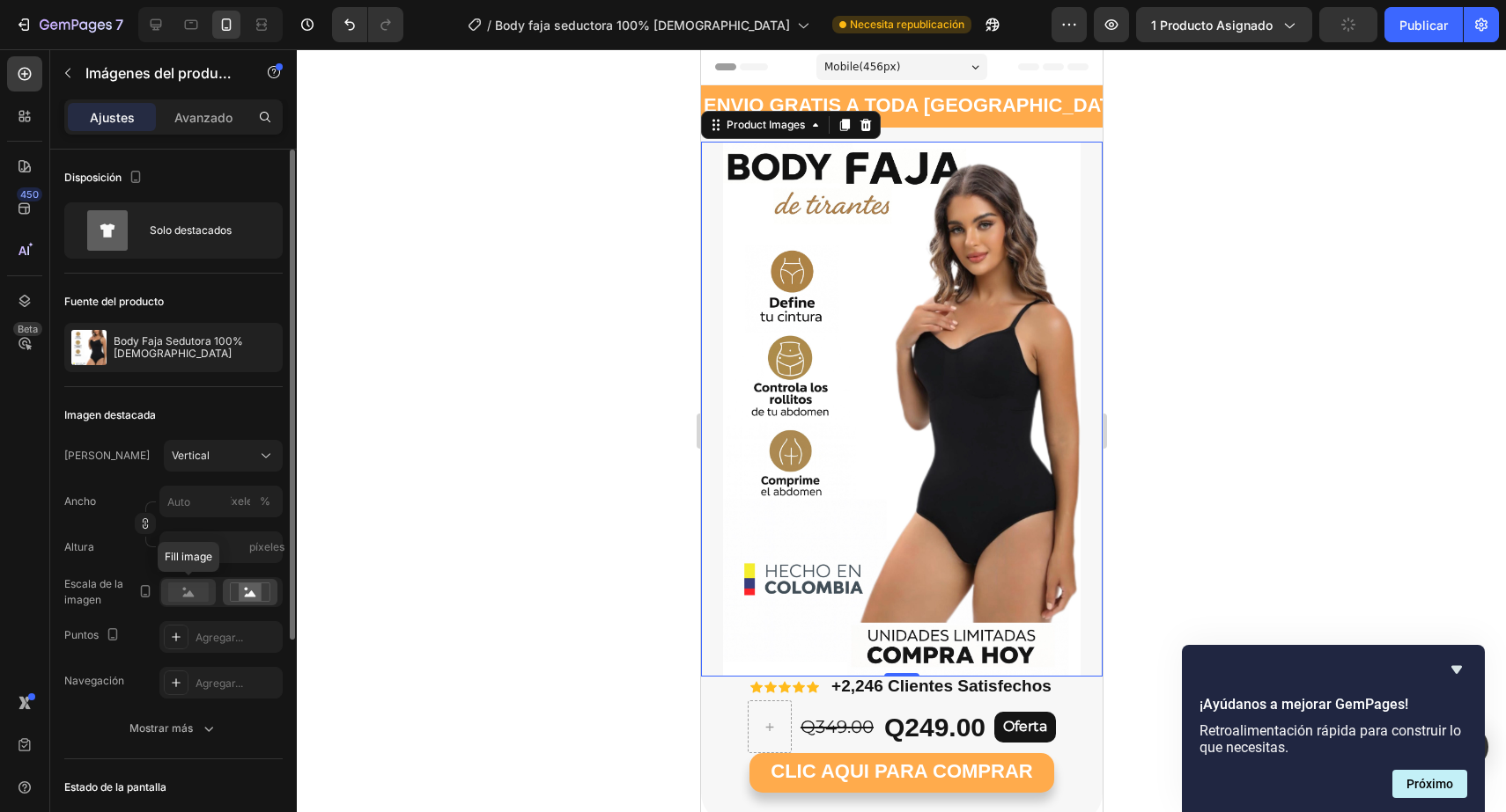
click at [203, 590] on rect at bounding box center [188, 593] width 40 height 19
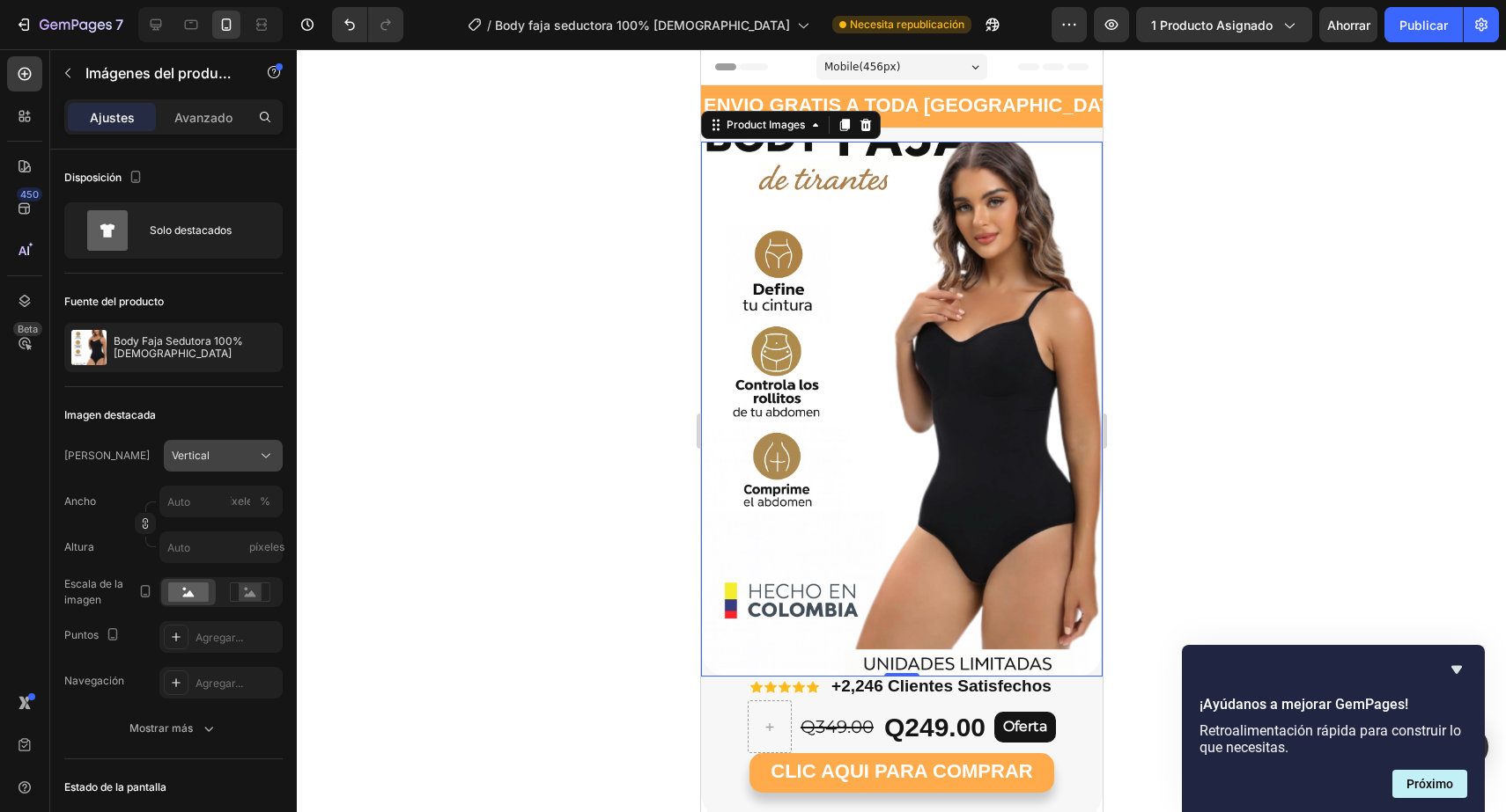
click at [259, 458] on icon at bounding box center [265, 456] width 17 height 17
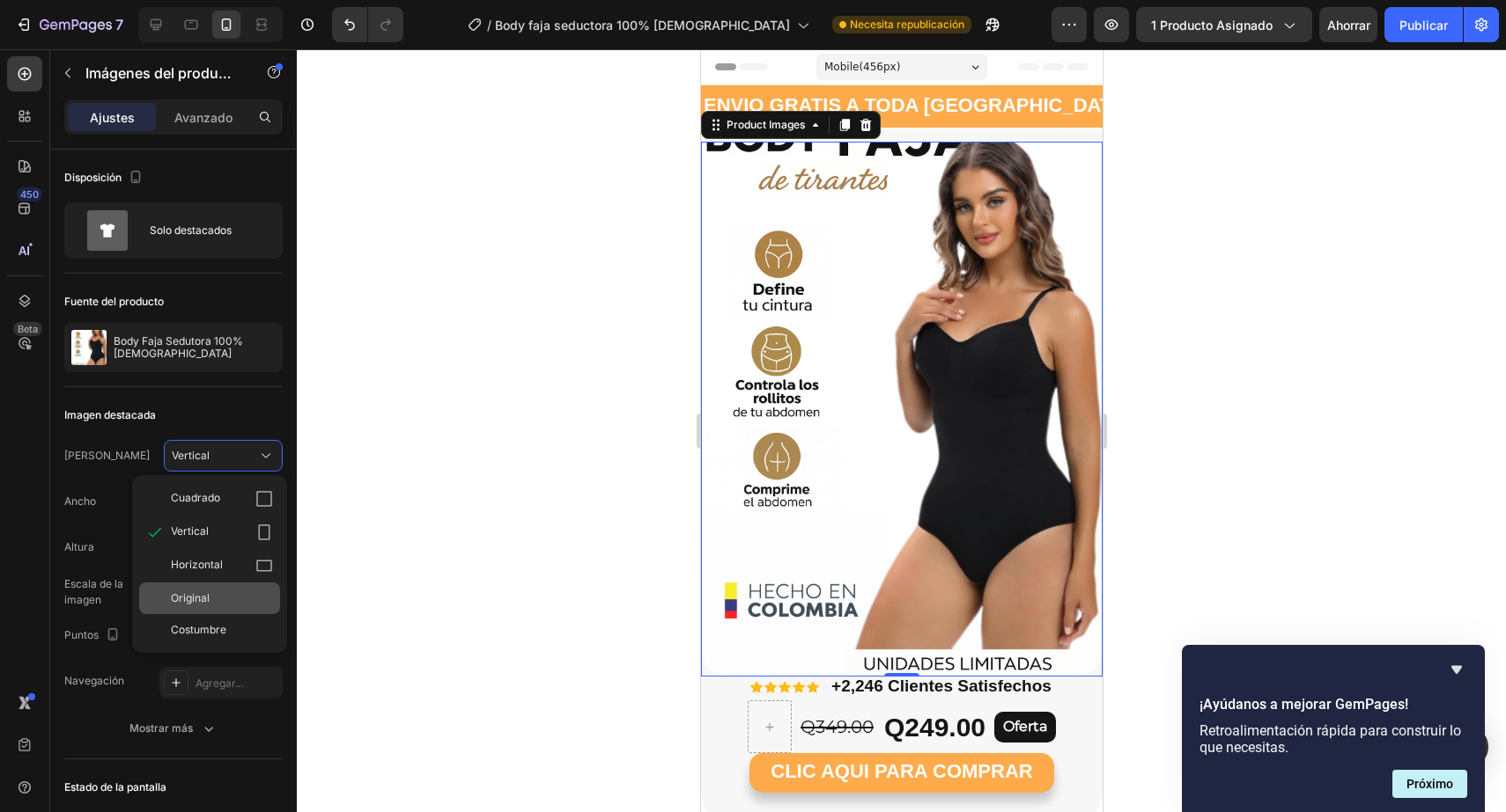
click at [222, 586] on div "Original" at bounding box center [210, 598] width 141 height 31
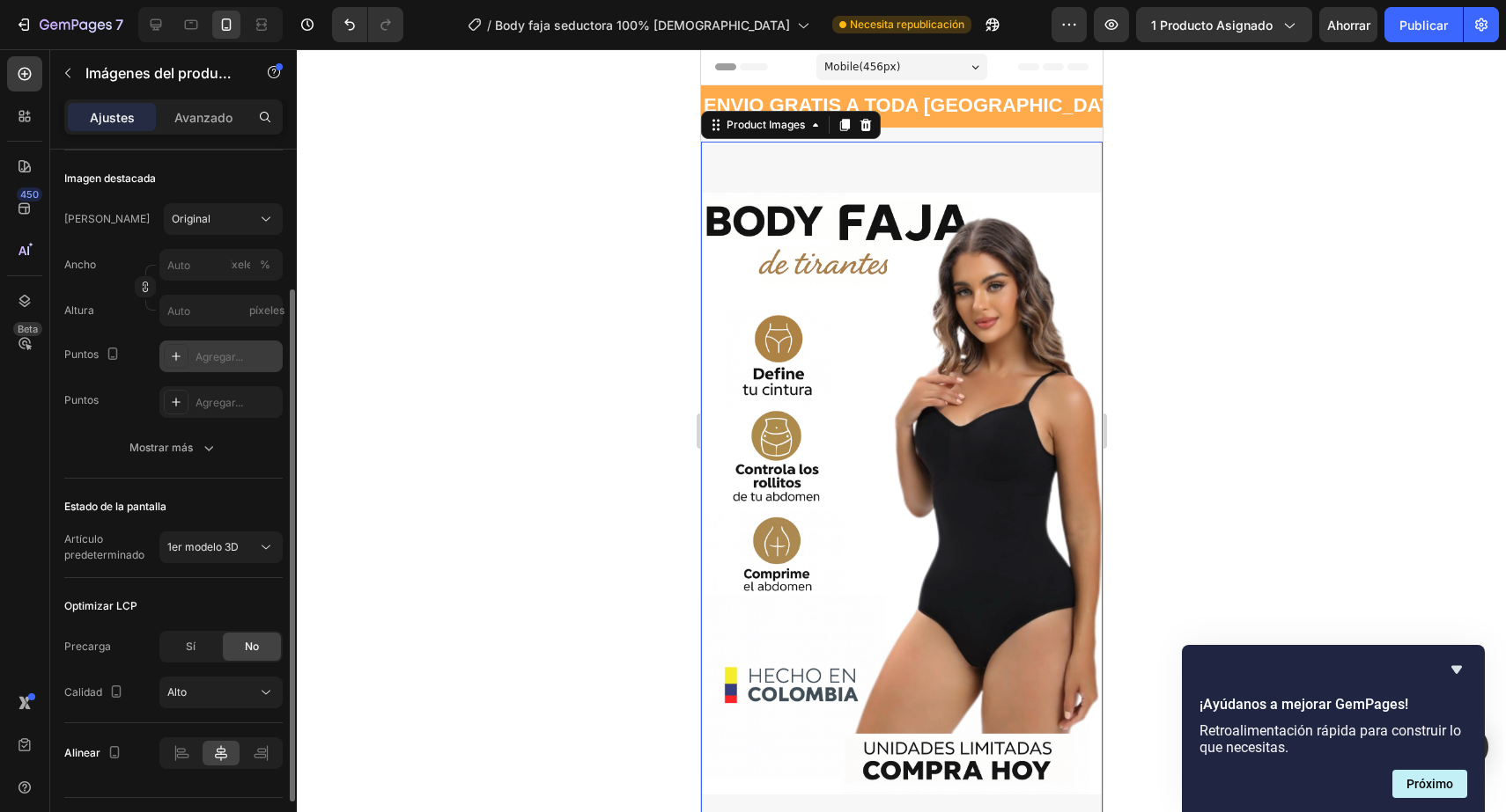
scroll to position [246, 0]
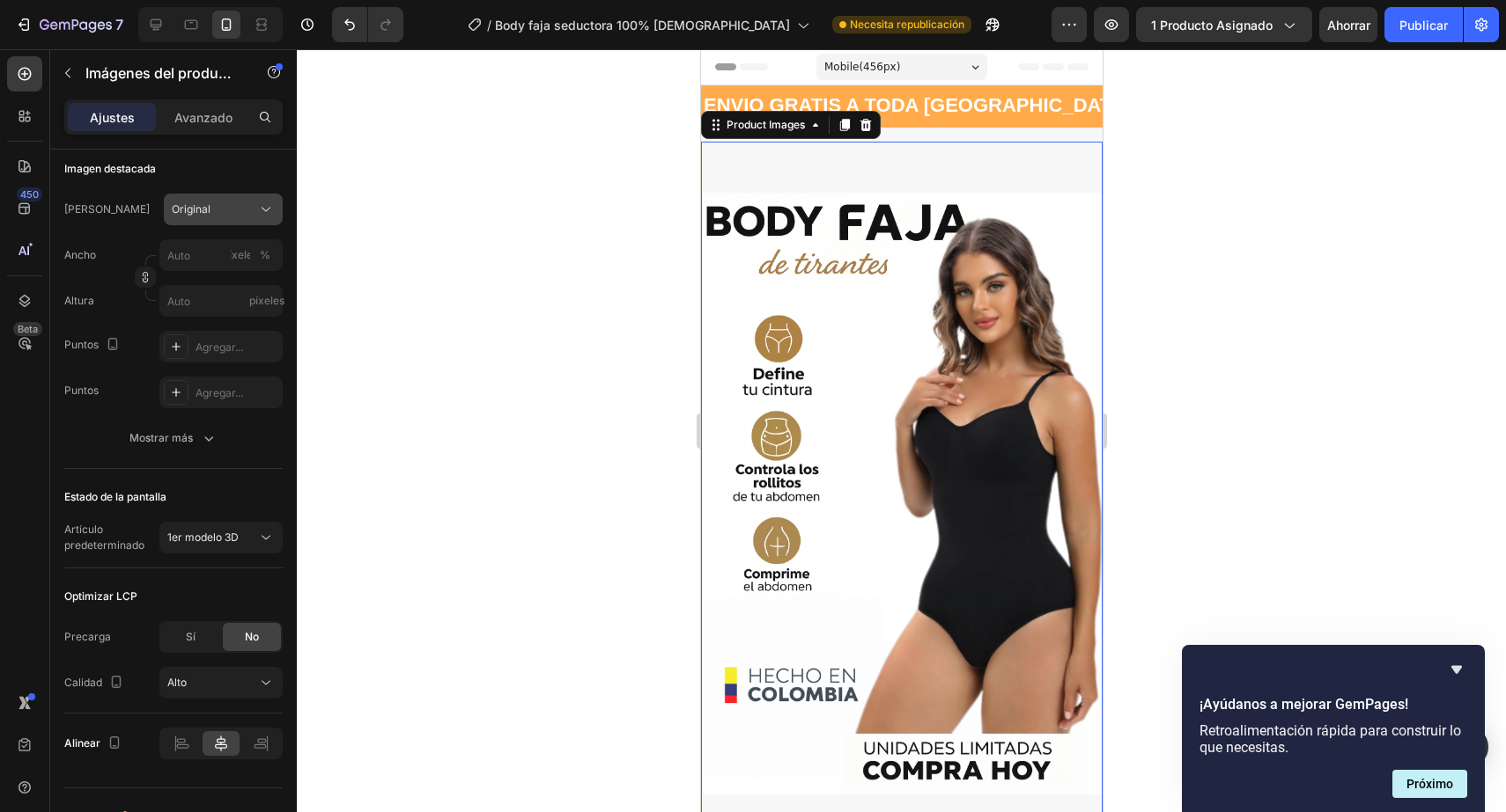
click at [251, 203] on div "Original" at bounding box center [213, 209] width 82 height 16
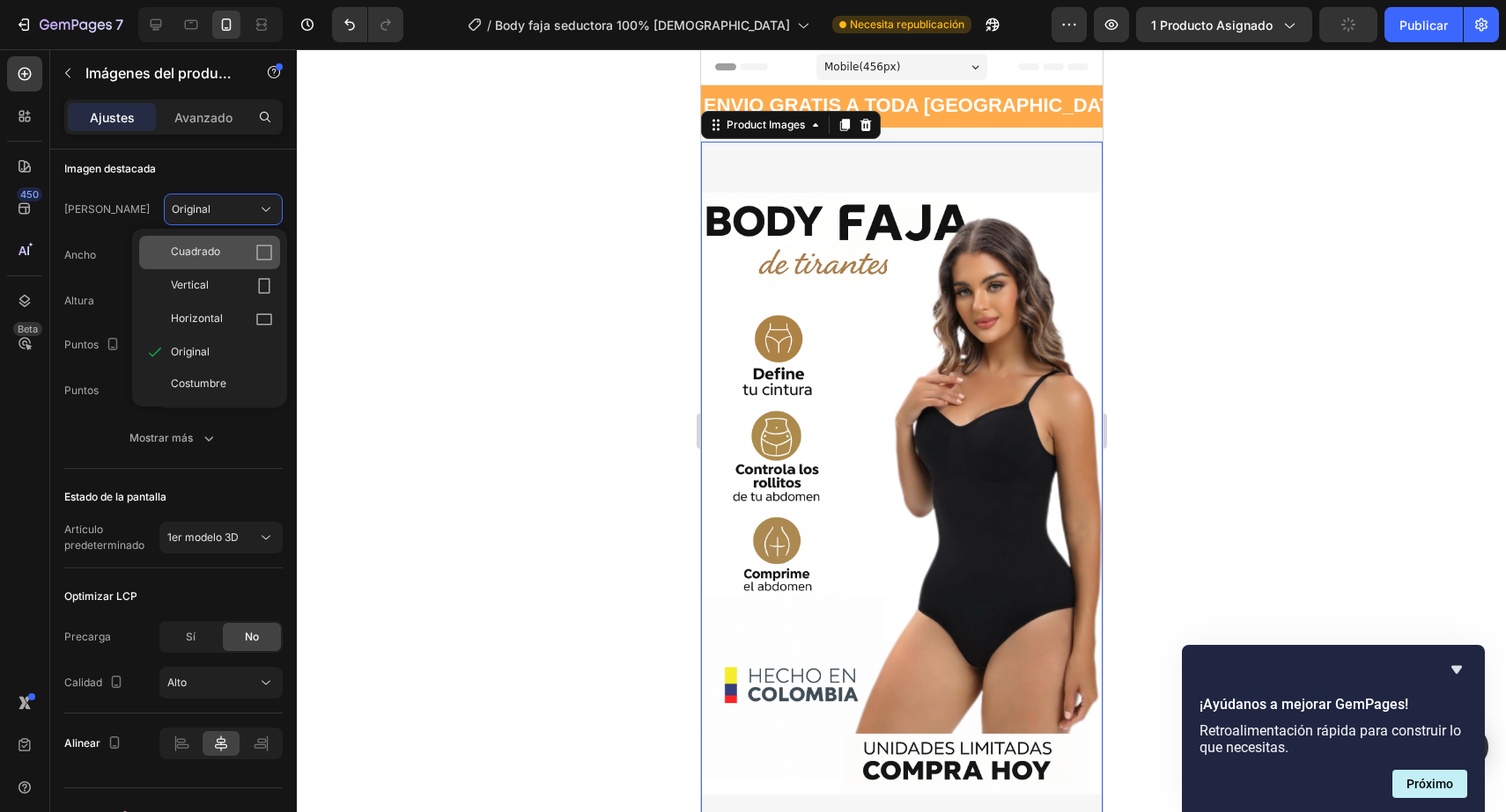
click at [242, 264] on div "Cuadrado" at bounding box center [210, 252] width 141 height 33
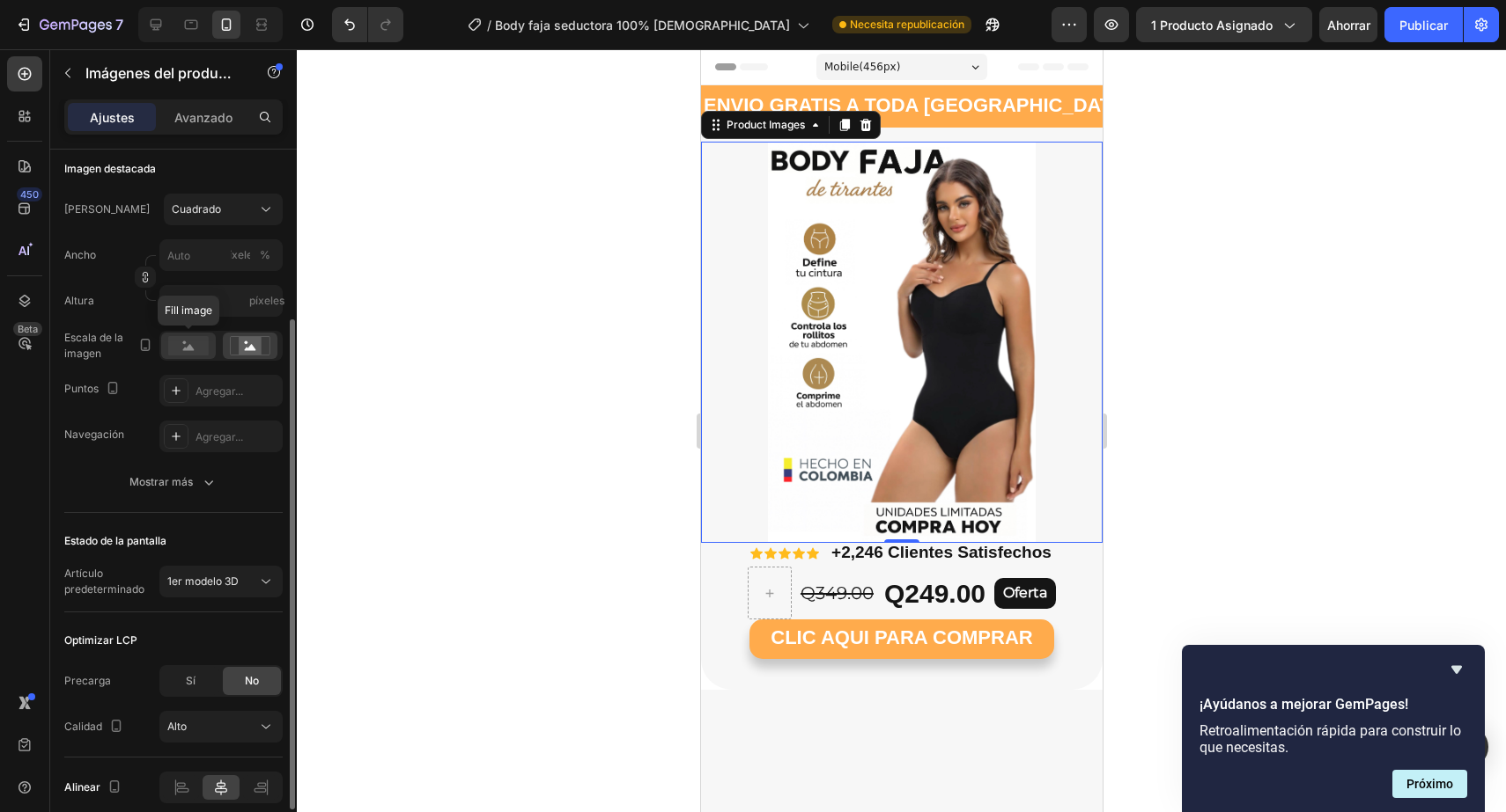
click at [206, 341] on rect at bounding box center [188, 345] width 40 height 19
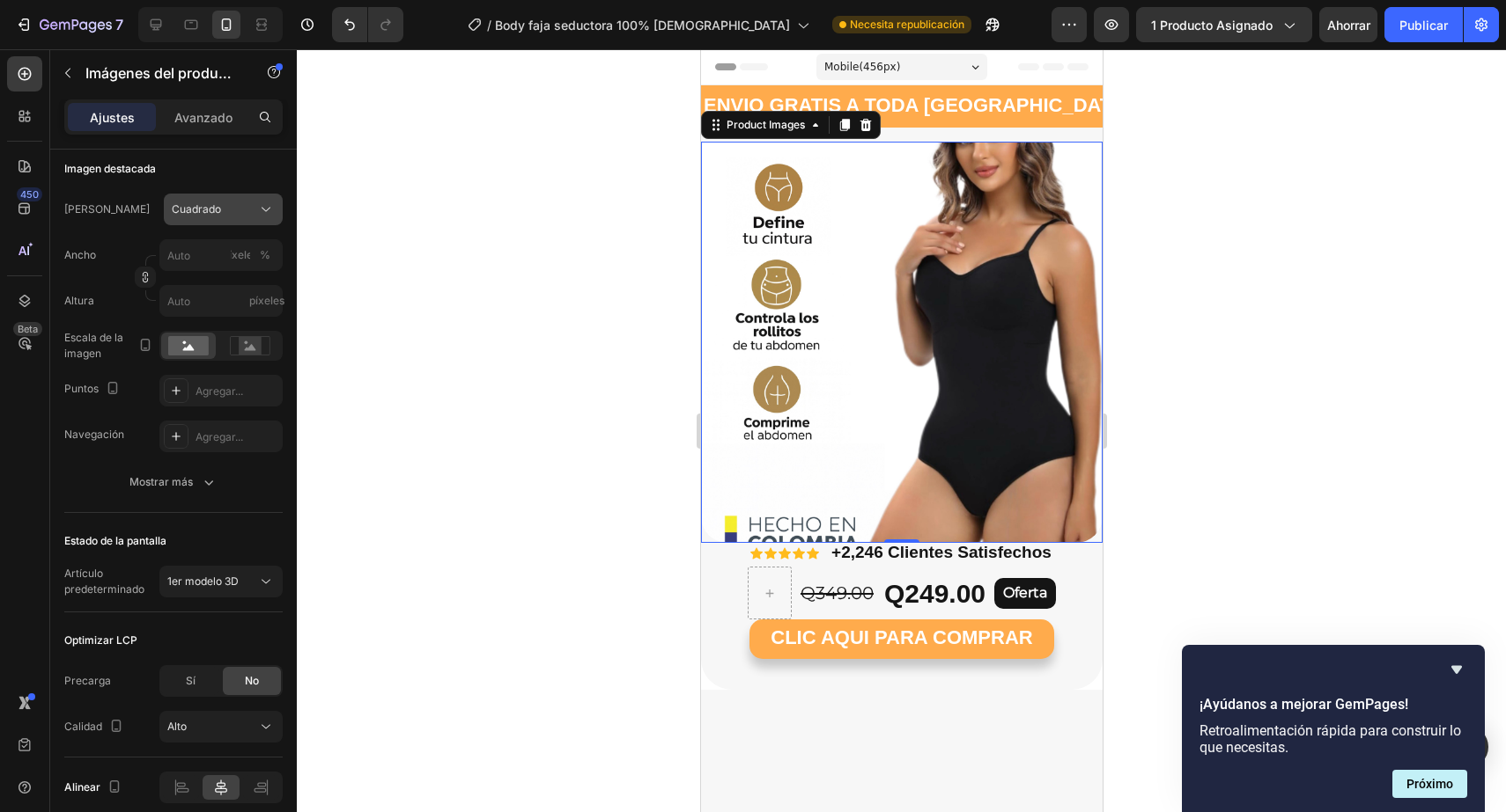
click at [264, 218] on icon at bounding box center [265, 209] width 17 height 17
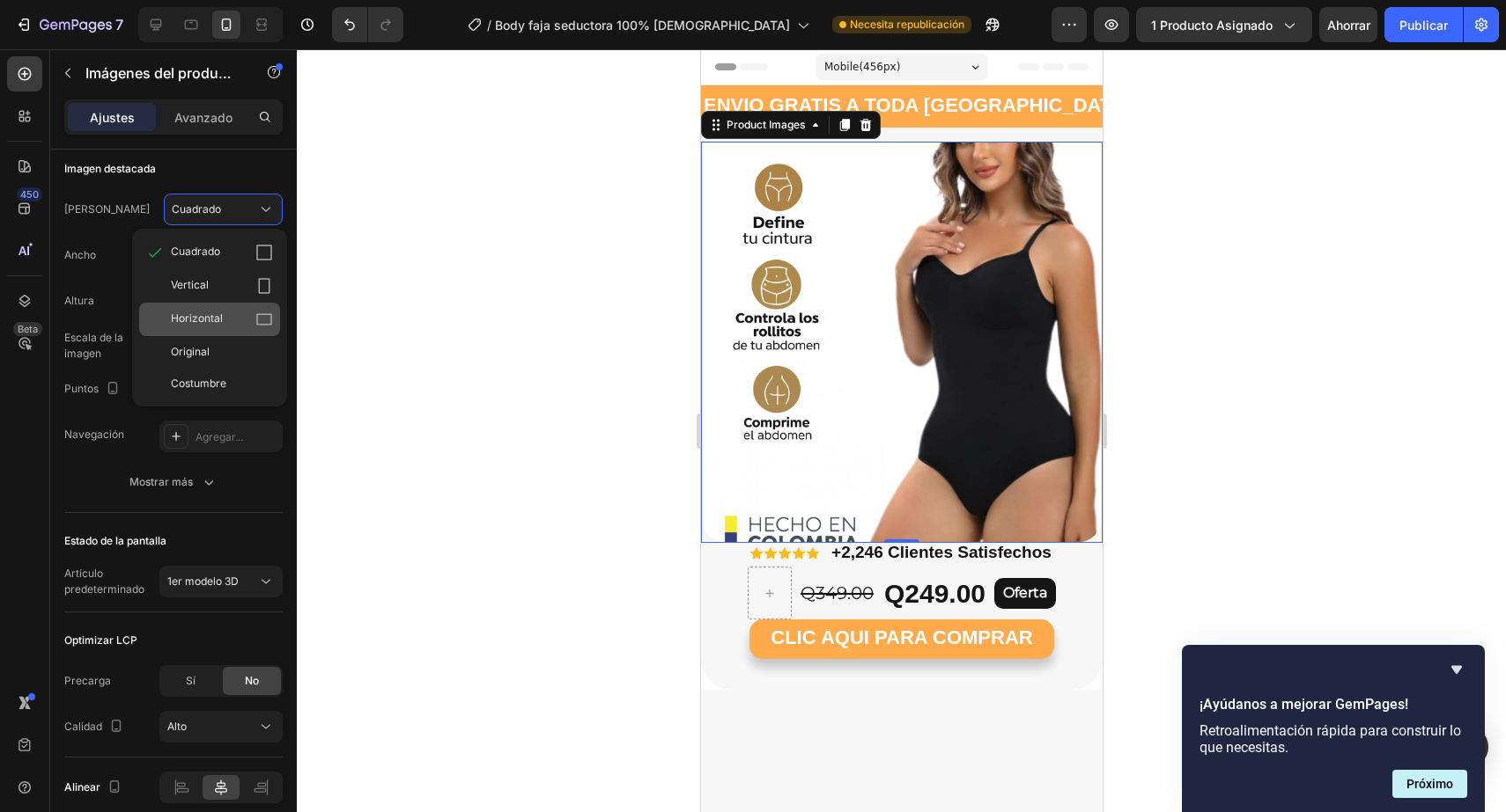
click at [229, 307] on div "Horizontal" at bounding box center [210, 319] width 141 height 33
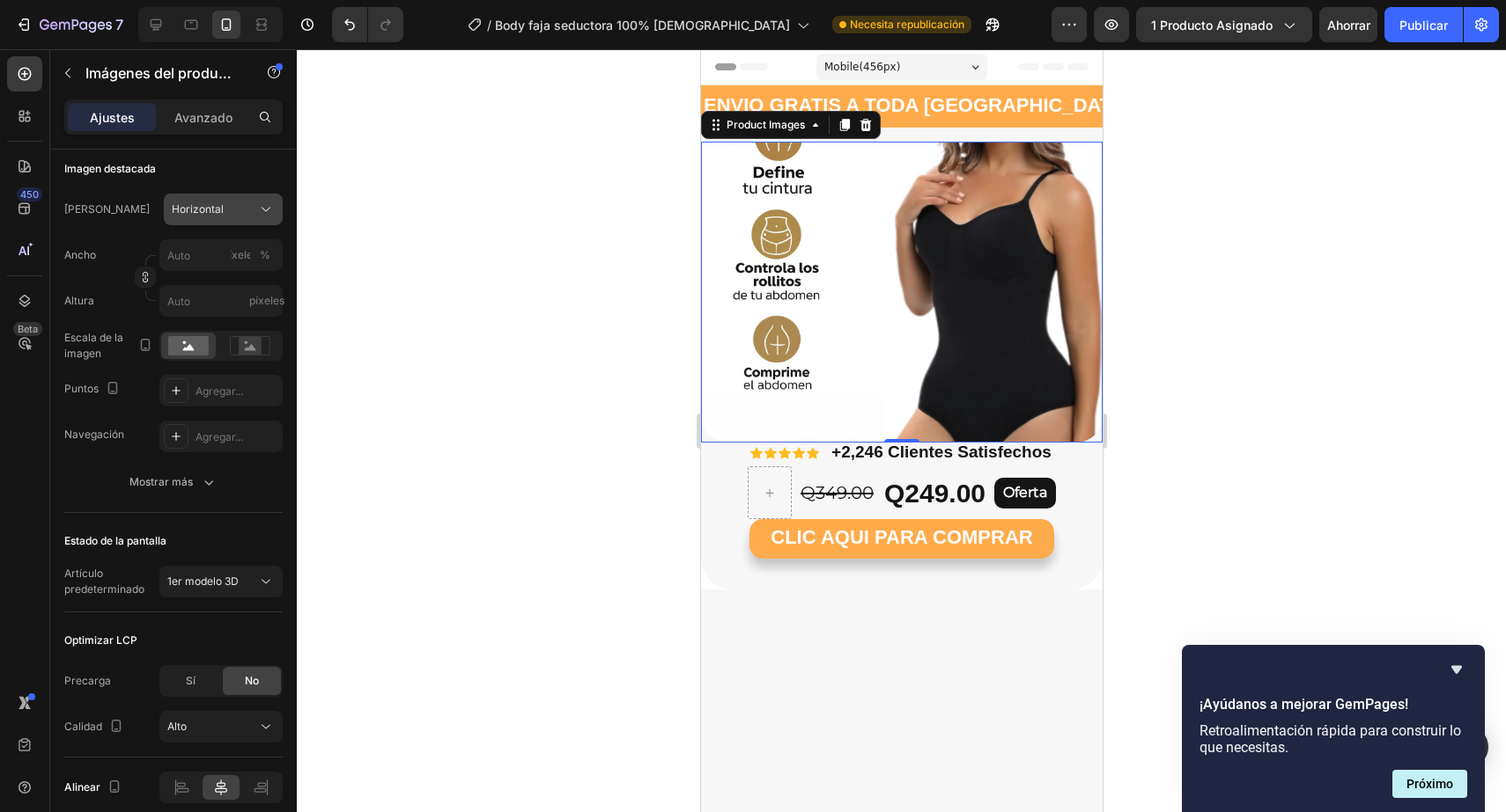
click at [257, 217] on icon at bounding box center [265, 209] width 17 height 17
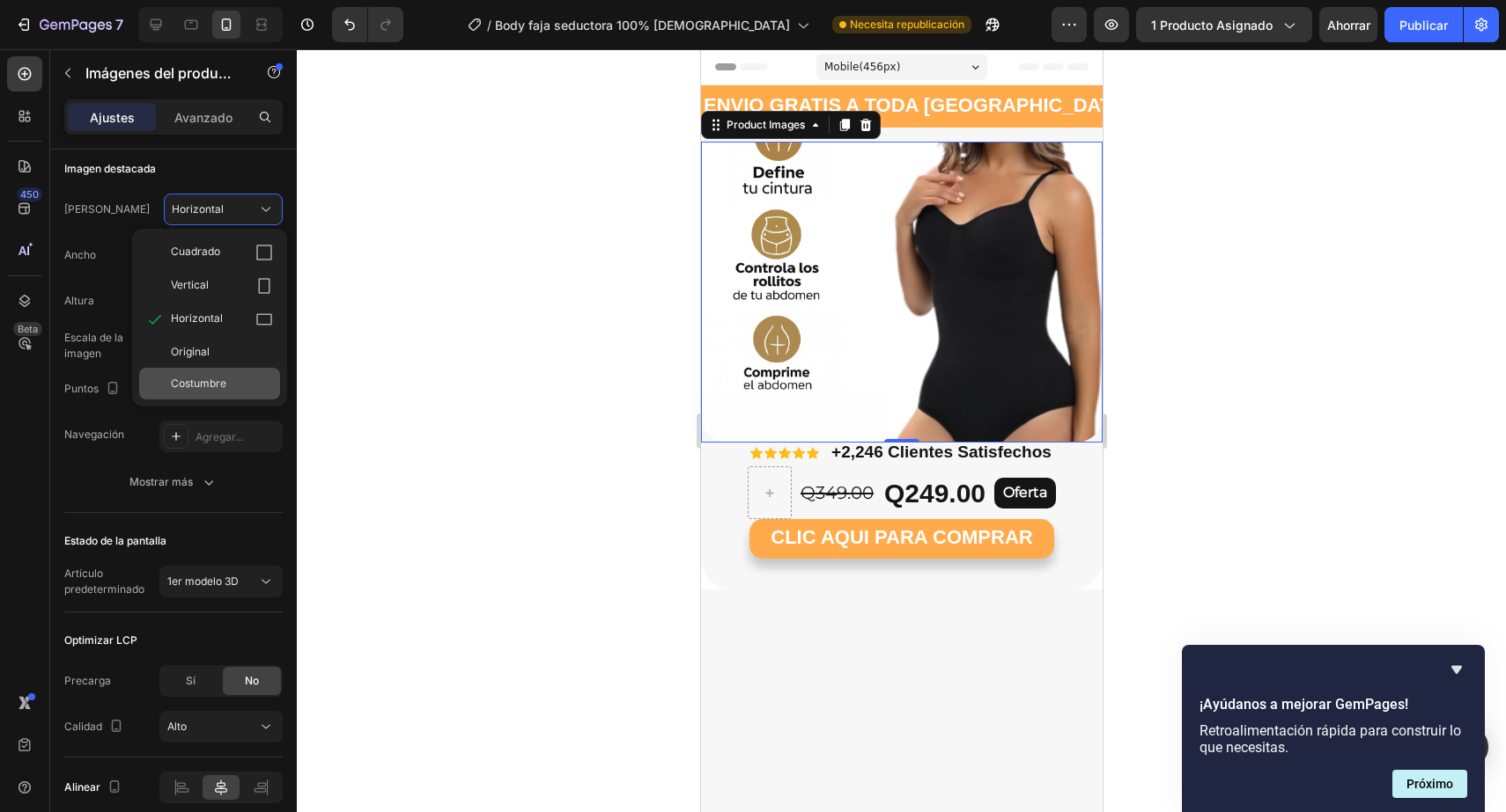
click at [214, 370] on div "Costumbre" at bounding box center [210, 384] width 141 height 31
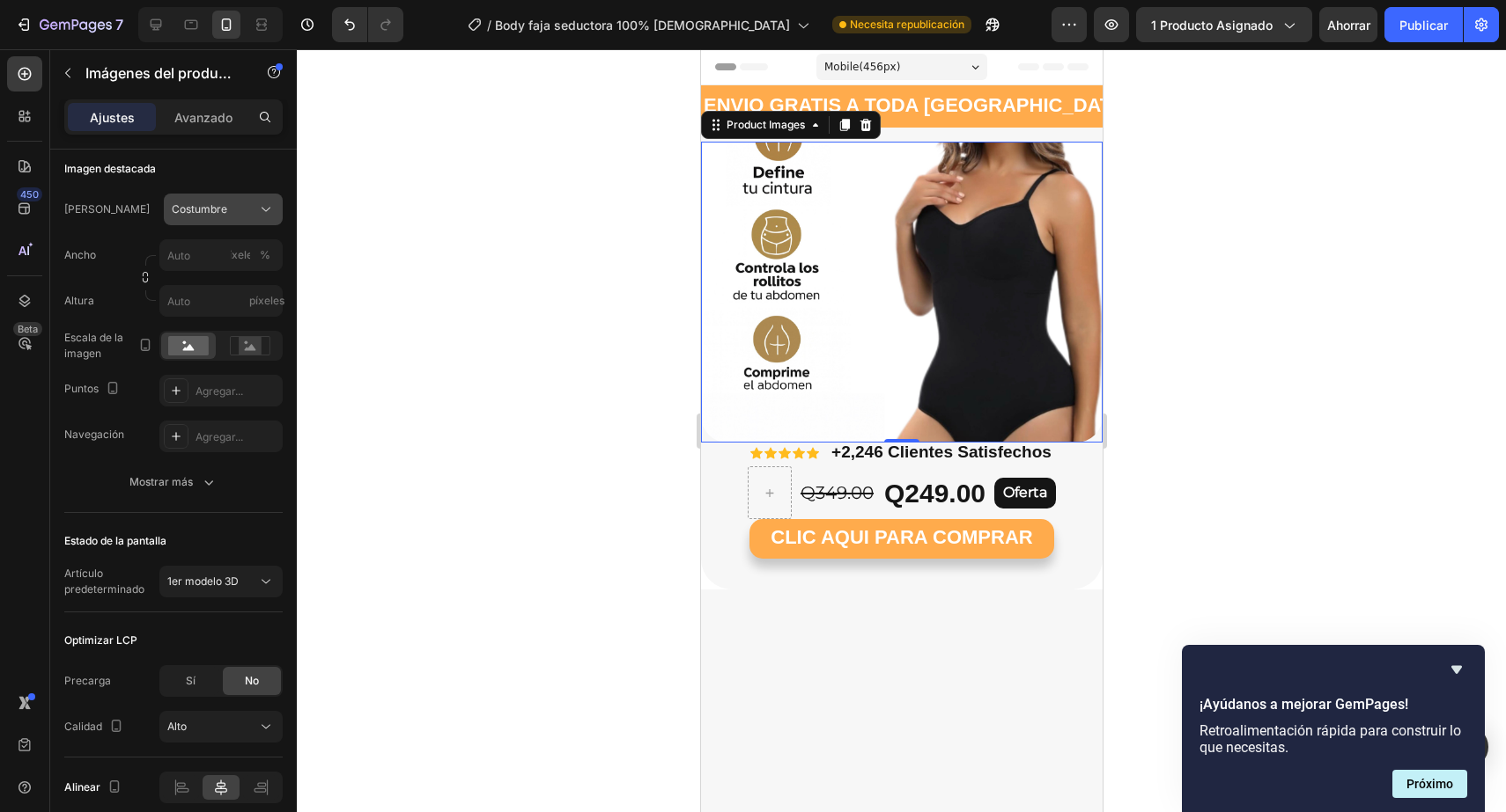
click at [259, 214] on icon at bounding box center [265, 209] width 17 height 17
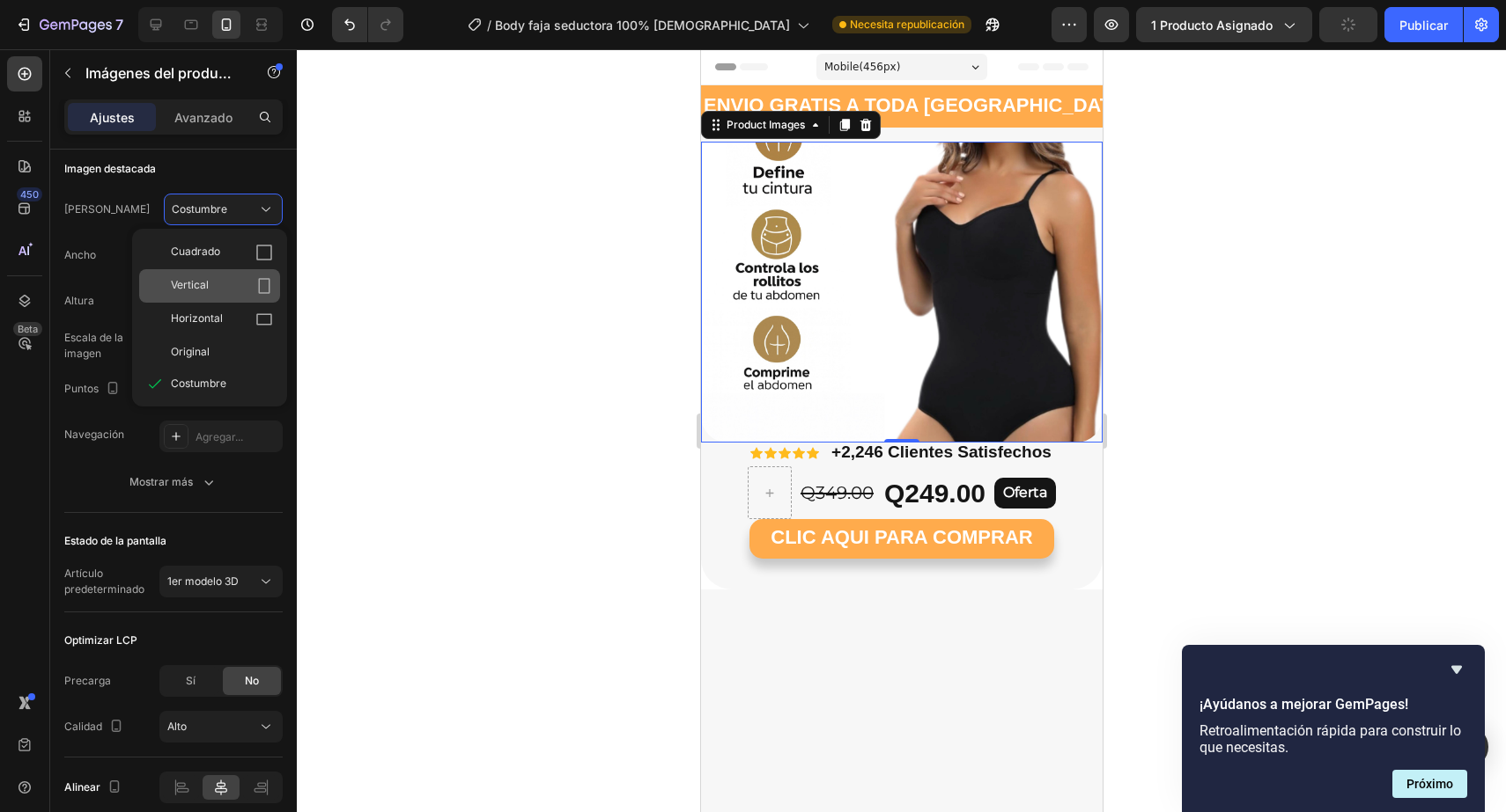
click at [256, 284] on icon at bounding box center [264, 286] width 17 height 17
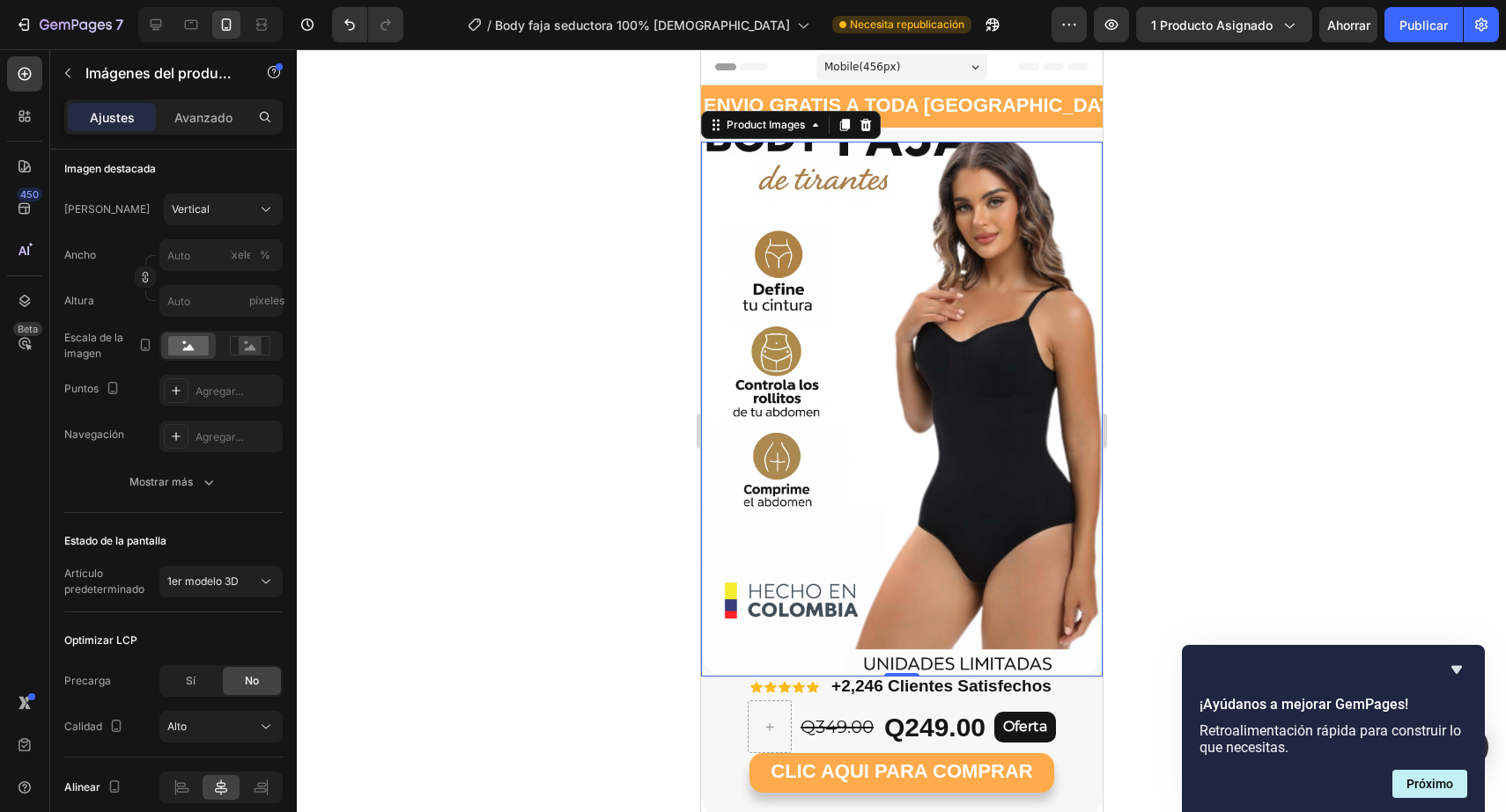
click at [1330, 372] on div at bounding box center [901, 431] width 1209 height 763
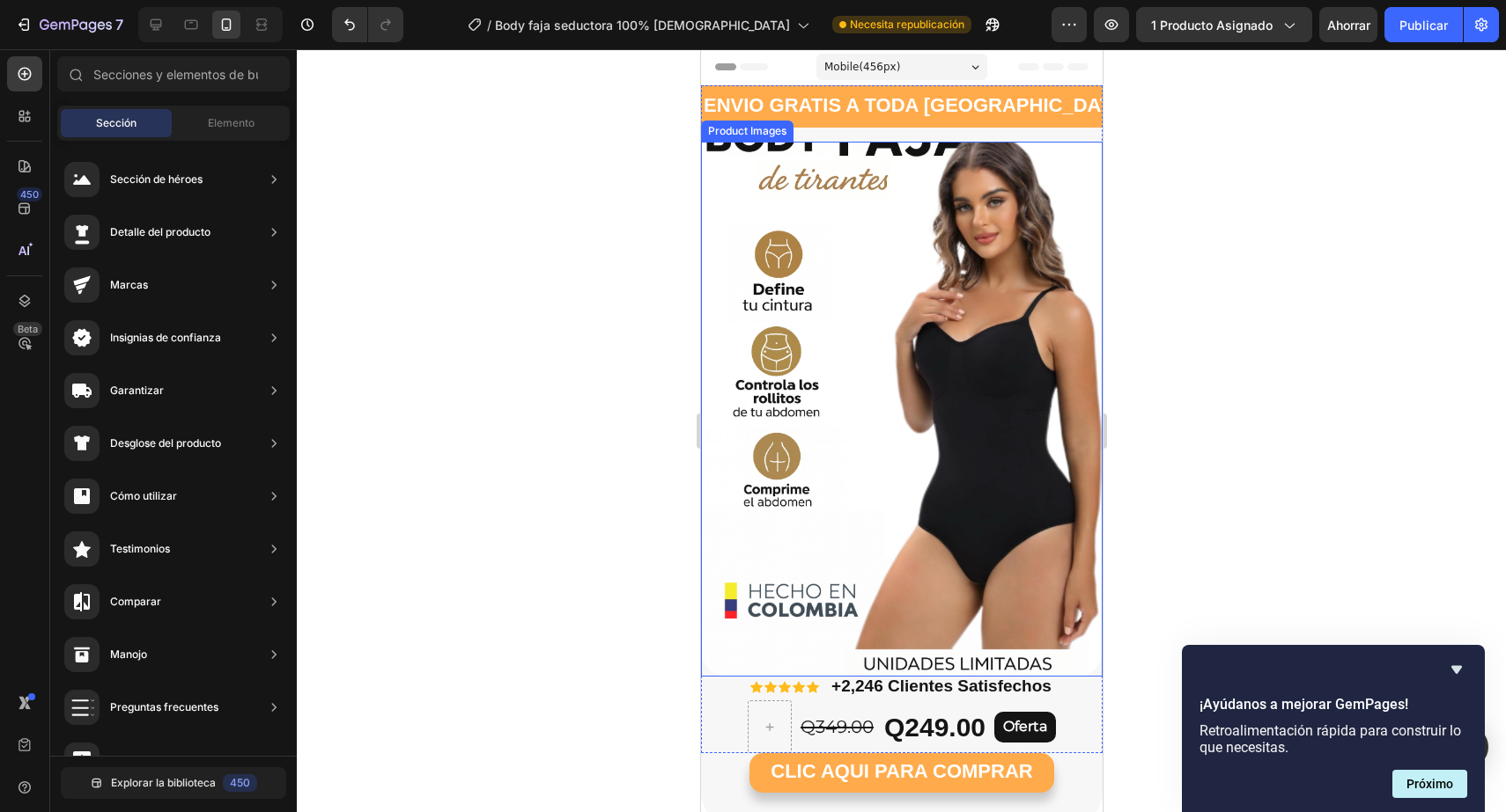
click at [983, 388] on img at bounding box center [900, 409] width 402 height 535
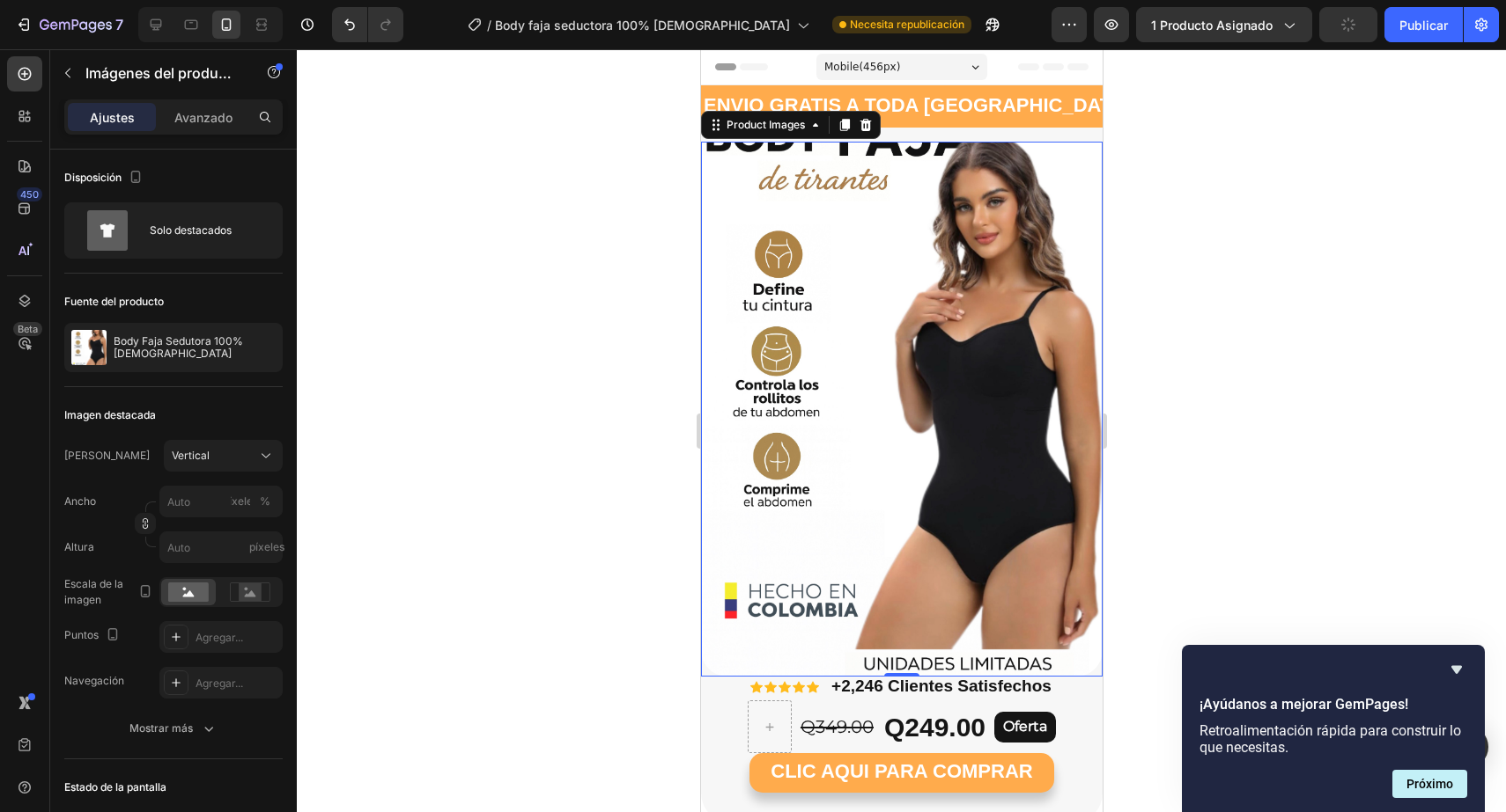
click at [1146, 531] on div at bounding box center [901, 431] width 1209 height 763
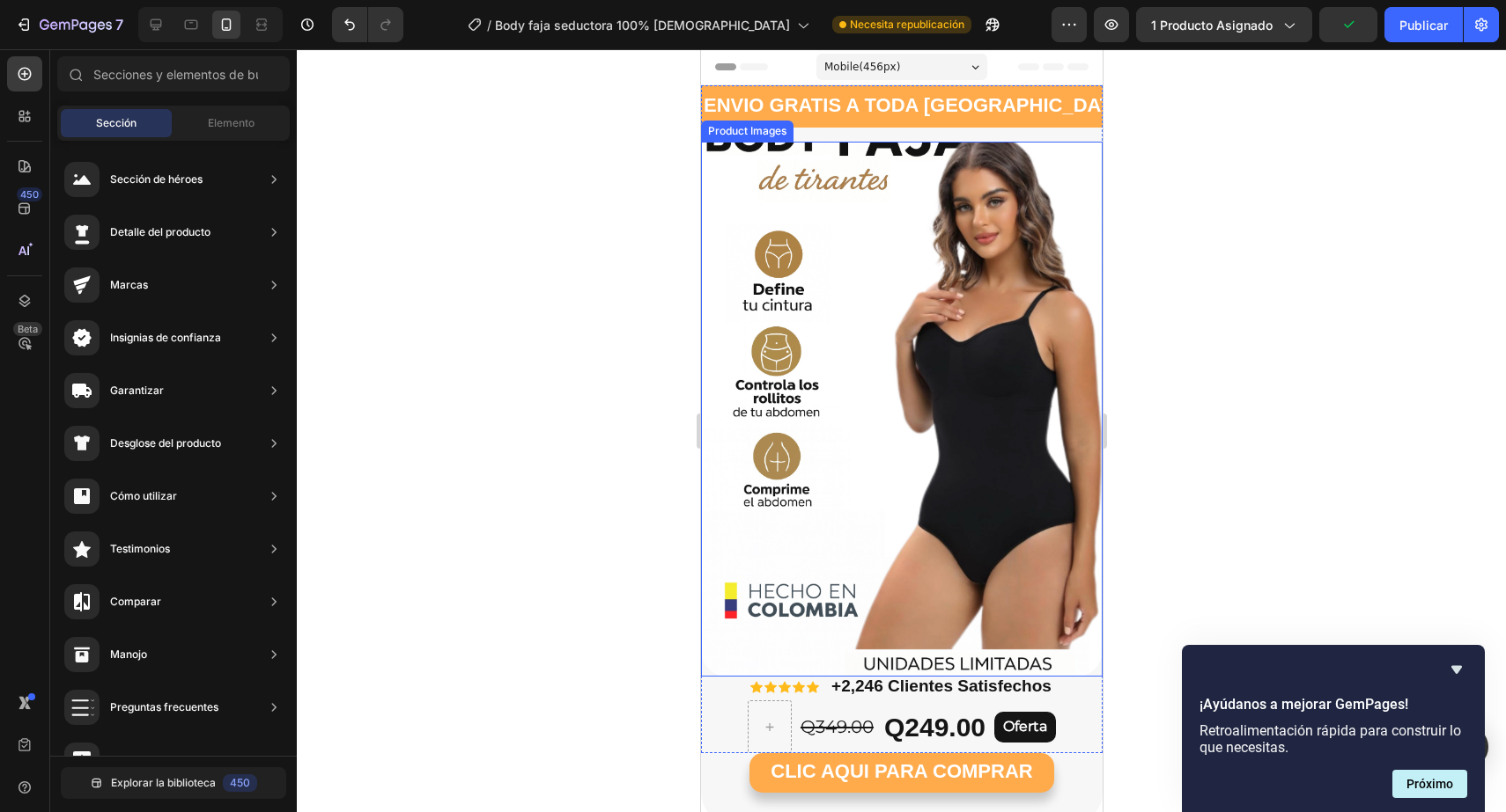
click at [940, 433] on img at bounding box center [900, 409] width 402 height 535
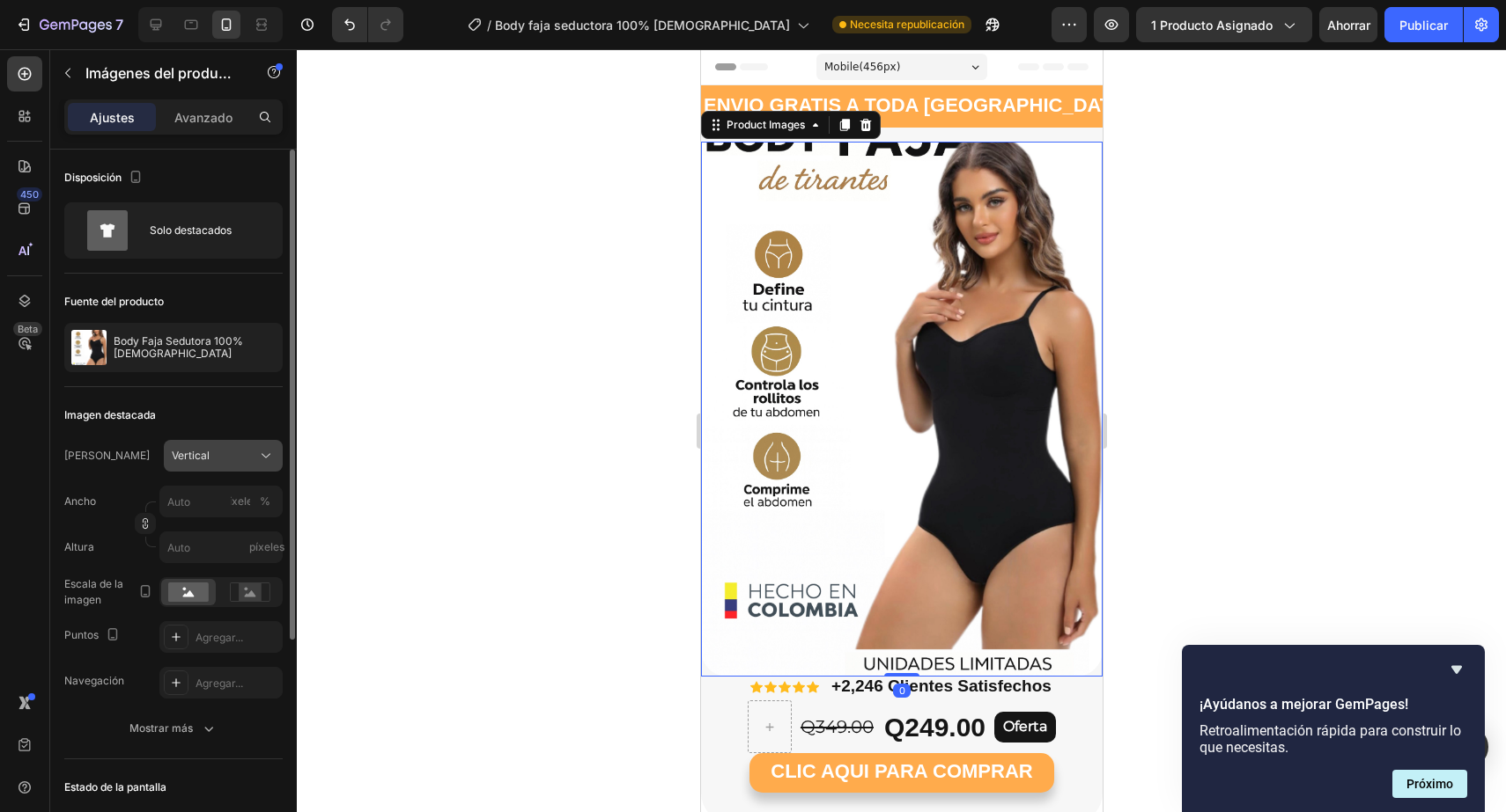
click at [221, 456] on div "Vertical" at bounding box center [213, 456] width 82 height 16
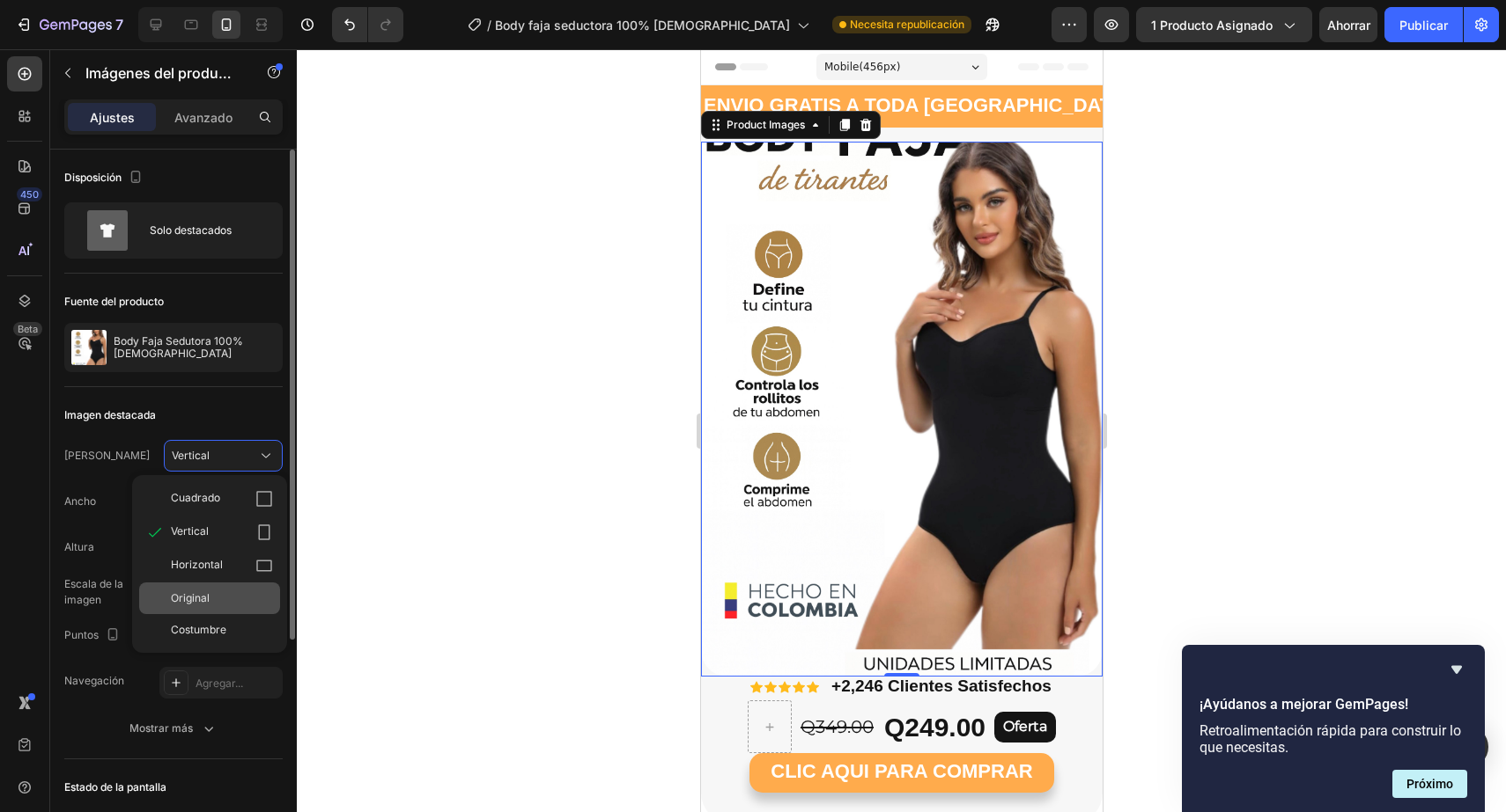
click at [204, 596] on font "Original" at bounding box center [190, 598] width 39 height 13
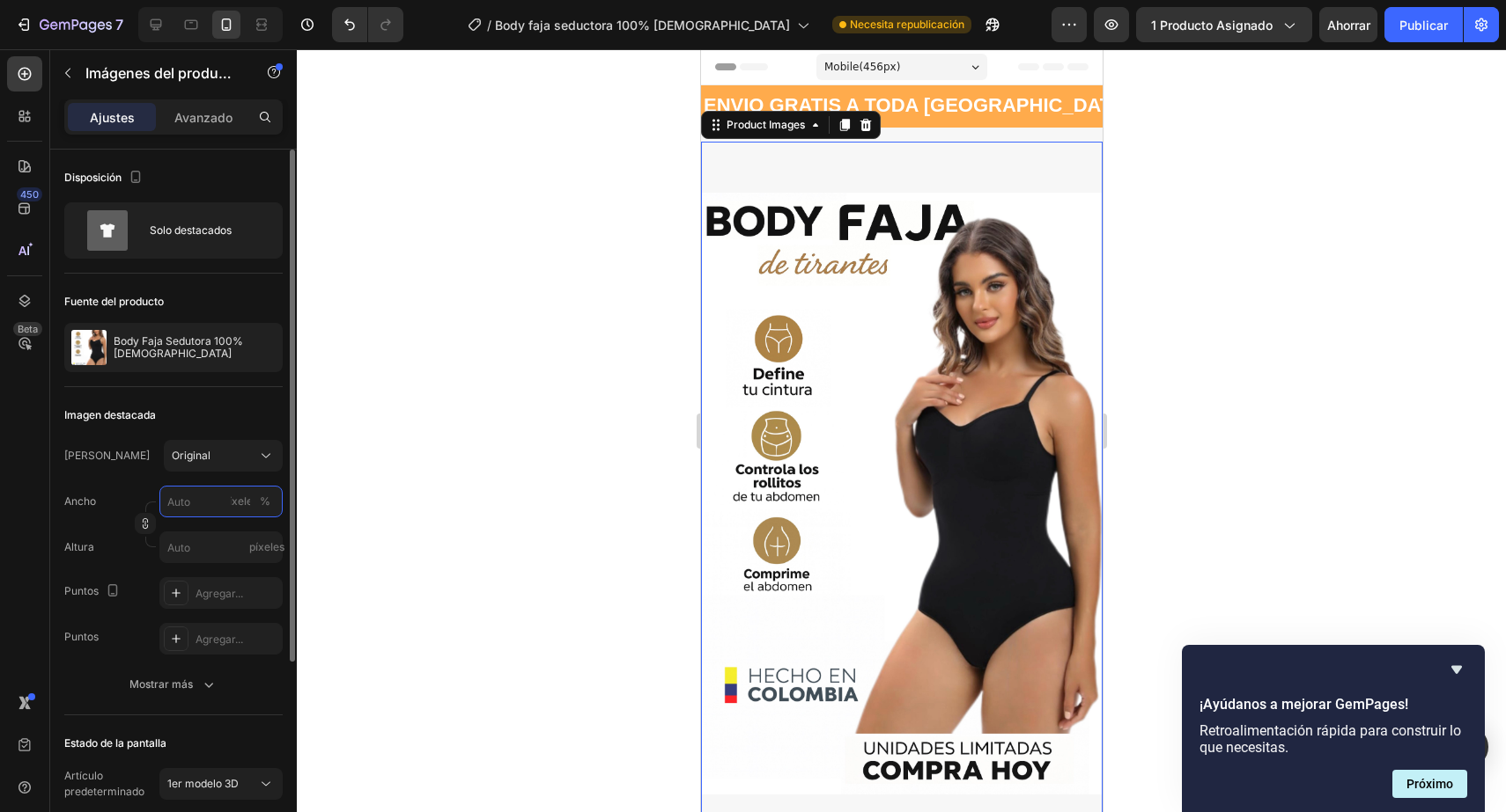
click at [225, 506] on input "píxeles %" at bounding box center [220, 501] width 123 height 31
type input "3000"
click at [189, 548] on input "píxeles" at bounding box center [220, 547] width 123 height 31
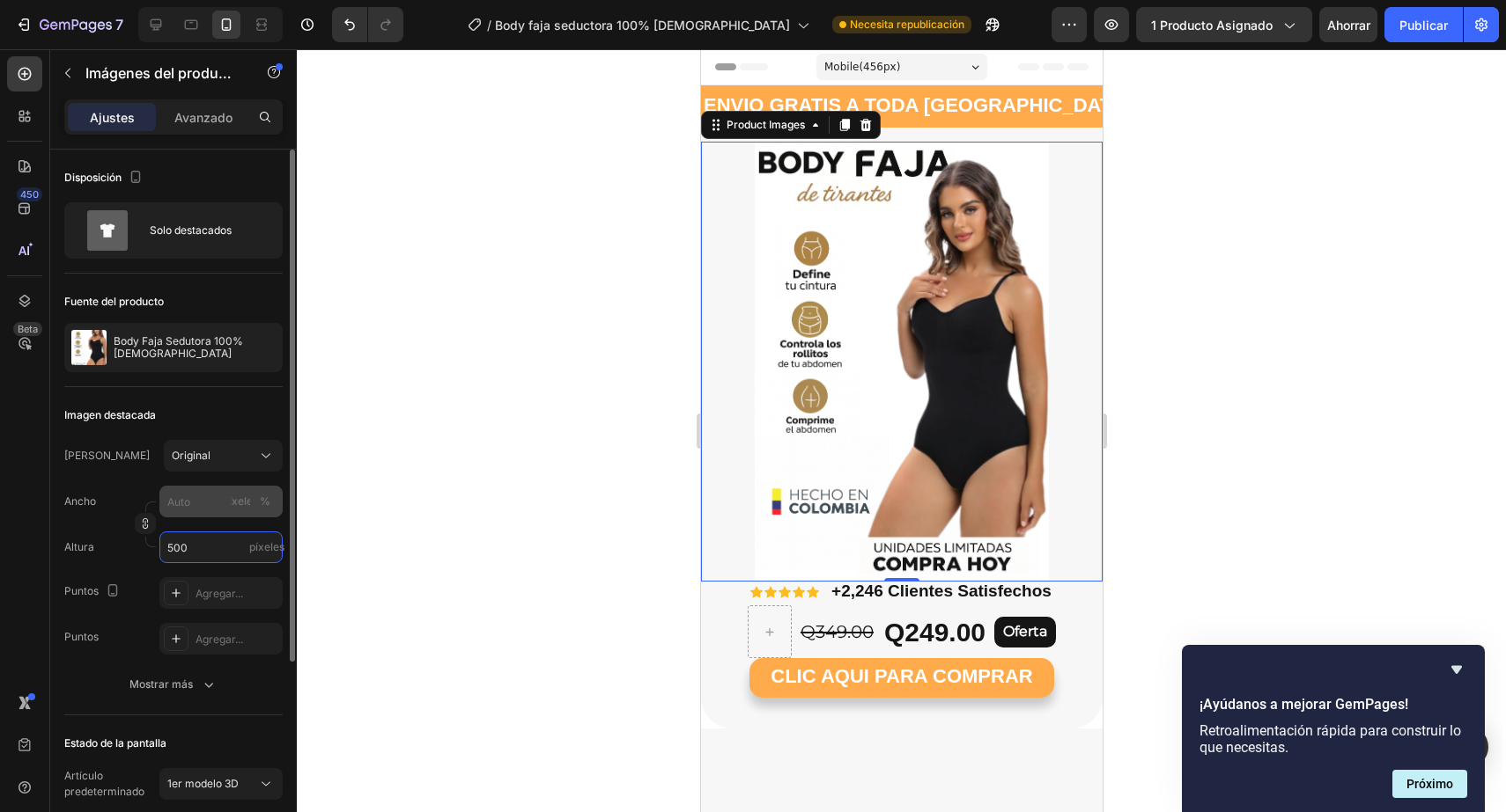
type input "500"
click at [197, 511] on input "píxeles %" at bounding box center [220, 501] width 123 height 31
type input "1"
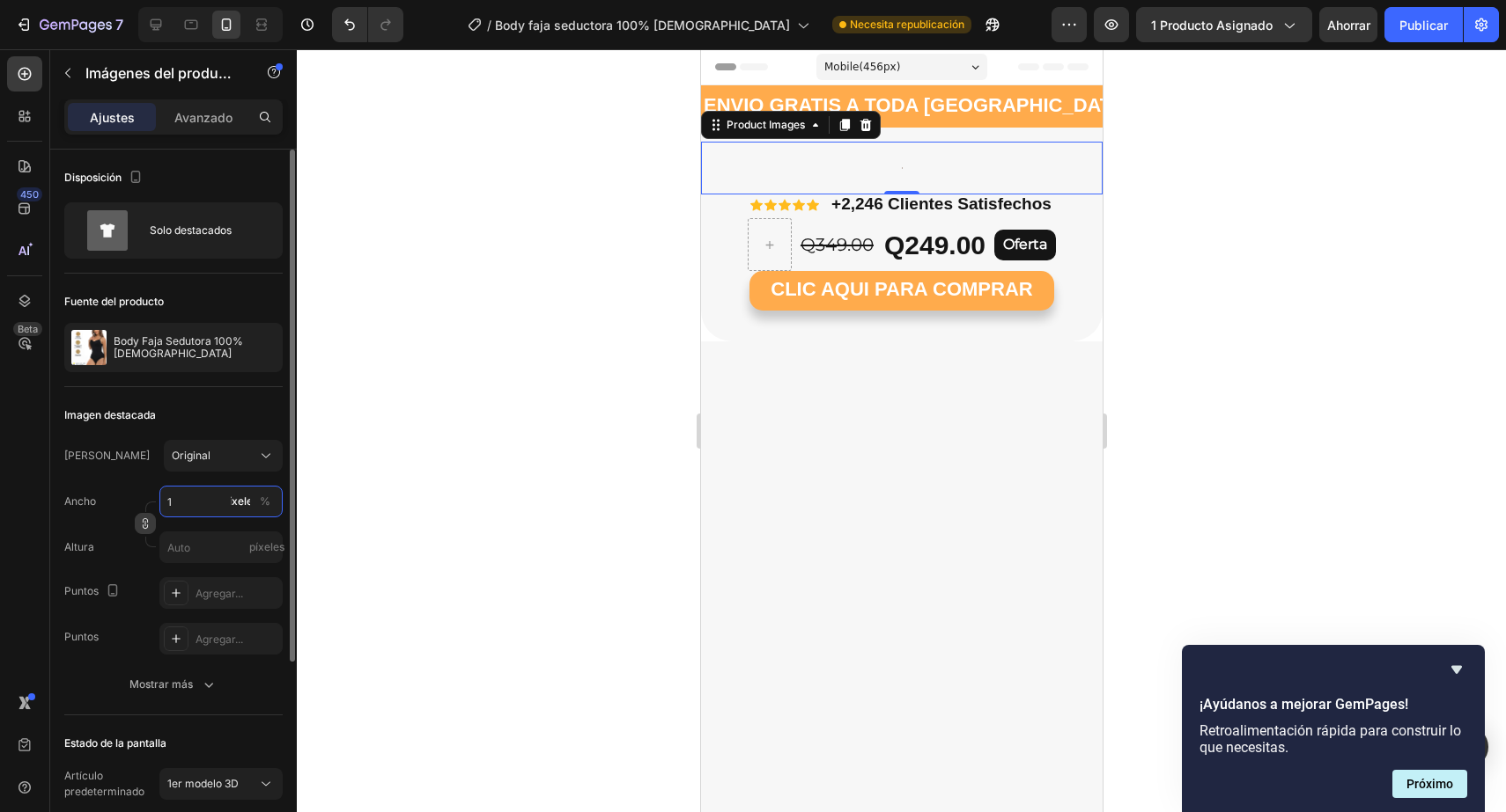
type input "1"
click at [145, 526] on icon "button" at bounding box center [145, 524] width 1 height 6
click at [201, 498] on input "1" at bounding box center [220, 501] width 123 height 31
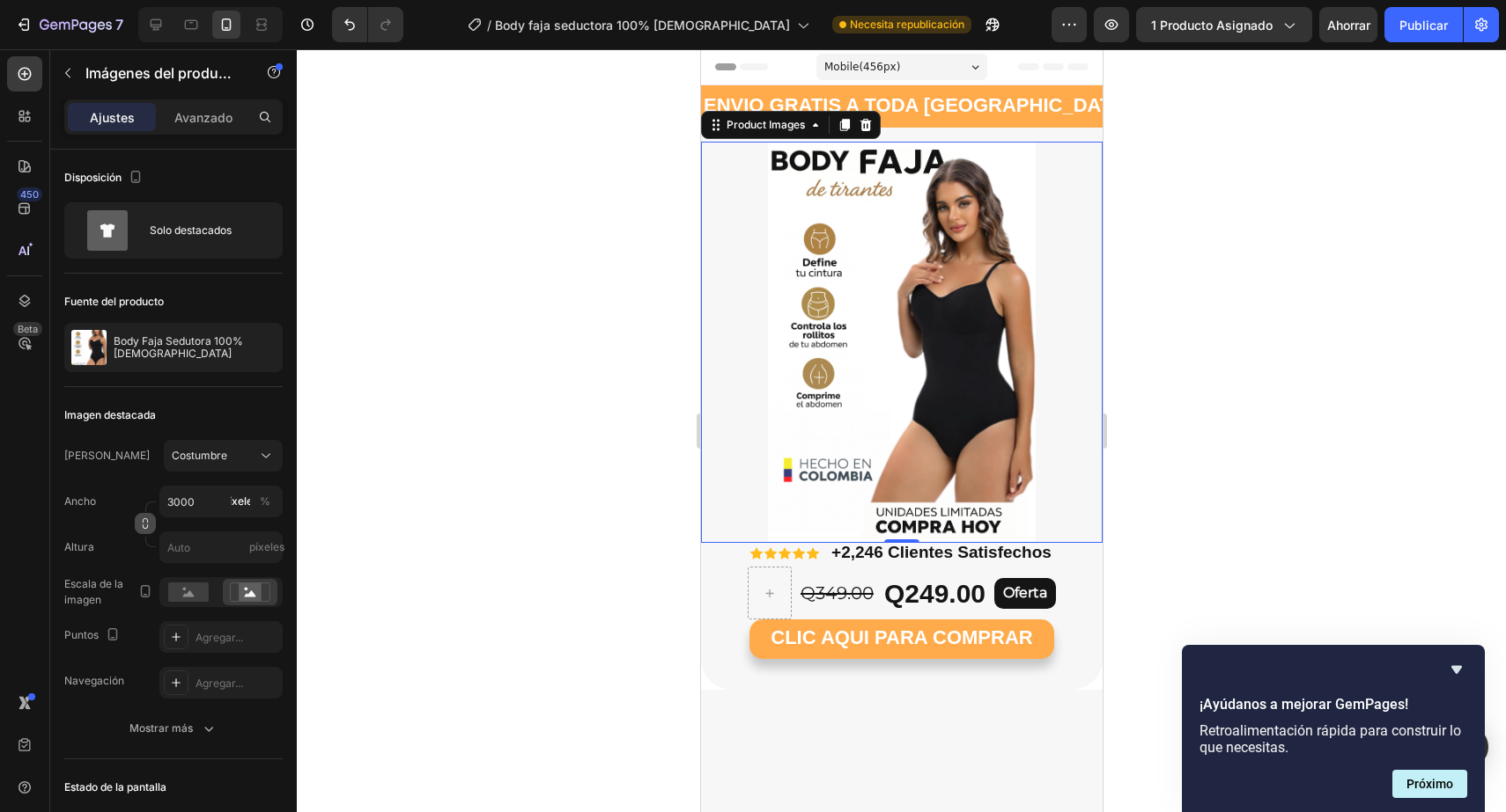
click at [148, 519] on icon "button" at bounding box center [145, 523] width 12 height 12
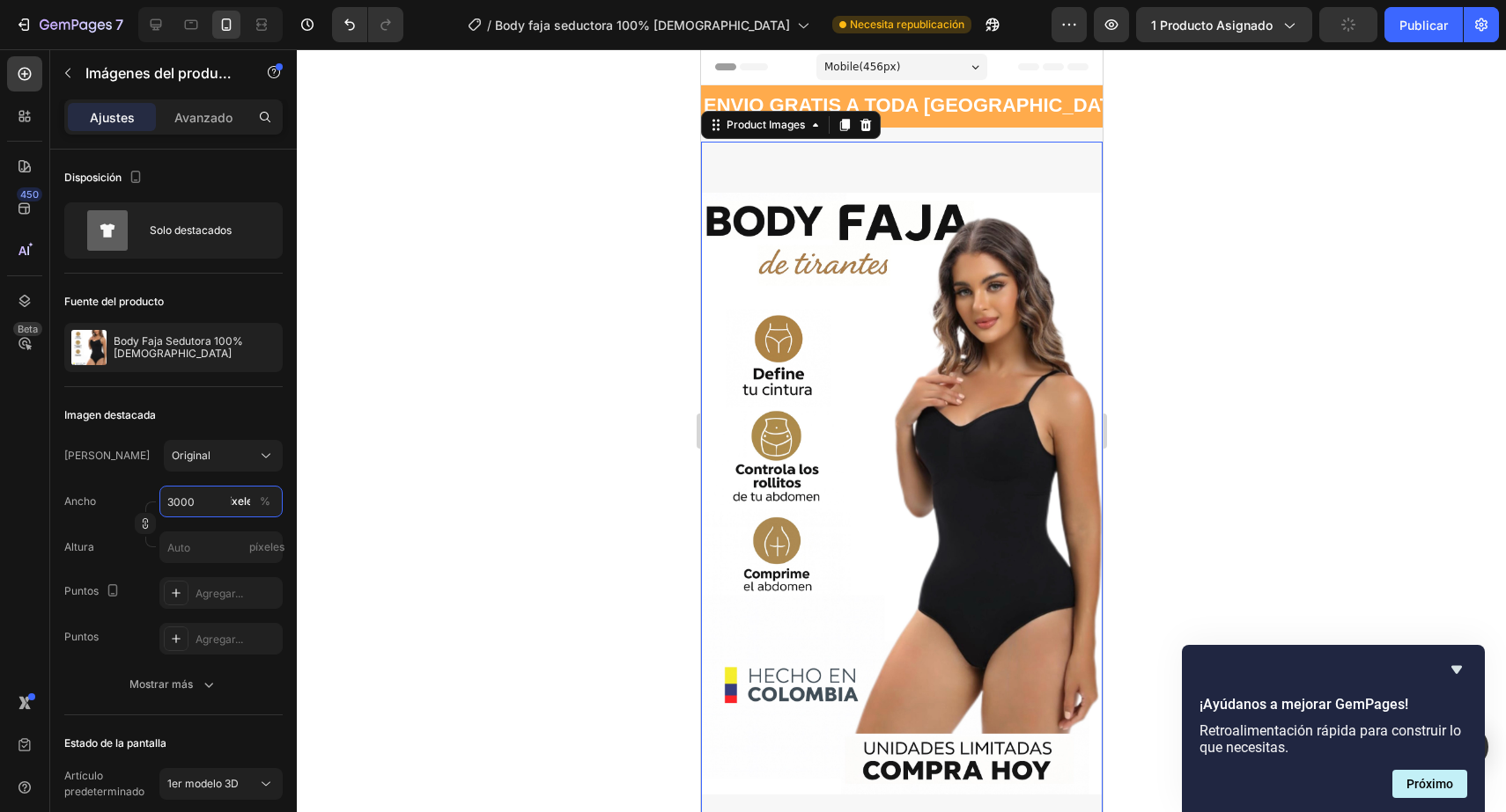
click at [195, 505] on input "3000" at bounding box center [220, 501] width 123 height 31
click at [200, 542] on p "Lleno 100%" at bounding box center [217, 544] width 102 height 16
type input "100"
click at [208, 539] on input "píxeles" at bounding box center [220, 547] width 123 height 31
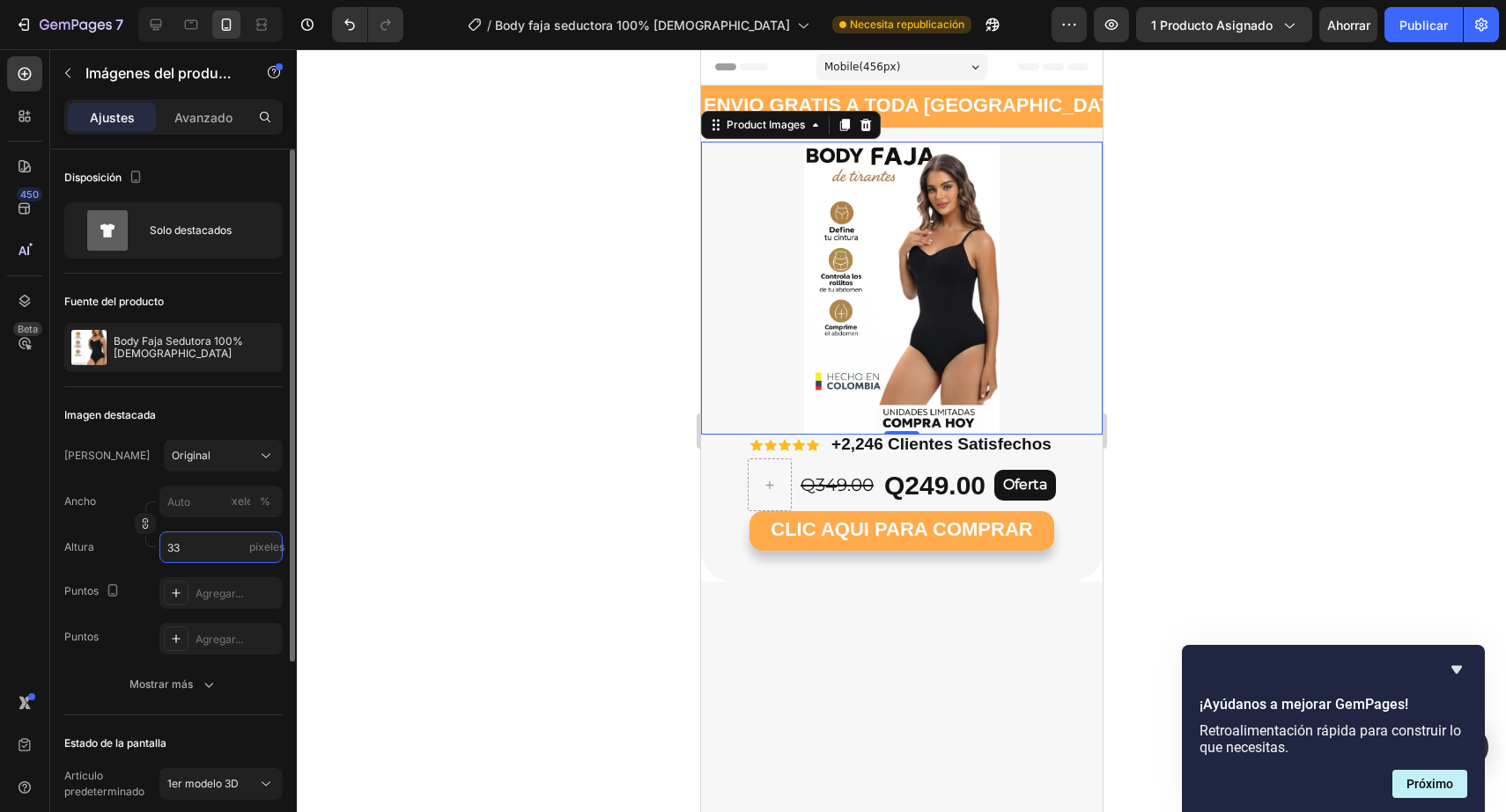
type input "3"
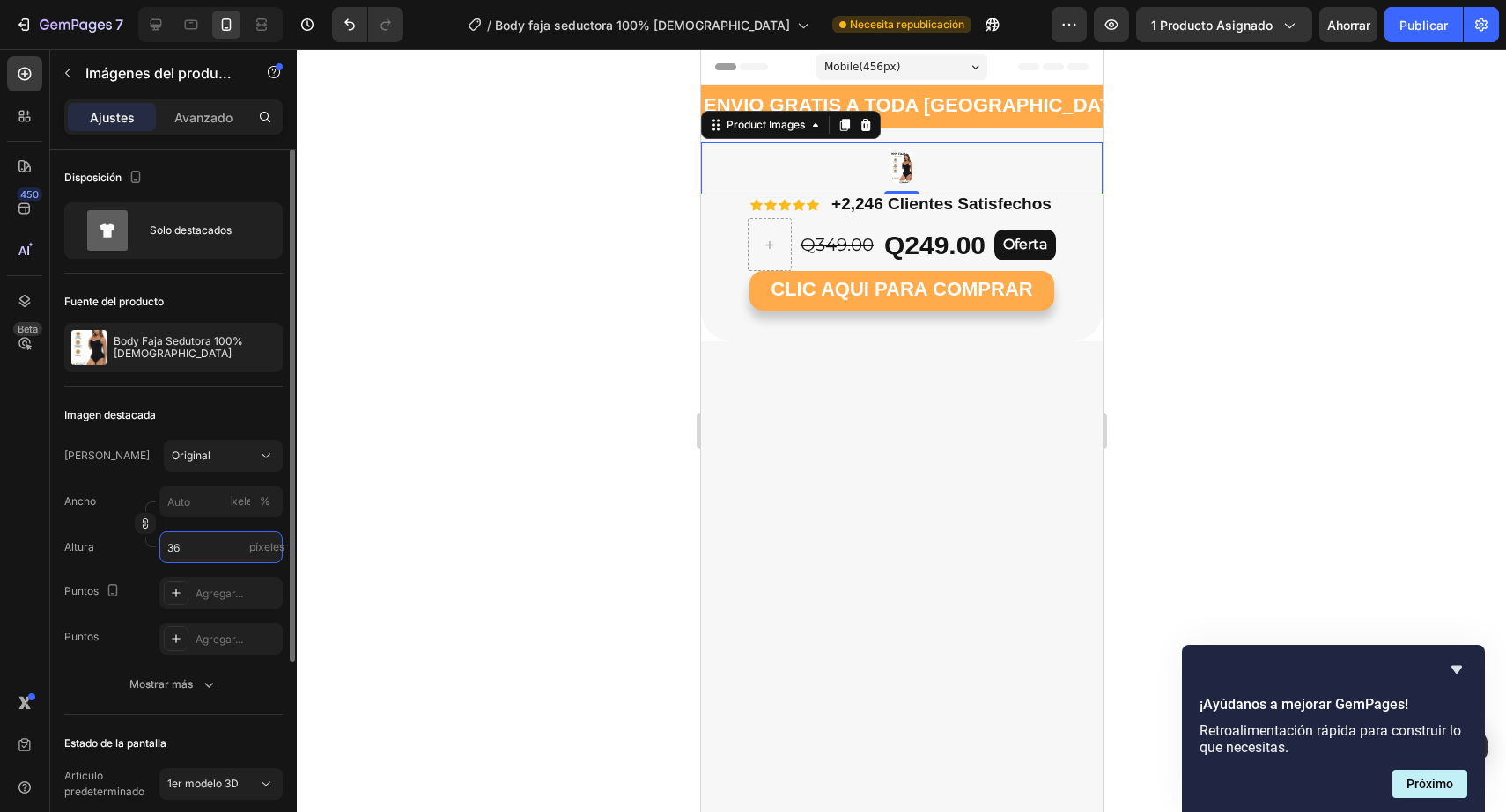
type input "3"
type input "1"
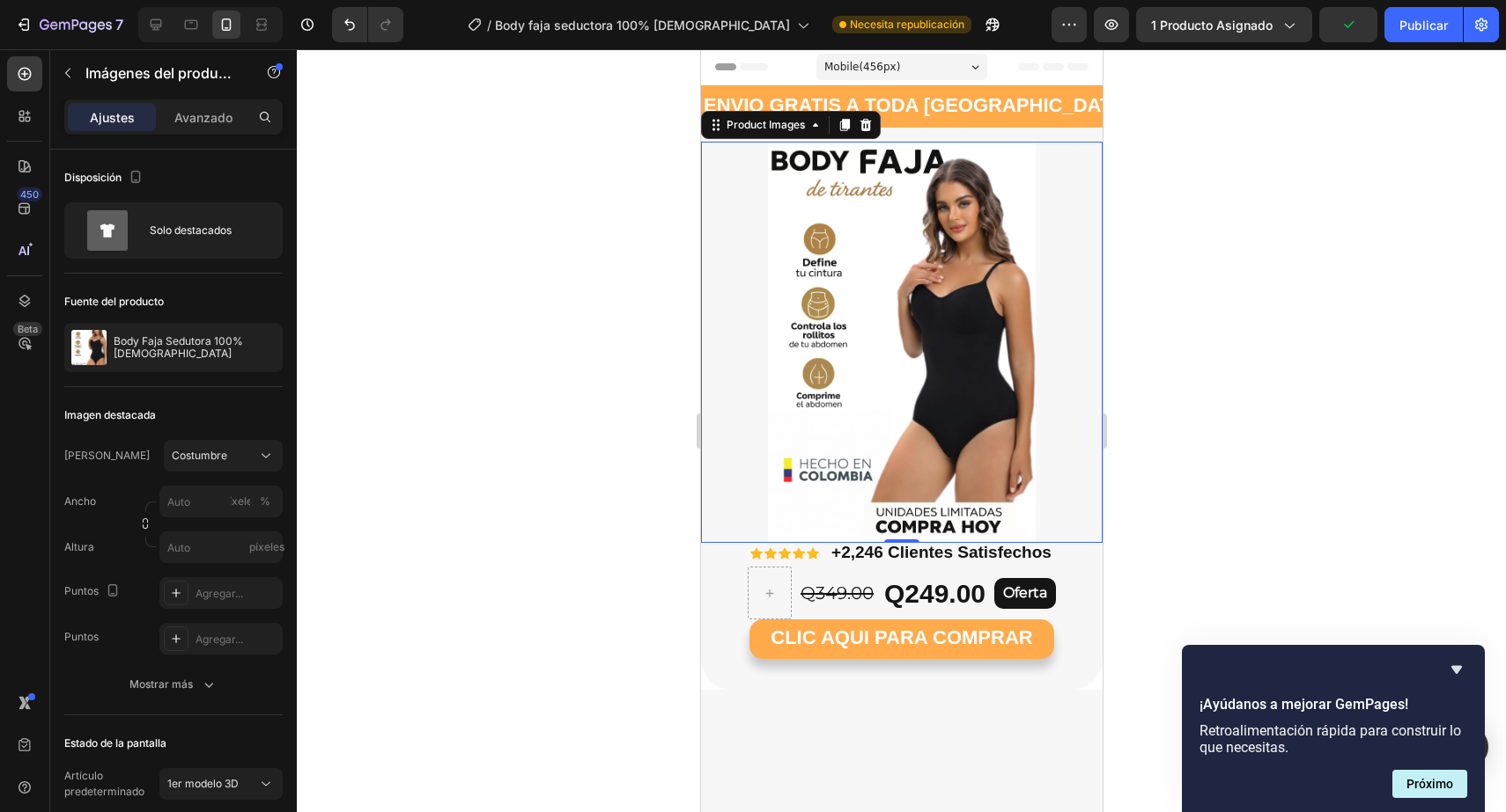
click at [355, 439] on div at bounding box center [901, 431] width 1209 height 763
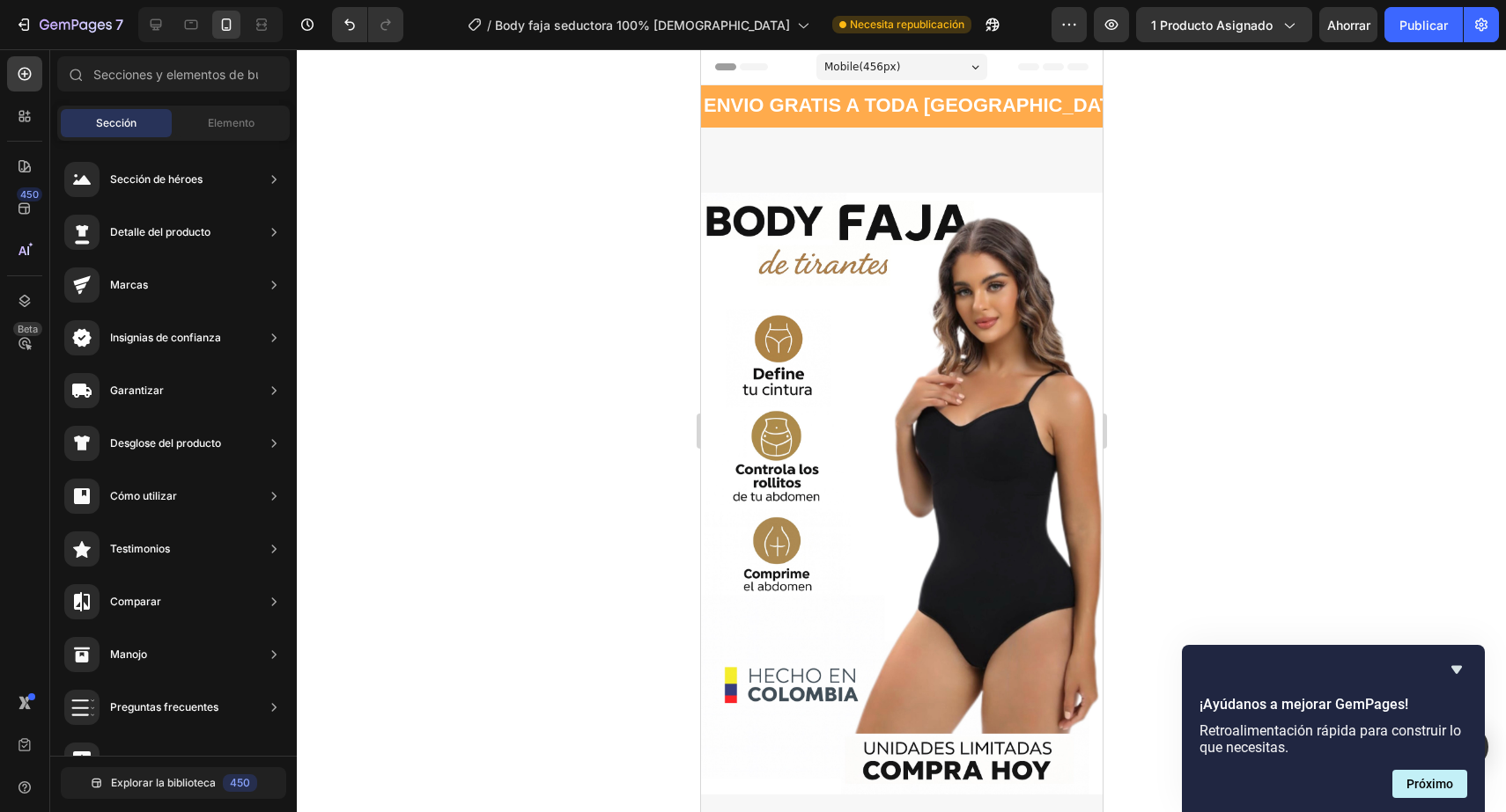
click at [639, 274] on div at bounding box center [901, 431] width 1209 height 763
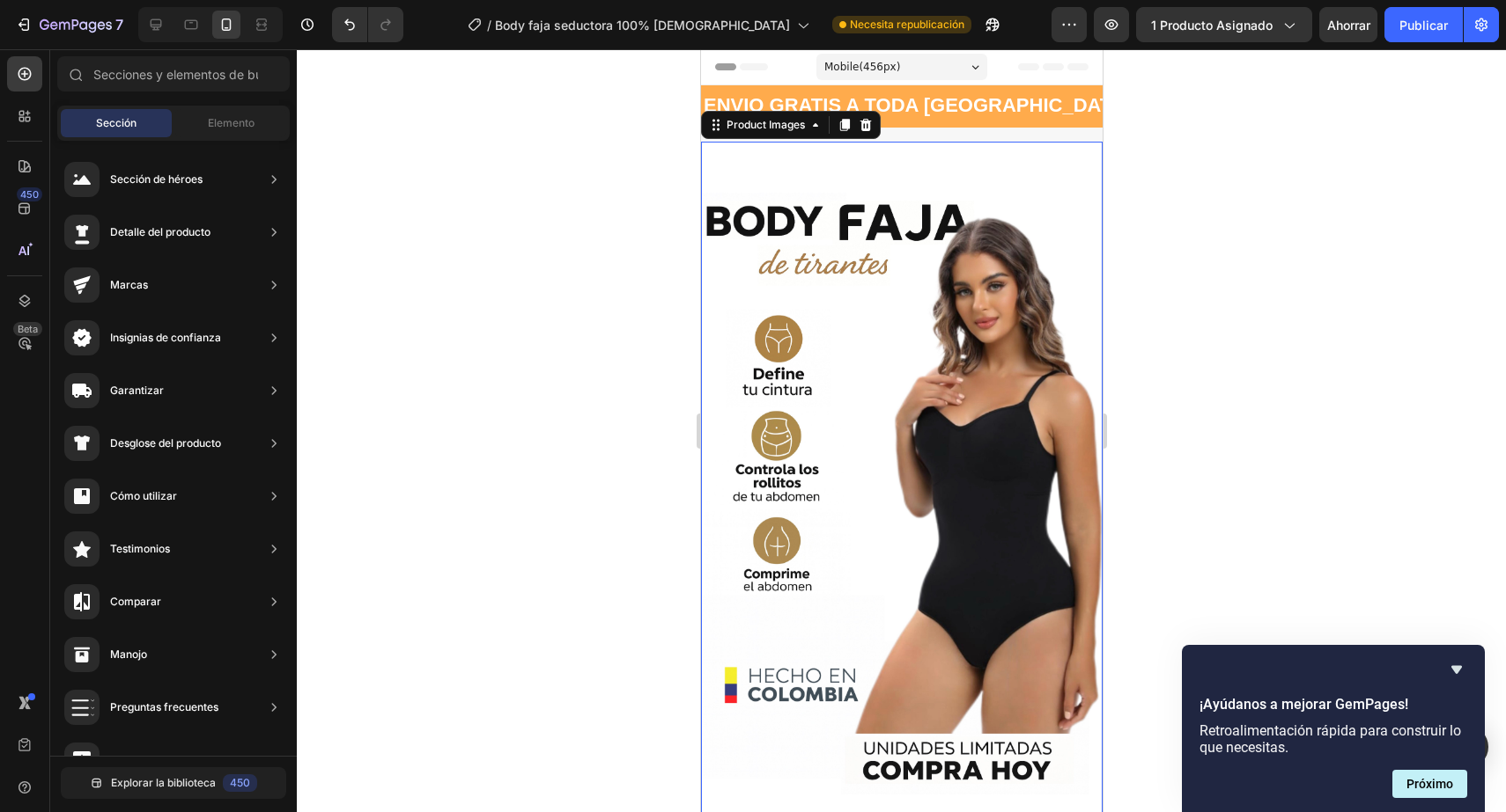
click at [790, 294] on img at bounding box center [900, 494] width 402 height 704
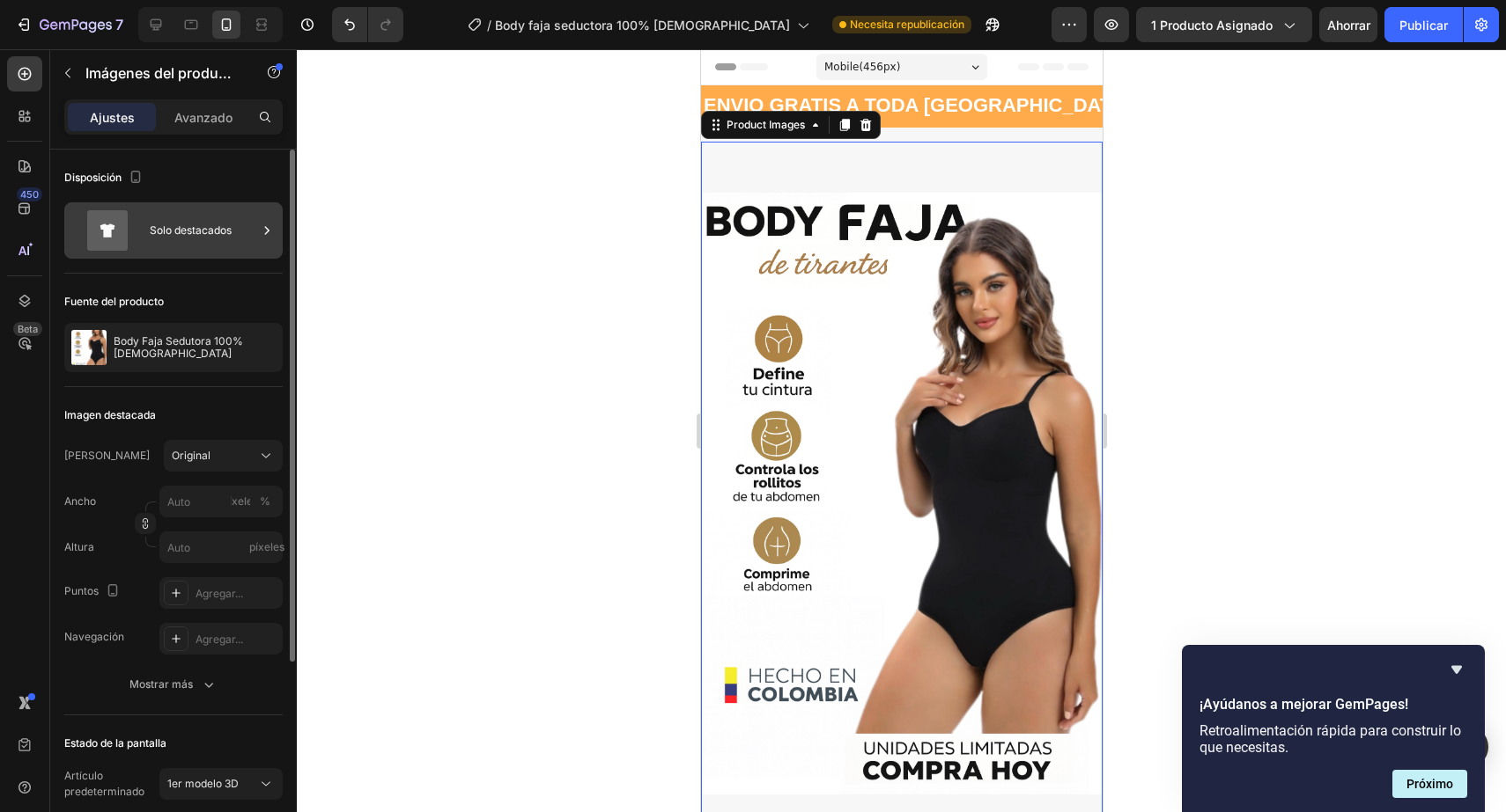
click at [220, 224] on font "Solo destacados" at bounding box center [191, 230] width 82 height 13
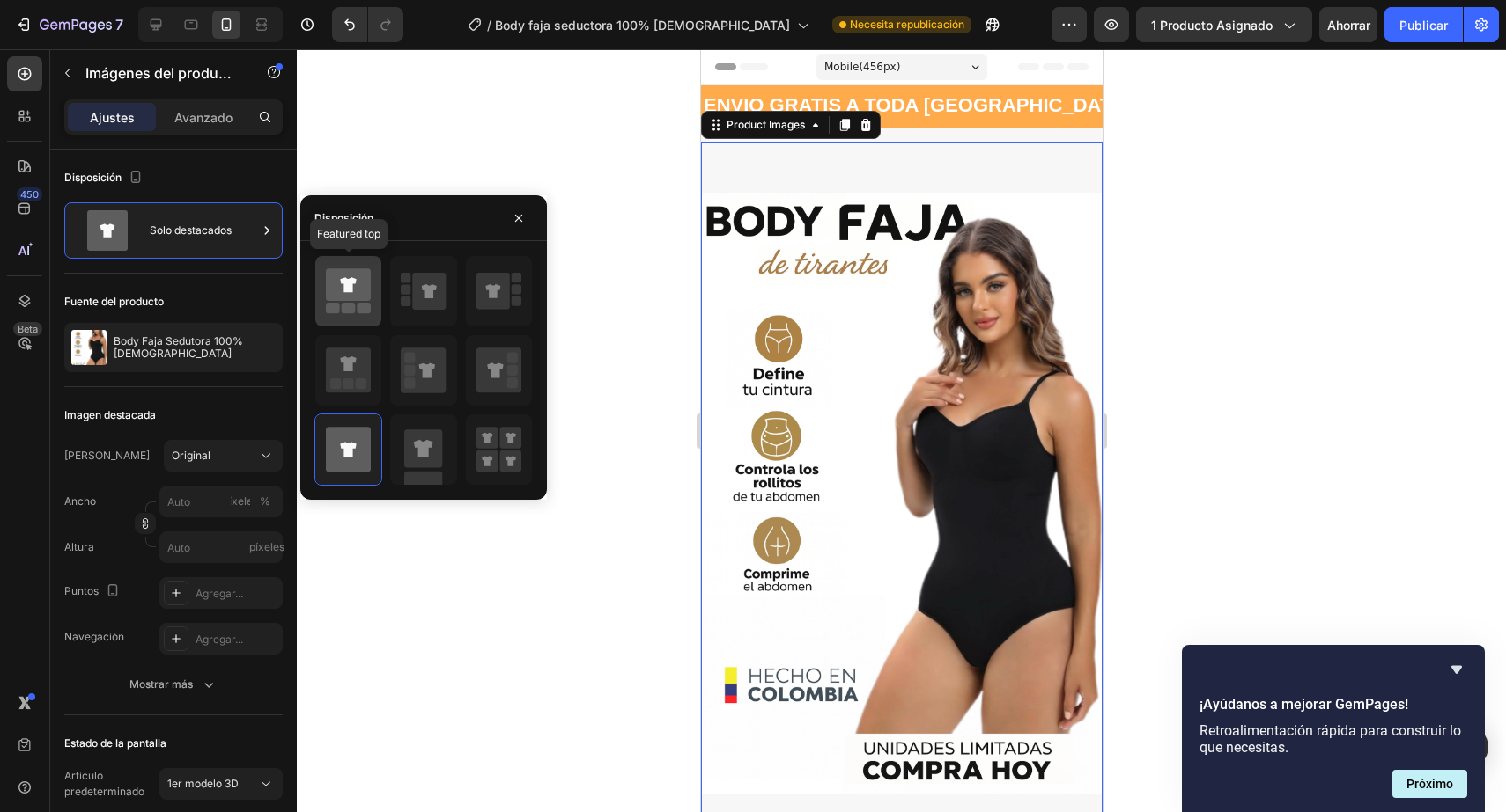
click at [350, 289] on icon at bounding box center [347, 285] width 16 height 15
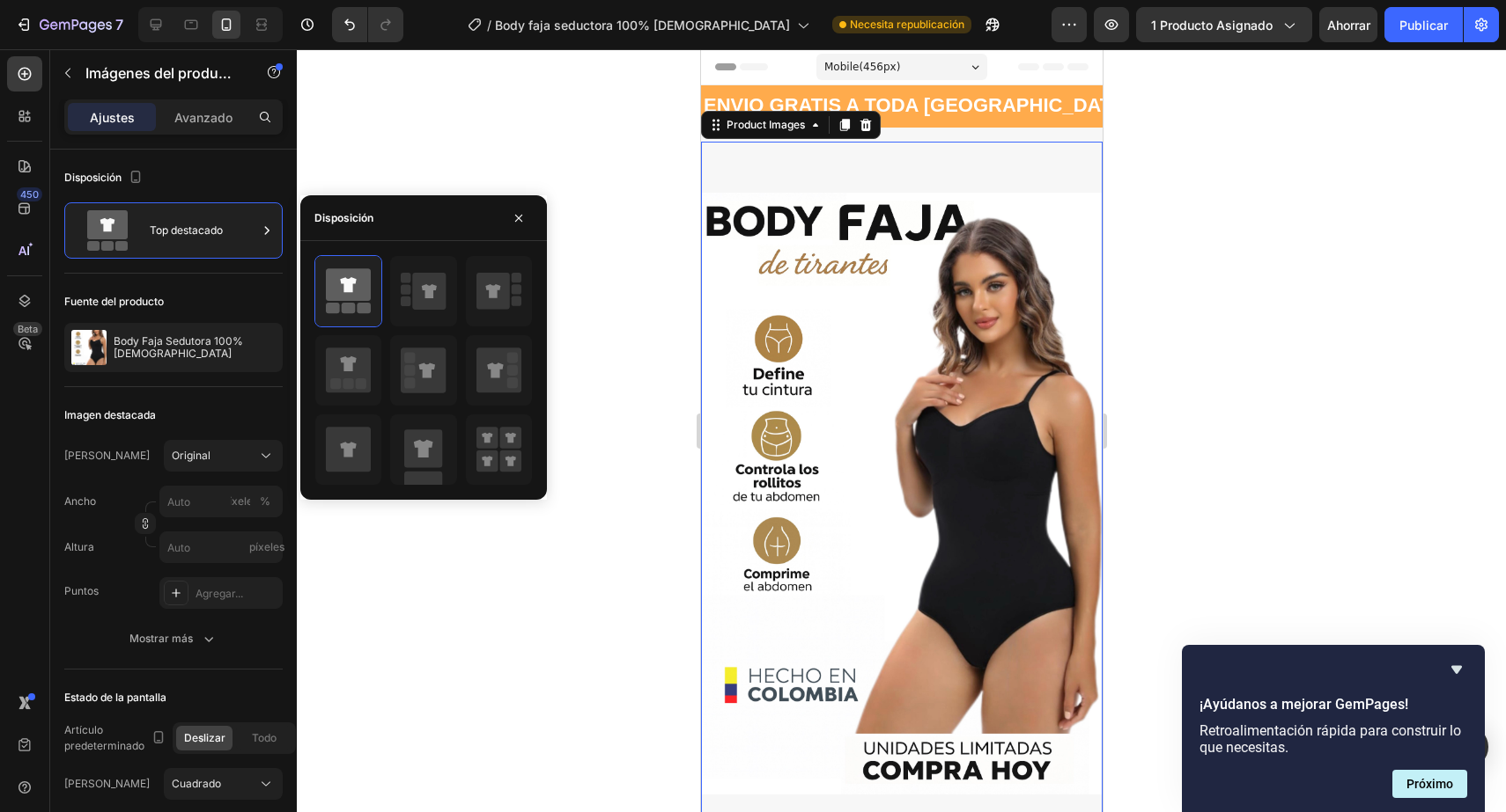
click at [619, 239] on div at bounding box center [901, 431] width 1209 height 763
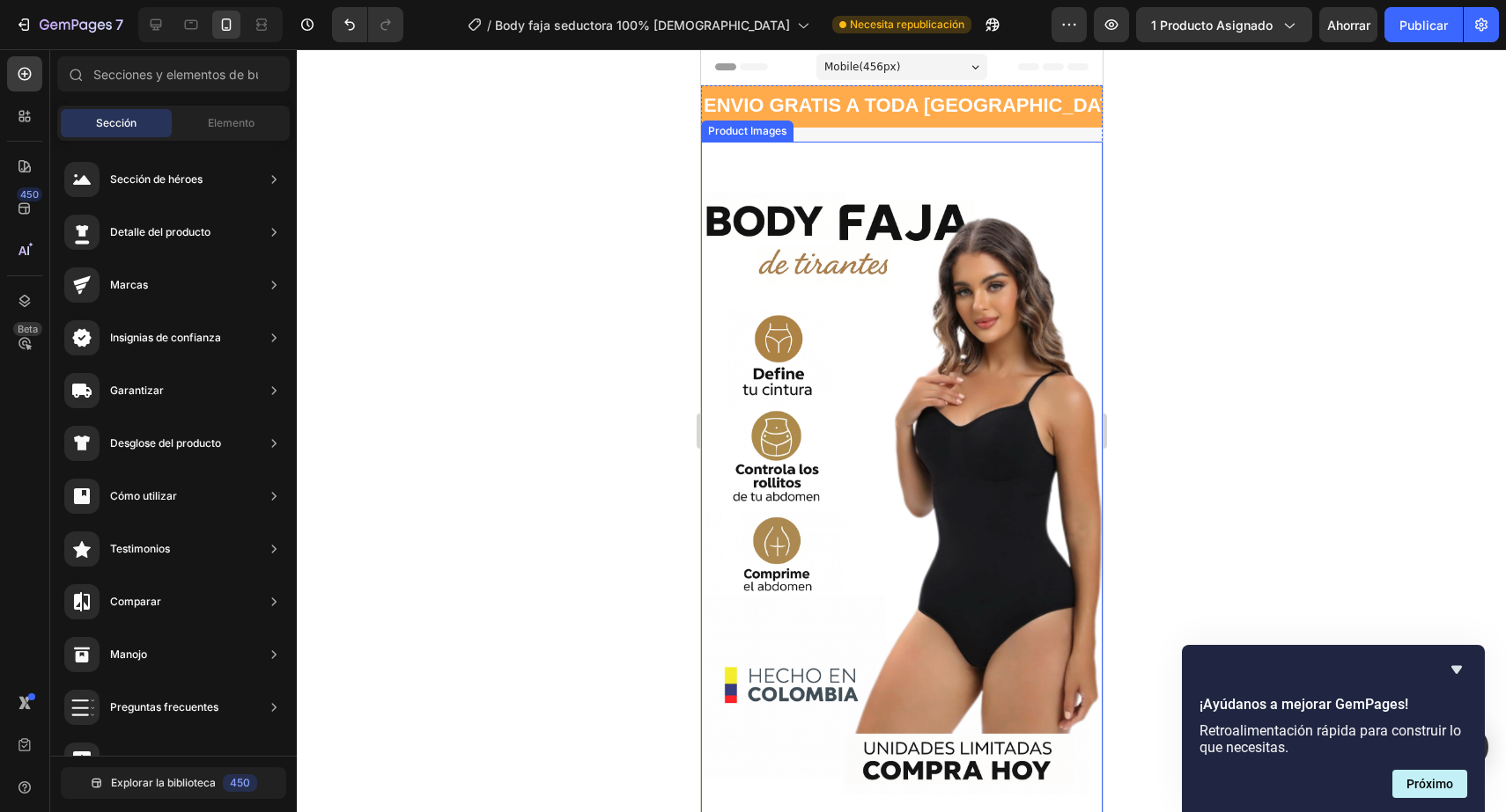
click at [799, 286] on img at bounding box center [900, 494] width 402 height 704
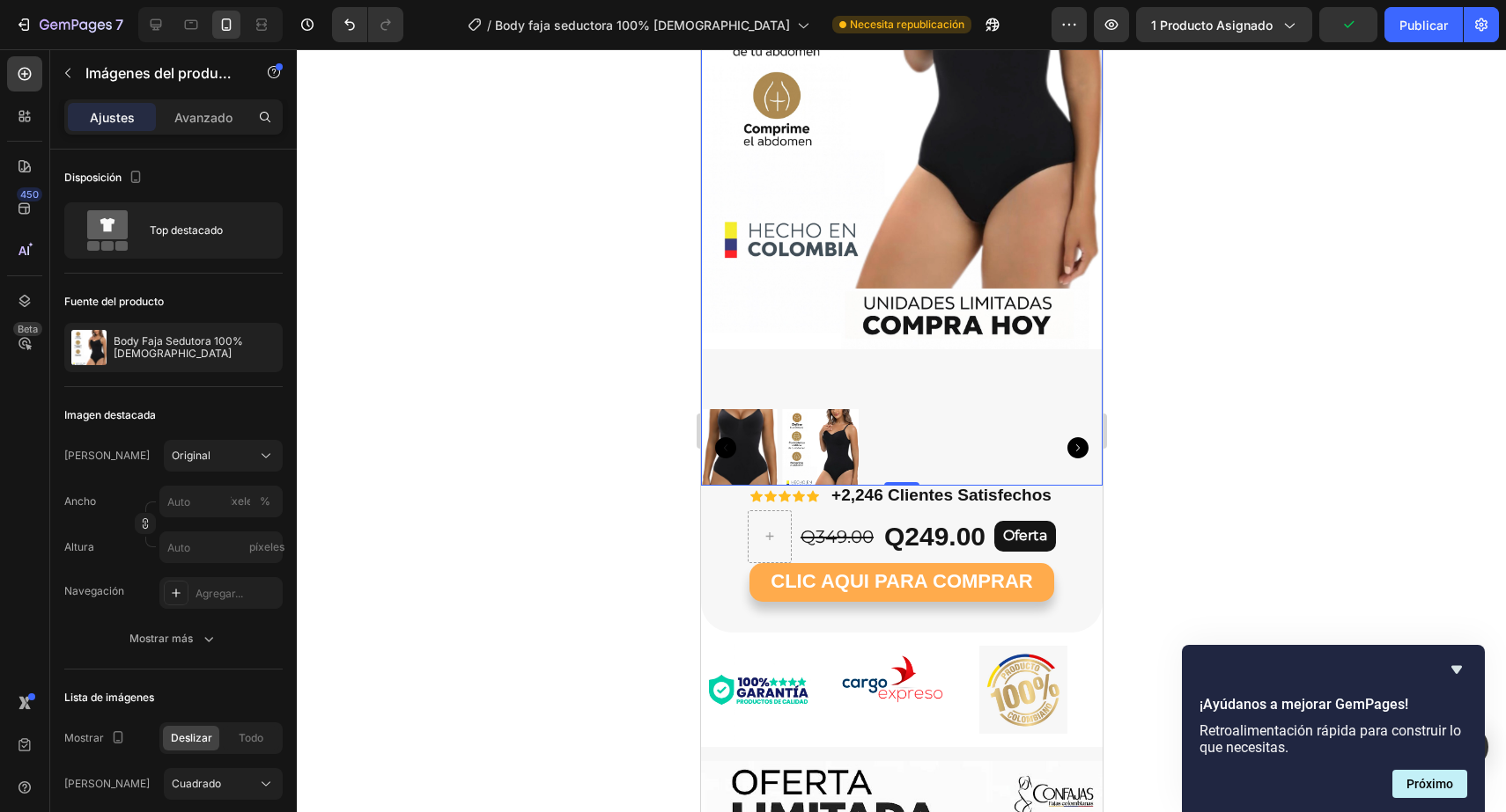
scroll to position [0, 0]
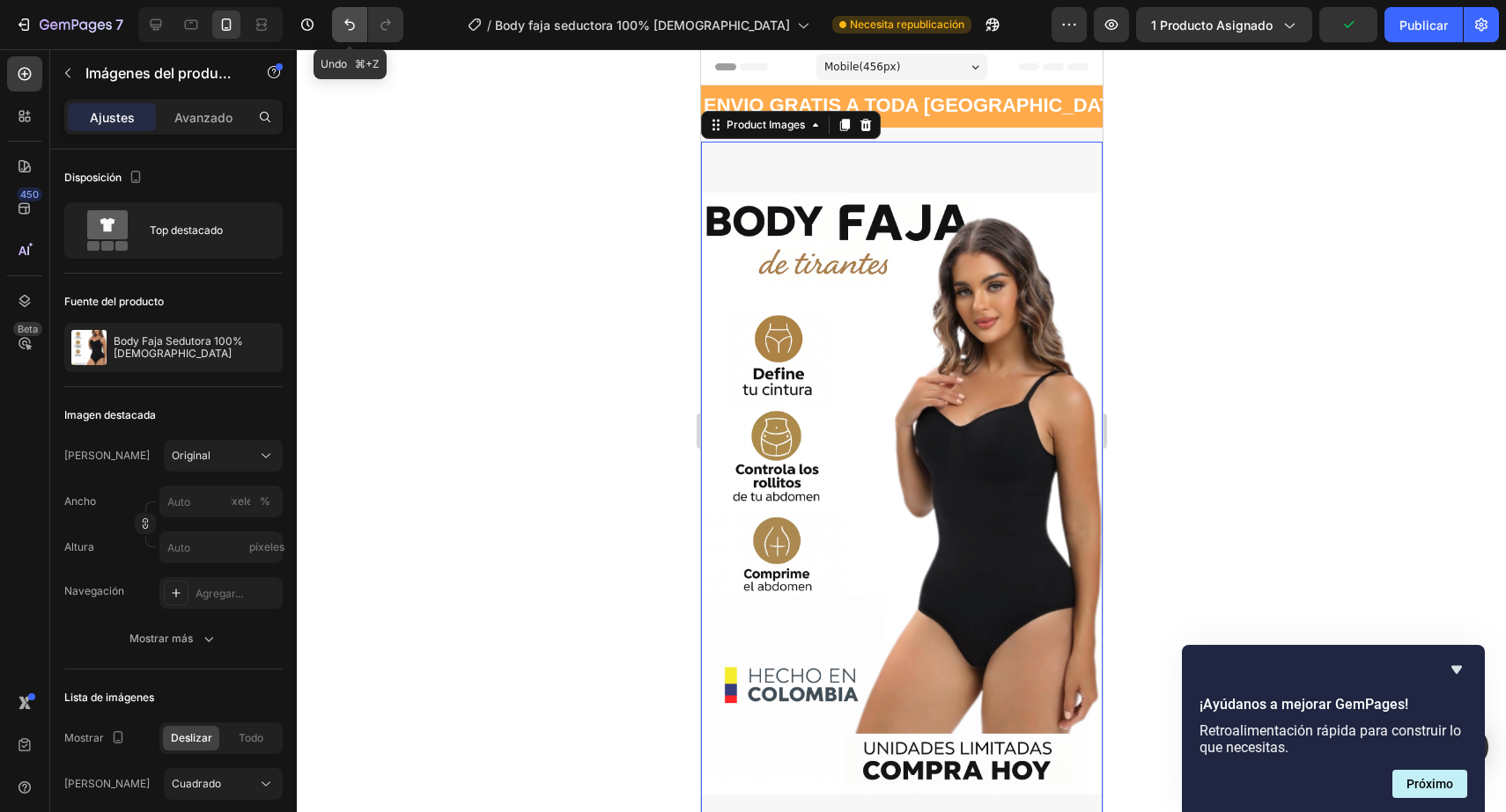
click at [347, 17] on icon "Deshacer/Rehacer" at bounding box center [349, 25] width 17 height 17
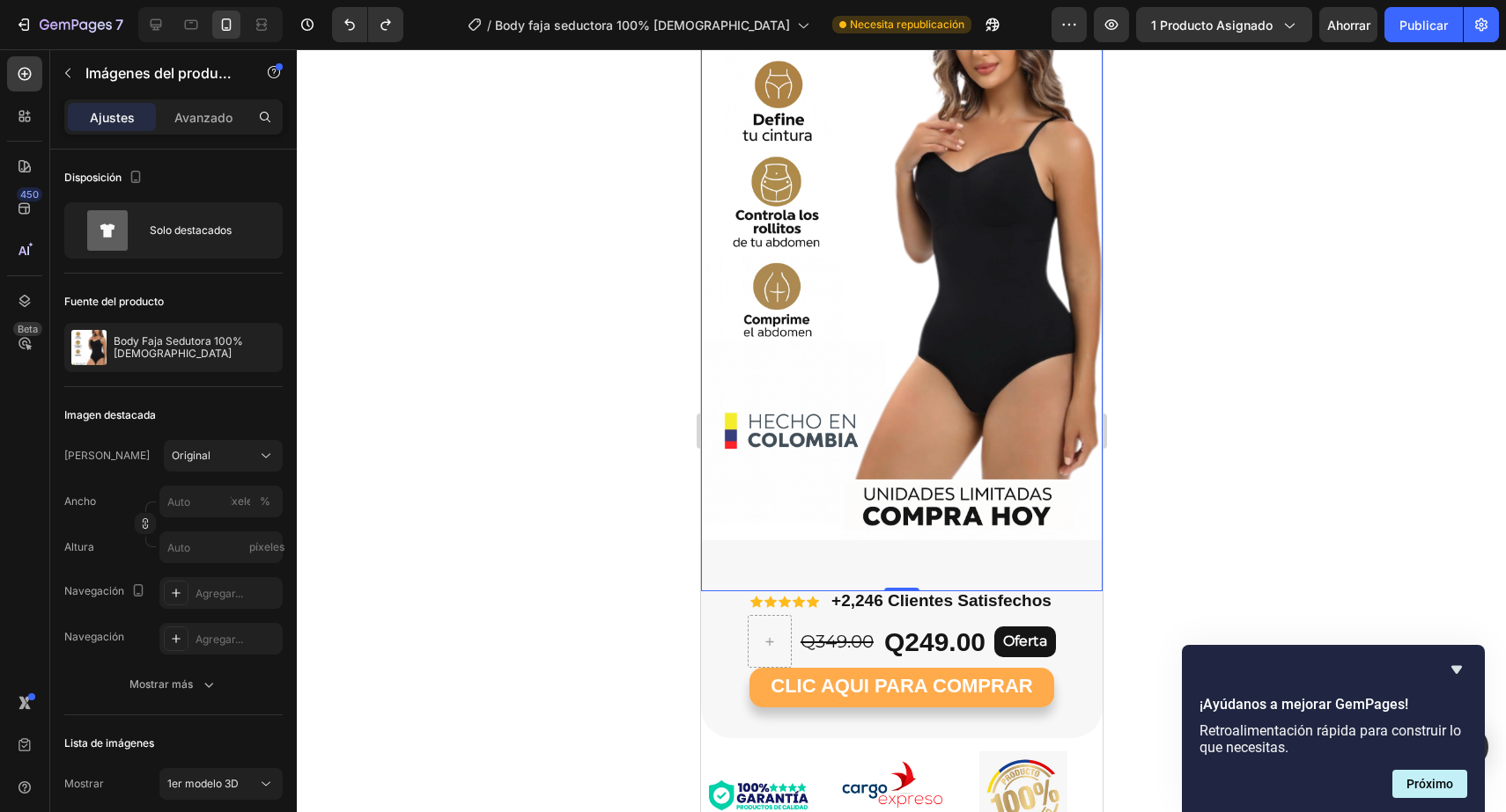
scroll to position [267, 0]
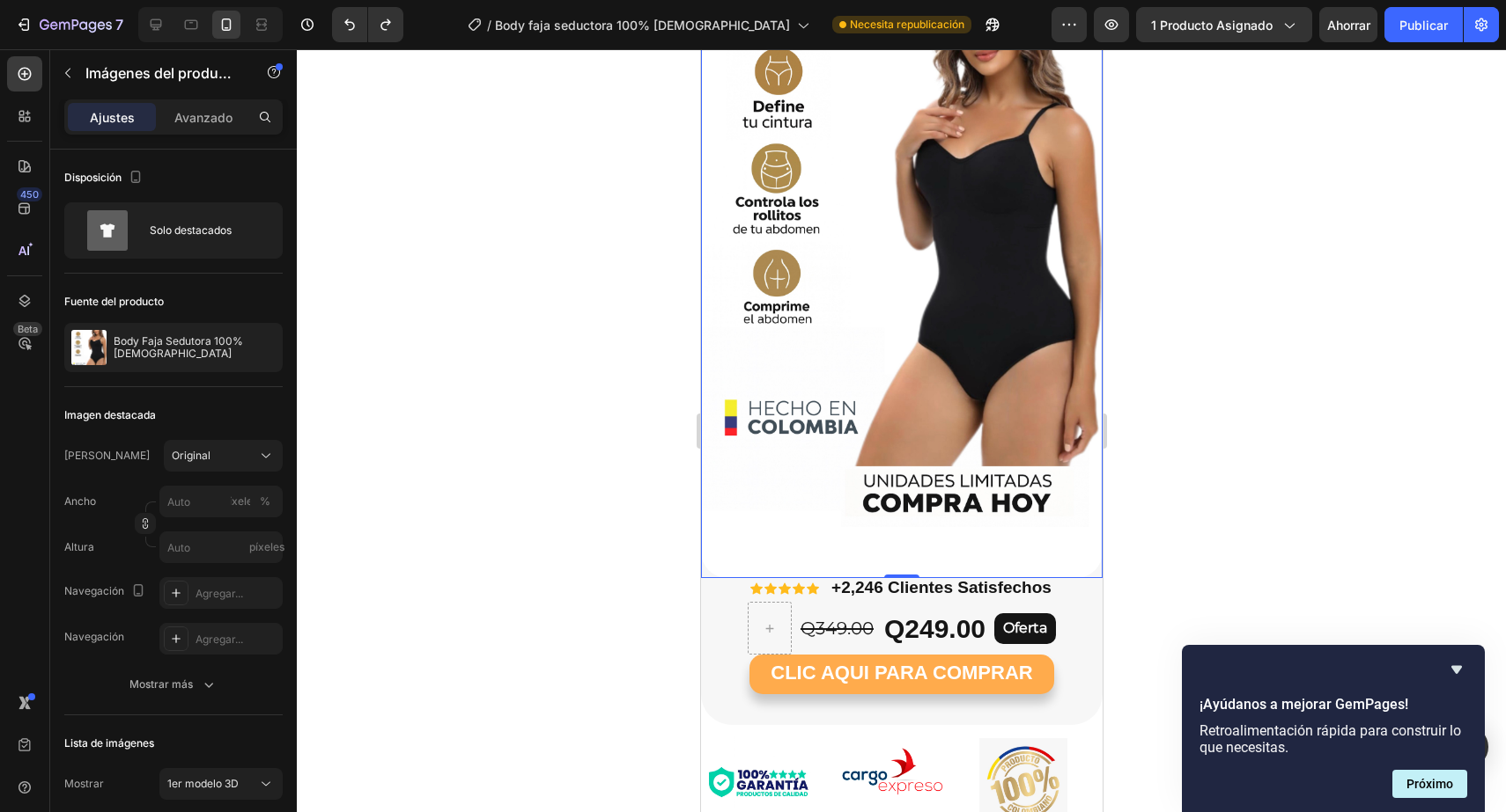
click at [802, 185] on img at bounding box center [900, 226] width 402 height 704
click at [202, 135] on div "Ajustes Avanzado" at bounding box center [174, 124] width 246 height 51
click at [211, 110] on font "Avanzado" at bounding box center [203, 117] width 58 height 15
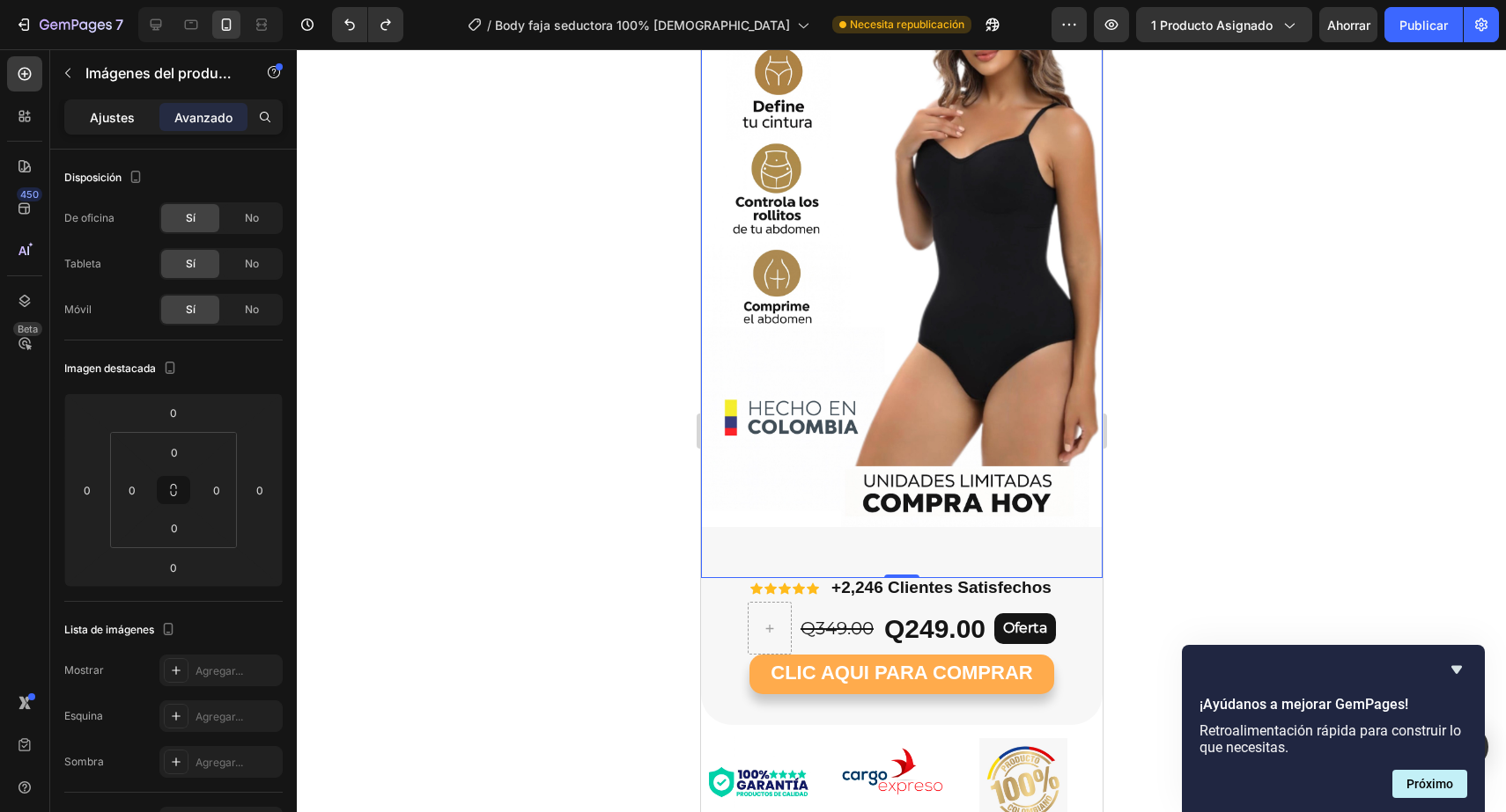
click at [132, 114] on font "Ajustes" at bounding box center [112, 117] width 45 height 15
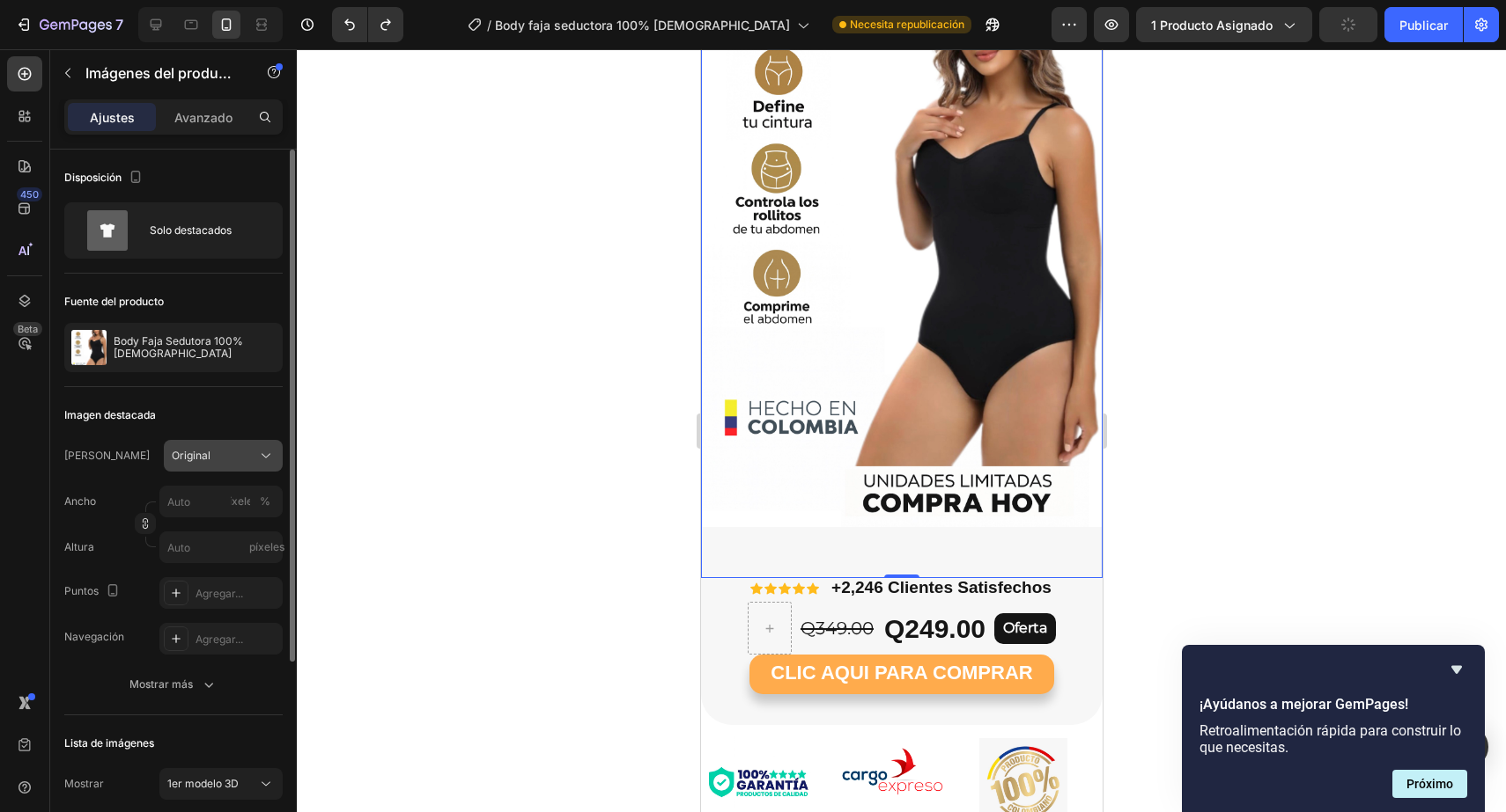
click at [199, 471] on button "Original" at bounding box center [223, 455] width 119 height 31
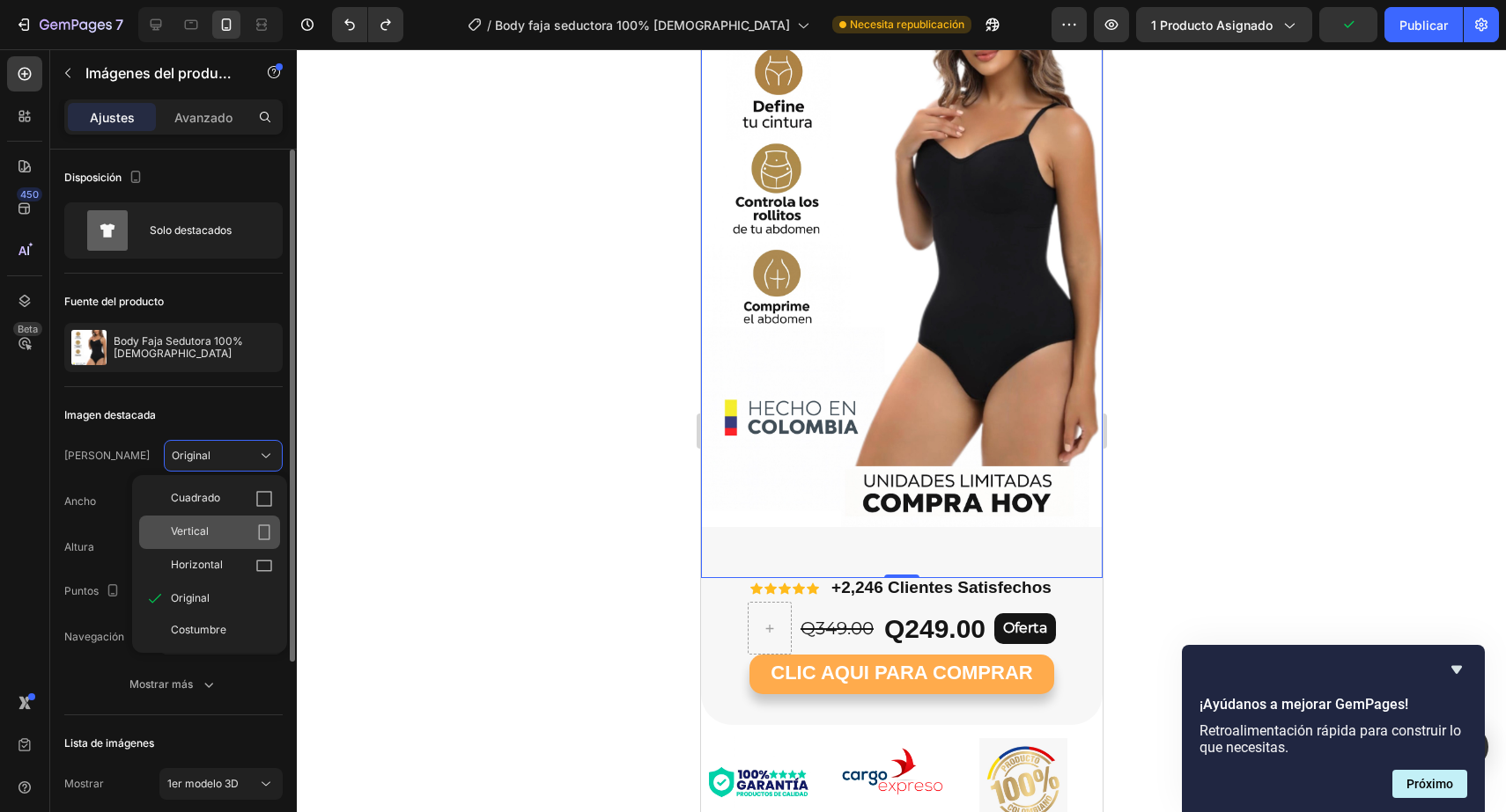
click at [195, 532] on font "Vertical" at bounding box center [190, 531] width 38 height 13
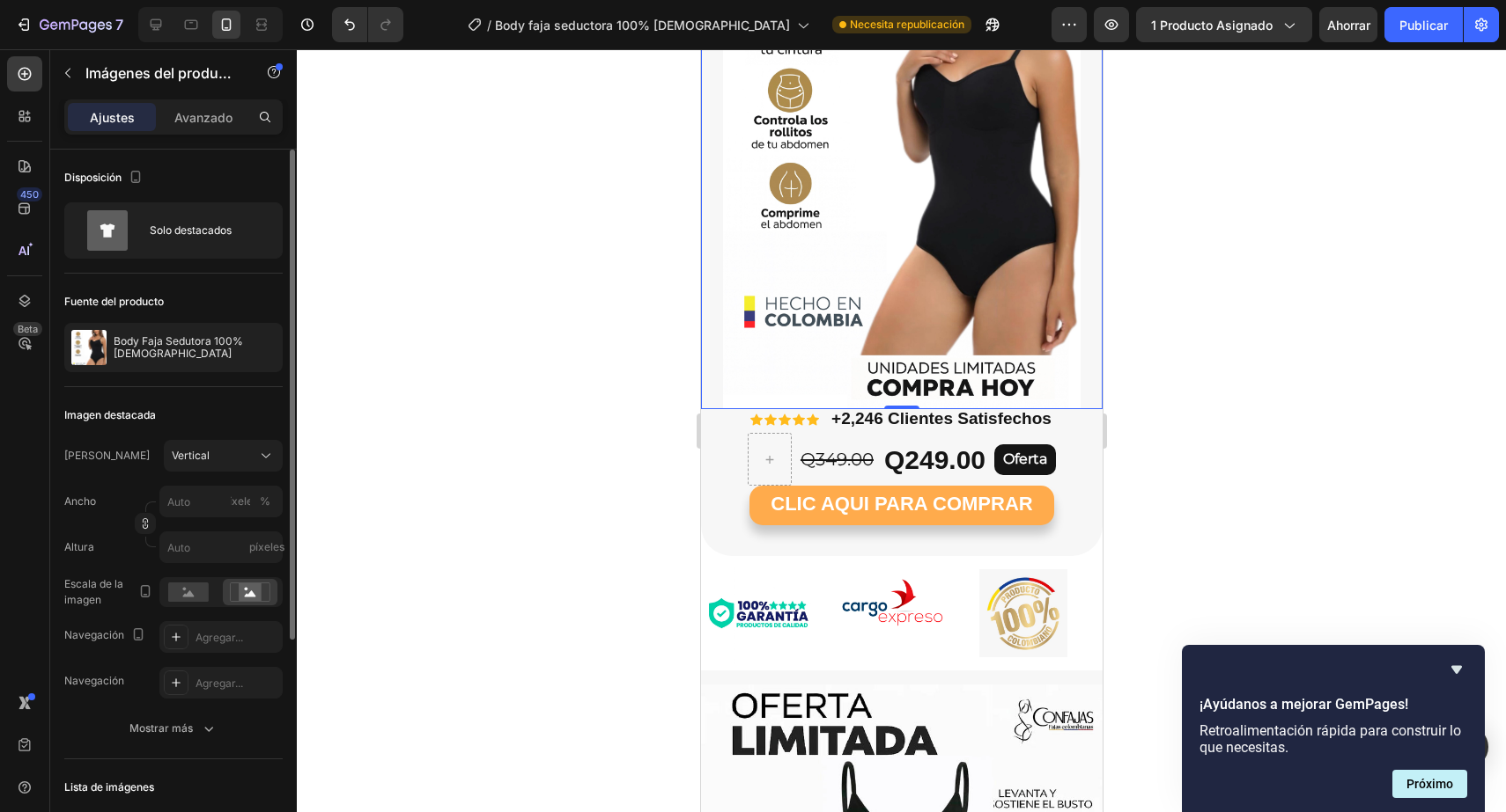
click at [1229, 510] on div at bounding box center [901, 431] width 1209 height 763
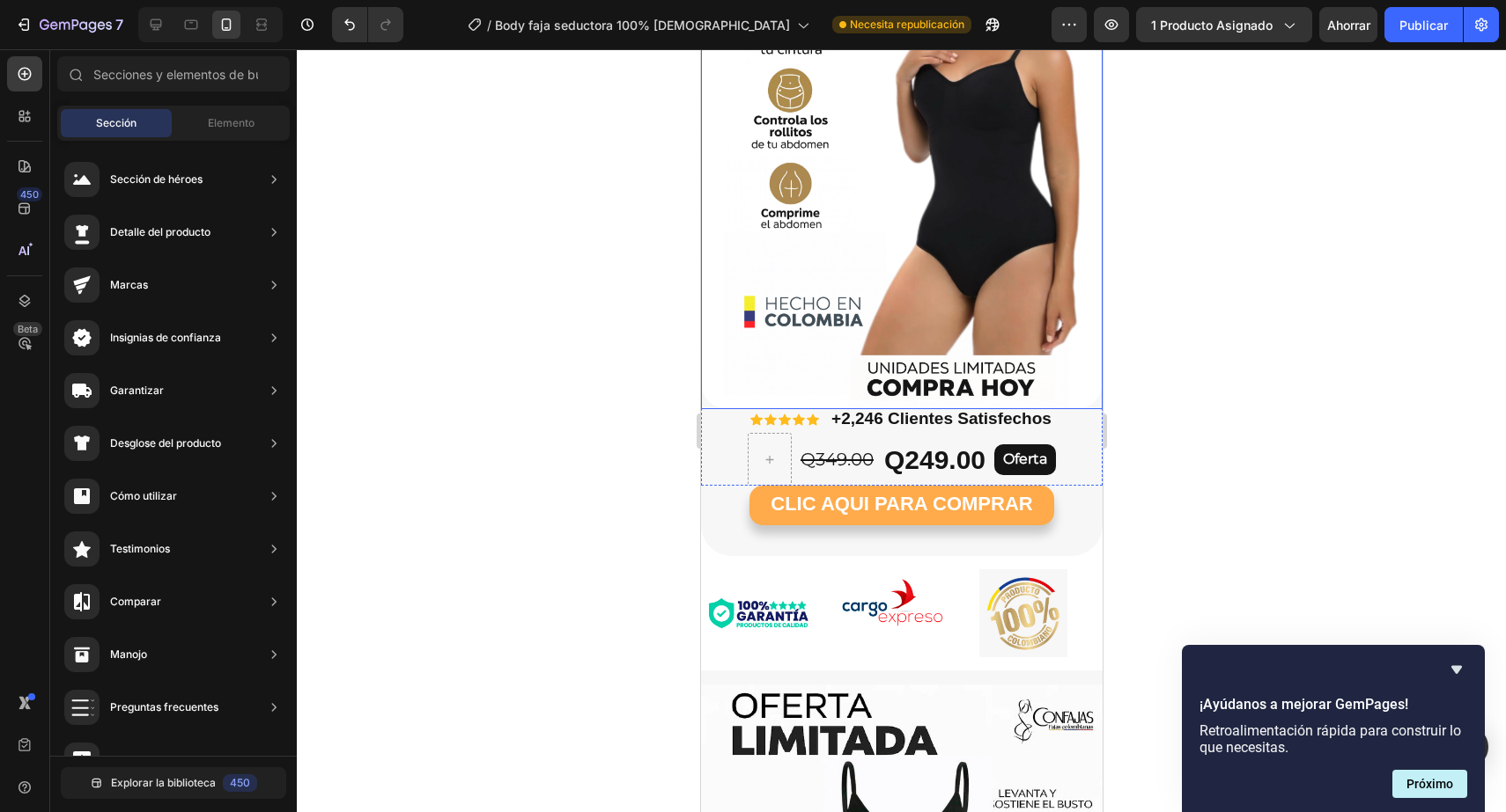
click at [844, 250] on img at bounding box center [900, 141] width 402 height 535
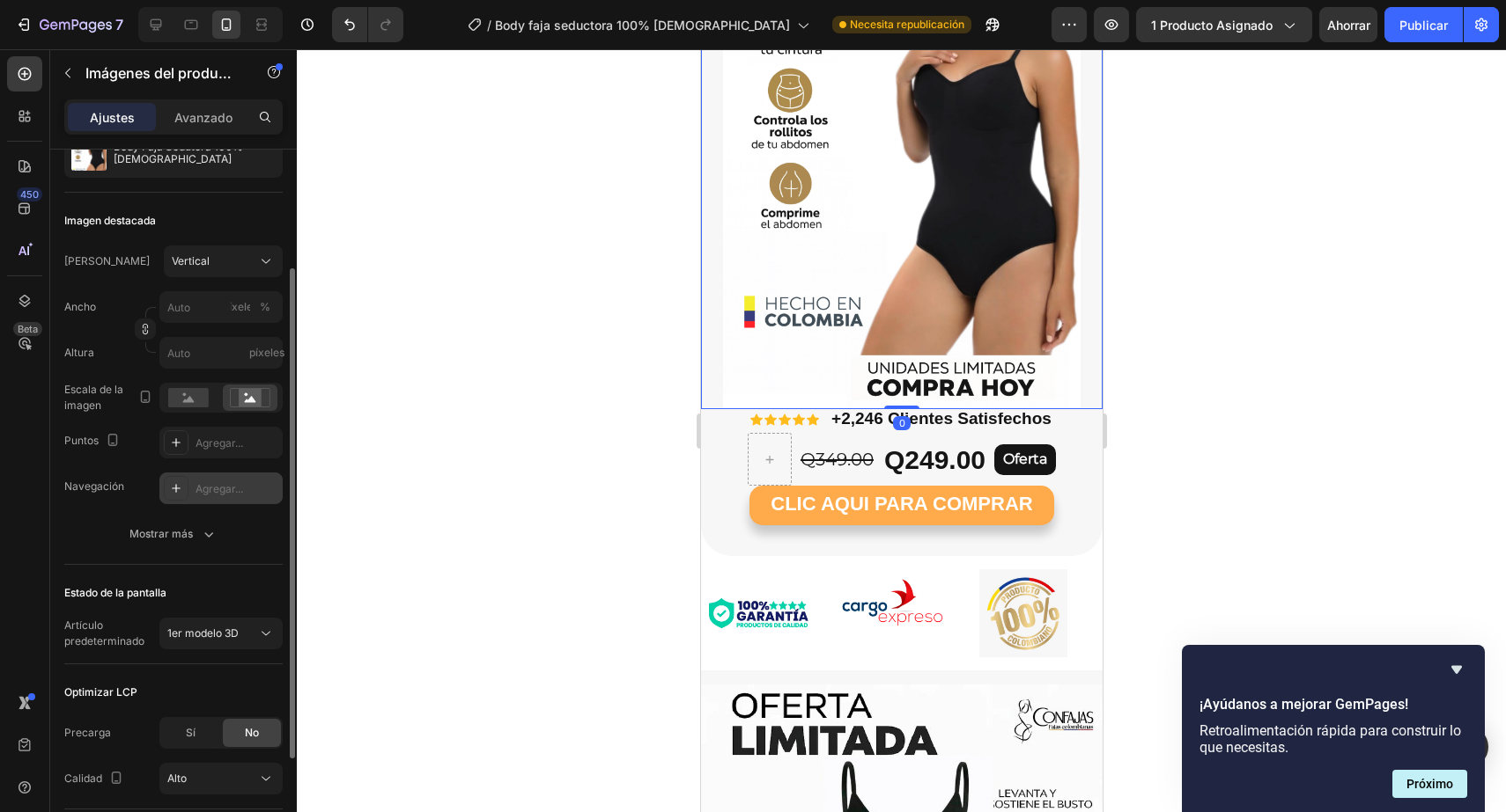
scroll to position [192, 0]
click at [187, 400] on rect at bounding box center [188, 401] width 40 height 19
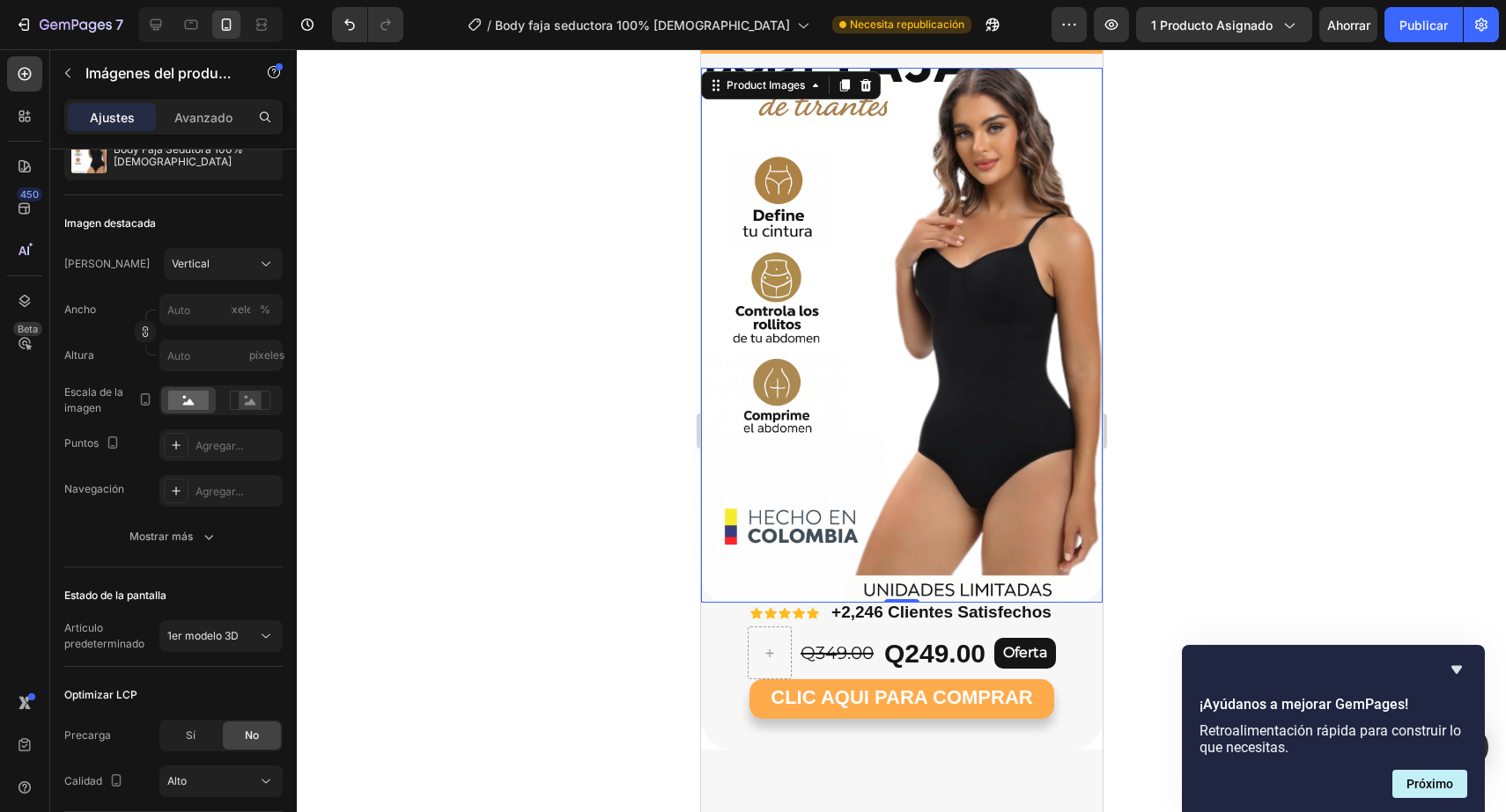
scroll to position [0, 0]
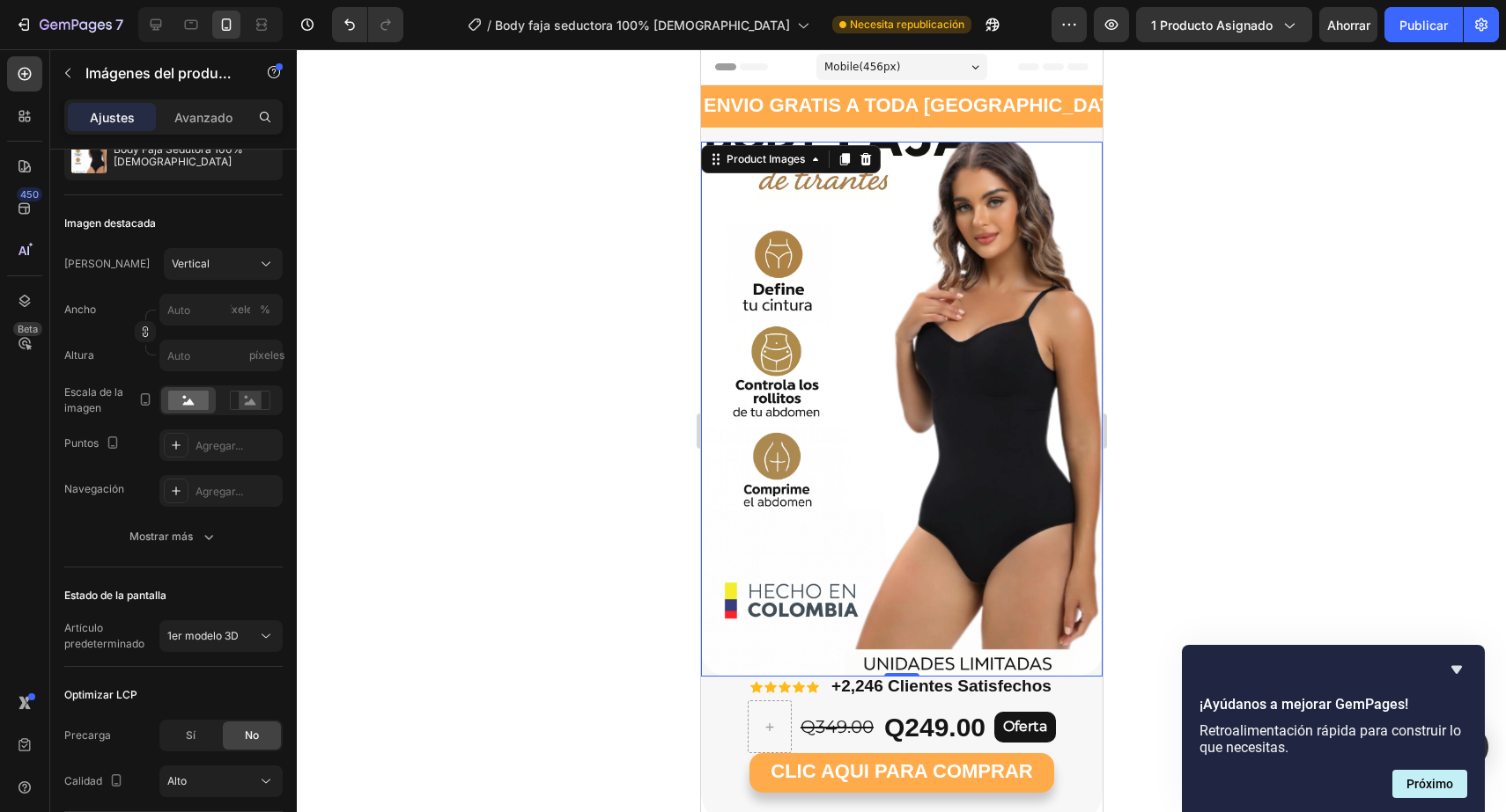
click at [1340, 285] on div at bounding box center [901, 431] width 1209 height 763
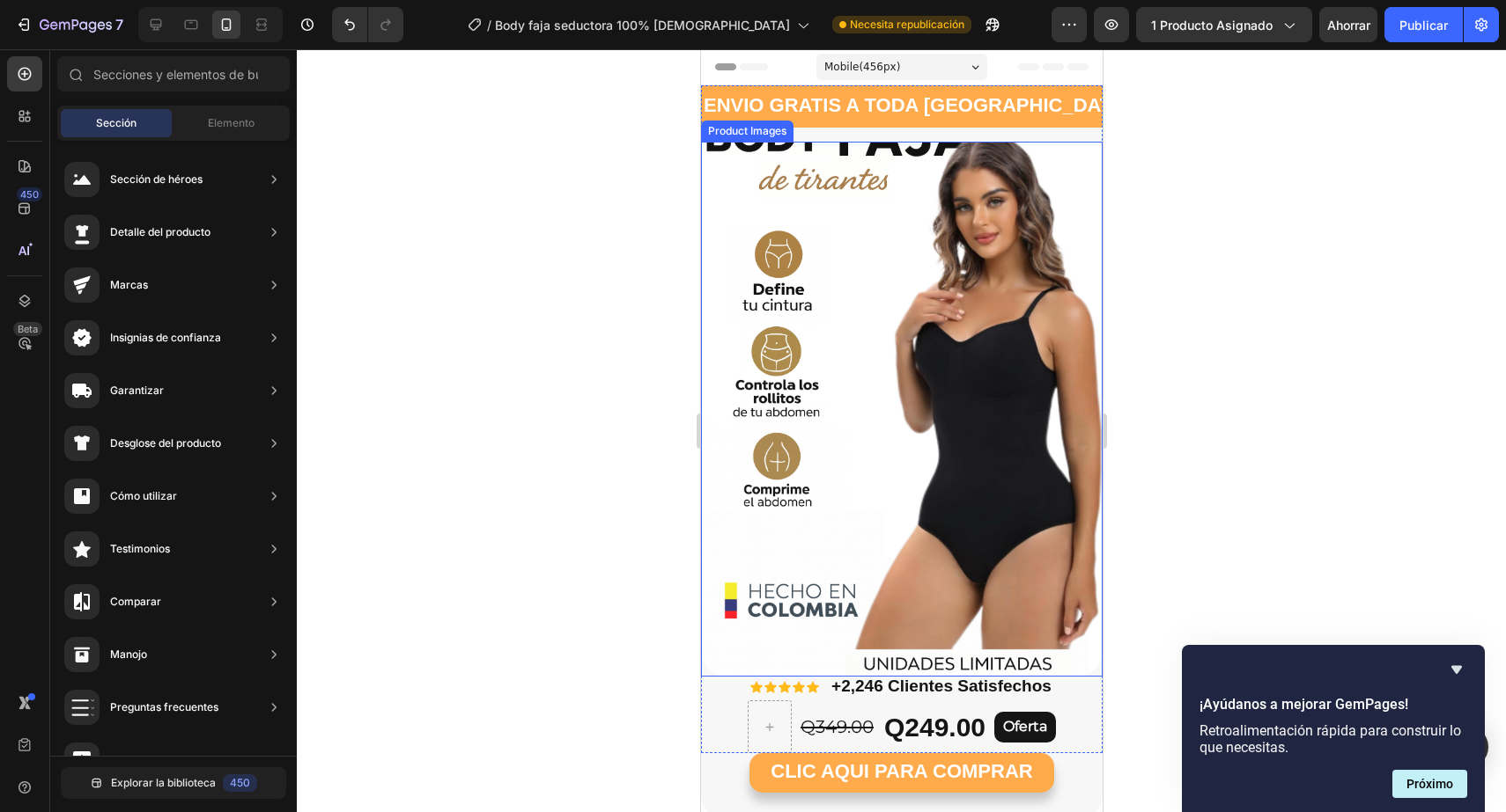
click at [852, 142] on img at bounding box center [900, 409] width 402 height 535
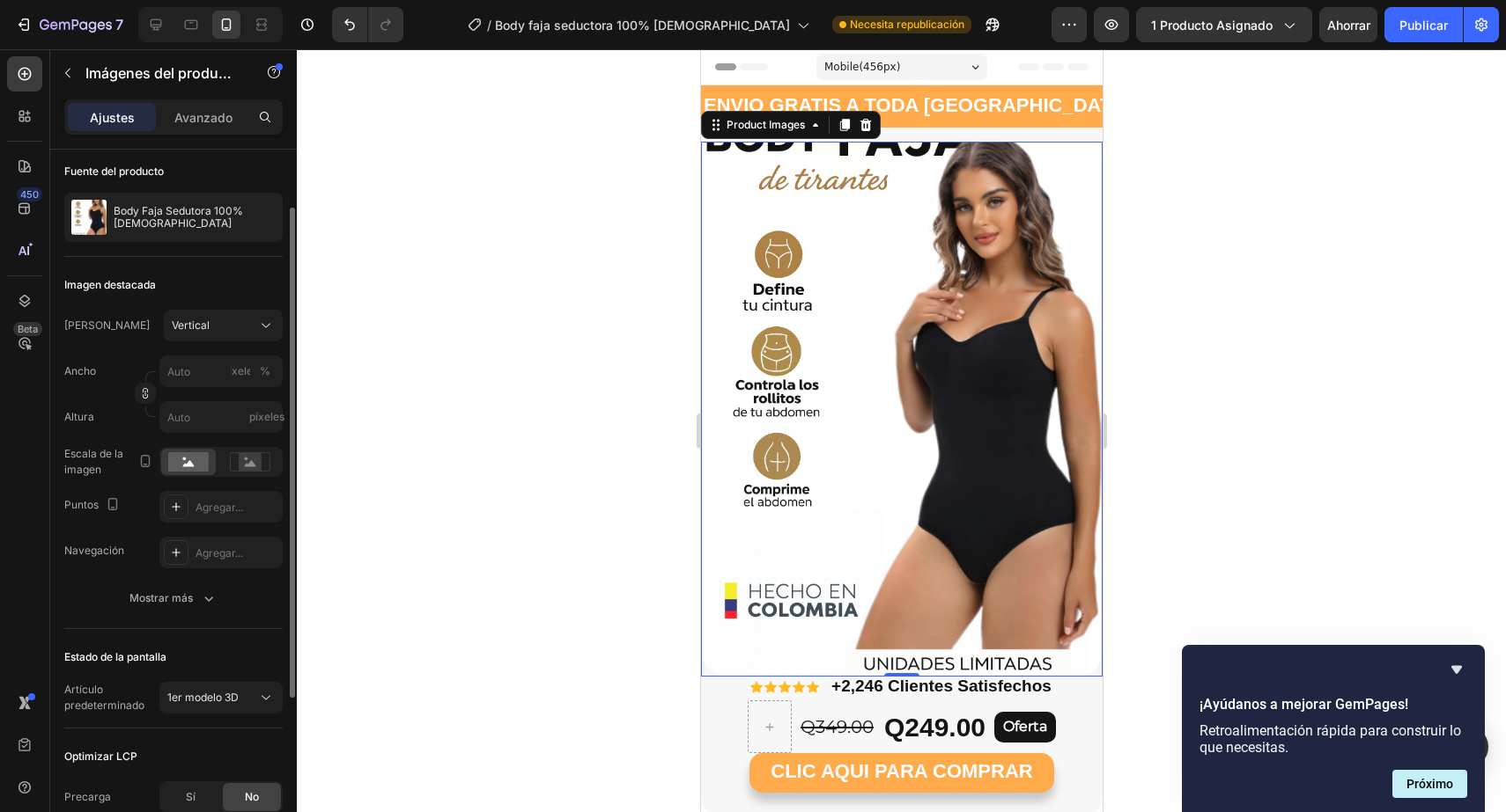
scroll to position [129, 0]
click at [183, 608] on font "Mostrar más" at bounding box center [161, 600] width 63 height 16
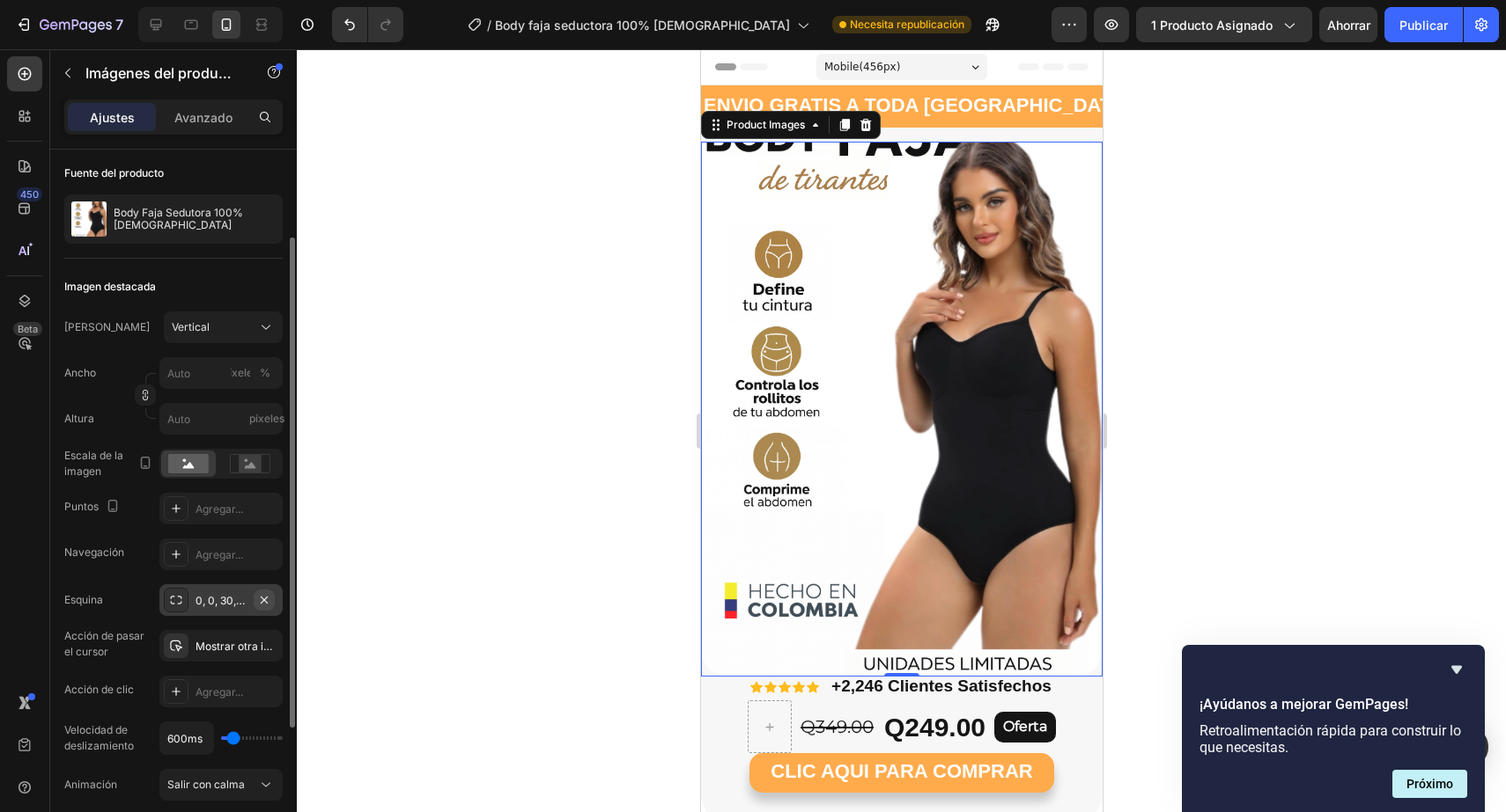
click at [258, 596] on icon "button" at bounding box center [263, 600] width 14 height 14
click at [382, 580] on div at bounding box center [901, 431] width 1209 height 763
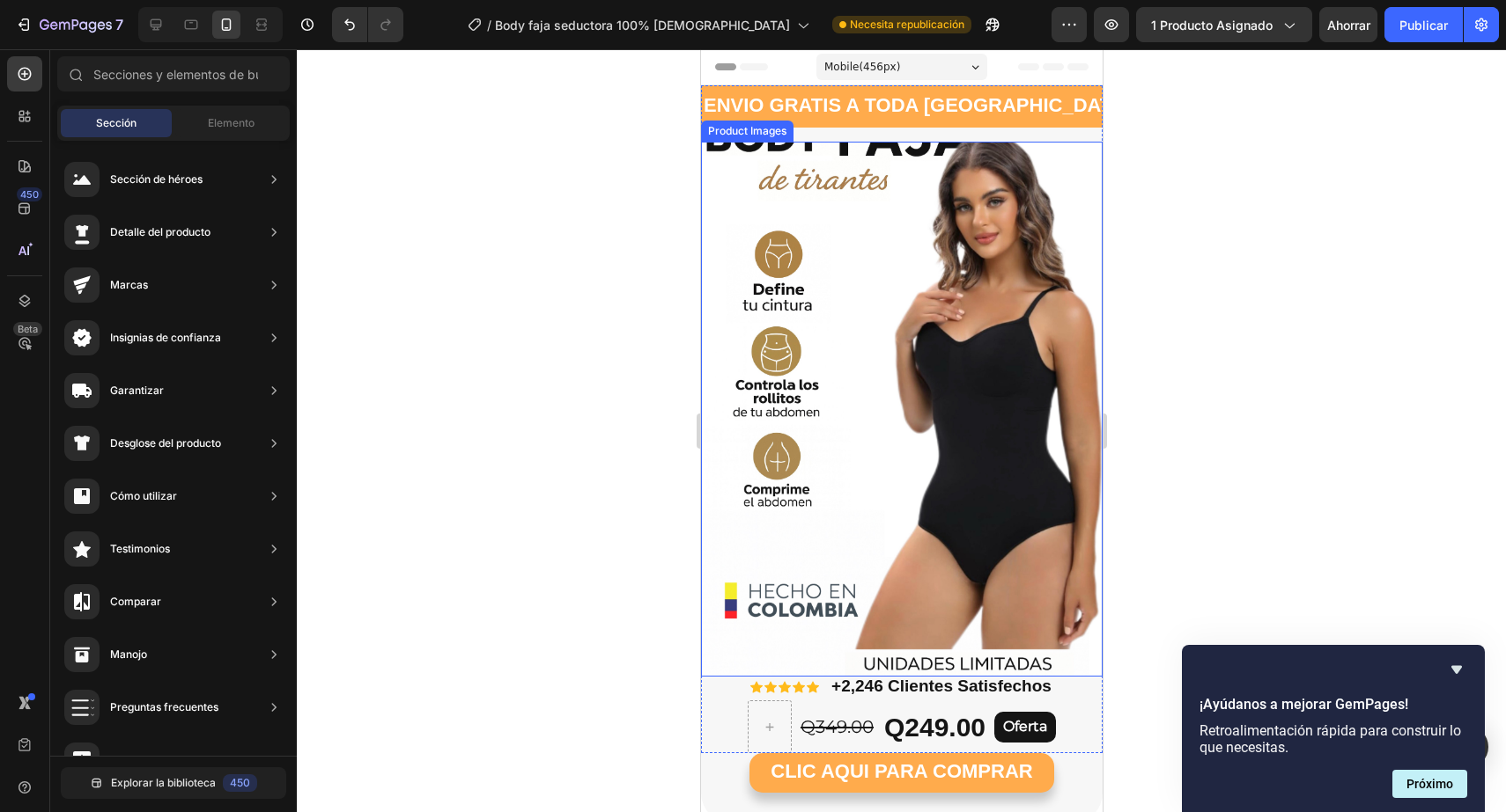
click at [1024, 515] on img at bounding box center [900, 409] width 402 height 535
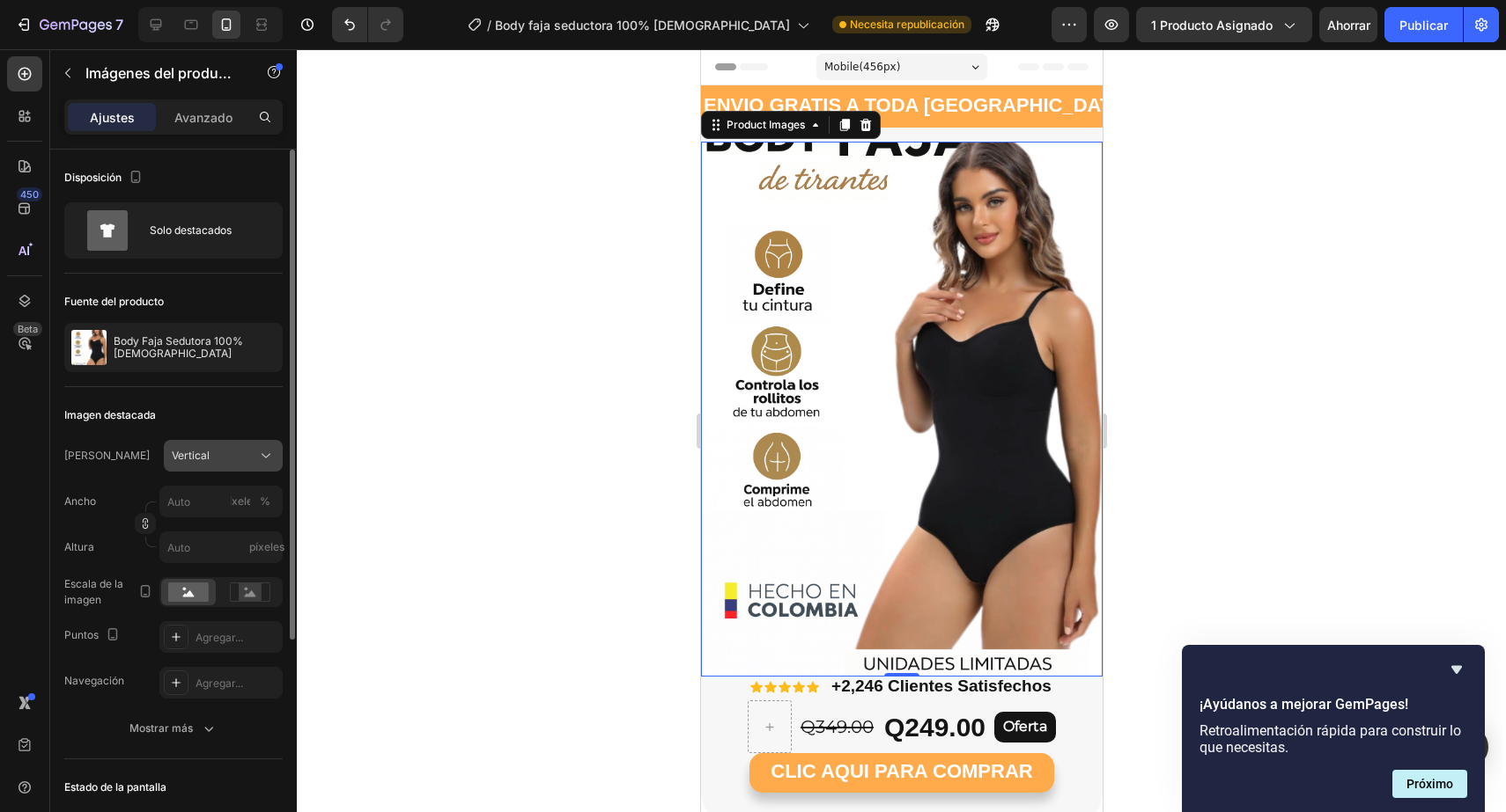
click at [211, 465] on button "Vertical" at bounding box center [223, 455] width 119 height 31
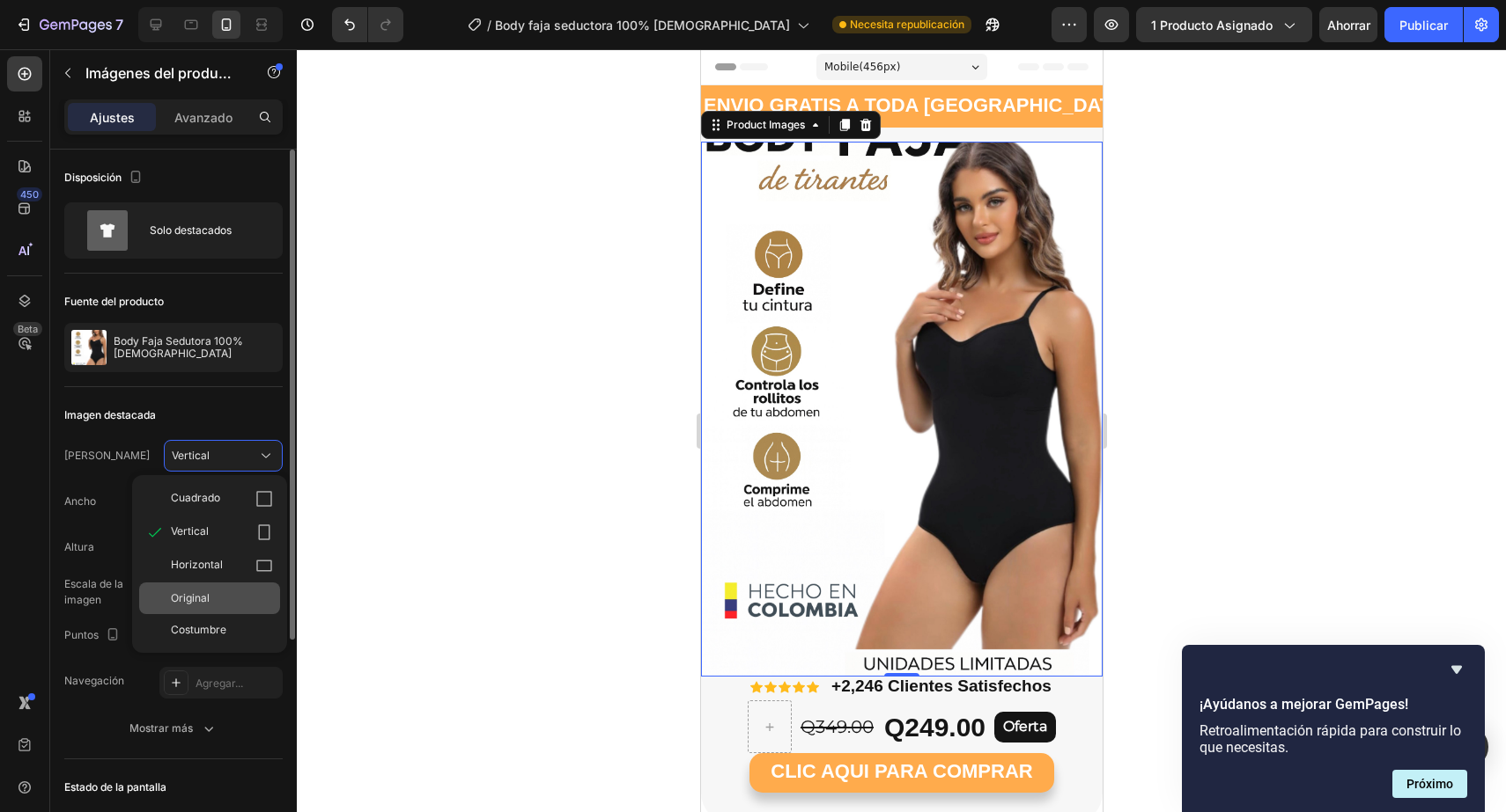
click at [200, 593] on font "Original" at bounding box center [190, 598] width 39 height 13
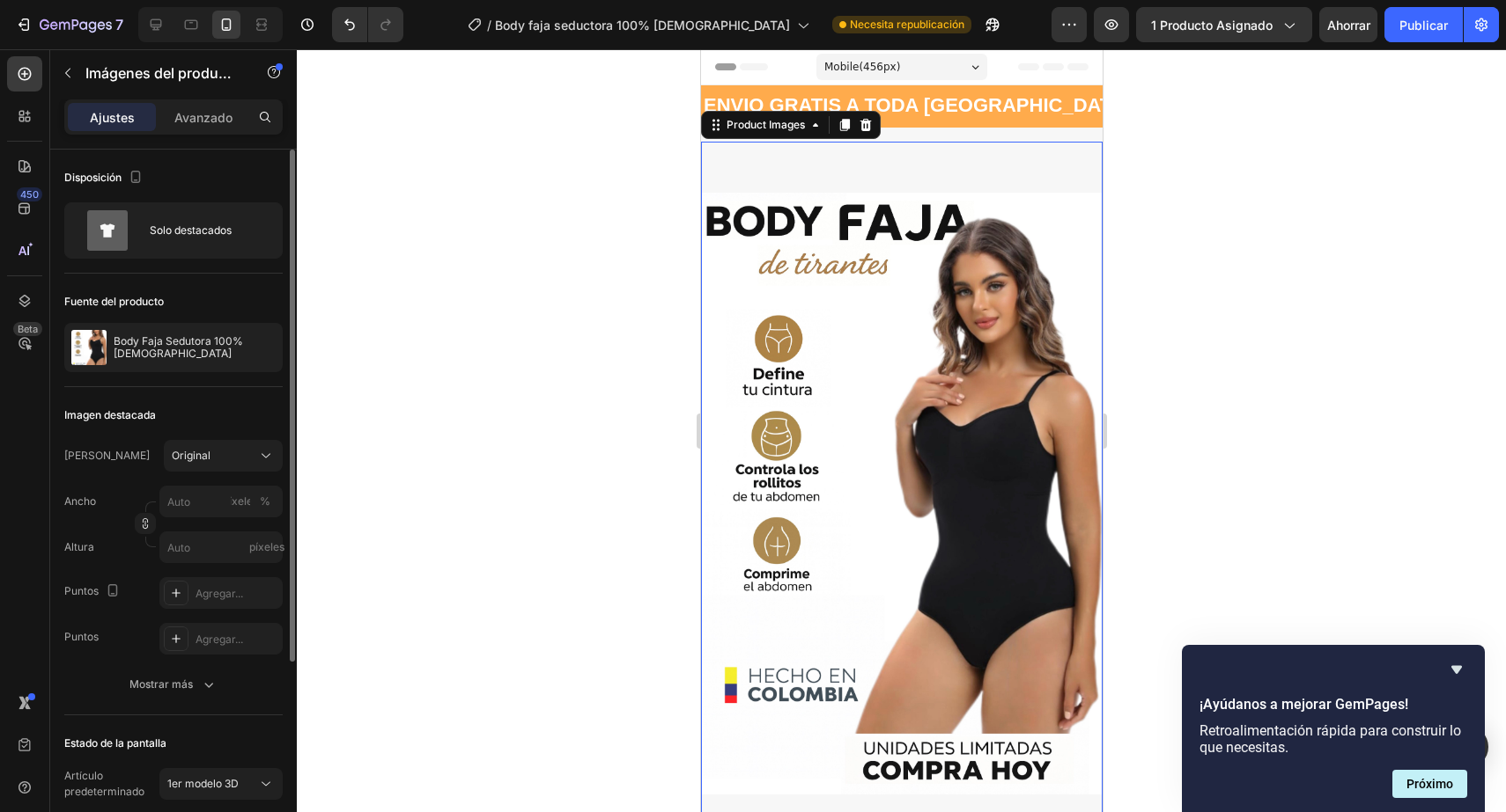
click at [1151, 307] on div at bounding box center [901, 431] width 1209 height 763
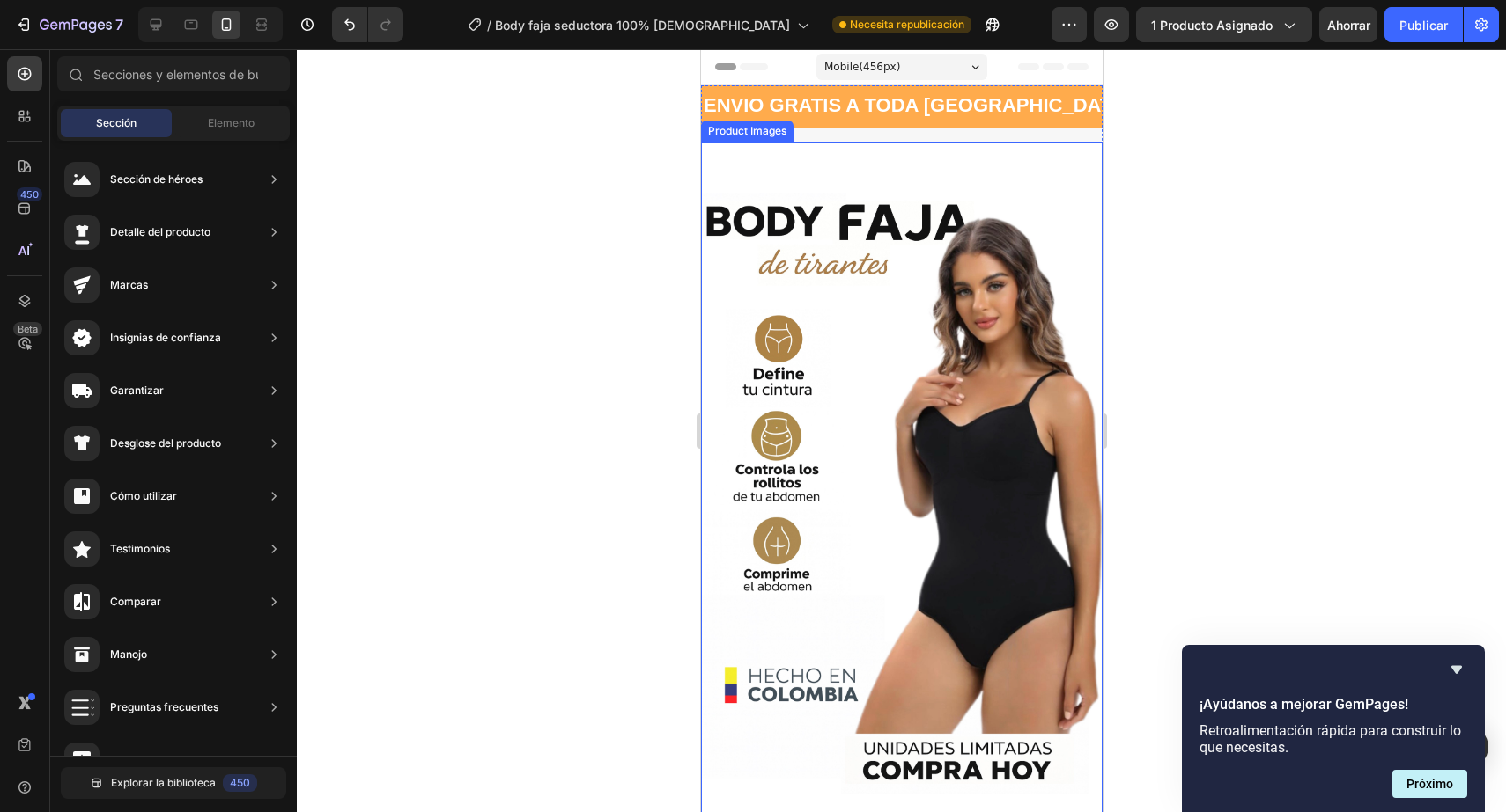
click at [872, 428] on img at bounding box center [900, 494] width 402 height 704
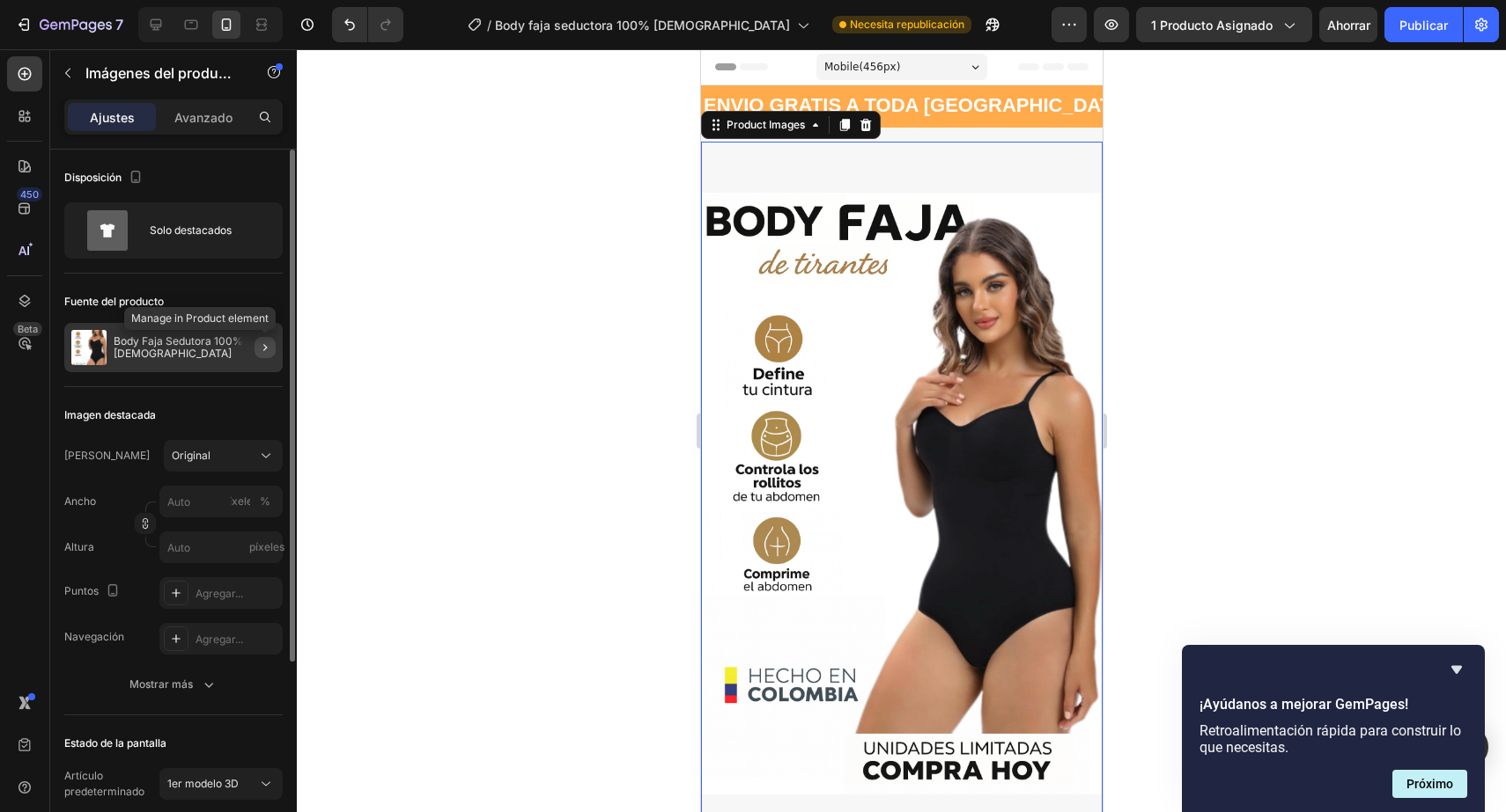
click at [260, 346] on icon "button" at bounding box center [264, 347] width 14 height 14
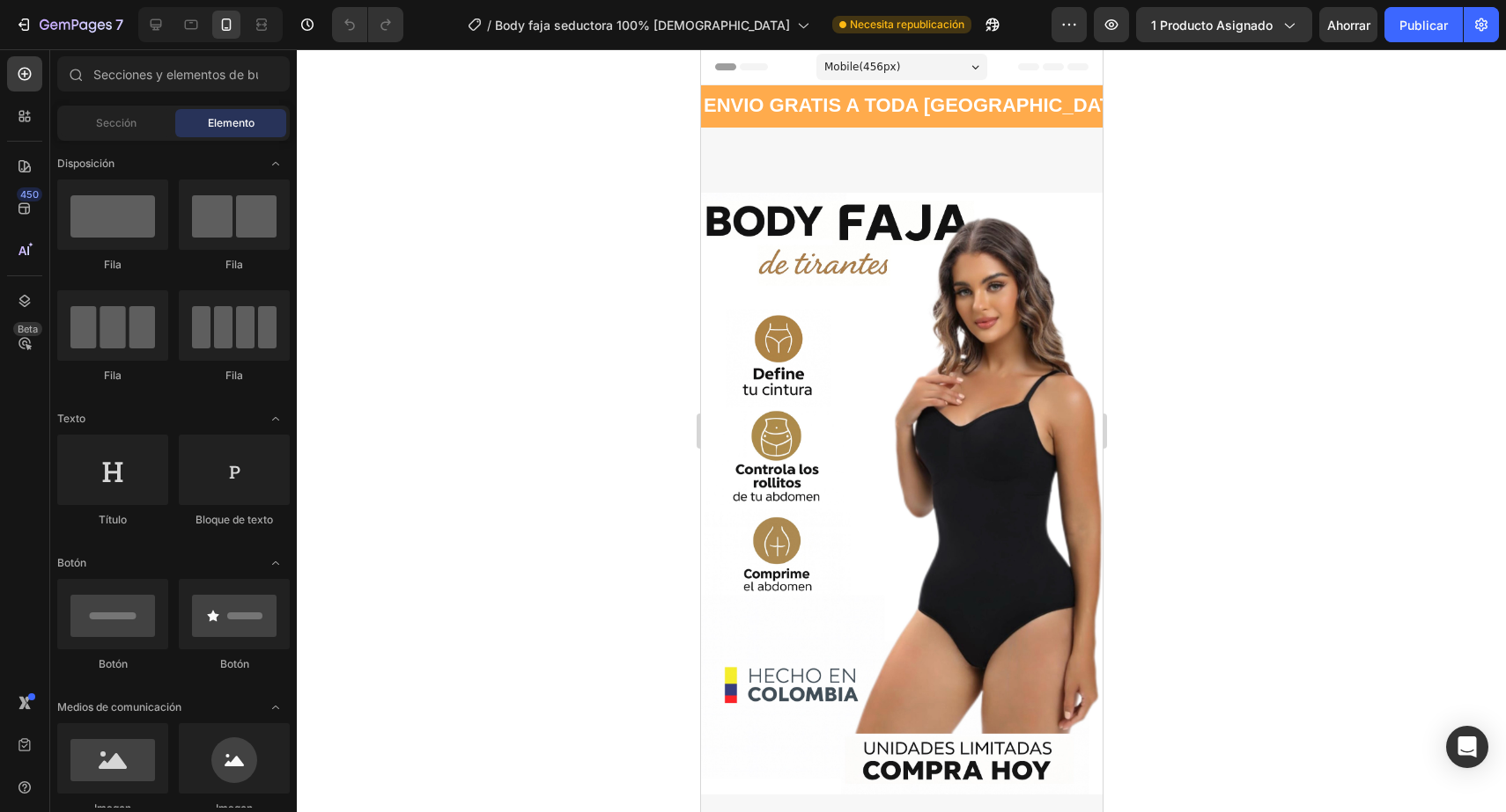
click at [1420, 317] on div at bounding box center [901, 431] width 1209 height 763
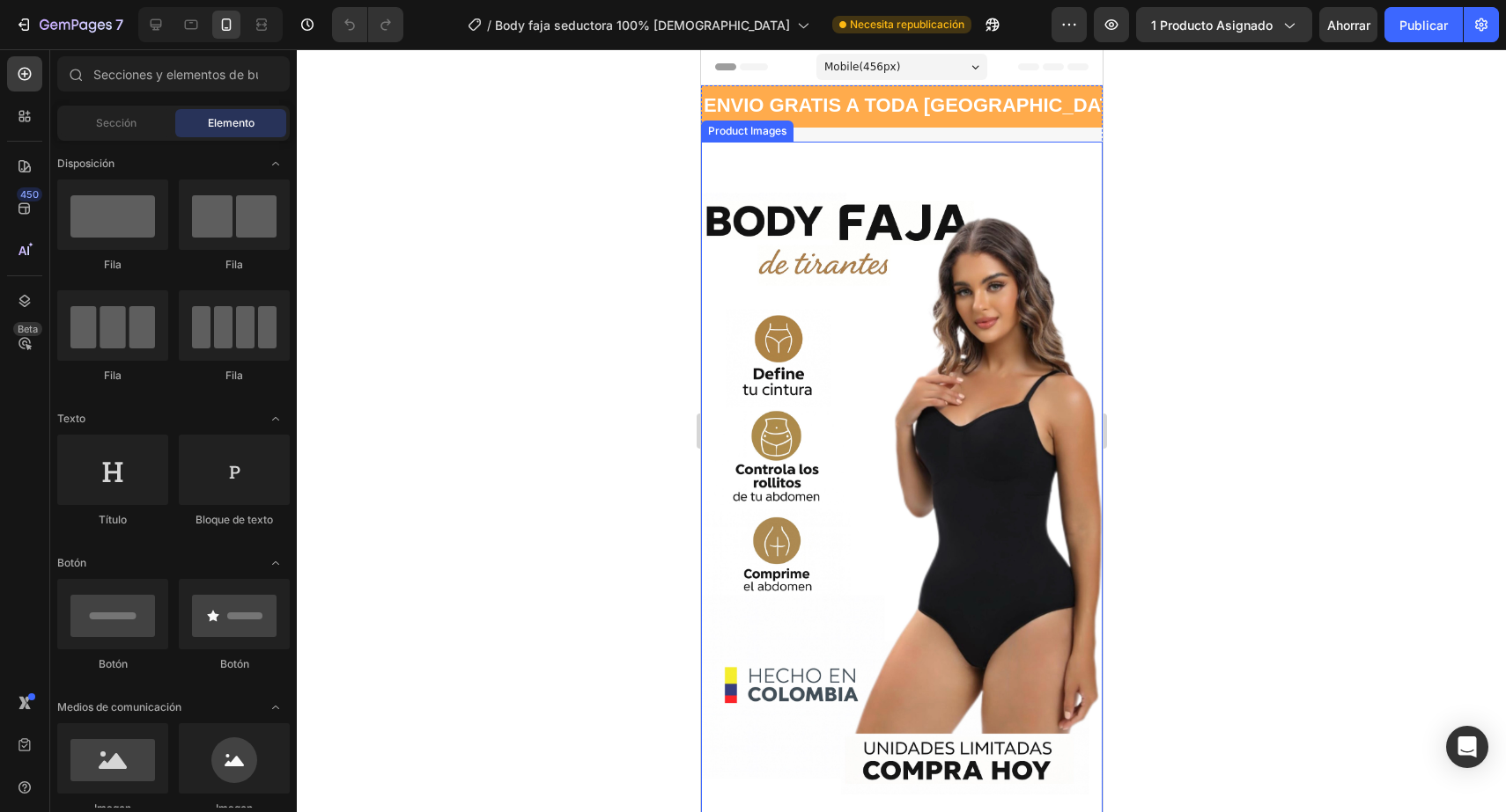
click at [982, 385] on img at bounding box center [900, 494] width 402 height 704
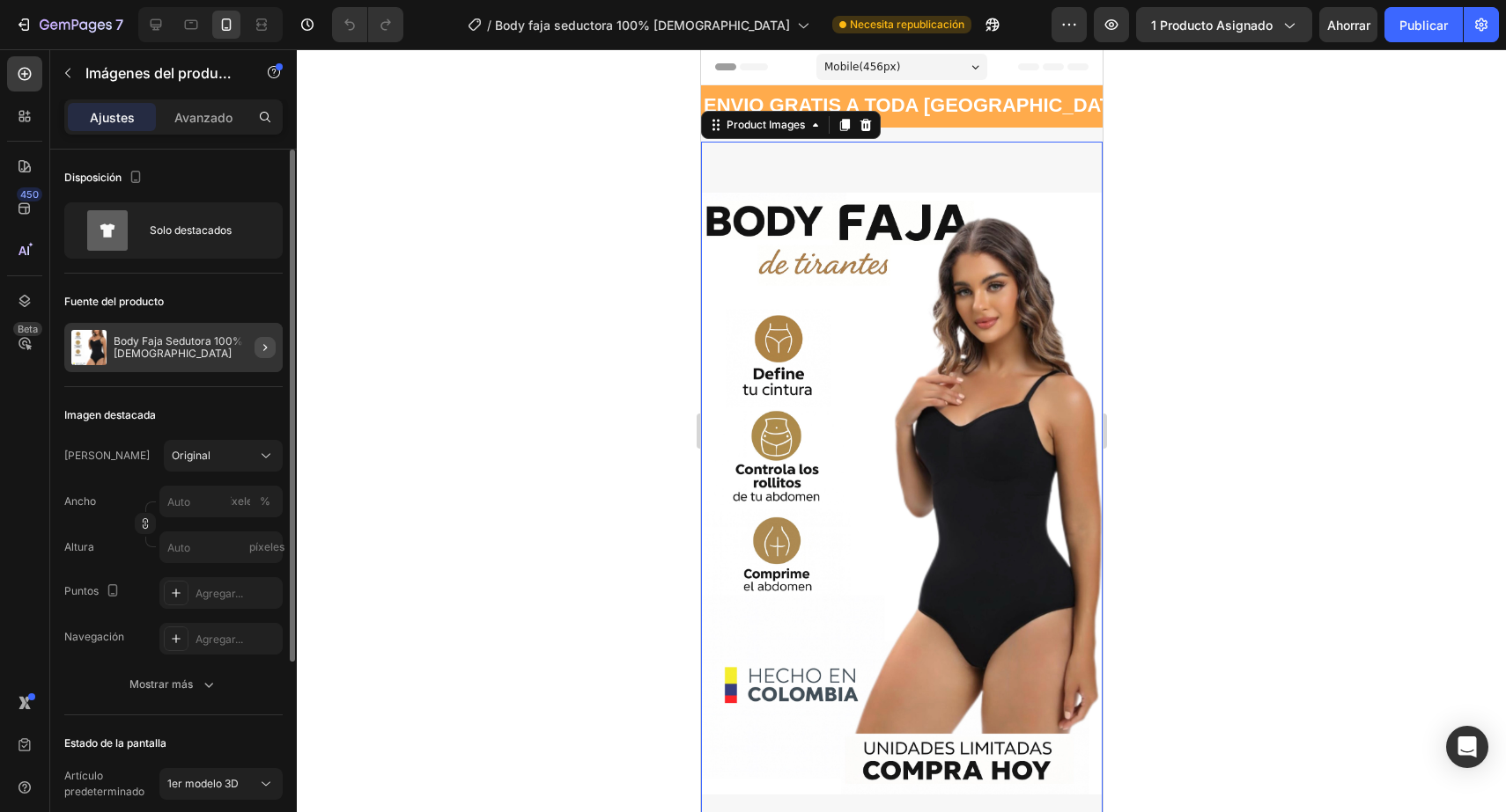
click at [268, 355] on button "button" at bounding box center [265, 347] width 21 height 21
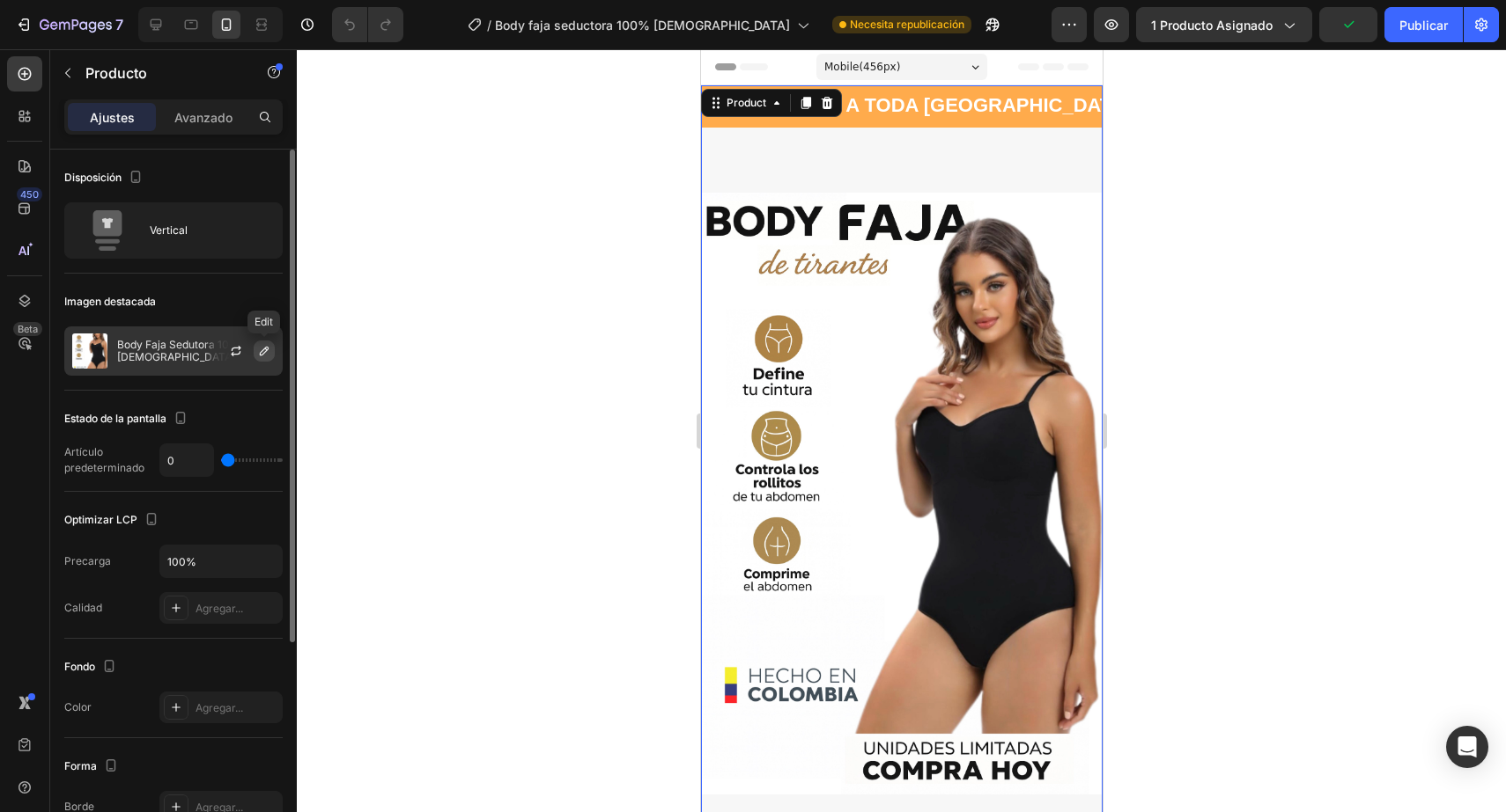
click at [260, 346] on icon "button" at bounding box center [263, 351] width 14 height 14
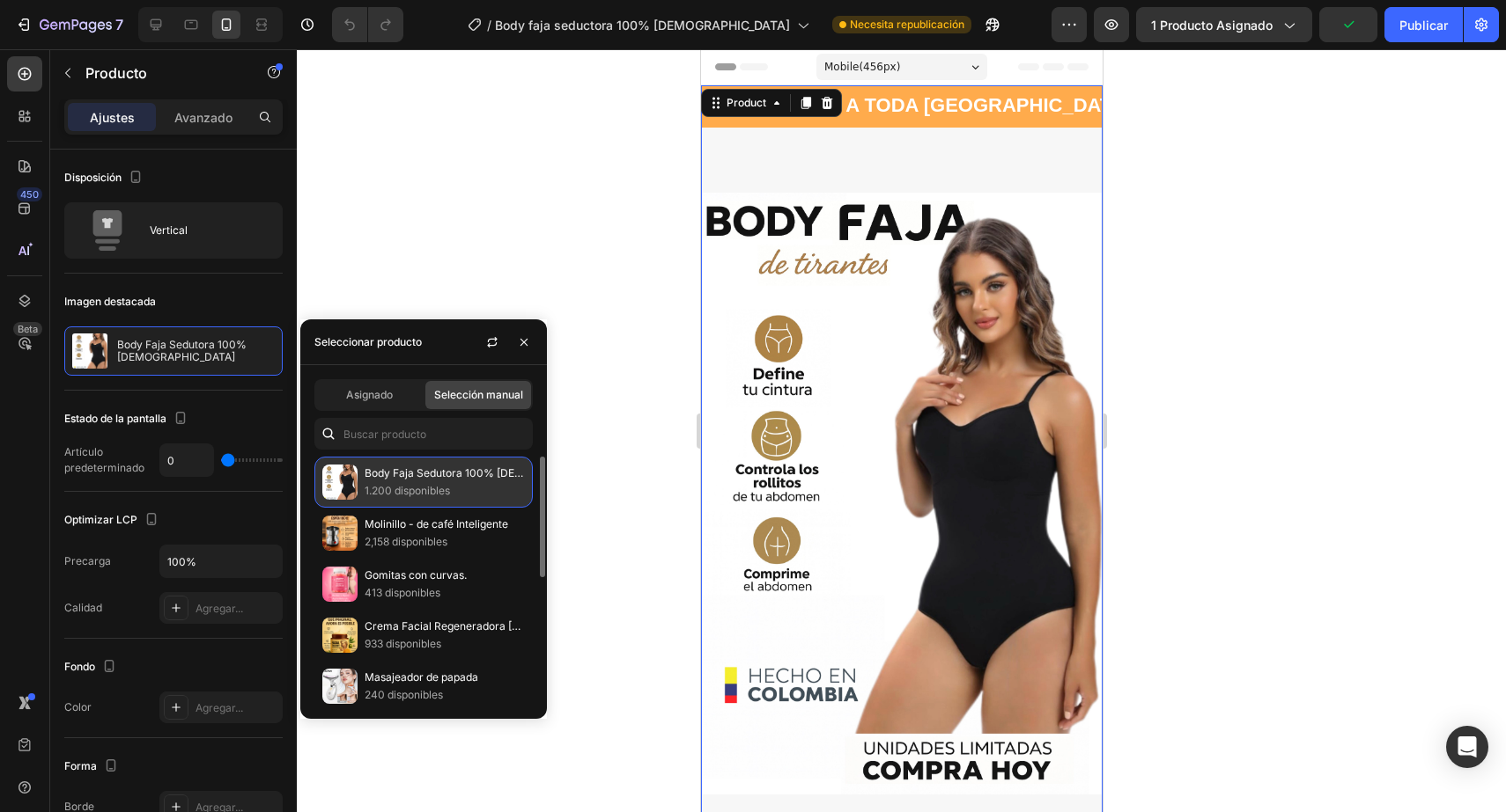
click at [359, 491] on div "Body Faja Sedutora 100% Colombiana 1.200 disponibles" at bounding box center [423, 483] width 219 height 52
click at [1165, 368] on div at bounding box center [901, 431] width 1209 height 763
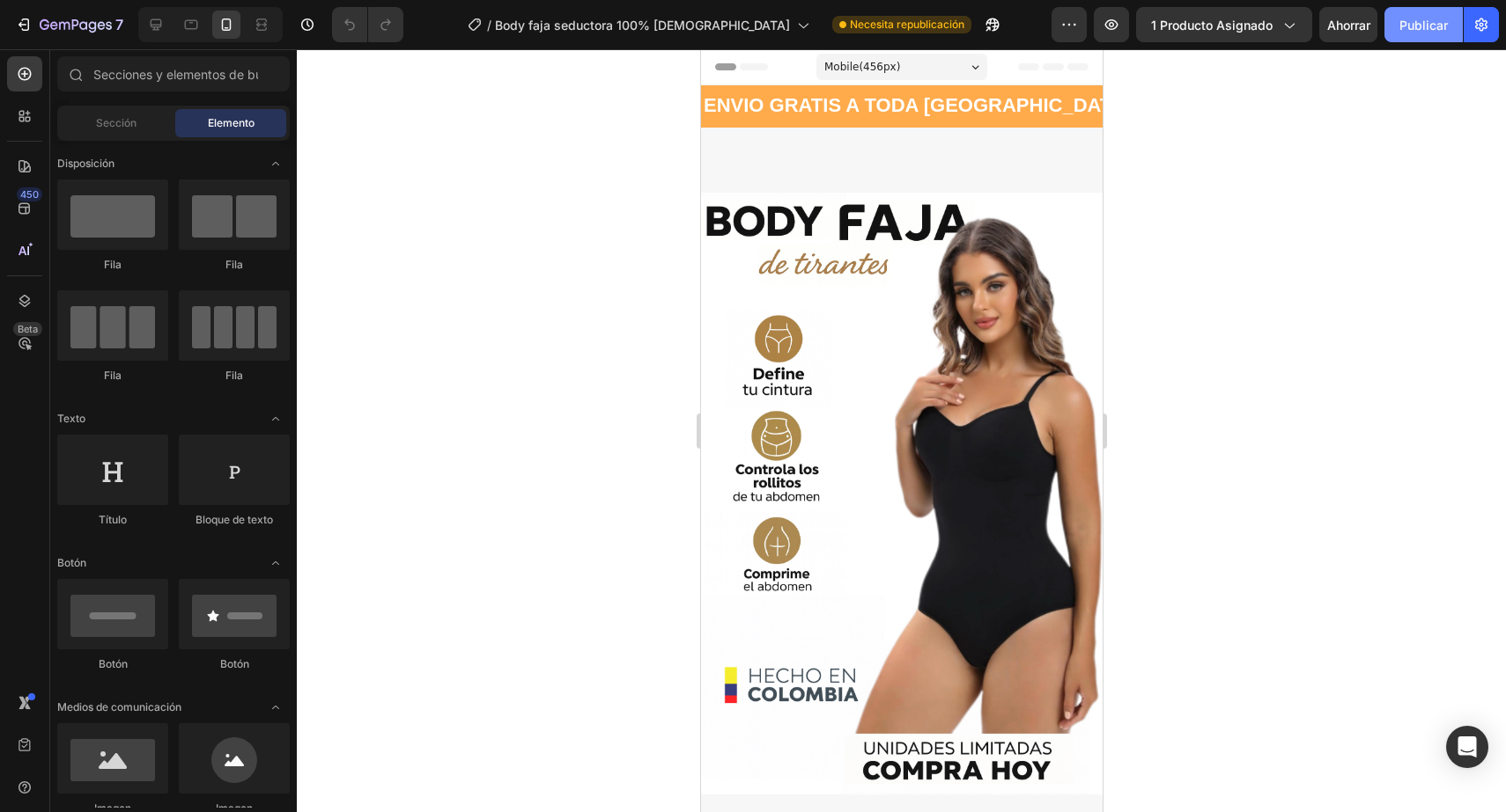
click at [1428, 27] on font "Publicar" at bounding box center [1423, 25] width 49 height 15
click at [942, 18] on button "button" at bounding box center [959, 24] width 35 height 35
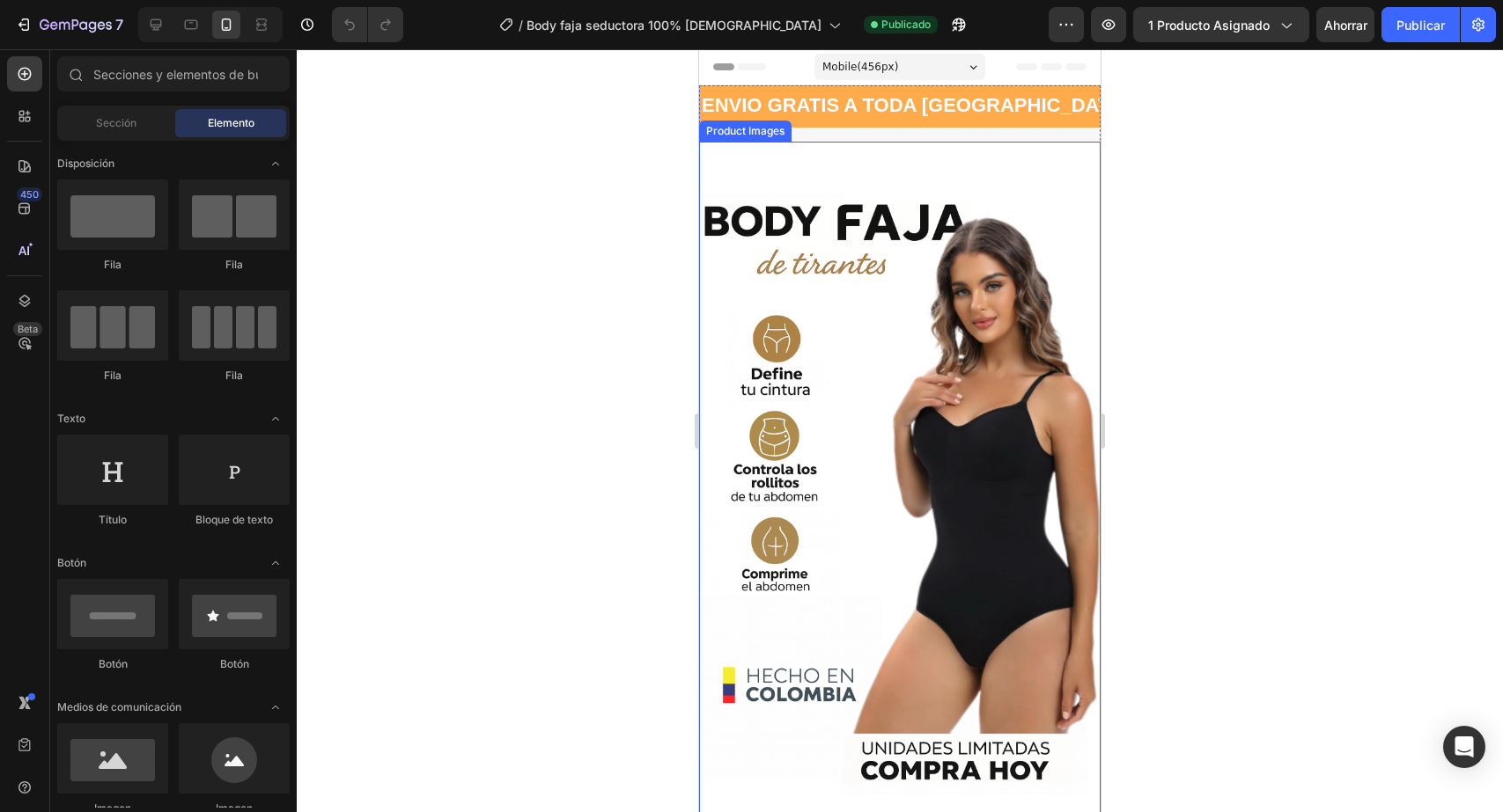
click at [917, 255] on img at bounding box center [899, 494] width 402 height 704
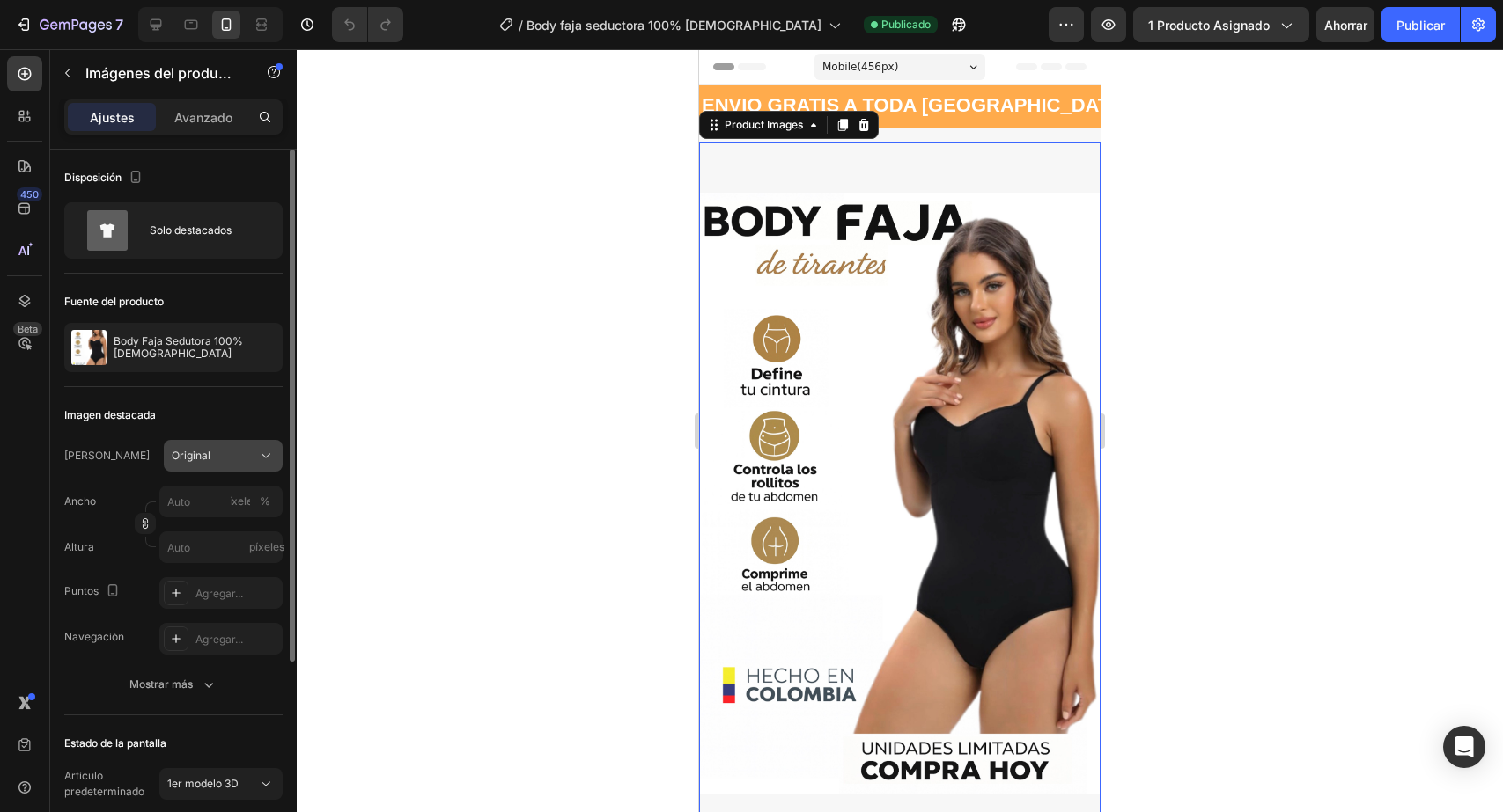
click at [238, 450] on div "Original" at bounding box center [213, 456] width 82 height 16
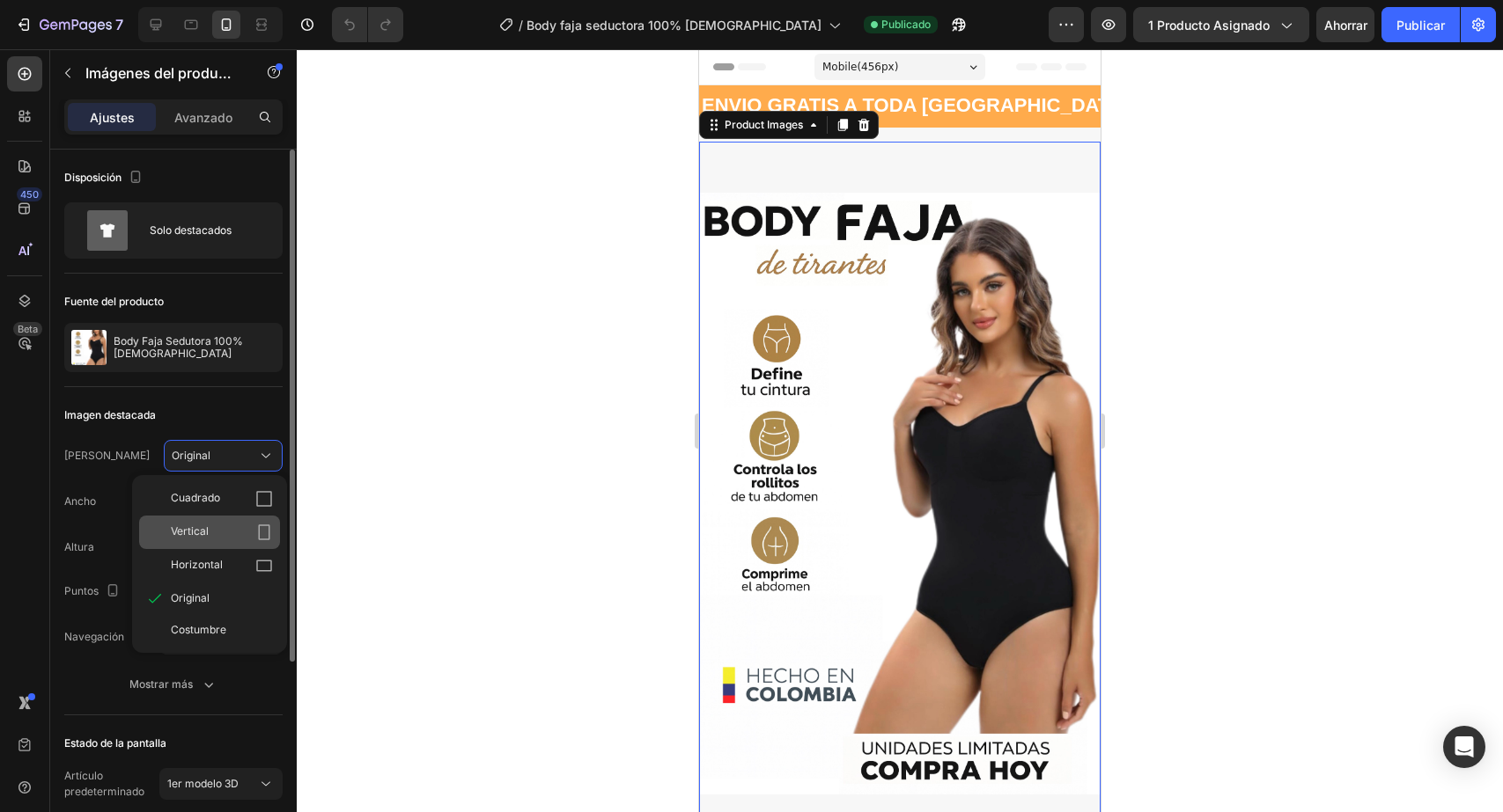
click at [216, 535] on div "Vertical" at bounding box center [221, 532] width 102 height 17
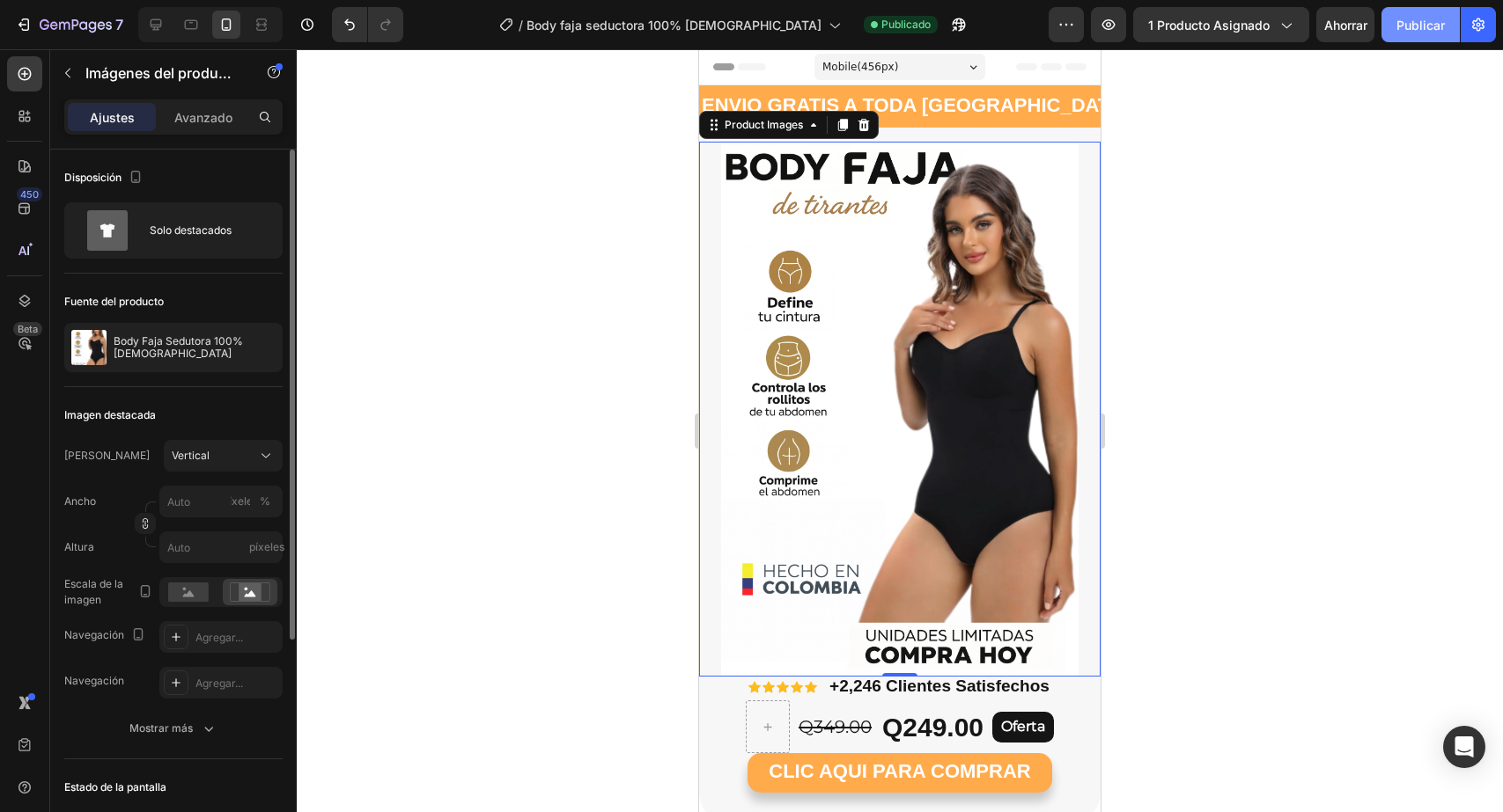
click at [1405, 27] on font "Publicar" at bounding box center [1420, 25] width 49 height 15
click at [922, 371] on img at bounding box center [899, 409] width 402 height 535
click at [198, 593] on rect at bounding box center [188, 593] width 40 height 19
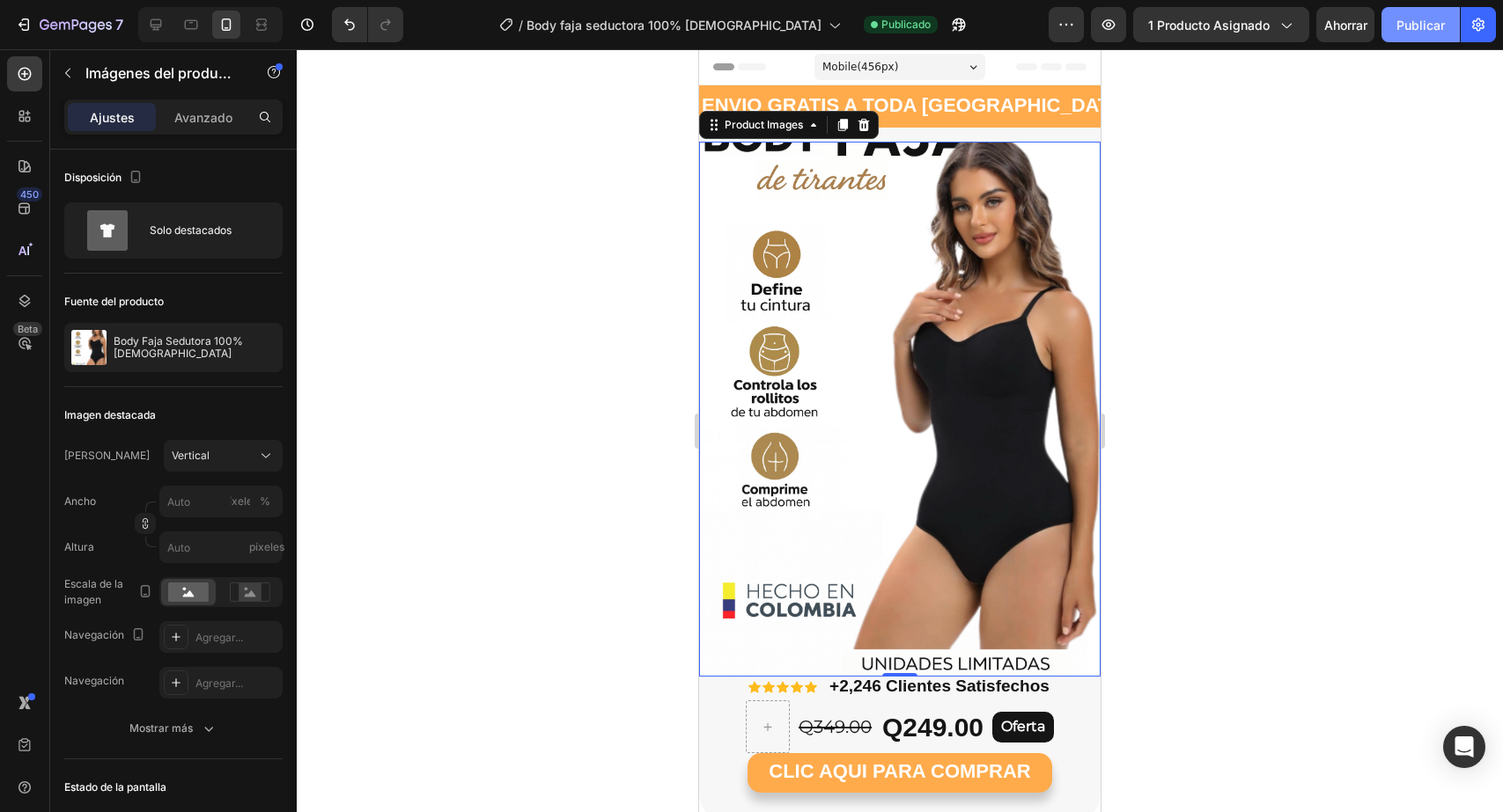
click at [1397, 32] on font "Publicar" at bounding box center [1420, 25] width 49 height 18
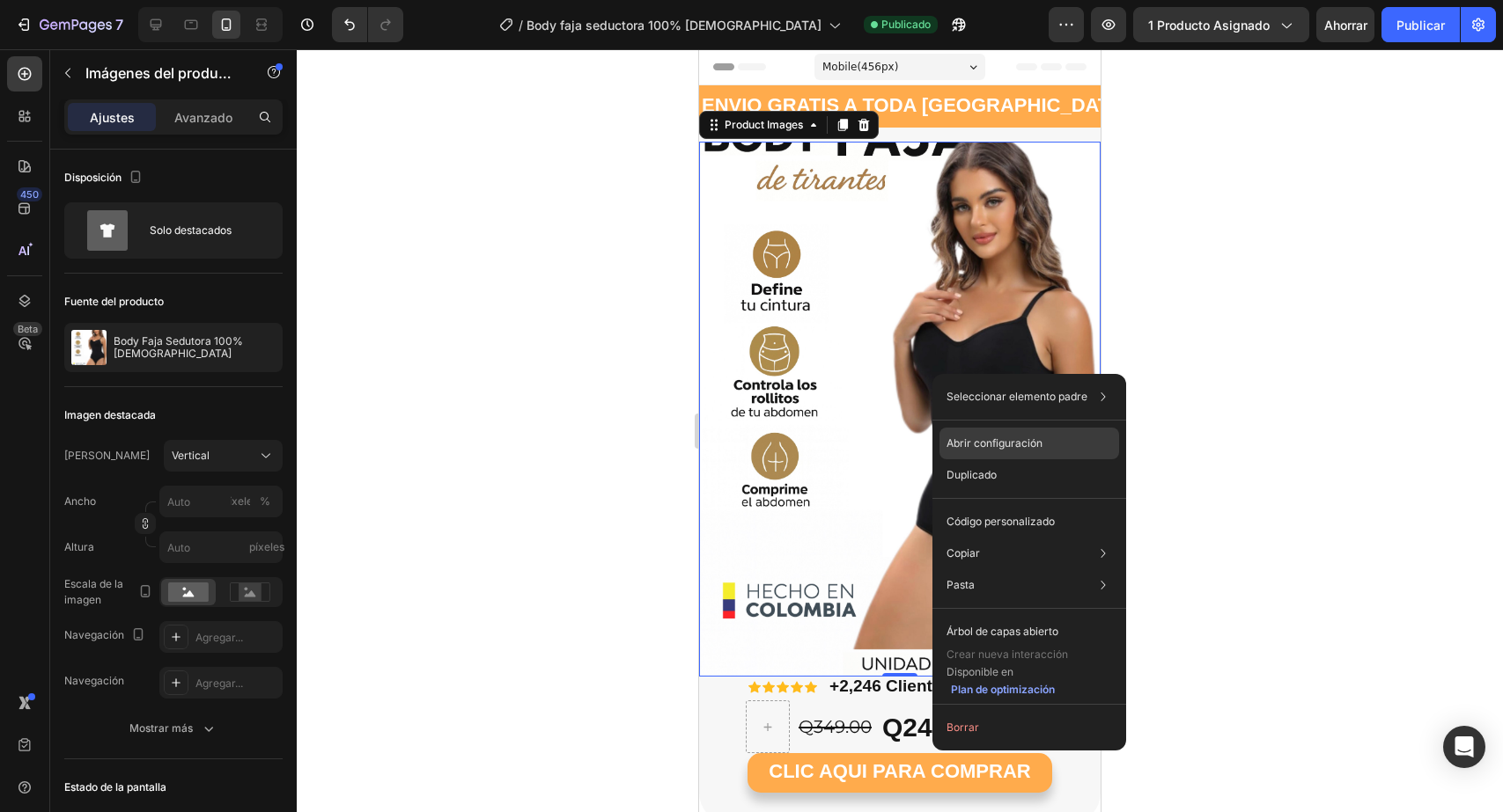
click at [991, 442] on font "Abrir configuración" at bounding box center [994, 444] width 96 height 13
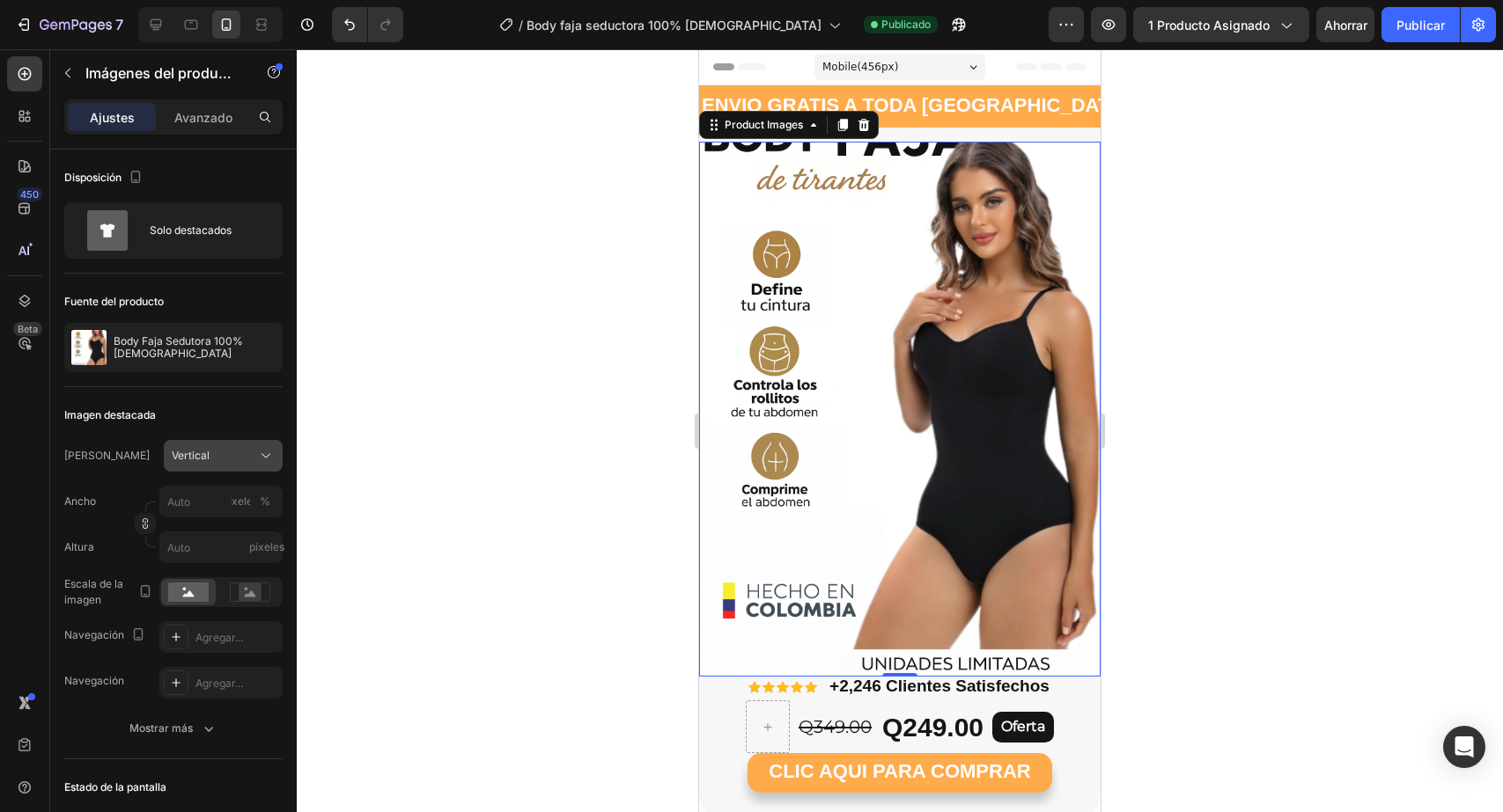
click at [219, 444] on button "Vertical" at bounding box center [223, 455] width 119 height 31
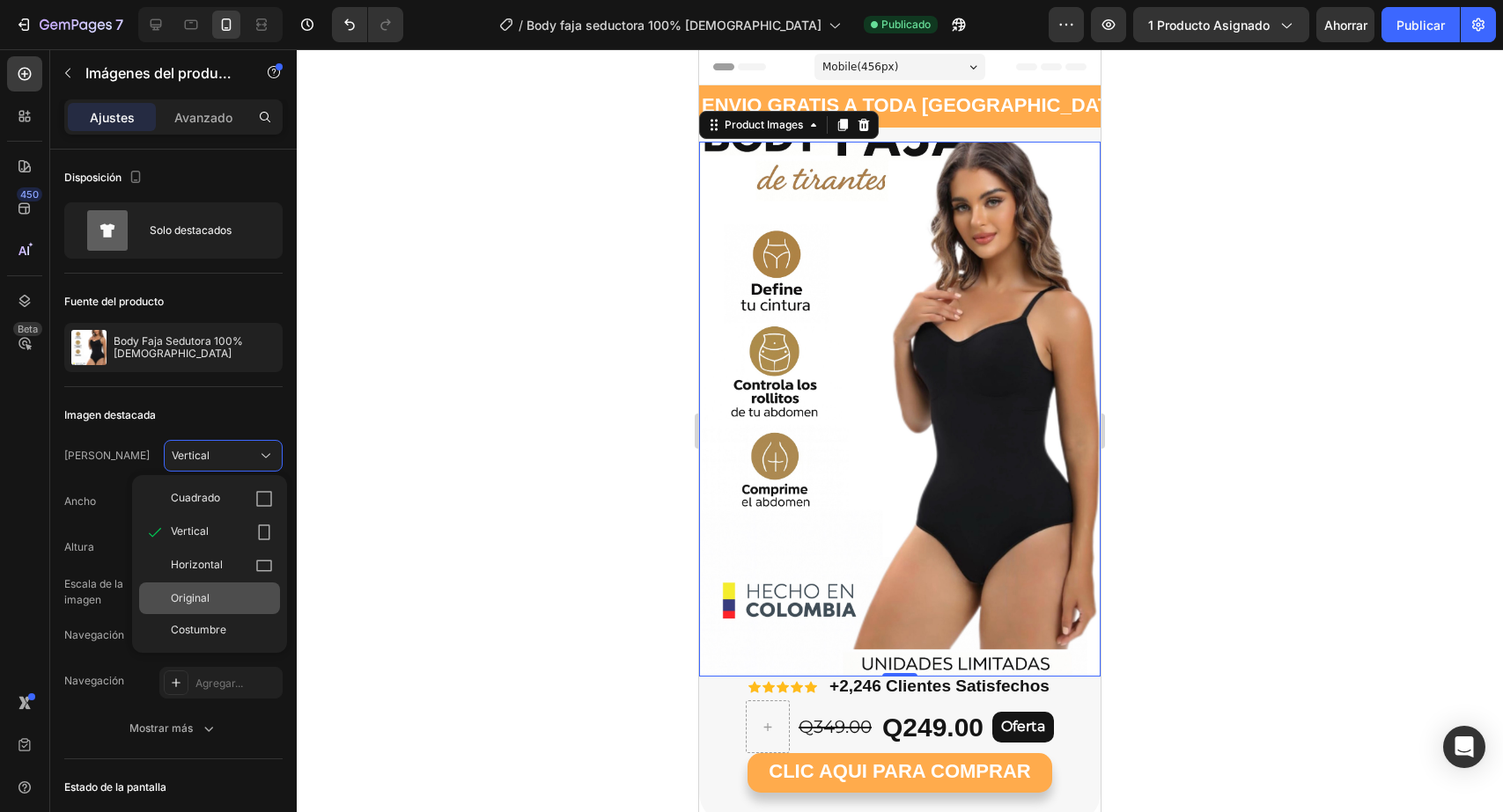
click at [188, 592] on font "Original" at bounding box center [190, 598] width 39 height 13
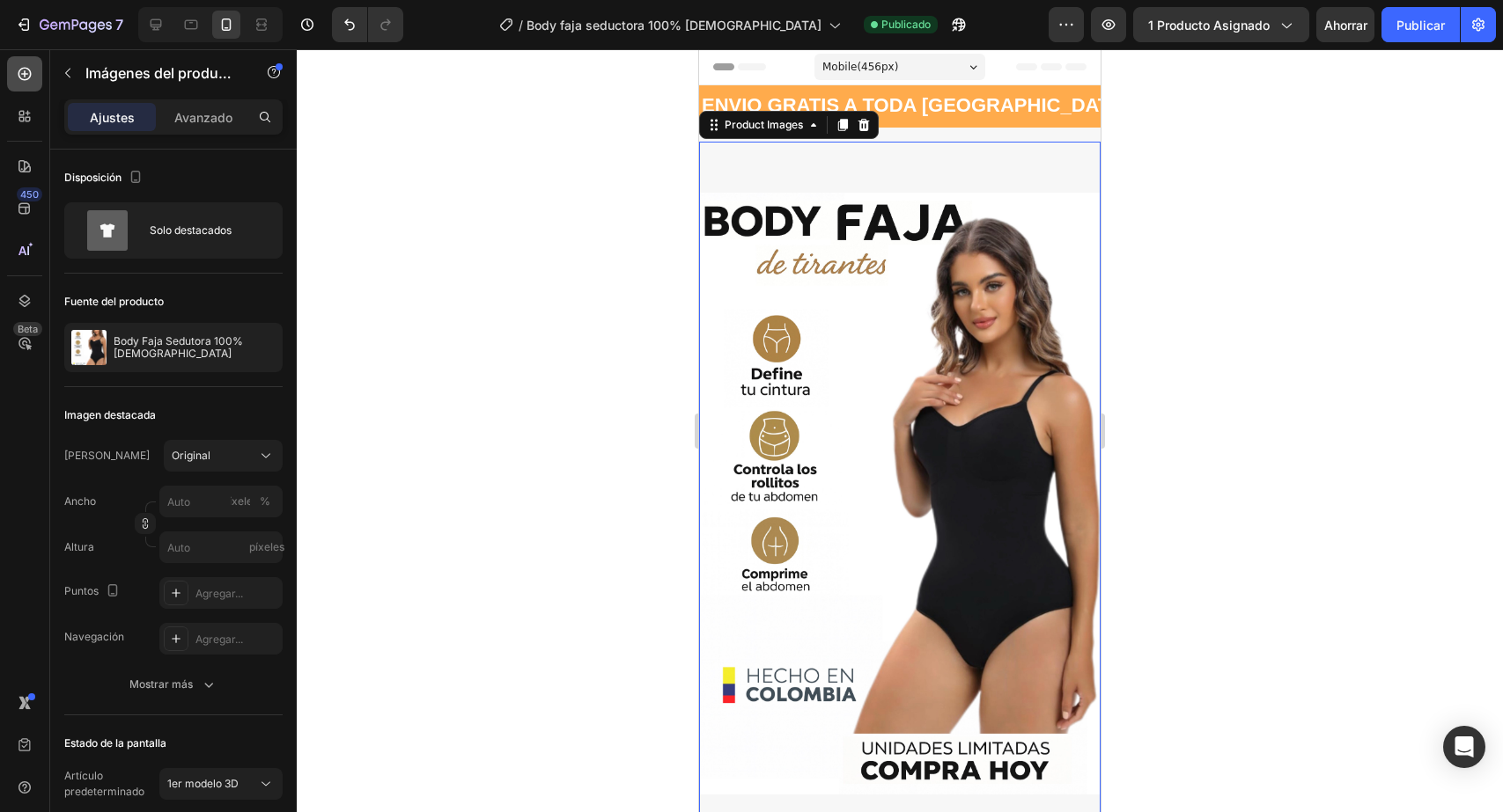
click at [28, 79] on icon at bounding box center [25, 74] width 13 height 13
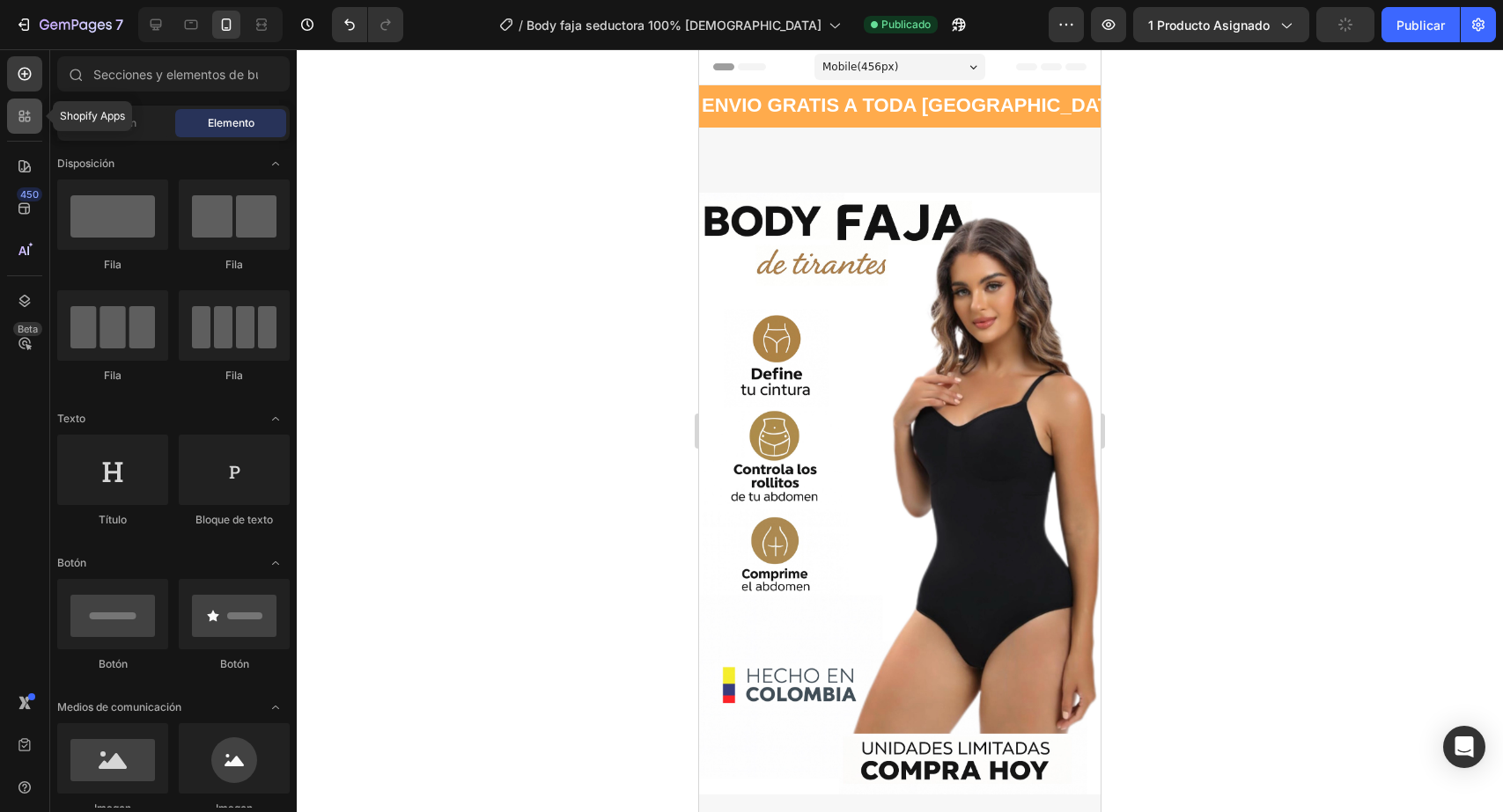
click at [29, 115] on icon at bounding box center [25, 116] width 17 height 17
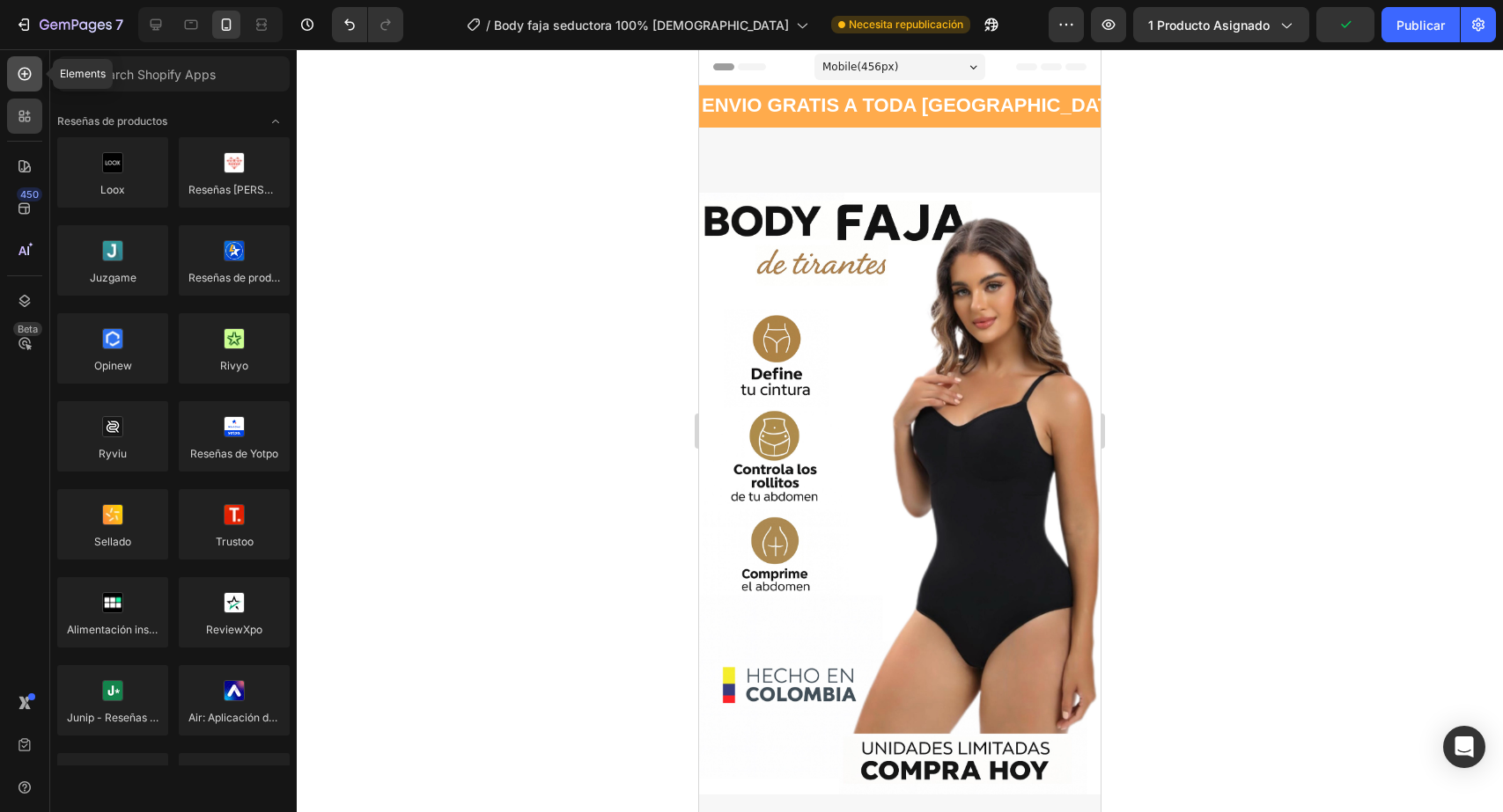
click at [12, 79] on div at bounding box center [24, 73] width 35 height 35
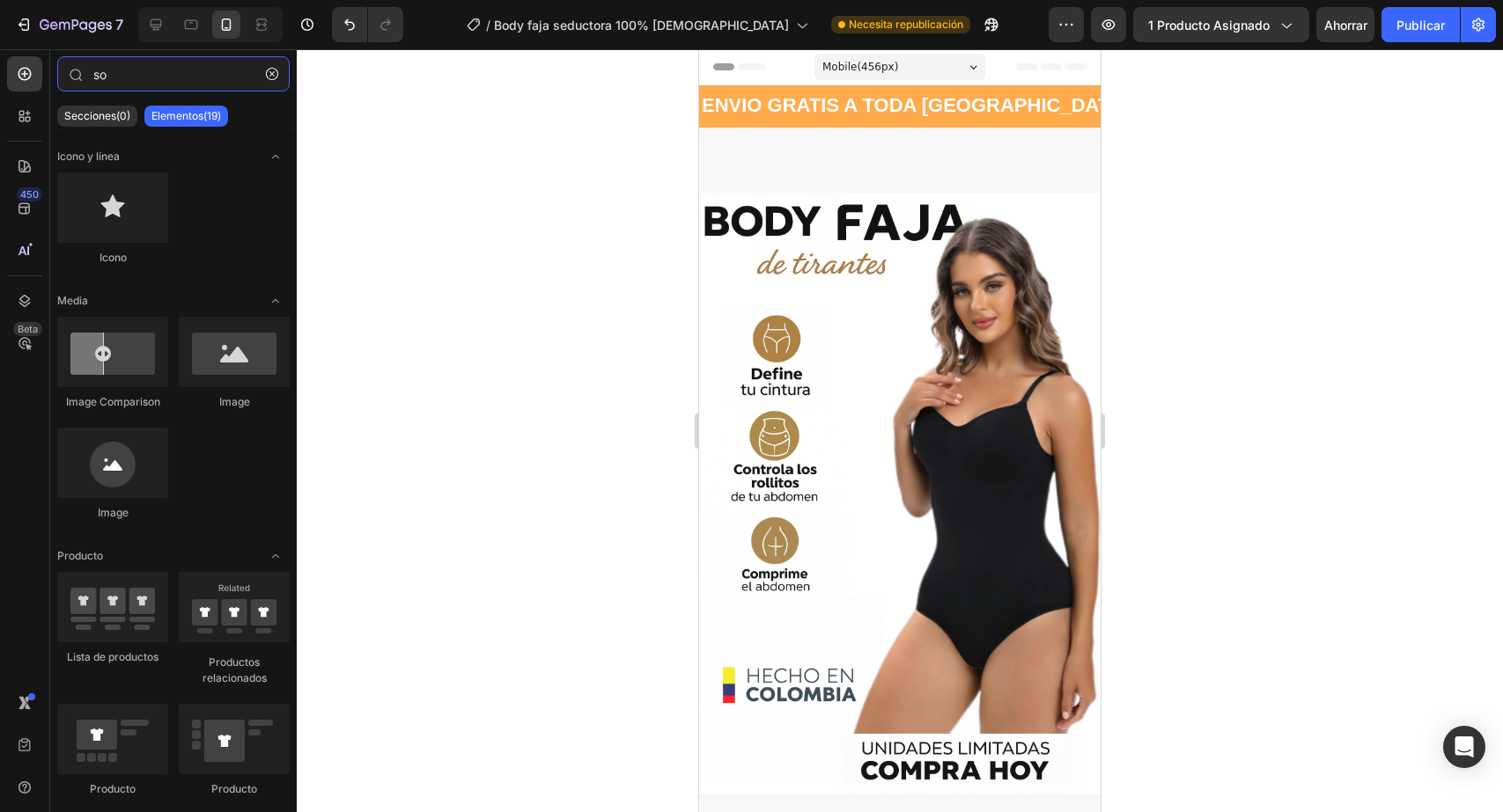
type input "s"
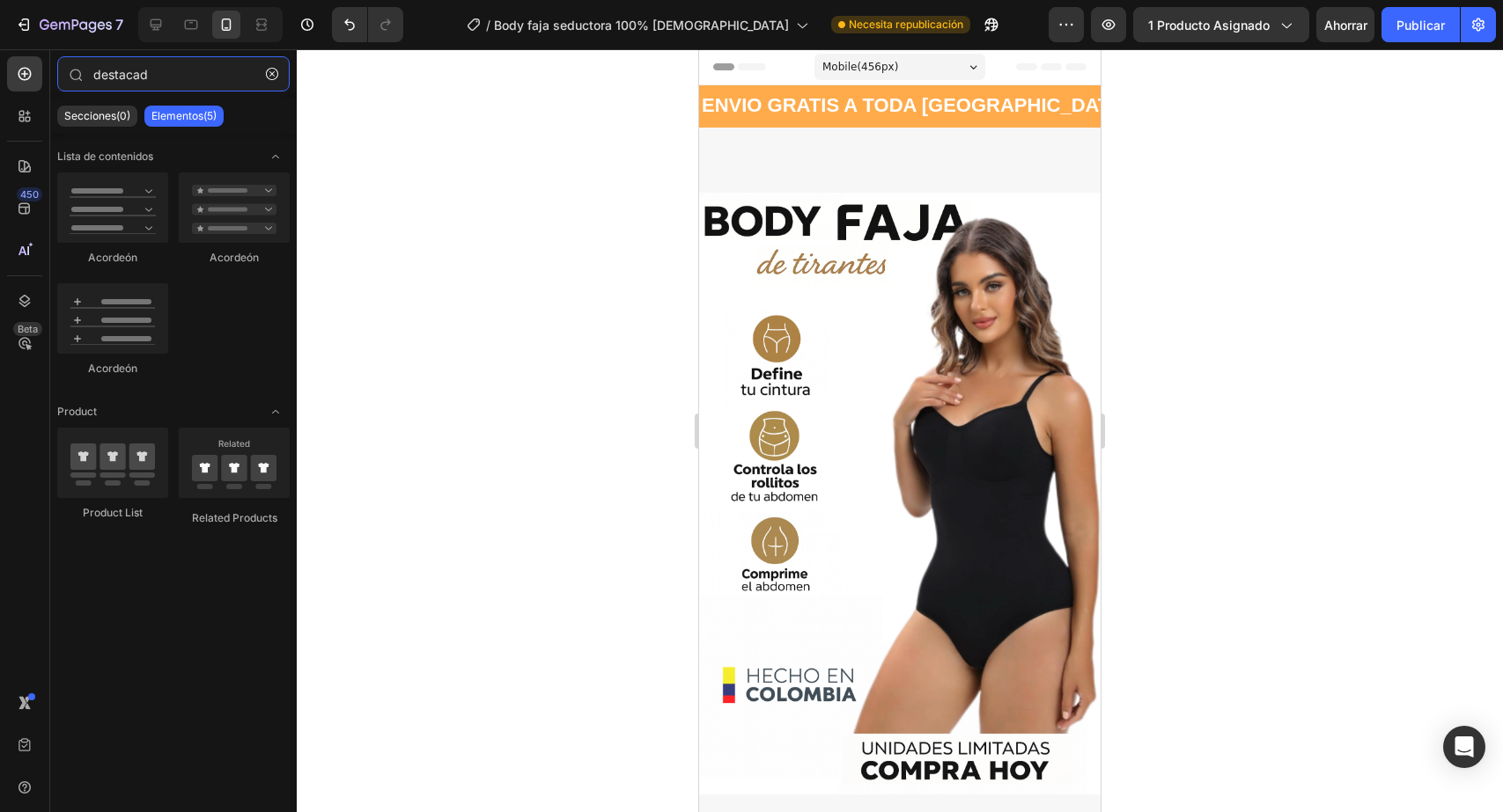
type input "destacad9"
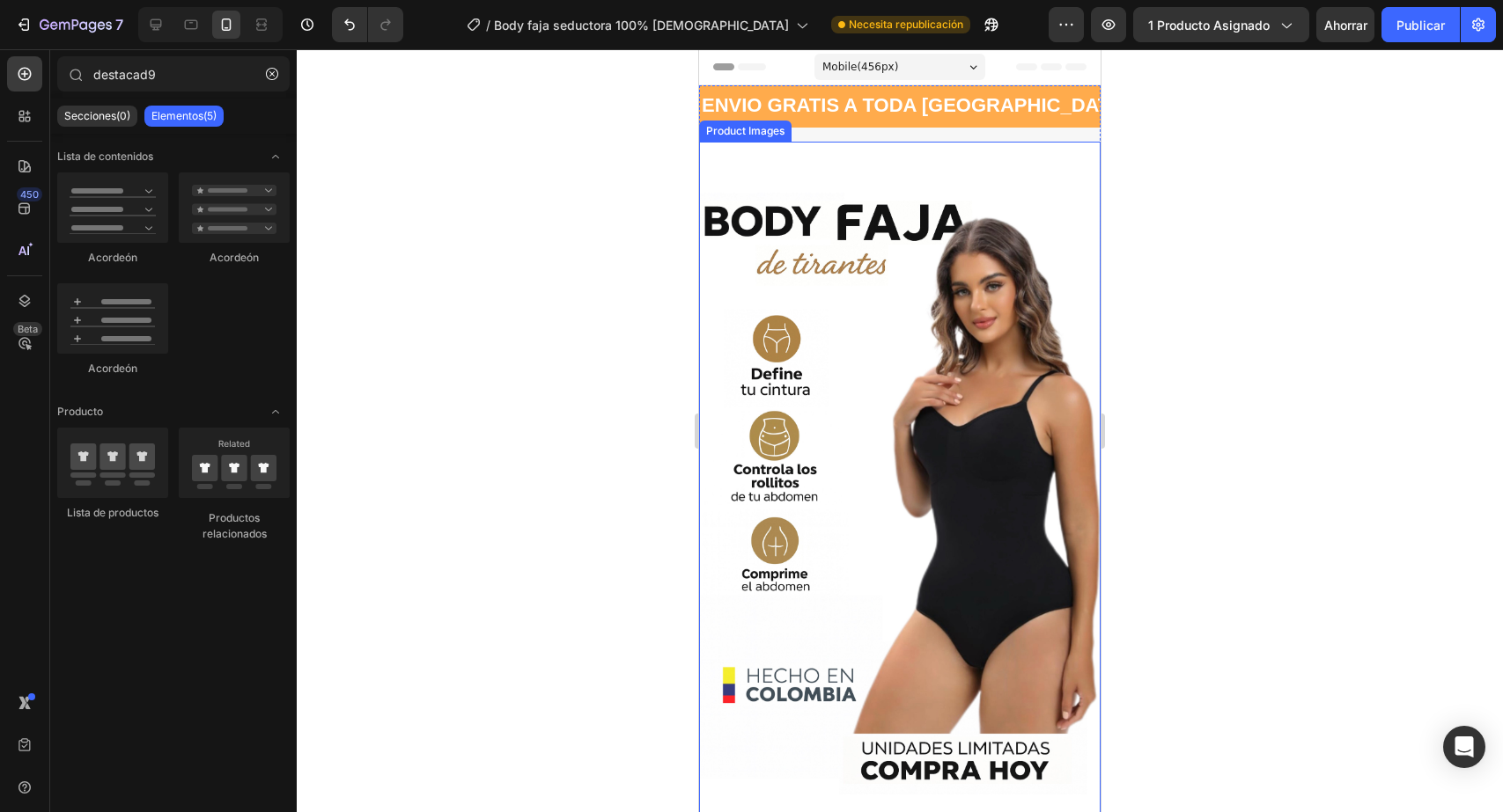
click at [1036, 429] on img at bounding box center [899, 494] width 402 height 704
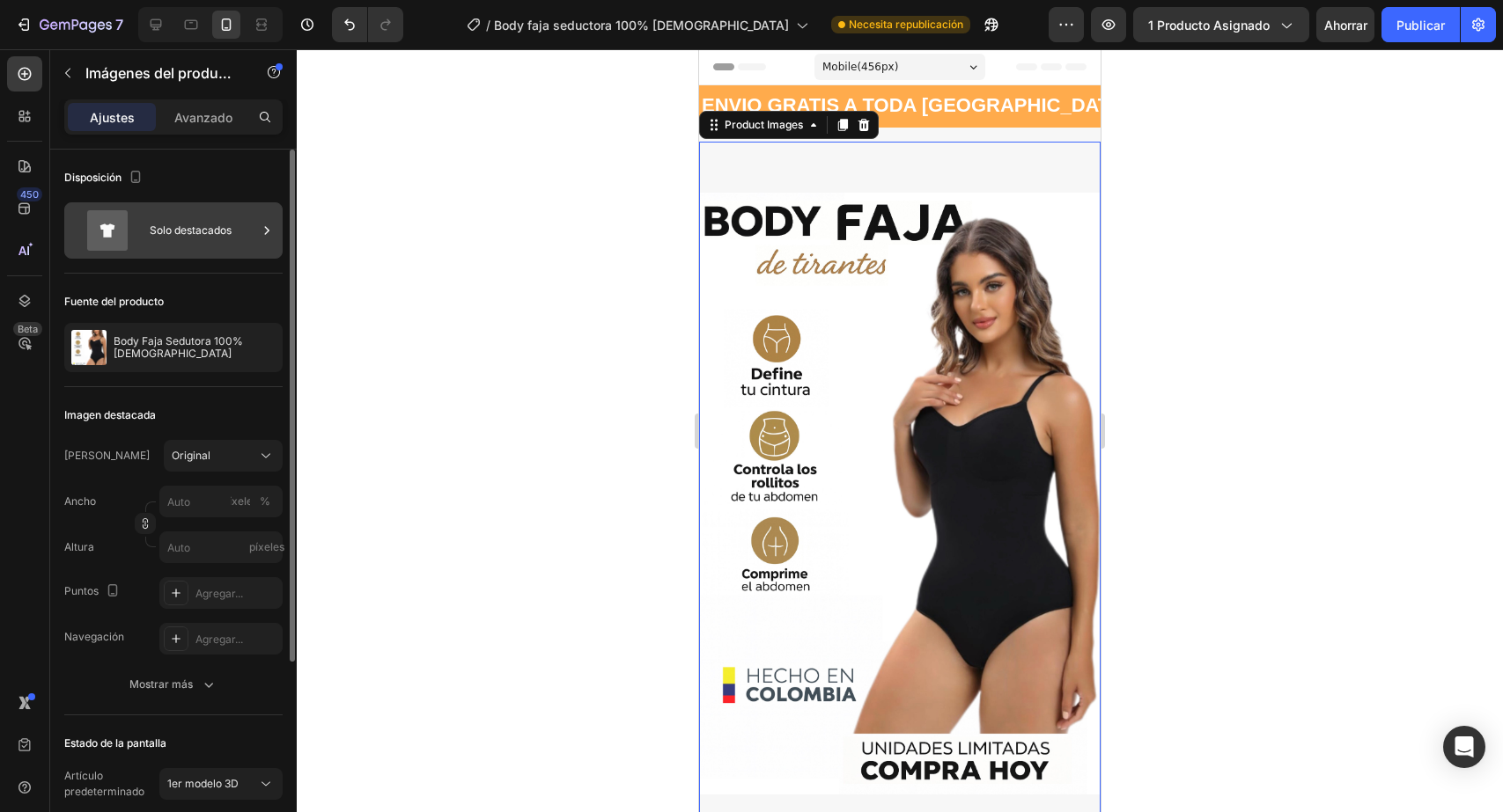
click at [222, 234] on font "Solo destacados" at bounding box center [191, 230] width 82 height 13
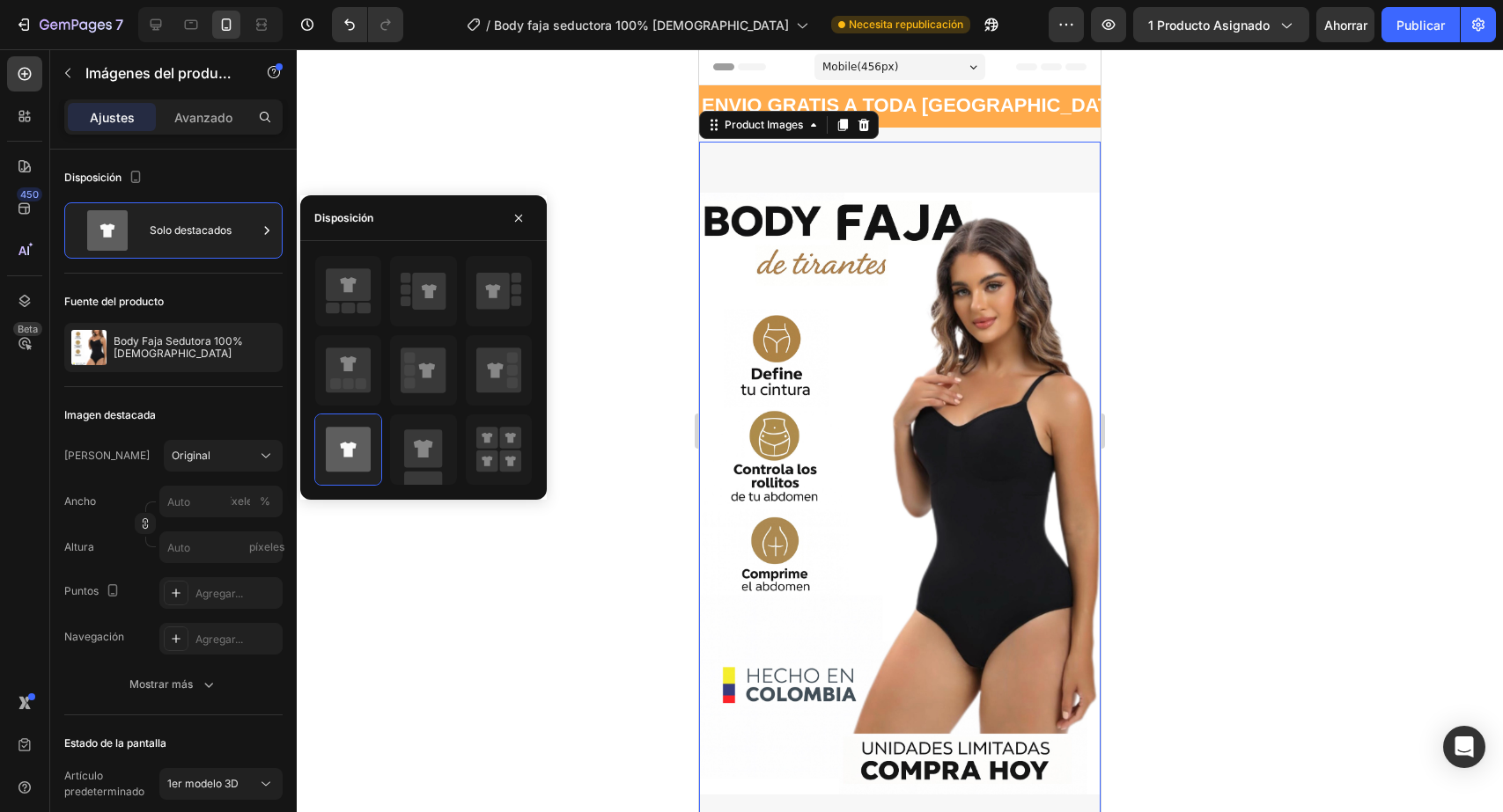
click at [543, 207] on div "Disposición" at bounding box center [424, 219] width 246 height 46
click at [624, 330] on div at bounding box center [900, 431] width 1206 height 763
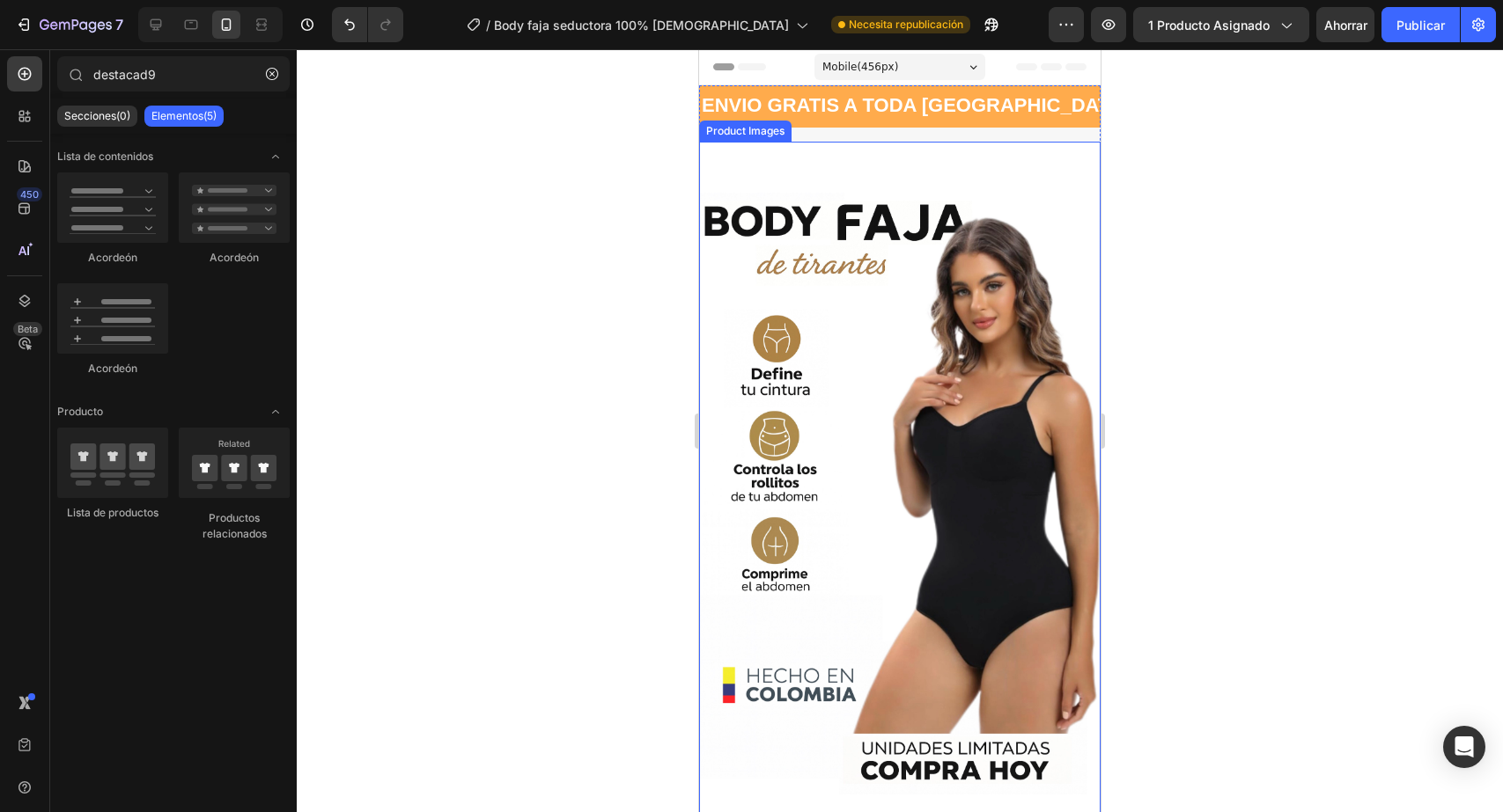
click at [927, 233] on img at bounding box center [899, 494] width 402 height 704
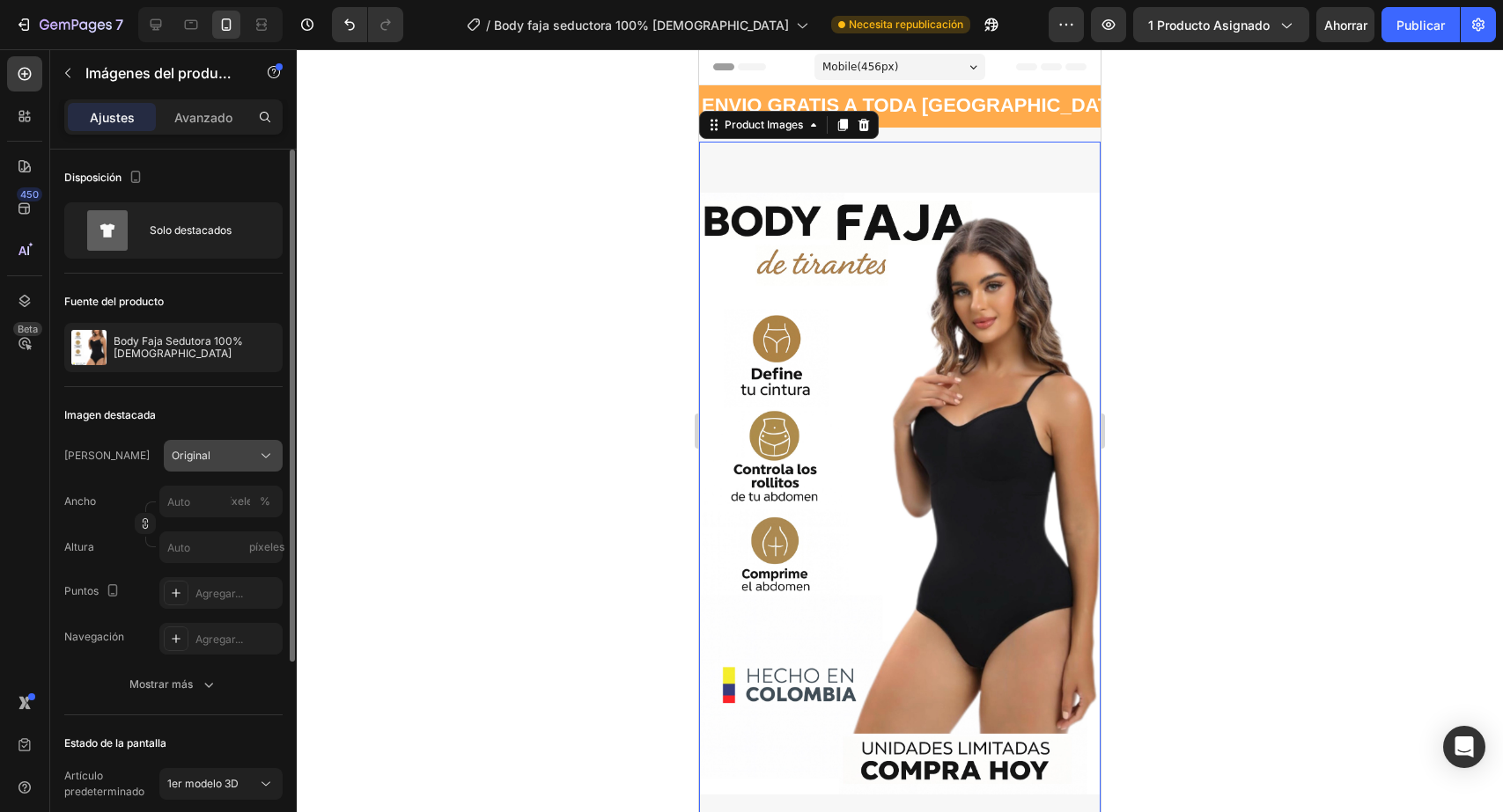
click at [219, 458] on div "Original" at bounding box center [213, 456] width 82 height 16
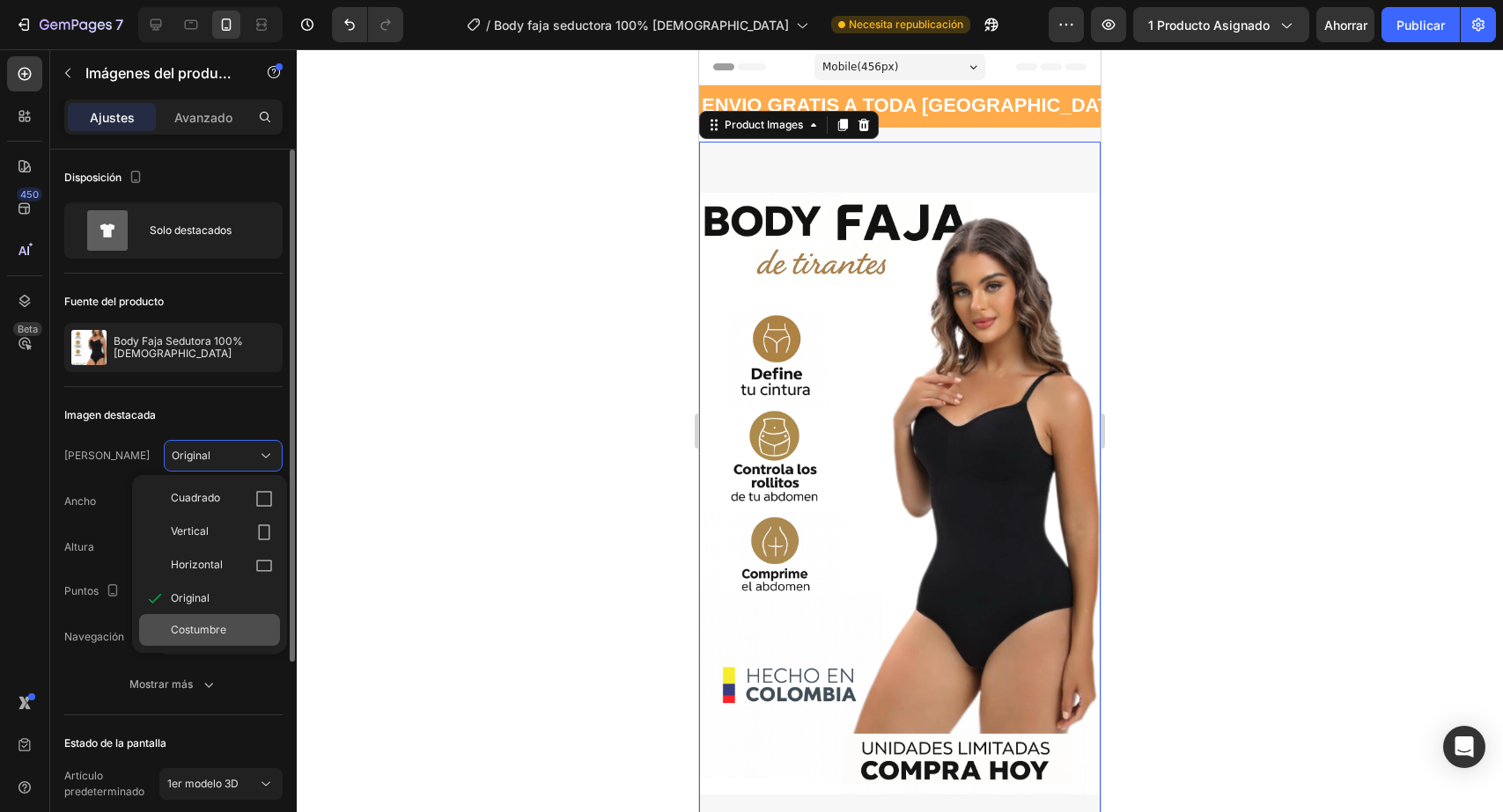
click at [195, 632] on font "Costumbre" at bounding box center [198, 630] width 55 height 13
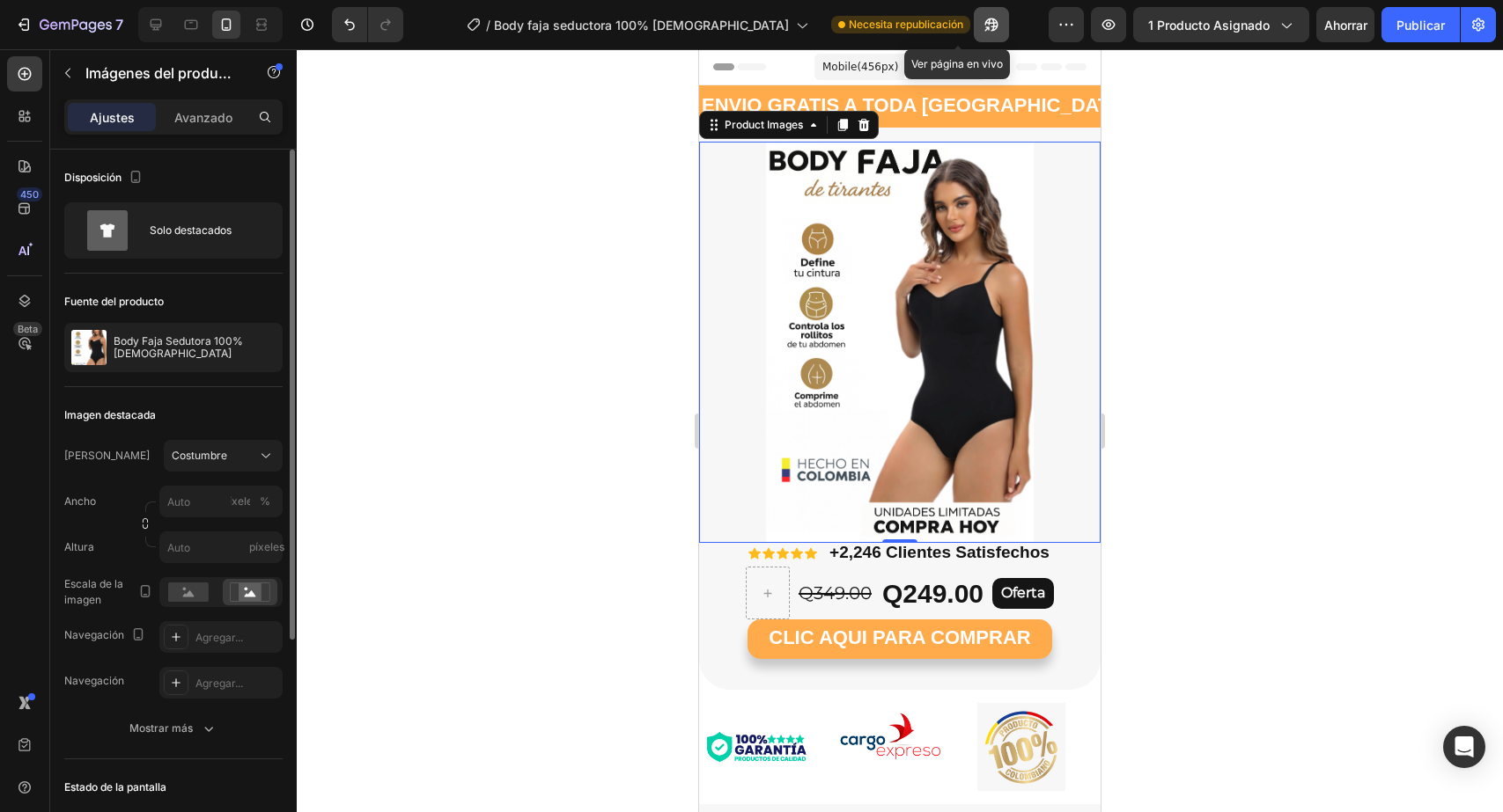
click at [983, 23] on icon "button" at bounding box center [992, 25] width 17 height 17
click at [181, 594] on rect at bounding box center [188, 593] width 40 height 19
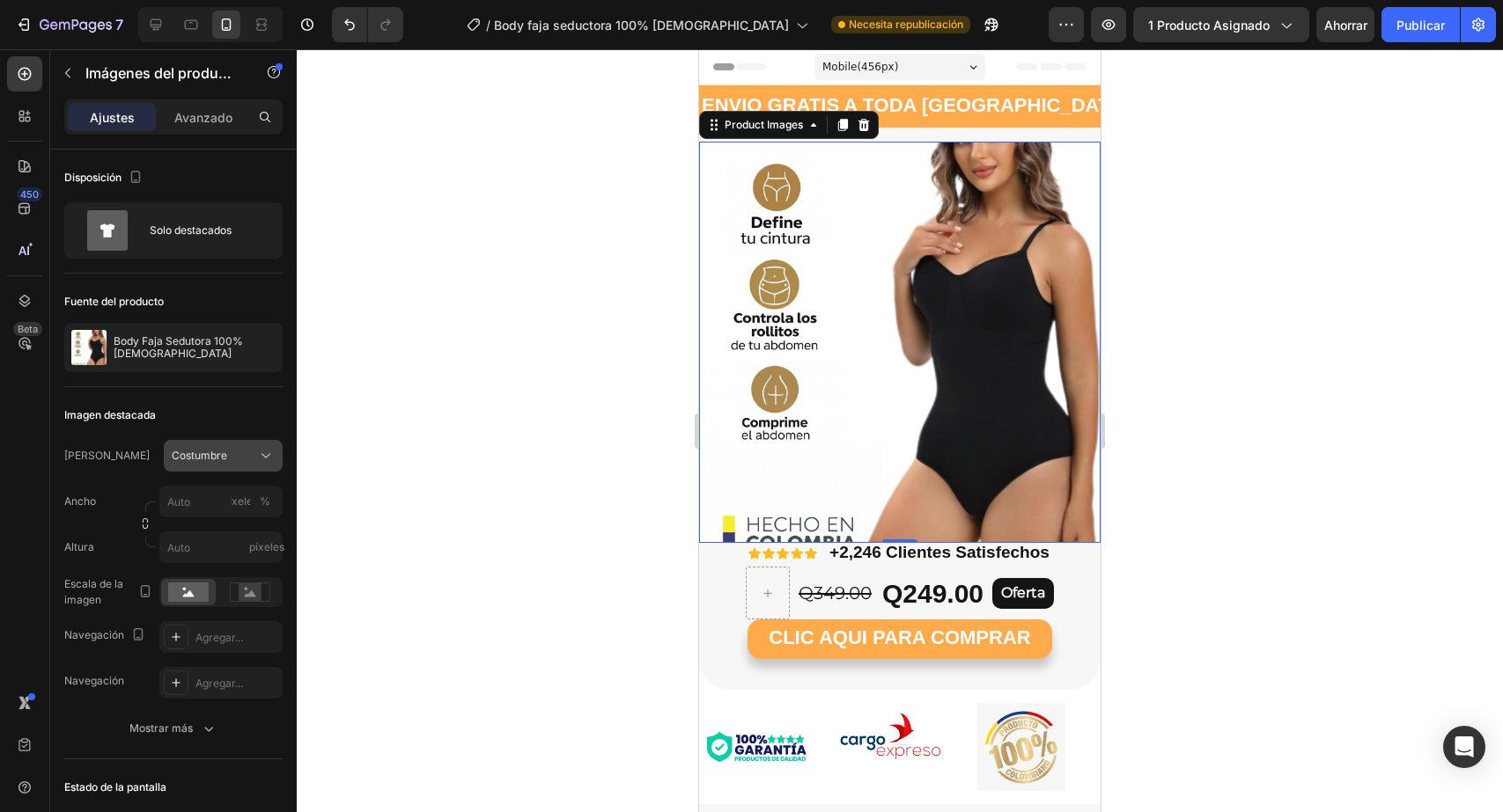
click at [241, 451] on div "Costumbre" at bounding box center [213, 456] width 82 height 16
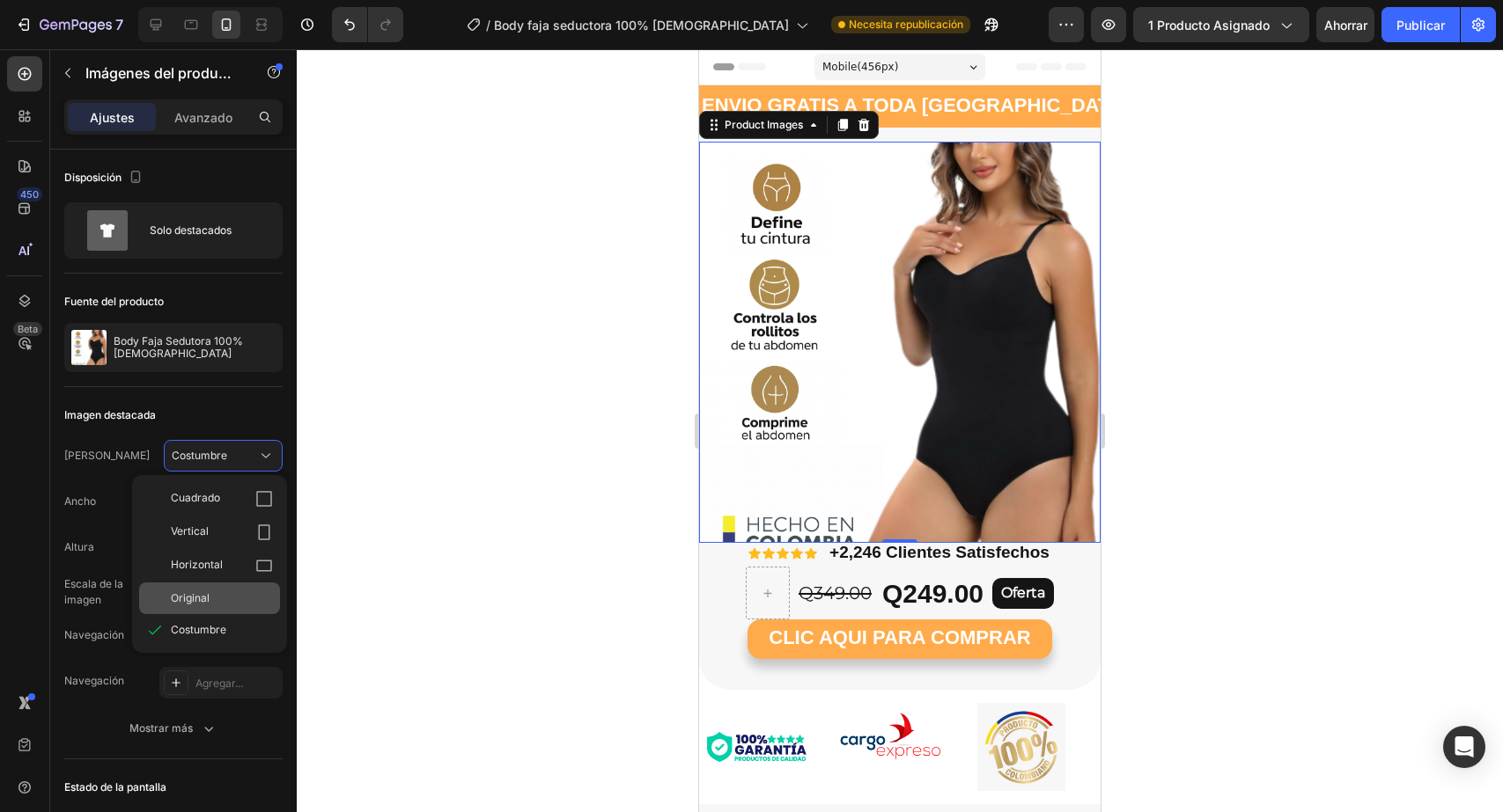
click at [203, 588] on div "Original" at bounding box center [210, 598] width 141 height 31
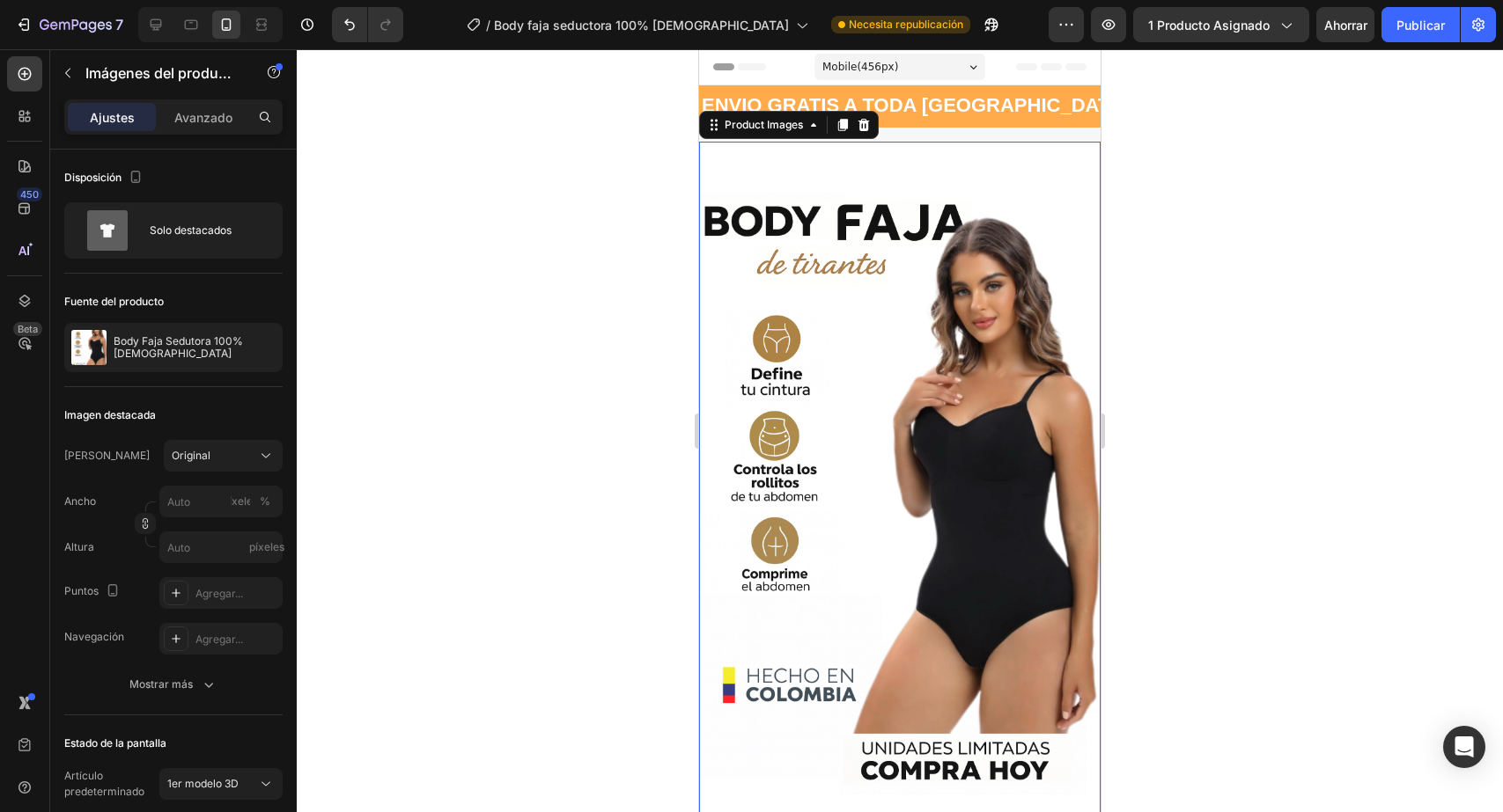
click at [862, 177] on img at bounding box center [899, 494] width 402 height 704
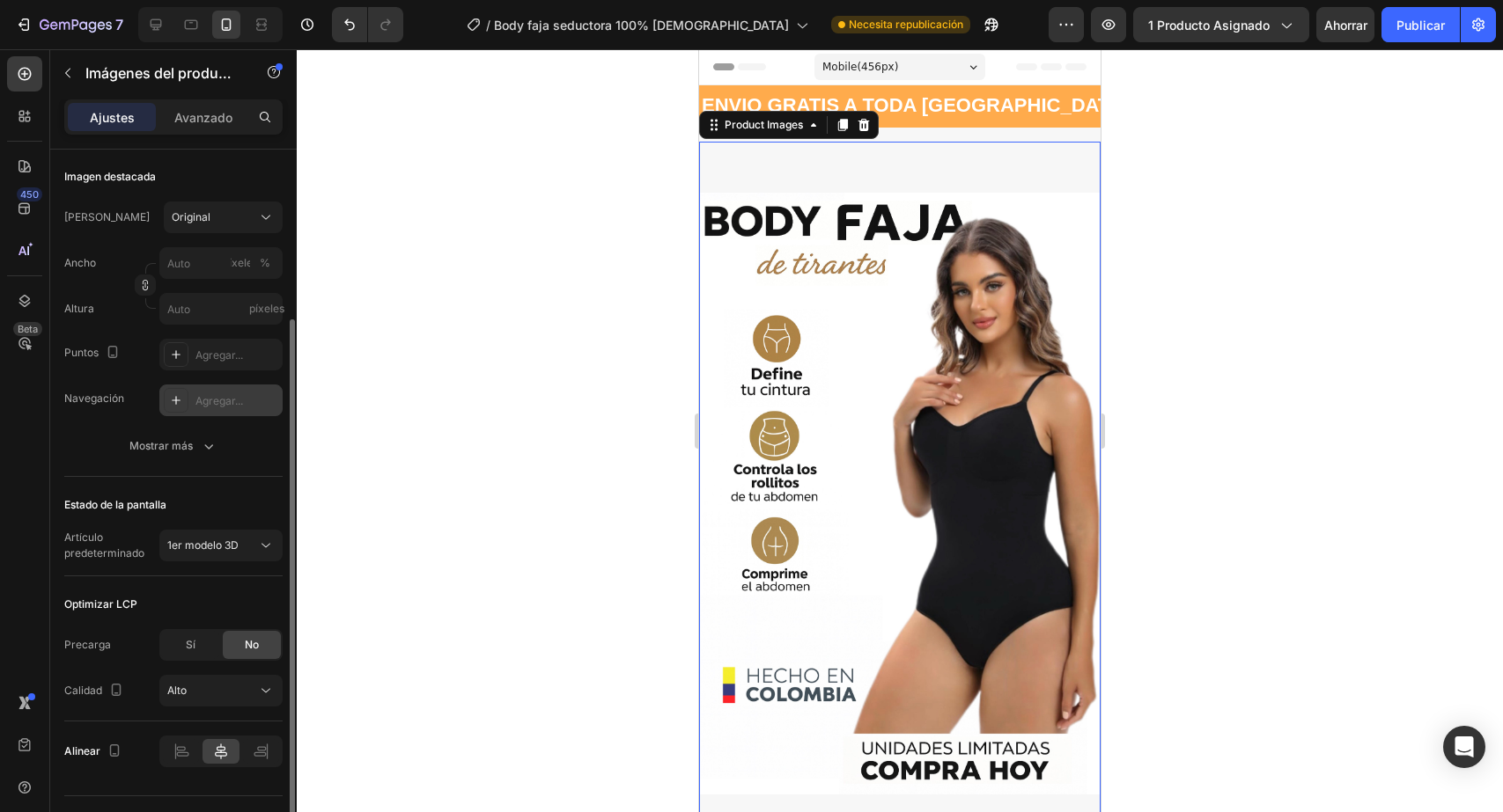
scroll to position [238, 0]
click at [236, 542] on font "1er modelo 3D" at bounding box center [202, 547] width 72 height 13
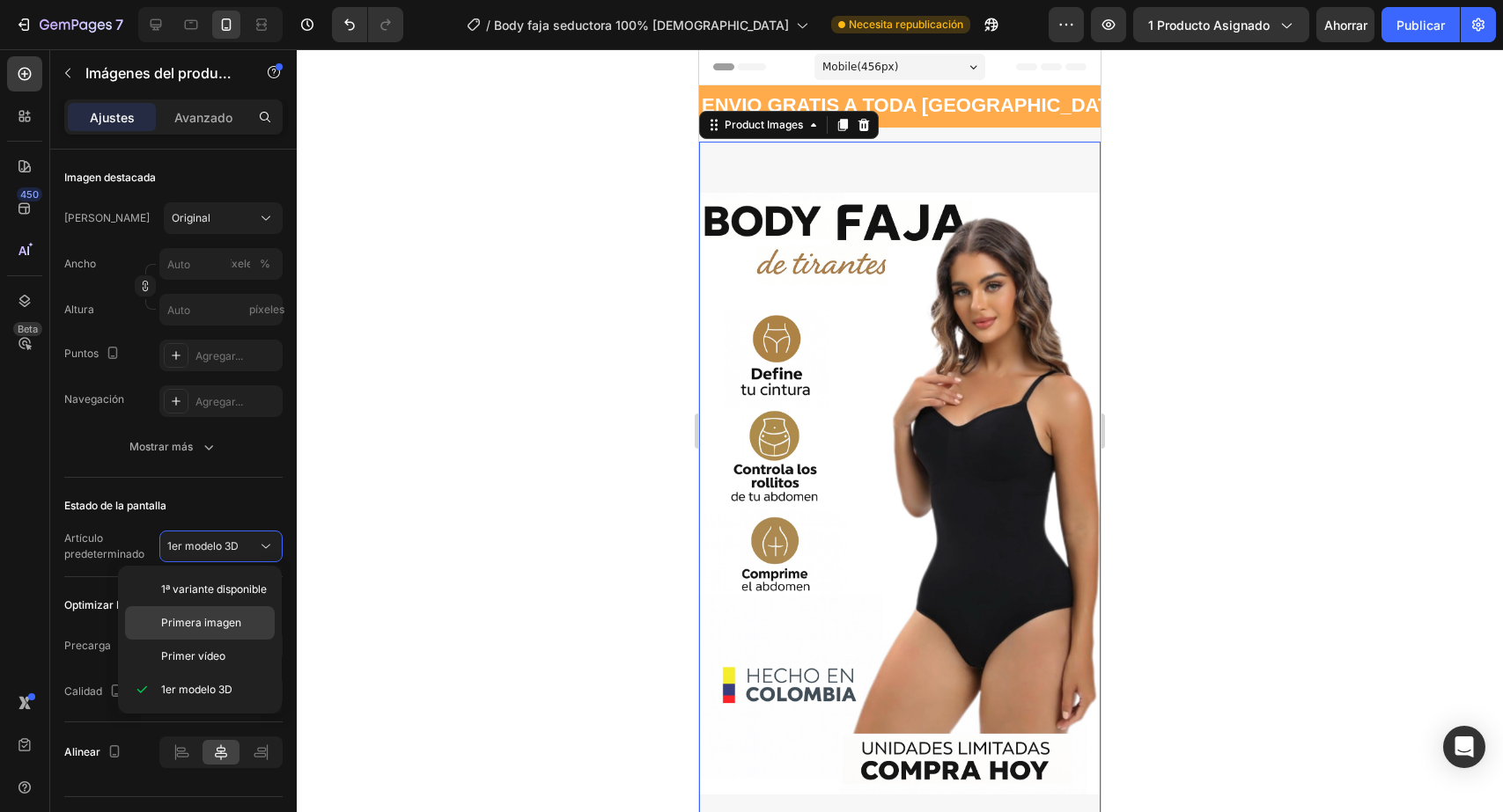
click at [216, 625] on font "Primera imagen" at bounding box center [201, 623] width 80 height 13
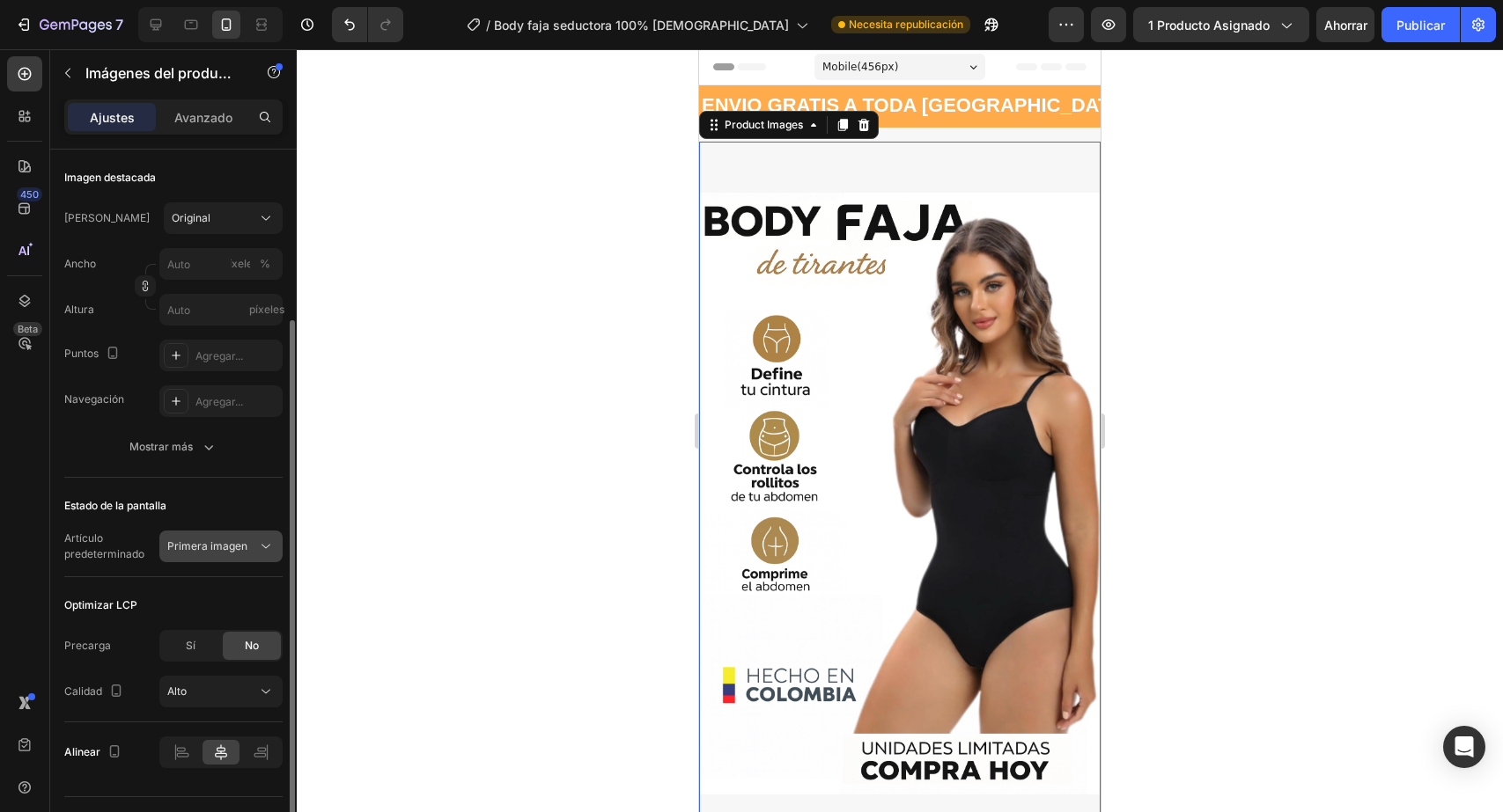
click at [244, 552] on font "Primera imagen" at bounding box center [207, 547] width 80 height 13
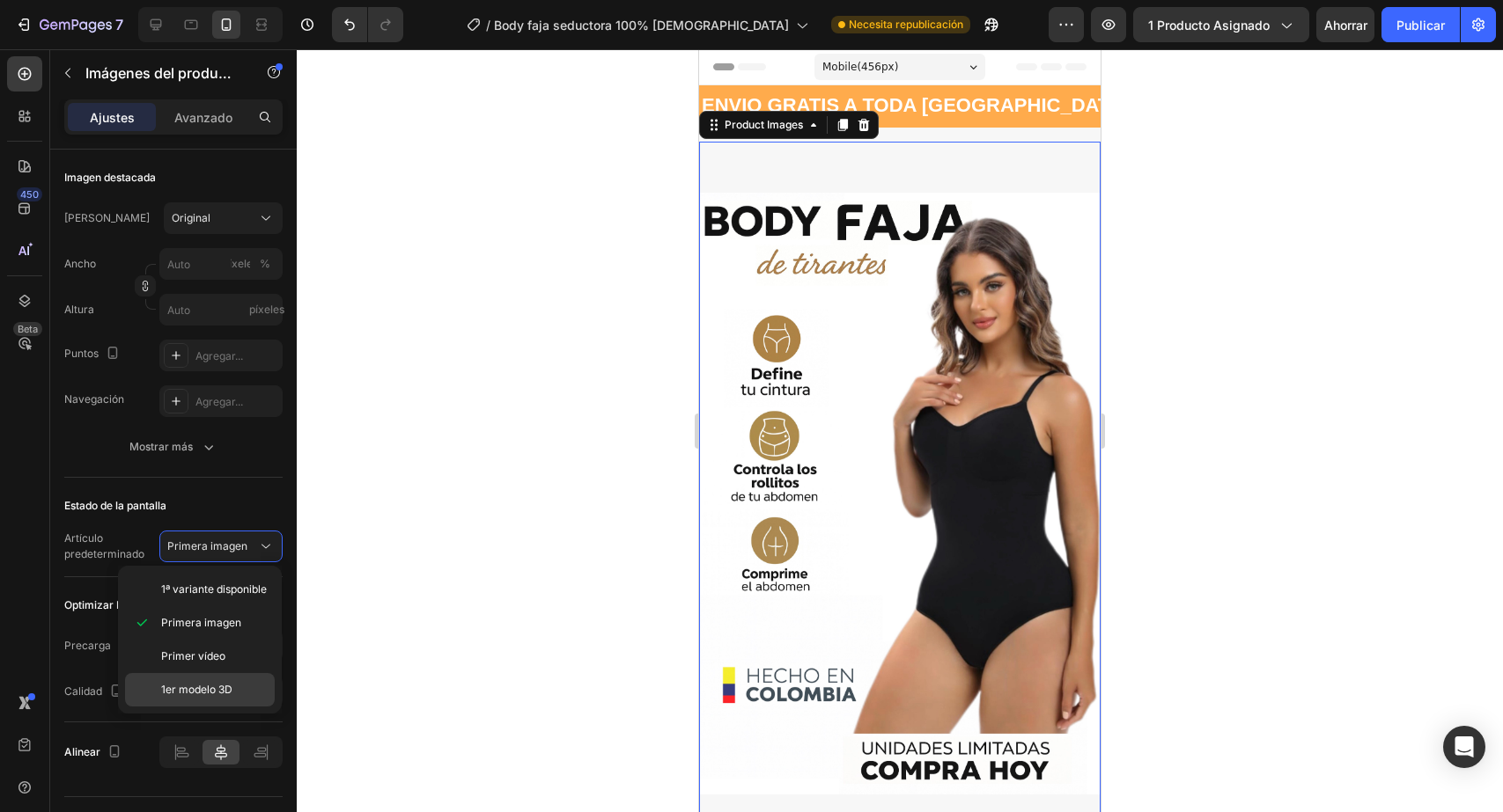
click at [183, 692] on font "1er modelo 3D" at bounding box center [197, 690] width 72 height 13
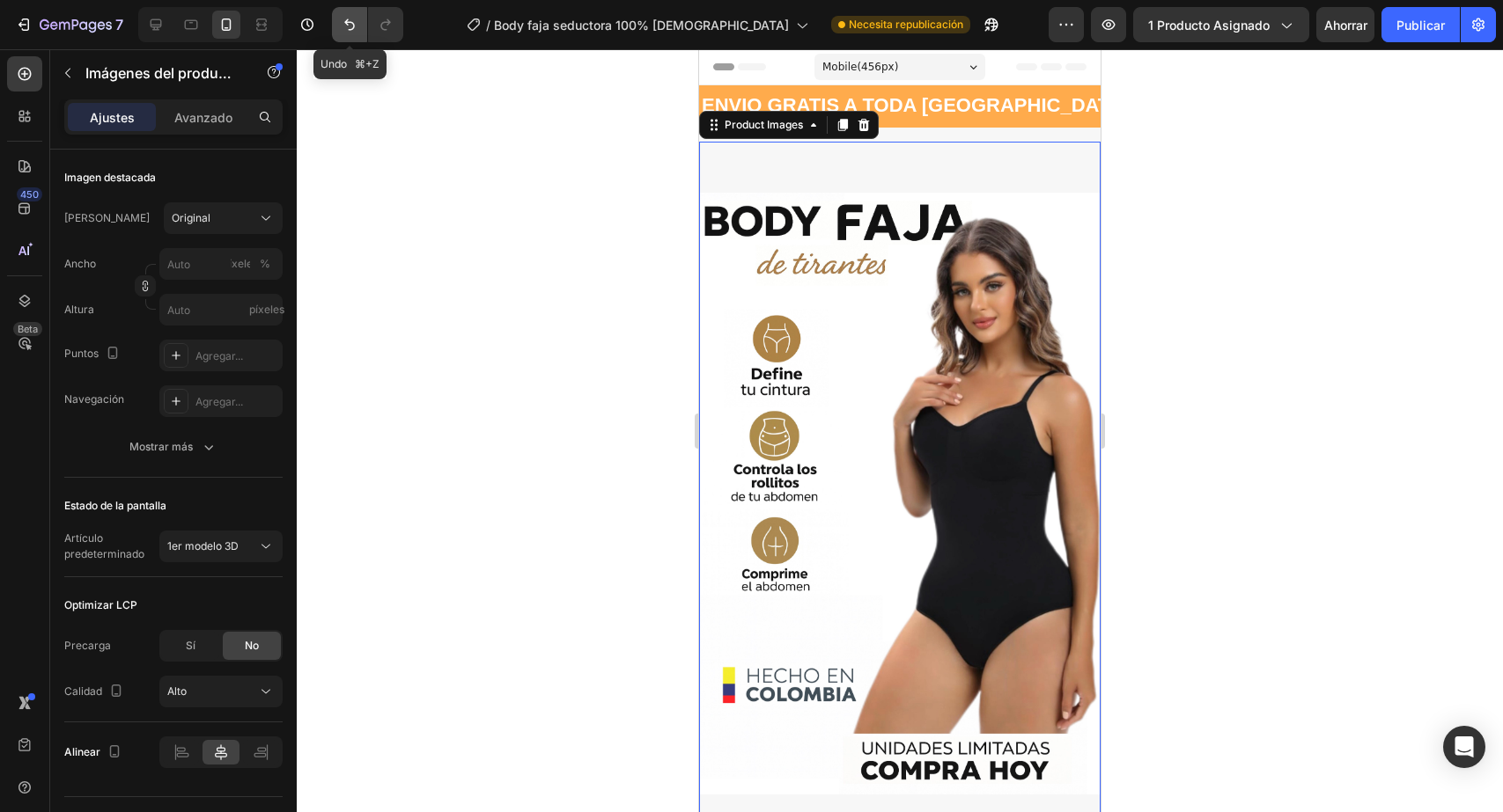
click at [345, 17] on icon "Deshacer/Rehacer" at bounding box center [349, 25] width 17 height 17
click at [346, 17] on icon "Deshacer/Rehacer" at bounding box center [349, 25] width 17 height 17
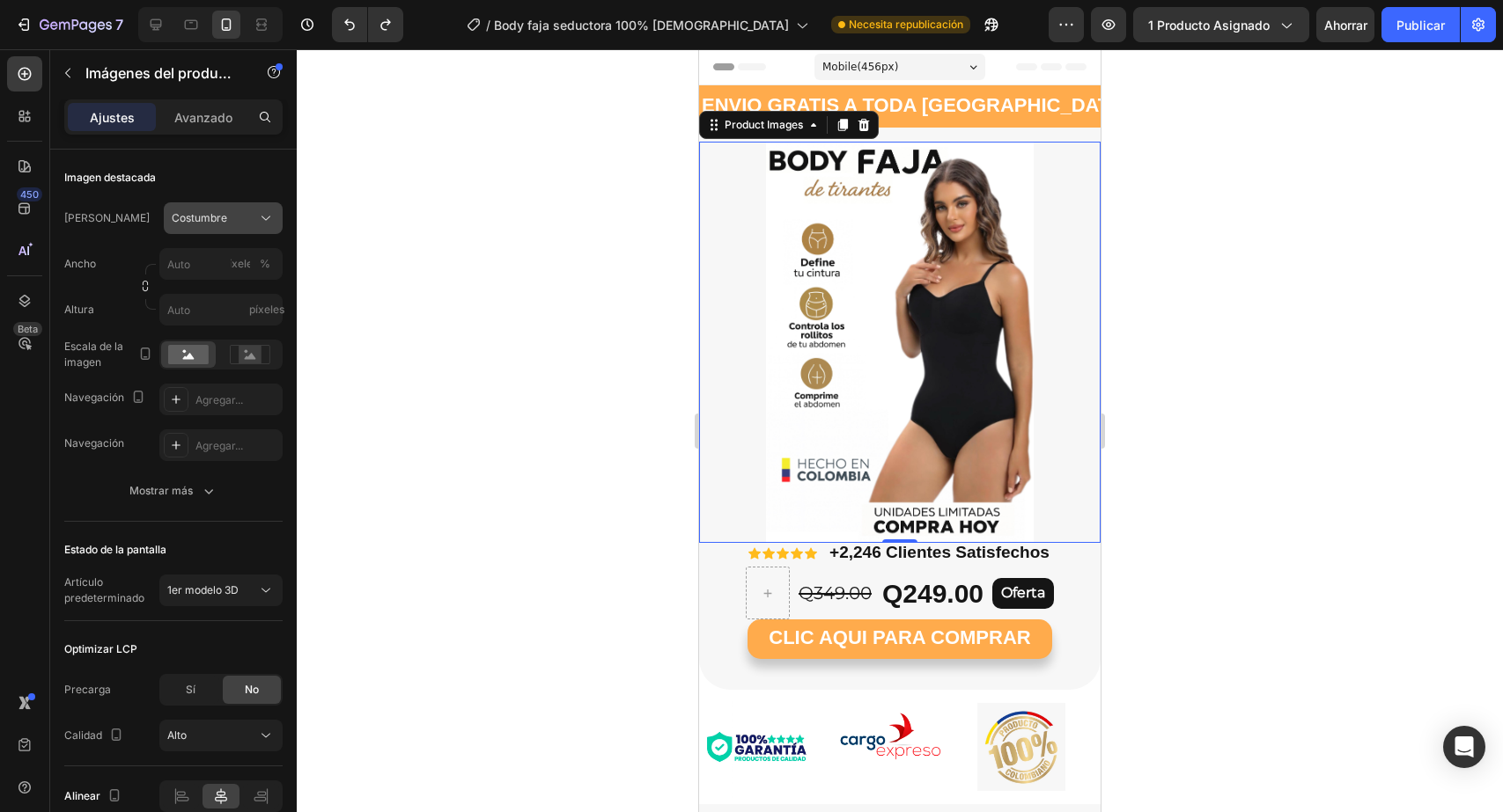
click at [214, 231] on button "Costumbre" at bounding box center [223, 218] width 119 height 31
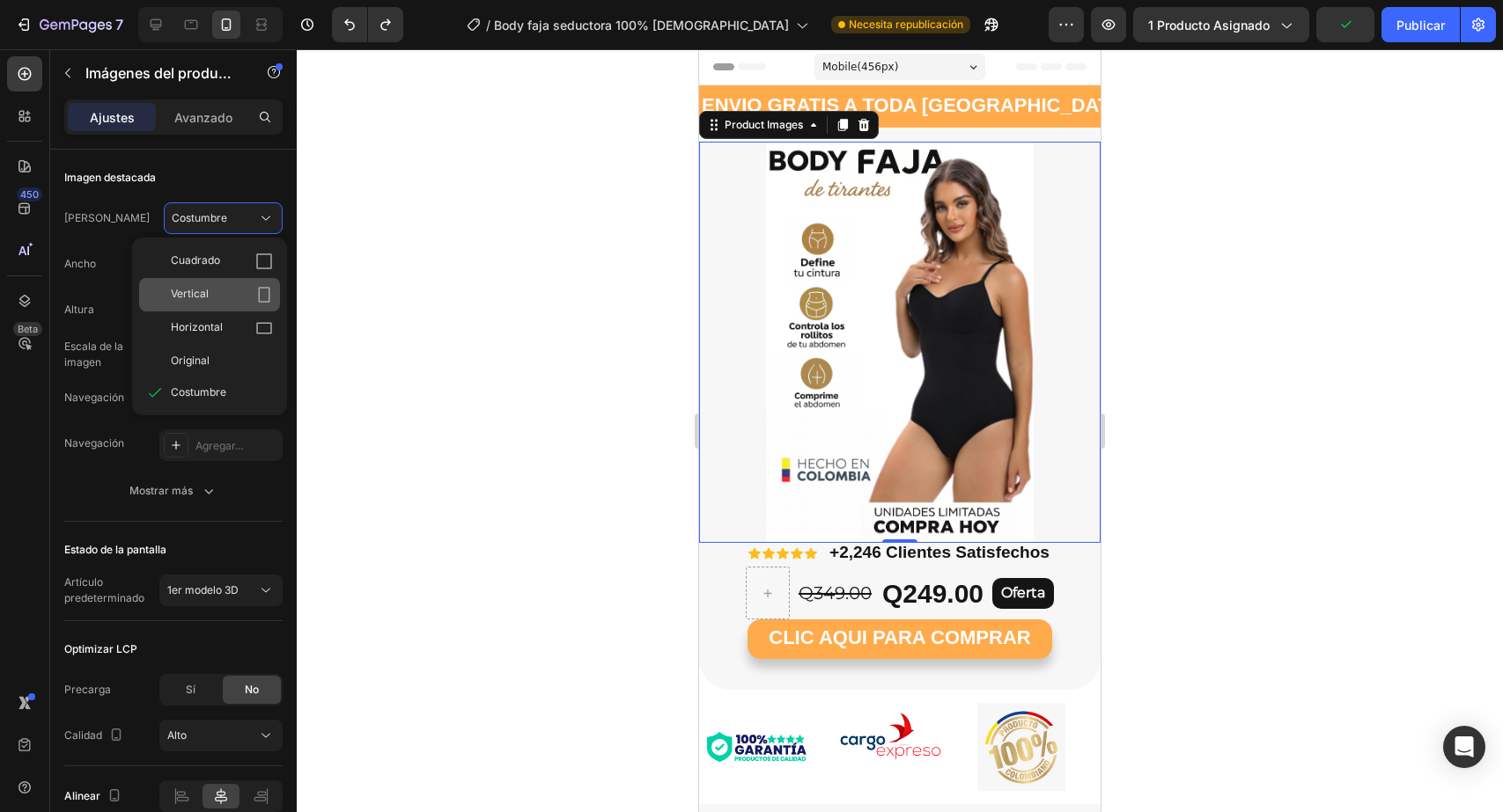
click at [205, 281] on div "Vertical" at bounding box center [210, 295] width 141 height 33
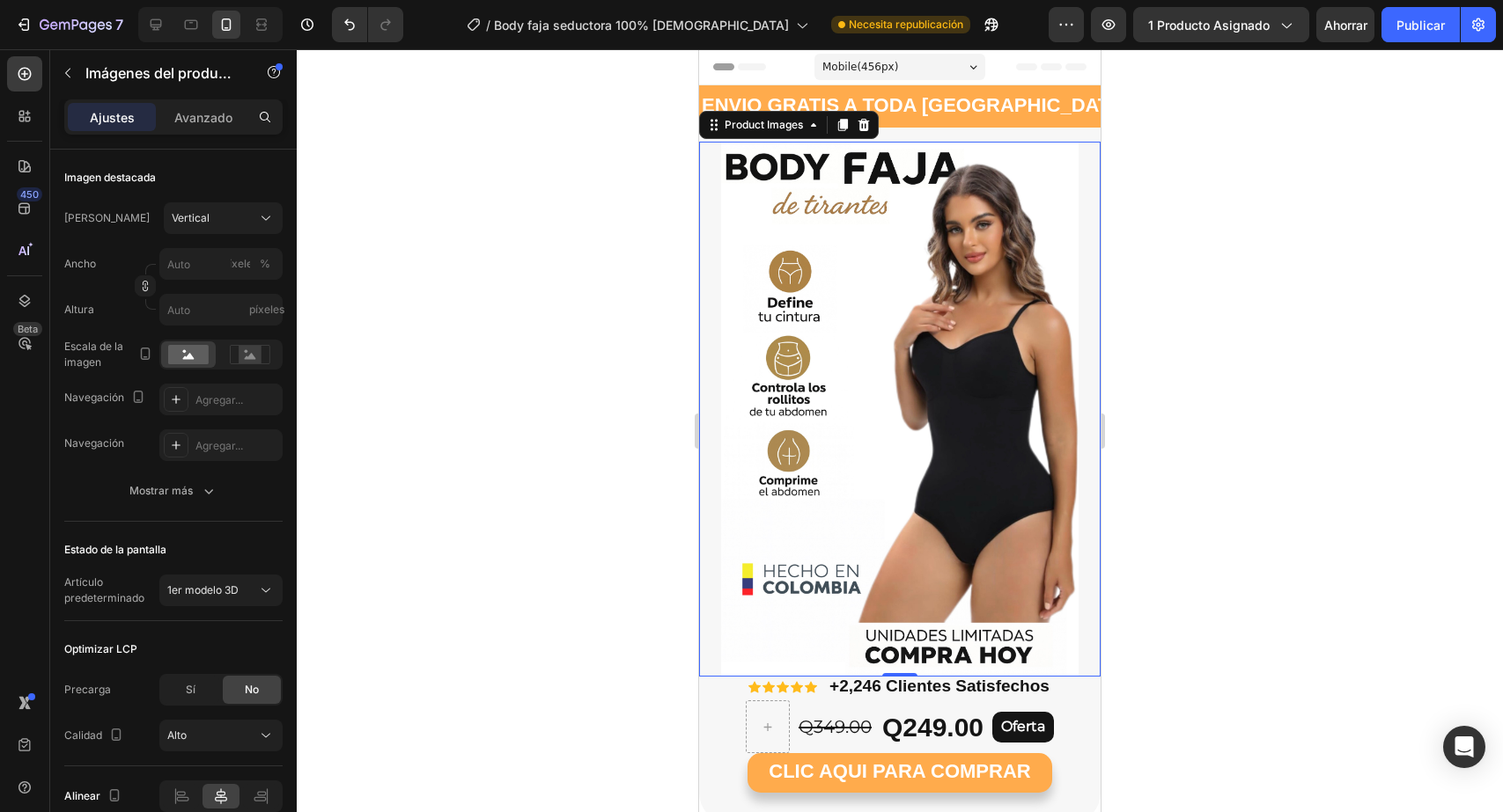
click at [1210, 399] on div at bounding box center [900, 431] width 1206 height 763
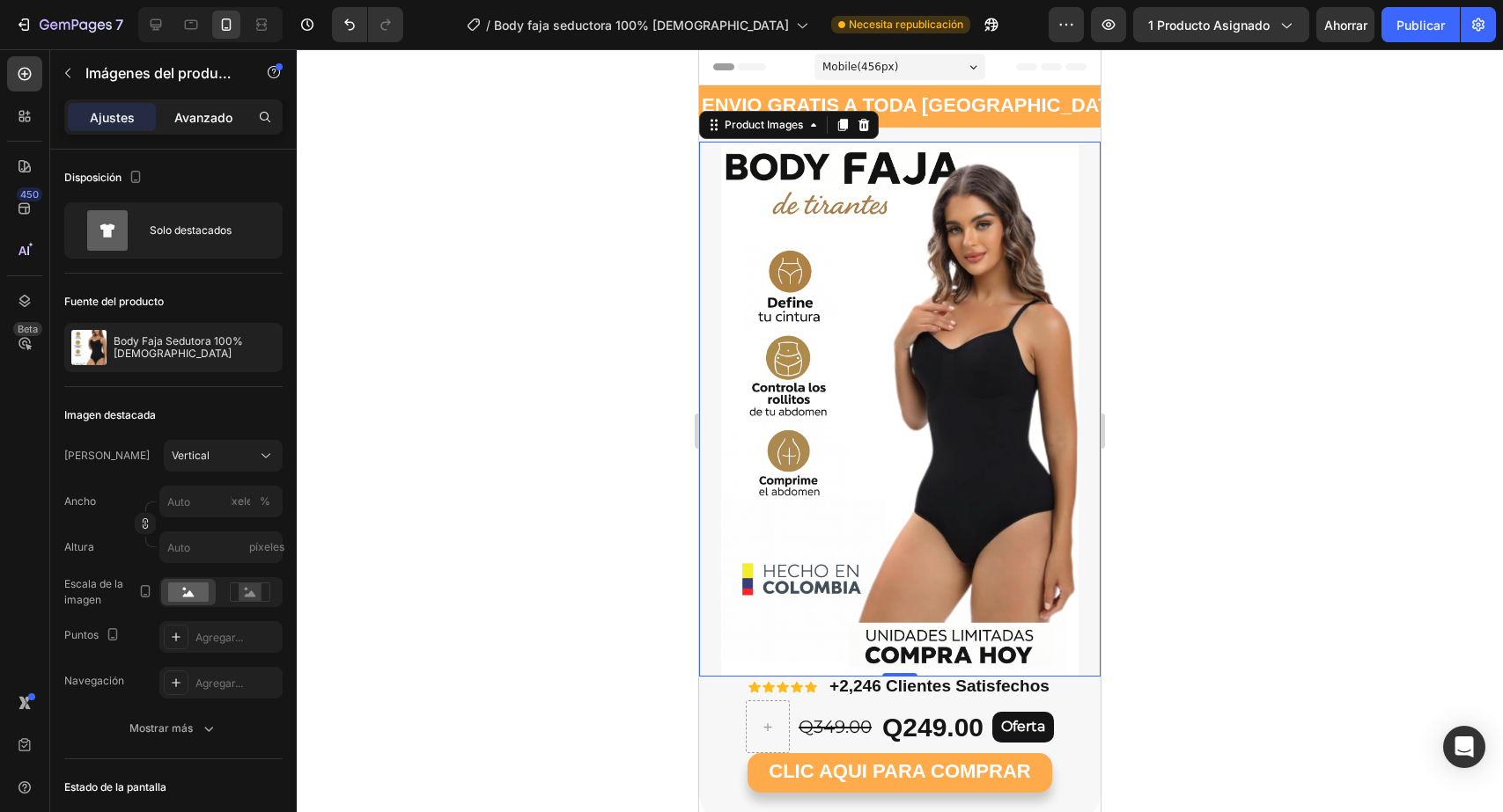
click at [219, 128] on div "Avanzado" at bounding box center [203, 117] width 88 height 29
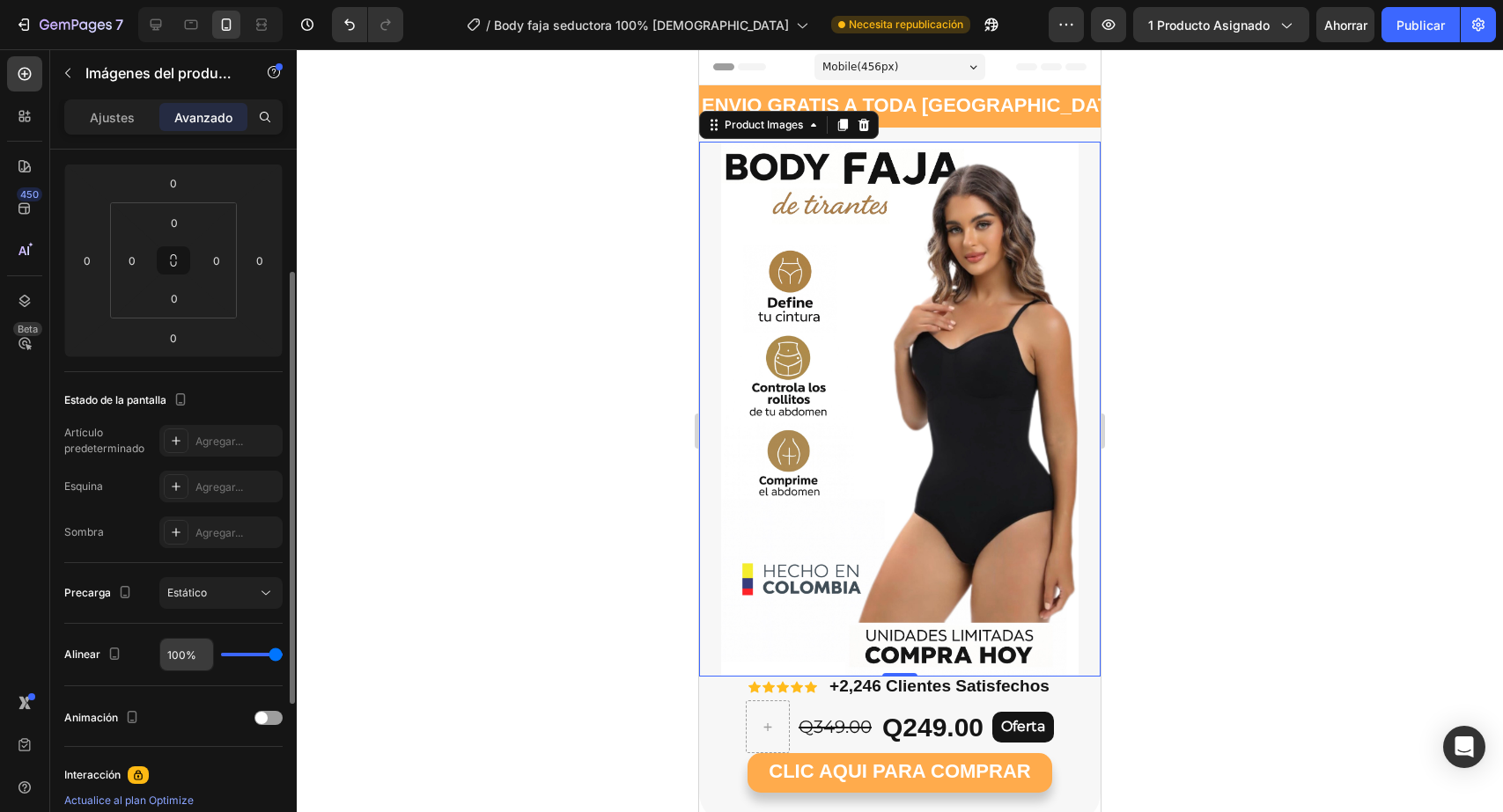
scroll to position [235, 0]
click at [235, 646] on div "100%" at bounding box center [220, 649] width 123 height 33
type input "16%"
type input "16"
click at [235, 650] on input "range" at bounding box center [252, 650] width 62 height 4
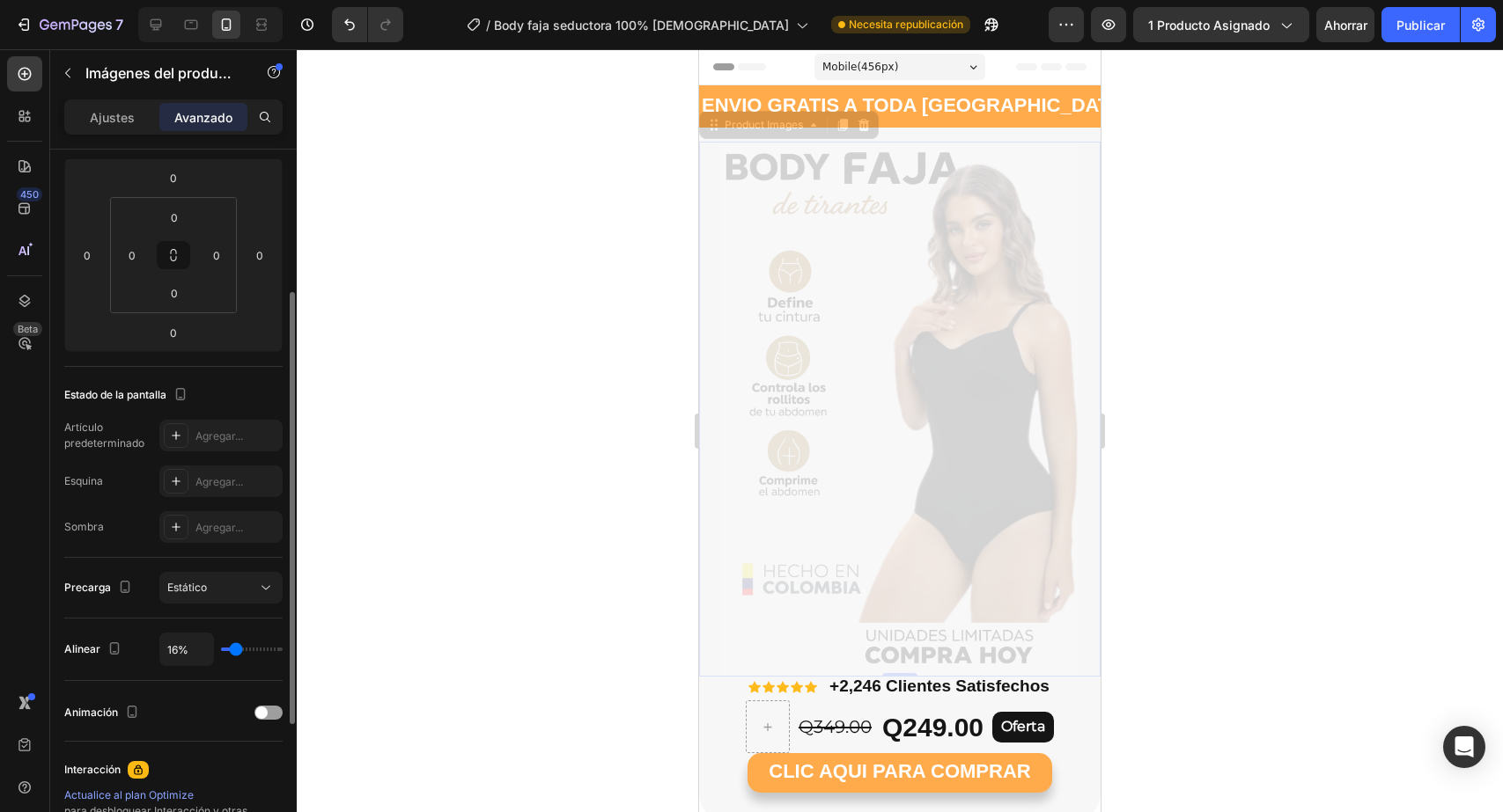
type input "6%"
type input "6"
type input "0%"
type input "0"
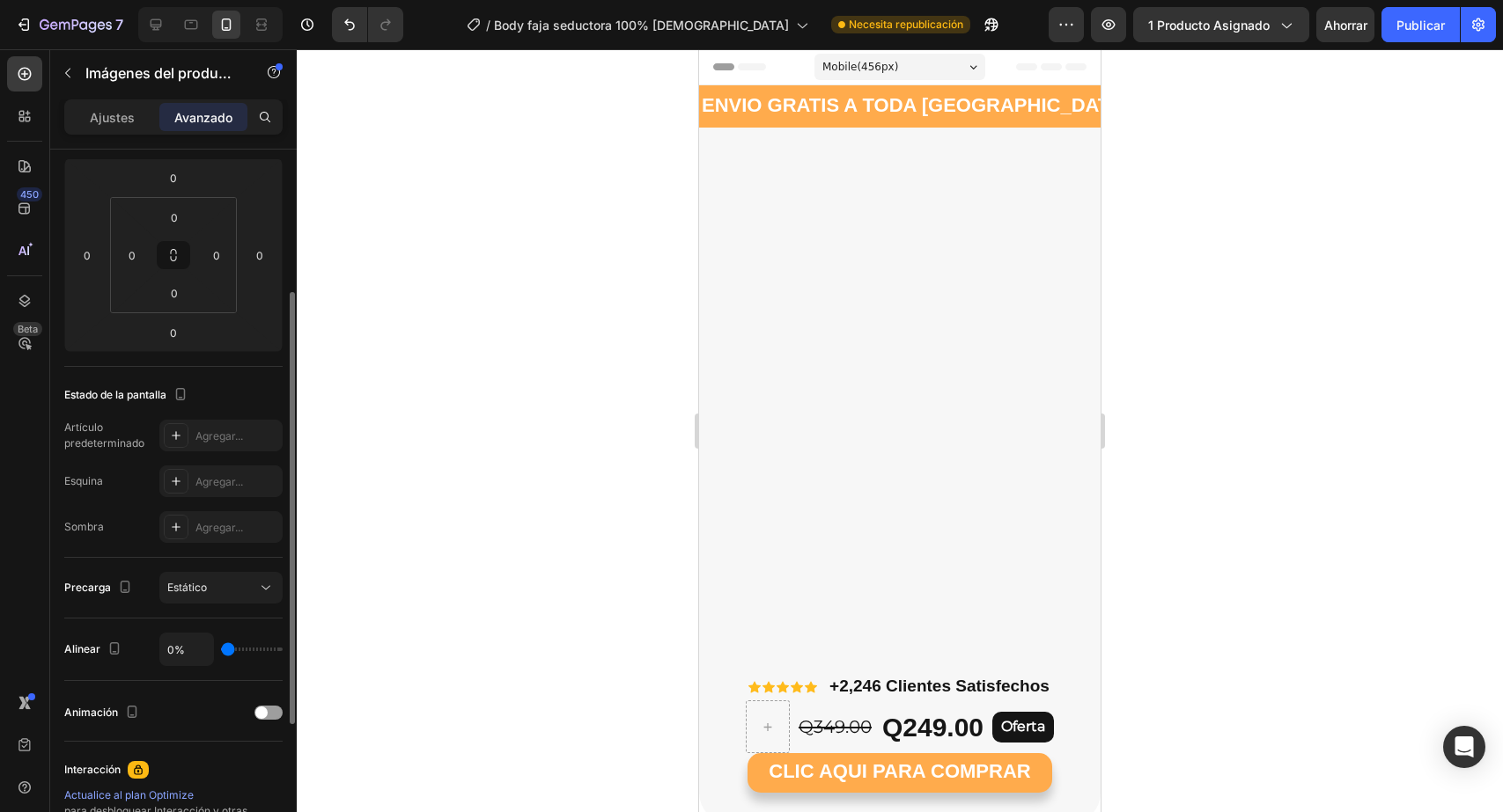
type input "34%"
type input "34"
type input "100%"
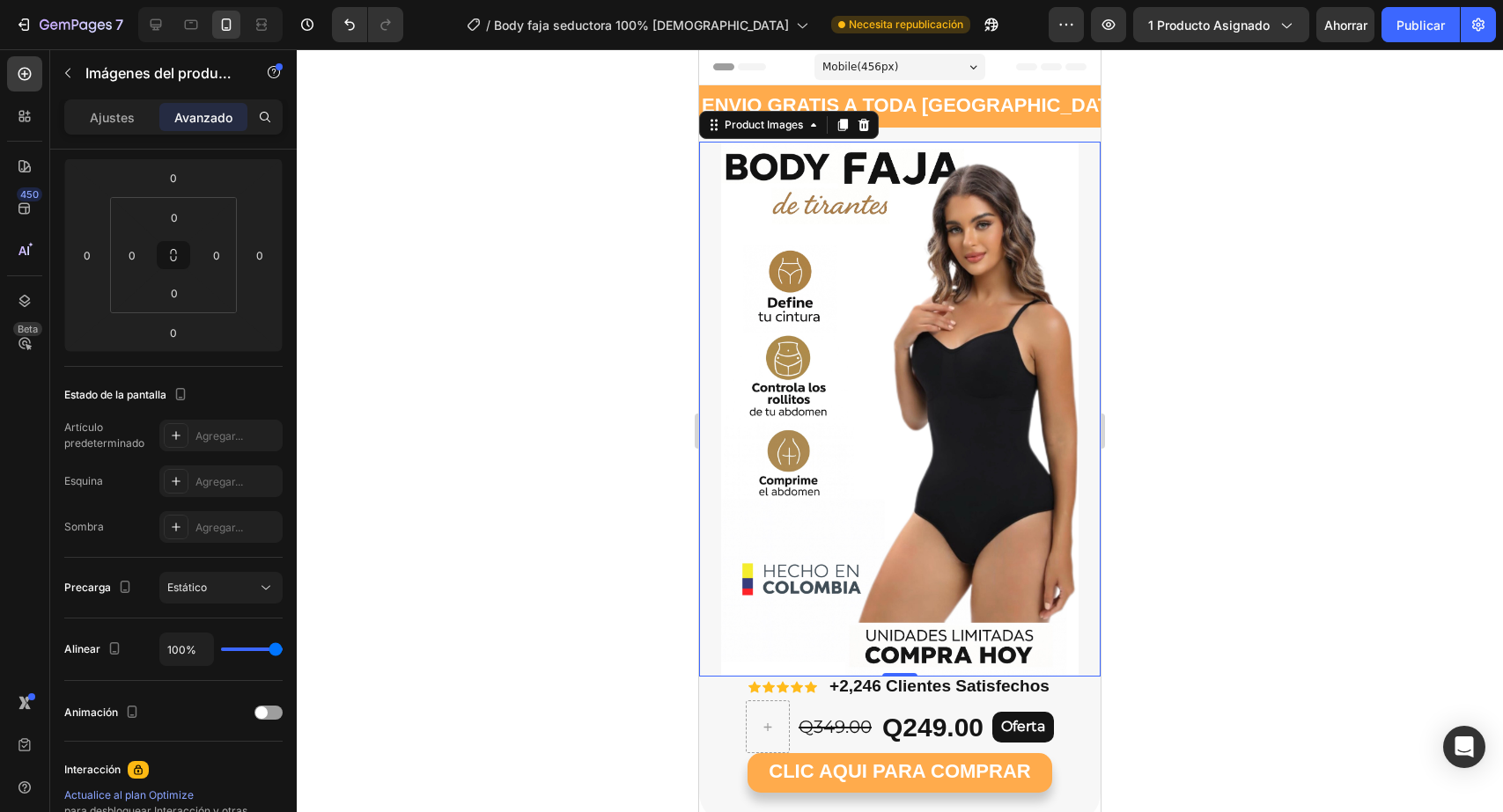
drag, startPoint x: 233, startPoint y: 649, endPoint x: 335, endPoint y: 649, distance: 102.0
type input "100"
click at [282, 652] on input "range" at bounding box center [252, 650] width 62 height 4
click at [223, 585] on div "Estático" at bounding box center [212, 588] width 90 height 16
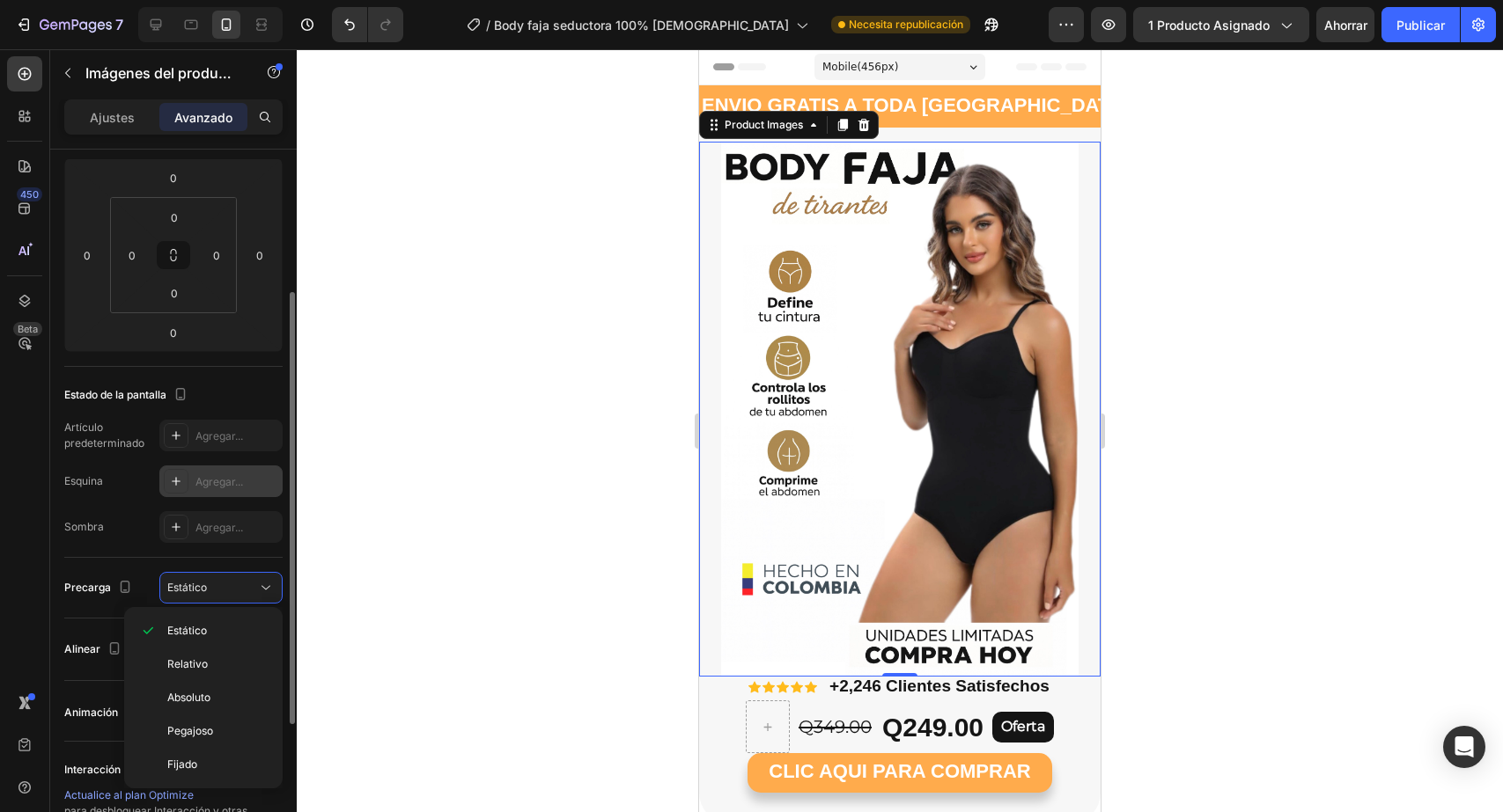
click at [217, 489] on div "Agregar..." at bounding box center [237, 482] width 83 height 16
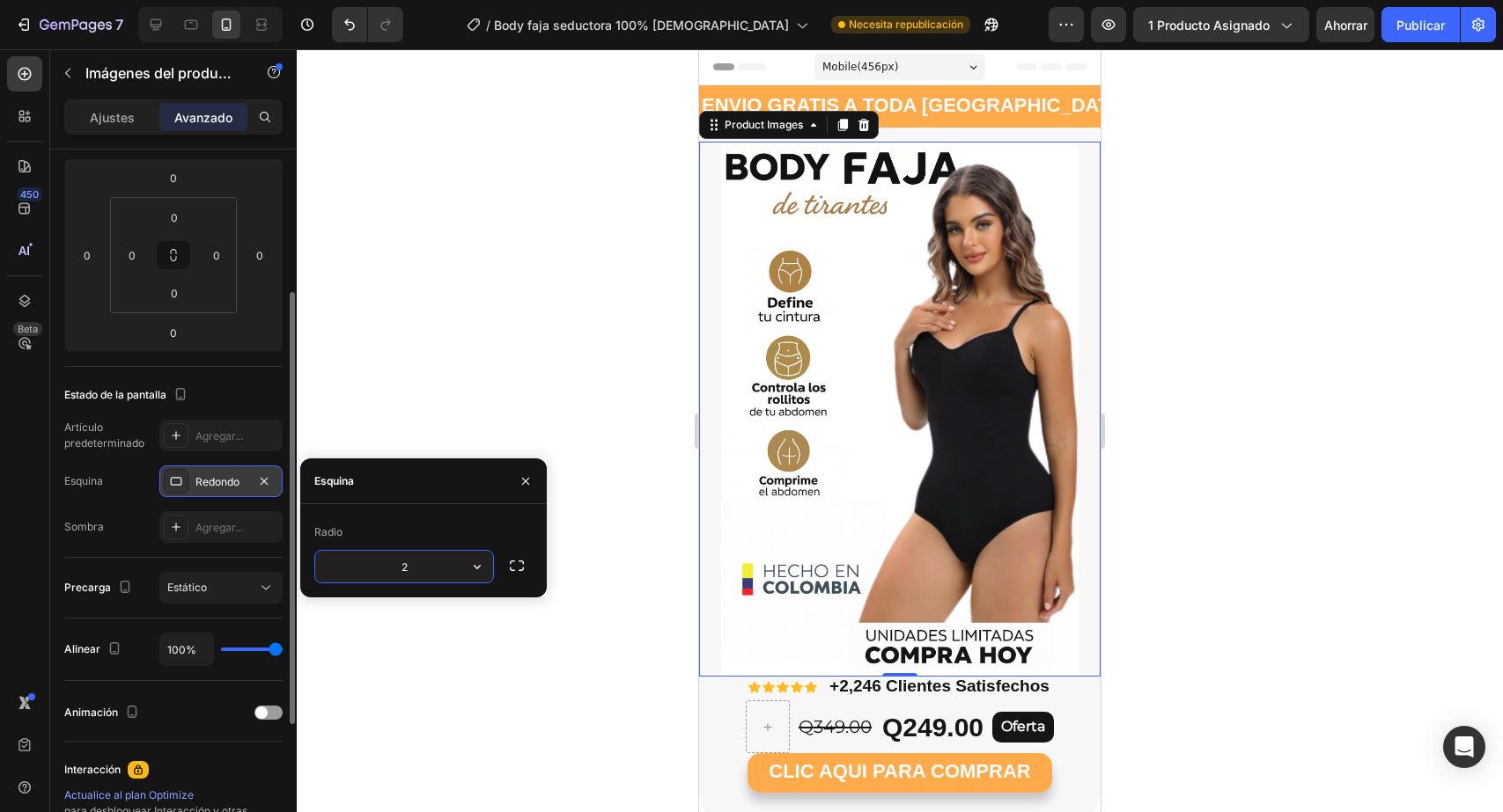
type input "20"
click at [228, 436] on font "Agregar..." at bounding box center [219, 436] width 48 height 13
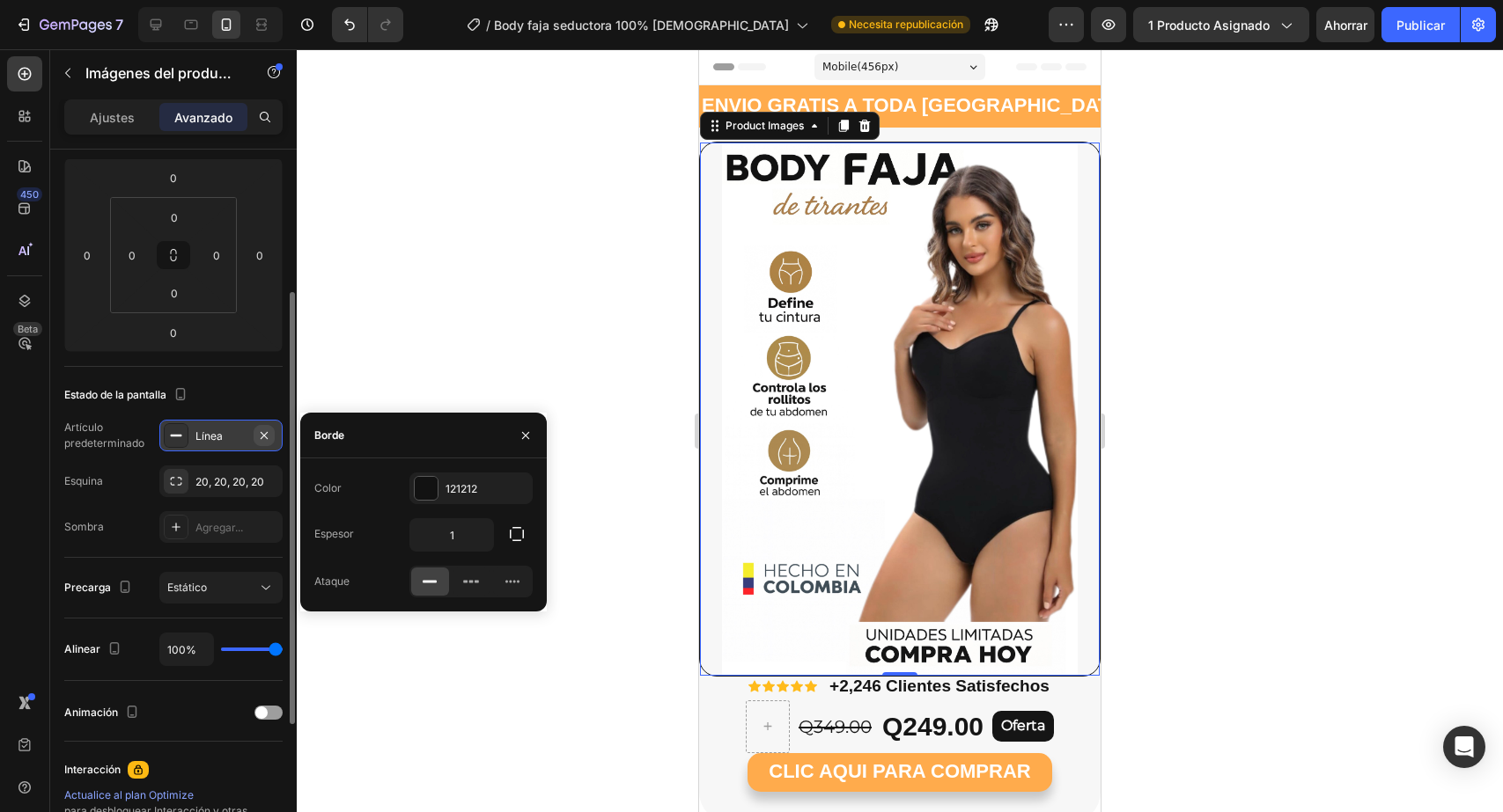
click at [263, 436] on icon "button" at bounding box center [263, 434] width 7 height 7
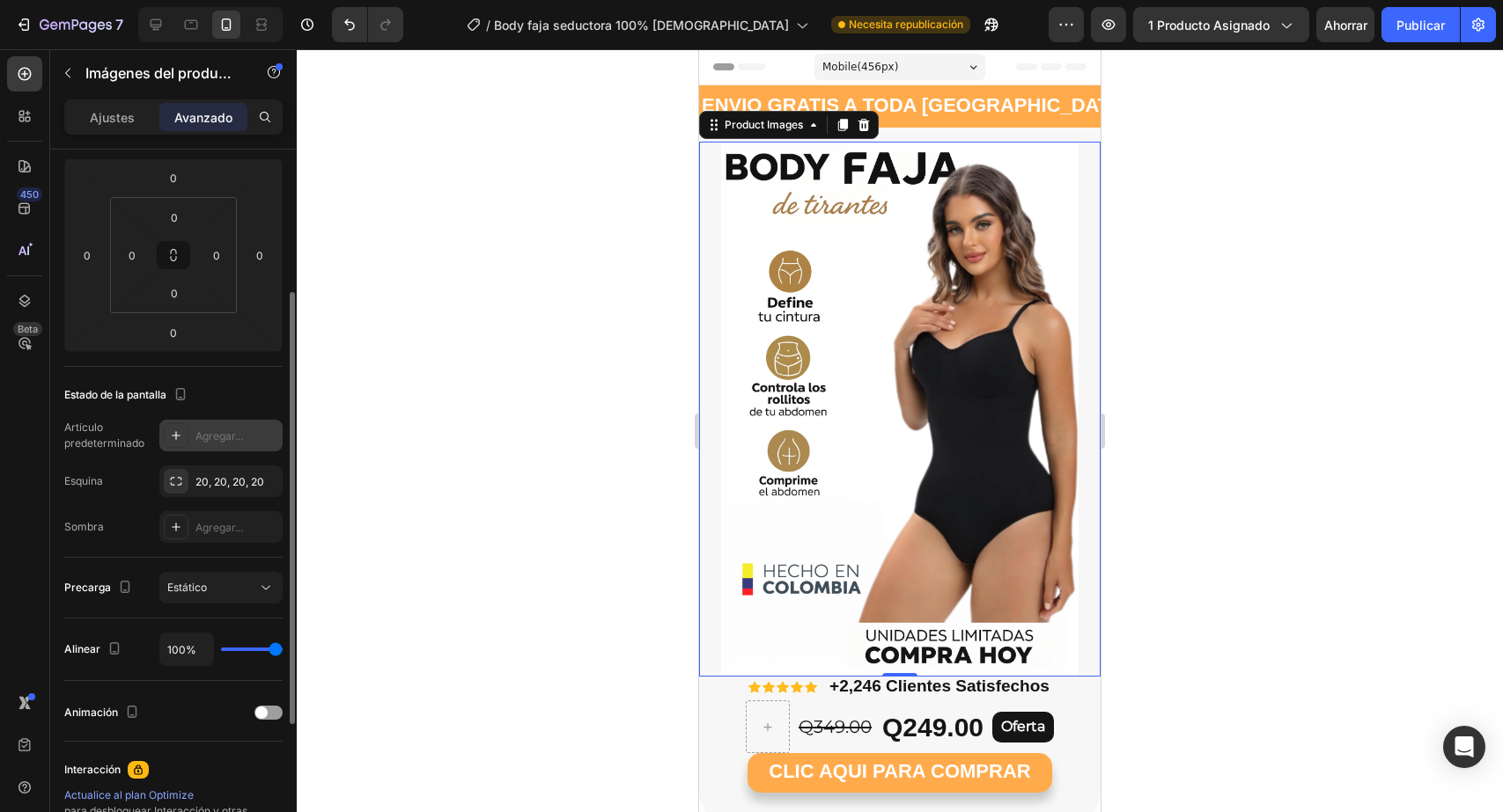
click at [1392, 348] on div at bounding box center [900, 431] width 1206 height 763
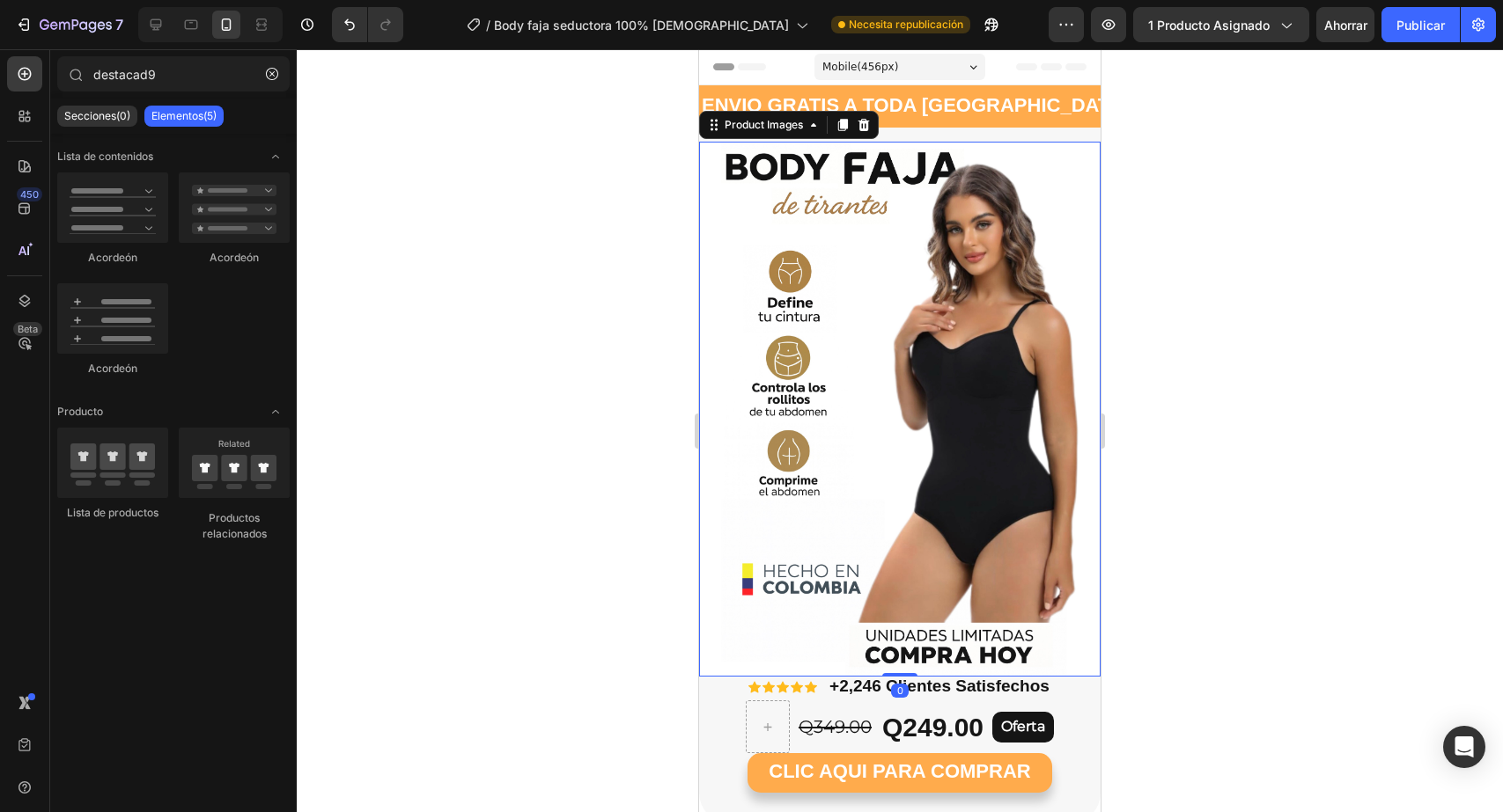
click at [967, 203] on img at bounding box center [899, 409] width 402 height 535
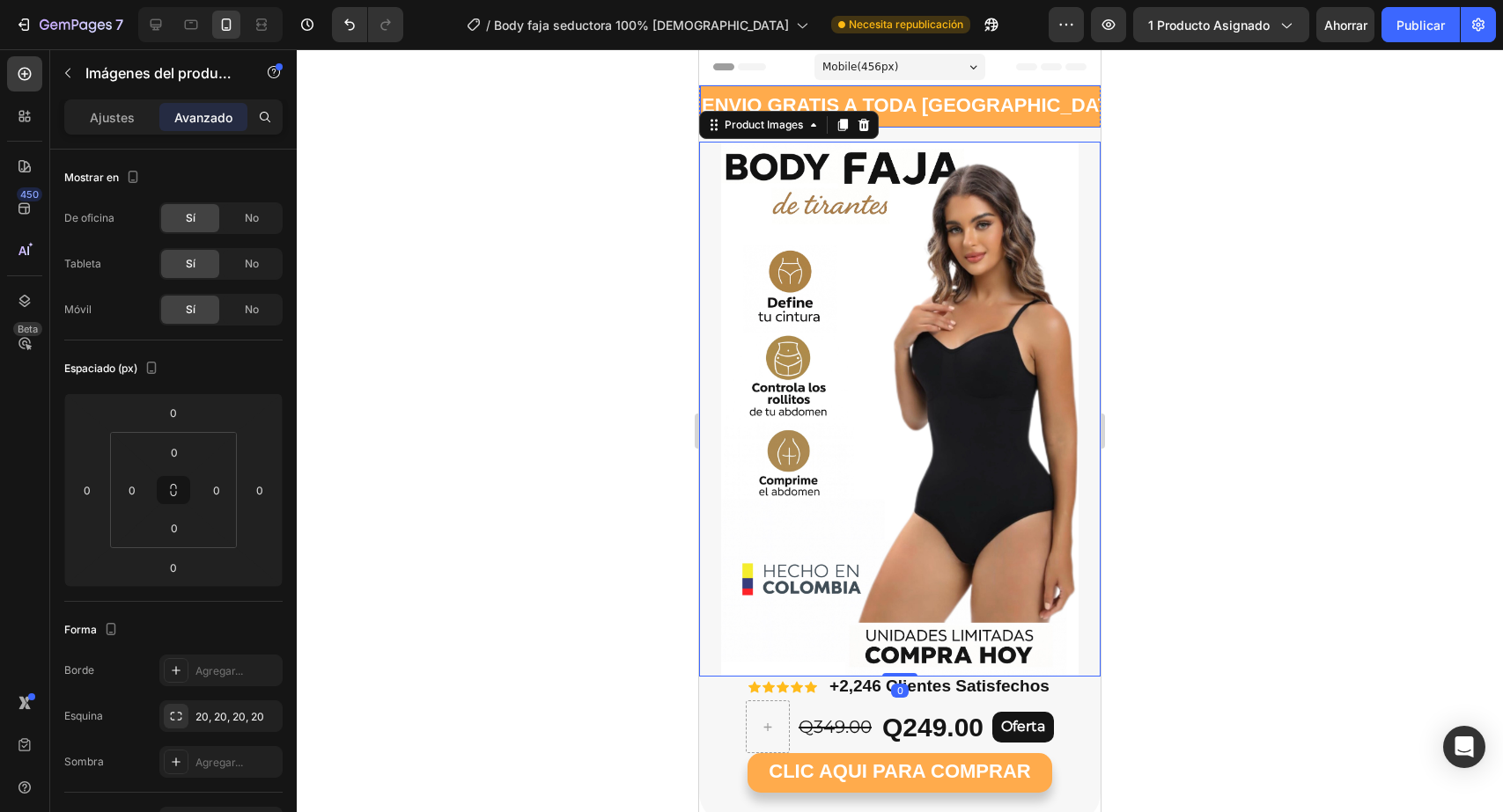
click at [911, 108] on span "ENVIO GRATIS A TODA [GEOGRAPHIC_DATA]" at bounding box center [914, 105] width 427 height 22
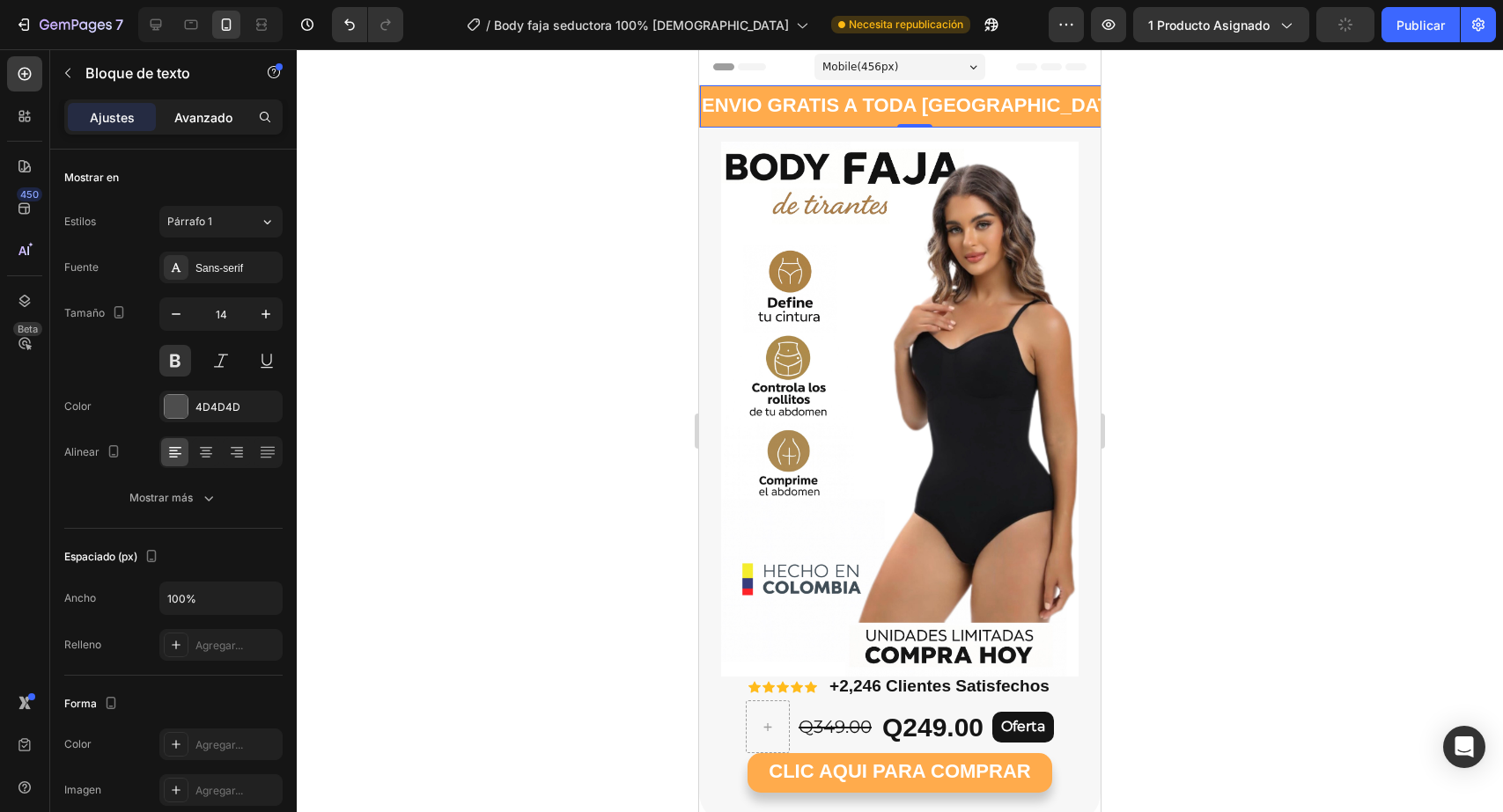
click at [198, 107] on div "Avanzado" at bounding box center [203, 117] width 88 height 29
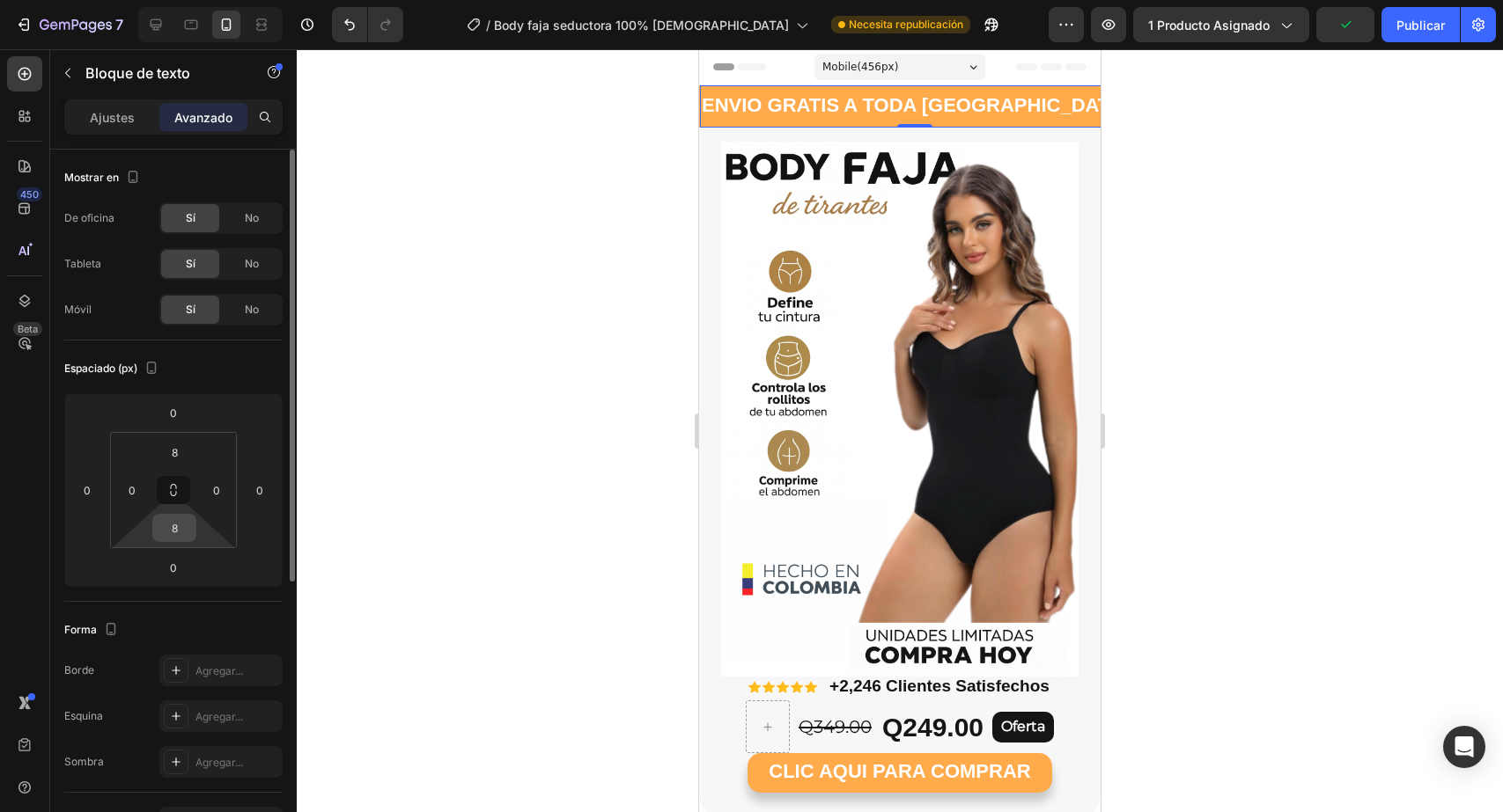
click at [182, 528] on input "8" at bounding box center [174, 529] width 35 height 27
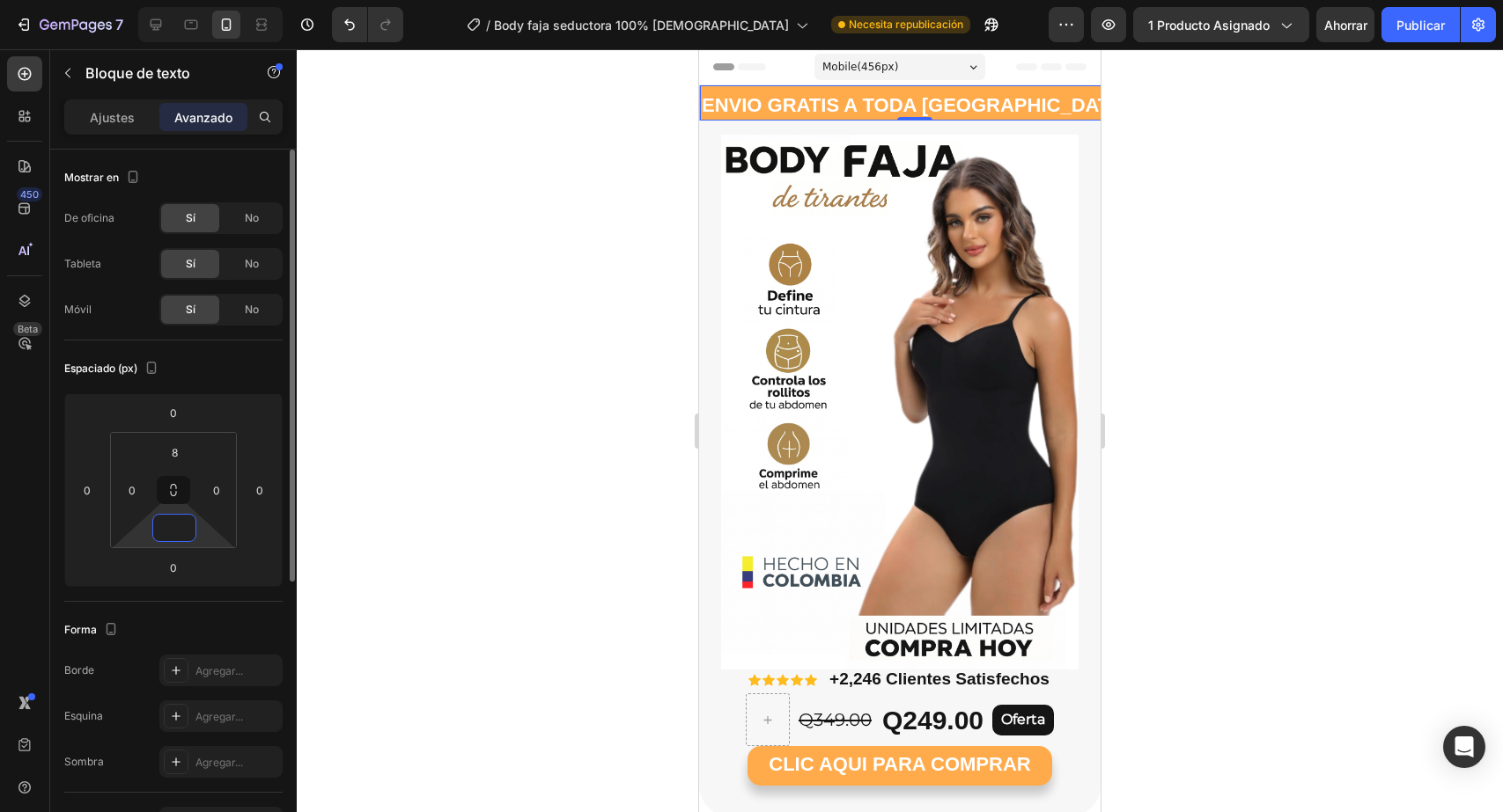
type input "8"
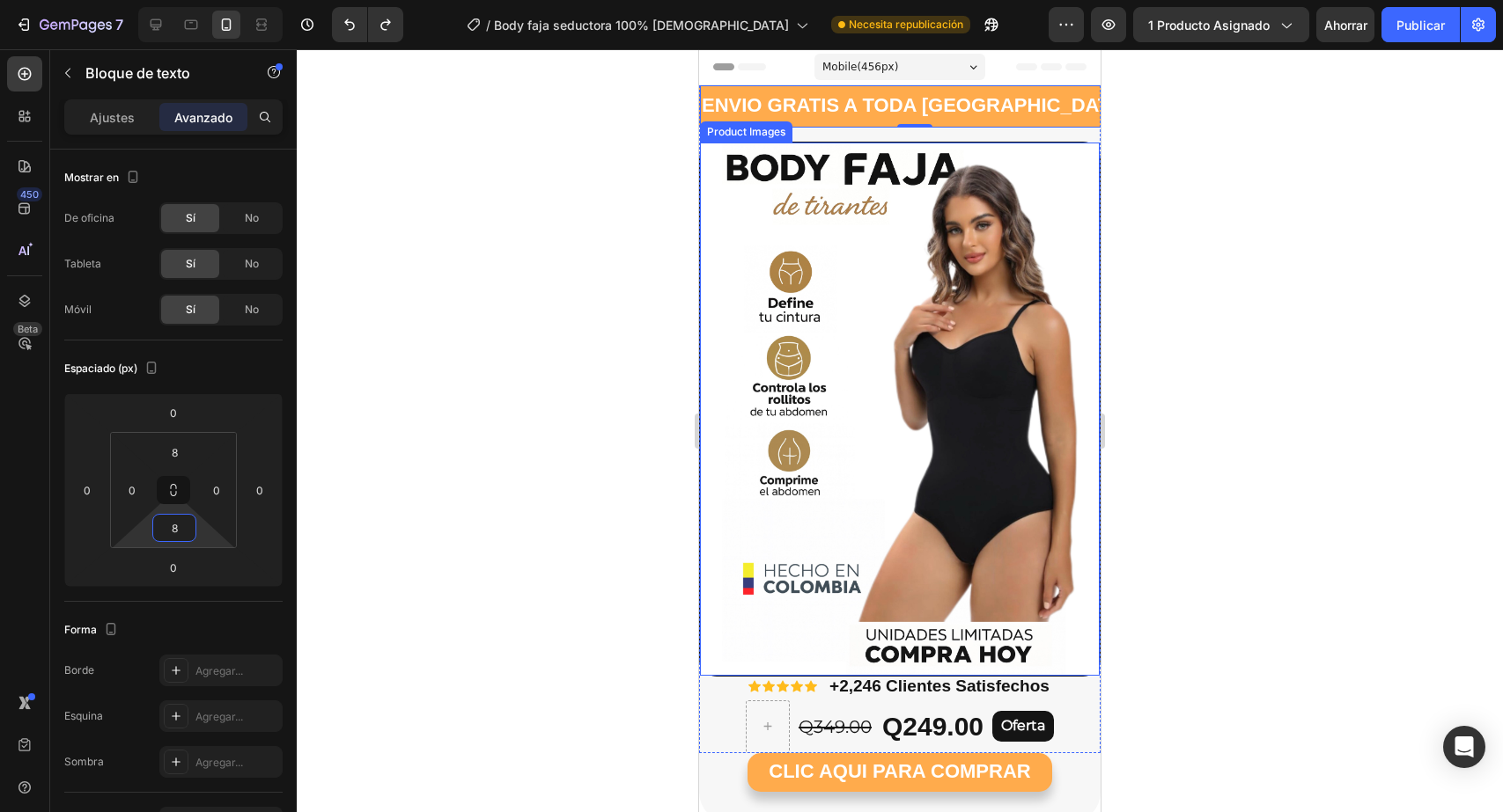
click at [765, 346] on img at bounding box center [899, 408] width 400 height 532
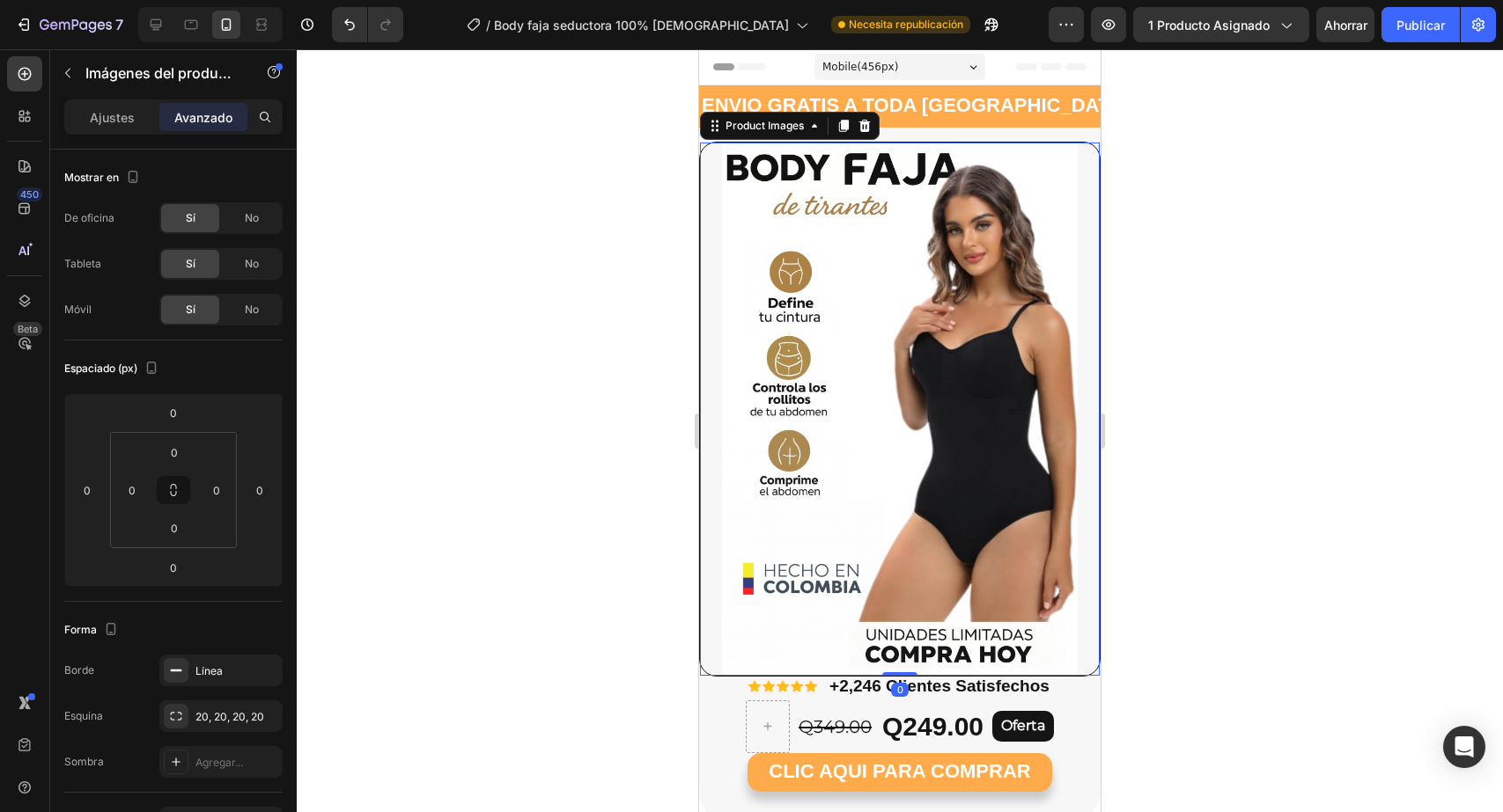
click at [1335, 473] on div at bounding box center [900, 431] width 1206 height 763
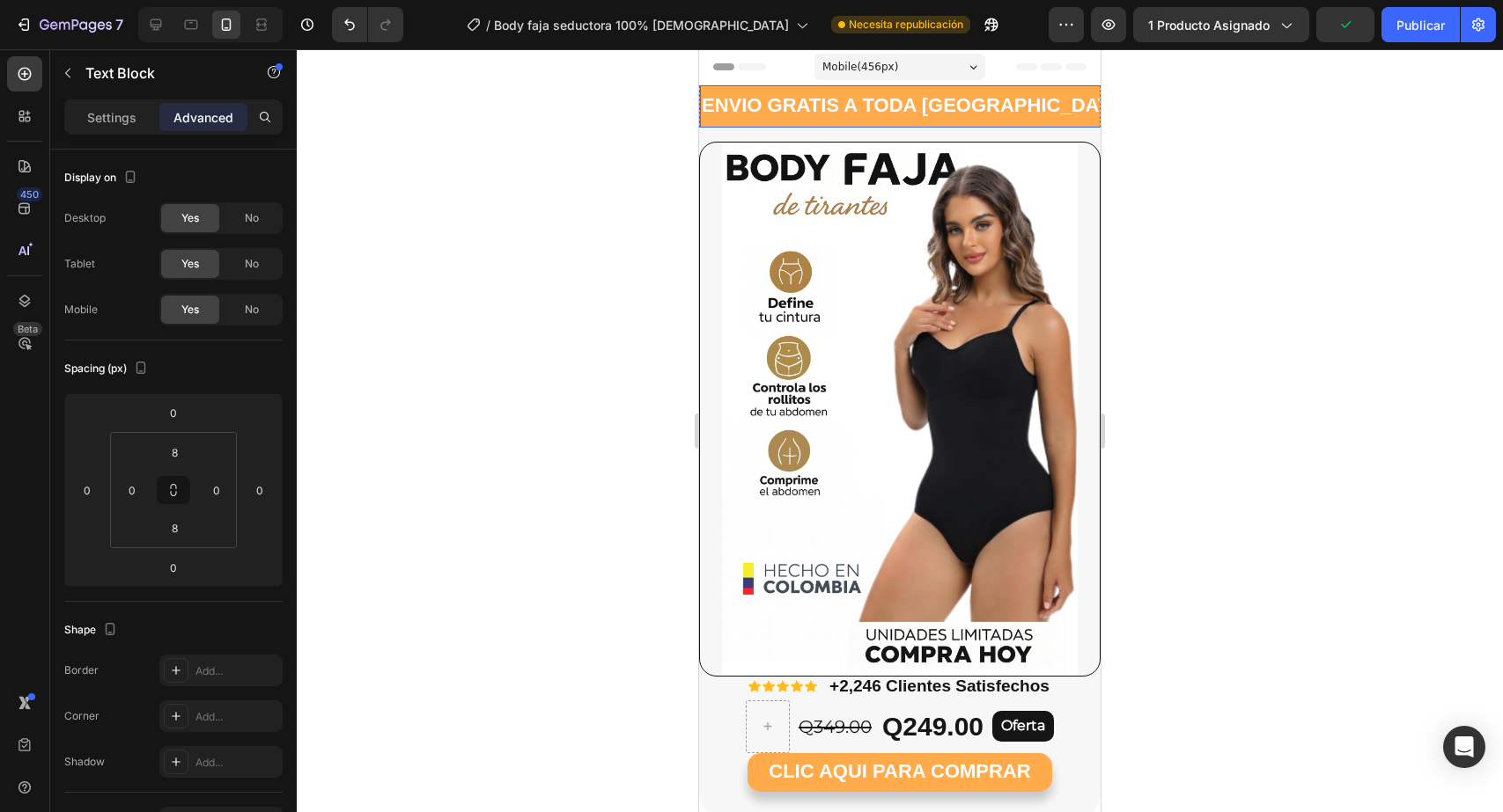
click at [804, 117] on p "ENVIO GRATIS A TODA [GEOGRAPHIC_DATA]" at bounding box center [914, 107] width 427 height 25
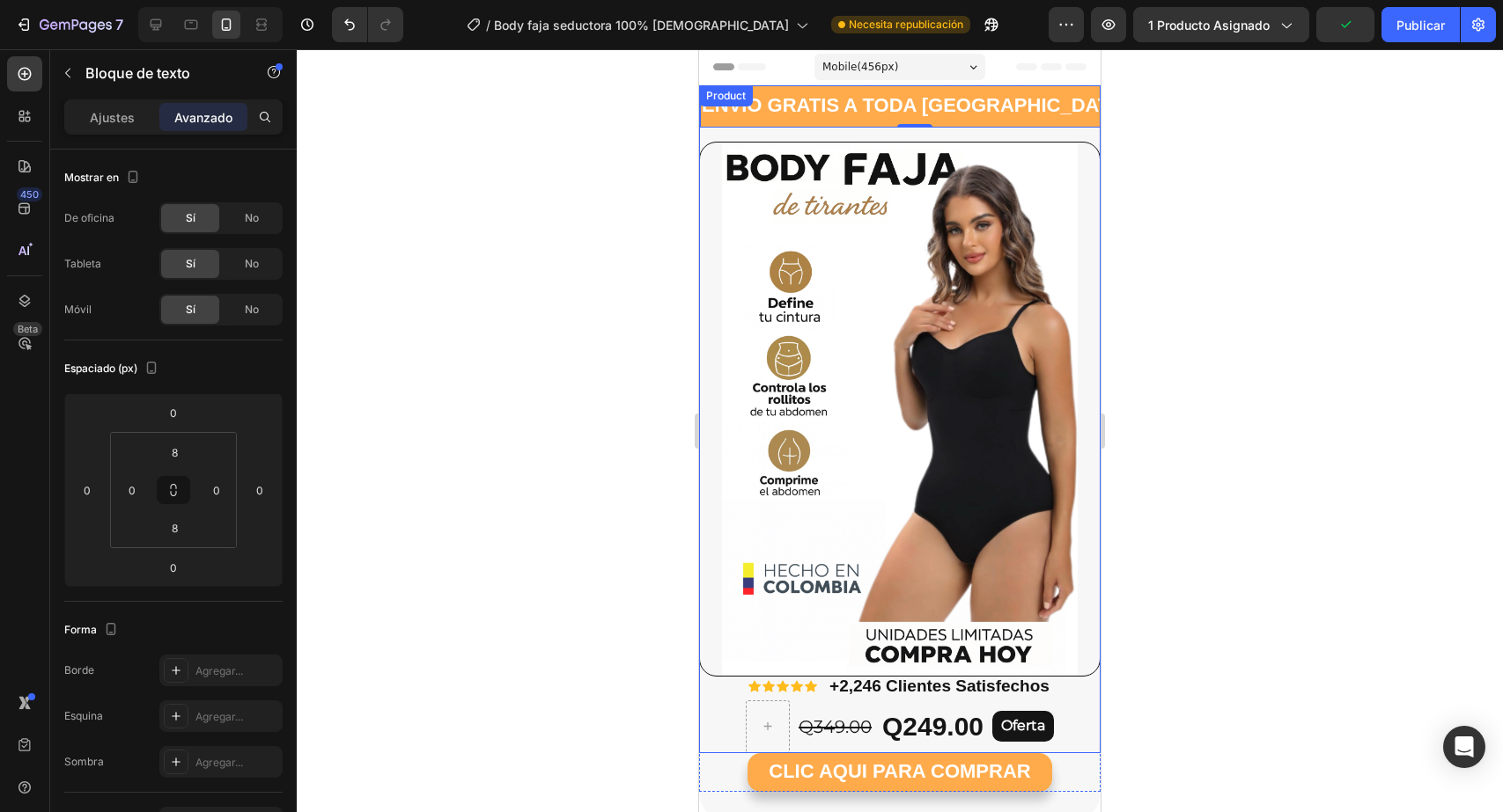
click at [792, 135] on div "ENVIO GRATIS A TODA GUATEMALA Text Block 0 ENVIO GRATIS A TODA GUATEMALA Text B…" at bounding box center [899, 113] width 402 height 56
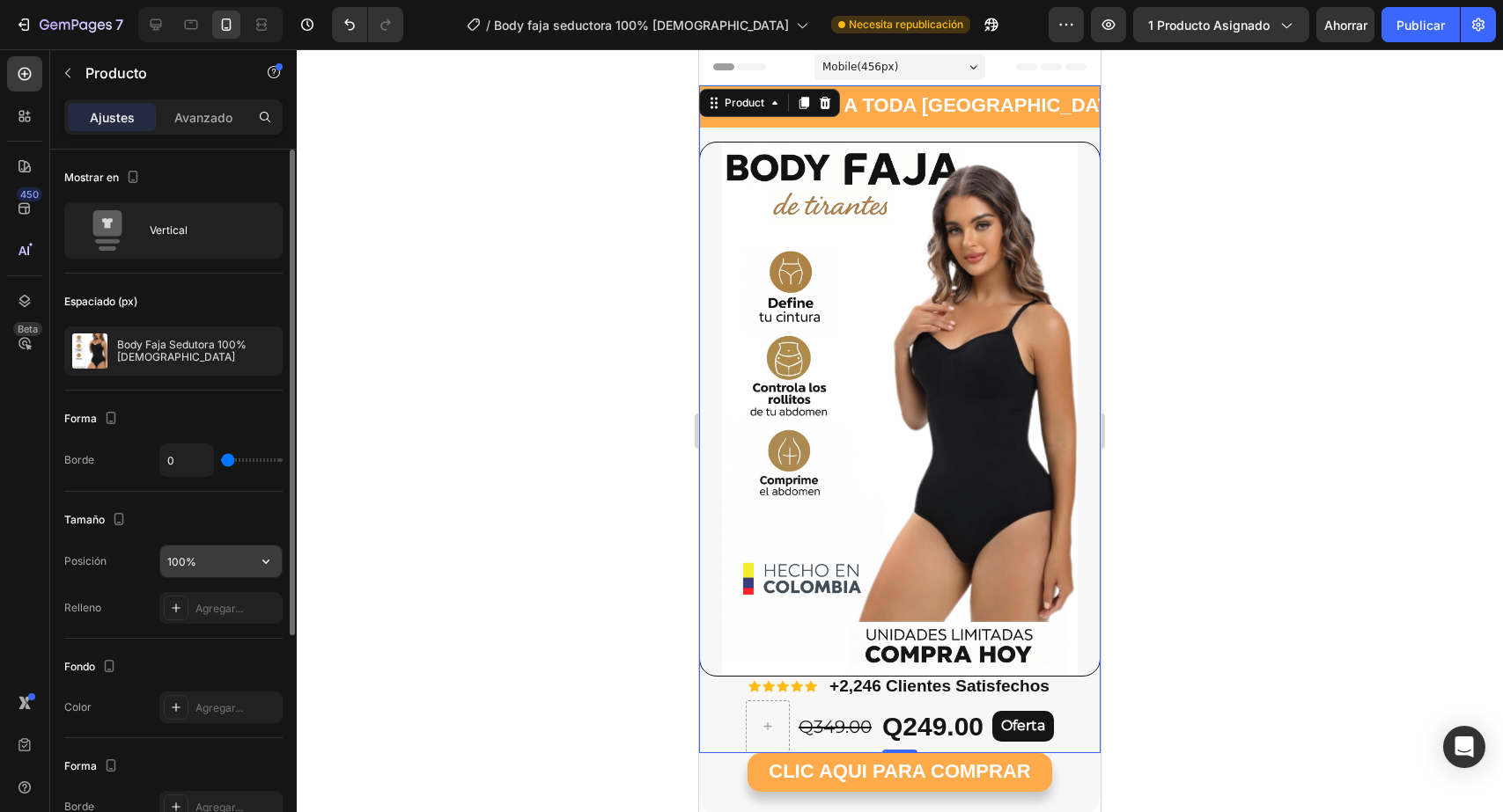
click at [202, 552] on input "100%" at bounding box center [220, 561] width 121 height 31
click at [258, 561] on icon "button" at bounding box center [265, 561] width 17 height 17
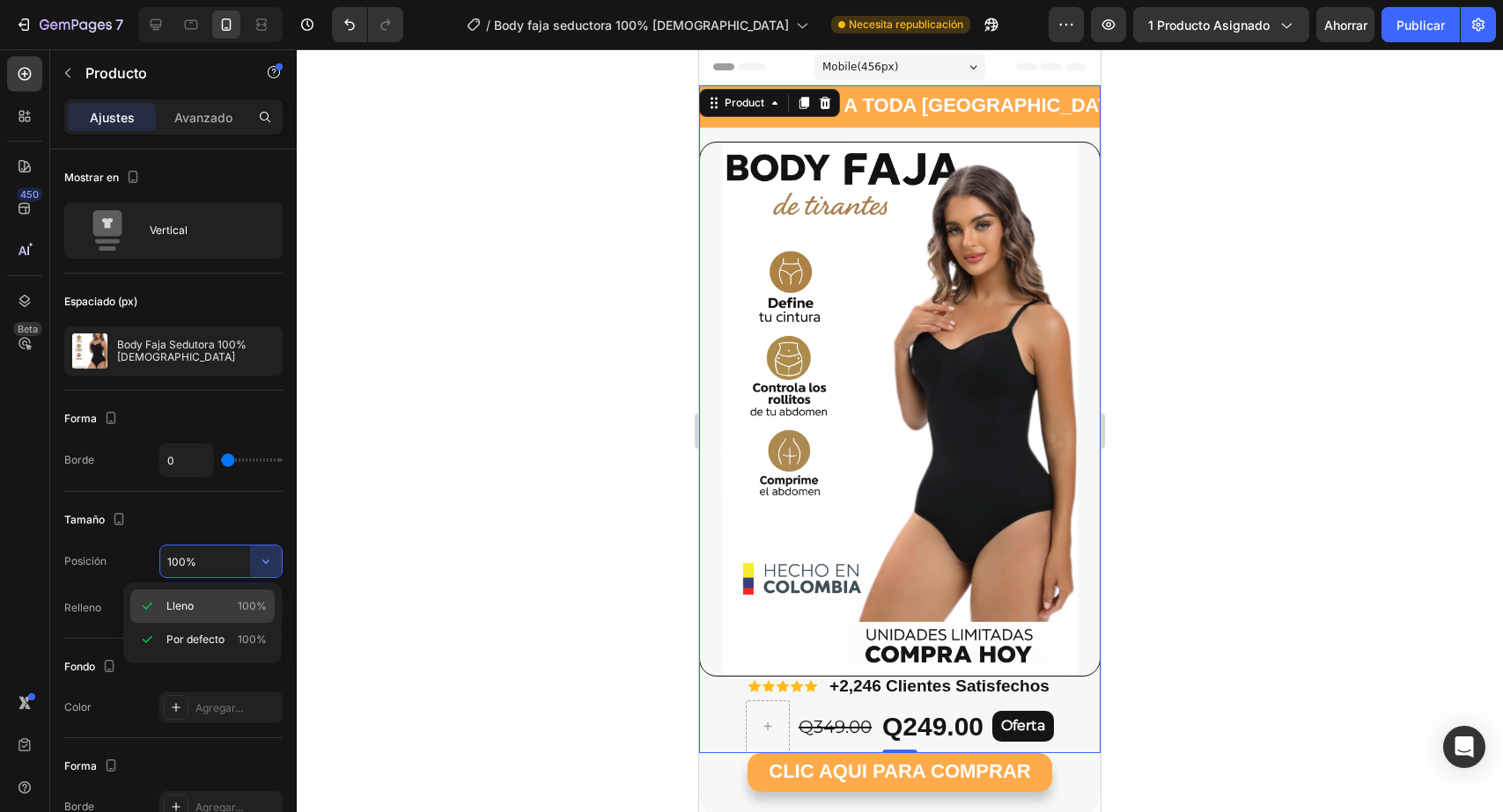
click at [228, 605] on p "Lleno 100%" at bounding box center [216, 606] width 100 height 16
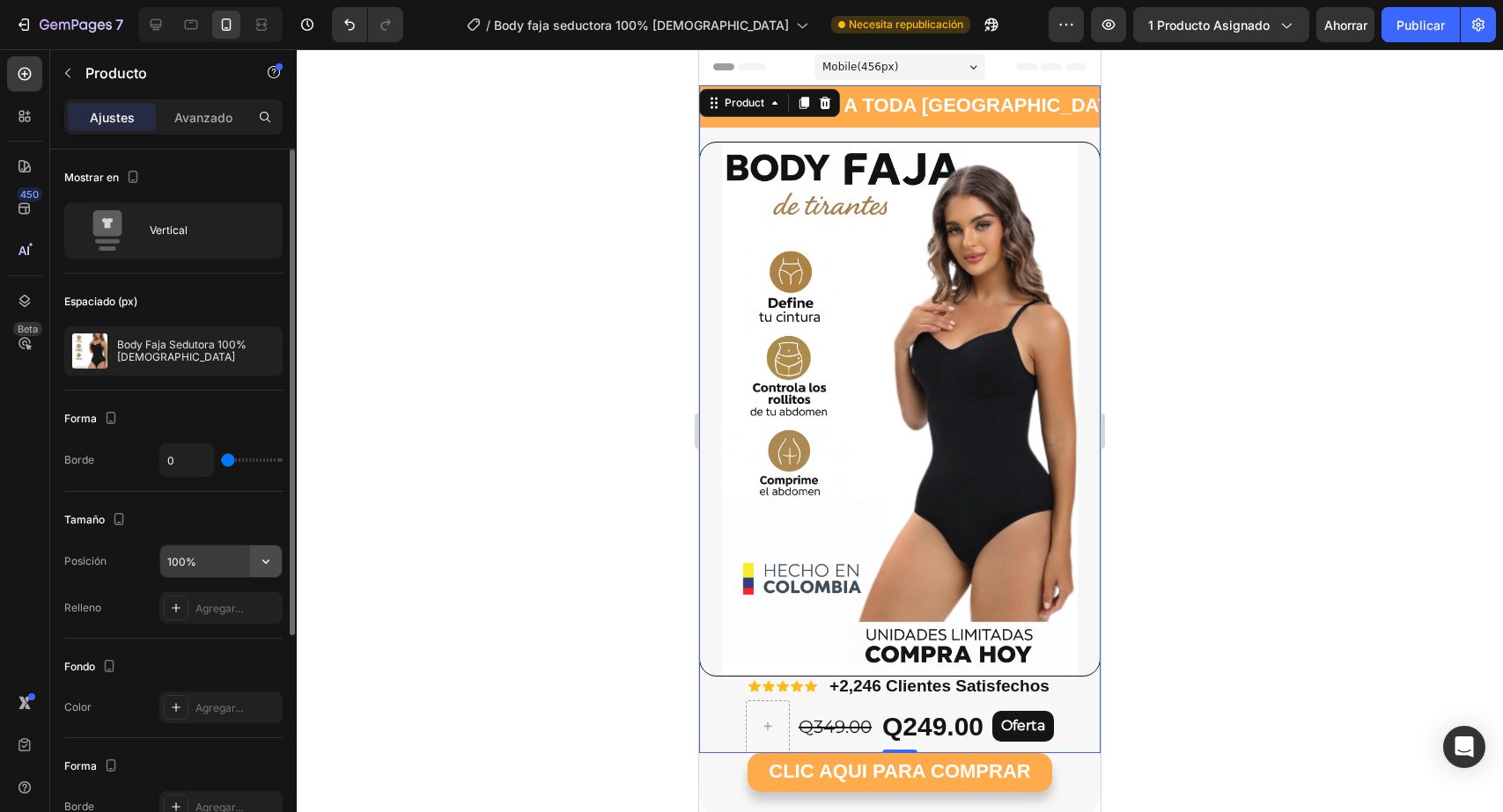
click at [272, 558] on icon "button" at bounding box center [265, 561] width 17 height 17
click at [203, 567] on input "100%" at bounding box center [220, 561] width 121 height 31
type input "%"
click at [210, 566] on input "%" at bounding box center [220, 561] width 121 height 31
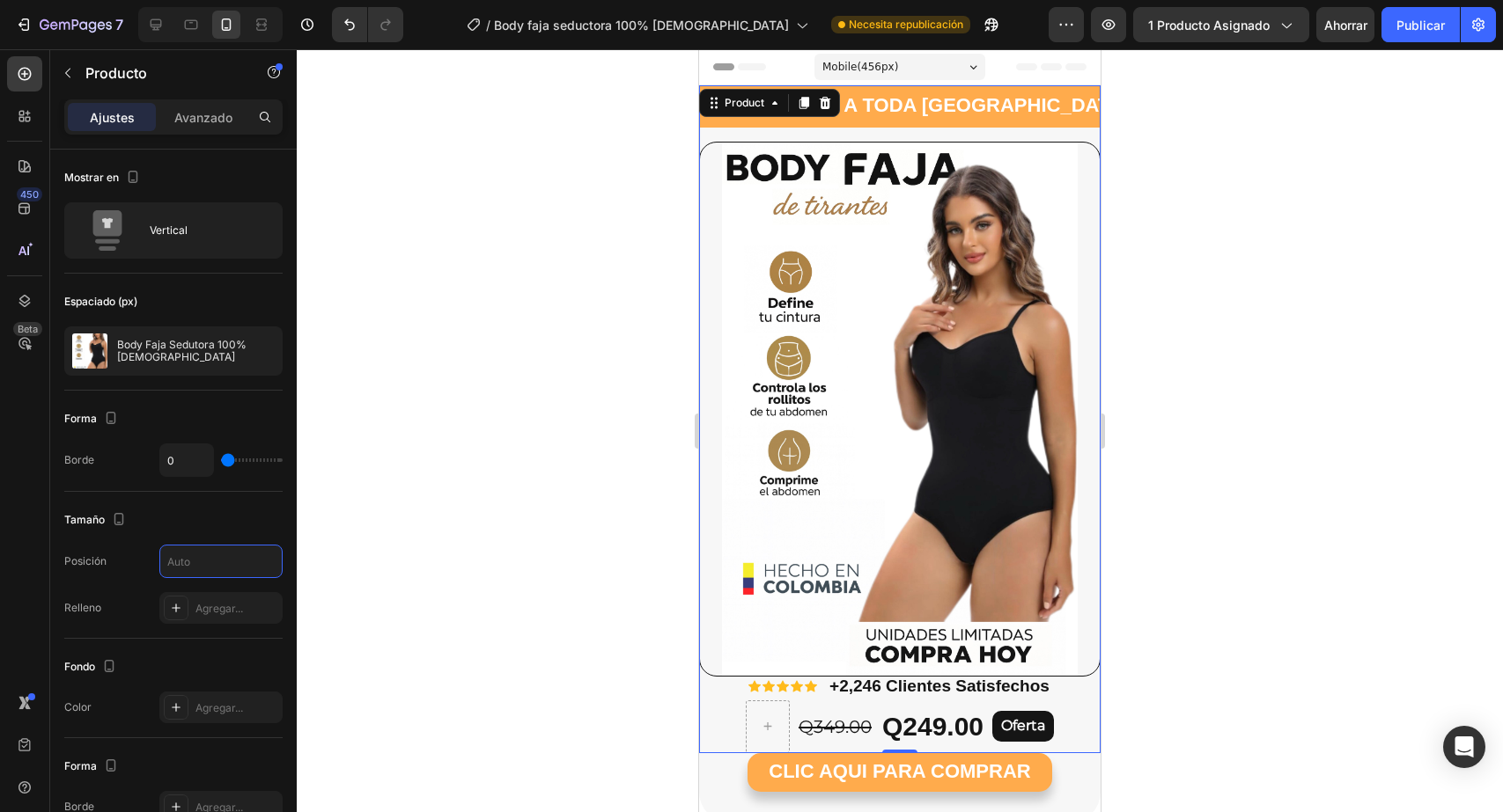
click at [346, 498] on div at bounding box center [900, 431] width 1206 height 763
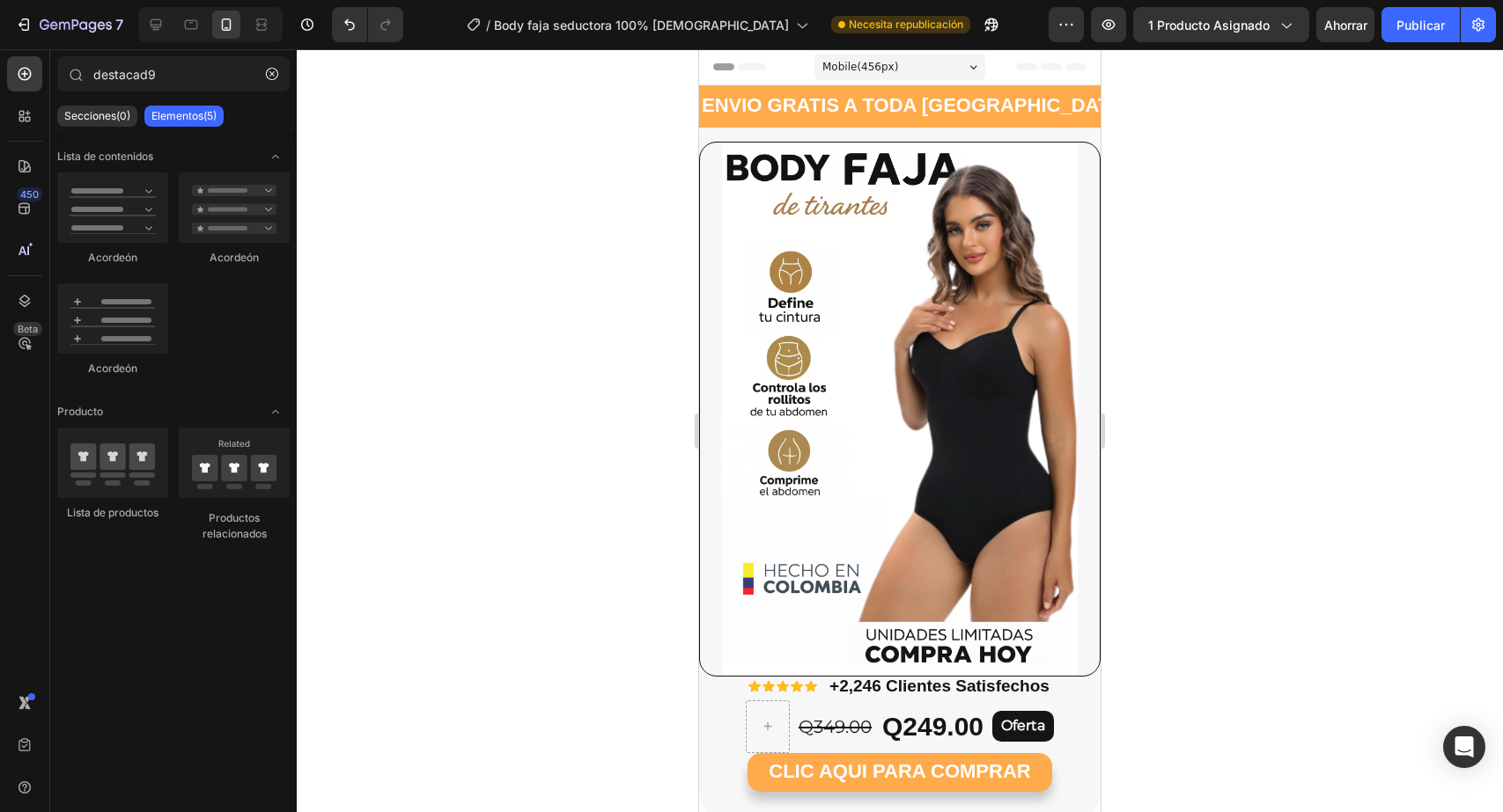
click at [403, 450] on div at bounding box center [900, 431] width 1206 height 763
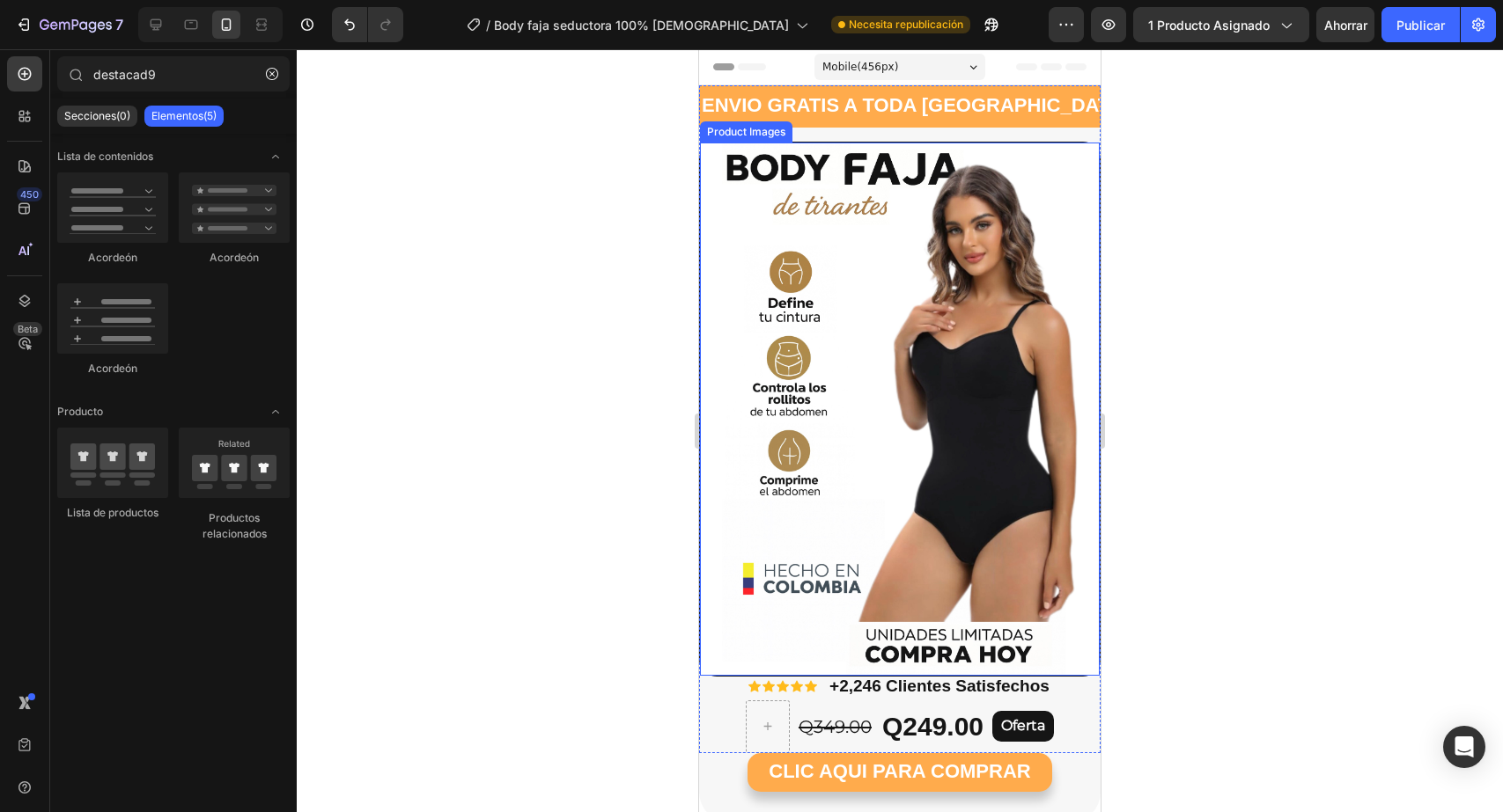
click at [940, 416] on img at bounding box center [899, 408] width 400 height 532
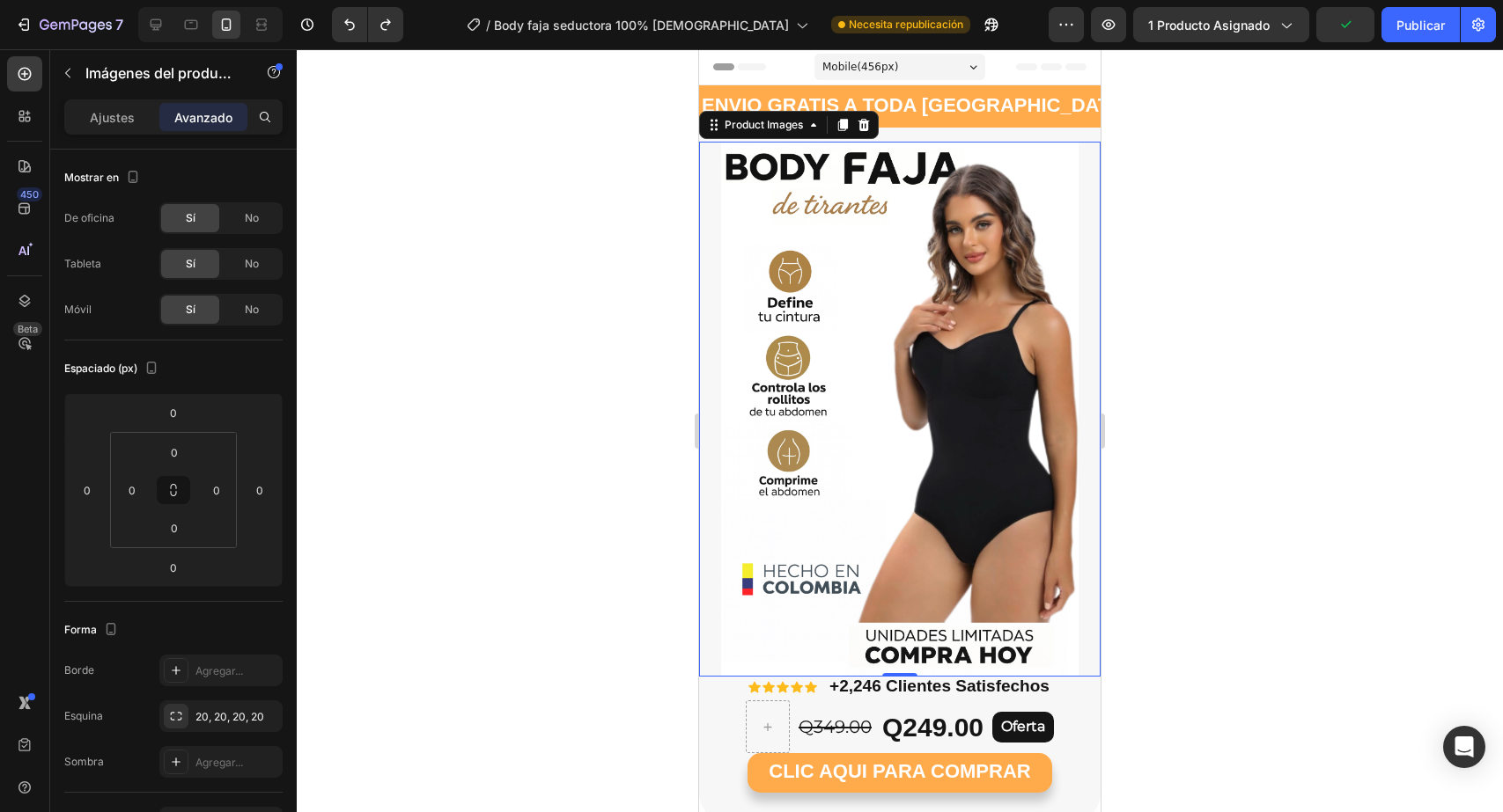
click at [599, 617] on div at bounding box center [900, 431] width 1206 height 763
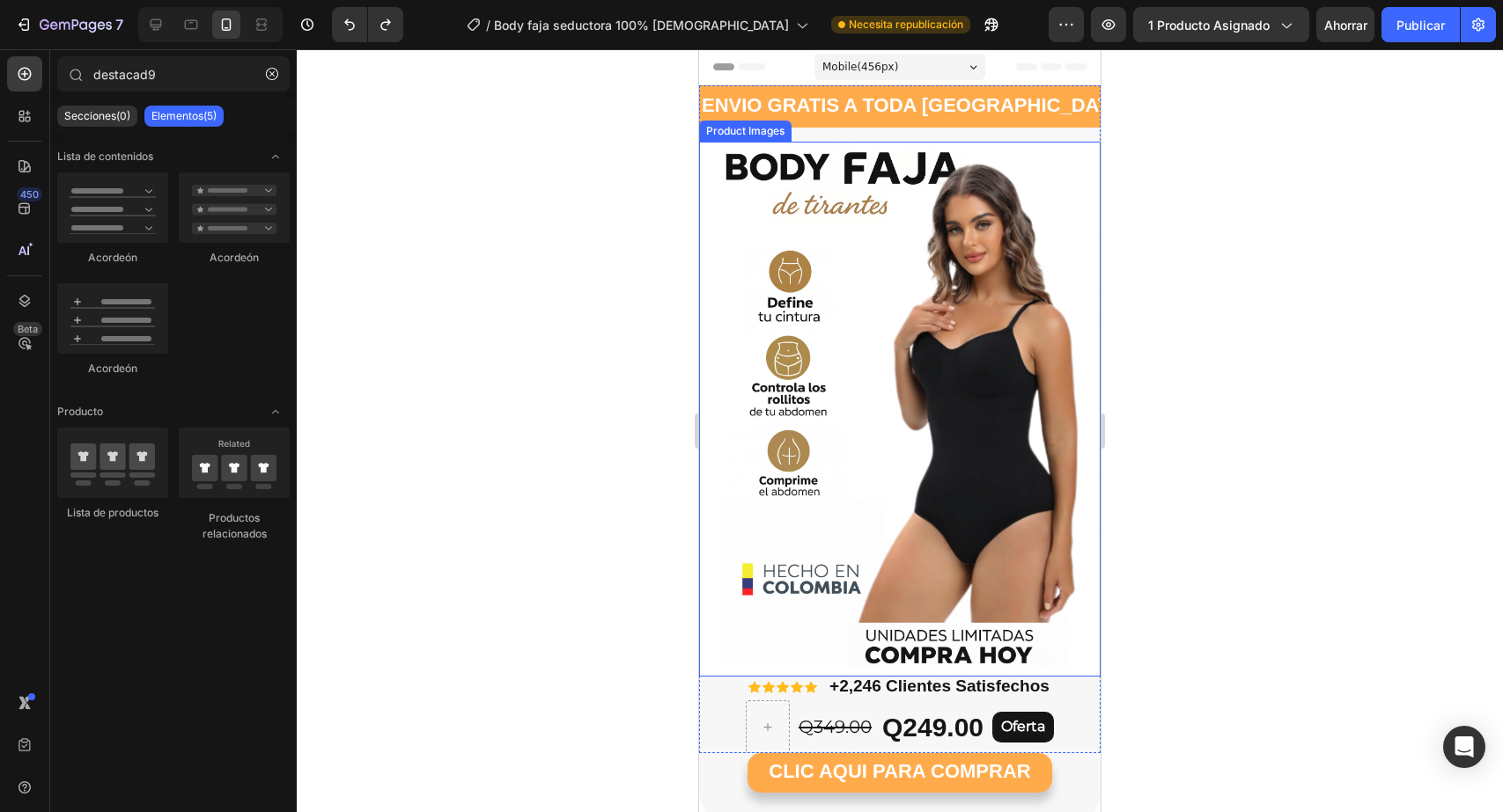
click at [881, 442] on img at bounding box center [899, 409] width 402 height 535
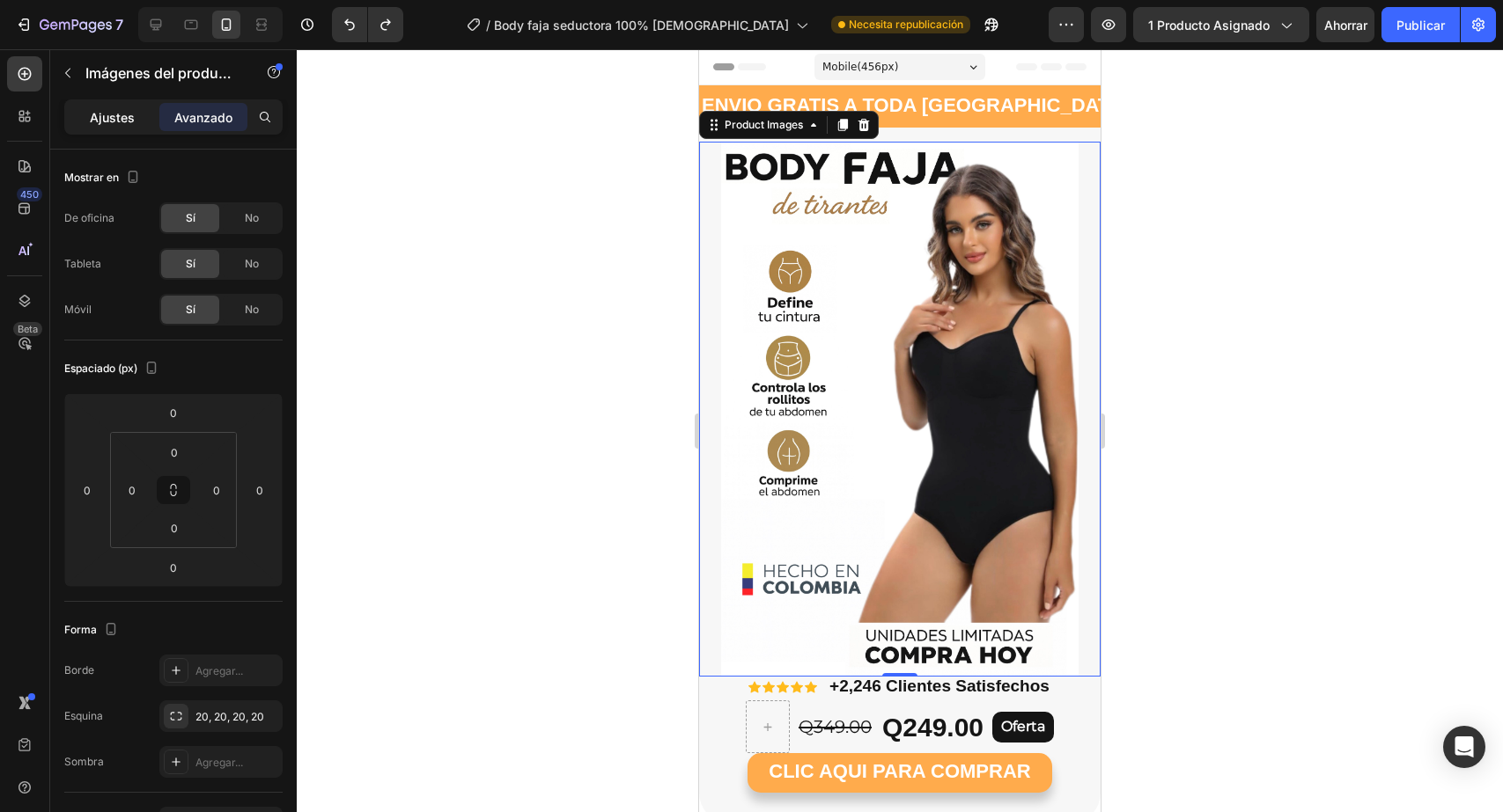
click at [144, 108] on div "Ajustes" at bounding box center [112, 117] width 88 height 29
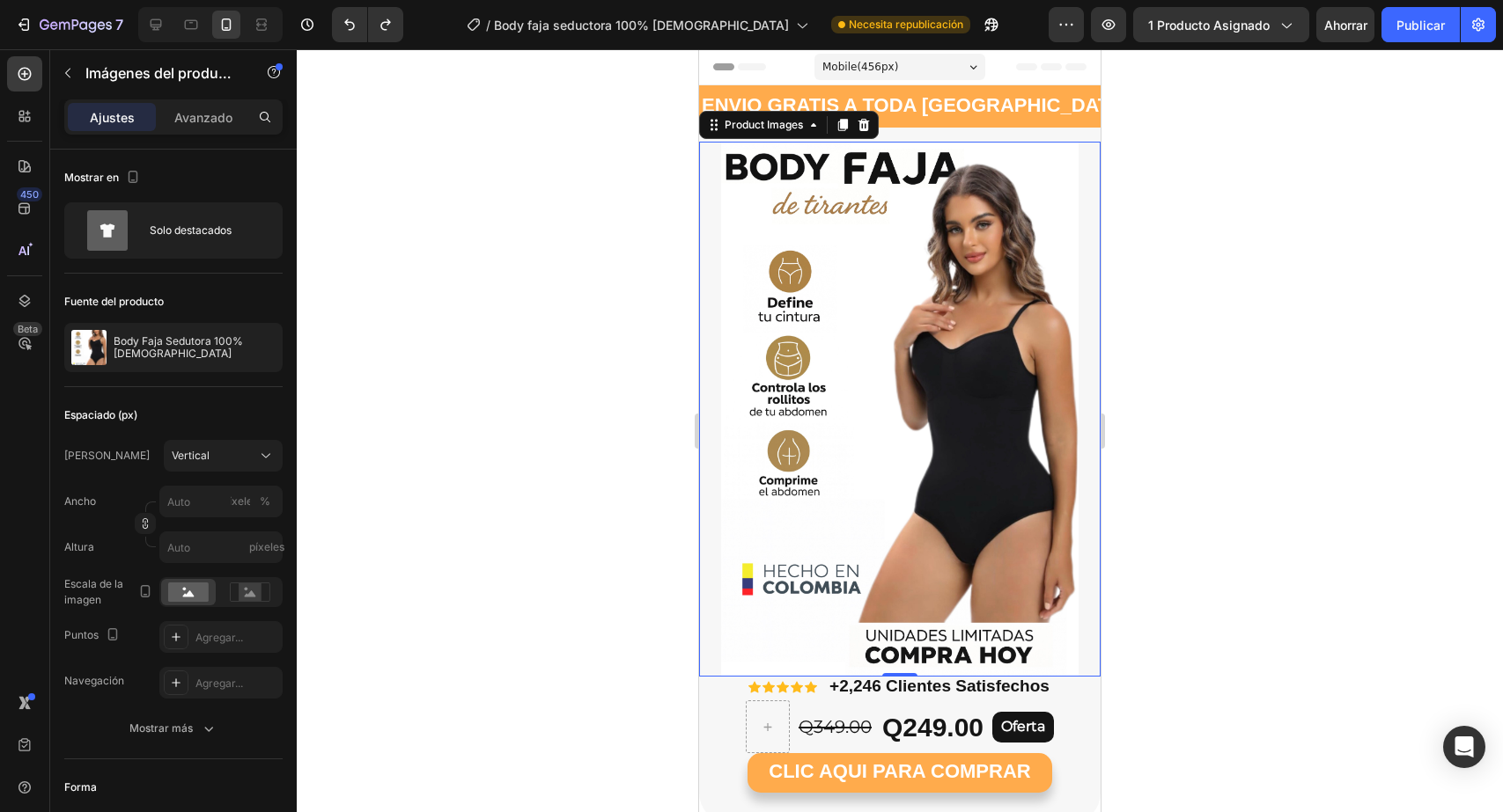
click at [551, 563] on div at bounding box center [900, 431] width 1206 height 763
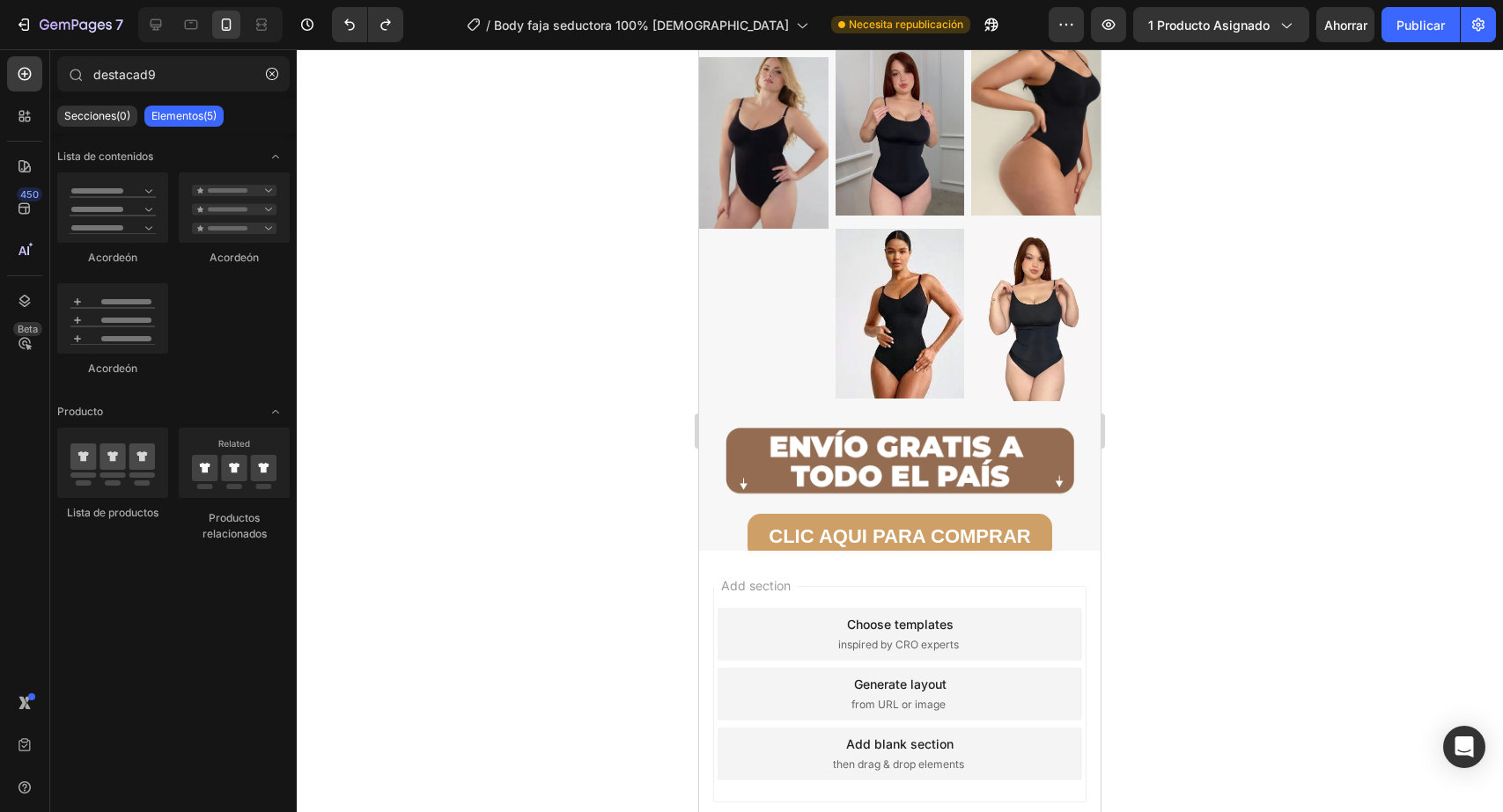
scroll to position [5854, 0]
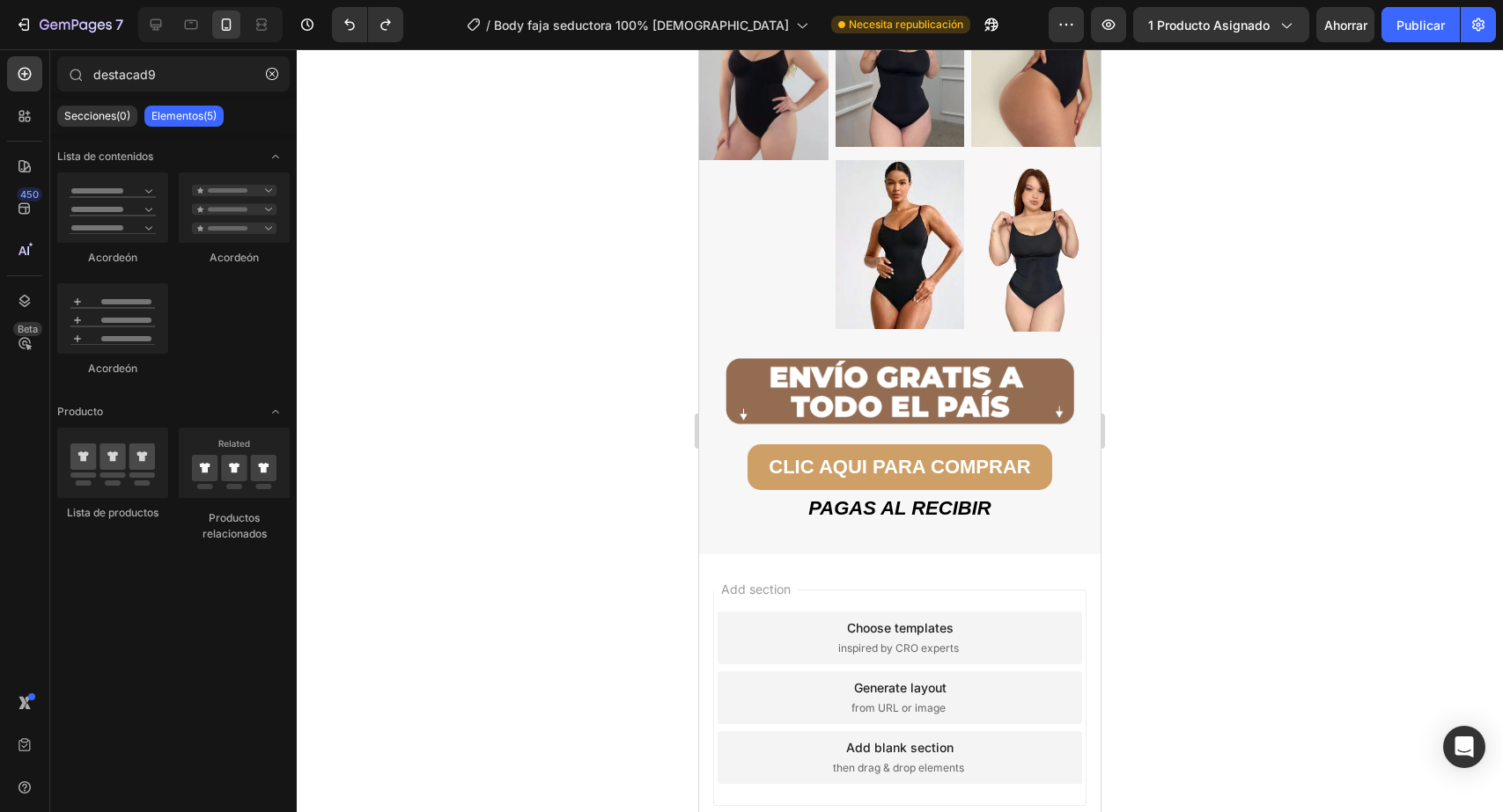
click at [1188, 442] on div at bounding box center [900, 431] width 1206 height 763
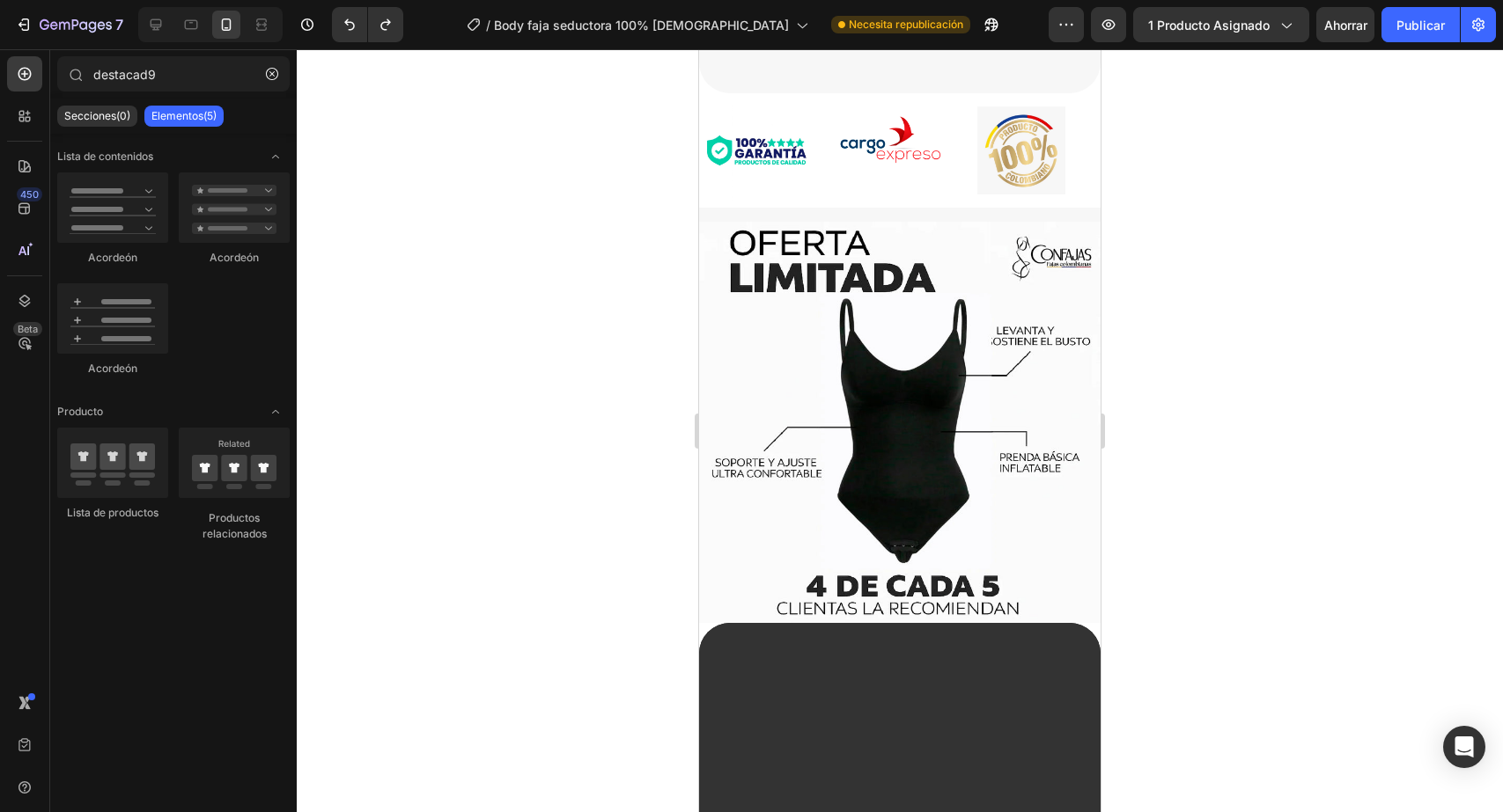
scroll to position [0, 0]
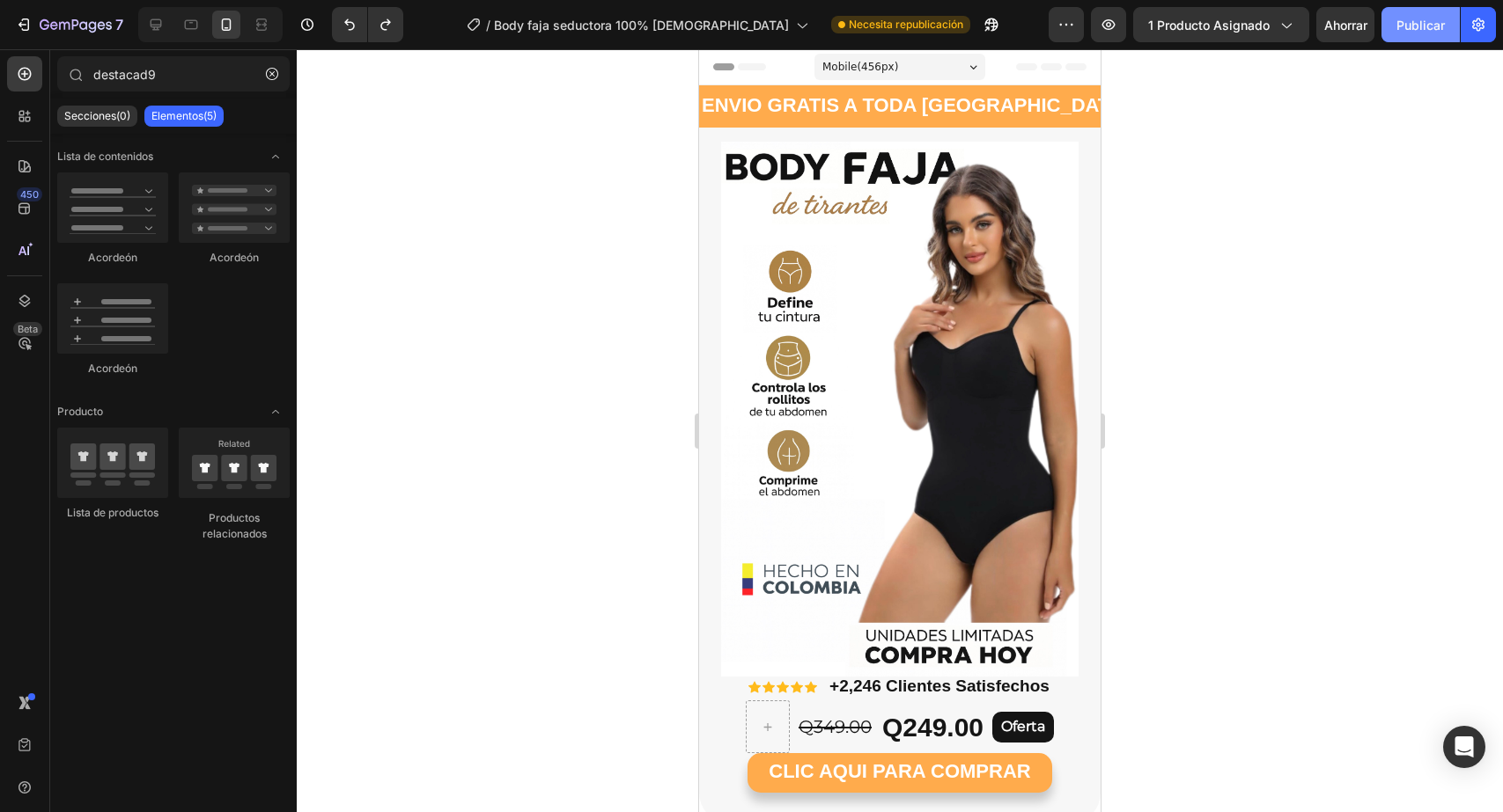
click at [1398, 37] on button "Publicar" at bounding box center [1420, 24] width 78 height 35
click at [658, 328] on div at bounding box center [900, 431] width 1206 height 763
click at [273, 73] on icon "button" at bounding box center [272, 73] width 12 height 12
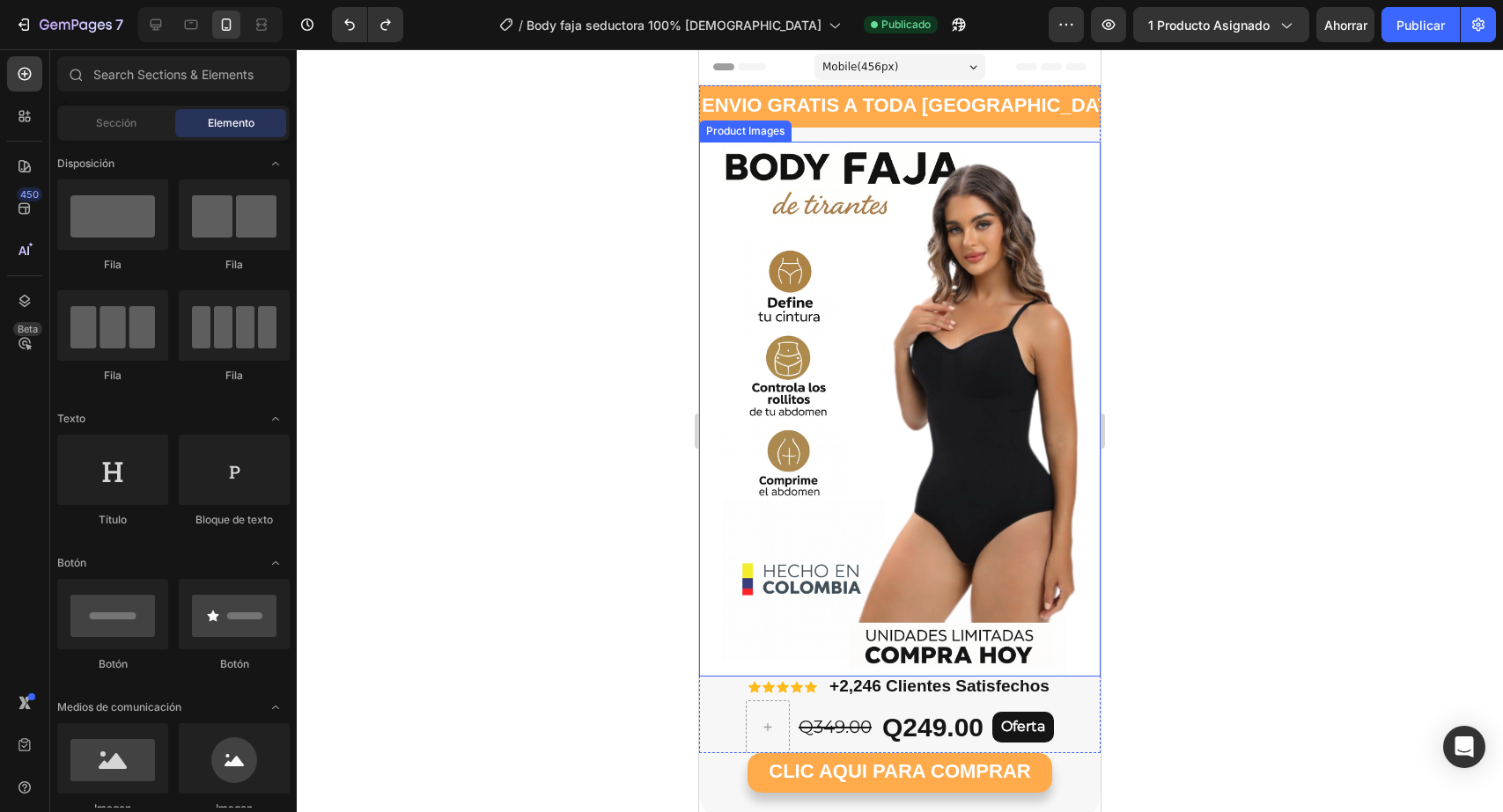
click at [873, 462] on img at bounding box center [899, 409] width 402 height 535
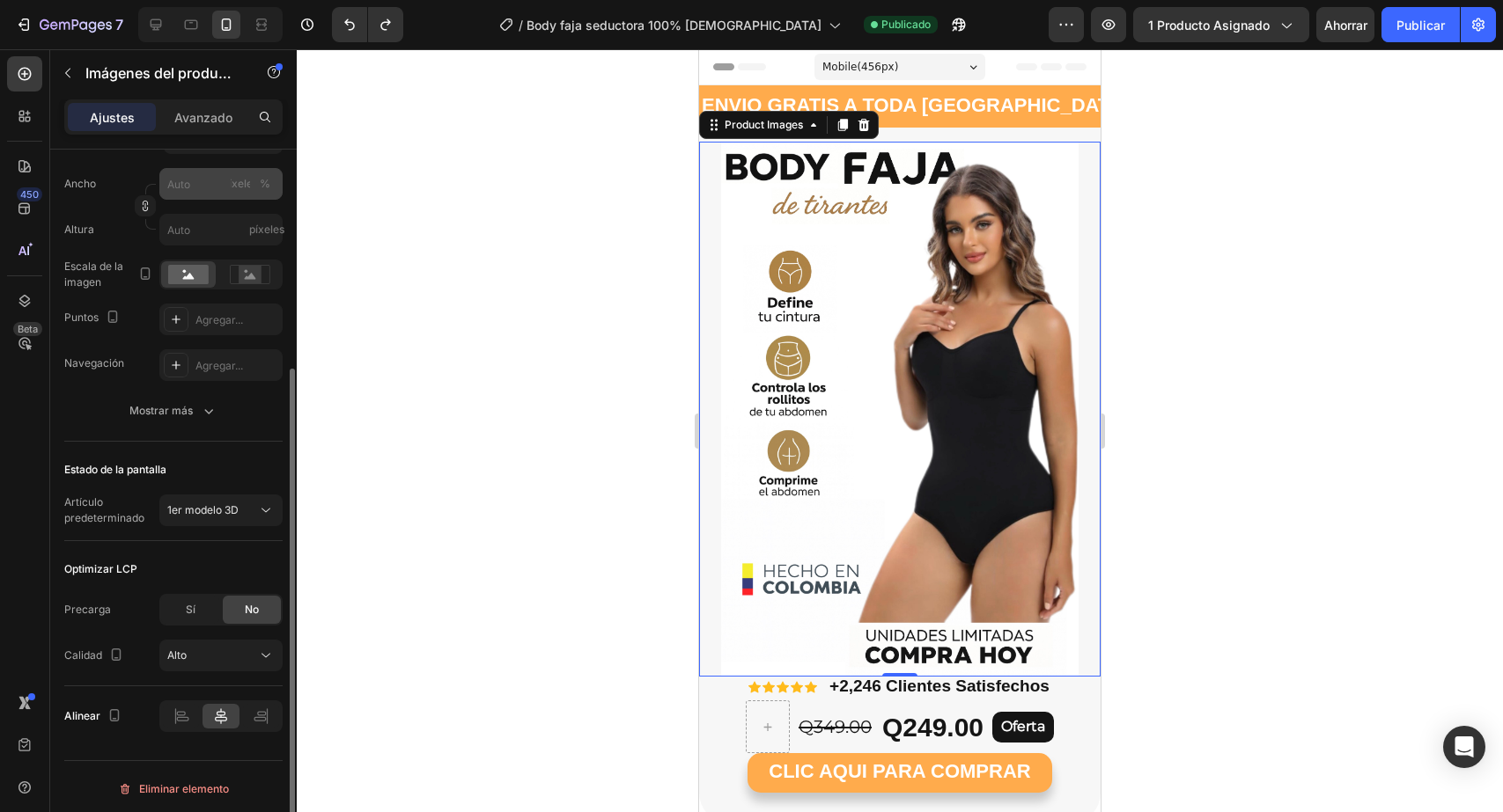
scroll to position [317, 0]
click at [349, 31] on icon "Deshacer/Rehacer" at bounding box center [349, 25] width 17 height 17
click at [349, 31] on icon "Deshacer/Rehacer" at bounding box center [349, 25] width 17 height 17
click at [1407, 28] on font "Publicar" at bounding box center [1420, 25] width 49 height 15
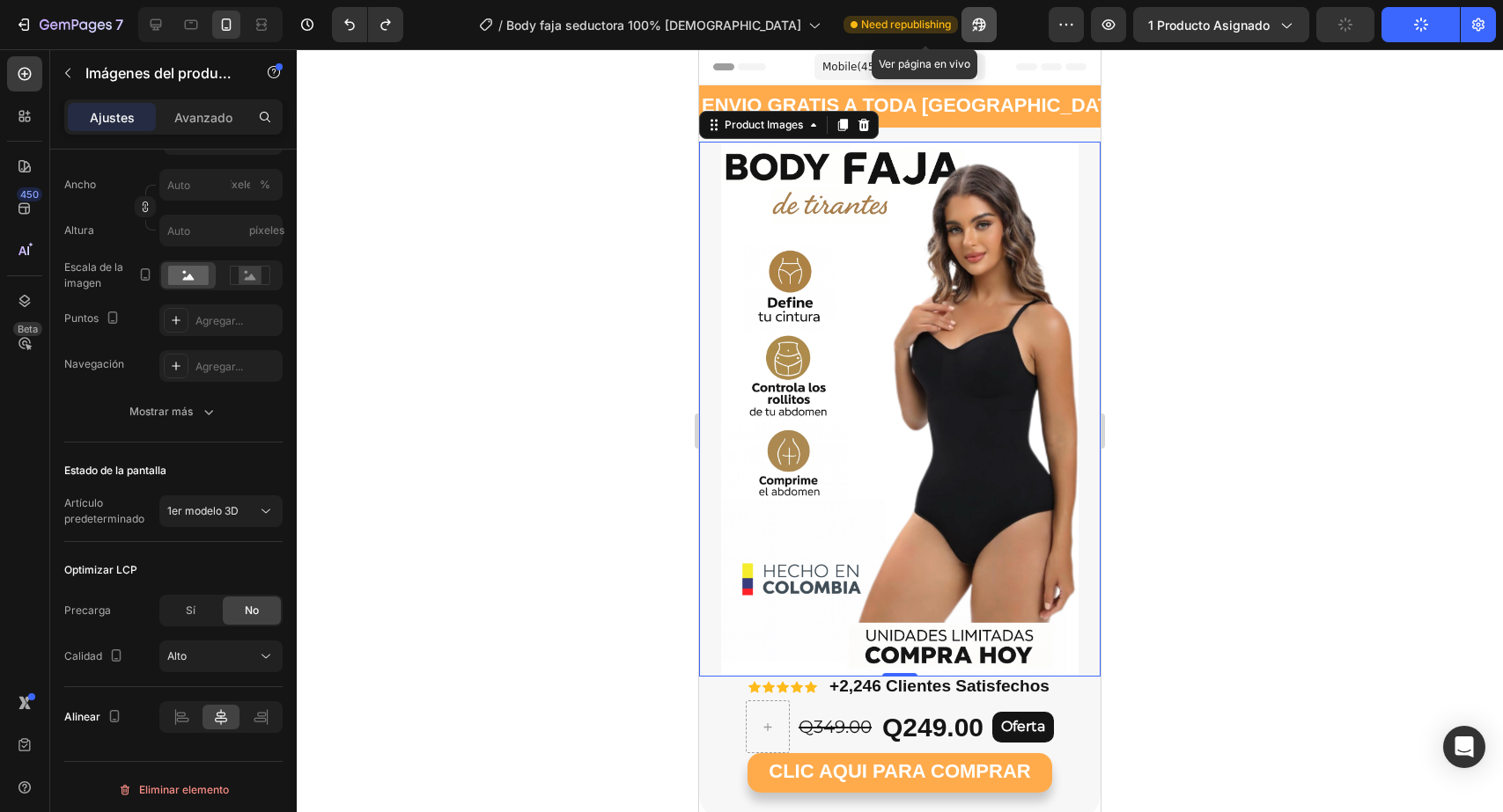
click at [961, 25] on button "button" at bounding box center [978, 24] width 35 height 35
click at [1435, 28] on font "Publicar" at bounding box center [1420, 25] width 49 height 15
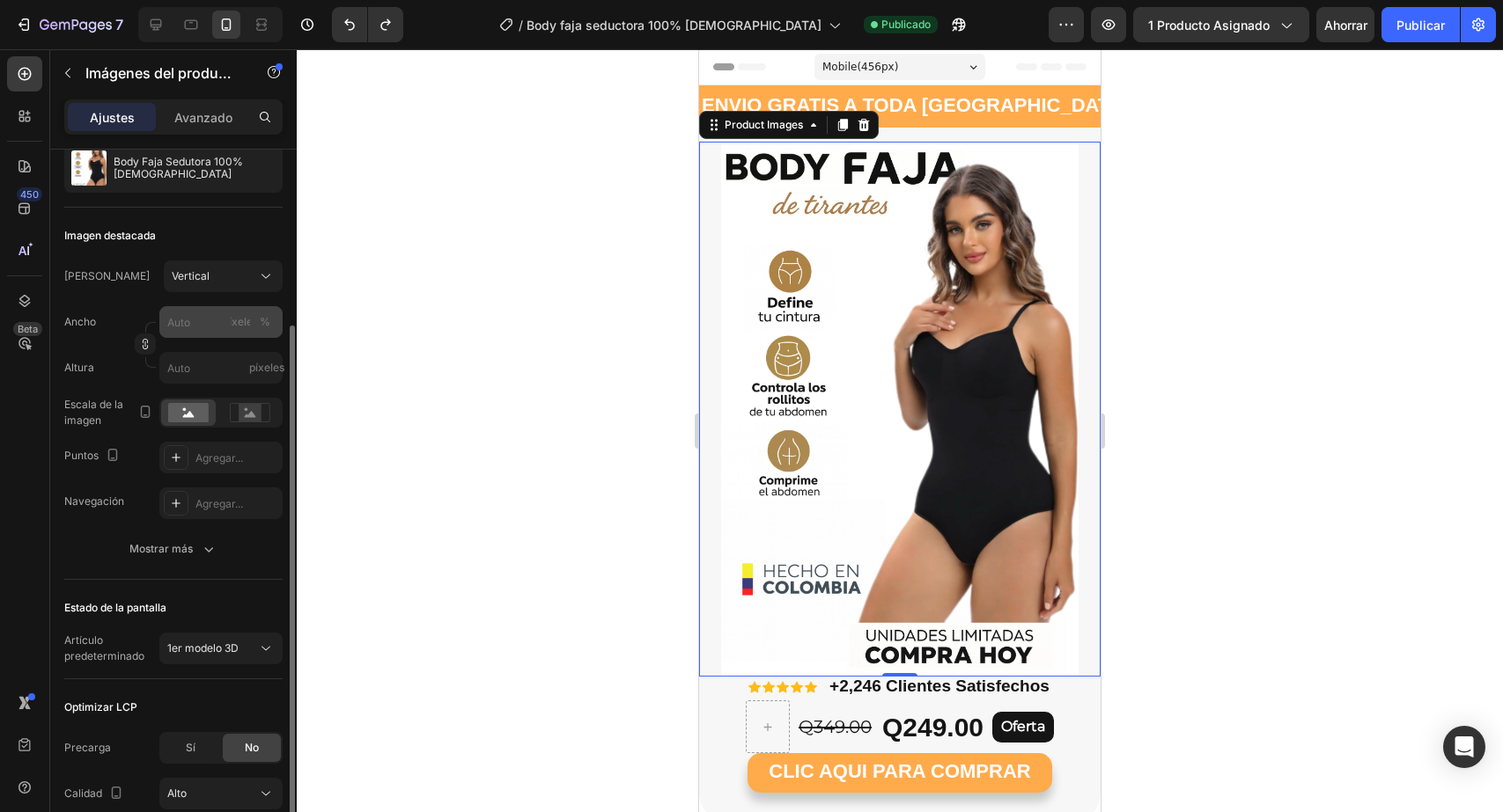
scroll to position [174, 0]
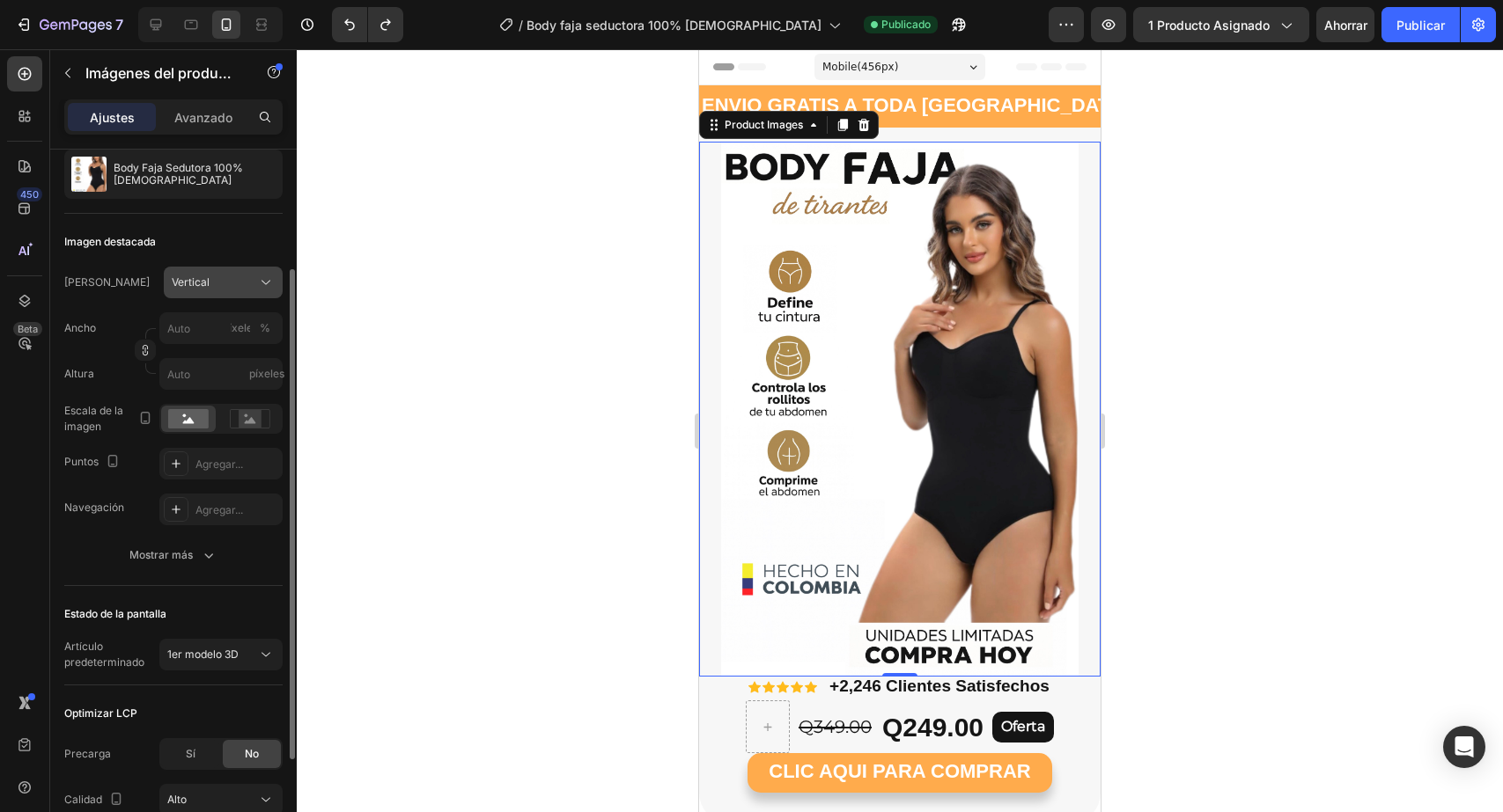
click at [209, 289] on div "Vertical" at bounding box center [213, 282] width 82 height 16
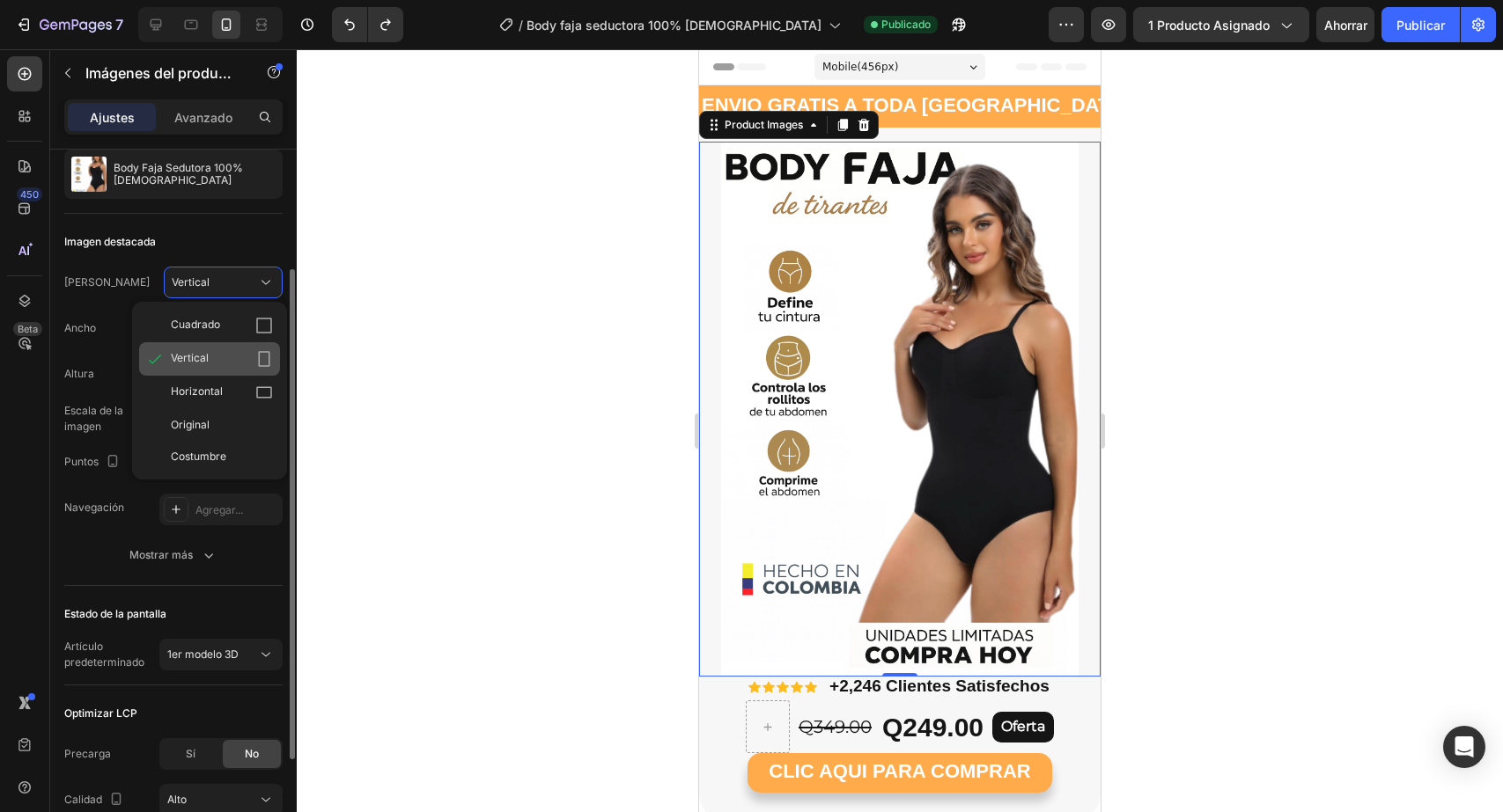
click at [212, 358] on div "Vertical" at bounding box center [221, 359] width 102 height 17
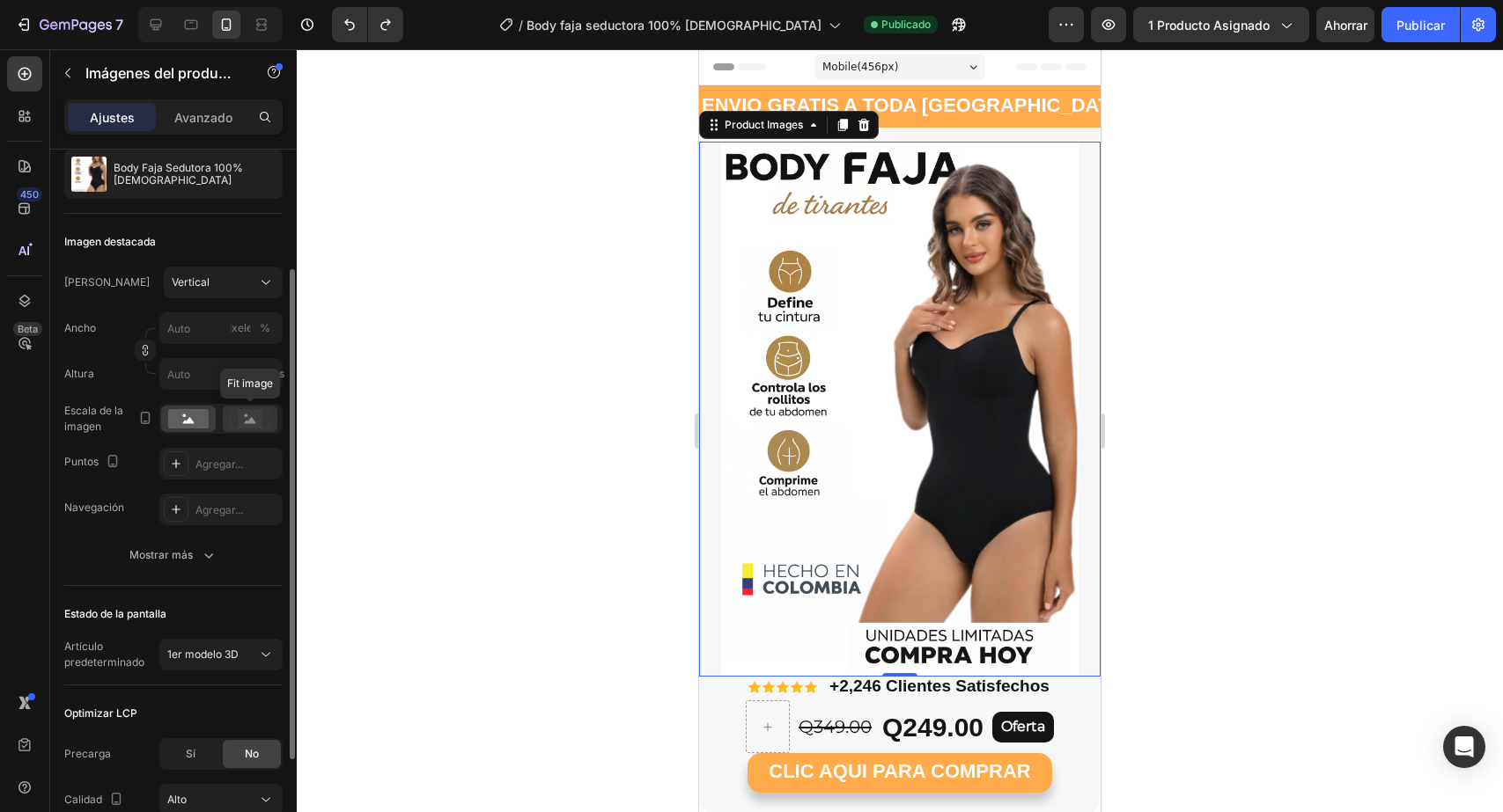
click at [254, 417] on rect at bounding box center [250, 419] width 23 height 17
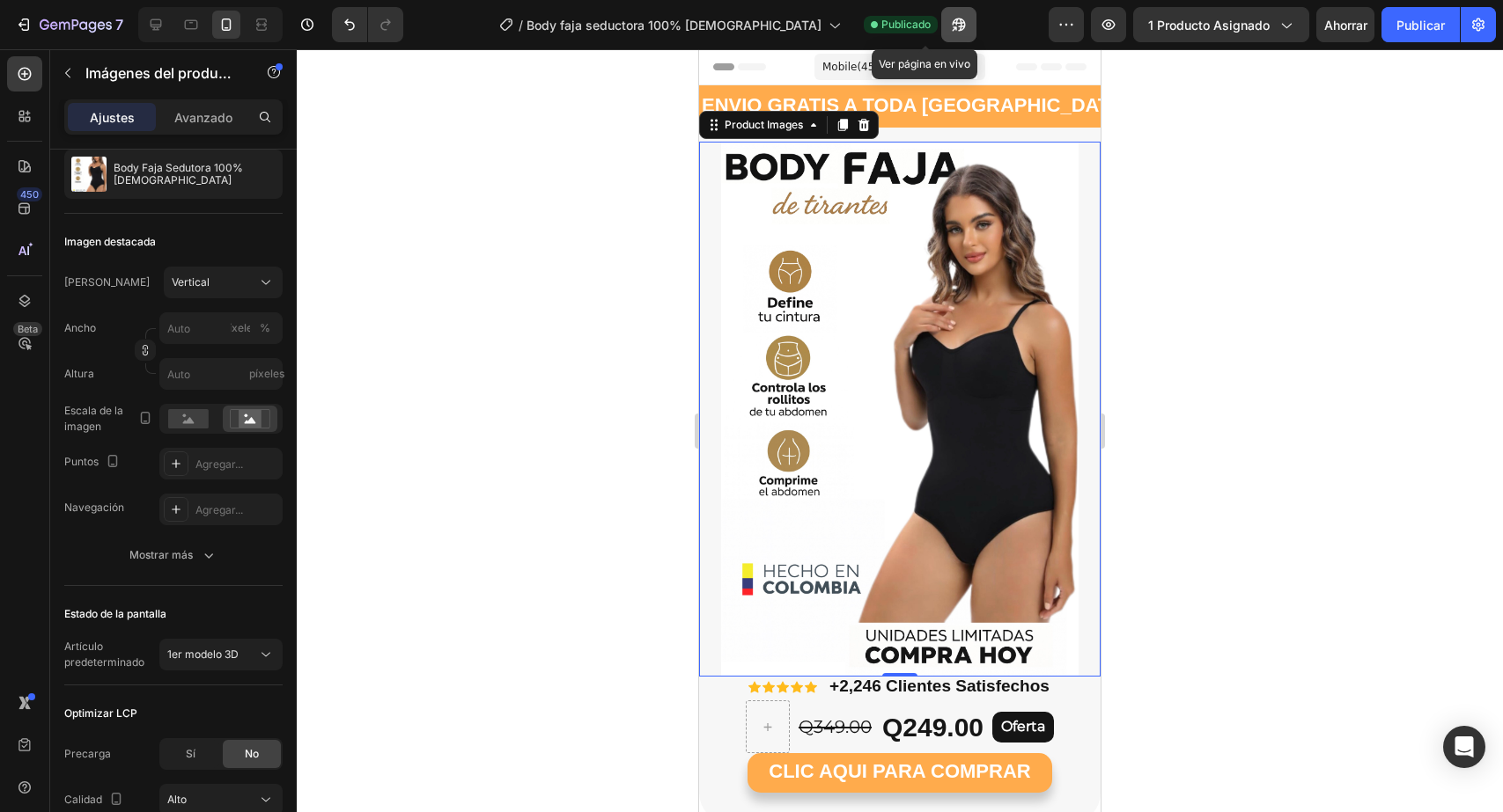
click at [950, 31] on icon "button" at bounding box center [958, 25] width 17 height 17
click at [879, 463] on img at bounding box center [899, 409] width 402 height 535
click at [177, 286] on font "Vertical" at bounding box center [191, 282] width 38 height 13
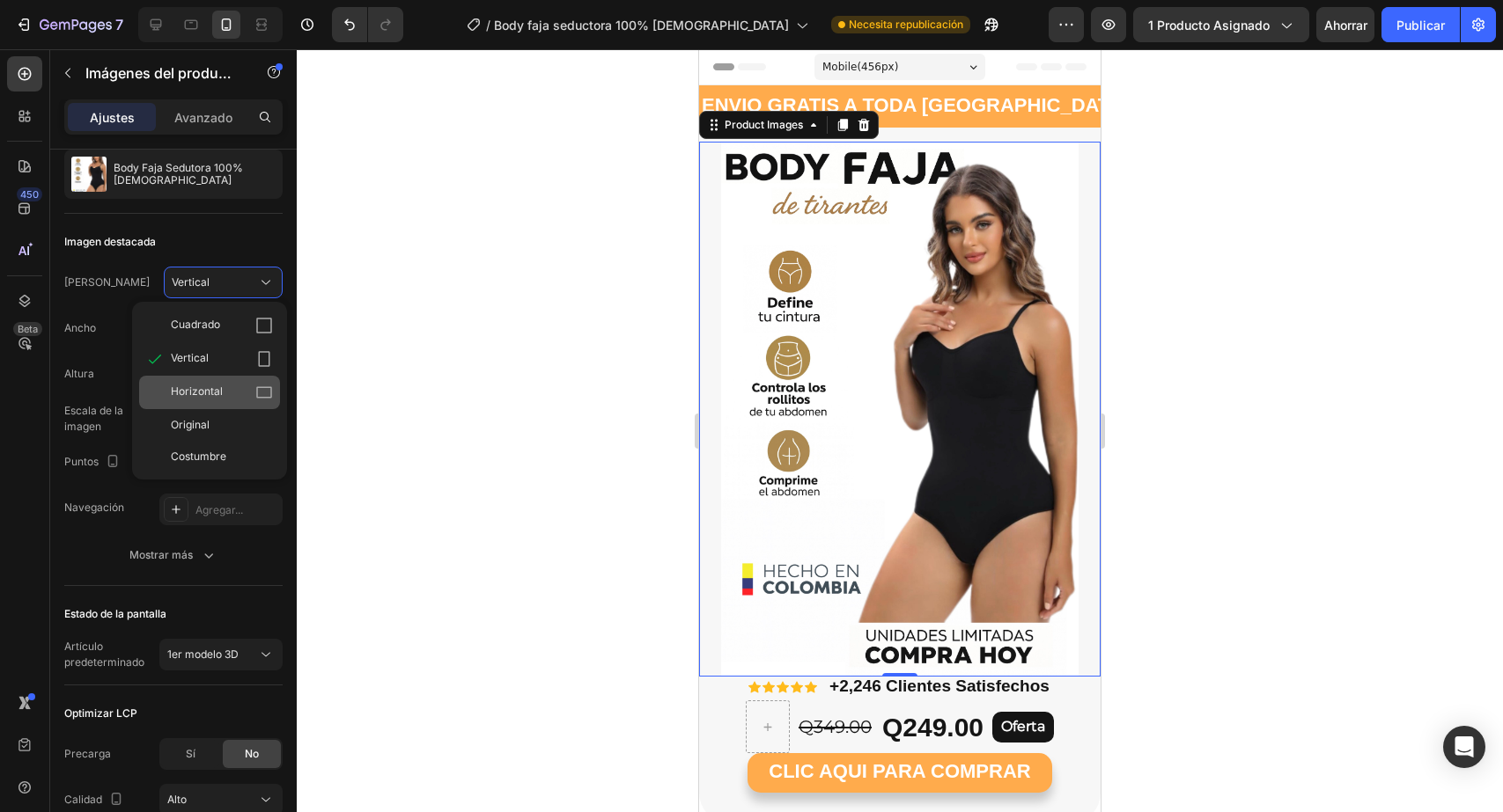
click at [197, 393] on font "Horizontal" at bounding box center [197, 391] width 52 height 13
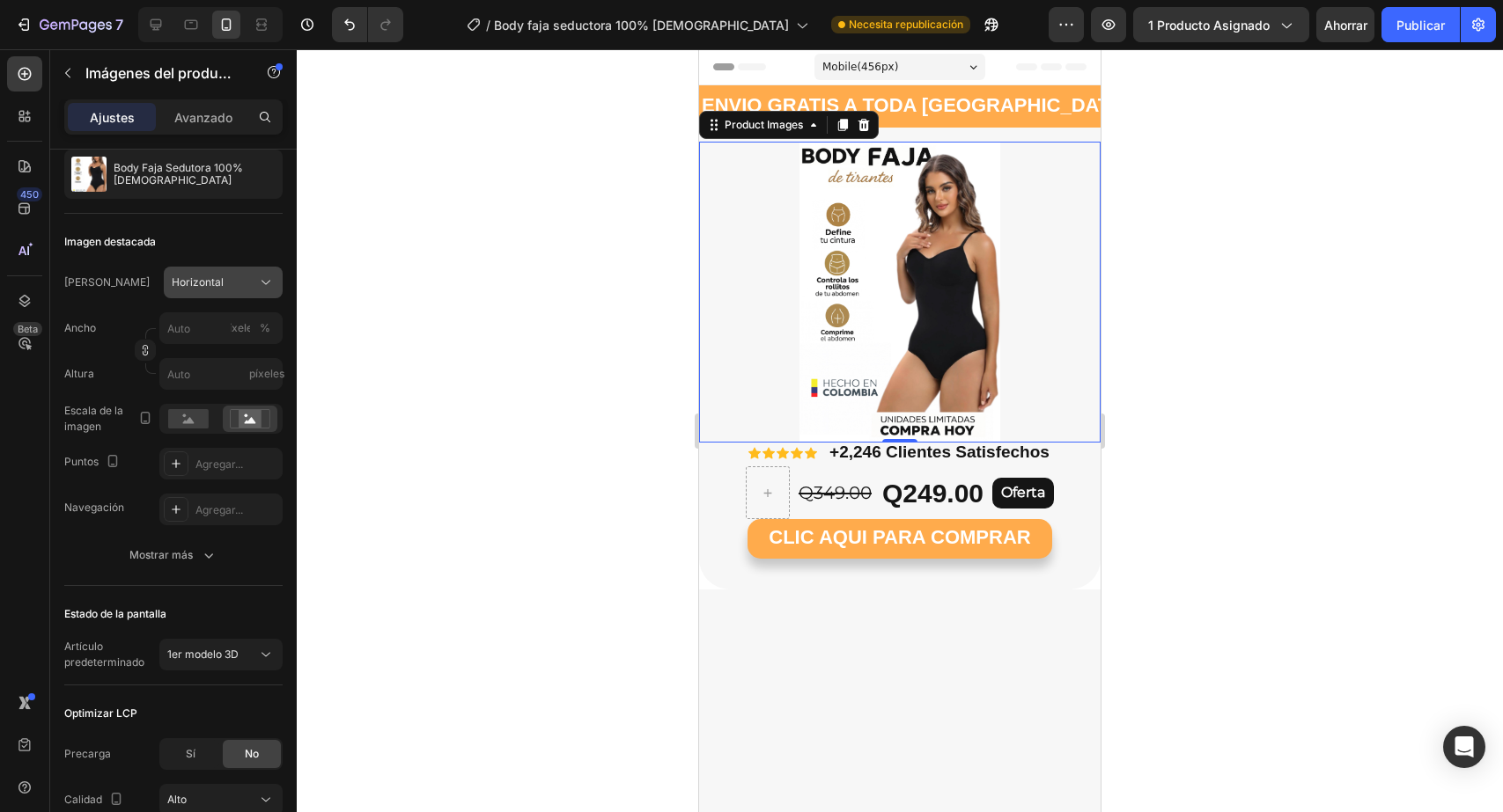
click at [251, 293] on button "Horizontal" at bounding box center [223, 282] width 119 height 31
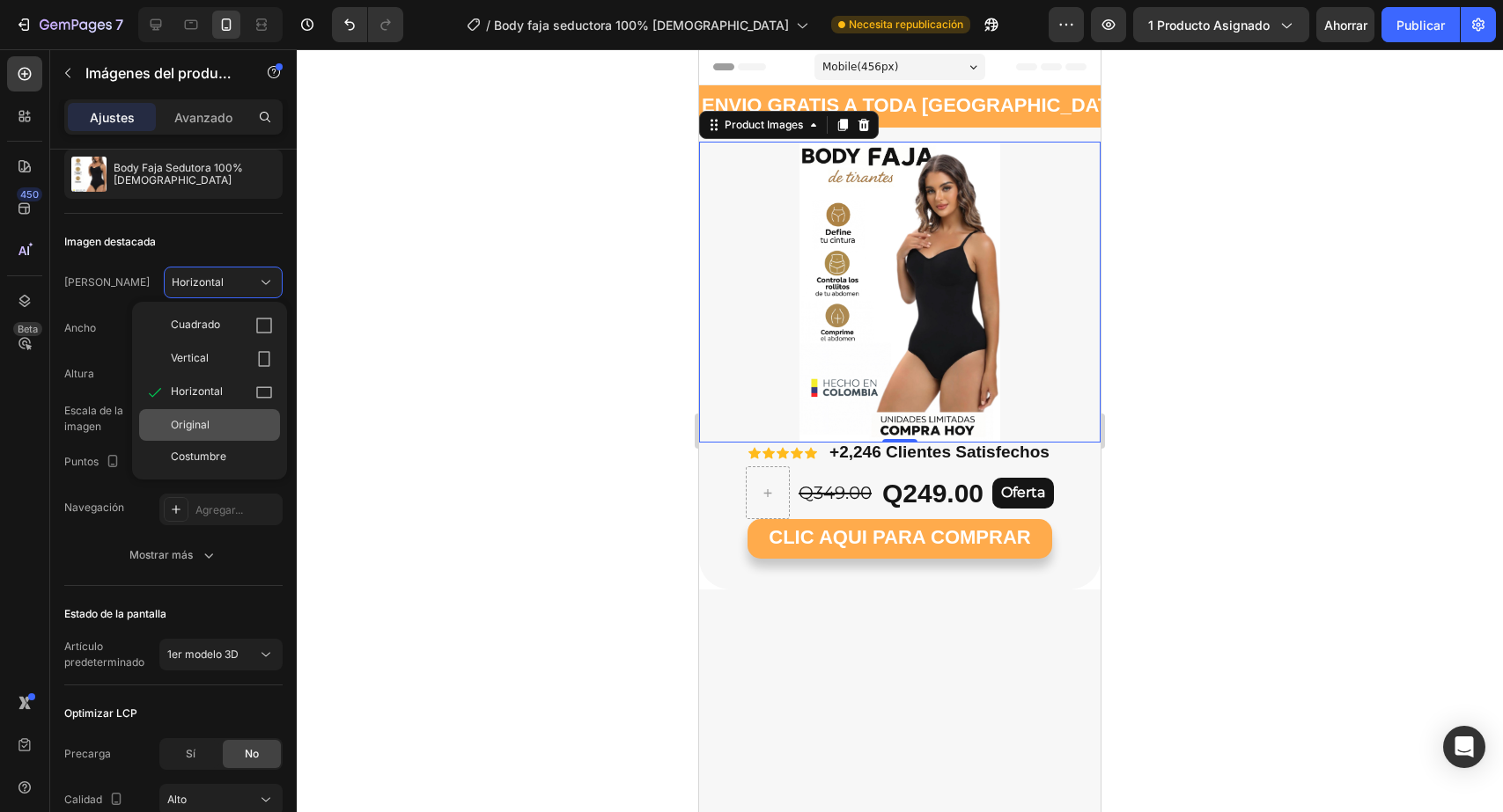
click at [202, 415] on div "Original" at bounding box center [210, 425] width 141 height 31
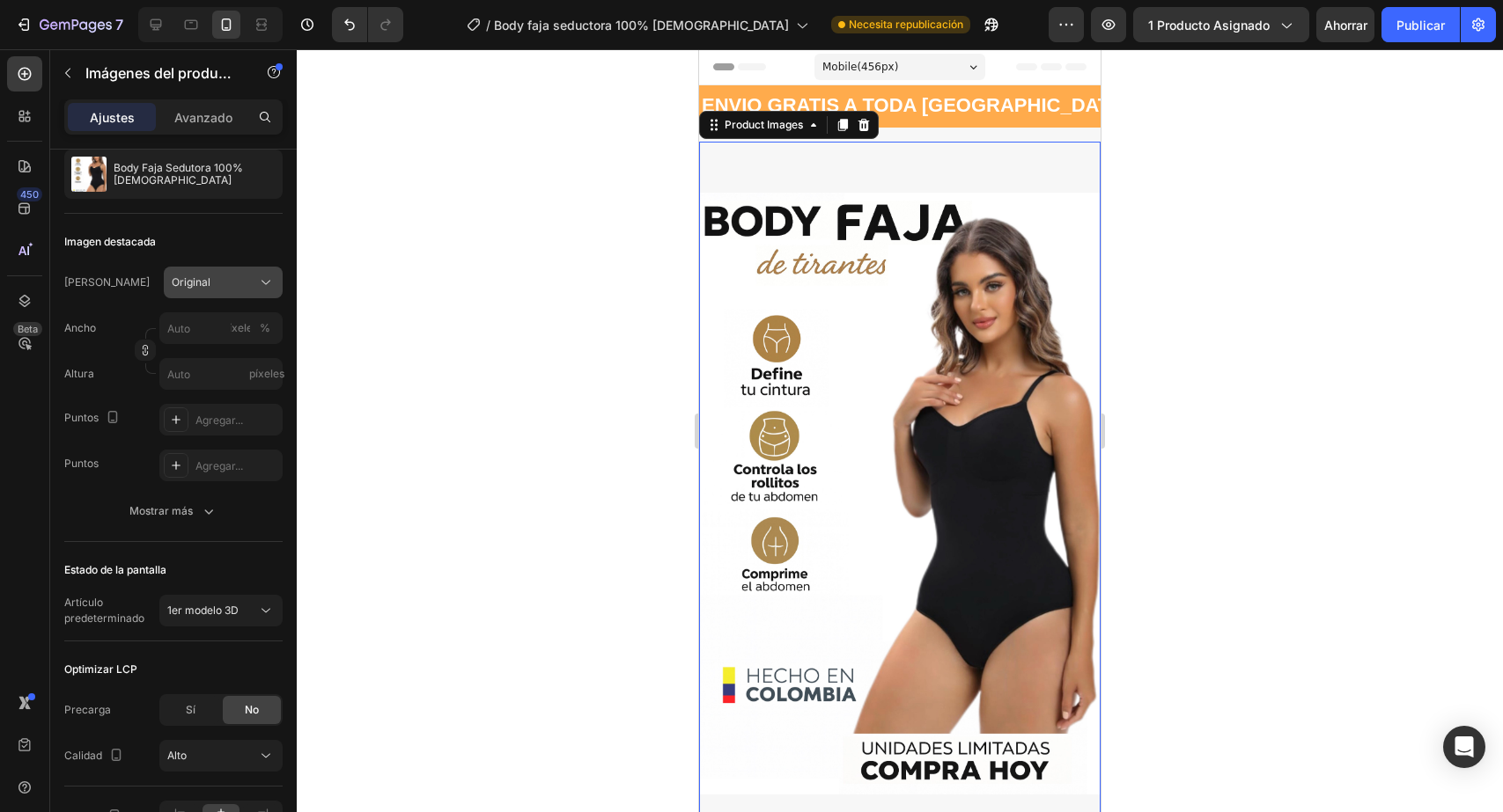
click at [248, 279] on div "Original" at bounding box center [213, 282] width 82 height 16
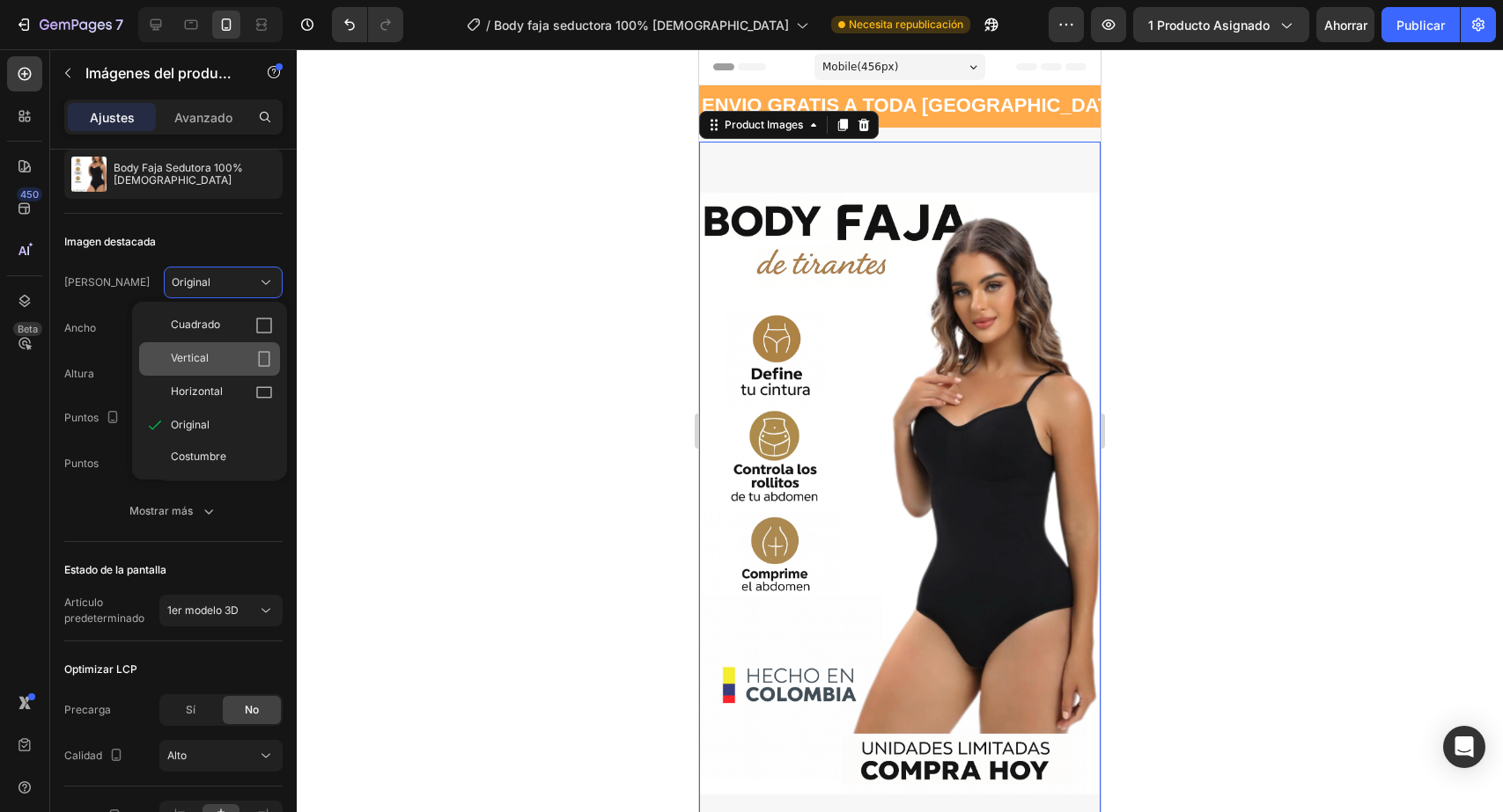
click at [221, 362] on div "Vertical" at bounding box center [221, 359] width 102 height 17
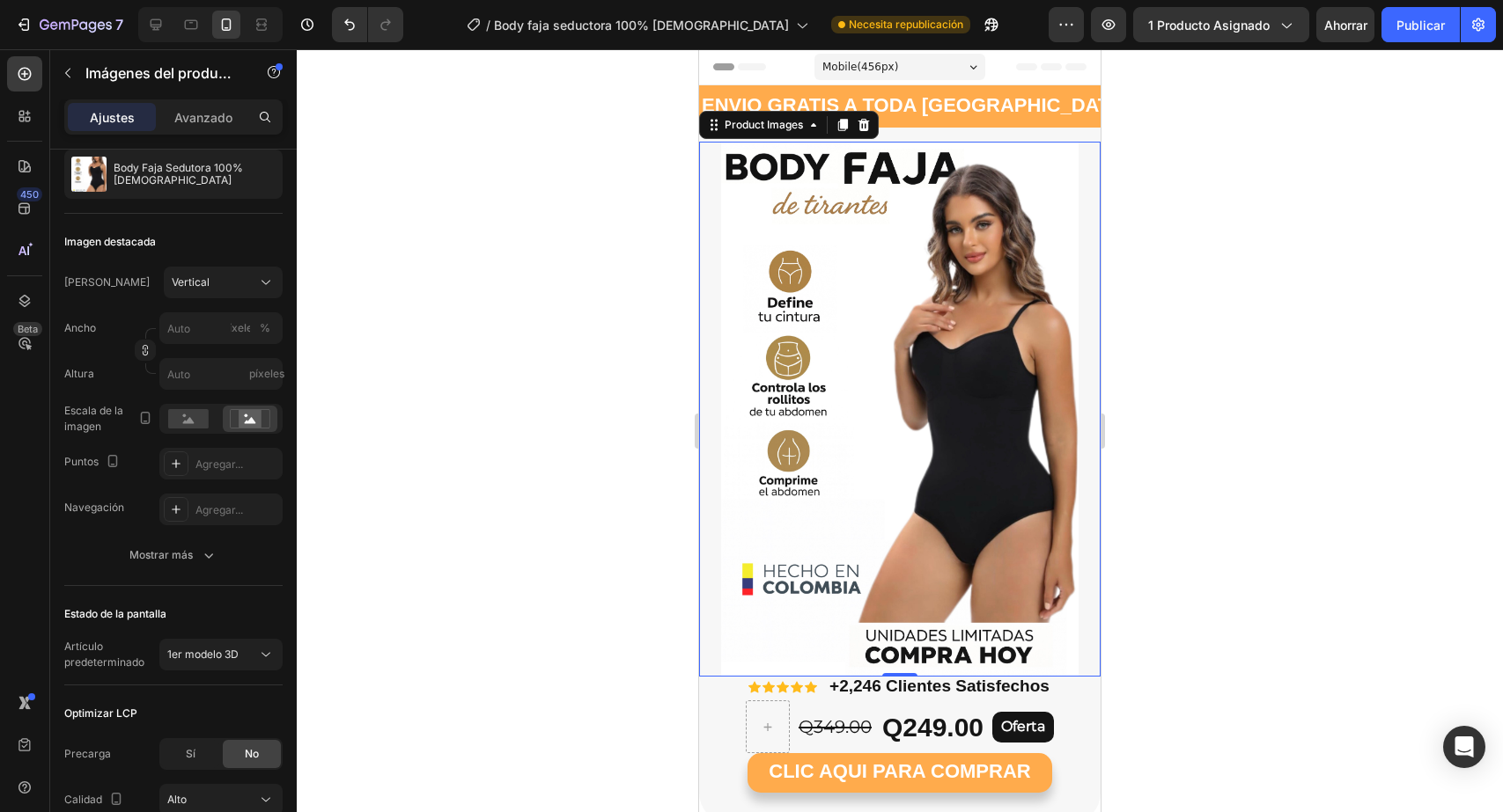
click at [1358, 246] on div at bounding box center [900, 431] width 1206 height 763
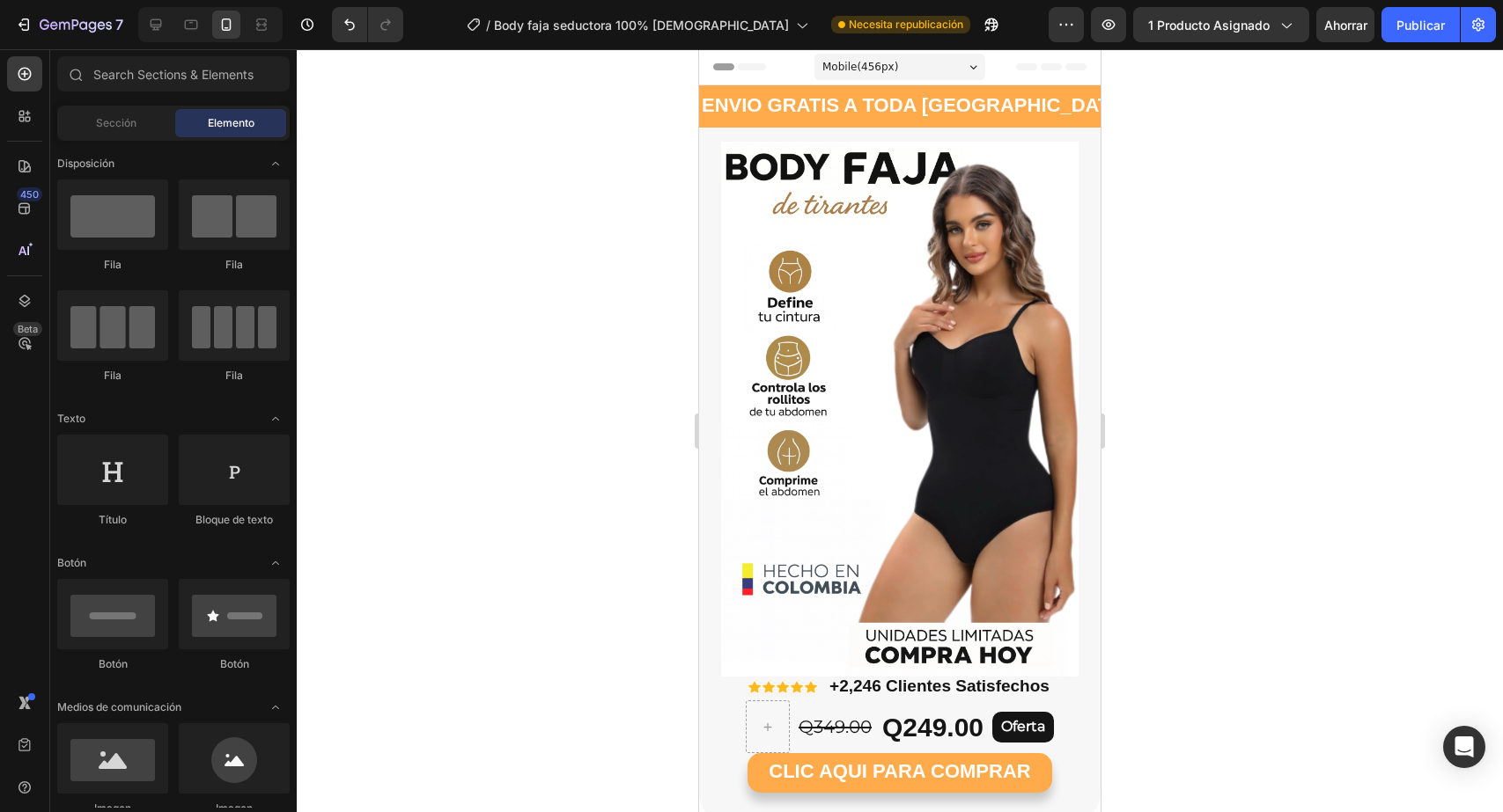
click at [1378, 26] on div "Avance 1 producto asignado Ahorrar Publicar" at bounding box center [1272, 24] width 448 height 35
click at [1402, 29] on font "Publicar" at bounding box center [1420, 25] width 49 height 15
